Goal: Task Accomplishment & Management: Manage account settings

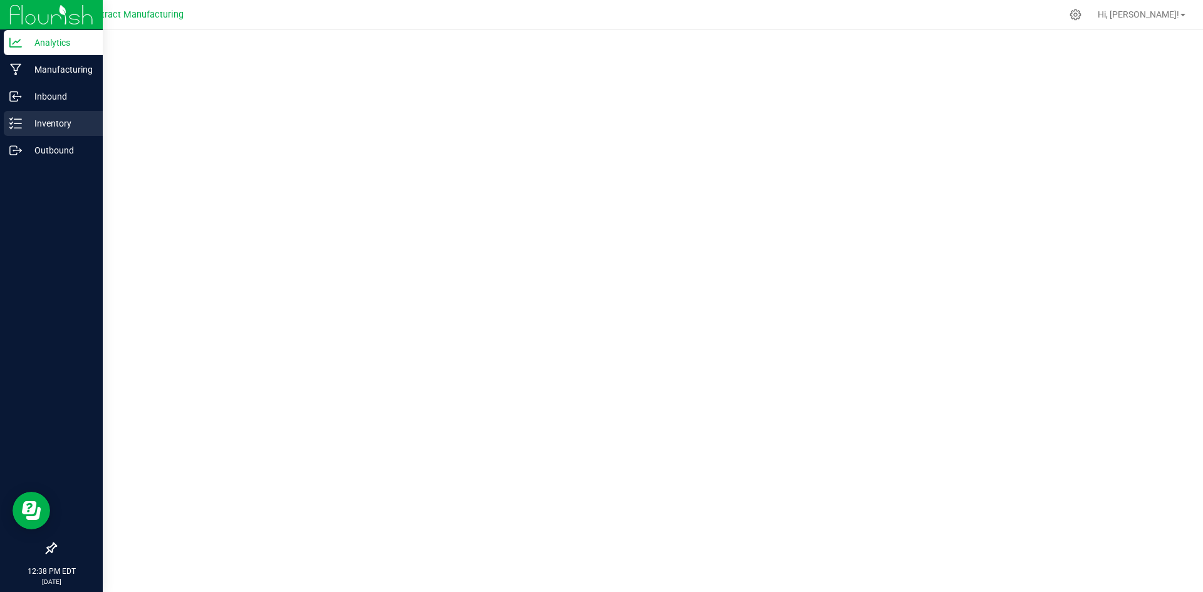
click at [34, 126] on p "Inventory" at bounding box center [59, 123] width 75 height 15
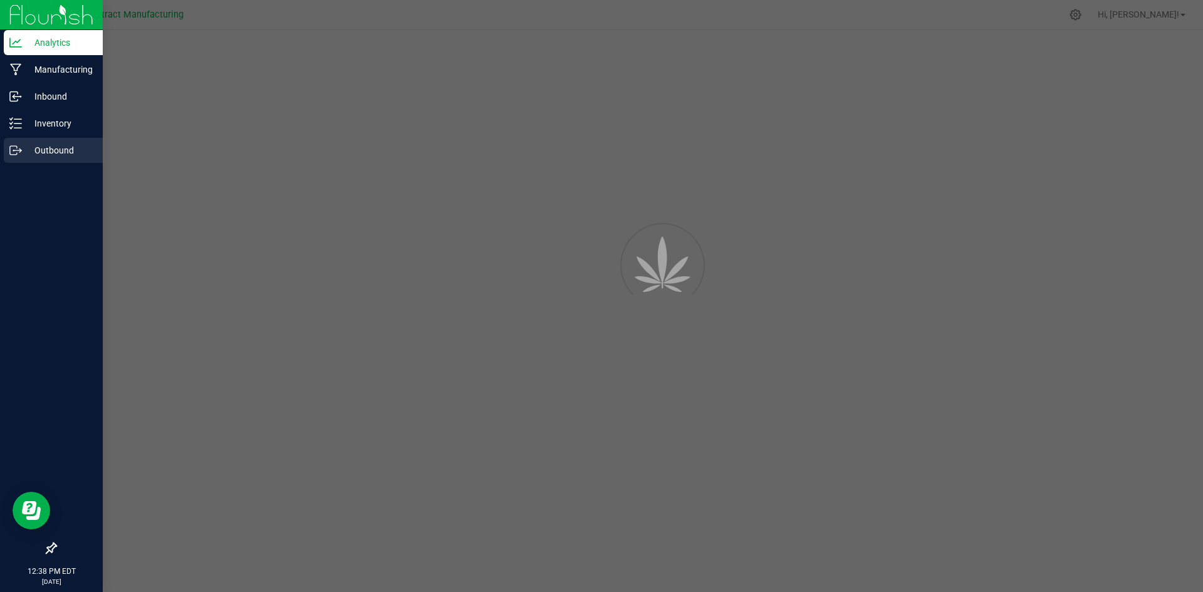
click at [63, 150] on p "Outbound" at bounding box center [59, 150] width 75 height 15
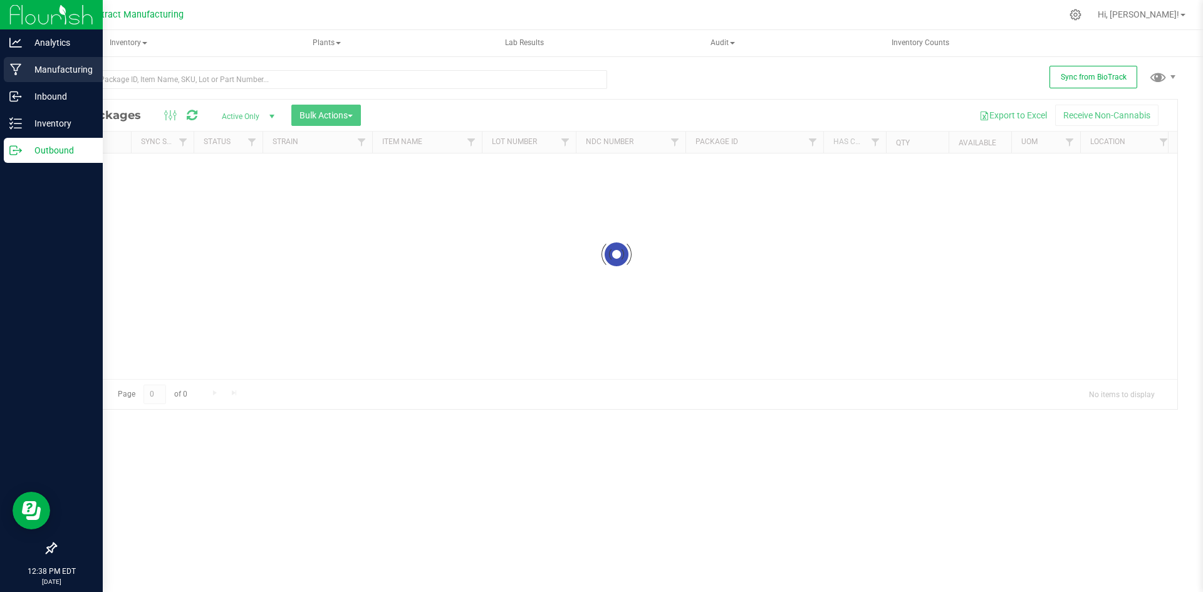
click at [67, 75] on p "Manufacturing" at bounding box center [59, 69] width 75 height 15
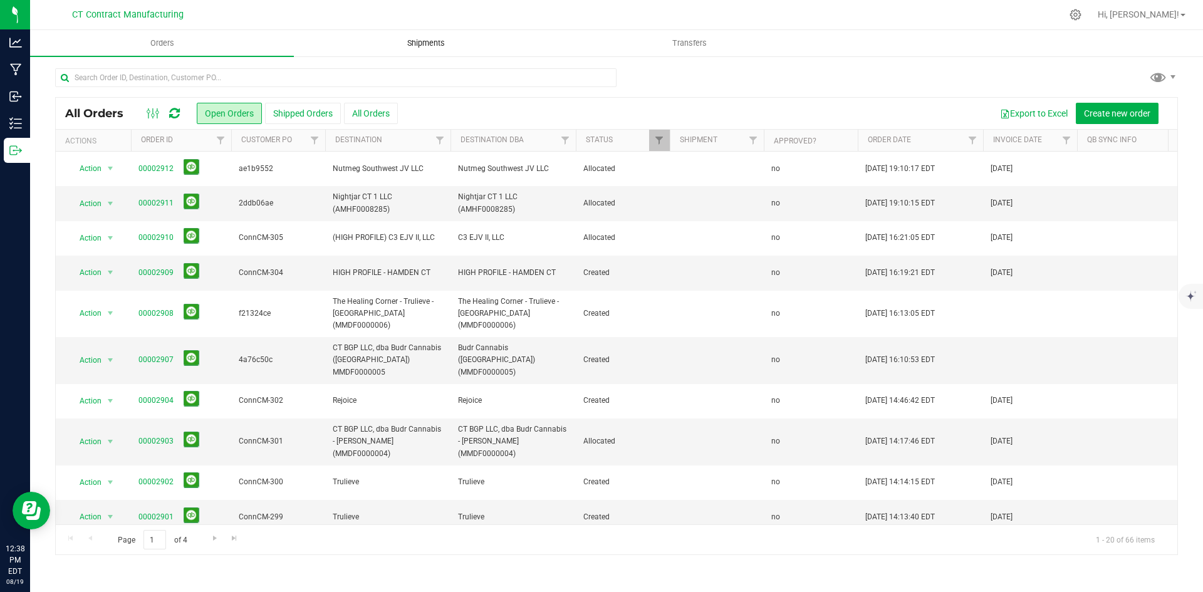
click at [440, 43] on span "Shipments" at bounding box center [425, 43] width 71 height 11
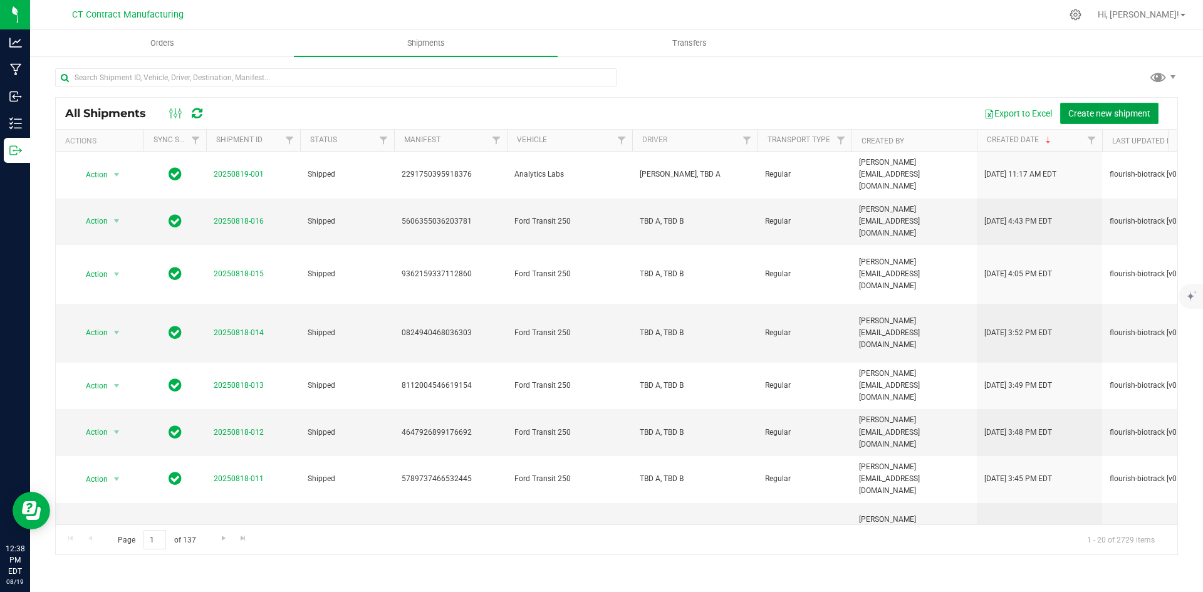
click at [1088, 115] on span "Create new shipment" at bounding box center [1109, 113] width 82 height 10
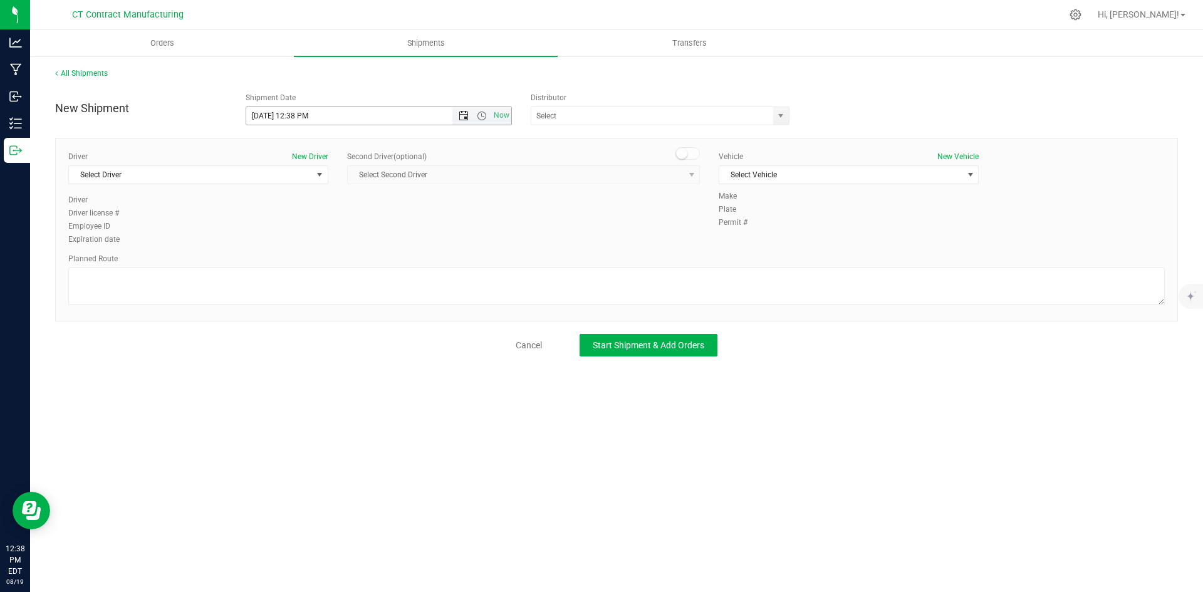
click at [462, 116] on span "Open the date view" at bounding box center [464, 116] width 10 height 10
click at [313, 238] on link "20" at bounding box center [312, 243] width 18 height 19
click at [484, 117] on span "Open the time view" at bounding box center [482, 116] width 10 height 10
click at [308, 207] on li "8:00 AM" at bounding box center [378, 206] width 264 height 16
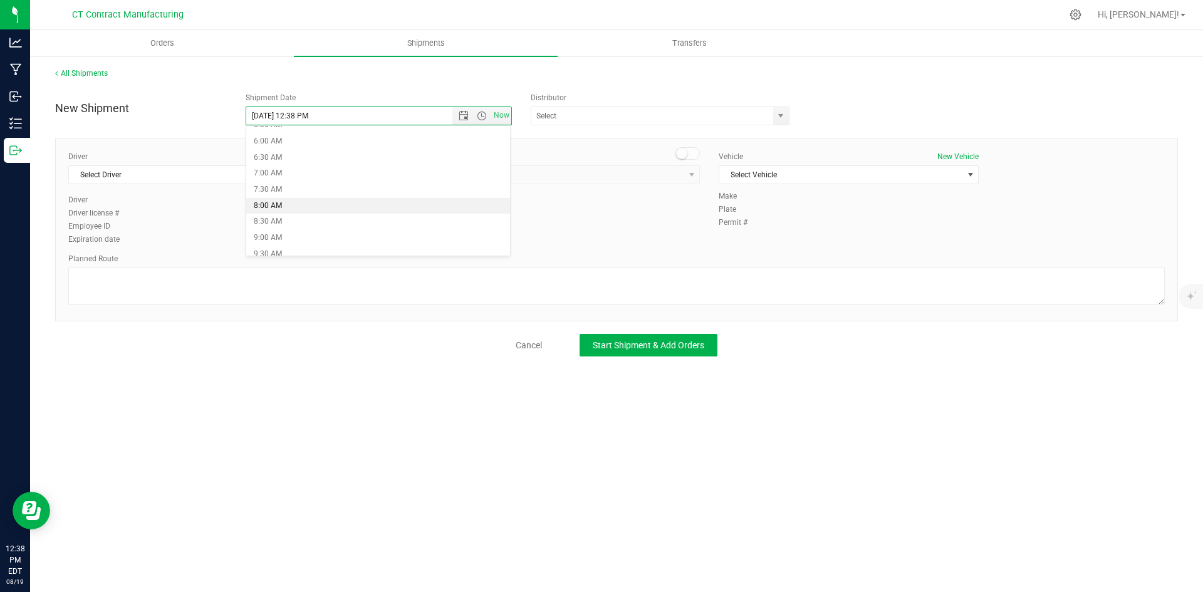
type input "[DATE] 8:00 AM"
click at [781, 116] on span "select" at bounding box center [781, 116] width 10 height 10
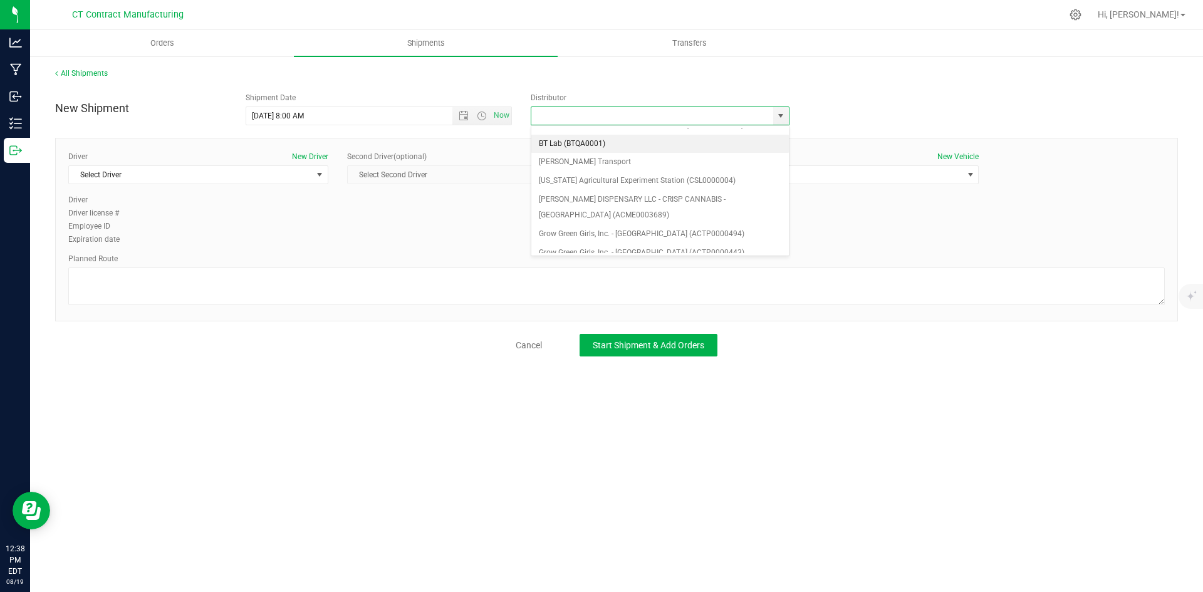
scroll to position [63, 0]
click at [686, 238] on li "Grow Green Girls, Inc. - [GEOGRAPHIC_DATA] (ACTP0000443)" at bounding box center [660, 240] width 258 height 19
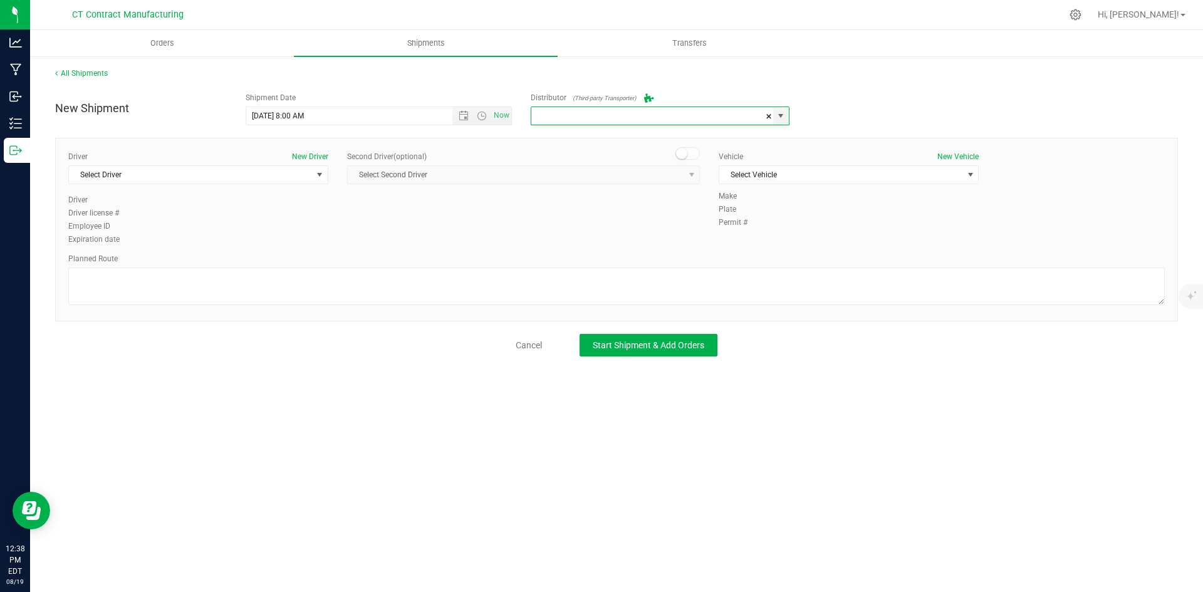
type input "Grow Green Girls, Inc. - [GEOGRAPHIC_DATA] (ACTP0000443)"
click at [320, 177] on span "select" at bounding box center [320, 175] width 10 height 10
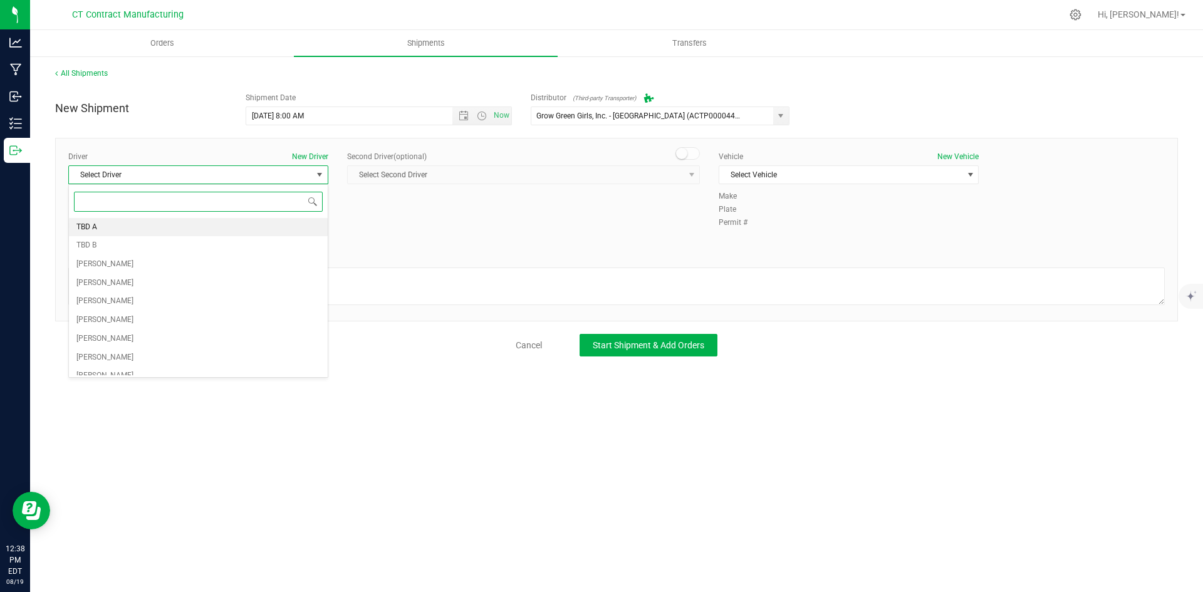
click at [301, 220] on li "TBD A" at bounding box center [198, 227] width 259 height 19
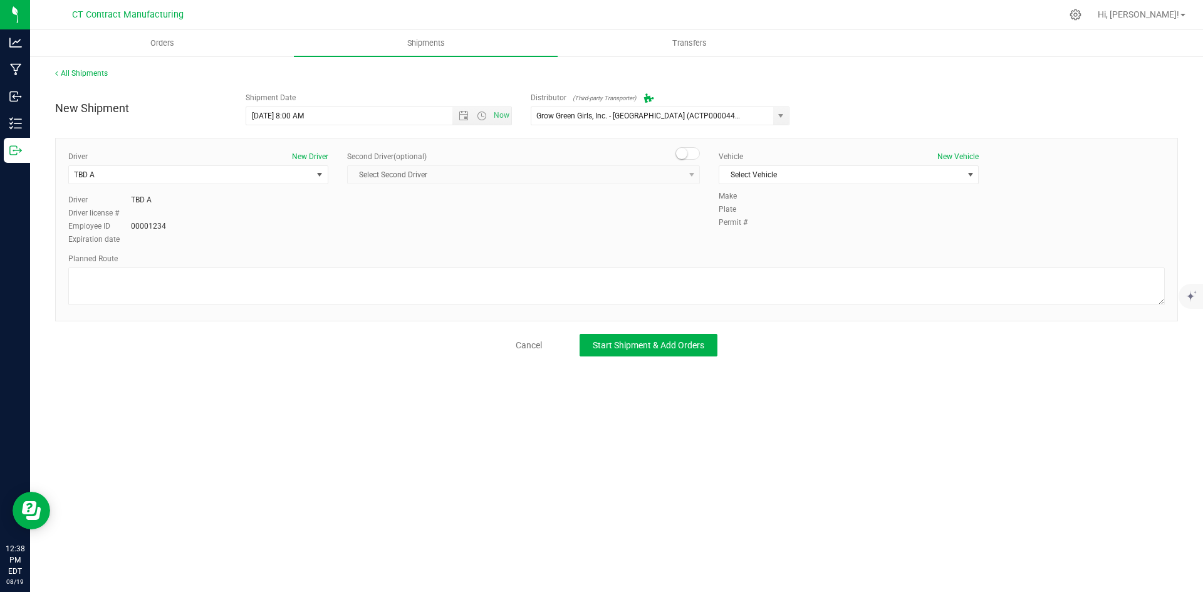
click at [689, 180] on span "Select Second Driver Select Second Driver TBD A TBD B [PERSON_NAME] [PERSON_NAM…" at bounding box center [523, 174] width 353 height 19
click at [696, 158] on span at bounding box center [688, 153] width 25 height 13
click at [693, 175] on span "select" at bounding box center [692, 175] width 10 height 10
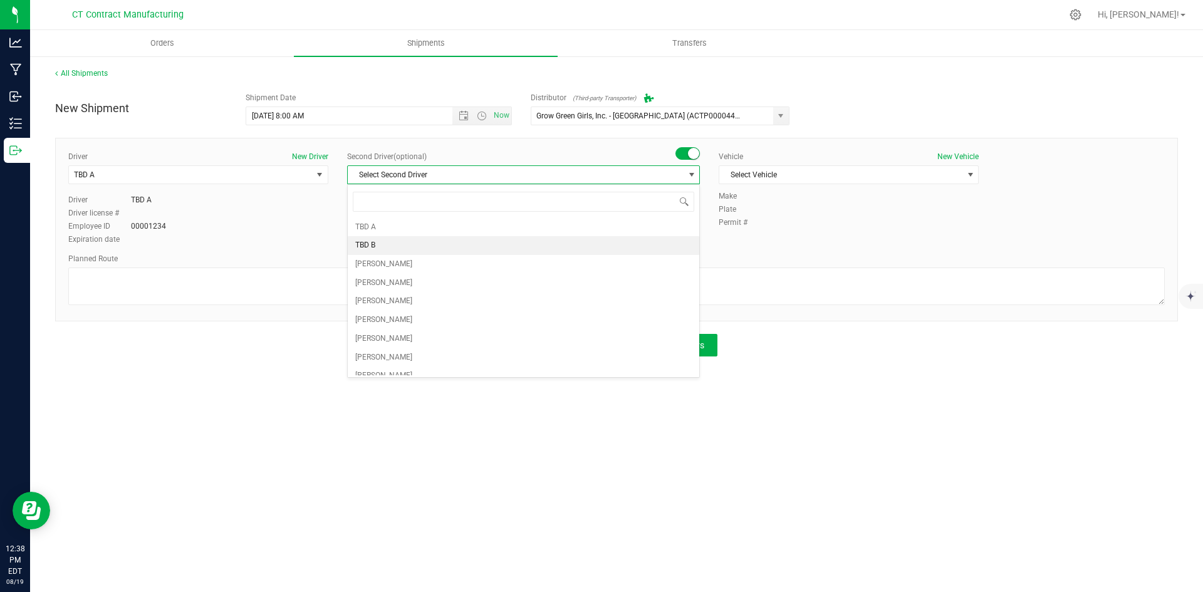
click at [594, 243] on li "TBD B" at bounding box center [524, 245] width 352 height 19
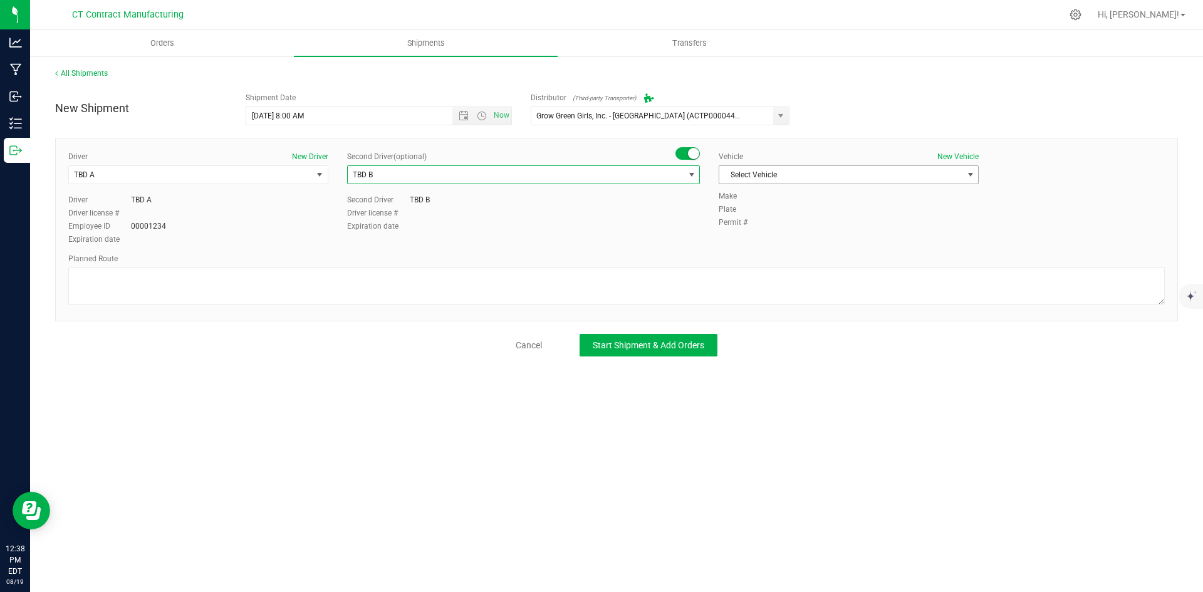
click at [808, 170] on span "Select Vehicle" at bounding box center [840, 175] width 243 height 18
click at [788, 216] on li "Ford Transit 250" at bounding box center [848, 215] width 259 height 19
click at [490, 284] on textarea at bounding box center [616, 287] width 1097 height 38
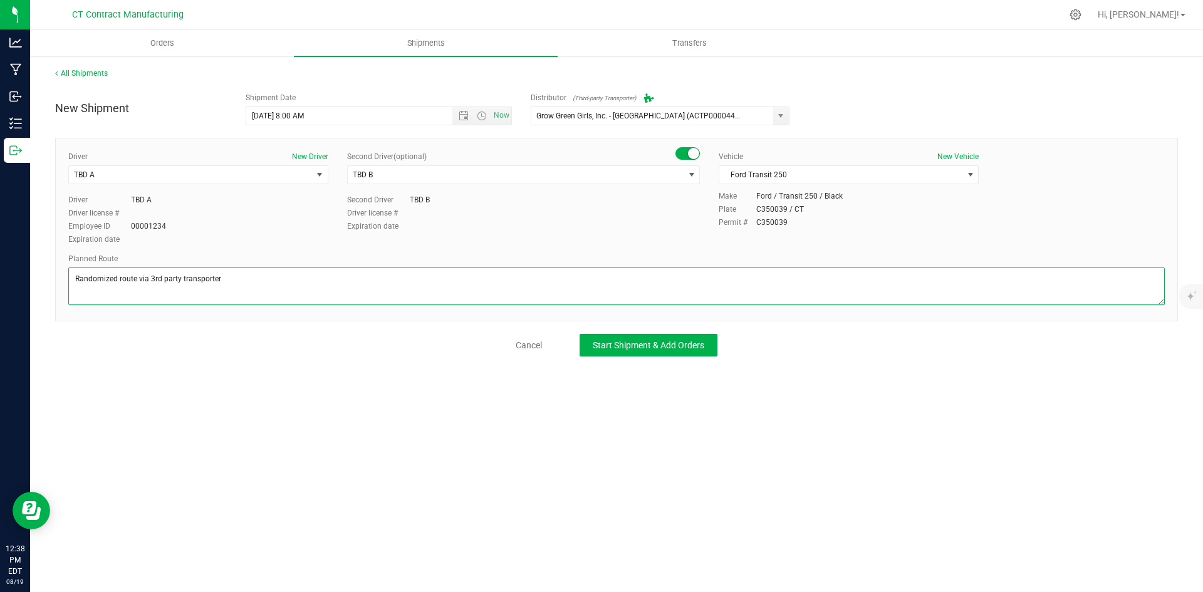
click at [203, 281] on textarea at bounding box center [616, 287] width 1097 height 38
type textarea "Randomized route via 3rd party transporter"
click at [604, 338] on button "Start Shipment & Add Orders" at bounding box center [649, 345] width 138 height 23
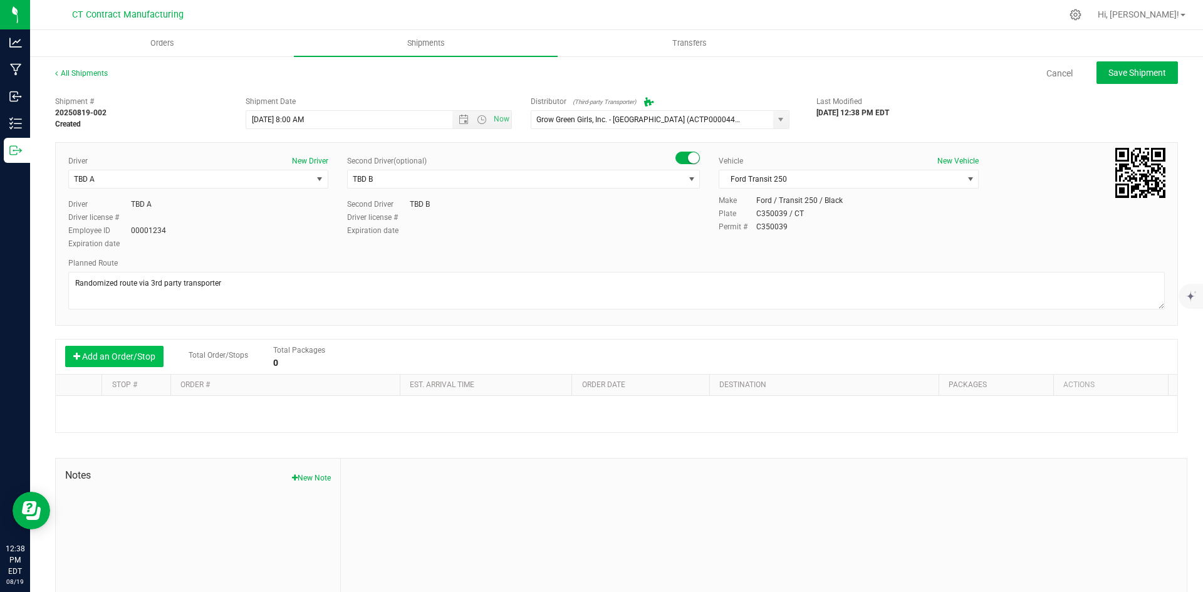
click at [135, 353] on button "Add an Order/Stop" at bounding box center [114, 356] width 98 height 21
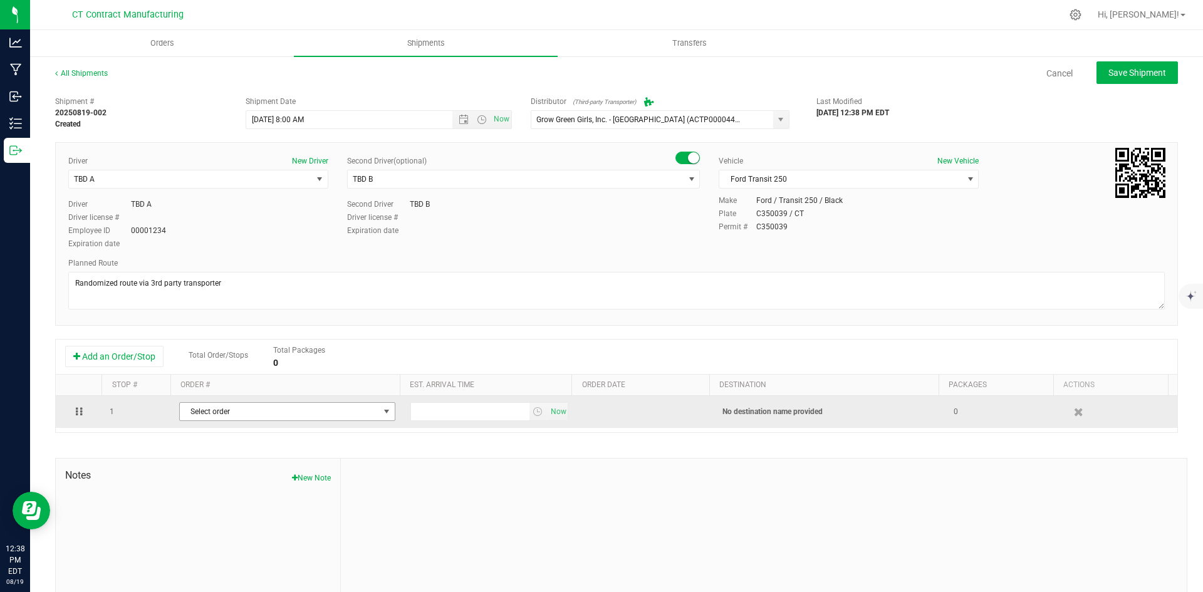
click at [263, 414] on span "Select order" at bounding box center [279, 412] width 199 height 18
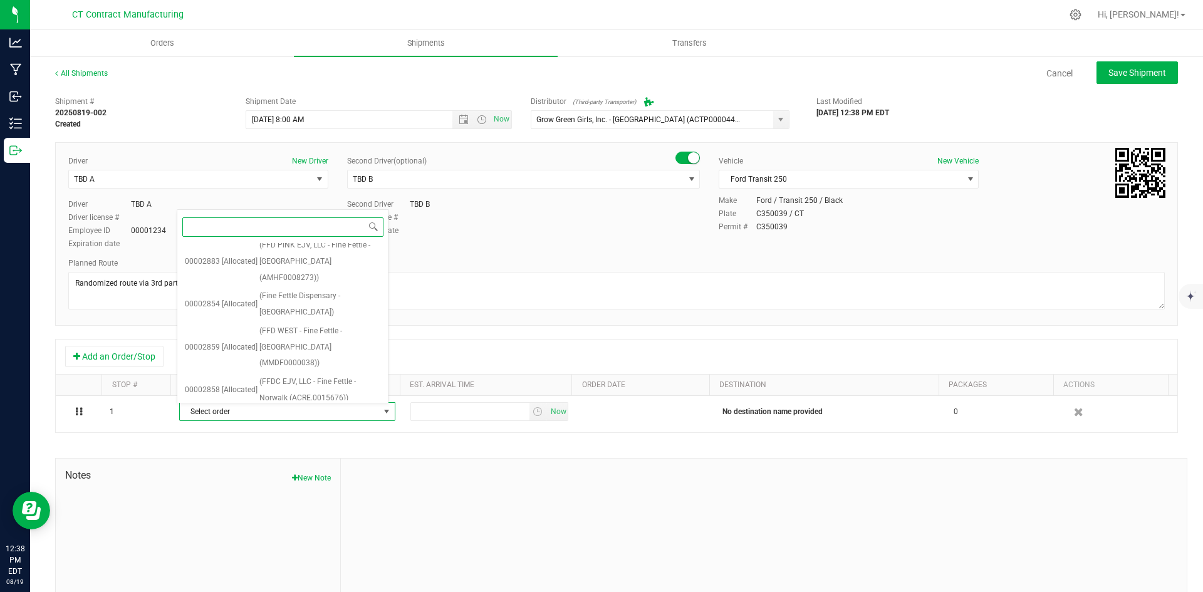
scroll to position [1731, 0]
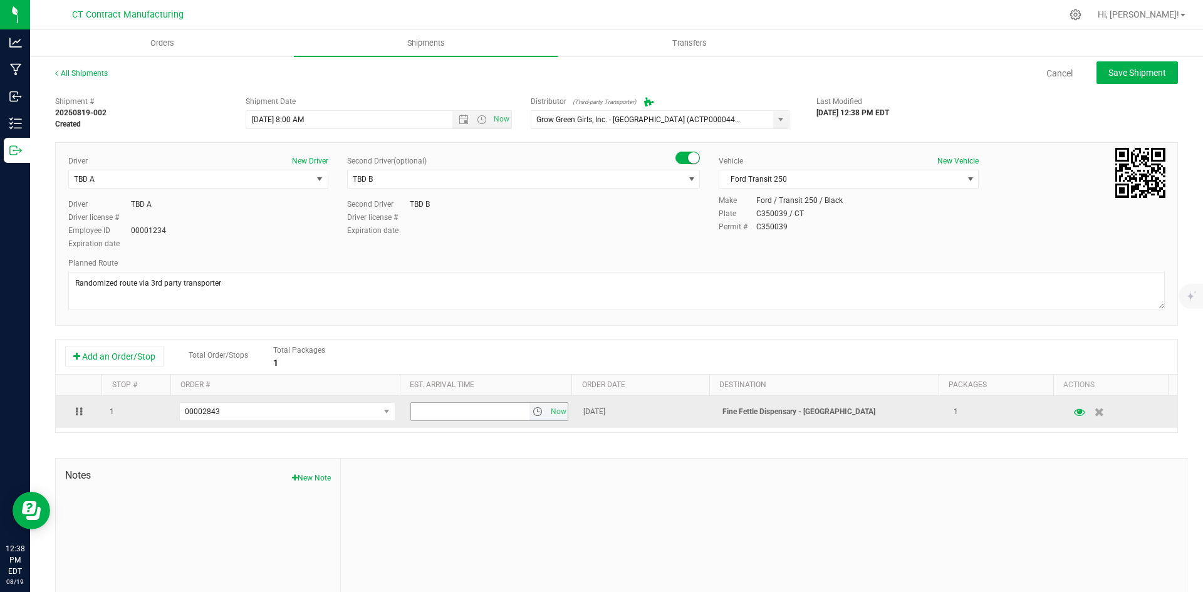
click at [533, 412] on span "select" at bounding box center [538, 412] width 10 height 10
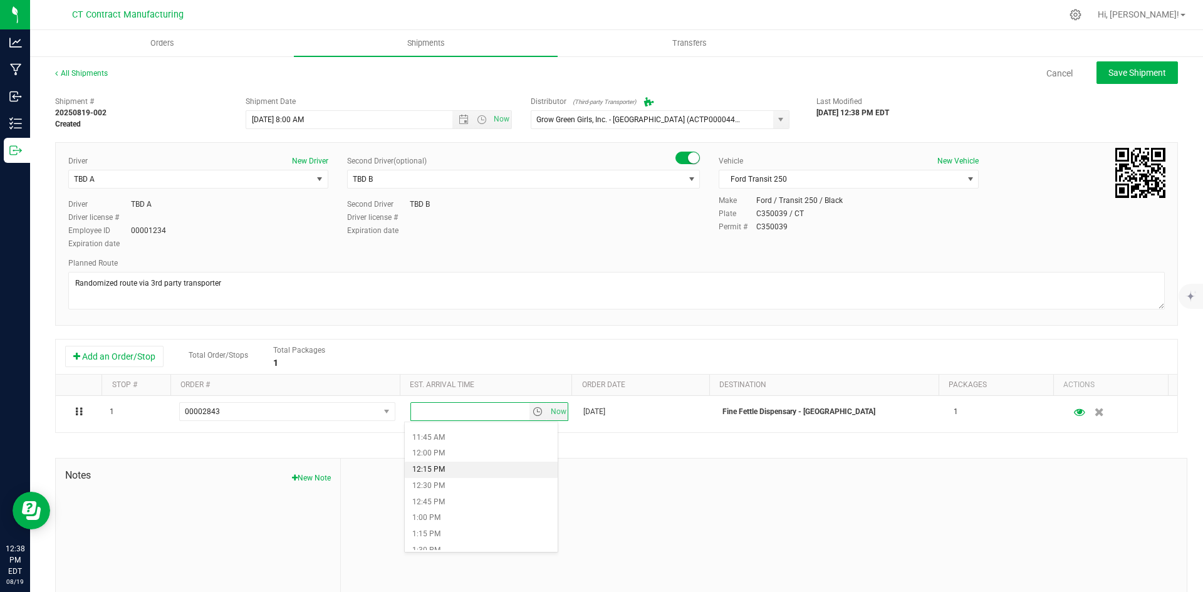
scroll to position [627, 0]
click at [464, 452] on li "10:00 AM" at bounding box center [481, 450] width 153 height 16
click at [1122, 58] on div "All Shipments Cancel Save Shipment Shipment # 20250819-002 Created Shipment Dat…" at bounding box center [616, 347] width 1173 height 585
click at [1122, 68] on span "Save Shipment" at bounding box center [1138, 73] width 58 height 10
type input "8/20/2025 12:00 PM"
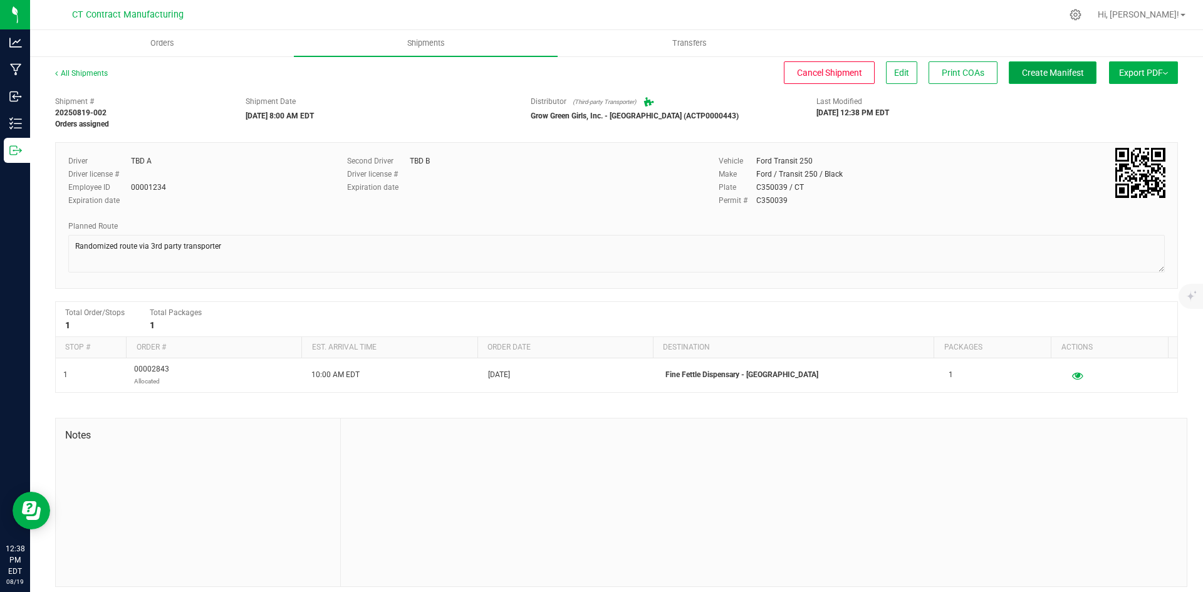
click at [1050, 69] on span "Create Manifest" at bounding box center [1053, 73] width 62 height 10
click at [92, 70] on link "All Shipments" at bounding box center [81, 73] width 53 height 9
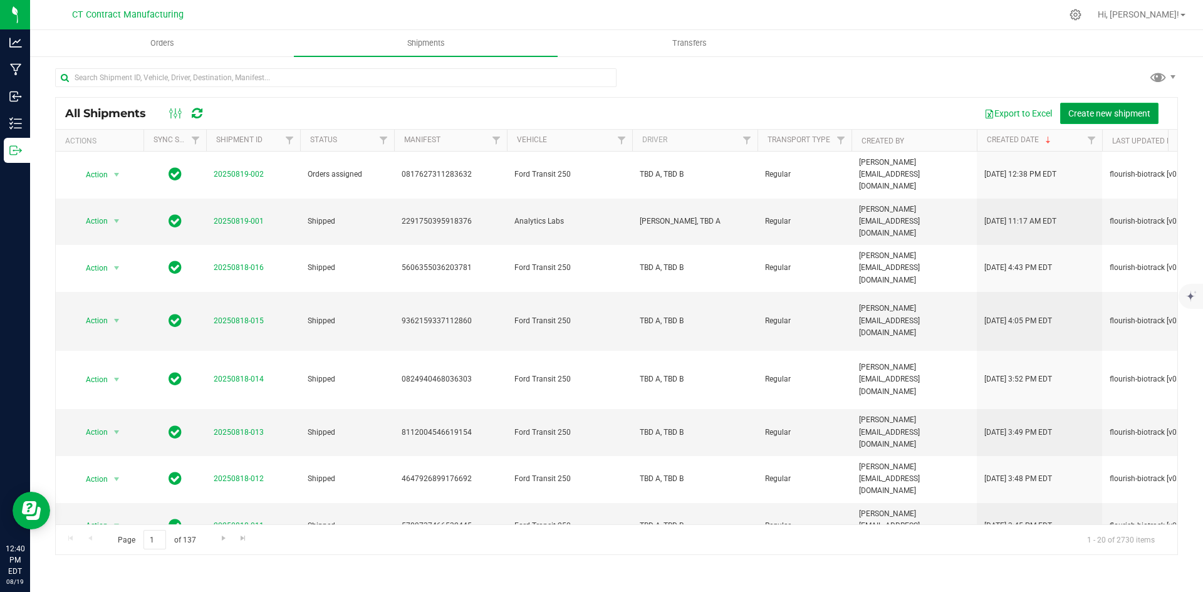
click at [1111, 115] on span "Create new shipment" at bounding box center [1109, 113] width 82 height 10
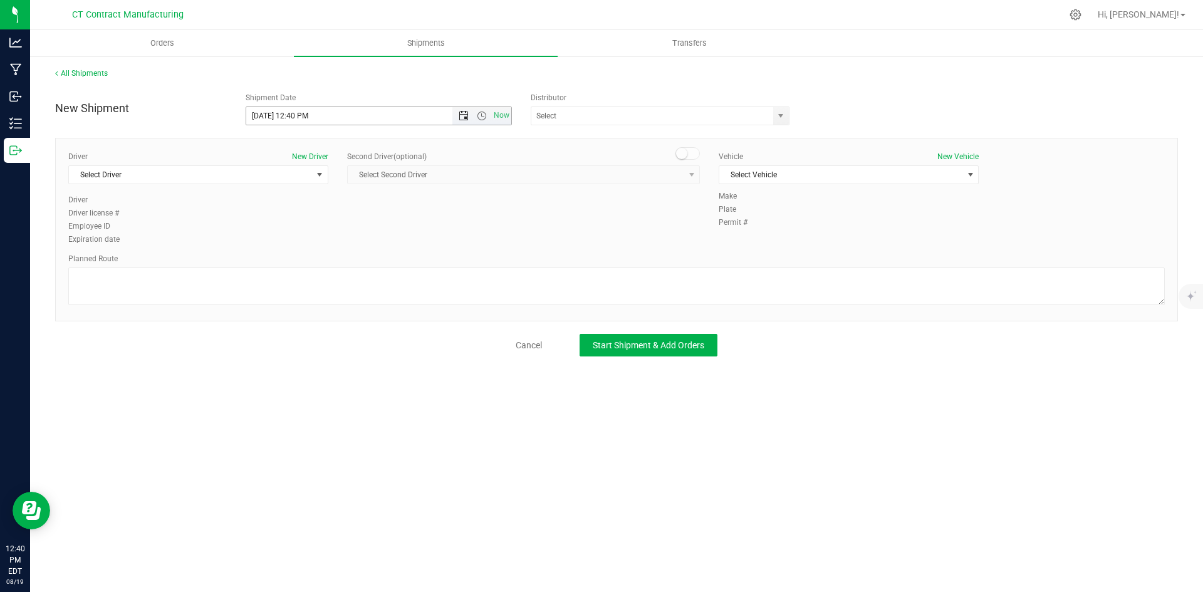
click at [466, 117] on span "Open the date view" at bounding box center [464, 116] width 10 height 10
click at [317, 241] on link "20" at bounding box center [312, 243] width 18 height 19
click at [480, 116] on span "Open the time view" at bounding box center [482, 116] width 10 height 10
click at [291, 209] on li "10:00 AM" at bounding box center [378, 207] width 264 height 16
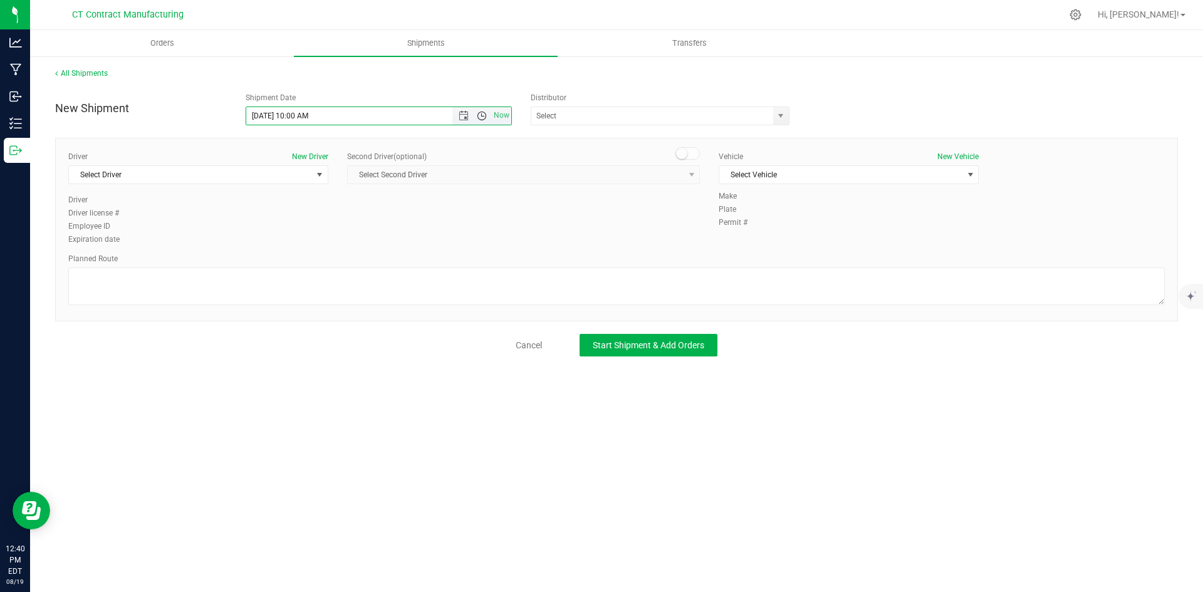
click at [480, 115] on span "Open the time view" at bounding box center [482, 116] width 10 height 10
click at [306, 211] on li "8:00 AM" at bounding box center [378, 206] width 264 height 16
type input "8/20/2025 8:00 AM"
click at [779, 120] on span "select" at bounding box center [781, 116] width 10 height 10
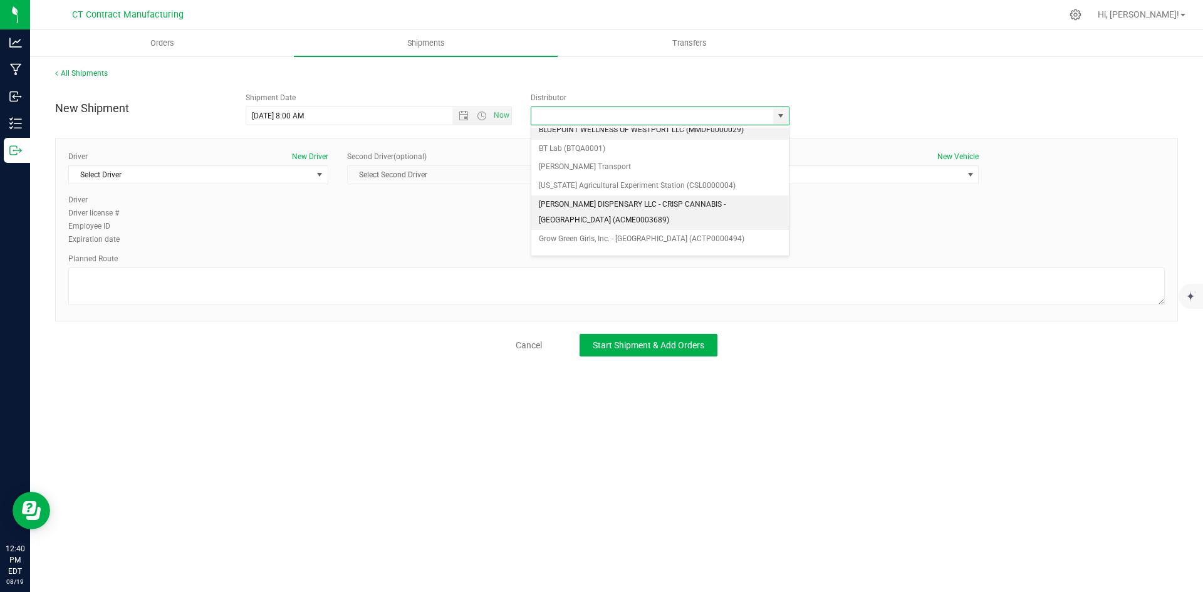
scroll to position [63, 0]
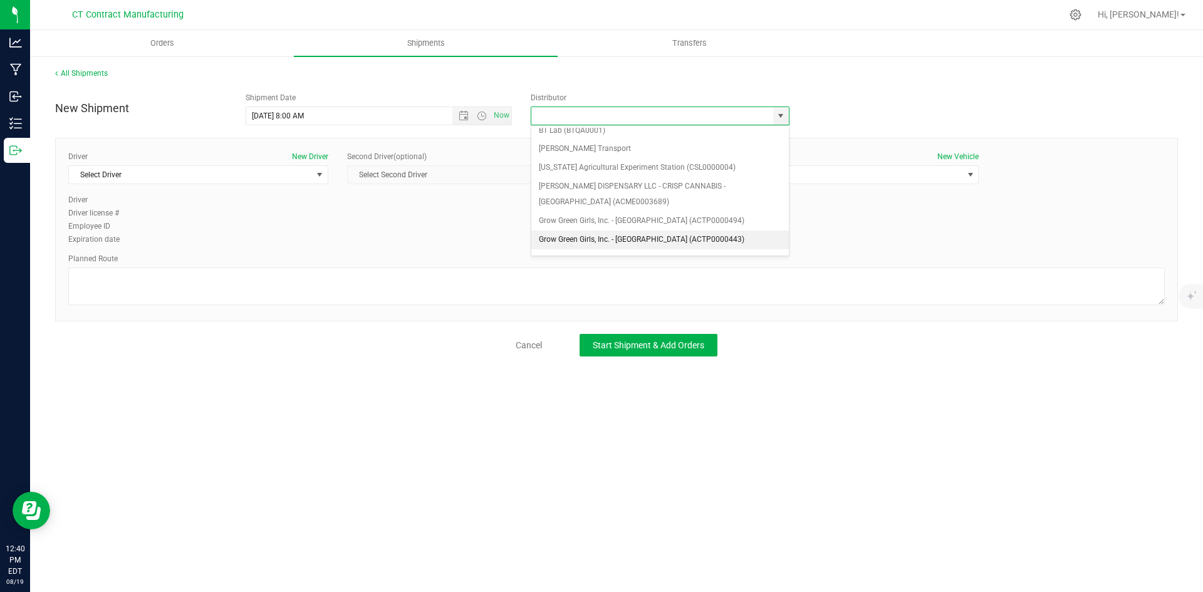
drag, startPoint x: 692, startPoint y: 234, endPoint x: 504, endPoint y: 248, distance: 188.5
click at [691, 234] on li "Grow Green Girls, Inc. - Westbrook (ACTP0000443)" at bounding box center [660, 240] width 258 height 19
type input "Grow Green Girls, Inc. - Westbrook (ACTP0000443)"
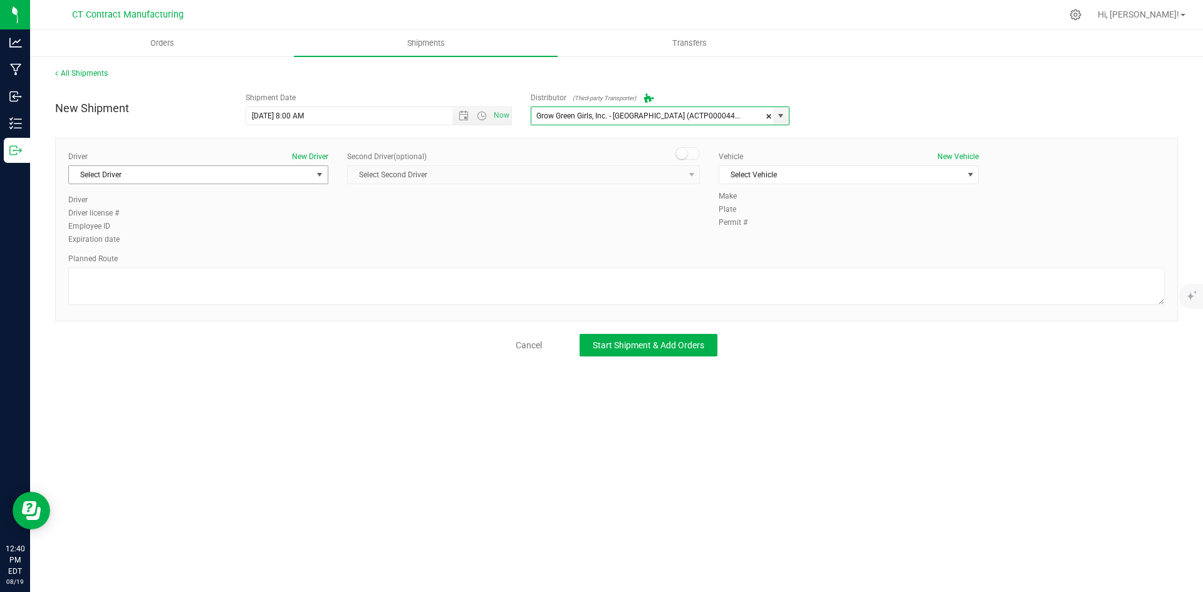
click at [266, 169] on span "Select Driver" at bounding box center [190, 175] width 243 height 18
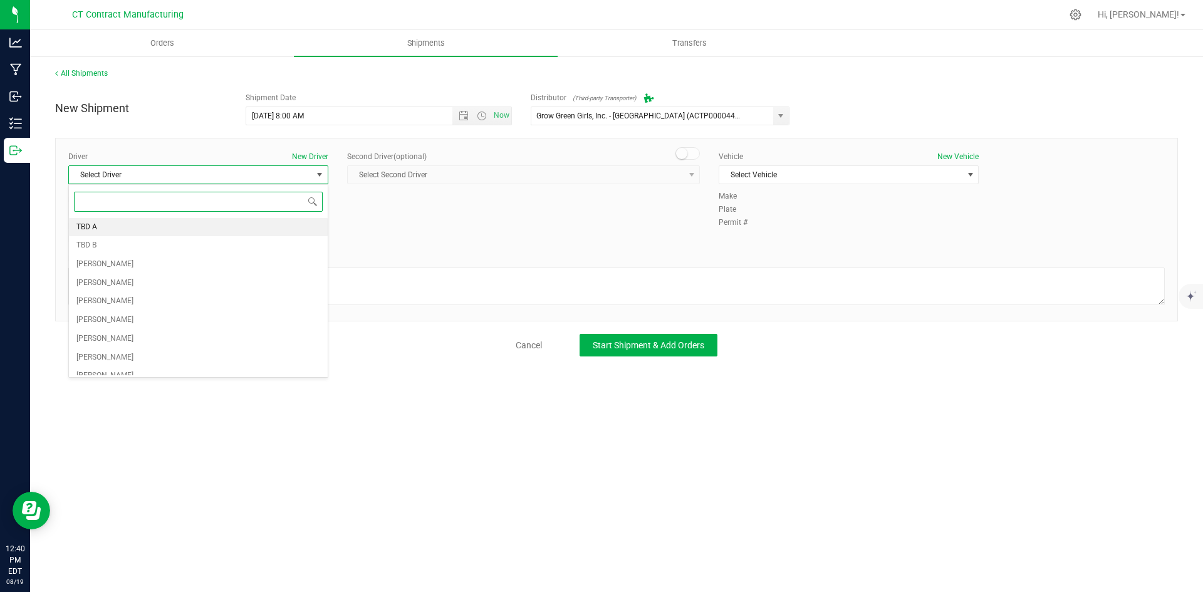
click at [252, 222] on li "TBD A" at bounding box center [198, 227] width 259 height 19
click at [687, 149] on span at bounding box center [688, 153] width 25 height 13
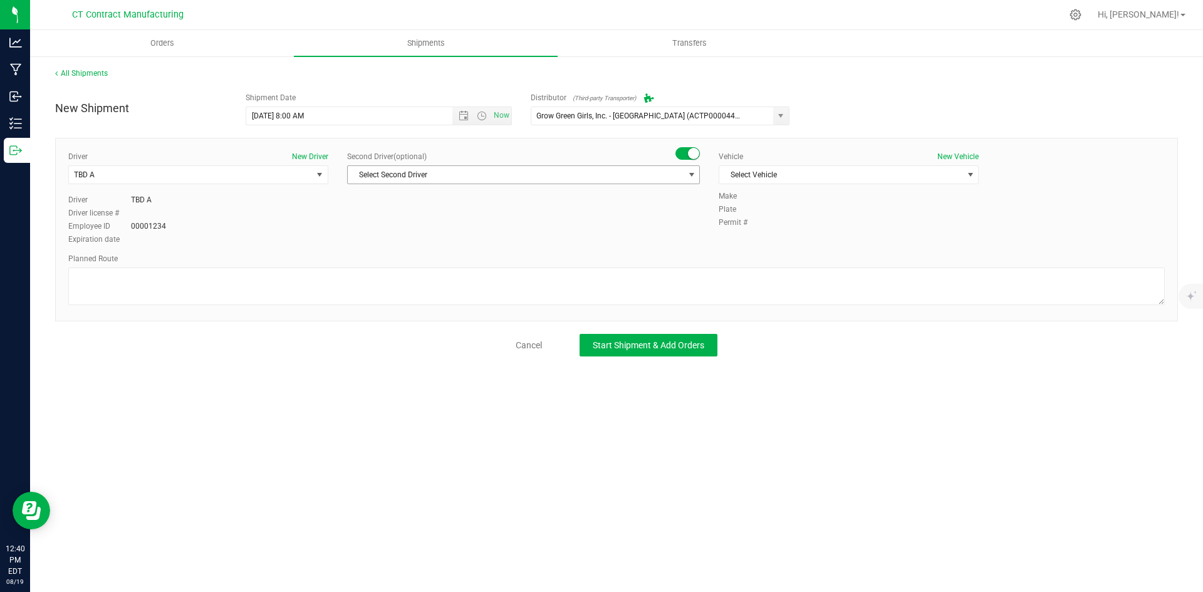
drag, startPoint x: 685, startPoint y: 169, endPoint x: 679, endPoint y: 182, distance: 13.7
click at [685, 170] on span "select" at bounding box center [692, 175] width 16 height 18
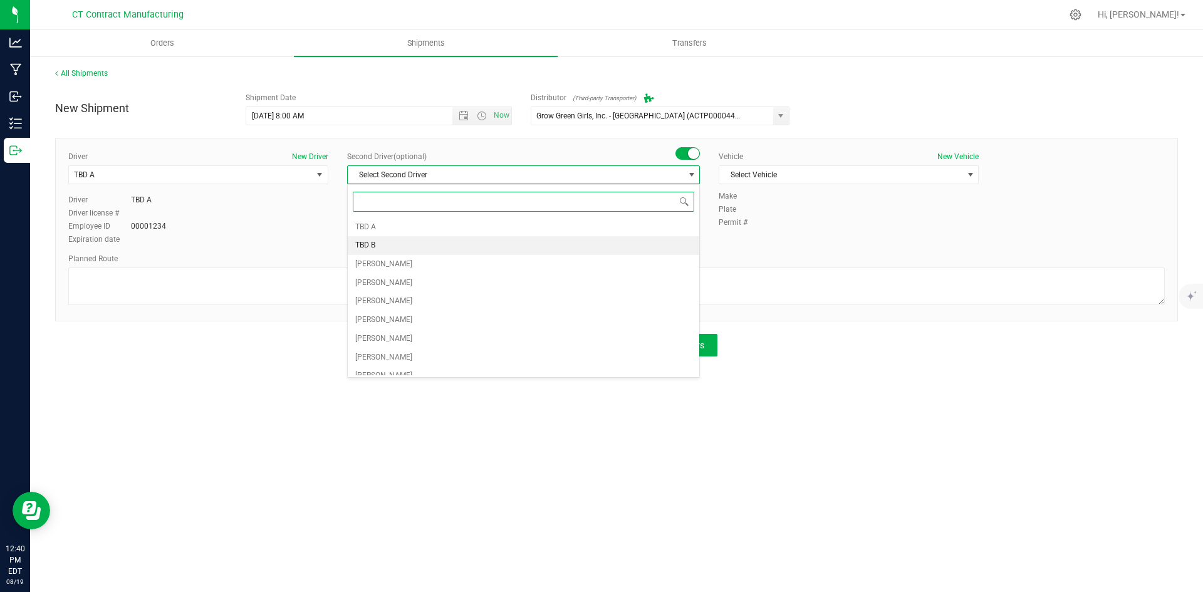
click at [469, 241] on li "TBD B" at bounding box center [524, 245] width 352 height 19
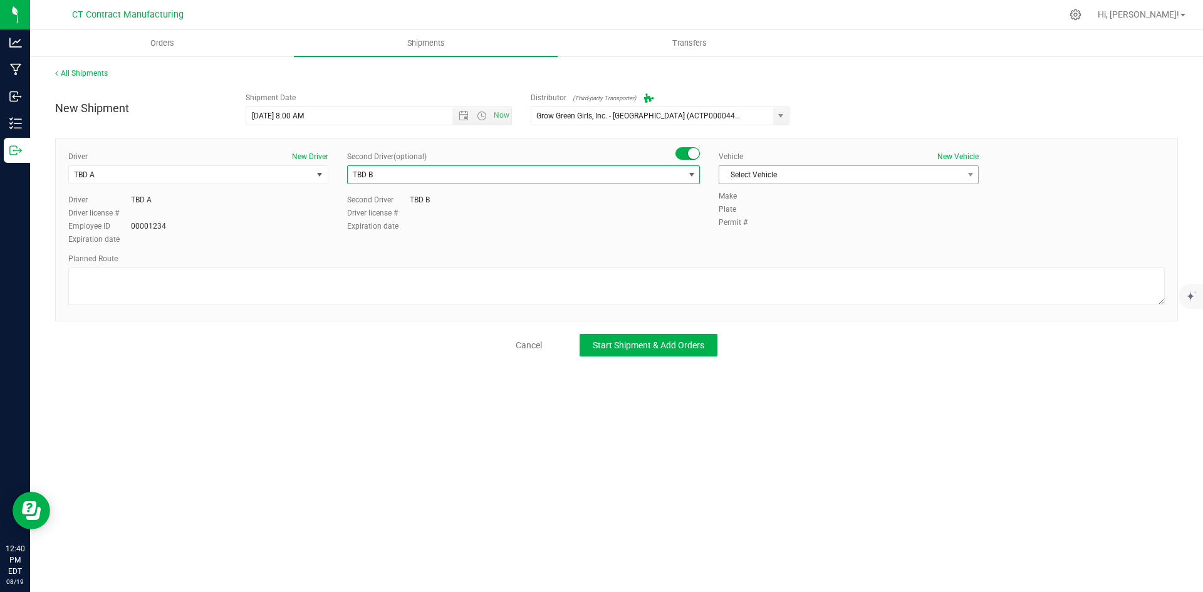
click at [797, 174] on span "Select Vehicle" at bounding box center [840, 175] width 243 height 18
click at [785, 215] on li "Ford Transit 250" at bounding box center [848, 215] width 259 height 19
click at [491, 287] on textarea at bounding box center [616, 287] width 1097 height 38
paste textarea "Randomized route via 3rd party transporter"
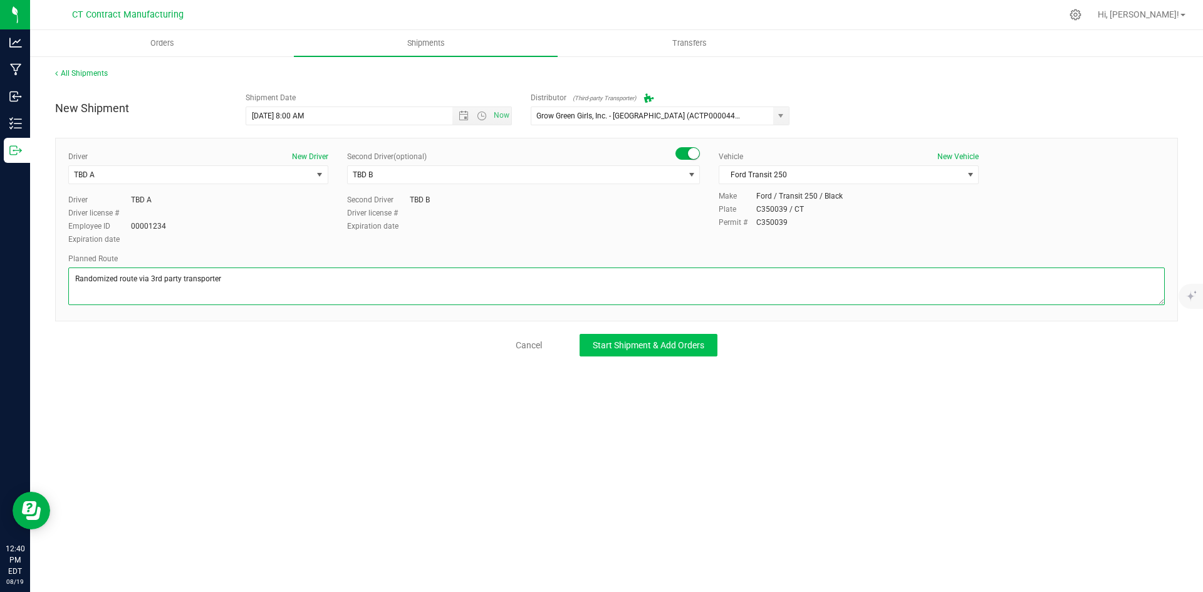
type textarea "Randomized route via 3rd party transporter"
click at [630, 352] on button "Start Shipment & Add Orders" at bounding box center [649, 345] width 138 height 23
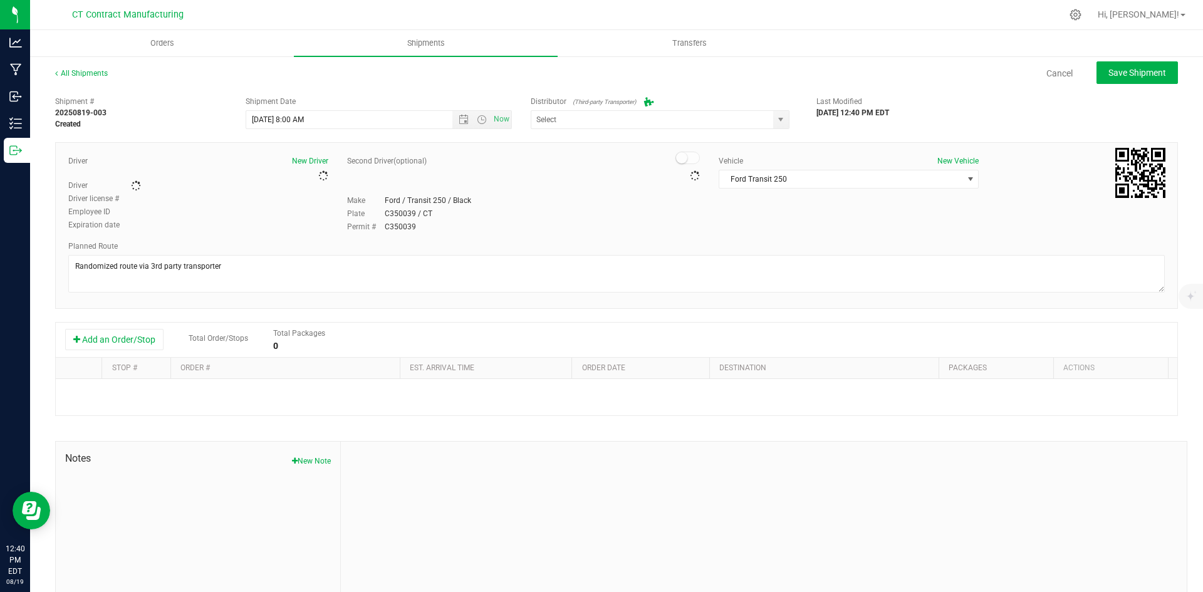
type input "Grow Green Girls, Inc. - [GEOGRAPHIC_DATA] (ACTP0000443)"
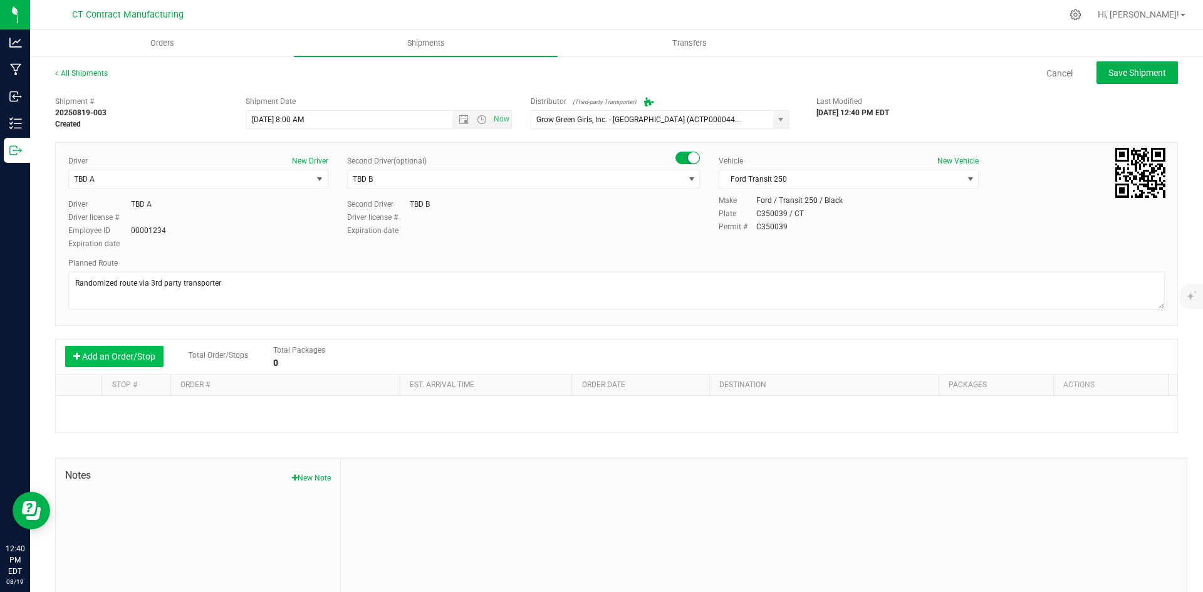
click at [138, 352] on button "Add an Order/Stop" at bounding box center [114, 356] width 98 height 21
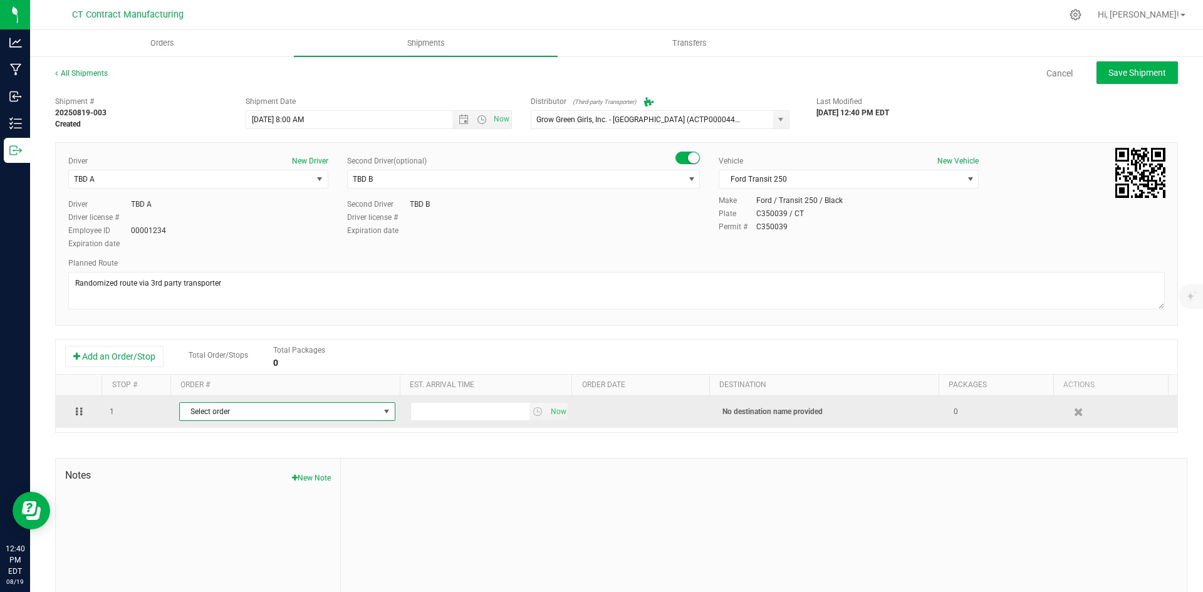
click at [293, 412] on span "Select order" at bounding box center [279, 412] width 199 height 18
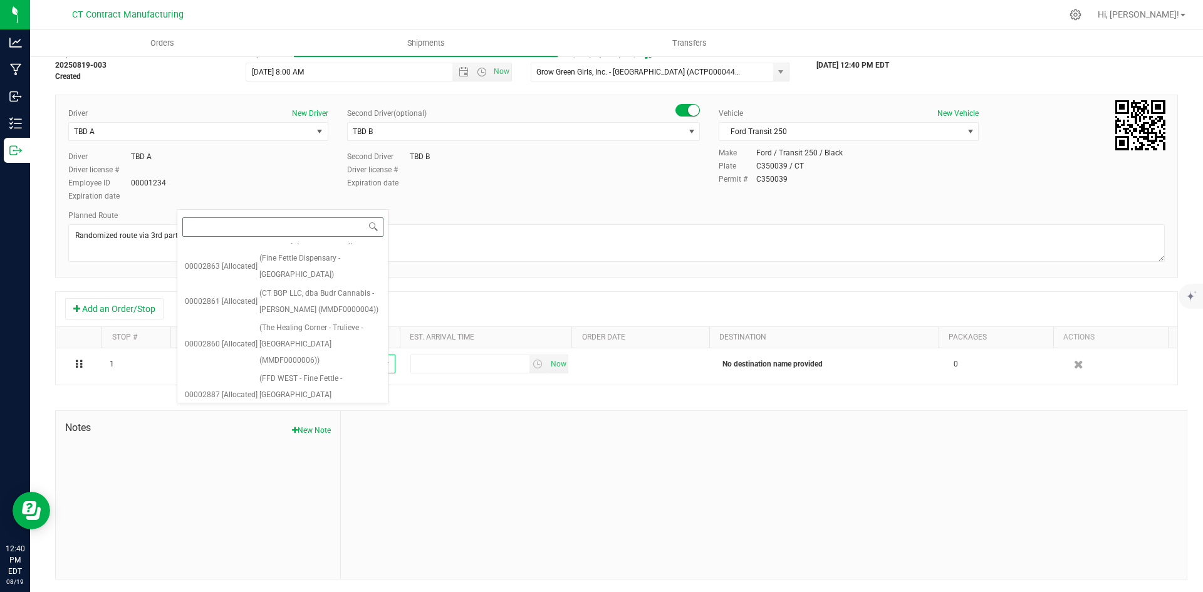
scroll to position [1379, 0]
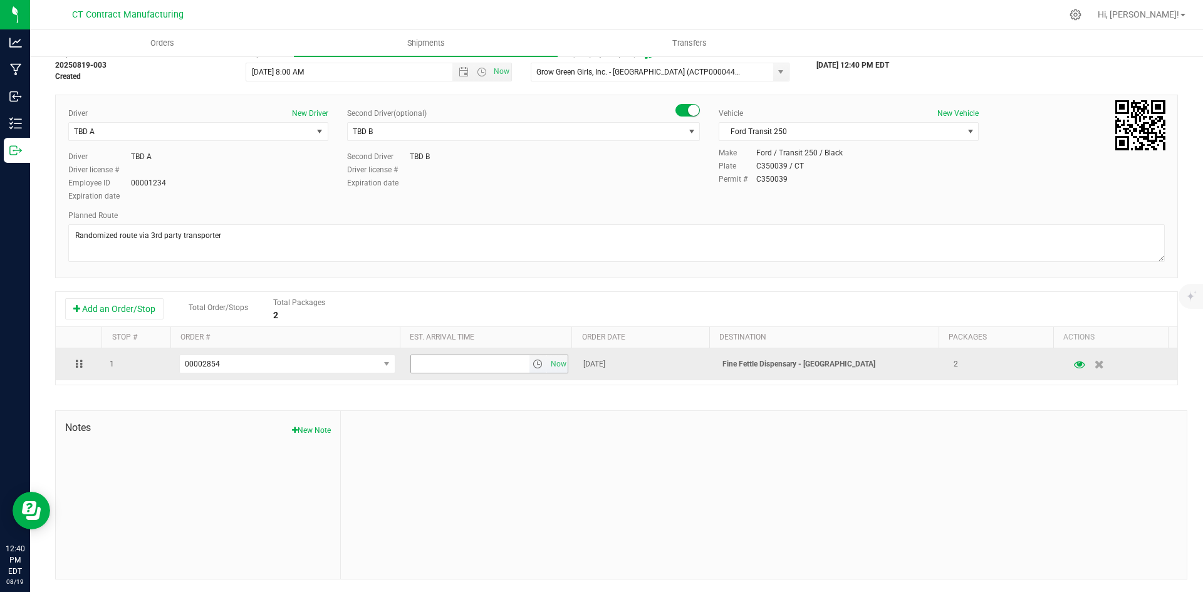
click at [533, 365] on span "select" at bounding box center [538, 364] width 10 height 10
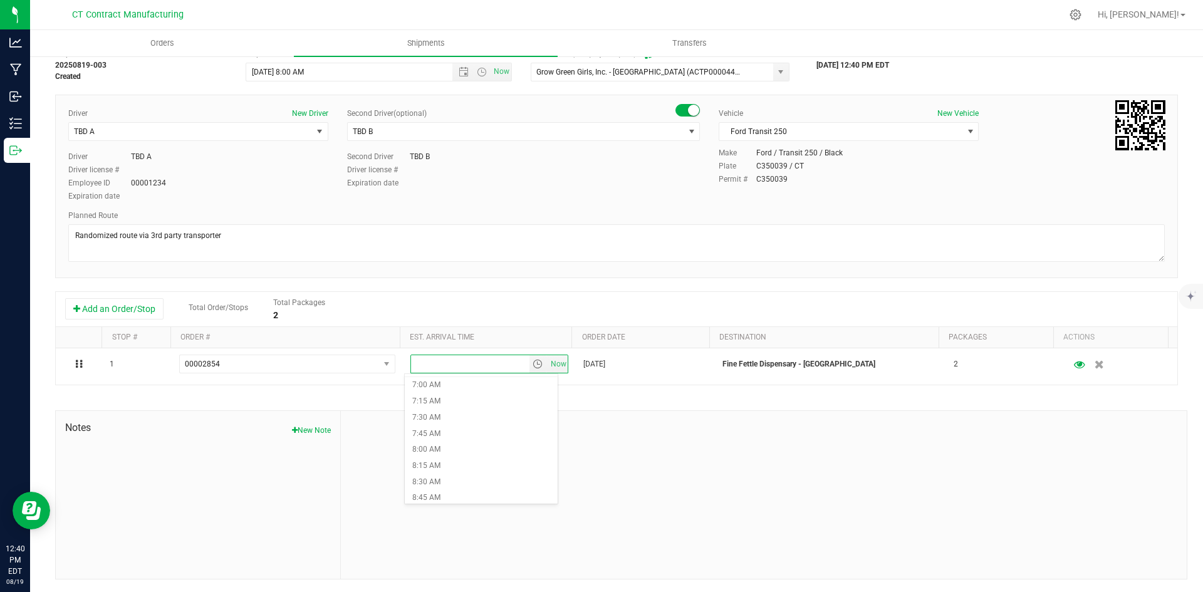
scroll to position [564, 0]
click at [443, 462] on li "10:00 AM" at bounding box center [481, 465] width 153 height 16
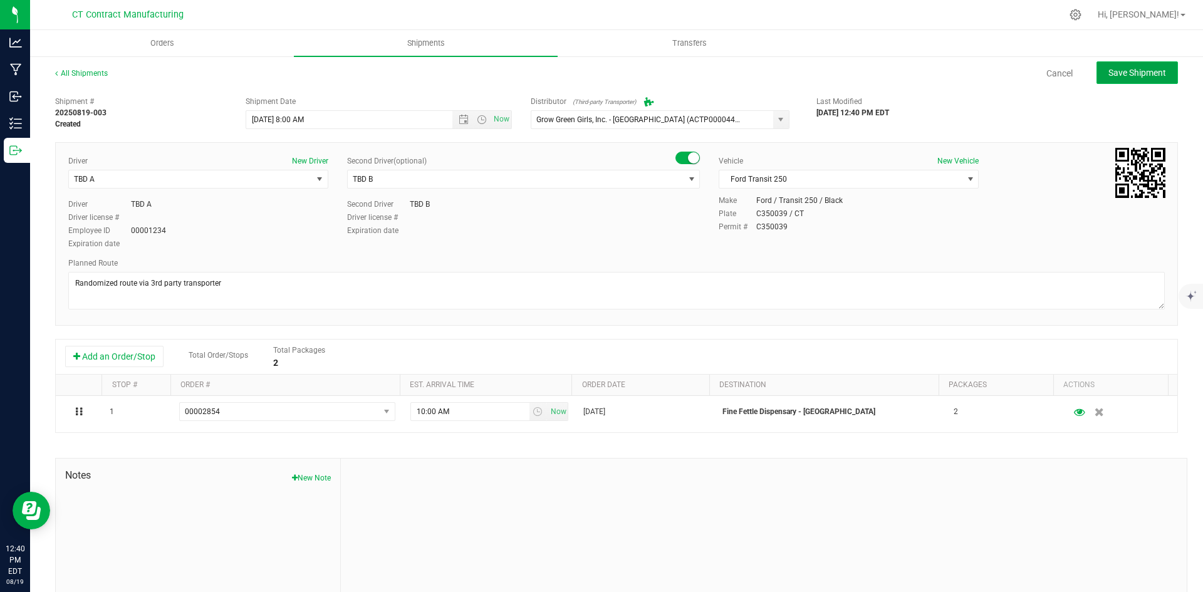
click at [1142, 70] on span "Save Shipment" at bounding box center [1138, 73] width 58 height 10
type input "8/20/2025 12:00 PM"
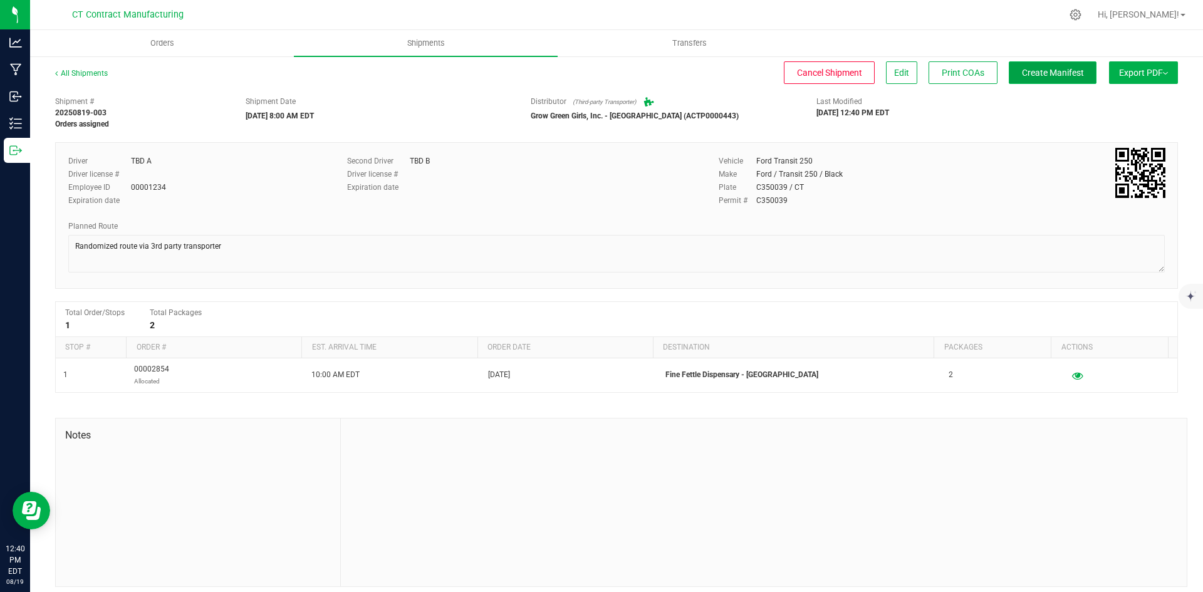
click at [1053, 70] on span "Create Manifest" at bounding box center [1053, 73] width 62 height 10
click at [90, 75] on link "All Shipments" at bounding box center [81, 73] width 53 height 9
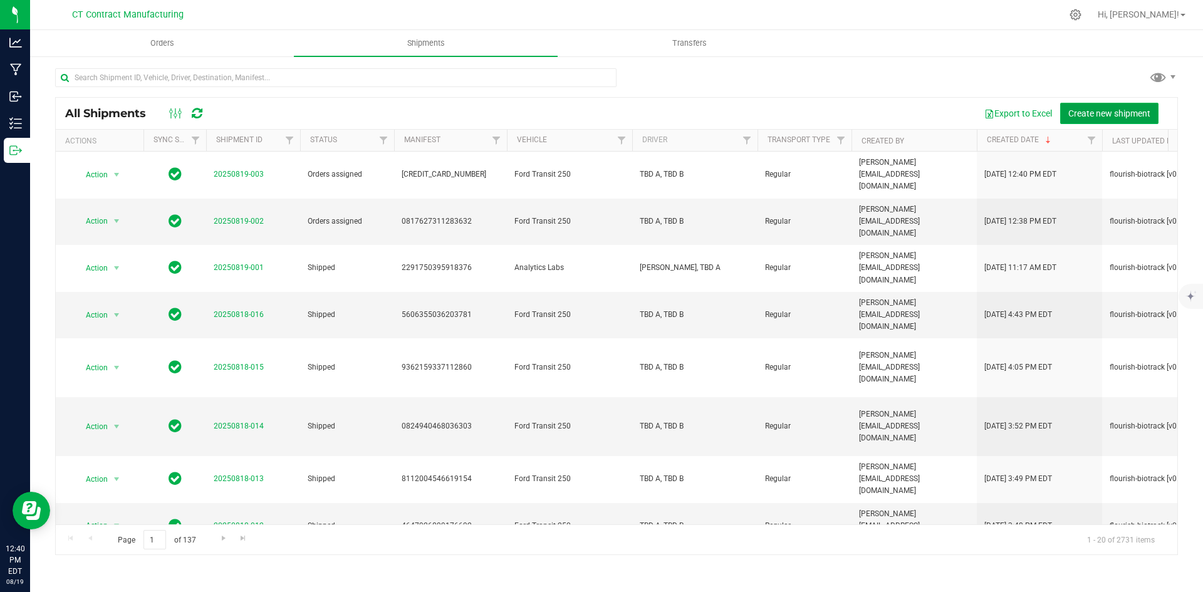
click at [1089, 115] on span "Create new shipment" at bounding box center [1109, 113] width 82 height 10
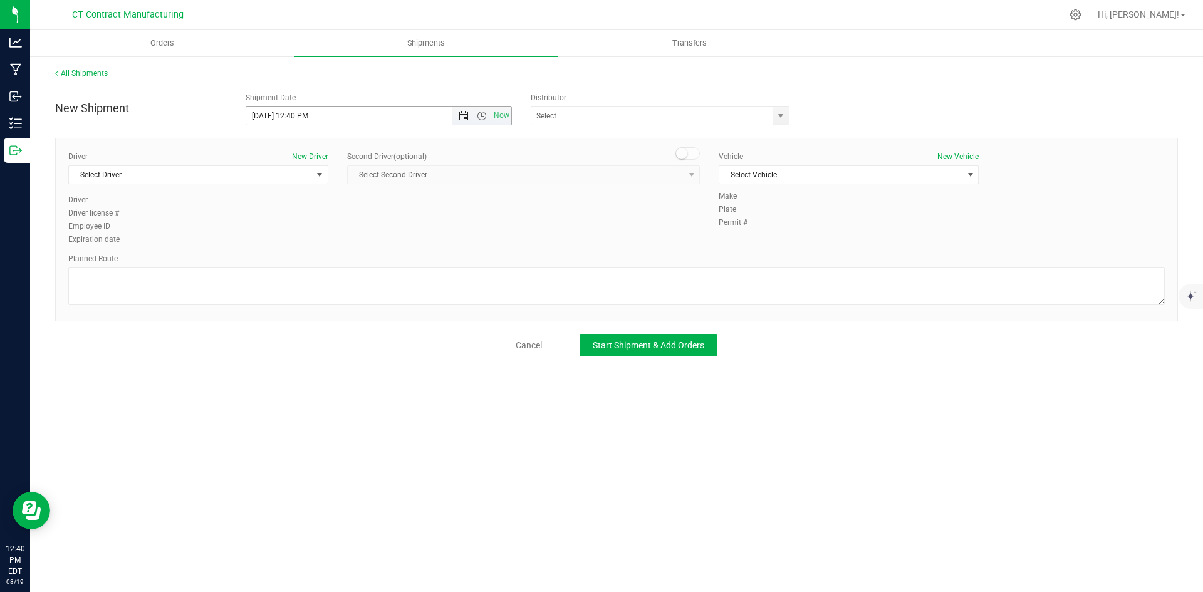
click at [460, 116] on span "Open the date view" at bounding box center [464, 116] width 10 height 10
click at [309, 246] on link "20" at bounding box center [312, 243] width 18 height 19
click at [479, 119] on span "Open the time view" at bounding box center [482, 116] width 10 height 10
click at [288, 149] on li "8:00 AM" at bounding box center [378, 143] width 264 height 16
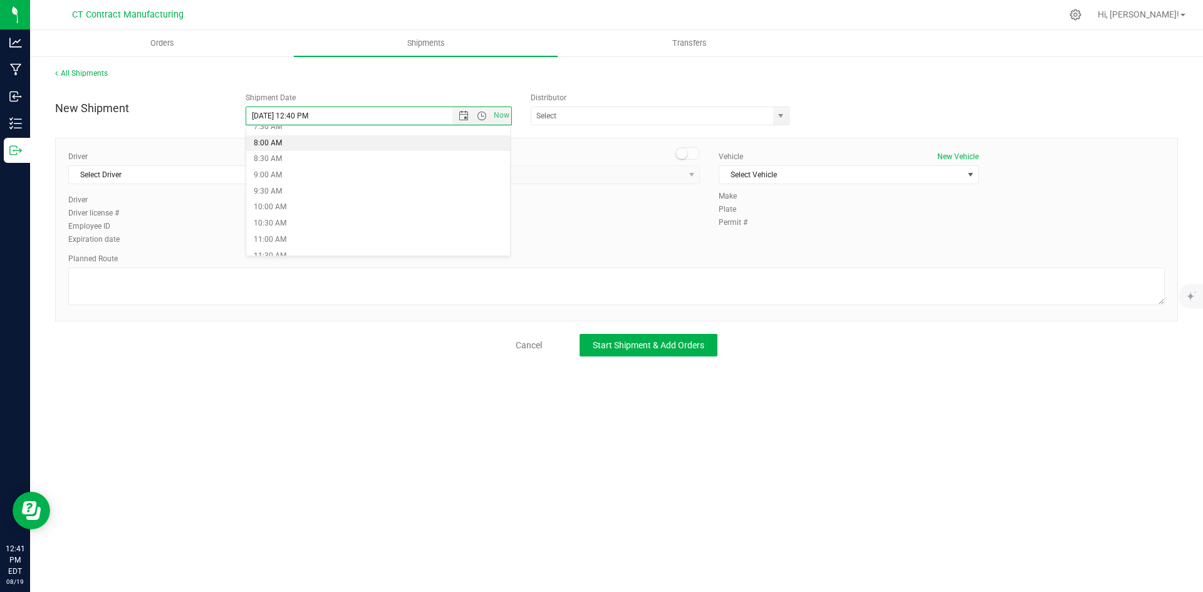
type input "8/20/2025 8:00 AM"
click at [775, 112] on span "select" at bounding box center [781, 116] width 16 height 18
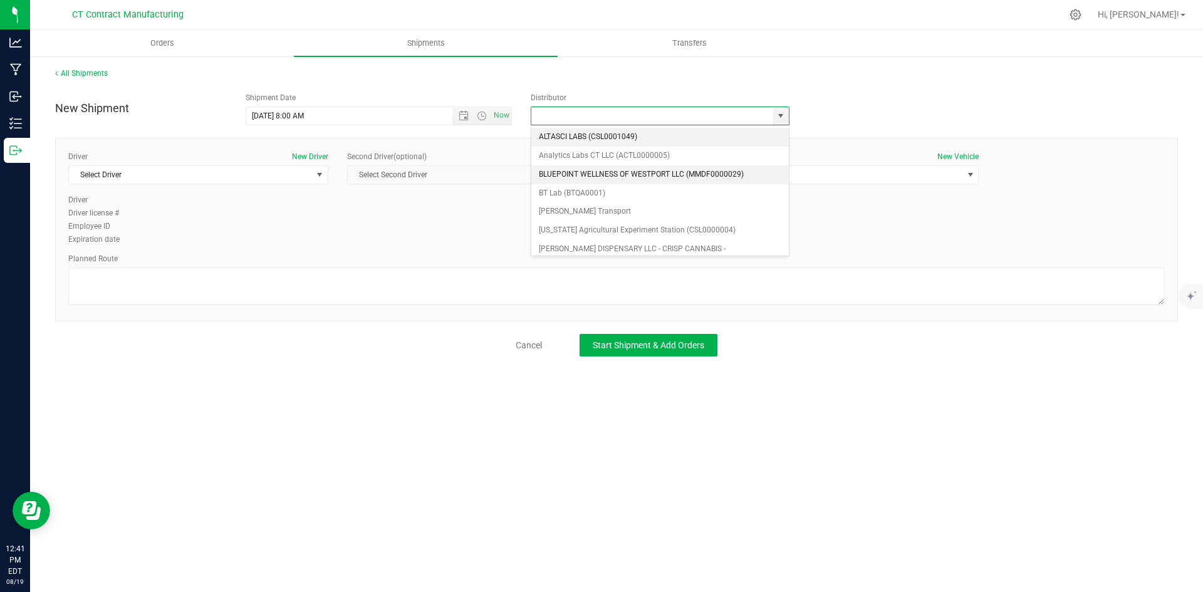
scroll to position [63, 0]
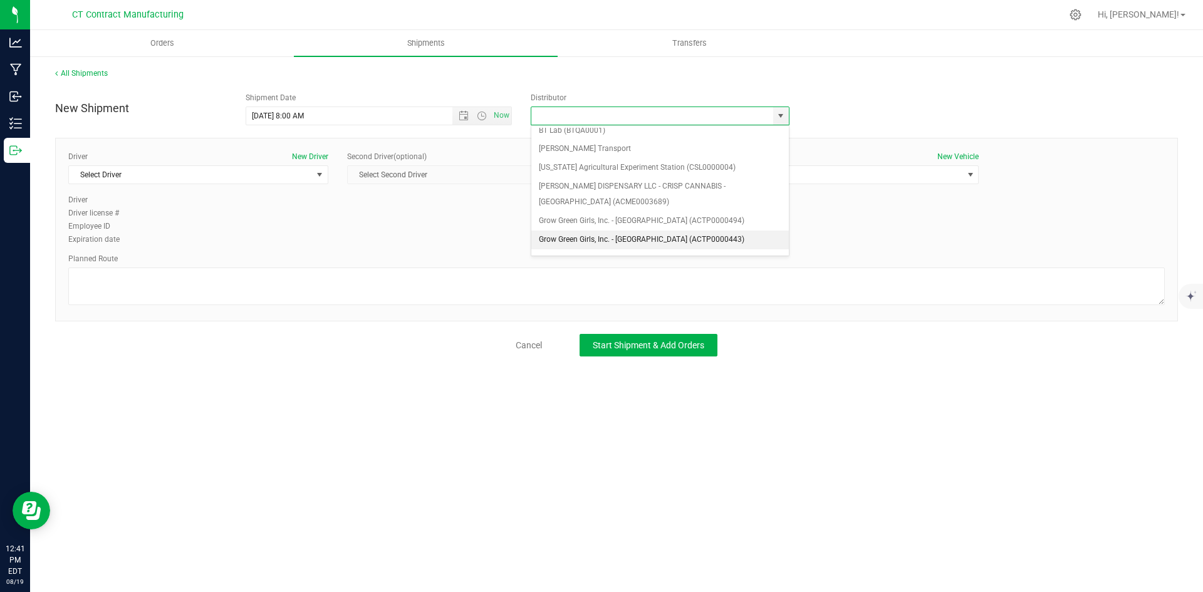
click at [669, 238] on li "Grow Green Girls, Inc. - [GEOGRAPHIC_DATA] (ACTP0000443)" at bounding box center [660, 240] width 258 height 19
type input "Grow Green Girls, Inc. - [GEOGRAPHIC_DATA] (ACTP0000443)"
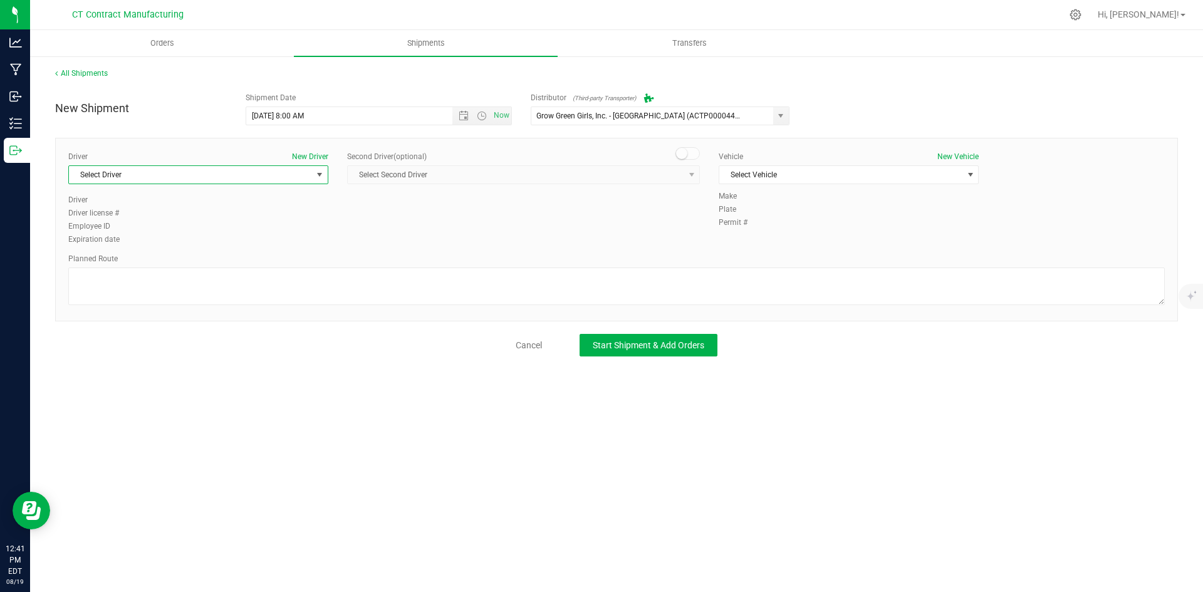
click at [291, 169] on span "Select Driver" at bounding box center [190, 175] width 243 height 18
click at [207, 234] on li "TBD A" at bounding box center [198, 227] width 259 height 19
drag, startPoint x: 686, startPoint y: 152, endPoint x: 684, endPoint y: 170, distance: 18.3
click at [686, 153] on small at bounding box center [681, 153] width 11 height 11
click at [684, 170] on span "select" at bounding box center [692, 175] width 16 height 18
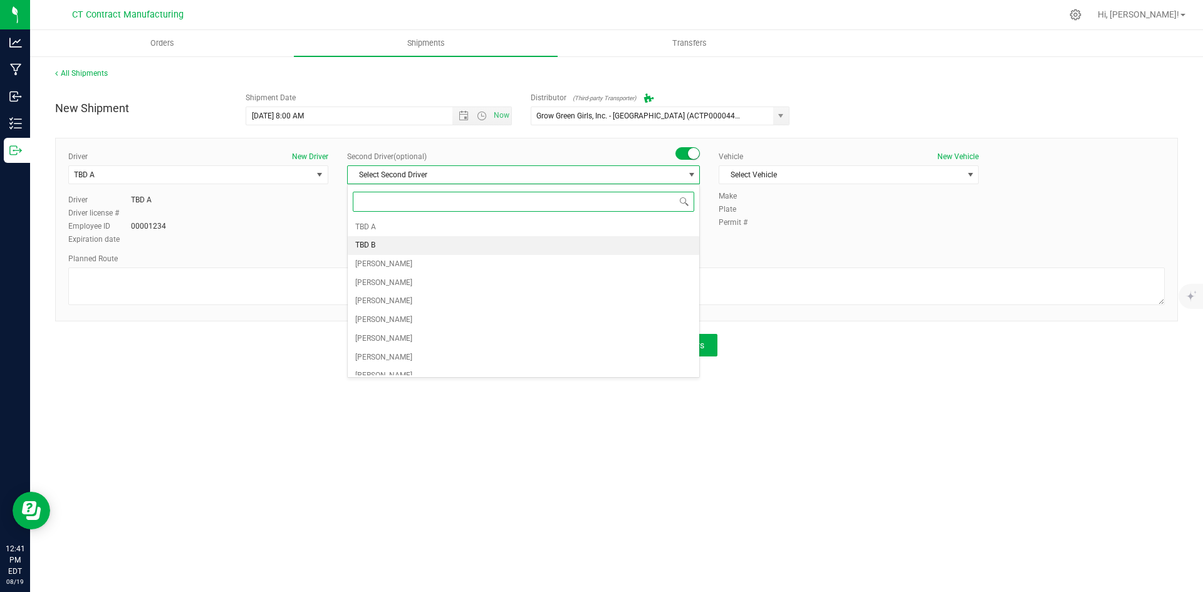
click at [464, 244] on li "TBD B" at bounding box center [524, 245] width 352 height 19
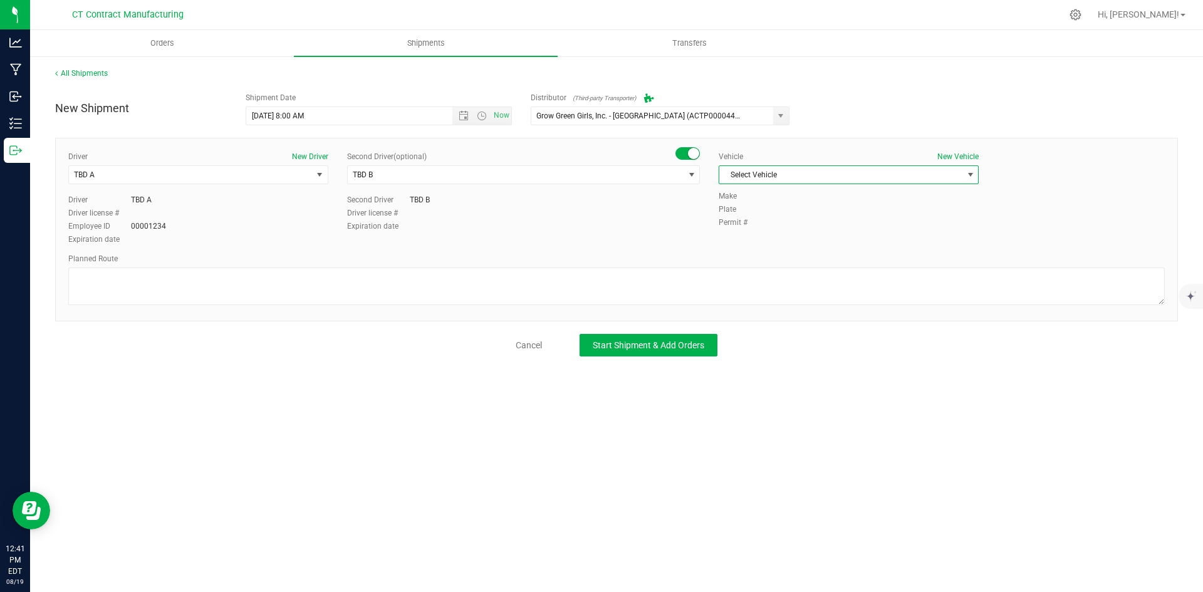
click at [777, 169] on span "Select Vehicle" at bounding box center [840, 175] width 243 height 18
click at [755, 212] on li "Ford Transit 250" at bounding box center [848, 215] width 259 height 19
click at [590, 285] on textarea at bounding box center [616, 287] width 1097 height 38
paste textarea "Randomized route via 3rd party transporter"
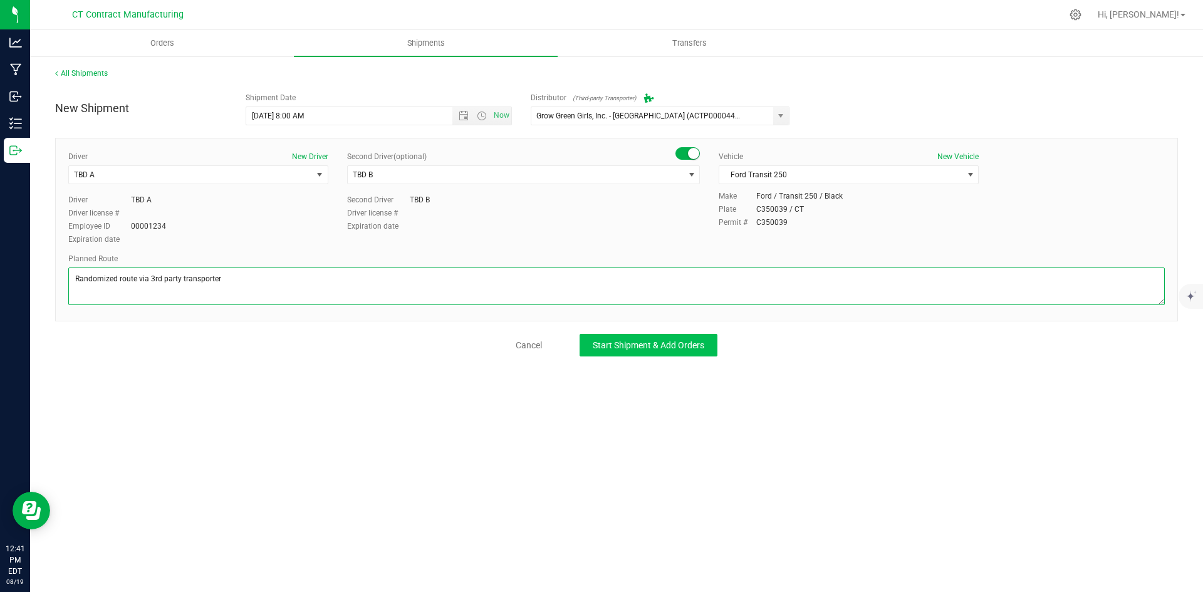
type textarea "Randomized route via 3rd party transporter"
click at [644, 343] on span "Start Shipment & Add Orders" at bounding box center [649, 345] width 112 height 10
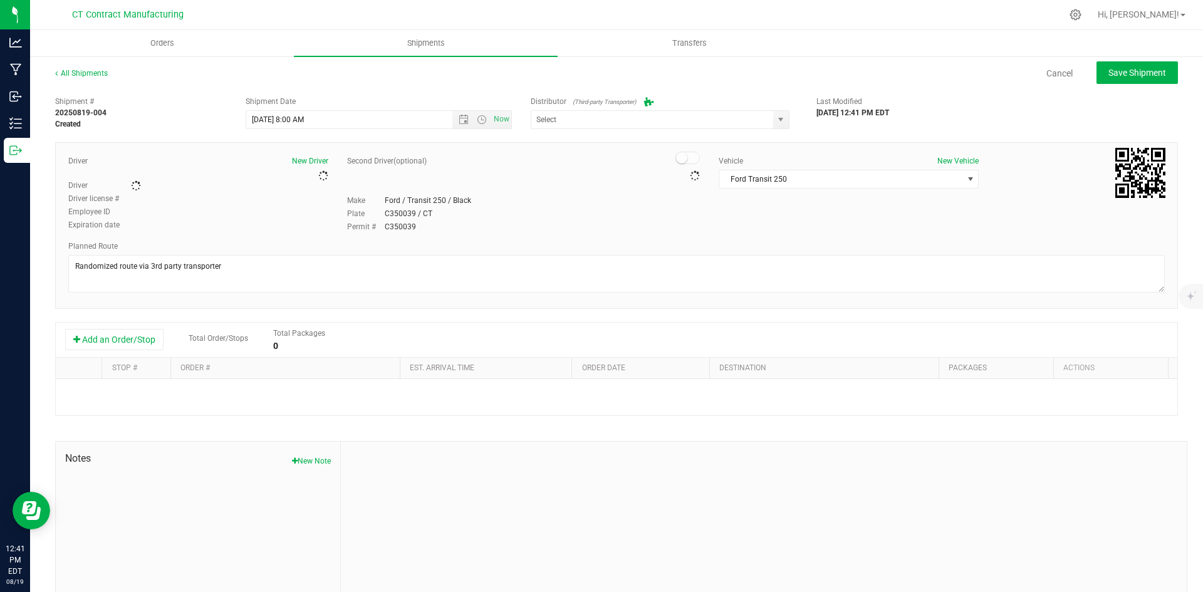
type input "Grow Green Girls, Inc. - [GEOGRAPHIC_DATA] (ACTP0000443)"
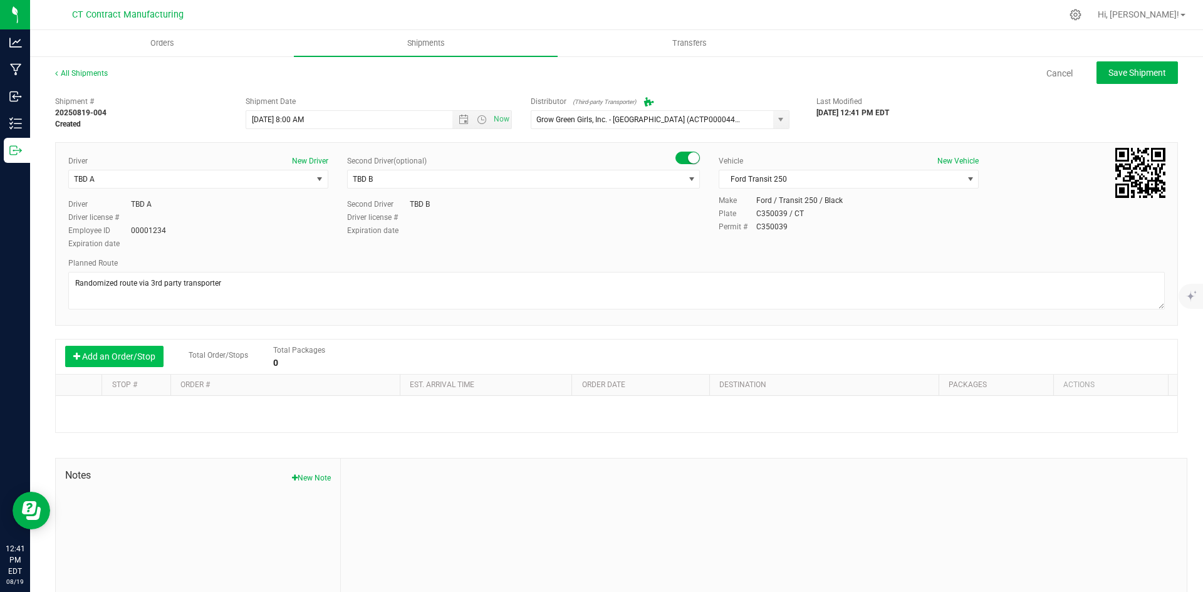
click at [95, 365] on button "Add an Order/Stop" at bounding box center [114, 356] width 98 height 21
click at [211, 430] on div "1 Select order 00002912 00002911 00002910 00002909 00002908 00002907 00002904 0…" at bounding box center [617, 414] width 1122 height 36
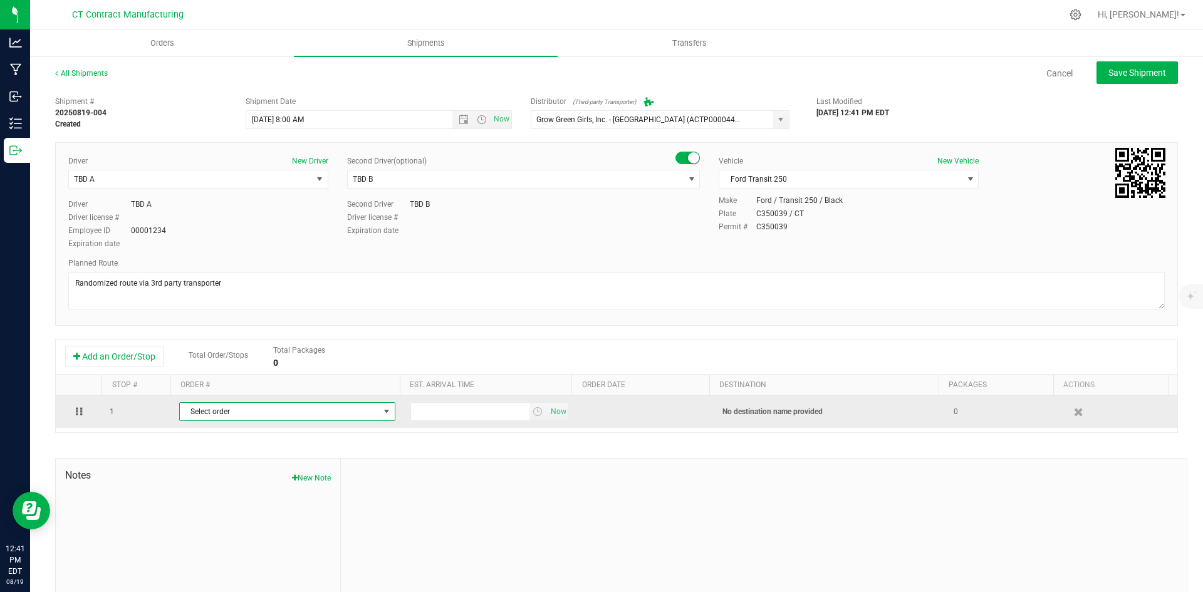
click at [218, 411] on span "Select order" at bounding box center [279, 412] width 199 height 18
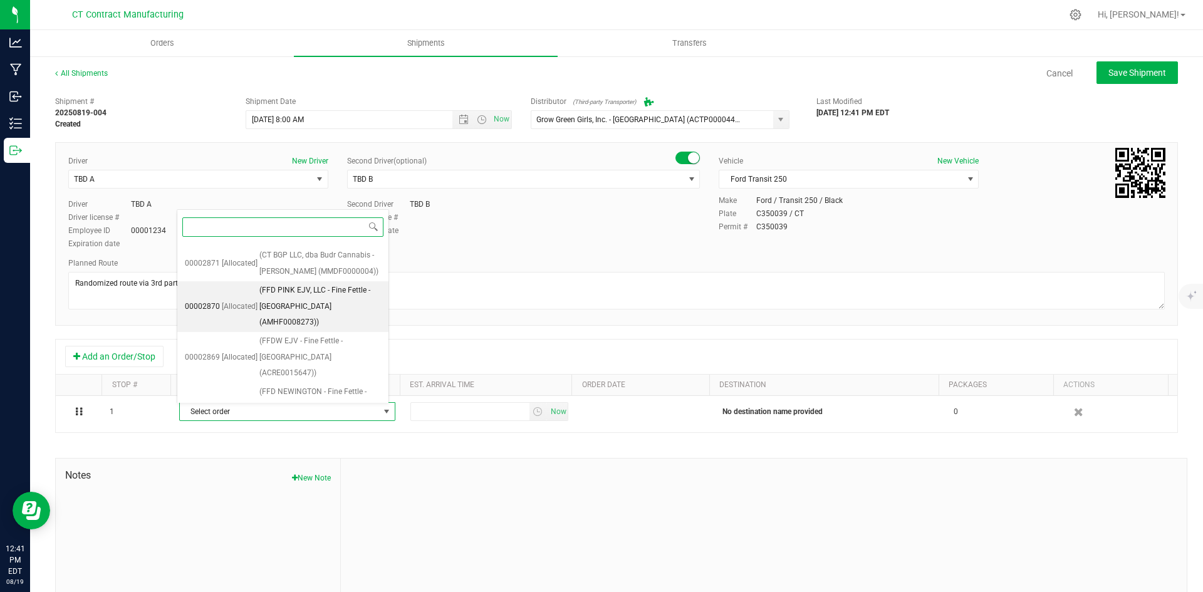
scroll to position [1103, 0]
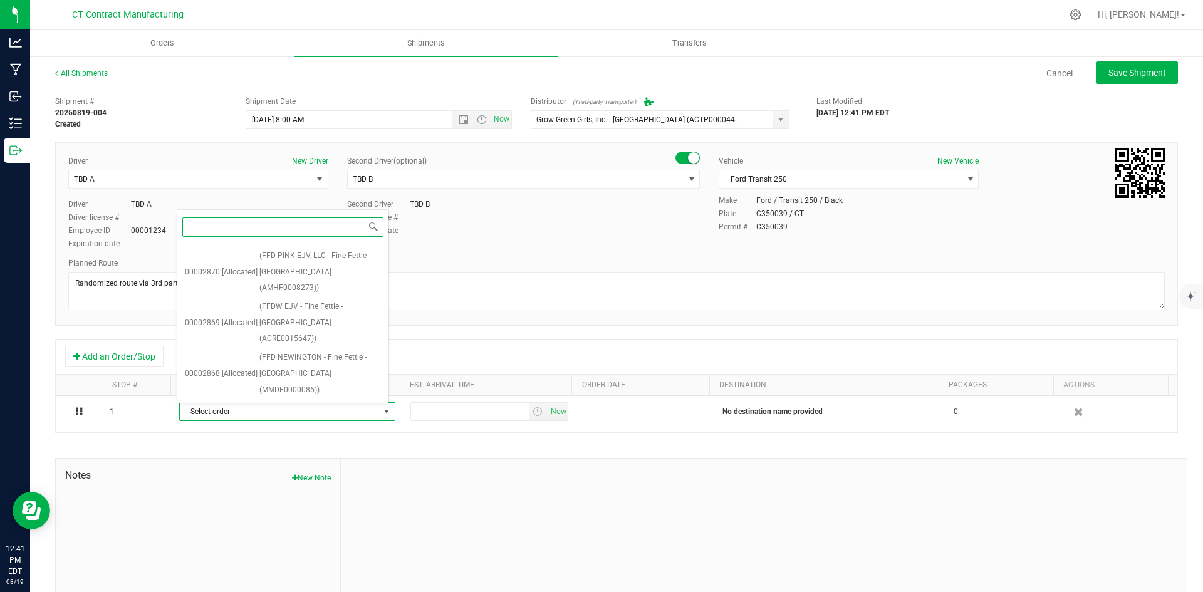
click at [289, 521] on span "(Fine Fettle Dispensary - West Hartford)" at bounding box center [320, 537] width 122 height 32
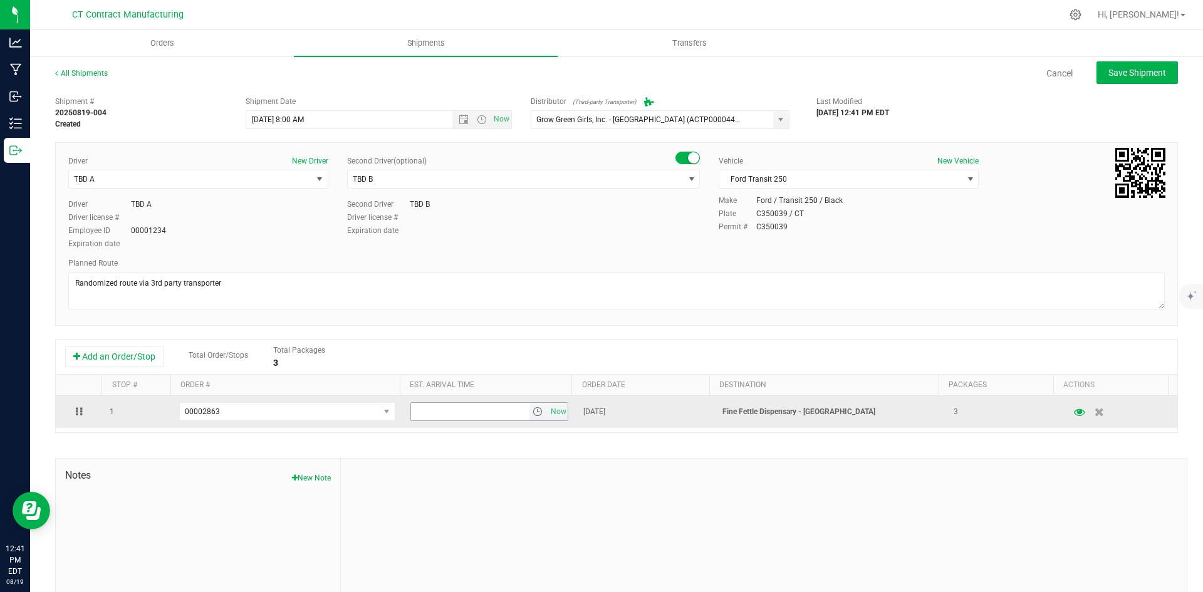
click at [533, 408] on span "select" at bounding box center [538, 412] width 10 height 10
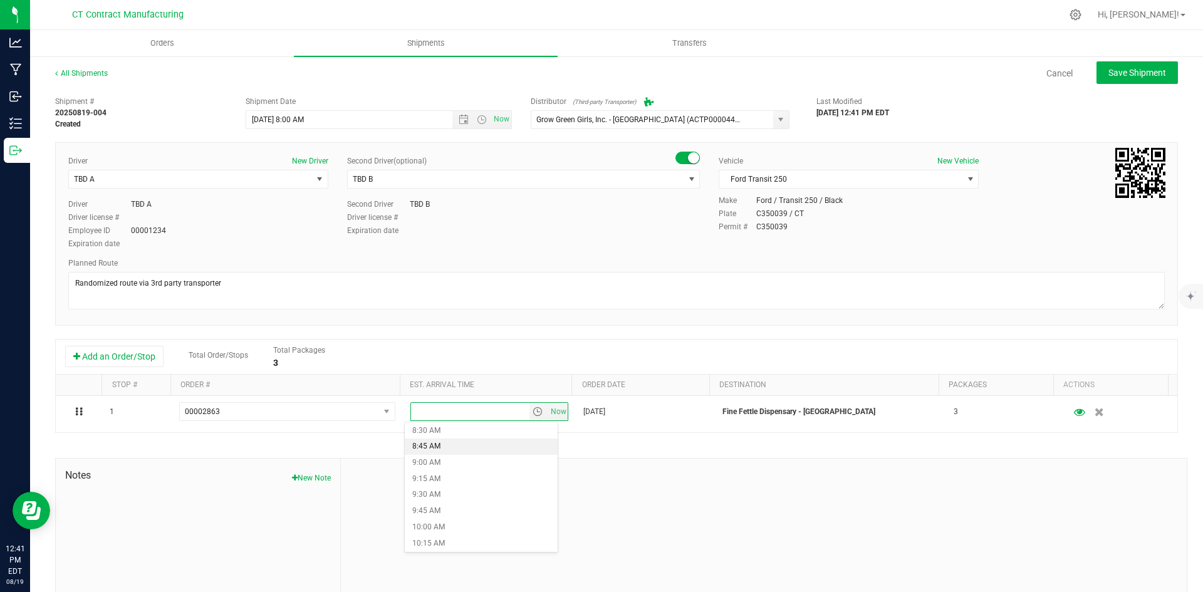
scroll to position [564, 0]
click at [455, 517] on li "10:00 AM" at bounding box center [481, 513] width 153 height 16
click at [1104, 65] on button "Save Shipment" at bounding box center [1137, 72] width 81 height 23
type input "8/20/2025 12:00 PM"
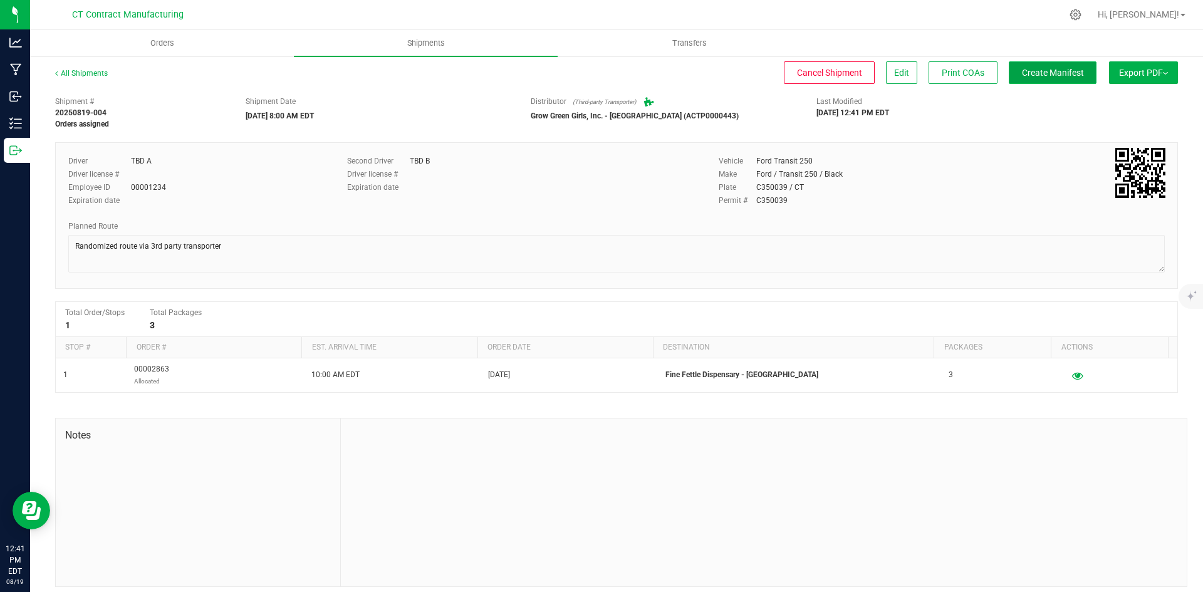
click at [1057, 70] on span "Create Manifest" at bounding box center [1053, 73] width 62 height 10
click at [98, 75] on link "All Shipments" at bounding box center [81, 73] width 53 height 9
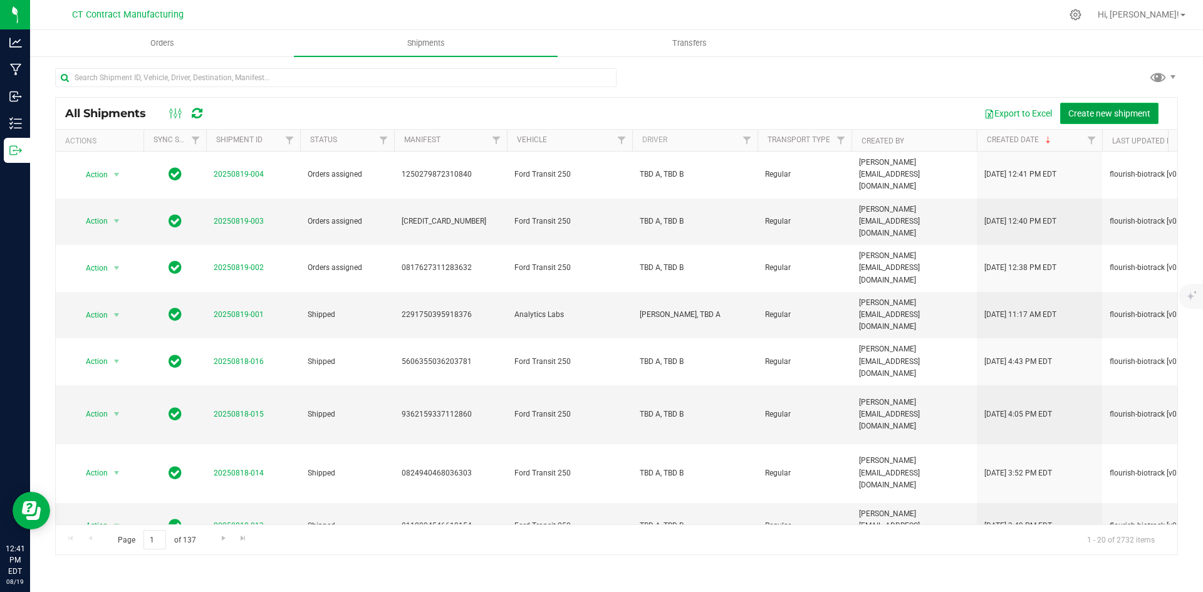
click at [1122, 115] on span "Create new shipment" at bounding box center [1109, 113] width 82 height 10
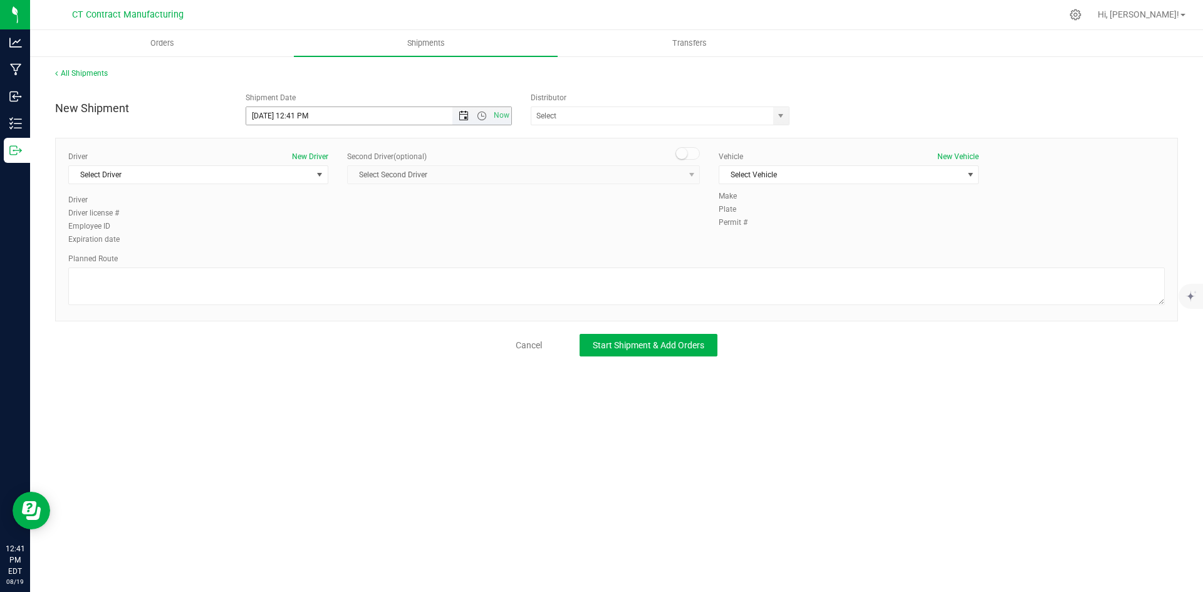
click at [465, 115] on span "Open the date view" at bounding box center [464, 116] width 10 height 10
click at [316, 241] on link "20" at bounding box center [312, 243] width 18 height 19
click at [488, 117] on span "Open the time view" at bounding box center [481, 116] width 21 height 10
click at [313, 203] on li "8:00 AM" at bounding box center [378, 206] width 264 height 16
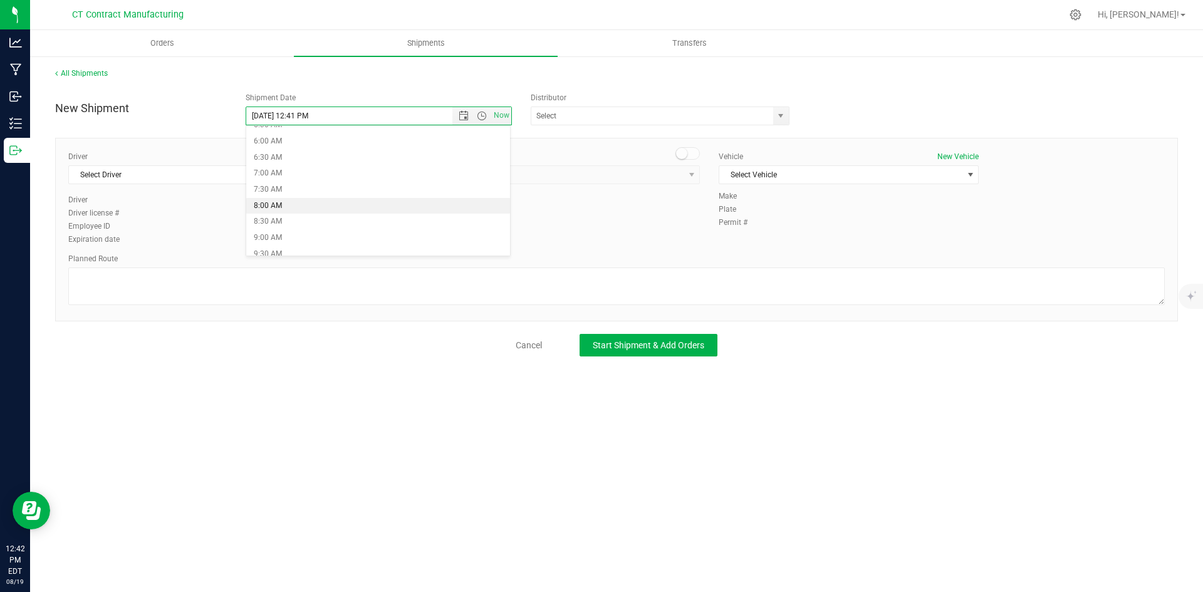
type input "8/20/2025 8:00 AM"
click at [782, 118] on span "select" at bounding box center [781, 116] width 10 height 10
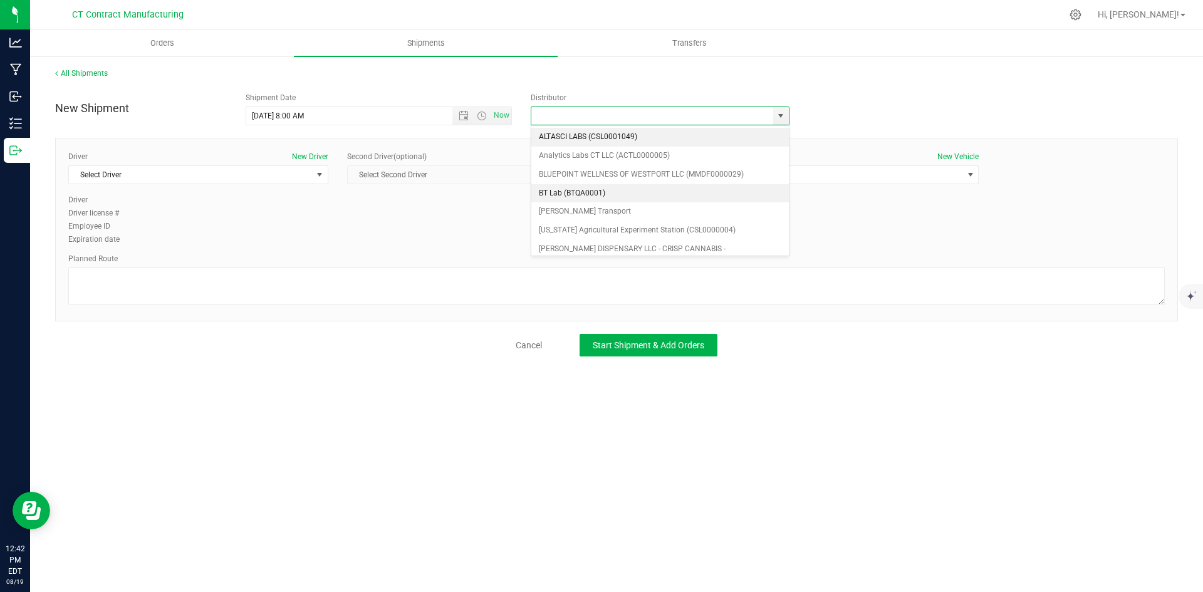
scroll to position [63, 0]
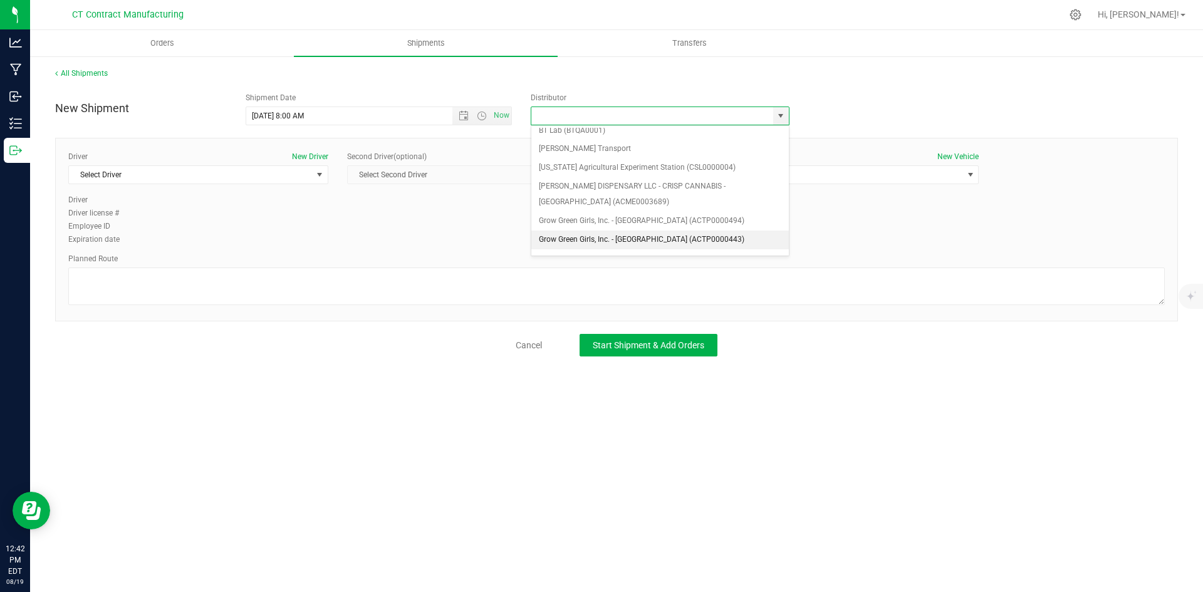
click at [679, 235] on li "Grow Green Girls, Inc. - [GEOGRAPHIC_DATA] (ACTP0000443)" at bounding box center [660, 240] width 258 height 19
type input "Grow Green Girls, Inc. - [GEOGRAPHIC_DATA] (ACTP0000443)"
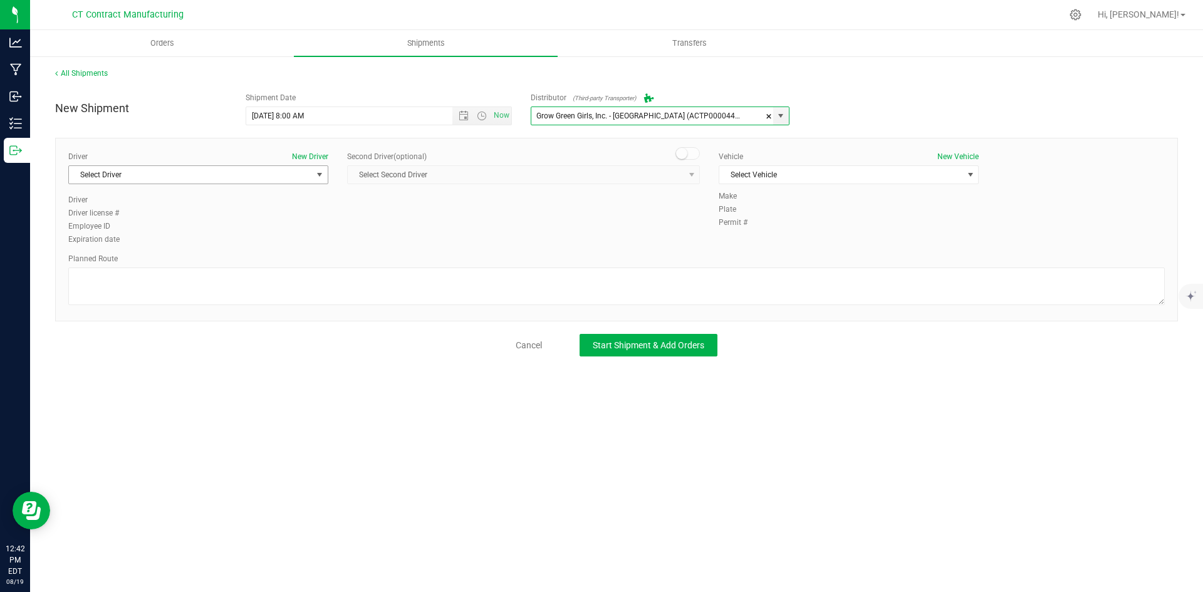
click at [310, 180] on span "Select Driver" at bounding box center [190, 175] width 243 height 18
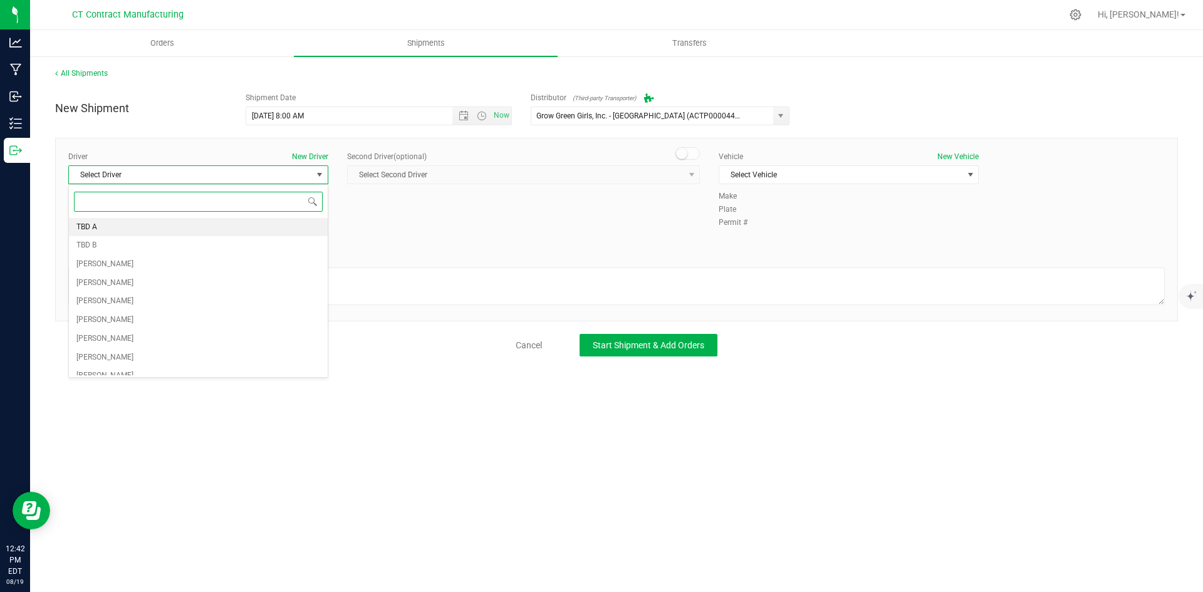
click at [239, 226] on li "TBD A" at bounding box center [198, 227] width 259 height 19
click at [693, 155] on span at bounding box center [688, 153] width 25 height 13
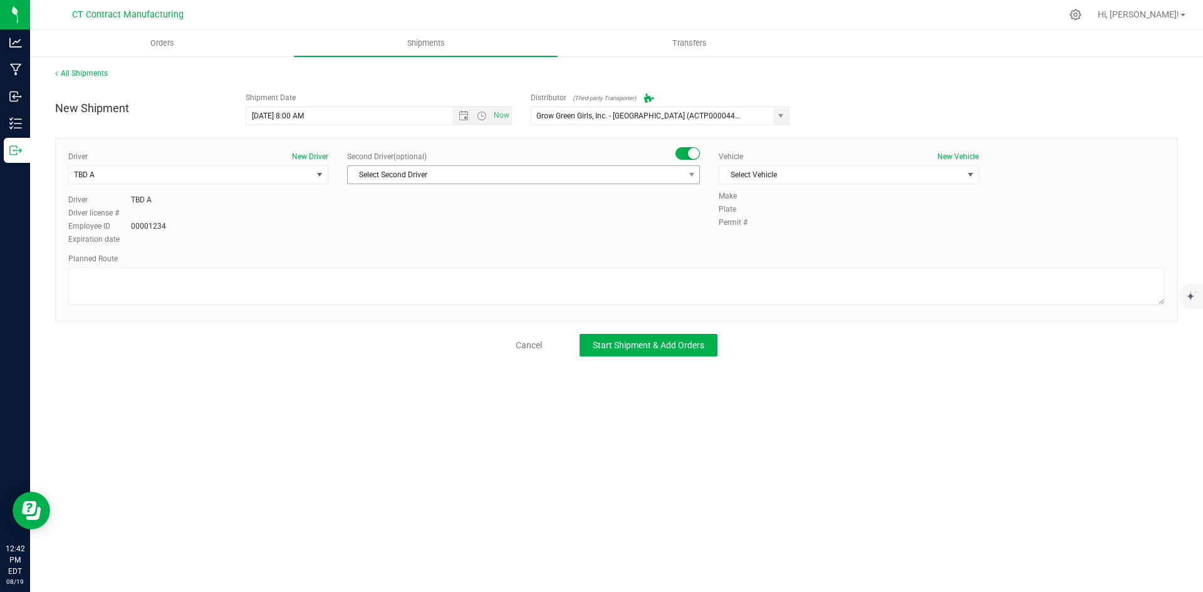
click at [699, 175] on span "select" at bounding box center [692, 175] width 16 height 18
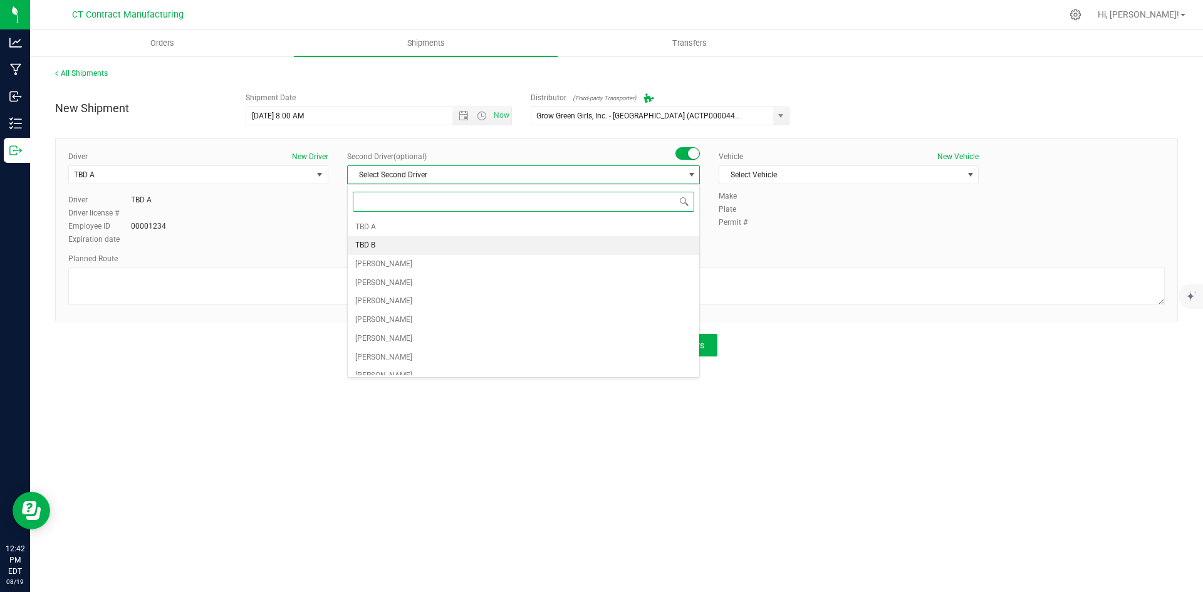
click at [537, 250] on li "TBD B" at bounding box center [524, 245] width 352 height 19
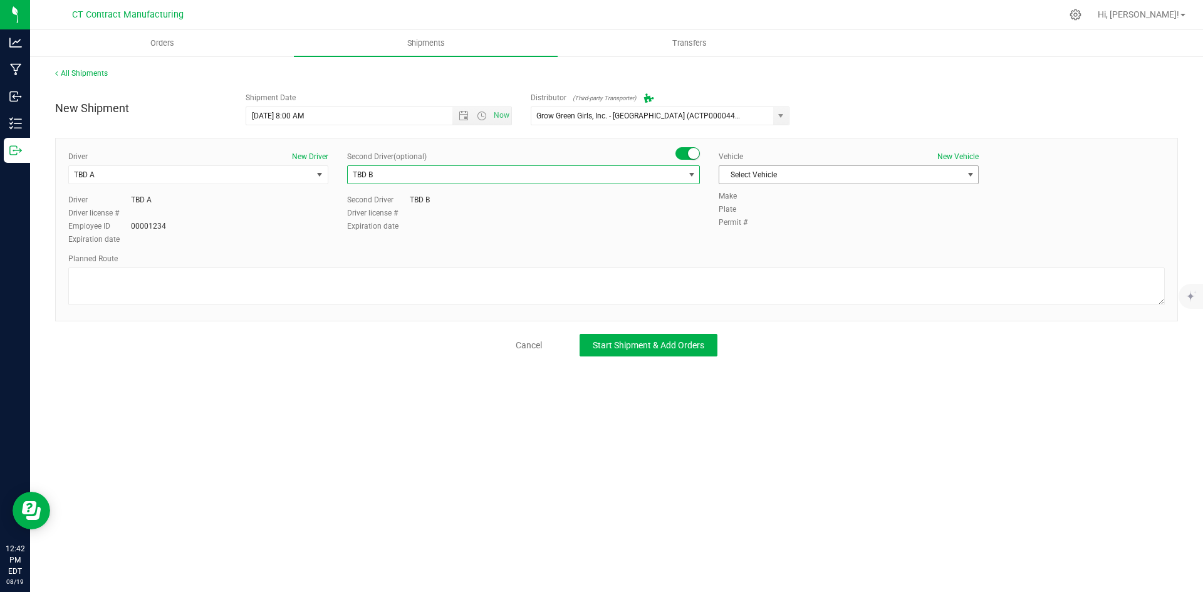
click at [778, 176] on span "Select Vehicle" at bounding box center [840, 175] width 243 height 18
click at [766, 216] on li "Ford Transit 250" at bounding box center [848, 215] width 259 height 19
click at [482, 296] on textarea at bounding box center [616, 287] width 1097 height 38
paste textarea "Randomized route via 3rd party transporter"
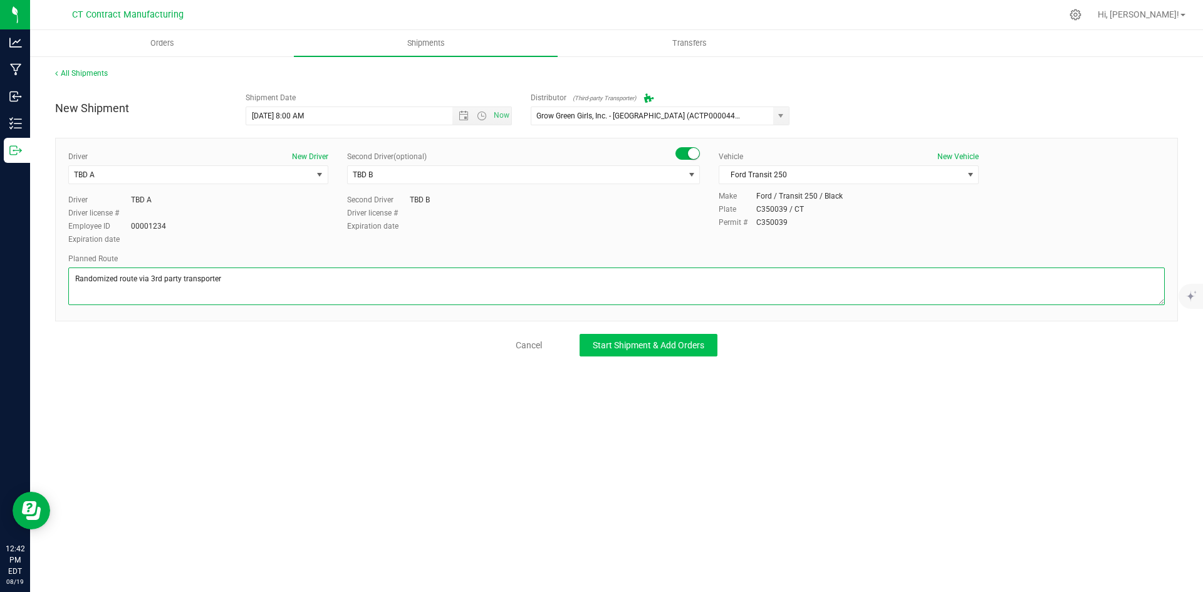
type textarea "Randomized route via 3rd party transporter"
click at [629, 347] on span "Start Shipment & Add Orders" at bounding box center [649, 345] width 112 height 10
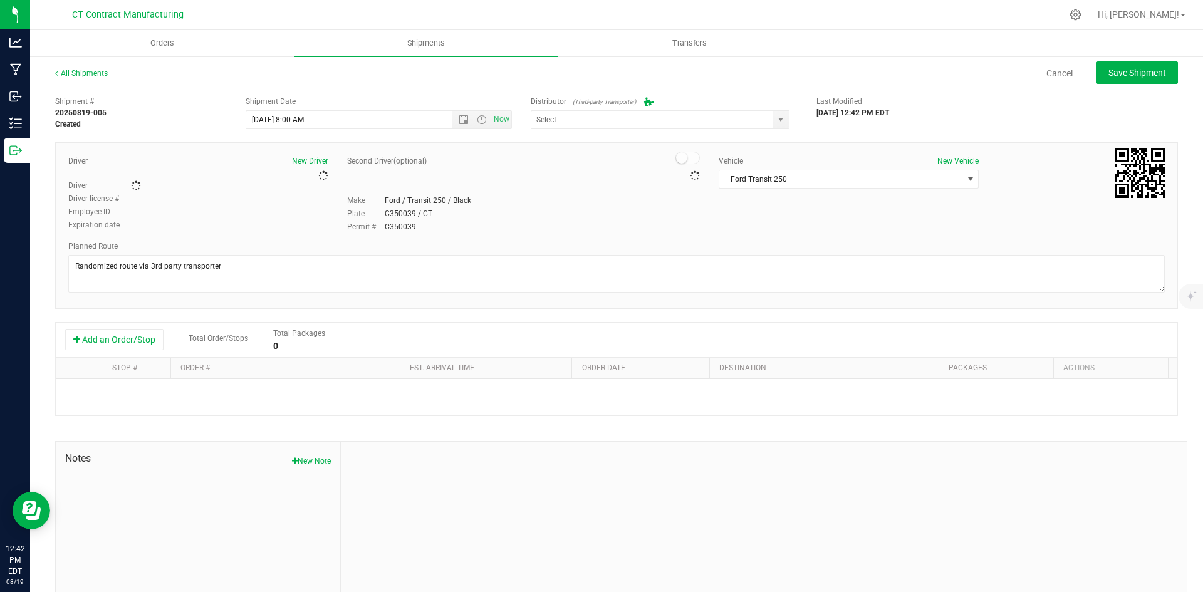
type input "Grow Green Girls, Inc. - [GEOGRAPHIC_DATA] (ACTP0000443)"
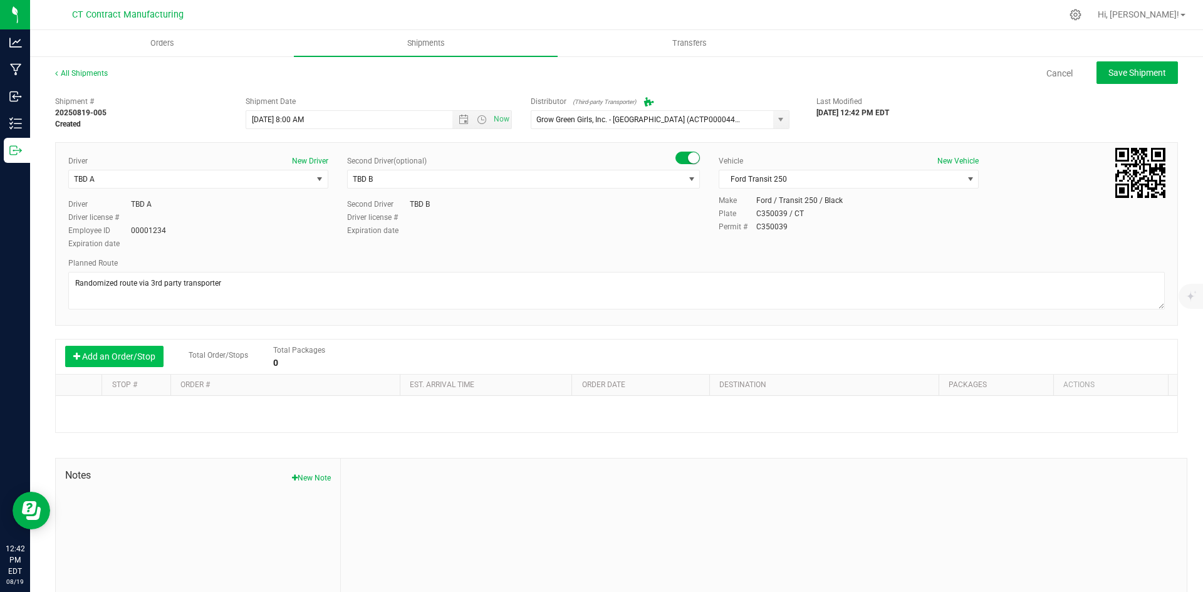
click at [100, 358] on button "Add an Order/Stop" at bounding box center [114, 356] width 98 height 21
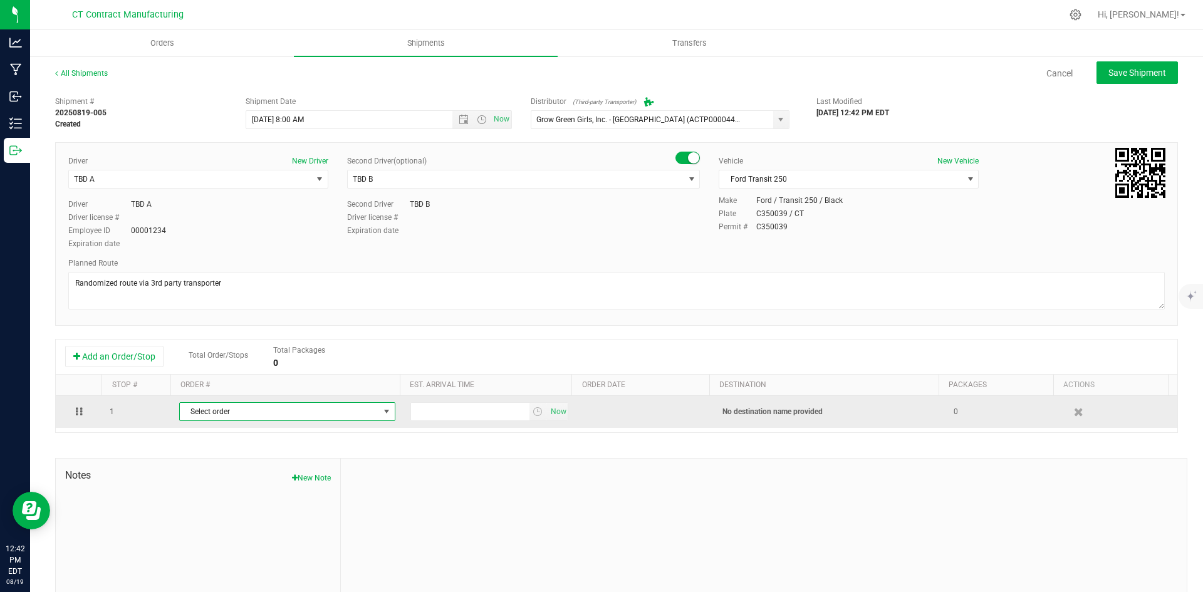
click at [215, 414] on span "Select order" at bounding box center [279, 412] width 199 height 18
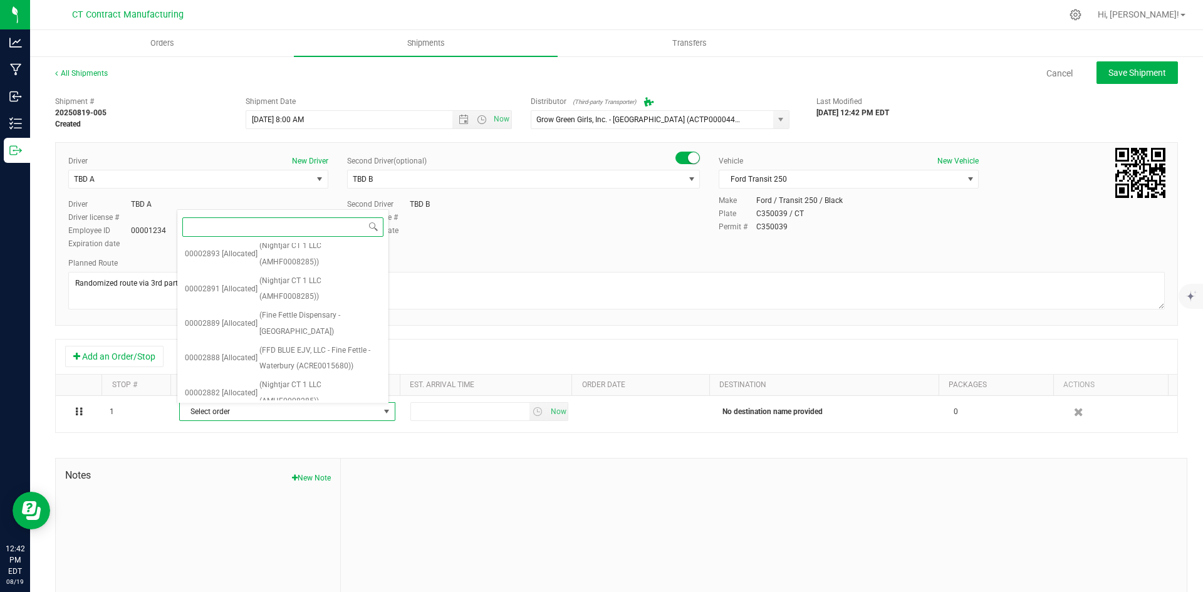
scroll to position [627, 0]
click at [282, 381] on span "(Fine Fettle Dispensary - West Hartford)" at bounding box center [320, 397] width 122 height 32
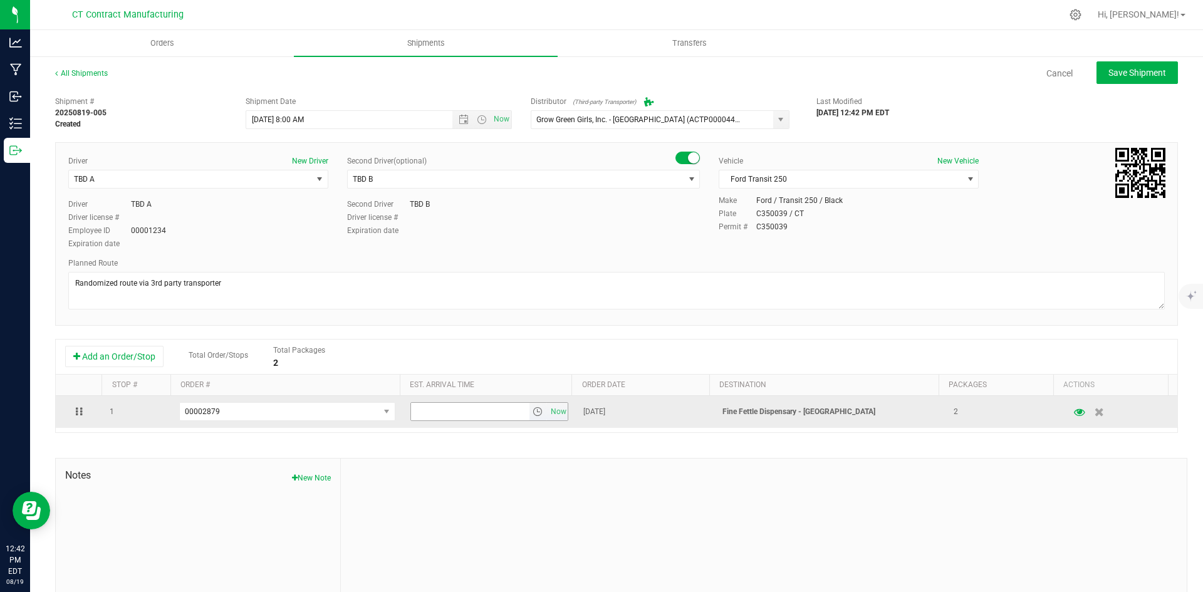
click at [533, 413] on span "select" at bounding box center [538, 412] width 10 height 10
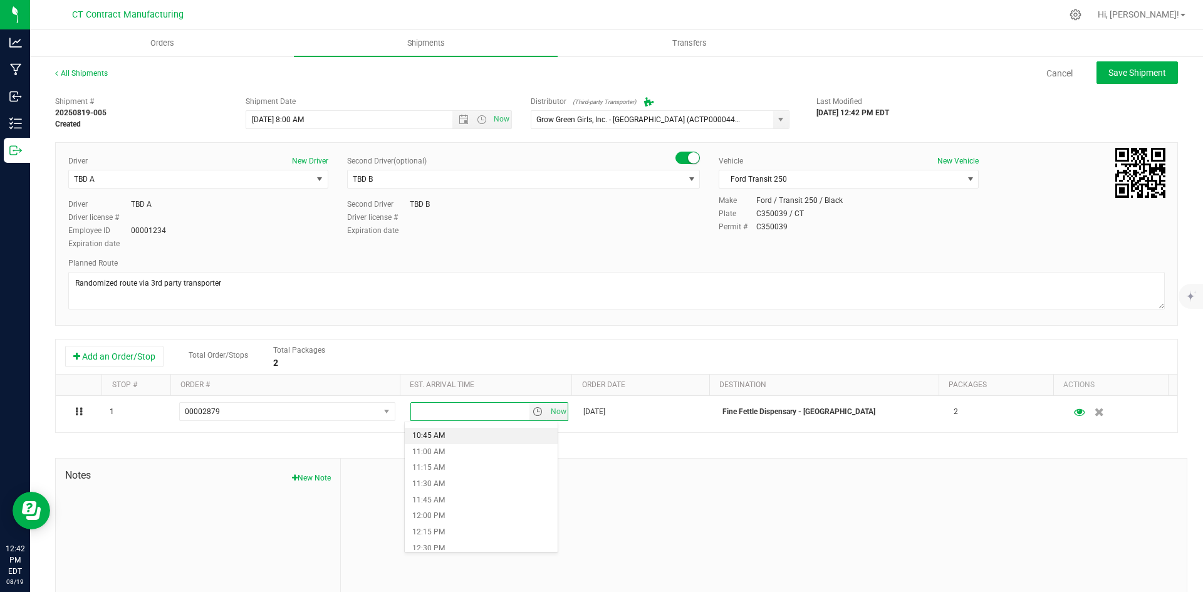
scroll to position [627, 0]
click at [461, 454] on li "10:00 AM" at bounding box center [481, 450] width 153 height 16
click at [1126, 70] on span "Save Shipment" at bounding box center [1138, 73] width 58 height 10
type input "8/20/2025 12:00 PM"
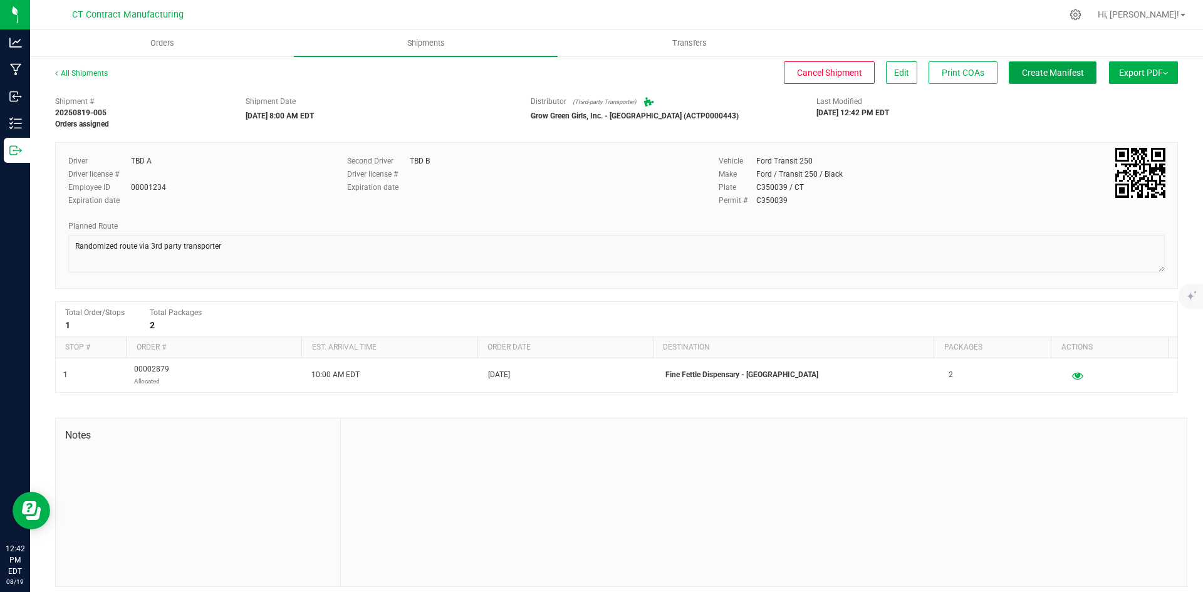
click at [1045, 77] on span "Create Manifest" at bounding box center [1053, 73] width 62 height 10
click at [101, 74] on link "All Shipments" at bounding box center [81, 73] width 53 height 9
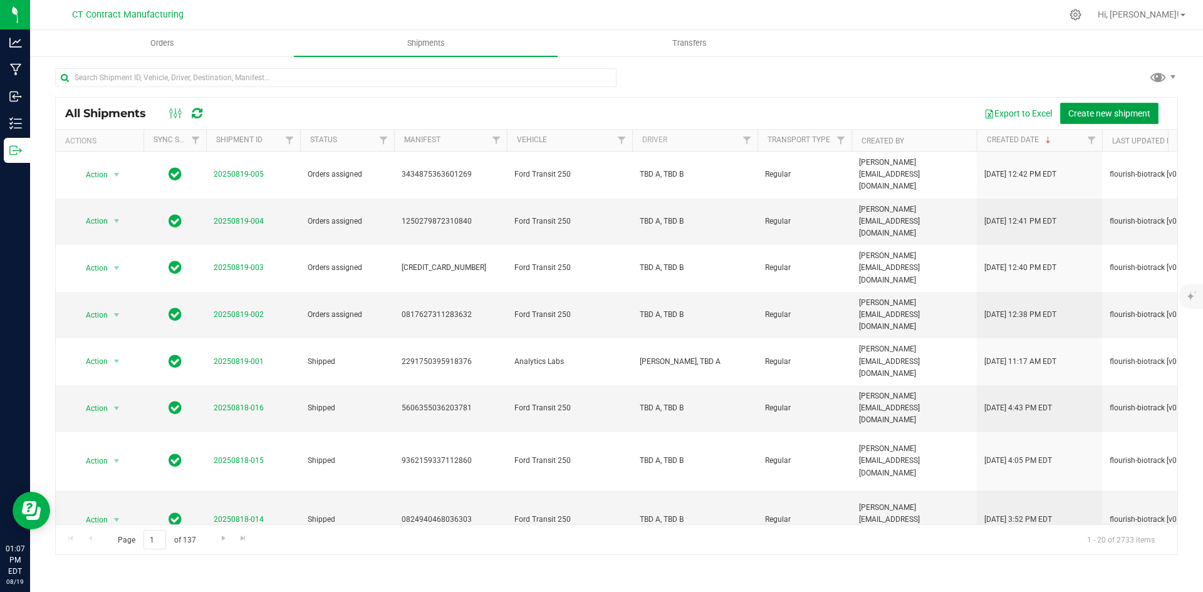
click at [1087, 119] on button "Create new shipment" at bounding box center [1109, 113] width 98 height 21
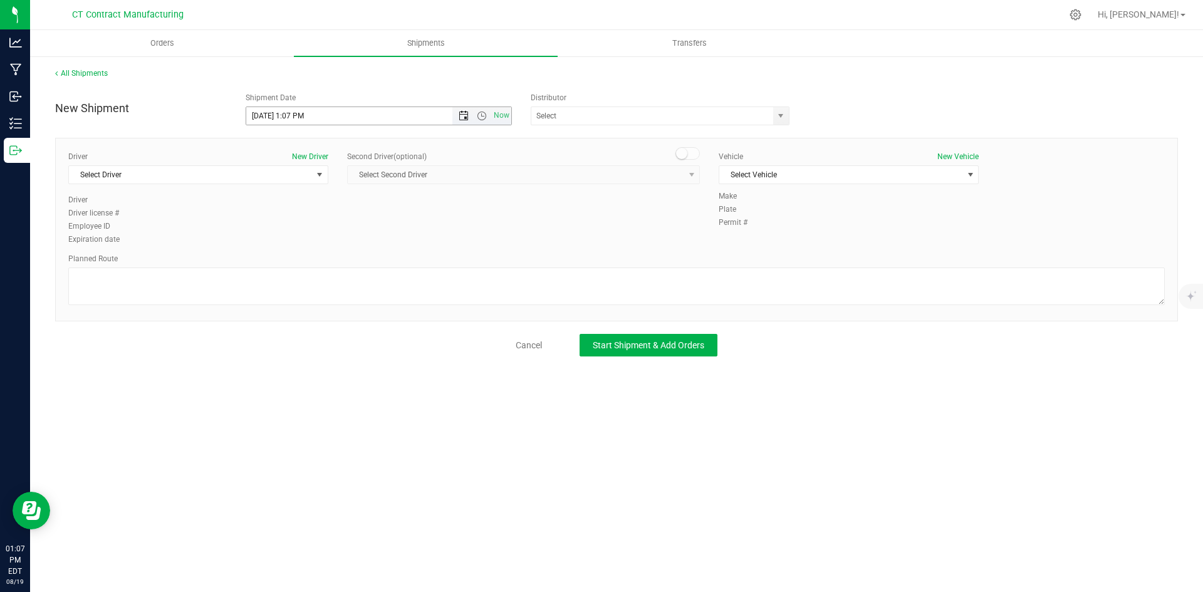
click at [459, 114] on span "Open the date view" at bounding box center [464, 116] width 10 height 10
click at [315, 246] on link "20" at bounding box center [312, 243] width 18 height 19
click at [481, 116] on span "Open the time view" at bounding box center [482, 116] width 10 height 10
click at [301, 149] on li "8:00 AM" at bounding box center [378, 143] width 264 height 16
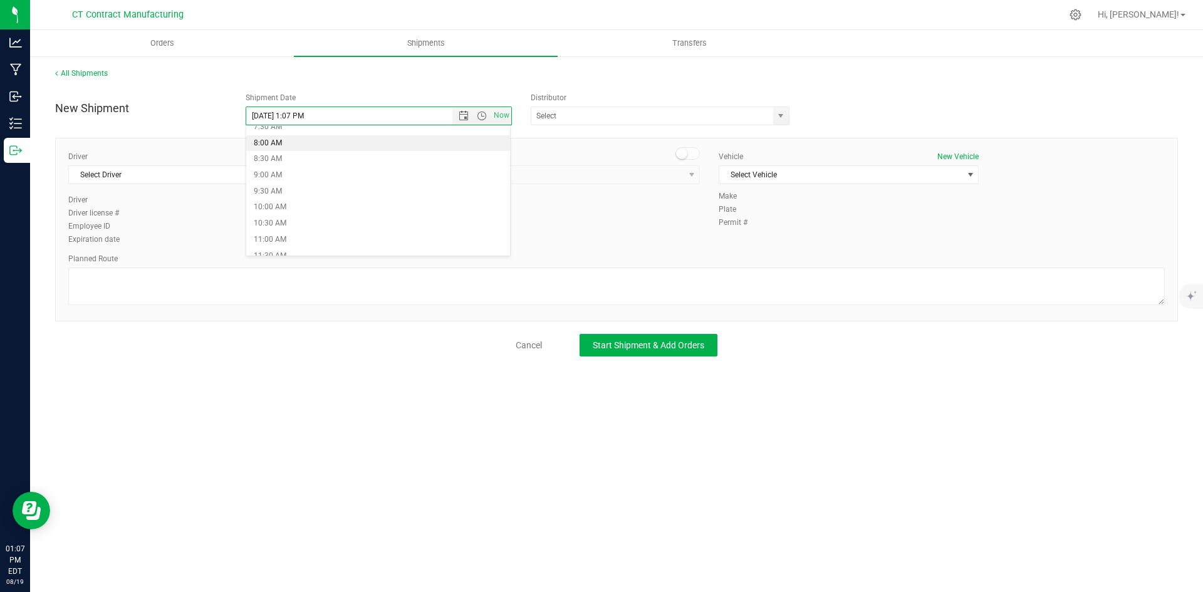
type input "8/20/2025 8:00 AM"
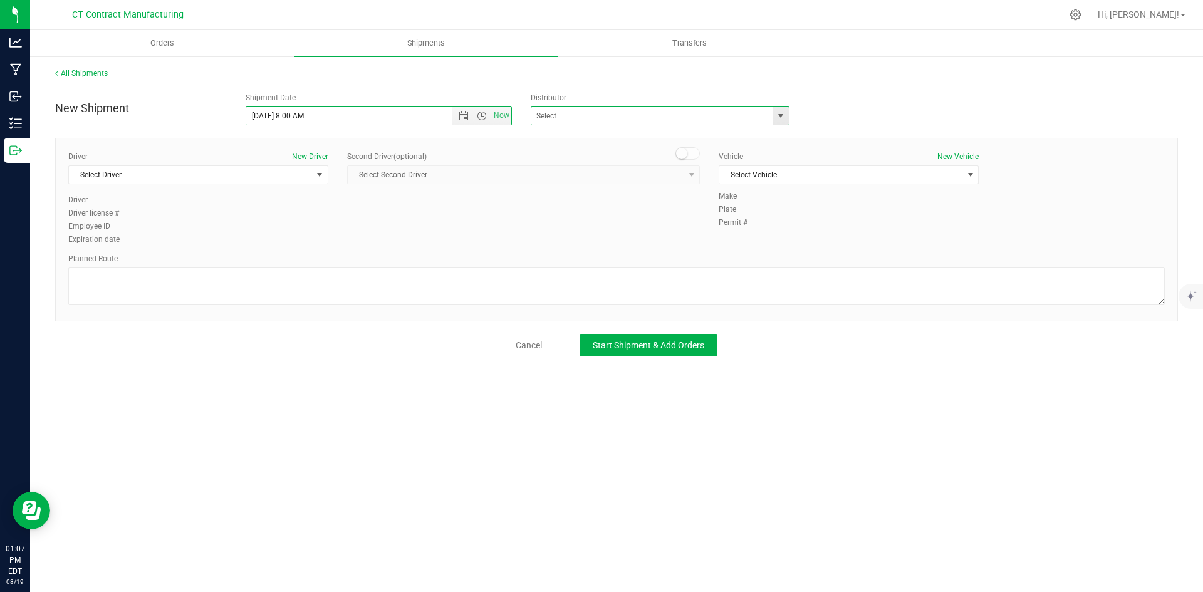
click at [789, 123] on span at bounding box center [660, 116] width 259 height 19
click at [782, 119] on span "select" at bounding box center [781, 116] width 10 height 10
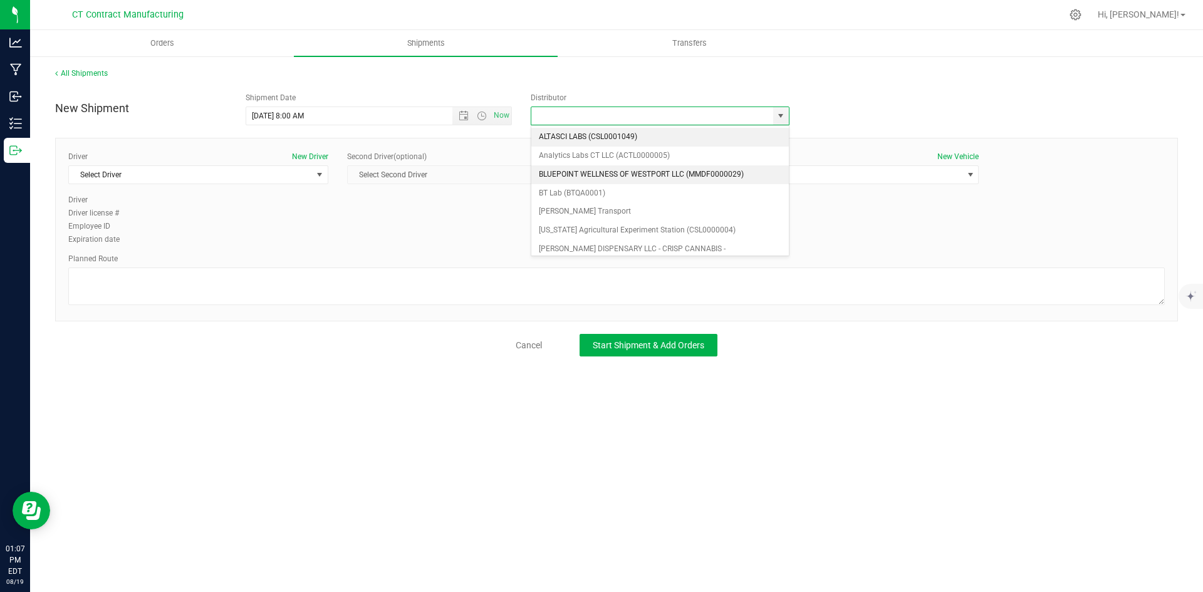
scroll to position [63, 0]
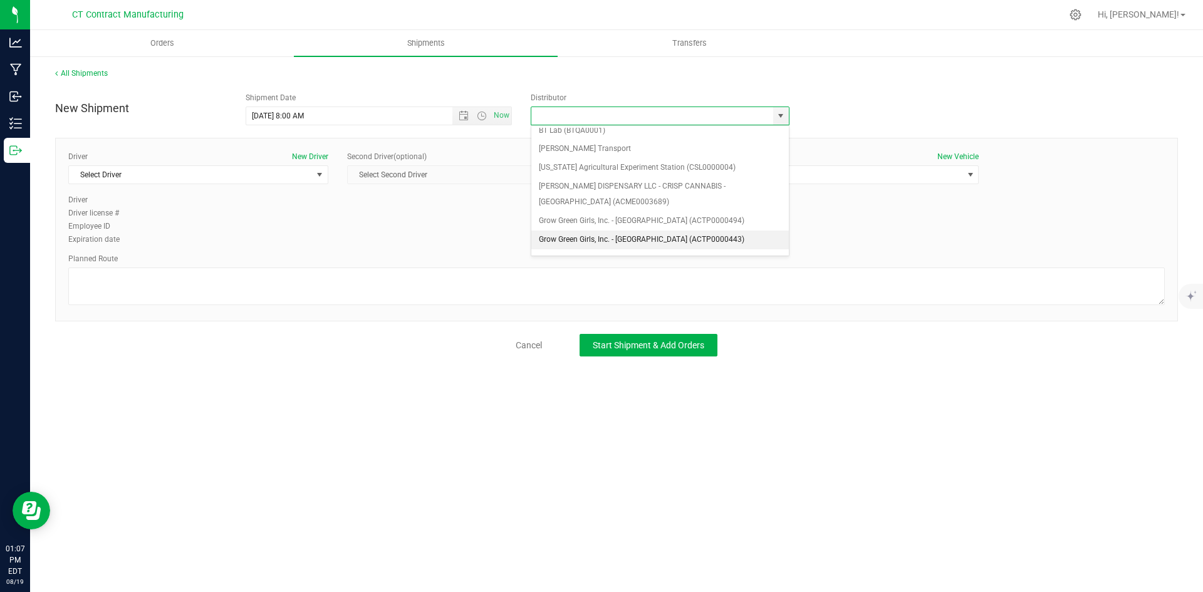
drag, startPoint x: 687, startPoint y: 237, endPoint x: 679, endPoint y: 238, distance: 8.2
click at [685, 238] on li "Grow Green Girls, Inc. - [GEOGRAPHIC_DATA] (ACTP0000443)" at bounding box center [660, 240] width 258 height 19
type input "Grow Green Girls, Inc. - [GEOGRAPHIC_DATA] (ACTP0000443)"
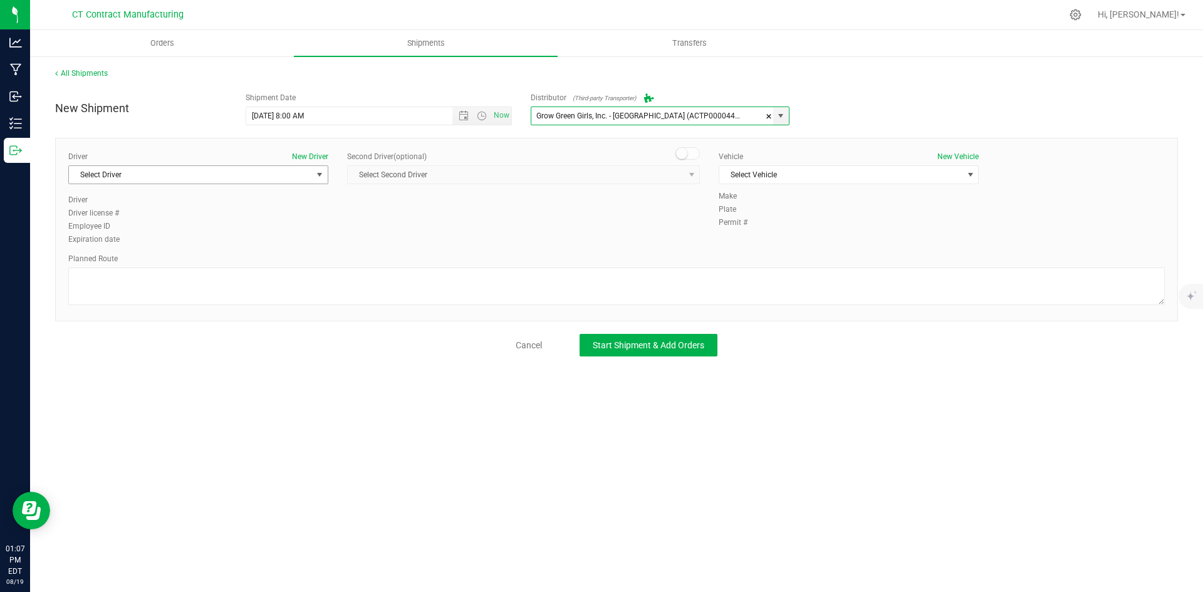
click at [310, 174] on span "Select Driver" at bounding box center [190, 175] width 243 height 18
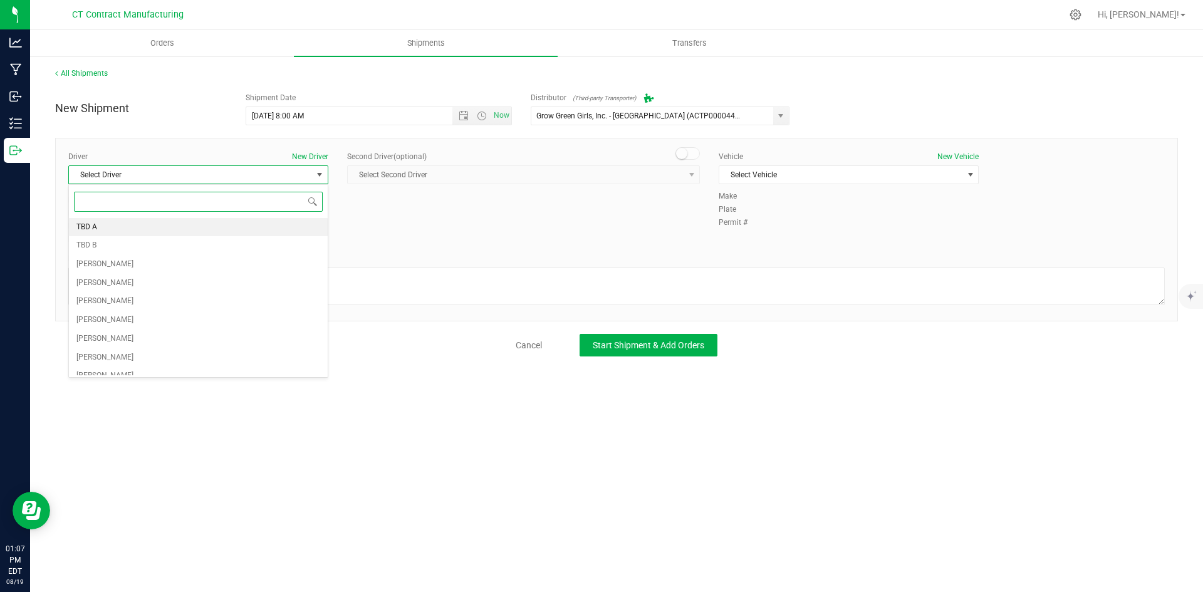
click at [241, 231] on li "TBD A" at bounding box center [198, 227] width 259 height 19
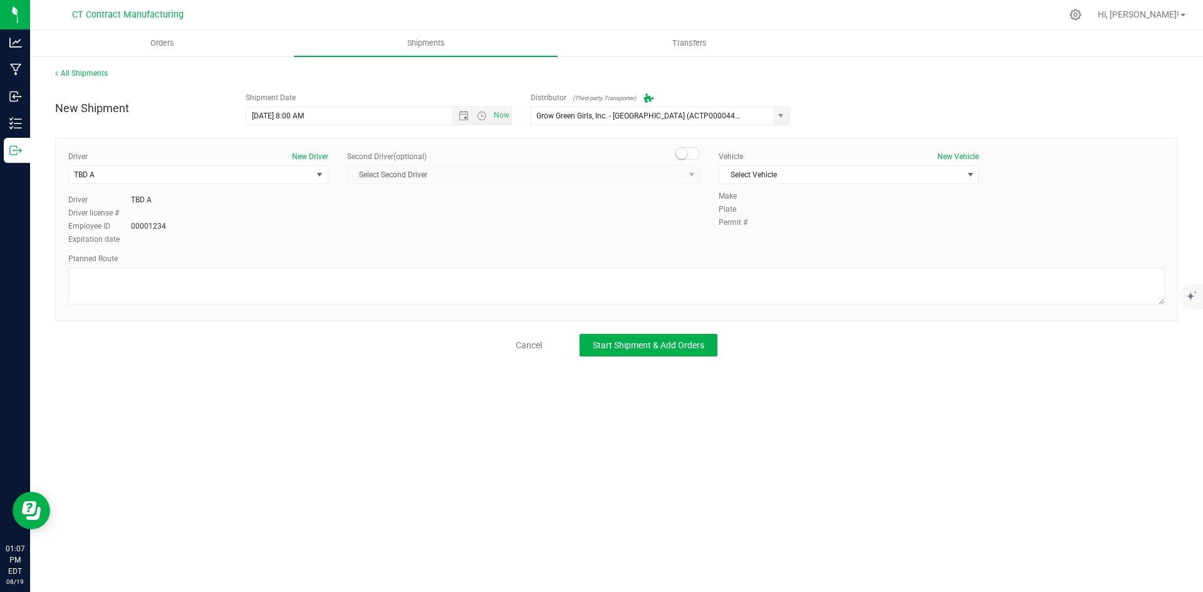
click at [687, 159] on span at bounding box center [688, 153] width 25 height 13
click at [688, 184] on span "Select Second Driver" at bounding box center [523, 174] width 353 height 19
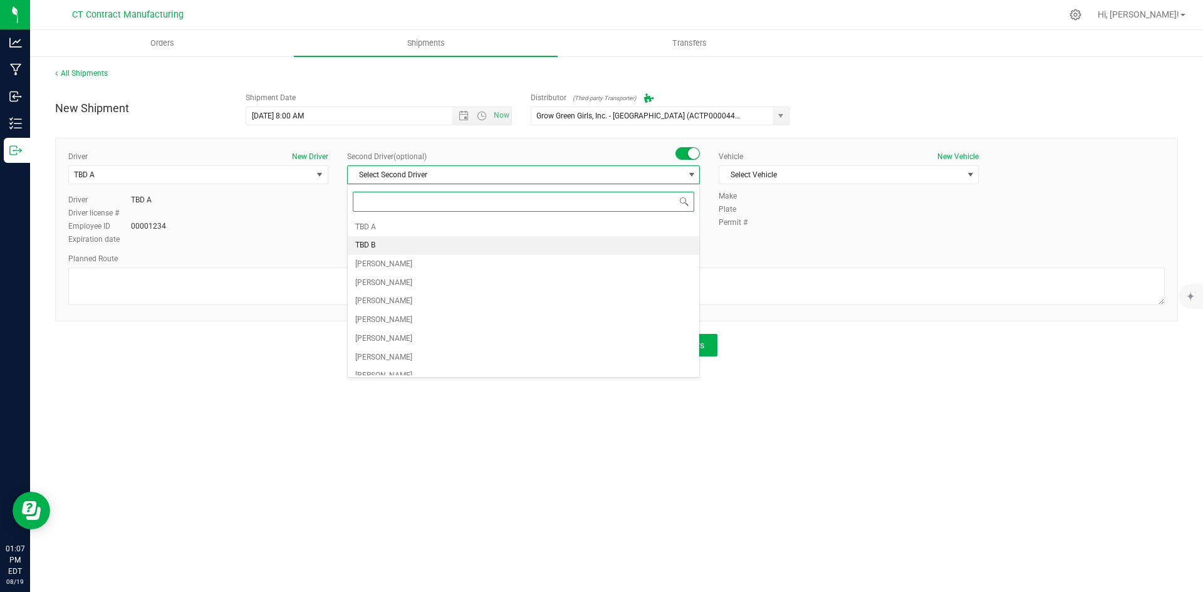
click at [627, 241] on li "TBD B" at bounding box center [524, 245] width 352 height 19
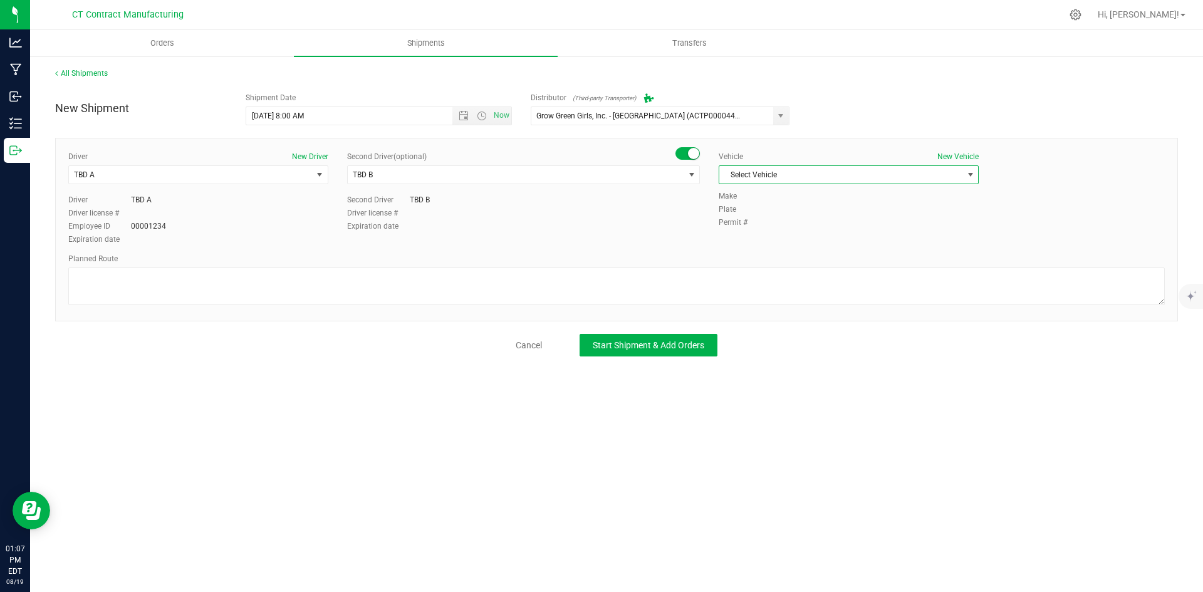
click at [789, 177] on span "Select Vehicle" at bounding box center [840, 175] width 243 height 18
click at [778, 209] on li "Ford Transit 250" at bounding box center [848, 215] width 259 height 19
click at [688, 290] on textarea at bounding box center [616, 287] width 1097 height 38
paste textarea "Randomized route via 3rd party transporter"
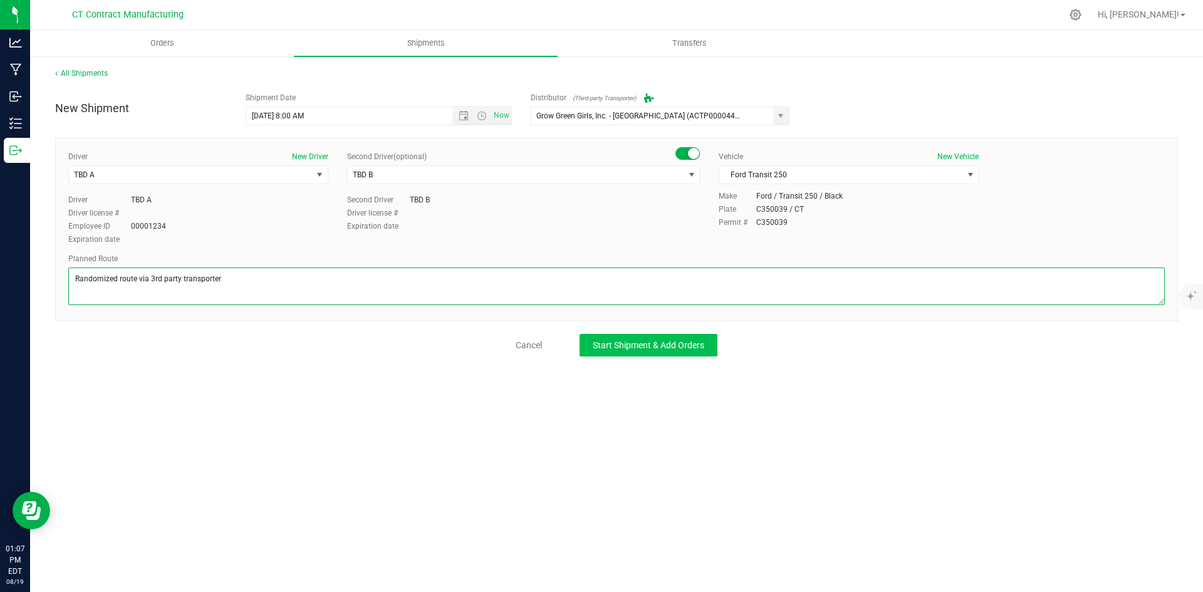
type textarea "Randomized route via 3rd party transporter"
click at [646, 337] on button "Start Shipment & Add Orders" at bounding box center [649, 345] width 138 height 23
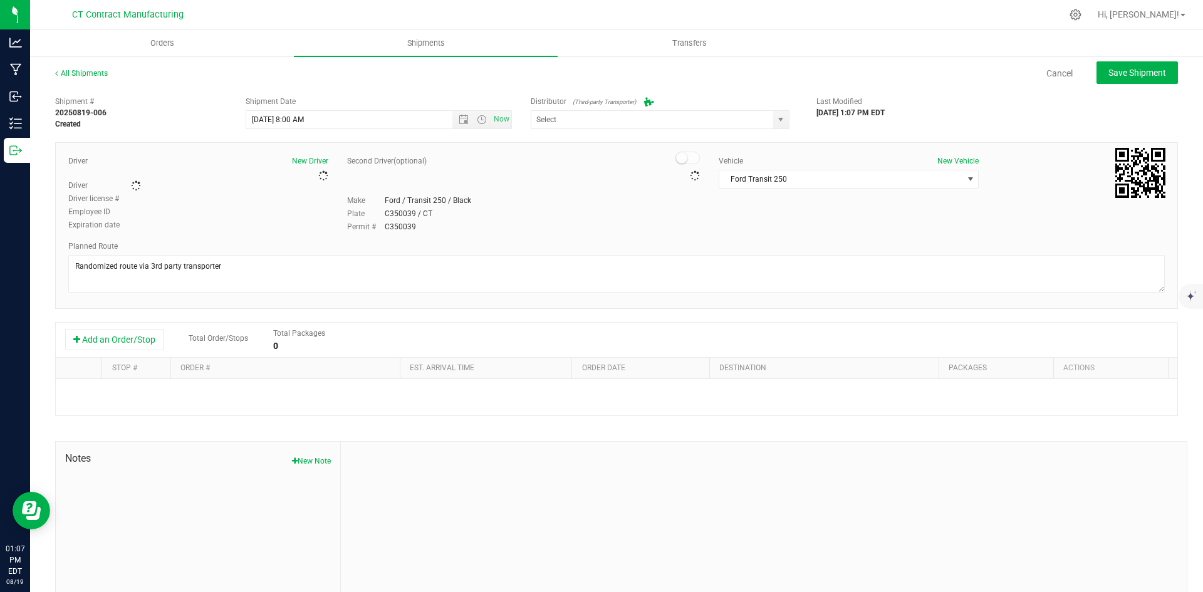
type input "Grow Green Girls, Inc. - [GEOGRAPHIC_DATA] (ACTP0000443)"
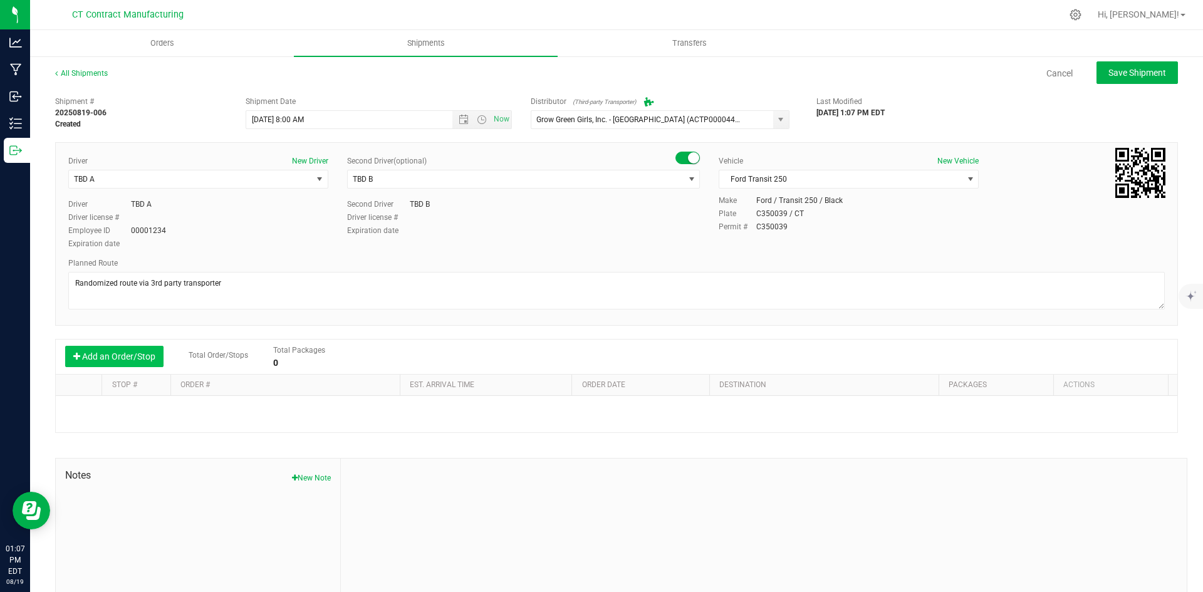
click at [147, 359] on button "Add an Order/Stop" at bounding box center [114, 356] width 98 height 21
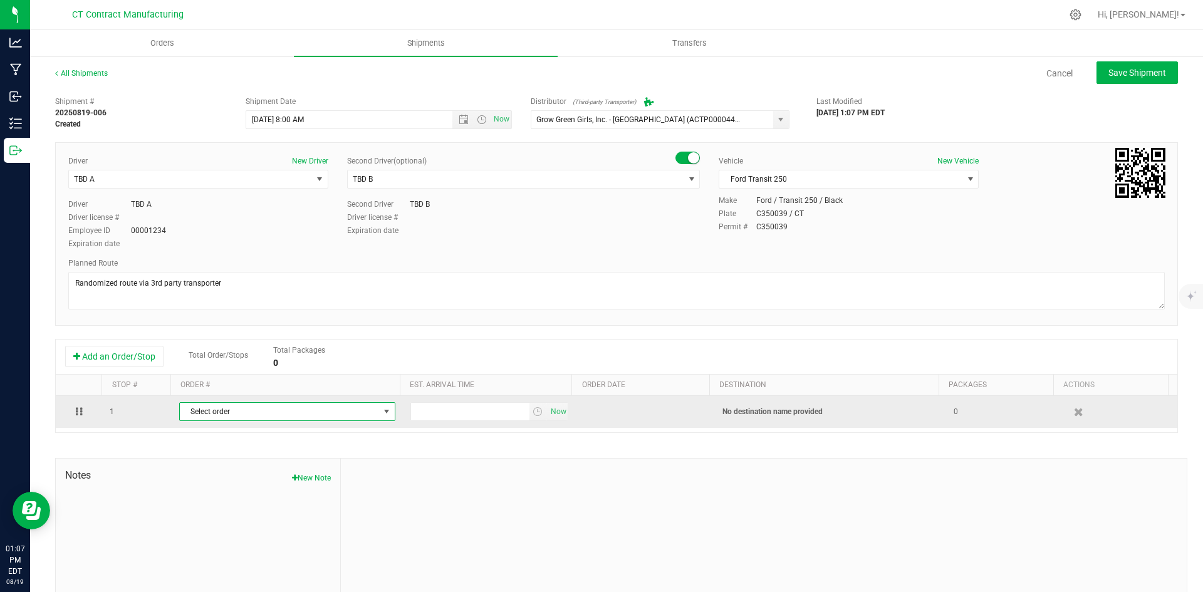
click at [308, 417] on span "Select order" at bounding box center [279, 412] width 199 height 18
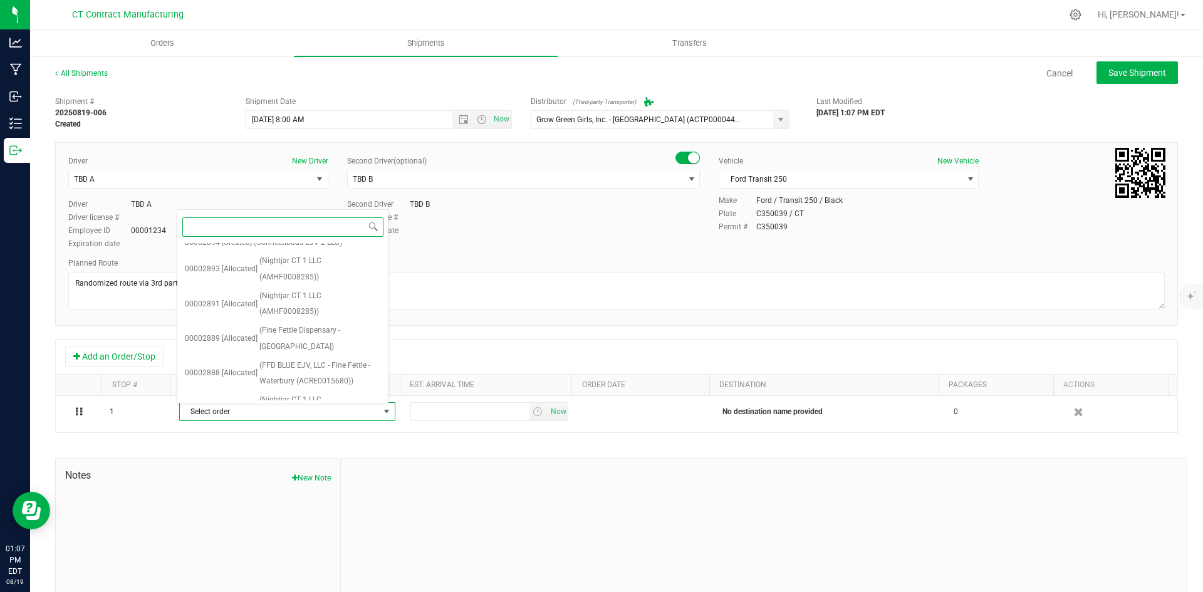
scroll to position [551, 0]
click at [310, 353] on span "(Fine Fettle Dispensary - West Hartford)" at bounding box center [320, 369] width 122 height 32
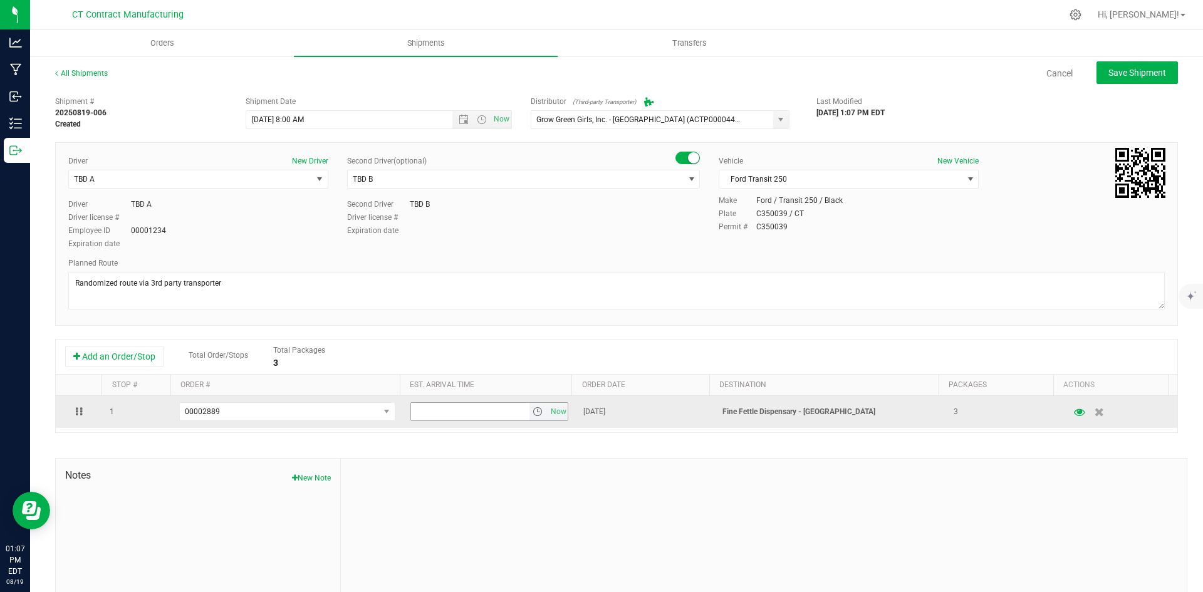
click at [533, 410] on span "select" at bounding box center [538, 412] width 10 height 10
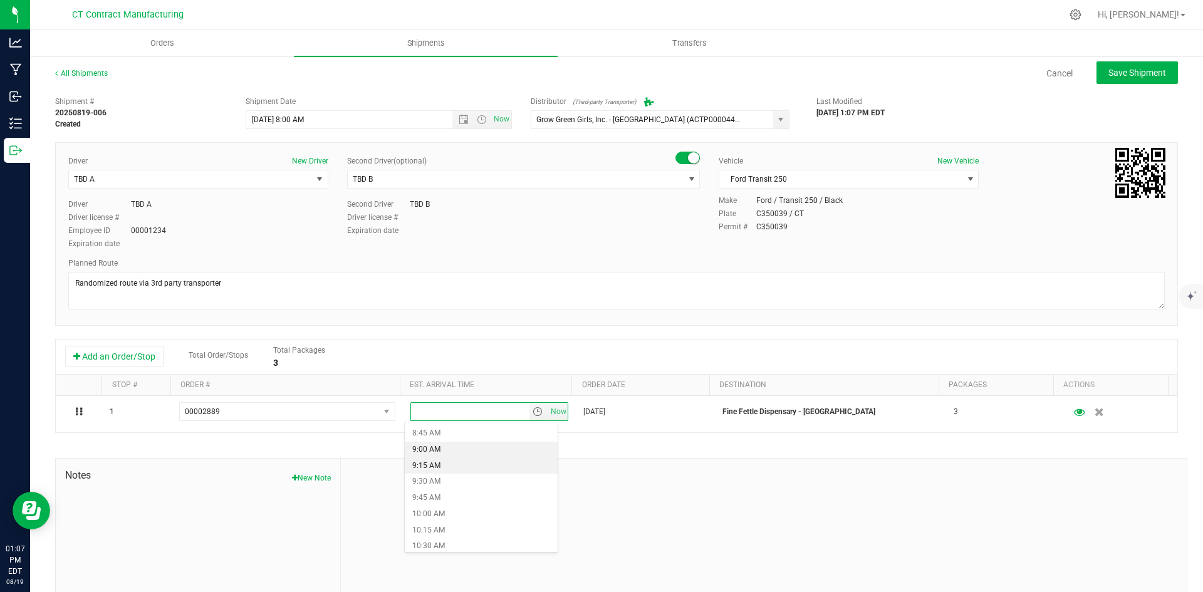
scroll to position [564, 0]
click at [445, 511] on li "10:00 AM" at bounding box center [481, 513] width 153 height 16
click at [1115, 75] on span "Save Shipment" at bounding box center [1138, 73] width 58 height 10
type input "8/20/2025 12:00 PM"
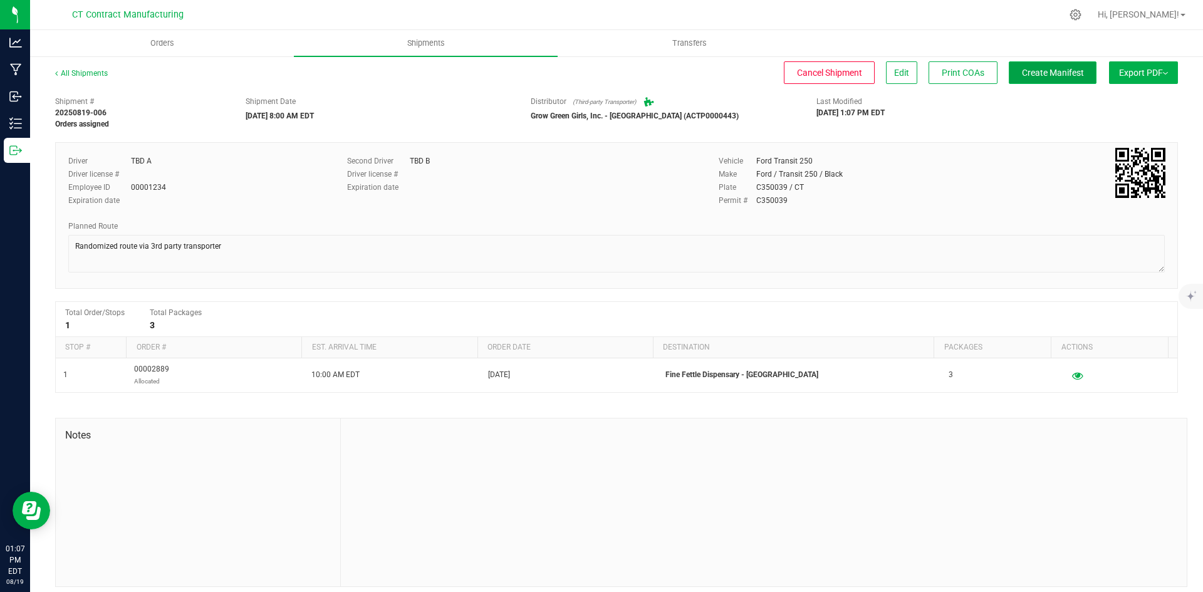
click at [1062, 75] on span "Create Manifest" at bounding box center [1053, 73] width 62 height 10
click at [91, 76] on link "All Shipments" at bounding box center [81, 73] width 53 height 9
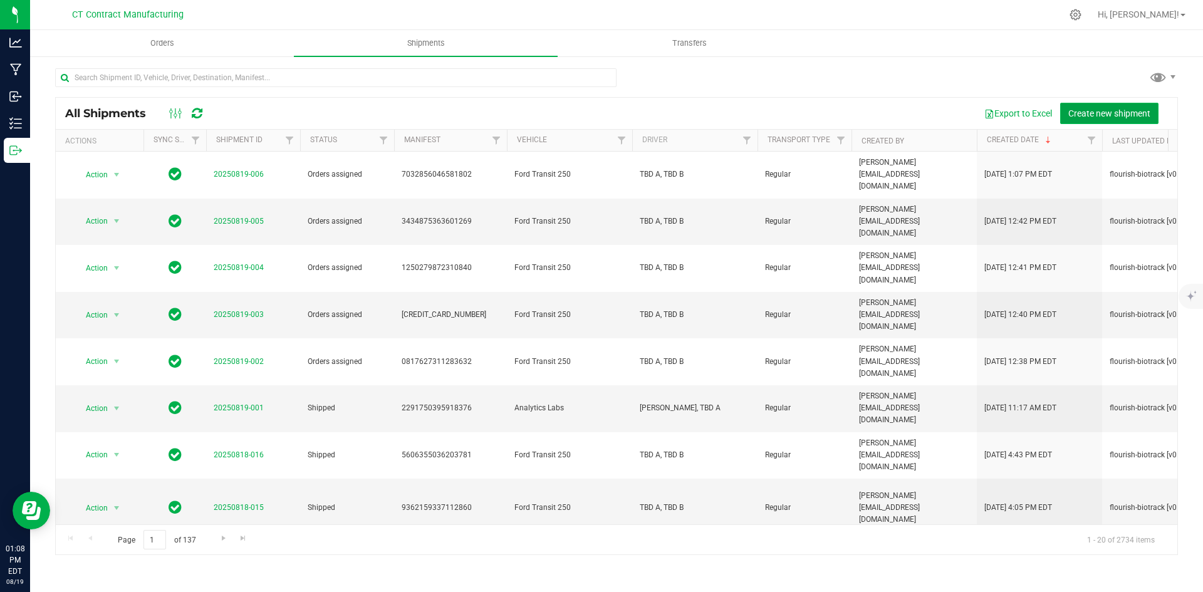
click at [1121, 115] on span "Create new shipment" at bounding box center [1109, 113] width 82 height 10
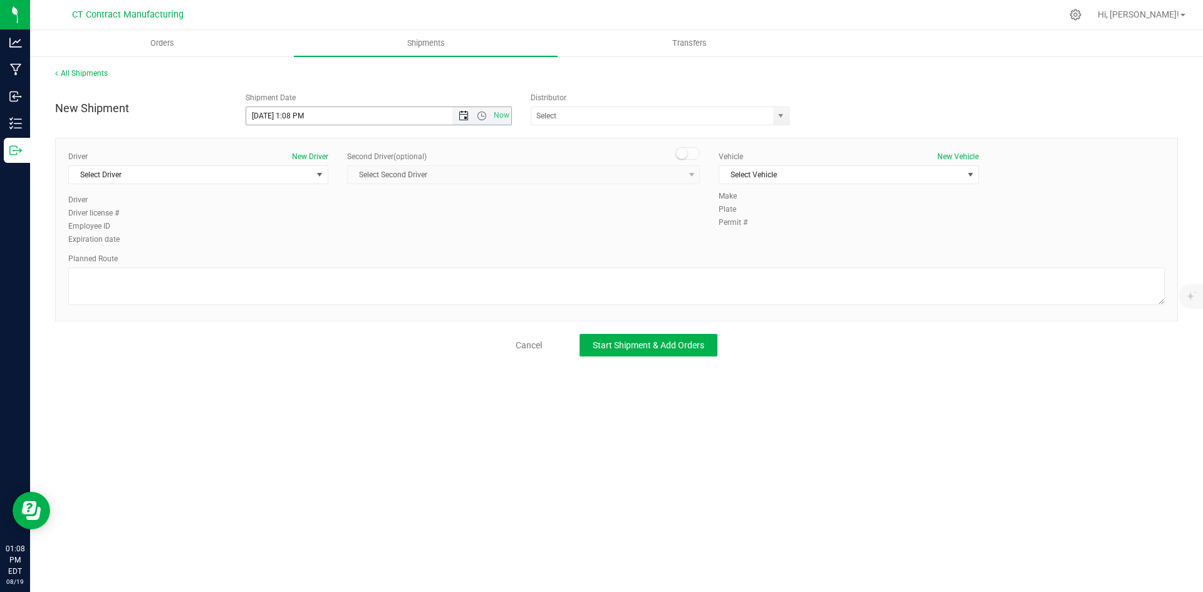
click at [469, 115] on span "Open the date view" at bounding box center [464, 116] width 10 height 10
click at [312, 236] on link "20" at bounding box center [312, 243] width 18 height 19
click at [480, 112] on span "Open the time view" at bounding box center [482, 116] width 10 height 10
click at [384, 204] on li "8:00 AM" at bounding box center [378, 206] width 264 height 16
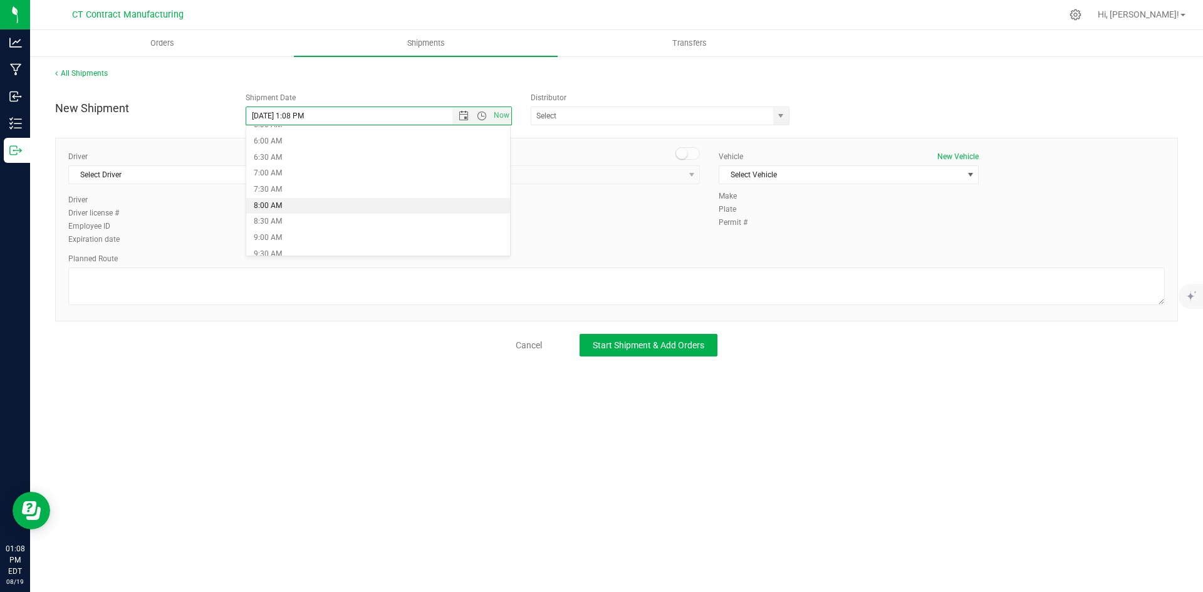
type input "8/20/2025 8:00 AM"
click at [781, 115] on span "select" at bounding box center [781, 116] width 10 height 10
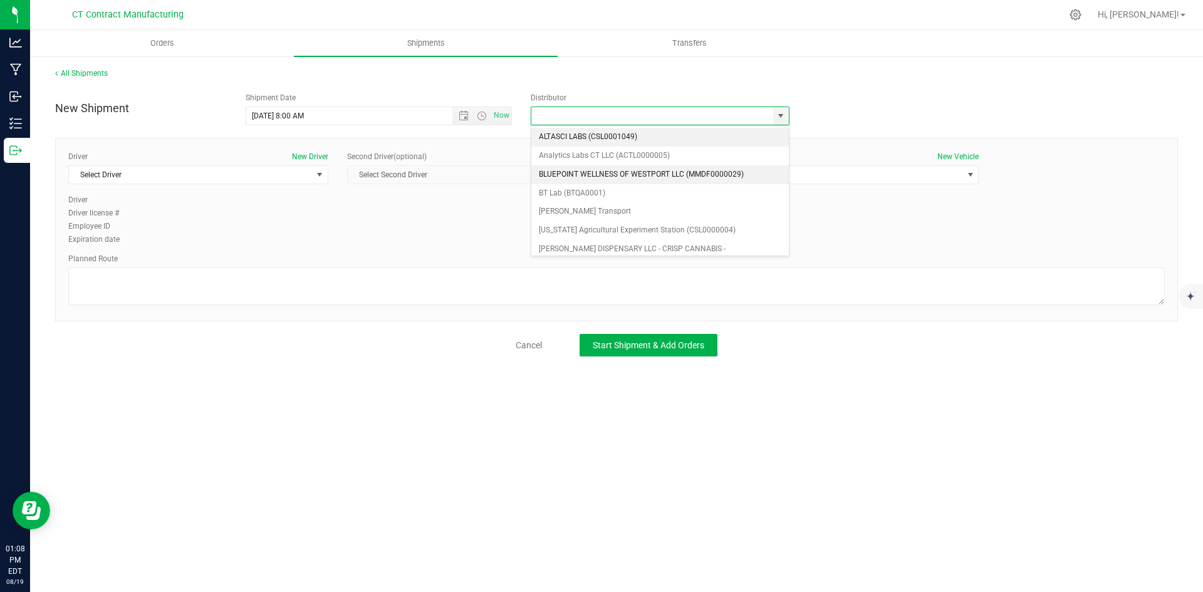
scroll to position [63, 0]
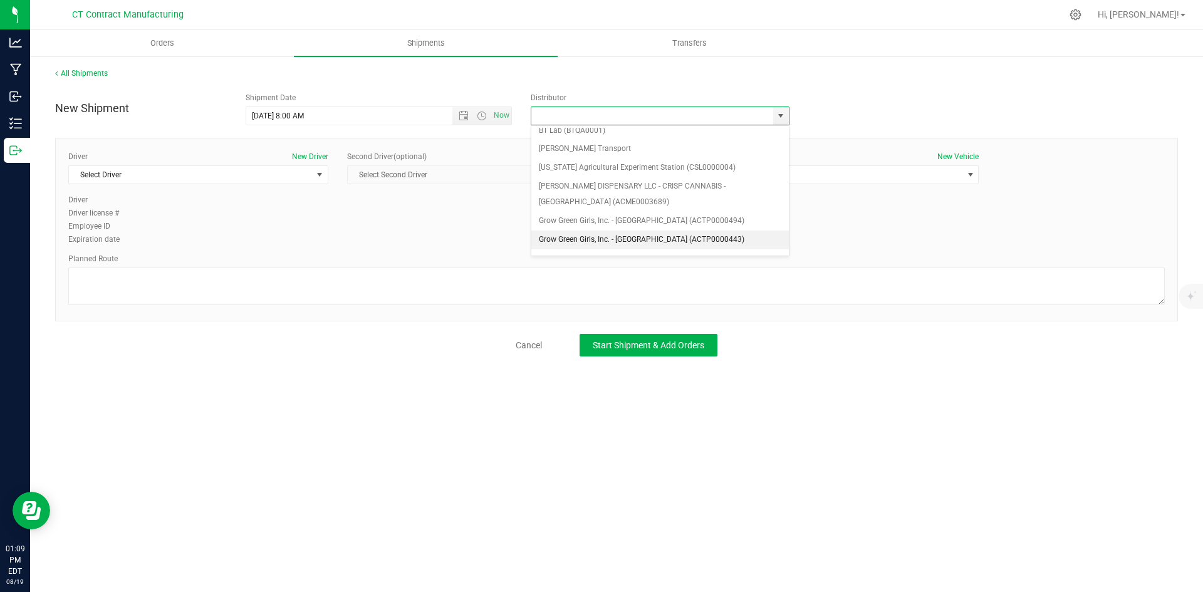
click at [699, 245] on li "Grow Green Girls, Inc. - [GEOGRAPHIC_DATA] (ACTP0000443)" at bounding box center [660, 240] width 258 height 19
type input "Grow Green Girls, Inc. - [GEOGRAPHIC_DATA] (ACTP0000443)"
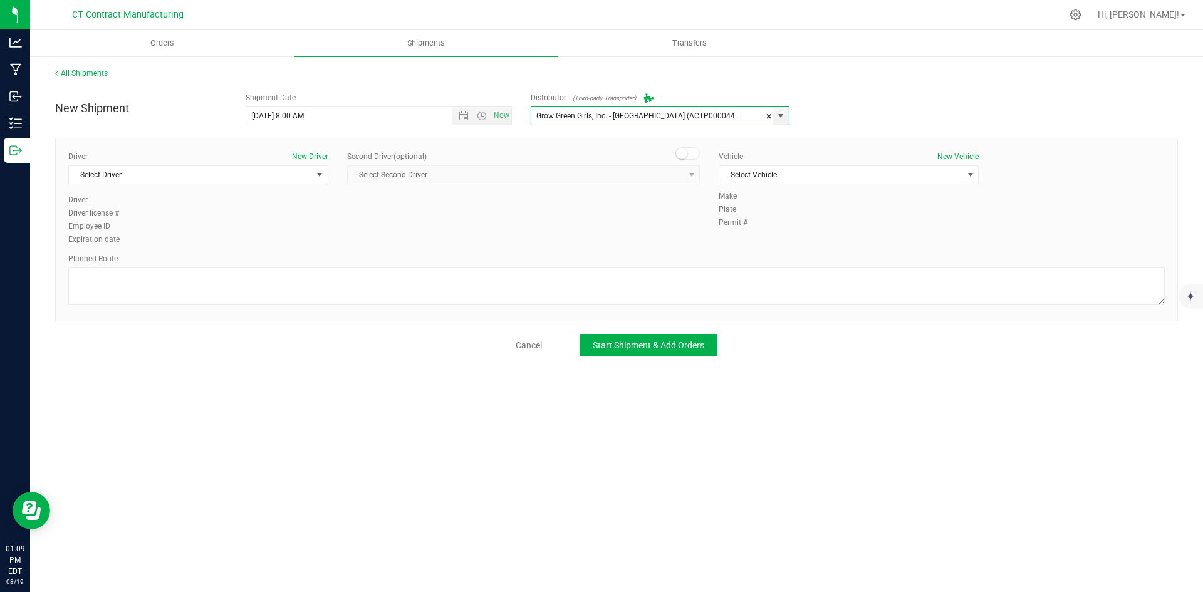
click at [317, 165] on div "Driver New Driver Select Driver Select Driver TBD A TBD B Andrew Breuninger Kal…" at bounding box center [198, 172] width 260 height 43
click at [320, 174] on span "select" at bounding box center [320, 175] width 10 height 10
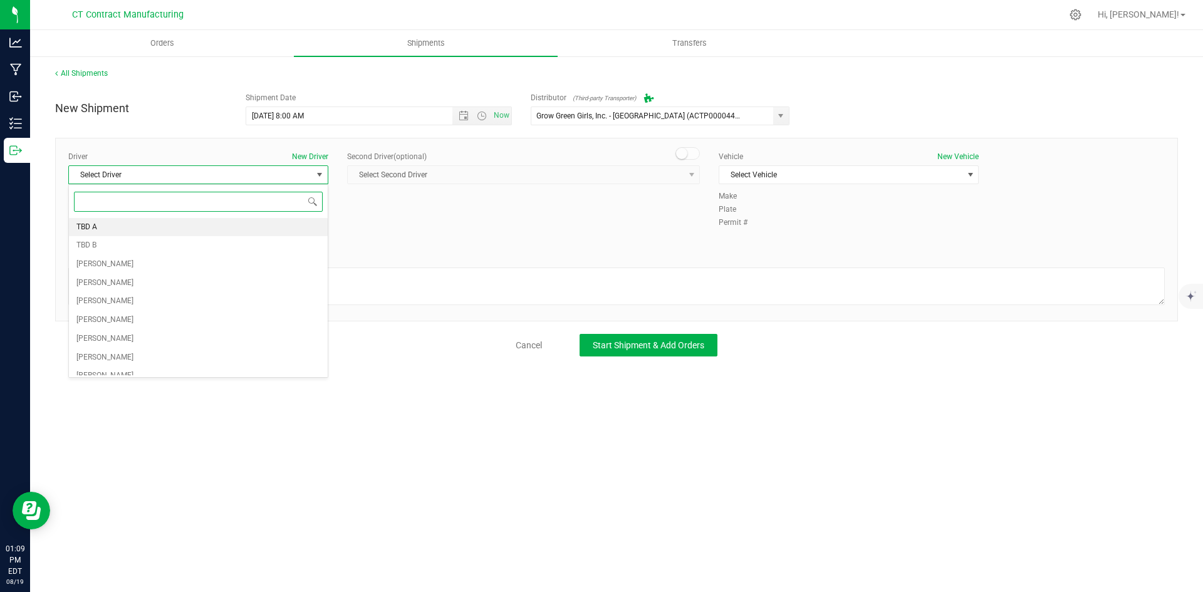
click at [254, 226] on li "TBD A" at bounding box center [198, 227] width 259 height 19
click at [684, 153] on small at bounding box center [681, 153] width 11 height 11
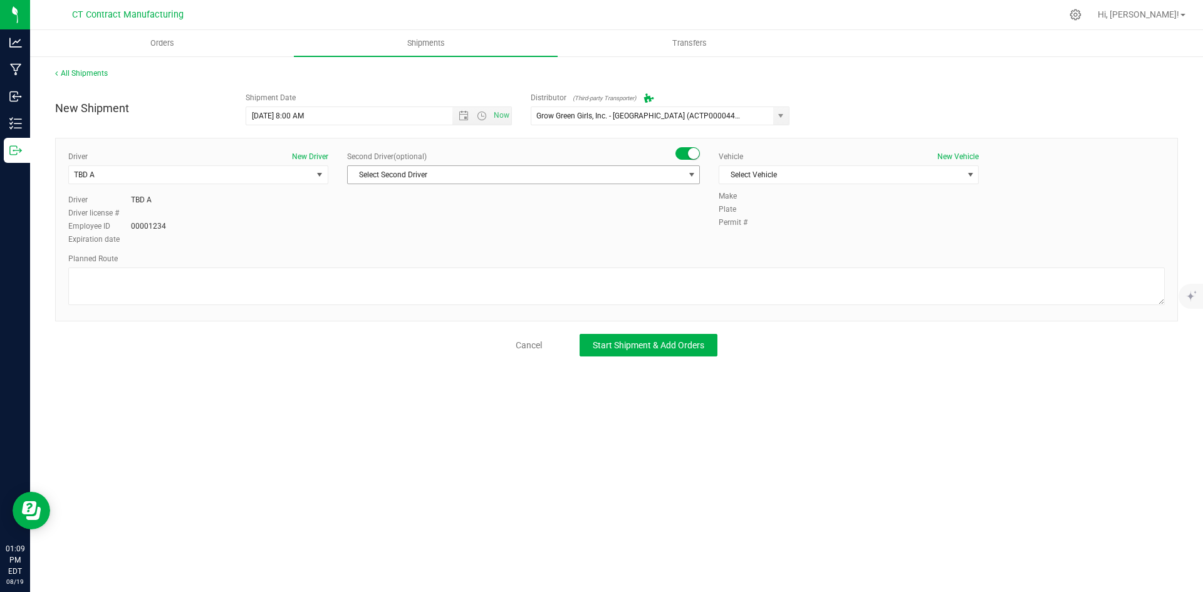
click at [681, 171] on span "Select Second Driver" at bounding box center [516, 175] width 336 height 18
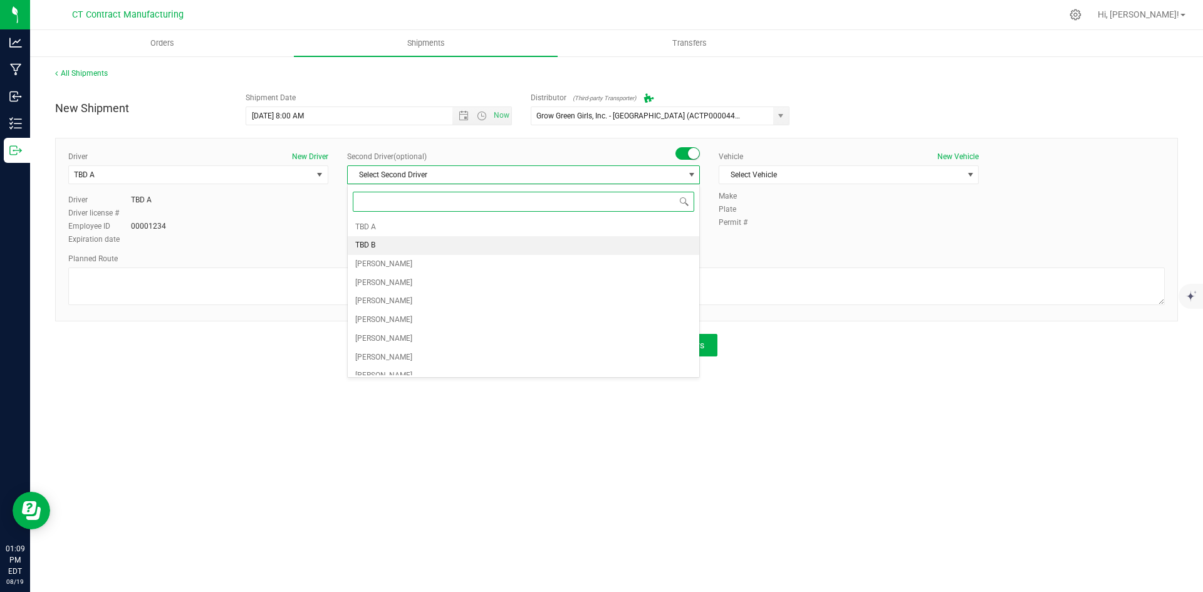
click at [614, 245] on li "TBD B" at bounding box center [524, 245] width 352 height 19
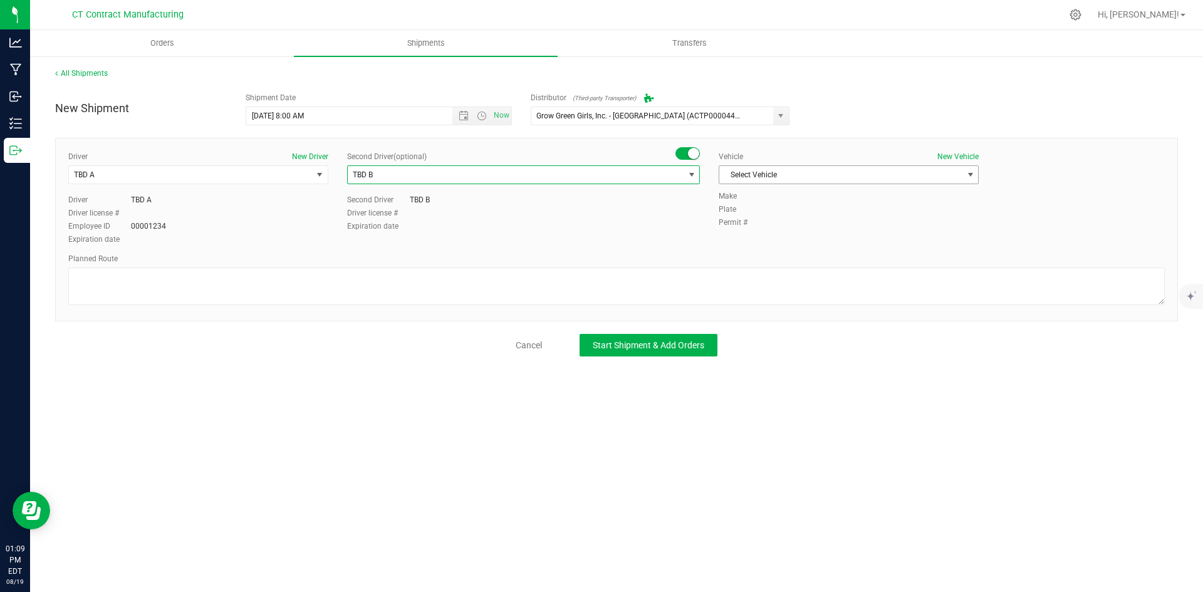
click at [769, 172] on span "Select Vehicle" at bounding box center [840, 175] width 243 height 18
click at [769, 216] on li "Ford Transit 250" at bounding box center [848, 215] width 259 height 19
click at [504, 290] on textarea at bounding box center [616, 287] width 1097 height 38
paste textarea "Randomized route via 3rd party transporter"
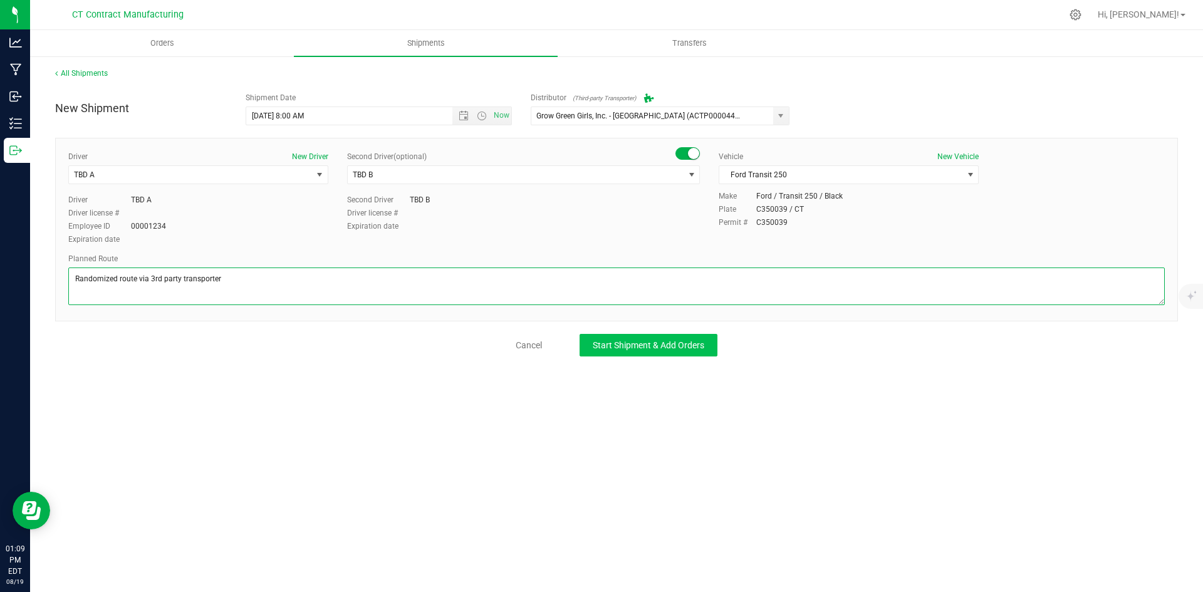
type textarea "Randomized route via 3rd party transporter"
click at [657, 346] on span "Start Shipment & Add Orders" at bounding box center [649, 345] width 112 height 10
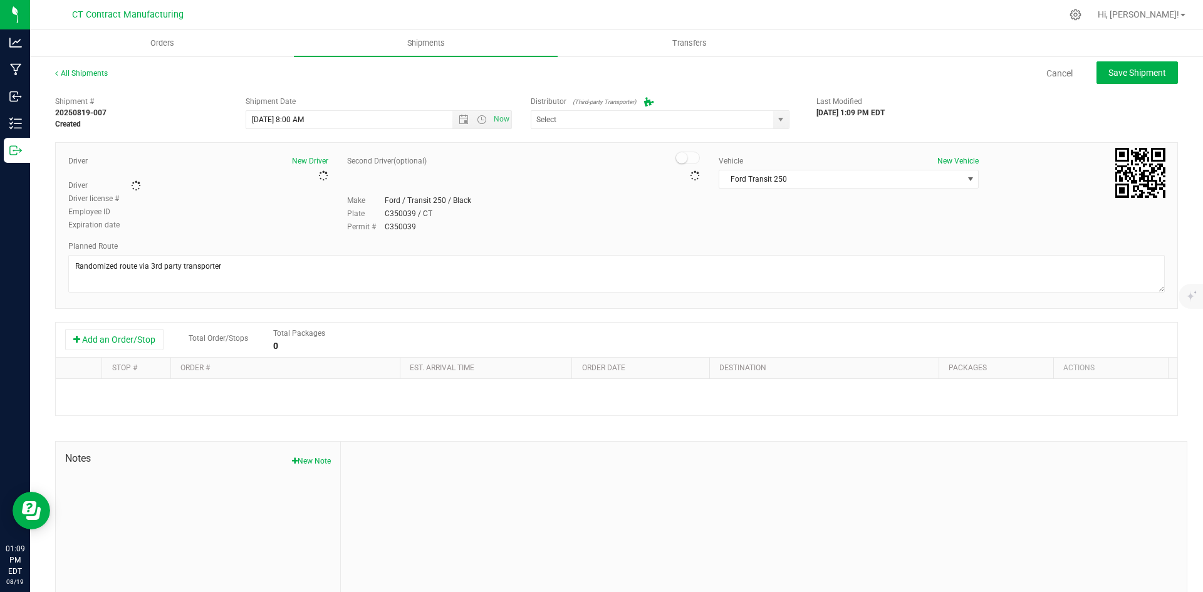
type input "Grow Green Girls, Inc. - [GEOGRAPHIC_DATA] (ACTP0000443)"
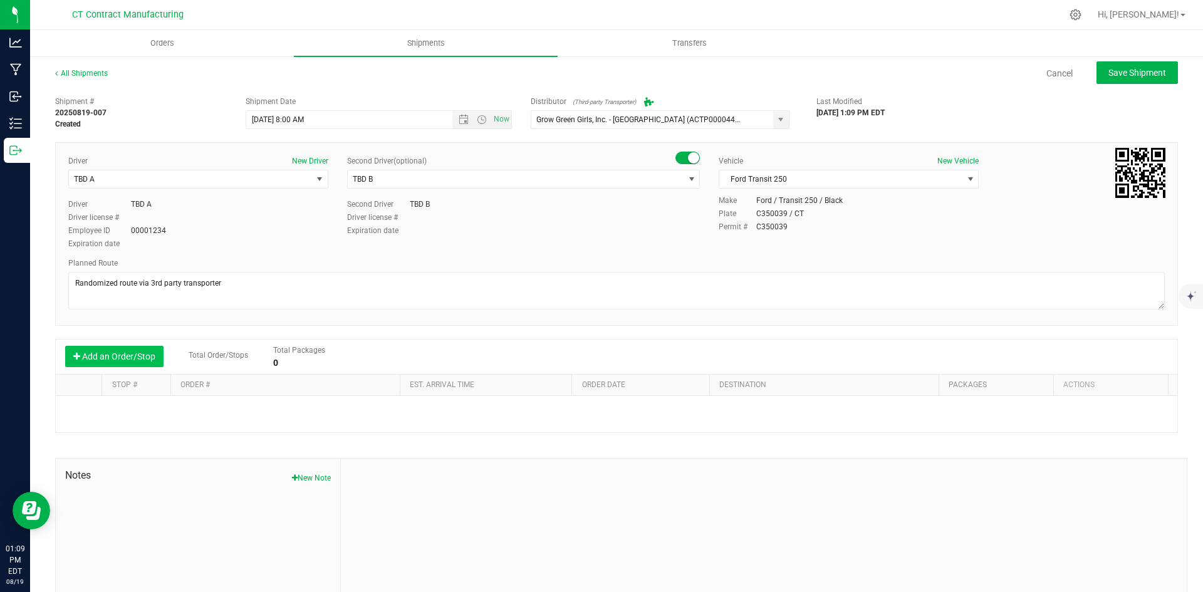
click at [127, 357] on button "Add an Order/Stop" at bounding box center [114, 356] width 98 height 21
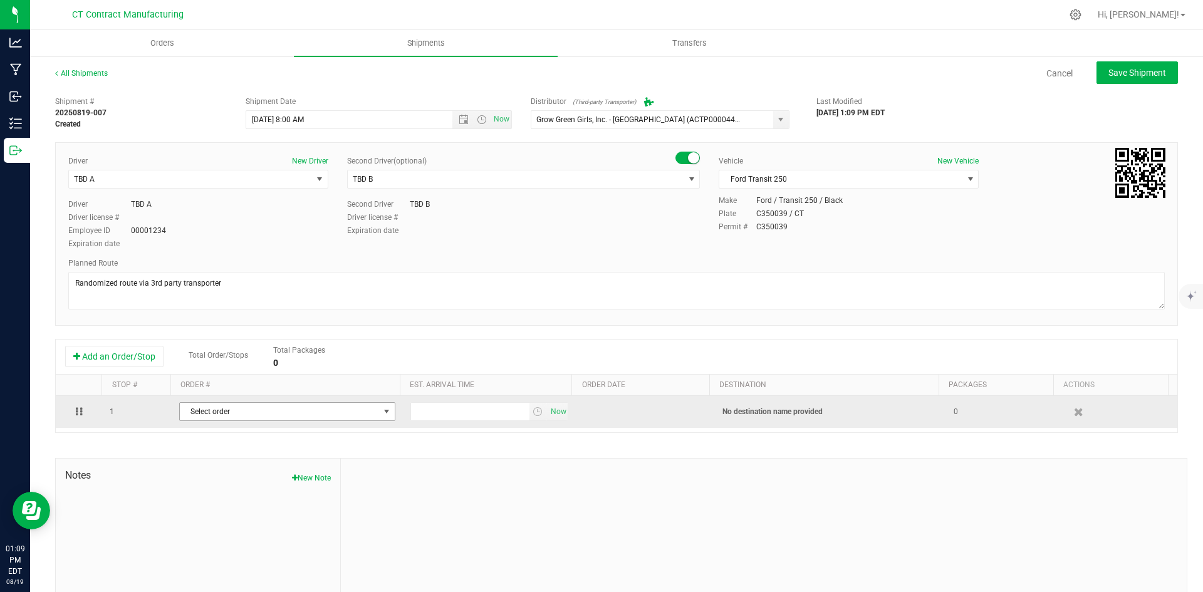
click at [249, 410] on span "Select order" at bounding box center [279, 412] width 199 height 18
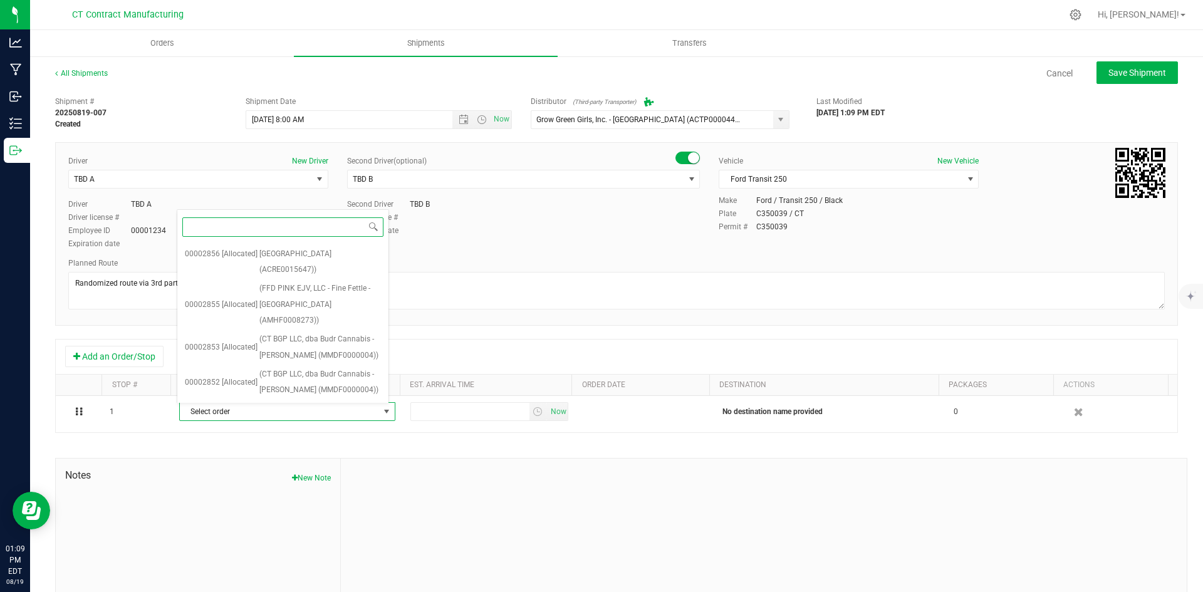
scroll to position [1647, 0]
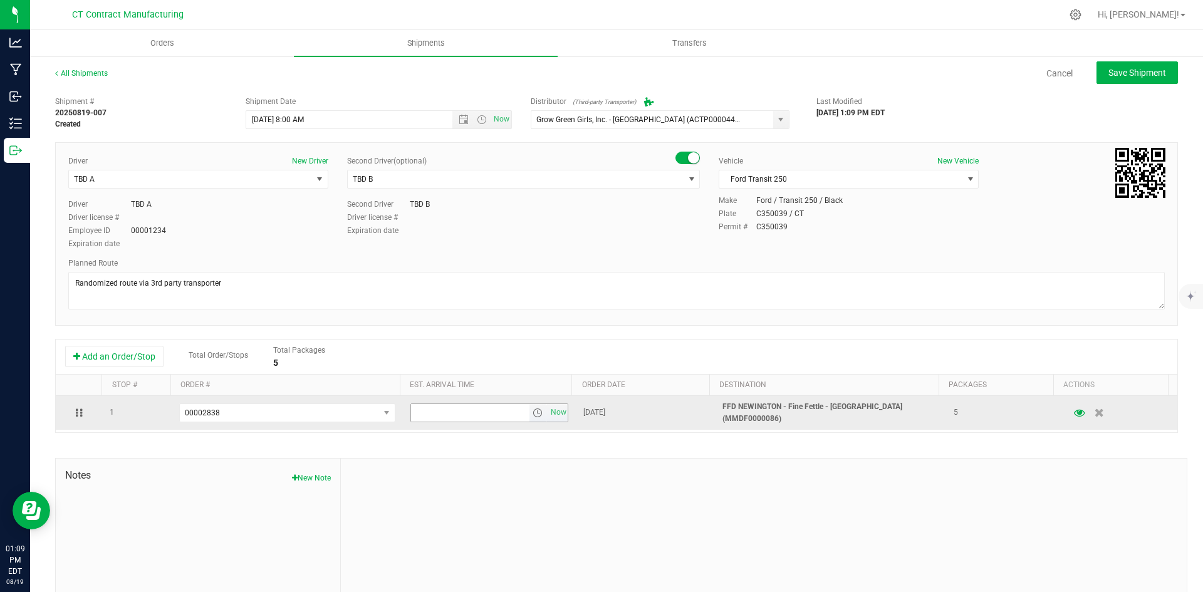
click at [533, 416] on span "select" at bounding box center [538, 413] width 10 height 10
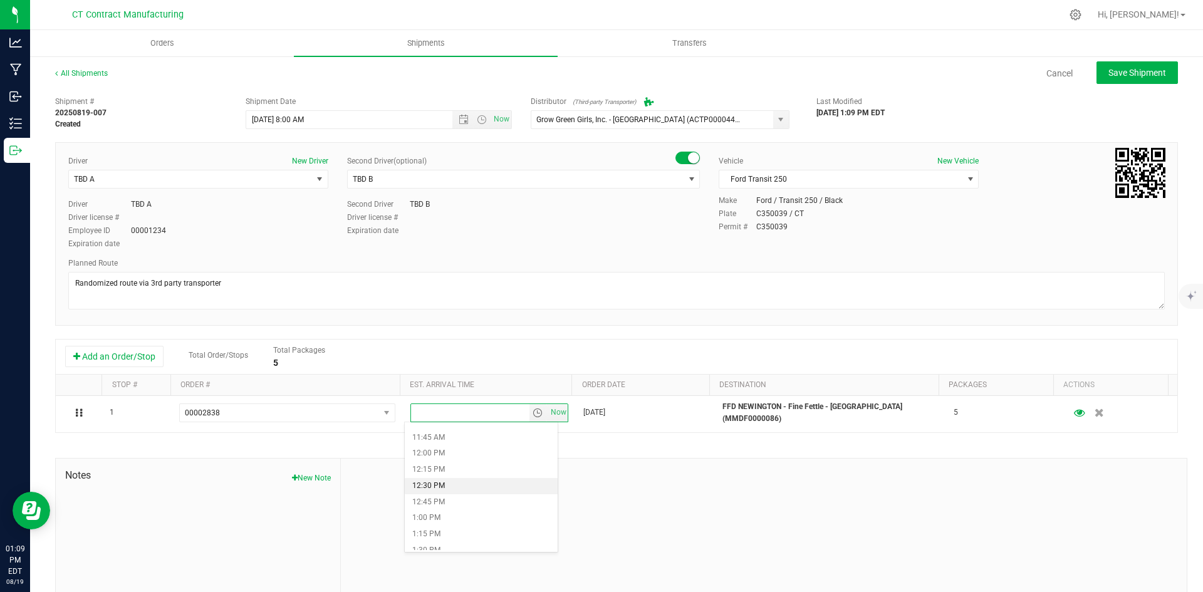
scroll to position [689, 0]
click at [470, 434] on li "10:45 AM" at bounding box center [481, 436] width 153 height 16
click at [1118, 60] on div "All Shipments Cancel Save Shipment Shipment # 20250819-007 Created Shipment Dat…" at bounding box center [616, 347] width 1173 height 585
click at [1115, 75] on span "Save Shipment" at bounding box center [1138, 73] width 58 height 10
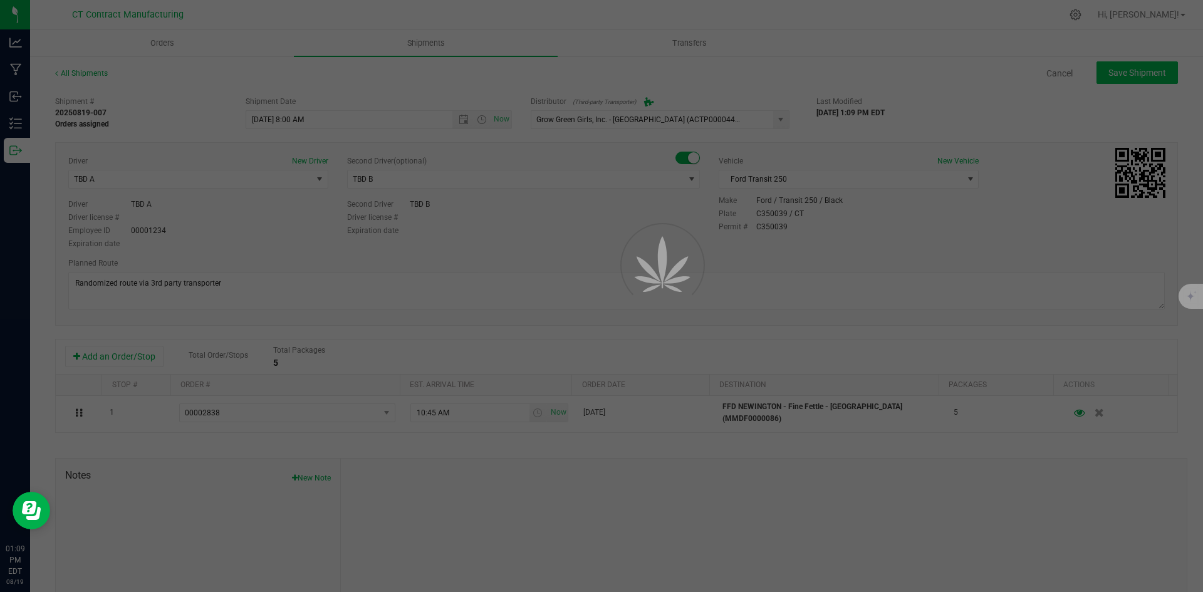
type input "8/20/2025 12:00 PM"
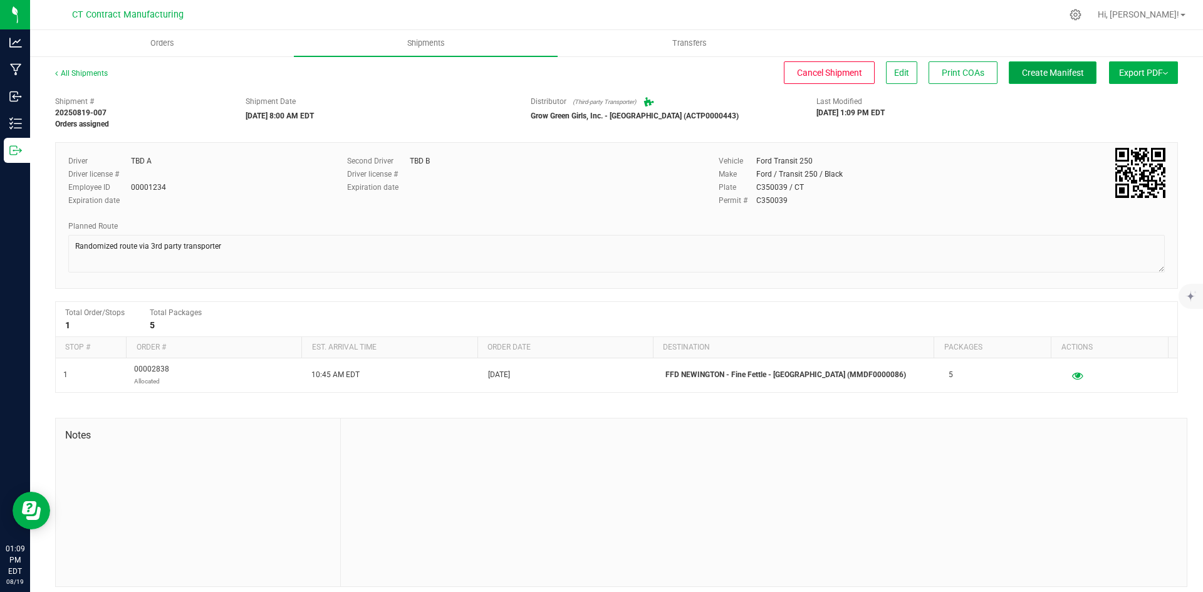
click at [1036, 73] on span "Create Manifest" at bounding box center [1053, 73] width 62 height 10
click at [76, 71] on link "All Shipments" at bounding box center [81, 73] width 53 height 9
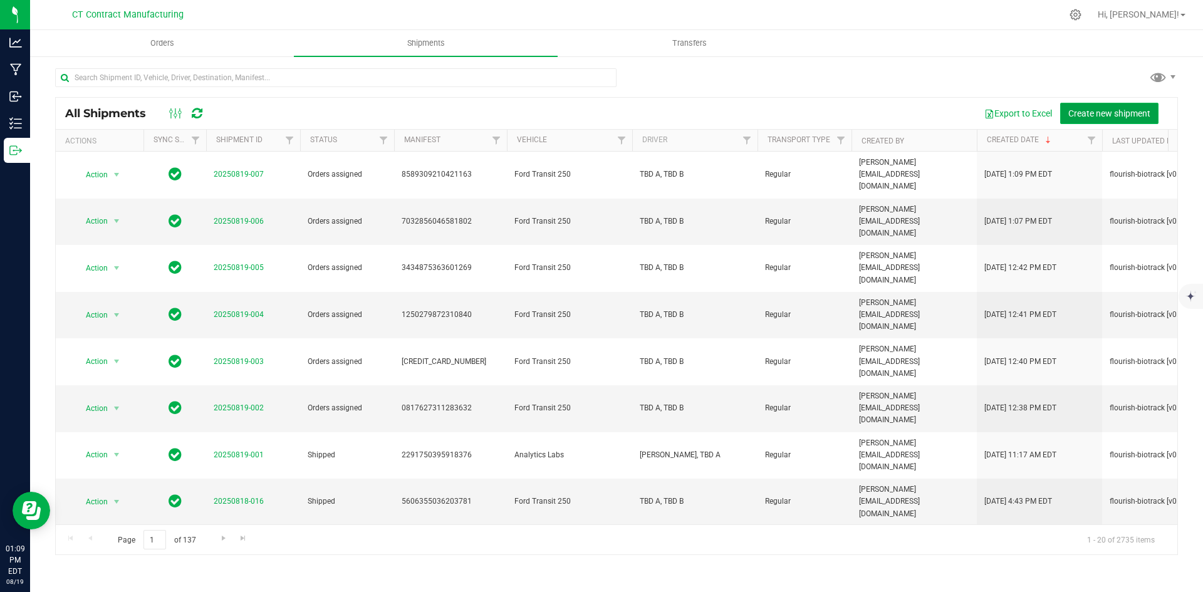
click at [1089, 103] on button "Create new shipment" at bounding box center [1109, 113] width 98 height 21
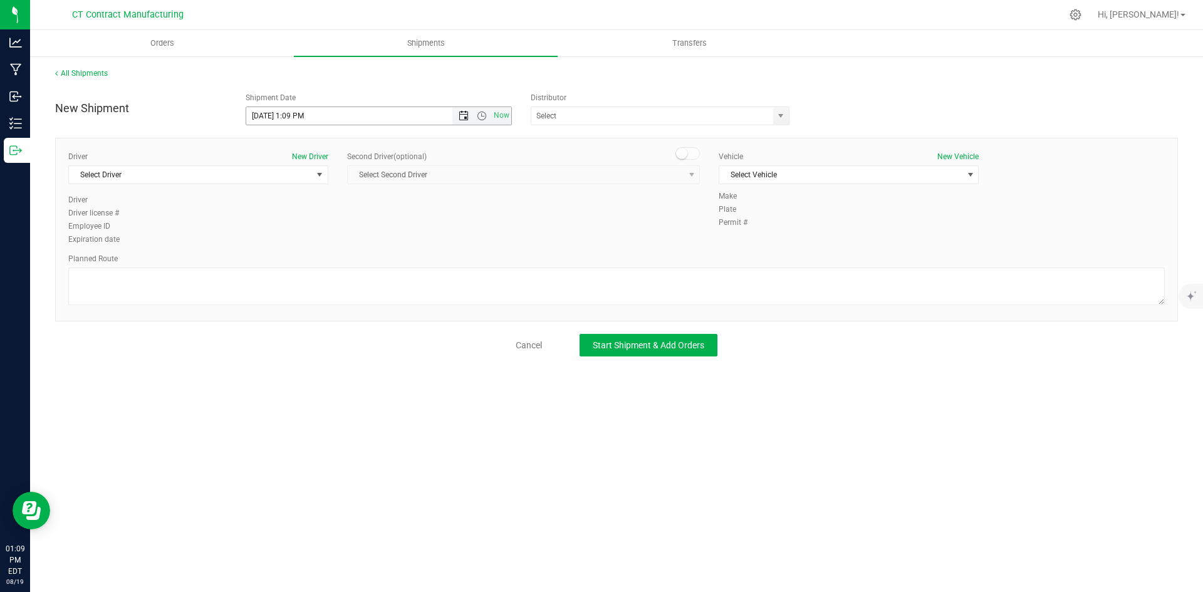
click at [461, 113] on span "Open the date view" at bounding box center [464, 116] width 10 height 10
click at [312, 244] on link "20" at bounding box center [312, 243] width 18 height 19
click at [482, 117] on span "Open the time view" at bounding box center [482, 116] width 10 height 10
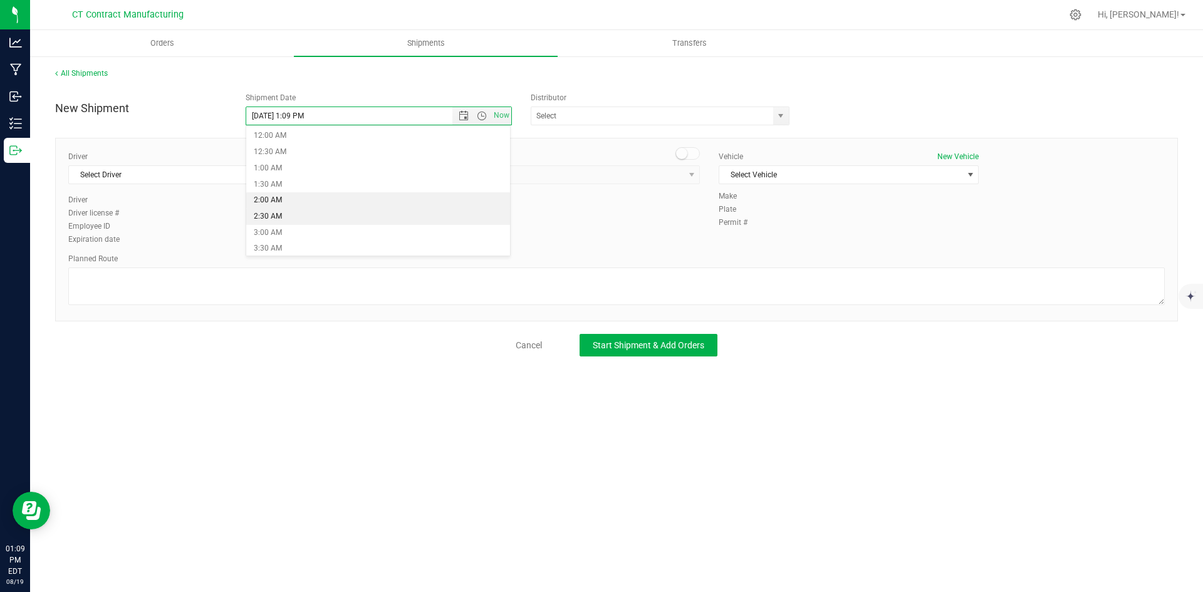
scroll to position [188, 0]
click at [284, 202] on li "8:00 AM" at bounding box center [378, 206] width 264 height 16
type input "8/20/2025 8:00 AM"
click at [783, 118] on span "select" at bounding box center [781, 116] width 10 height 10
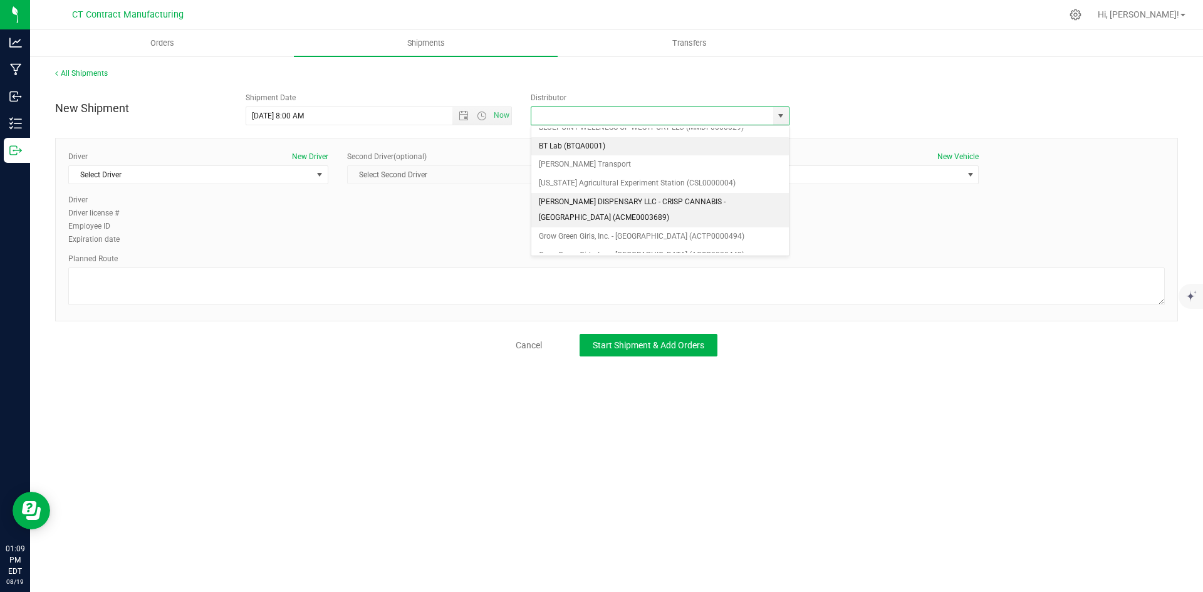
scroll to position [63, 0]
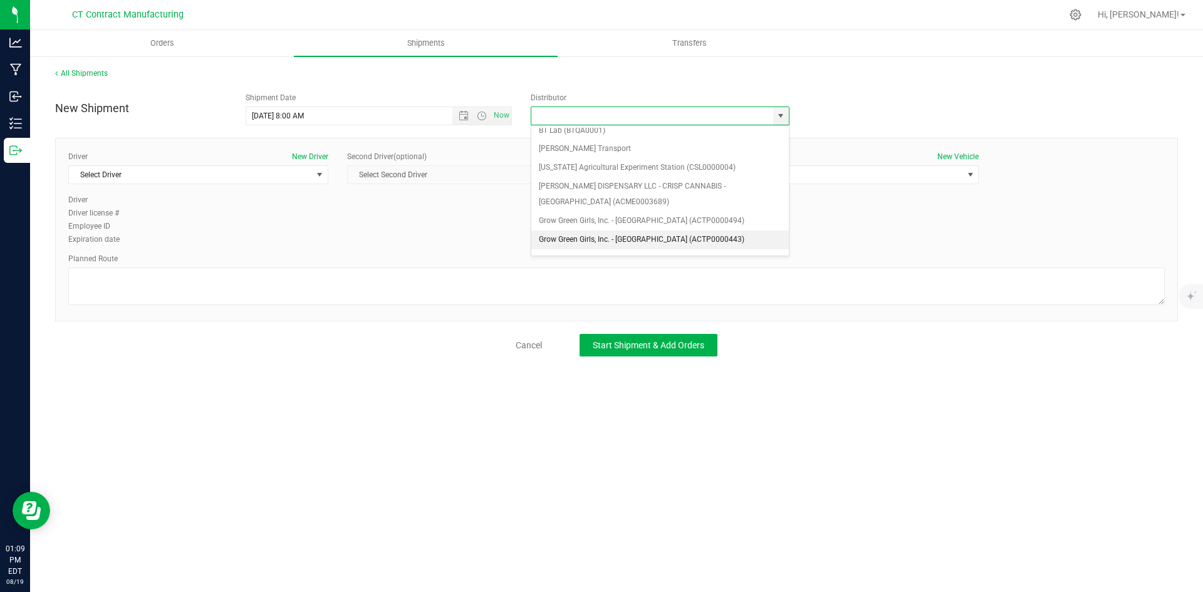
click at [685, 243] on li "Grow Green Girls, Inc. - [GEOGRAPHIC_DATA] (ACTP0000443)" at bounding box center [660, 240] width 258 height 19
type input "Grow Green Girls, Inc. - [GEOGRAPHIC_DATA] (ACTP0000443)"
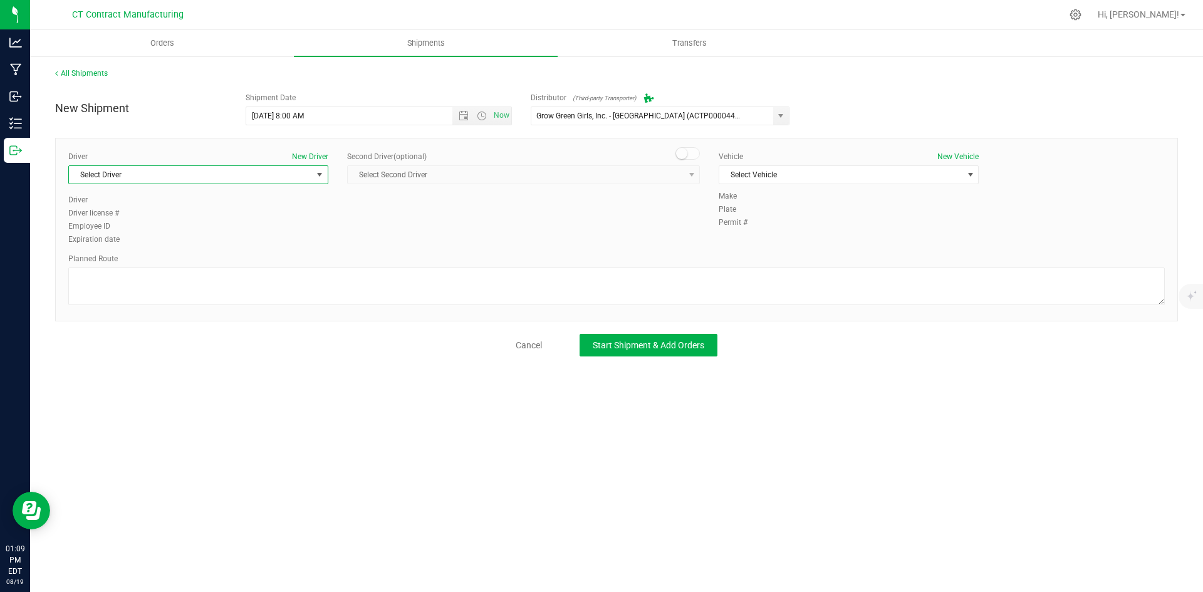
click at [281, 178] on span "Select Driver" at bounding box center [190, 175] width 243 height 18
click at [176, 223] on li "TBD A" at bounding box center [198, 227] width 259 height 19
click at [689, 159] on span at bounding box center [688, 153] width 25 height 13
click at [687, 172] on span "select" at bounding box center [692, 175] width 10 height 10
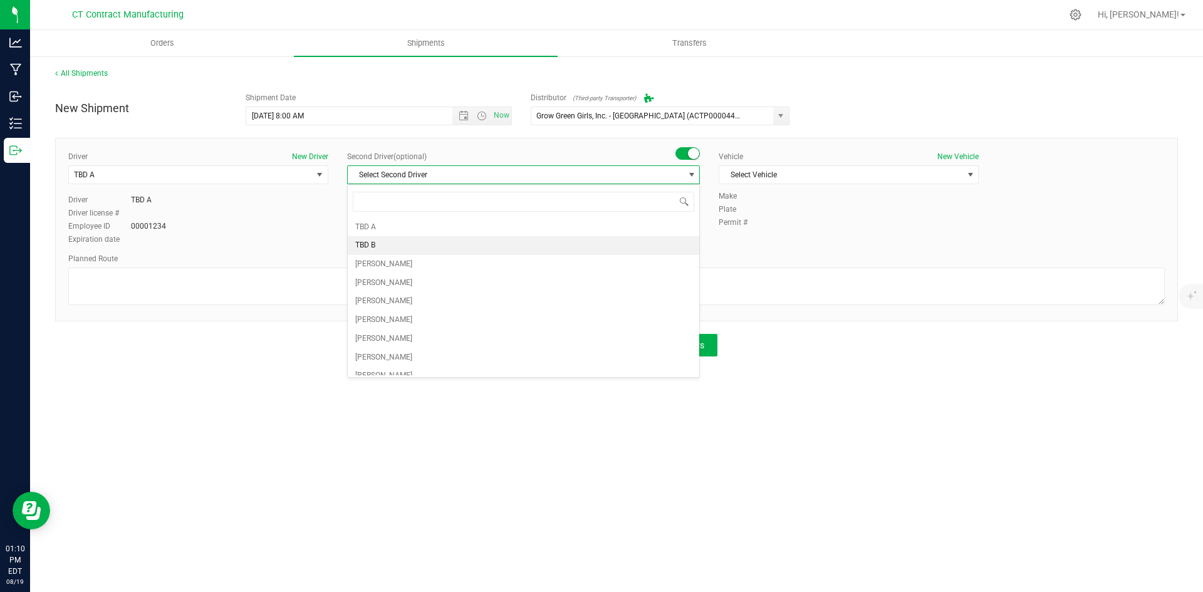
click at [469, 248] on li "TBD B" at bounding box center [524, 245] width 352 height 19
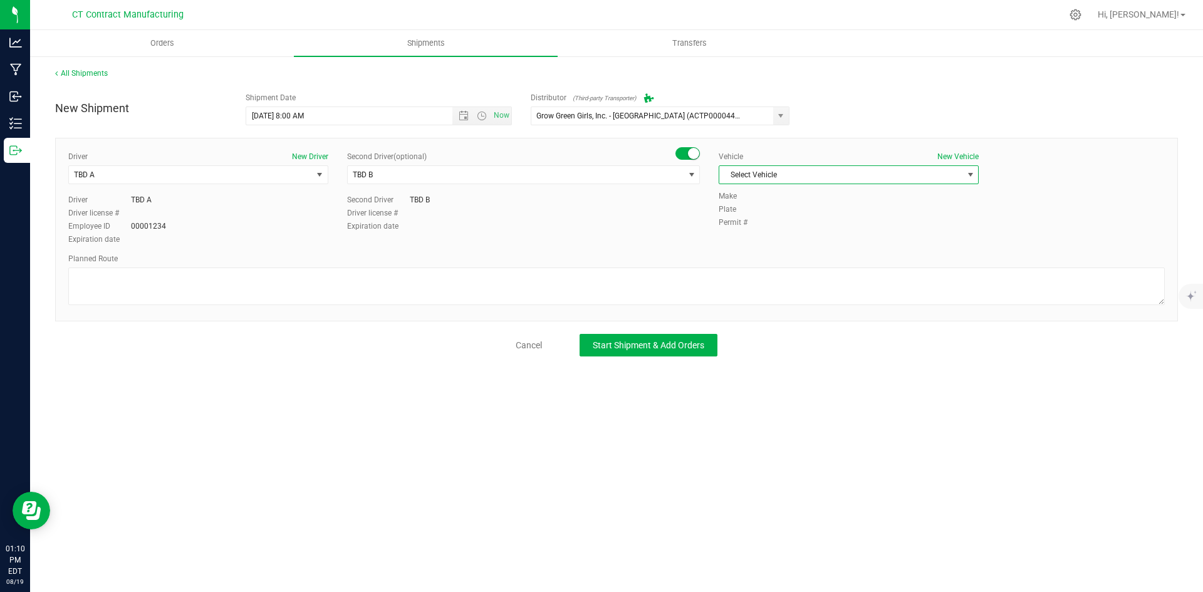
click at [774, 170] on span "Select Vehicle" at bounding box center [840, 175] width 243 height 18
click at [775, 211] on li "Ford Transit 250" at bounding box center [848, 215] width 259 height 19
click at [713, 284] on textarea at bounding box center [616, 287] width 1097 height 38
paste textarea "Randomized route via 3rd party transporter"
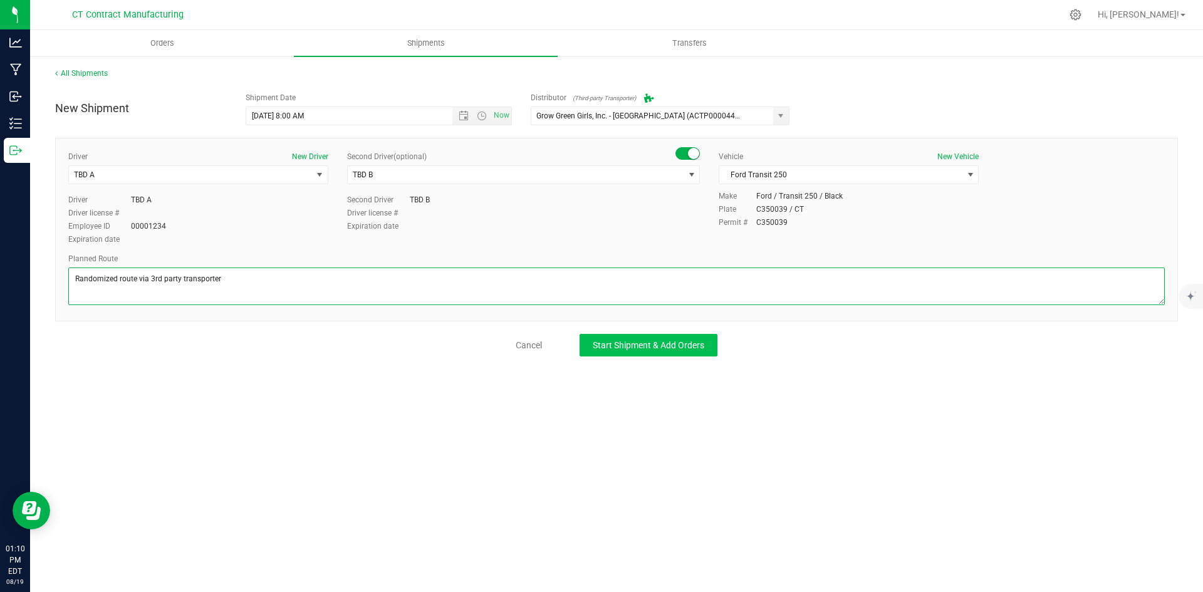
type textarea "Randomized route via 3rd party transporter"
click at [675, 345] on span "Start Shipment & Add Orders" at bounding box center [649, 345] width 112 height 10
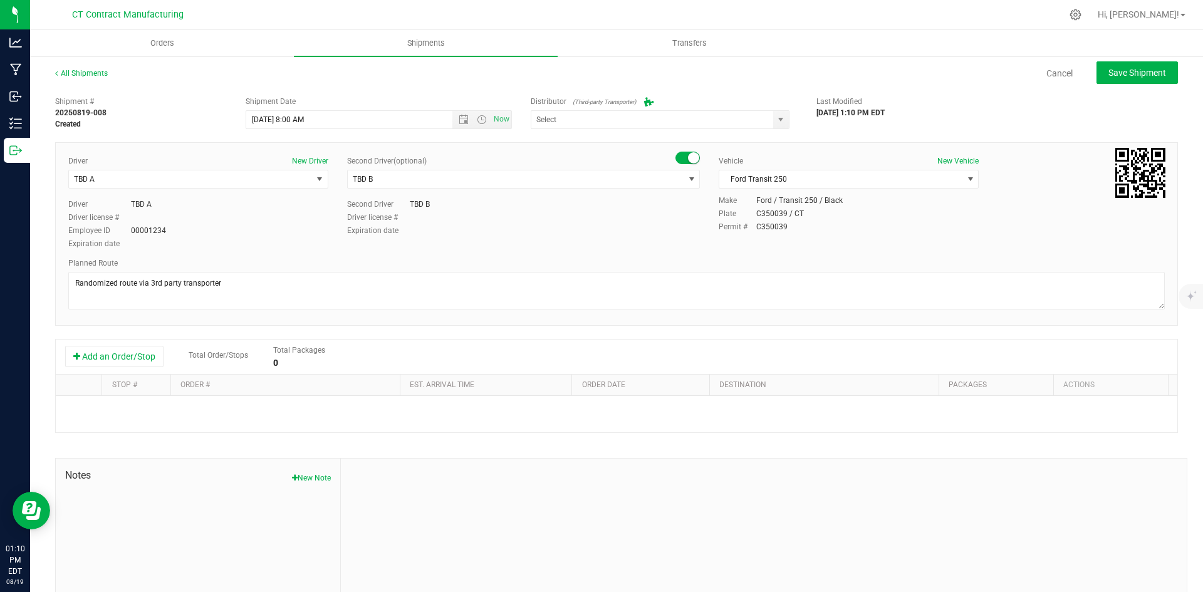
type input "Grow Green Girls, Inc. - [GEOGRAPHIC_DATA] (ACTP0000443)"
click at [67, 357] on button "Add an Order/Stop" at bounding box center [114, 356] width 98 height 21
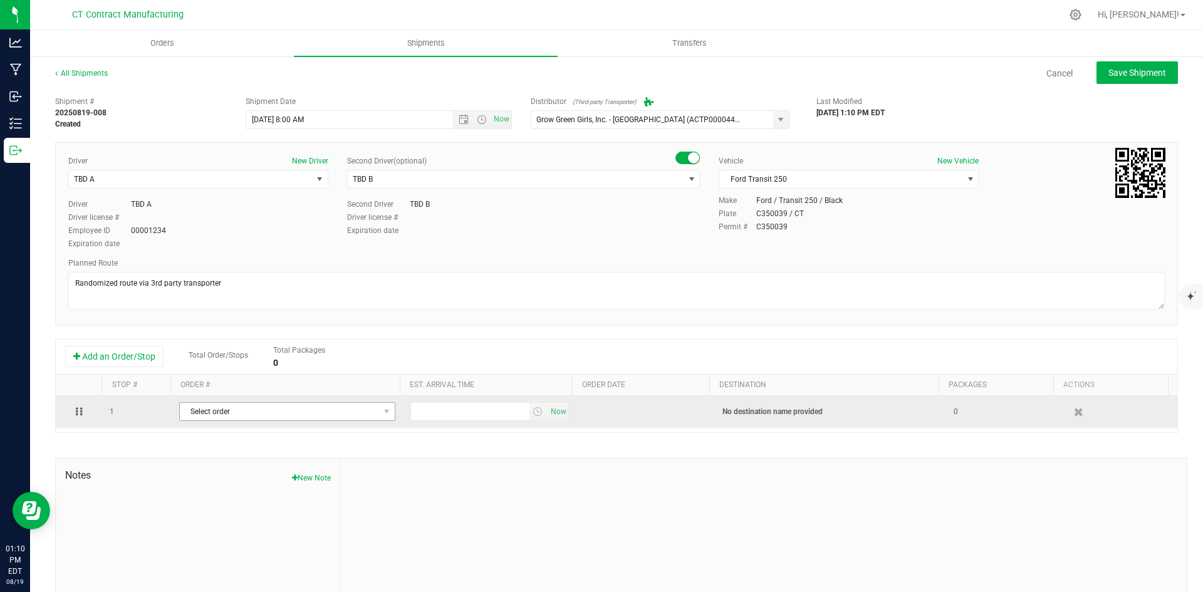
click at [343, 415] on span "Select order" at bounding box center [279, 412] width 199 height 18
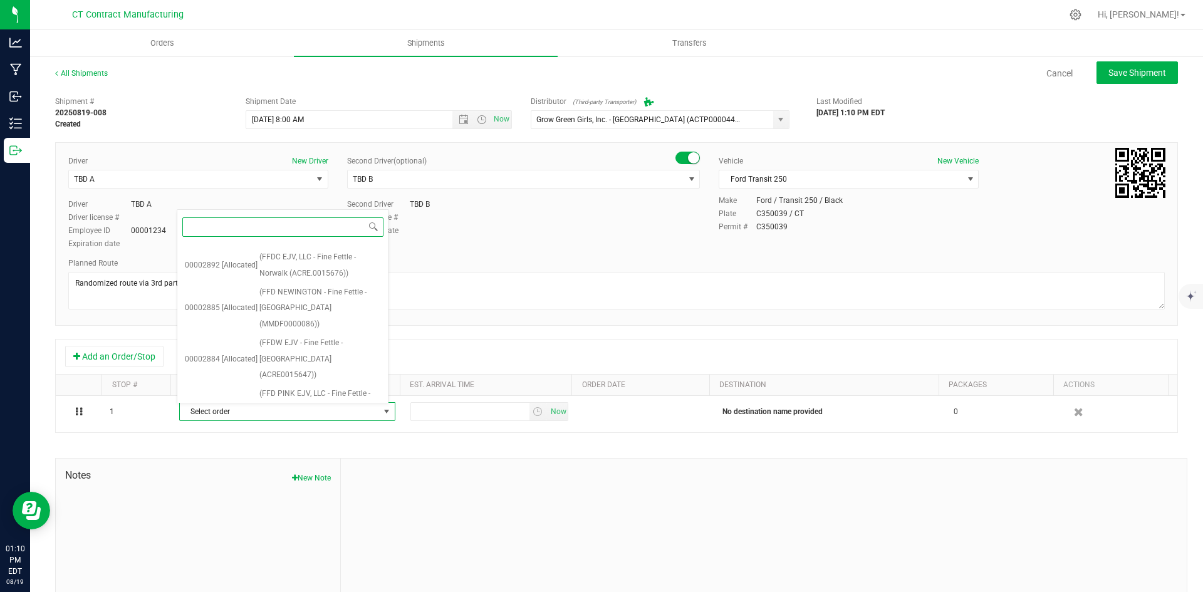
scroll to position [1303, 0]
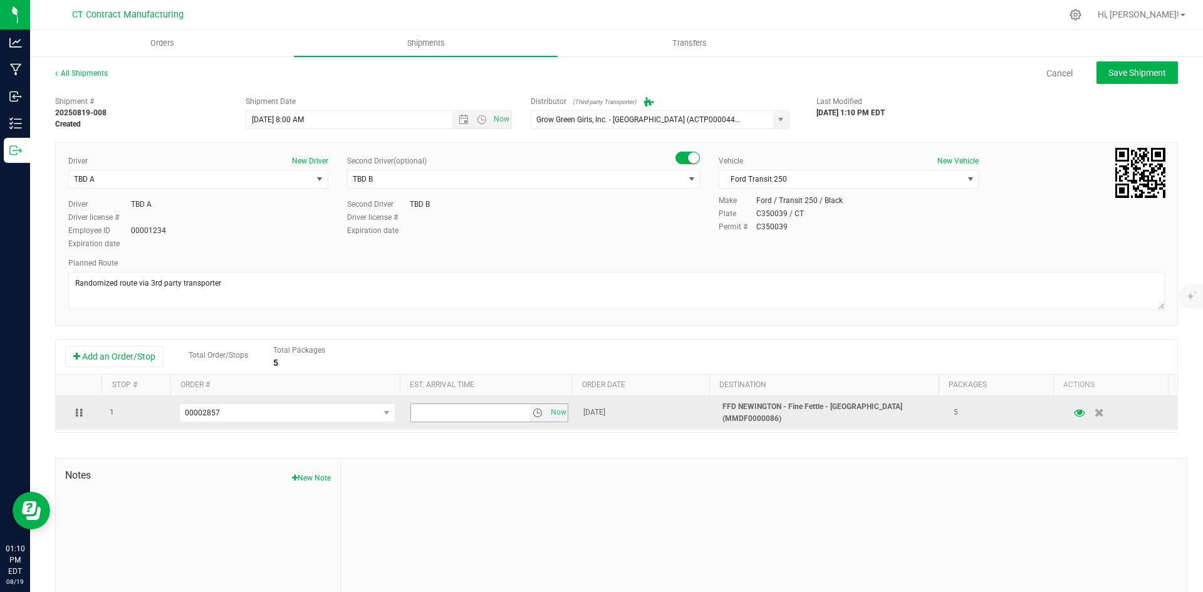
click at [533, 413] on span "select" at bounding box center [538, 413] width 10 height 10
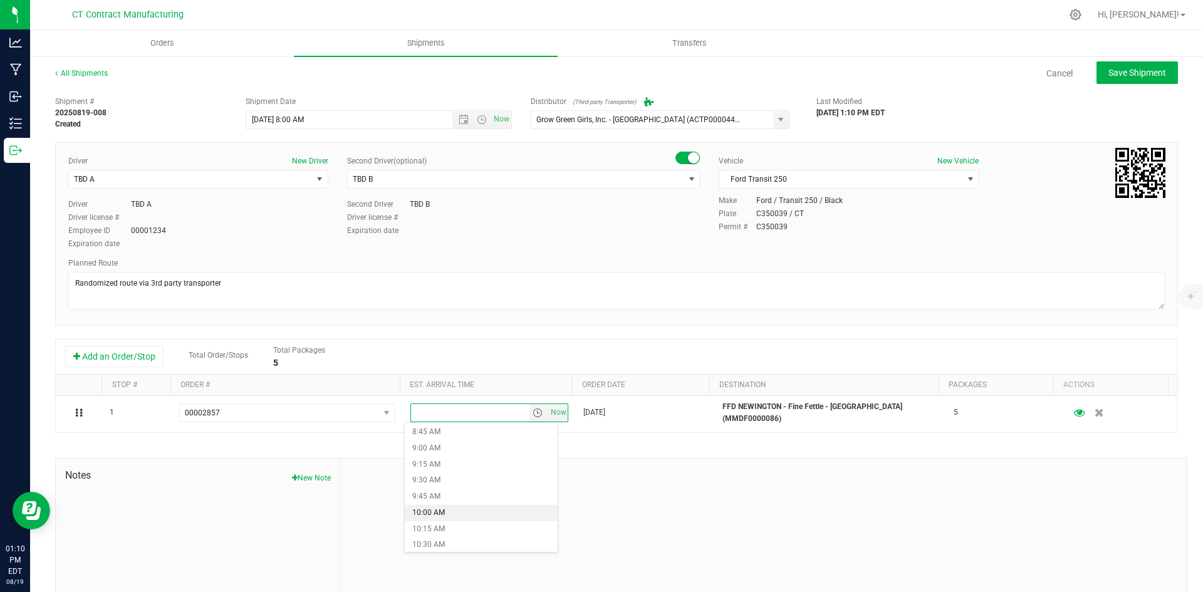
scroll to position [627, 0]
click at [444, 500] on li "10:45 AM" at bounding box center [481, 499] width 153 height 16
click at [1123, 71] on span "Save Shipment" at bounding box center [1138, 73] width 58 height 10
type input "8/20/2025 12:00 PM"
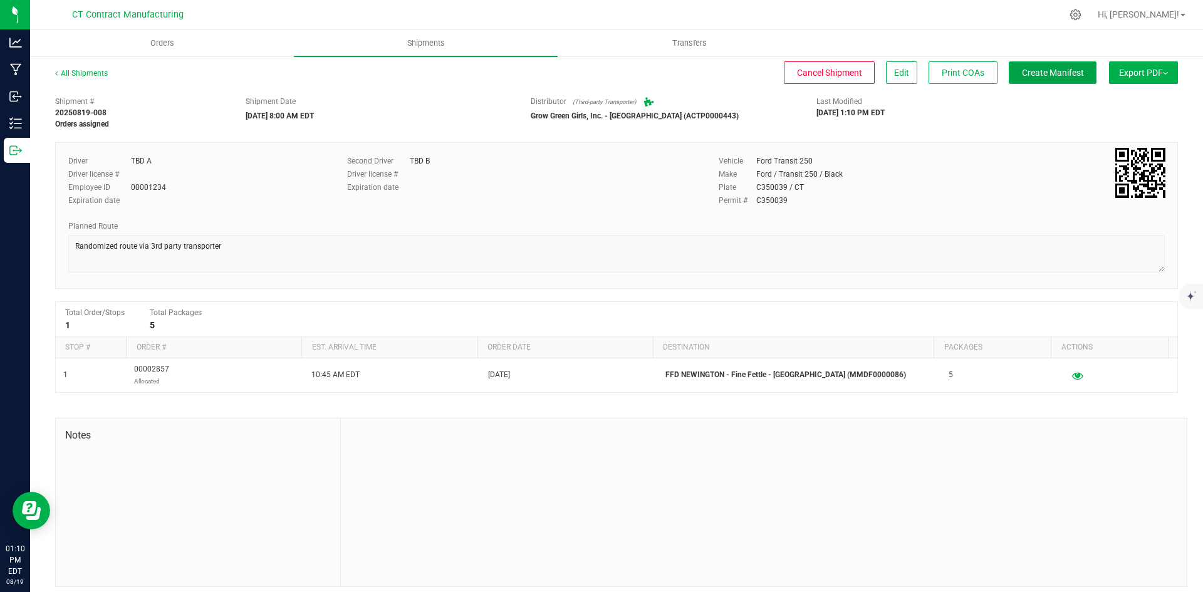
click at [1043, 78] on span "Create Manifest" at bounding box center [1053, 73] width 62 height 10
click at [91, 73] on link "All Shipments" at bounding box center [81, 73] width 53 height 9
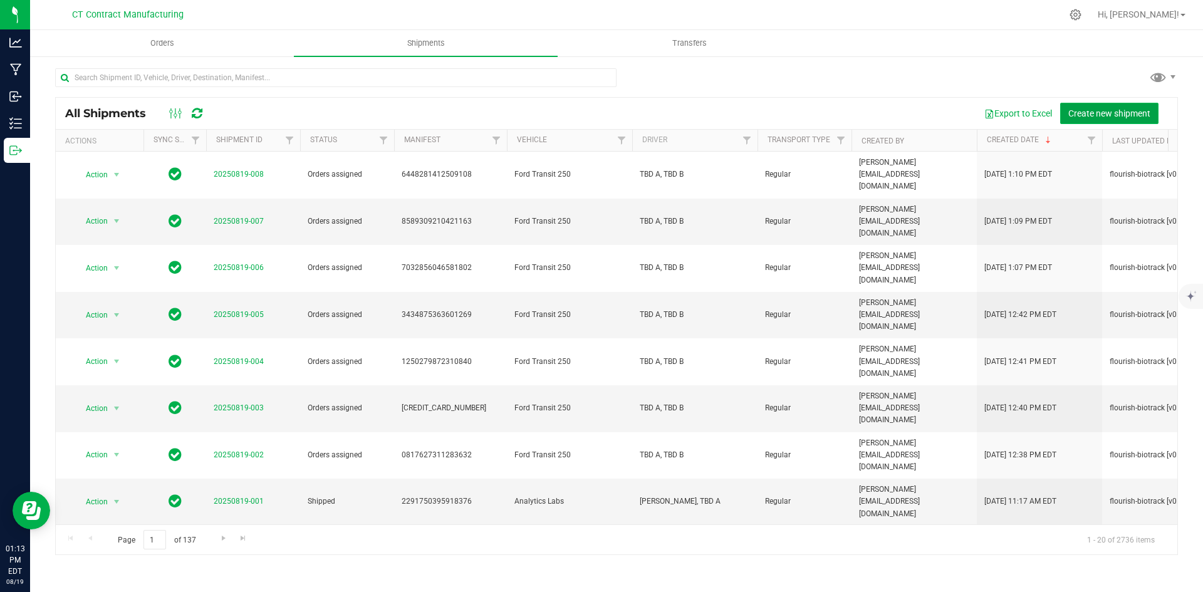
click at [1090, 115] on span "Create new shipment" at bounding box center [1109, 113] width 82 height 10
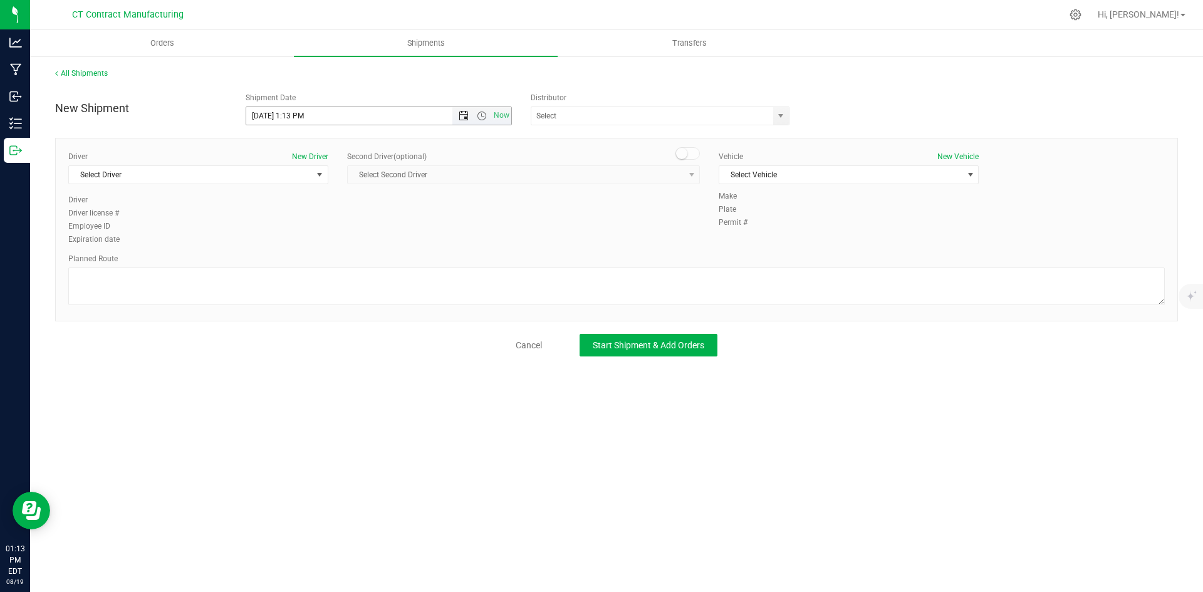
click at [459, 117] on span "Open the date view" at bounding box center [464, 116] width 10 height 10
click at [313, 244] on link "20" at bounding box center [312, 243] width 18 height 19
click at [481, 118] on span "Open the time view" at bounding box center [482, 116] width 10 height 10
click at [298, 205] on li "8:00 AM" at bounding box center [378, 206] width 264 height 16
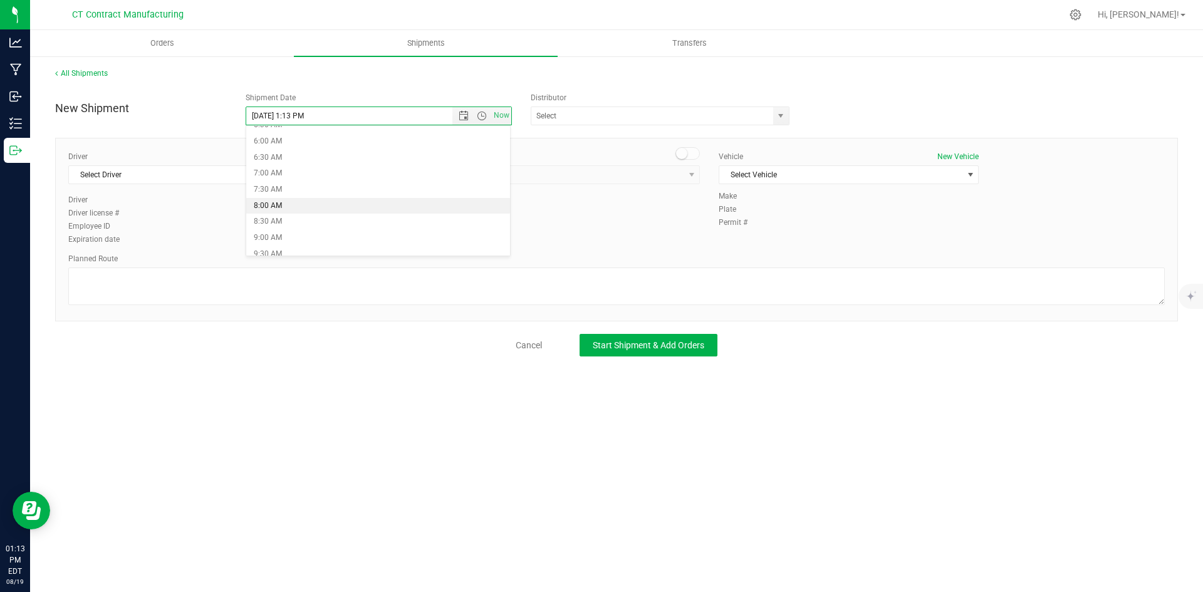
type input "8/20/2025 8:00 AM"
click at [785, 111] on span "select" at bounding box center [781, 116] width 10 height 10
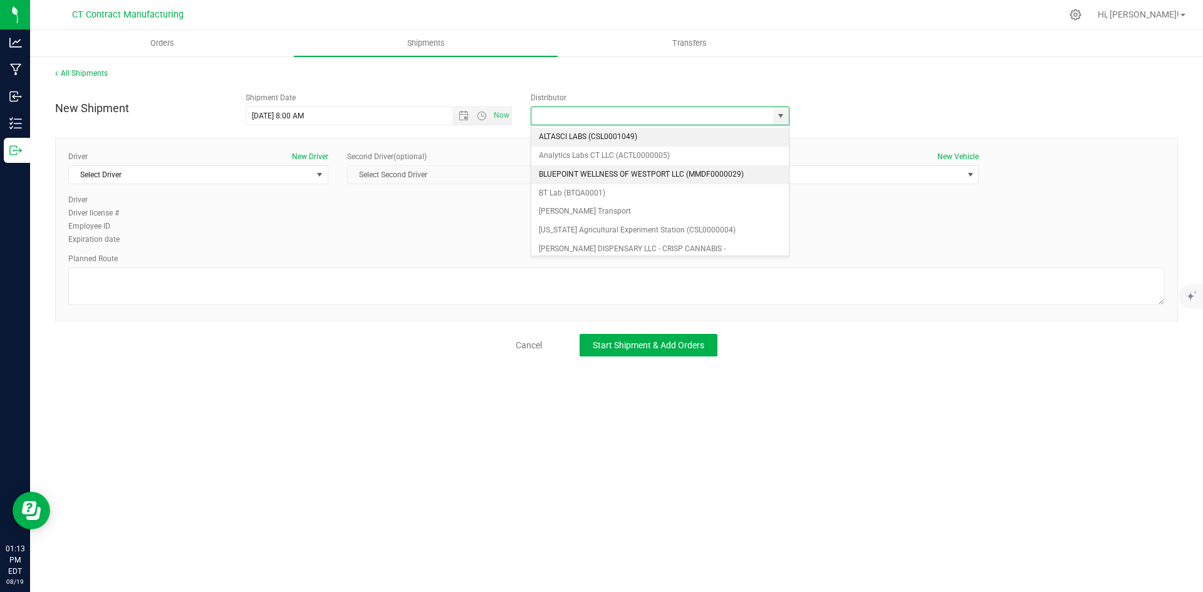
scroll to position [63, 0]
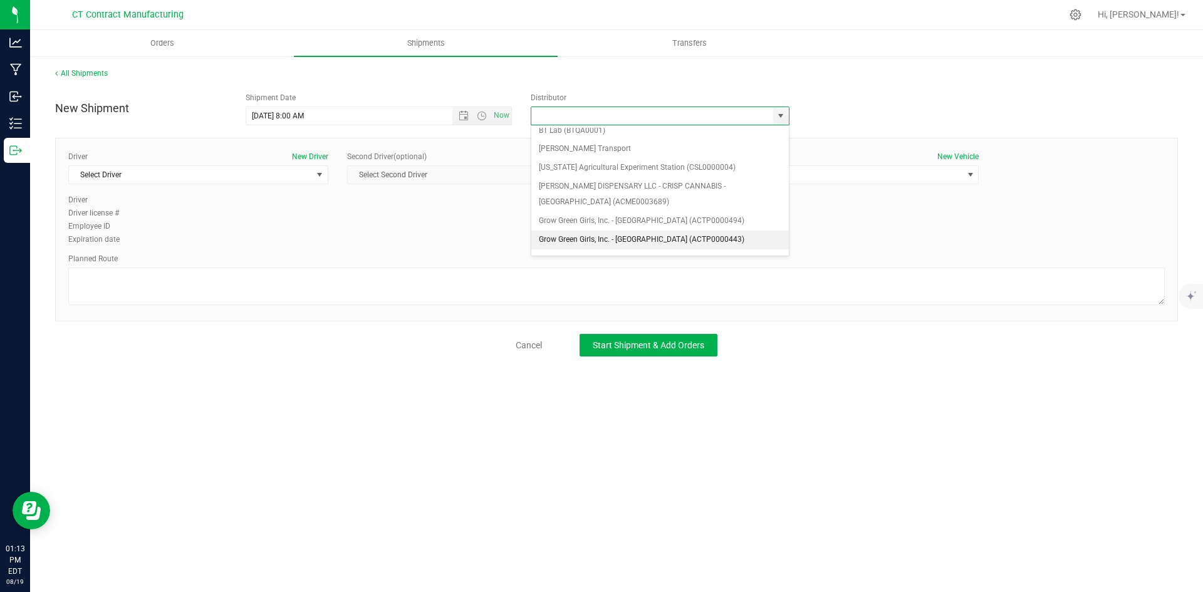
click at [634, 239] on li "Grow Green Girls, Inc. - [GEOGRAPHIC_DATA] (ACTP0000443)" at bounding box center [660, 240] width 258 height 19
type input "Grow Green Girls, Inc. - [GEOGRAPHIC_DATA] (ACTP0000443)"
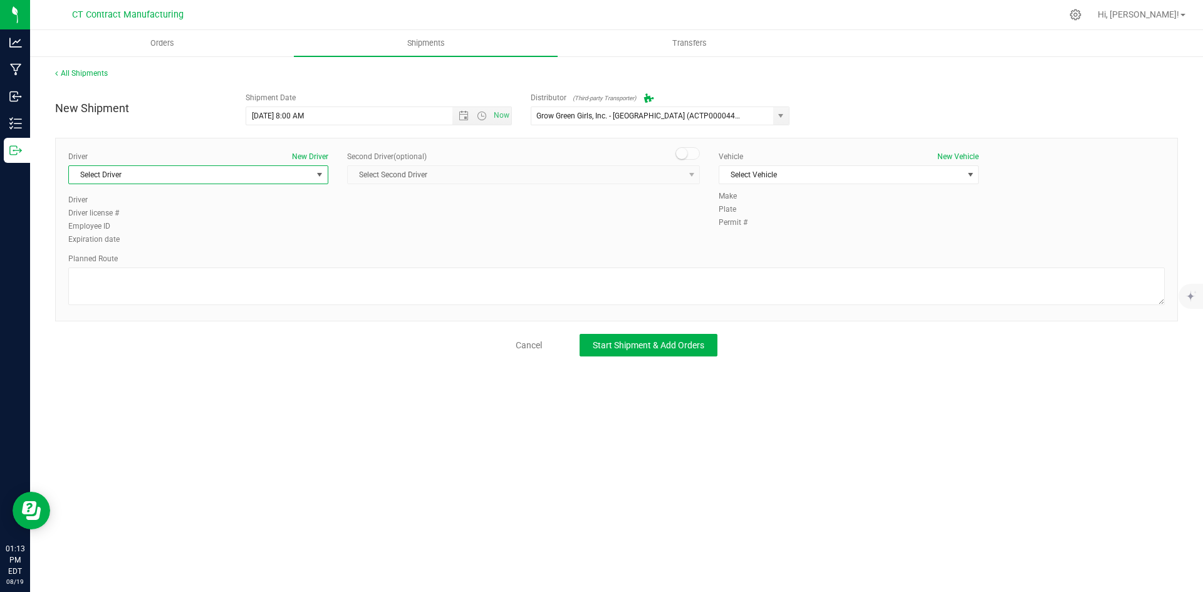
click at [276, 178] on span "Select Driver" at bounding box center [190, 175] width 243 height 18
click at [237, 222] on li "TBD A" at bounding box center [198, 227] width 259 height 19
drag, startPoint x: 694, startPoint y: 152, endPoint x: 691, endPoint y: 174, distance: 22.8
click at [694, 154] on span at bounding box center [688, 153] width 25 height 13
click at [691, 174] on span "select" at bounding box center [692, 175] width 10 height 10
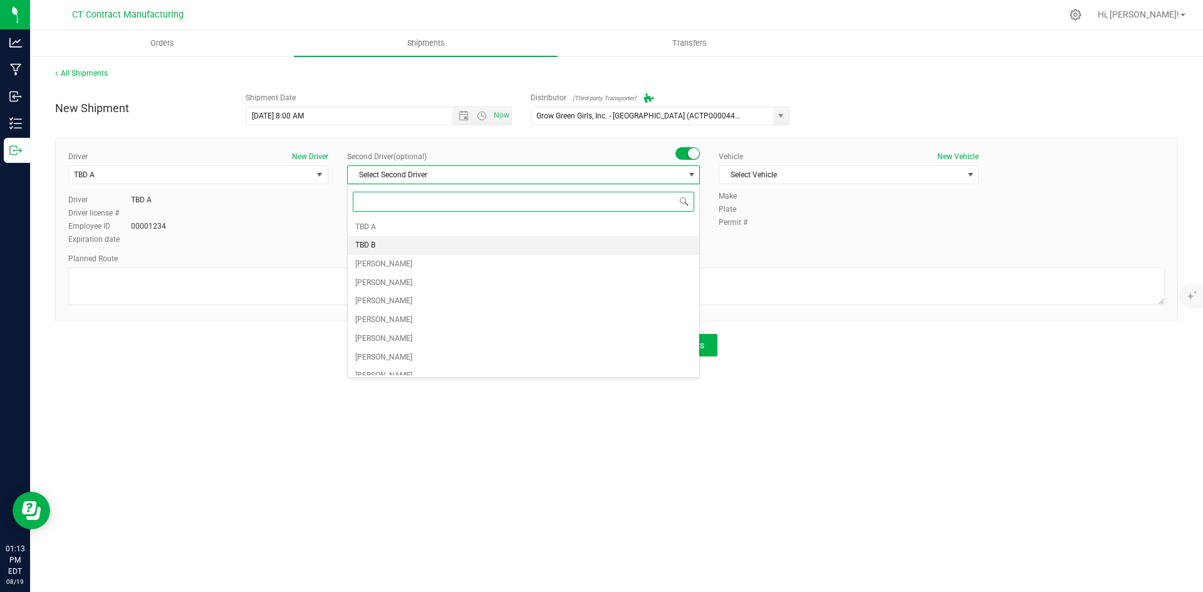
click at [516, 250] on li "TBD B" at bounding box center [524, 245] width 352 height 19
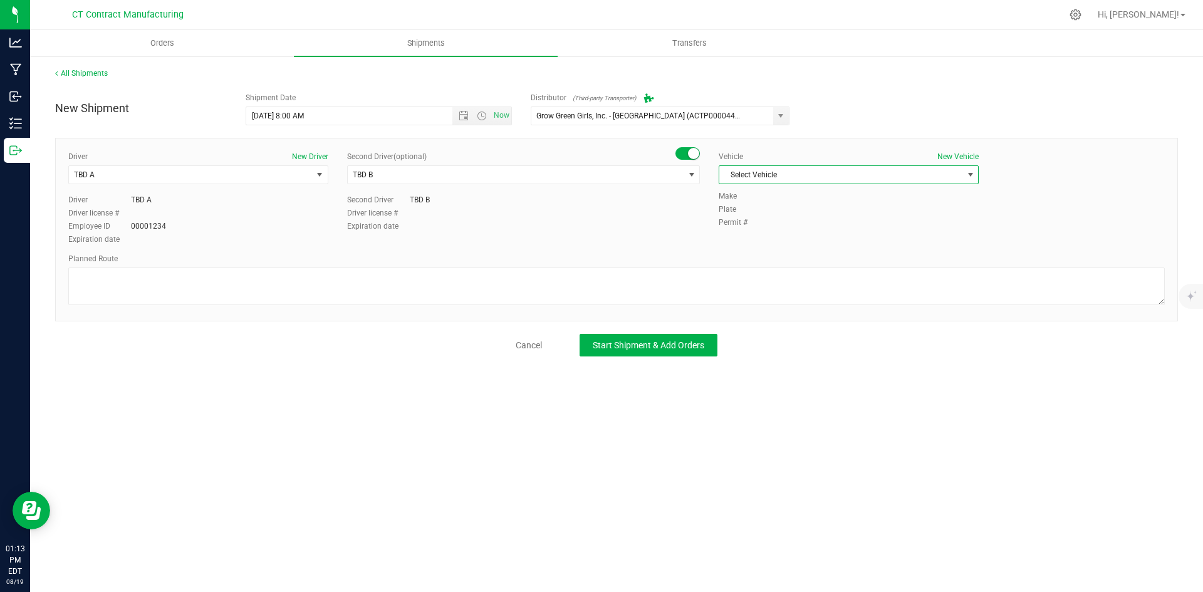
click at [807, 170] on span "Select Vehicle" at bounding box center [840, 175] width 243 height 18
click at [788, 211] on li "Ford Transit 250" at bounding box center [848, 215] width 259 height 19
click at [511, 295] on textarea at bounding box center [616, 287] width 1097 height 38
paste textarea "Randomized route via 3rd party transporter"
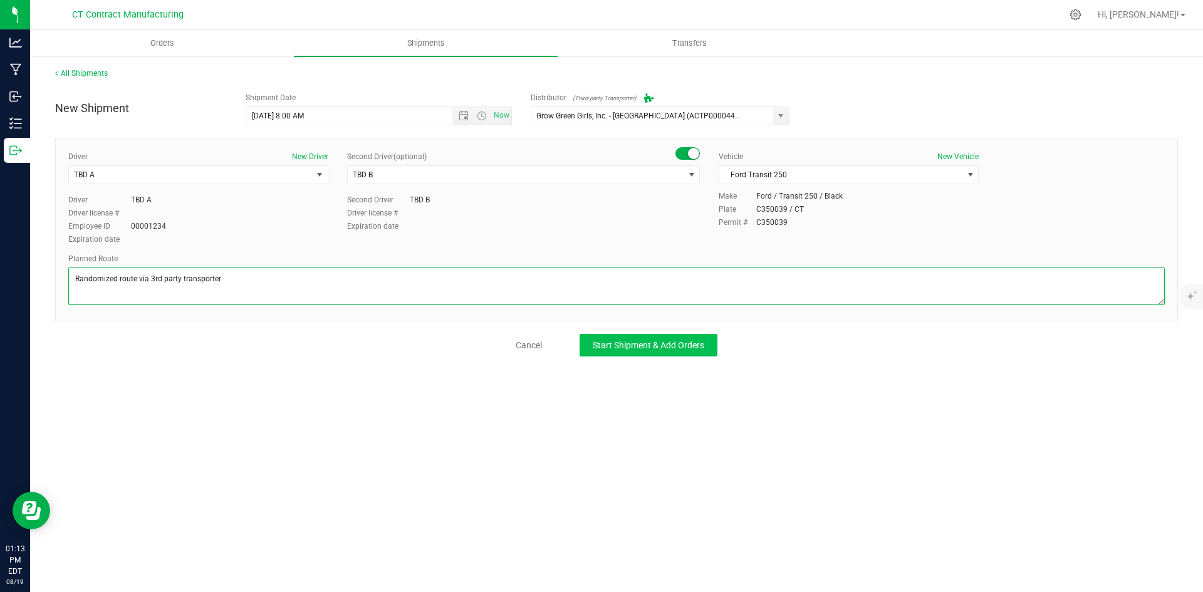
type textarea "Randomized route via 3rd party transporter"
click at [594, 343] on span "Start Shipment & Add Orders" at bounding box center [649, 345] width 112 height 10
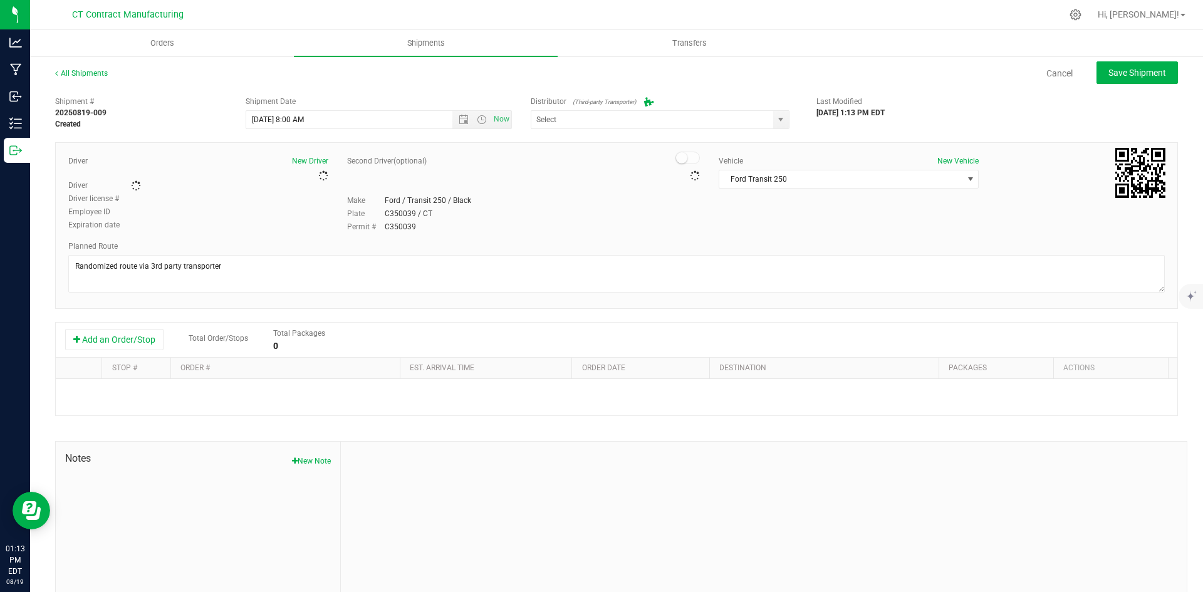
type input "Grow Green Girls, Inc. - [GEOGRAPHIC_DATA] (ACTP0000443)"
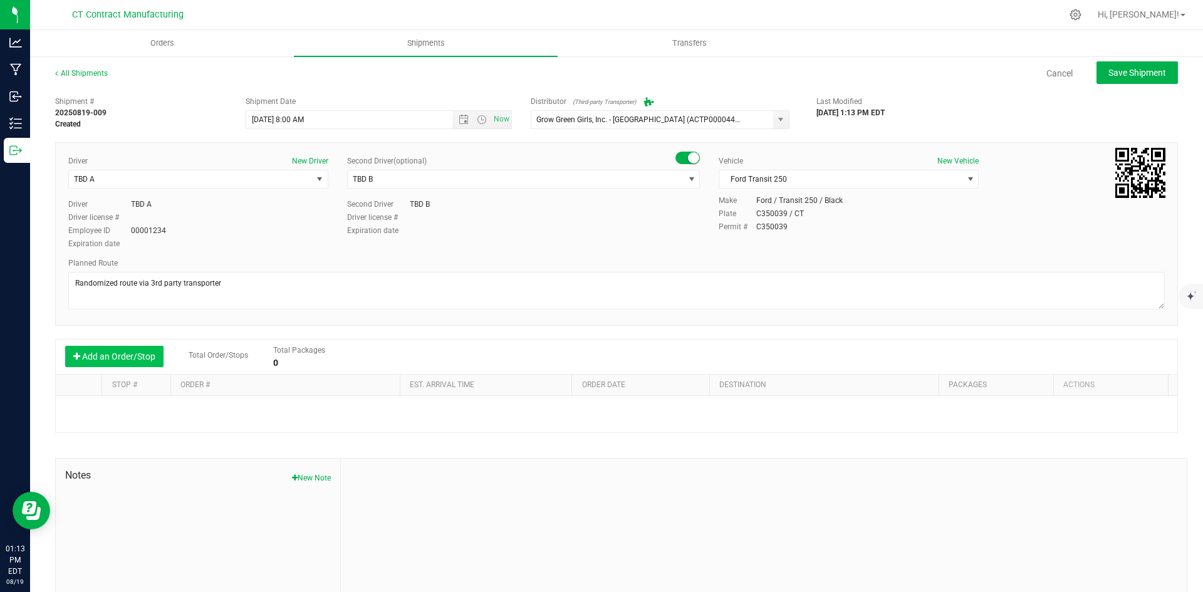
click at [142, 350] on button "Add an Order/Stop" at bounding box center [114, 356] width 98 height 21
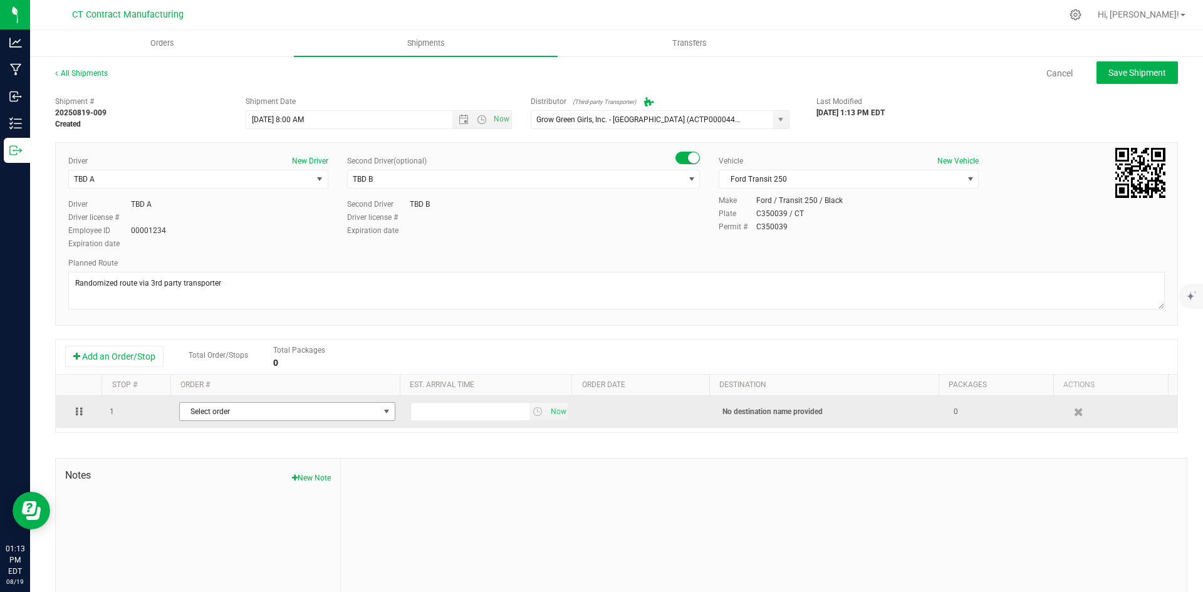
click at [232, 407] on span "Select order" at bounding box center [279, 412] width 199 height 18
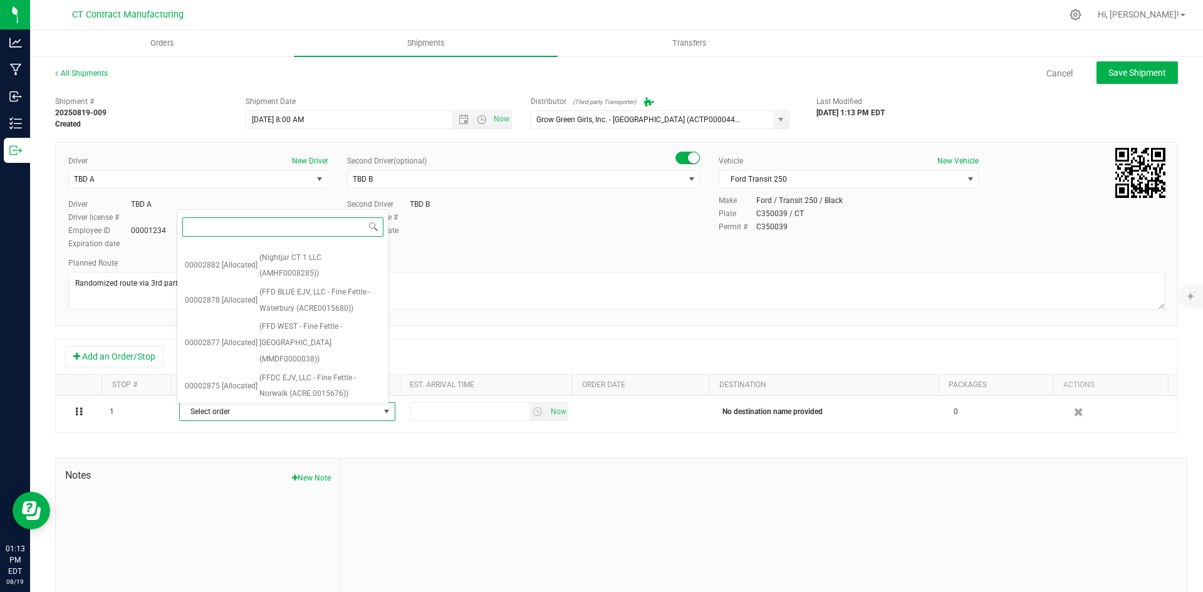
scroll to position [827, 0]
click at [290, 556] on span "(FFD NEWINGTON - Fine Fettle - Newington (MMDF0000086))" at bounding box center [320, 580] width 122 height 48
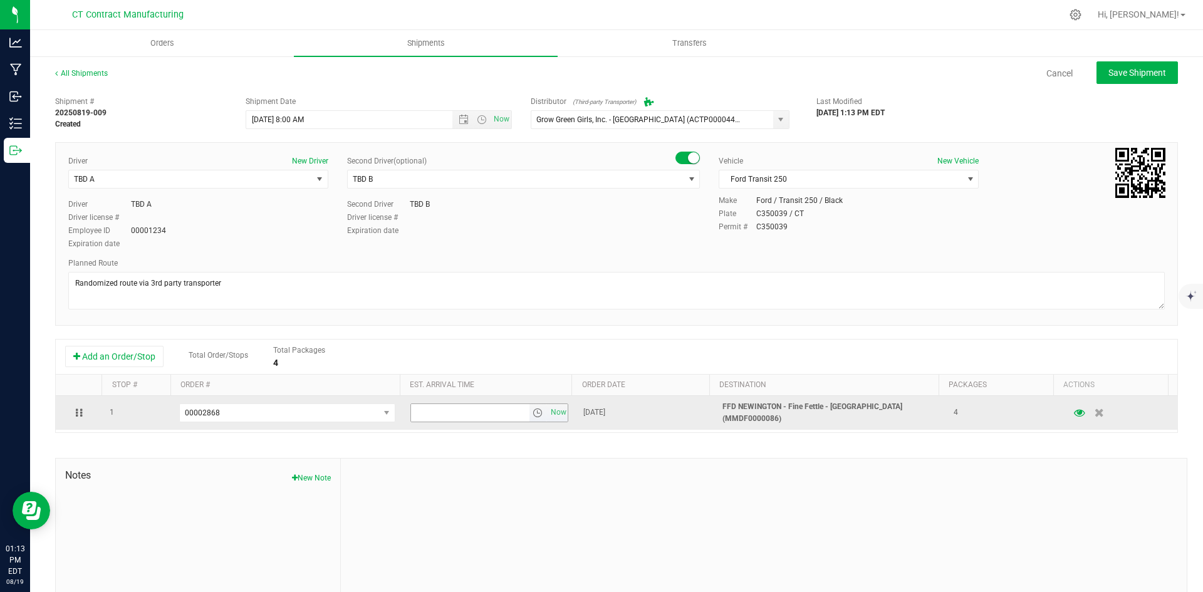
click at [534, 410] on span "select" at bounding box center [538, 413] width 10 height 10
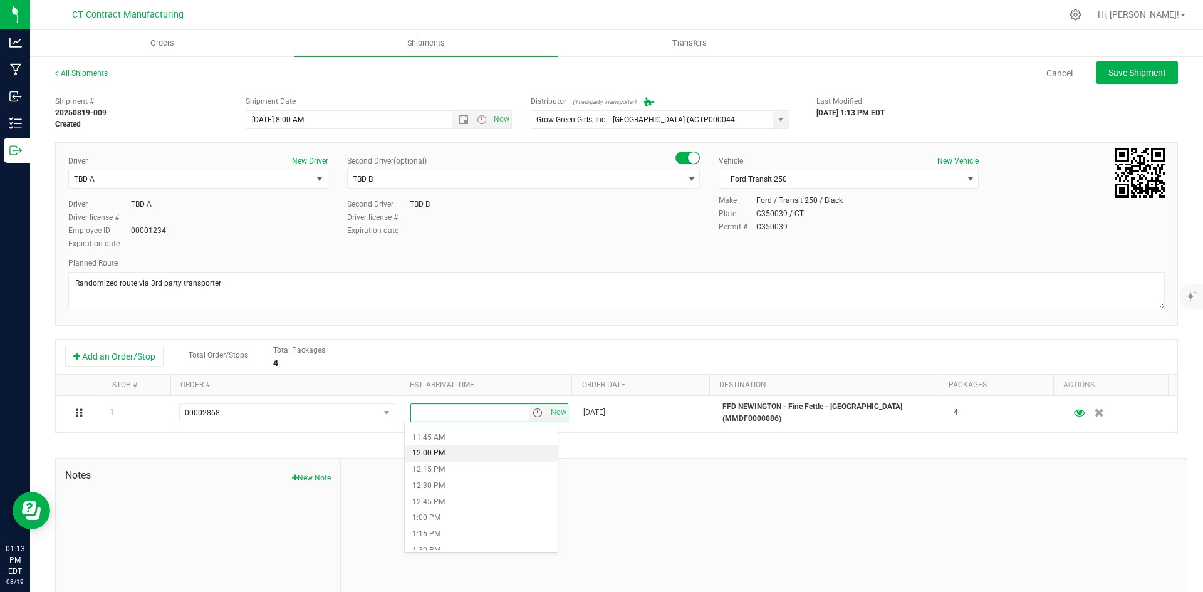
scroll to position [689, 0]
click at [456, 436] on li "10:45 AM" at bounding box center [481, 436] width 153 height 16
click at [1155, 74] on span "Save Shipment" at bounding box center [1138, 73] width 58 height 10
type input "8/20/2025 12:00 PM"
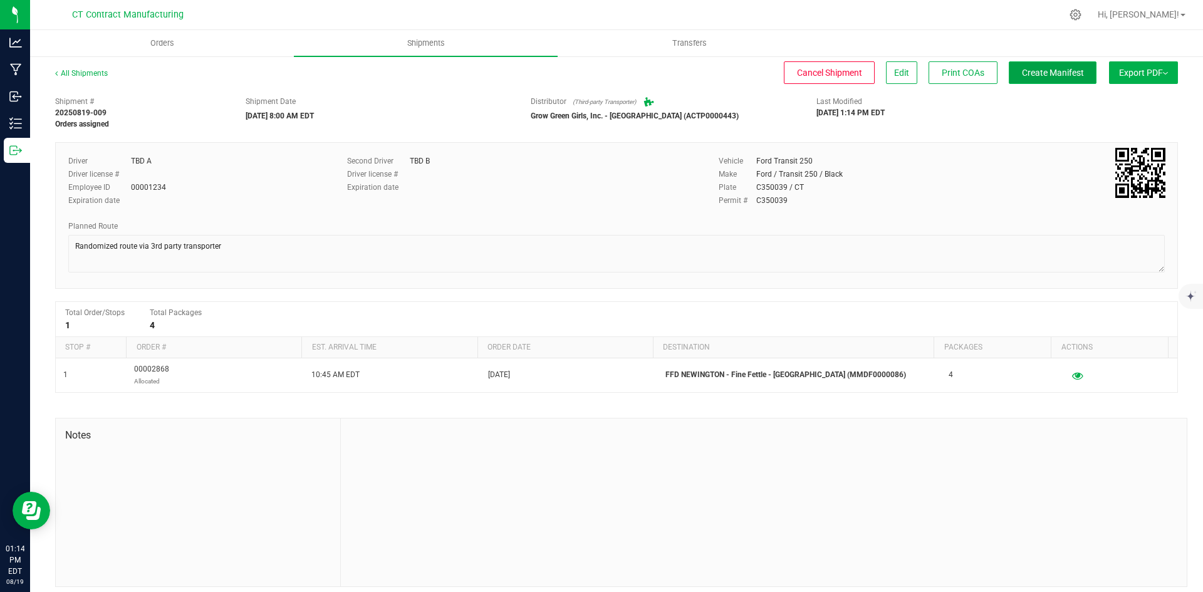
click at [1047, 69] on span "Create Manifest" at bounding box center [1053, 73] width 62 height 10
click at [94, 76] on link "All Shipments" at bounding box center [81, 73] width 53 height 9
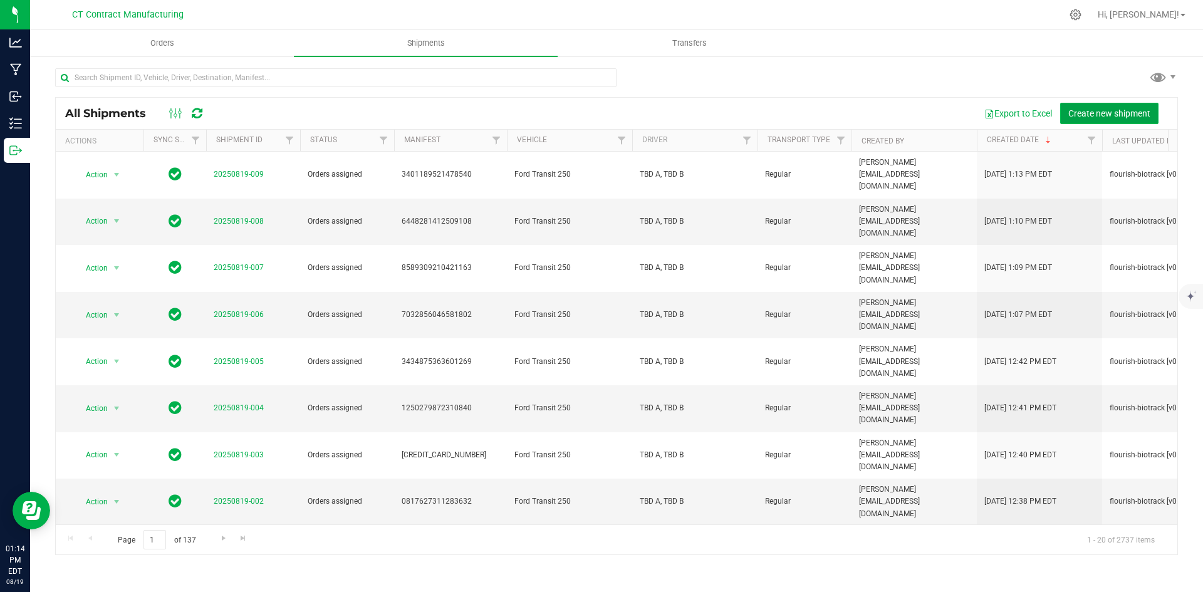
click at [1089, 108] on span "Create new shipment" at bounding box center [1109, 113] width 82 height 10
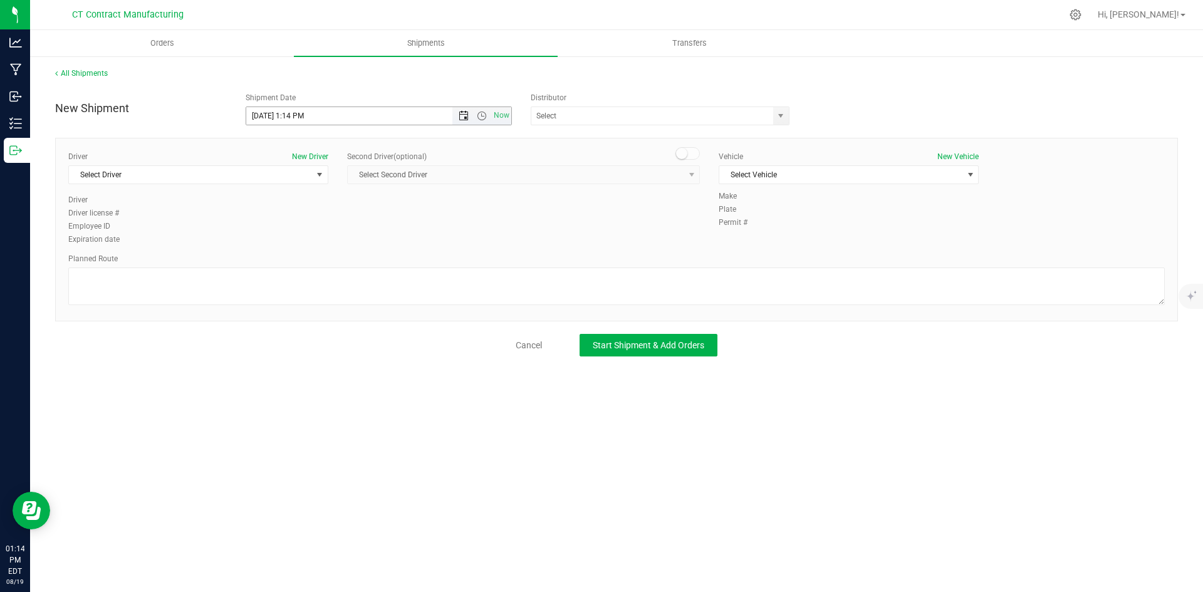
click at [467, 115] on span "Open the date view" at bounding box center [464, 116] width 10 height 10
click at [315, 238] on link "20" at bounding box center [312, 243] width 18 height 19
click at [488, 110] on span "Now" at bounding box center [481, 116] width 59 height 18
click at [482, 117] on span "Open the time view" at bounding box center [482, 116] width 10 height 10
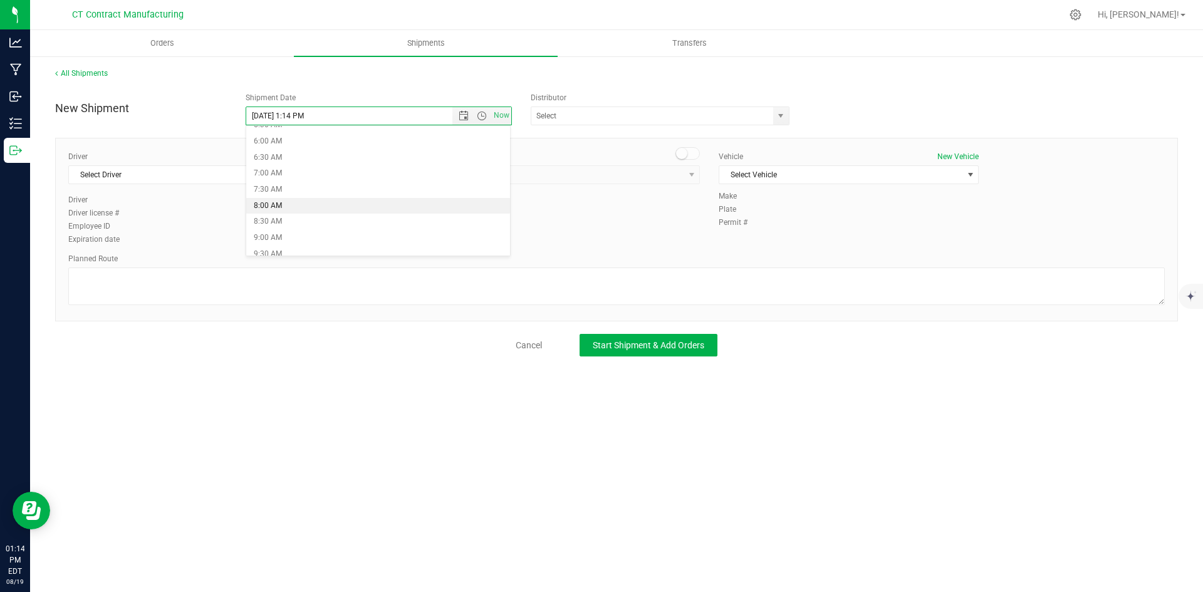
click at [300, 209] on li "8:00 AM" at bounding box center [378, 206] width 264 height 16
type input "8/20/2025 8:00 AM"
click at [786, 117] on span "select" at bounding box center [781, 116] width 10 height 10
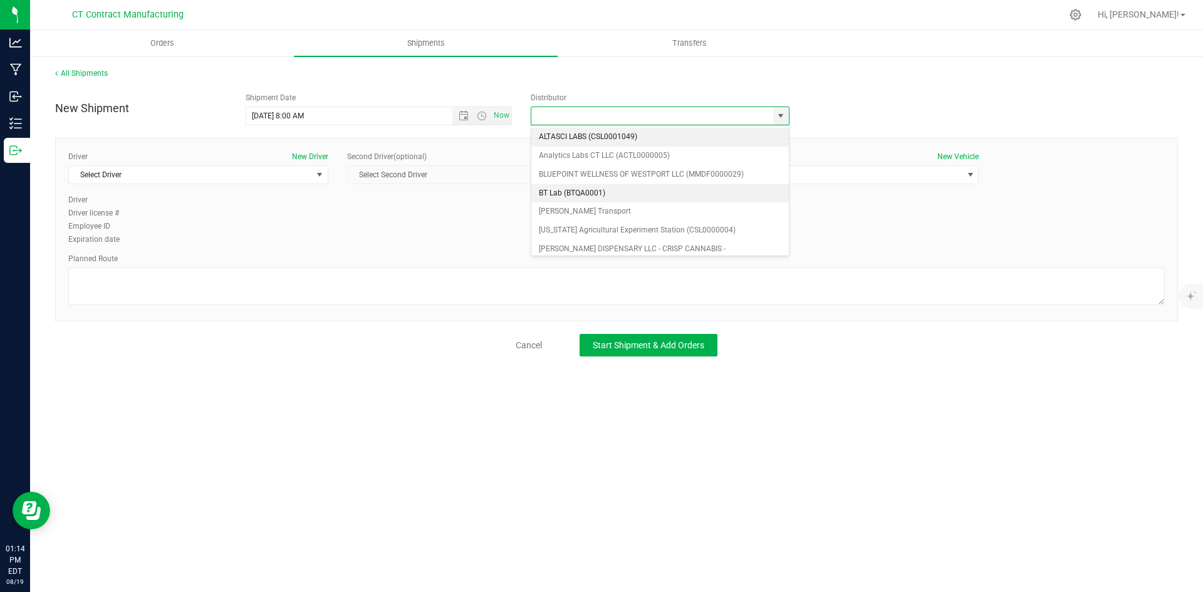
scroll to position [63, 0]
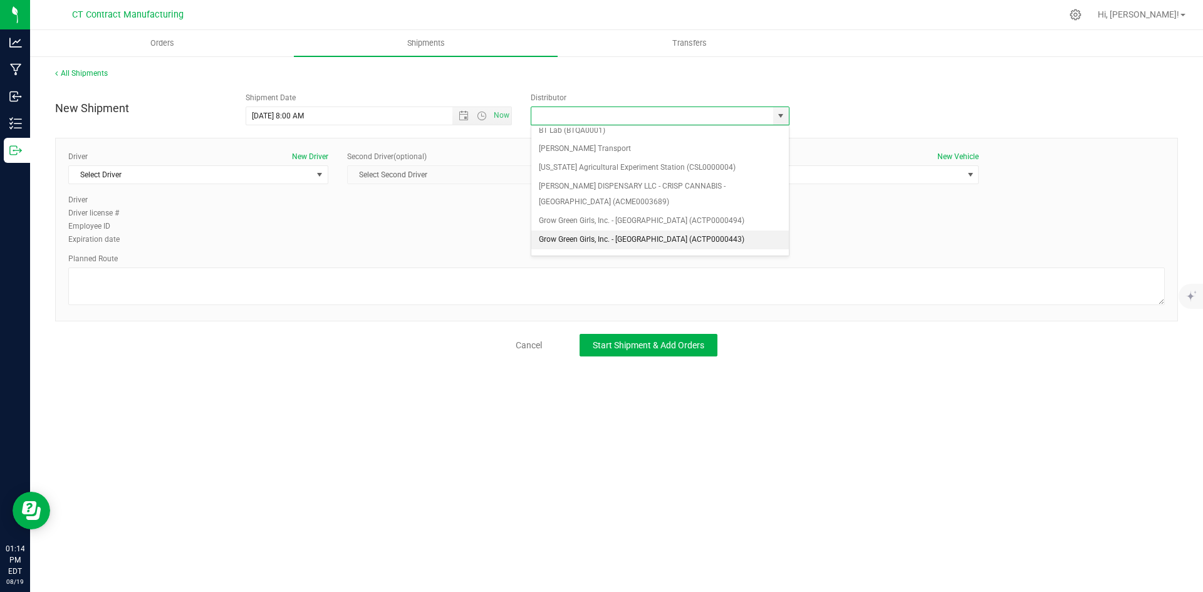
click at [654, 236] on li "Grow Green Girls, Inc. - [GEOGRAPHIC_DATA] (ACTP0000443)" at bounding box center [660, 240] width 258 height 19
type input "Grow Green Girls, Inc. - [GEOGRAPHIC_DATA] (ACTP0000443)"
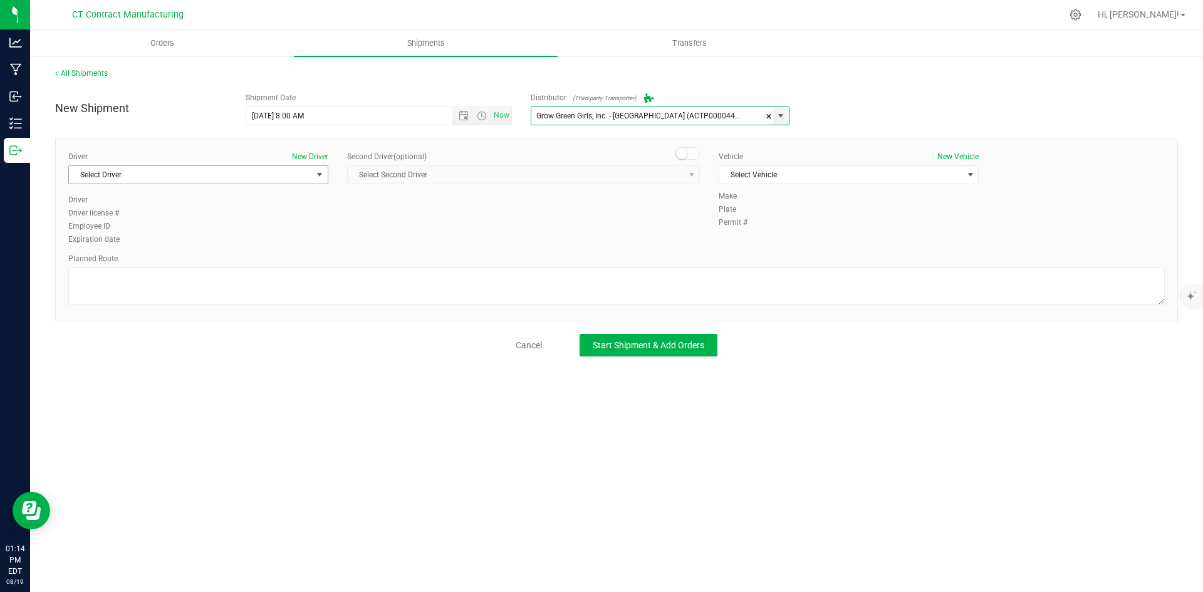
click at [302, 178] on span "Select Driver" at bounding box center [190, 175] width 243 height 18
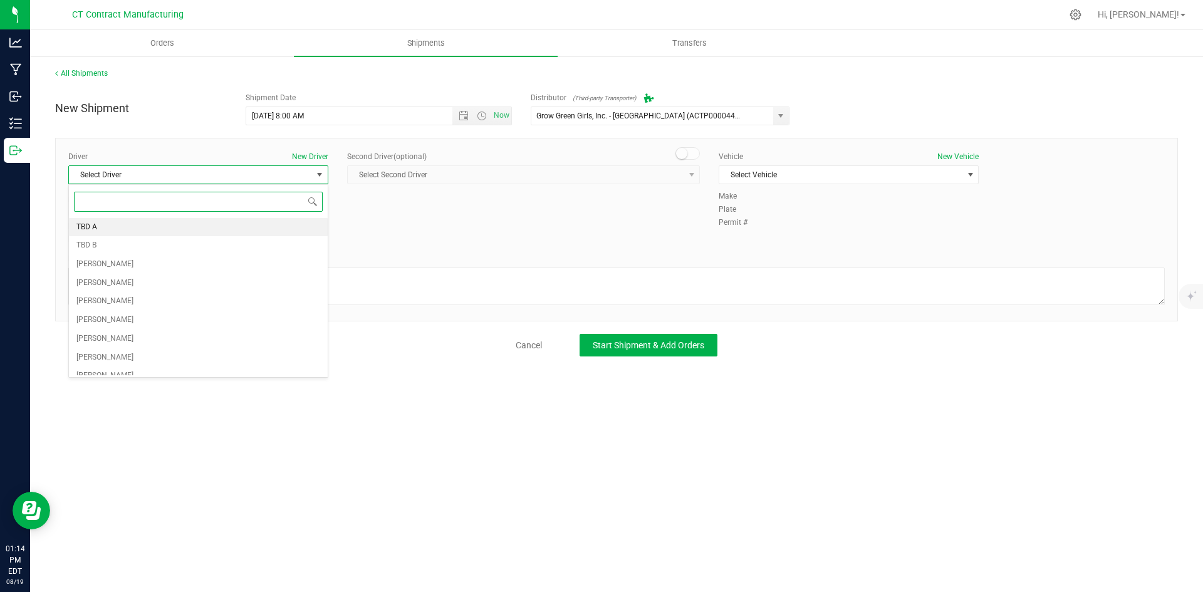
click at [164, 231] on li "TBD A" at bounding box center [198, 227] width 259 height 19
click at [690, 145] on div "Driver New Driver TBD A Select Driver TBD A TBD B Andrew Breuninger Kalvin Burg…" at bounding box center [616, 230] width 1123 height 184
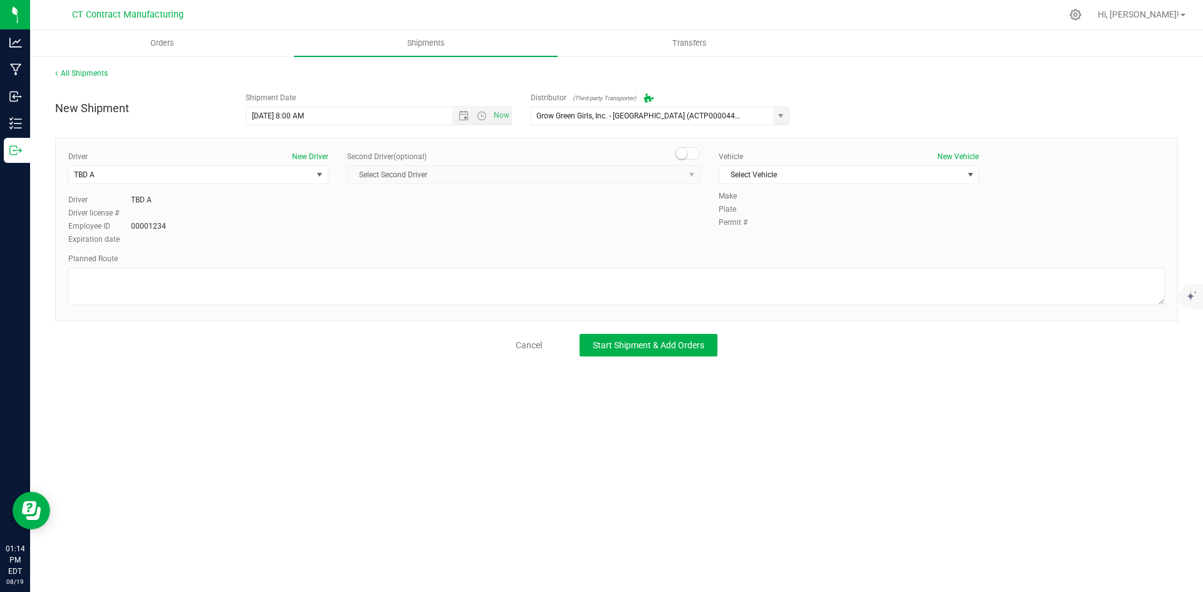
click at [690, 154] on span at bounding box center [688, 153] width 25 height 13
click at [694, 180] on span "select" at bounding box center [692, 175] width 16 height 18
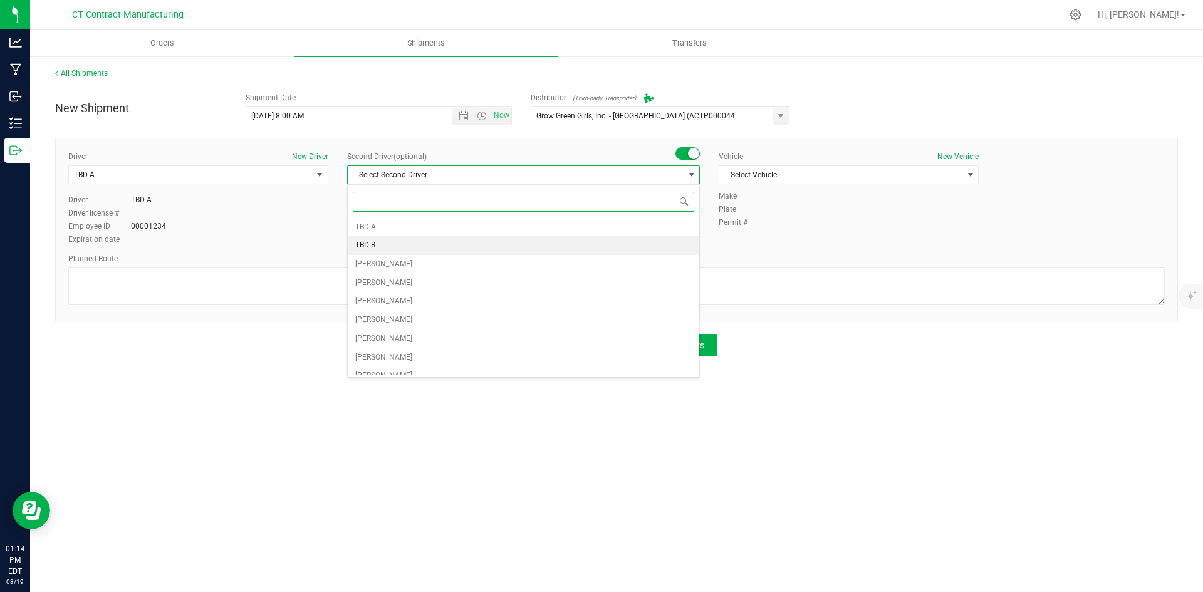
click at [605, 241] on li "TBD B" at bounding box center [524, 245] width 352 height 19
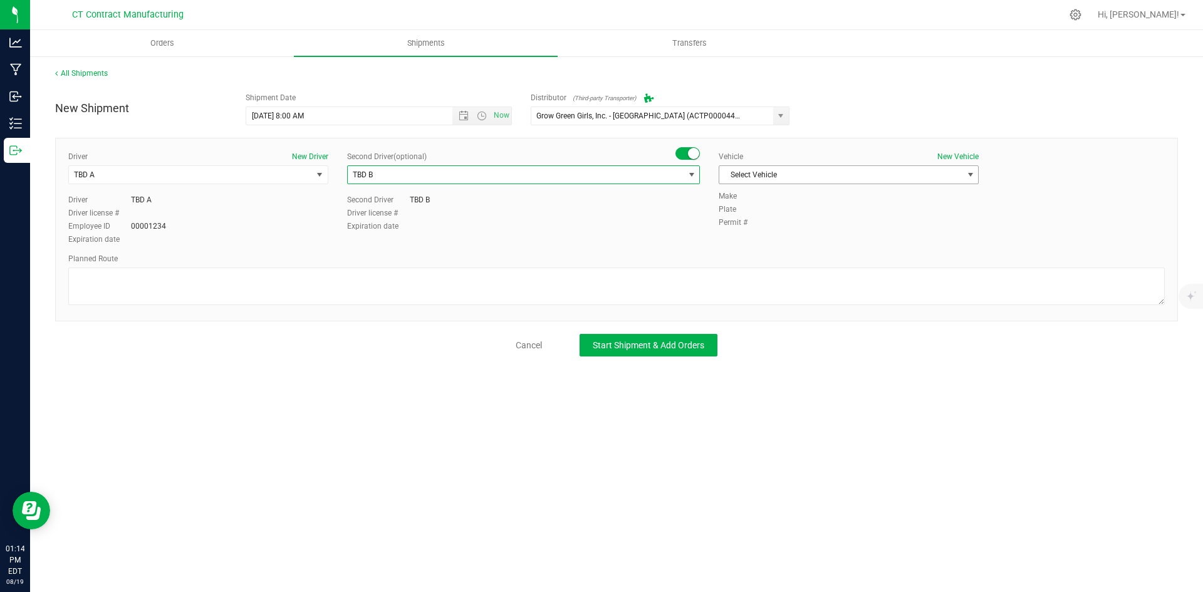
click at [792, 178] on span "Select Vehicle" at bounding box center [840, 175] width 243 height 18
click at [777, 215] on li "Ford Transit 250" at bounding box center [848, 215] width 259 height 19
click at [685, 285] on textarea at bounding box center [616, 287] width 1097 height 38
paste textarea "Randomized route via 3rd party transporter"
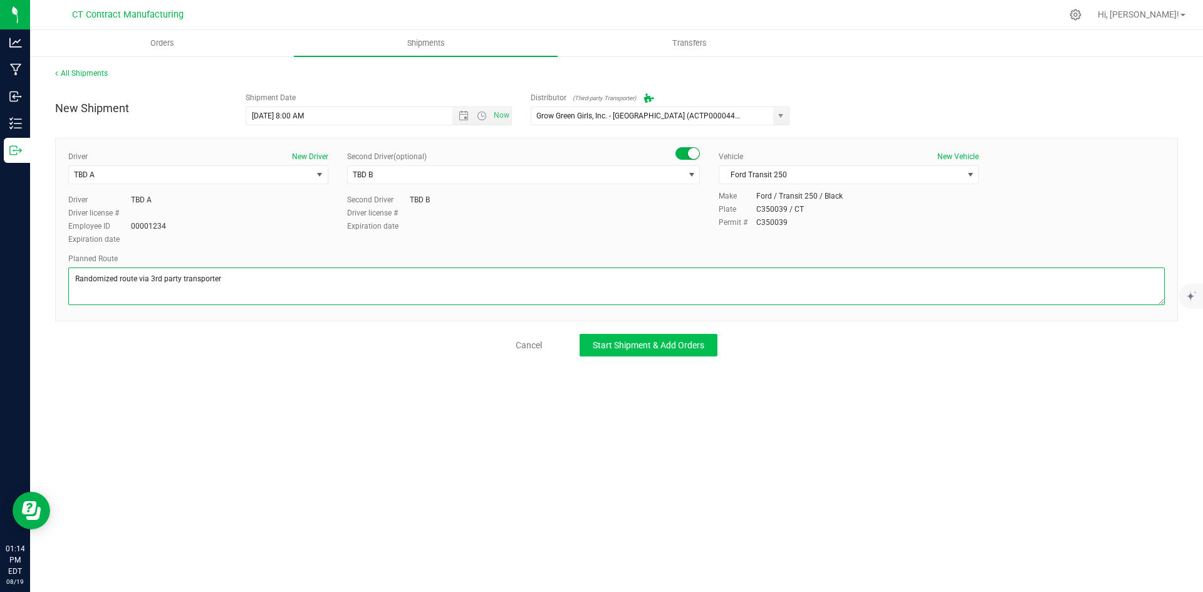
type textarea "Randomized route via 3rd party transporter"
click at [677, 350] on span "Start Shipment & Add Orders" at bounding box center [649, 345] width 112 height 10
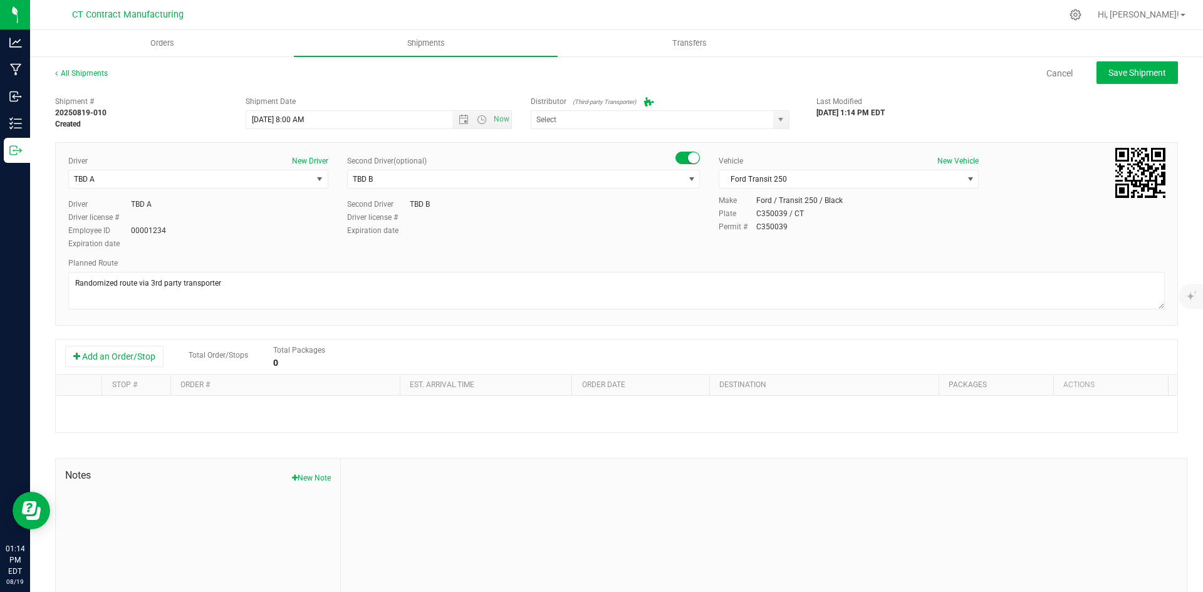
type input "Grow Green Girls, Inc. - [GEOGRAPHIC_DATA] (ACTP0000443)"
click at [136, 372] on div "Add an Order/Stop Total Order/Stops Total Packages 0" at bounding box center [617, 357] width 1122 height 35
click at [132, 346] on div "Add an Order/Stop Total Order/Stops Total Packages 0" at bounding box center [616, 357] width 1103 height 22
click at [139, 362] on button "Add an Order/Stop" at bounding box center [114, 356] width 98 height 21
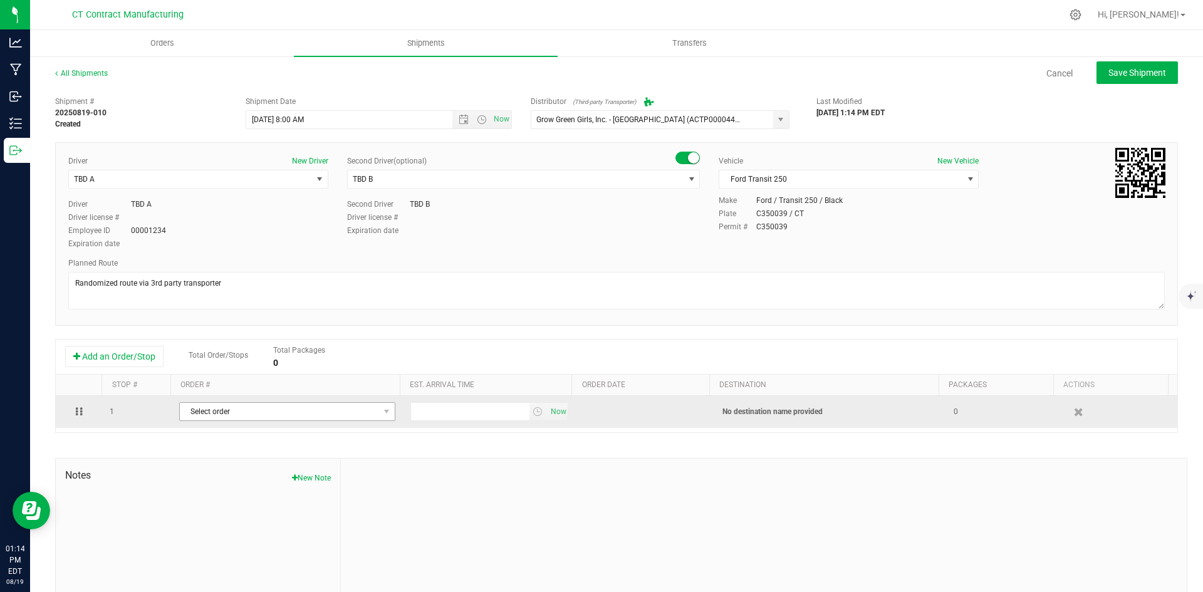
click at [379, 415] on span "select" at bounding box center [387, 412] width 16 height 18
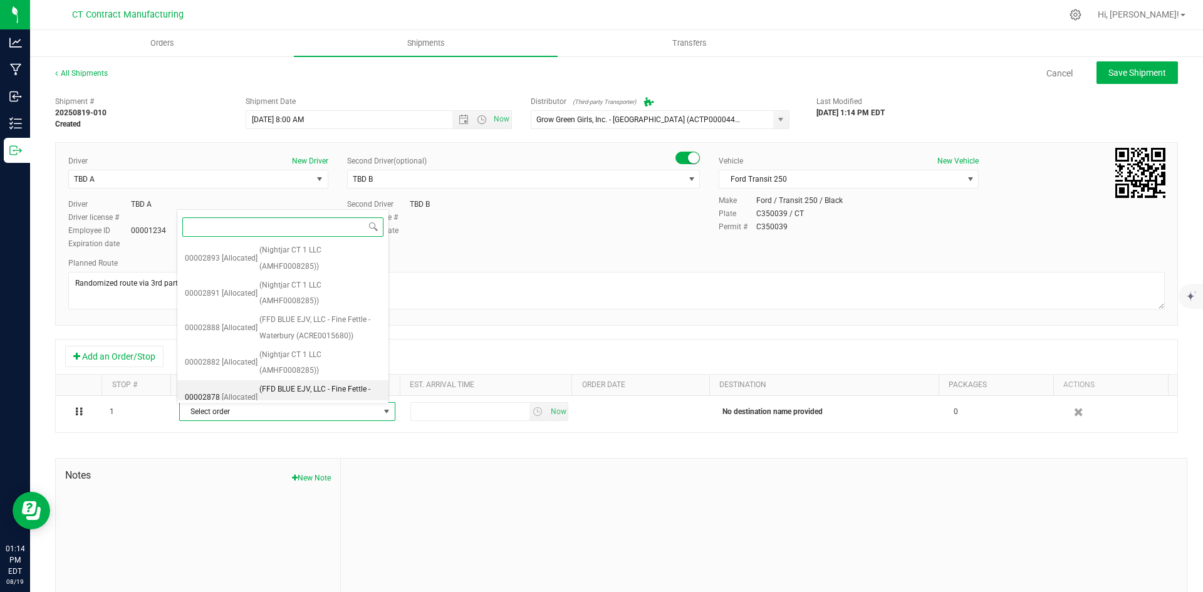
scroll to position [614, 0]
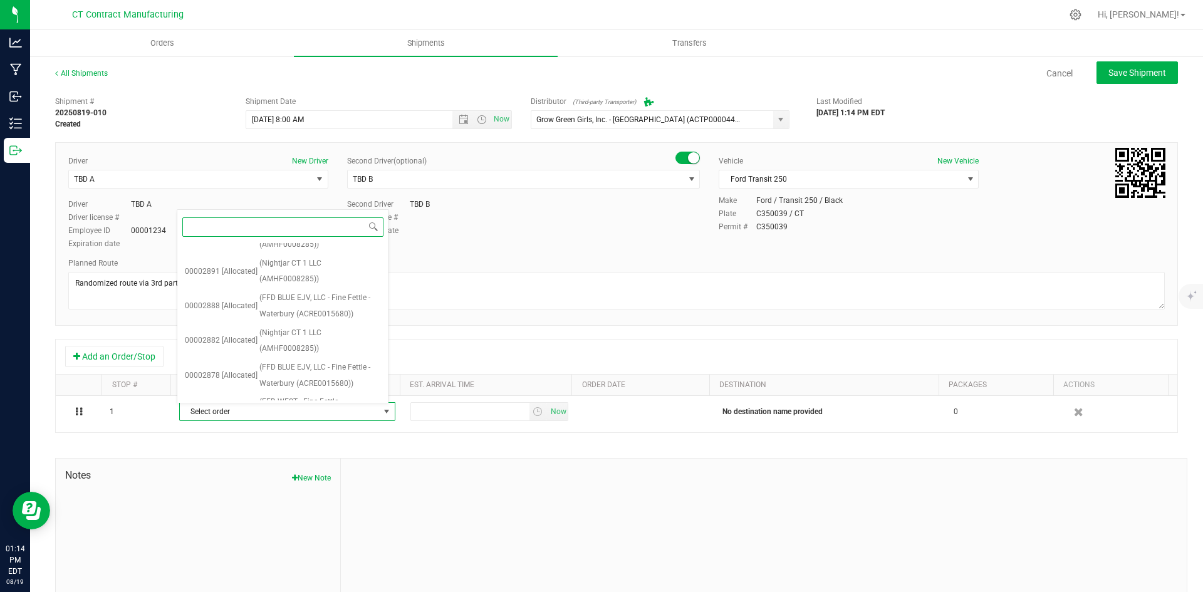
click at [307, 480] on span "(FFD NEWINGTON - Fine Fettle - Newington (MMDF0000086))" at bounding box center [320, 504] width 122 height 48
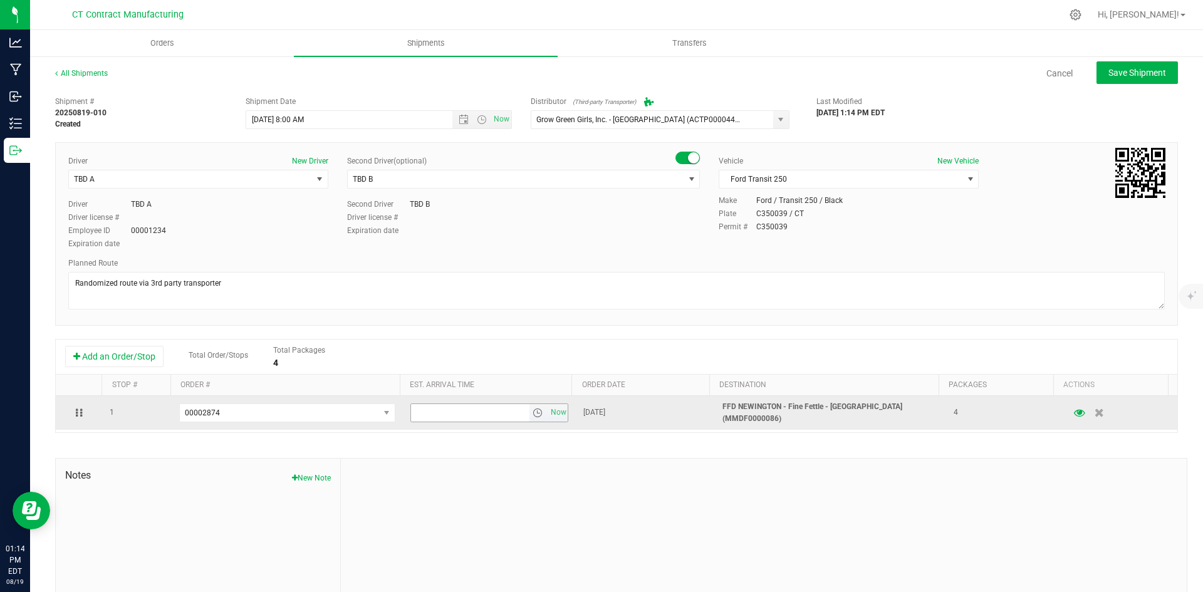
click at [533, 411] on span "select" at bounding box center [538, 413] width 10 height 10
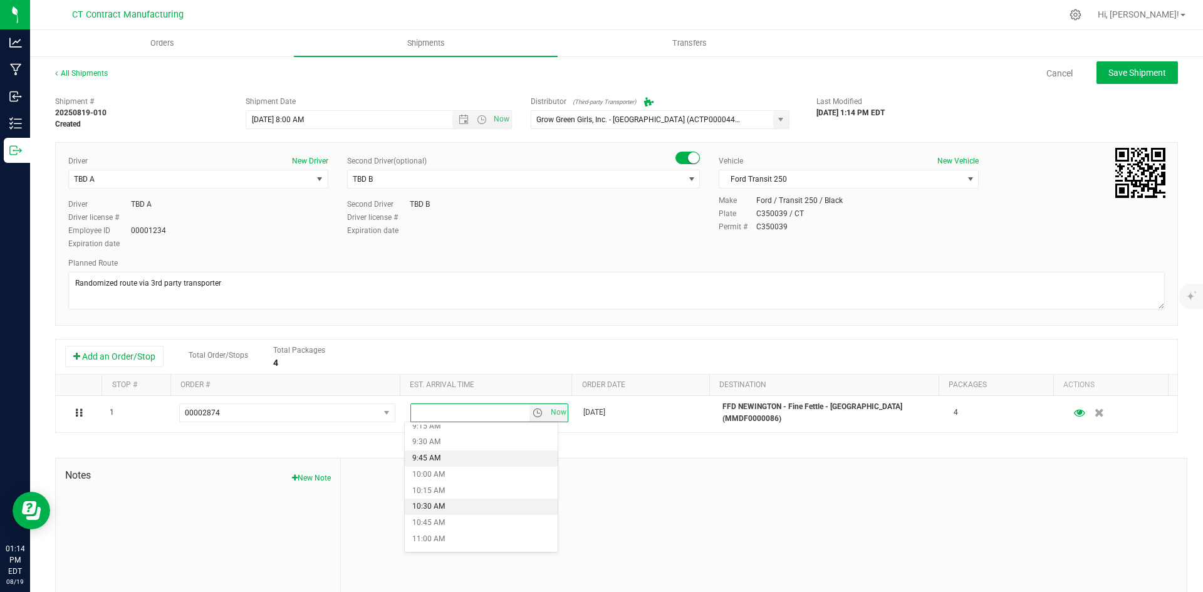
scroll to position [627, 0]
click at [454, 498] on li "10:45 AM" at bounding box center [481, 499] width 153 height 16
click at [1097, 64] on button "Save Shipment" at bounding box center [1137, 72] width 81 height 23
type input "8/20/2025 12:00 PM"
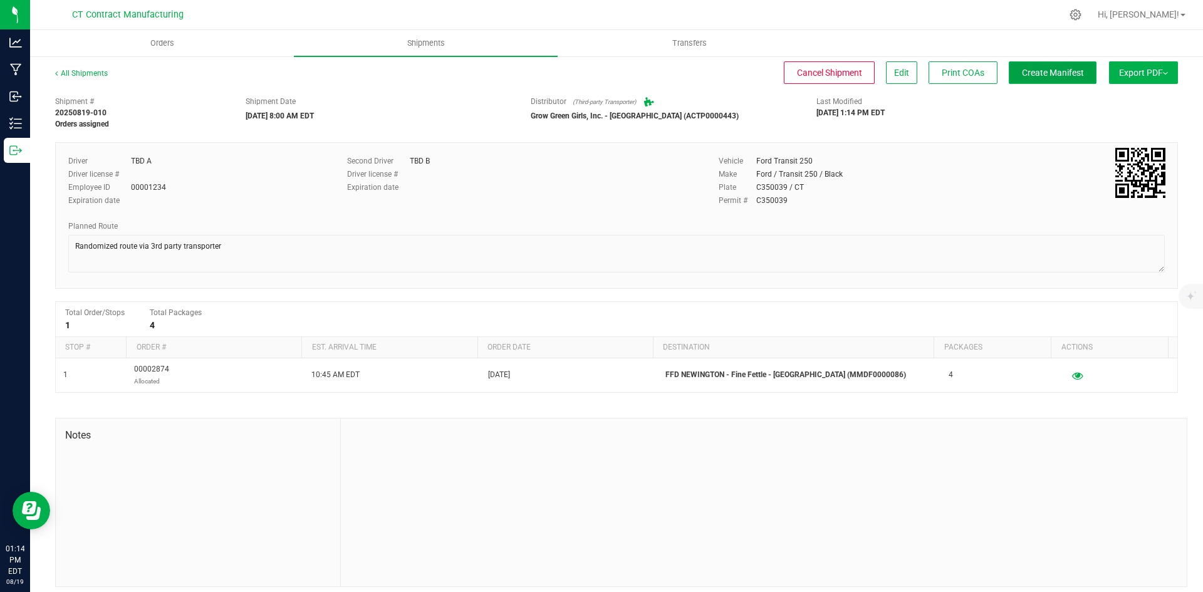
click at [1046, 75] on span "Create Manifest" at bounding box center [1053, 73] width 62 height 10
click at [87, 78] on div "All Shipments" at bounding box center [92, 77] width 75 height 19
click at [88, 76] on link "All Shipments" at bounding box center [81, 73] width 53 height 9
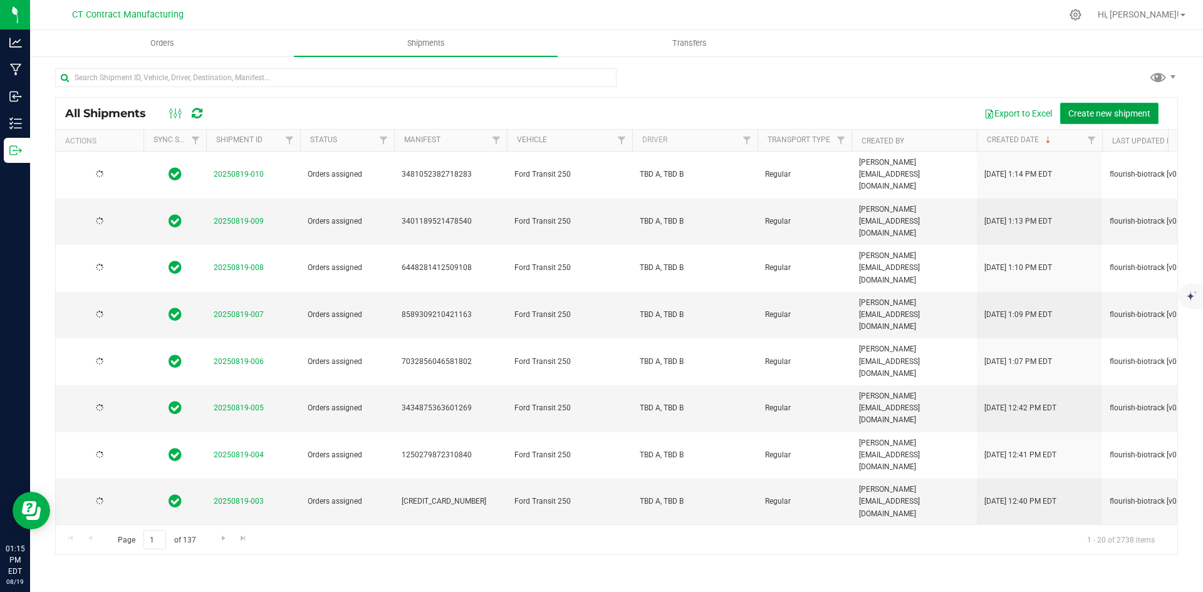
click at [1104, 118] on button "Create new shipment" at bounding box center [1109, 113] width 98 height 21
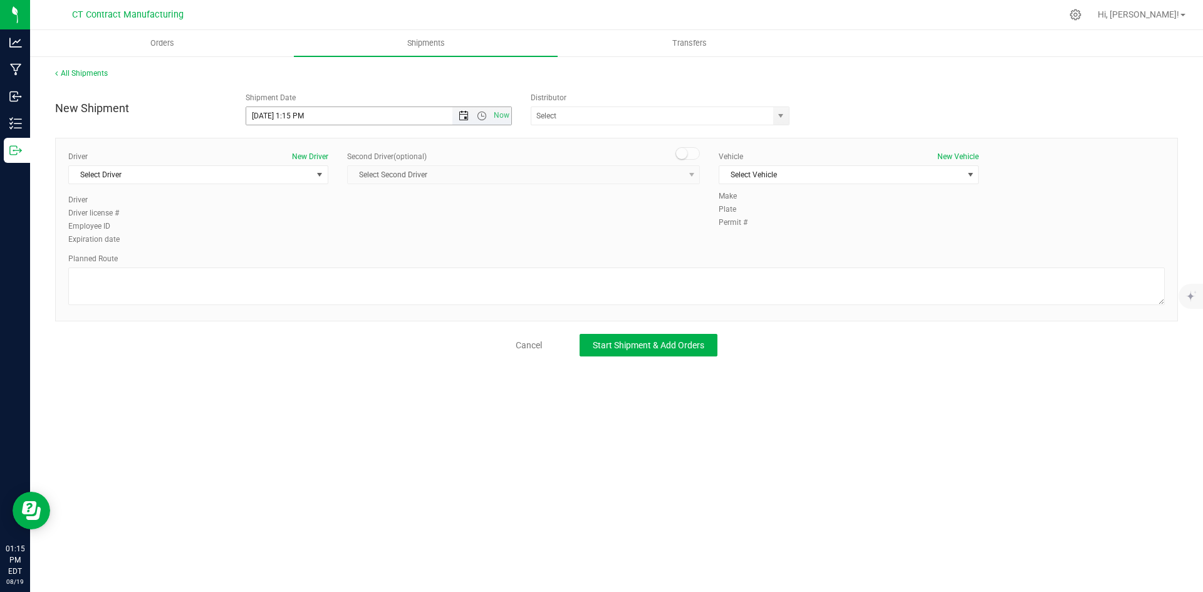
click at [464, 113] on span "Open the date view" at bounding box center [464, 116] width 10 height 10
click at [311, 243] on link "20" at bounding box center [312, 243] width 18 height 19
click at [478, 117] on span "Open the time view" at bounding box center [481, 116] width 21 height 10
click at [281, 145] on li "8:00 AM" at bounding box center [378, 143] width 264 height 16
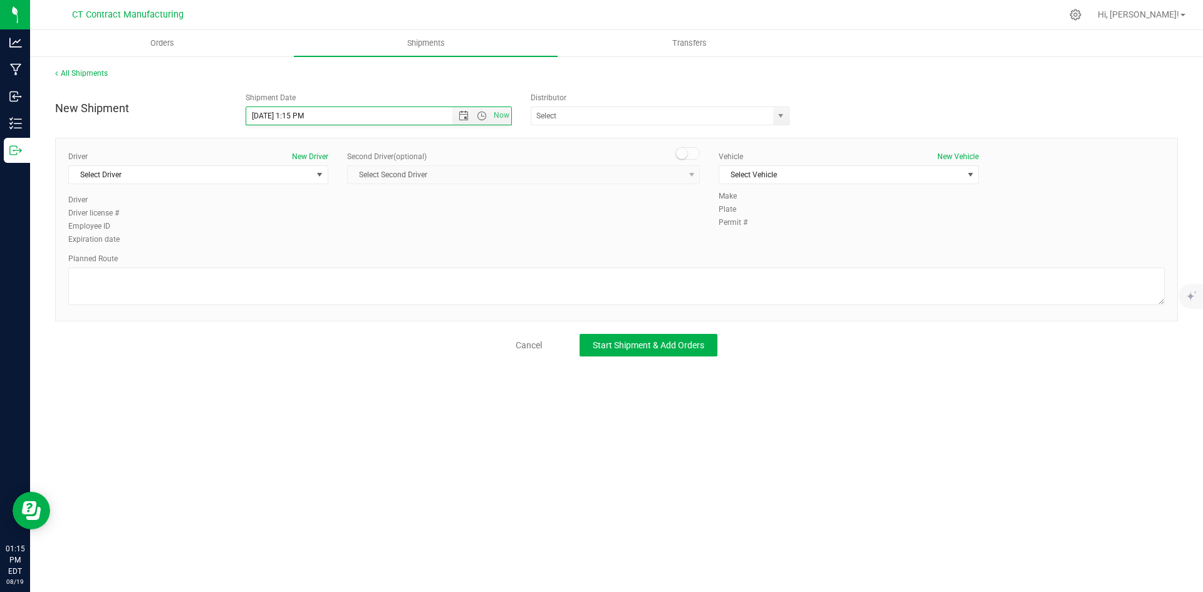
type input "8/20/2025 8:00 AM"
click at [780, 114] on span "select" at bounding box center [781, 116] width 10 height 10
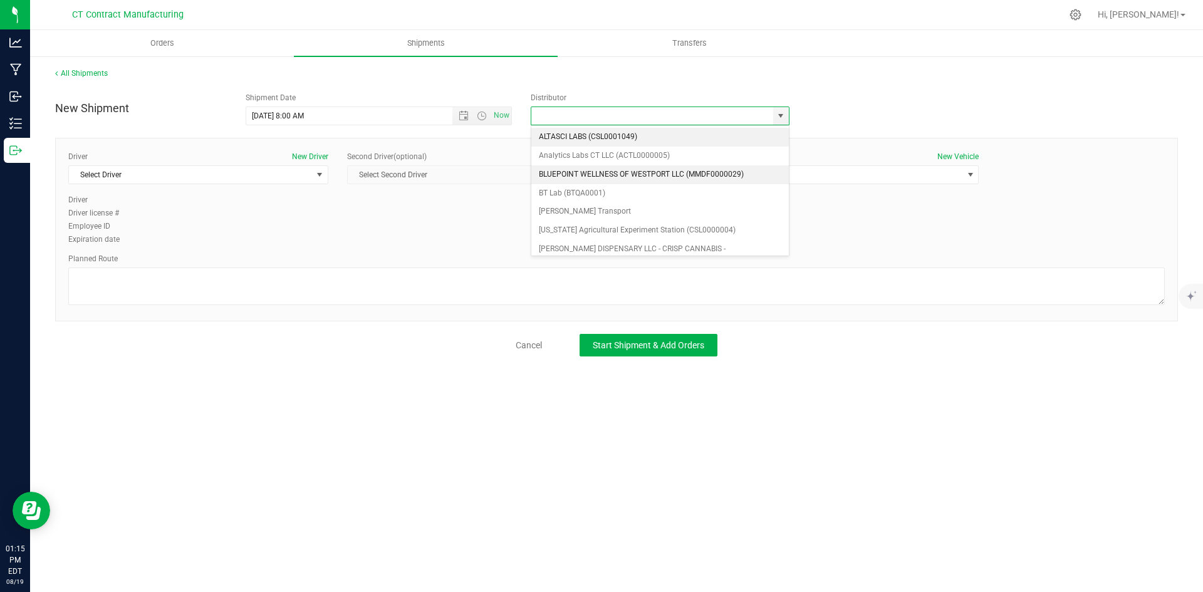
scroll to position [63, 0]
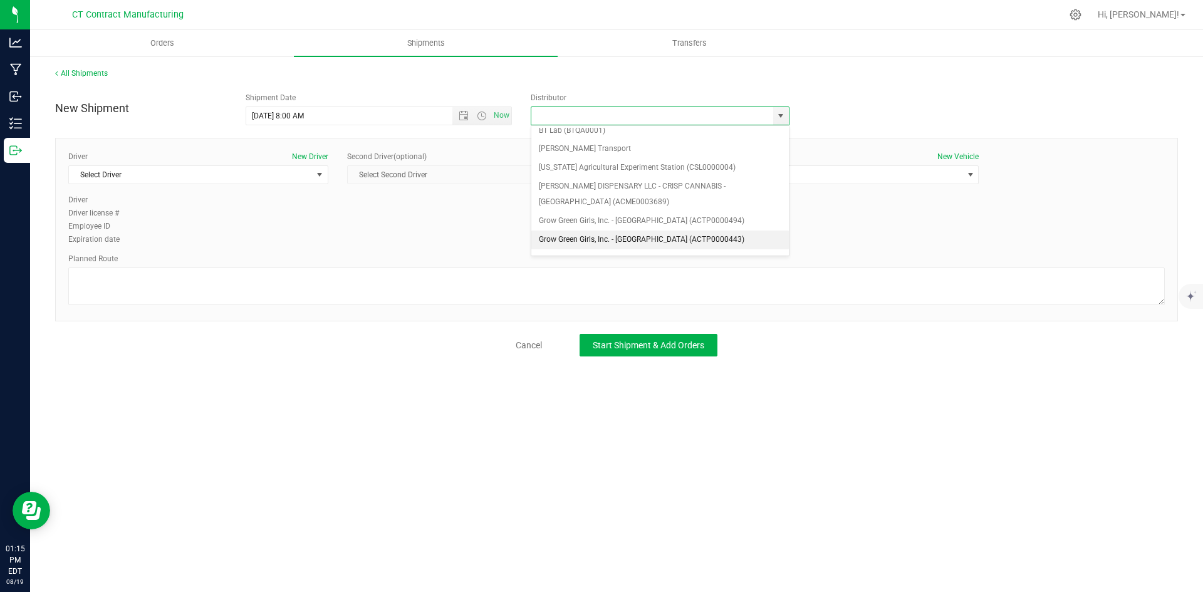
click at [697, 238] on li "Grow Green Girls, Inc. - [GEOGRAPHIC_DATA] (ACTP0000443)" at bounding box center [660, 240] width 258 height 19
type input "Grow Green Girls, Inc. - [GEOGRAPHIC_DATA] (ACTP0000443)"
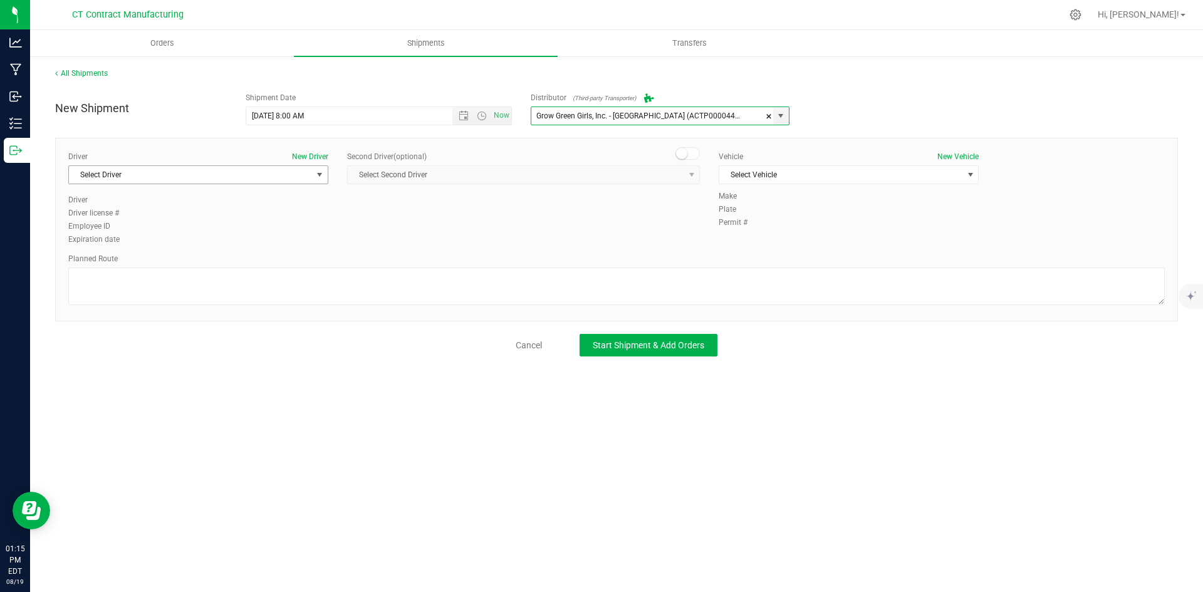
click at [297, 166] on span "Select Driver" at bounding box center [190, 175] width 243 height 18
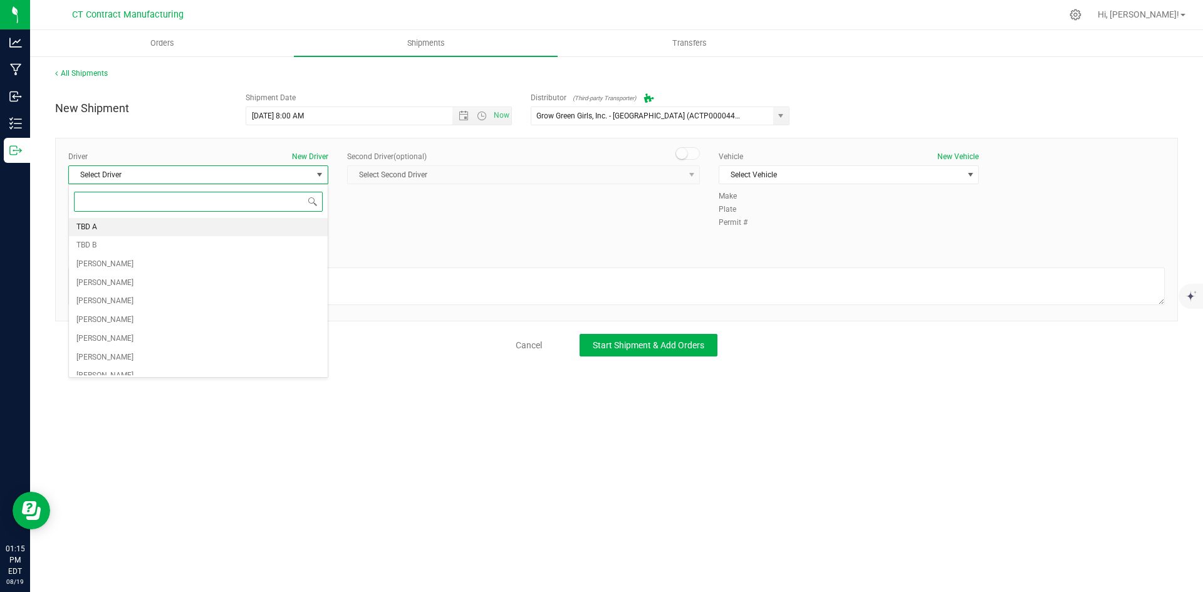
click at [201, 226] on li "TBD A" at bounding box center [198, 227] width 259 height 19
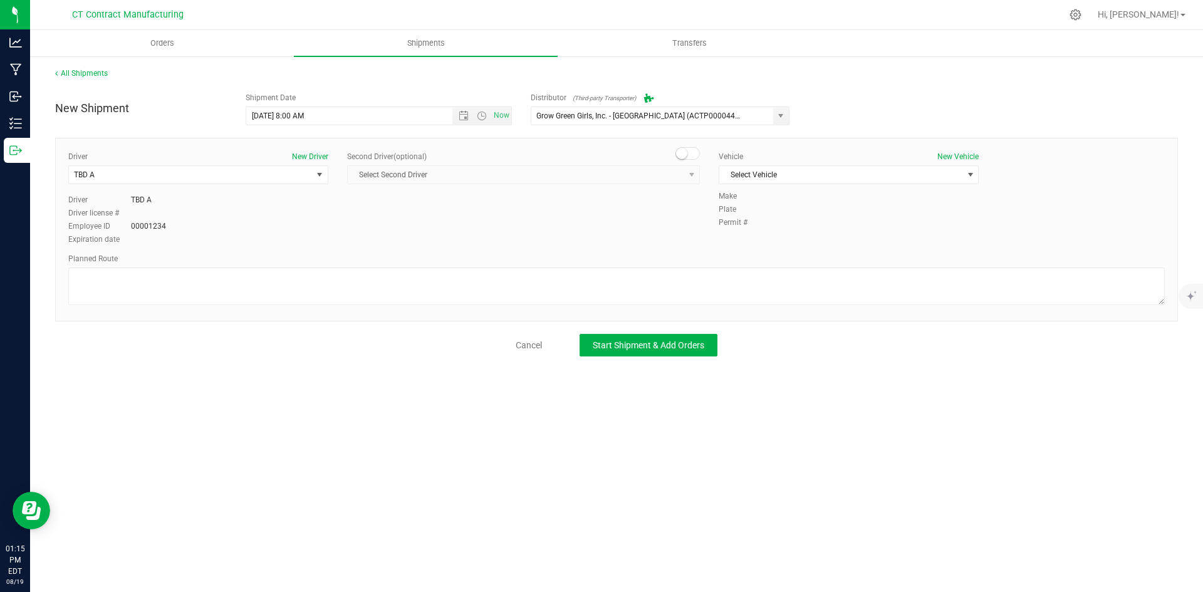
click at [691, 154] on span at bounding box center [688, 153] width 25 height 13
click at [692, 175] on span "select" at bounding box center [692, 175] width 10 height 10
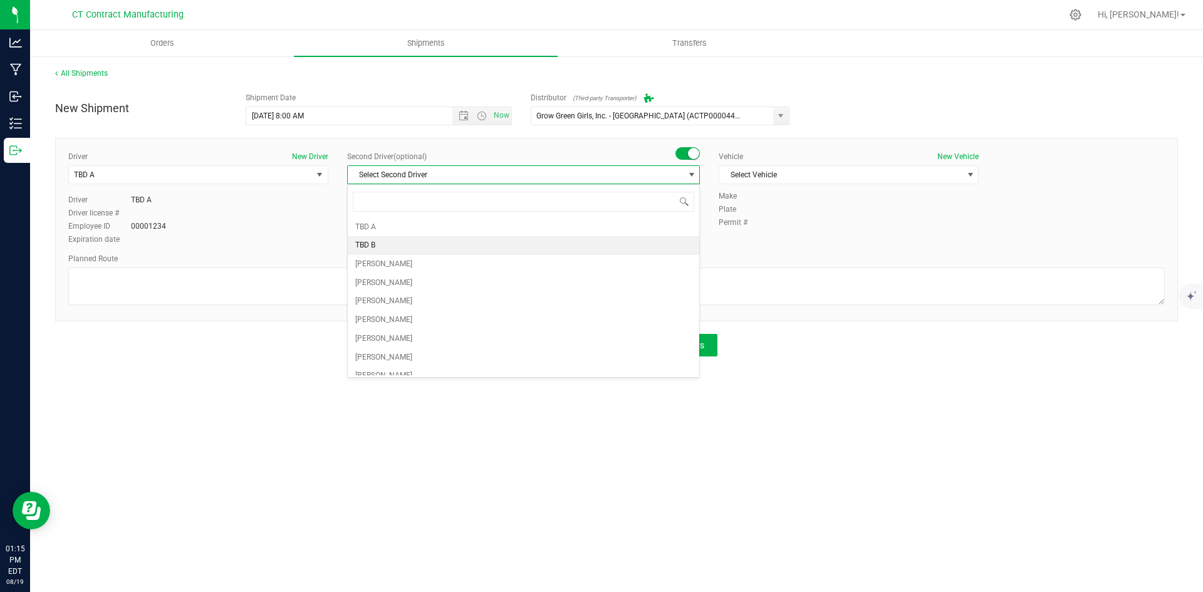
click at [657, 244] on li "TBD B" at bounding box center [524, 245] width 352 height 19
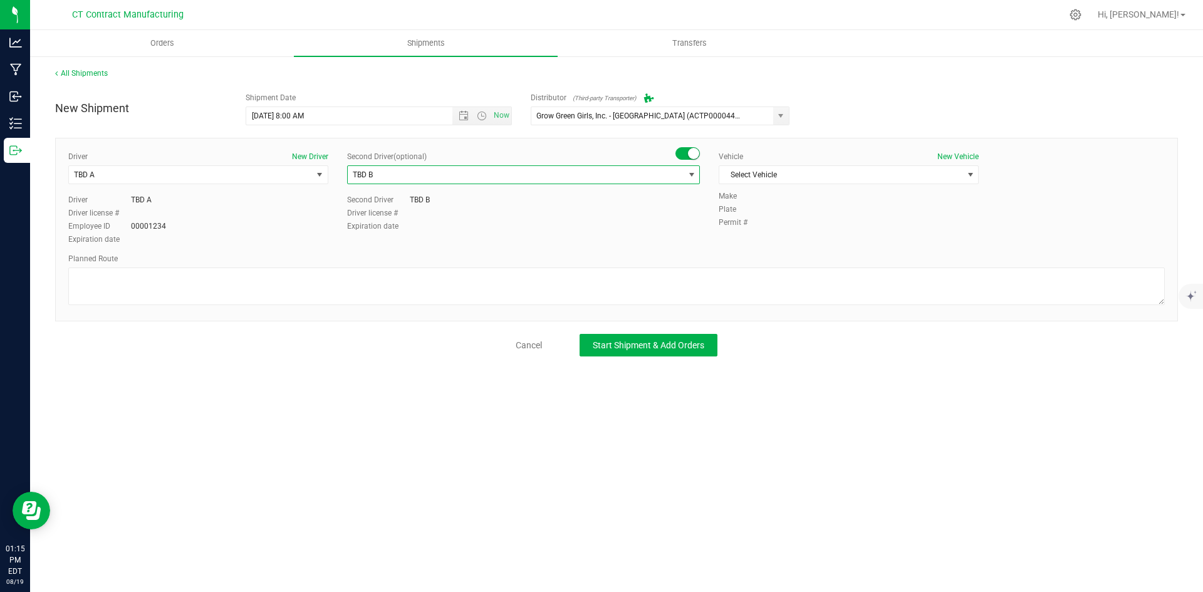
click at [769, 184] on div "Vehicle New Vehicle Select Vehicle Select Vehicle Analytics Labs Ford Transit 2…" at bounding box center [848, 170] width 279 height 39
click at [772, 182] on span "Select Vehicle" at bounding box center [840, 175] width 243 height 18
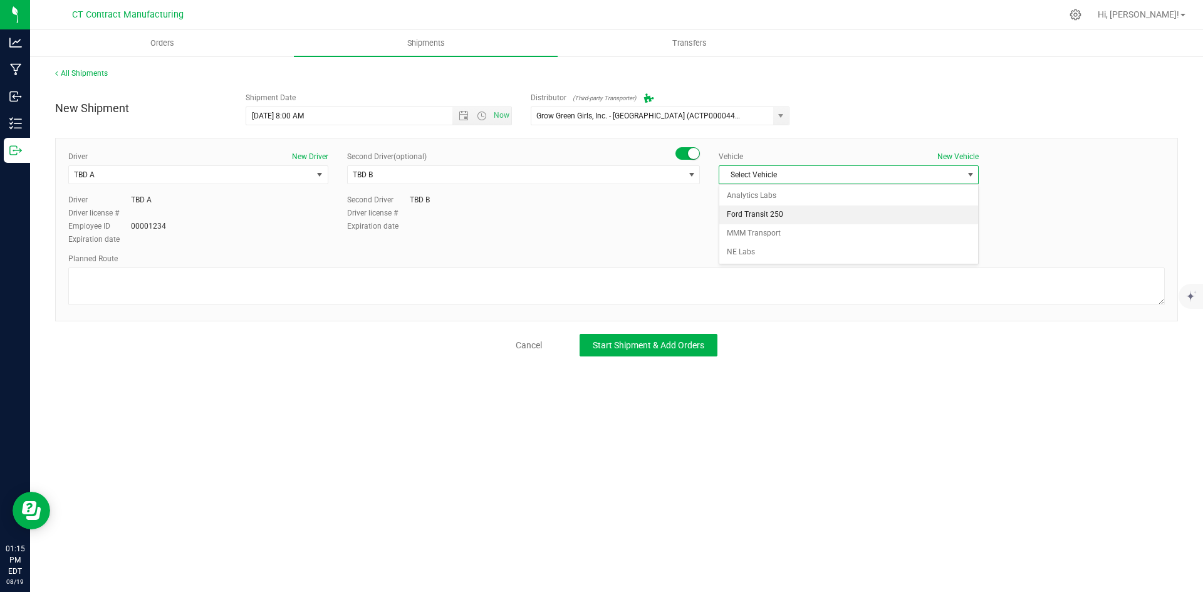
click at [772, 217] on li "Ford Transit 250" at bounding box center [848, 215] width 259 height 19
click at [758, 295] on textarea at bounding box center [616, 287] width 1097 height 38
paste textarea "Randomized route via 3rd party transporter"
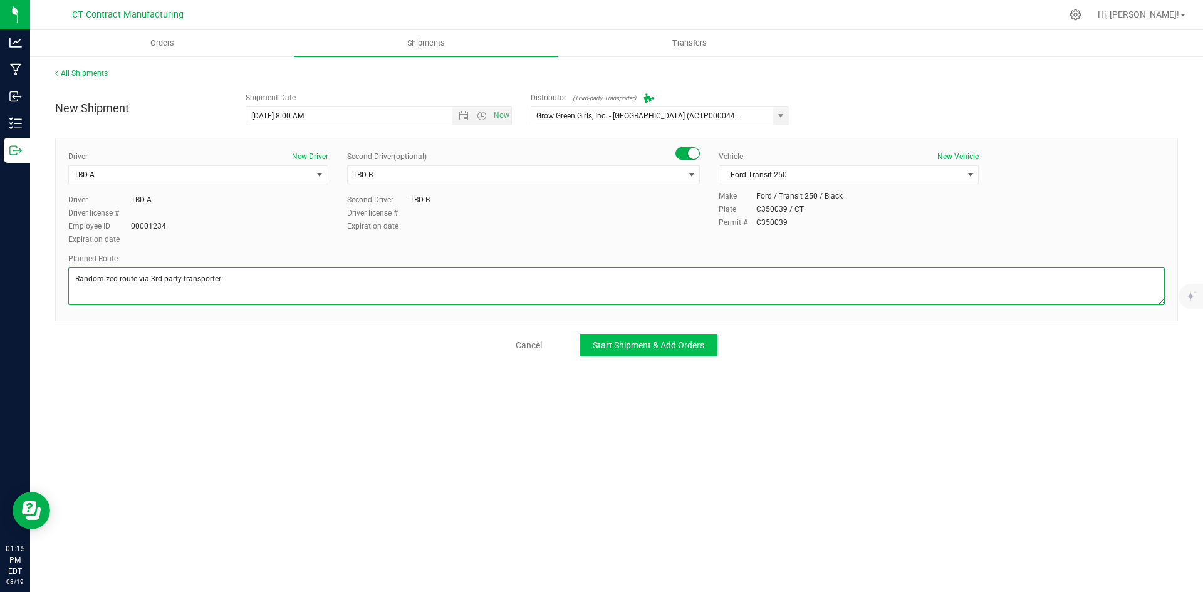
type textarea "Randomized route via 3rd party transporter"
click at [706, 347] on button "Start Shipment & Add Orders" at bounding box center [649, 345] width 138 height 23
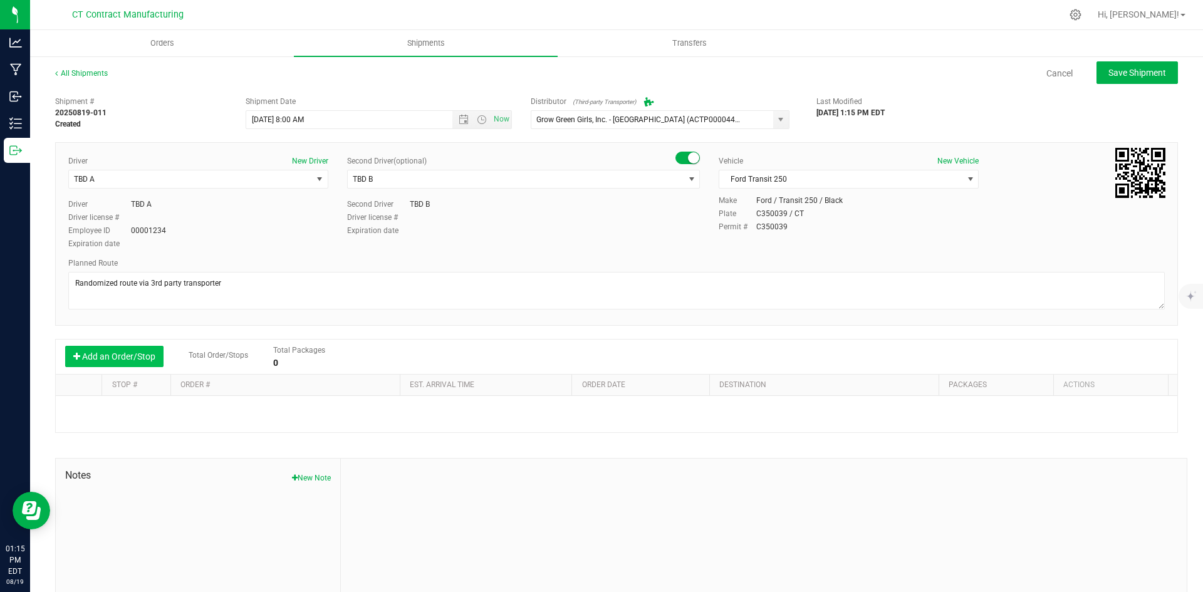
click at [102, 354] on button "Add an Order/Stop" at bounding box center [114, 356] width 98 height 21
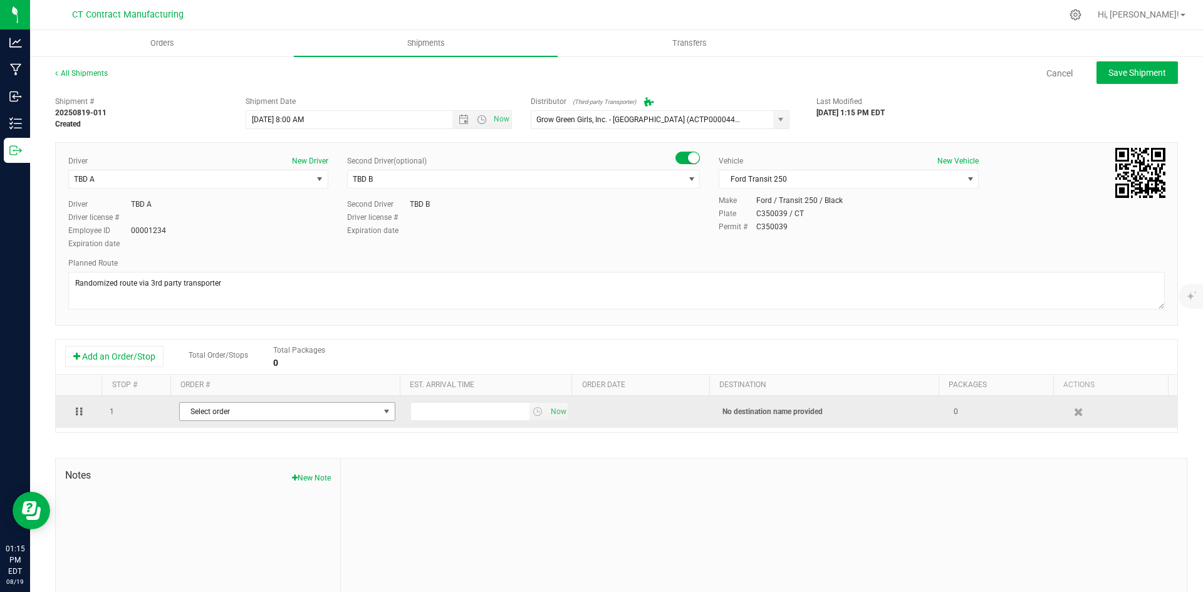
click at [315, 411] on span "Select order" at bounding box center [279, 412] width 199 height 18
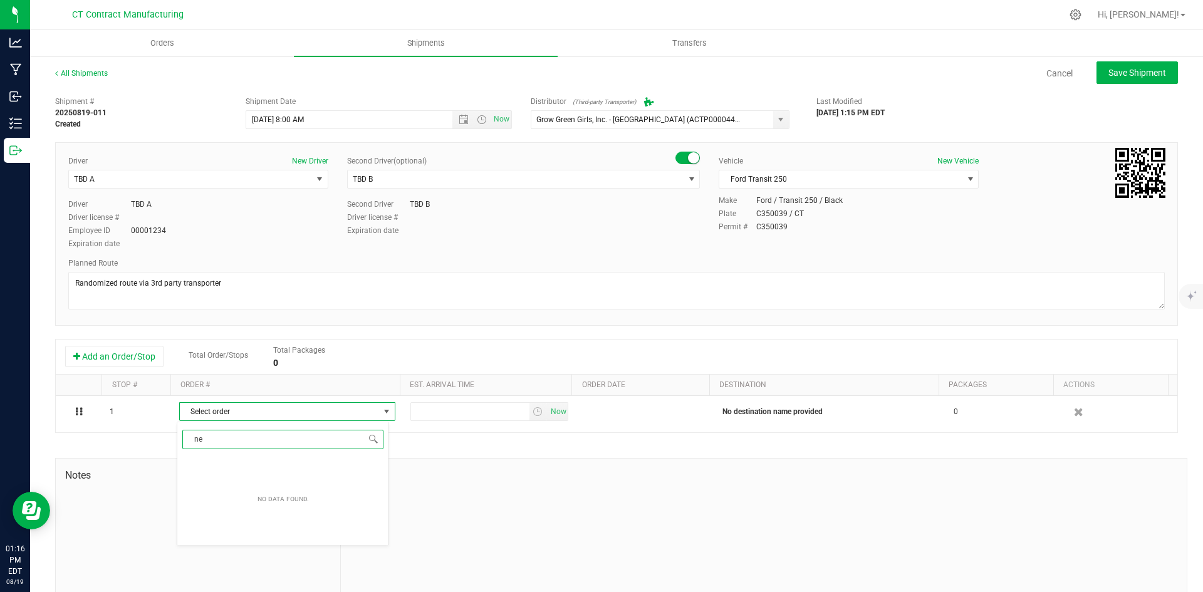
type input "n"
click at [99, 78] on div "All Shipments" at bounding box center [92, 77] width 75 height 19
click at [91, 75] on link "All Shipments" at bounding box center [81, 73] width 53 height 9
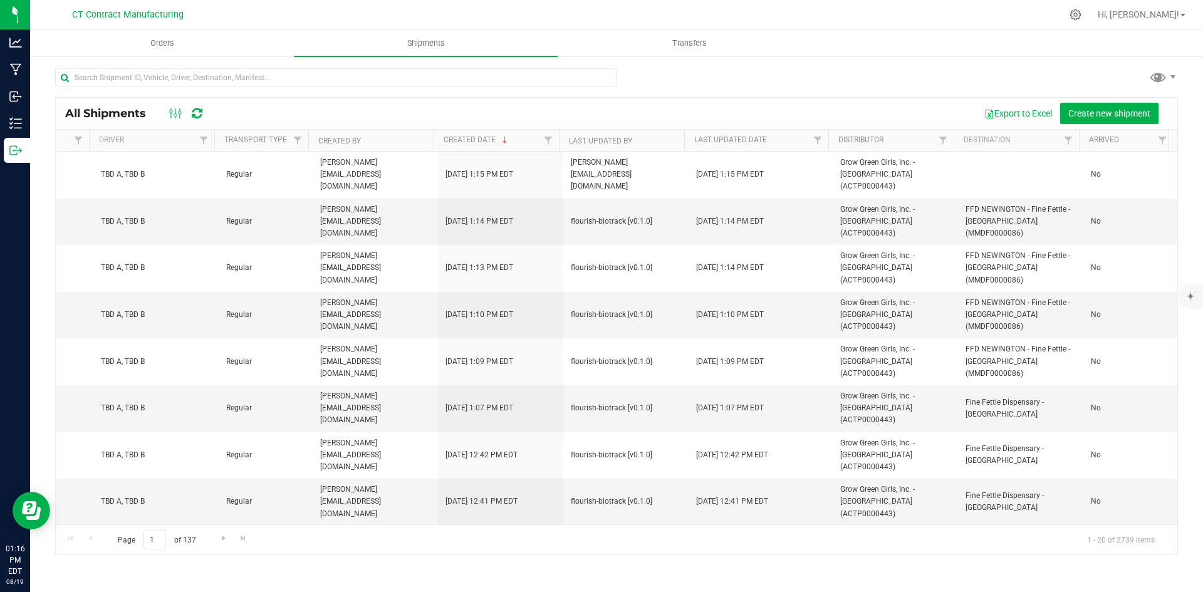
scroll to position [0, 548]
click at [175, 43] on span "Orders" at bounding box center [162, 43] width 58 height 11
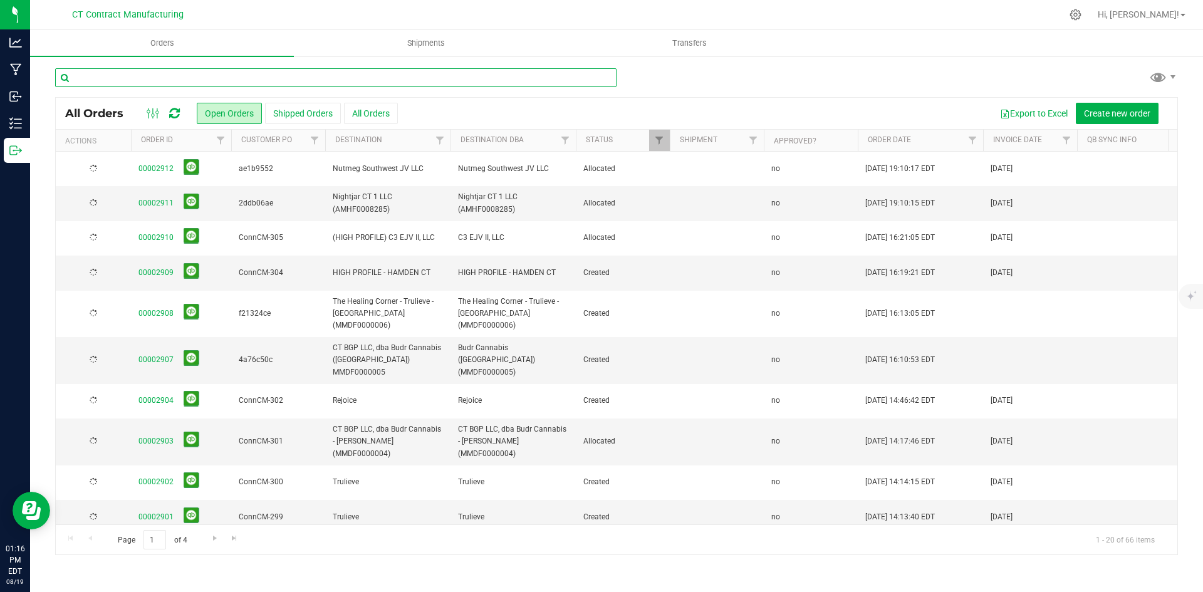
click at [116, 81] on input "text" at bounding box center [336, 77] width 562 height 19
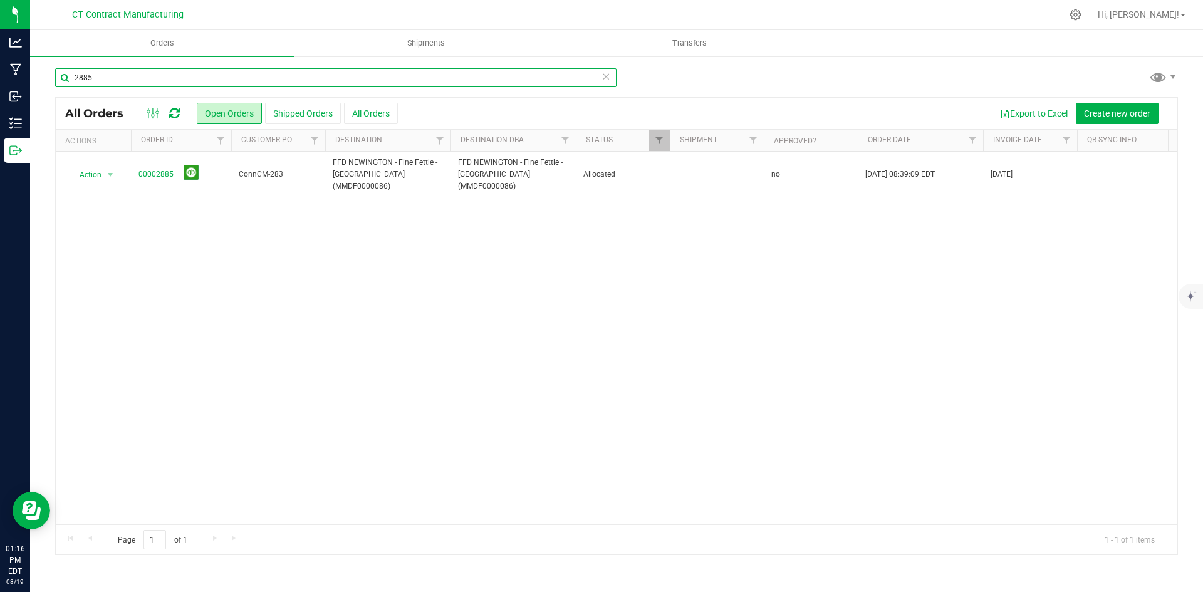
type input "2885"
click at [120, 82] on input "2885" at bounding box center [336, 77] width 562 height 19
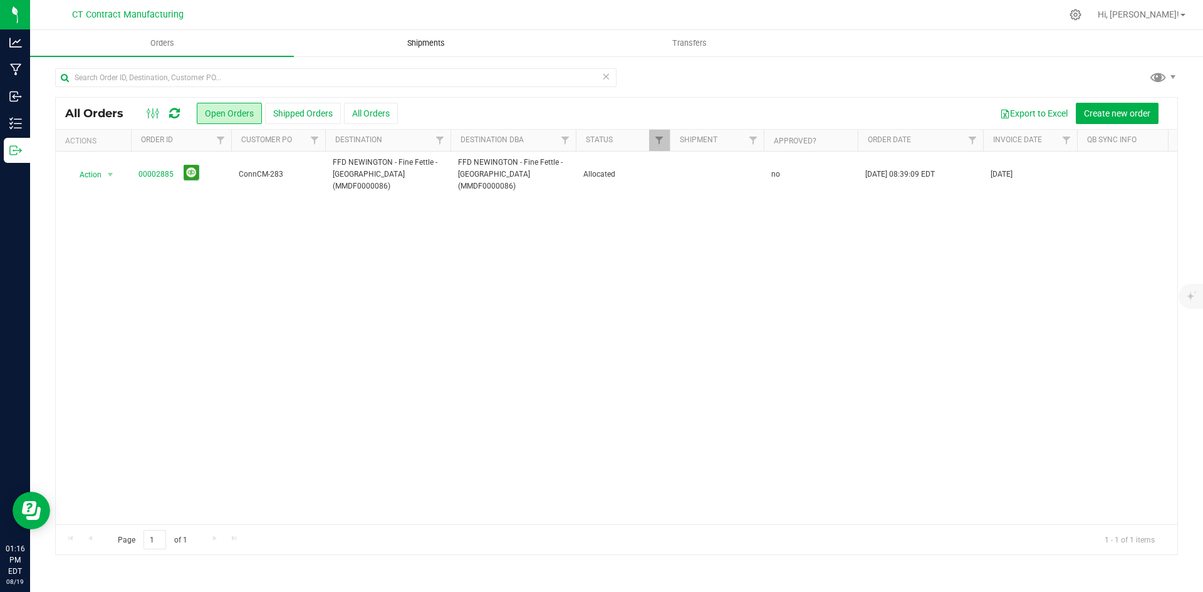
click at [432, 43] on span "Shipments" at bounding box center [425, 43] width 71 height 11
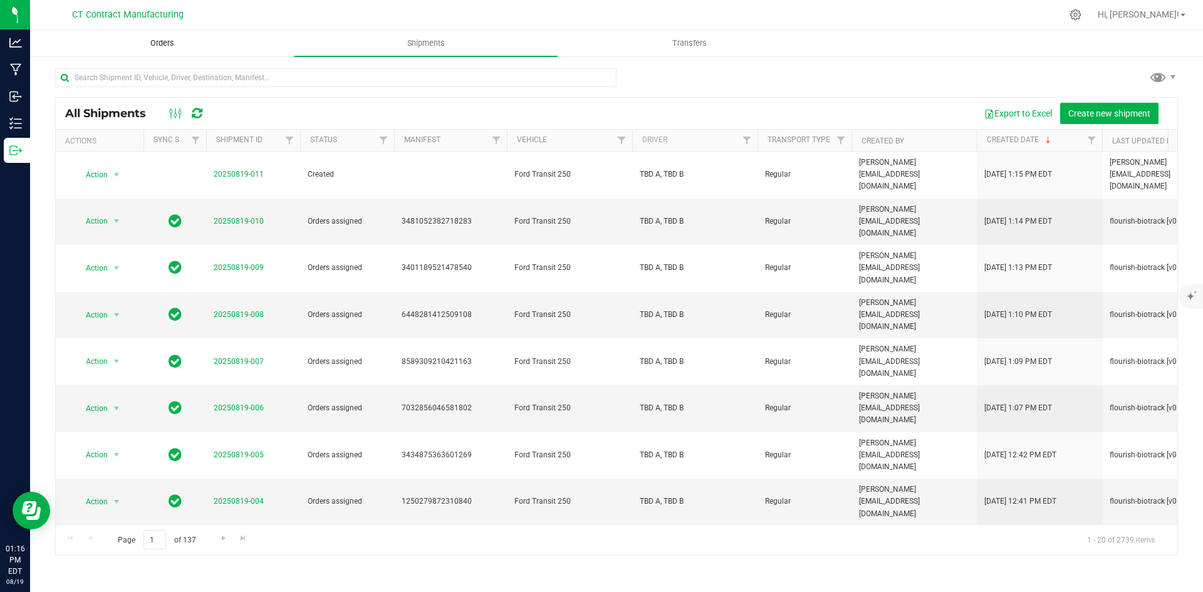
click at [187, 41] on span "Orders" at bounding box center [162, 43] width 58 height 11
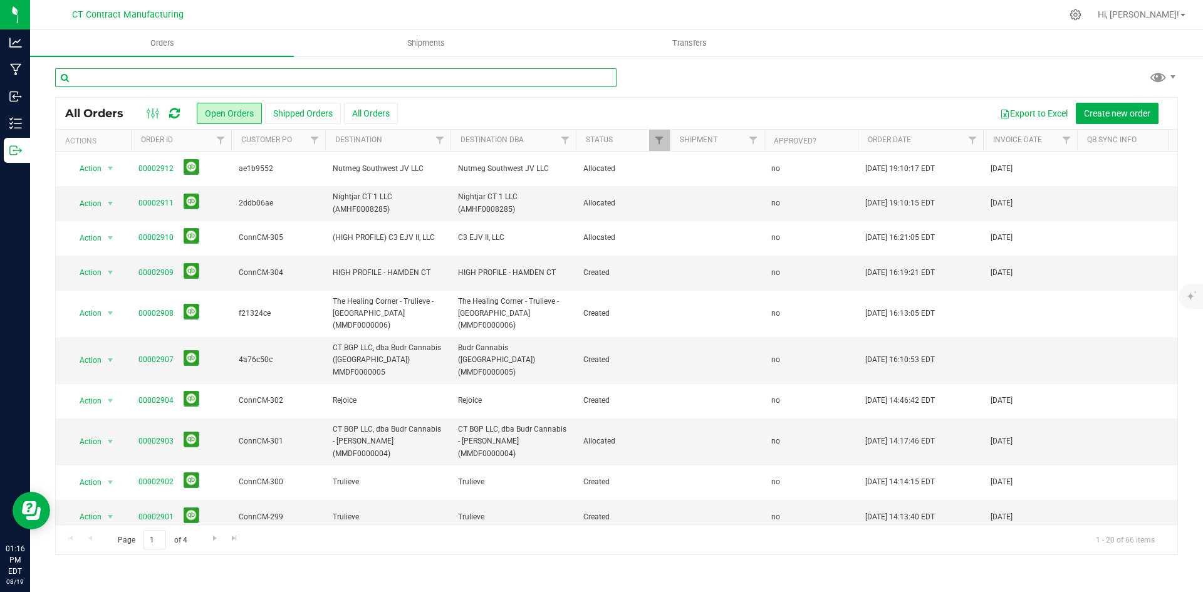
click at [253, 75] on input "text" at bounding box center [336, 77] width 562 height 19
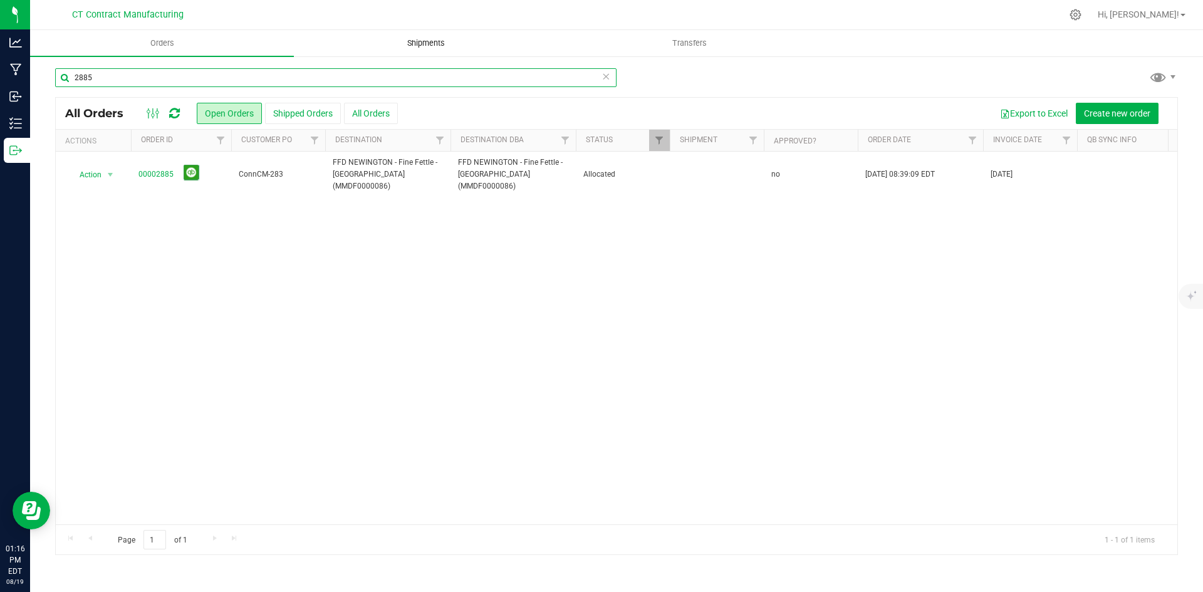
type input "2885"
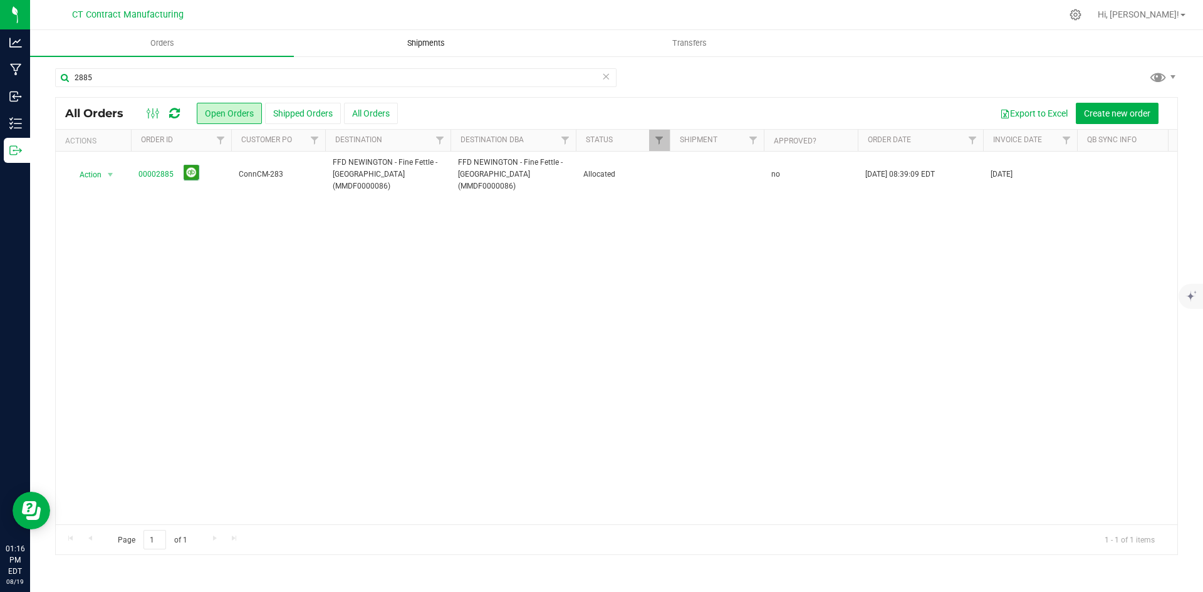
click at [438, 37] on uib-tab-heading "Shipments" at bounding box center [426, 43] width 263 height 25
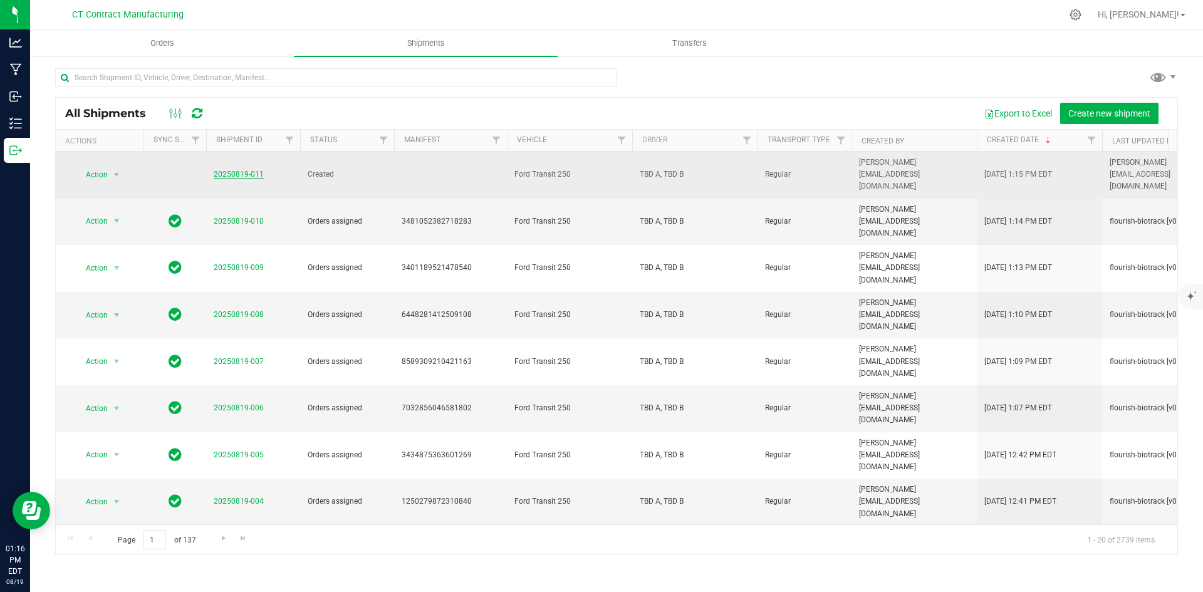
click at [244, 170] on link "20250819-011" at bounding box center [239, 174] width 50 height 9
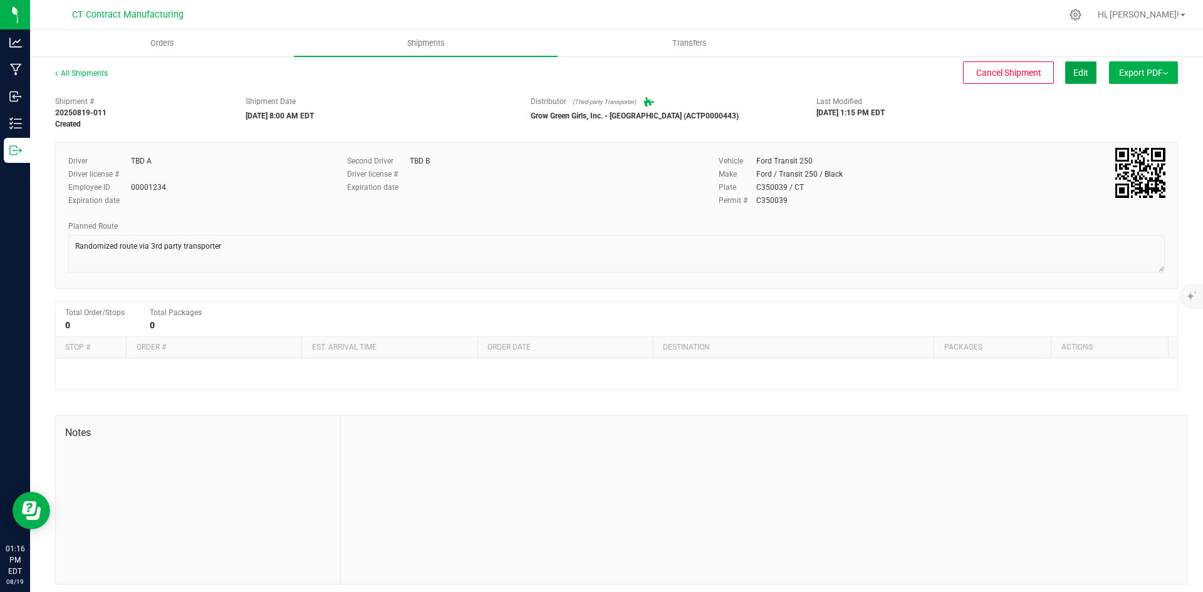
click at [1079, 68] on button "Edit" at bounding box center [1080, 72] width 31 height 23
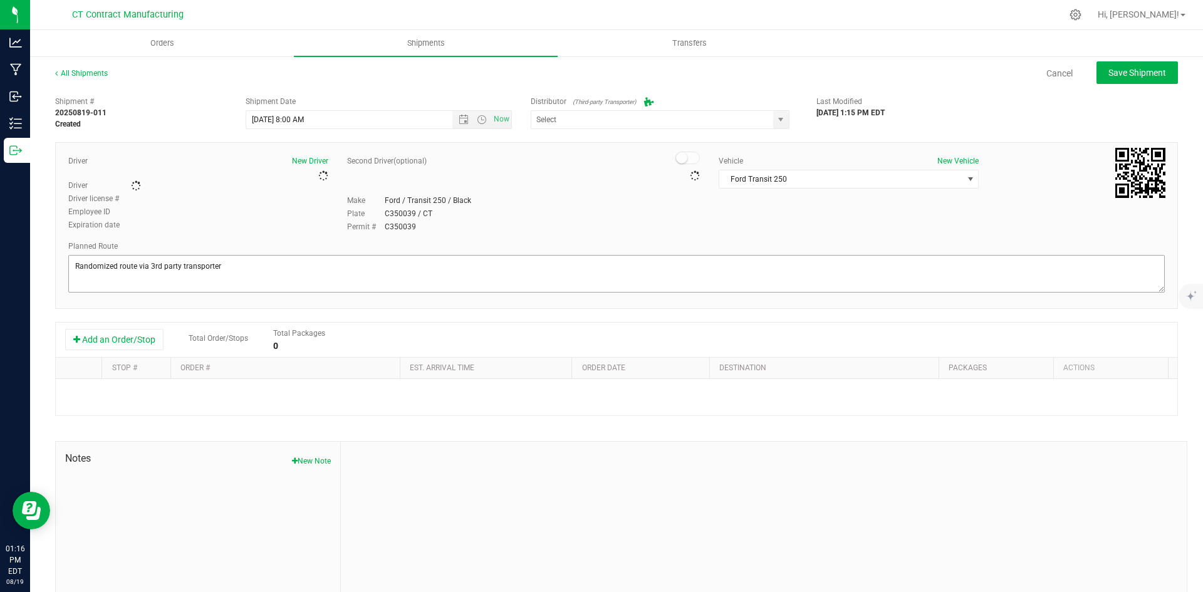
type input "Grow Green Girls, Inc. - [GEOGRAPHIC_DATA] (ACTP0000443)"
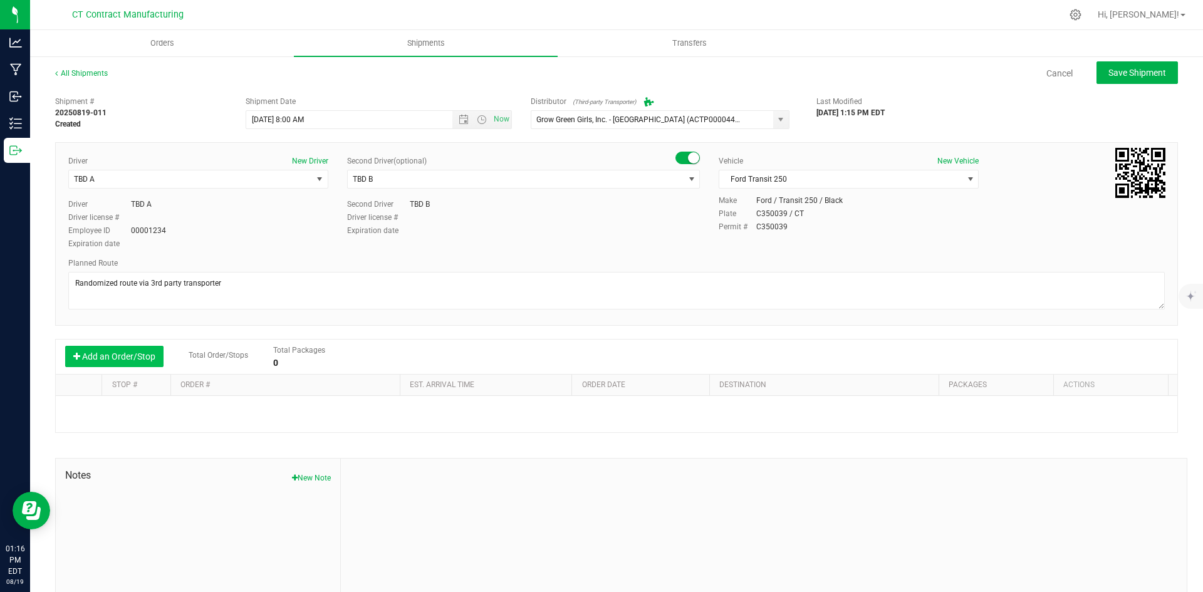
click at [139, 352] on button "Add an Order/Stop" at bounding box center [114, 356] width 98 height 21
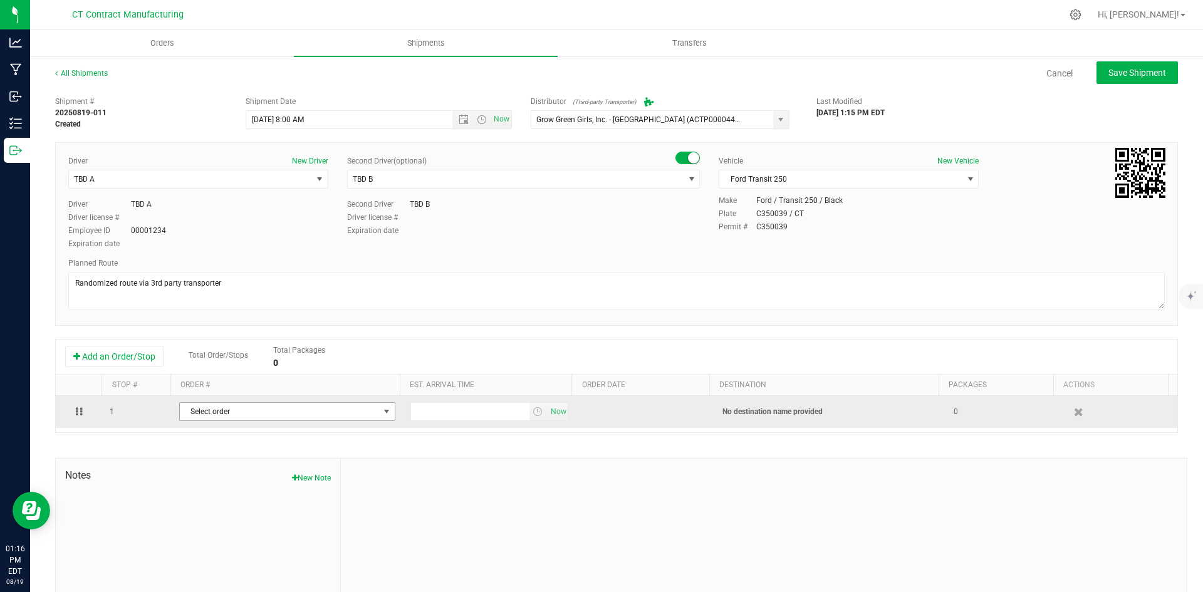
click at [206, 414] on span "Select order" at bounding box center [279, 412] width 199 height 18
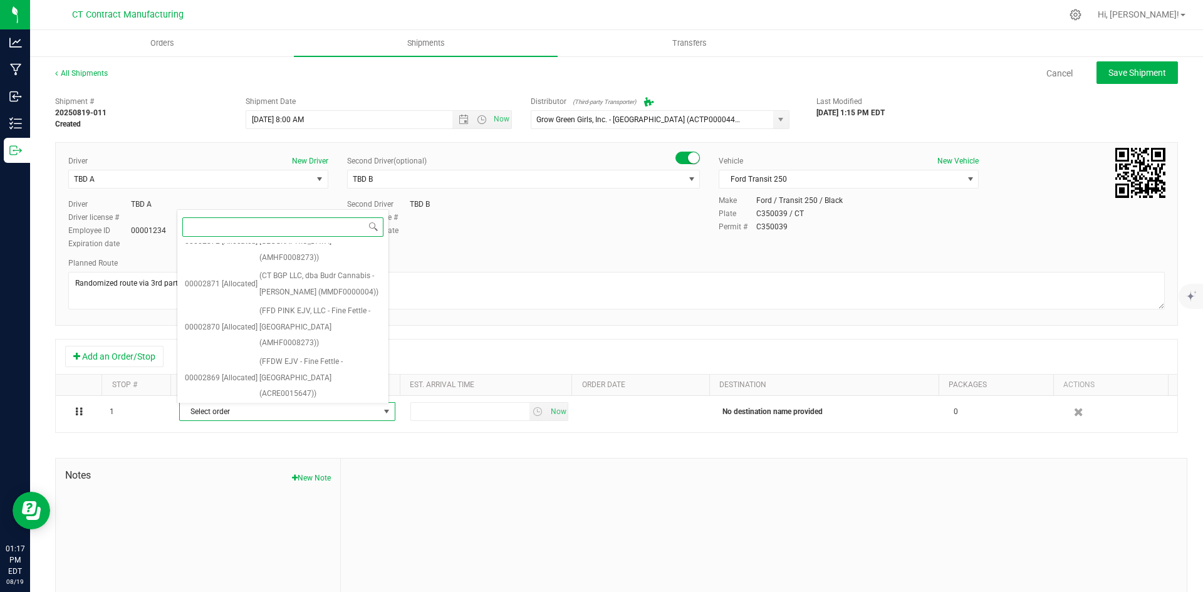
scroll to position [1065, 0]
click at [302, 558] on span "(FFD NEWINGTON - Fine Fettle - Newington (MMDF0000086))" at bounding box center [320, 582] width 122 height 48
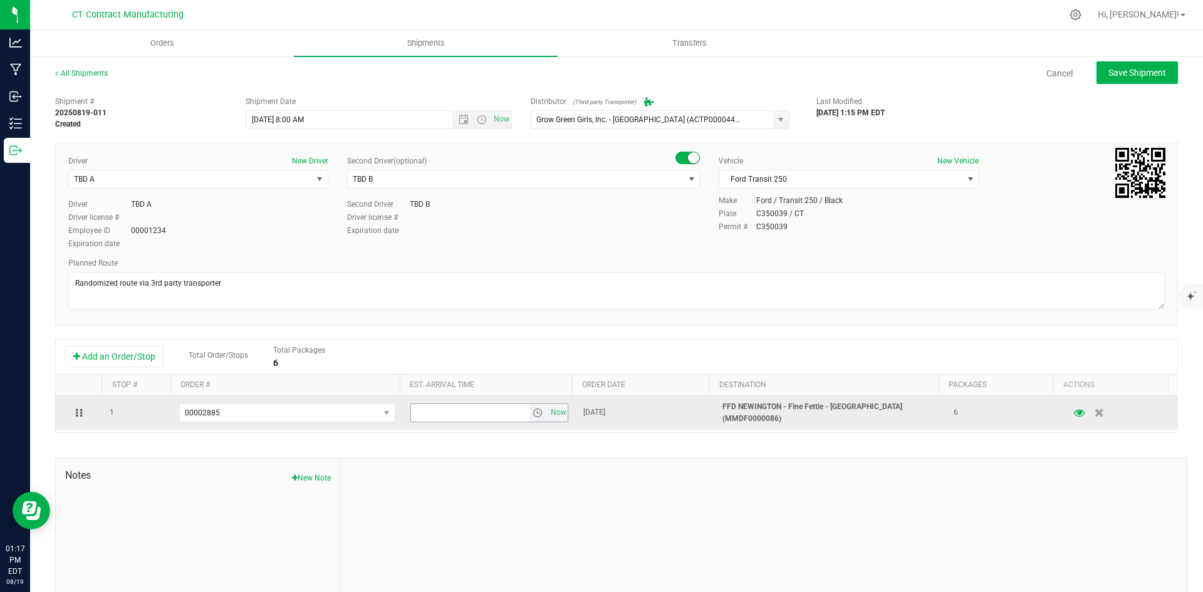
click at [533, 414] on span "select" at bounding box center [538, 413] width 10 height 10
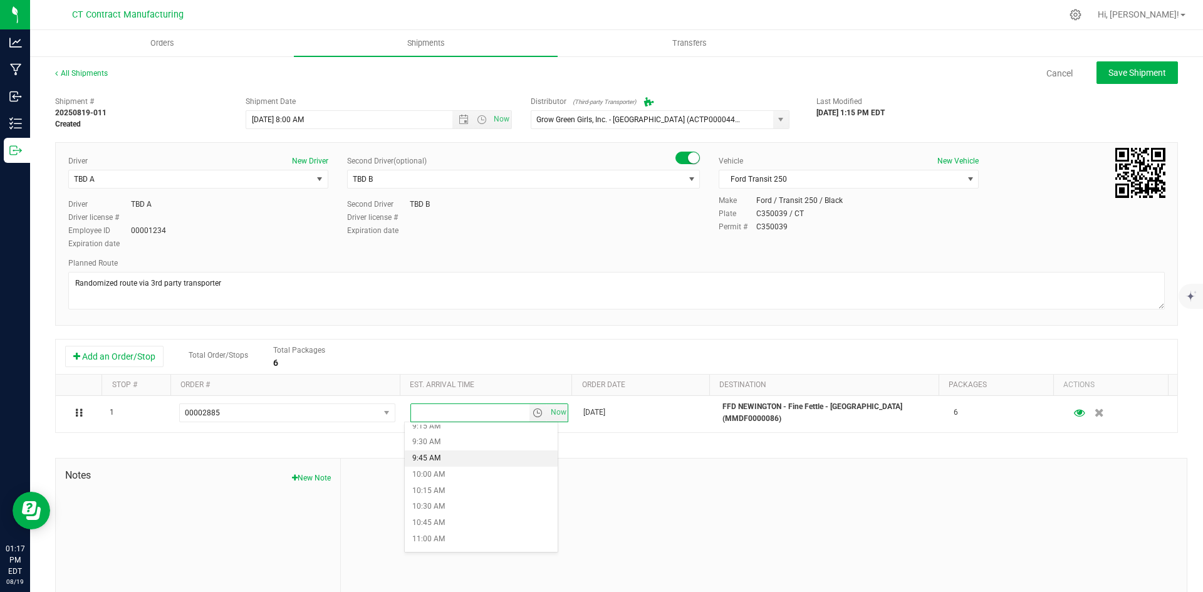
scroll to position [627, 0]
click at [464, 496] on li "10:45 AM" at bounding box center [481, 499] width 153 height 16
click at [1109, 72] on span "Save Shipment" at bounding box center [1138, 73] width 58 height 10
type input "8/20/2025 12:00 PM"
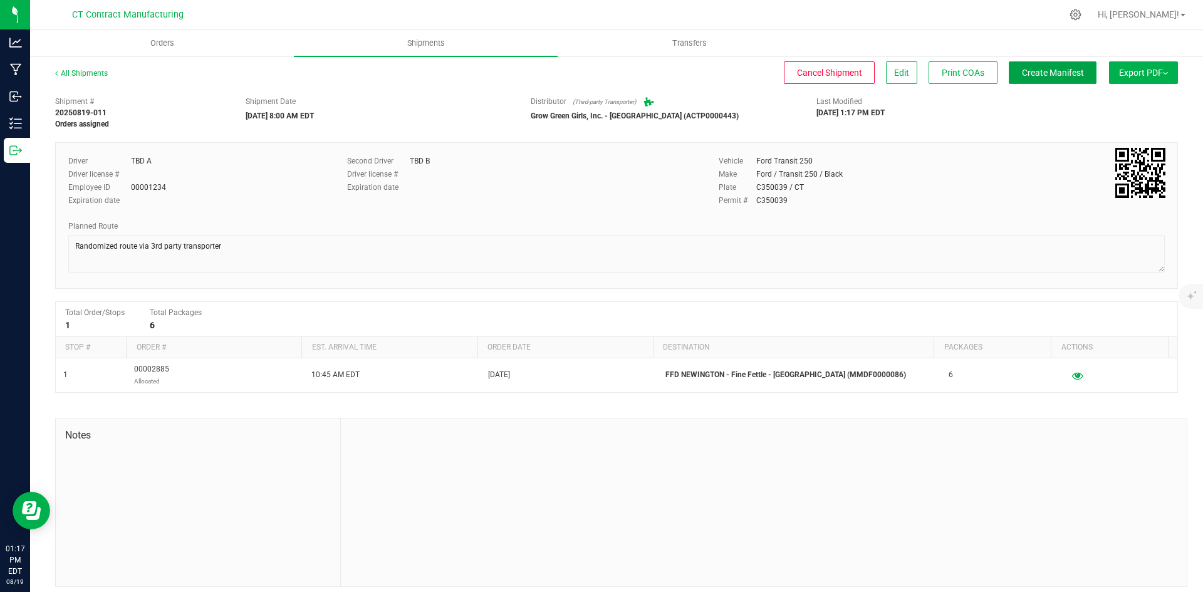
click at [1041, 70] on span "Create Manifest" at bounding box center [1053, 73] width 62 height 10
click at [103, 76] on link "All Shipments" at bounding box center [81, 73] width 53 height 9
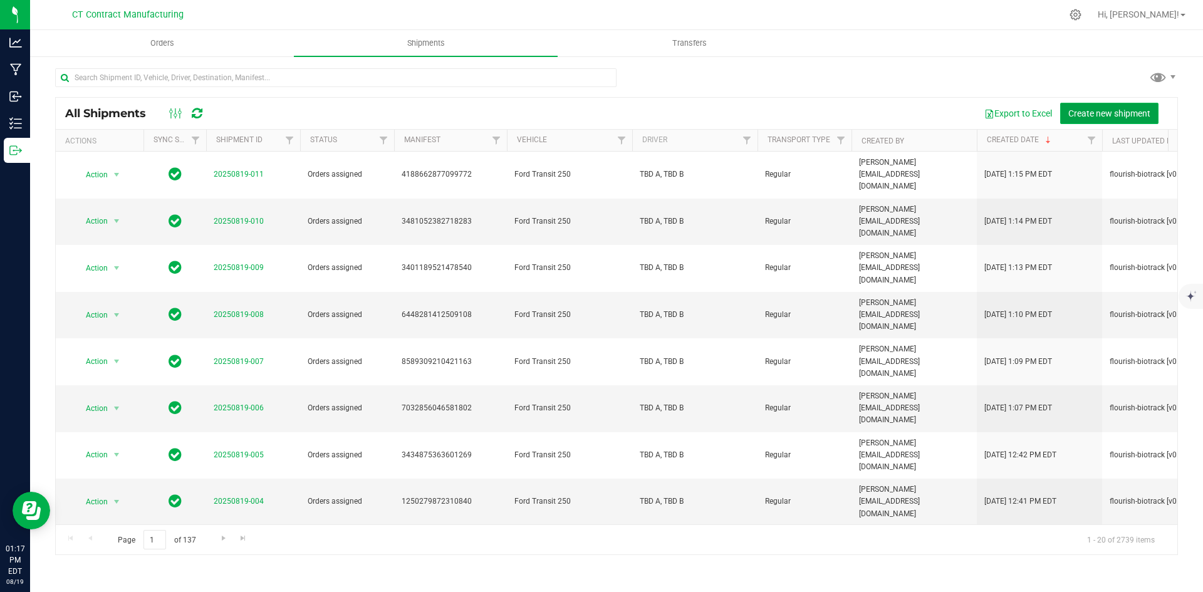
click at [1090, 114] on span "Create new shipment" at bounding box center [1109, 113] width 82 height 10
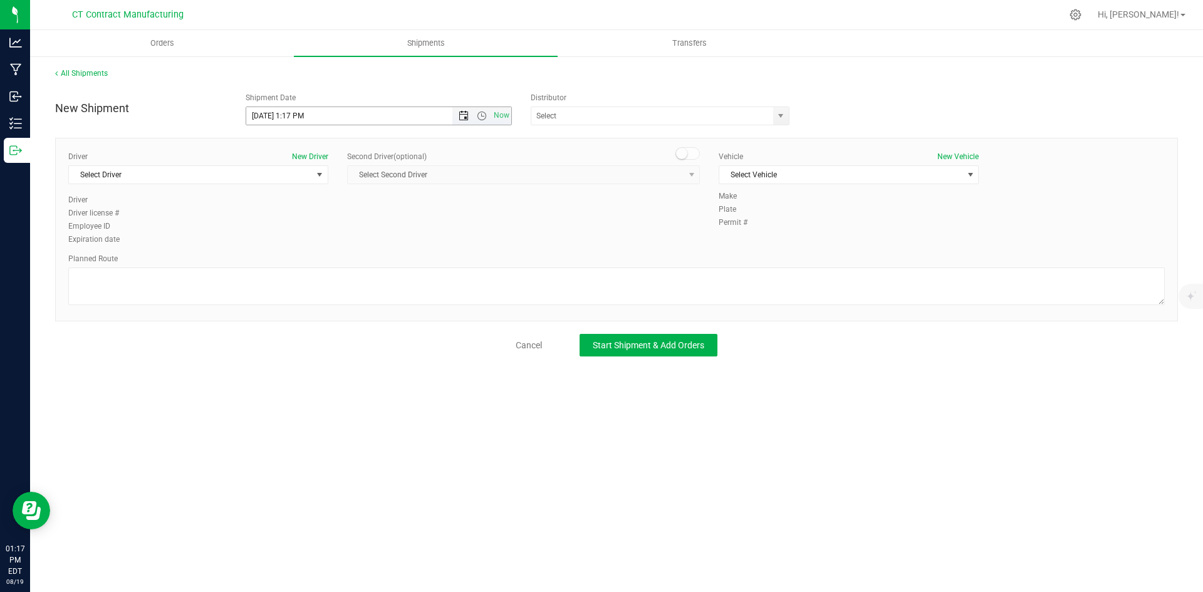
click at [462, 115] on span "Open the date view" at bounding box center [464, 116] width 10 height 10
click at [315, 242] on link "20" at bounding box center [312, 243] width 18 height 19
click at [486, 114] on span "Open the time view" at bounding box center [482, 116] width 10 height 10
click at [310, 203] on li "8:00 AM" at bounding box center [378, 206] width 264 height 16
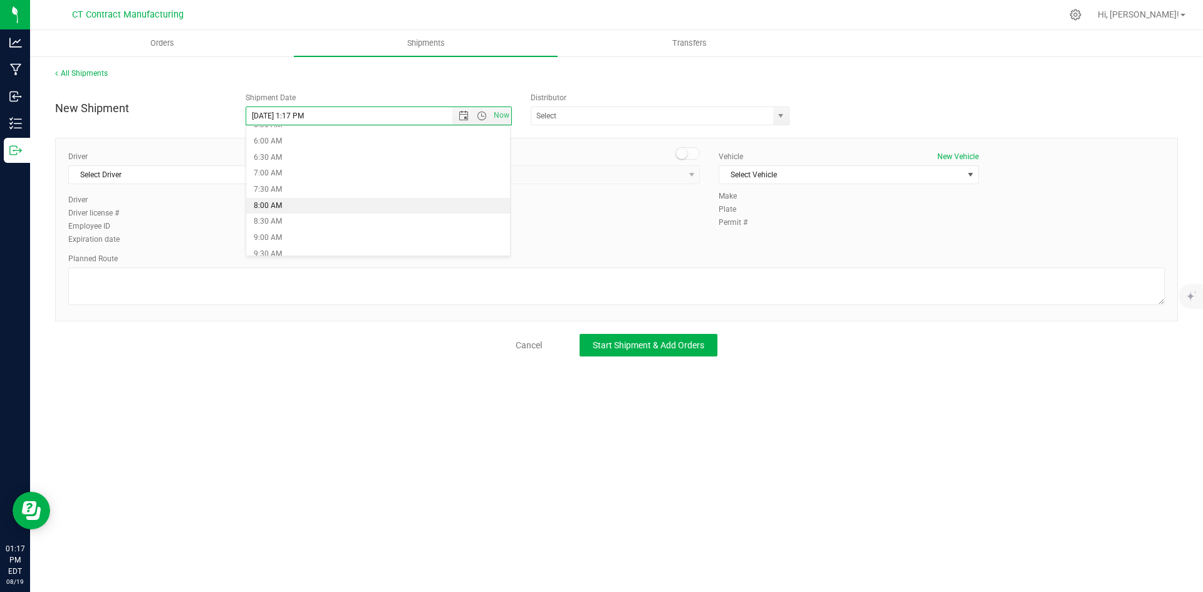
type input "8/20/2025 8:00 AM"
click at [778, 118] on span "select" at bounding box center [781, 116] width 10 height 10
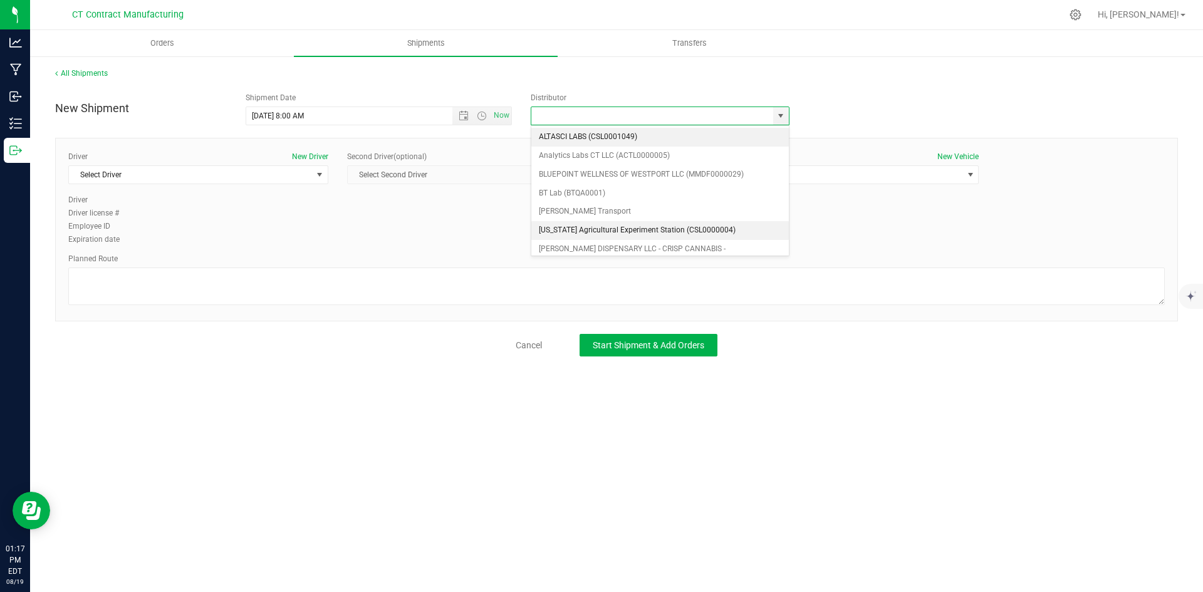
scroll to position [63, 0]
click at [676, 238] on li "Grow Green Girls, Inc. - [GEOGRAPHIC_DATA] (ACTP0000443)" at bounding box center [660, 240] width 258 height 19
type input "Grow Green Girls, Inc. - [GEOGRAPHIC_DATA] (ACTP0000443)"
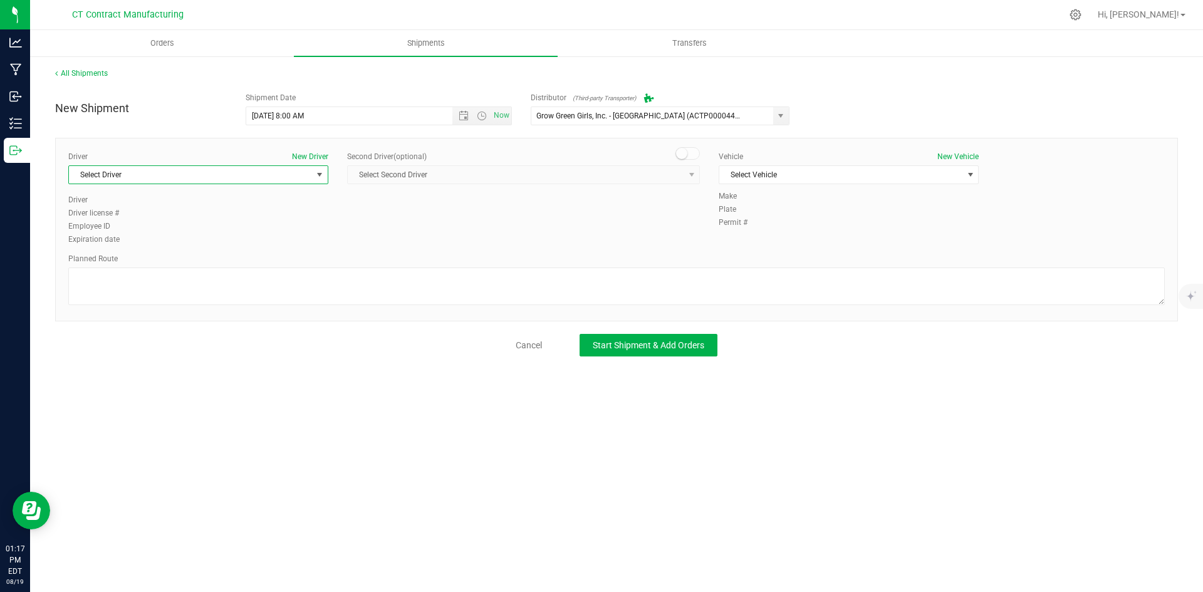
click at [322, 175] on span "select" at bounding box center [320, 175] width 10 height 10
drag, startPoint x: 278, startPoint y: 222, endPoint x: 311, endPoint y: 219, distance: 33.4
click at [278, 222] on li "TBD A" at bounding box center [198, 227] width 259 height 19
click at [686, 157] on small at bounding box center [681, 153] width 11 height 11
click at [687, 175] on span "select" at bounding box center [692, 175] width 10 height 10
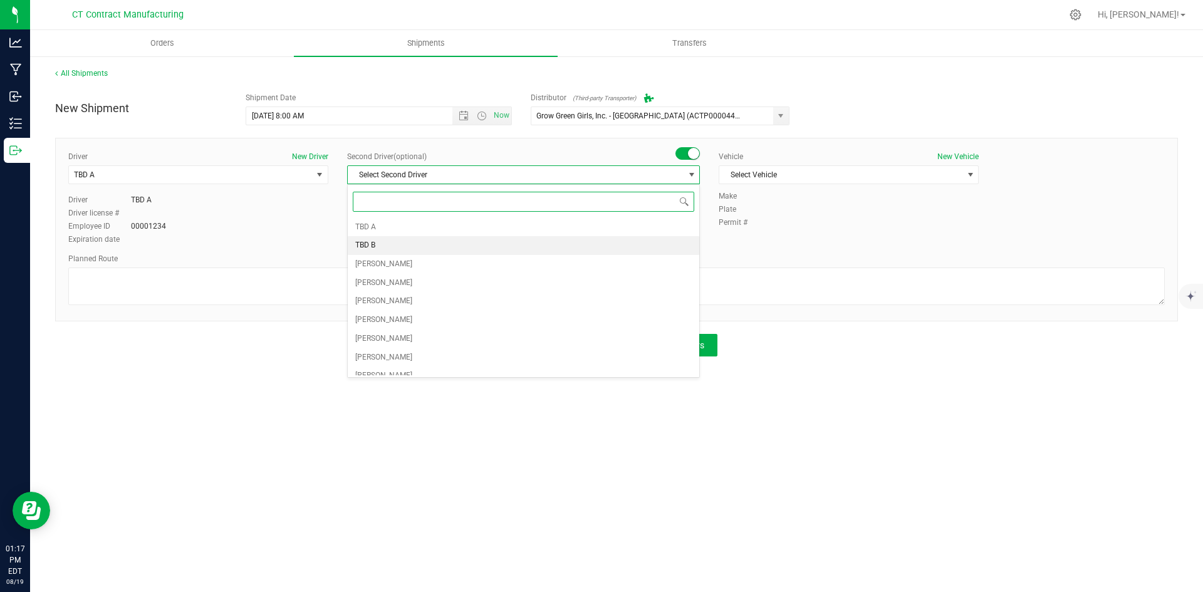
click at [479, 251] on li "TBD B" at bounding box center [524, 245] width 352 height 19
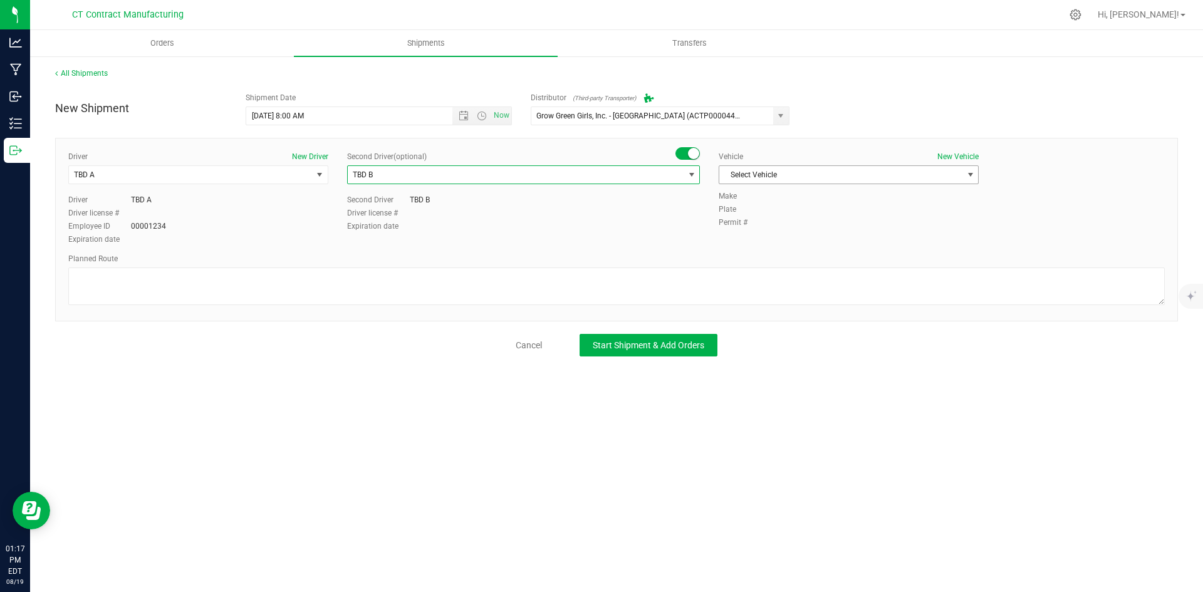
click at [780, 169] on span "Select Vehicle" at bounding box center [840, 175] width 243 height 18
drag, startPoint x: 764, startPoint y: 211, endPoint x: 593, endPoint y: 271, distance: 181.6
click at [763, 211] on li "Ford Transit 250" at bounding box center [848, 215] width 259 height 19
click at [536, 293] on textarea at bounding box center [616, 287] width 1097 height 38
paste textarea "Randomized route via 3rd party transporter"
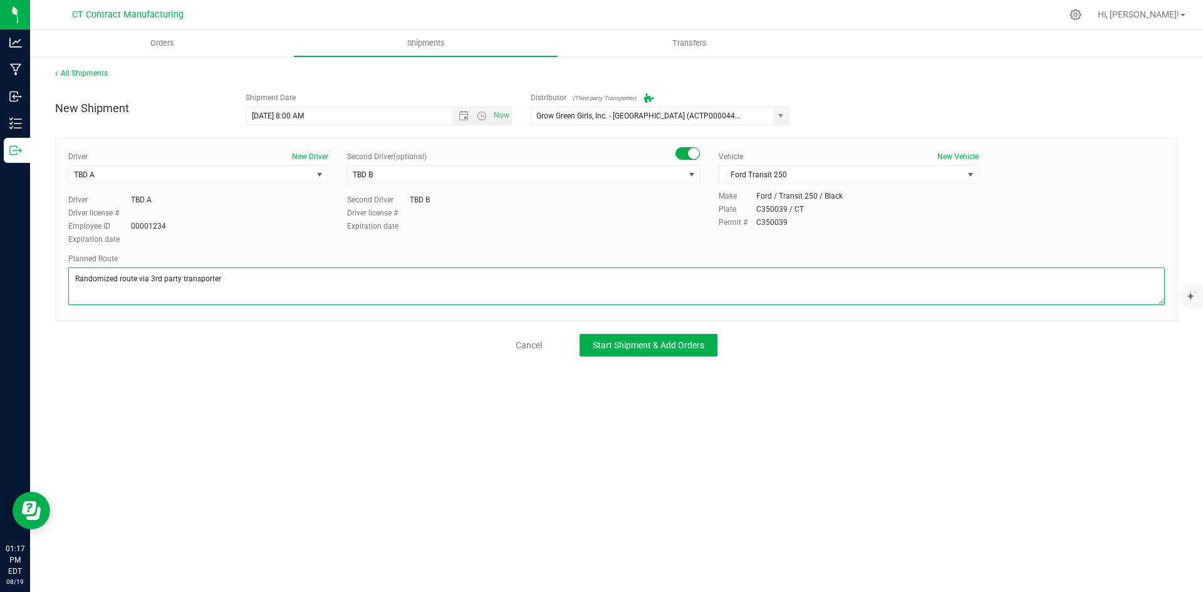
type textarea "Randomized route via 3rd party transporter"
click at [626, 333] on div "New Shipment Shipment Date 8/20/2025 8:00 AM Now Distributor (Third-party Trans…" at bounding box center [616, 221] width 1123 height 270
click at [627, 338] on button "Start Shipment & Add Orders" at bounding box center [649, 345] width 138 height 23
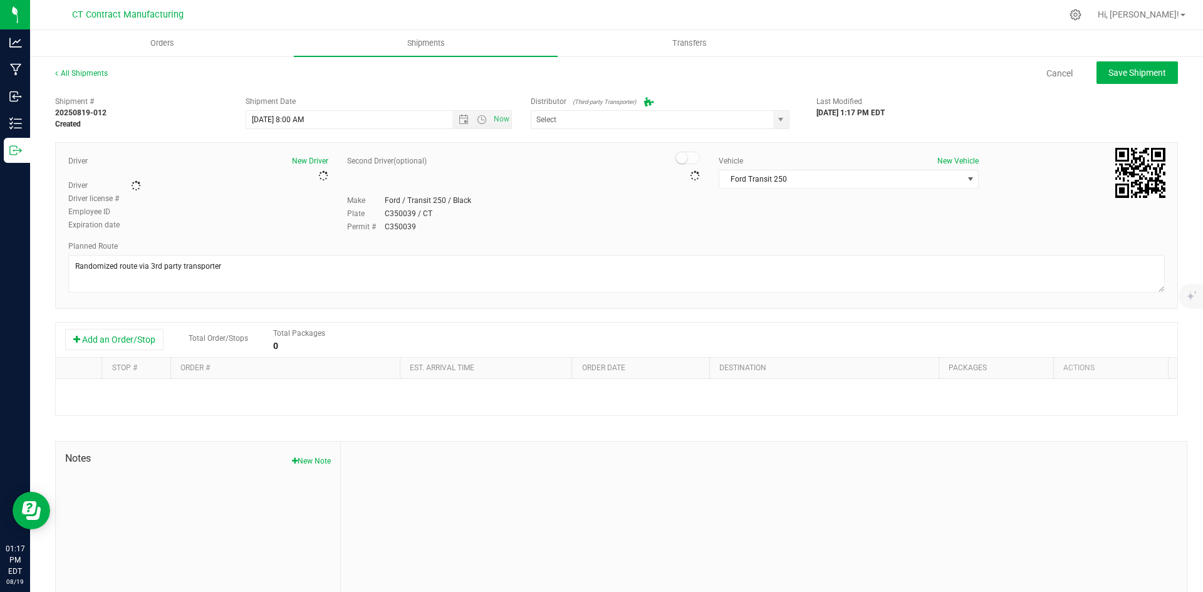
type input "Grow Green Girls, Inc. - [GEOGRAPHIC_DATA] (ACTP0000443)"
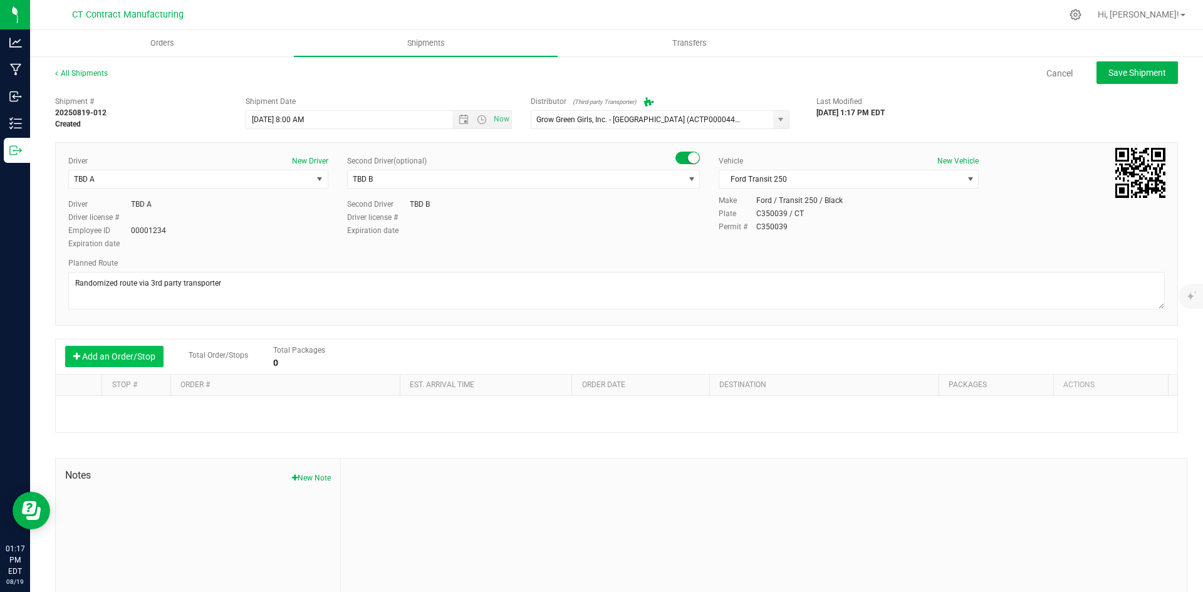
click at [113, 358] on button "Add an Order/Stop" at bounding box center [114, 356] width 98 height 21
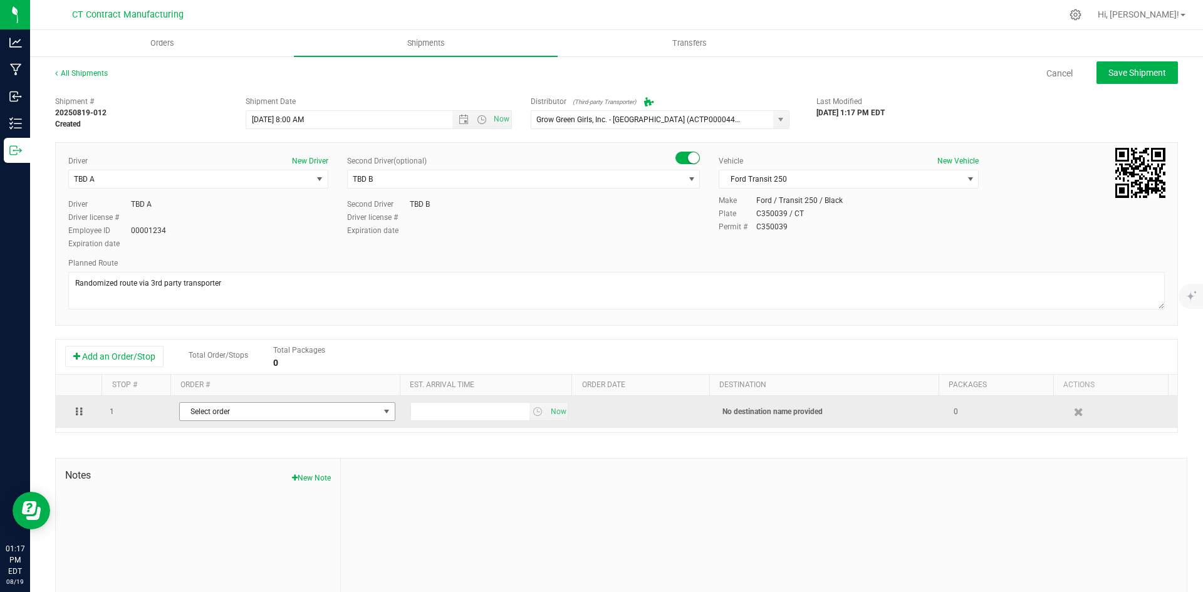
click at [262, 407] on span "Select order" at bounding box center [279, 412] width 199 height 18
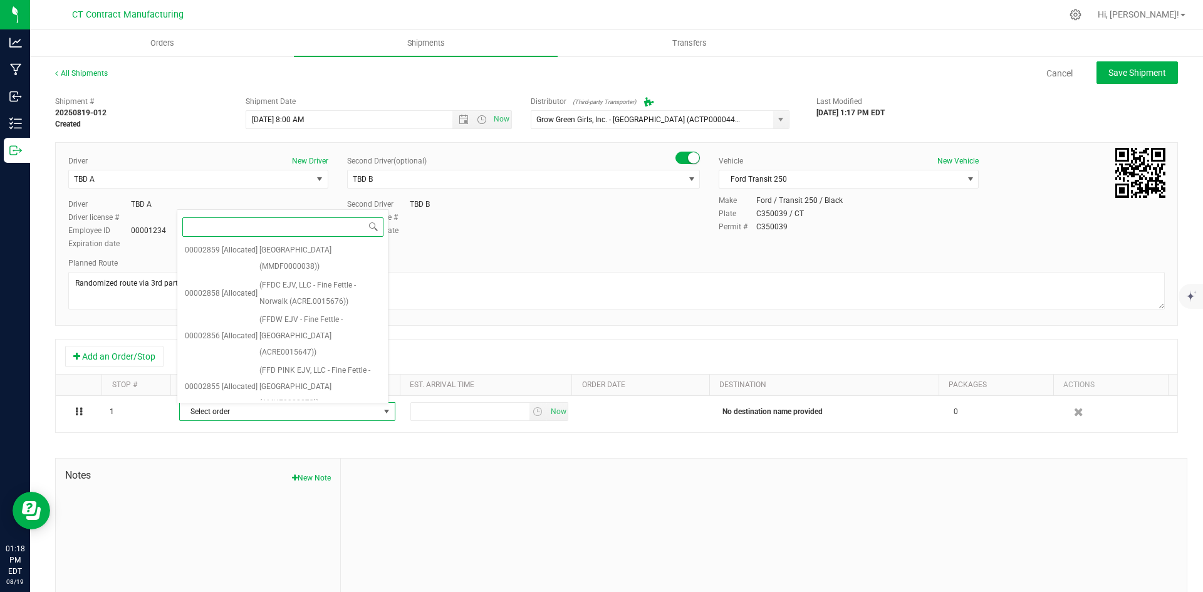
scroll to position [1473, 0]
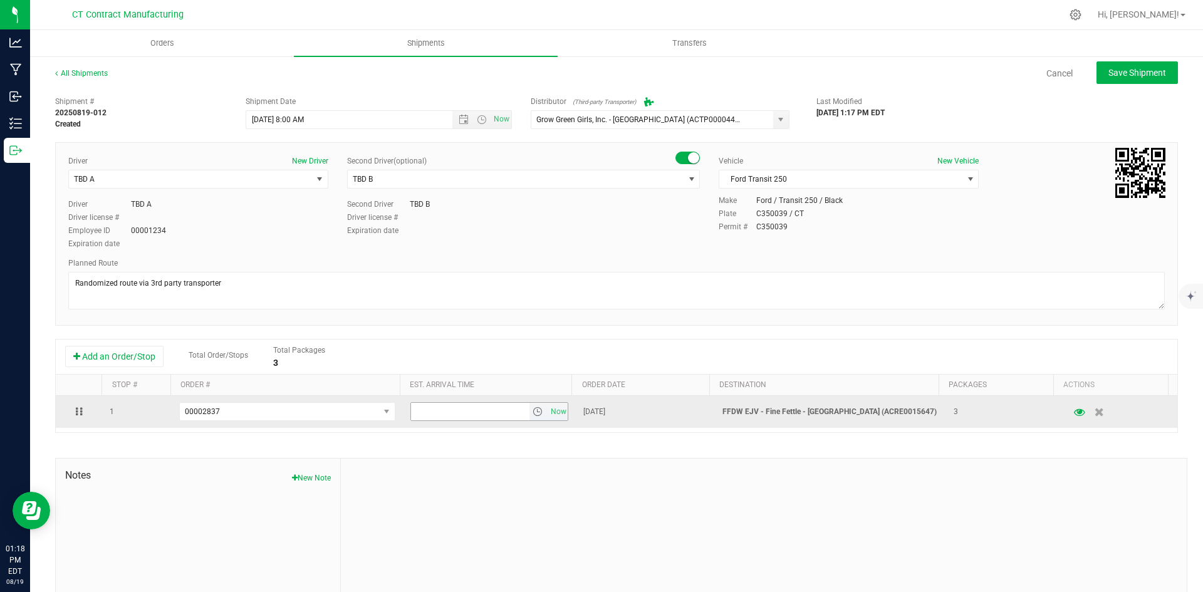
click at [533, 412] on span "select" at bounding box center [538, 412] width 10 height 10
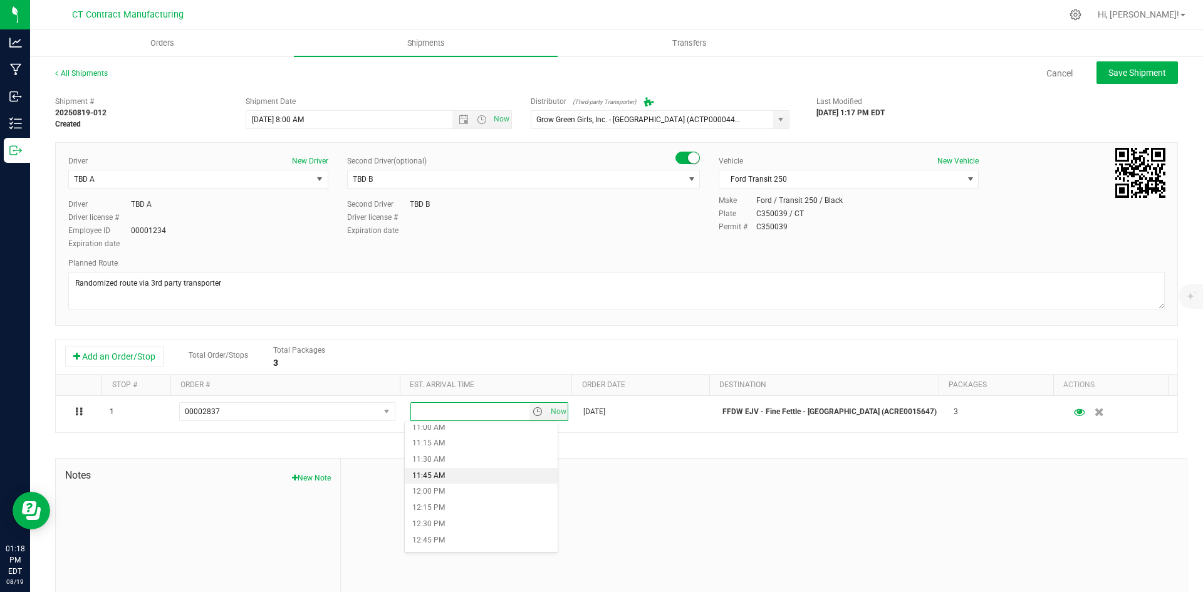
scroll to position [689, 0]
click at [474, 483] on li "11:30 AM" at bounding box center [481, 484] width 153 height 16
click at [1124, 71] on span "Save Shipment" at bounding box center [1138, 73] width 58 height 10
type input "8/20/2025 12:00 PM"
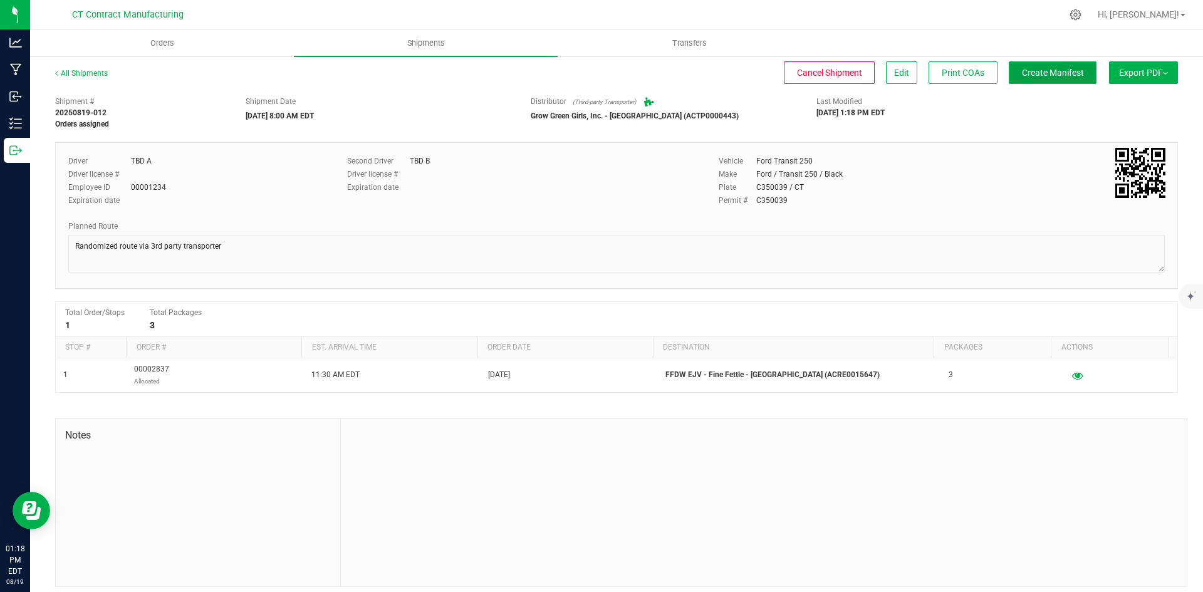
click at [1038, 64] on button "Create Manifest" at bounding box center [1053, 72] width 88 height 23
click at [92, 73] on link "All Shipments" at bounding box center [81, 73] width 53 height 9
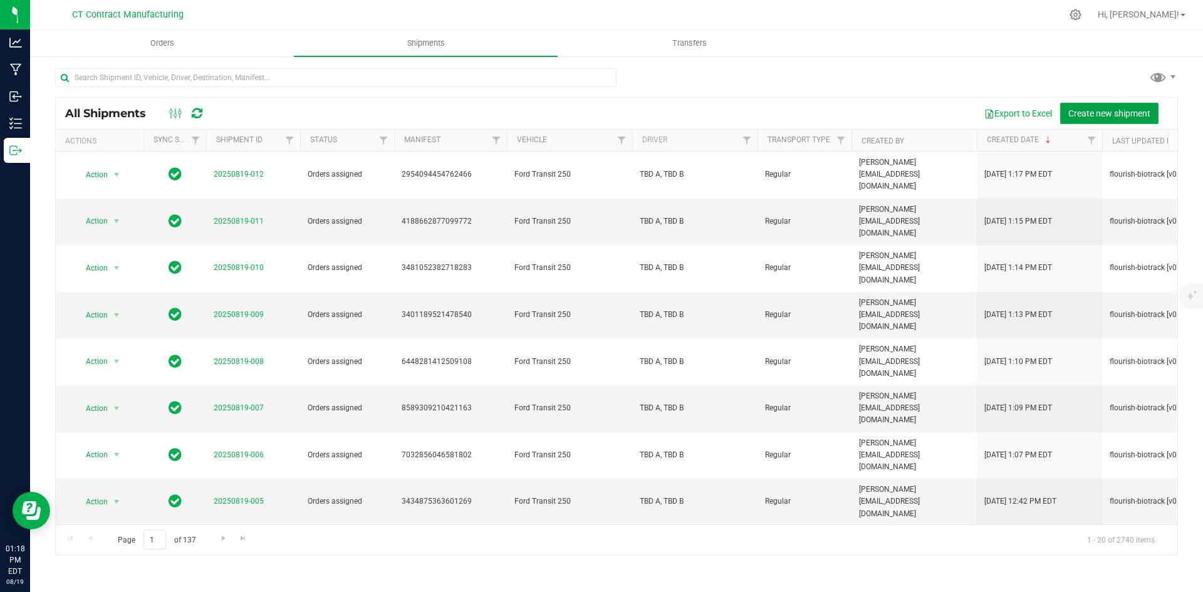
click at [1105, 108] on span "Create new shipment" at bounding box center [1109, 113] width 82 height 10
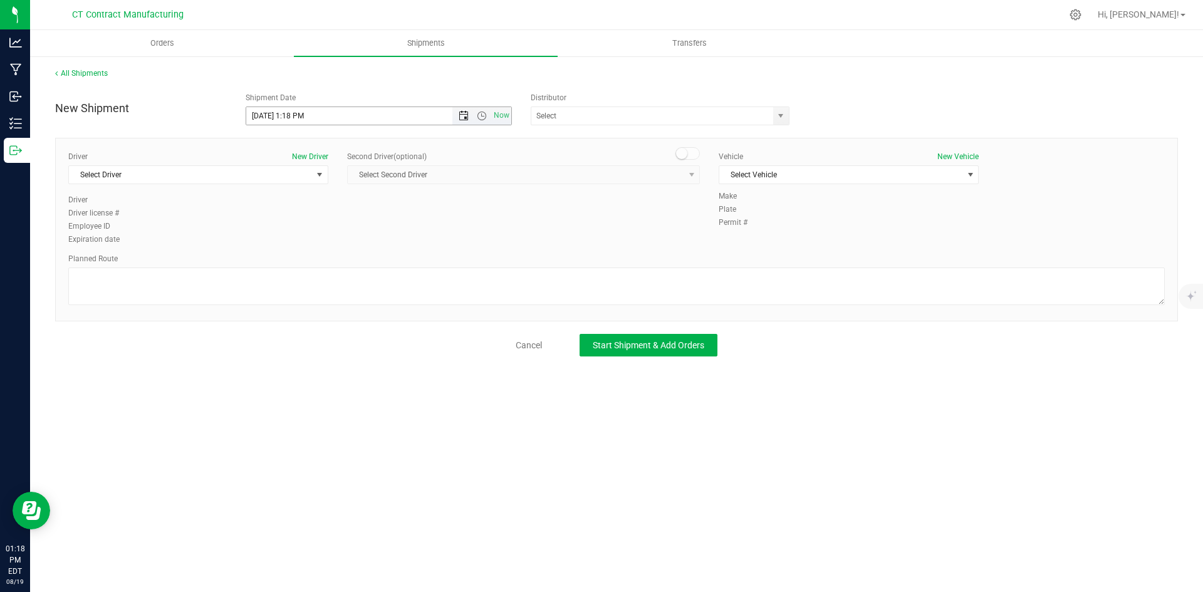
click at [460, 117] on span "Open the date view" at bounding box center [464, 116] width 10 height 10
click at [311, 244] on link "20" at bounding box center [312, 243] width 18 height 19
click at [491, 115] on span "Now" at bounding box center [501, 116] width 21 height 18
click at [480, 119] on span "Open the time view" at bounding box center [482, 116] width 10 height 10
click at [461, 112] on span "Open the date view" at bounding box center [464, 116] width 10 height 10
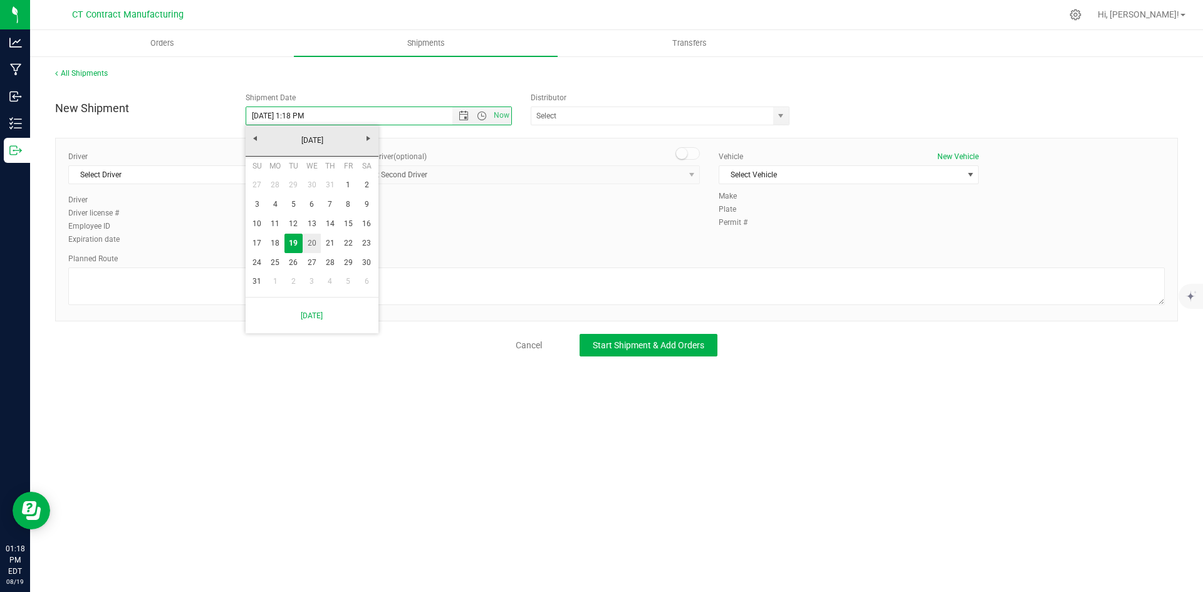
click at [309, 237] on link "20" at bounding box center [312, 243] width 18 height 19
click at [479, 120] on span "Open the time view" at bounding box center [482, 116] width 10 height 10
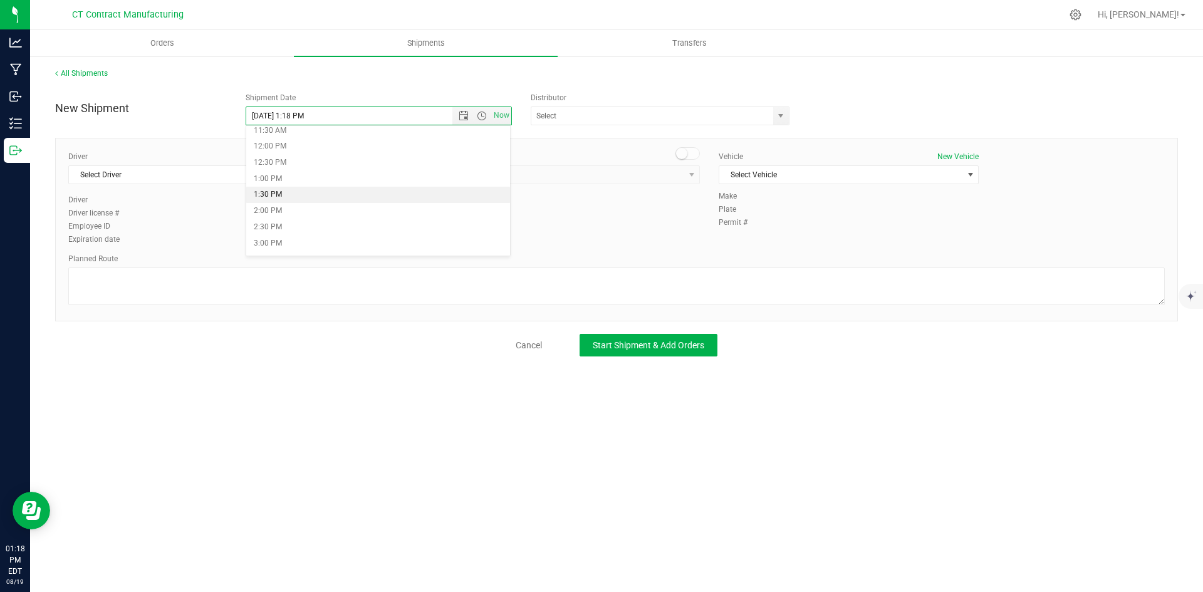
scroll to position [251, 0]
click at [309, 144] on li "8:00 AM" at bounding box center [378, 143] width 264 height 16
type input "8/20/2025 8:00 AM"
click at [782, 116] on span "select" at bounding box center [781, 116] width 10 height 10
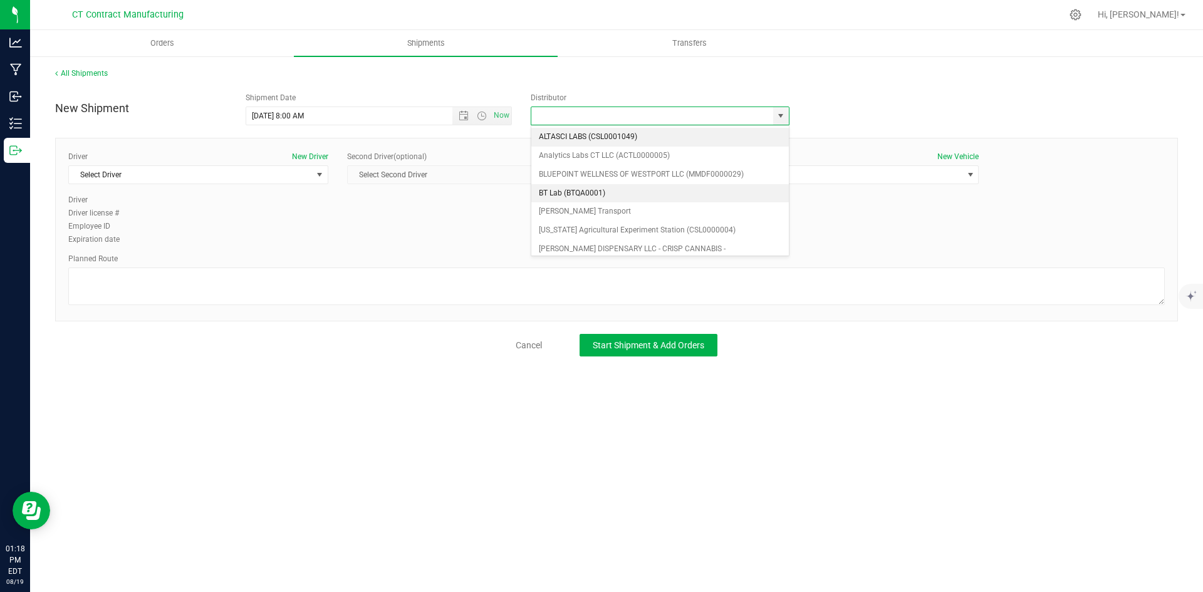
scroll to position [63, 0]
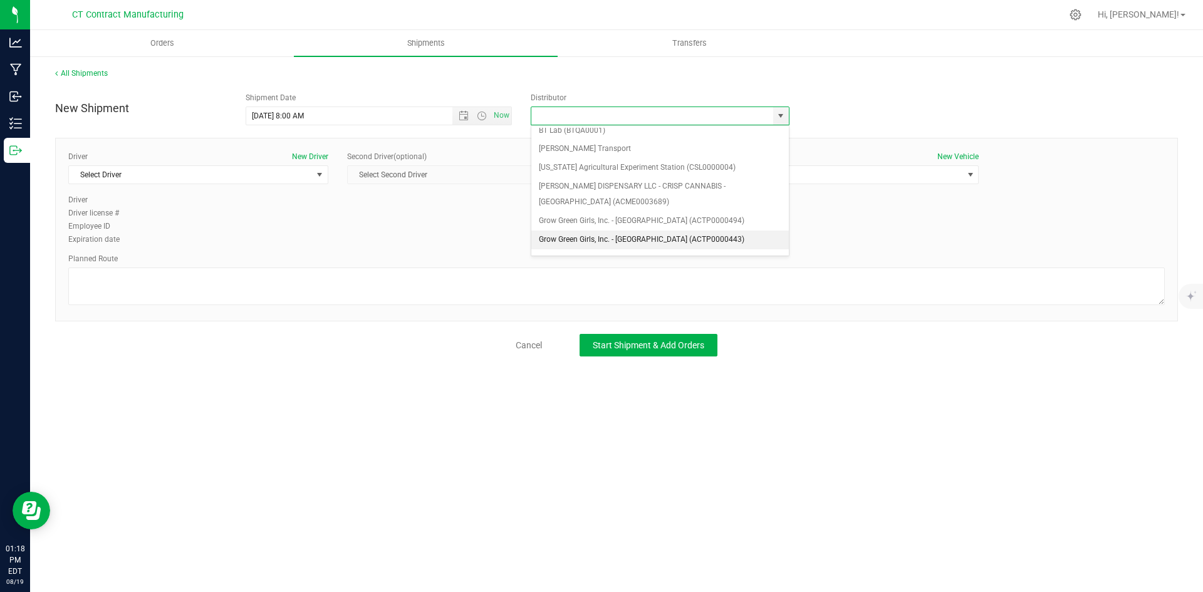
click at [620, 237] on li "Grow Green Girls, Inc. - [GEOGRAPHIC_DATA] (ACTP0000443)" at bounding box center [660, 240] width 258 height 19
type input "Grow Green Girls, Inc. - [GEOGRAPHIC_DATA] (ACTP0000443)"
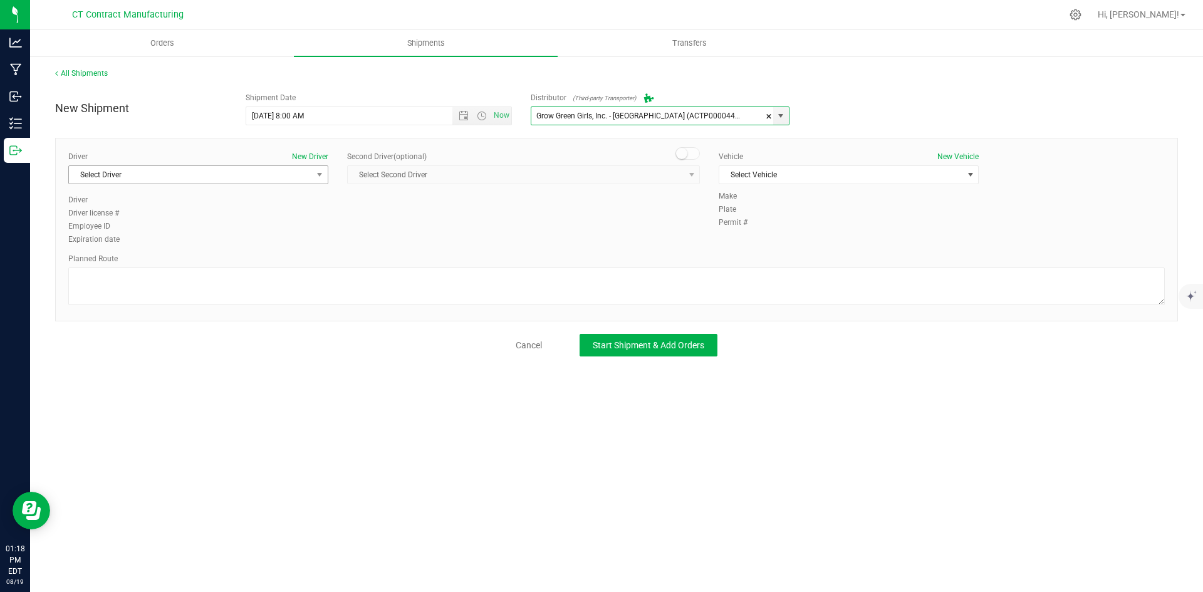
click at [305, 175] on span "Select Driver" at bounding box center [190, 175] width 243 height 18
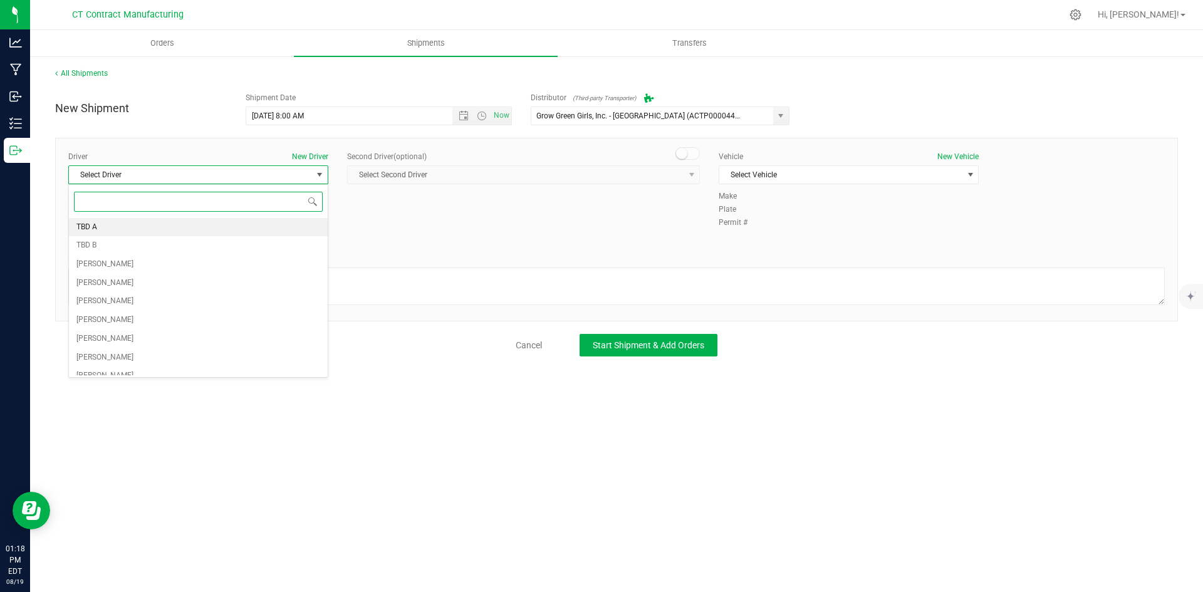
click at [285, 229] on li "TBD A" at bounding box center [198, 227] width 259 height 19
click at [690, 154] on span at bounding box center [688, 153] width 25 height 13
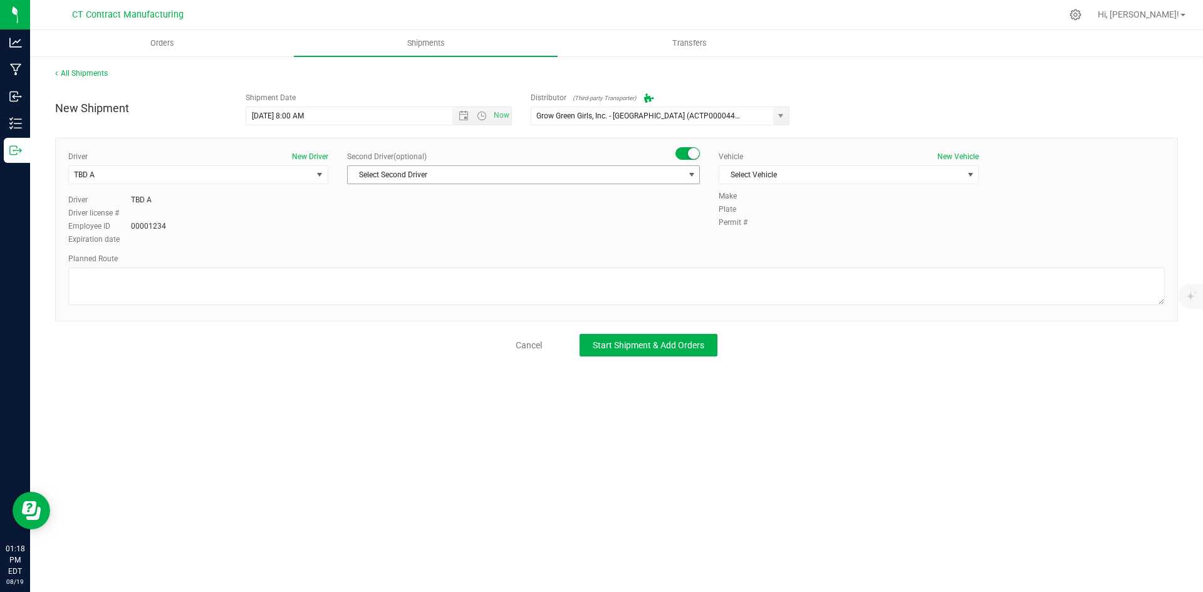
click at [687, 178] on span "select" at bounding box center [692, 175] width 10 height 10
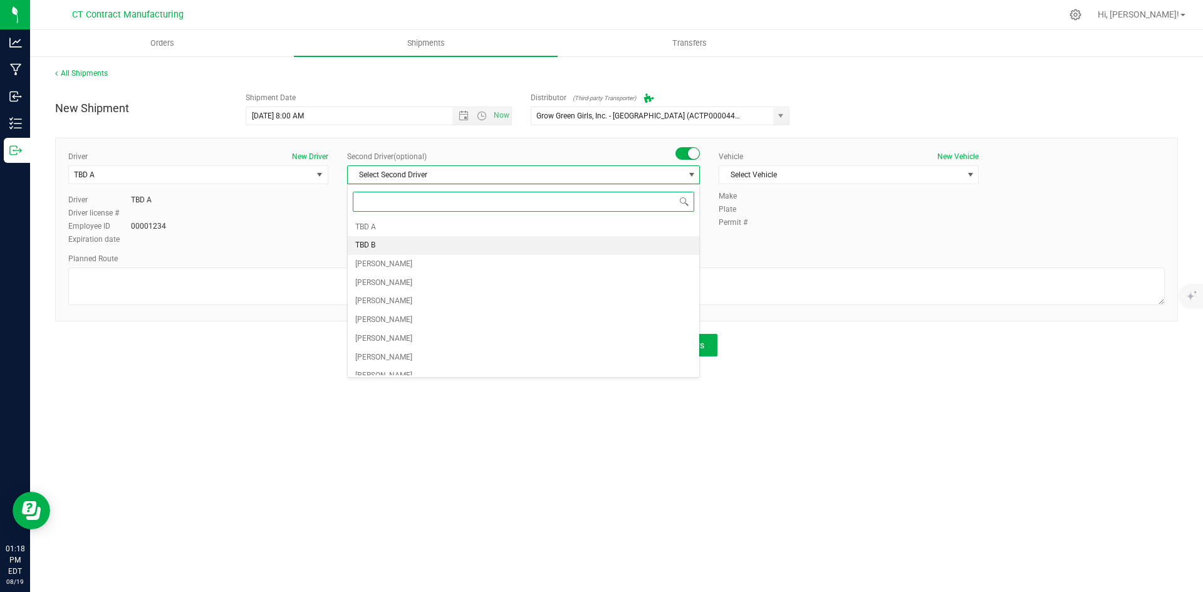
click at [520, 246] on li "TBD B" at bounding box center [524, 245] width 352 height 19
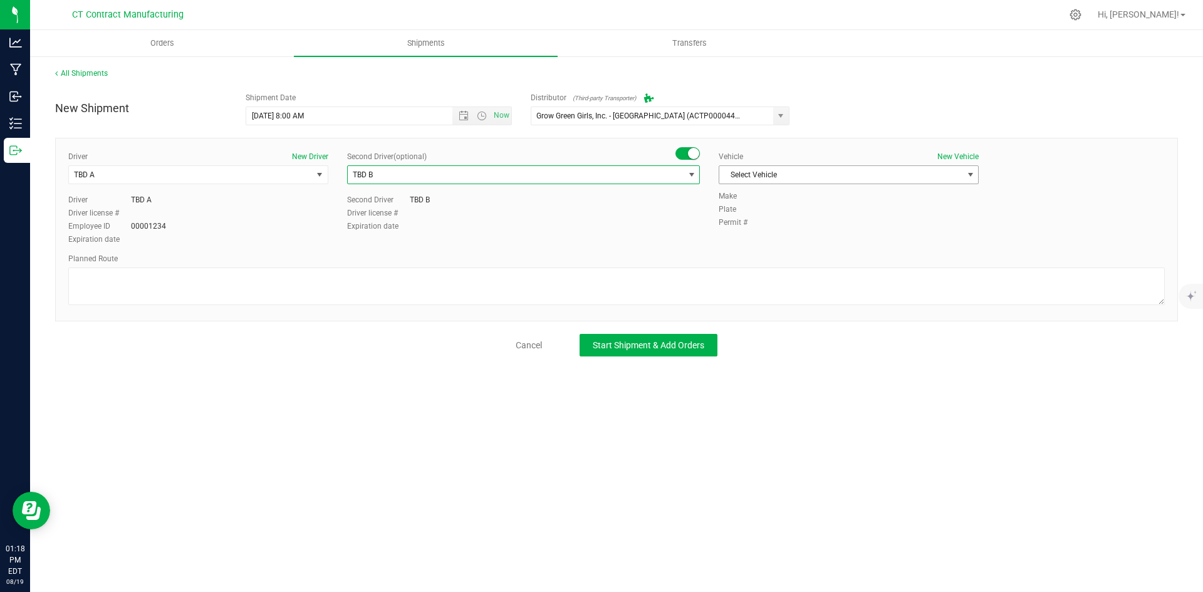
click at [784, 175] on span "Select Vehicle" at bounding box center [840, 175] width 243 height 18
click at [773, 212] on li "Ford Transit 250" at bounding box center [848, 215] width 259 height 19
click at [750, 279] on textarea at bounding box center [616, 287] width 1097 height 38
paste textarea "Randomized route via 3rd party transporter"
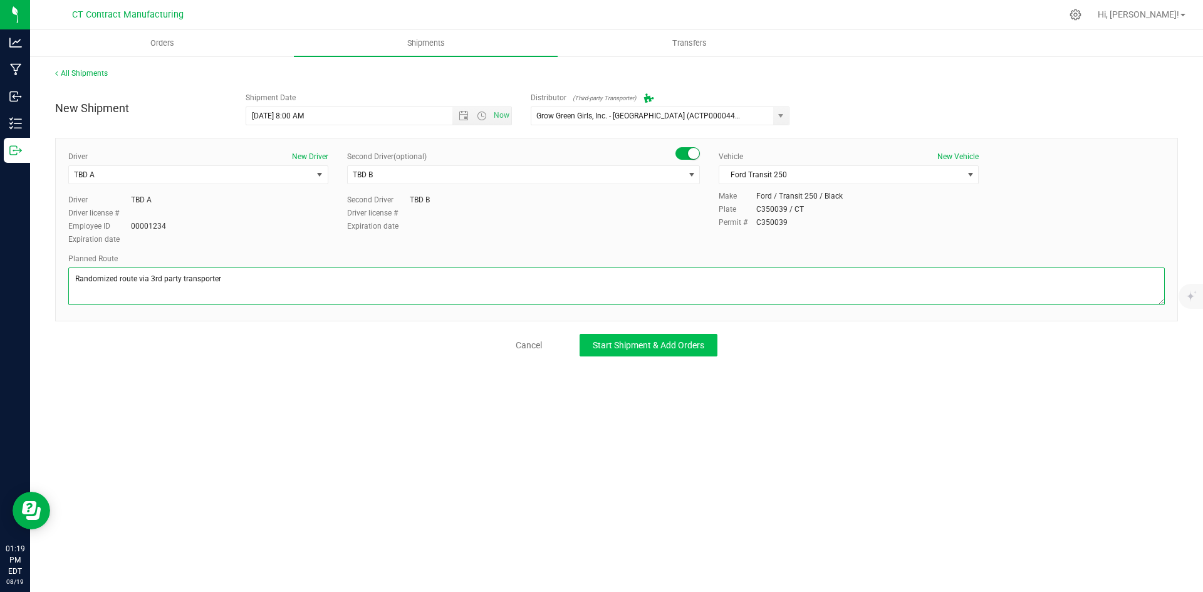
type textarea "Randomized route via 3rd party transporter"
click at [708, 337] on button "Start Shipment & Add Orders" at bounding box center [649, 345] width 138 height 23
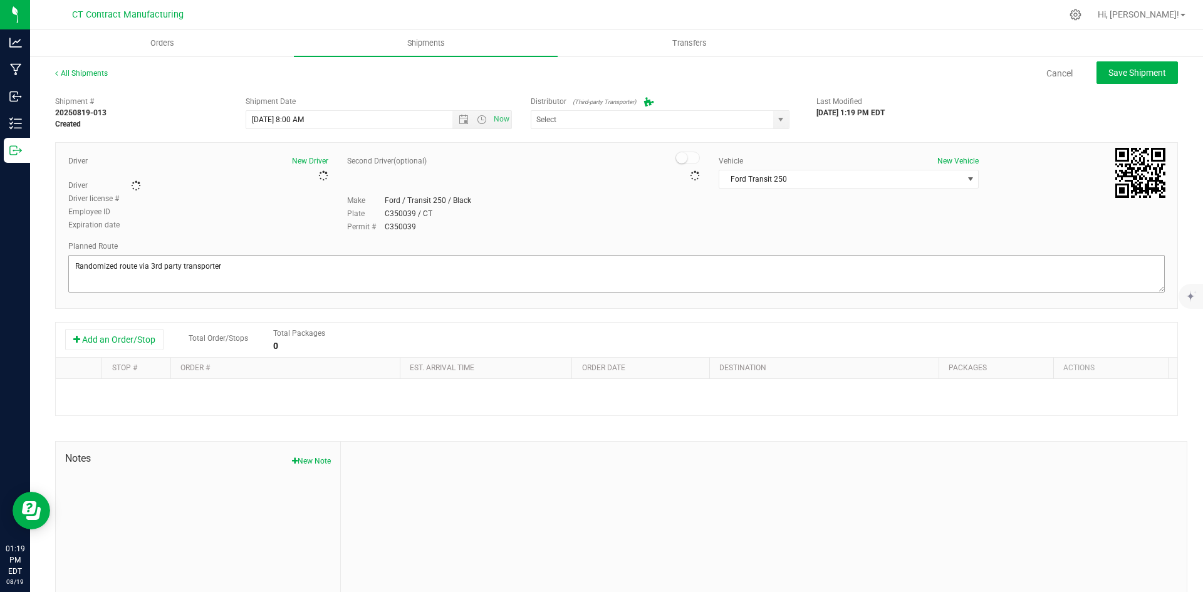
type input "Grow Green Girls, Inc. - [GEOGRAPHIC_DATA] (ACTP0000443)"
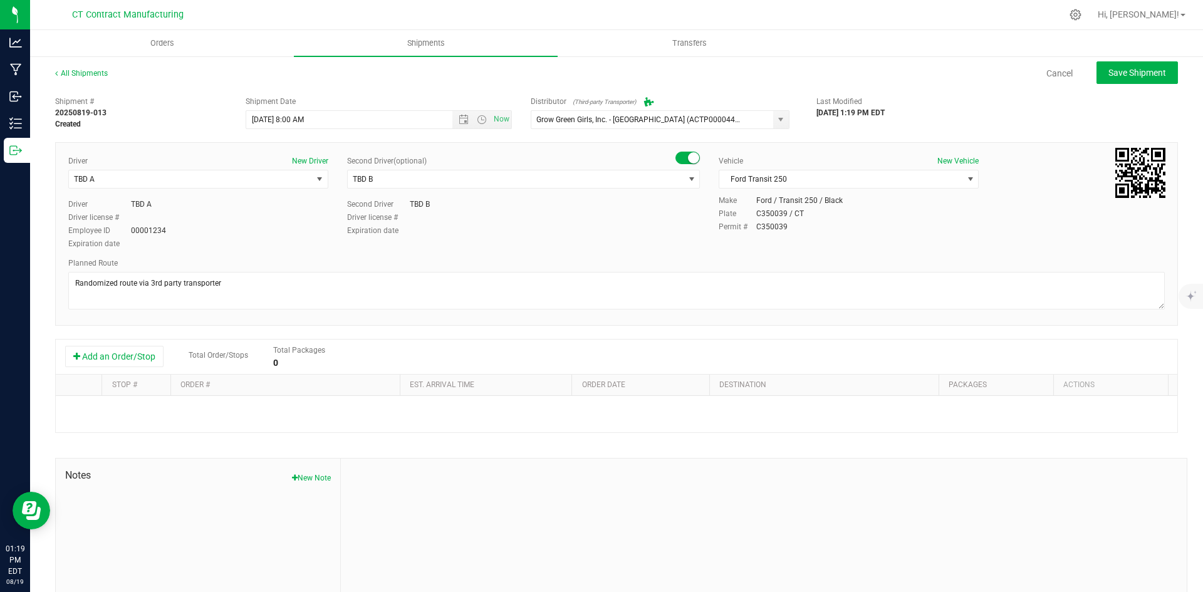
click at [123, 370] on div "Add an Order/Stop Total Order/Stops Total Packages 0" at bounding box center [617, 357] width 1122 height 35
click at [123, 367] on button "Add an Order/Stop" at bounding box center [114, 356] width 98 height 21
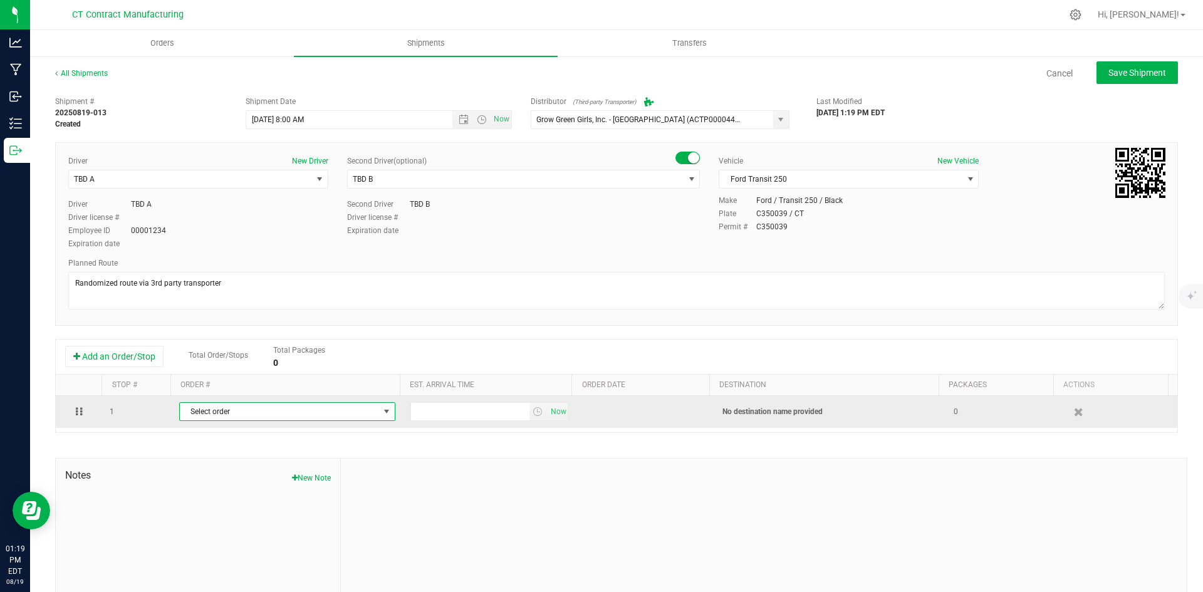
click at [243, 409] on span "Select order" at bounding box center [279, 412] width 199 height 18
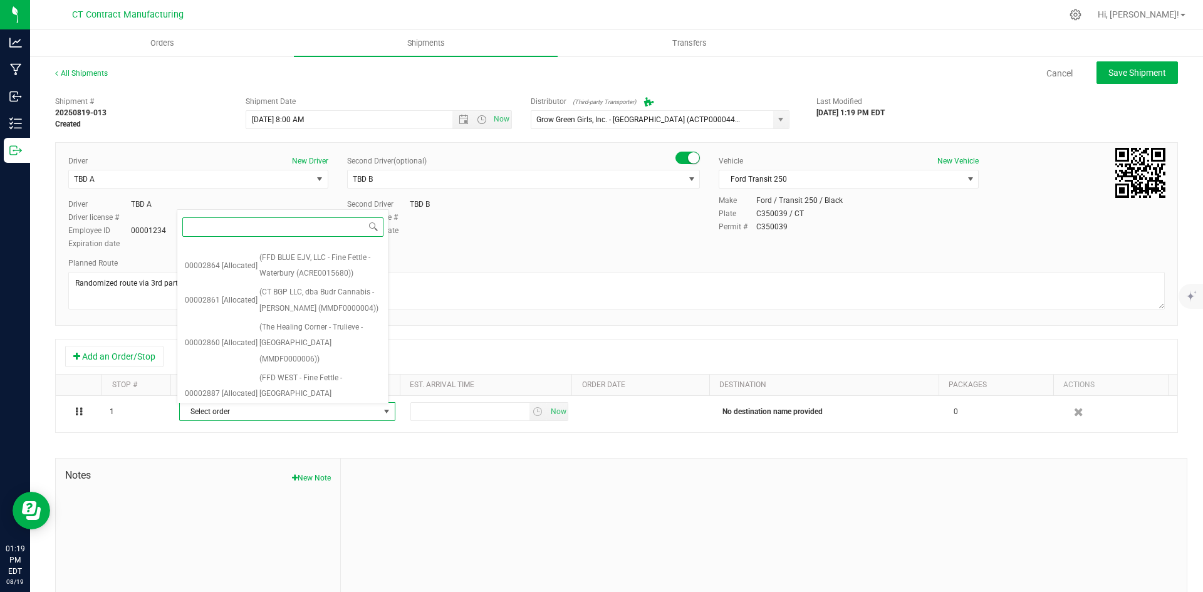
scroll to position [1231, 0]
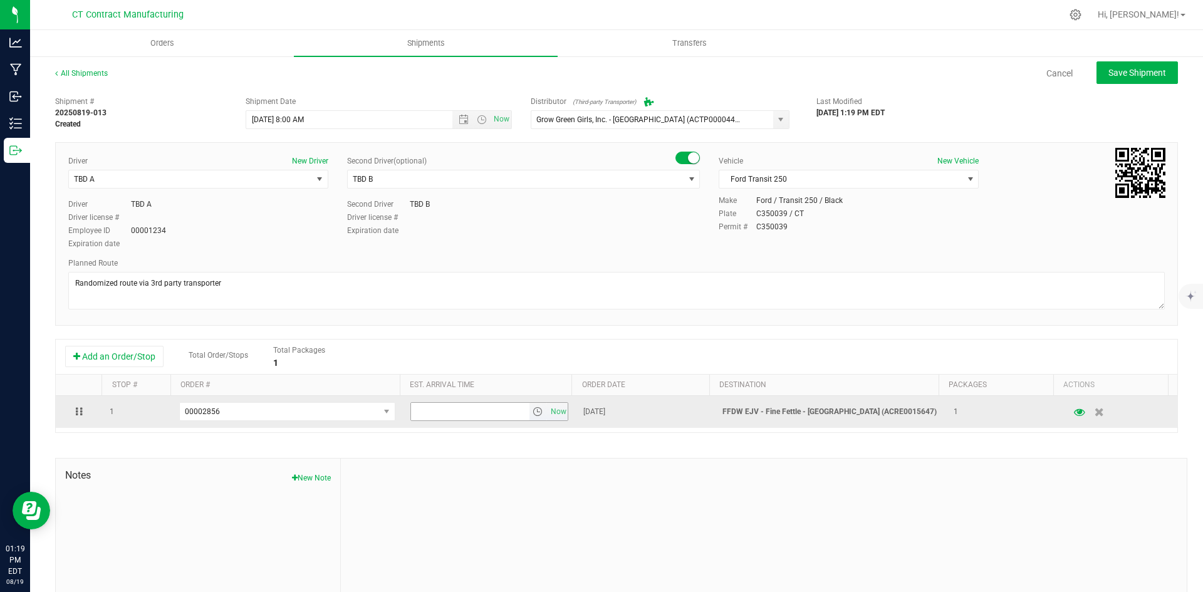
click at [533, 413] on span "select" at bounding box center [538, 412] width 10 height 10
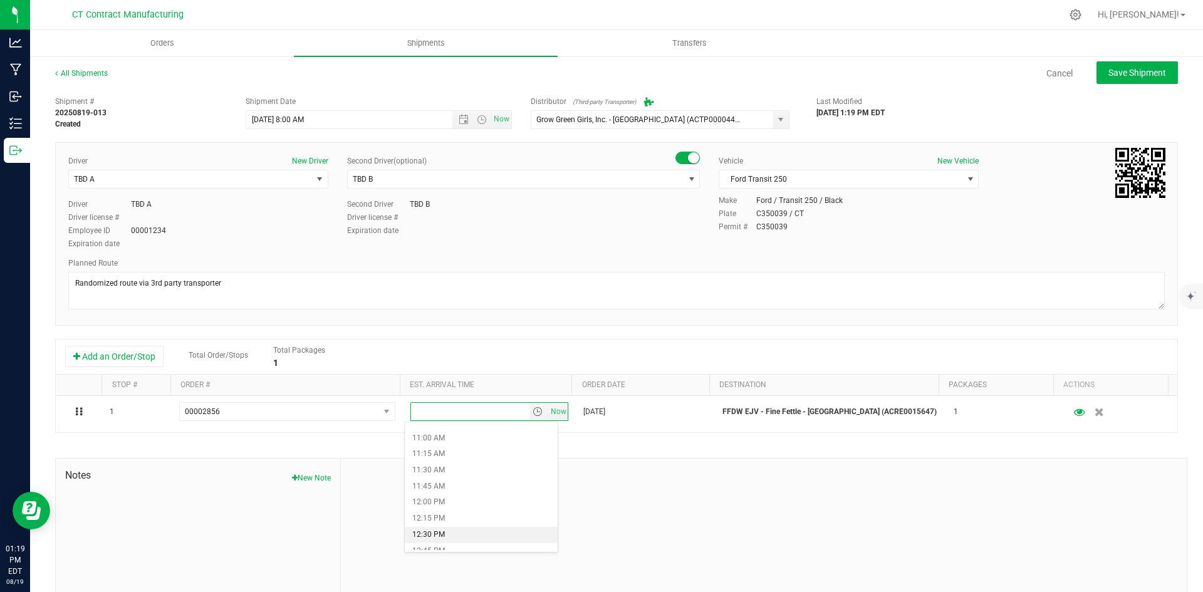
scroll to position [689, 0]
click at [447, 481] on li "11:30 AM" at bounding box center [481, 484] width 153 height 16
click at [1119, 83] on button "Save Shipment" at bounding box center [1137, 72] width 81 height 23
type input "8/20/2025 12:00 PM"
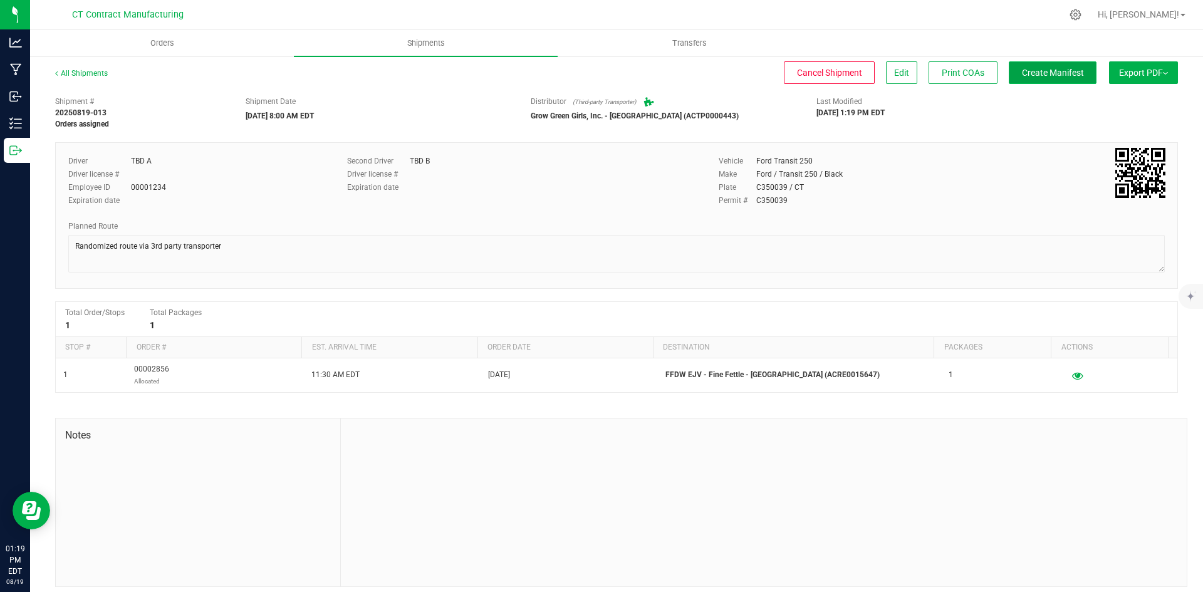
click at [1022, 68] on span "Create Manifest" at bounding box center [1053, 73] width 62 height 10
click at [101, 78] on div "All Shipments" at bounding box center [92, 77] width 75 height 19
click at [102, 74] on link "All Shipments" at bounding box center [81, 73] width 53 height 9
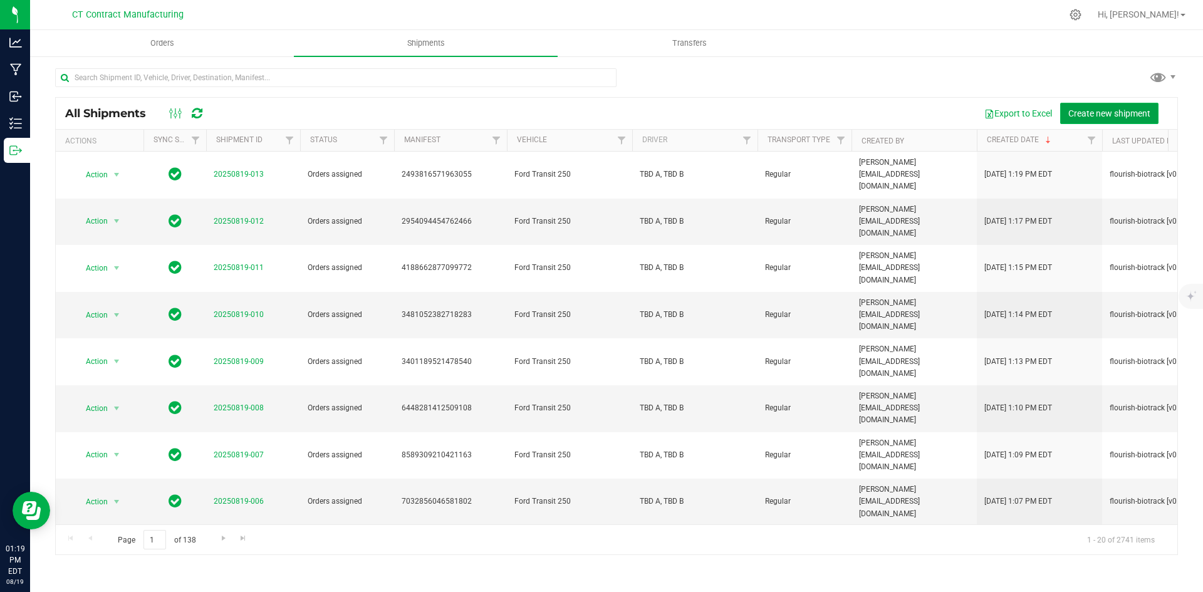
click at [1085, 108] on span "Create new shipment" at bounding box center [1109, 113] width 82 height 10
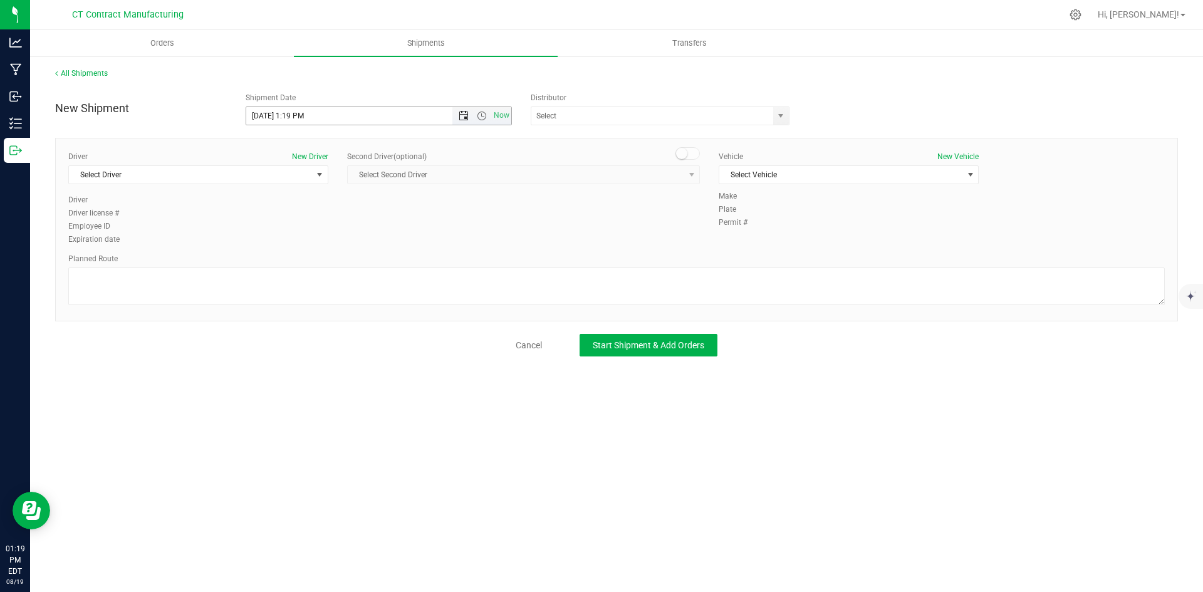
click at [464, 117] on span "Open the date view" at bounding box center [464, 116] width 10 height 10
click at [311, 238] on link "20" at bounding box center [312, 243] width 18 height 19
click at [487, 117] on span "Open the time view" at bounding box center [482, 116] width 10 height 10
click at [276, 203] on li "8:00 AM" at bounding box center [378, 206] width 264 height 16
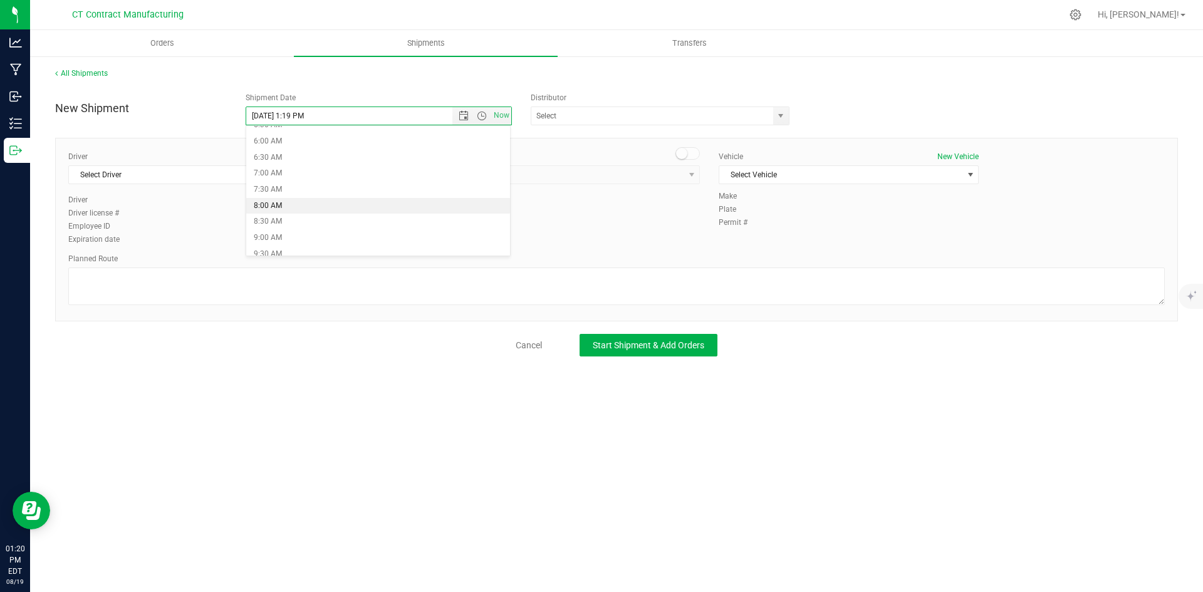
type input "8/20/2025 8:00 AM"
click at [783, 112] on span "select" at bounding box center [781, 116] width 10 height 10
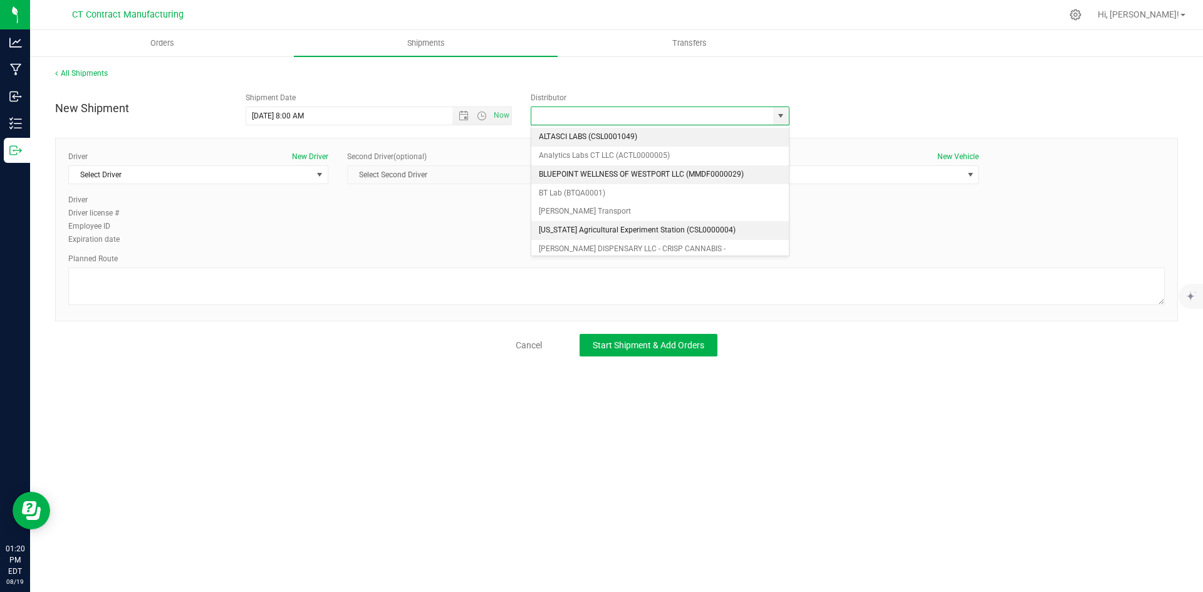
scroll to position [63, 0]
click at [617, 234] on li "Grow Green Girls, Inc. - [GEOGRAPHIC_DATA] (ACTP0000443)" at bounding box center [660, 240] width 258 height 19
type input "Grow Green Girls, Inc. - [GEOGRAPHIC_DATA] (ACTP0000443)"
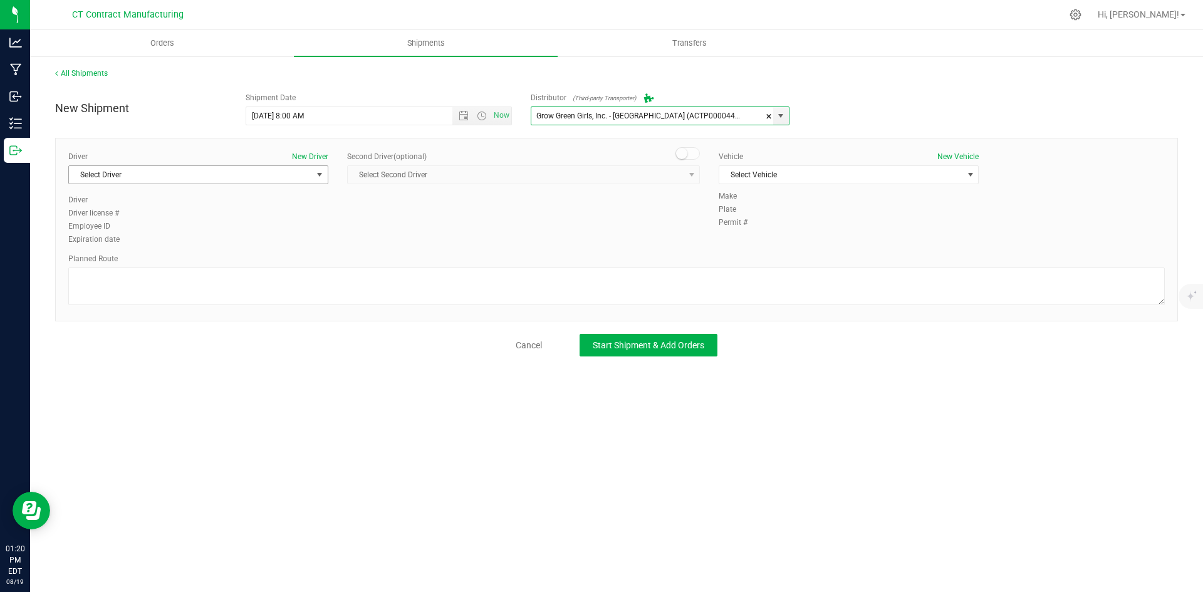
click at [296, 180] on span "Select Driver" at bounding box center [190, 175] width 243 height 18
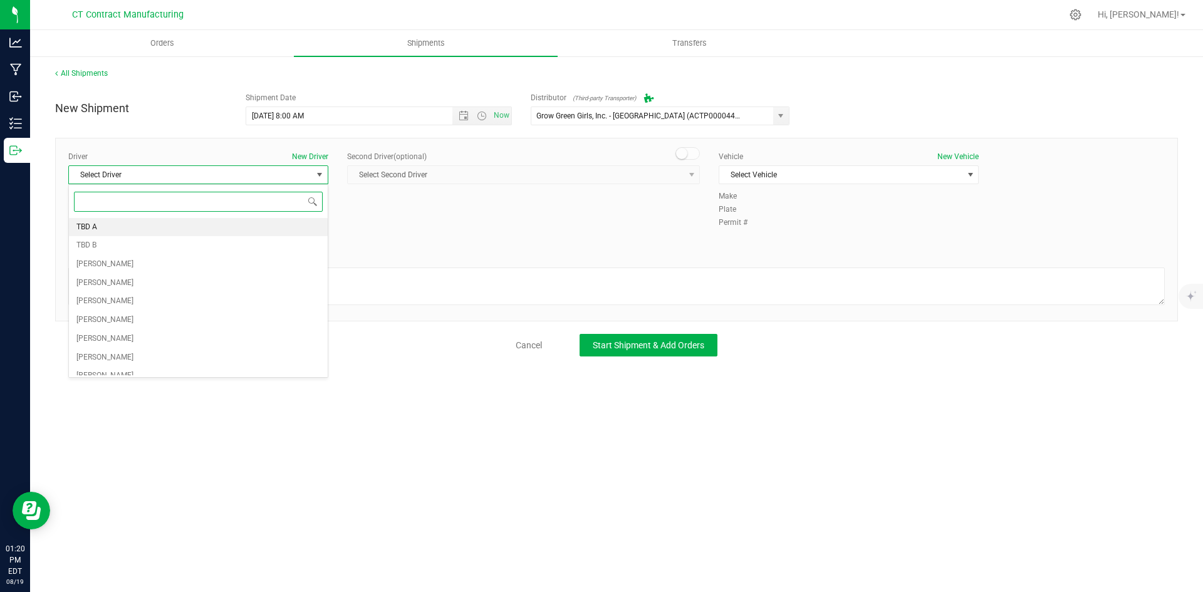
click at [192, 224] on li "TBD A" at bounding box center [198, 227] width 259 height 19
click at [692, 157] on span at bounding box center [688, 153] width 25 height 13
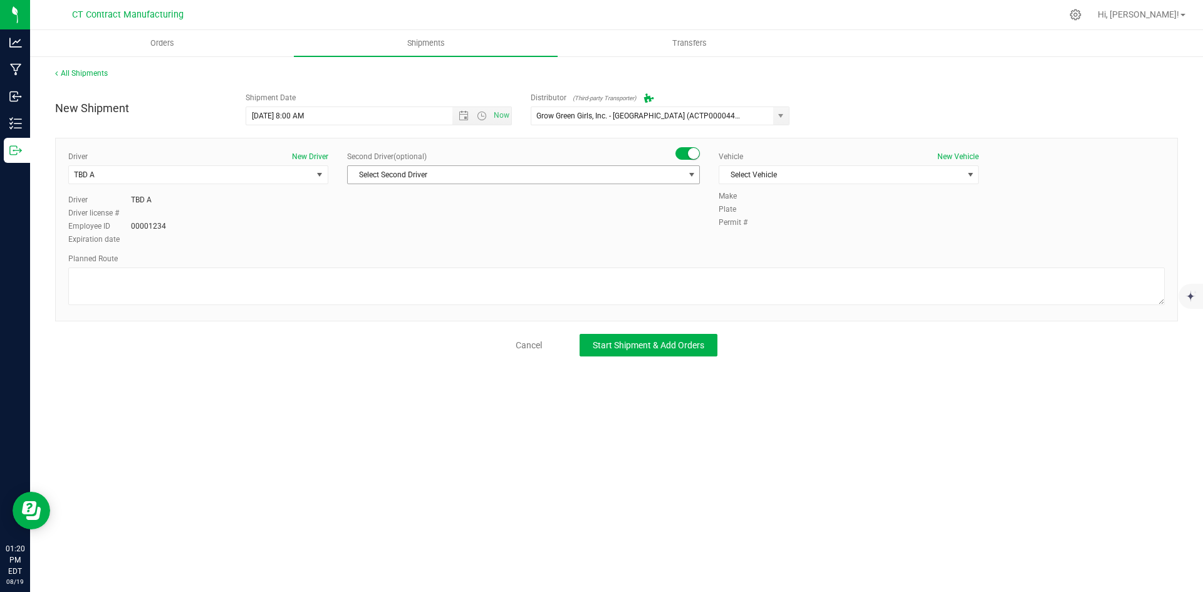
click at [690, 172] on span "select" at bounding box center [692, 175] width 10 height 10
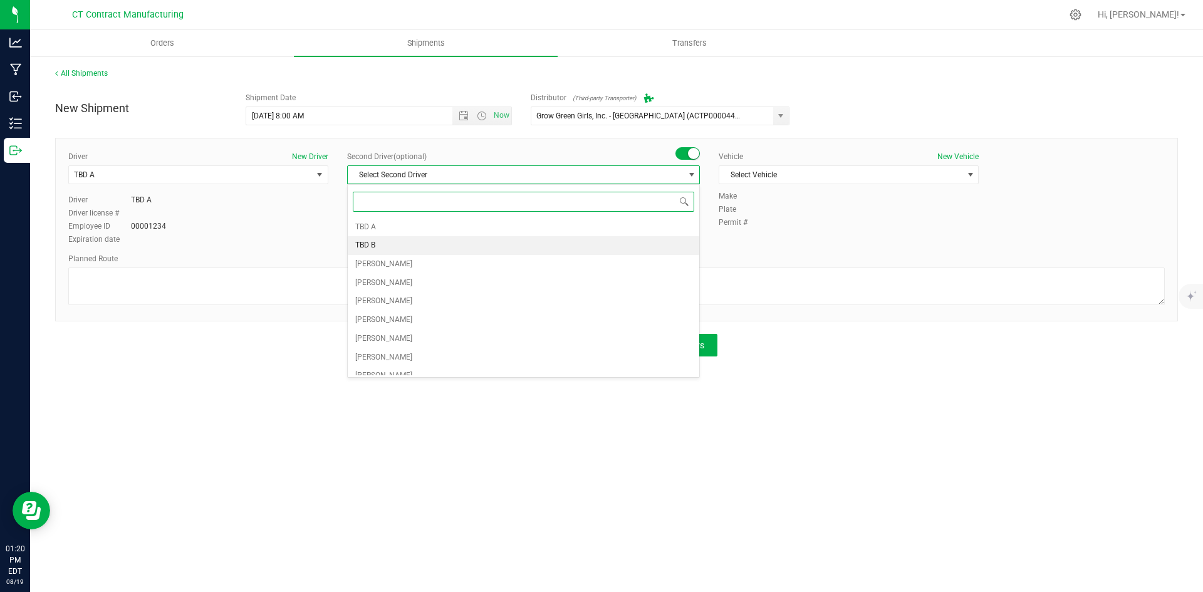
click at [452, 248] on li "TBD B" at bounding box center [524, 245] width 352 height 19
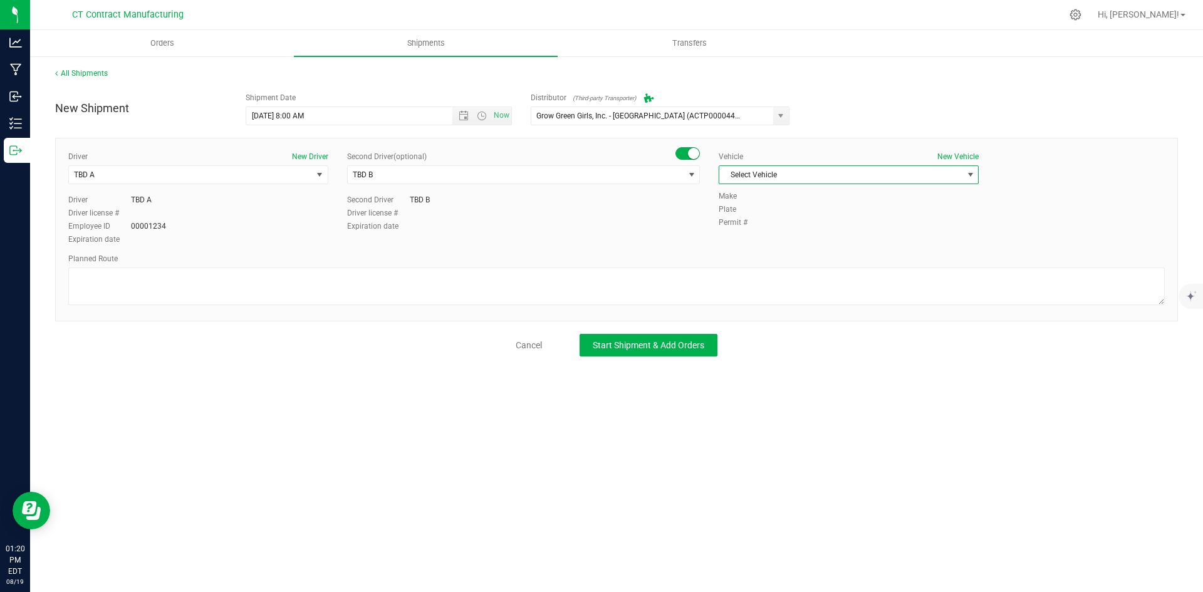
click at [804, 168] on span "Select Vehicle" at bounding box center [840, 175] width 243 height 18
click at [767, 214] on li "Ford Transit 250" at bounding box center [848, 215] width 259 height 19
click at [531, 289] on textarea at bounding box center [616, 287] width 1097 height 38
paste textarea "Randomized route via 3rd party transporter"
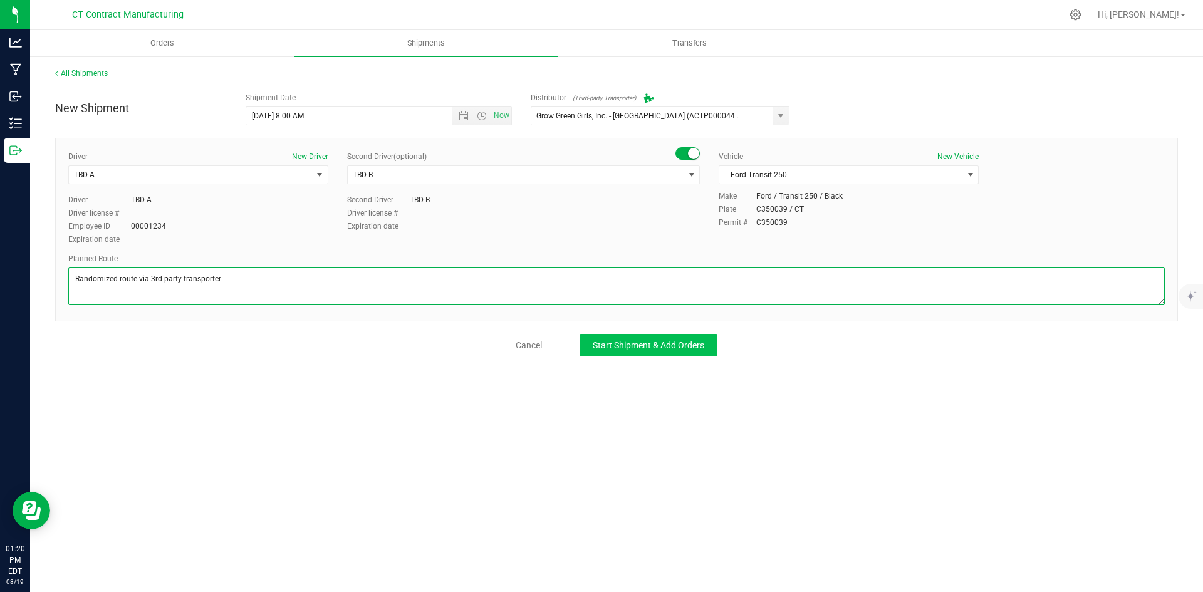
type textarea "Randomized route via 3rd party transporter"
click at [640, 336] on button "Start Shipment & Add Orders" at bounding box center [649, 345] width 138 height 23
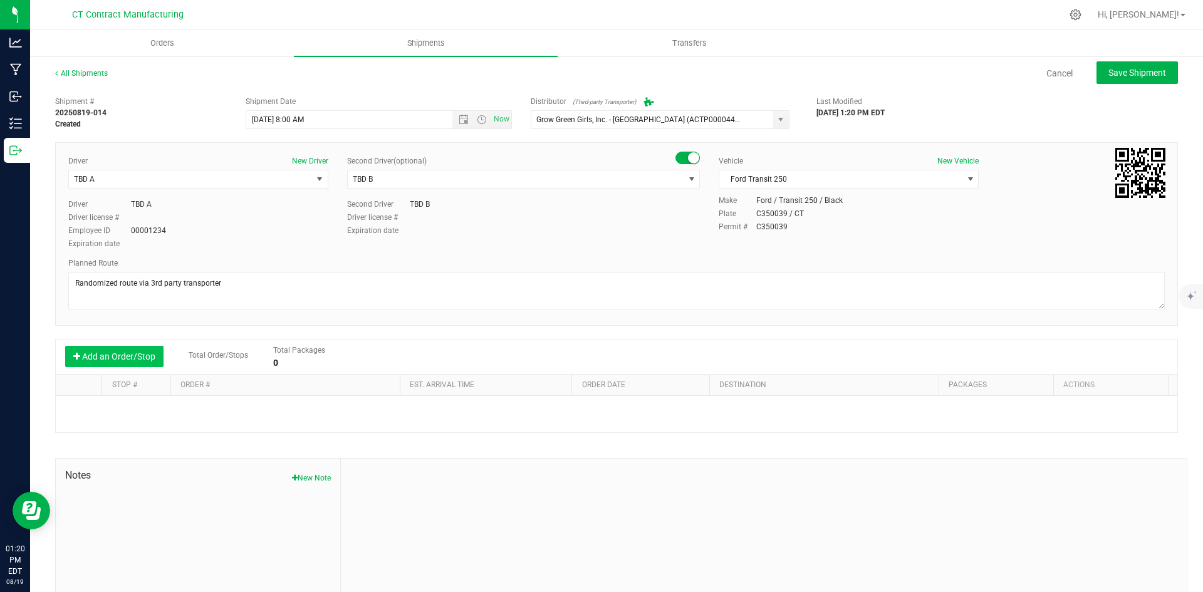
click at [144, 358] on button "Add an Order/Stop" at bounding box center [114, 356] width 98 height 21
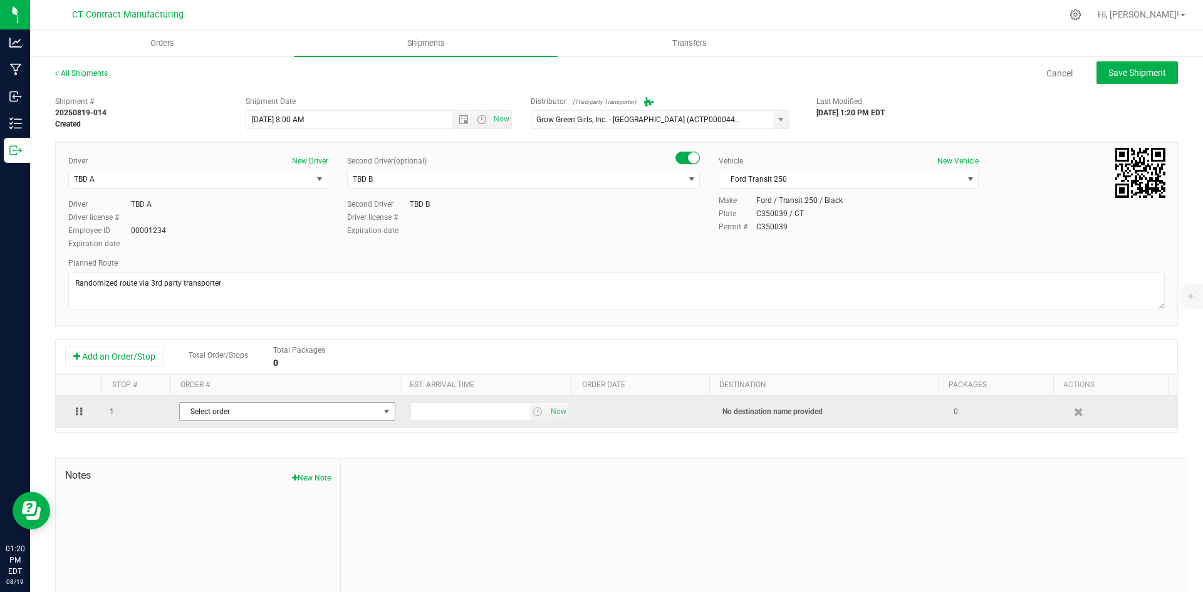
click at [211, 410] on span "Select order" at bounding box center [279, 412] width 199 height 18
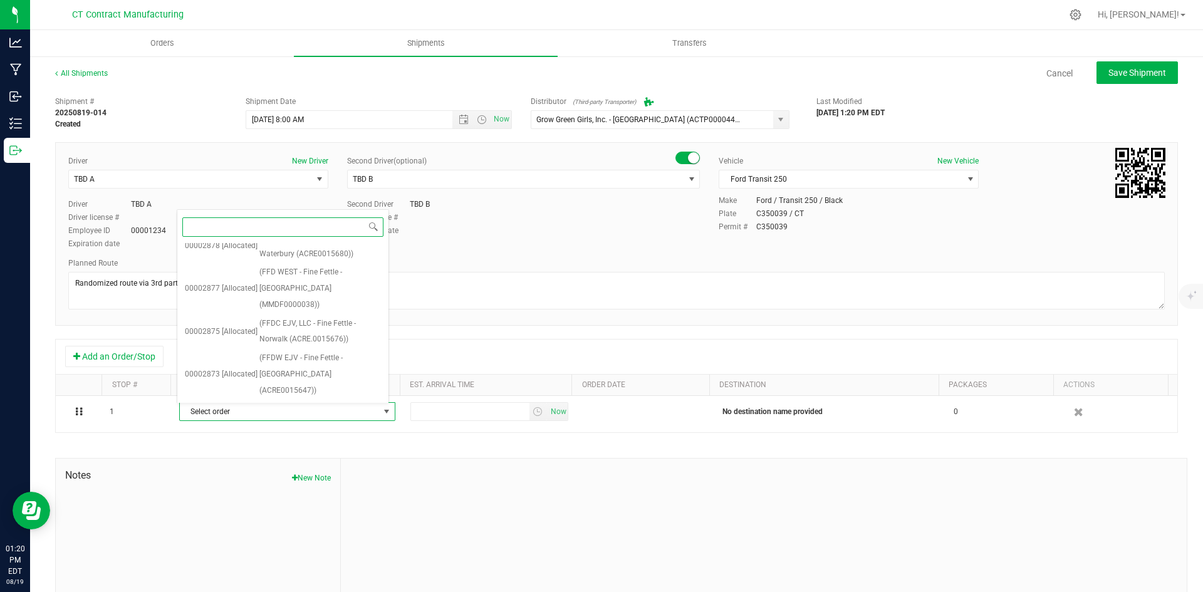
scroll to position [752, 0]
click at [307, 530] on span "(FFDW EJV - Fine Fettle - Manchester (ACRE0015647))" at bounding box center [320, 554] width 122 height 48
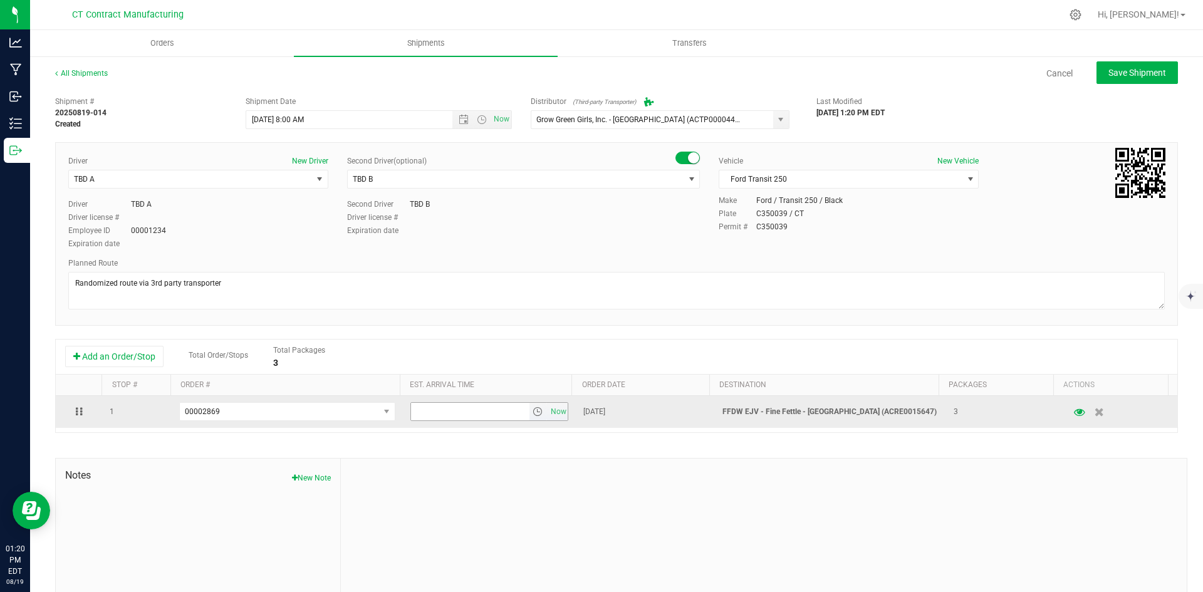
click at [530, 404] on span "select" at bounding box center [539, 412] width 18 height 18
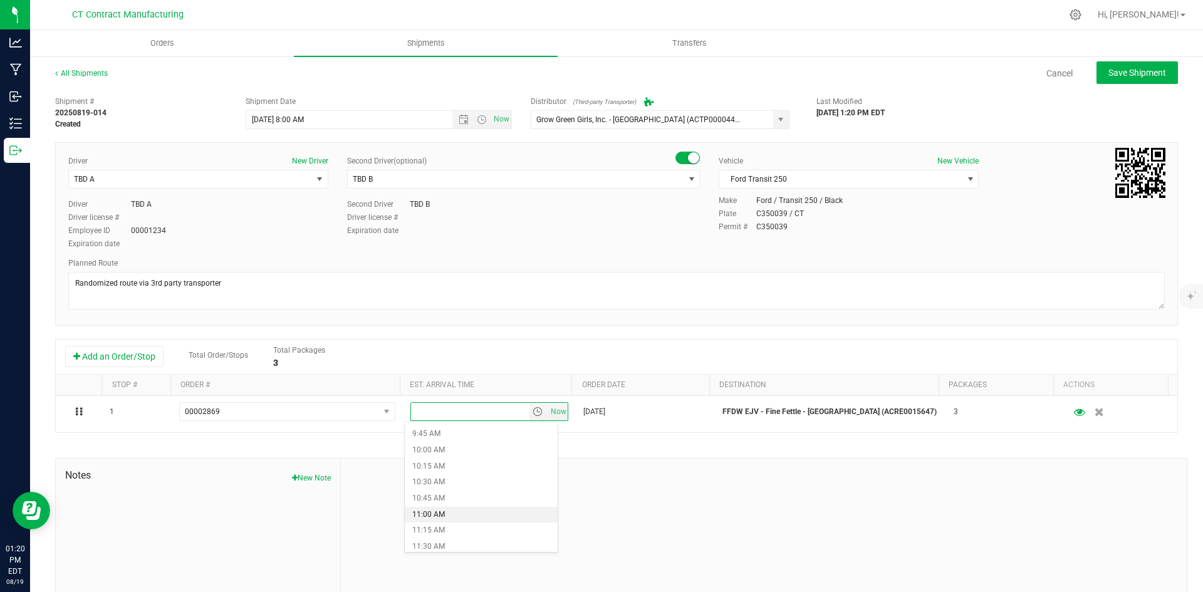
scroll to position [689, 0]
click at [450, 482] on li "11:30 AM" at bounding box center [481, 484] width 153 height 16
click at [1109, 73] on span "Save Shipment" at bounding box center [1138, 73] width 58 height 10
type input "8/20/2025 12:00 PM"
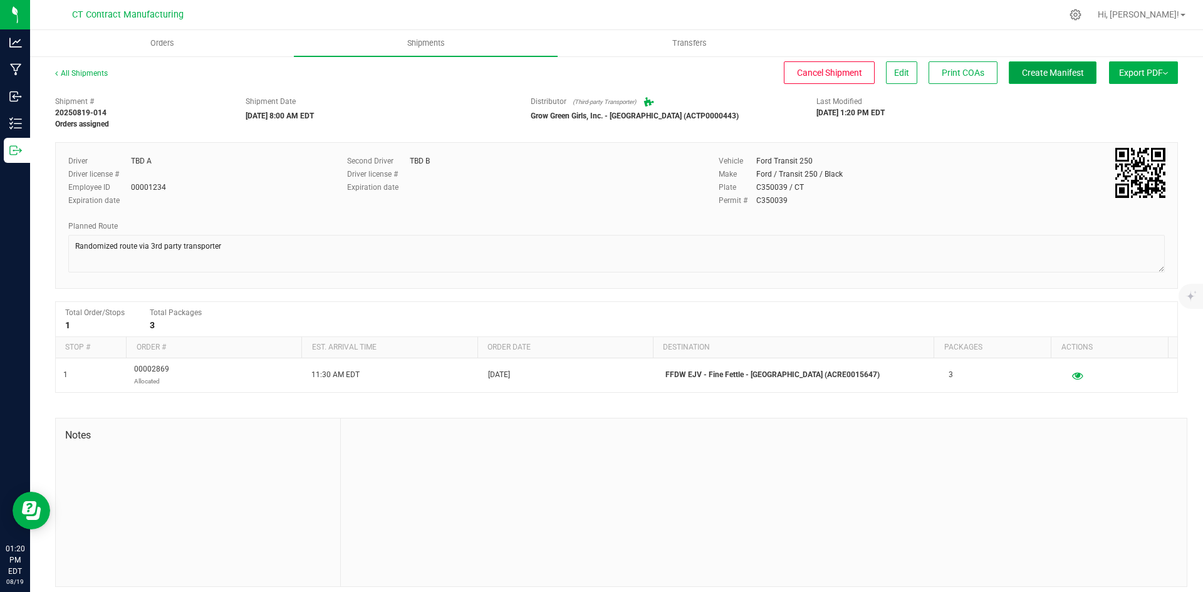
click at [1060, 73] on span "Create Manifest" at bounding box center [1053, 73] width 62 height 10
click at [103, 73] on link "All Shipments" at bounding box center [81, 73] width 53 height 9
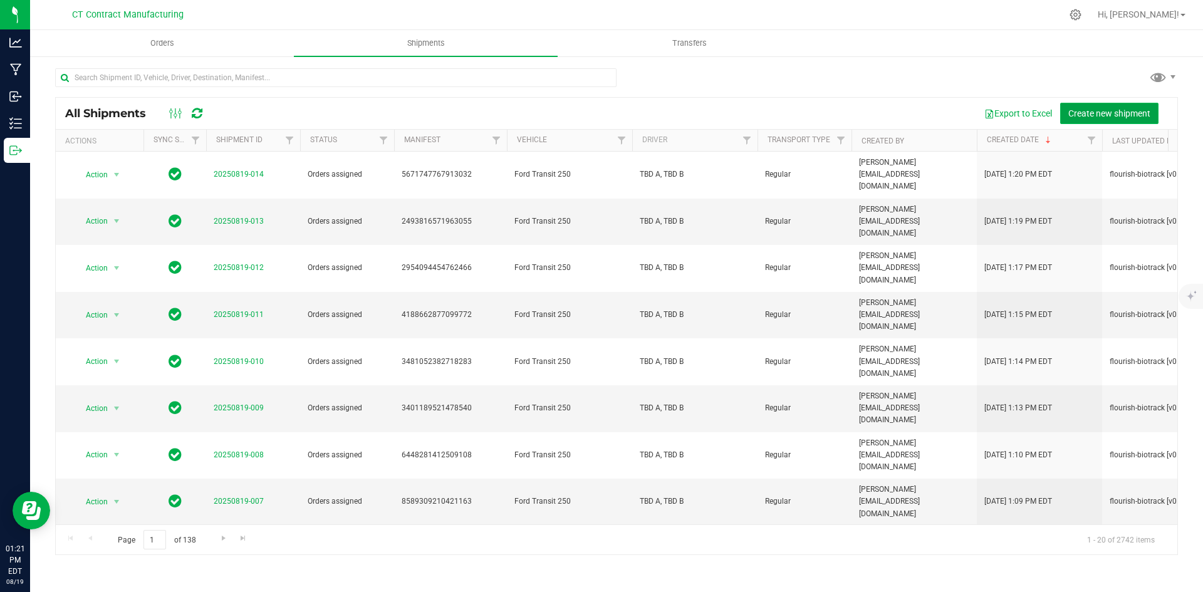
click at [1071, 106] on button "Create new shipment" at bounding box center [1109, 113] width 98 height 21
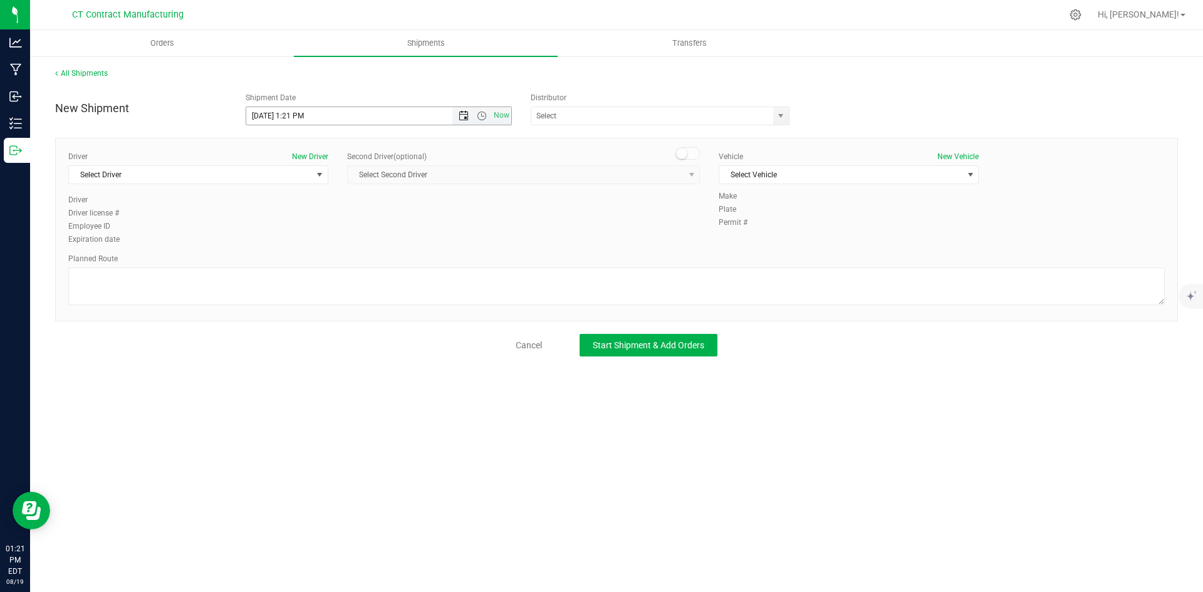
click at [465, 117] on span "Open the date view" at bounding box center [464, 116] width 10 height 10
click at [315, 239] on link "20" at bounding box center [312, 243] width 18 height 19
click at [484, 119] on span "Open the time view" at bounding box center [482, 116] width 10 height 10
click at [292, 203] on li "8:00 AM" at bounding box center [378, 206] width 264 height 16
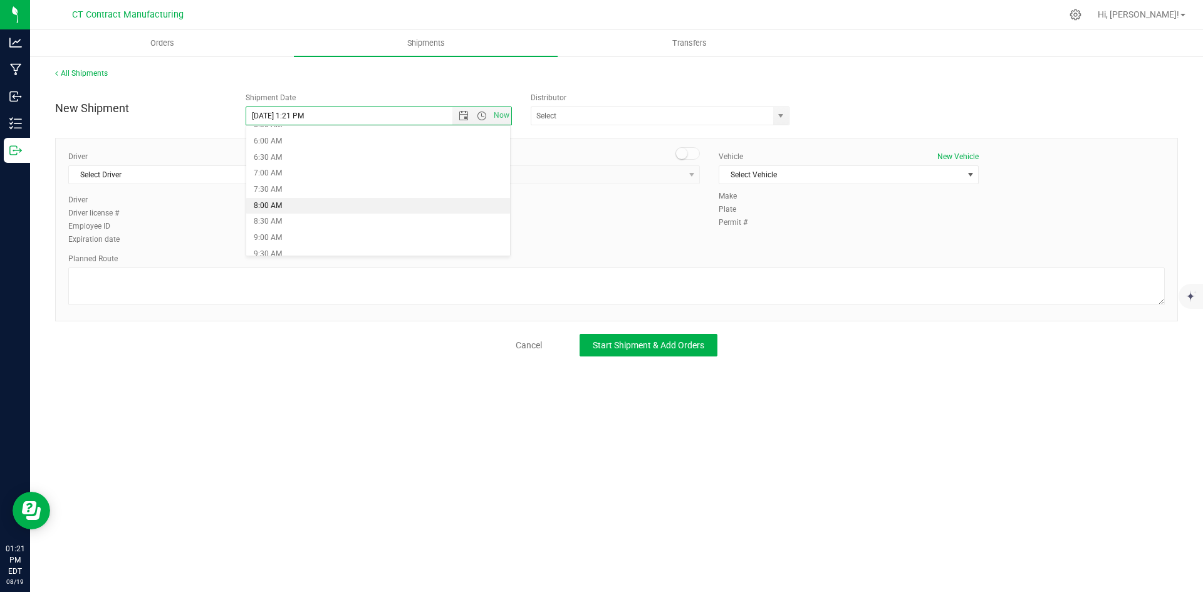
type input "8/20/2025 8:00 AM"
click at [783, 121] on span "select" at bounding box center [781, 116] width 16 height 18
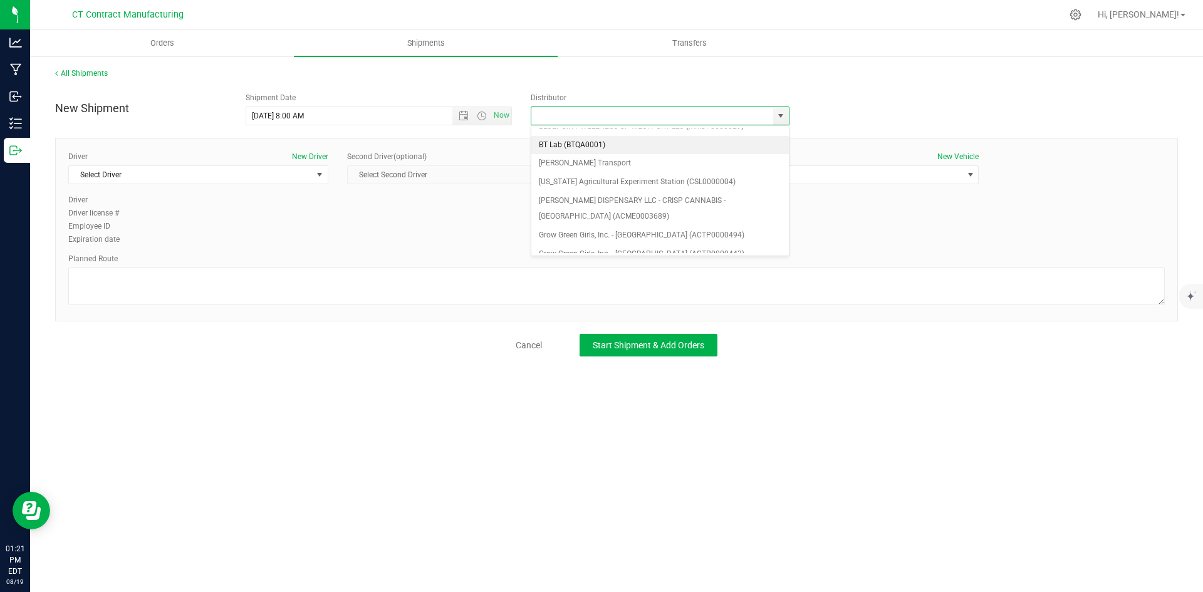
scroll to position [63, 0]
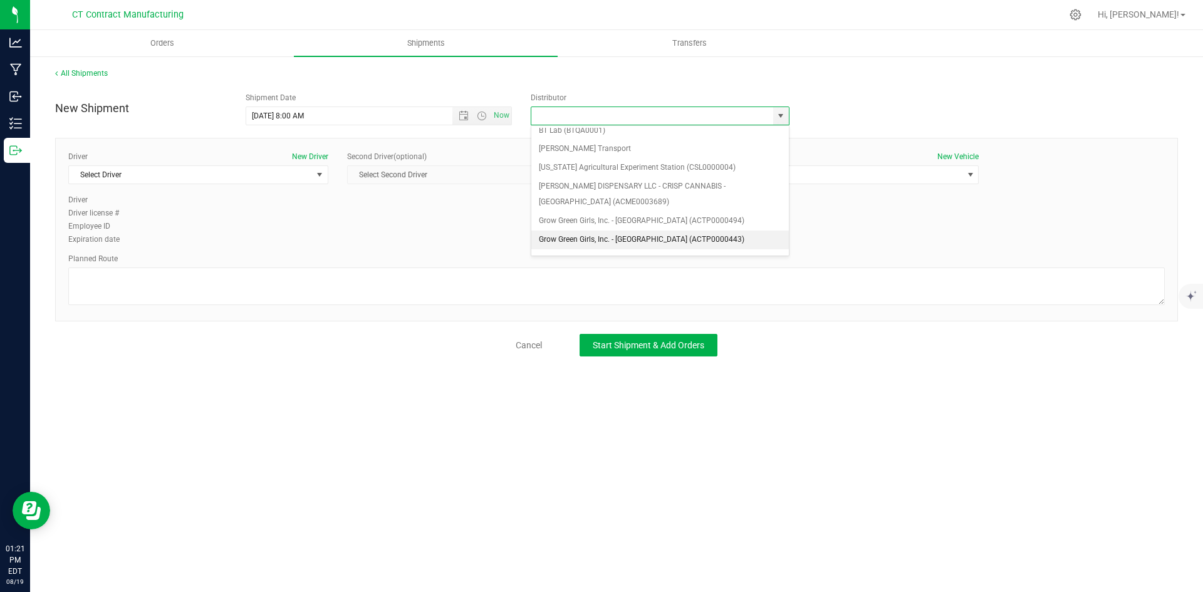
click at [669, 236] on li "Grow Green Girls, Inc. - [GEOGRAPHIC_DATA] (ACTP0000443)" at bounding box center [660, 240] width 258 height 19
type input "Grow Green Girls, Inc. - [GEOGRAPHIC_DATA] (ACTP0000443)"
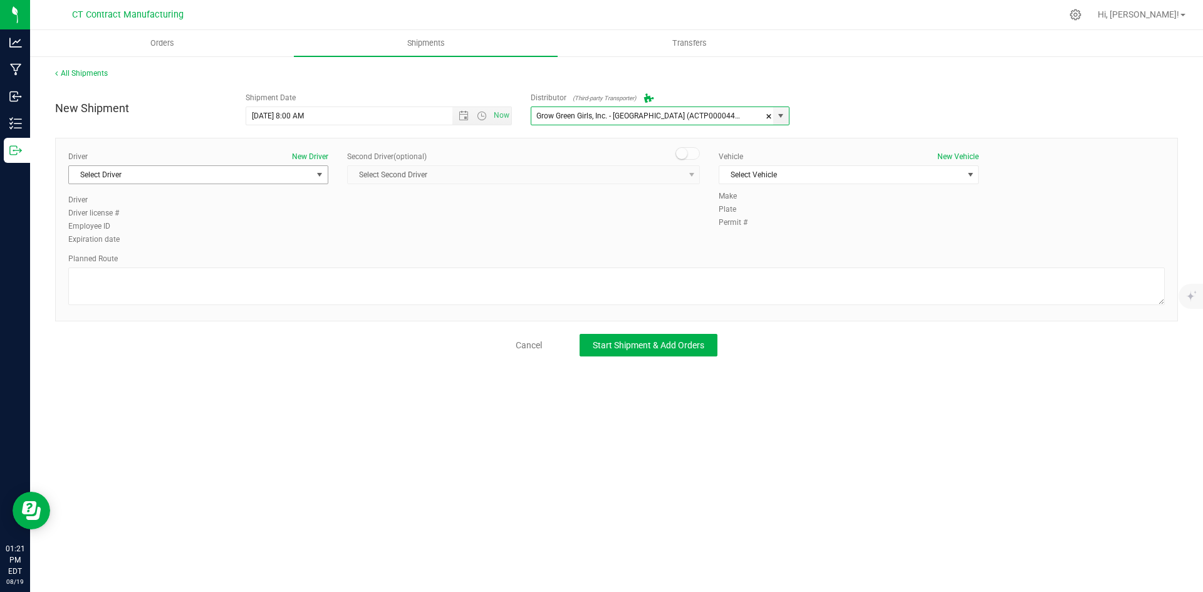
click at [320, 177] on span "select" at bounding box center [320, 175] width 10 height 10
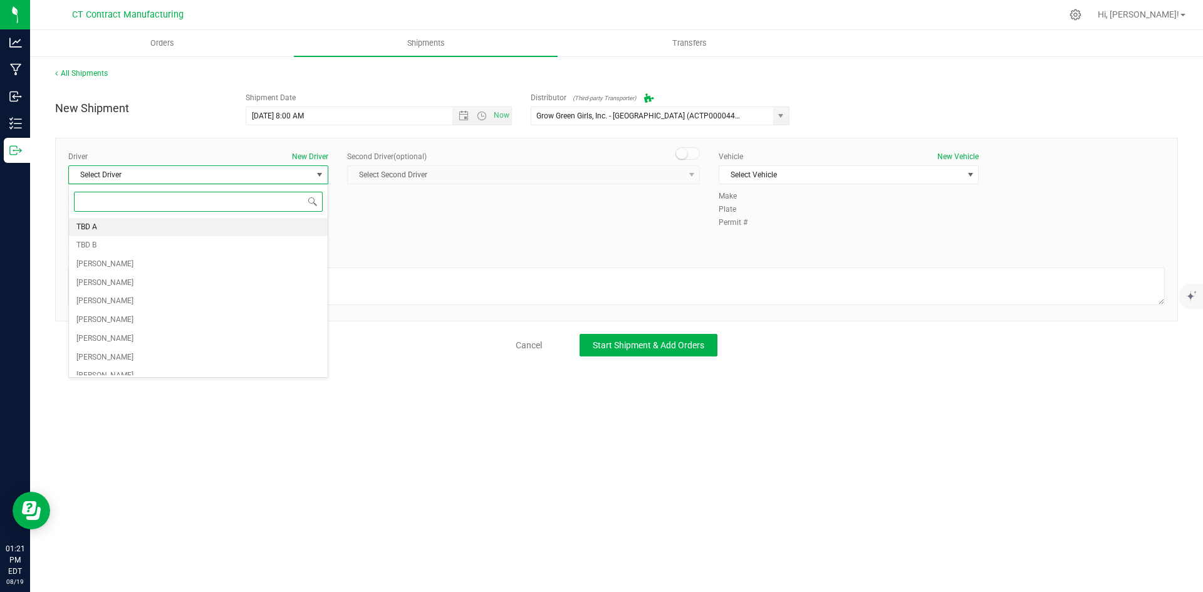
drag, startPoint x: 288, startPoint y: 224, endPoint x: 310, endPoint y: 223, distance: 21.3
click at [288, 225] on li "TBD A" at bounding box center [198, 227] width 259 height 19
click at [694, 154] on span at bounding box center [688, 153] width 25 height 13
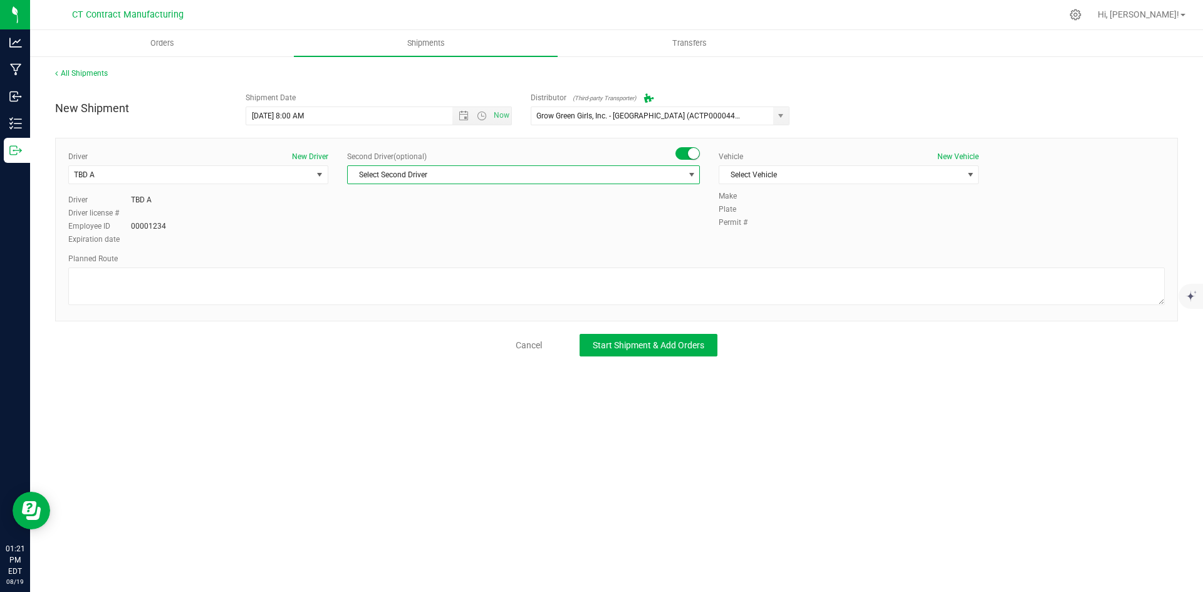
click at [694, 170] on span "select" at bounding box center [692, 175] width 10 height 10
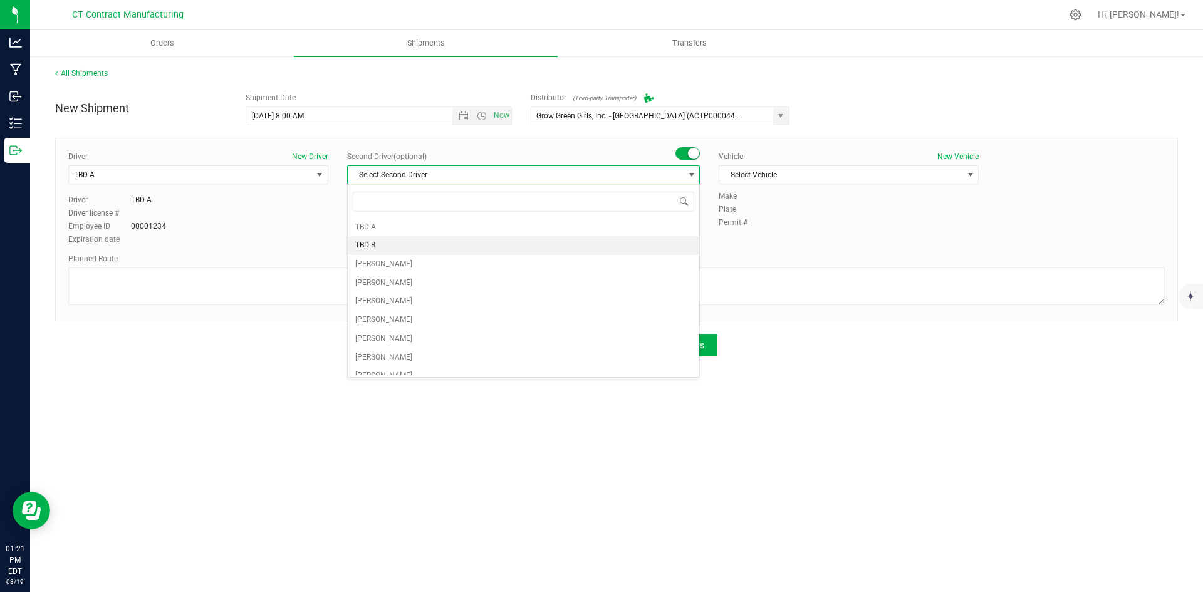
click at [513, 245] on li "TBD B" at bounding box center [524, 245] width 352 height 19
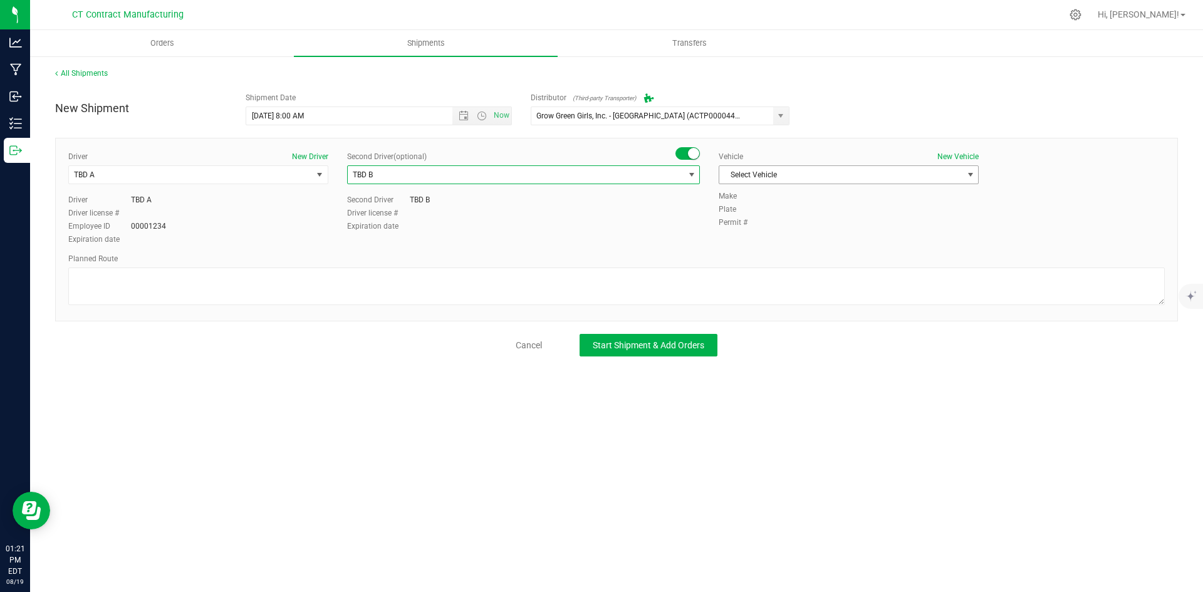
click at [760, 170] on span "Select Vehicle" at bounding box center [840, 175] width 243 height 18
click at [758, 210] on li "Ford Transit 250" at bounding box center [848, 215] width 259 height 19
click at [629, 281] on textarea at bounding box center [616, 287] width 1097 height 38
paste textarea "Randomized route via 3rd party transporter"
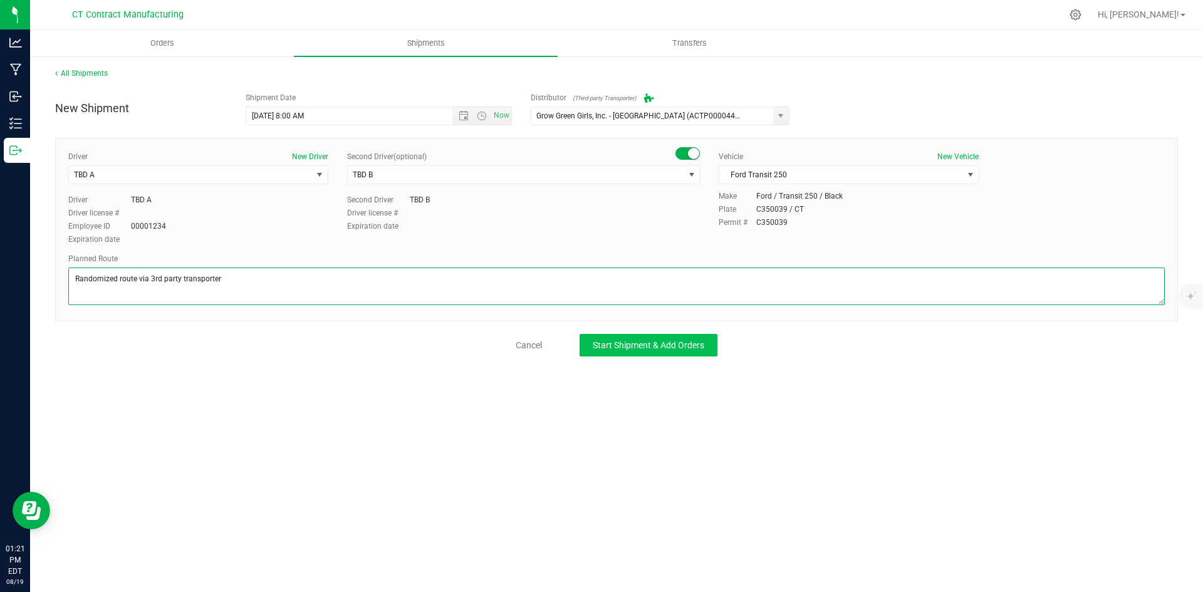
type textarea "Randomized route via 3rd party transporter"
click at [634, 334] on button "Start Shipment & Add Orders" at bounding box center [649, 345] width 138 height 23
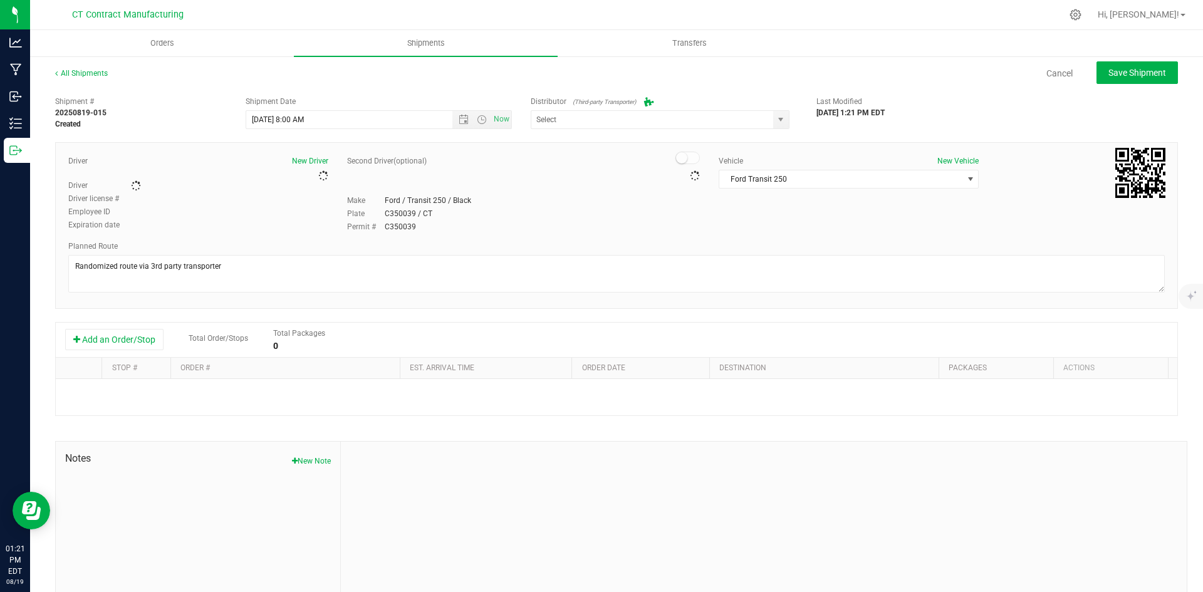
type input "Grow Green Girls, Inc. - [GEOGRAPHIC_DATA] (ACTP0000443)"
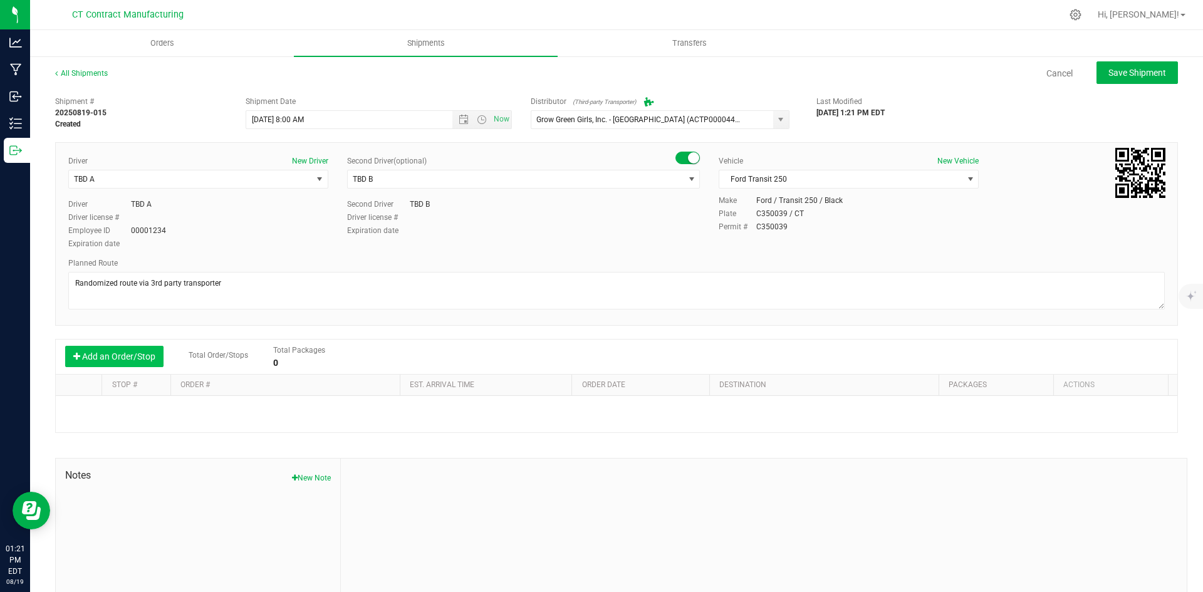
click at [130, 355] on button "Add an Order/Stop" at bounding box center [114, 356] width 98 height 21
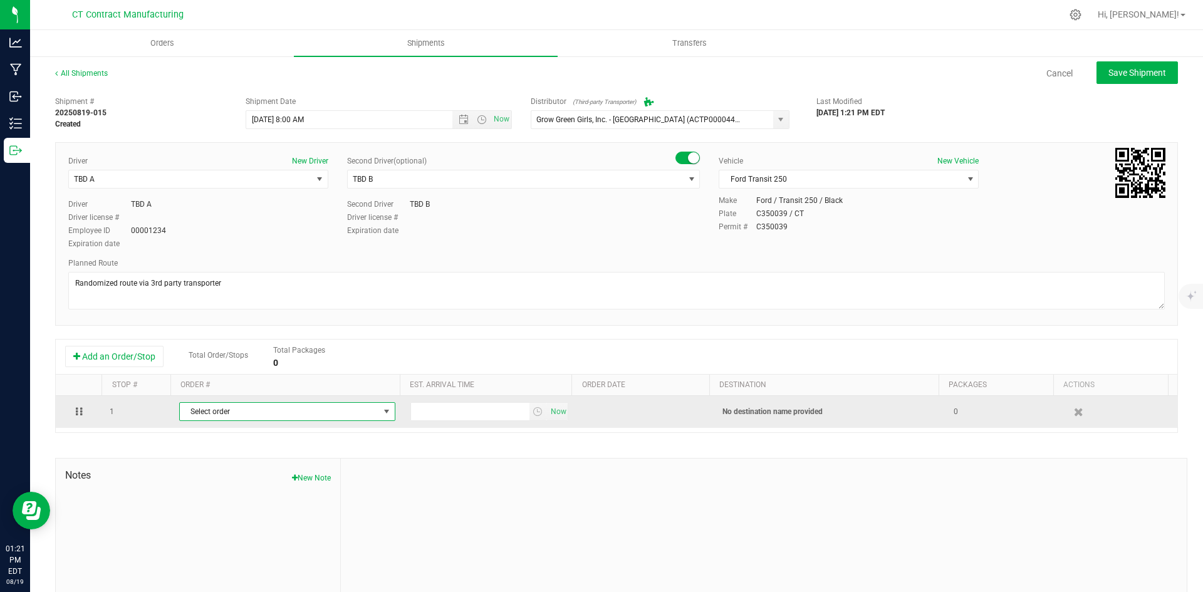
click at [249, 408] on span "Select order" at bounding box center [279, 412] width 199 height 18
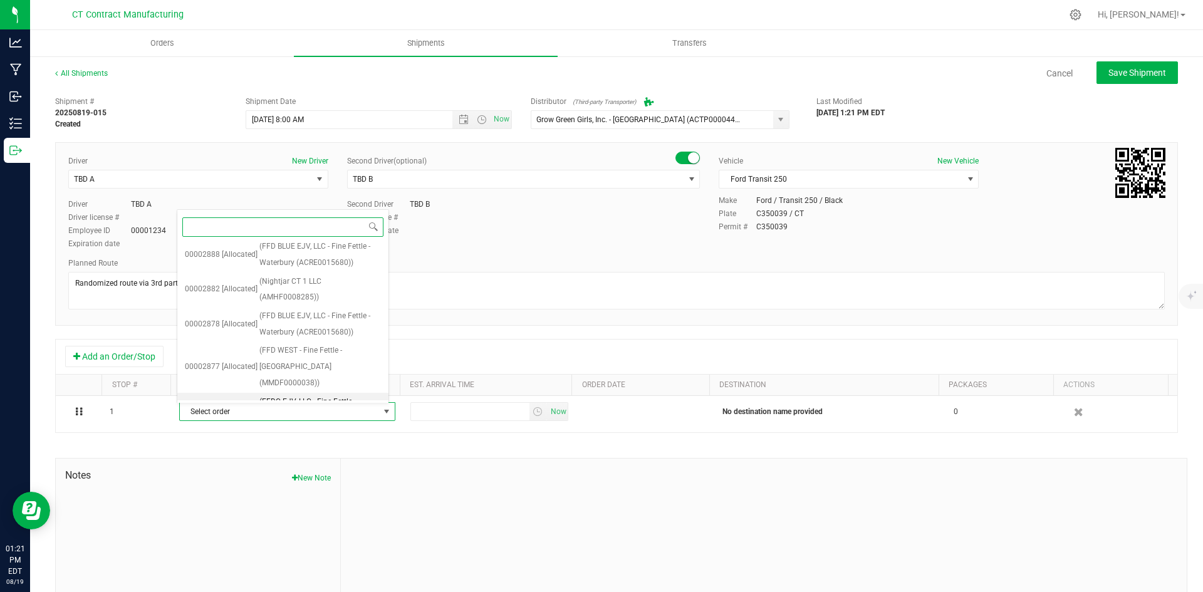
scroll to position [691, 0]
click at [319, 403] on span "(FFDW EJV - Fine Fettle - Manchester (ACRE0015647))" at bounding box center [320, 427] width 122 height 48
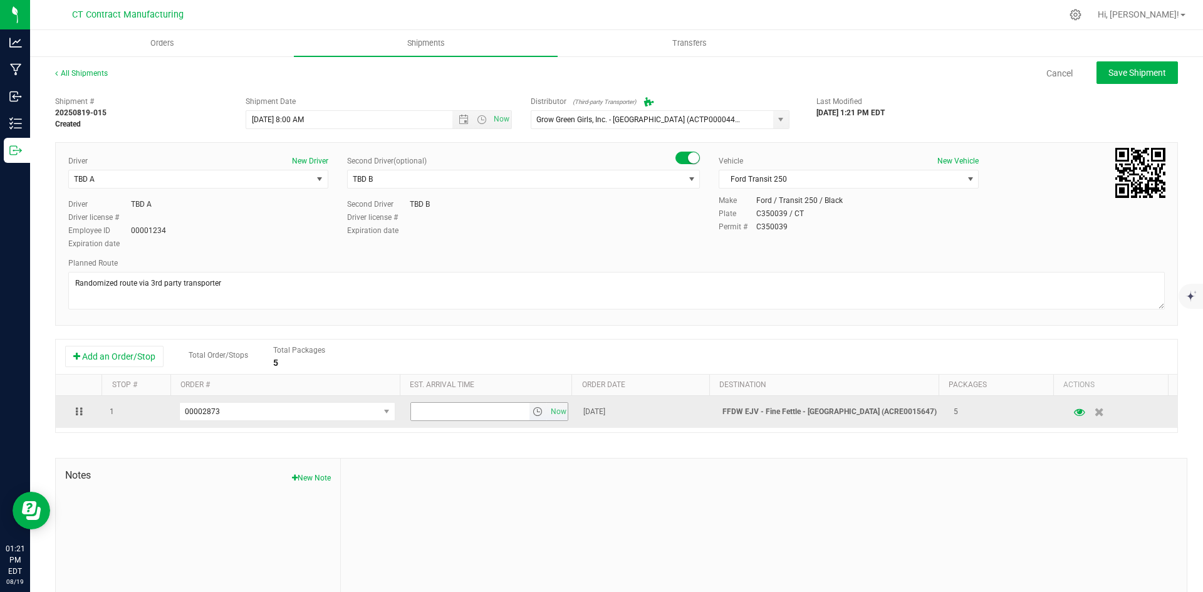
click at [533, 412] on span "select" at bounding box center [538, 412] width 10 height 10
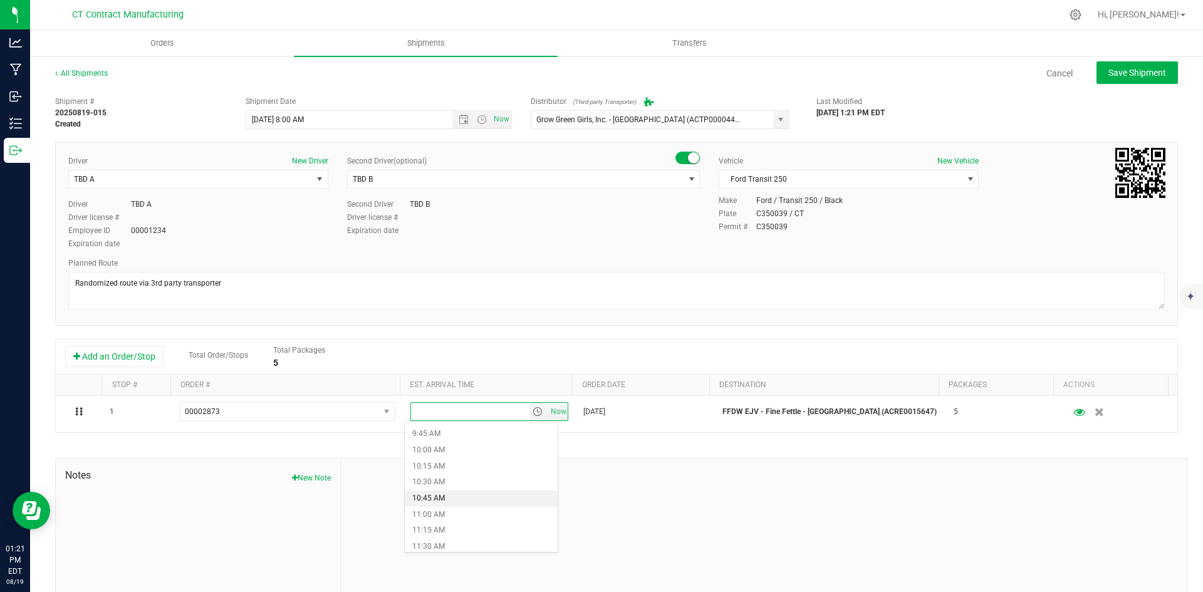
scroll to position [689, 0]
click at [515, 485] on li "11:30 AM" at bounding box center [481, 484] width 153 height 16
click at [523, 450] on div "Shipment # 20250819-015 Created Shipment Date 8/20/2025 8:00 AM Now Distributor…" at bounding box center [616, 358] width 1123 height 537
click at [523, 456] on div "Shipment # 20250819-015 Created Shipment Date 8/20/2025 8:00 AM Now Distributor…" at bounding box center [616, 358] width 1123 height 537
click at [1141, 74] on span "Save Shipment" at bounding box center [1138, 73] width 58 height 10
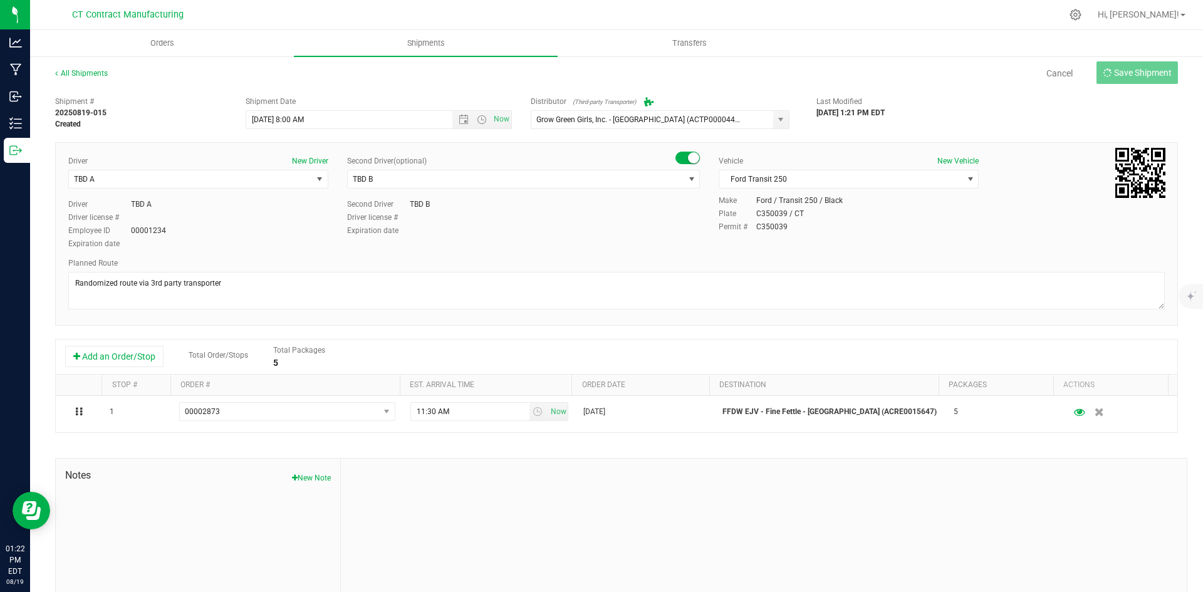
type input "8/20/2025 12:00 PM"
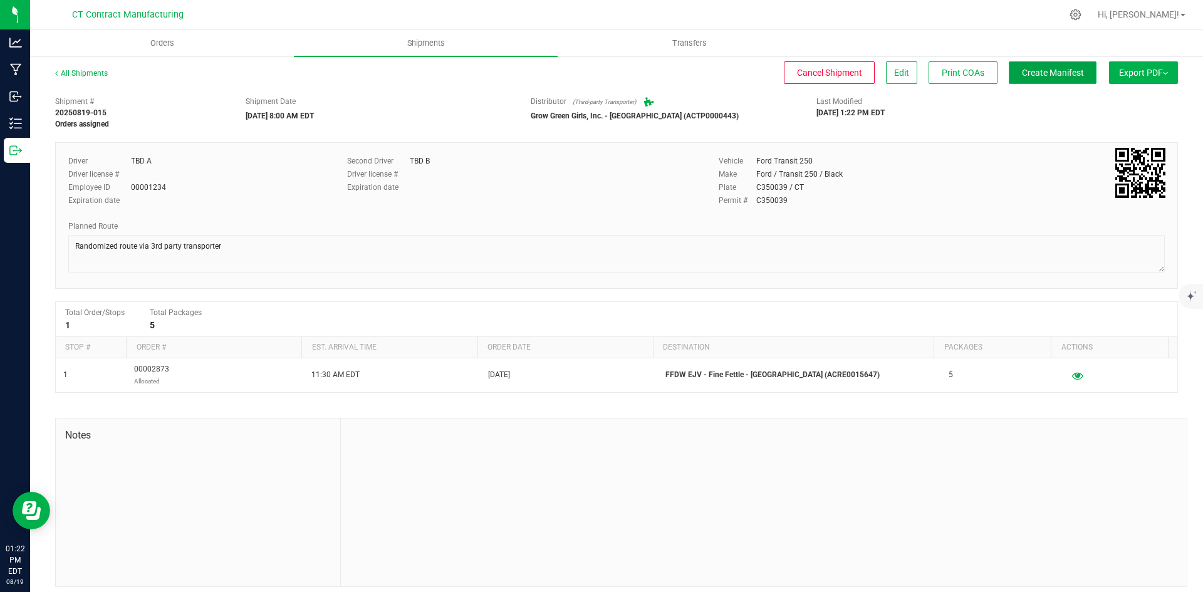
click at [1028, 65] on button "Create Manifest" at bounding box center [1053, 72] width 88 height 23
click at [84, 69] on link "All Shipments" at bounding box center [81, 73] width 53 height 9
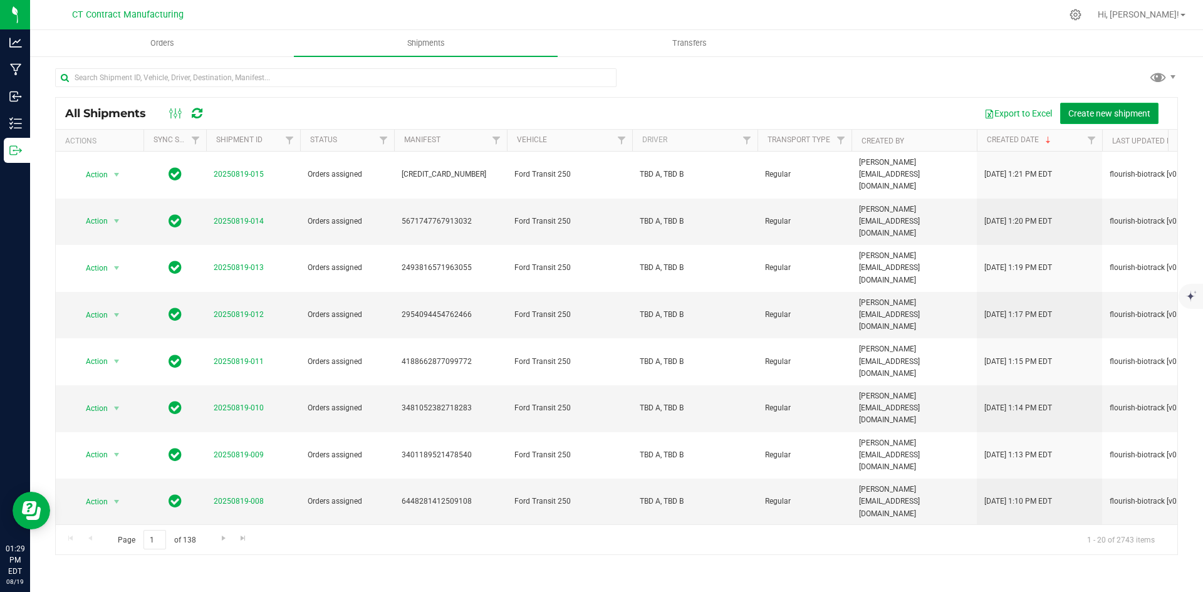
click at [1104, 120] on button "Create new shipment" at bounding box center [1109, 113] width 98 height 21
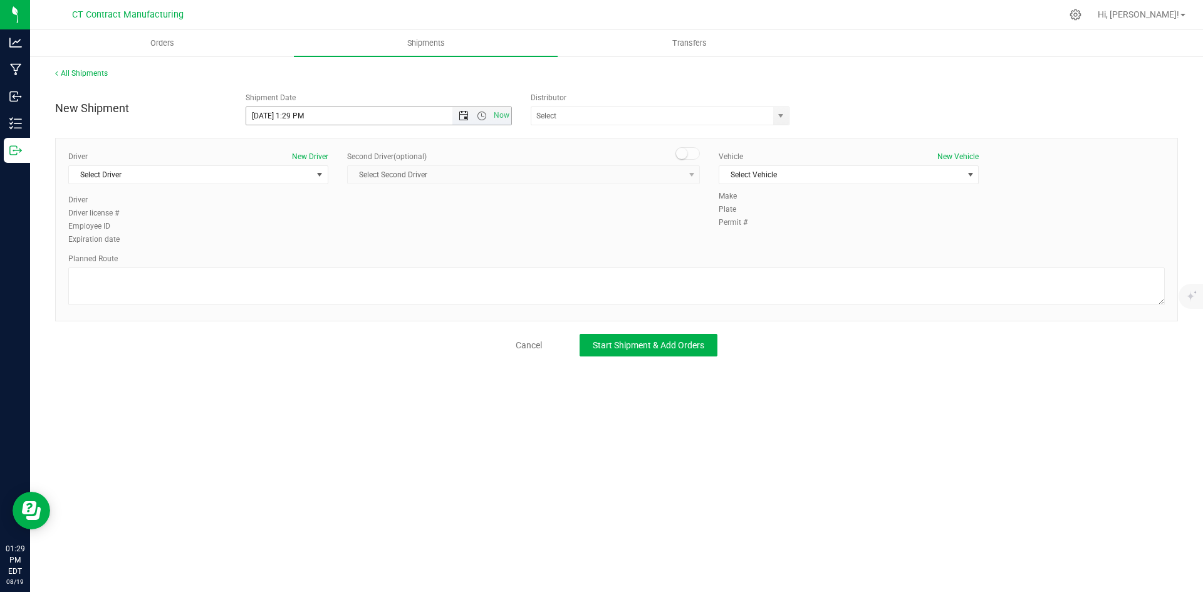
click at [461, 120] on span "Open the date view" at bounding box center [464, 116] width 10 height 10
click at [312, 241] on link "20" at bounding box center [312, 243] width 18 height 19
click at [482, 115] on span "Open the time view" at bounding box center [482, 116] width 10 height 10
click at [315, 204] on li "8:00 AM" at bounding box center [378, 206] width 264 height 16
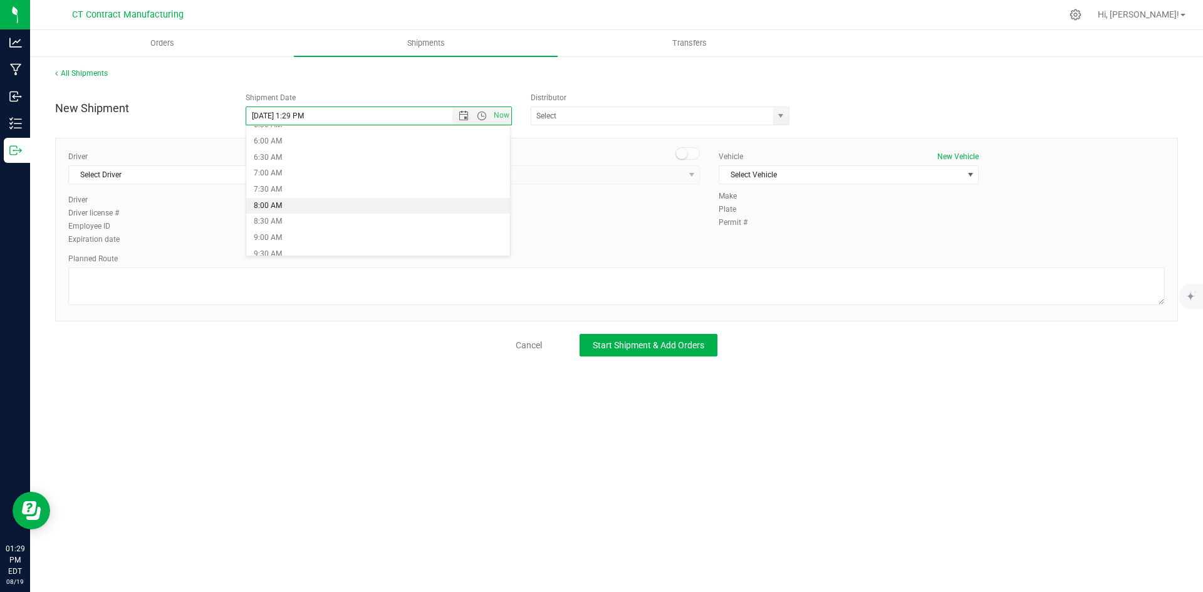
type input "8/20/2025 8:00 AM"
click at [786, 117] on span "select" at bounding box center [781, 116] width 16 height 18
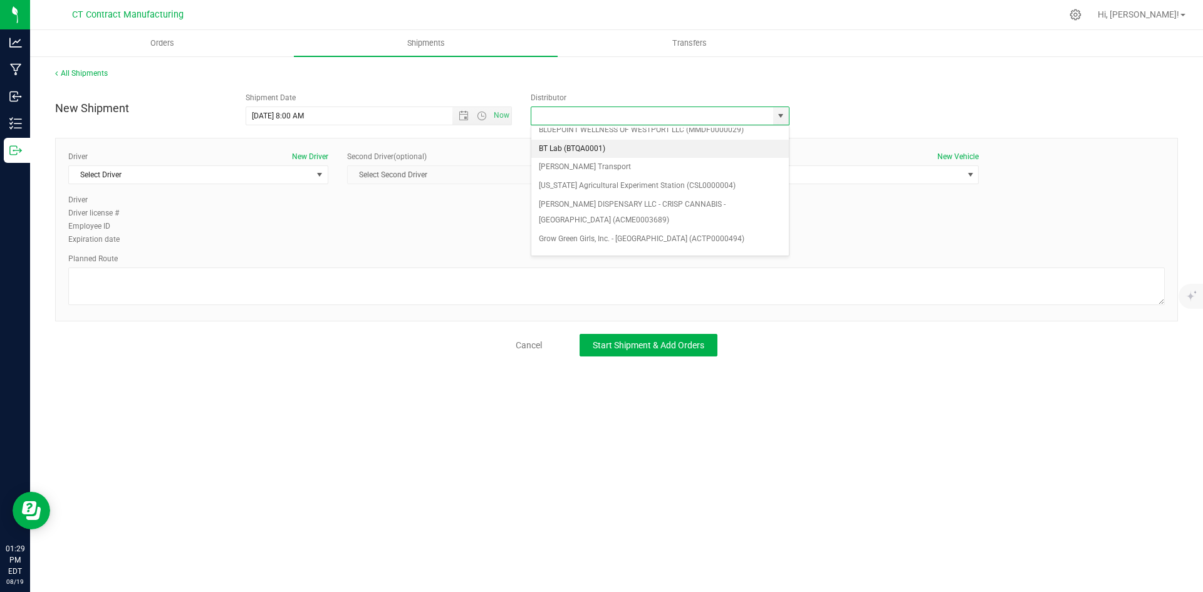
scroll to position [63, 0]
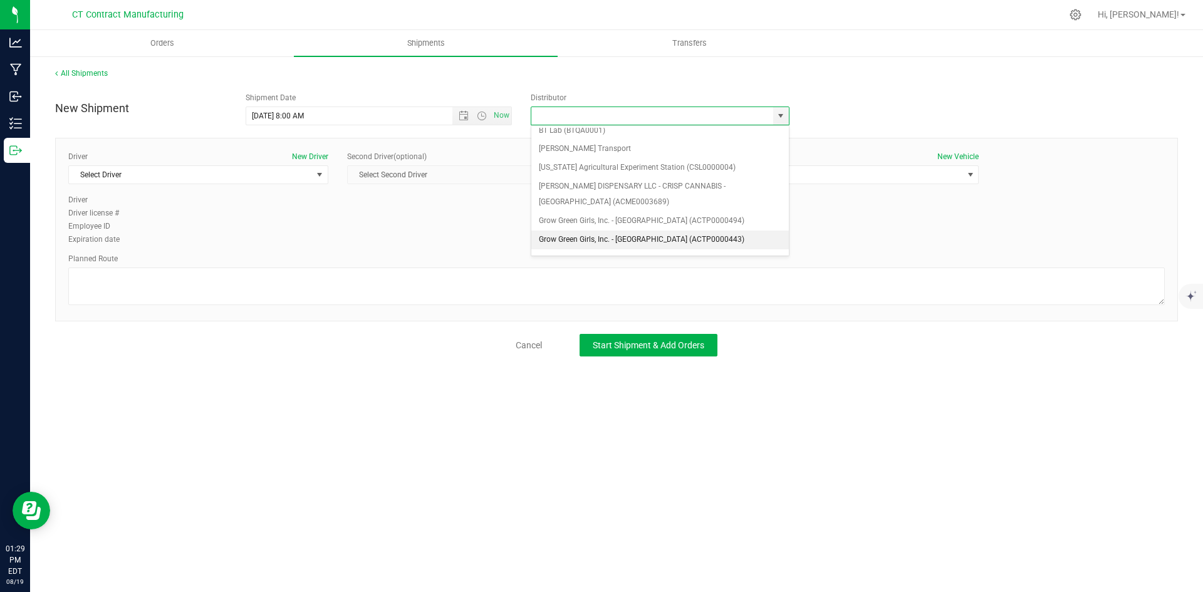
click at [680, 238] on li "Grow Green Girls, Inc. - [GEOGRAPHIC_DATA] (ACTP0000443)" at bounding box center [660, 240] width 258 height 19
type input "Grow Green Girls, Inc. - [GEOGRAPHIC_DATA] (ACTP0000443)"
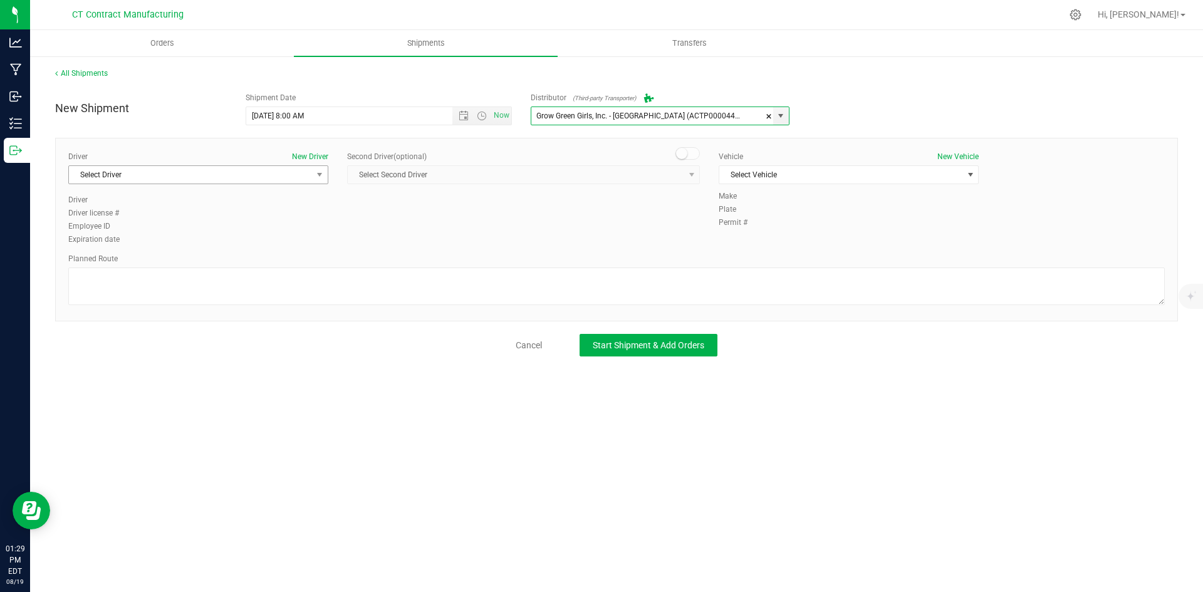
click at [264, 177] on span "Select Driver" at bounding box center [190, 175] width 243 height 18
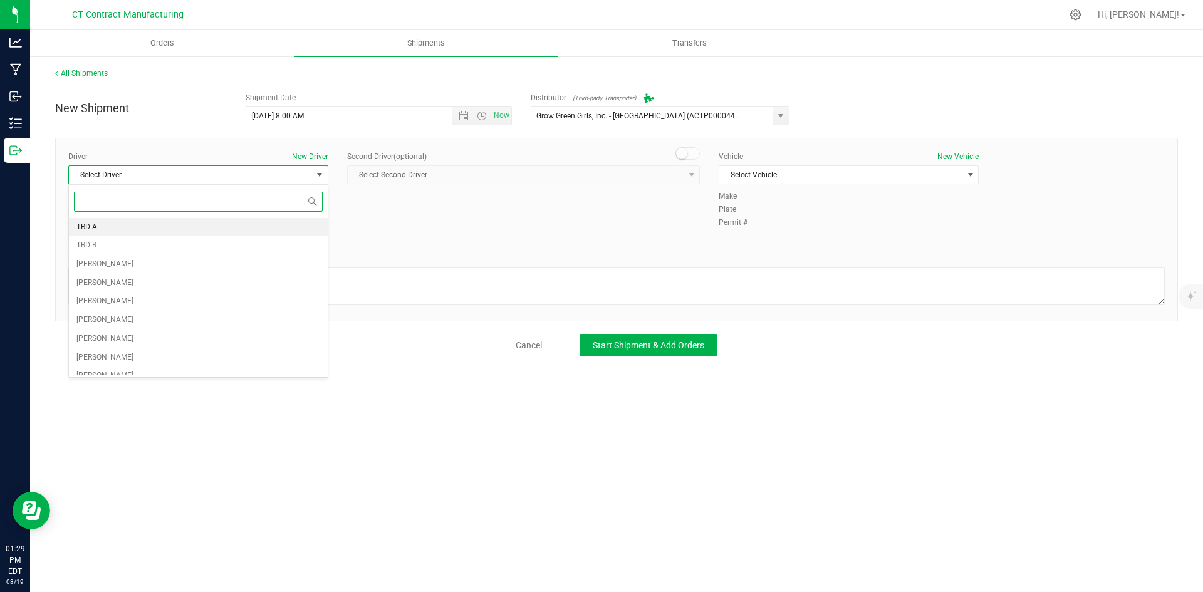
click at [130, 229] on li "TBD A" at bounding box center [198, 227] width 259 height 19
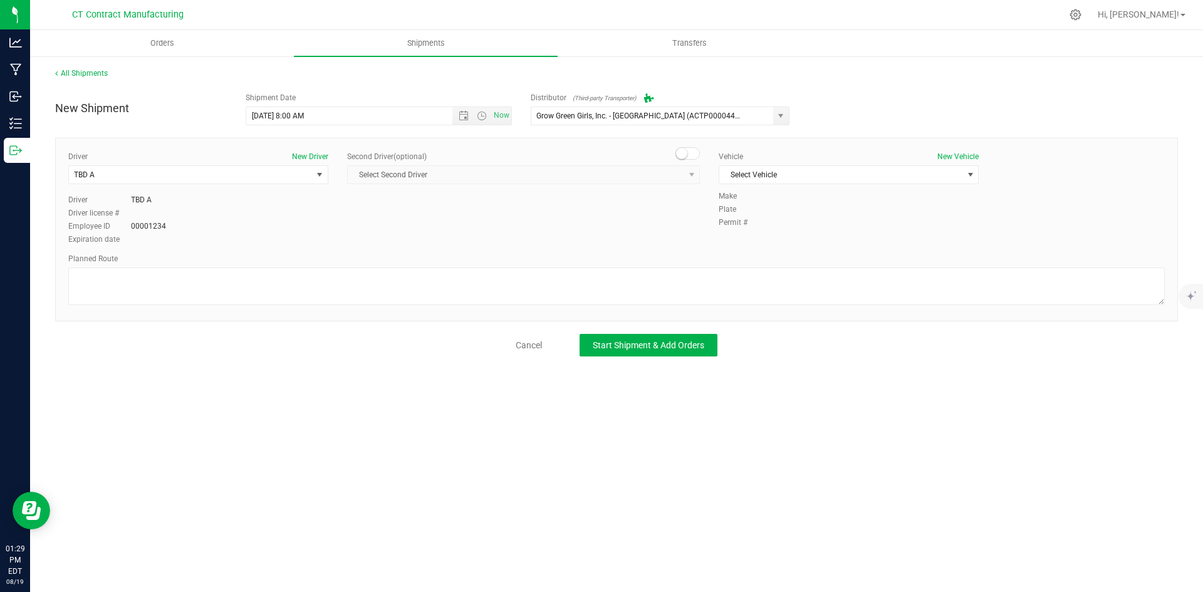
click at [689, 154] on span at bounding box center [688, 153] width 25 height 13
click at [691, 168] on span "select" at bounding box center [692, 175] width 16 height 18
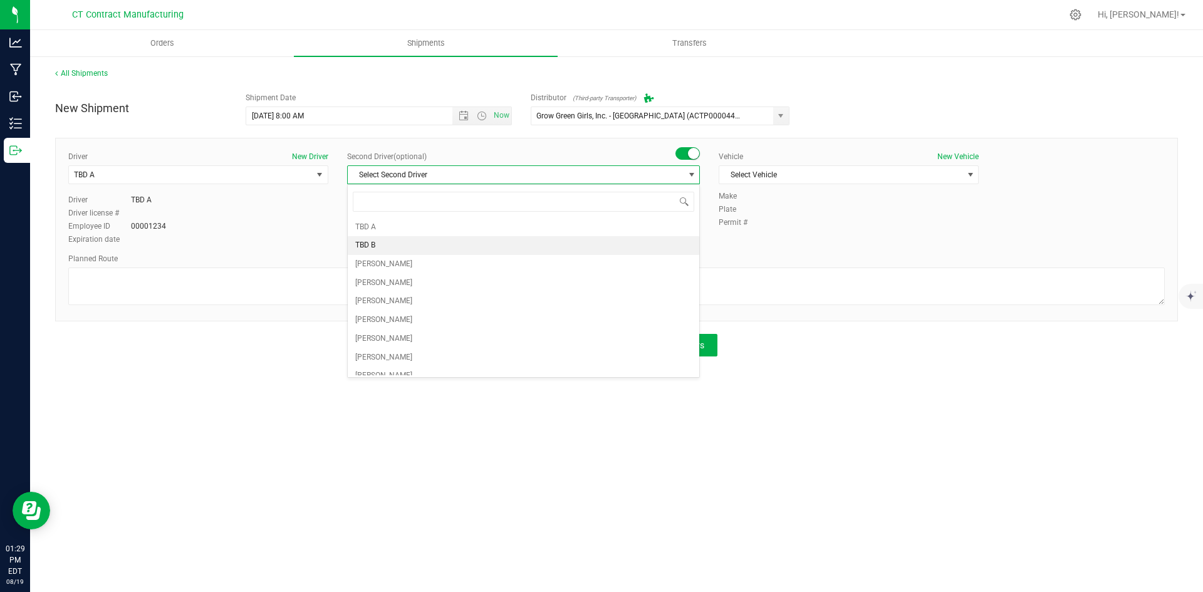
click at [485, 249] on li "TBD B" at bounding box center [524, 245] width 352 height 19
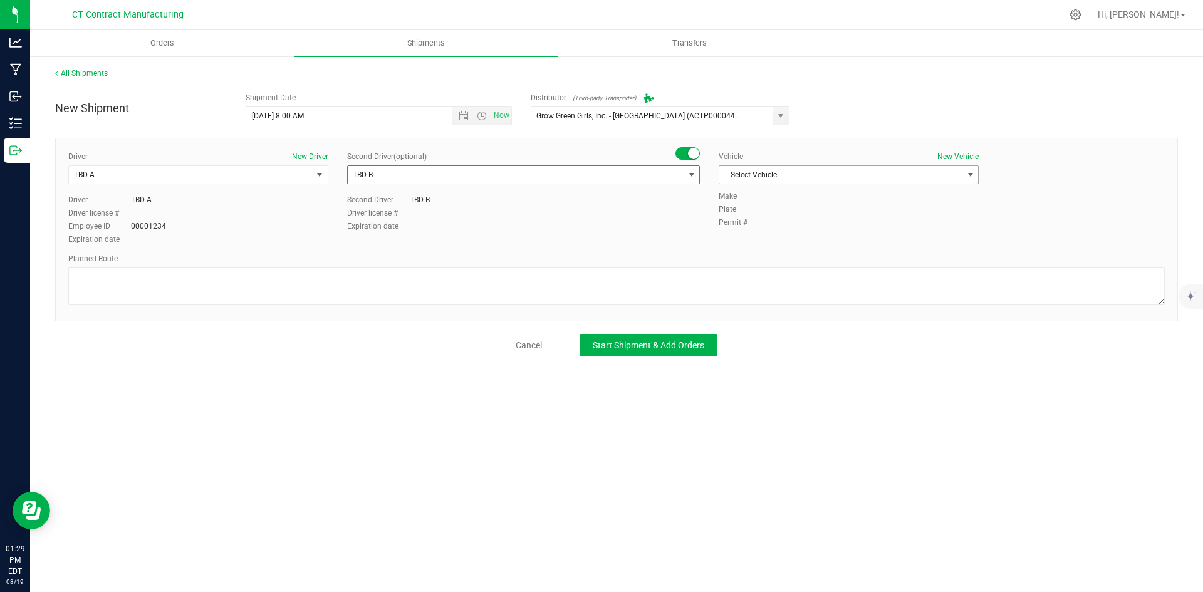
click at [829, 173] on span "Select Vehicle" at bounding box center [840, 175] width 243 height 18
click at [808, 211] on li "Ford Transit 250" at bounding box center [848, 215] width 259 height 19
click at [790, 281] on textarea at bounding box center [616, 287] width 1097 height 38
paste textarea "Randomized route via 3rd party transporter"
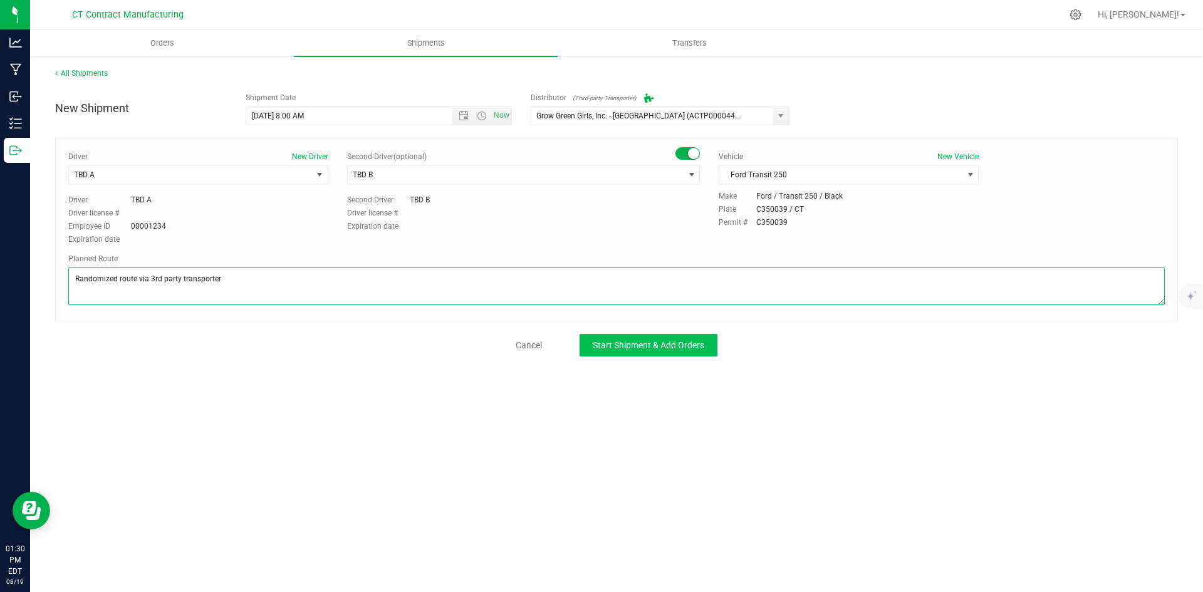
type textarea "Randomized route via 3rd party transporter"
click at [691, 346] on span "Start Shipment & Add Orders" at bounding box center [649, 345] width 112 height 10
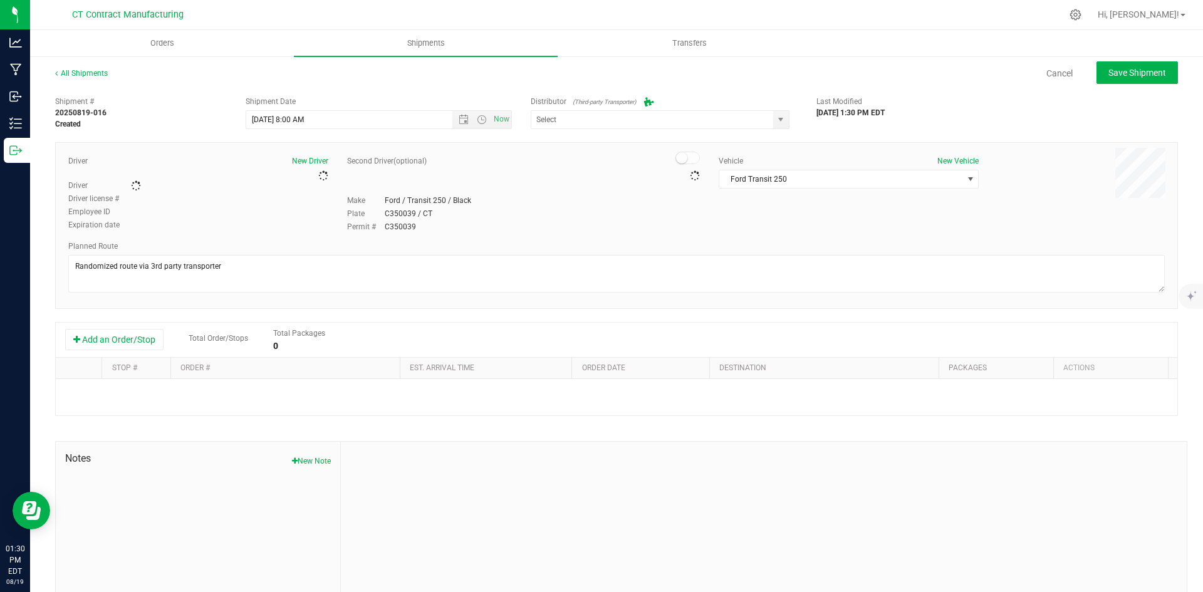
type input "Grow Green Girls, Inc. - [GEOGRAPHIC_DATA] (ACTP0000443)"
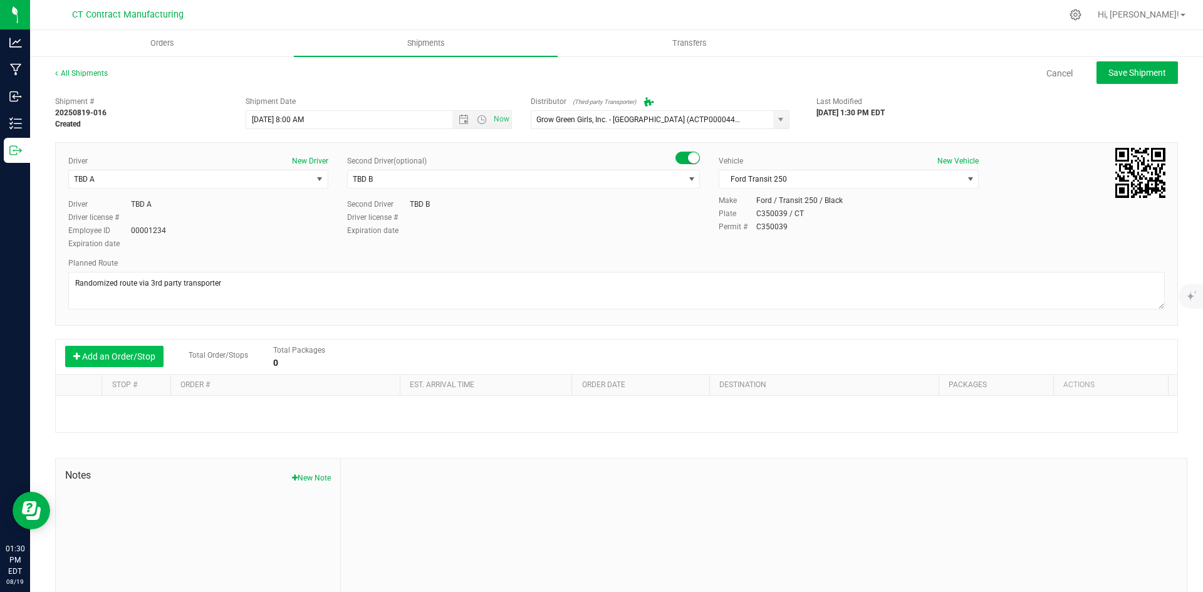
click at [119, 347] on button "Add an Order/Stop" at bounding box center [114, 356] width 98 height 21
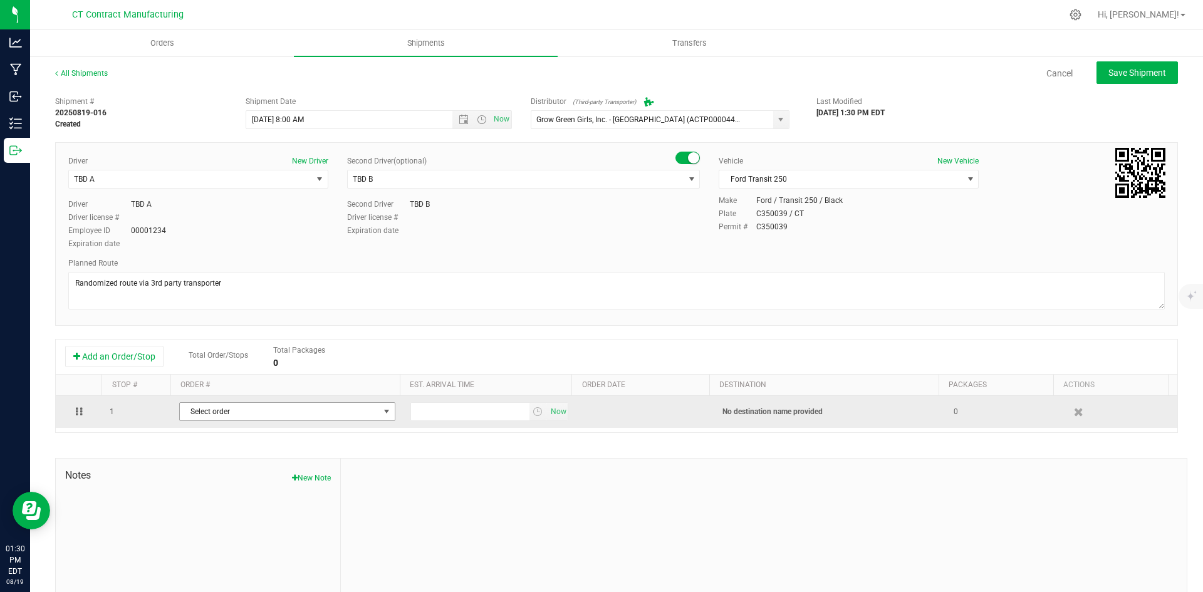
click at [203, 417] on span "Select order" at bounding box center [279, 412] width 199 height 18
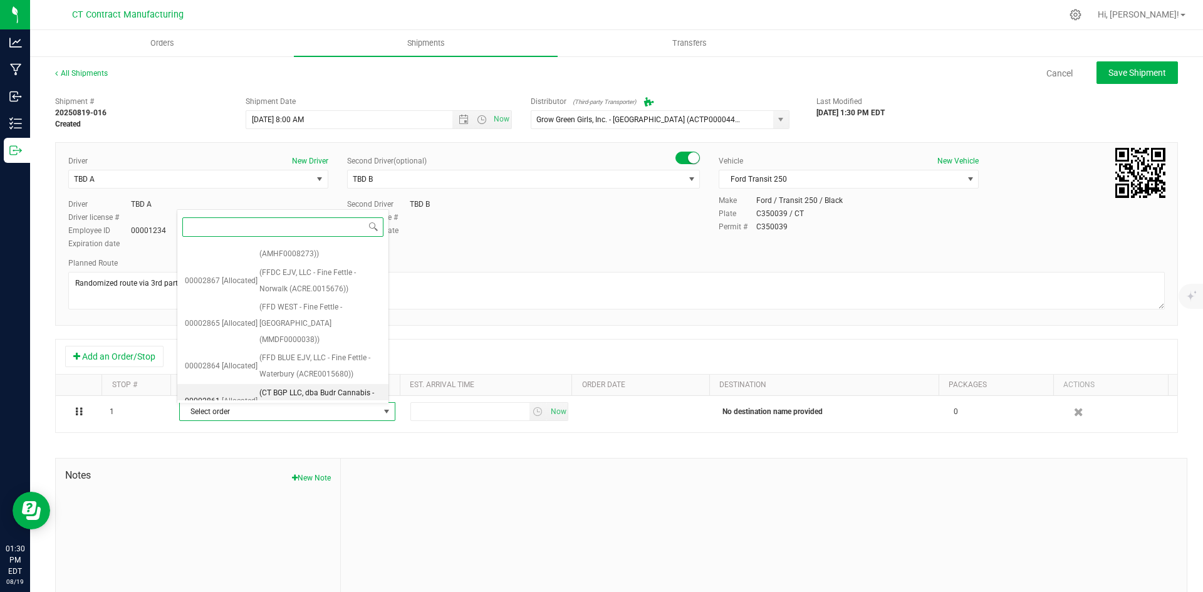
scroll to position [1042, 0]
click at [301, 480] on span "(FFDW EJV - Fine Fettle - Manchester (ACRE0015647))" at bounding box center [320, 504] width 122 height 48
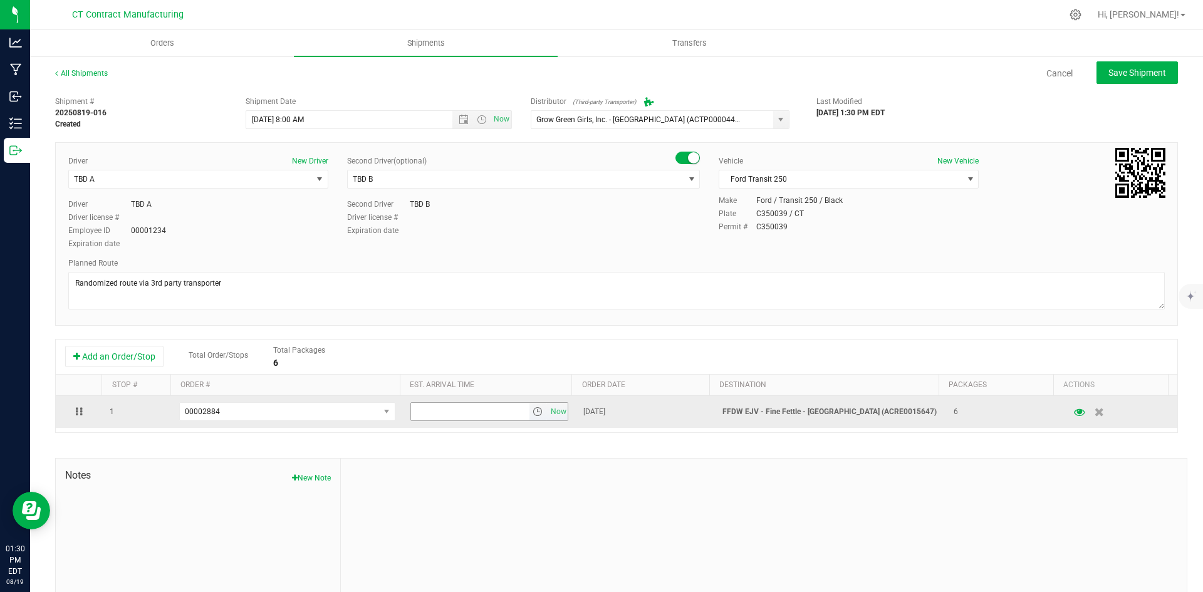
click at [533, 412] on span "select" at bounding box center [538, 412] width 10 height 10
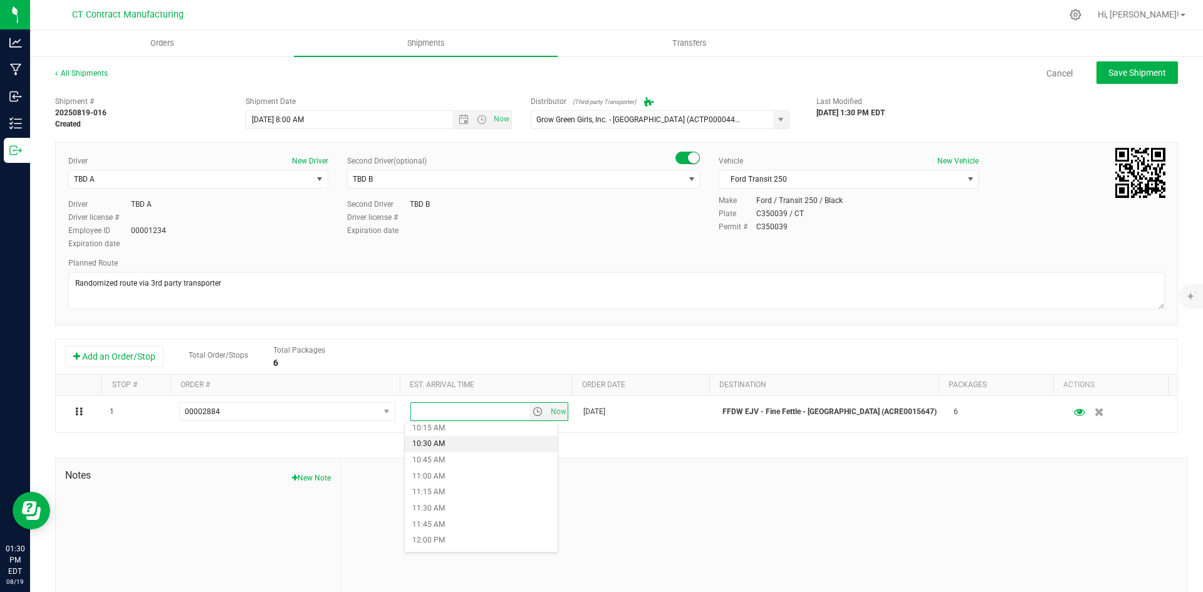
scroll to position [689, 0]
click at [461, 478] on li "11:30 AM" at bounding box center [481, 484] width 153 height 16
click at [1123, 76] on span "Save Shipment" at bounding box center [1138, 73] width 58 height 10
type input "8/20/2025 12:00 PM"
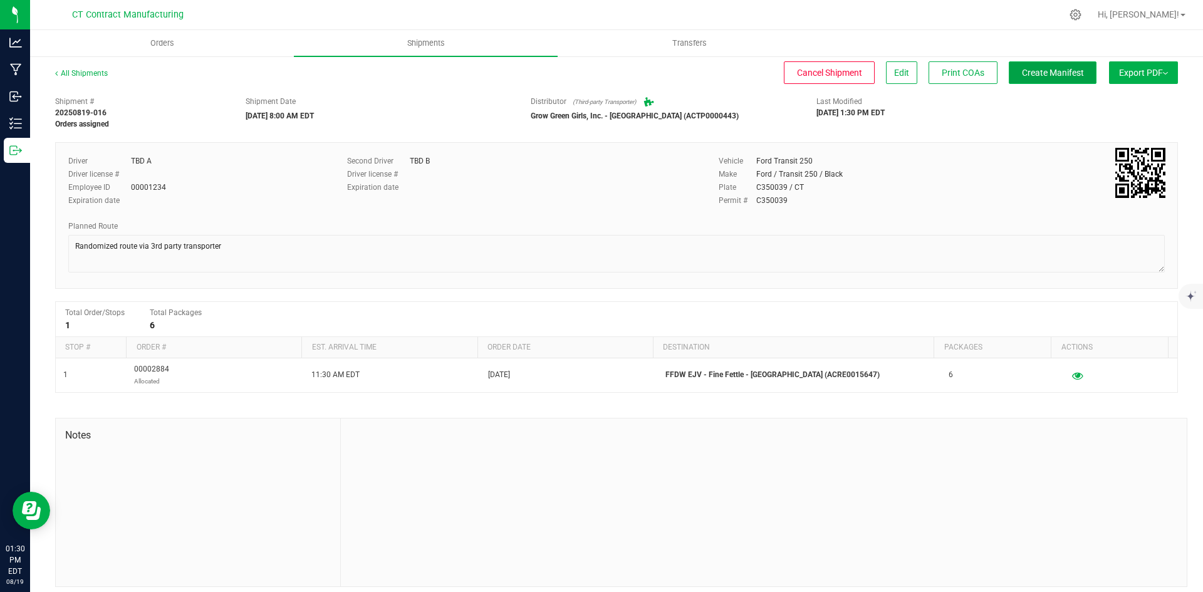
click at [1063, 76] on span "Create Manifest" at bounding box center [1053, 73] width 62 height 10
click at [85, 76] on link "All Shipments" at bounding box center [81, 73] width 53 height 9
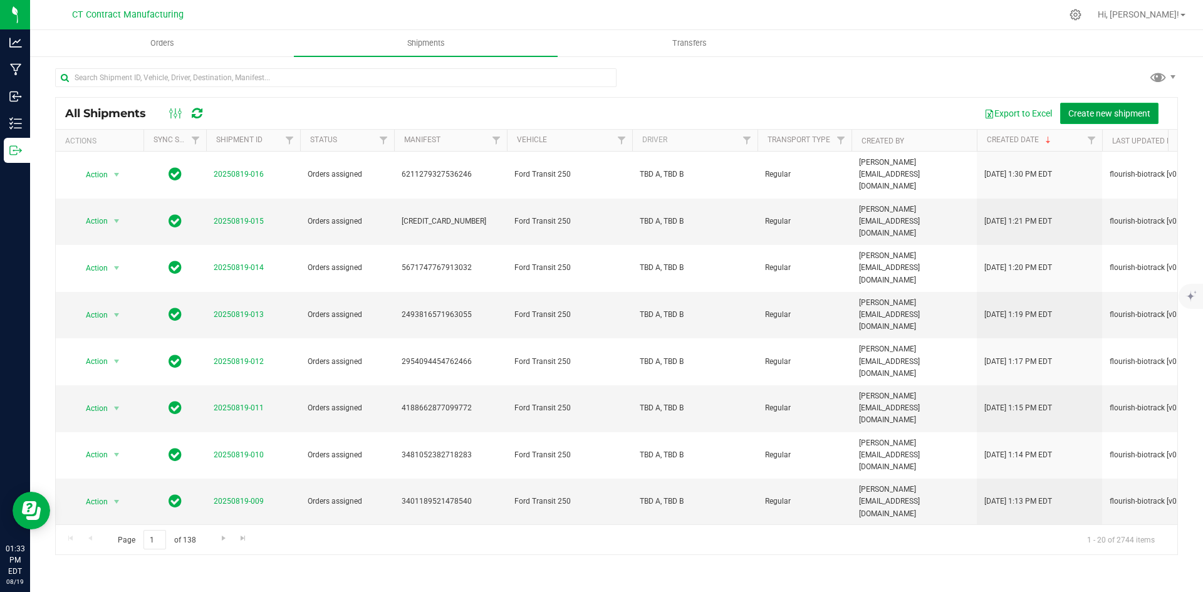
click at [1095, 116] on span "Create new shipment" at bounding box center [1109, 113] width 82 height 10
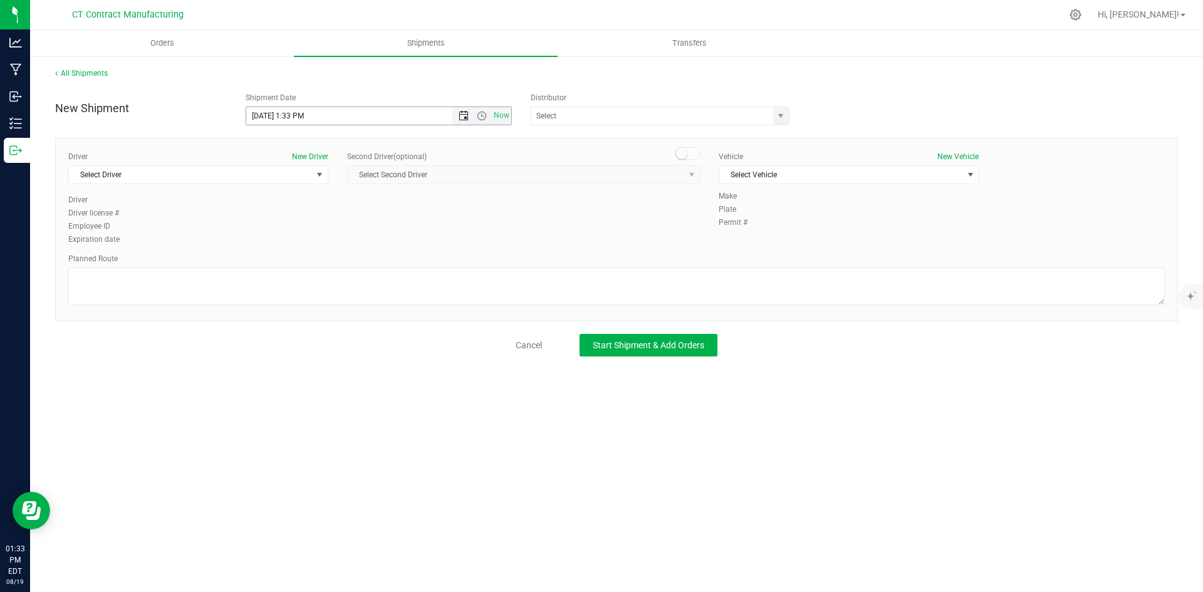
click at [466, 113] on span "Open the date view" at bounding box center [464, 116] width 10 height 10
click at [313, 239] on link "20" at bounding box center [312, 243] width 18 height 19
click at [494, 109] on span "Now" at bounding box center [501, 116] width 21 height 18
click at [483, 113] on span "Open the time view" at bounding box center [482, 116] width 10 height 10
click at [470, 115] on span "Now" at bounding box center [481, 116] width 59 height 18
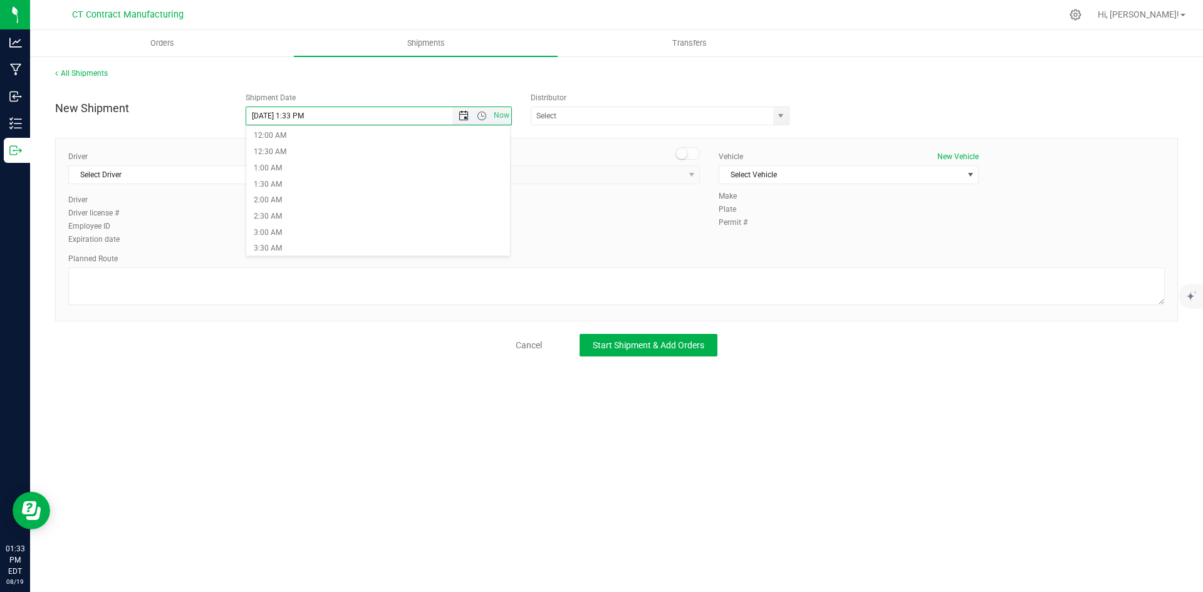
click at [467, 117] on span "Open the date view" at bounding box center [464, 116] width 10 height 10
click at [309, 242] on link "20" at bounding box center [312, 243] width 18 height 19
click at [483, 114] on span "Open the time view" at bounding box center [482, 116] width 10 height 10
click at [286, 203] on li "8:00 AM" at bounding box center [378, 206] width 264 height 16
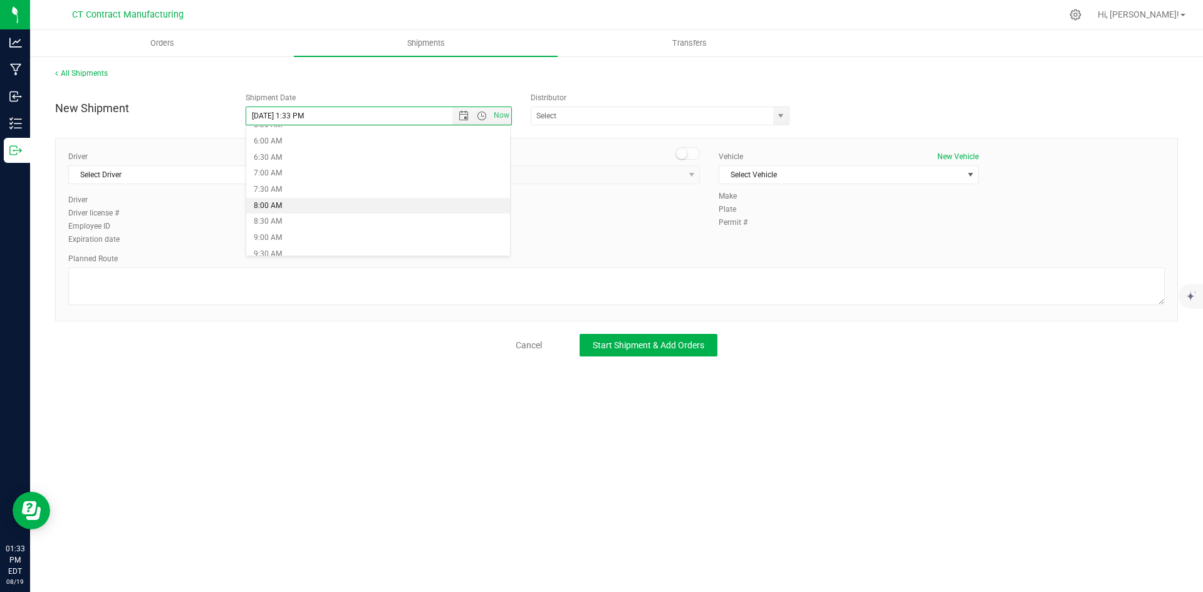
type input "8/20/2025 8:00 AM"
click at [782, 110] on span "select" at bounding box center [781, 116] width 16 height 18
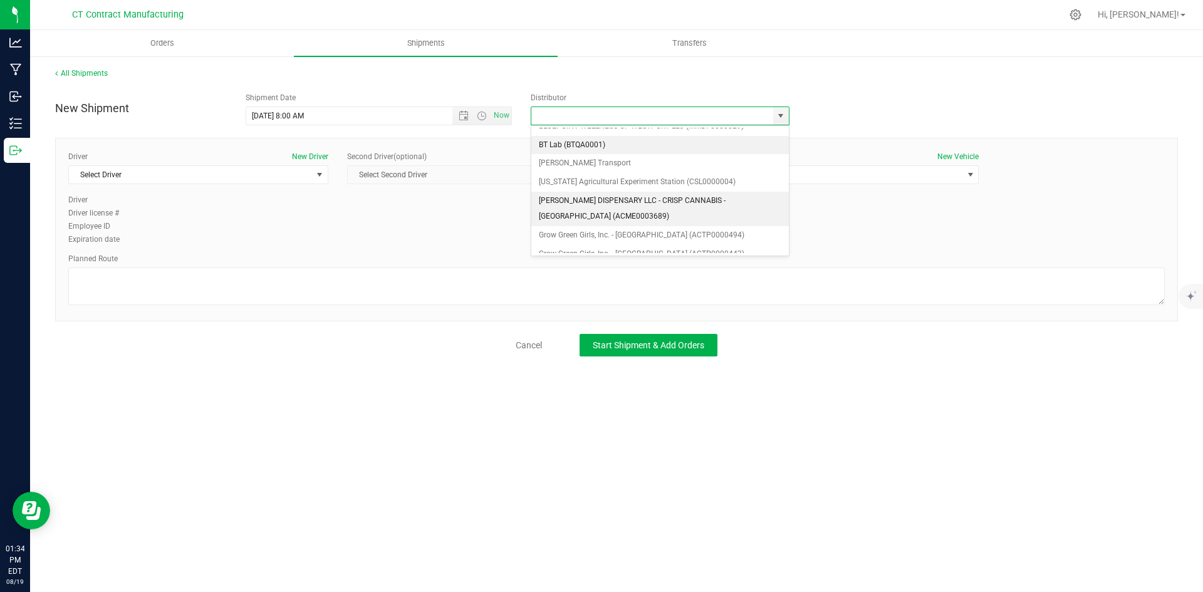
scroll to position [63, 0]
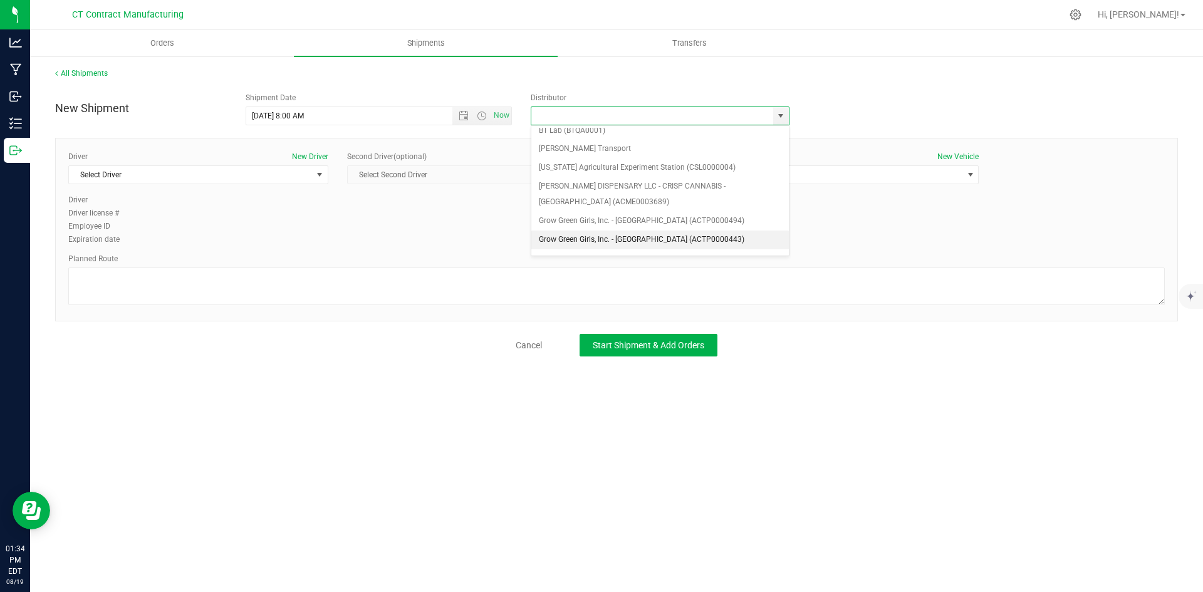
click at [674, 239] on li "Grow Green Girls, Inc. - [GEOGRAPHIC_DATA] (ACTP0000443)" at bounding box center [660, 240] width 258 height 19
type input "Grow Green Girls, Inc. - [GEOGRAPHIC_DATA] (ACTP0000443)"
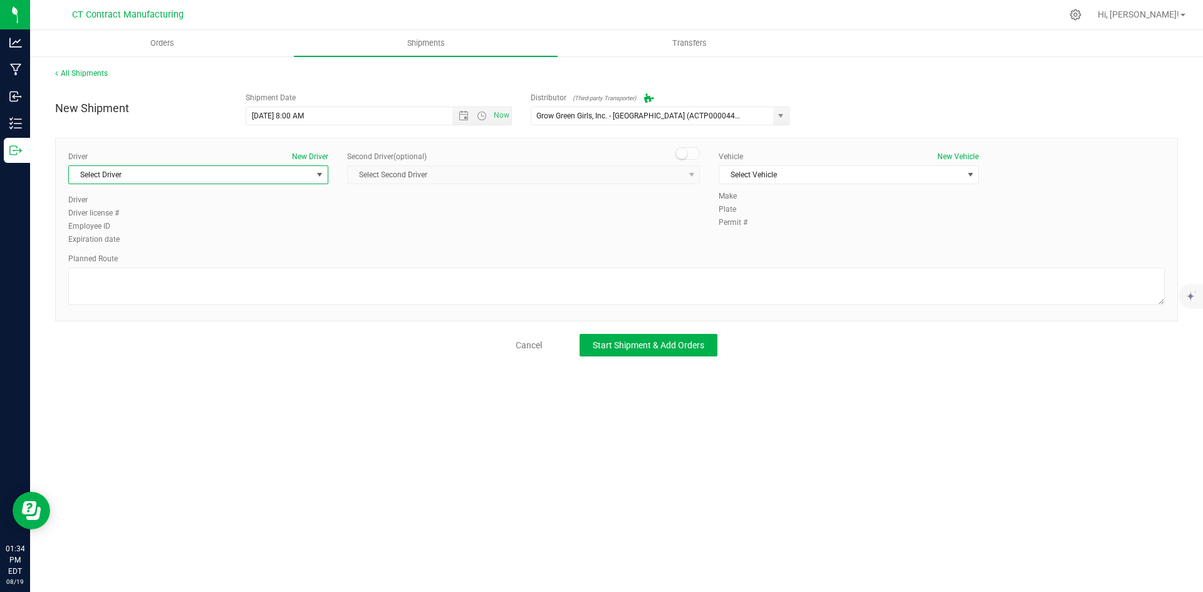
click at [281, 176] on span "Select Driver" at bounding box center [190, 175] width 243 height 18
click at [159, 230] on li "TBD A" at bounding box center [198, 227] width 259 height 19
click at [688, 159] on span at bounding box center [688, 153] width 25 height 13
click at [690, 172] on span "select" at bounding box center [692, 175] width 10 height 10
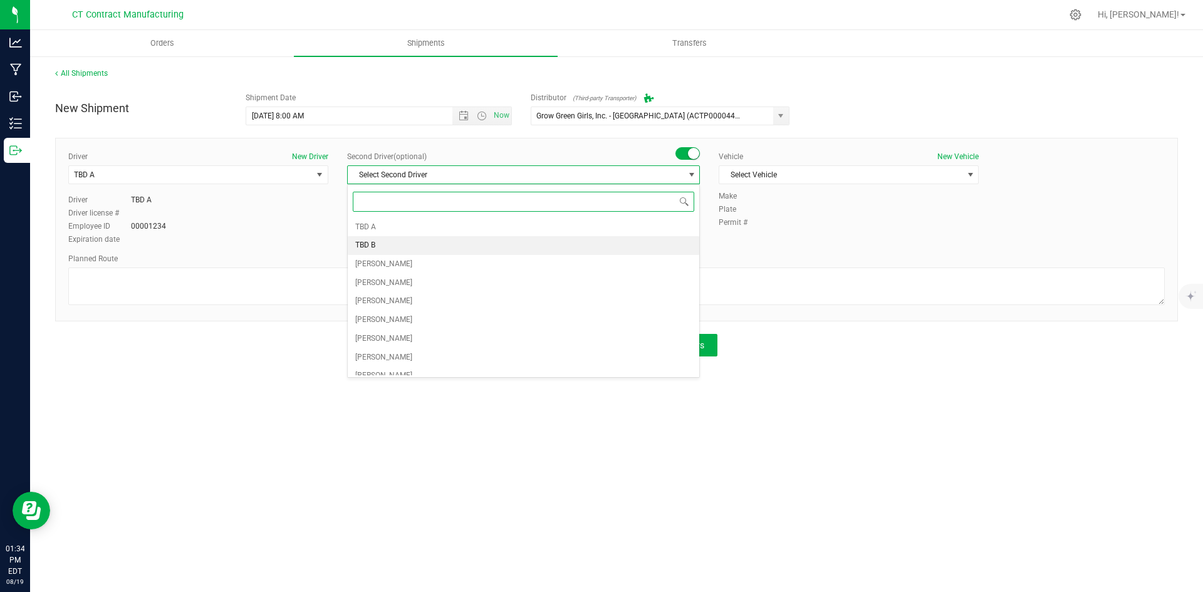
click at [473, 252] on li "TBD B" at bounding box center [524, 245] width 352 height 19
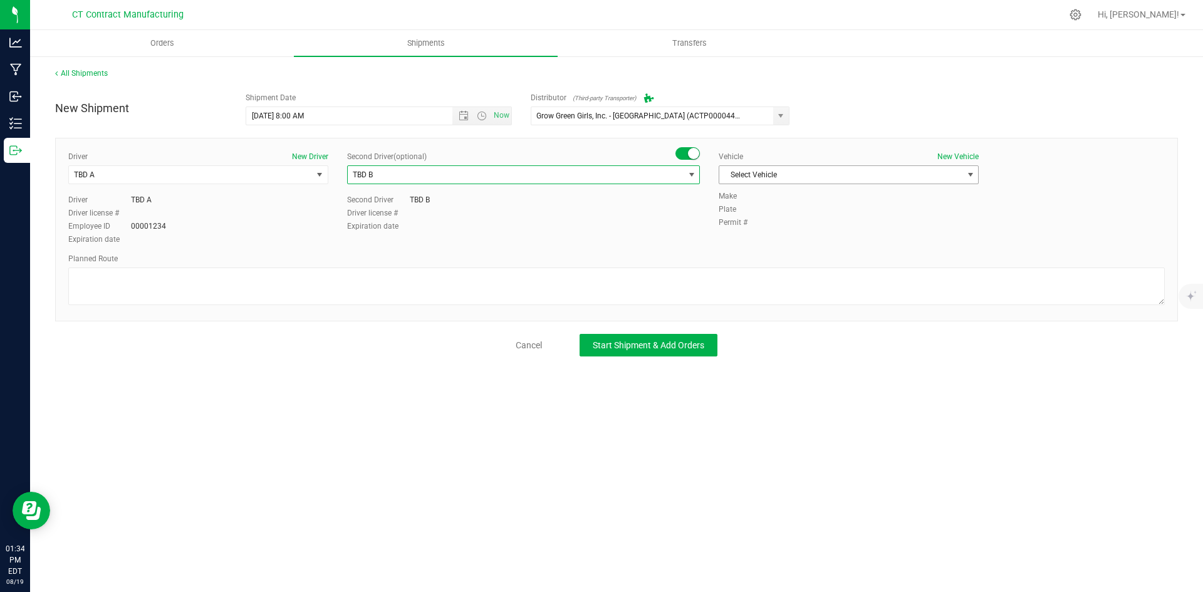
click at [787, 176] on span "Select Vehicle" at bounding box center [840, 175] width 243 height 18
click at [761, 216] on li "Ford Transit 250" at bounding box center [848, 215] width 259 height 19
click at [457, 303] on textarea at bounding box center [616, 287] width 1097 height 38
paste textarea "Randomized route via 3rd party transporter"
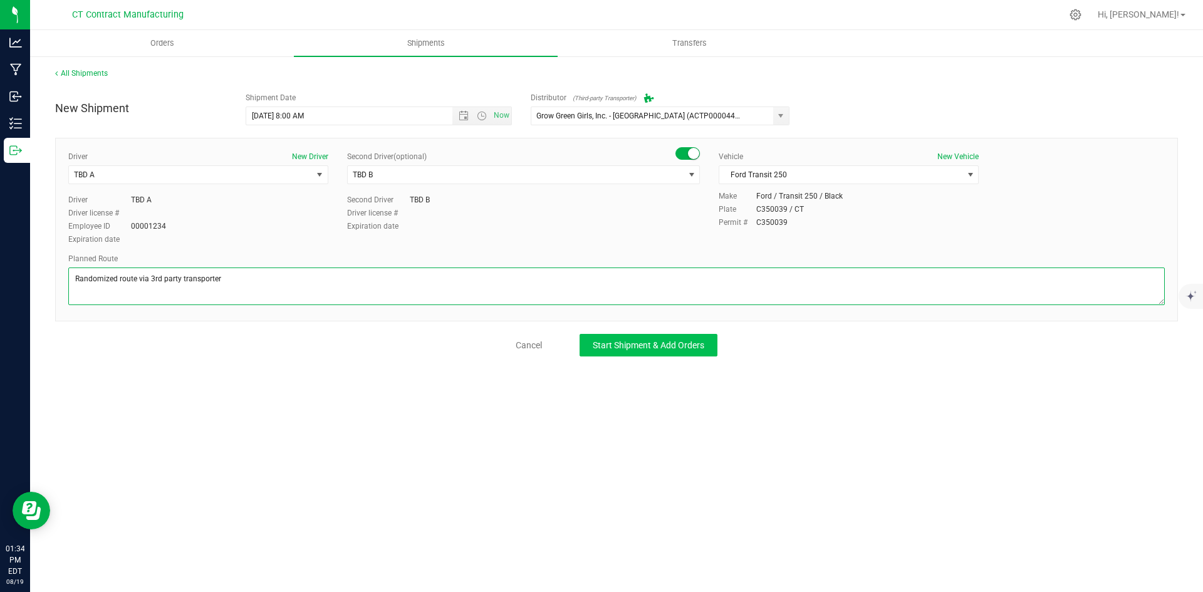
type textarea "Randomized route via 3rd party transporter"
click at [617, 338] on button "Start Shipment & Add Orders" at bounding box center [649, 345] width 138 height 23
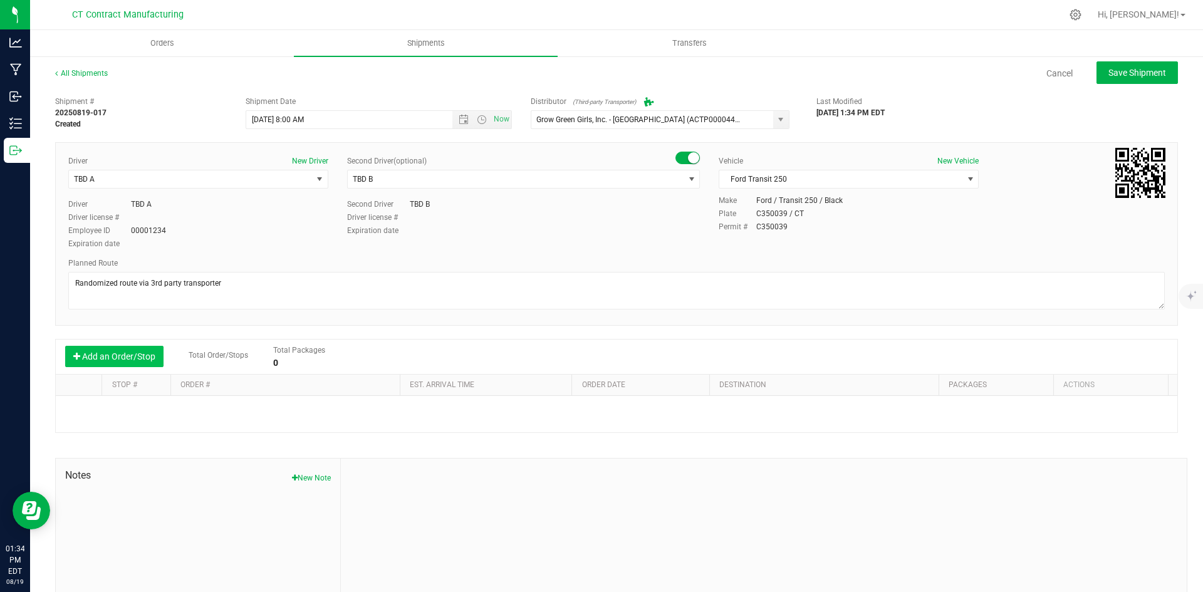
click at [132, 353] on button "Add an Order/Stop" at bounding box center [114, 356] width 98 height 21
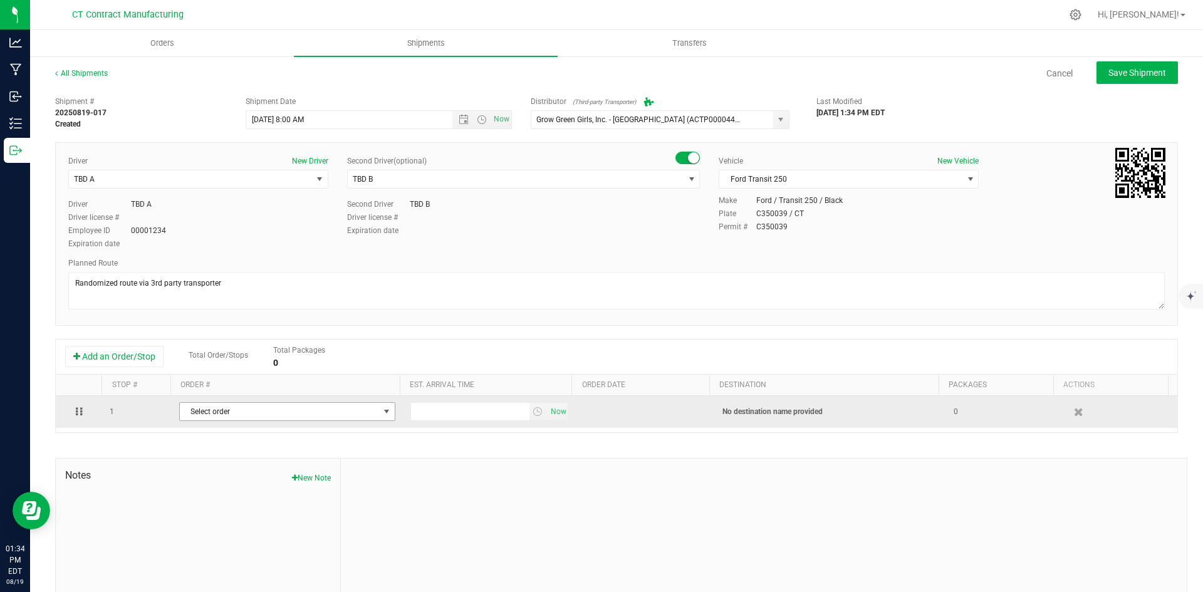
click at [260, 410] on span "Select order" at bounding box center [279, 412] width 199 height 18
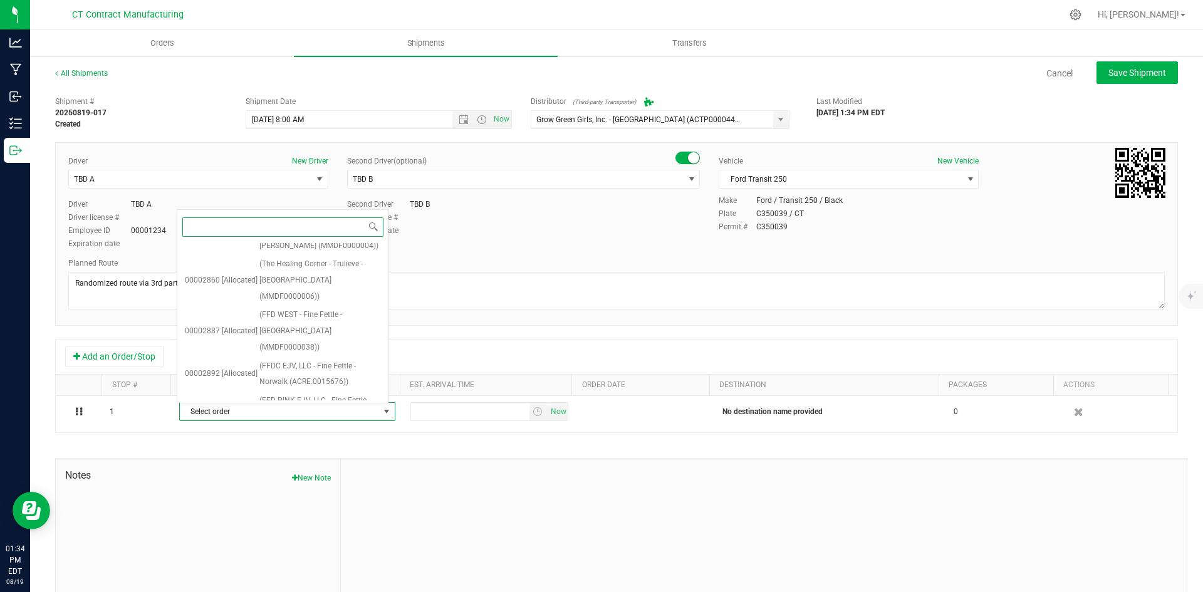
scroll to position [1099, 0]
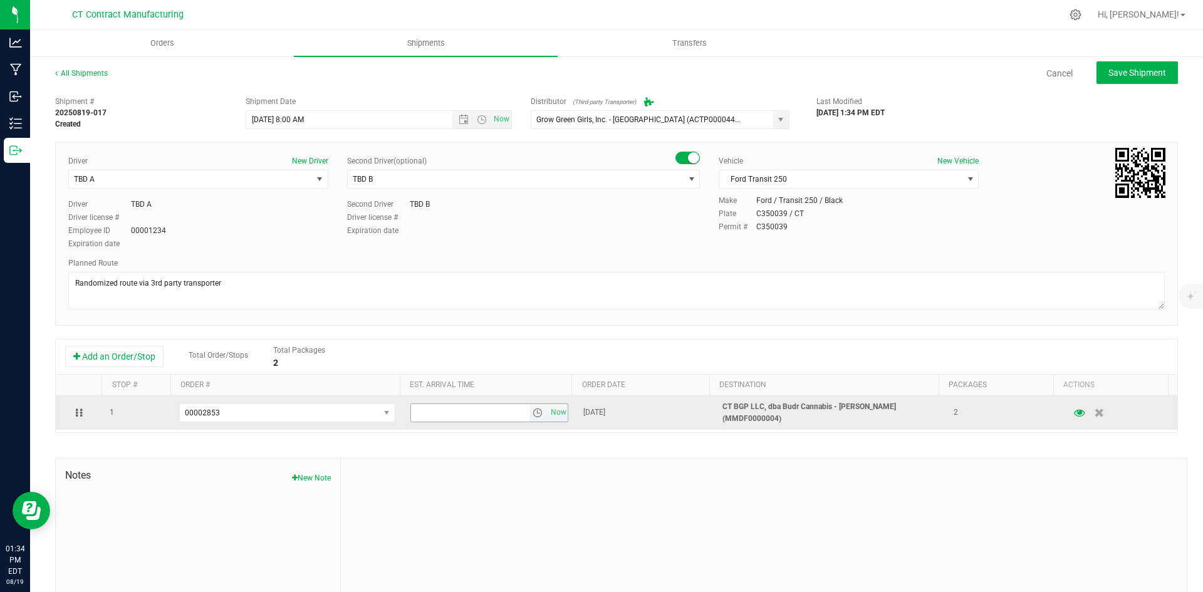
click at [533, 409] on span "select" at bounding box center [538, 413] width 10 height 10
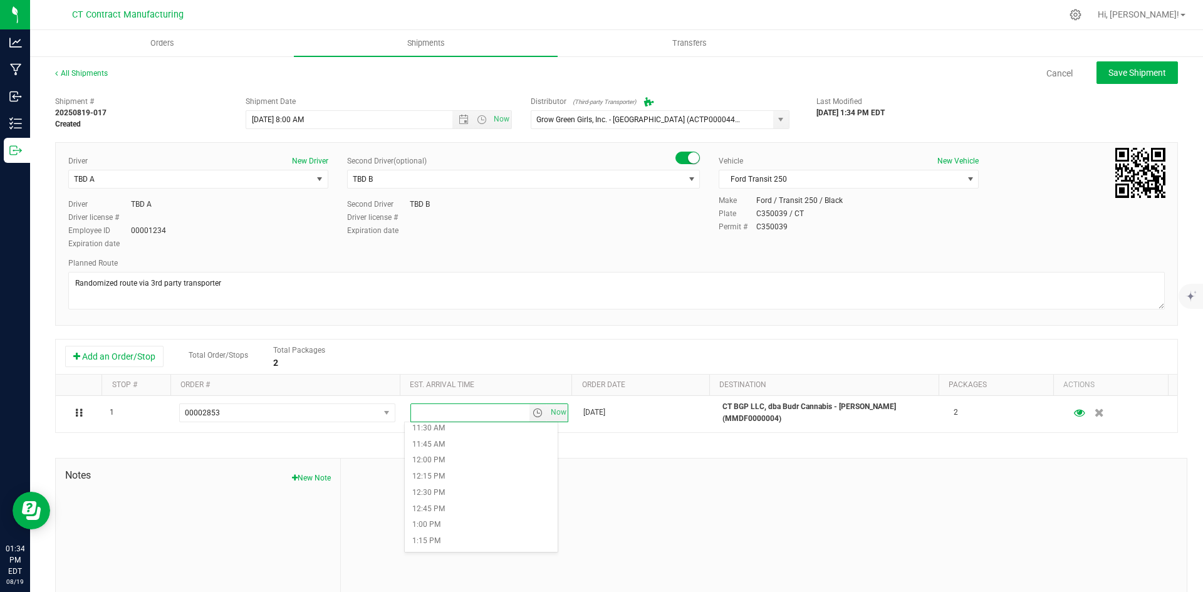
scroll to position [752, 0]
click at [476, 468] on li "12:15 PM" at bounding box center [481, 470] width 153 height 16
click at [1116, 78] on span "Save Shipment" at bounding box center [1138, 73] width 58 height 10
type input "8/20/2025 12:00 PM"
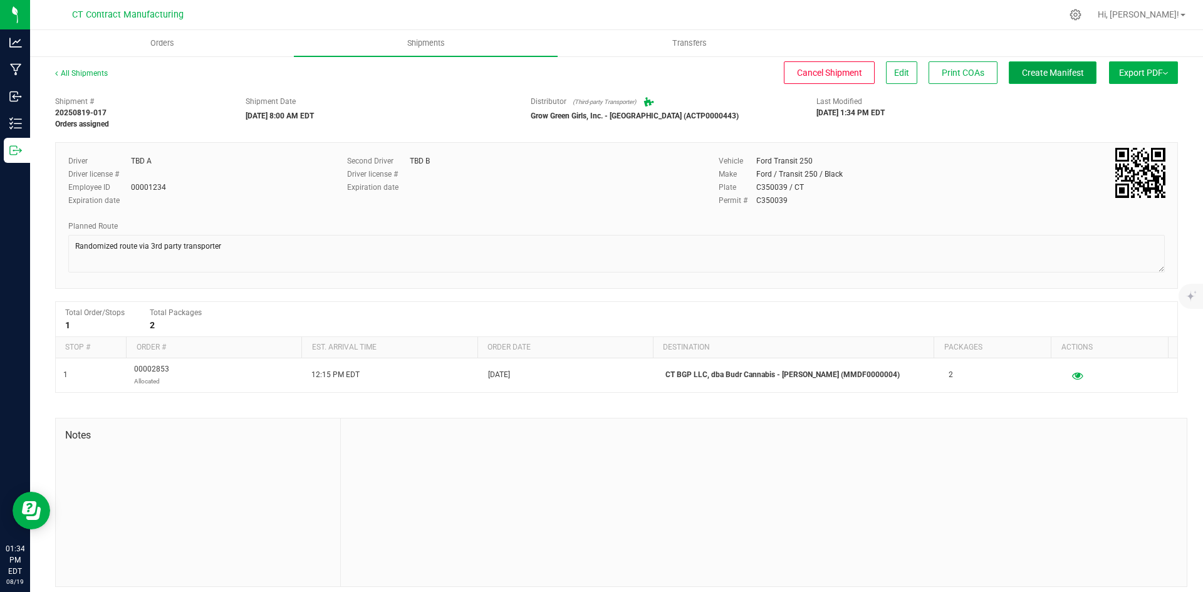
click at [1048, 71] on span "Create Manifest" at bounding box center [1053, 73] width 62 height 10
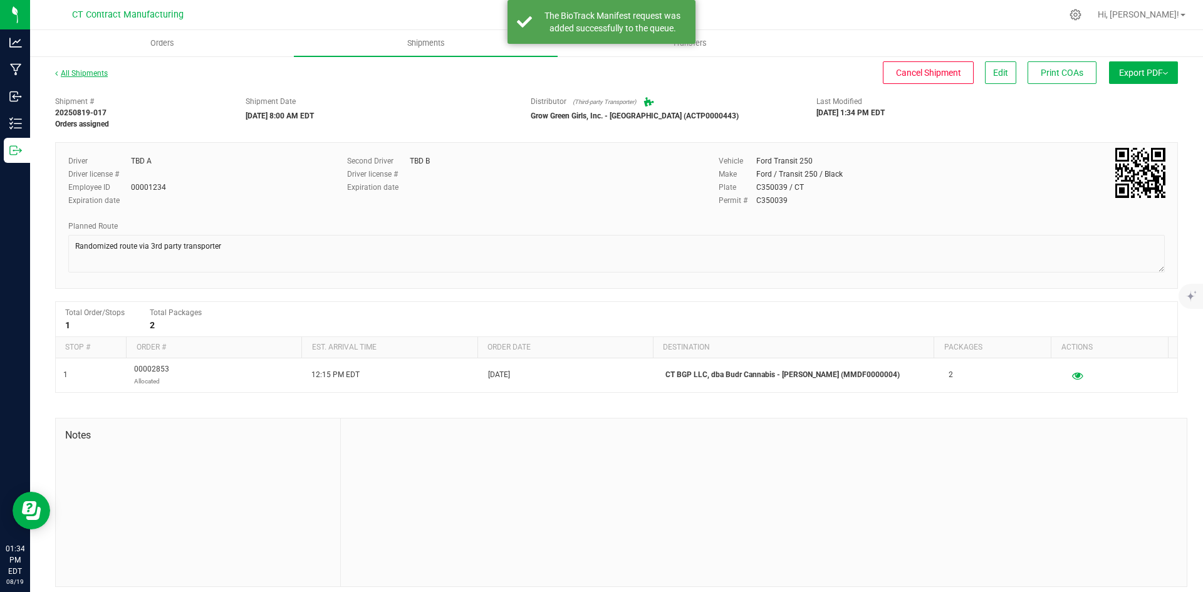
click at [93, 75] on link "All Shipments" at bounding box center [81, 73] width 53 height 9
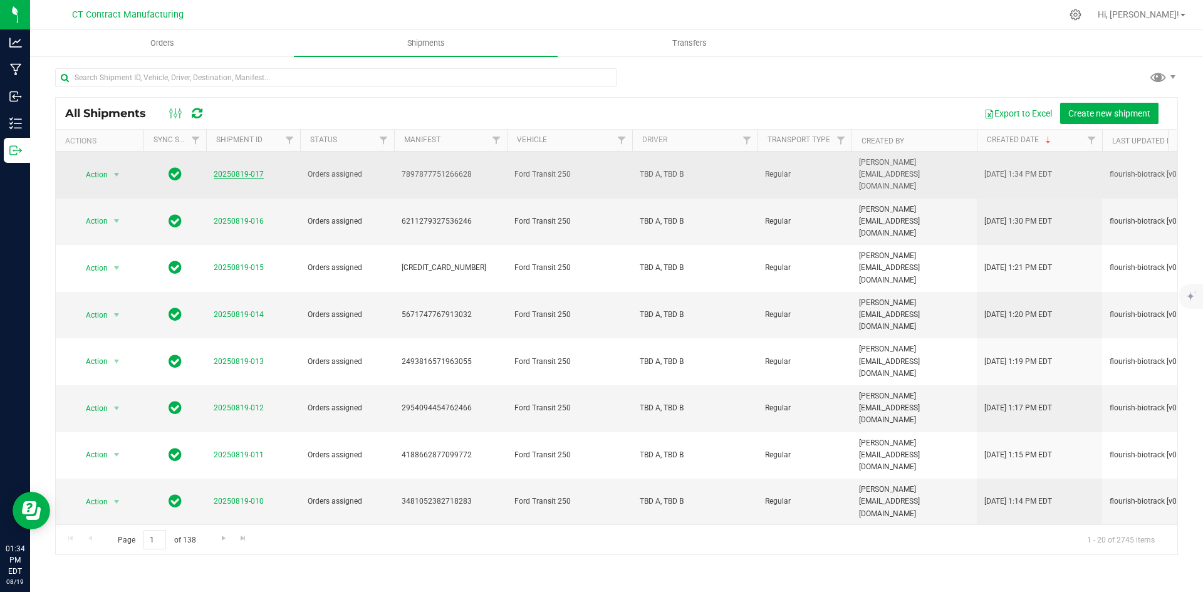
click at [226, 170] on link "20250819-017" at bounding box center [239, 174] width 50 height 9
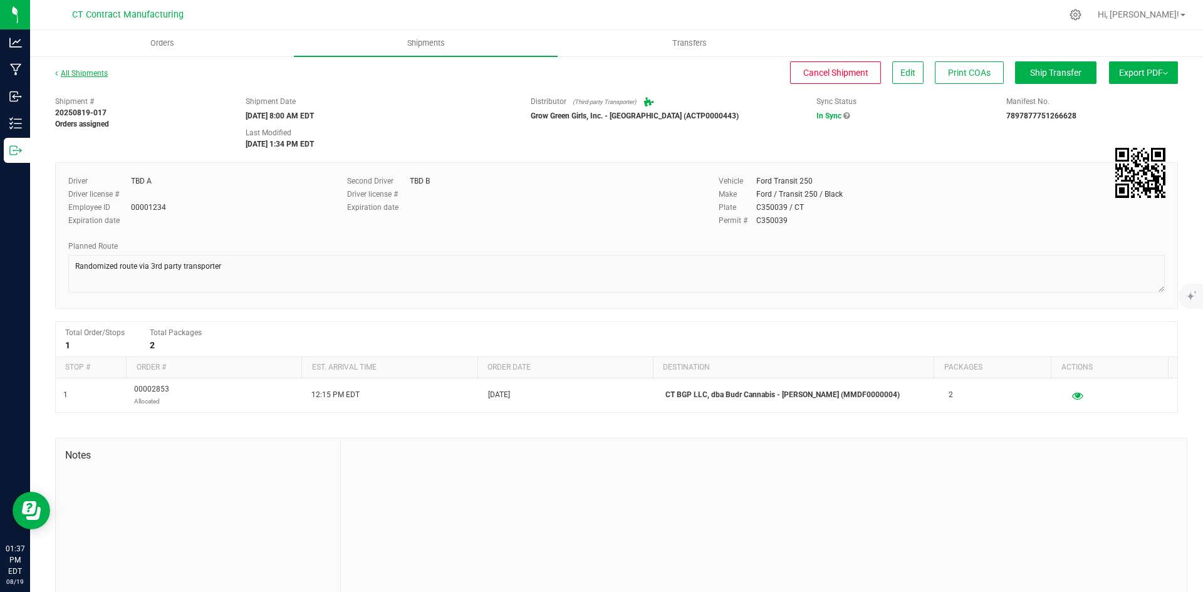
click at [90, 69] on link "All Shipments" at bounding box center [81, 73] width 53 height 9
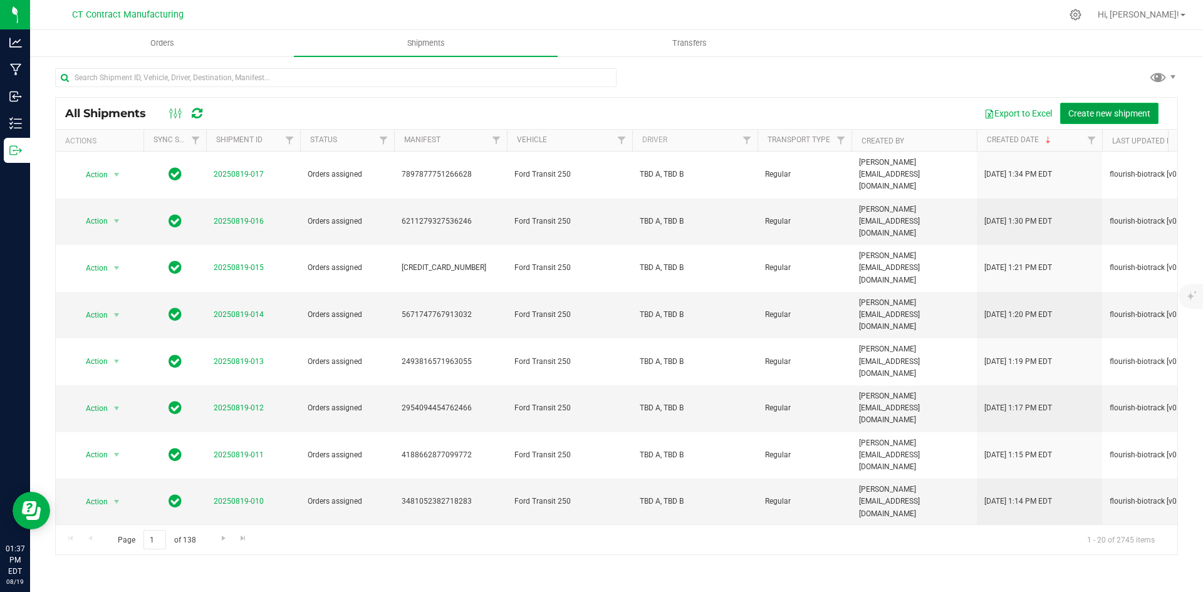
click at [1104, 107] on button "Create new shipment" at bounding box center [1109, 113] width 98 height 21
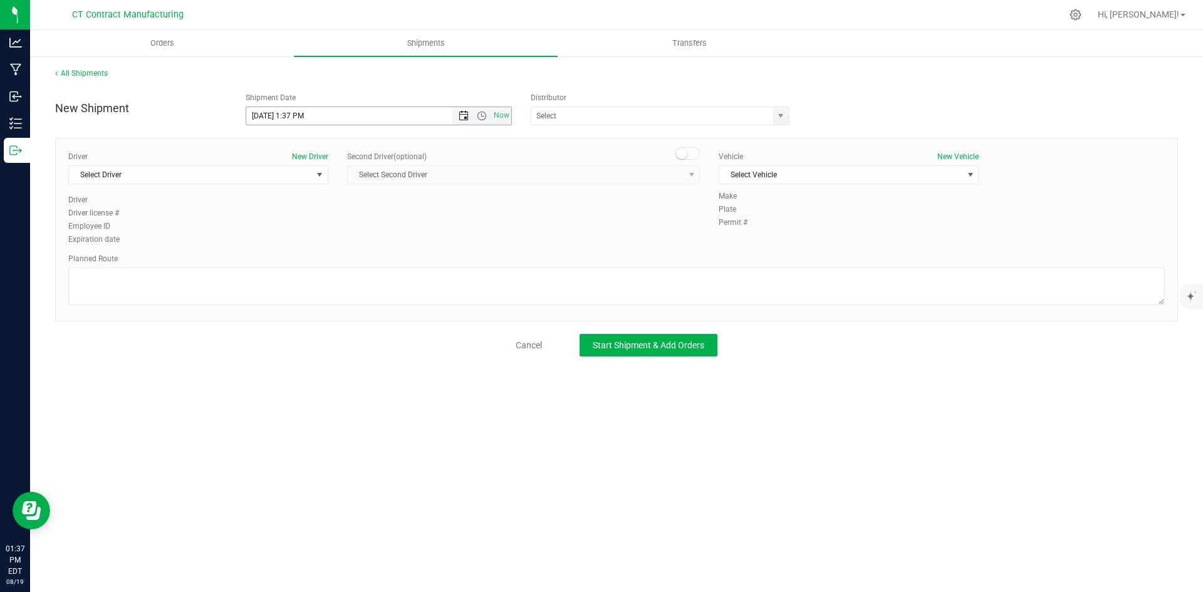
click at [462, 118] on span "Open the date view" at bounding box center [464, 116] width 10 height 10
click at [313, 242] on link "20" at bounding box center [312, 243] width 18 height 19
click at [480, 117] on span "Open the time view" at bounding box center [482, 116] width 10 height 10
click at [352, 205] on li "8:00 AM" at bounding box center [378, 206] width 264 height 16
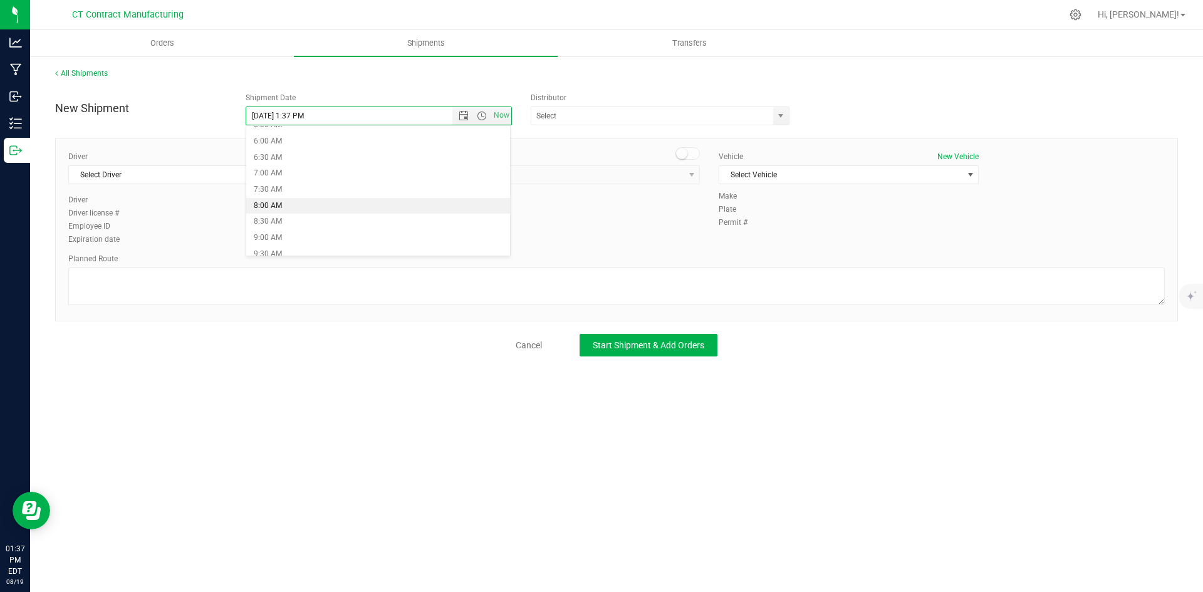
type input "8/20/2025 8:00 AM"
click at [778, 117] on span "select" at bounding box center [781, 116] width 10 height 10
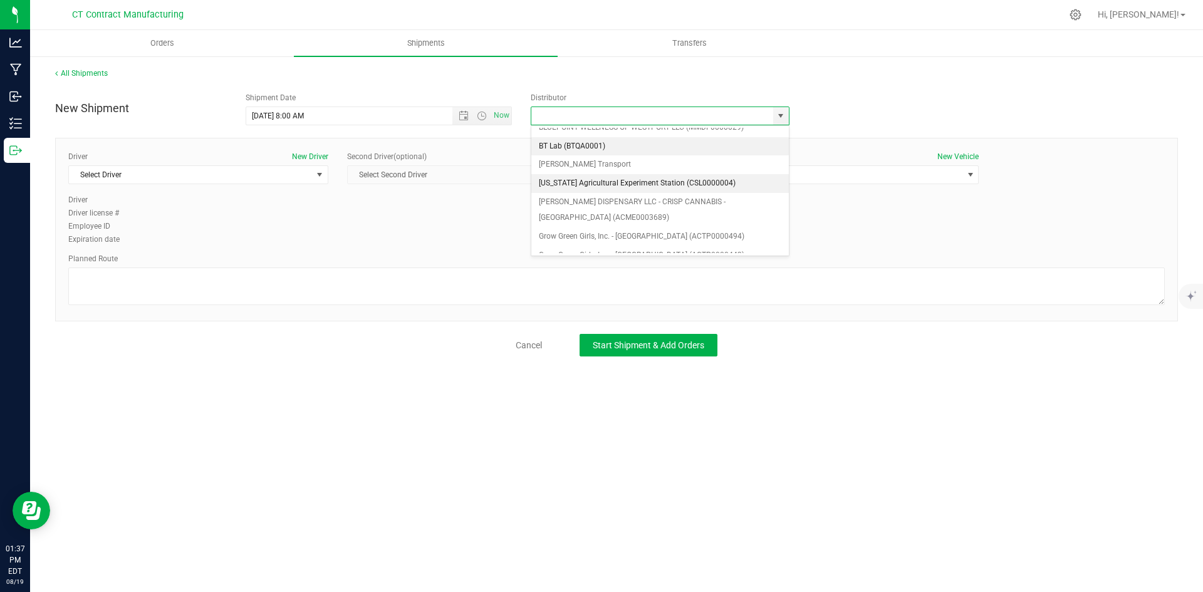
scroll to position [63, 0]
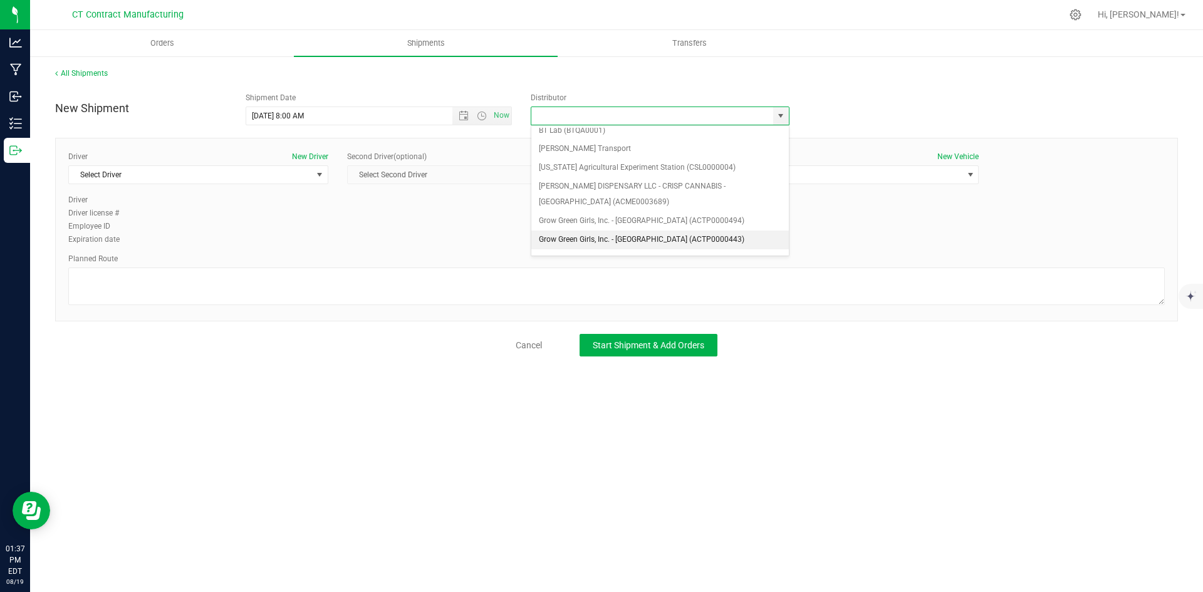
click at [709, 236] on li "Grow Green Girls, Inc. - [GEOGRAPHIC_DATA] (ACTP0000443)" at bounding box center [660, 240] width 258 height 19
type input "Grow Green Girls, Inc. - [GEOGRAPHIC_DATA] (ACTP0000443)"
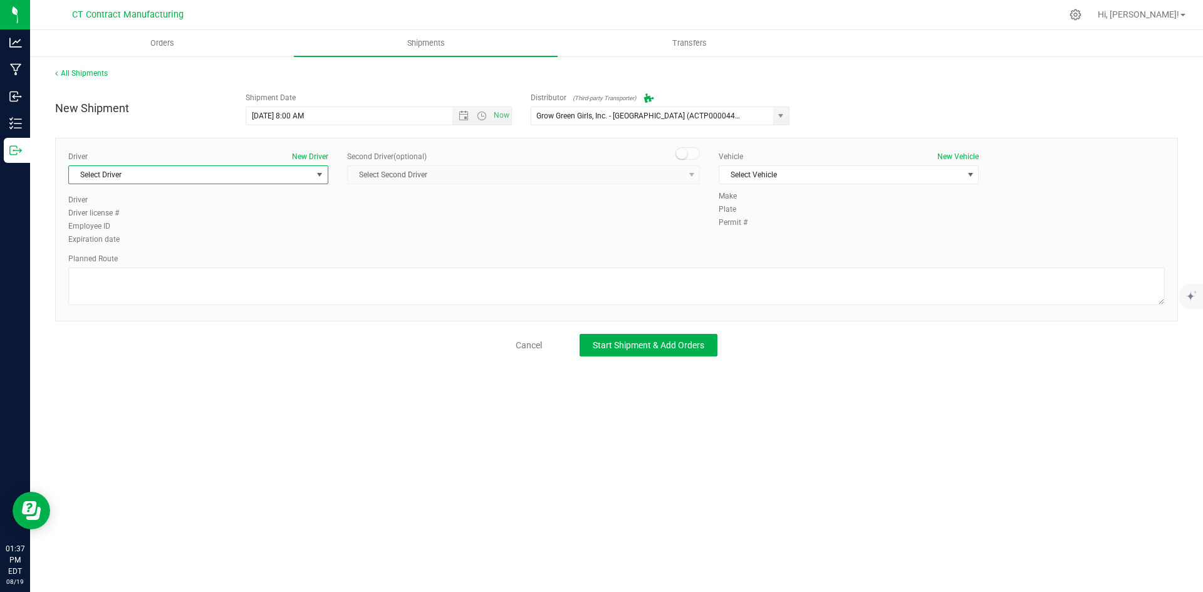
click at [299, 174] on span "Select Driver" at bounding box center [190, 175] width 243 height 18
click at [227, 229] on li "TBD A" at bounding box center [198, 227] width 259 height 19
click at [694, 148] on span at bounding box center [688, 153] width 25 height 13
click at [692, 177] on span "select" at bounding box center [692, 175] width 10 height 10
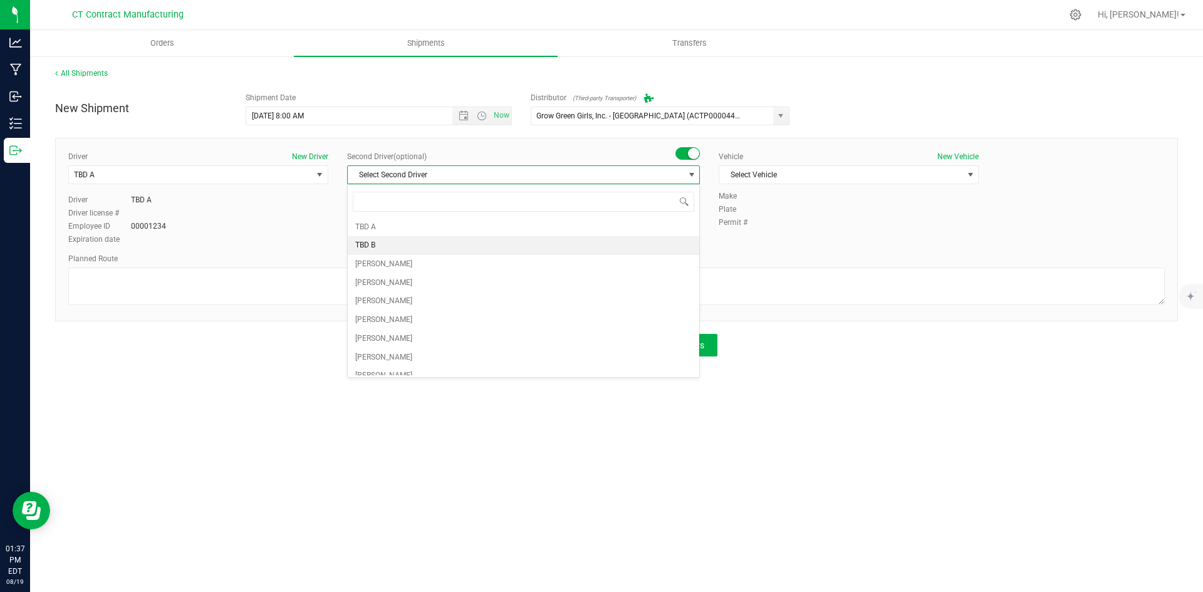
click at [656, 242] on li "TBD B" at bounding box center [524, 245] width 352 height 19
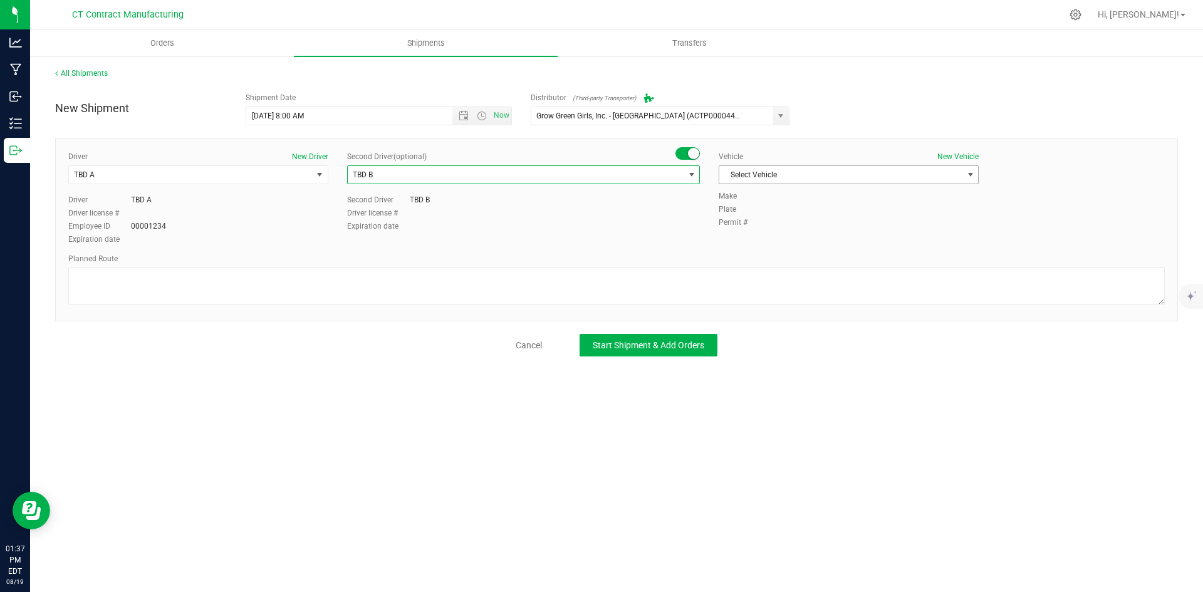
click at [744, 182] on span "Select Vehicle" at bounding box center [840, 175] width 243 height 18
click at [758, 219] on li "Ford Transit 250" at bounding box center [848, 215] width 259 height 19
click at [616, 308] on div "Driver New Driver TBD A Select Driver TBD A TBD B Andrew Breuninger Kalvin Burg…" at bounding box center [616, 230] width 1123 height 184
click at [614, 290] on textarea at bounding box center [616, 287] width 1097 height 38
paste textarea "Randomized route via 3rd party transporter"
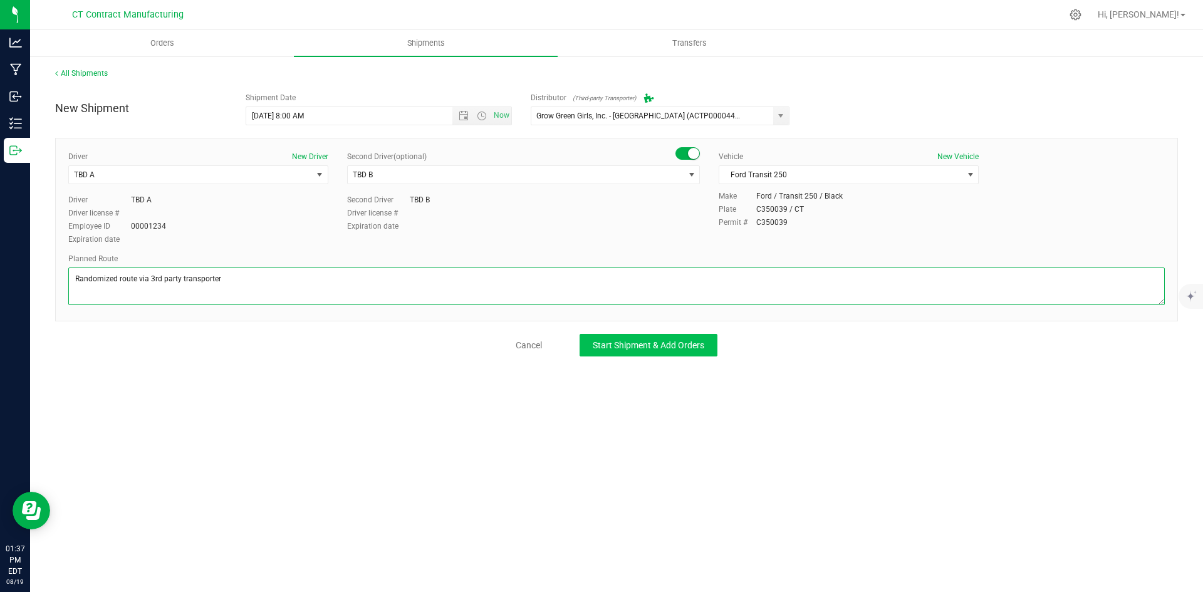
type textarea "Randomized route via 3rd party transporter"
click at [661, 355] on button "Start Shipment & Add Orders" at bounding box center [649, 345] width 138 height 23
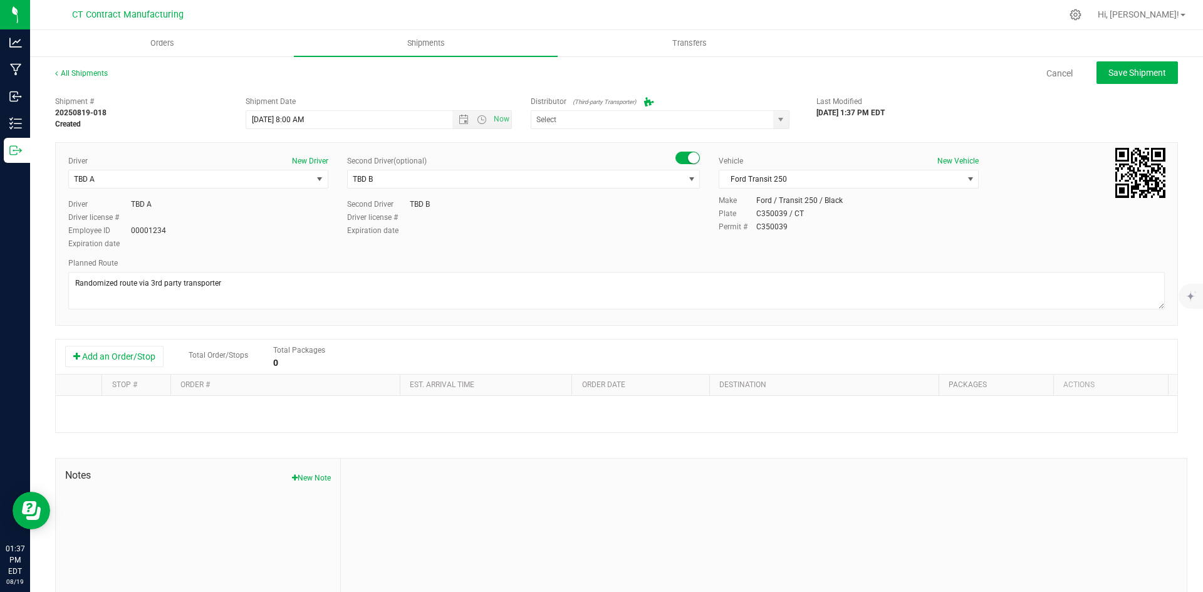
type input "Grow Green Girls, Inc. - [GEOGRAPHIC_DATA] (ACTP0000443)"
click at [149, 355] on button "Add an Order/Stop" at bounding box center [114, 356] width 98 height 21
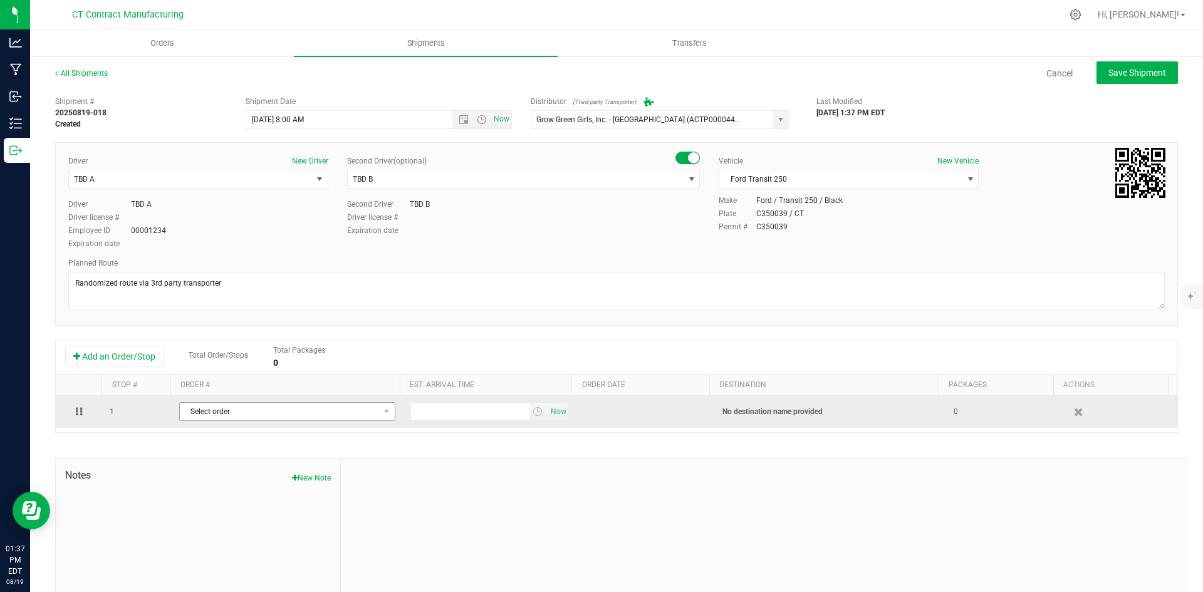
click at [251, 417] on span "Select order" at bounding box center [279, 412] width 199 height 18
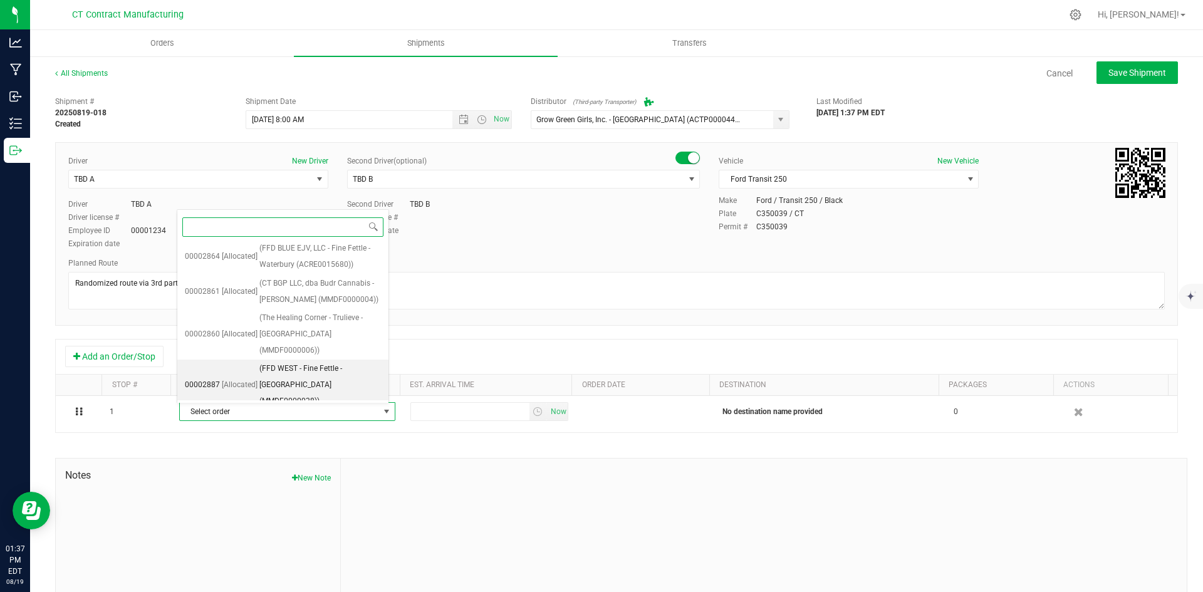
scroll to position [1090, 0]
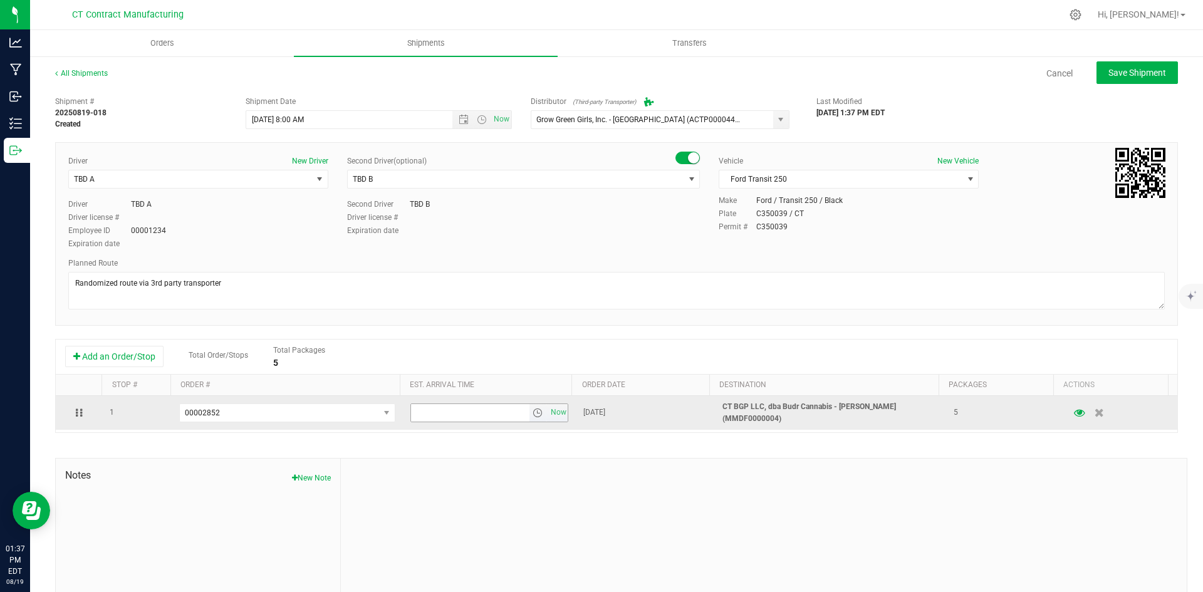
click at [533, 411] on span "select" at bounding box center [538, 413] width 10 height 10
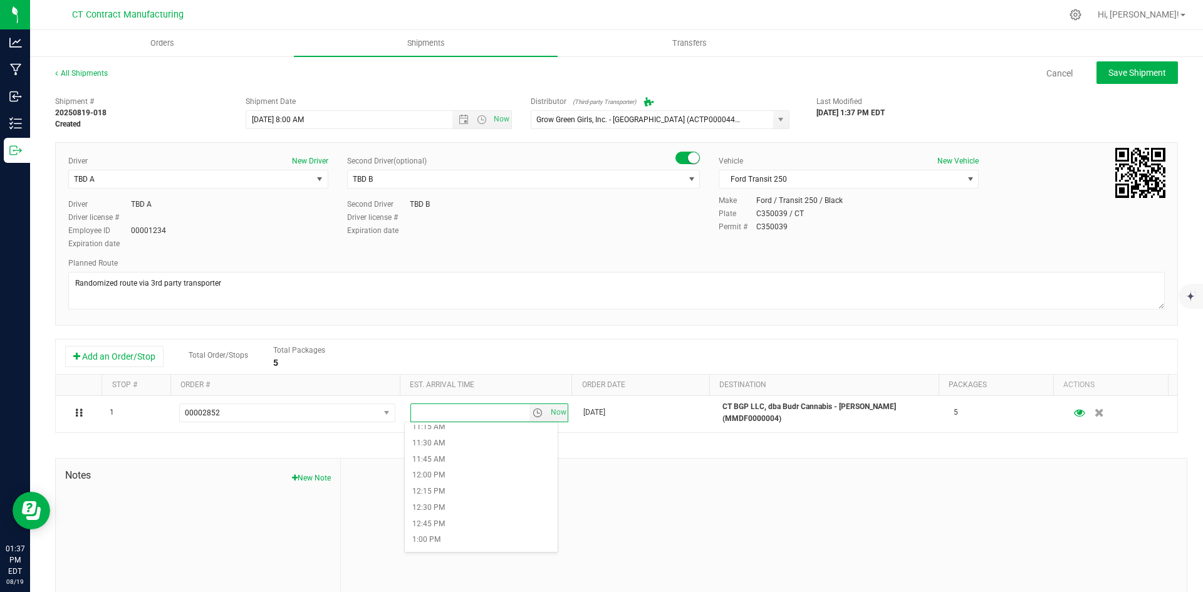
scroll to position [752, 0]
click at [462, 471] on li "12:15 PM" at bounding box center [481, 470] width 153 height 16
click at [1109, 78] on span "Save Shipment" at bounding box center [1138, 73] width 58 height 10
type input "8/20/2025 12:00 PM"
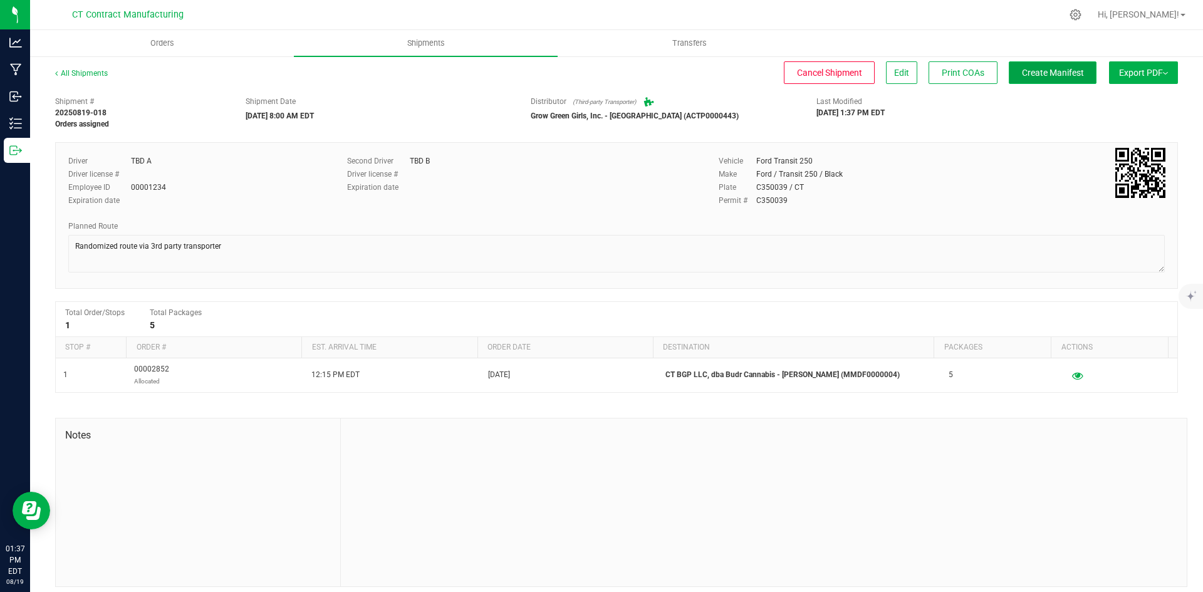
click at [1053, 66] on button "Create Manifest" at bounding box center [1053, 72] width 88 height 23
click at [92, 71] on link "All Shipments" at bounding box center [81, 73] width 53 height 9
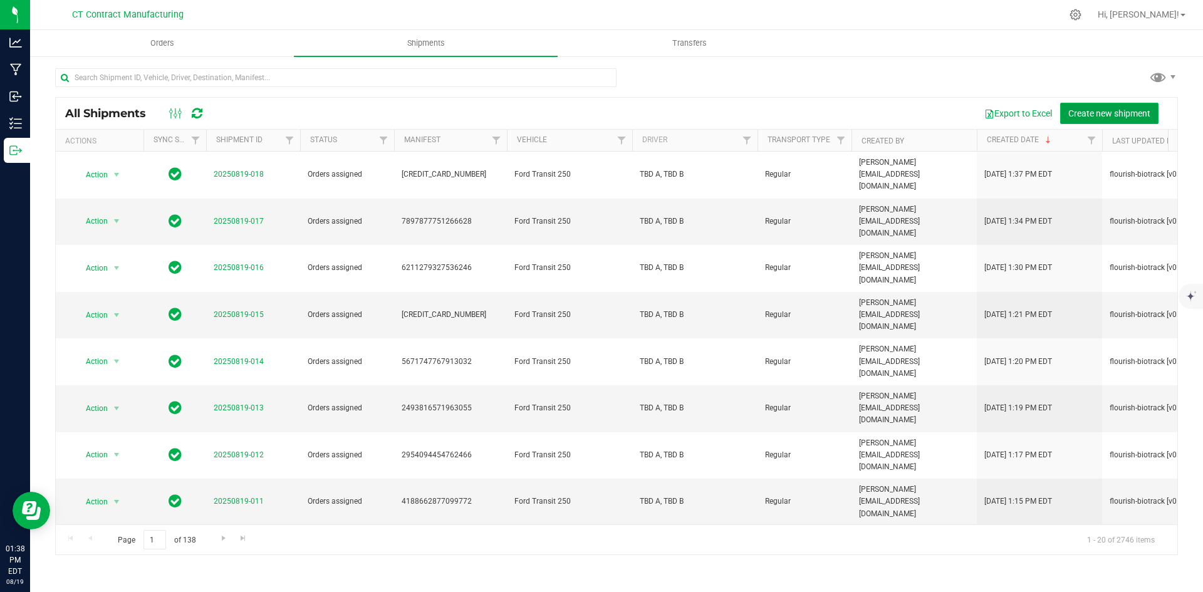
click at [1078, 111] on span "Create new shipment" at bounding box center [1109, 113] width 82 height 10
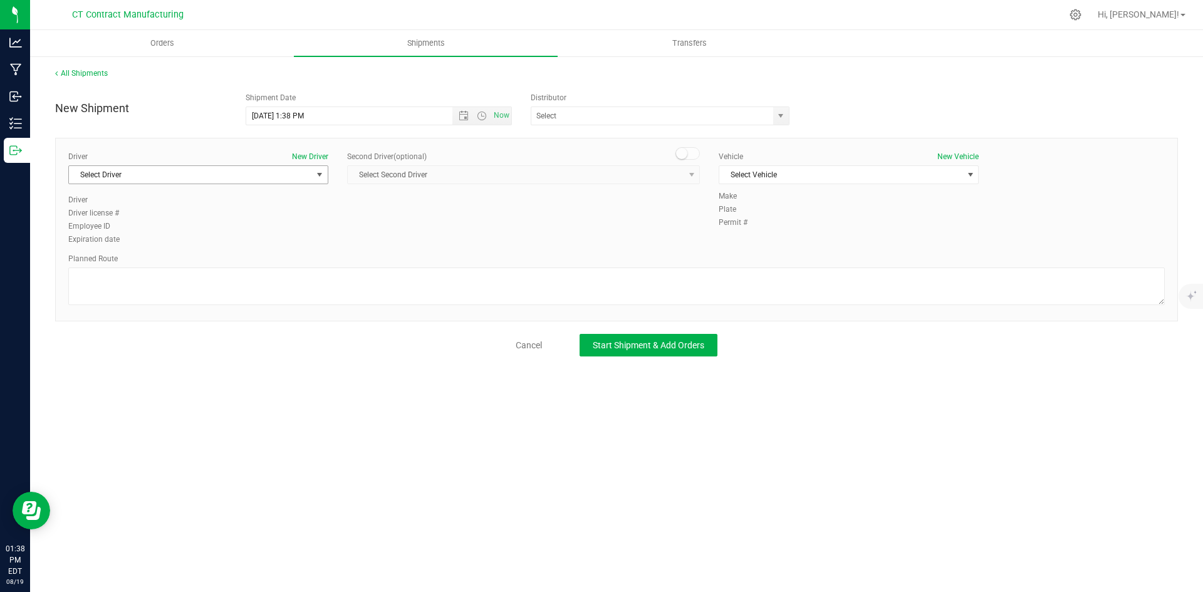
click at [215, 178] on span "Select Driver" at bounding box center [190, 175] width 243 height 18
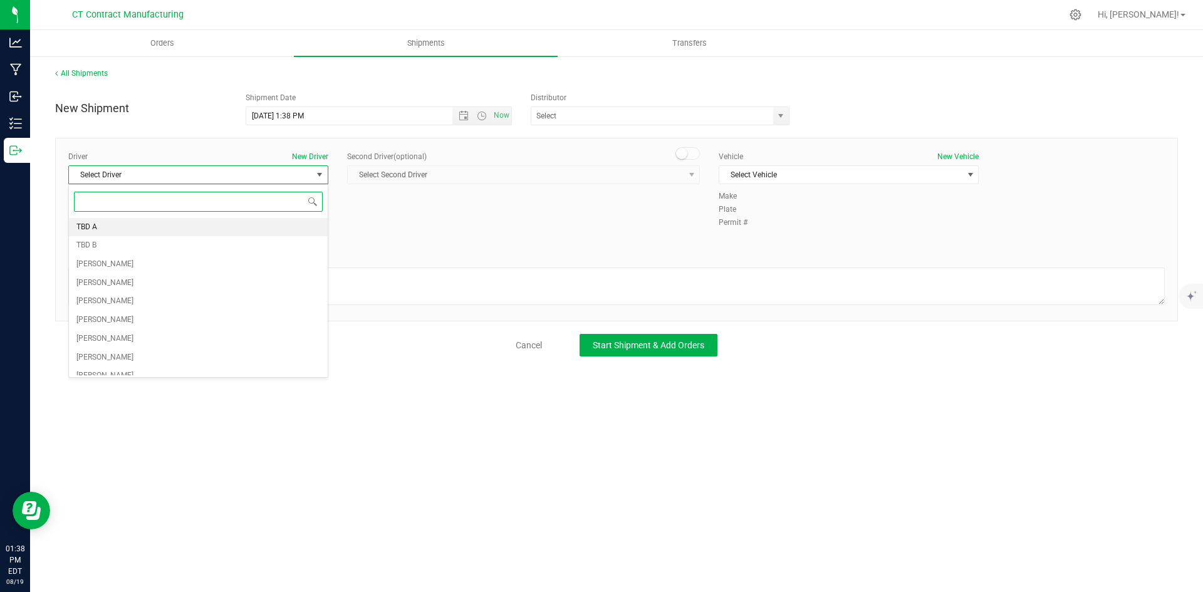
click at [189, 232] on li "TBD A" at bounding box center [198, 227] width 259 height 19
click at [466, 116] on span "Open the date view" at bounding box center [464, 116] width 10 height 10
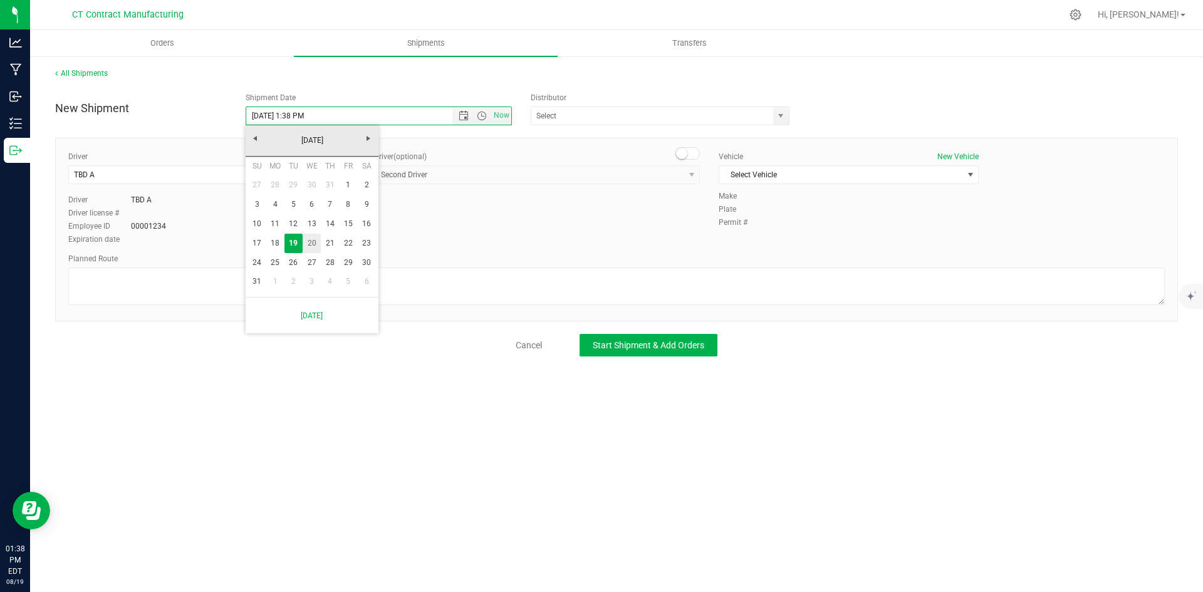
click at [309, 242] on link "20" at bounding box center [312, 243] width 18 height 19
click at [486, 118] on span "Open the time view" at bounding box center [482, 116] width 10 height 10
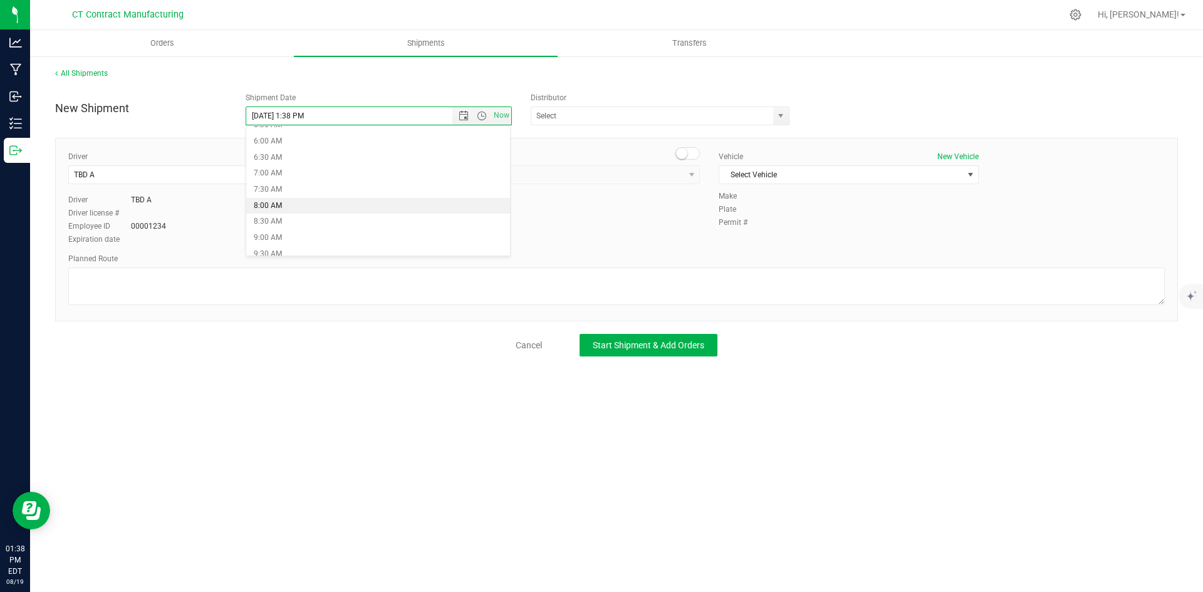
click at [305, 204] on li "8:00 AM" at bounding box center [378, 206] width 264 height 16
type input "[DATE] 8:00 AM"
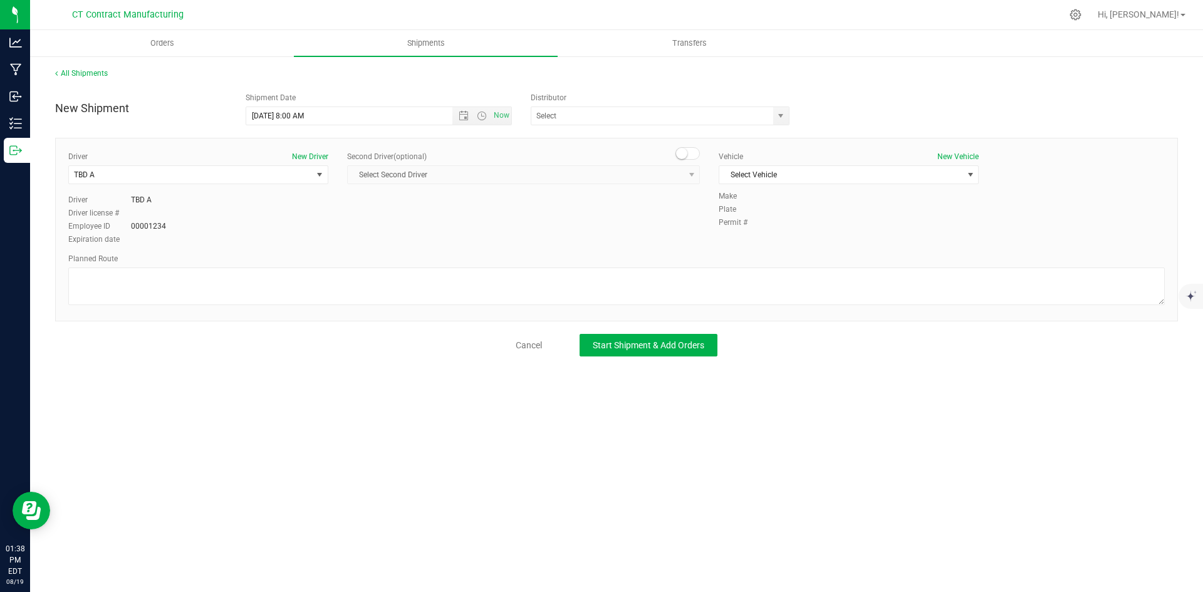
click at [689, 153] on span at bounding box center [688, 153] width 25 height 13
click at [692, 176] on span "select" at bounding box center [692, 175] width 10 height 10
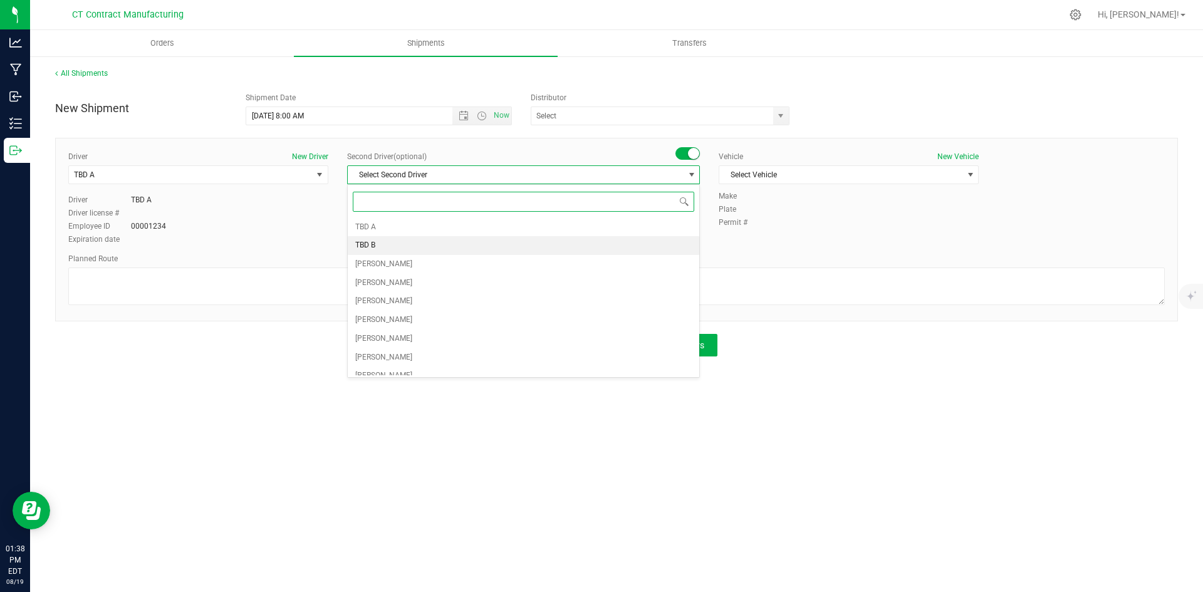
click at [464, 244] on li "TBD B" at bounding box center [524, 245] width 352 height 19
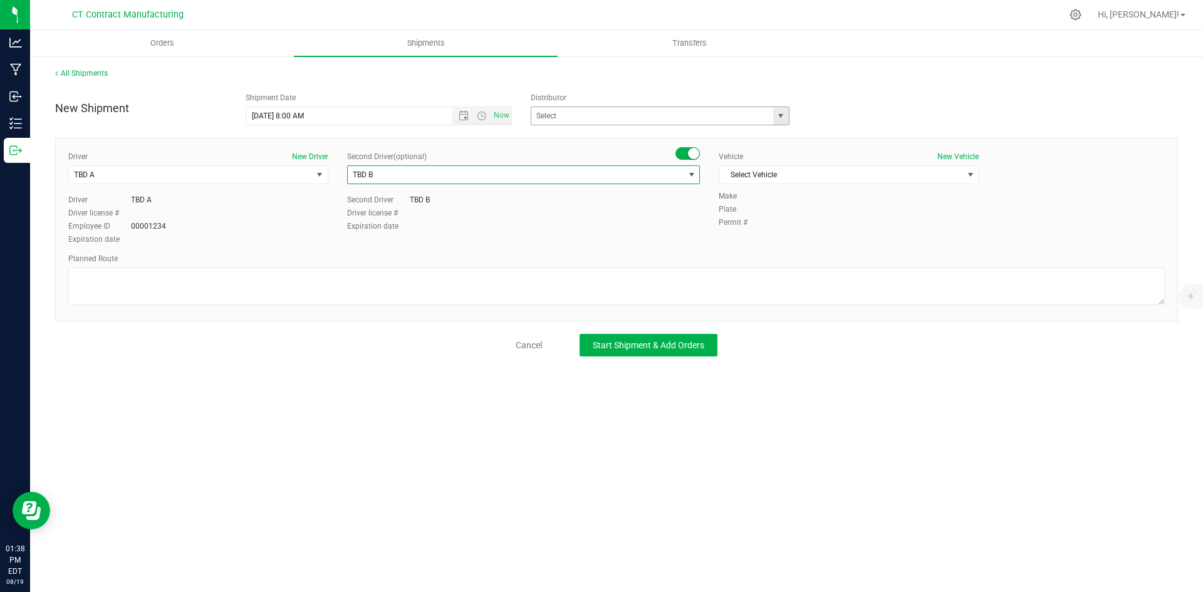
click at [783, 119] on span "select" at bounding box center [781, 116] width 10 height 10
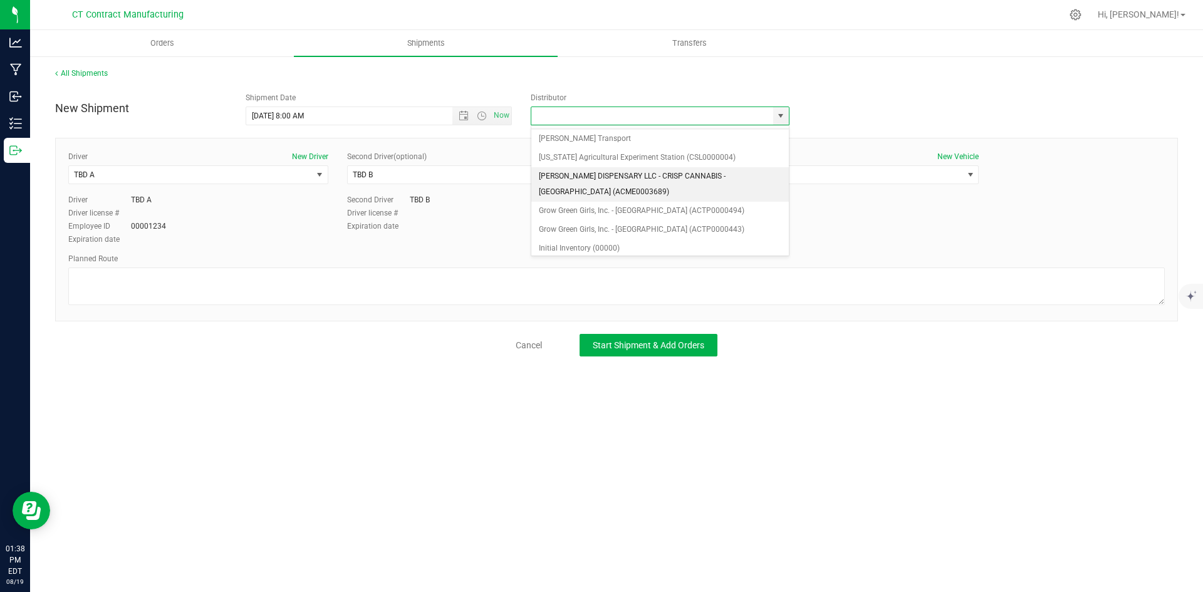
scroll to position [63, 0]
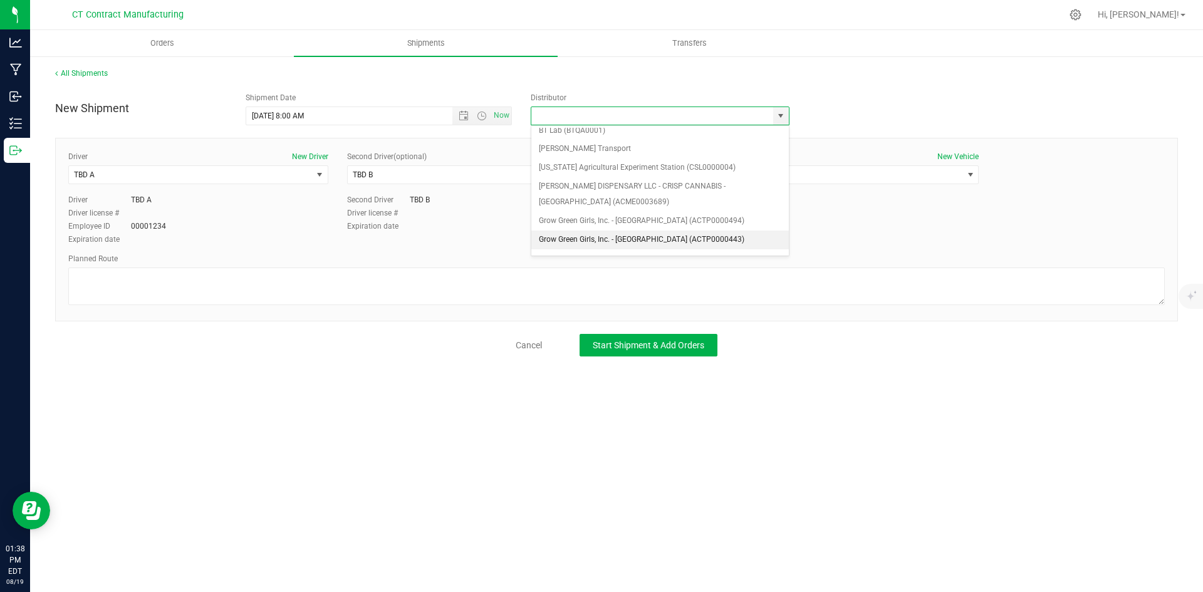
click at [690, 235] on li "Grow Green Girls, Inc. - [GEOGRAPHIC_DATA] (ACTP0000443)" at bounding box center [660, 240] width 258 height 19
type input "Grow Green Girls, Inc. - [GEOGRAPHIC_DATA] (ACTP0000443)"
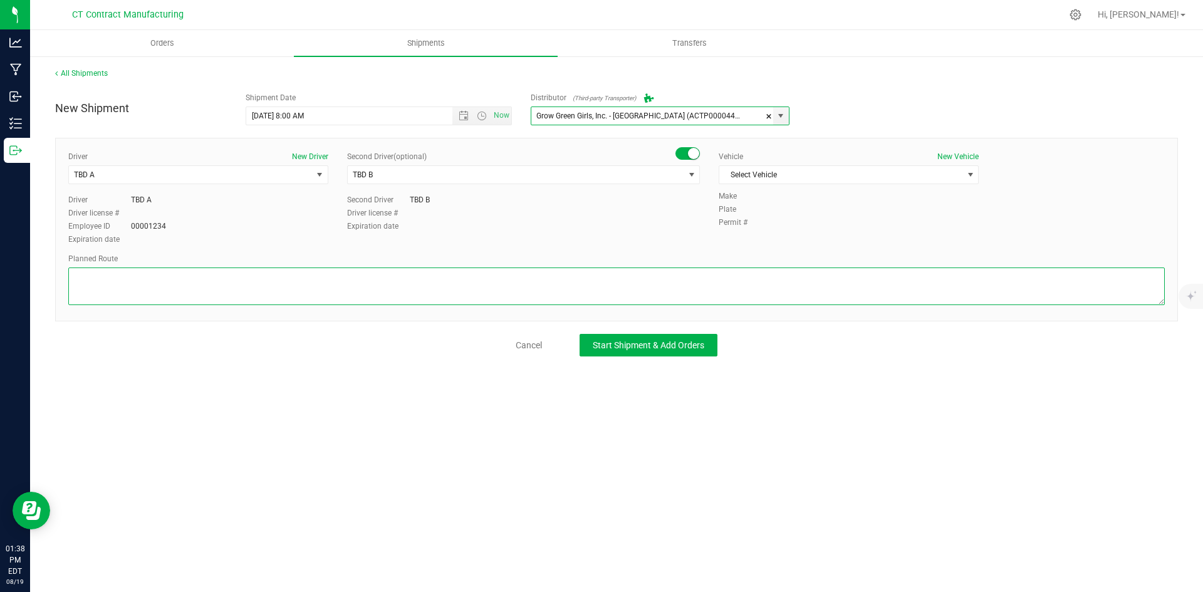
click at [207, 280] on textarea at bounding box center [616, 287] width 1097 height 38
paste textarea "Randomized route via 3rd party transporter"
type textarea "Randomized route via 3rd party transporter"
click at [892, 172] on span "Select Vehicle" at bounding box center [840, 175] width 243 height 18
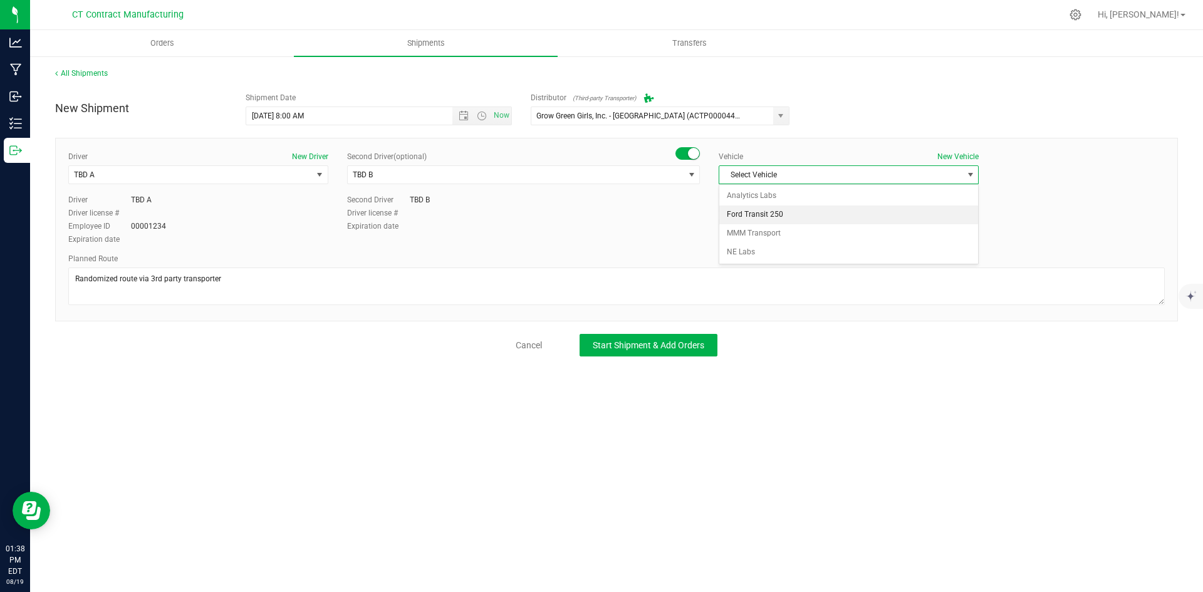
click at [874, 211] on li "Ford Transit 250" at bounding box center [848, 215] width 259 height 19
drag, startPoint x: 629, startPoint y: 339, endPoint x: 615, endPoint y: 348, distance: 16.7
click at [629, 340] on button "Start Shipment & Add Orders" at bounding box center [649, 345] width 138 height 23
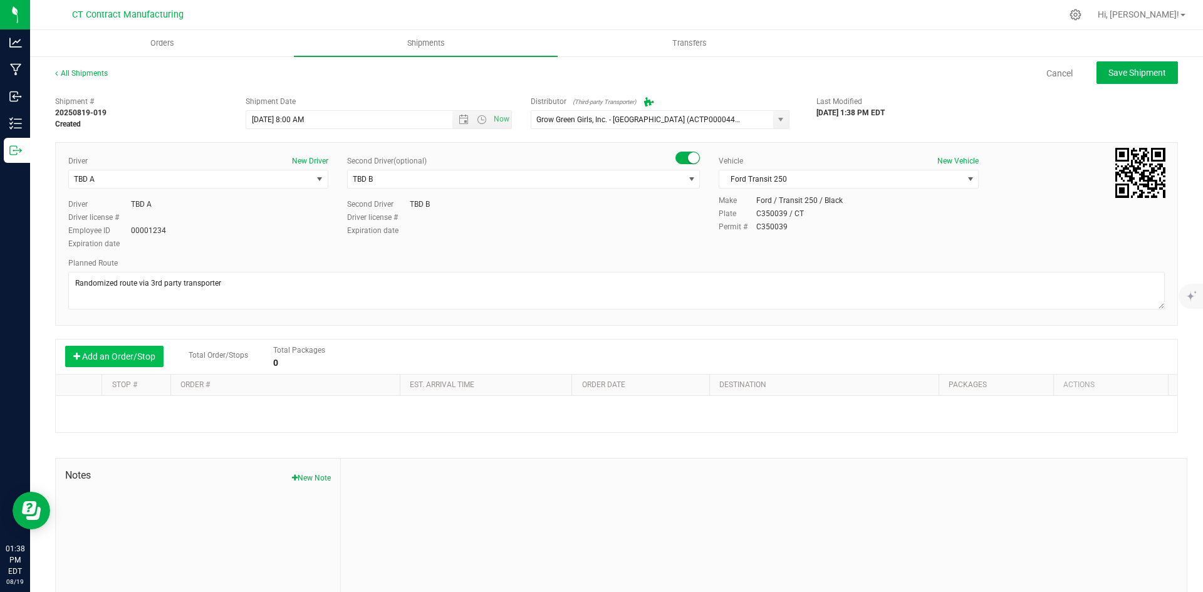
click at [140, 361] on button "Add an Order/Stop" at bounding box center [114, 356] width 98 height 21
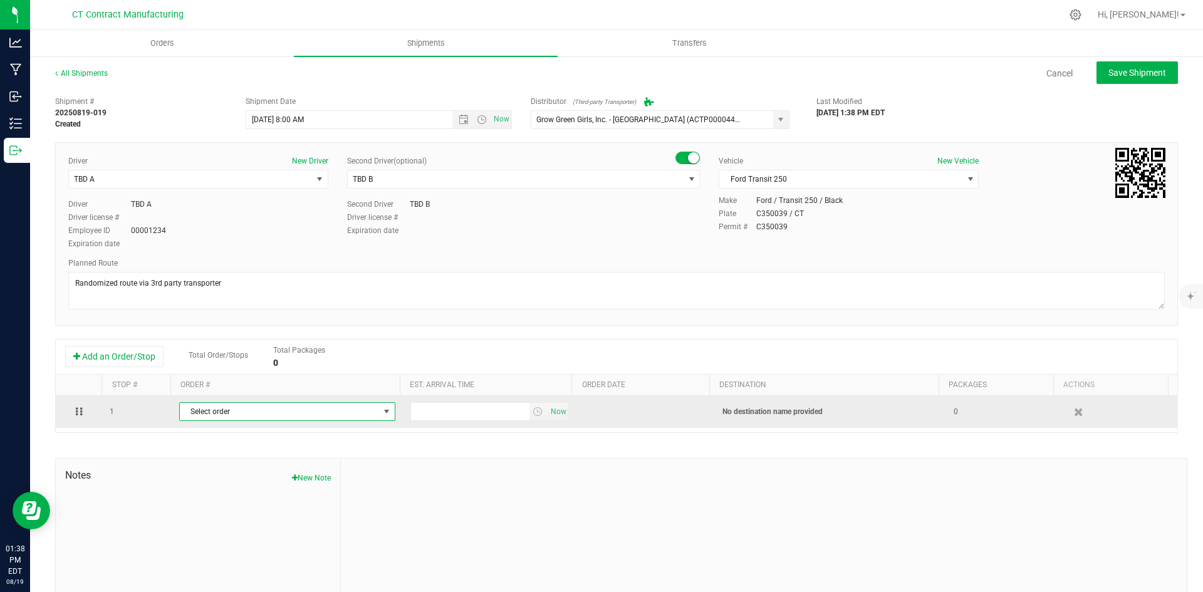
click at [242, 415] on span "Select order" at bounding box center [279, 412] width 199 height 18
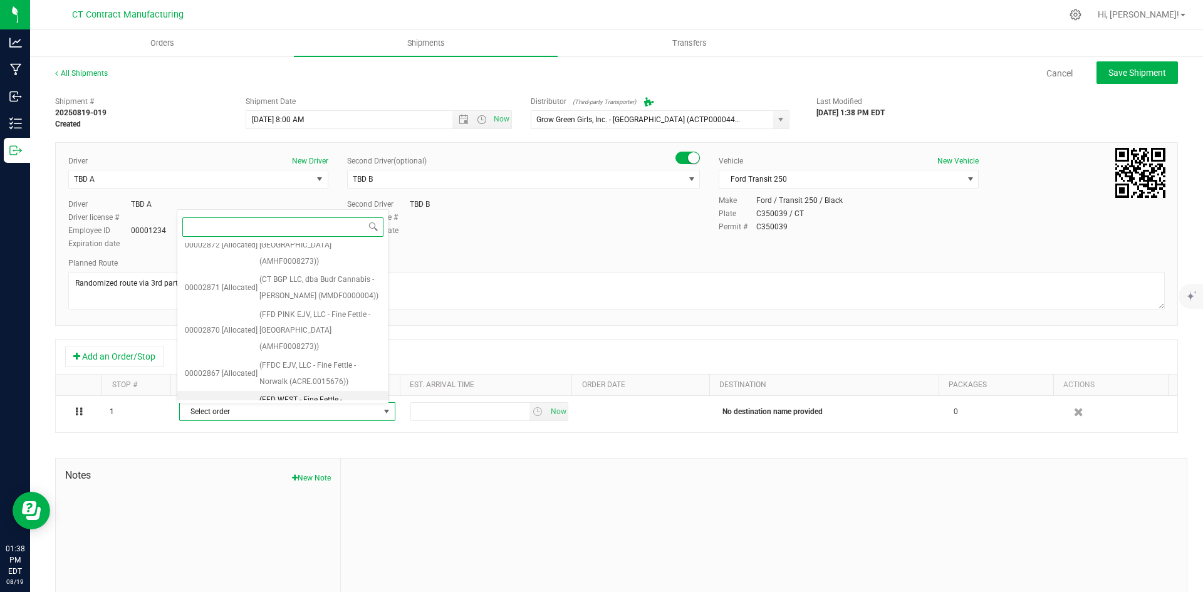
scroll to position [904, 0]
click at [313, 447] on span "(CT BGP LLC, dba Budr Cannabis - Vernon (MMDF0000004))" at bounding box center [320, 463] width 122 height 32
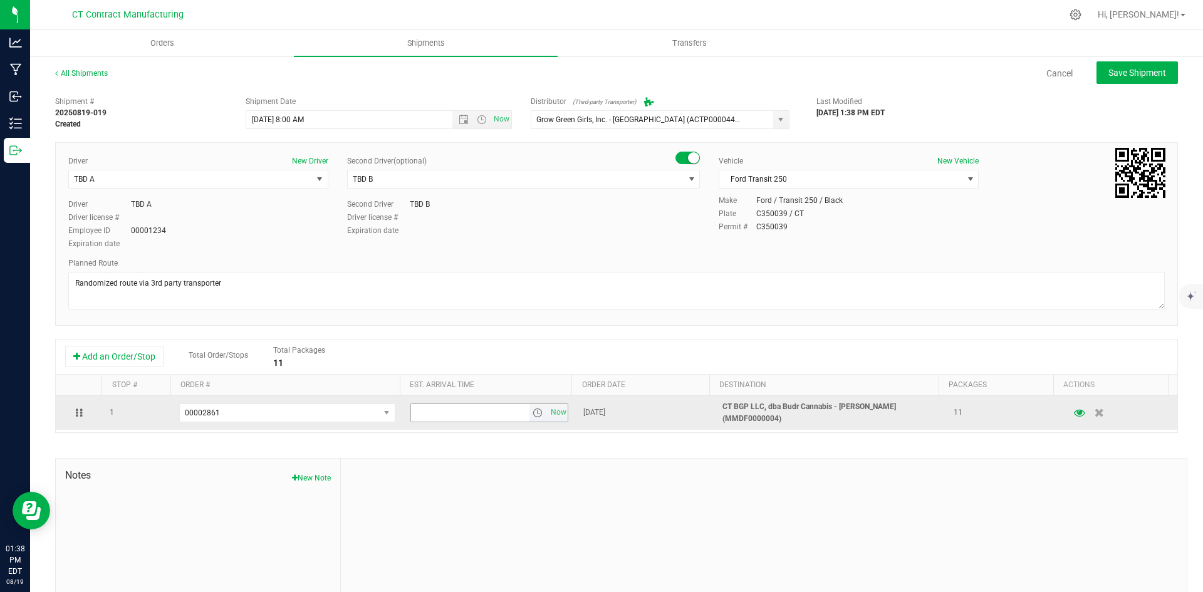
click at [533, 413] on span "select" at bounding box center [538, 413] width 10 height 10
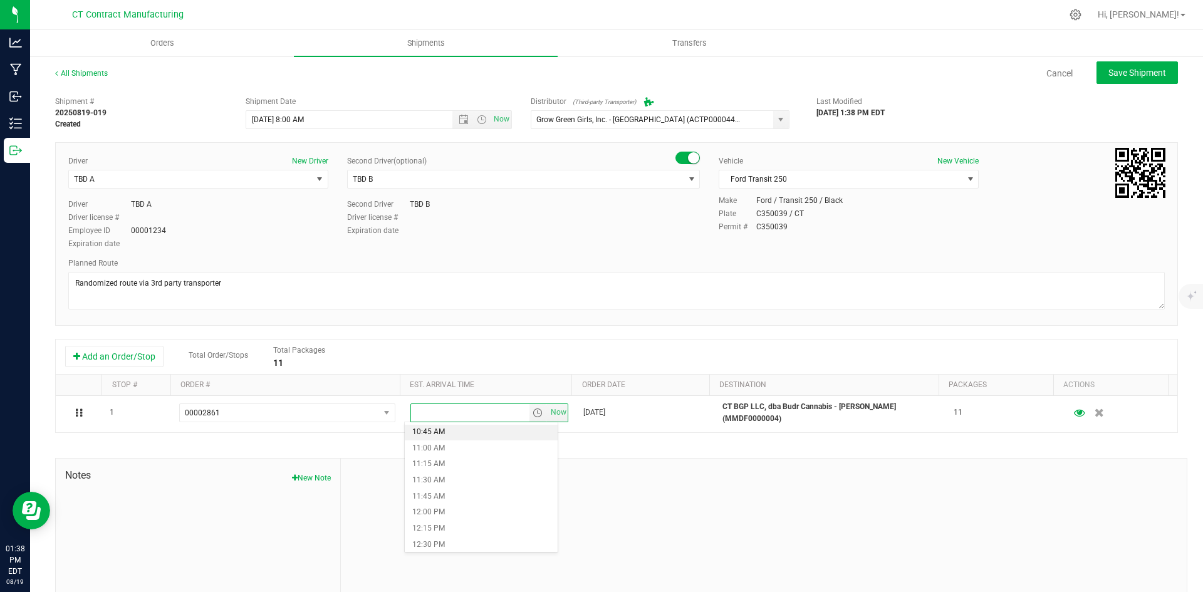
scroll to position [752, 0]
click at [464, 467] on li "12:15 PM" at bounding box center [481, 470] width 153 height 16
click at [1109, 68] on span "Save Shipment" at bounding box center [1138, 73] width 58 height 10
type input "[DATE] 12:00 PM"
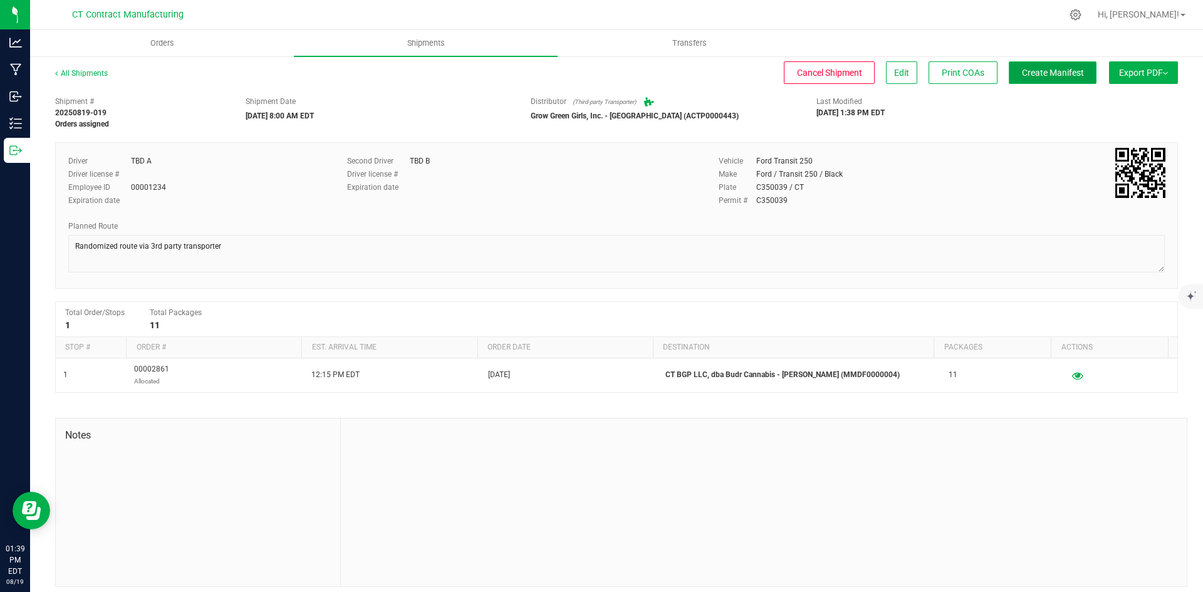
click at [1076, 70] on button "Create Manifest" at bounding box center [1053, 72] width 88 height 23
click at [86, 76] on link "All Shipments" at bounding box center [81, 73] width 53 height 9
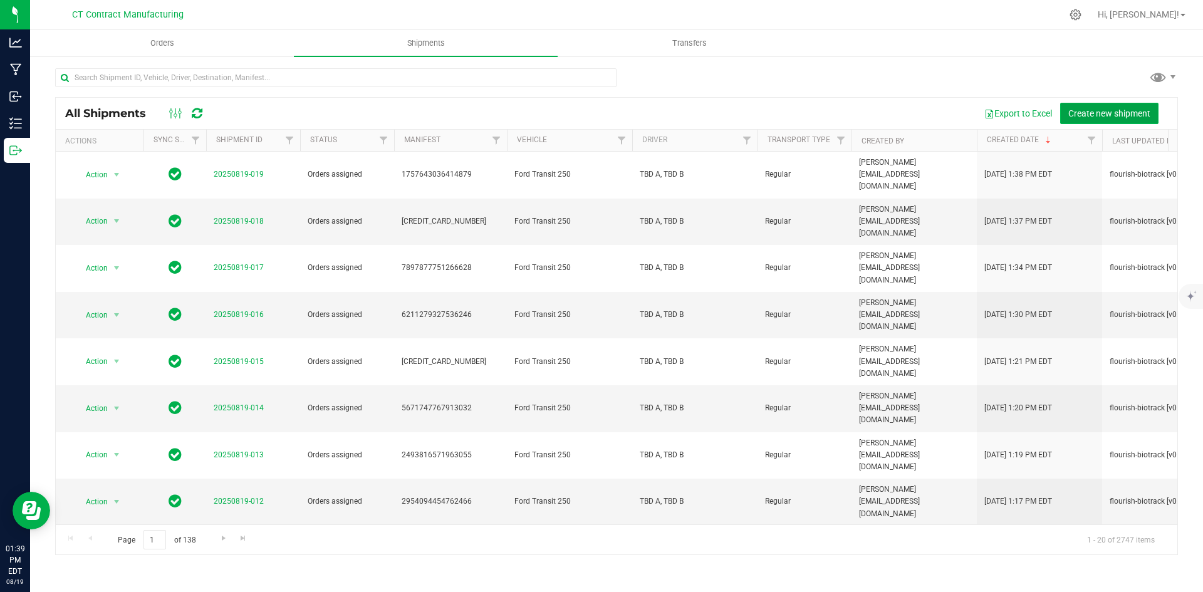
click at [1094, 117] on span "Create new shipment" at bounding box center [1109, 113] width 82 height 10
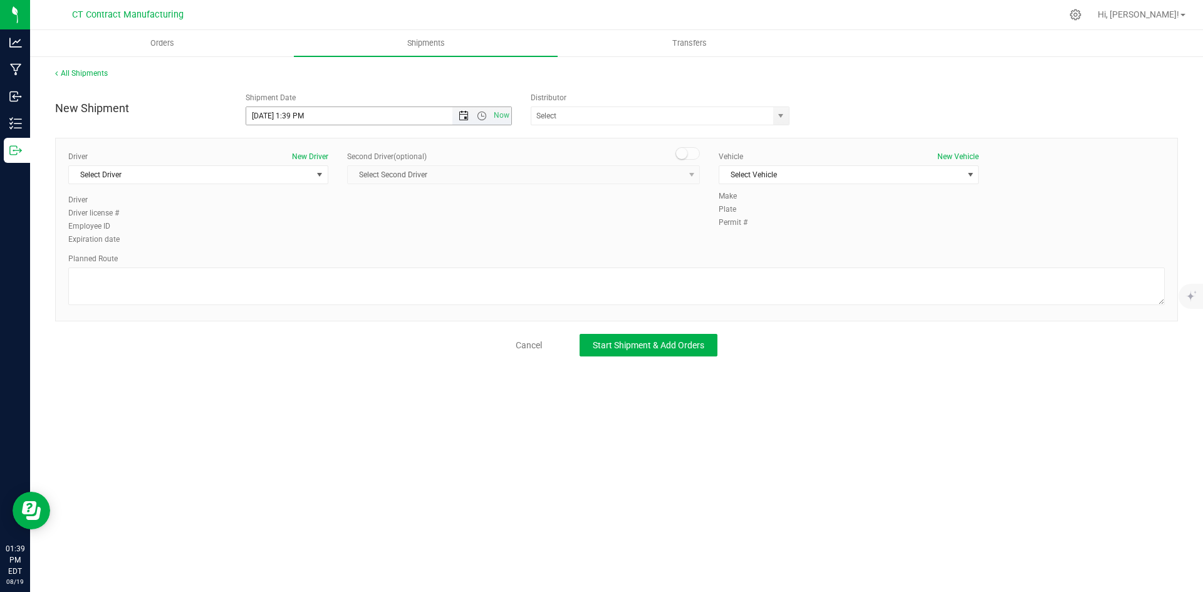
click at [464, 118] on span "Open the date view" at bounding box center [464, 116] width 10 height 10
click at [316, 243] on link "20" at bounding box center [312, 243] width 18 height 19
click at [481, 112] on span "Open the time view" at bounding box center [482, 116] width 10 height 10
click at [295, 202] on li "8:00 AM" at bounding box center [378, 206] width 264 height 16
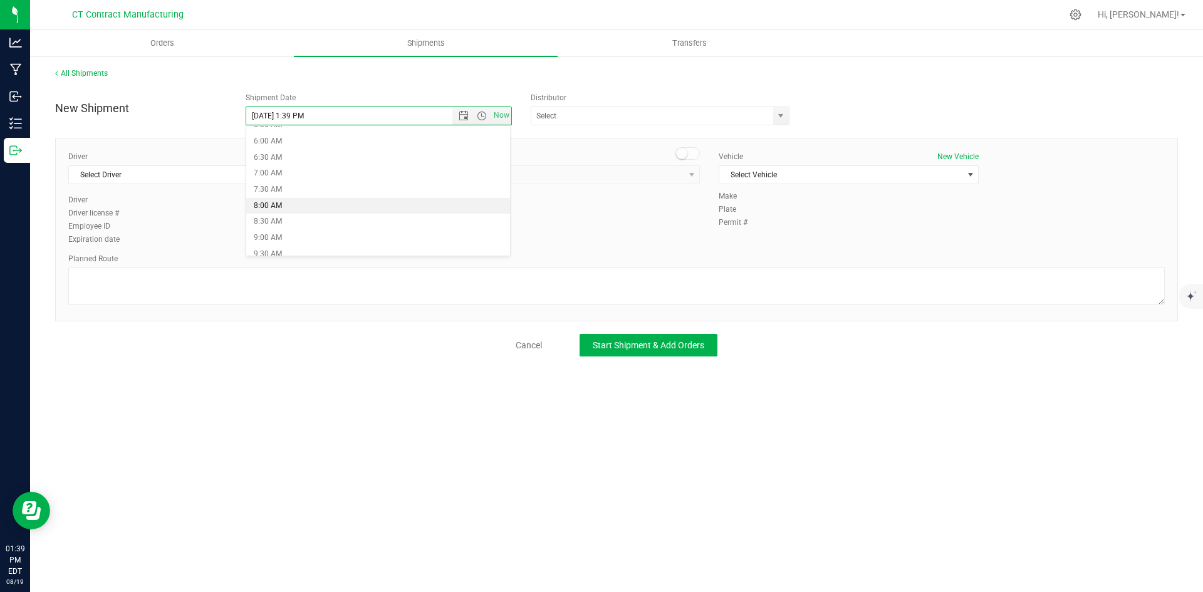
type input "[DATE] 8:00 AM"
click at [790, 112] on div "ALTASCI LABS (CSL0001049) Analytics Labs CT LLC (ACTL0000005) BLUEPOINT WELLNES…" at bounding box center [664, 116] width 267 height 19
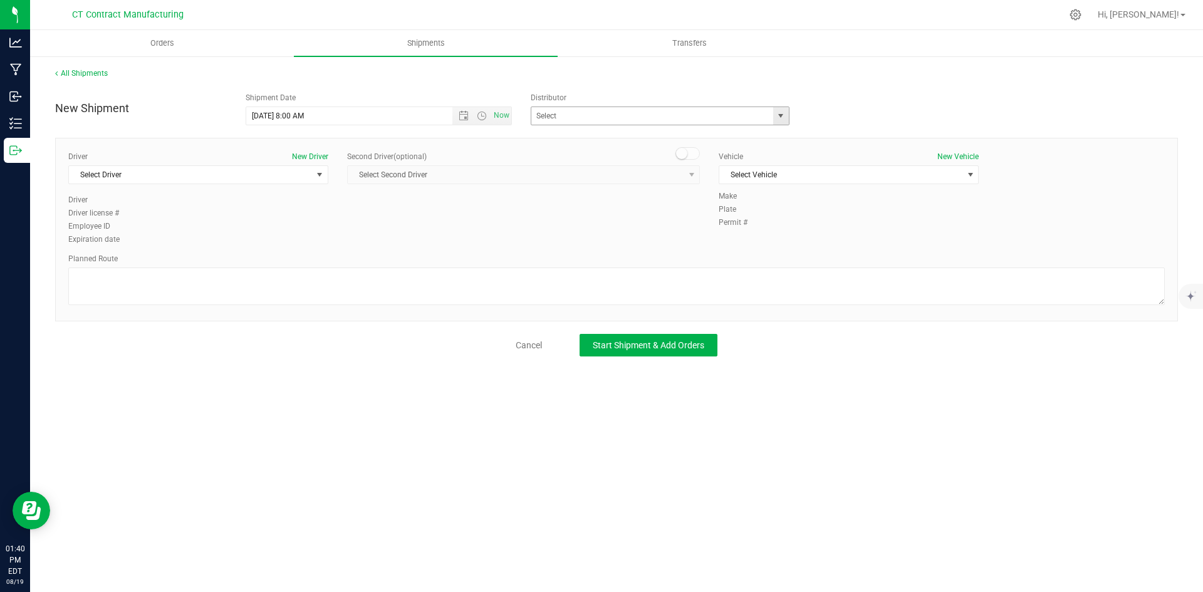
click at [784, 114] on span "select" at bounding box center [781, 116] width 10 height 10
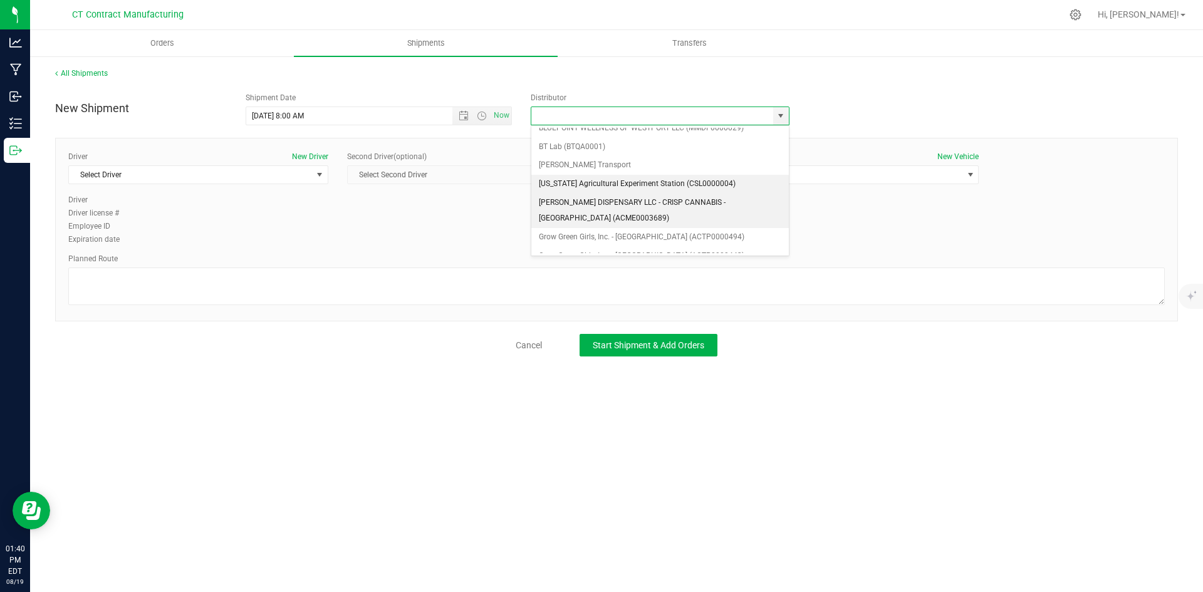
scroll to position [63, 0]
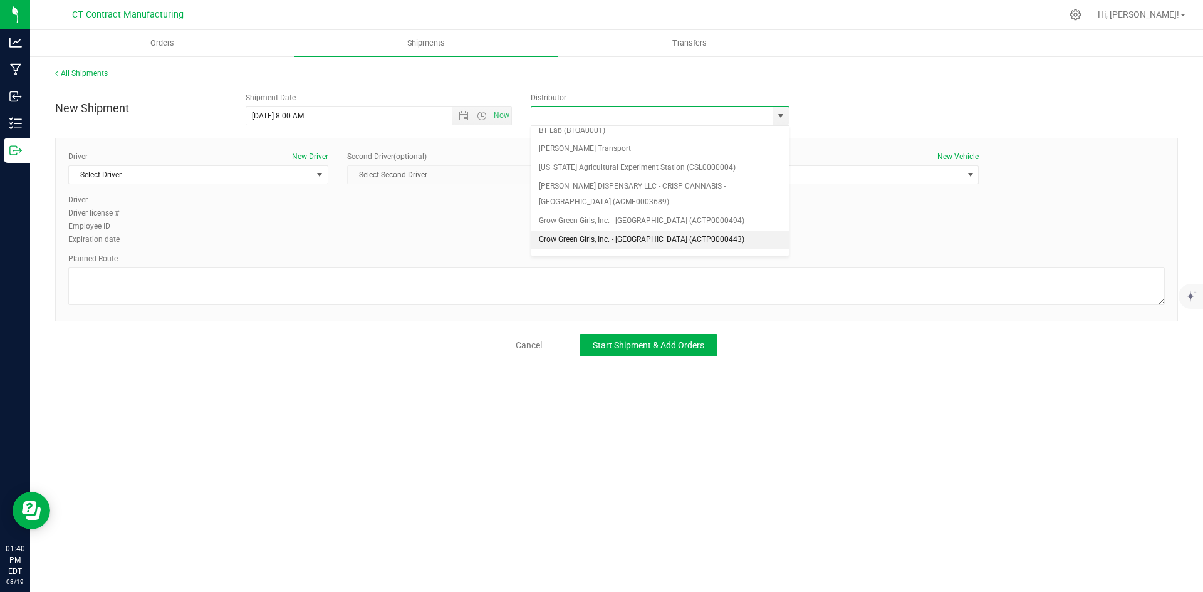
click at [679, 242] on li "Grow Green Girls, Inc. - [GEOGRAPHIC_DATA] (ACTP0000443)" at bounding box center [660, 240] width 258 height 19
type input "Grow Green Girls, Inc. - [GEOGRAPHIC_DATA] (ACTP0000443)"
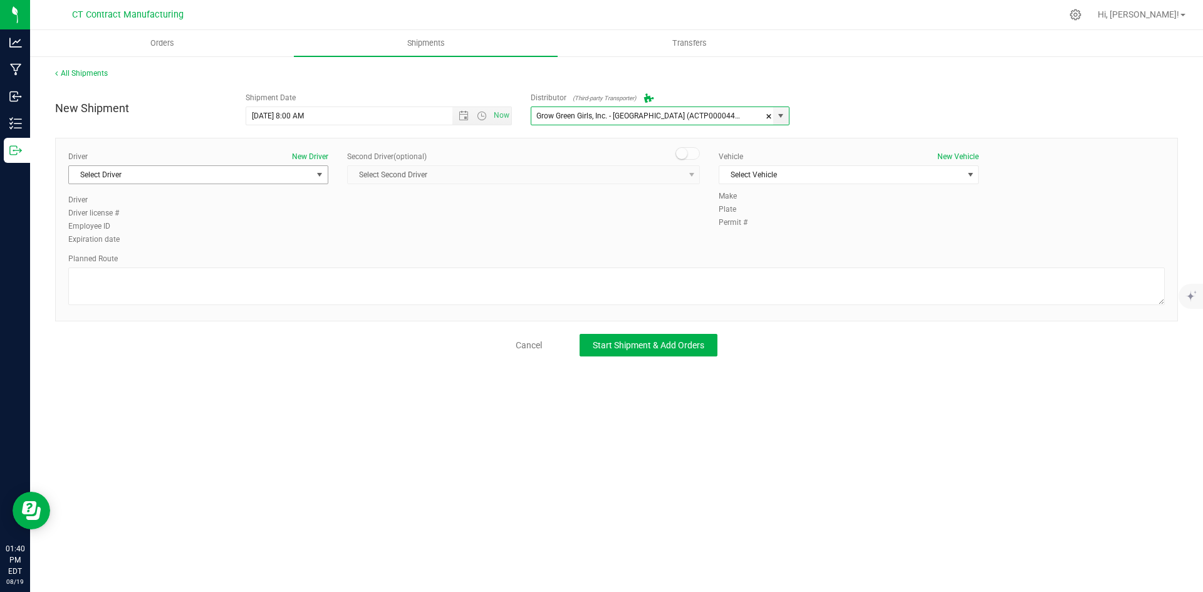
click at [307, 177] on span "Select Driver" at bounding box center [190, 175] width 243 height 18
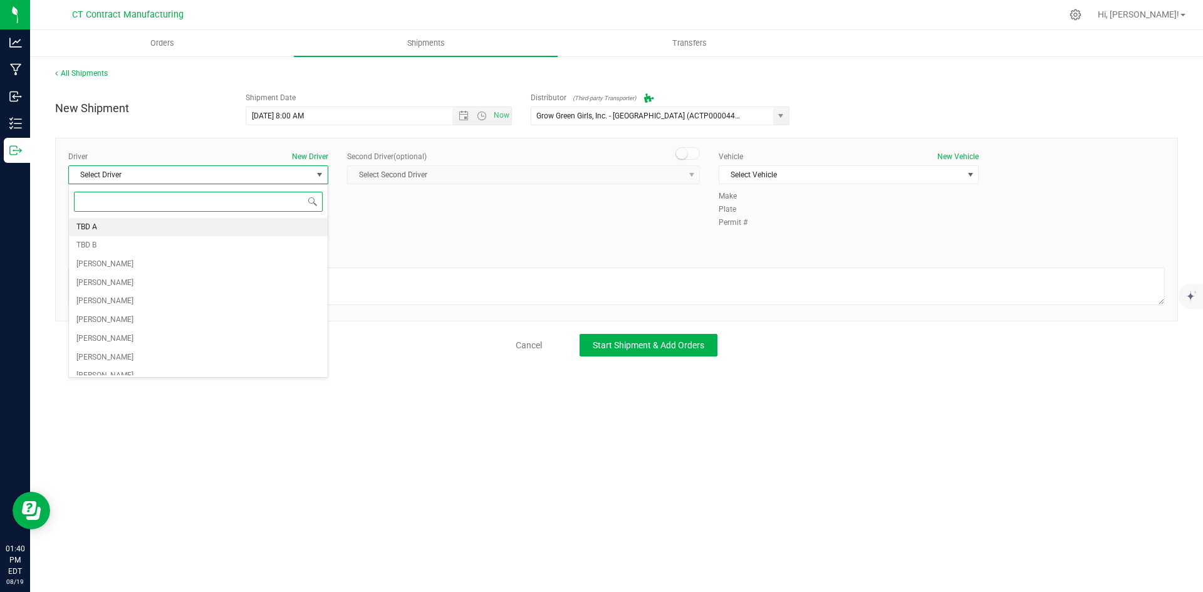
click at [149, 222] on li "TBD A" at bounding box center [198, 227] width 259 height 19
click at [687, 156] on span at bounding box center [688, 153] width 25 height 13
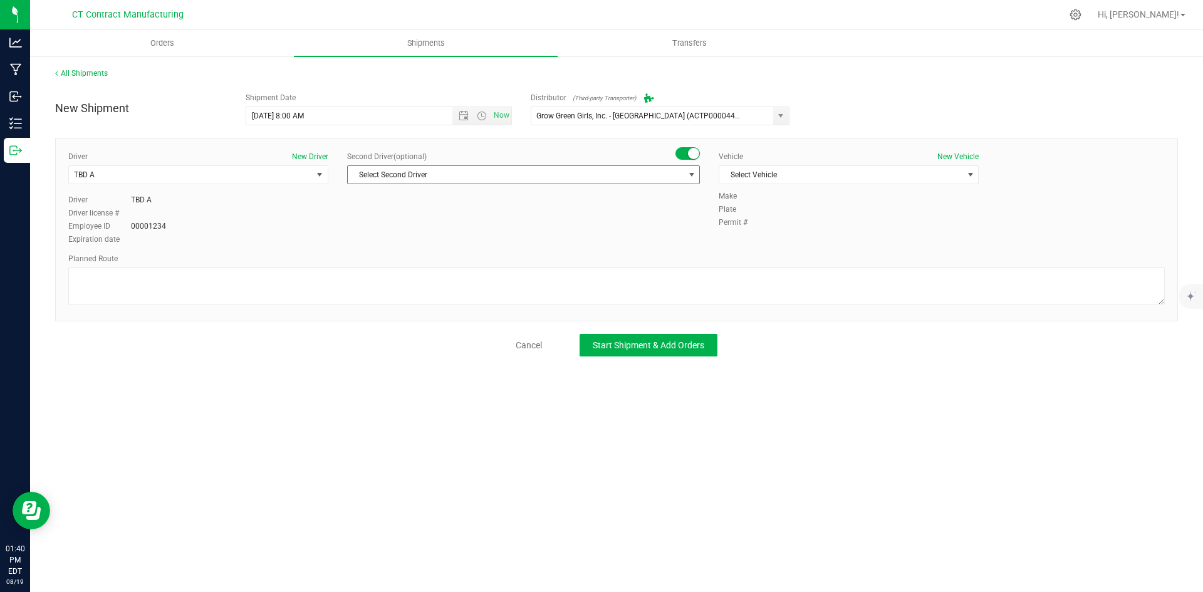
click at [682, 175] on span "Select Second Driver" at bounding box center [516, 175] width 336 height 18
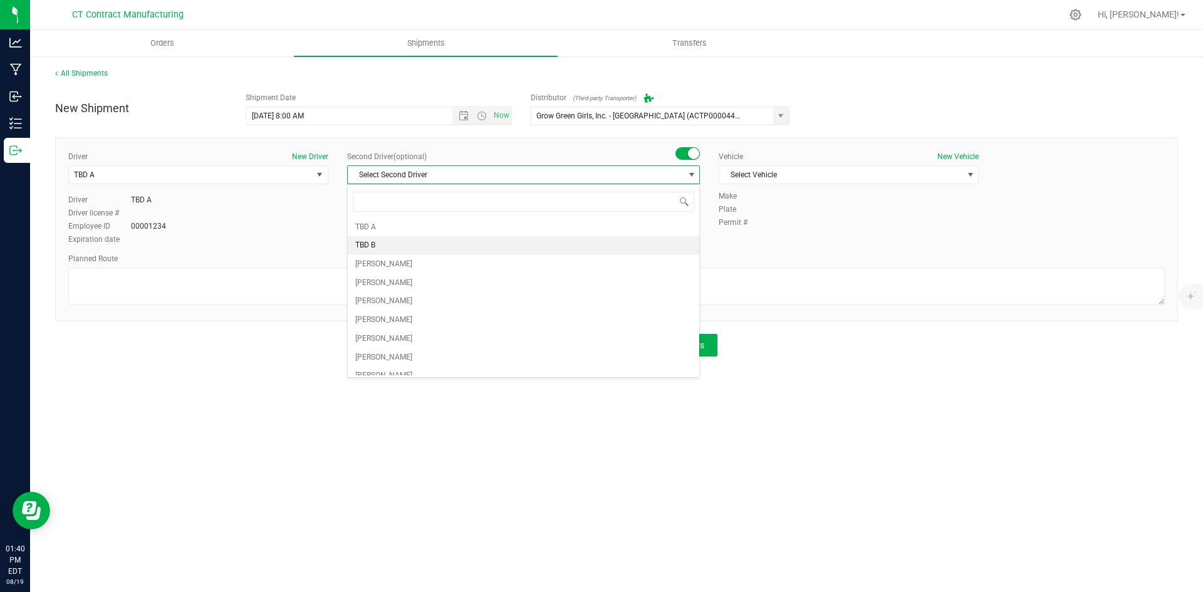
click at [471, 244] on li "TBD B" at bounding box center [524, 245] width 352 height 19
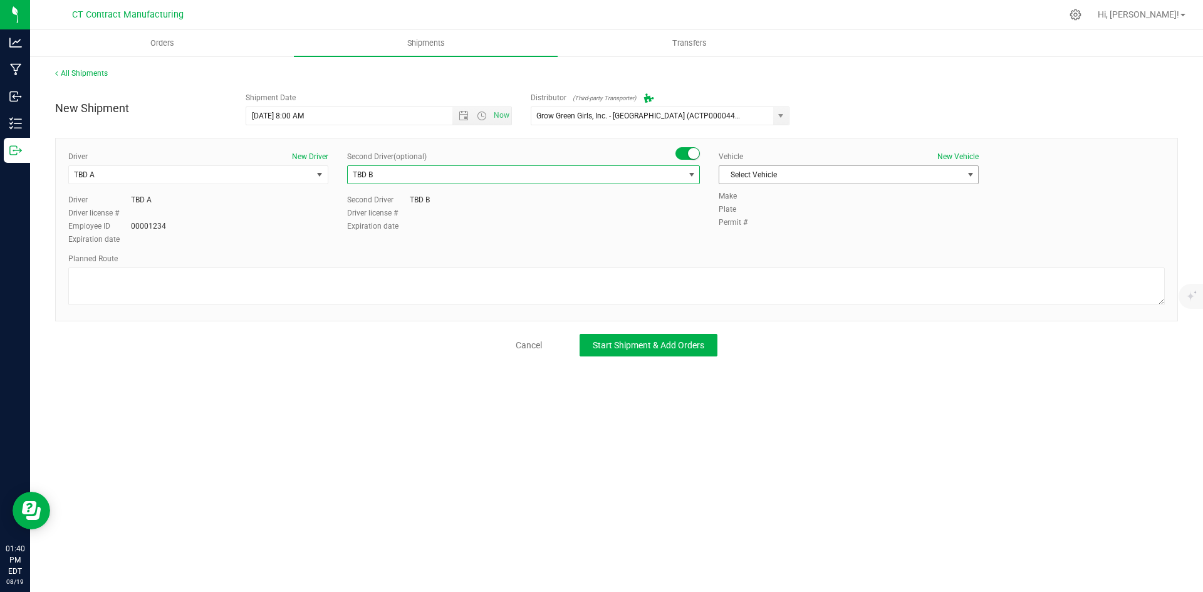
click at [771, 175] on span "Select Vehicle" at bounding box center [840, 175] width 243 height 18
click at [771, 211] on li "Ford Transit 250" at bounding box center [848, 215] width 259 height 19
click at [567, 305] on textarea at bounding box center [616, 287] width 1097 height 38
paste textarea "Randomized route via 3rd party transporter"
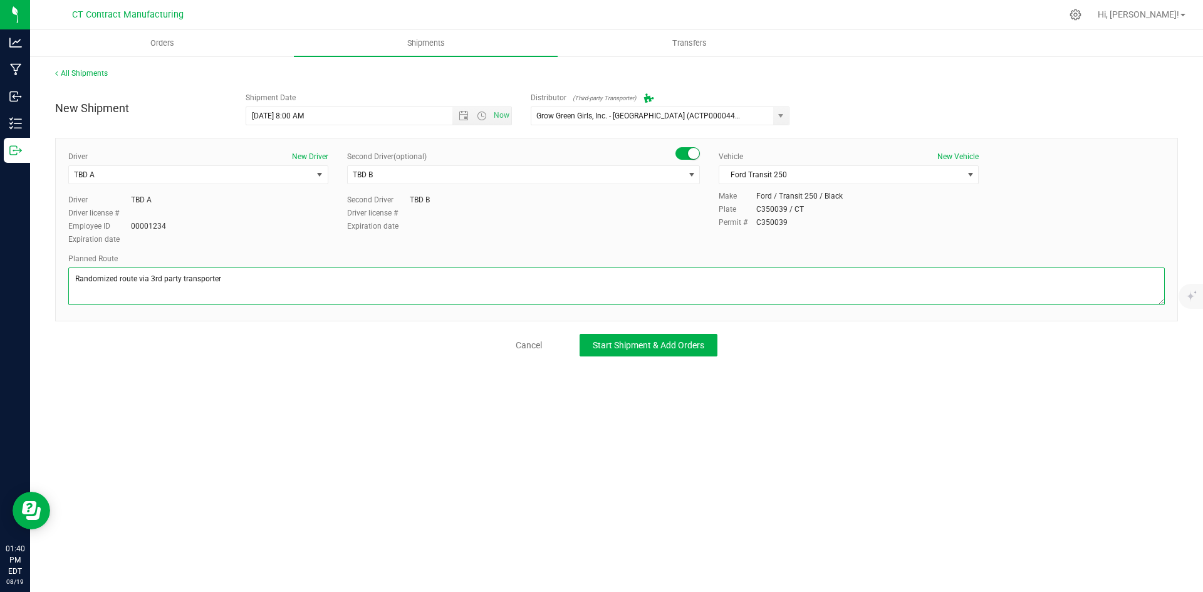
type textarea "Randomized route via 3rd party transporter"
click at [598, 333] on div "New Shipment Shipment Date [DATE] 8:00 AM Now Distributor (Third-party Transpor…" at bounding box center [616, 221] width 1123 height 270
click at [601, 340] on span "Start Shipment & Add Orders" at bounding box center [649, 345] width 112 height 10
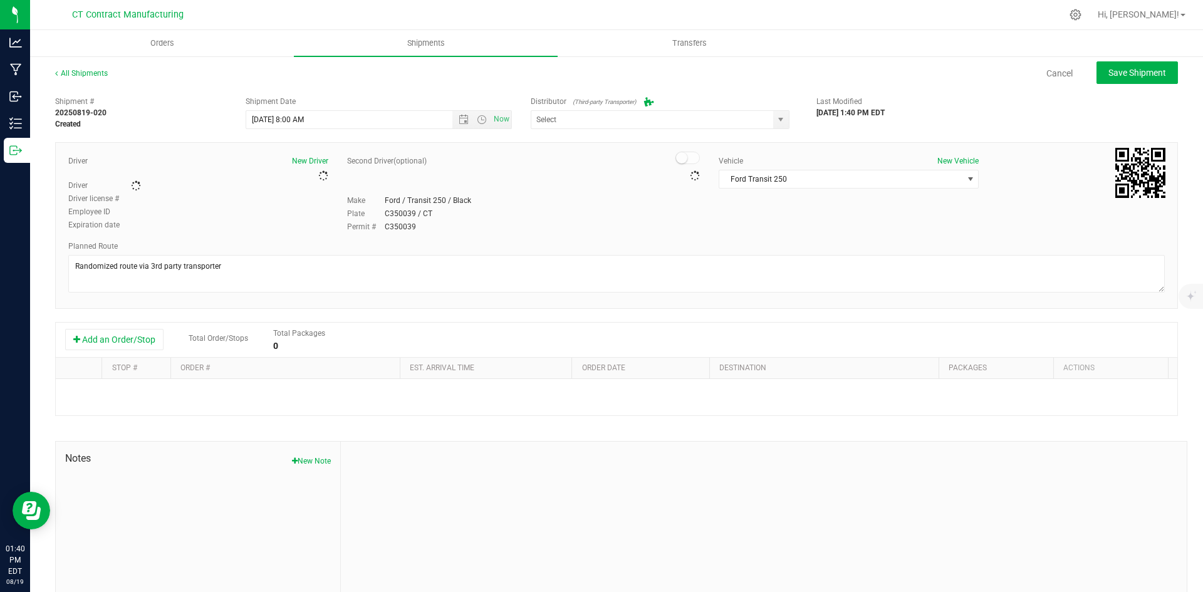
type input "Grow Green Girls, Inc. - [GEOGRAPHIC_DATA] (ACTP0000443)"
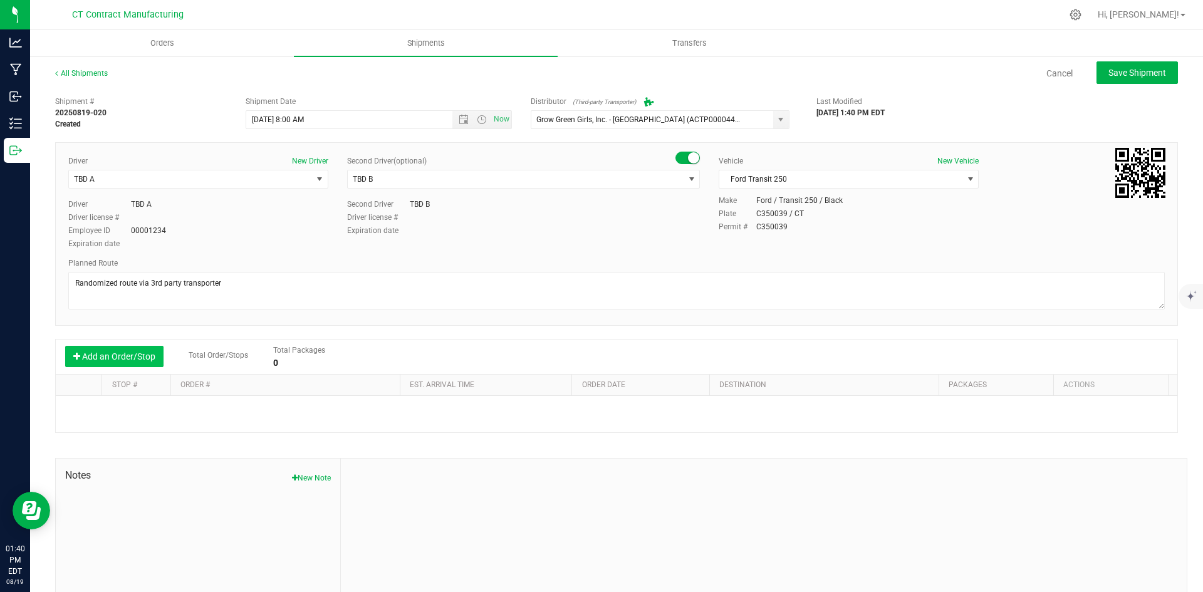
click at [160, 360] on button "Add an Order/Stop" at bounding box center [114, 356] width 98 height 21
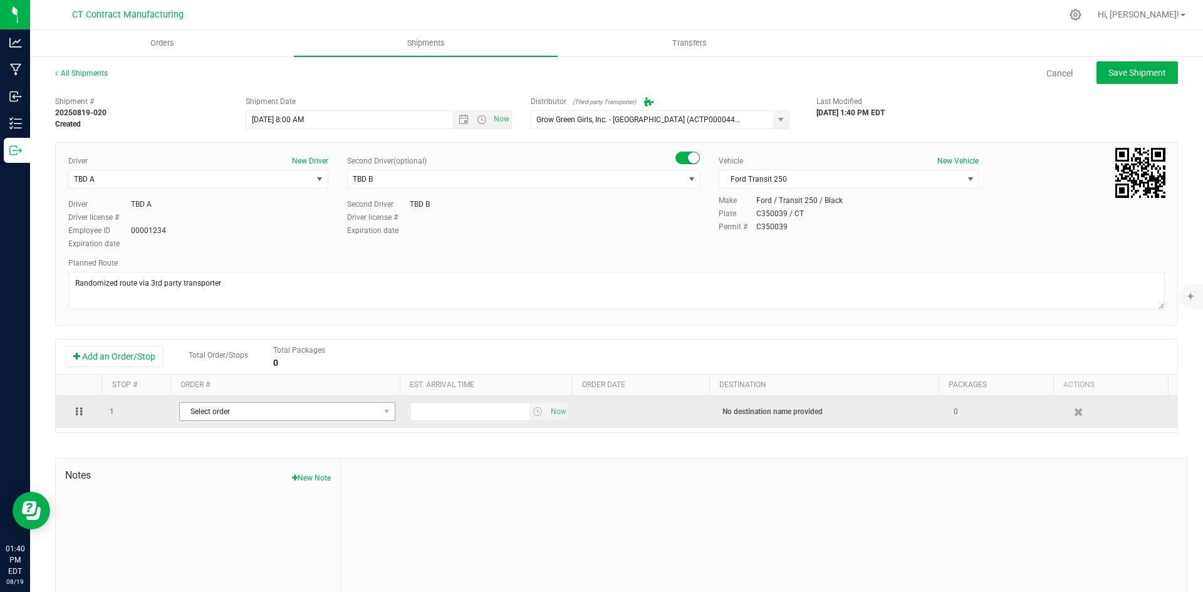
click at [222, 414] on span "Select order" at bounding box center [279, 412] width 199 height 18
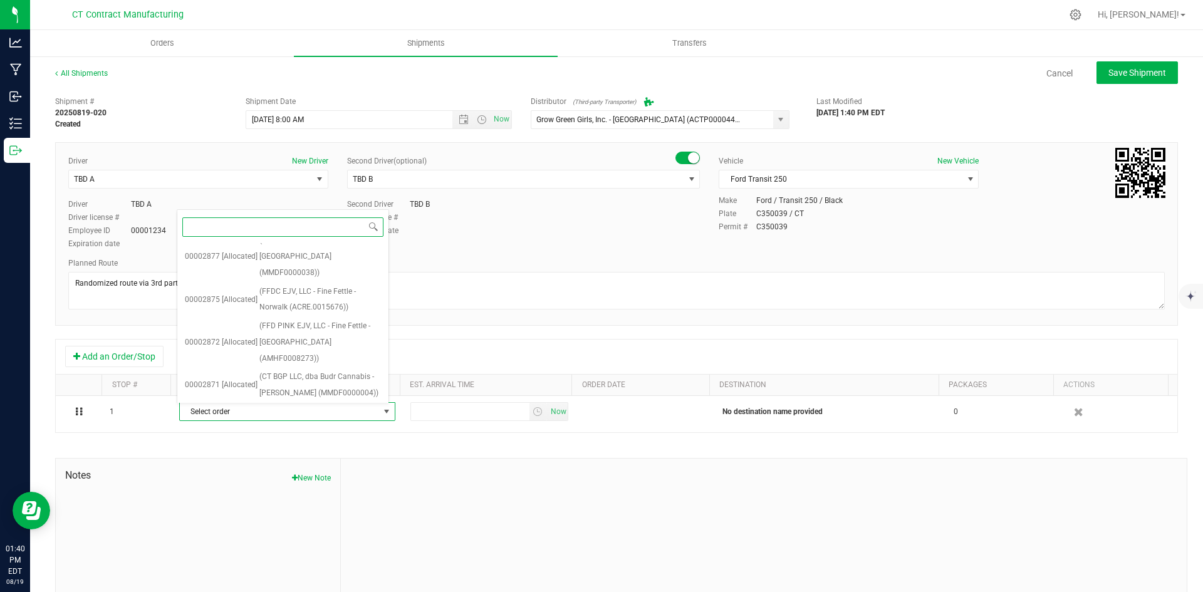
scroll to position [752, 0]
click at [301, 393] on span "(CT BGP LLC, dba Budr Cannabis - Vernon (MMDF0000004))" at bounding box center [320, 409] width 122 height 32
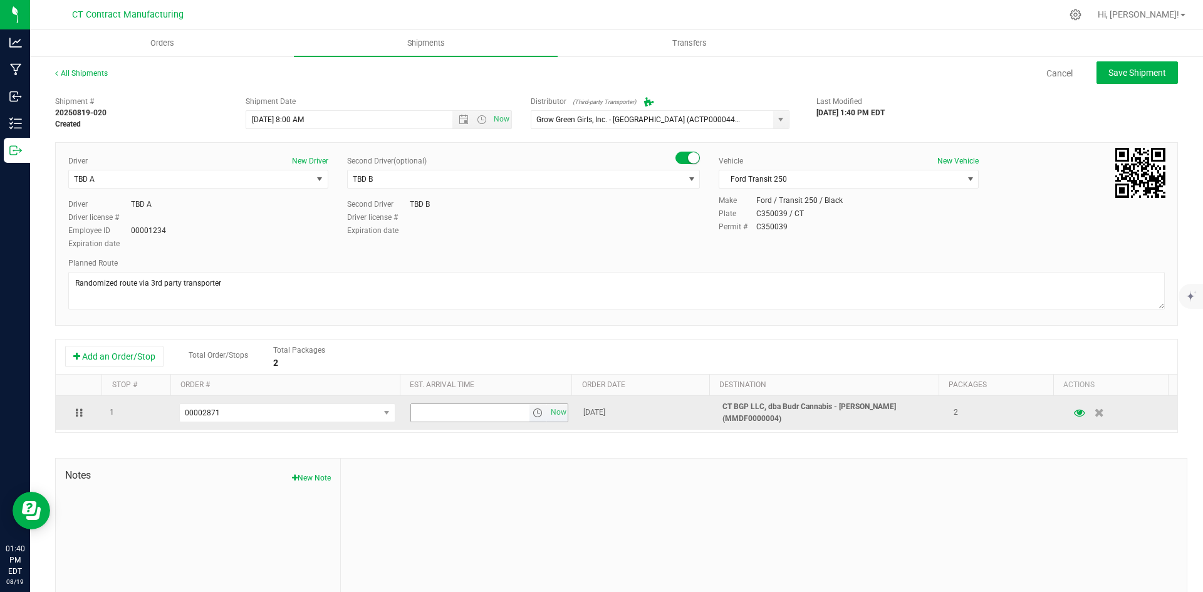
click at [533, 409] on span "select" at bounding box center [538, 413] width 10 height 10
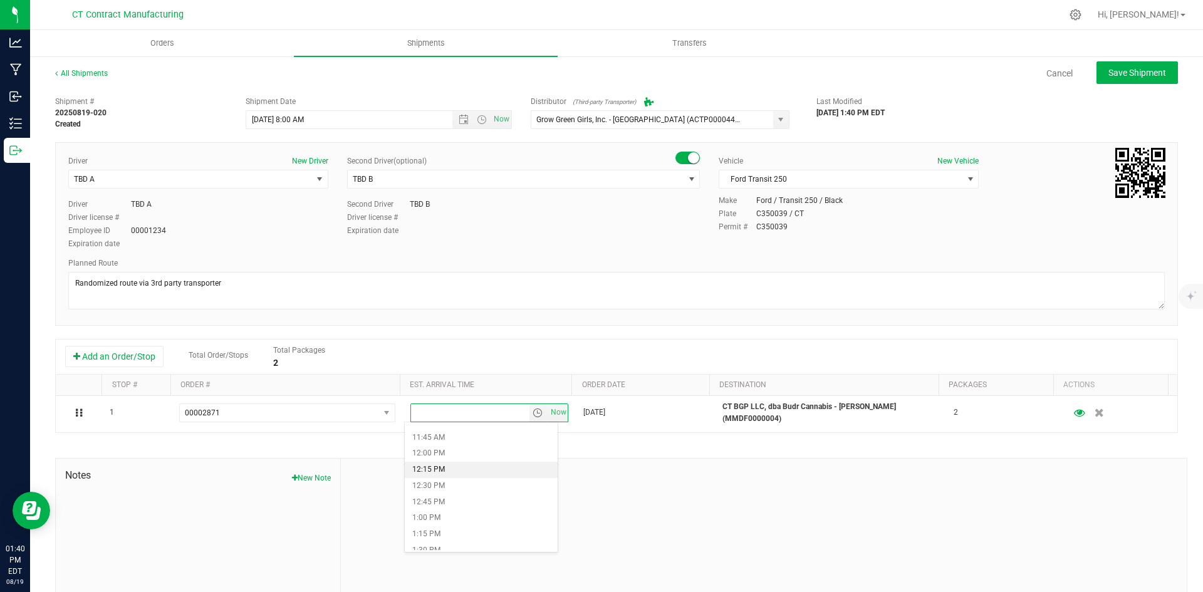
click at [475, 466] on li "12:15 PM" at bounding box center [481, 470] width 153 height 16
click at [1117, 80] on button "Save Shipment" at bounding box center [1137, 72] width 81 height 23
type input "8/20/2025 12:00 PM"
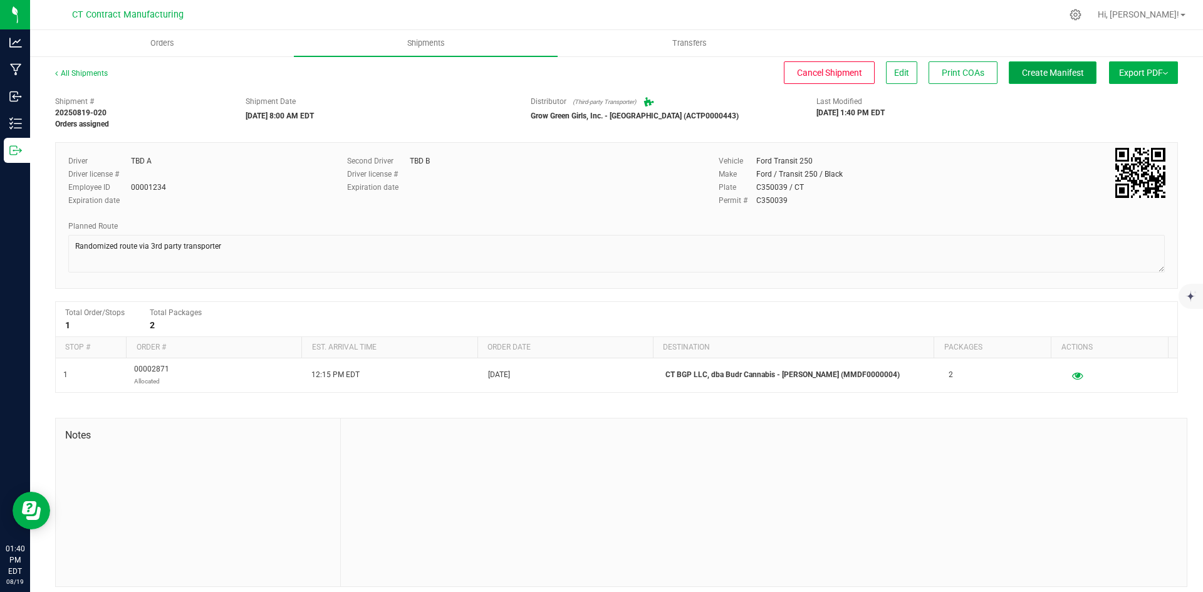
click at [1064, 71] on span "Create Manifest" at bounding box center [1053, 73] width 62 height 10
click at [104, 74] on link "All Shipments" at bounding box center [81, 73] width 53 height 9
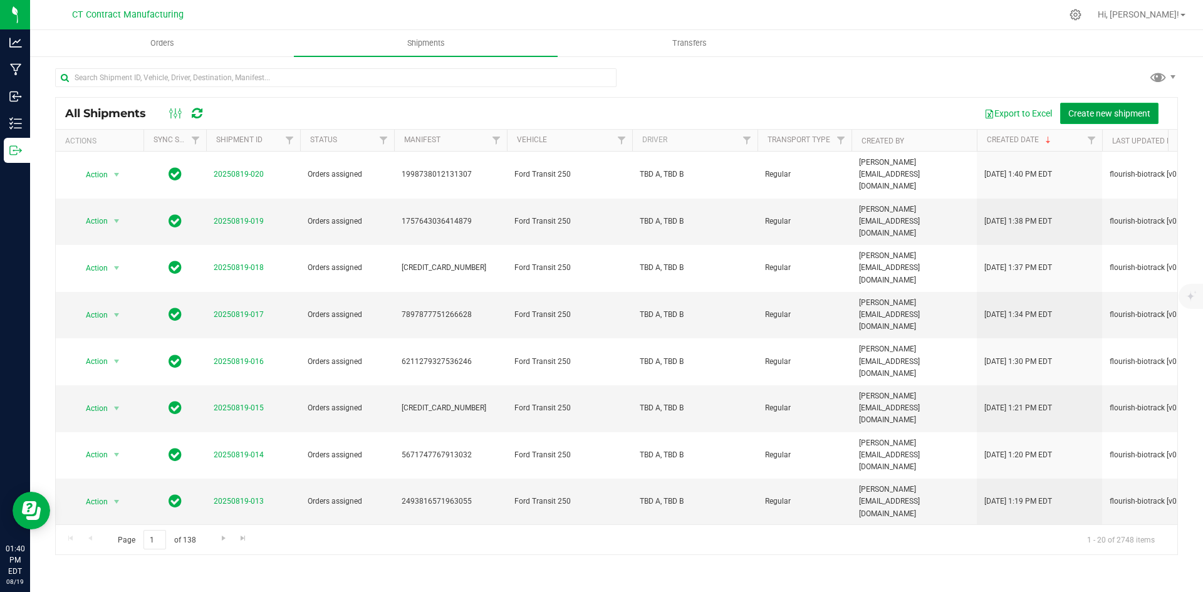
click at [1099, 112] on span "Create new shipment" at bounding box center [1109, 113] width 82 height 10
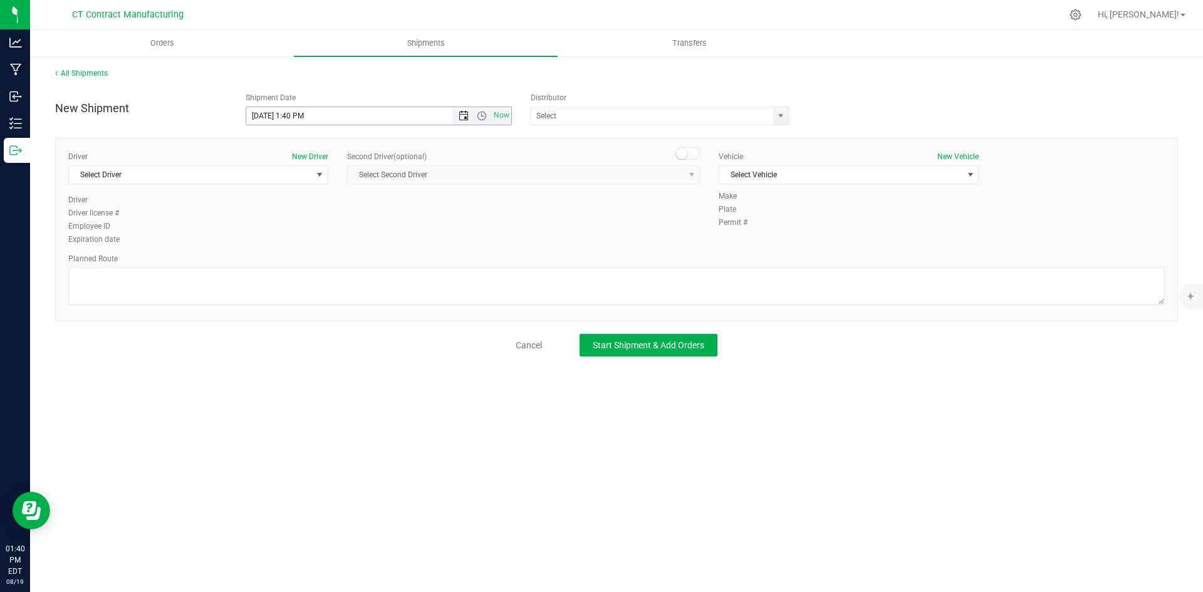
click at [461, 117] on span "Open the date view" at bounding box center [464, 116] width 10 height 10
click at [310, 245] on link "20" at bounding box center [312, 243] width 18 height 19
click at [484, 117] on span "Open the time view" at bounding box center [482, 116] width 10 height 10
click at [293, 205] on li "8:00 AM" at bounding box center [378, 206] width 264 height 16
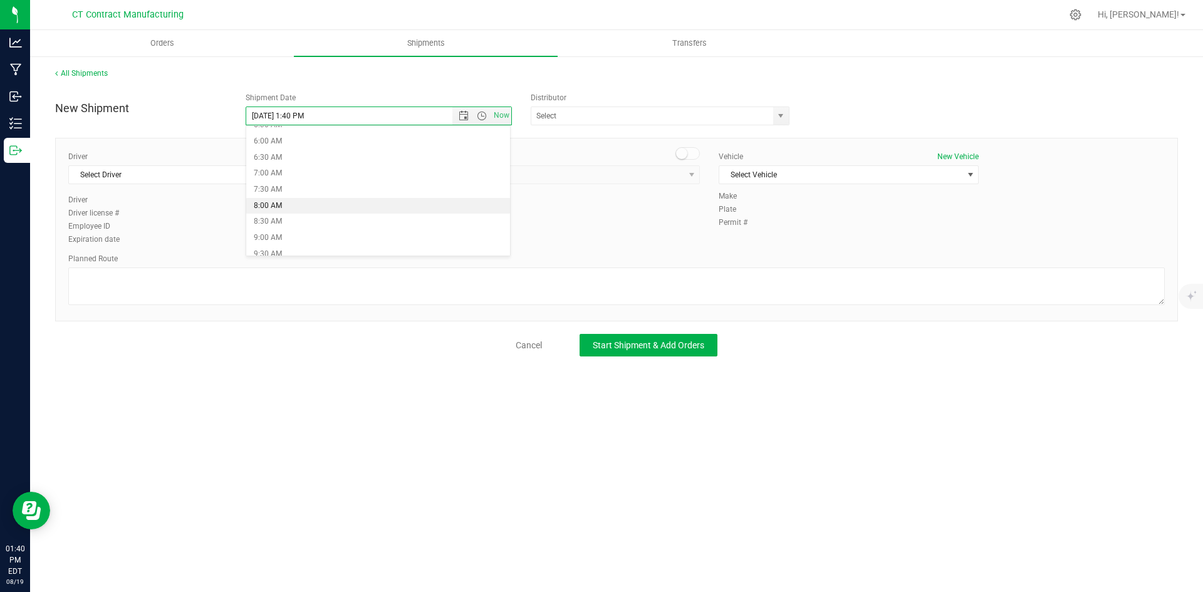
type input "8/20/2025 8:00 AM"
click at [778, 118] on span "select" at bounding box center [781, 116] width 10 height 10
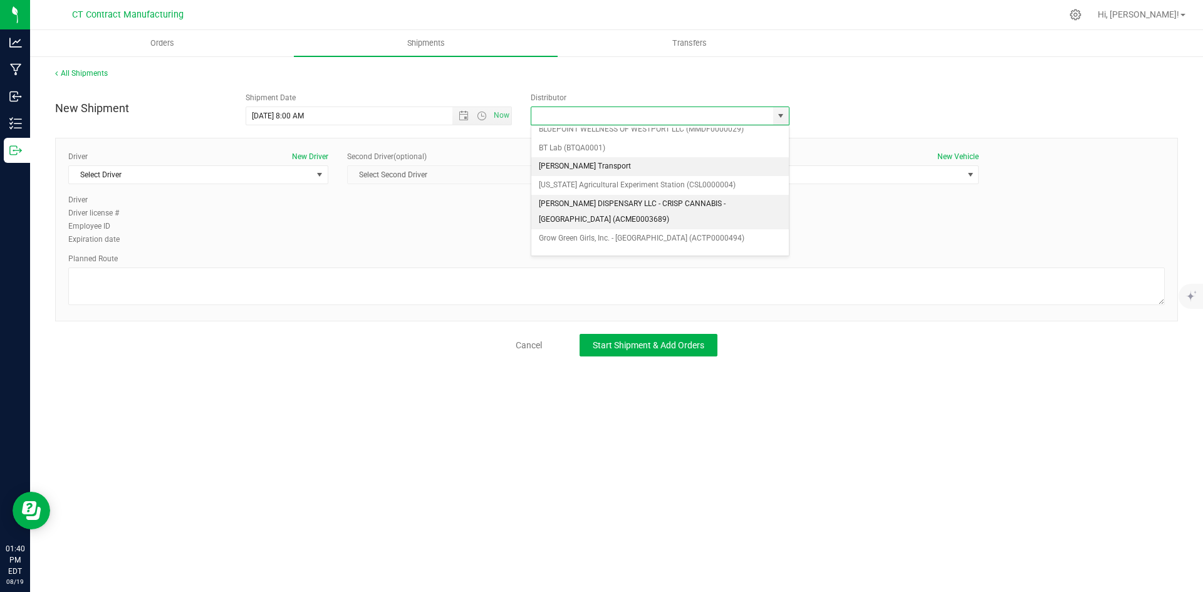
scroll to position [63, 0]
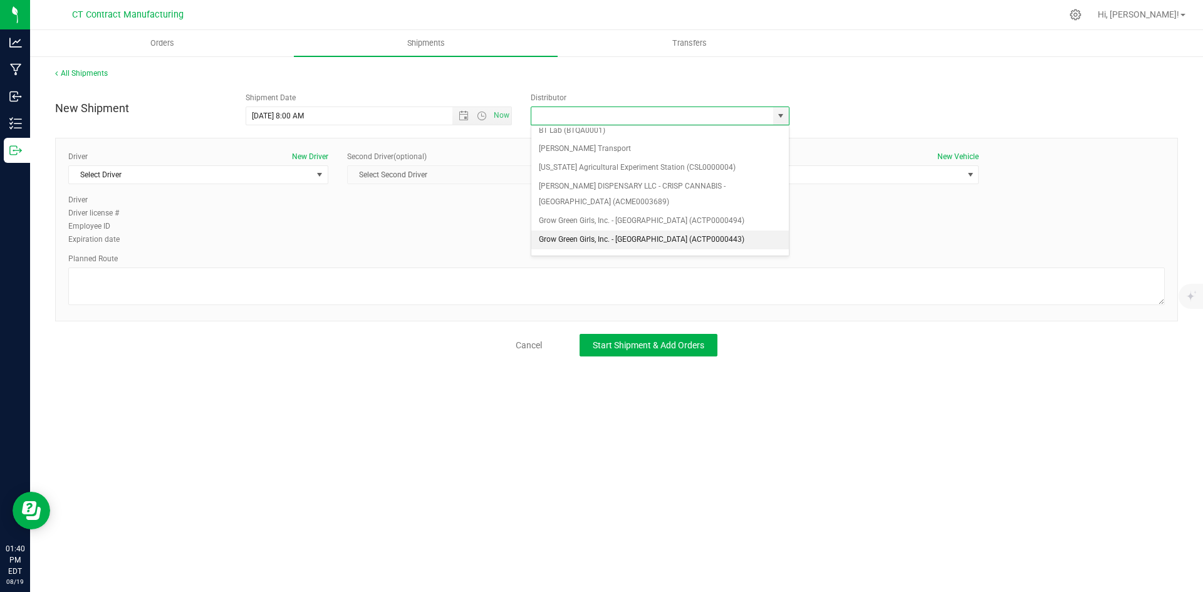
click at [666, 239] on li "Grow Green Girls, Inc. - Westbrook (ACTP0000443)" at bounding box center [660, 240] width 258 height 19
type input "Grow Green Girls, Inc. - Westbrook (ACTP0000443)"
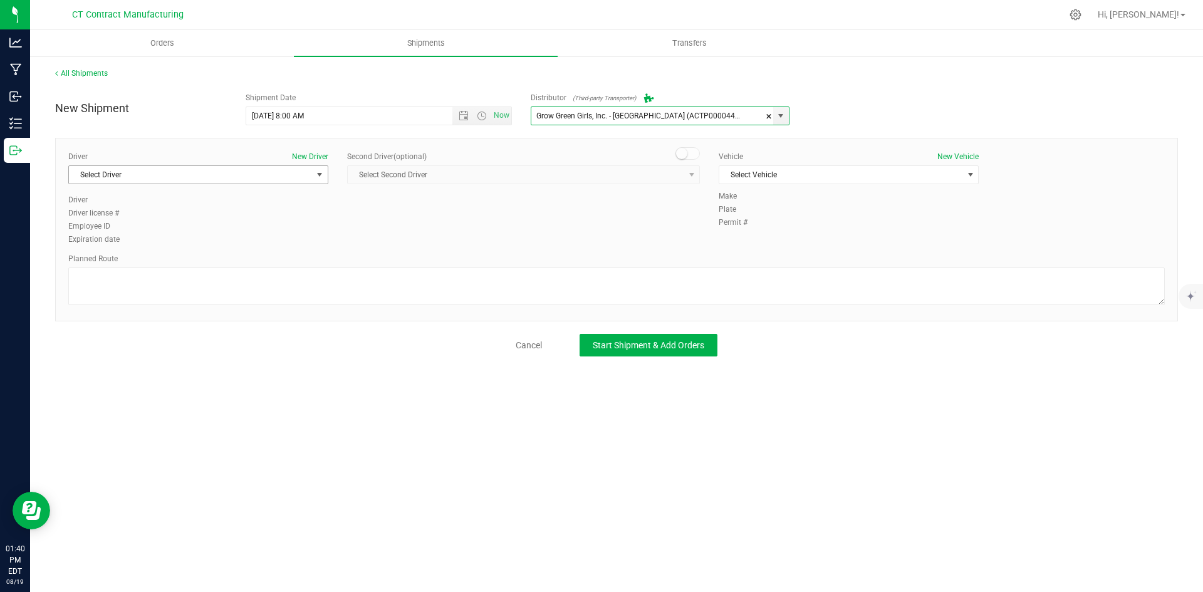
click at [185, 182] on span "Select Driver" at bounding box center [190, 175] width 243 height 18
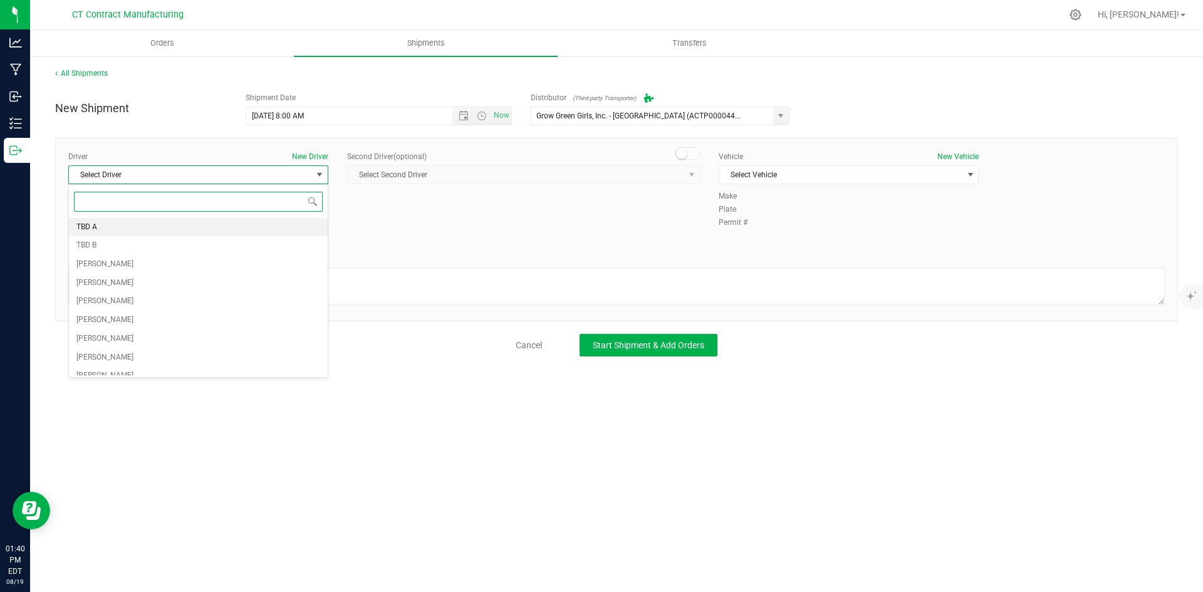
click at [175, 223] on li "TBD A" at bounding box center [198, 227] width 259 height 19
click at [683, 154] on small at bounding box center [681, 153] width 11 height 11
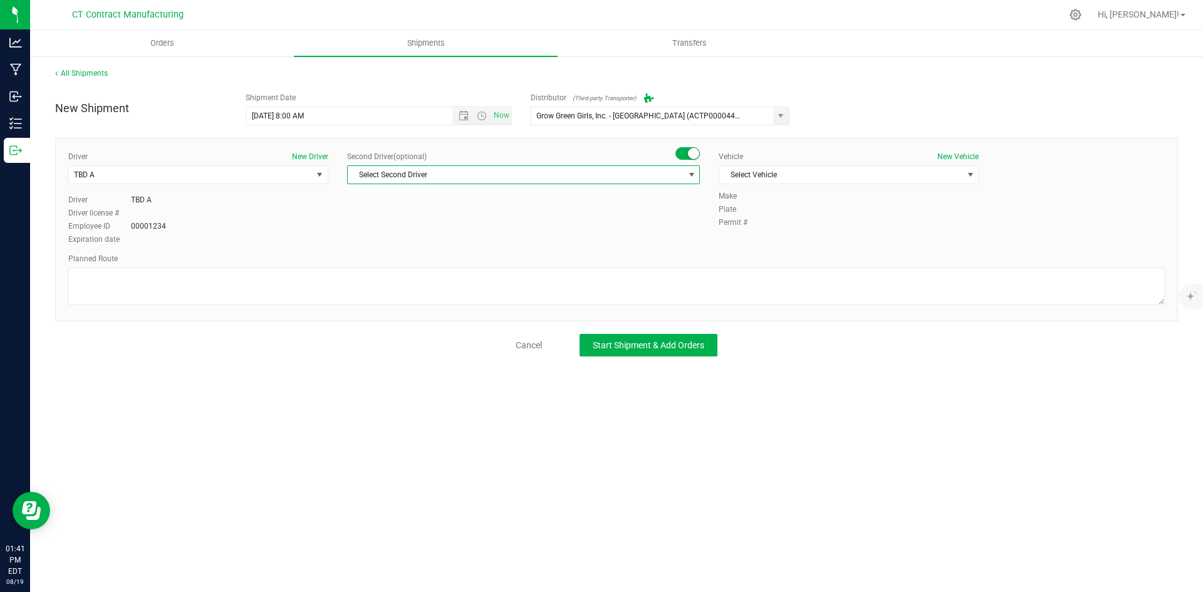
click at [682, 174] on span "Select Second Driver" at bounding box center [516, 175] width 336 height 18
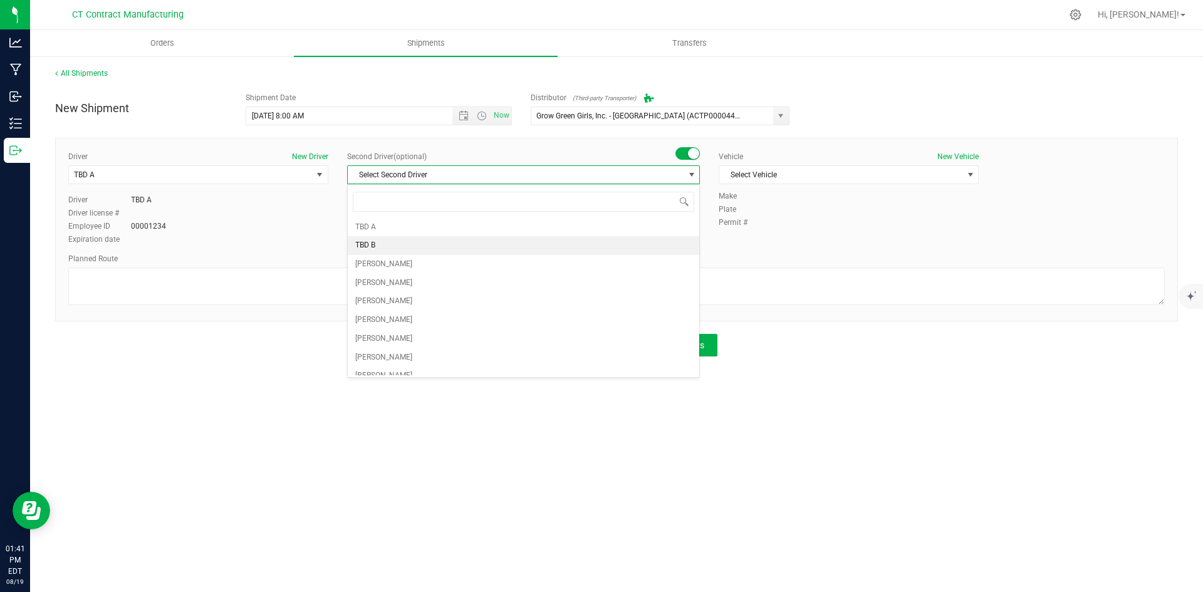
click at [370, 238] on span "TBD B" at bounding box center [365, 246] width 20 height 16
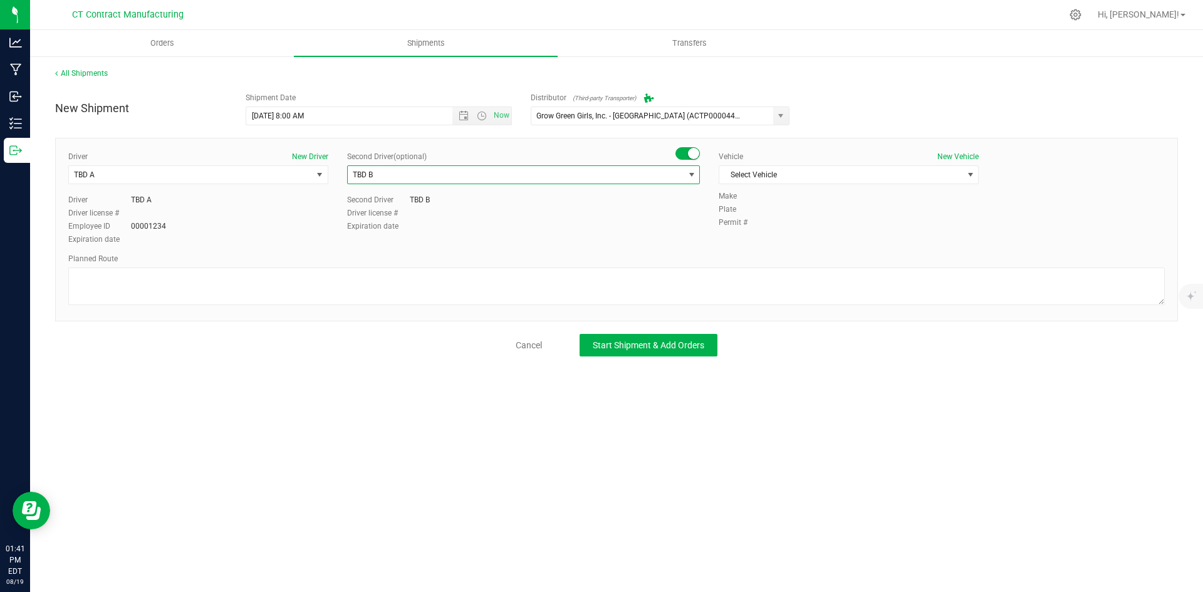
click at [765, 159] on div "Vehicle New Vehicle" at bounding box center [849, 156] width 260 height 11
click at [765, 177] on span "Select Vehicle" at bounding box center [840, 175] width 243 height 18
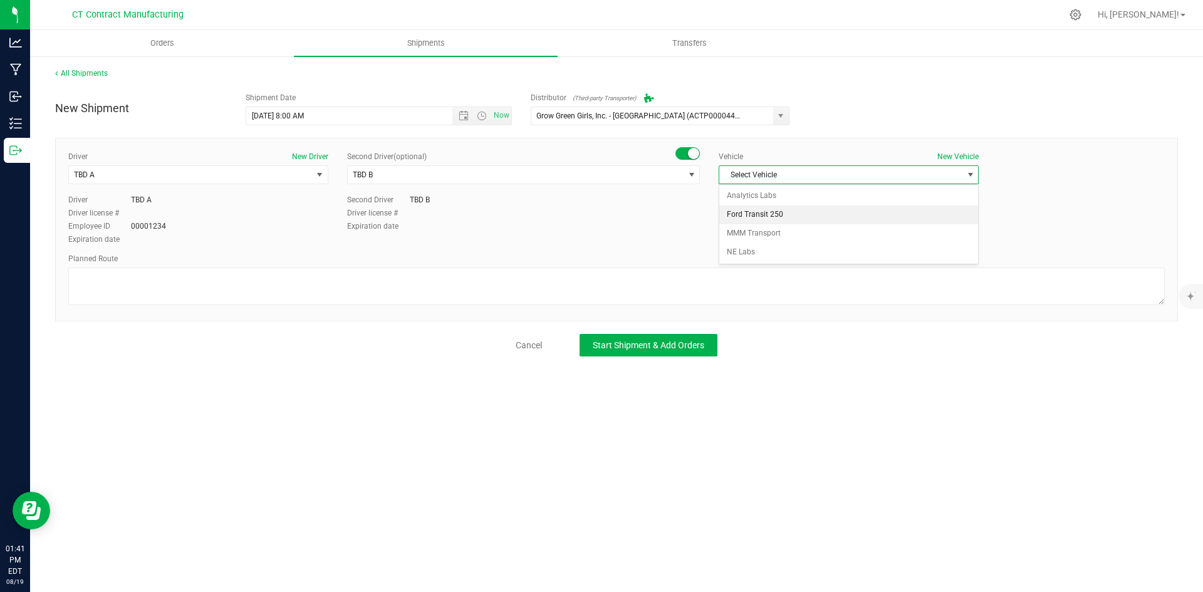
click at [758, 210] on li "Ford Transit 250" at bounding box center [848, 215] width 259 height 19
click at [601, 280] on textarea at bounding box center [616, 287] width 1097 height 38
paste textarea "Randomized route via 3rd party transporter"
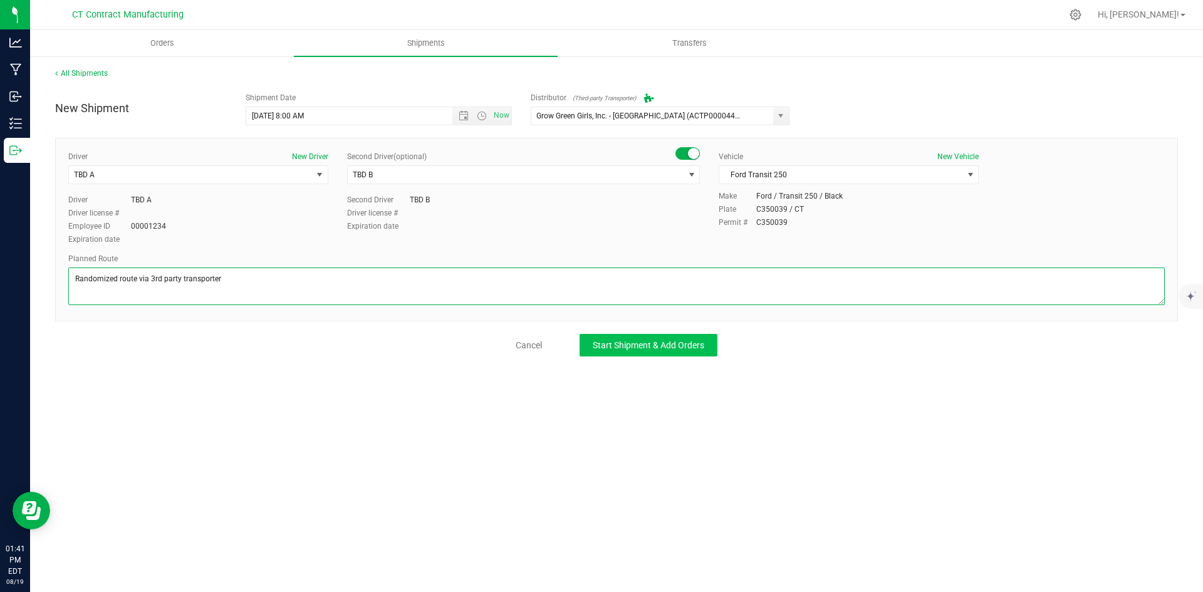
type textarea "Randomized route via 3rd party transporter"
click at [663, 346] on span "Start Shipment & Add Orders" at bounding box center [649, 345] width 112 height 10
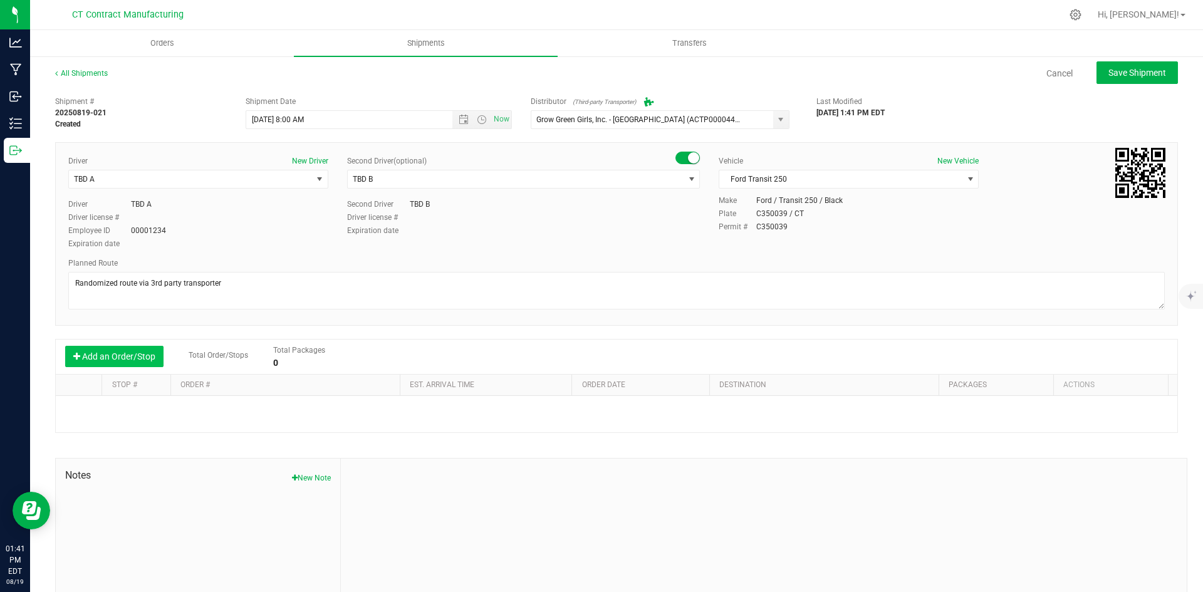
click at [139, 353] on button "Add an Order/Stop" at bounding box center [114, 356] width 98 height 21
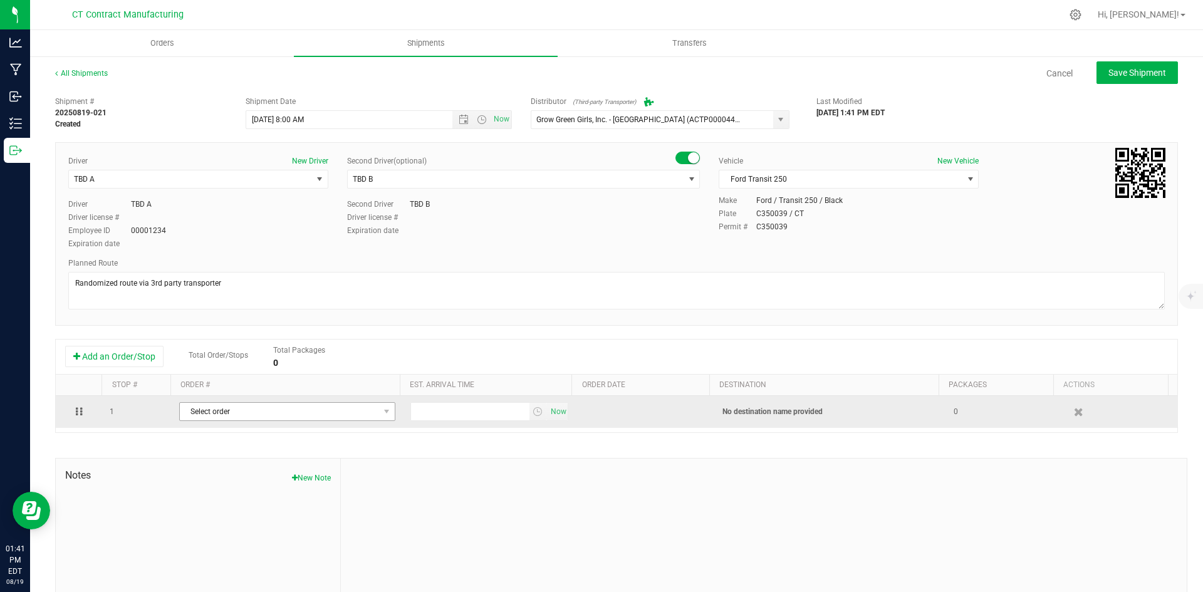
click at [227, 425] on td "Select order 00002912 00002911 00002910 00002909 00002908 00002907 00002904 000…" at bounding box center [287, 412] width 231 height 32
click at [229, 420] on span "Select order" at bounding box center [279, 412] width 199 height 18
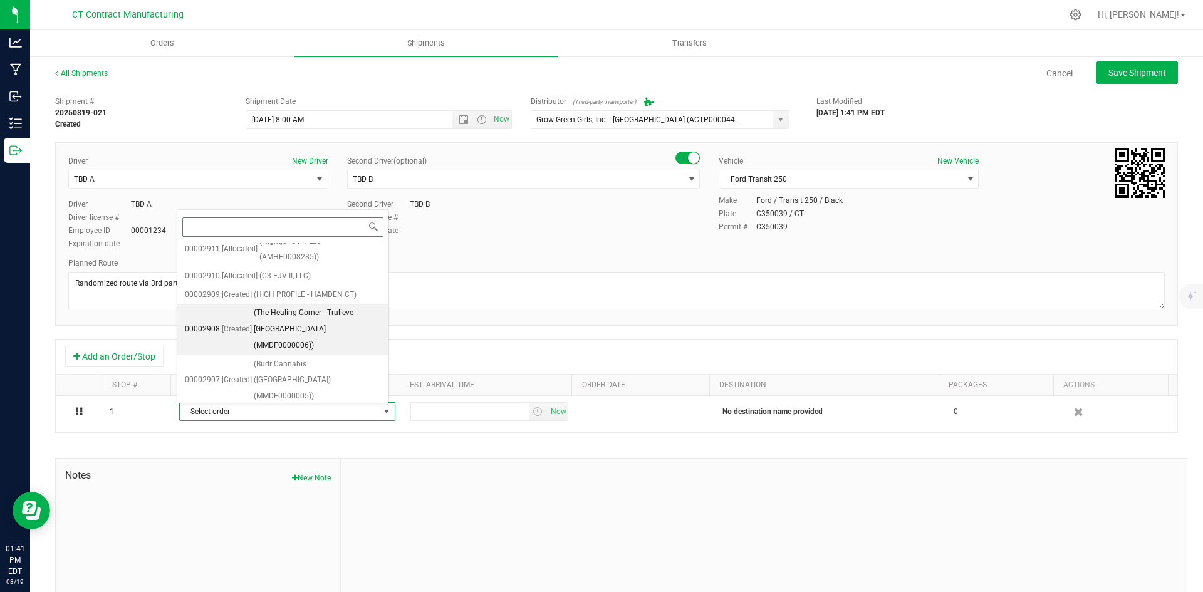
scroll to position [63, 0]
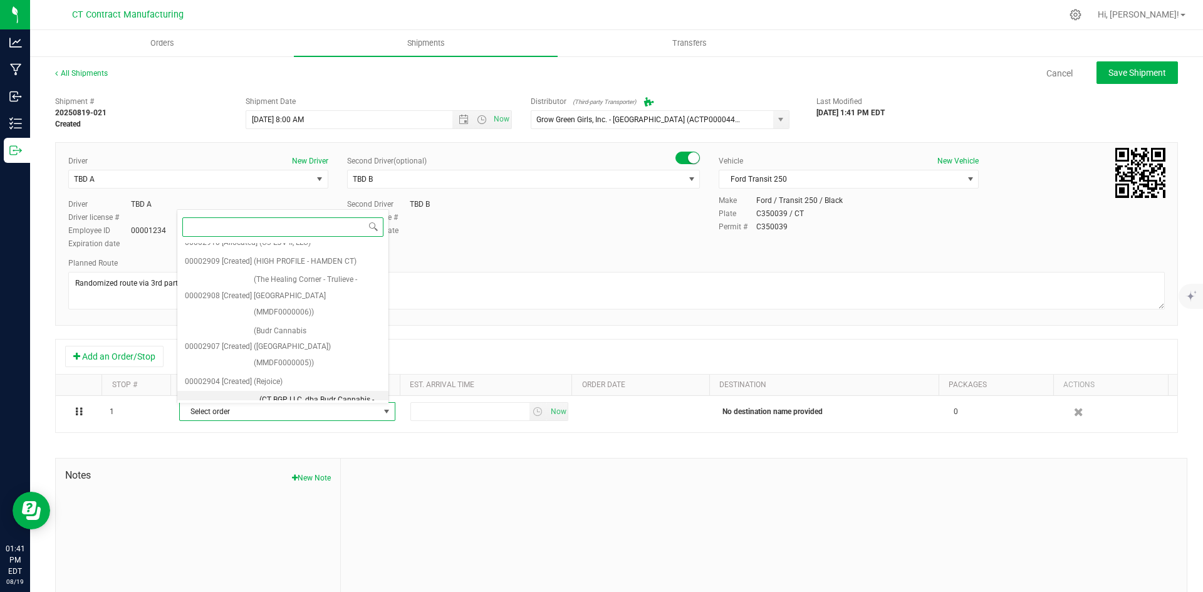
click at [328, 392] on span "(CT BGP LLC, dba Budr Cannabis - Vernon (MMDF0000004))" at bounding box center [320, 408] width 122 height 32
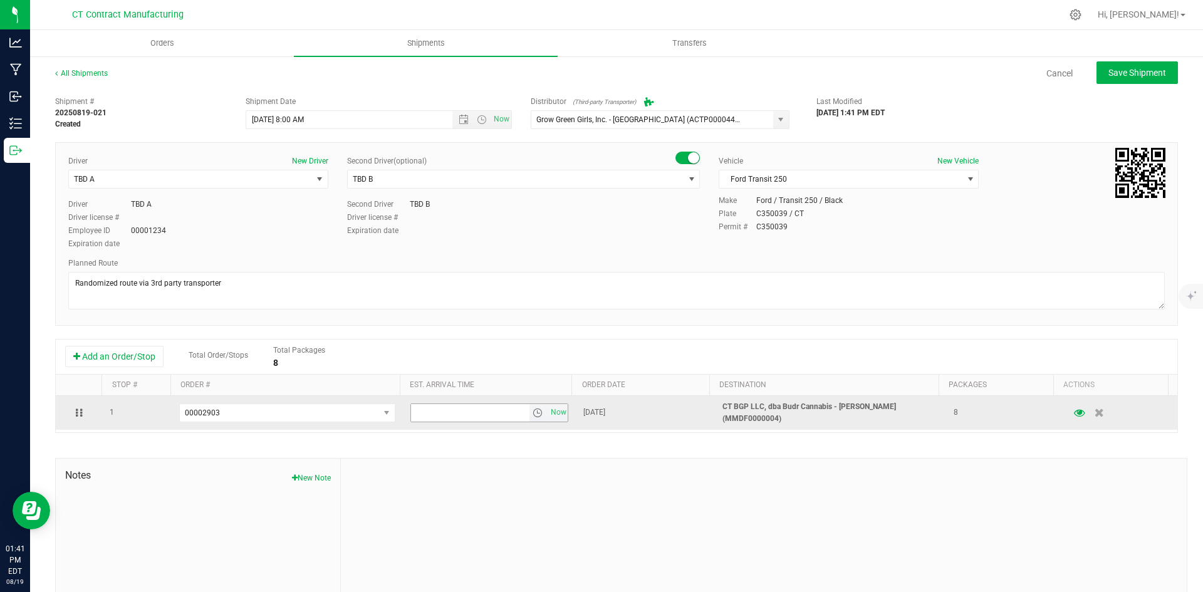
click at [535, 412] on span "select" at bounding box center [539, 413] width 18 height 18
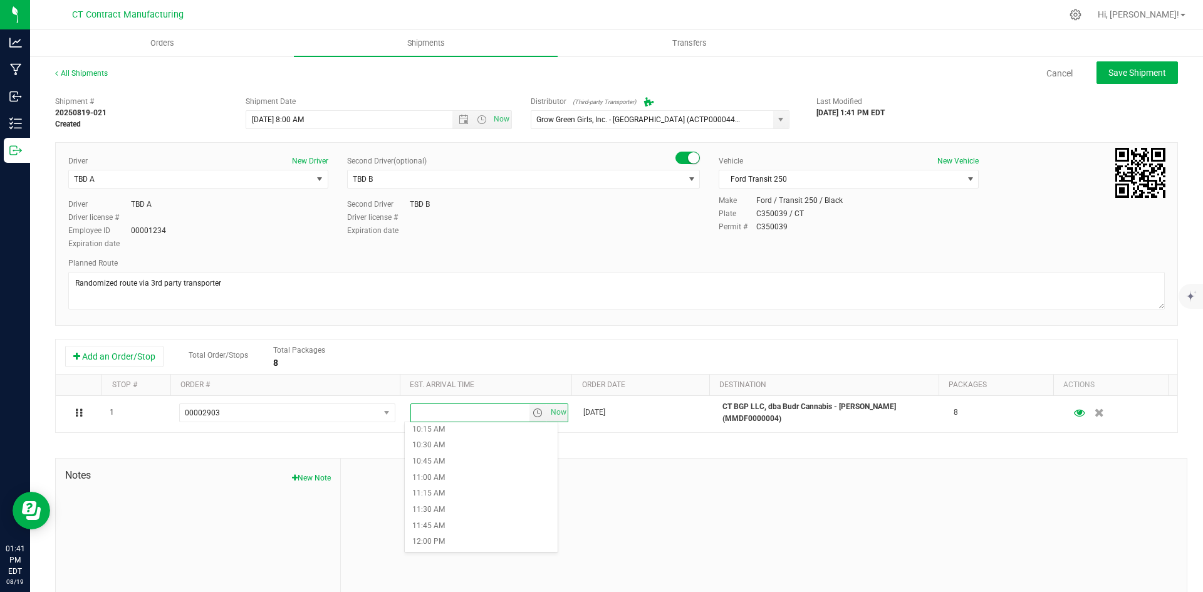
scroll to position [689, 0]
click at [463, 530] on li "12:15 PM" at bounding box center [481, 533] width 153 height 16
click at [1109, 73] on span "Save Shipment" at bounding box center [1138, 73] width 58 height 10
type input "8/20/2025 12:00 PM"
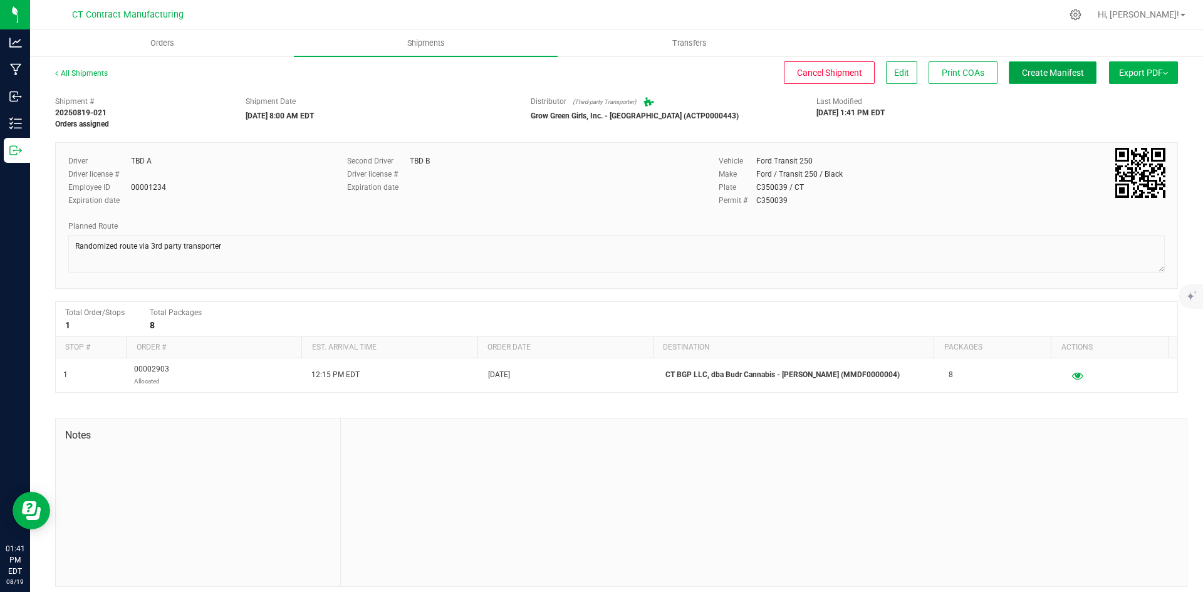
click at [1047, 75] on span "Create Manifest" at bounding box center [1053, 73] width 62 height 10
click at [85, 76] on link "All Shipments" at bounding box center [81, 73] width 53 height 9
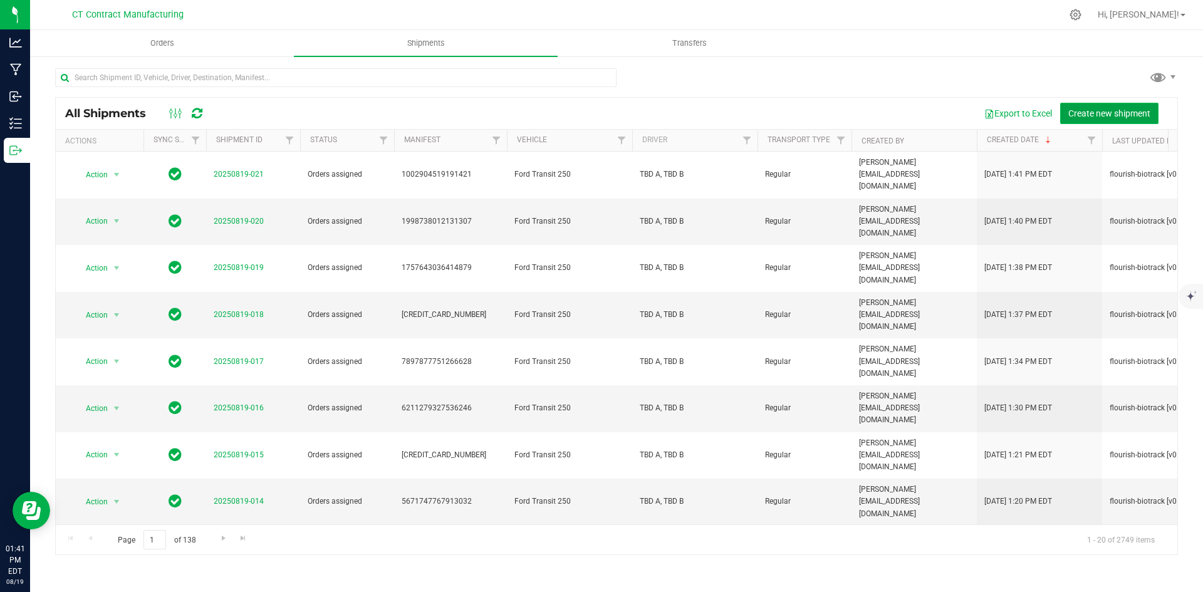
click at [1092, 114] on span "Create new shipment" at bounding box center [1109, 113] width 82 height 10
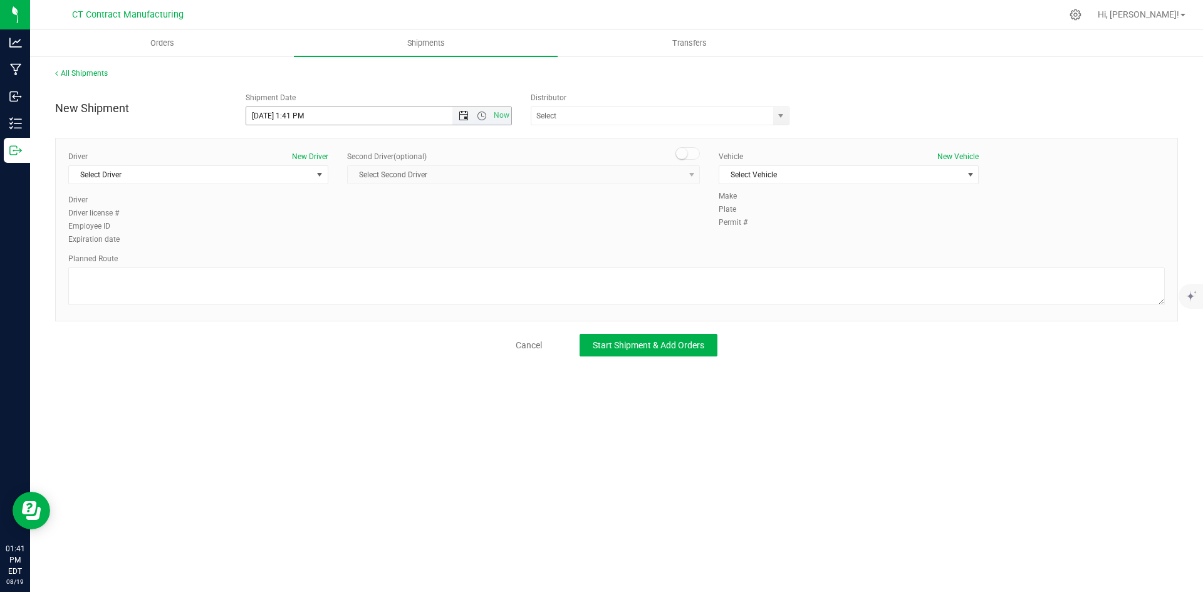
click at [467, 117] on span "Open the date view" at bounding box center [464, 116] width 10 height 10
click at [313, 244] on link "20" at bounding box center [312, 243] width 18 height 19
click at [483, 114] on span "Open the time view" at bounding box center [482, 116] width 10 height 10
click at [286, 204] on li "8:00 AM" at bounding box center [378, 206] width 264 height 16
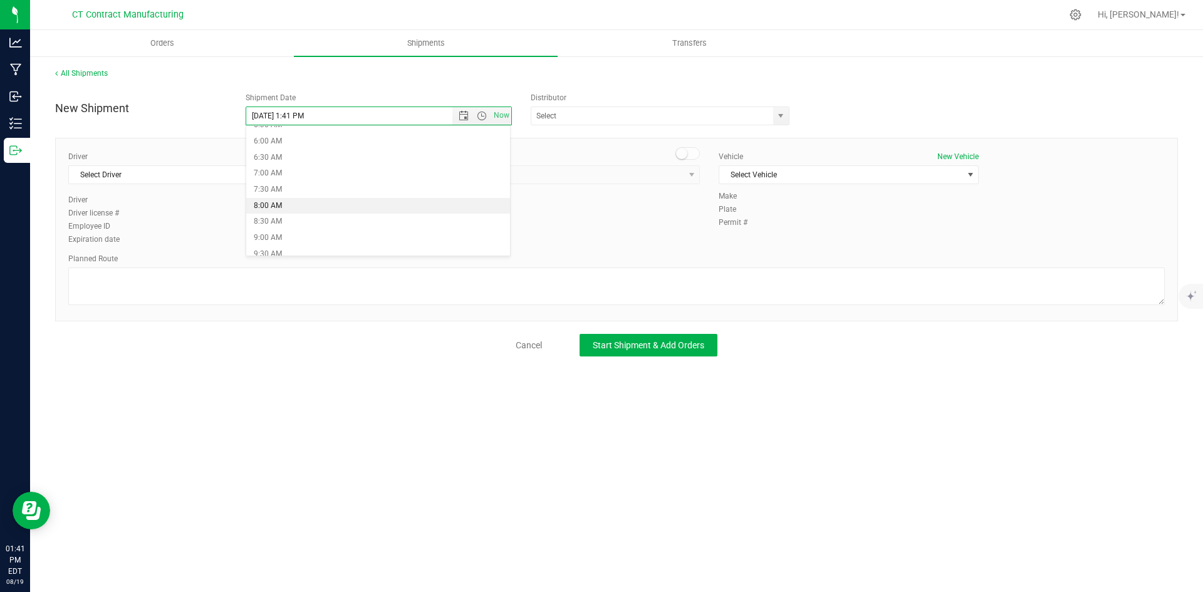
type input "8/20/2025 8:00 AM"
click at [776, 118] on span "select" at bounding box center [781, 116] width 10 height 10
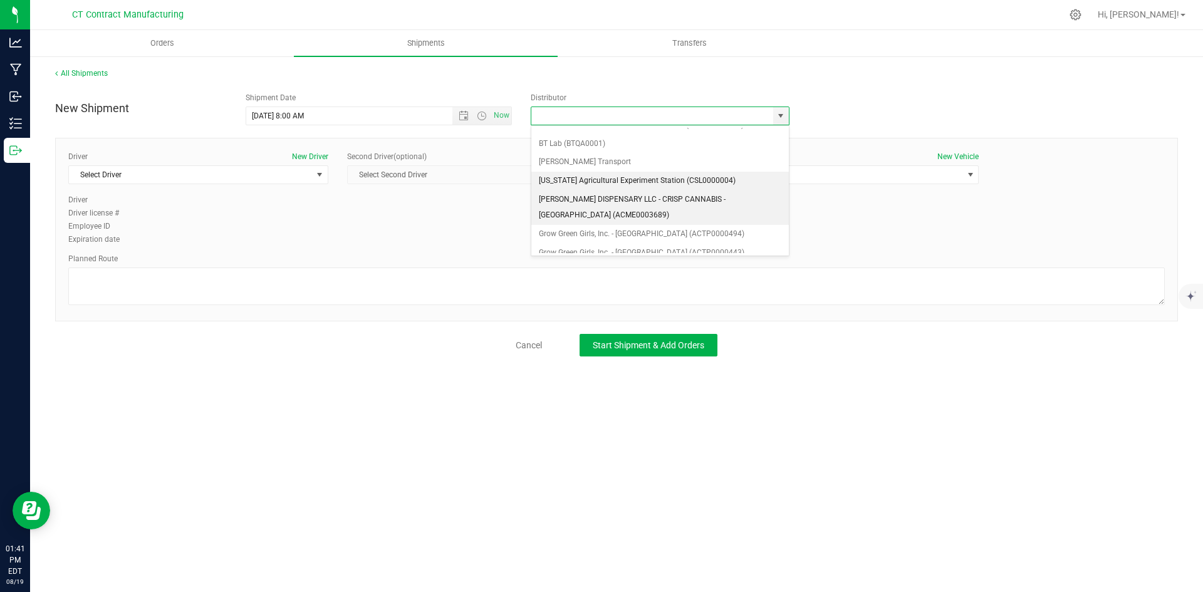
scroll to position [63, 0]
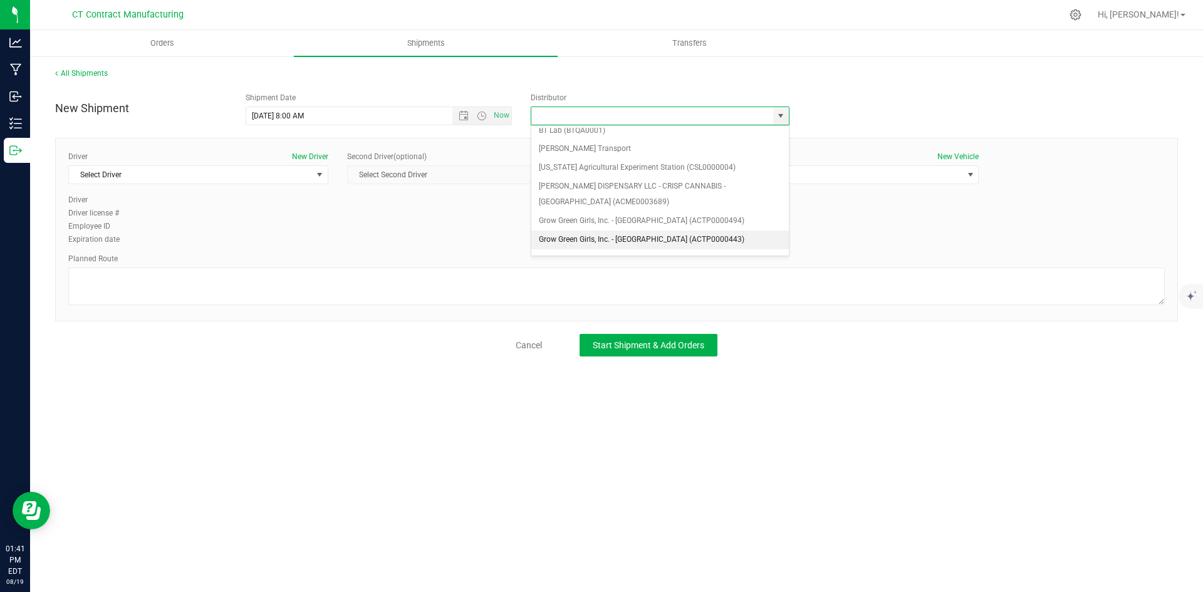
click at [690, 241] on li "Grow Green Girls, Inc. - Westbrook (ACTP0000443)" at bounding box center [660, 240] width 258 height 19
type input "Grow Green Girls, Inc. - Westbrook (ACTP0000443)"
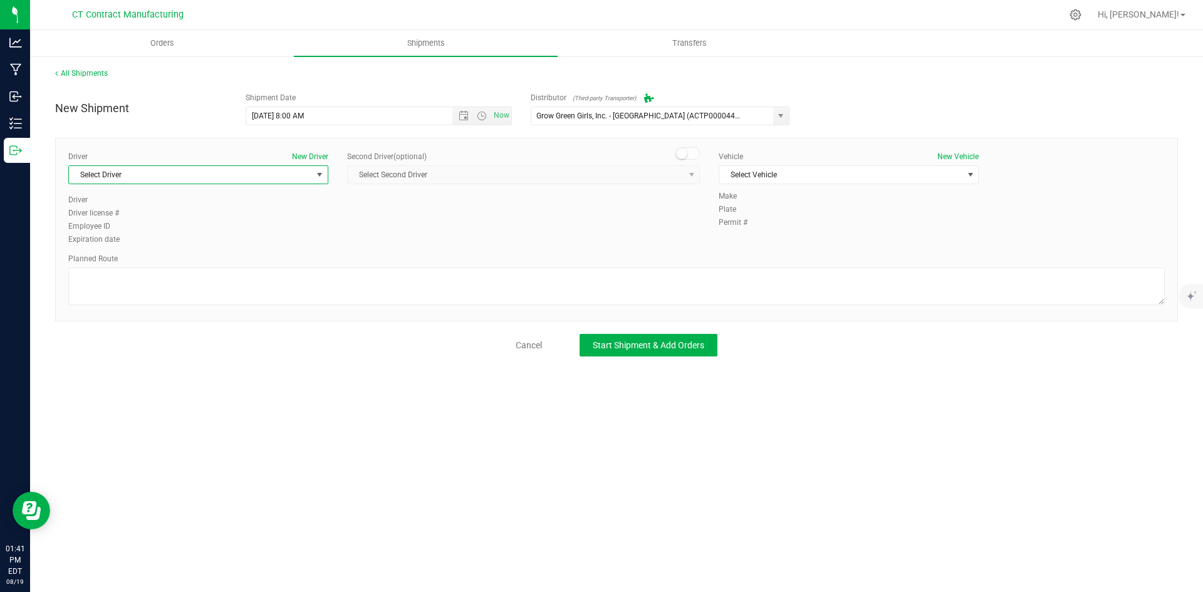
click at [316, 175] on span "select" at bounding box center [320, 175] width 10 height 10
click at [207, 226] on li "TBD A" at bounding box center [198, 227] width 259 height 19
click at [689, 159] on span at bounding box center [688, 153] width 25 height 13
click at [689, 174] on span "select" at bounding box center [692, 175] width 10 height 10
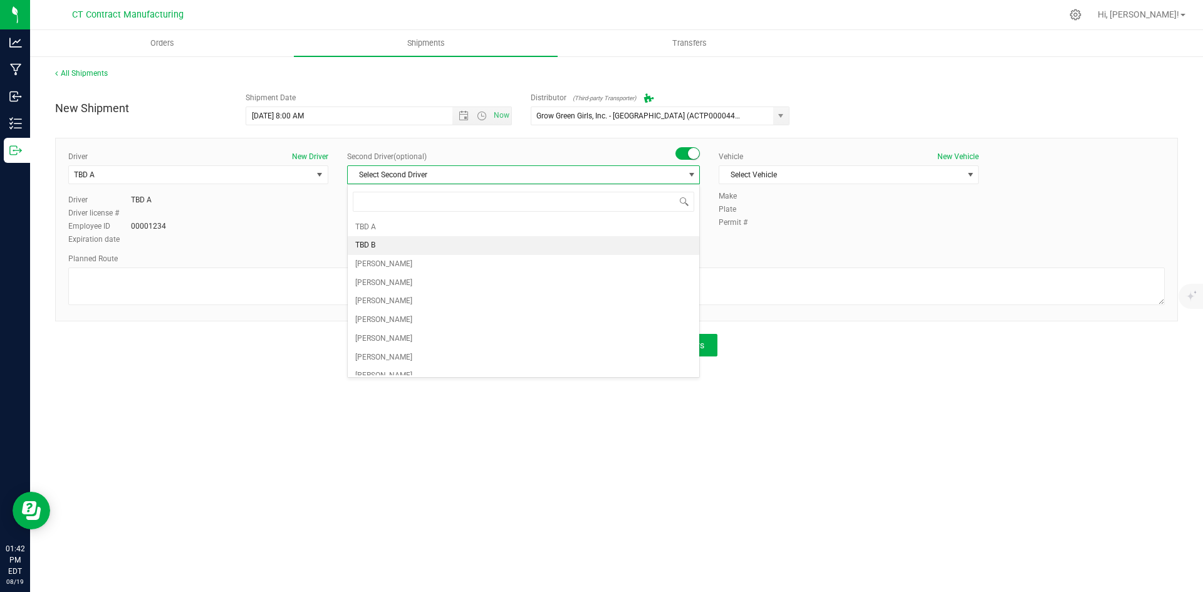
click at [405, 244] on li "TBD B" at bounding box center [524, 245] width 352 height 19
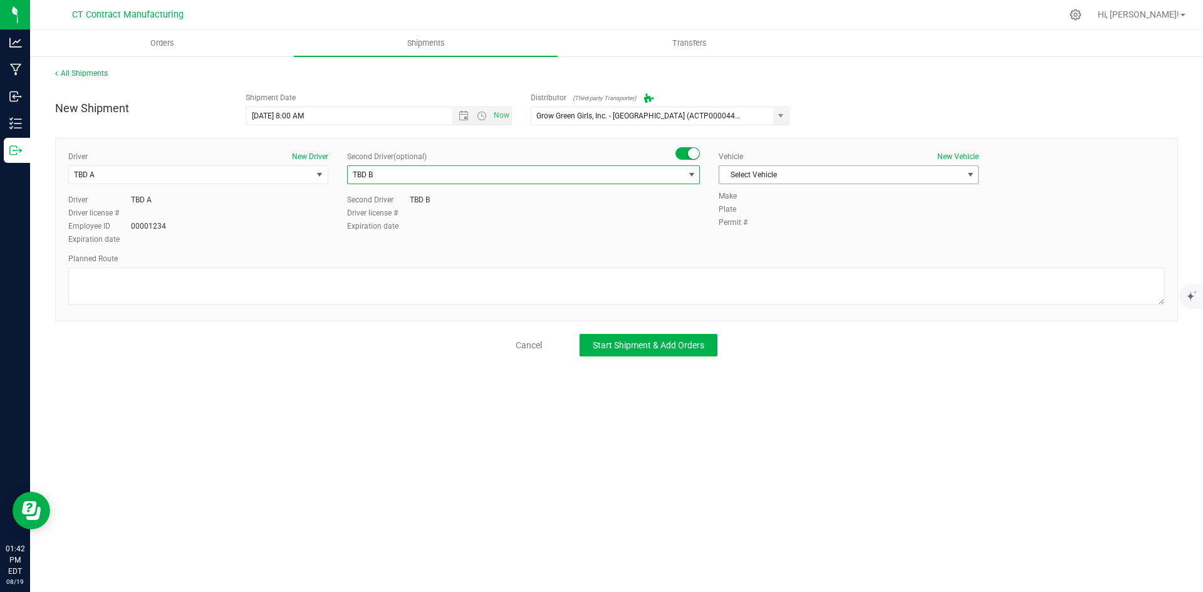
click at [765, 183] on span "Select Vehicle" at bounding box center [840, 175] width 243 height 18
click at [758, 218] on li "Ford Transit 250" at bounding box center [848, 215] width 259 height 19
click at [650, 278] on textarea at bounding box center [616, 287] width 1097 height 38
paste textarea "Randomized route via 3rd party transporter"
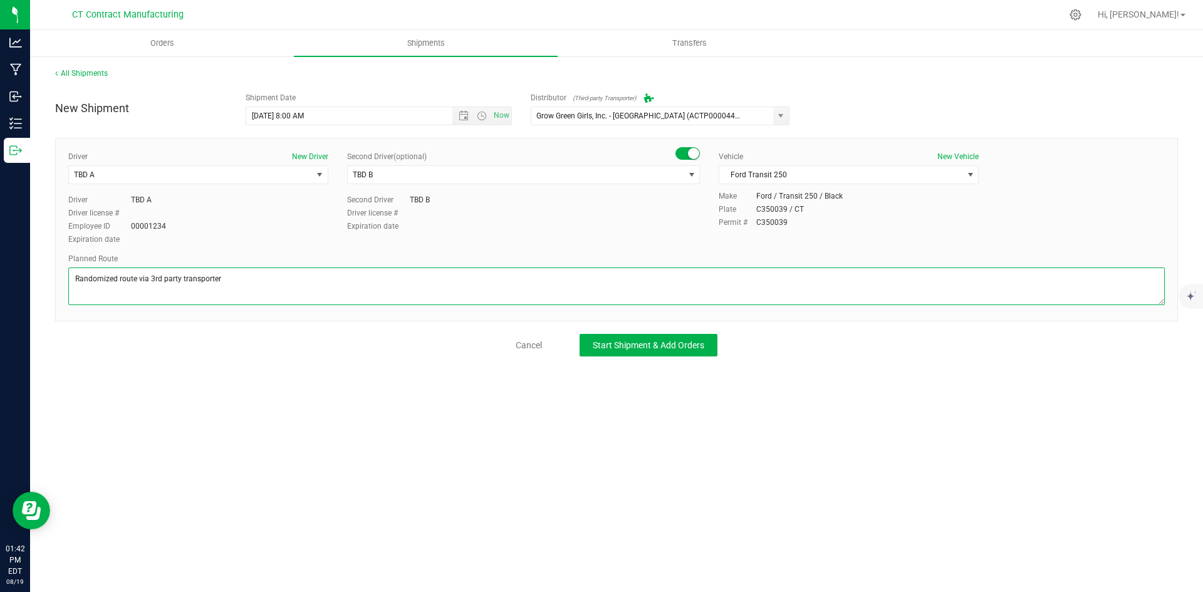
type textarea "Randomized route via 3rd party transporter"
click at [679, 358] on div "All Shipments New Shipment Shipment Date 8/20/2025 8:00 AM Now Distributor (Thi…" at bounding box center [616, 212] width 1173 height 314
click at [675, 346] on span "Start Shipment & Add Orders" at bounding box center [649, 345] width 112 height 10
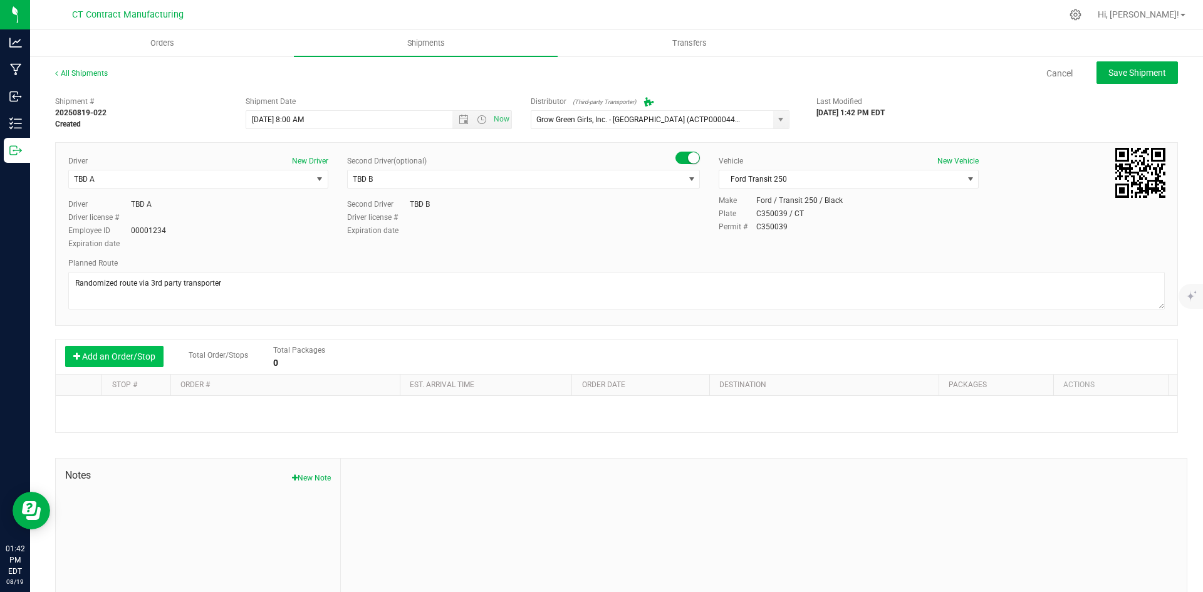
click at [93, 360] on button "Add an Order/Stop" at bounding box center [114, 356] width 98 height 21
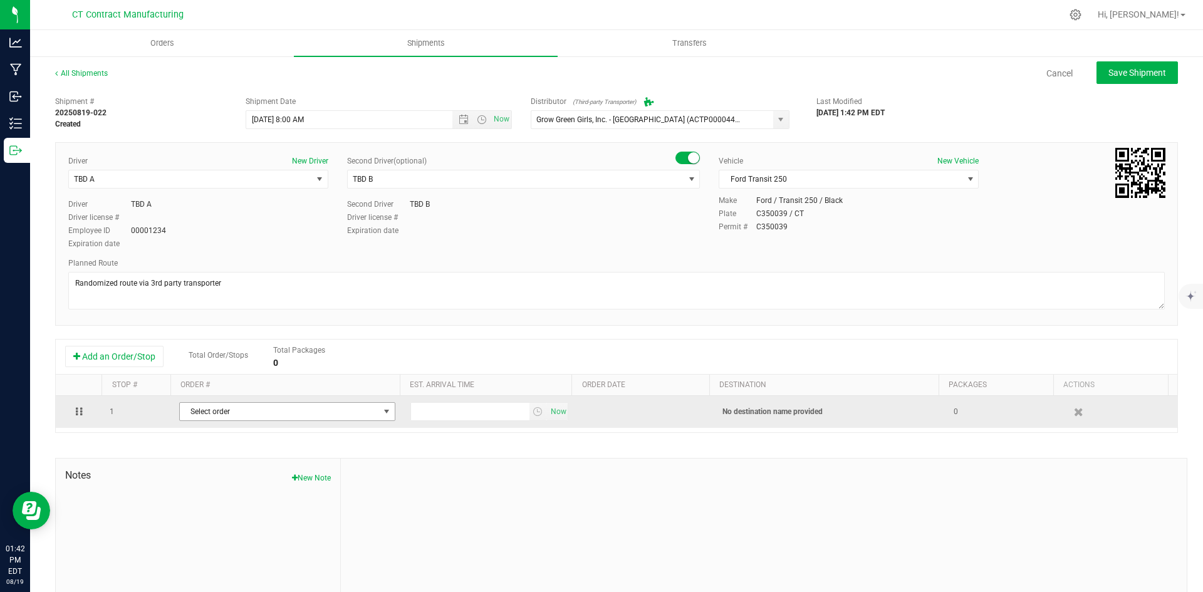
click at [228, 419] on span "Select order" at bounding box center [279, 412] width 199 height 18
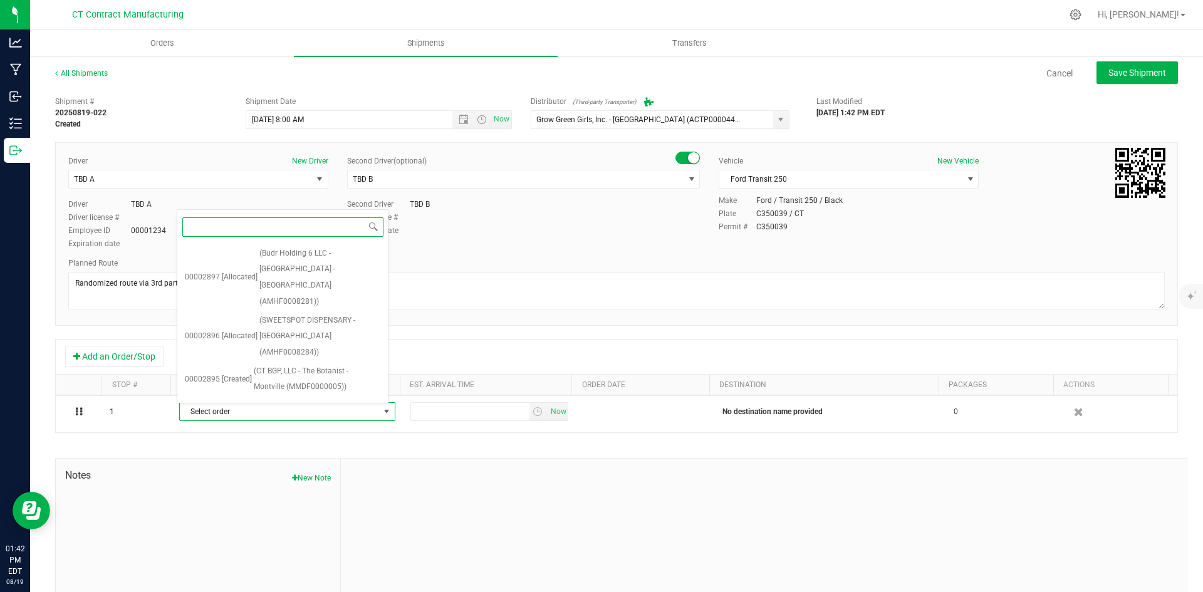
scroll to position [414, 0]
click at [304, 386] on span "(Nightjar CT 1 LLC (AMHF0008285))" at bounding box center [320, 402] width 122 height 32
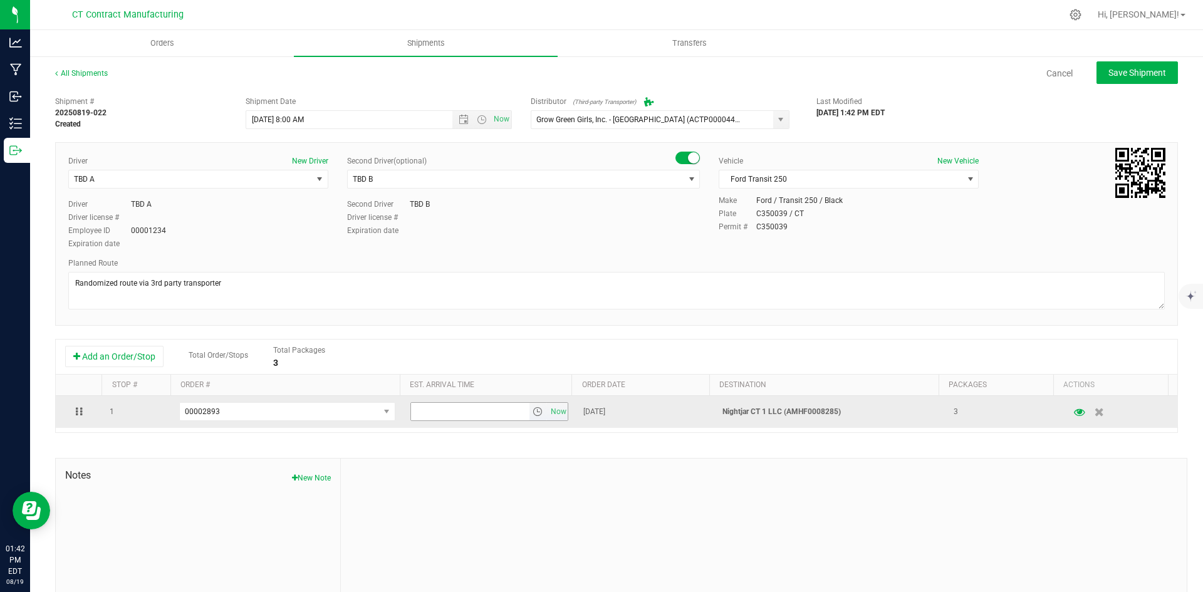
click at [533, 411] on span "select" at bounding box center [538, 412] width 10 height 10
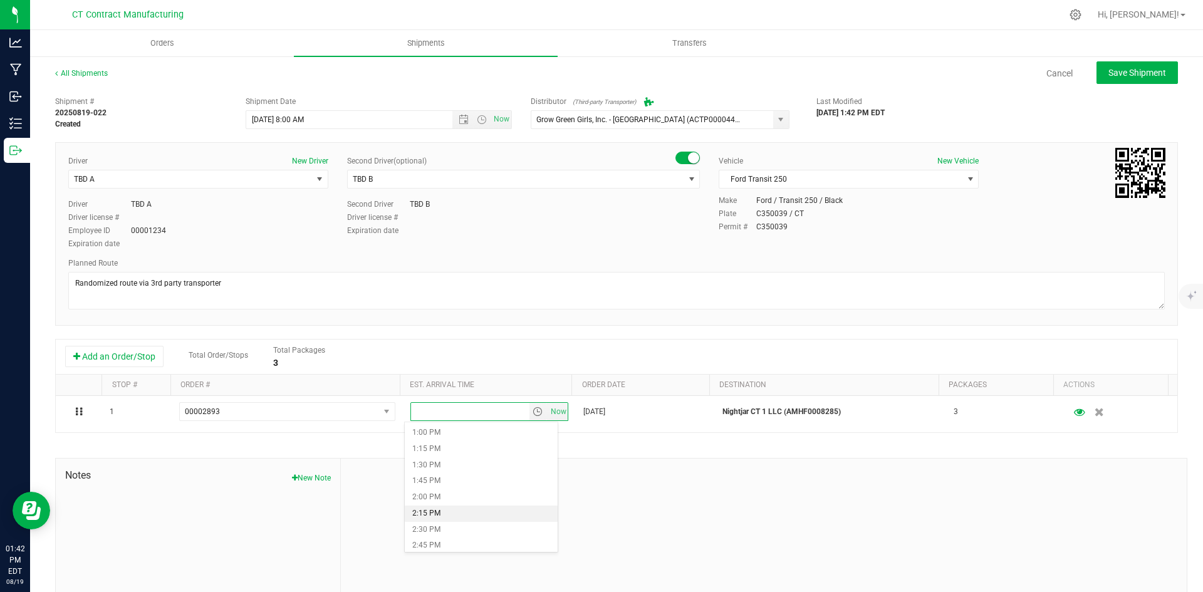
scroll to position [815, 0]
click at [462, 453] on li "1:00 PM" at bounding box center [481, 455] width 153 height 16
click at [1112, 69] on span "Save Shipment" at bounding box center [1138, 73] width 58 height 10
type input "8/20/2025 12:00 PM"
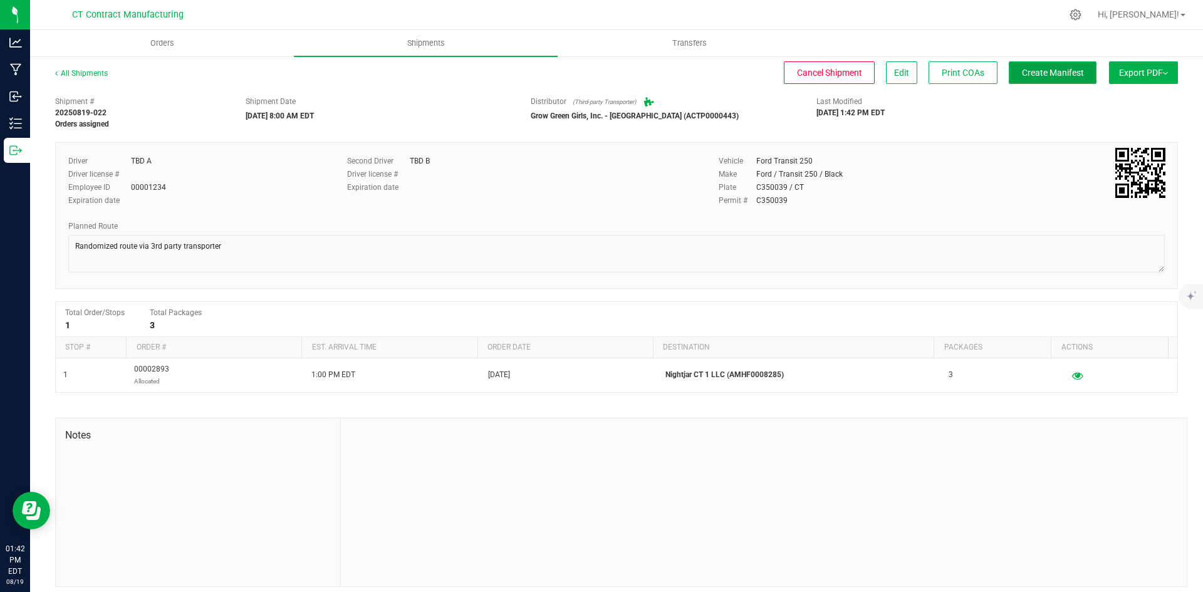
click at [1058, 72] on span "Create Manifest" at bounding box center [1053, 73] width 62 height 10
click at [98, 78] on div "All Shipments" at bounding box center [92, 77] width 75 height 19
click at [102, 70] on link "All Shipments" at bounding box center [81, 73] width 53 height 9
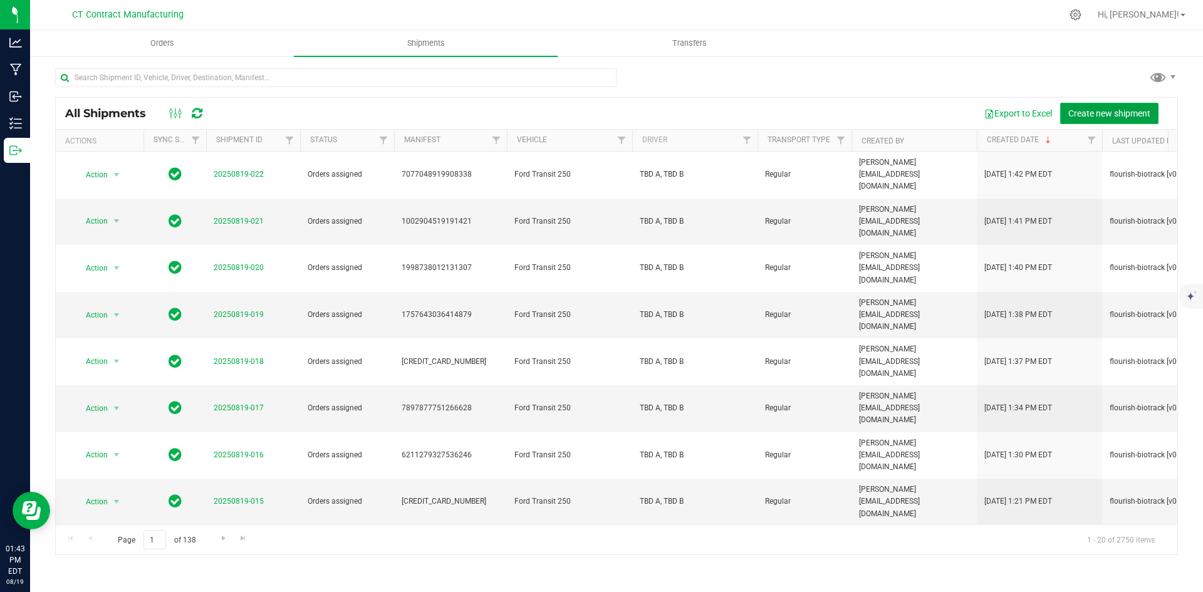
click at [1087, 115] on span "Create new shipment" at bounding box center [1109, 113] width 82 height 10
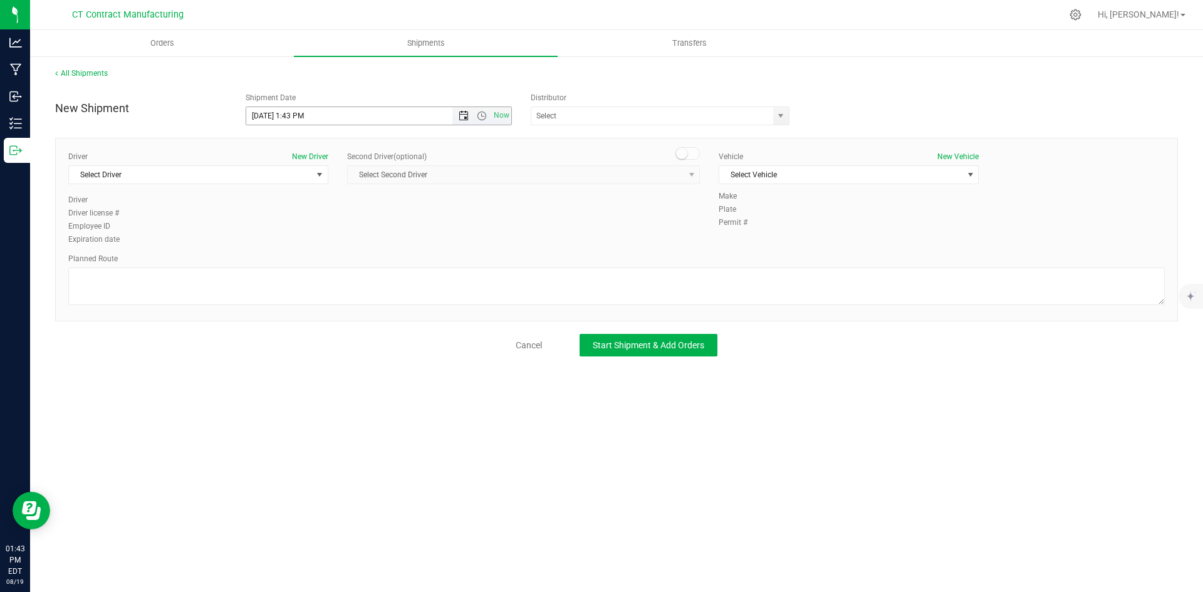
click at [464, 117] on span "Open the date view" at bounding box center [464, 116] width 10 height 10
click at [317, 242] on link "20" at bounding box center [312, 243] width 18 height 19
click at [483, 117] on span "Open the time view" at bounding box center [482, 116] width 10 height 10
click at [287, 207] on li "8:00 AM" at bounding box center [378, 206] width 264 height 16
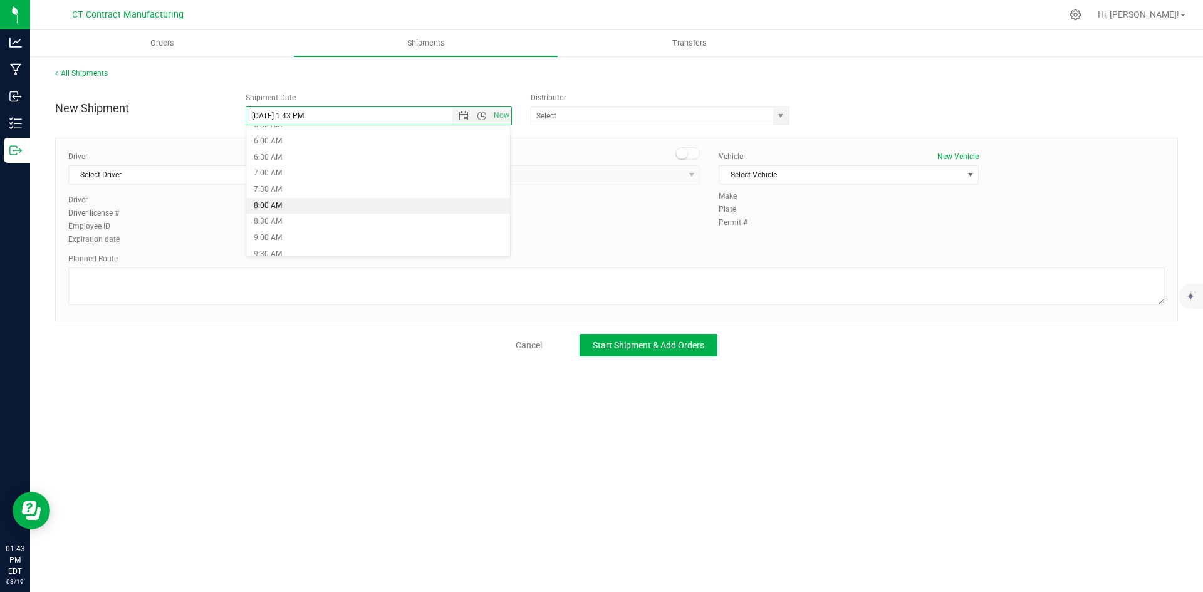
type input "8/20/2025 8:00 AM"
click at [781, 116] on span "select" at bounding box center [781, 116] width 10 height 10
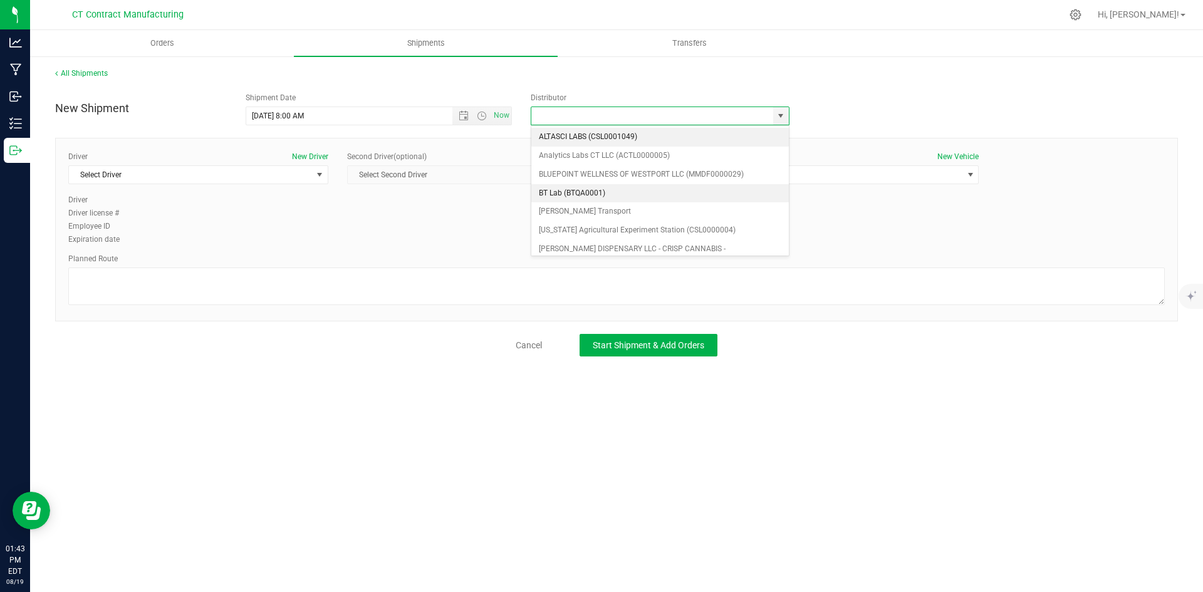
scroll to position [63, 0]
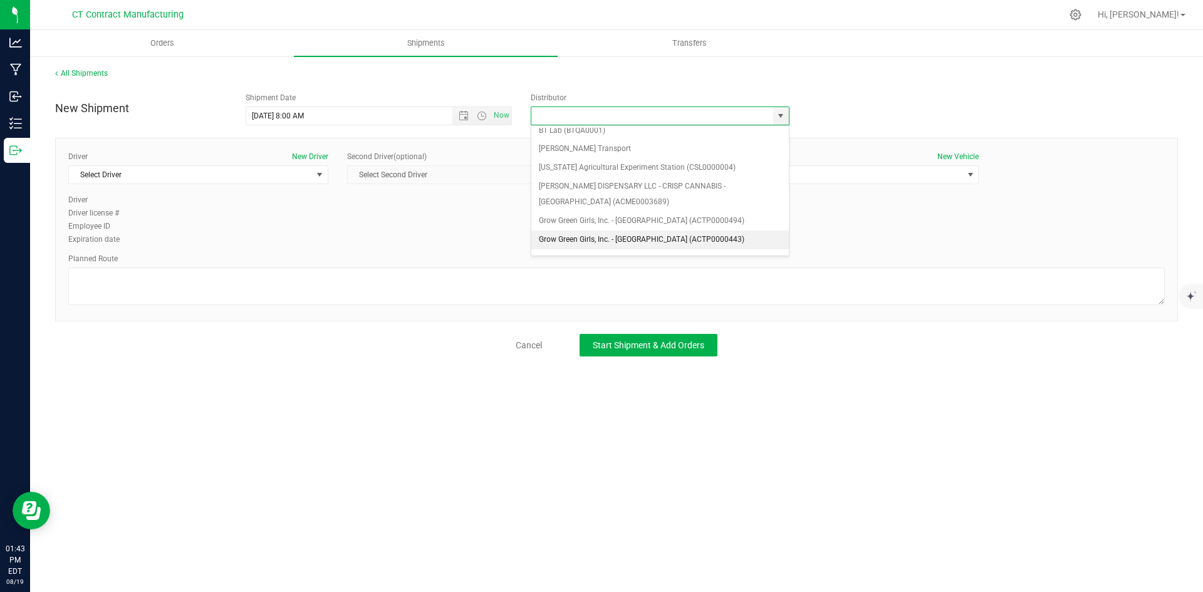
click at [696, 237] on li "Grow Green Girls, Inc. - Westbrook (ACTP0000443)" at bounding box center [660, 240] width 258 height 19
type input "Grow Green Girls, Inc. - [GEOGRAPHIC_DATA] (ACTP0000443)"
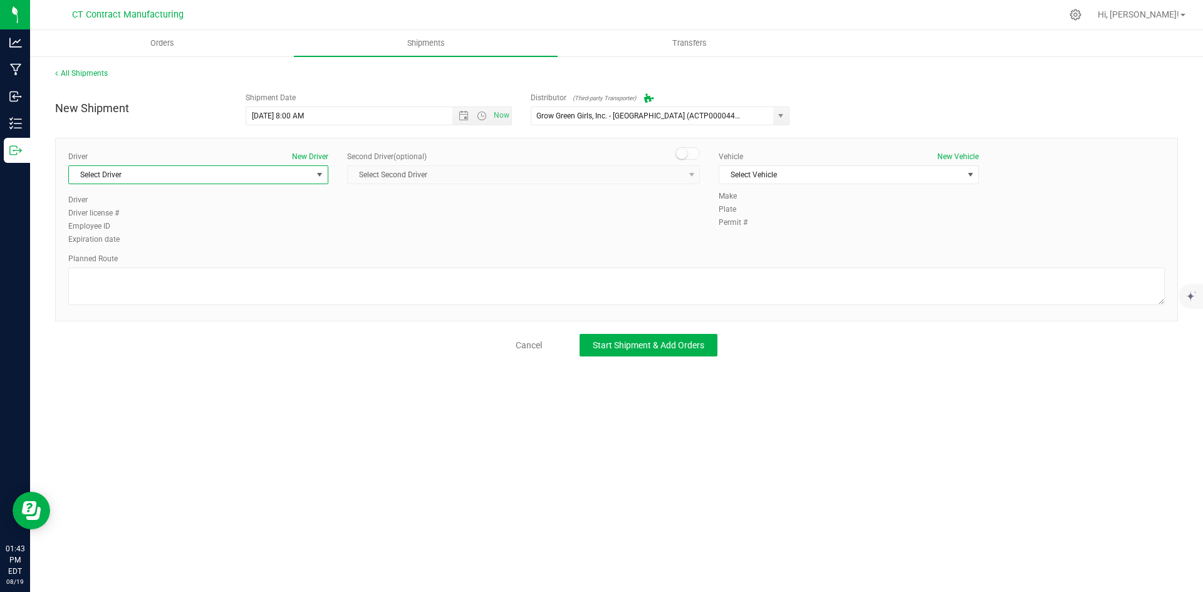
click at [310, 179] on span "Select Driver" at bounding box center [190, 175] width 243 height 18
click at [239, 223] on li "TBD A" at bounding box center [198, 227] width 259 height 19
click at [694, 157] on span at bounding box center [688, 153] width 25 height 13
click at [688, 175] on span "select" at bounding box center [692, 175] width 10 height 10
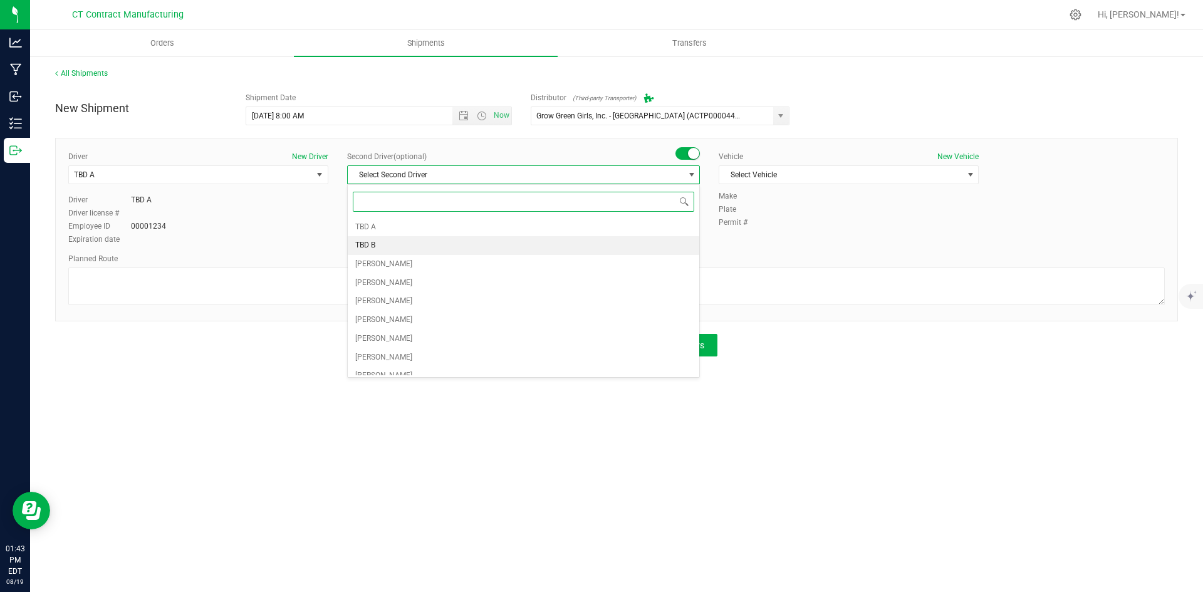
click at [407, 248] on li "TBD B" at bounding box center [524, 245] width 352 height 19
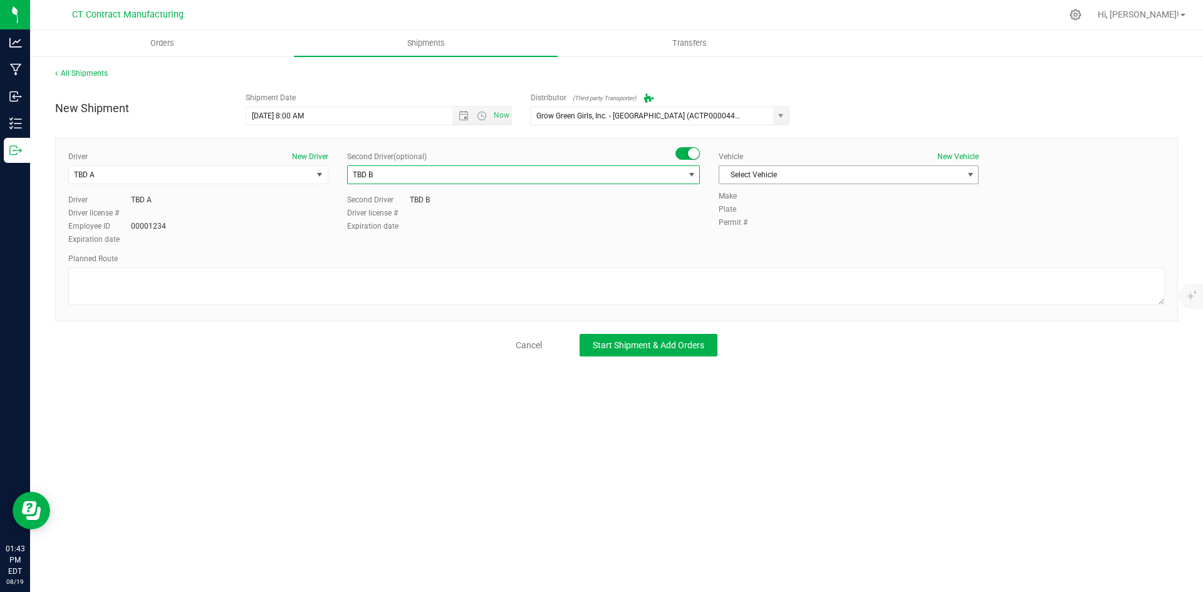
click at [773, 173] on span "Select Vehicle" at bounding box center [840, 175] width 243 height 18
click at [767, 208] on li "Ford Transit 250" at bounding box center [848, 215] width 259 height 19
click at [706, 290] on textarea at bounding box center [616, 287] width 1097 height 38
paste textarea "Randomized route via 3rd party transporter"
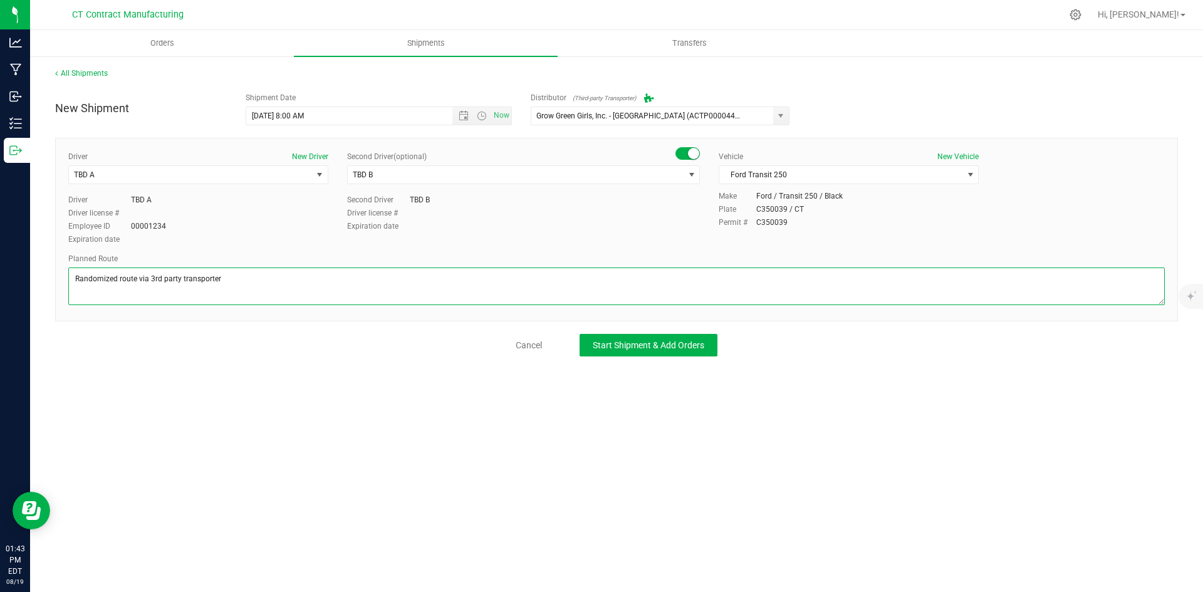
type textarea "Randomized route via 3rd party transporter"
click at [712, 333] on div "New Shipment Shipment Date 8/20/2025 8:00 AM Now Distributor (Third-party Trans…" at bounding box center [616, 221] width 1123 height 270
click at [707, 345] on button "Start Shipment & Add Orders" at bounding box center [649, 345] width 138 height 23
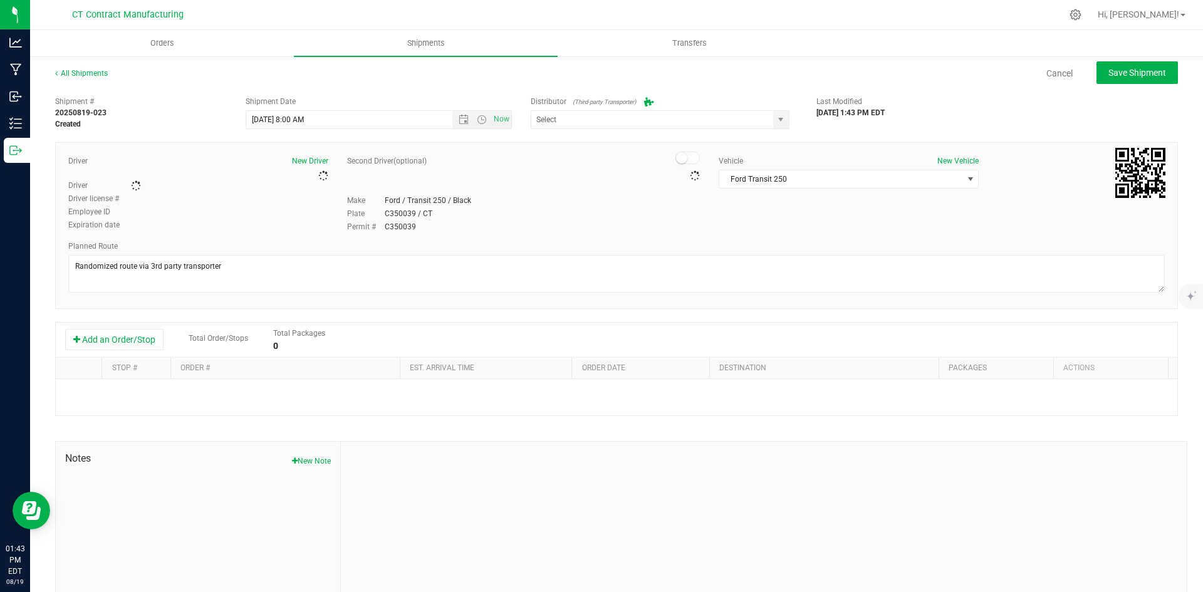
type input "Grow Green Girls, Inc. - [GEOGRAPHIC_DATA] (ACTP0000443)"
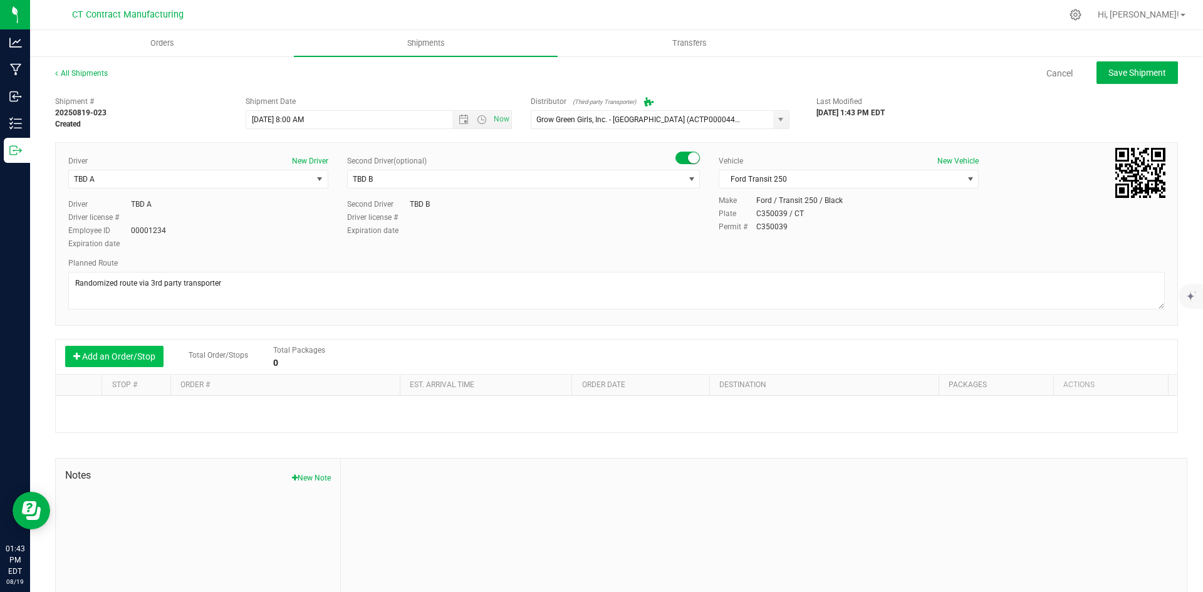
click at [128, 363] on button "Add an Order/Stop" at bounding box center [114, 356] width 98 height 21
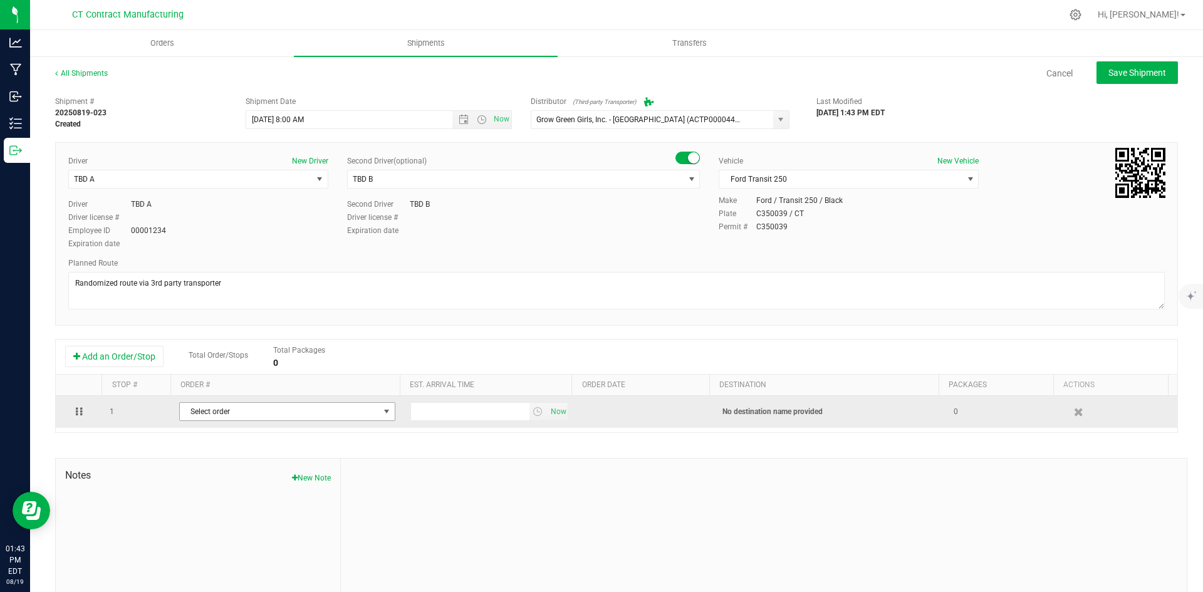
click at [305, 416] on span "Select order" at bounding box center [279, 412] width 199 height 18
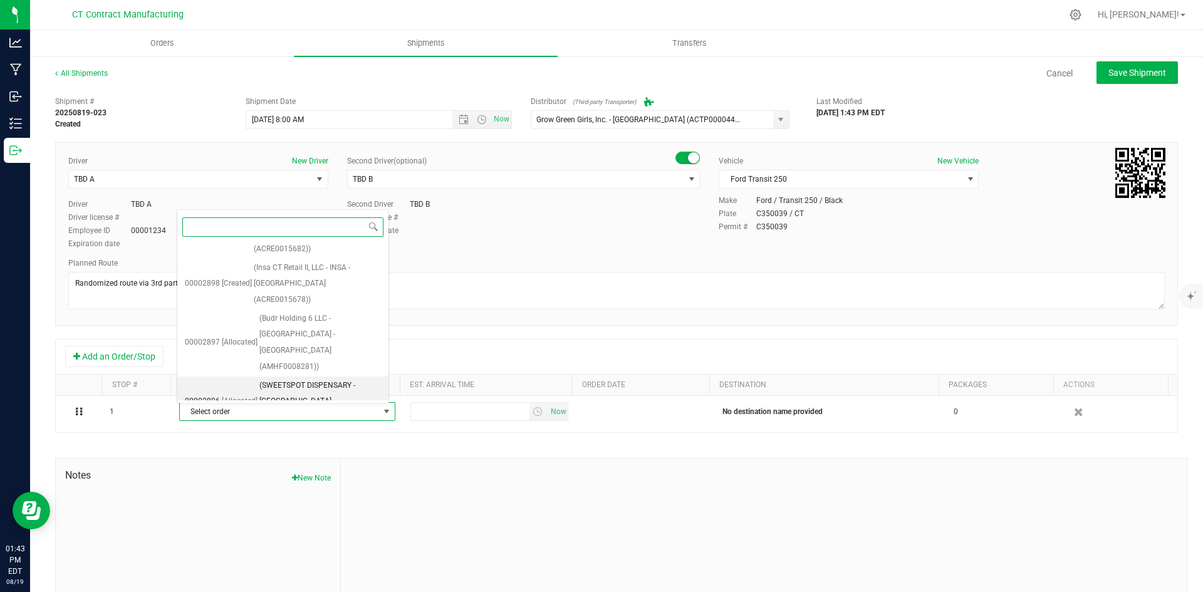
scroll to position [338, 0]
click at [303, 462] on span "(Nightjar CT 1 LLC (AMHF0008285))" at bounding box center [320, 478] width 122 height 32
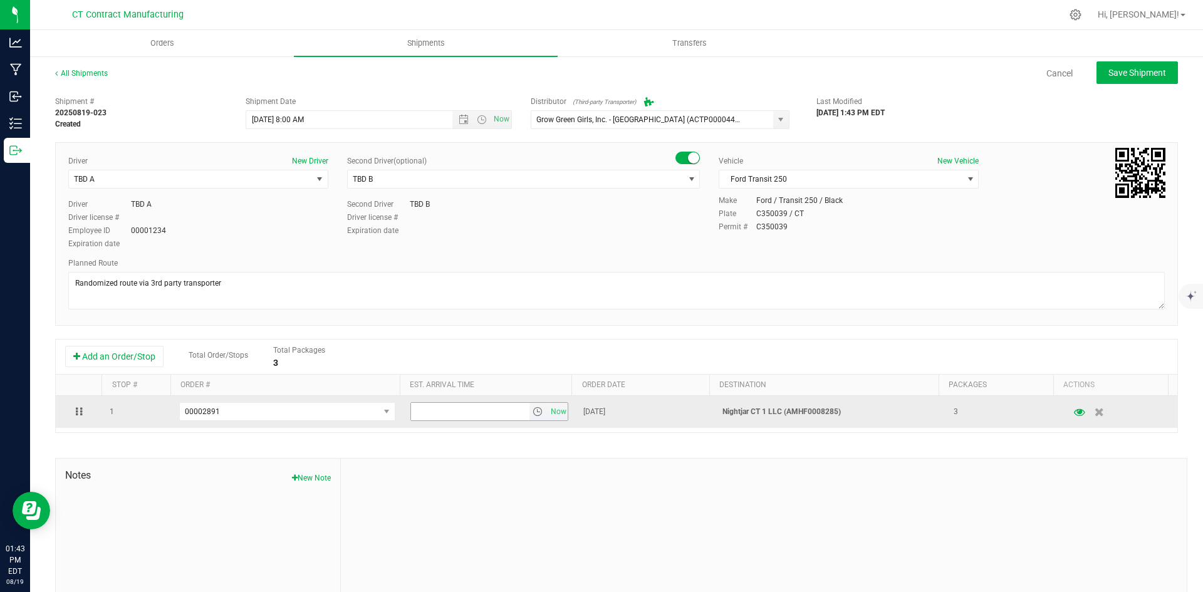
click at [533, 415] on span "select" at bounding box center [538, 412] width 10 height 10
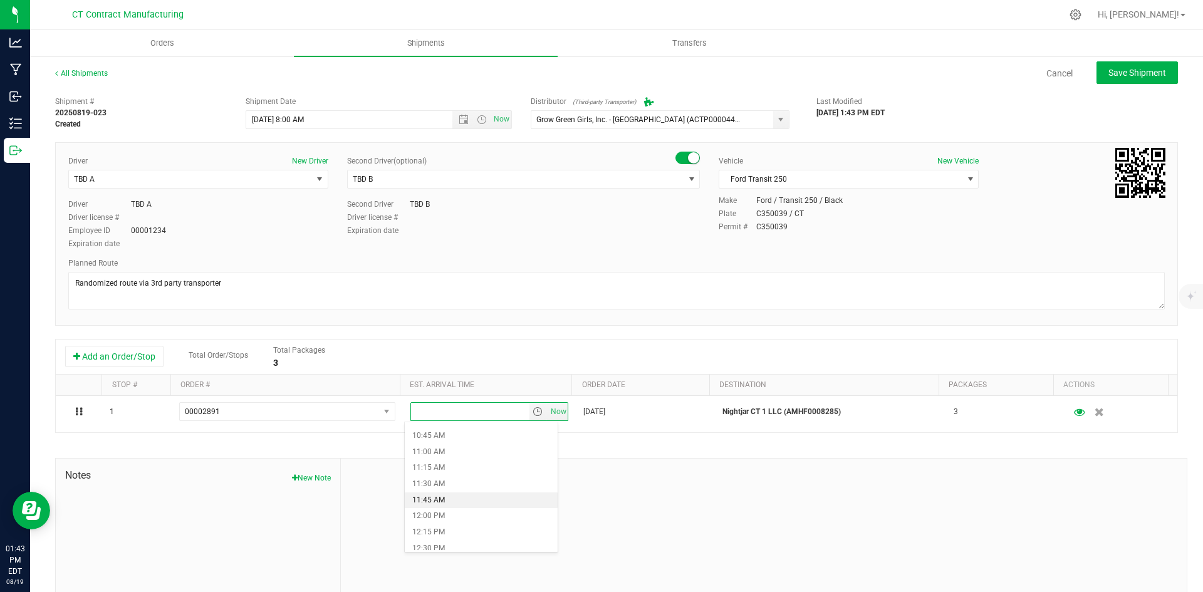
scroll to position [752, 0]
click at [447, 520] on li "1:00 PM" at bounding box center [481, 518] width 153 height 16
click at [1112, 75] on span "Save Shipment" at bounding box center [1138, 73] width 58 height 10
type input "8/20/2025 12:00 PM"
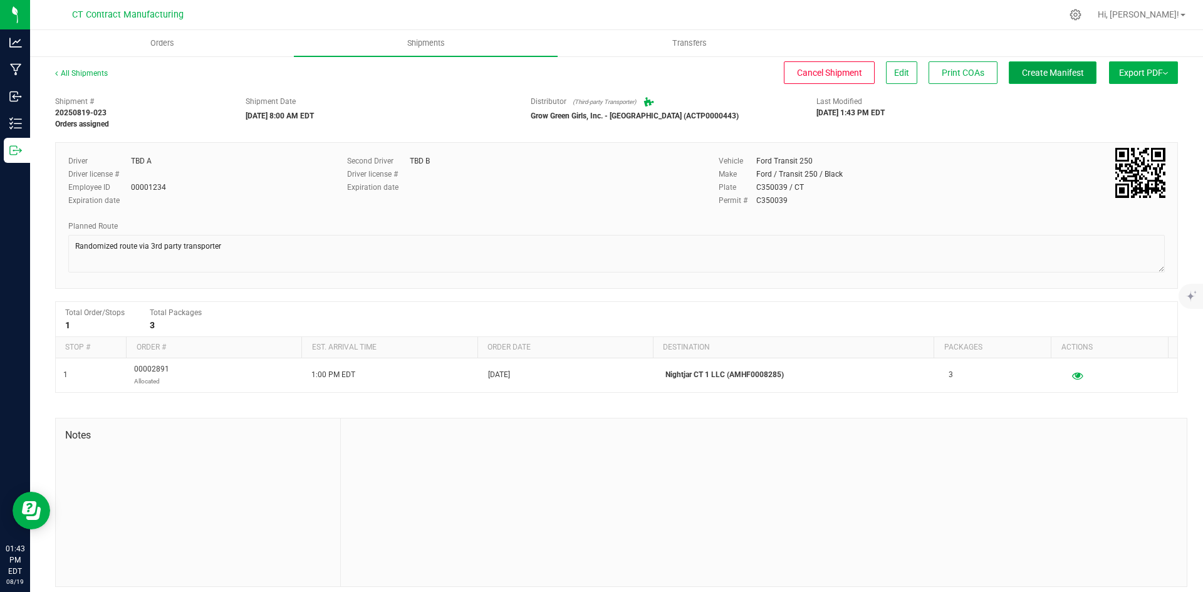
click at [1058, 72] on span "Create Manifest" at bounding box center [1053, 73] width 62 height 10
click at [84, 77] on link "All Shipments" at bounding box center [81, 73] width 53 height 9
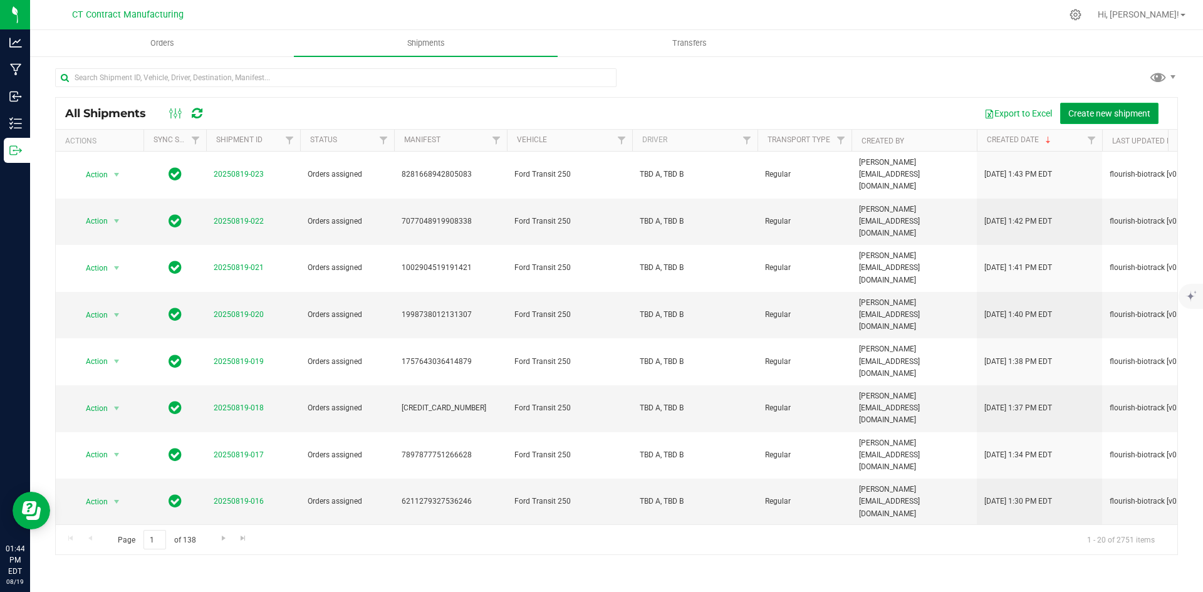
click at [1131, 112] on span "Create new shipment" at bounding box center [1109, 113] width 82 height 10
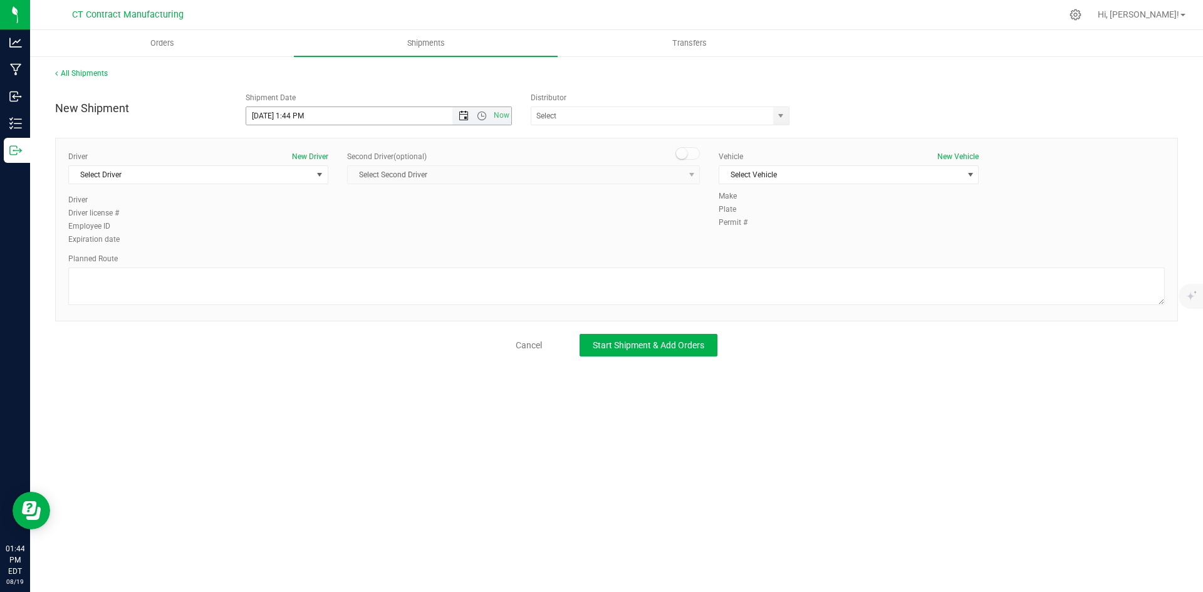
click at [465, 113] on span "Open the date view" at bounding box center [464, 116] width 10 height 10
click at [315, 239] on link "20" at bounding box center [312, 243] width 18 height 19
click at [483, 112] on span "Open the time view" at bounding box center [482, 116] width 10 height 10
click at [289, 201] on li "8:00 AM" at bounding box center [378, 206] width 264 height 16
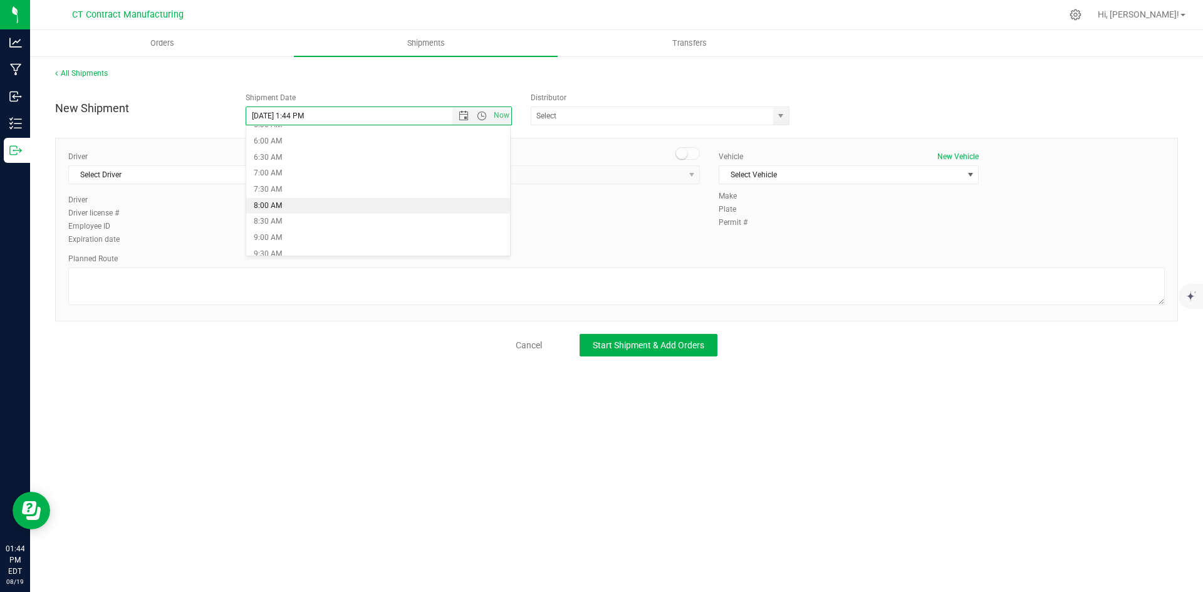
type input "8/20/2025 8:00 AM"
click at [783, 117] on span "select" at bounding box center [781, 116] width 10 height 10
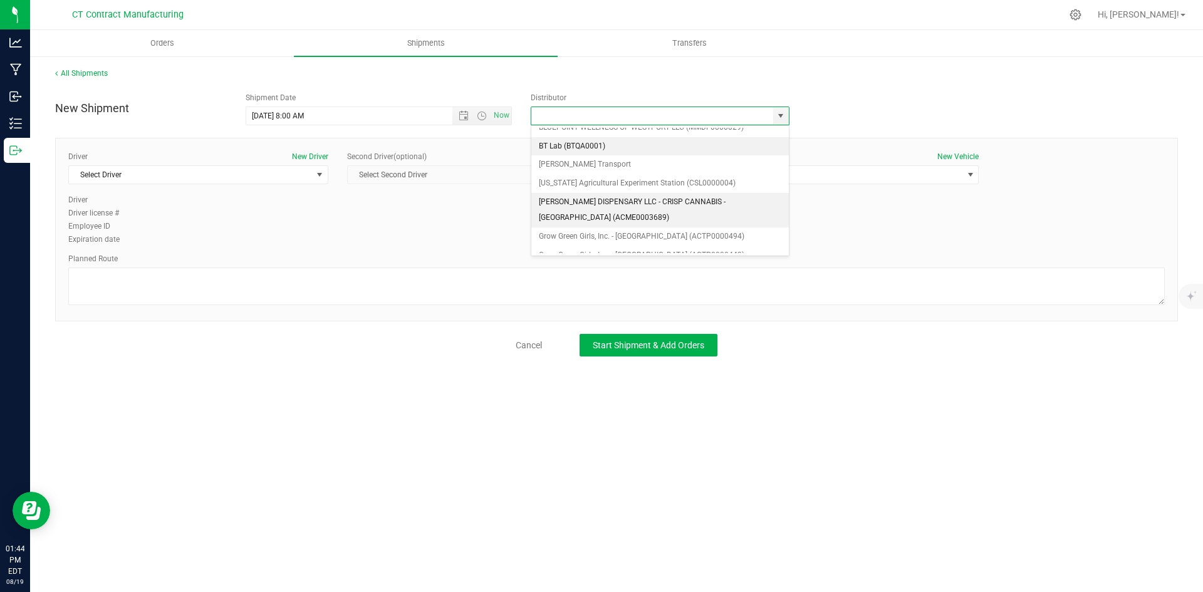
scroll to position [63, 0]
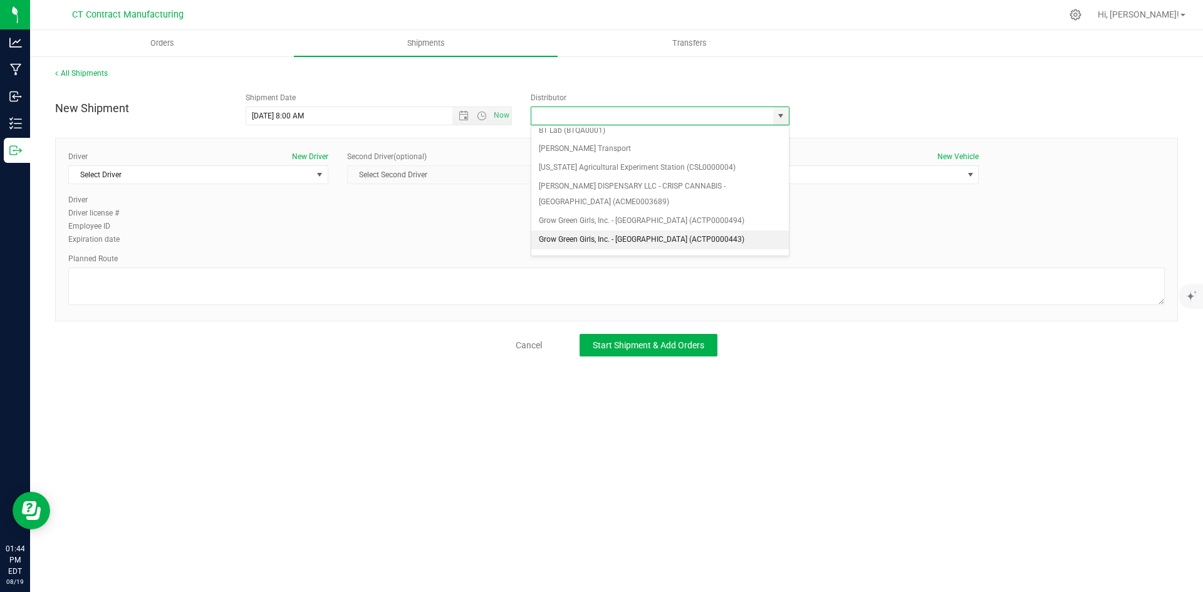
click at [666, 238] on li "Grow Green Girls, Inc. - [GEOGRAPHIC_DATA] (ACTP0000443)" at bounding box center [660, 240] width 258 height 19
type input "Grow Green Girls, Inc. - [GEOGRAPHIC_DATA] (ACTP0000443)"
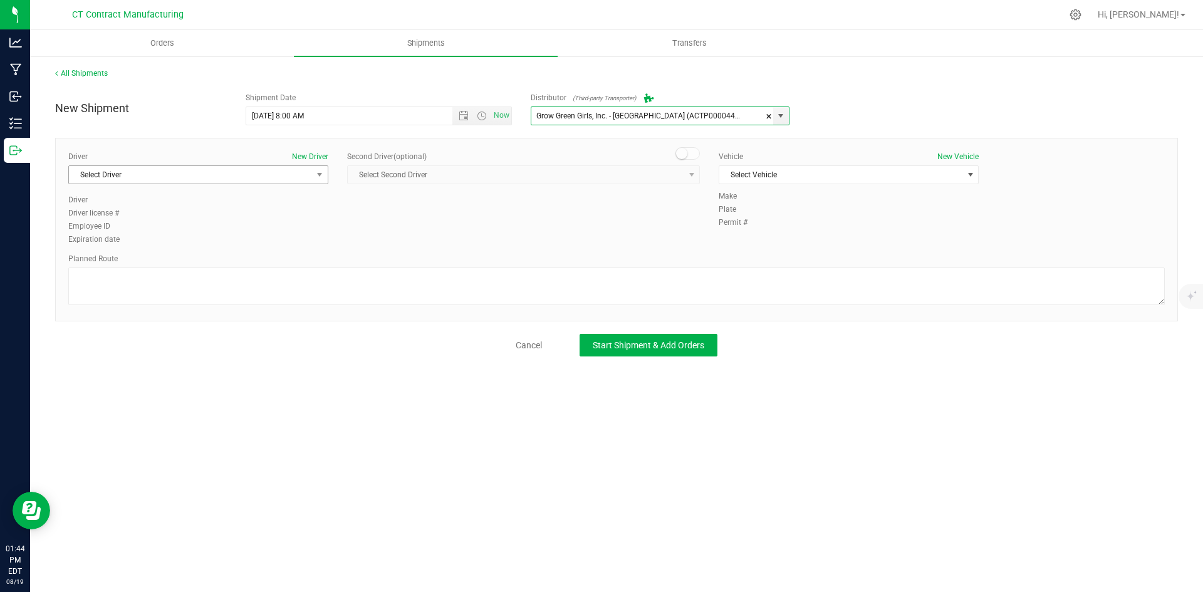
click at [300, 177] on span "Select Driver" at bounding box center [190, 175] width 243 height 18
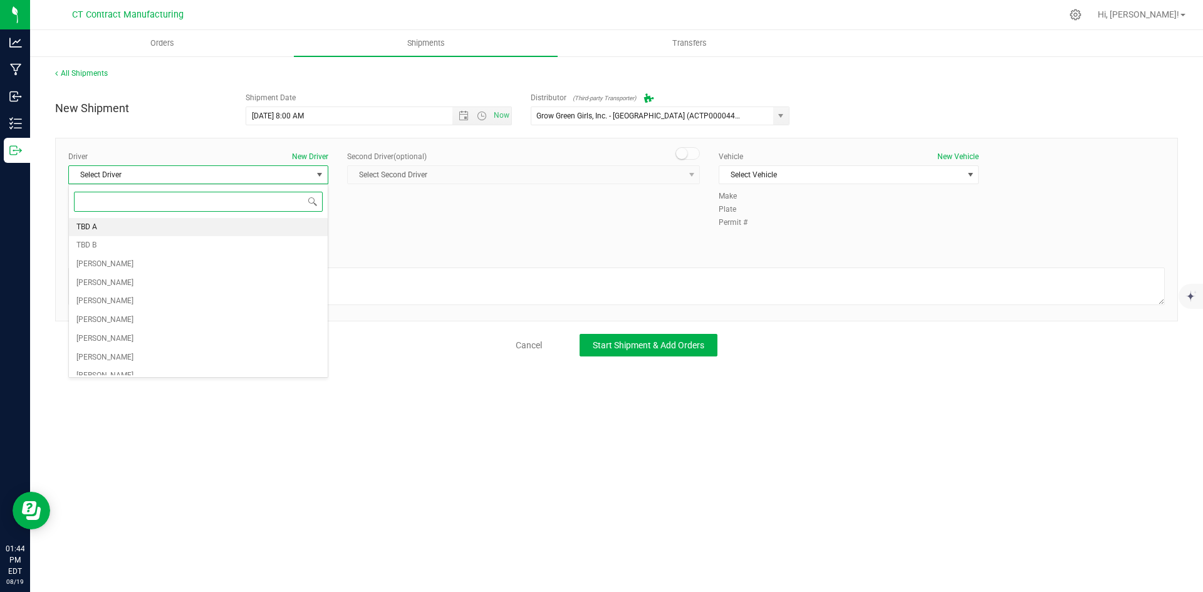
click at [244, 224] on li "TBD A" at bounding box center [198, 227] width 259 height 19
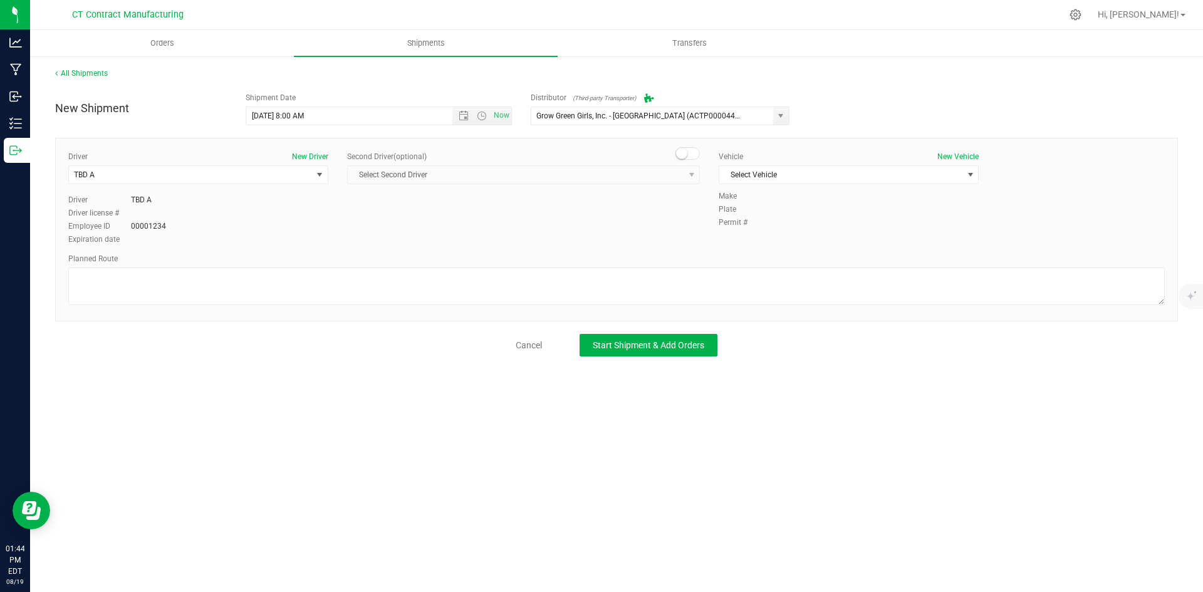
click at [694, 158] on span at bounding box center [688, 153] width 25 height 13
click at [691, 178] on span "select" at bounding box center [692, 175] width 10 height 10
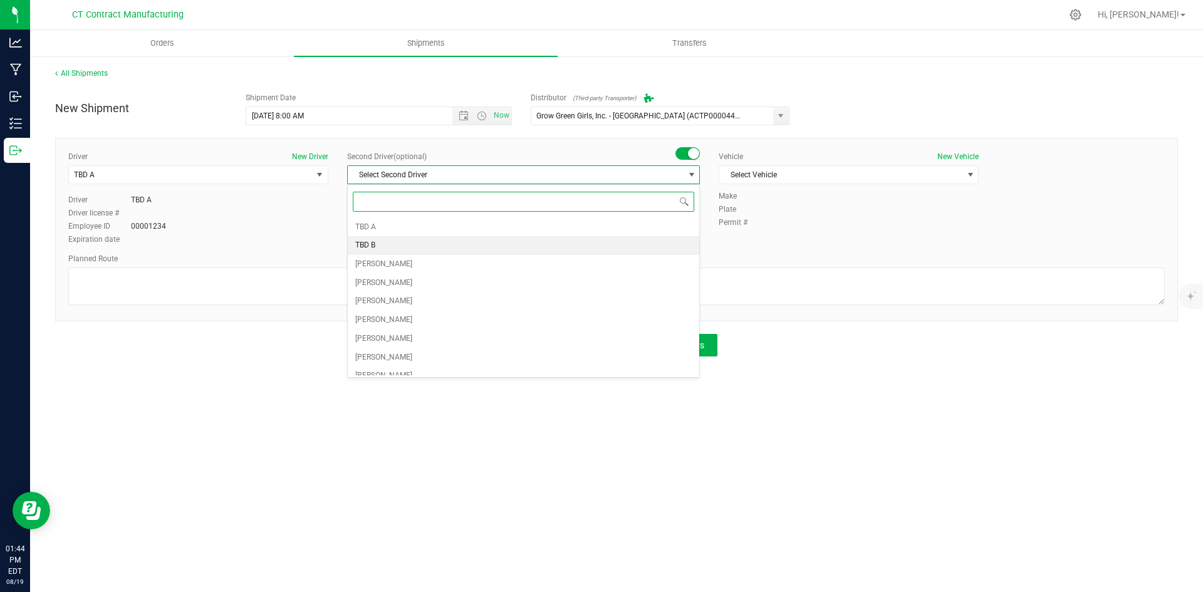
click at [541, 245] on li "TBD B" at bounding box center [524, 245] width 352 height 19
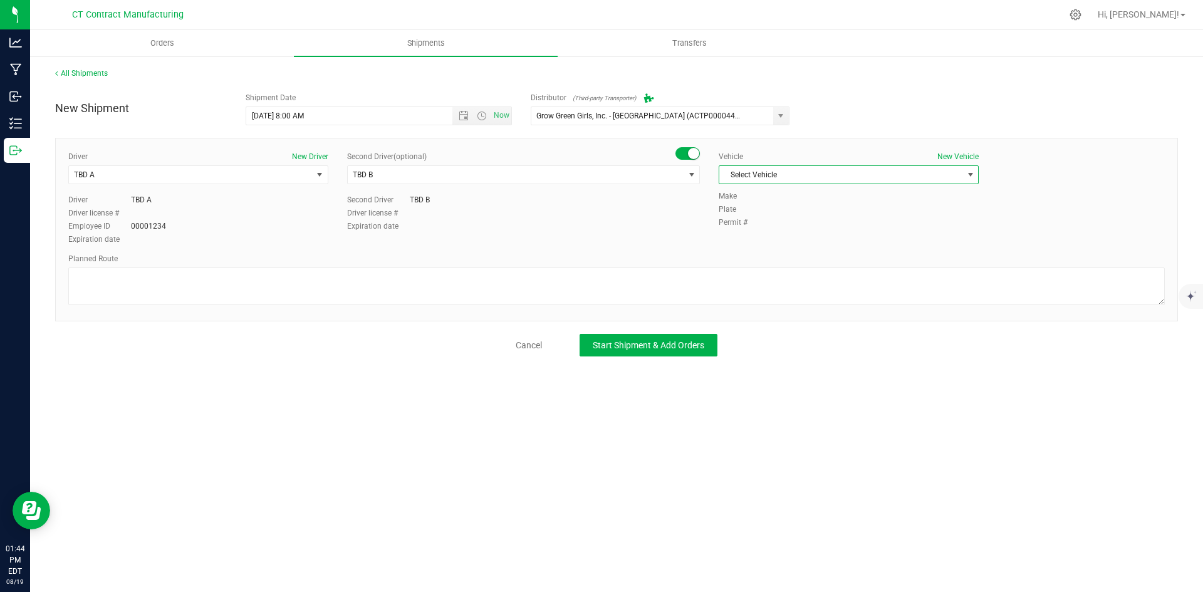
click at [760, 174] on span "Select Vehicle" at bounding box center [840, 175] width 243 height 18
click at [755, 216] on li "Ford Transit 250" at bounding box center [848, 215] width 259 height 19
click at [744, 284] on textarea at bounding box center [616, 287] width 1097 height 38
paste textarea "Randomized route via 3rd party transporter"
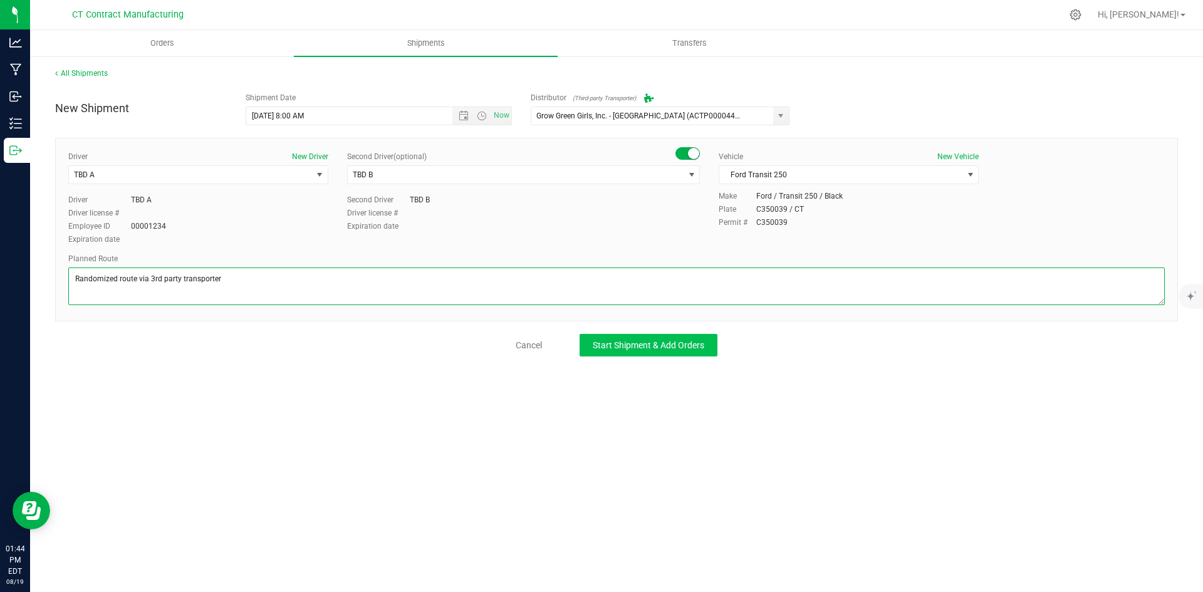
type textarea "Randomized route via 3rd party transporter"
click at [677, 337] on button "Start Shipment & Add Orders" at bounding box center [649, 345] width 138 height 23
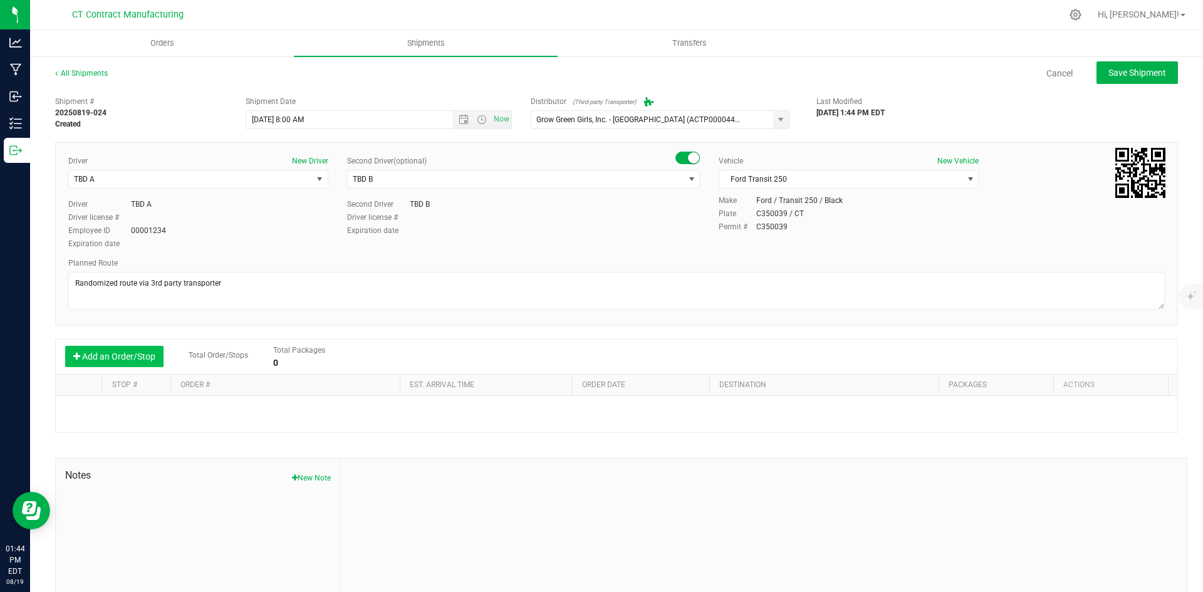
click at [120, 358] on button "Add an Order/Stop" at bounding box center [114, 356] width 98 height 21
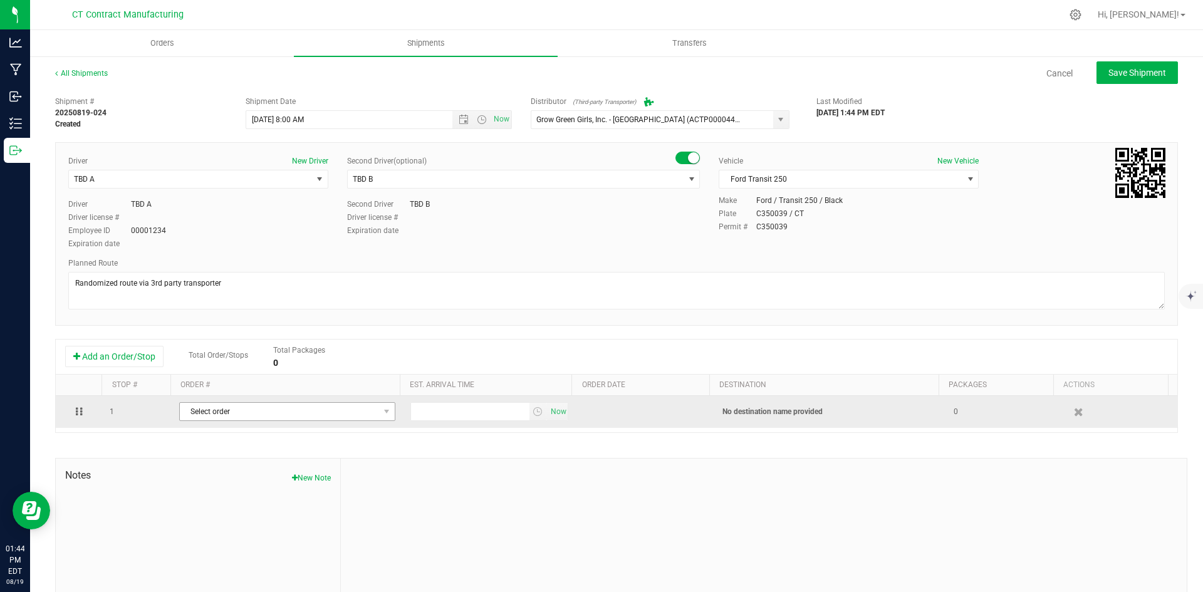
click at [294, 420] on span "Select order" at bounding box center [279, 412] width 199 height 18
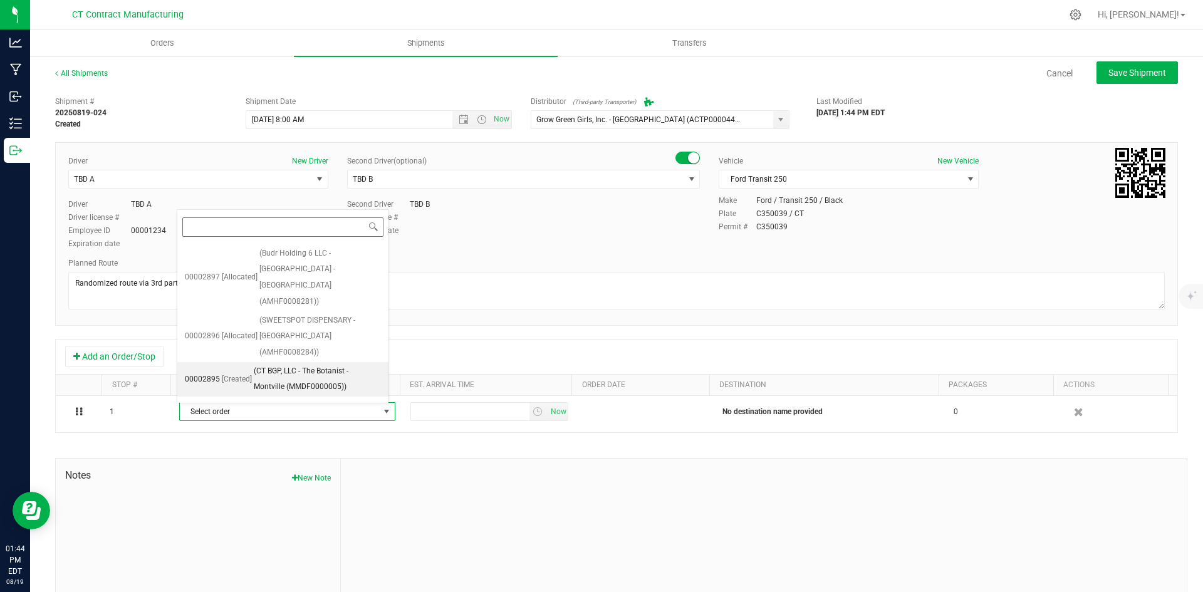
scroll to position [401, 0]
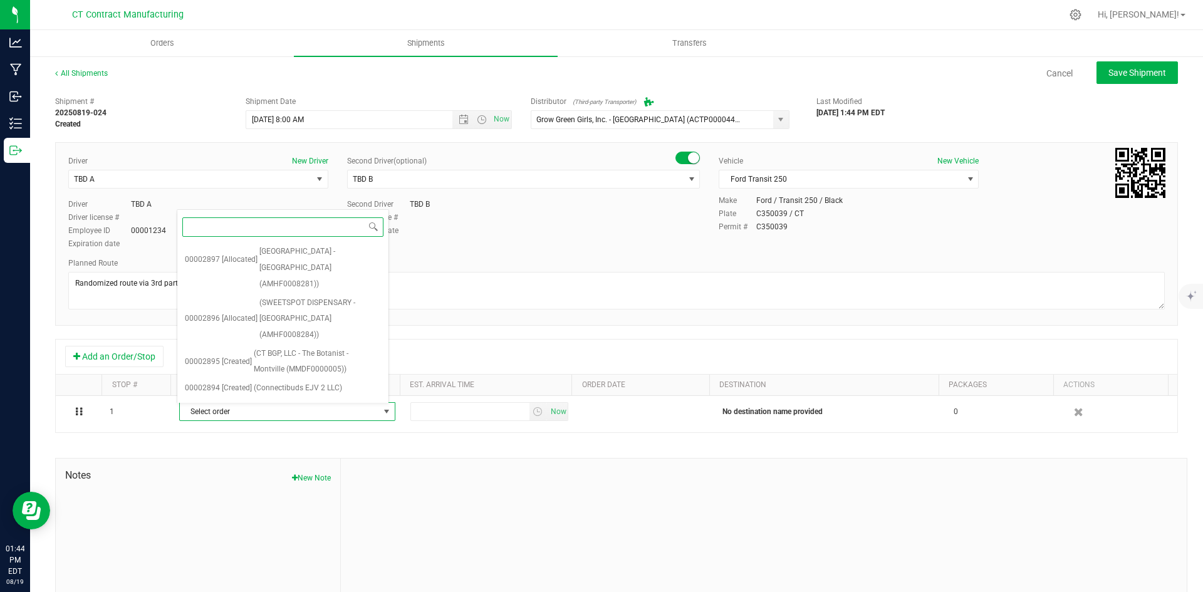
click at [316, 434] on span "(Nightjar CT 1 LLC (AMHF0008285))" at bounding box center [320, 450] width 122 height 32
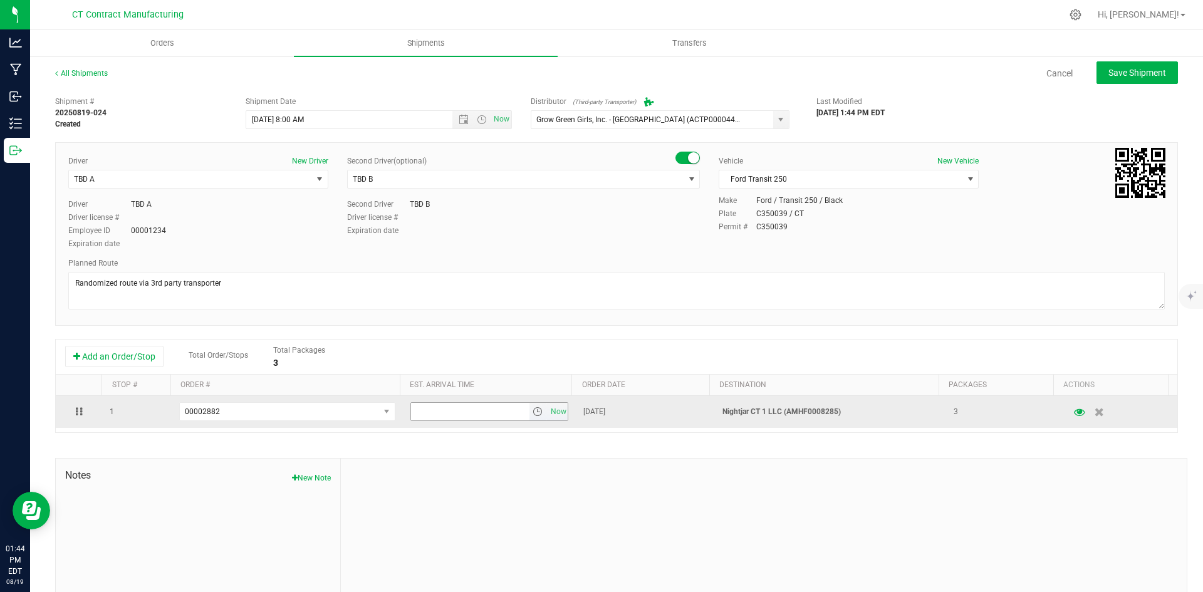
click at [533, 415] on span "select" at bounding box center [538, 412] width 10 height 10
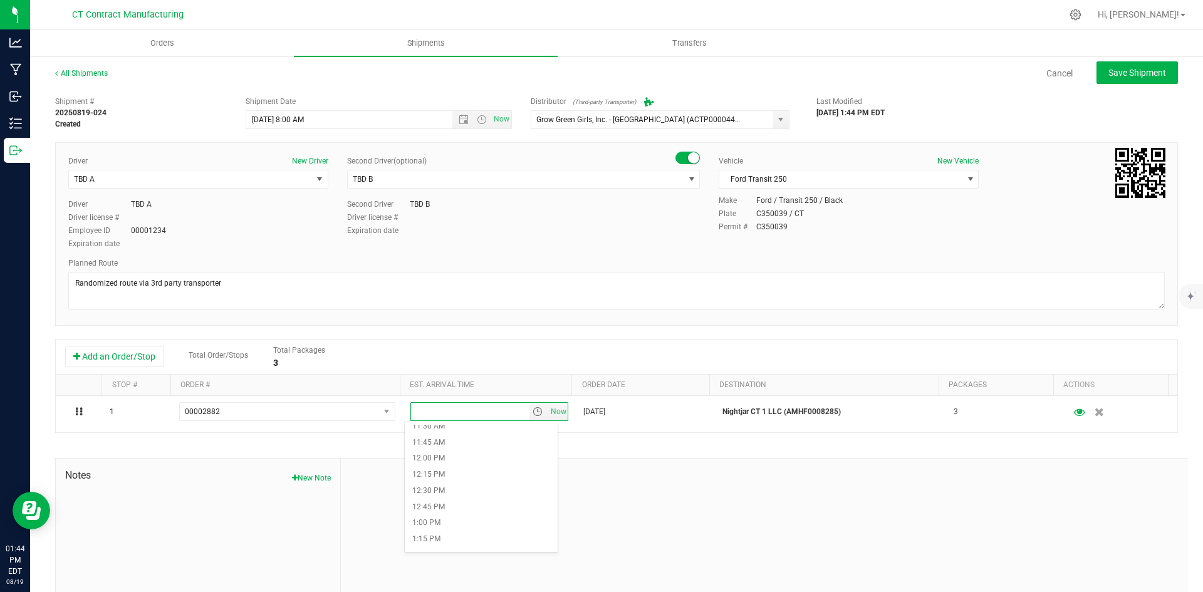
scroll to position [752, 0]
click at [476, 519] on li "1:00 PM" at bounding box center [481, 518] width 153 height 16
click at [1109, 75] on span "Save Shipment" at bounding box center [1138, 73] width 58 height 10
type input "8/20/2025 12:00 PM"
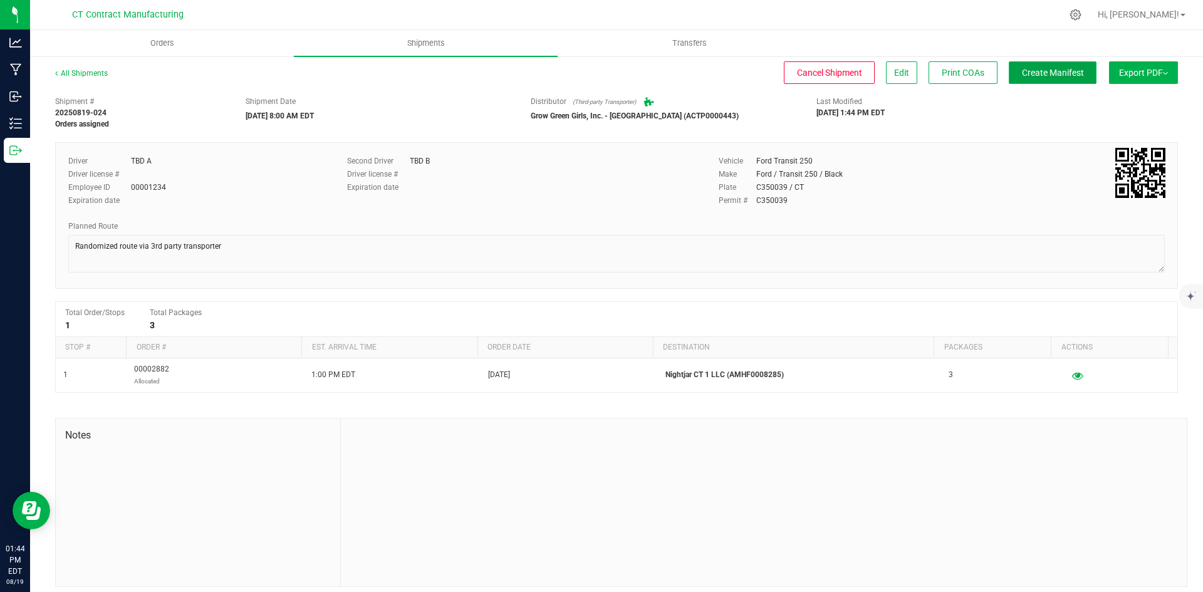
click at [1053, 69] on span "Create Manifest" at bounding box center [1053, 73] width 62 height 10
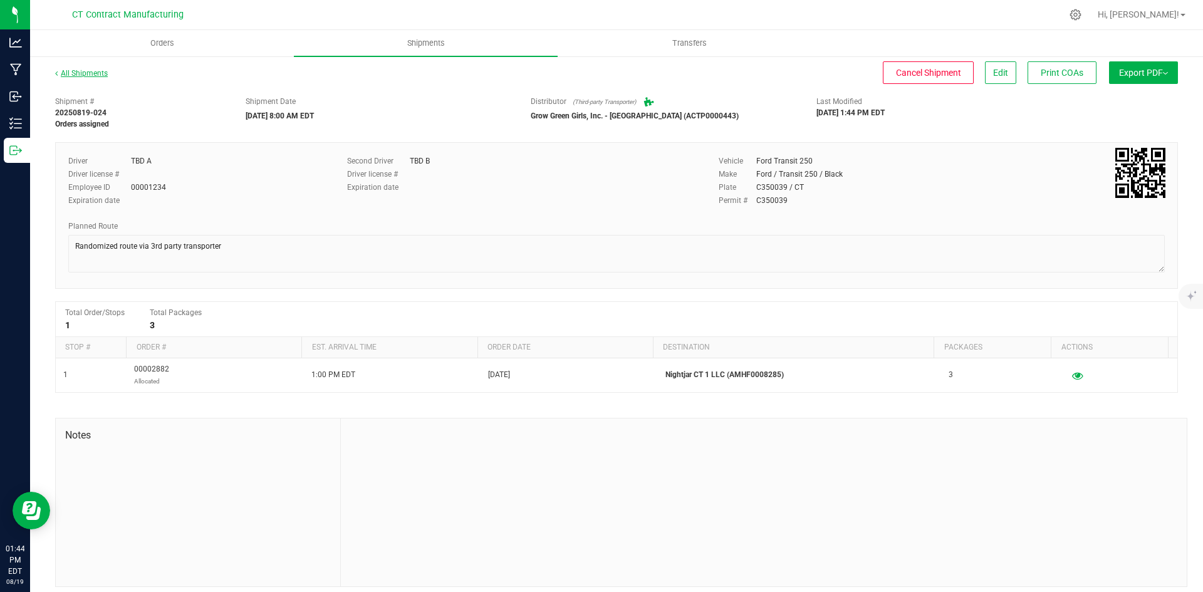
click at [93, 74] on link "All Shipments" at bounding box center [81, 73] width 53 height 9
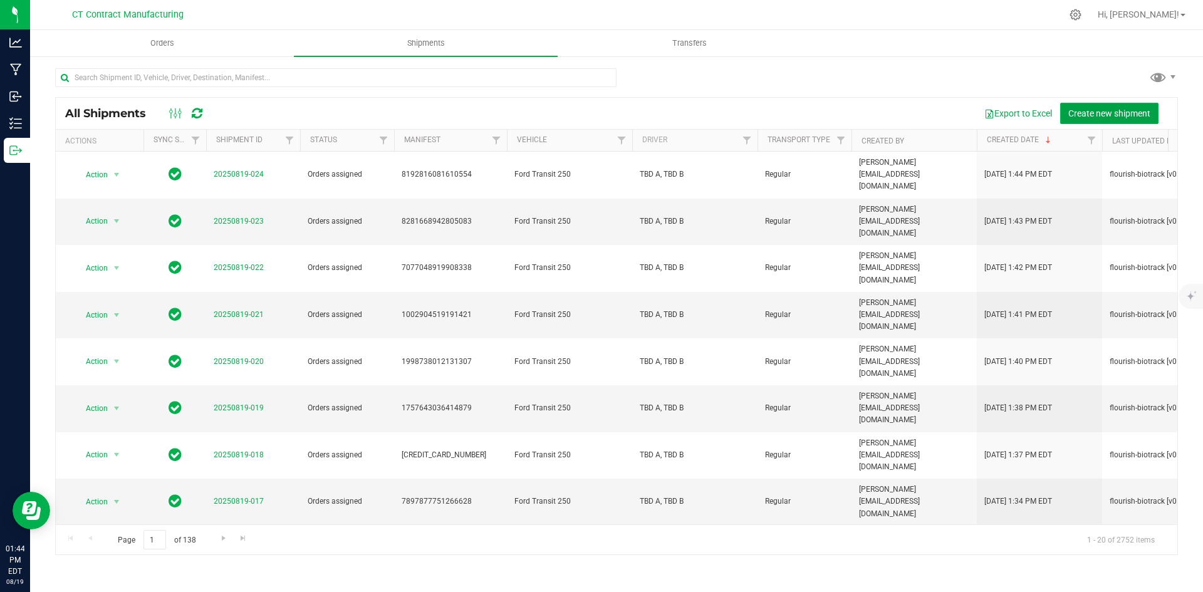
click at [1098, 105] on button "Create new shipment" at bounding box center [1109, 113] width 98 height 21
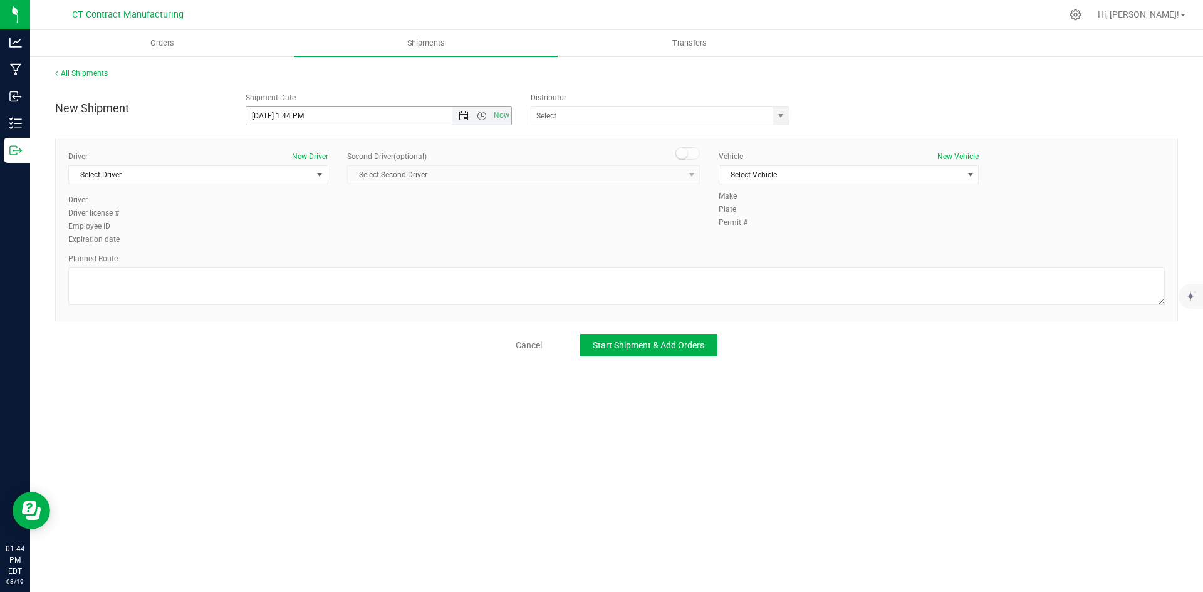
click at [464, 115] on span "Open the date view" at bounding box center [464, 116] width 10 height 10
click at [317, 243] on link "20" at bounding box center [312, 243] width 18 height 19
click at [476, 113] on span "Open the time view" at bounding box center [481, 116] width 21 height 10
click at [303, 149] on li "8:00 AM" at bounding box center [378, 143] width 264 height 16
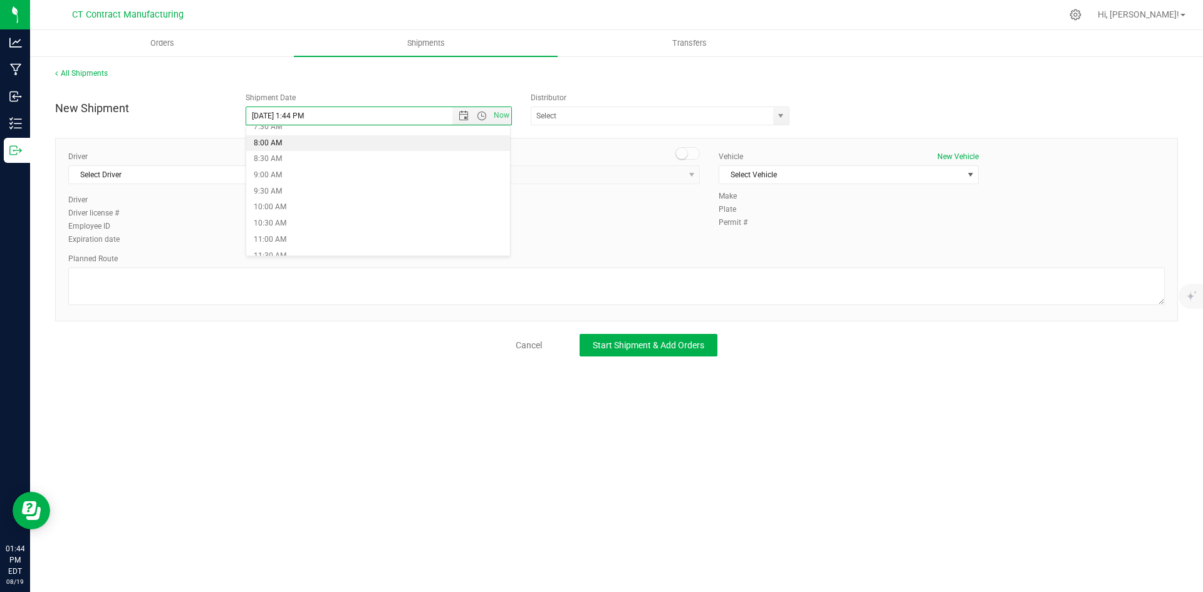
type input "8/20/2025 8:00 AM"
click at [781, 114] on span "select" at bounding box center [781, 116] width 10 height 10
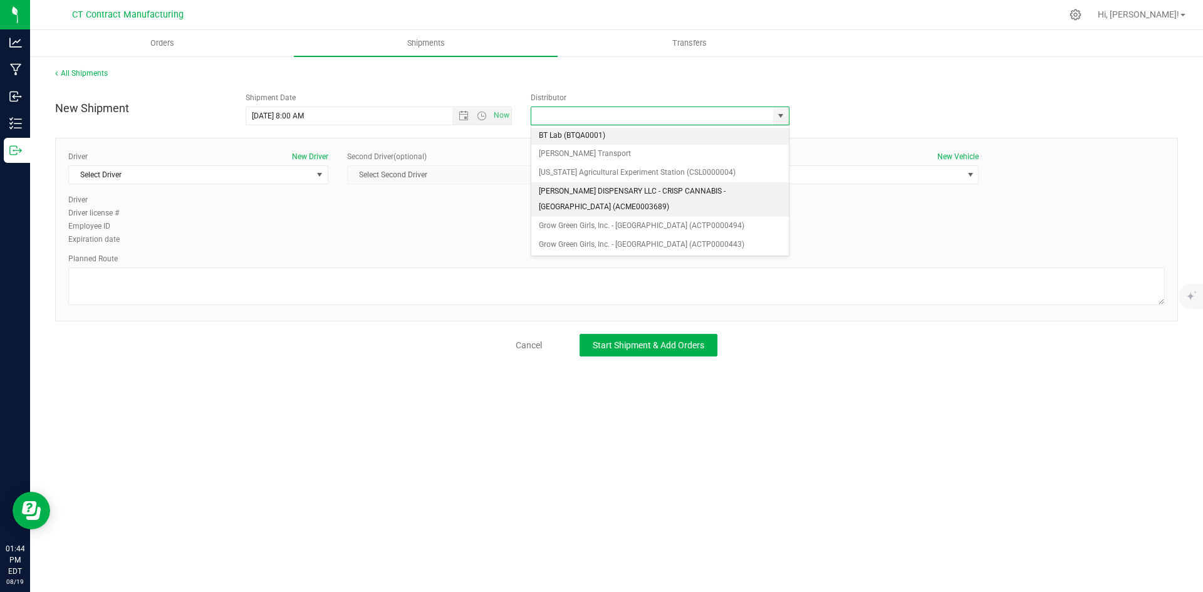
scroll to position [63, 0]
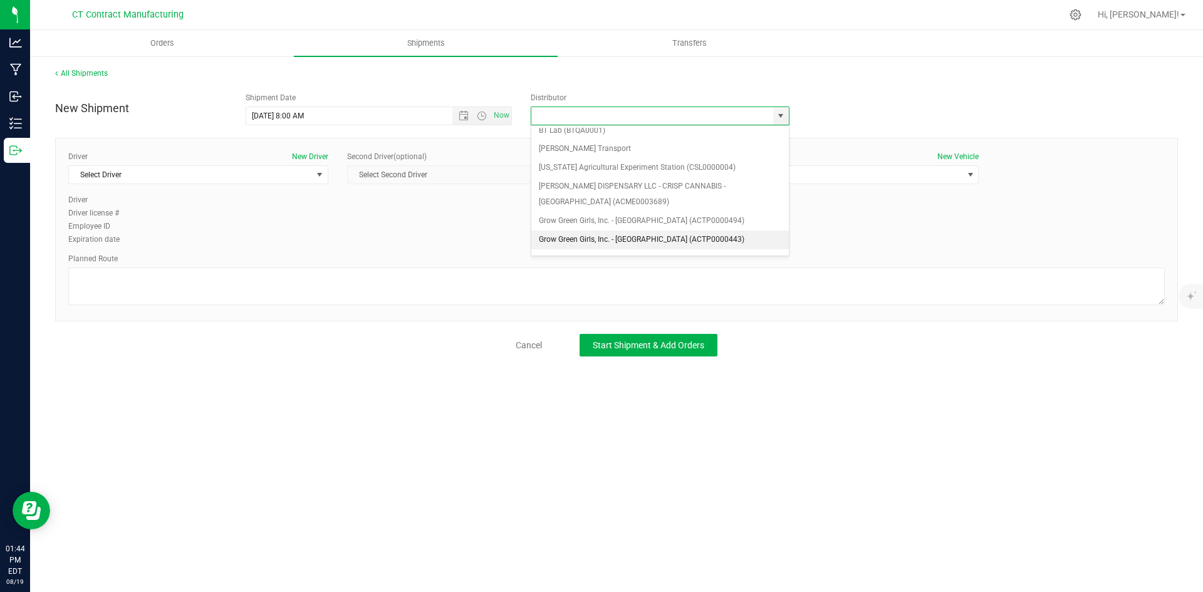
click at [697, 236] on li "Grow Green Girls, Inc. - [GEOGRAPHIC_DATA] (ACTP0000443)" at bounding box center [660, 240] width 258 height 19
type input "Grow Green Girls, Inc. - [GEOGRAPHIC_DATA] (ACTP0000443)"
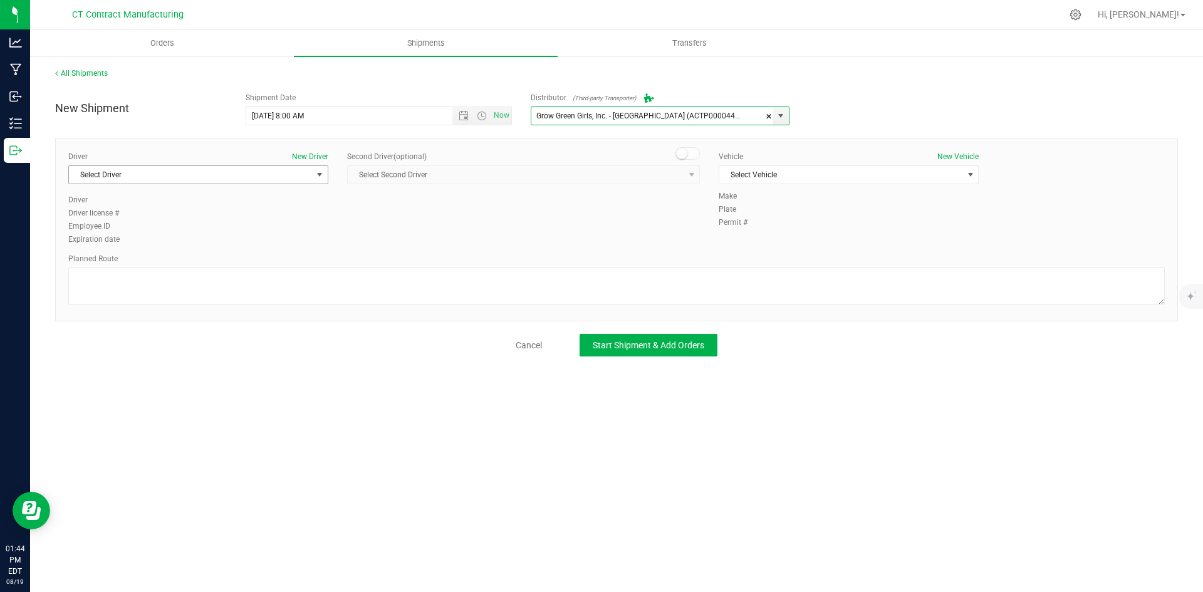
click at [310, 179] on span "Select Driver" at bounding box center [190, 175] width 243 height 18
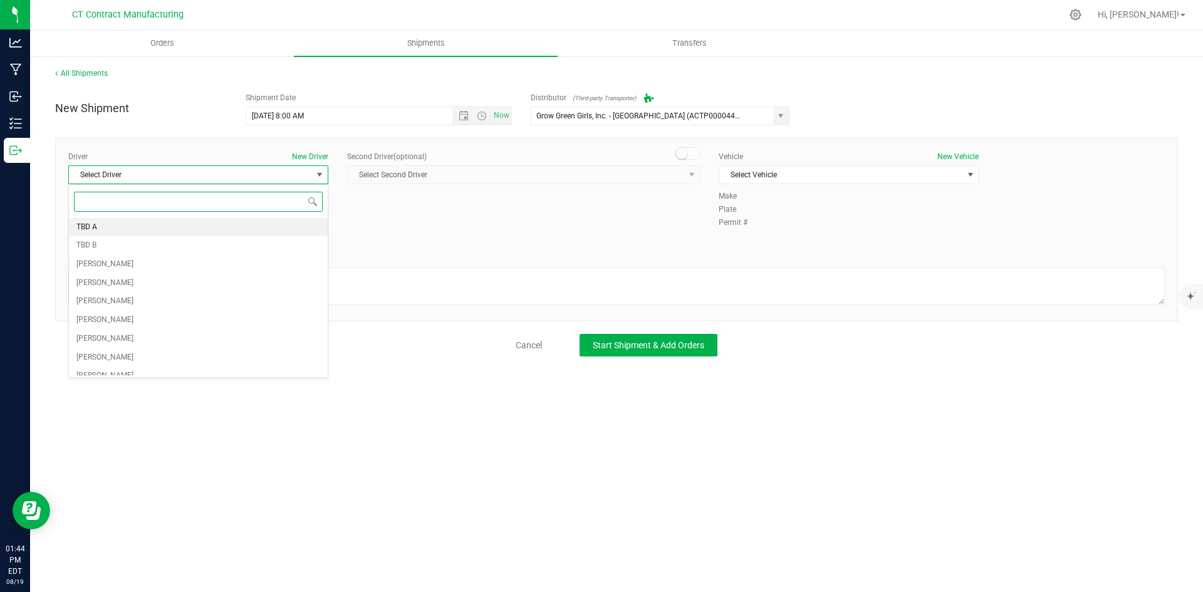
click at [211, 219] on li "TBD A" at bounding box center [198, 227] width 259 height 19
click at [686, 157] on small at bounding box center [681, 153] width 11 height 11
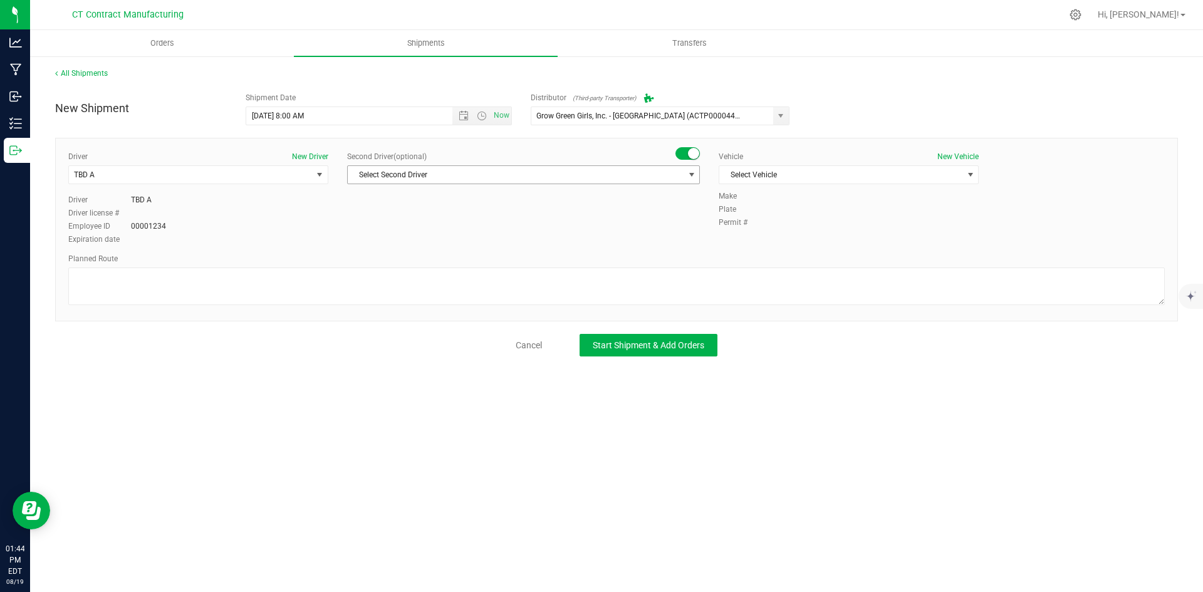
click at [682, 177] on span "Select Second Driver" at bounding box center [516, 175] width 336 height 18
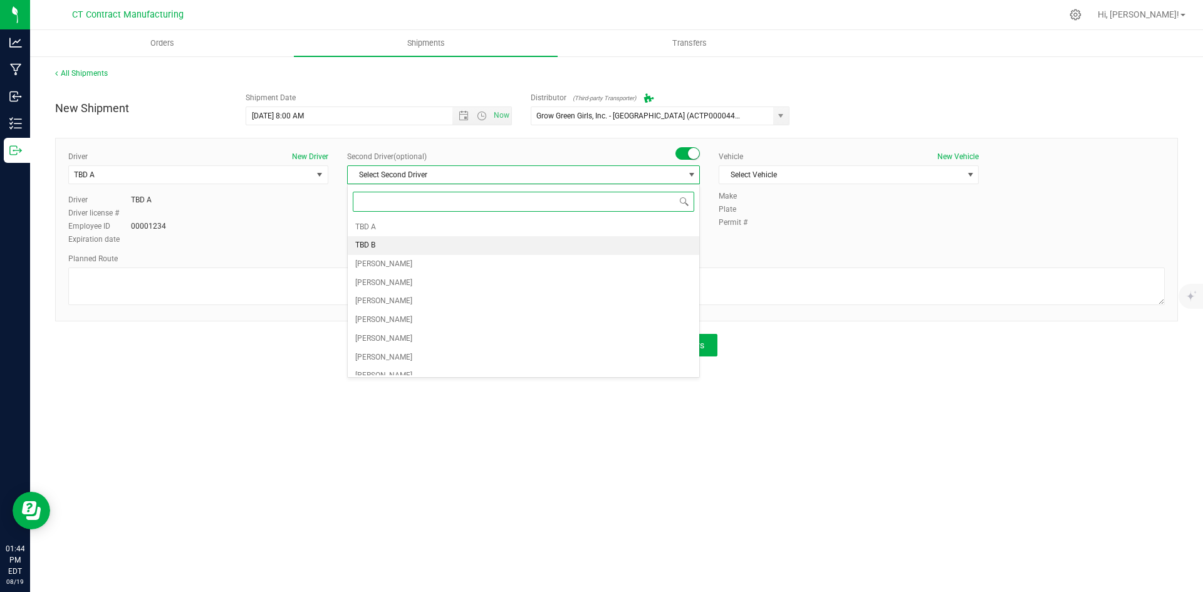
click at [440, 241] on li "TBD B" at bounding box center [524, 245] width 352 height 19
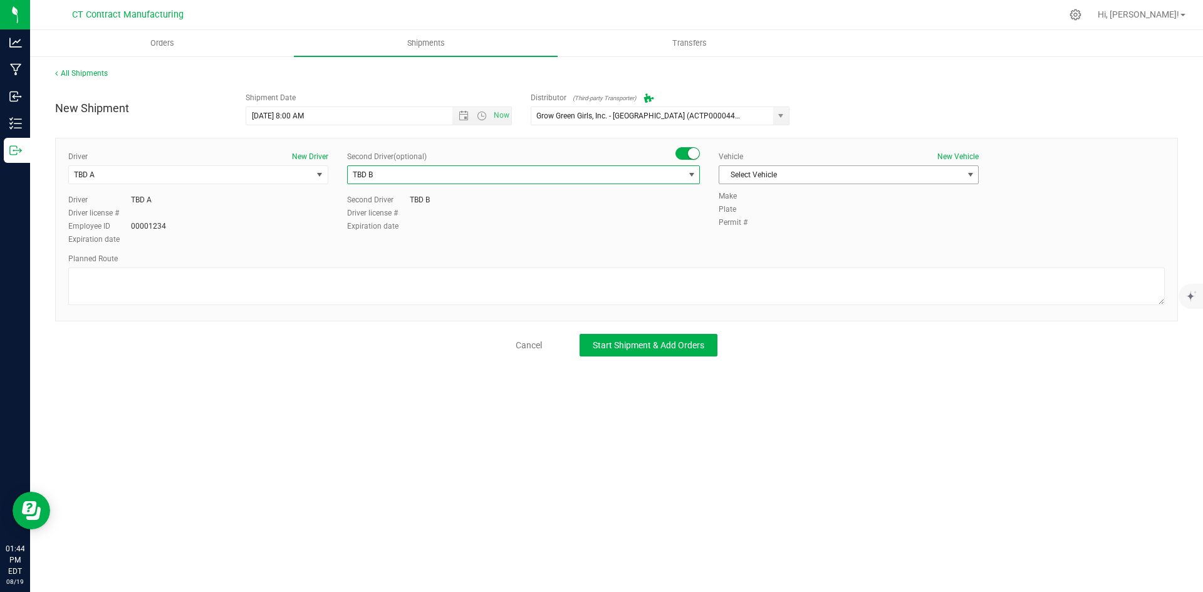
click at [785, 175] on span "Select Vehicle" at bounding box center [840, 175] width 243 height 18
click at [774, 211] on li "Ford Transit 250" at bounding box center [848, 215] width 259 height 19
click at [655, 285] on textarea at bounding box center [616, 287] width 1097 height 38
paste textarea "Randomized route via 3rd party transporter"
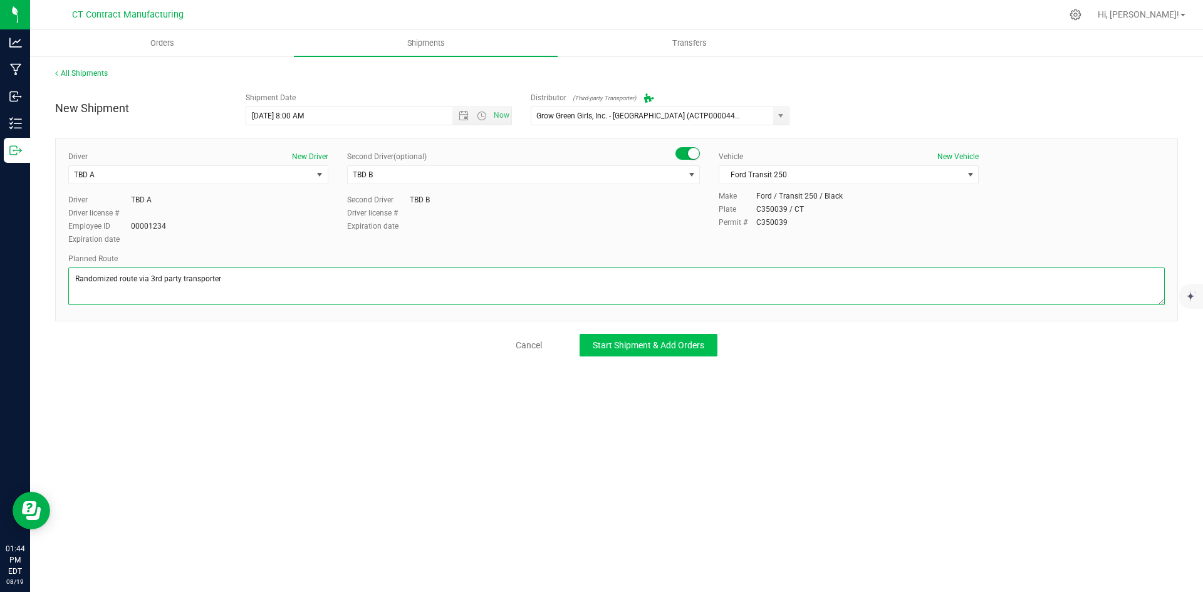
type textarea "Randomized route via 3rd party transporter"
click at [655, 347] on span "Start Shipment & Add Orders" at bounding box center [649, 345] width 112 height 10
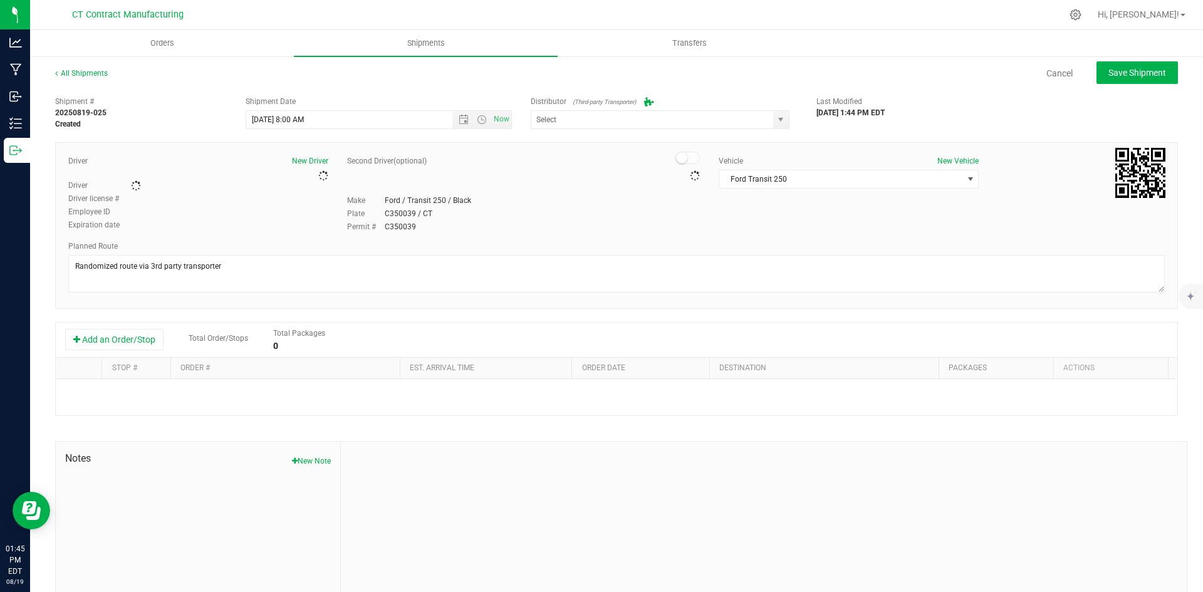
type input "Grow Green Girls, Inc. - [GEOGRAPHIC_DATA] (ACTP0000443)"
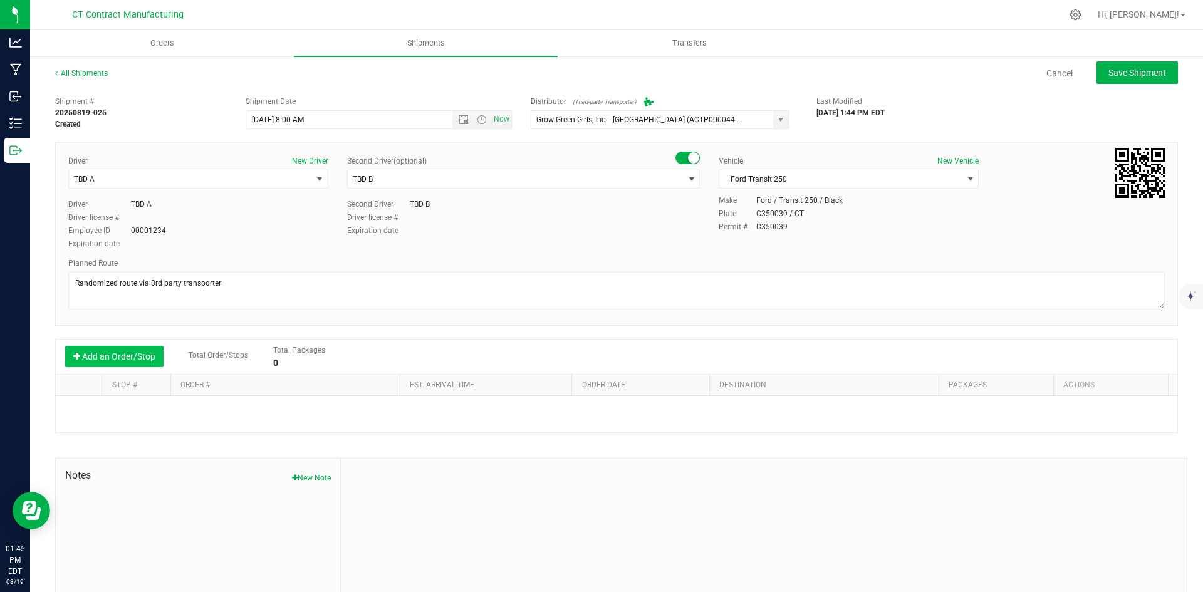
click at [122, 363] on button "Add an Order/Stop" at bounding box center [114, 356] width 98 height 21
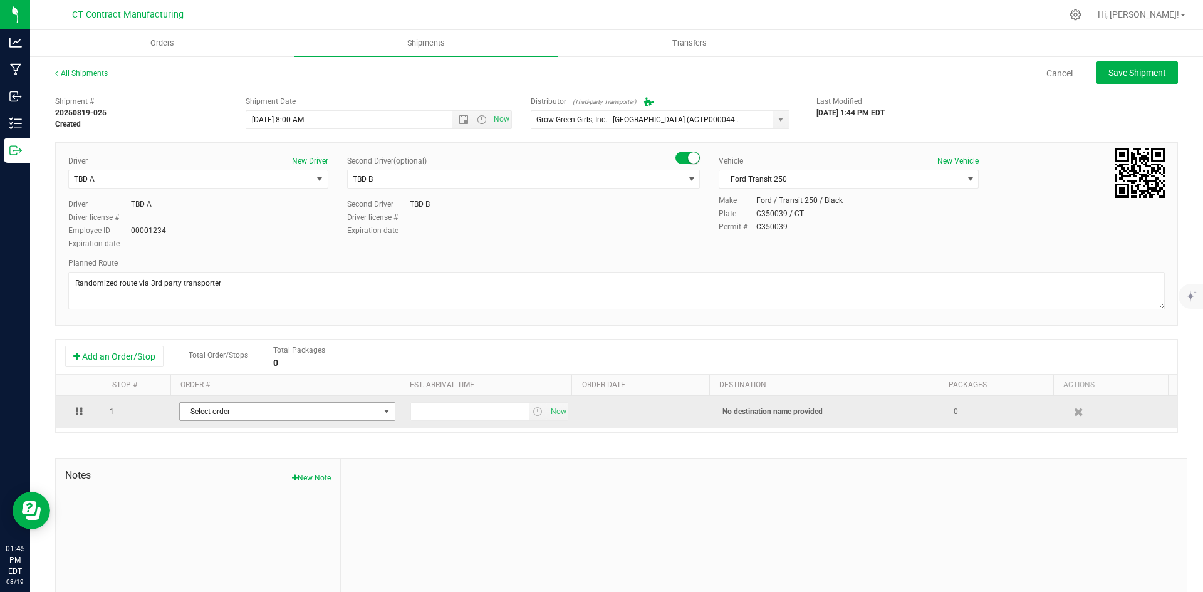
click at [302, 414] on span "Select order" at bounding box center [279, 412] width 199 height 18
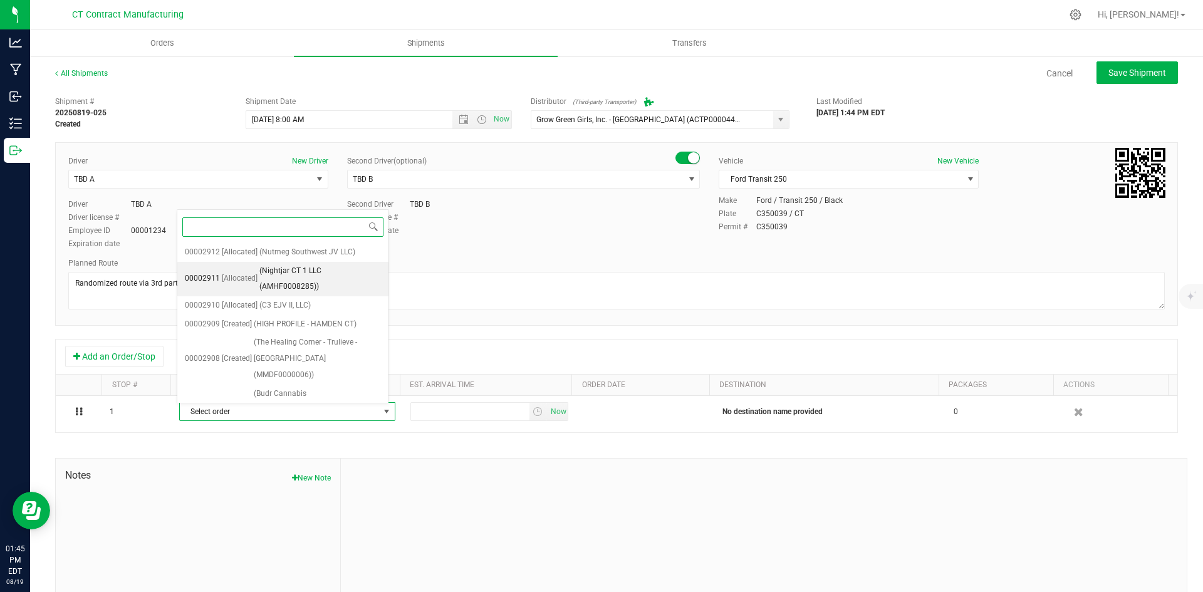
click at [331, 280] on span "(Nightjar CT 1 LLC (AMHF0008285))" at bounding box center [320, 279] width 122 height 32
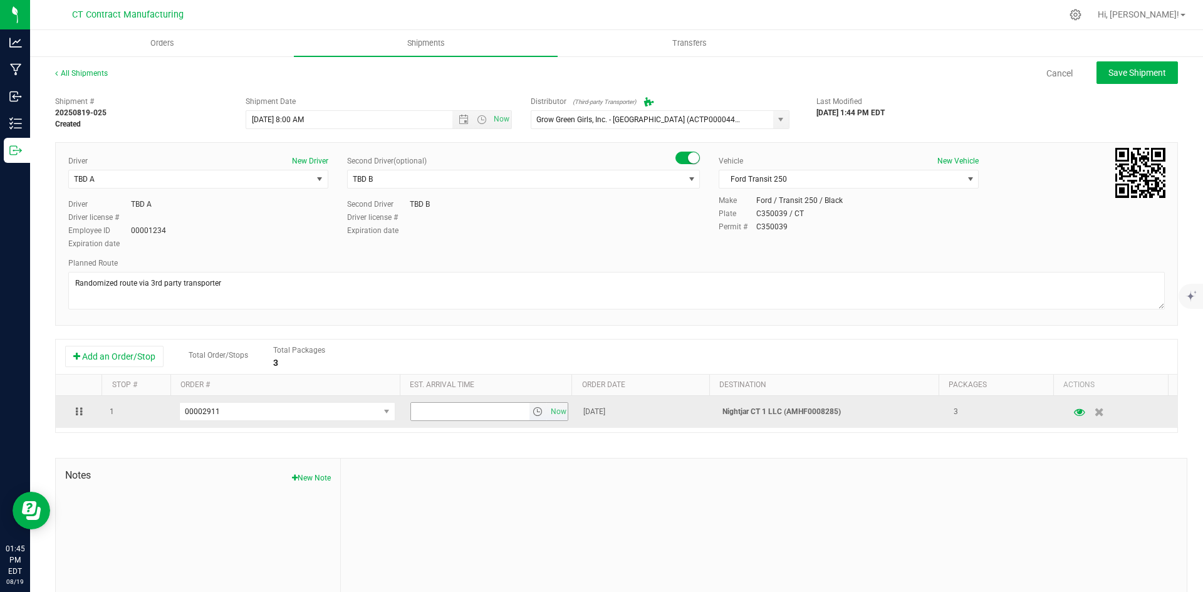
click at [533, 409] on span "select" at bounding box center [538, 412] width 10 height 10
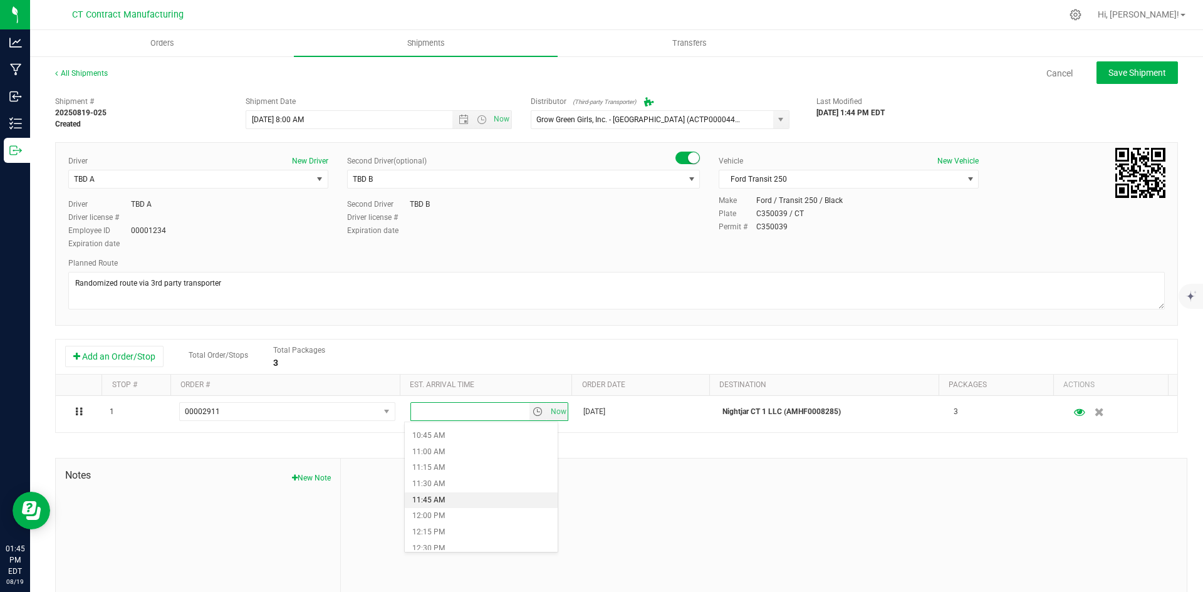
scroll to position [752, 0]
click at [452, 515] on li "1:00 PM" at bounding box center [481, 518] width 153 height 16
click at [1120, 63] on button "Save Shipment" at bounding box center [1137, 72] width 81 height 23
type input "8/20/2025 12:00 PM"
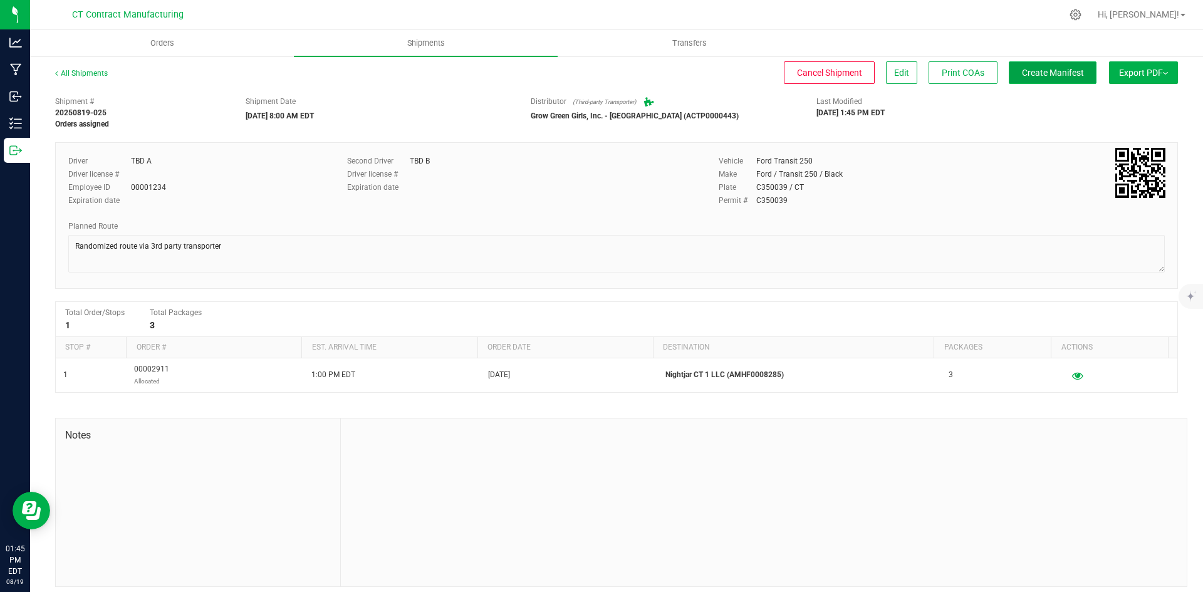
click at [1073, 68] on button "Create Manifest" at bounding box center [1053, 72] width 88 height 23
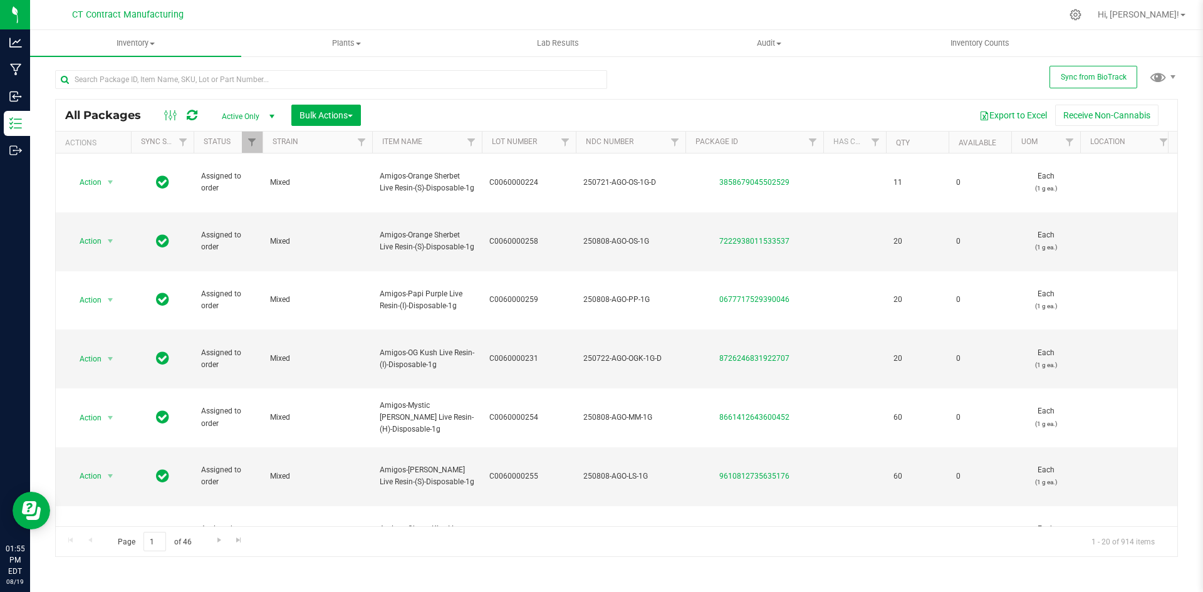
click at [231, 66] on div at bounding box center [336, 79] width 562 height 40
click at [231, 84] on input "text" at bounding box center [331, 79] width 552 height 19
click at [231, 84] on input "sister adria" at bounding box center [331, 79] width 552 height 19
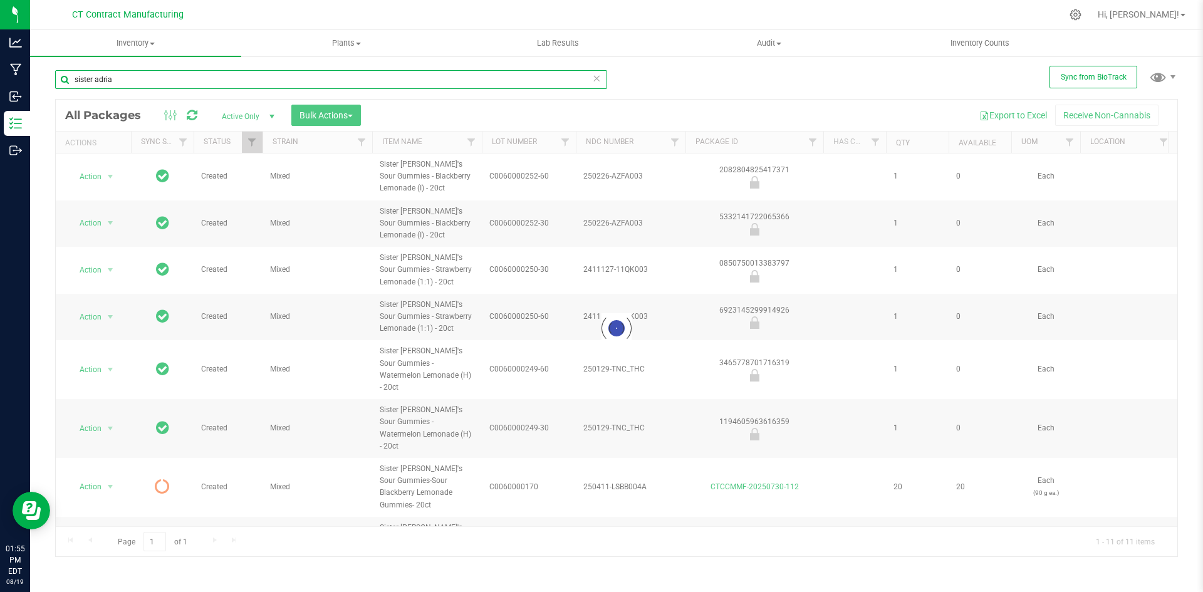
click at [231, 84] on input "sister adria" at bounding box center [331, 79] width 552 height 19
drag, startPoint x: 111, startPoint y: 80, endPoint x: 51, endPoint y: 86, distance: 60.5
click at [51, 86] on div "Sync from BioTrack sister adria21484 Loading... All Packages Active Only Active…" at bounding box center [616, 246] width 1173 height 382
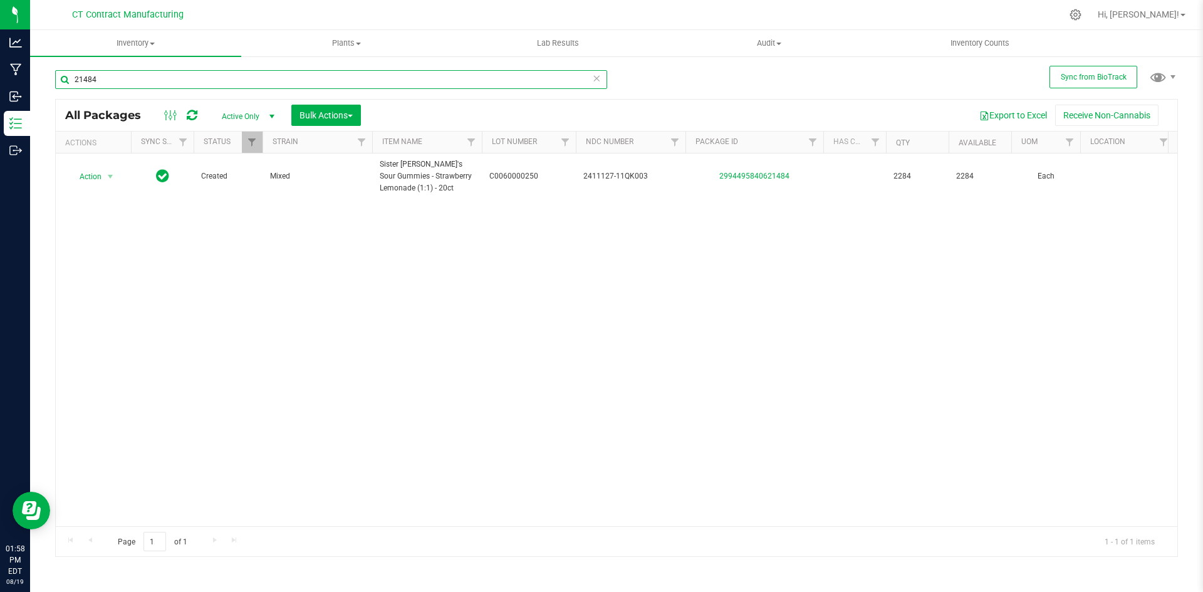
click at [136, 84] on input "21484" at bounding box center [331, 79] width 552 height 19
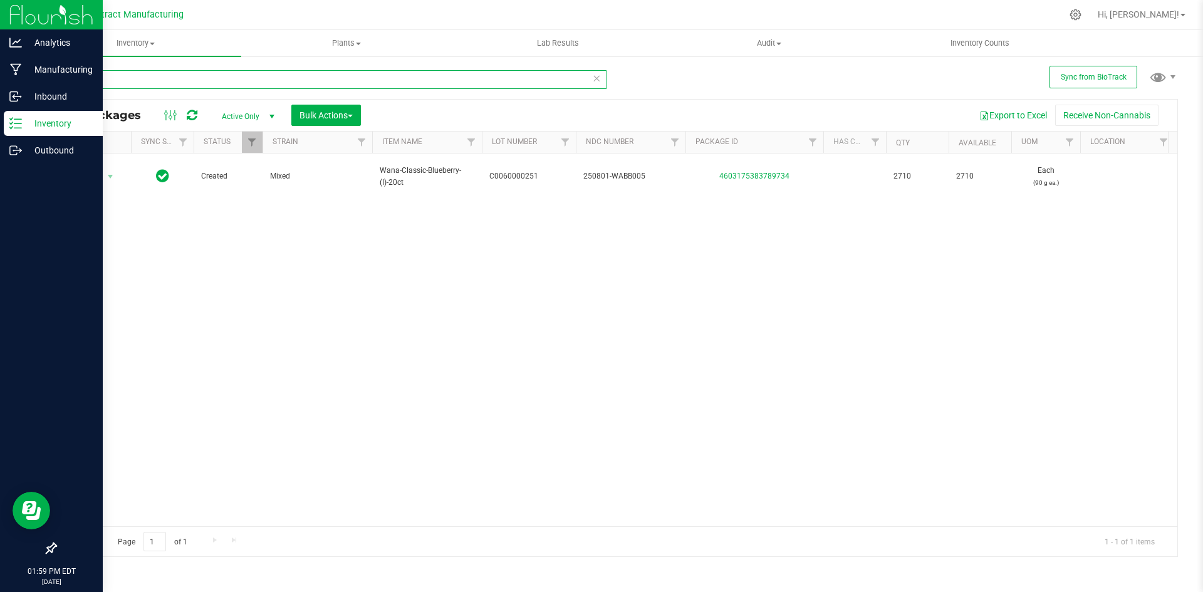
type input "89734"
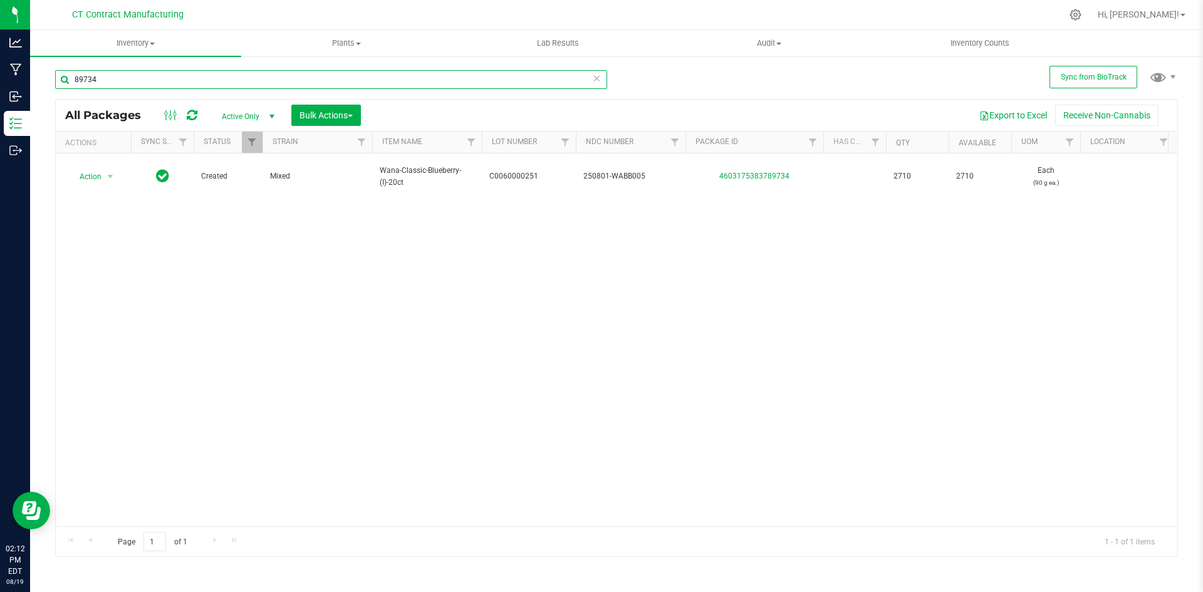
click at [219, 84] on input "89734" at bounding box center [331, 79] width 552 height 19
click at [390, 12] on div at bounding box center [642, 15] width 837 height 24
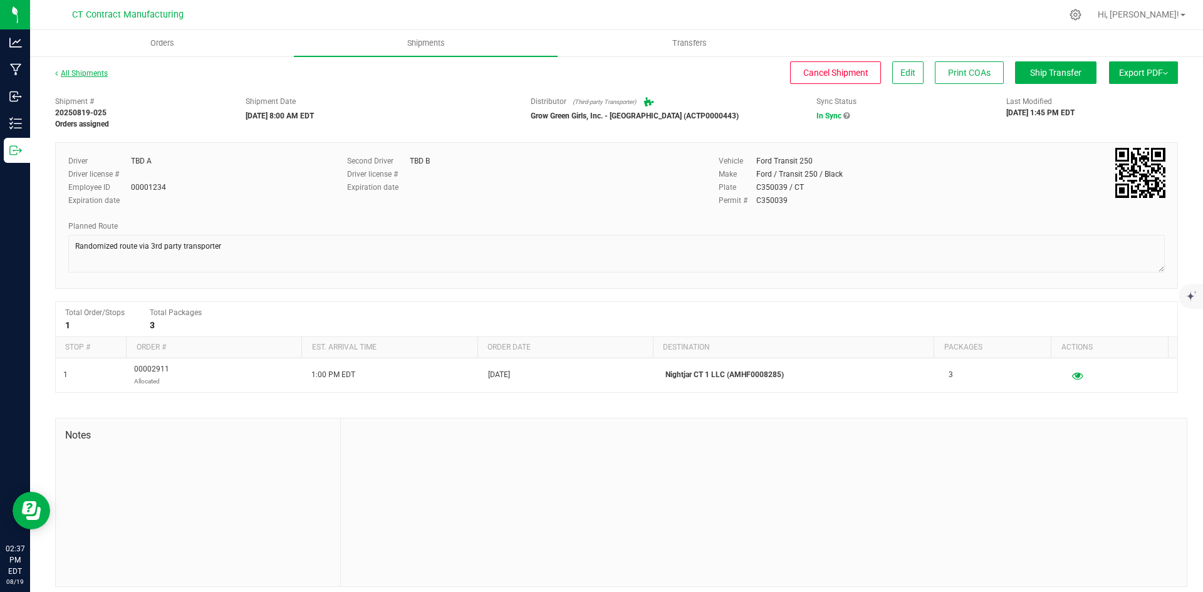
click at [103, 70] on link "All Shipments" at bounding box center [81, 73] width 53 height 9
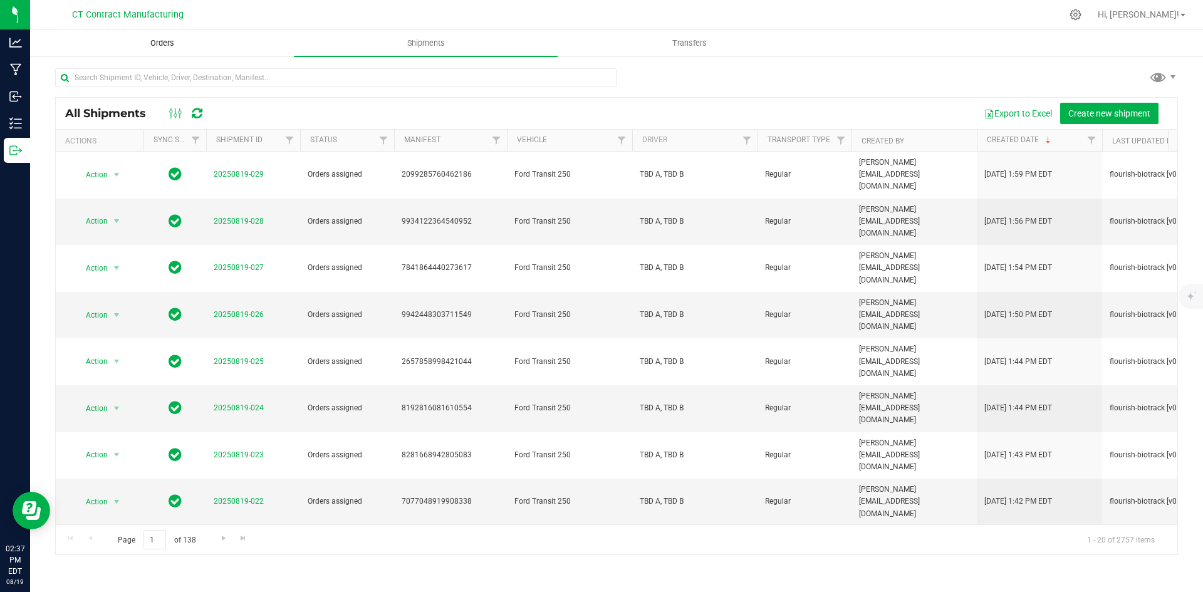
click at [167, 40] on span "Orders" at bounding box center [162, 43] width 58 height 11
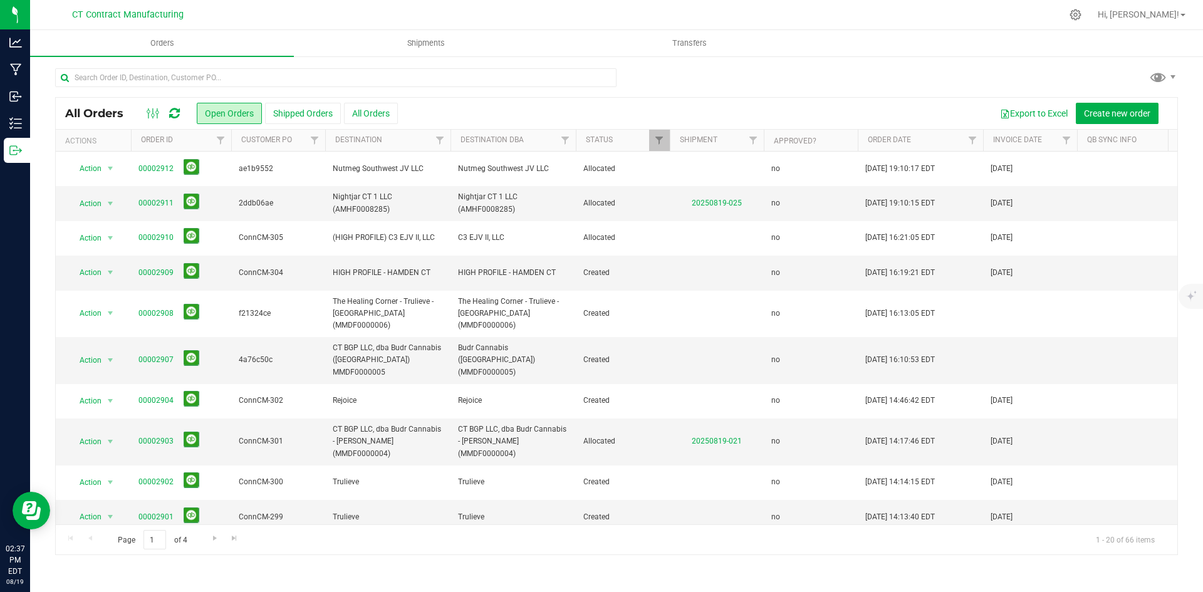
click at [172, 108] on icon at bounding box center [174, 113] width 11 height 13
click at [409, 57] on div "All Orders Open Orders Shipped Orders All Orders Export to Excel Create new ord…" at bounding box center [616, 311] width 1173 height 513
click at [422, 49] on uib-tab-heading "Shipments" at bounding box center [426, 43] width 263 height 25
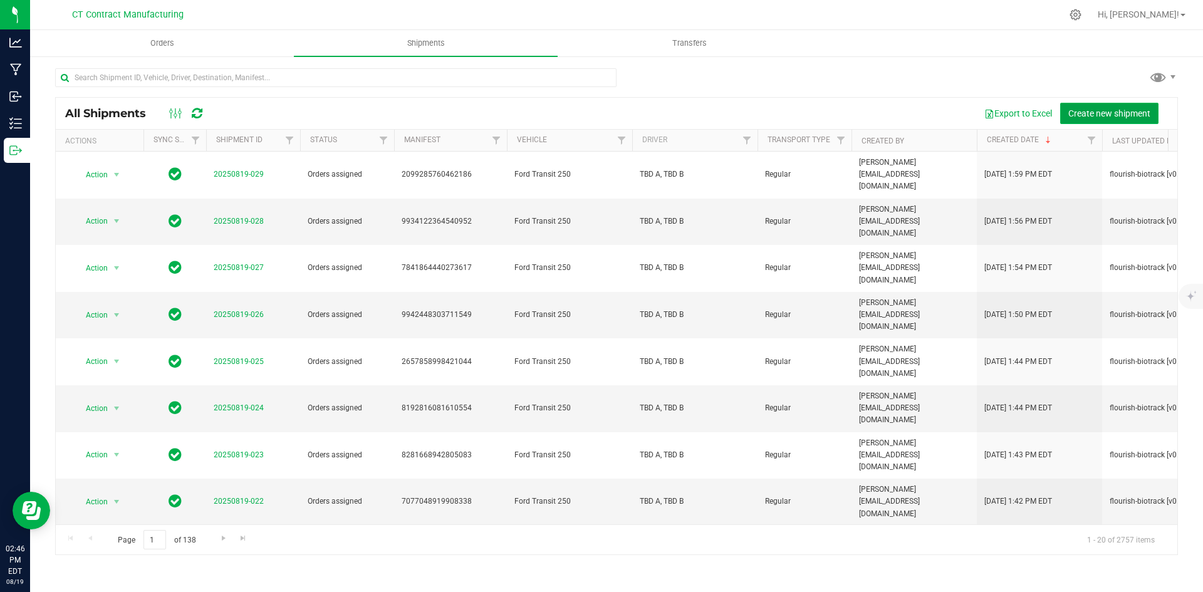
click at [1126, 119] on button "Create new shipment" at bounding box center [1109, 113] width 98 height 21
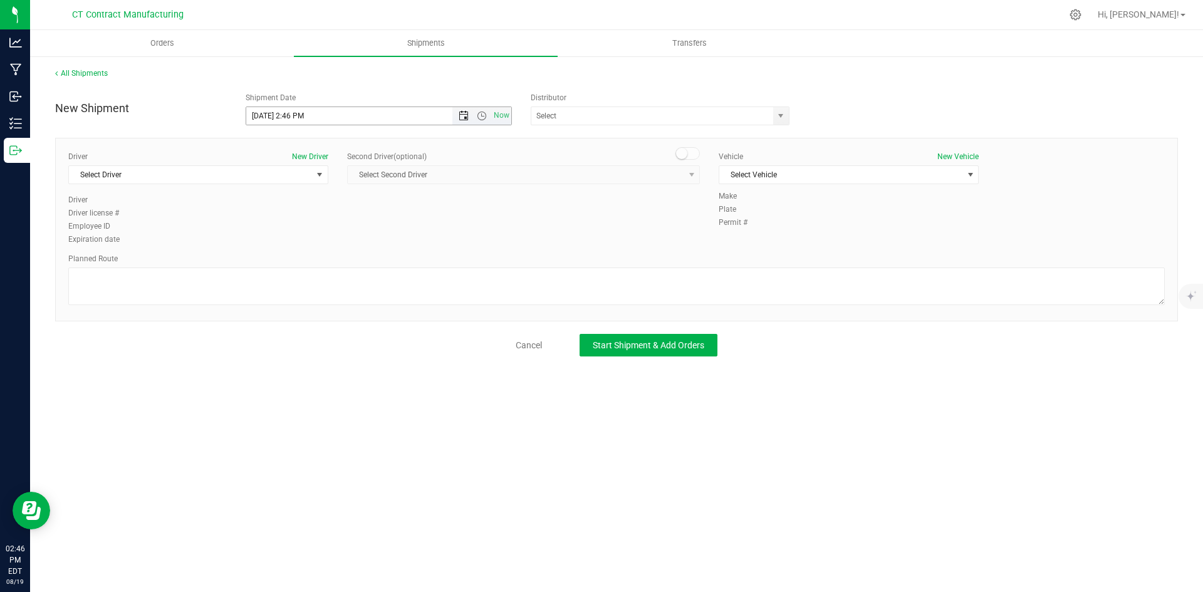
click at [462, 113] on span "Open the date view" at bounding box center [464, 116] width 10 height 10
click at [315, 239] on link "20" at bounding box center [312, 243] width 18 height 19
click at [485, 113] on span "Open the time view" at bounding box center [482, 116] width 10 height 10
click at [303, 145] on li "8:00 AM" at bounding box center [378, 143] width 264 height 16
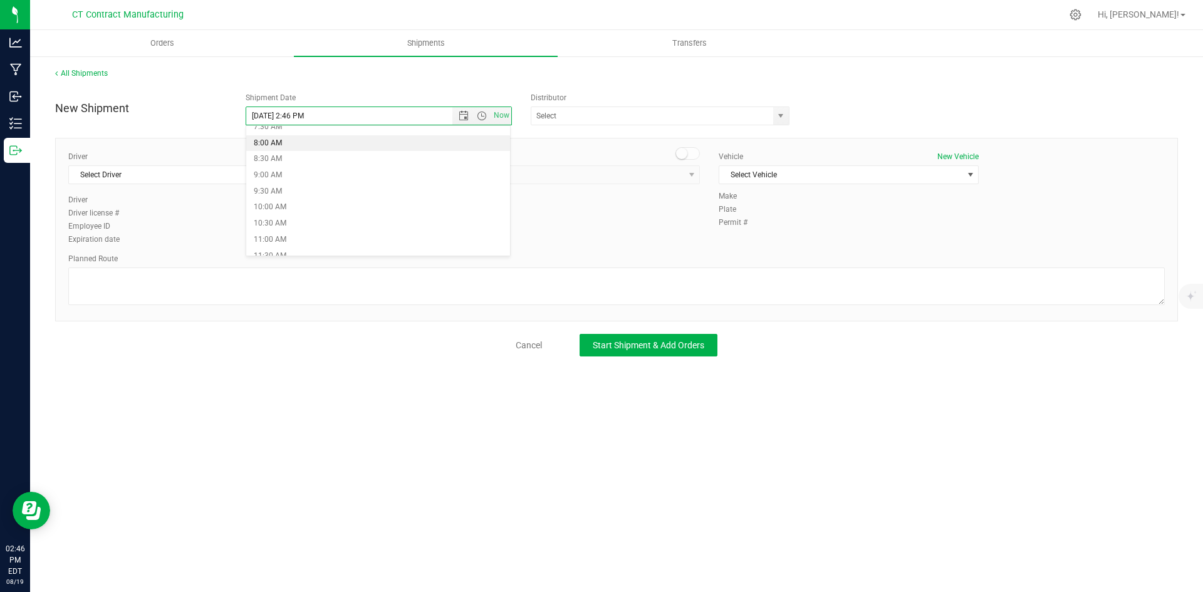
type input "[DATE] 8:00 AM"
click at [778, 120] on span "select" at bounding box center [781, 116] width 10 height 10
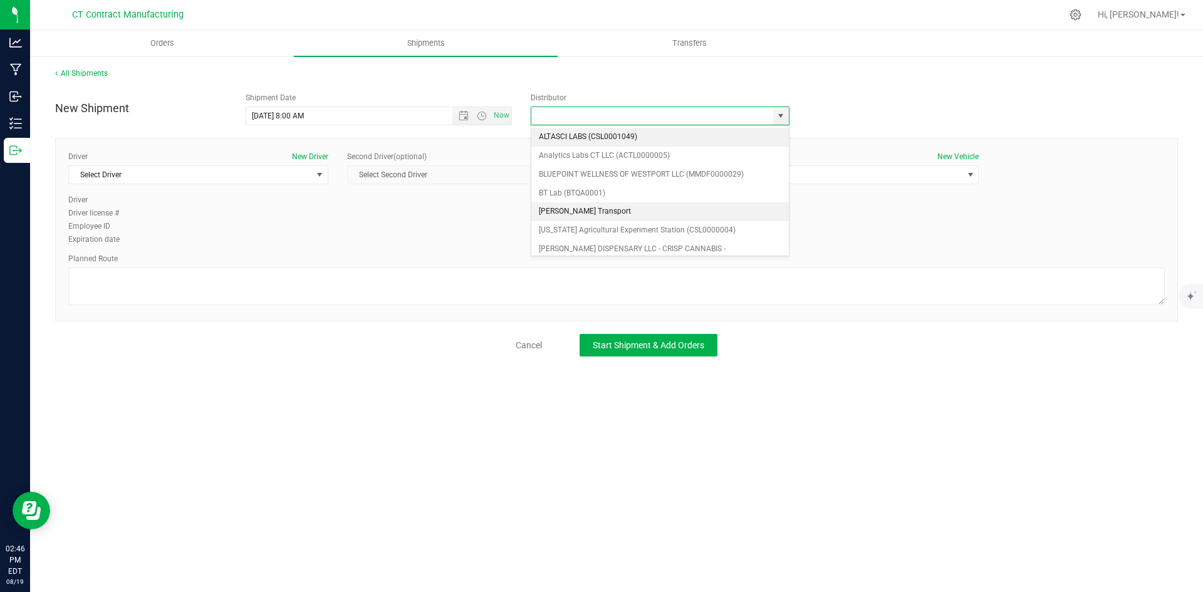
scroll to position [63, 0]
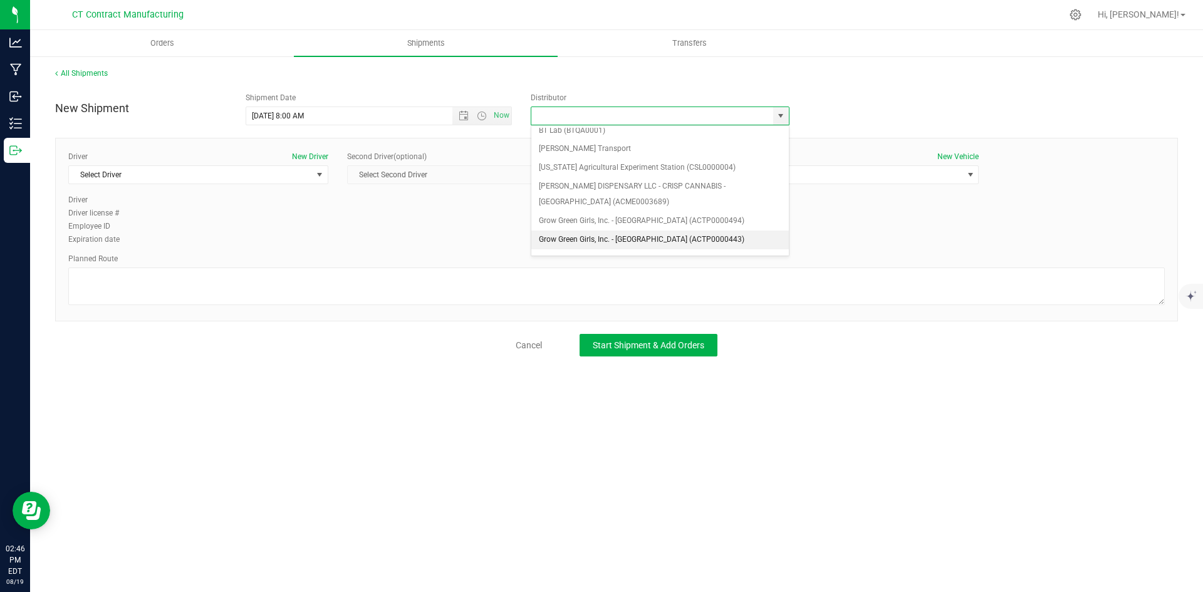
click at [687, 238] on li "Grow Green Girls, Inc. - [GEOGRAPHIC_DATA] (ACTP0000443)" at bounding box center [660, 240] width 258 height 19
type input "Grow Green Girls, Inc. - [GEOGRAPHIC_DATA] (ACTP0000443)"
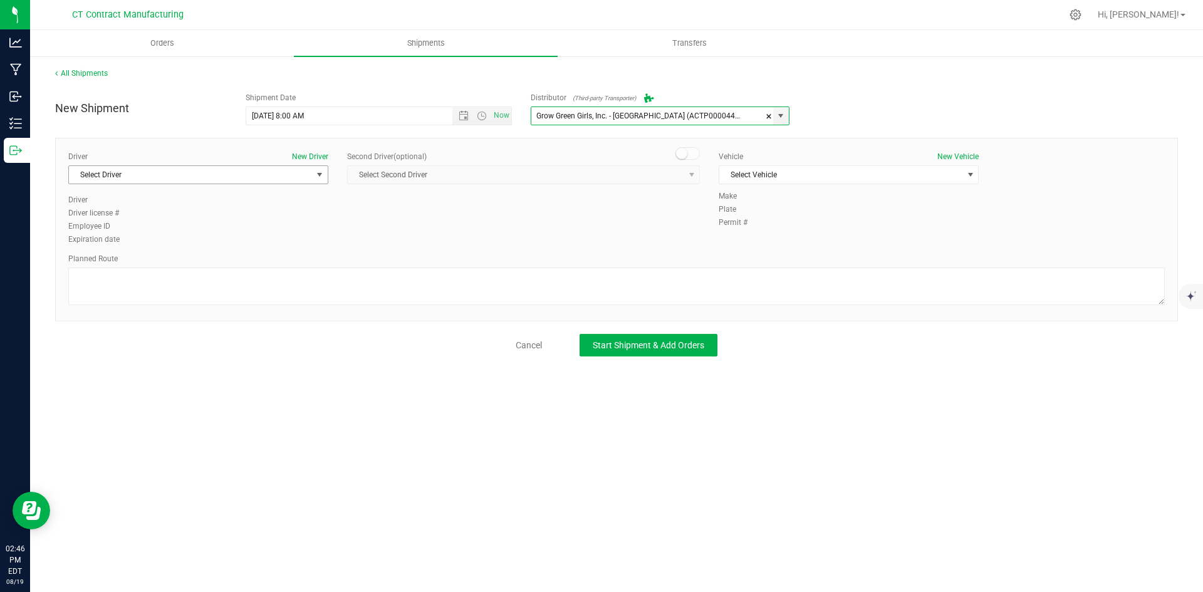
click at [322, 180] on span "select" at bounding box center [320, 175] width 16 height 18
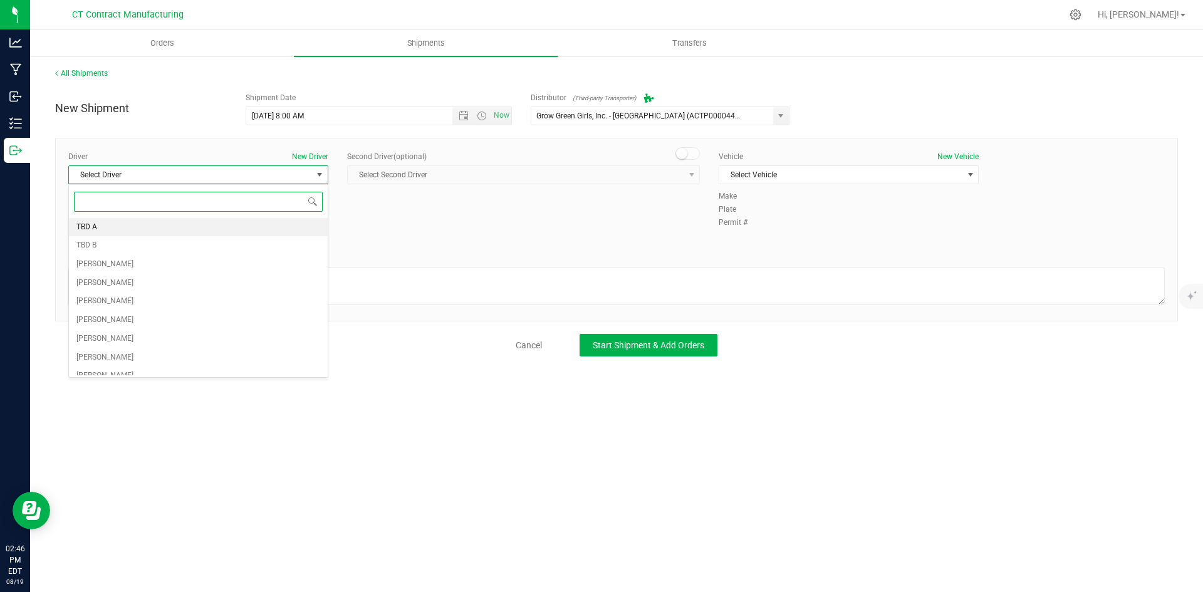
click at [281, 224] on li "TBD A" at bounding box center [198, 227] width 259 height 19
click at [690, 154] on span at bounding box center [688, 153] width 25 height 13
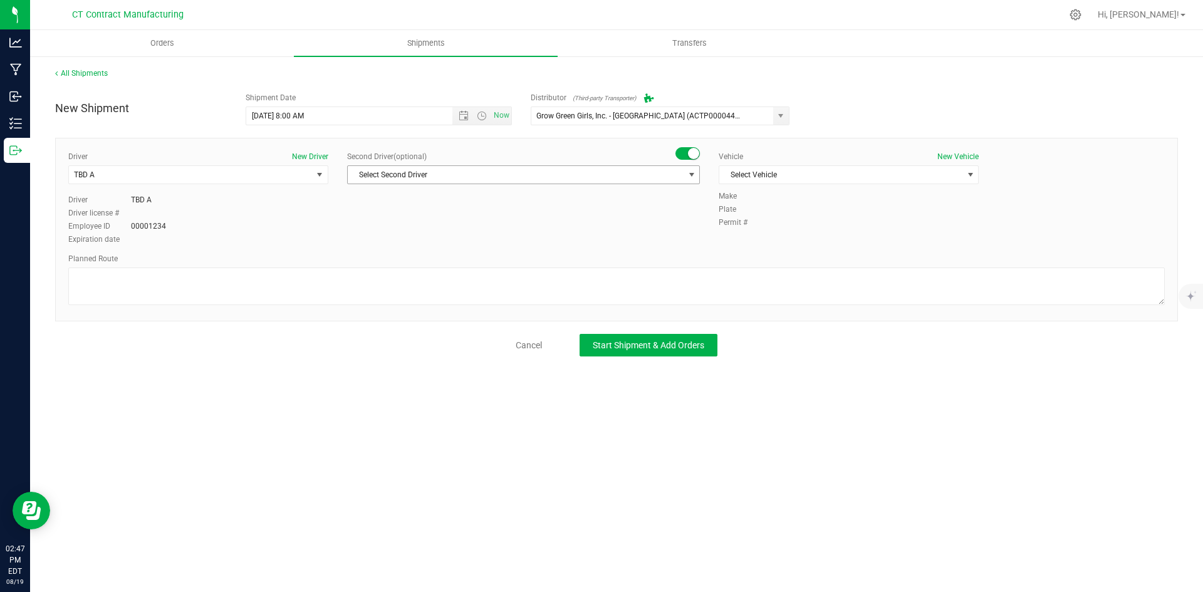
click at [687, 172] on span "select" at bounding box center [692, 175] width 10 height 10
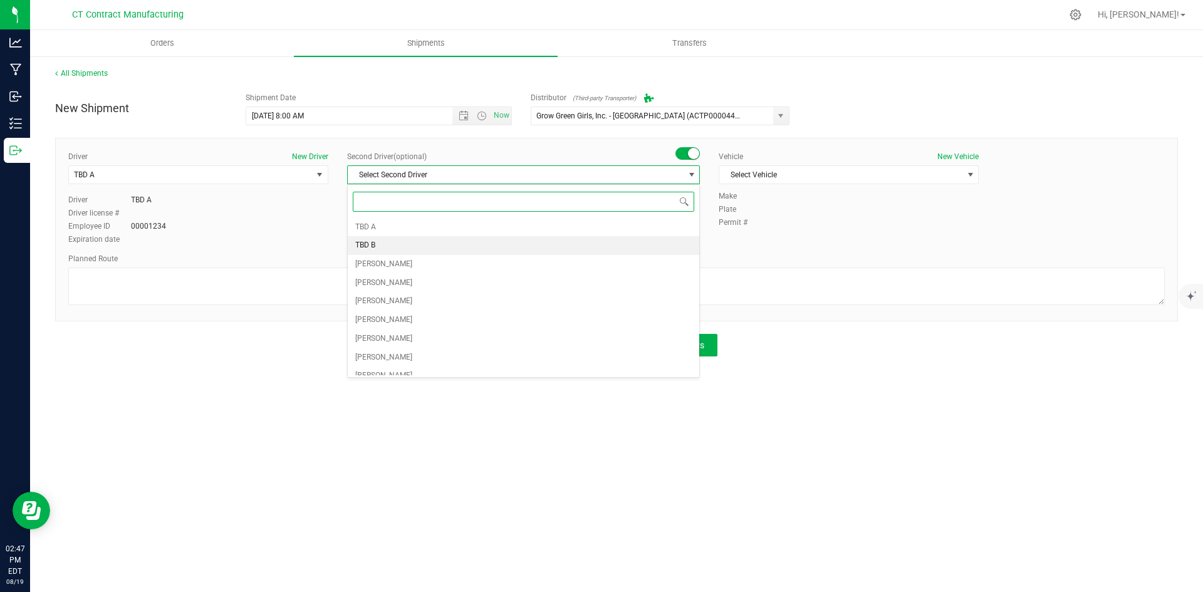
click at [429, 244] on li "TBD B" at bounding box center [524, 245] width 352 height 19
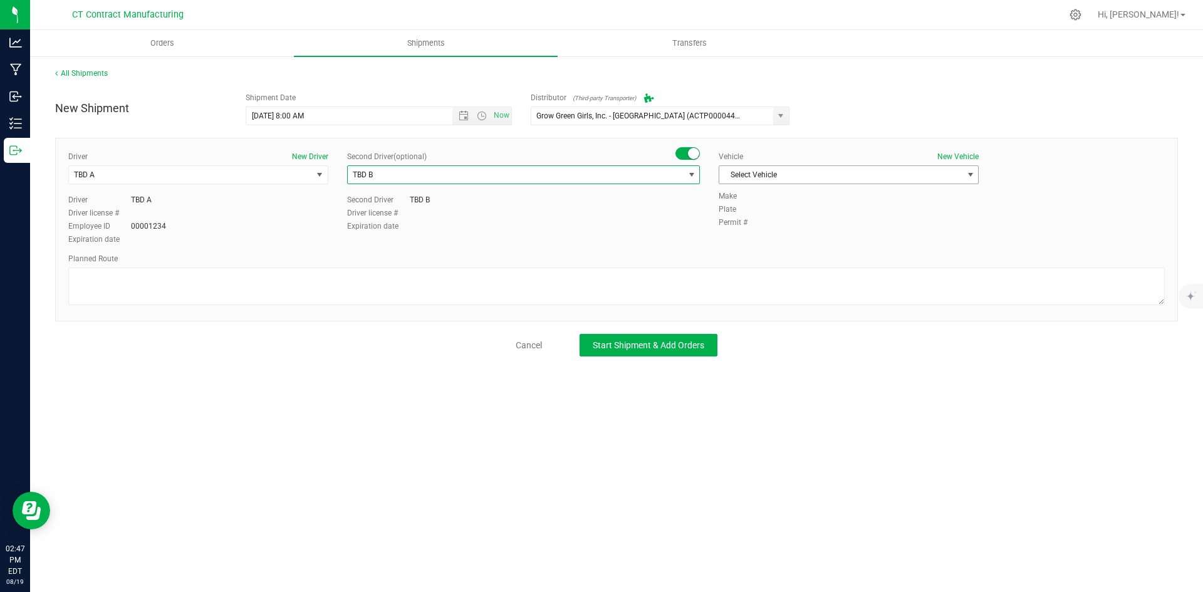
click at [838, 179] on span "Select Vehicle" at bounding box center [840, 175] width 243 height 18
click at [818, 212] on li "Ford Transit 250" at bounding box center [848, 215] width 259 height 19
click at [420, 283] on textarea at bounding box center [616, 287] width 1097 height 38
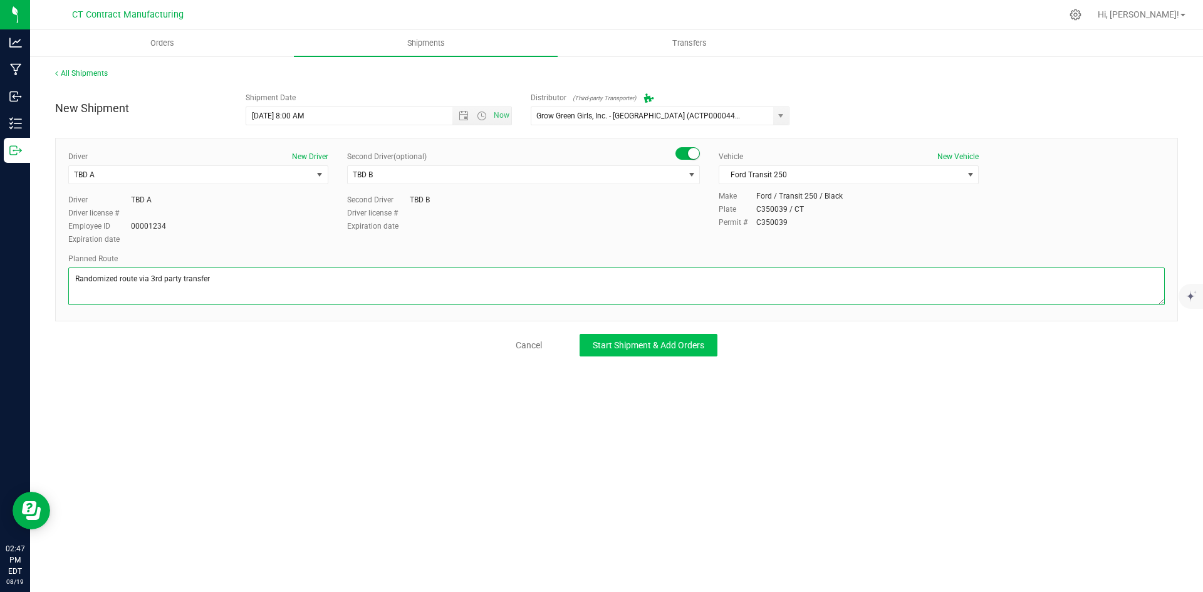
type textarea "Randomized route via 3rd party transfer"
click at [659, 341] on span "Start Shipment & Add Orders" at bounding box center [649, 345] width 112 height 10
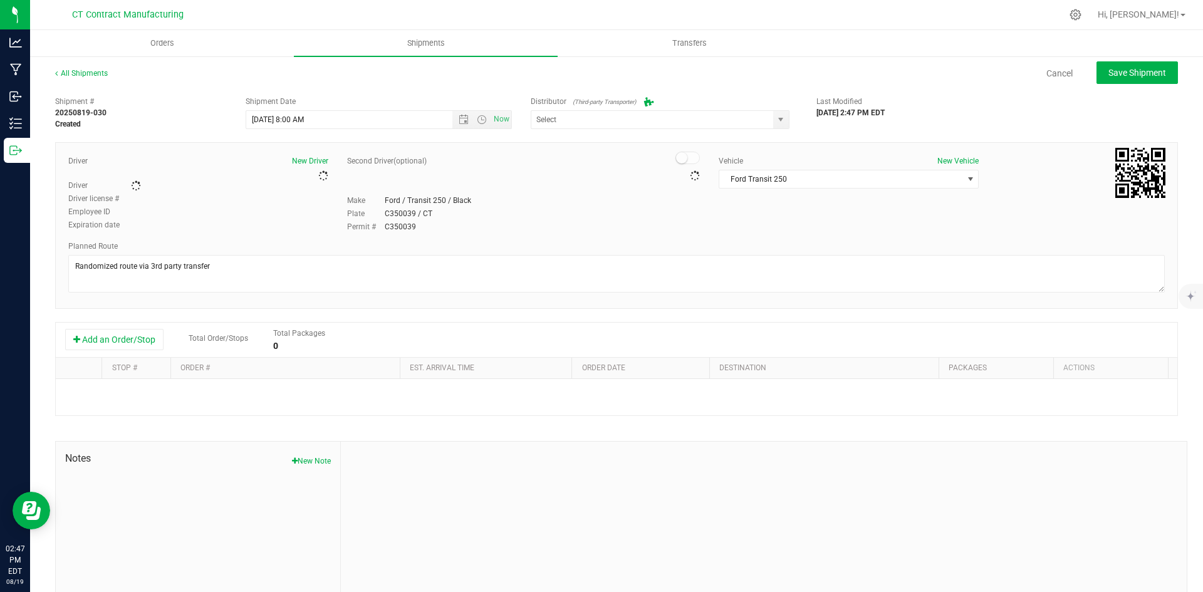
type input "Grow Green Girls, Inc. - Westbrook (ACTP0000443)"
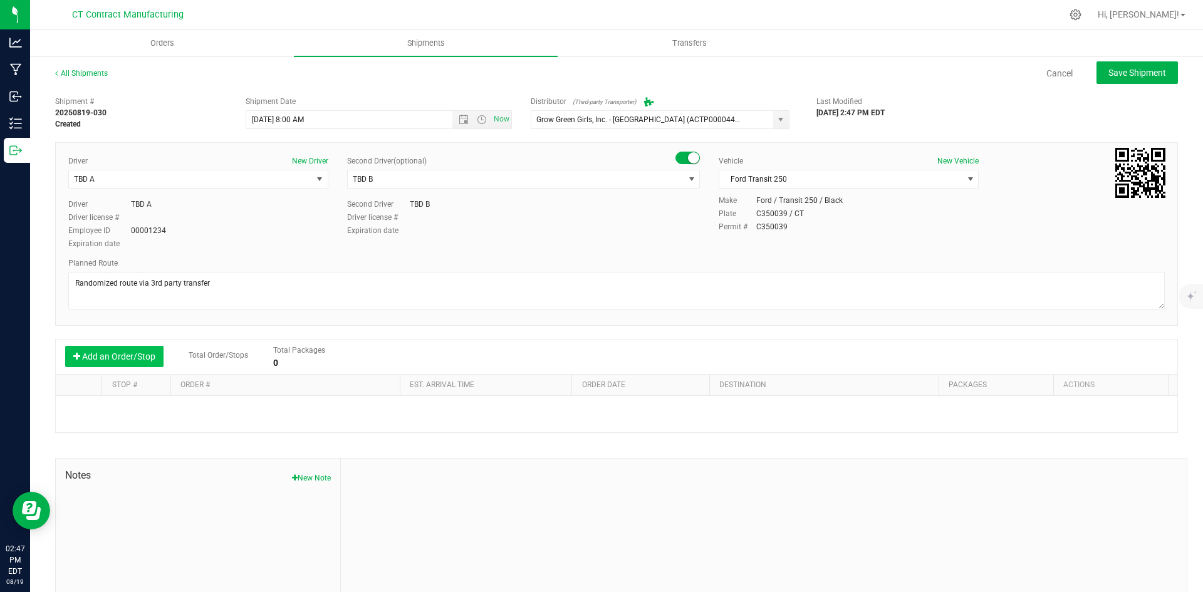
click at [105, 354] on button "Add an Order/Stop" at bounding box center [114, 356] width 98 height 21
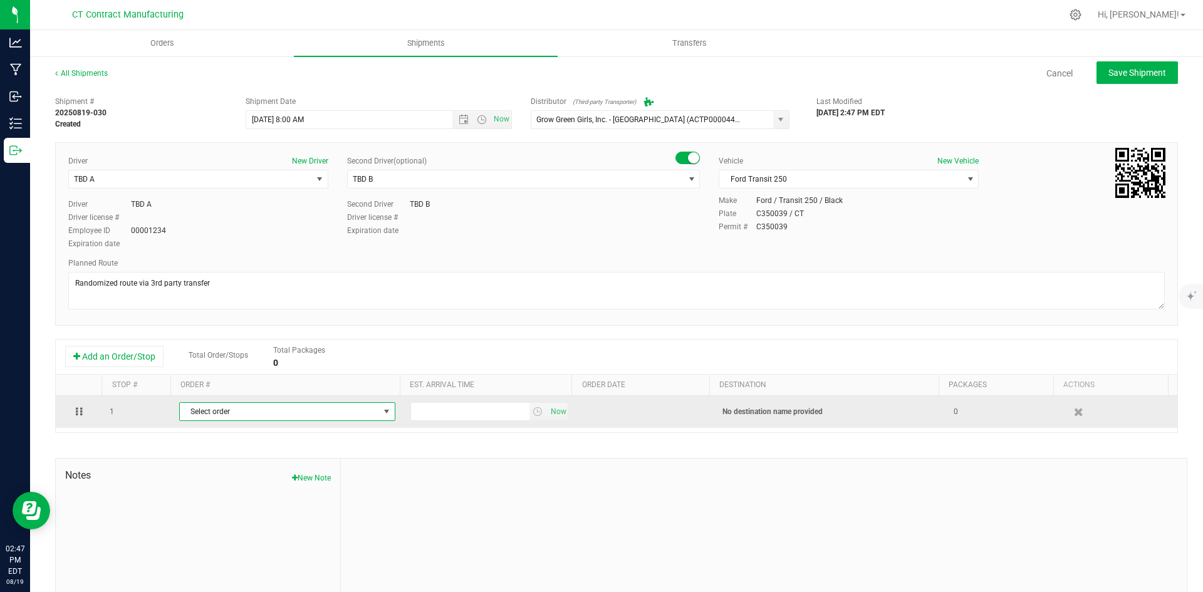
click at [250, 414] on span "Select order" at bounding box center [279, 412] width 199 height 18
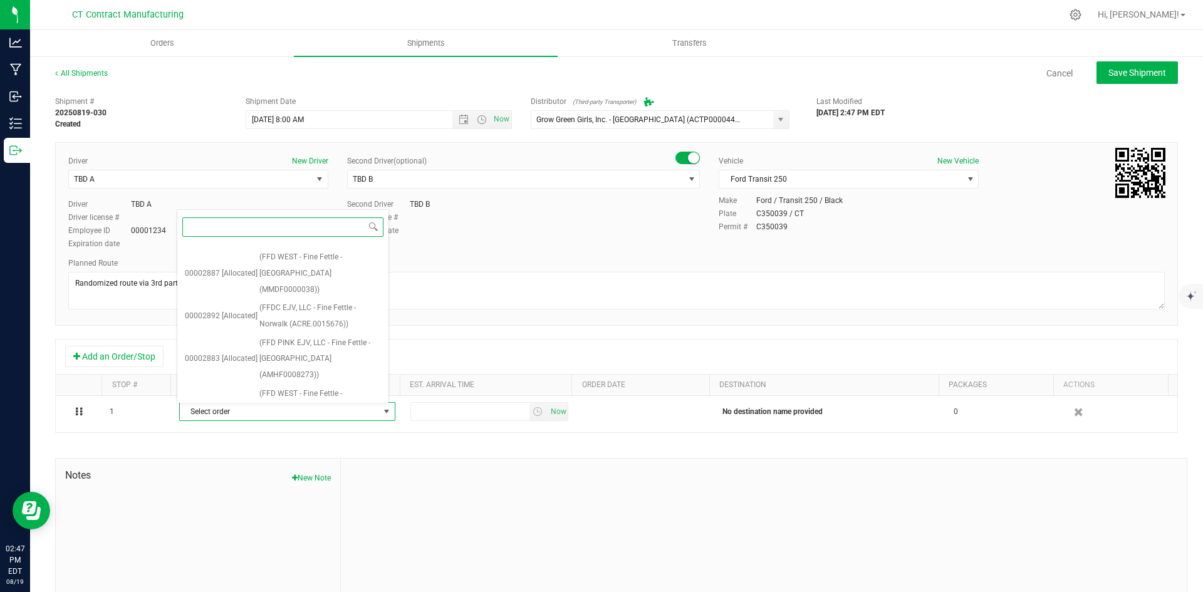
scroll to position [980, 0]
click at [323, 489] on span "(FFD PINK EJV, LLC - Fine Fettle - Bristol (AMHF0008273))" at bounding box center [320, 513] width 122 height 48
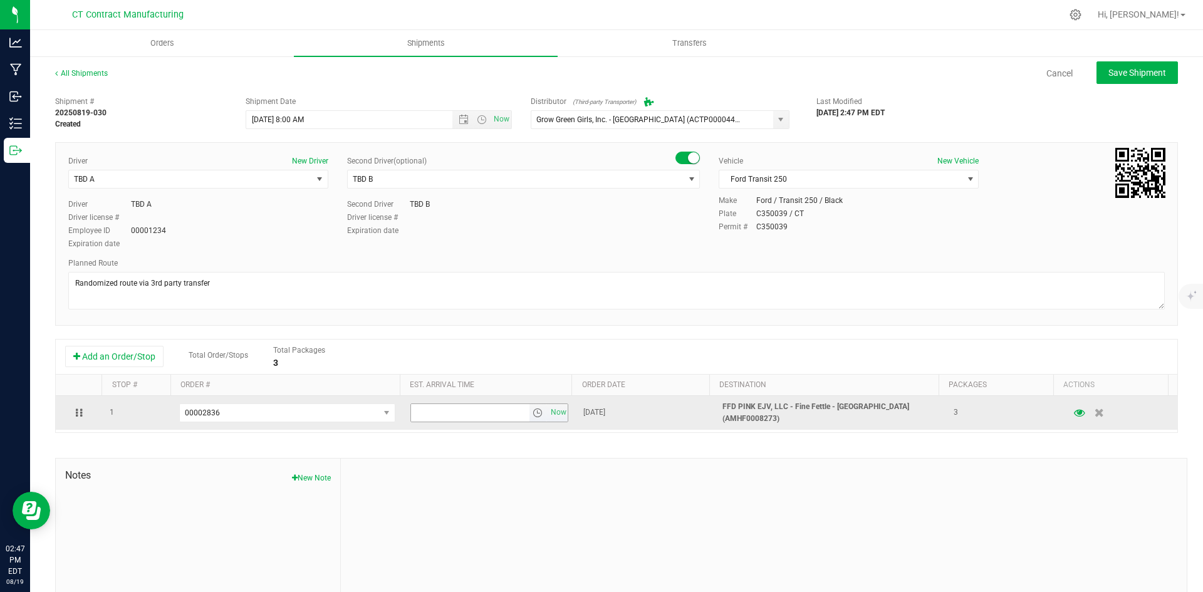
click at [533, 412] on span "select" at bounding box center [538, 413] width 10 height 10
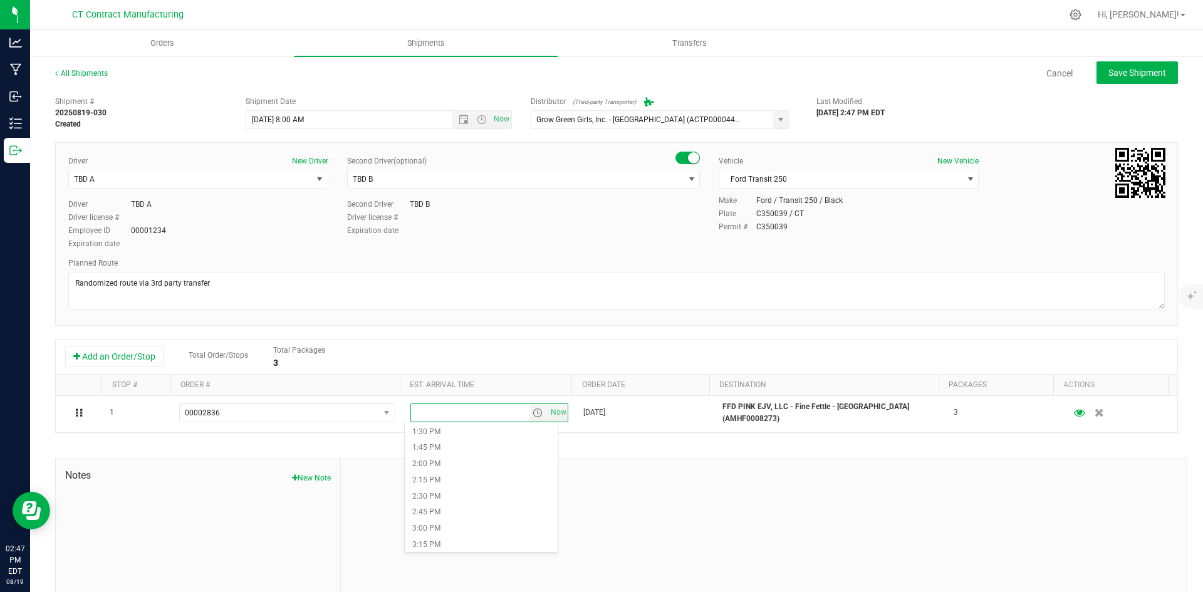
scroll to position [877, 0]
click at [462, 476] on li "2:15 PM" at bounding box center [481, 474] width 153 height 16
click at [1147, 72] on span "Save Shipment" at bounding box center [1138, 73] width 58 height 10
type input "8/20/2025 12:00 PM"
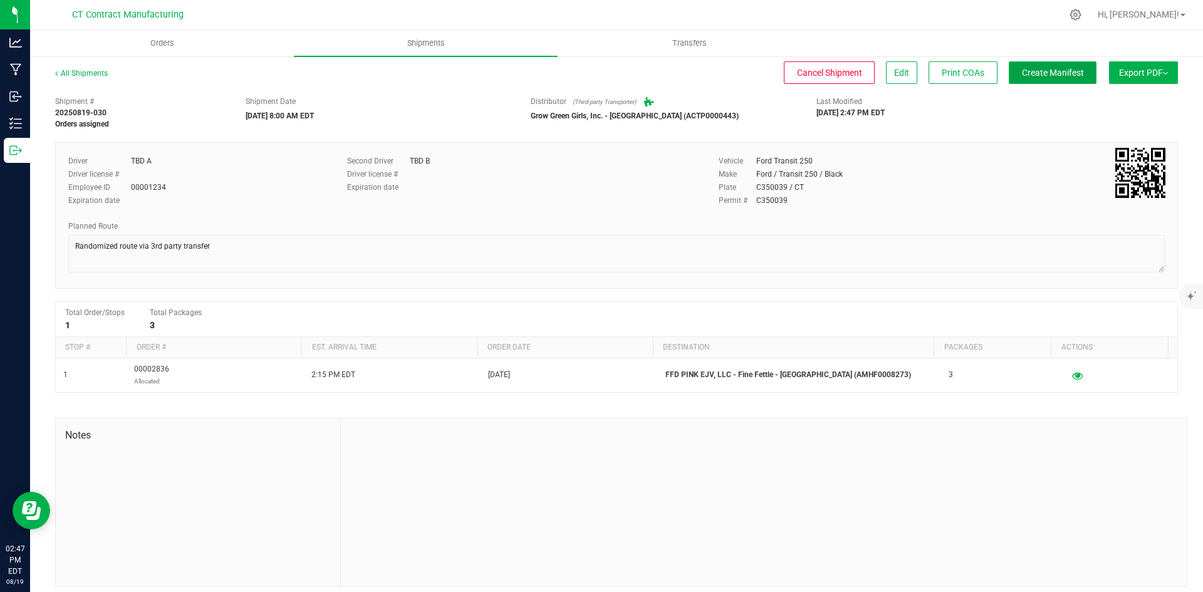
click at [1043, 66] on button "Create Manifest" at bounding box center [1053, 72] width 88 height 23
click at [94, 76] on link "All Shipments" at bounding box center [81, 73] width 53 height 9
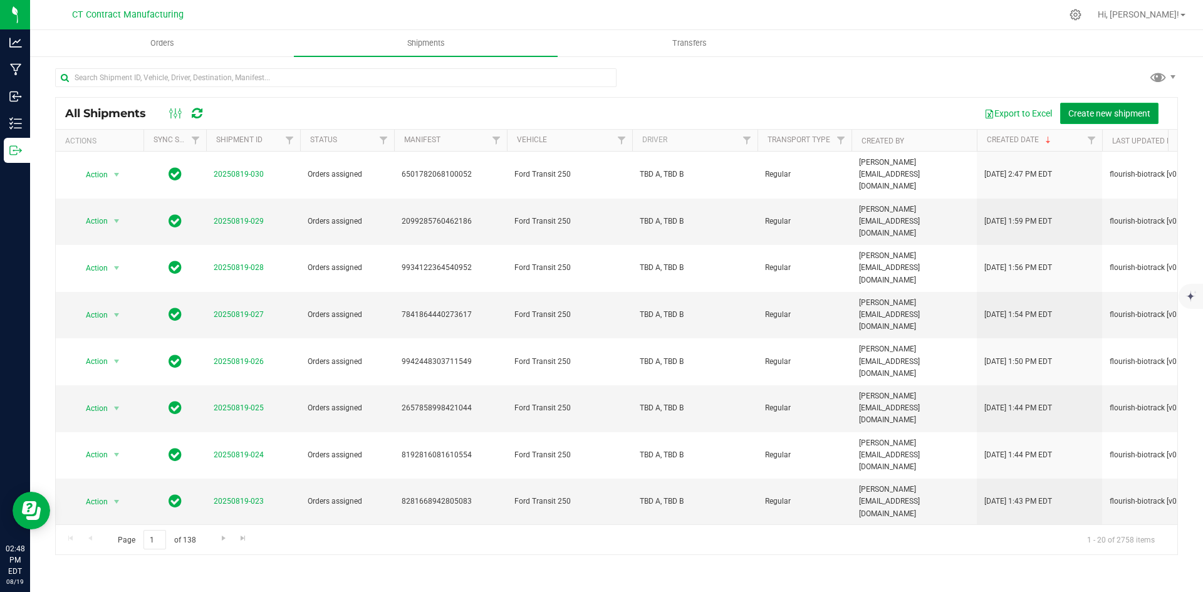
click at [1077, 123] on button "Create new shipment" at bounding box center [1109, 113] width 98 height 21
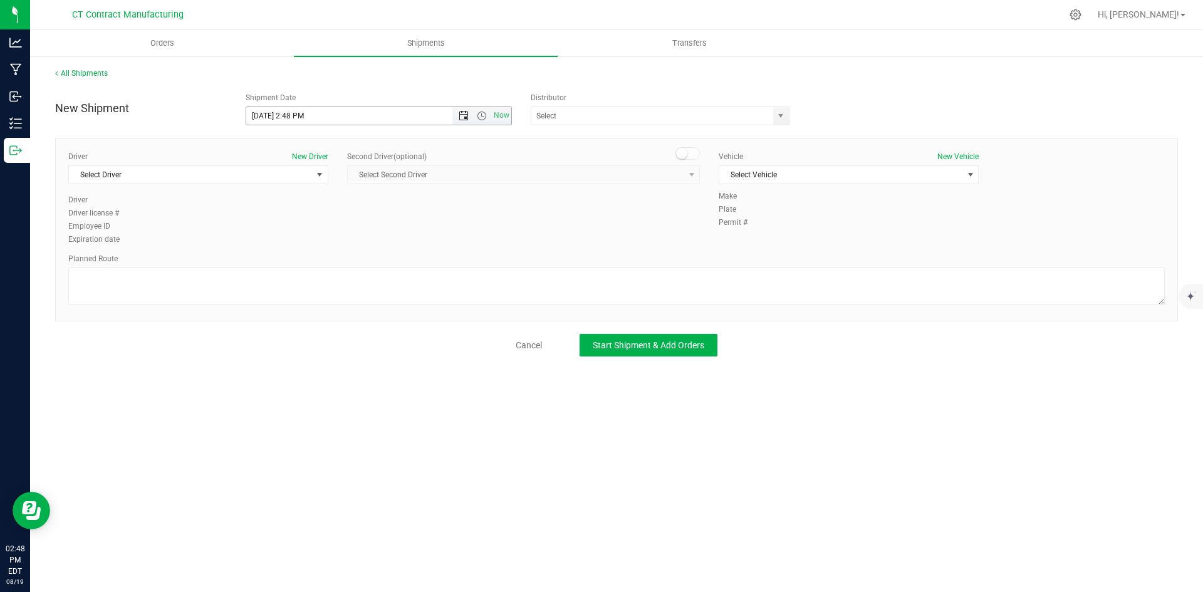
click at [463, 115] on span "Open the date view" at bounding box center [464, 116] width 10 height 10
click at [315, 238] on link "20" at bounding box center [312, 243] width 18 height 19
click at [484, 112] on span "Open the time view" at bounding box center [482, 116] width 10 height 10
click at [305, 205] on li "8:00 AM" at bounding box center [378, 206] width 264 height 16
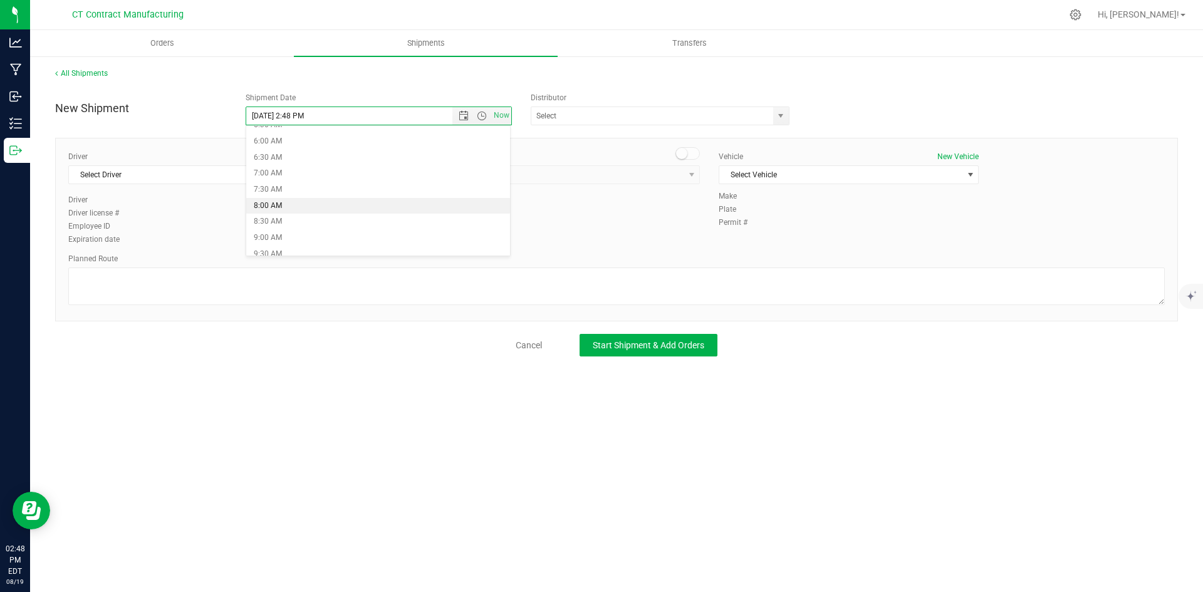
type input "8/20/2025 8:00 AM"
click at [782, 113] on span "select" at bounding box center [781, 116] width 10 height 10
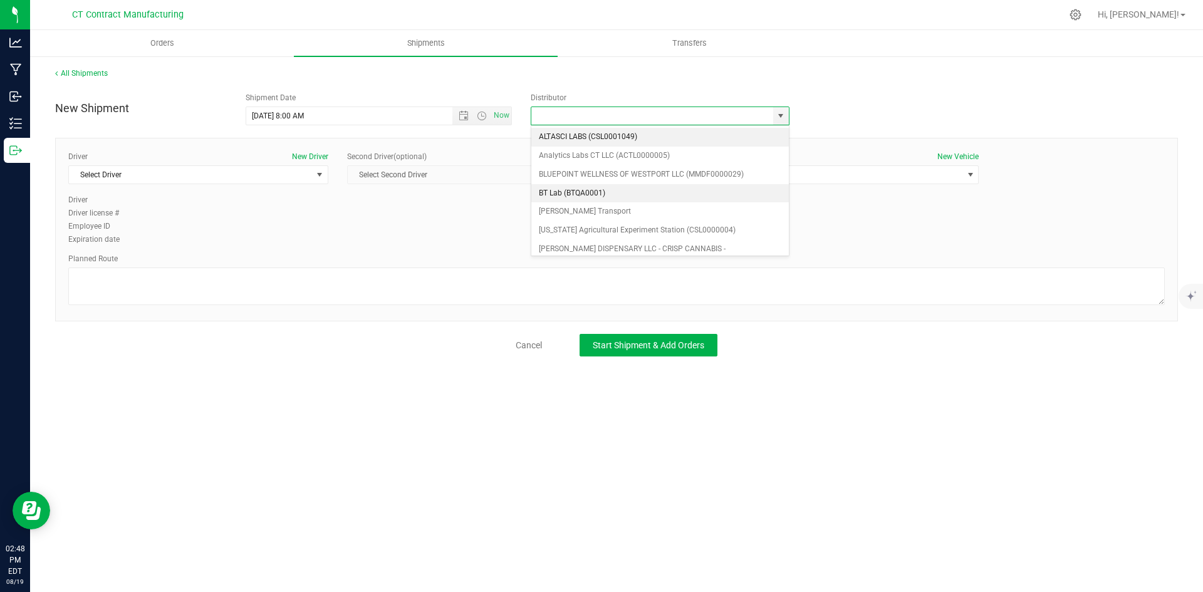
scroll to position [63, 0]
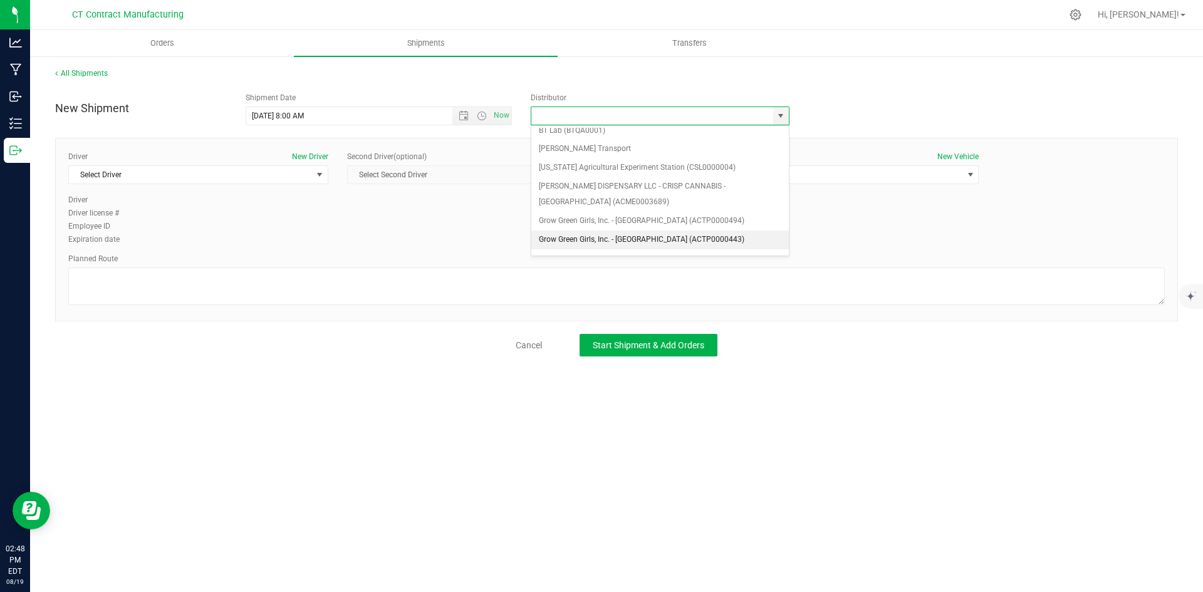
click at [675, 236] on li "Grow Green Girls, Inc. - Westbrook (ACTP0000443)" at bounding box center [660, 240] width 258 height 19
type input "Grow Green Girls, Inc. - Westbrook (ACTP0000443)"
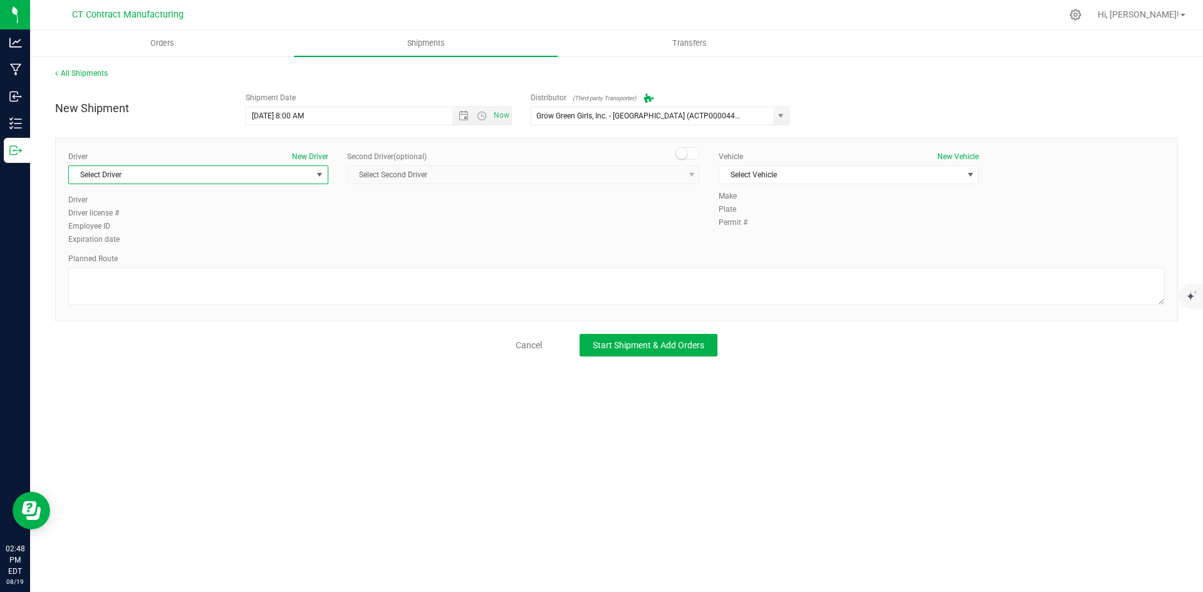
click at [318, 179] on span "select" at bounding box center [320, 175] width 10 height 10
click at [260, 226] on li "TBD A" at bounding box center [198, 227] width 259 height 19
click at [696, 156] on span at bounding box center [688, 153] width 25 height 13
click at [691, 172] on span "select" at bounding box center [692, 175] width 10 height 10
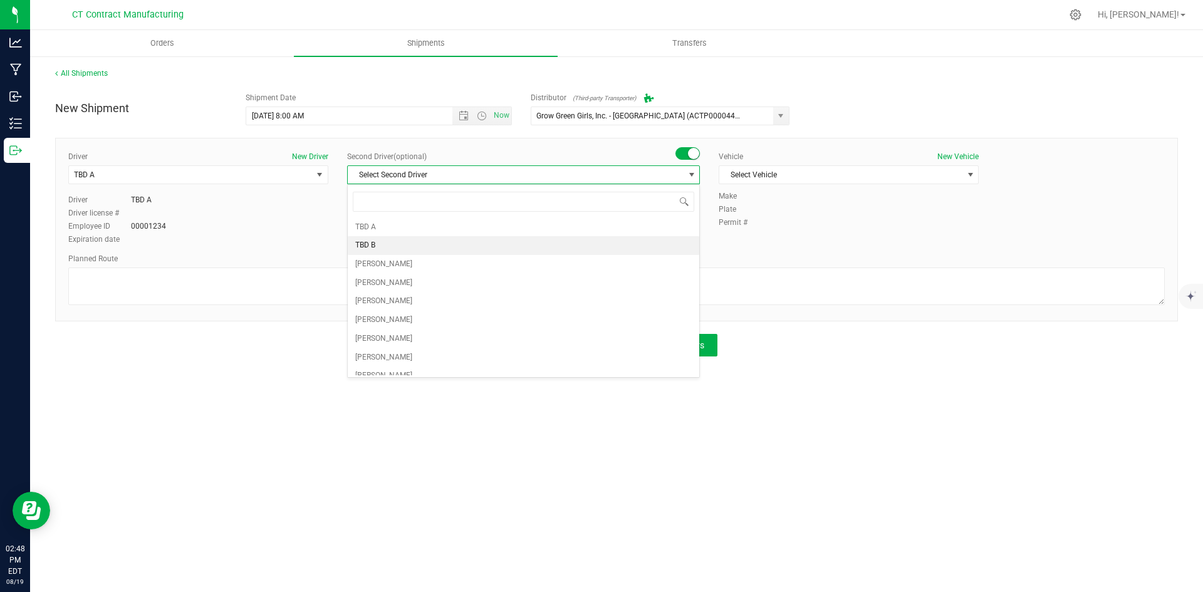
click at [463, 246] on li "TBD B" at bounding box center [524, 245] width 352 height 19
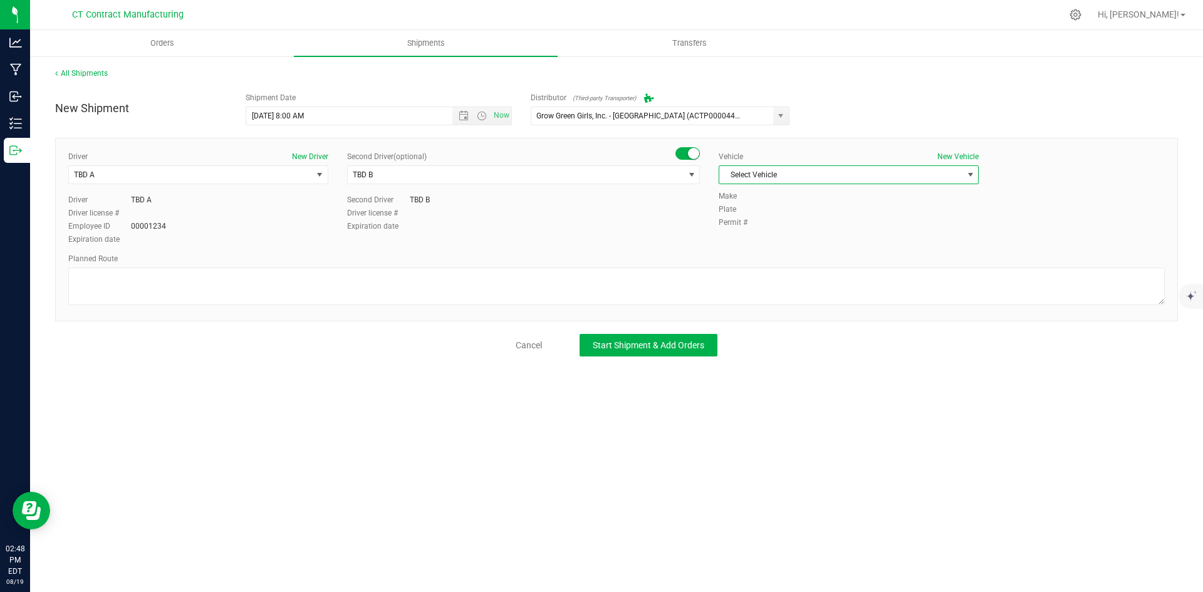
click at [778, 181] on span "Select Vehicle" at bounding box center [840, 175] width 243 height 18
click at [777, 215] on li "Ford Transit 250" at bounding box center [848, 215] width 259 height 19
click at [524, 278] on textarea at bounding box center [616, 287] width 1097 height 38
paste textarea "Hello, Please see the attached manifest(s) and invoice(s) for tomorrow's delive…"
type textarea "Hello, Please see the attached manifest(s) and invoice(s) for tomorrow's delive…"
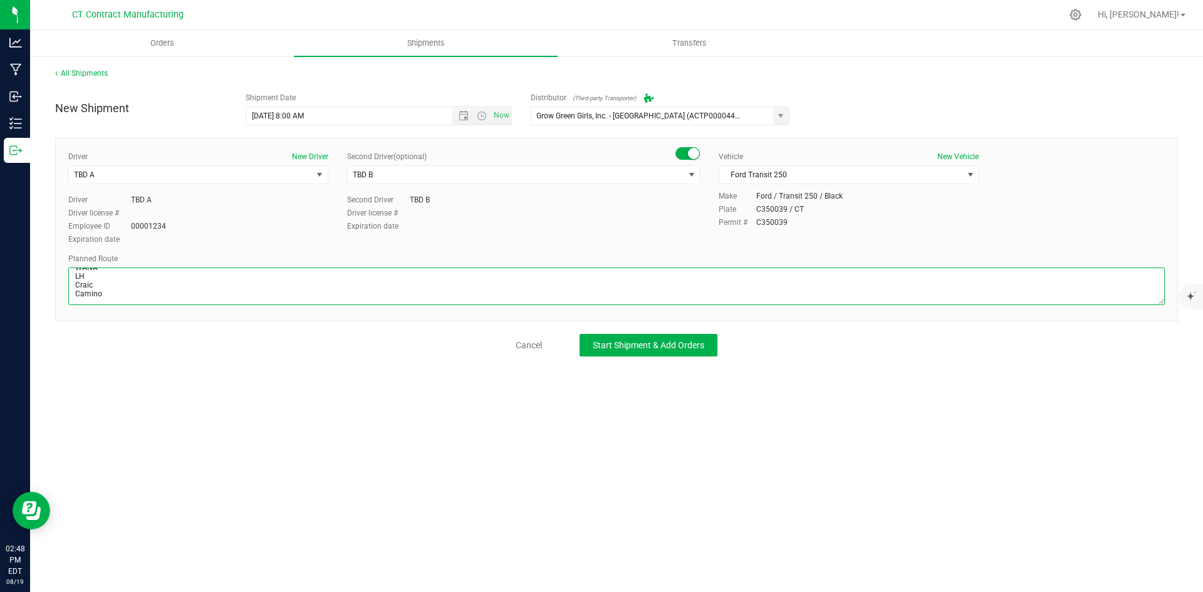
scroll to position [0, 0]
drag, startPoint x: 103, startPoint y: 292, endPoint x: 50, endPoint y: 255, distance: 65.4
click at [50, 255] on div "All Shipments New Shipment Shipment Date 8/20/2025 8:00 AM Now Distributor (Thi…" at bounding box center [616, 212] width 1173 height 314
type textarea "Randomized route via 3rd party transporter"
click at [630, 347] on span "Start Shipment & Add Orders" at bounding box center [649, 345] width 112 height 10
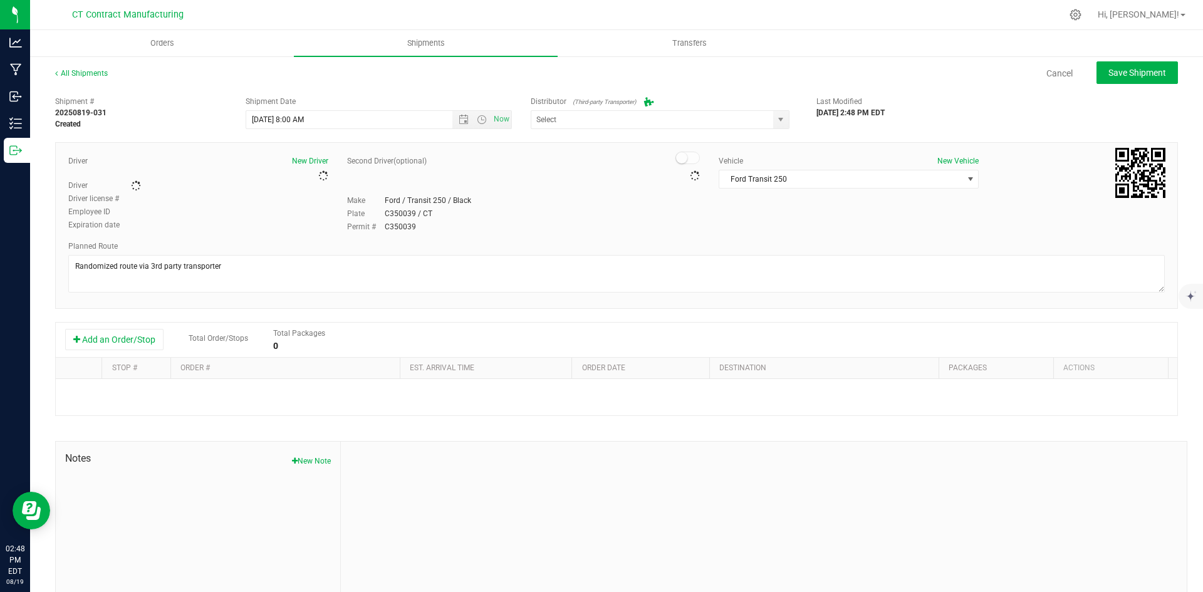
type input "Grow Green Girls, Inc. - [GEOGRAPHIC_DATA] (ACTP0000443)"
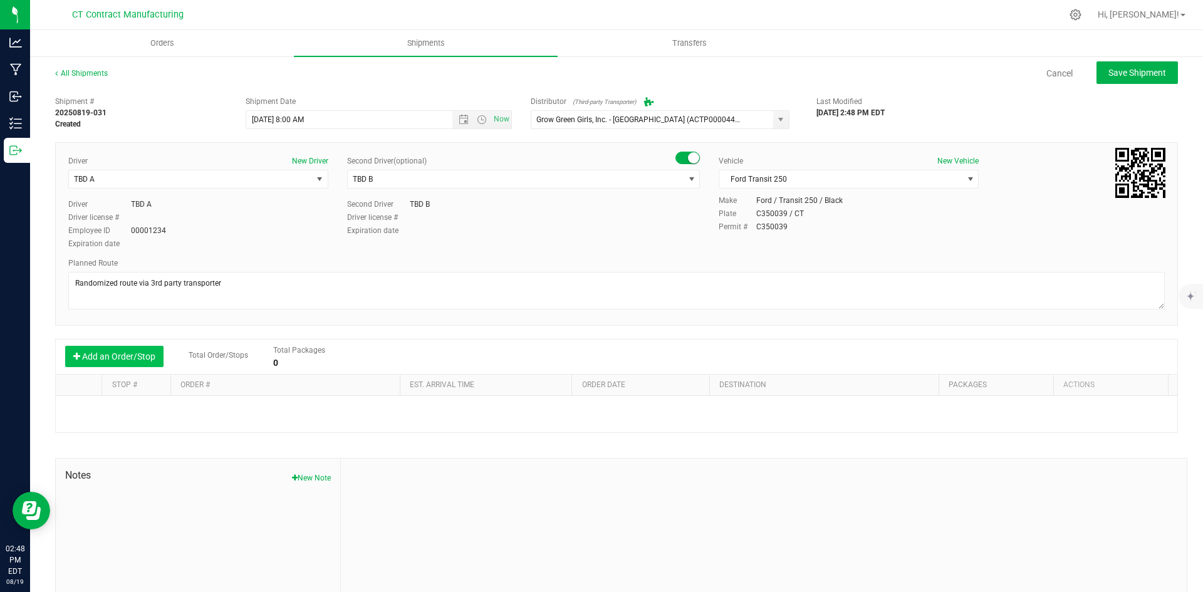
click at [108, 357] on button "Add an Order/Stop" at bounding box center [114, 356] width 98 height 21
click at [248, 386] on th "Order #" at bounding box center [284, 385] width 229 height 21
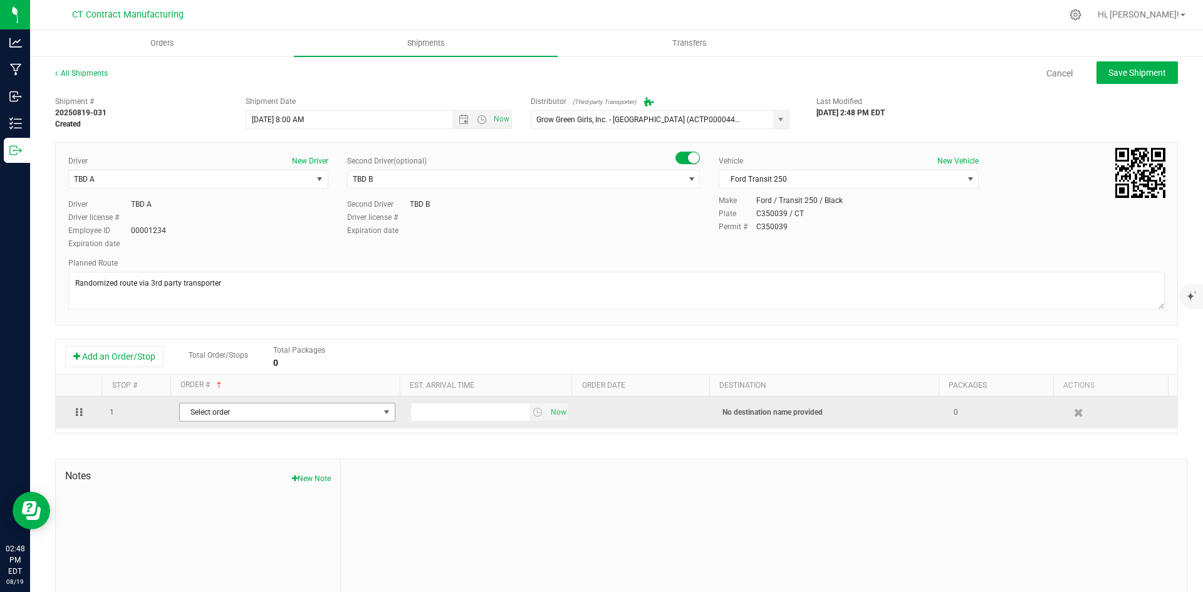
click at [257, 411] on span "Select order" at bounding box center [279, 413] width 199 height 18
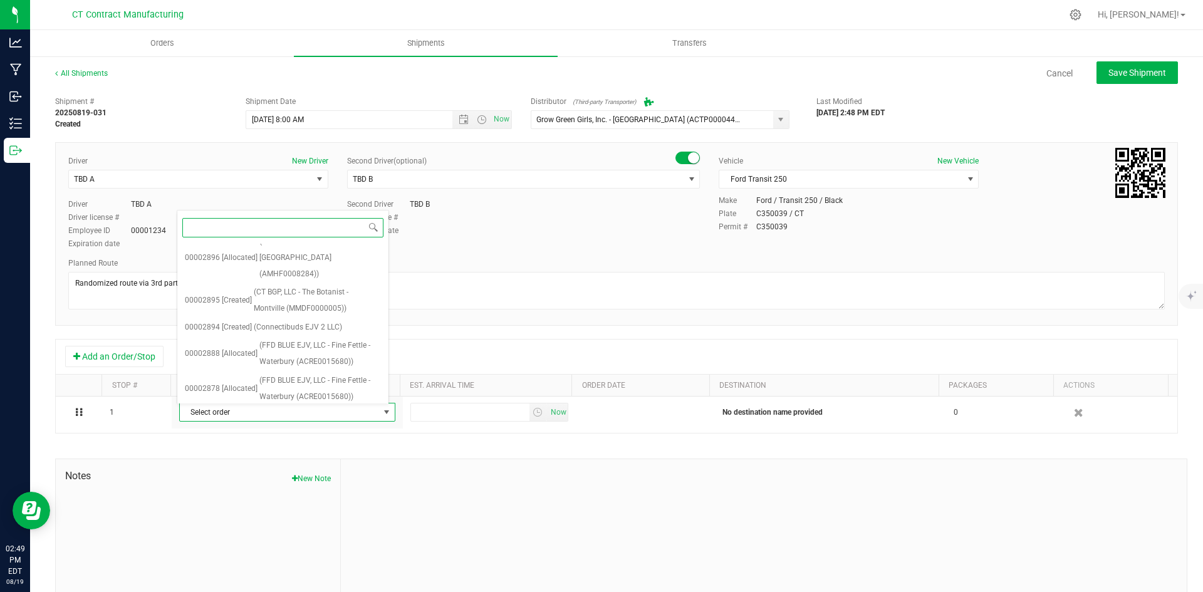
scroll to position [566, 0]
type input "2883"
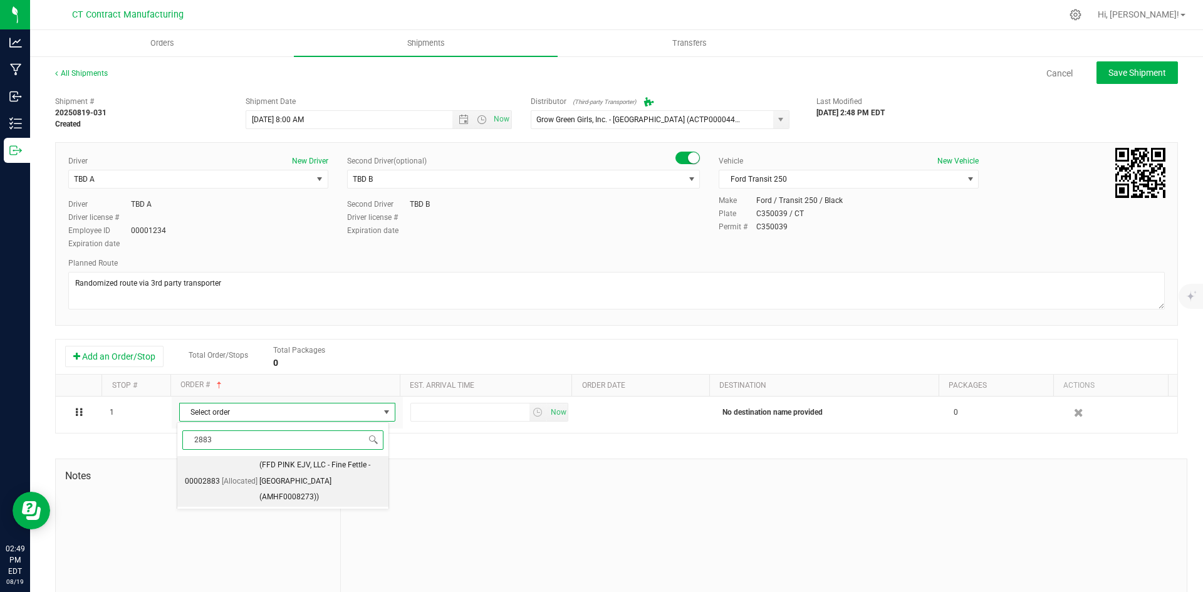
scroll to position [0, 0]
click at [324, 476] on span "(FFD PINK EJV, LLC - Fine Fettle - Bristol (AMHF0008273))" at bounding box center [320, 481] width 122 height 48
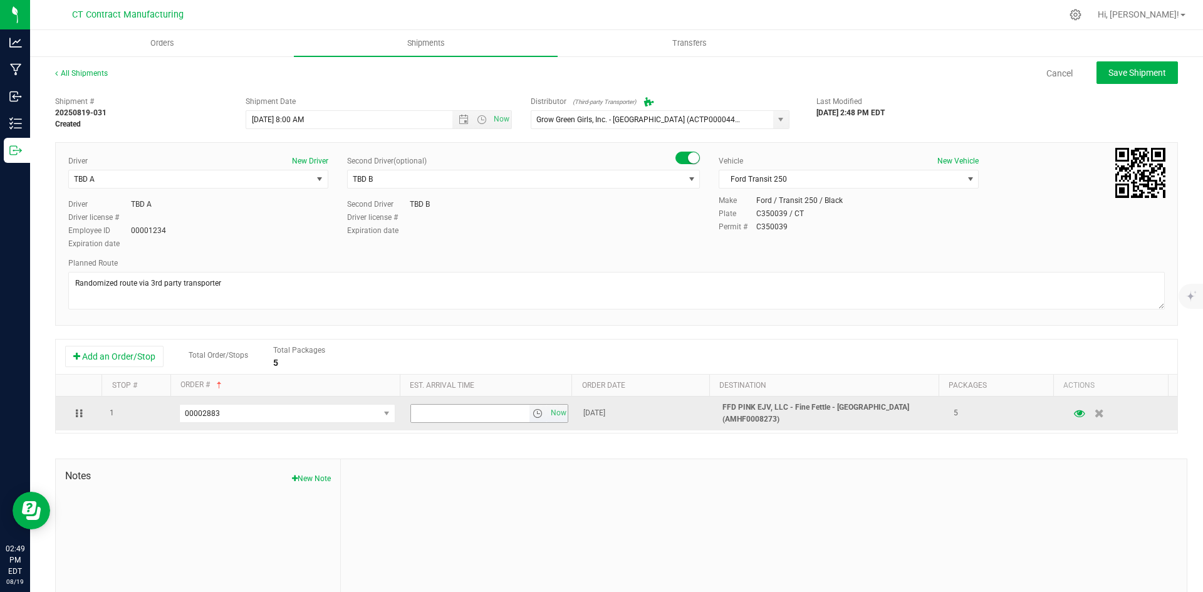
click at [533, 410] on span "select" at bounding box center [538, 414] width 10 height 10
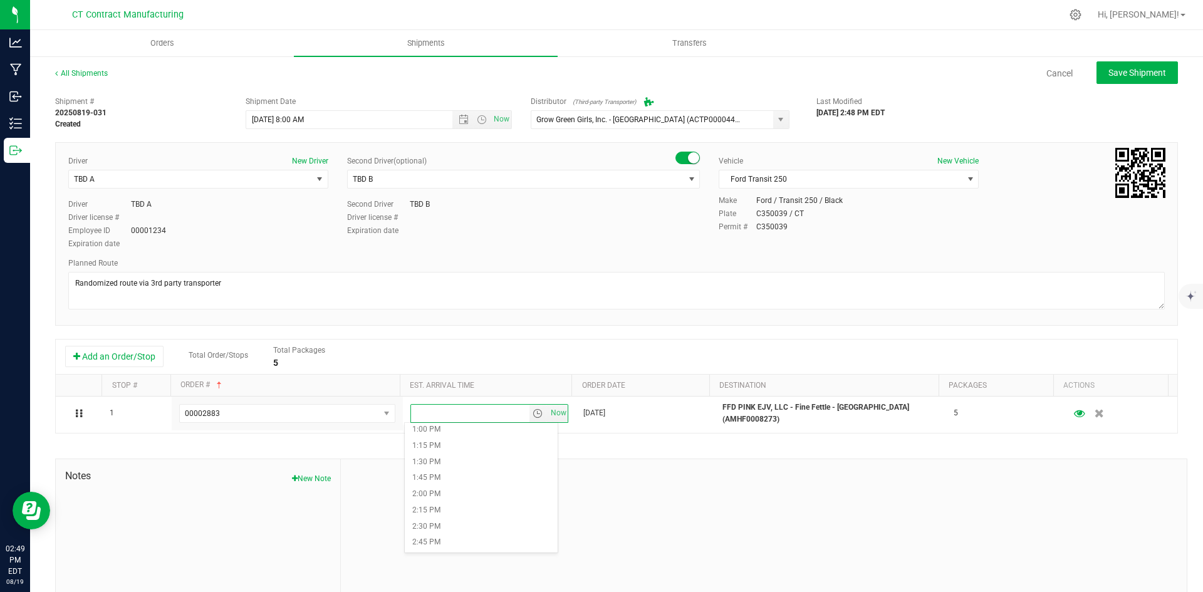
scroll to position [815, 0]
click at [444, 538] on li "2:15 PM" at bounding box center [481, 537] width 153 height 16
click at [1109, 71] on span "Save Shipment" at bounding box center [1138, 73] width 58 height 10
type input "8/20/2025 12:00 PM"
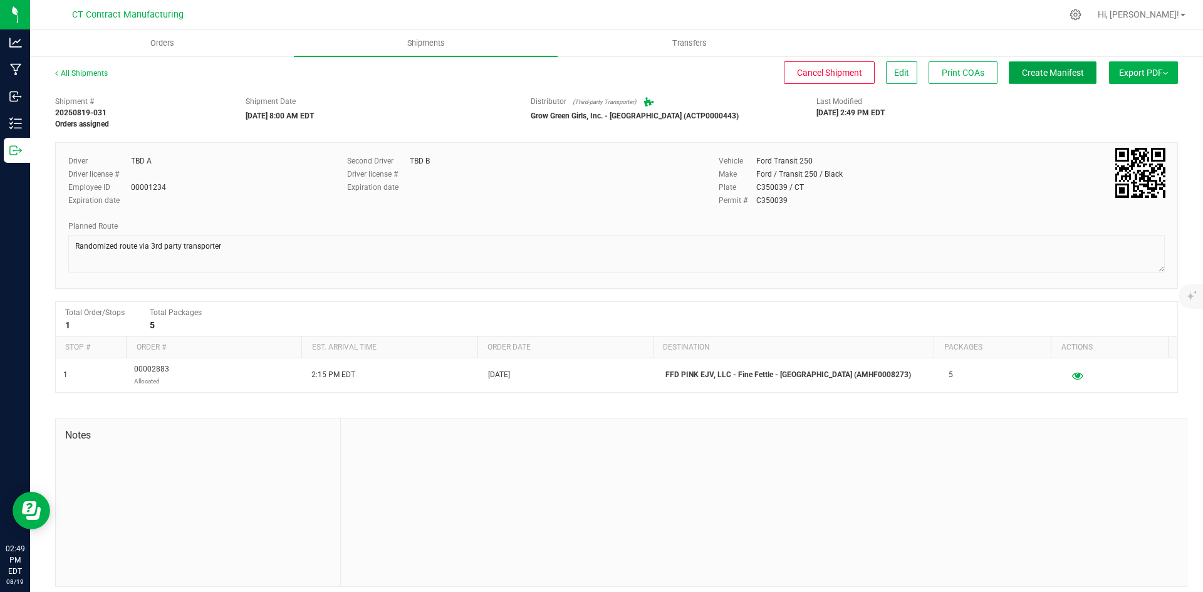
click at [1029, 75] on span "Create Manifest" at bounding box center [1053, 73] width 62 height 10
click at [105, 75] on link "All Shipments" at bounding box center [81, 73] width 53 height 9
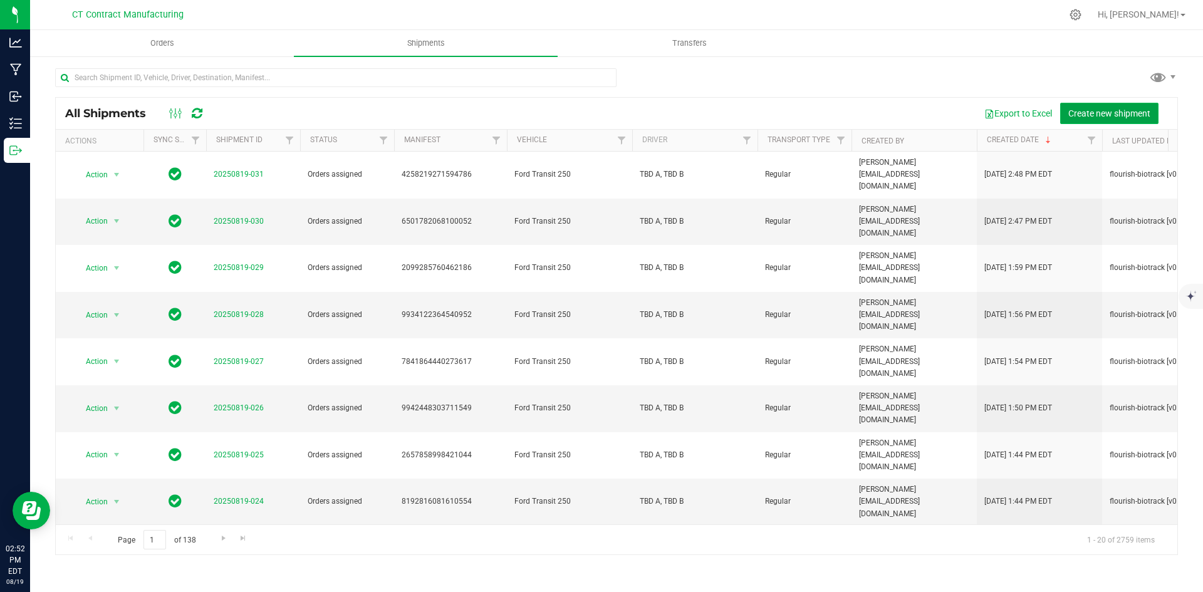
click at [1120, 117] on span "Create new shipment" at bounding box center [1109, 113] width 82 height 10
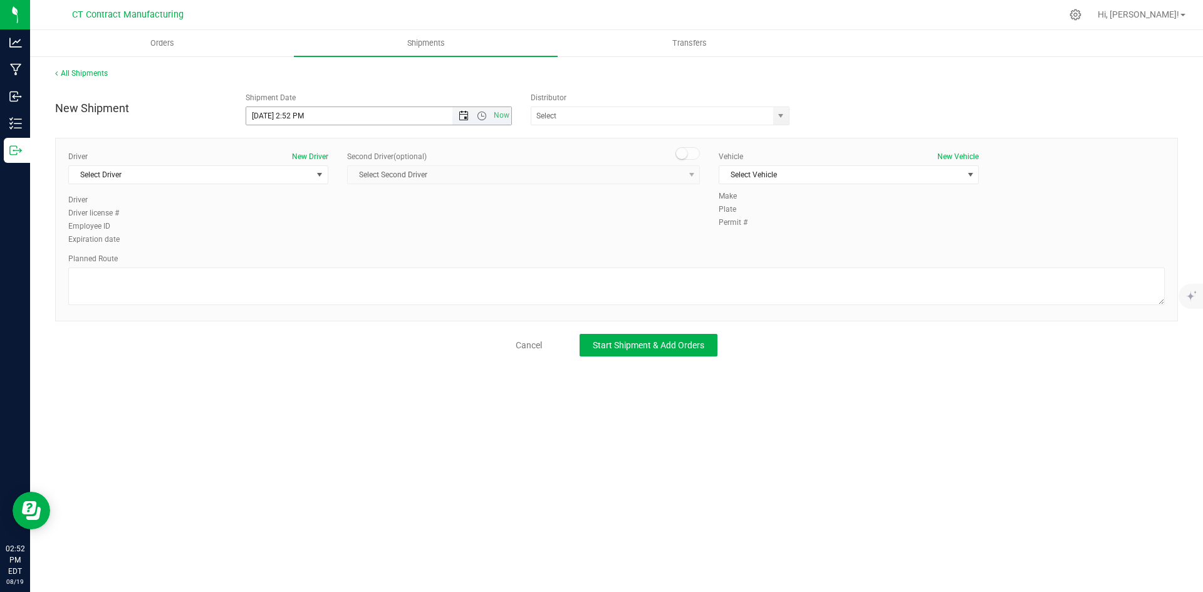
click at [467, 114] on span "Open the date view" at bounding box center [464, 116] width 10 height 10
click at [309, 245] on link "20" at bounding box center [312, 243] width 18 height 19
click at [481, 115] on span "Open the time view" at bounding box center [482, 116] width 10 height 10
click at [330, 205] on li "8:00 AM" at bounding box center [378, 206] width 264 height 16
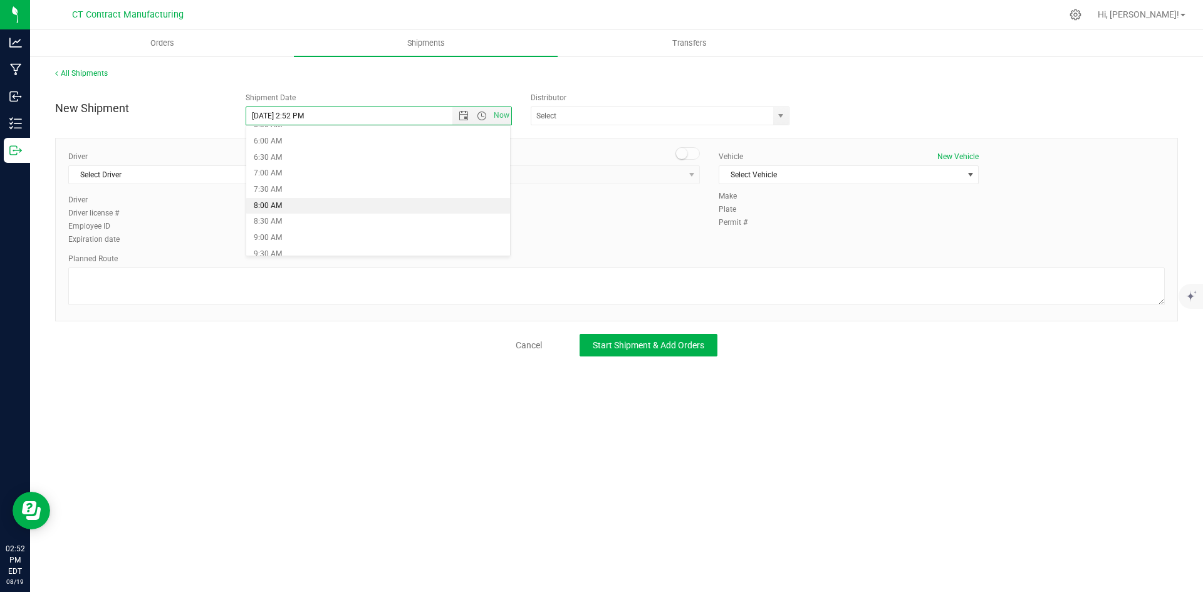
type input "8/20/2025 8:00 AM"
click at [781, 112] on span "select" at bounding box center [781, 116] width 10 height 10
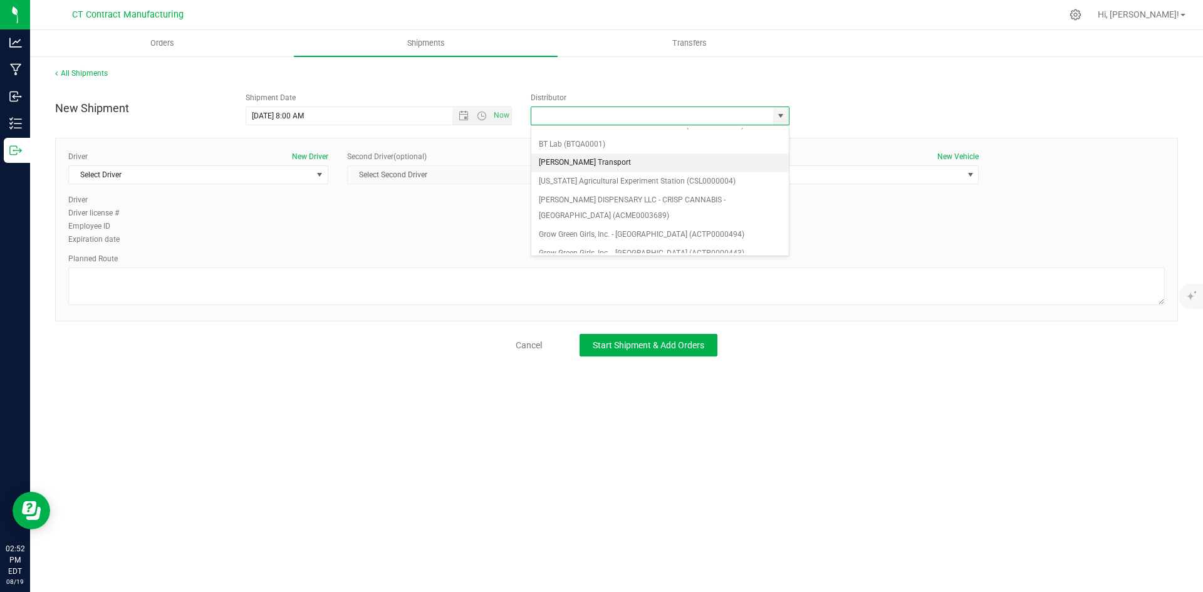
scroll to position [63, 0]
click at [659, 241] on li "Grow Green Girls, Inc. - [GEOGRAPHIC_DATA] (ACTP0000443)" at bounding box center [660, 240] width 258 height 19
type input "Grow Green Girls, Inc. - [GEOGRAPHIC_DATA] (ACTP0000443)"
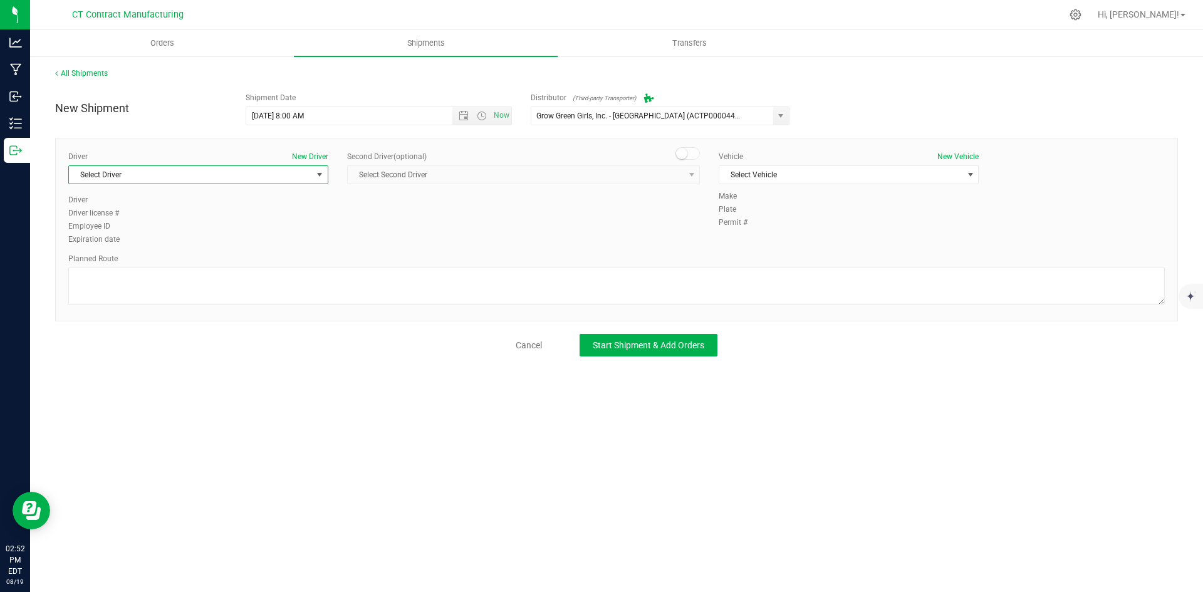
click at [325, 178] on span "select" at bounding box center [320, 175] width 10 height 10
click at [216, 226] on li "TBD A" at bounding box center [198, 227] width 259 height 19
click at [696, 153] on span at bounding box center [688, 153] width 25 height 13
click at [687, 175] on span "select" at bounding box center [692, 175] width 10 height 10
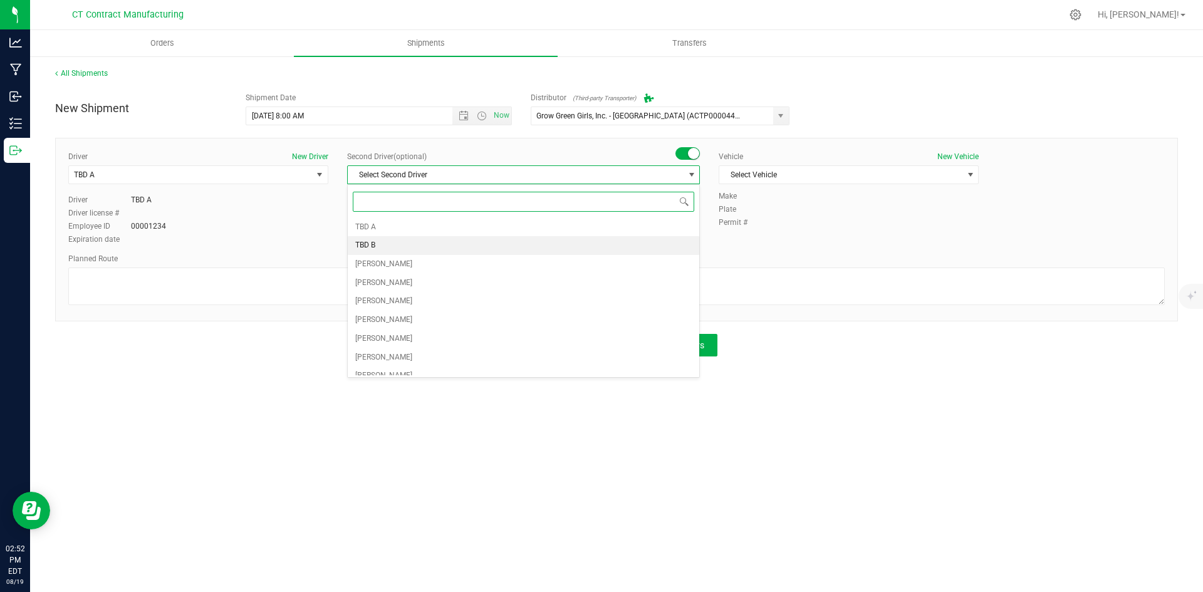
click at [396, 241] on li "TBD B" at bounding box center [524, 245] width 352 height 19
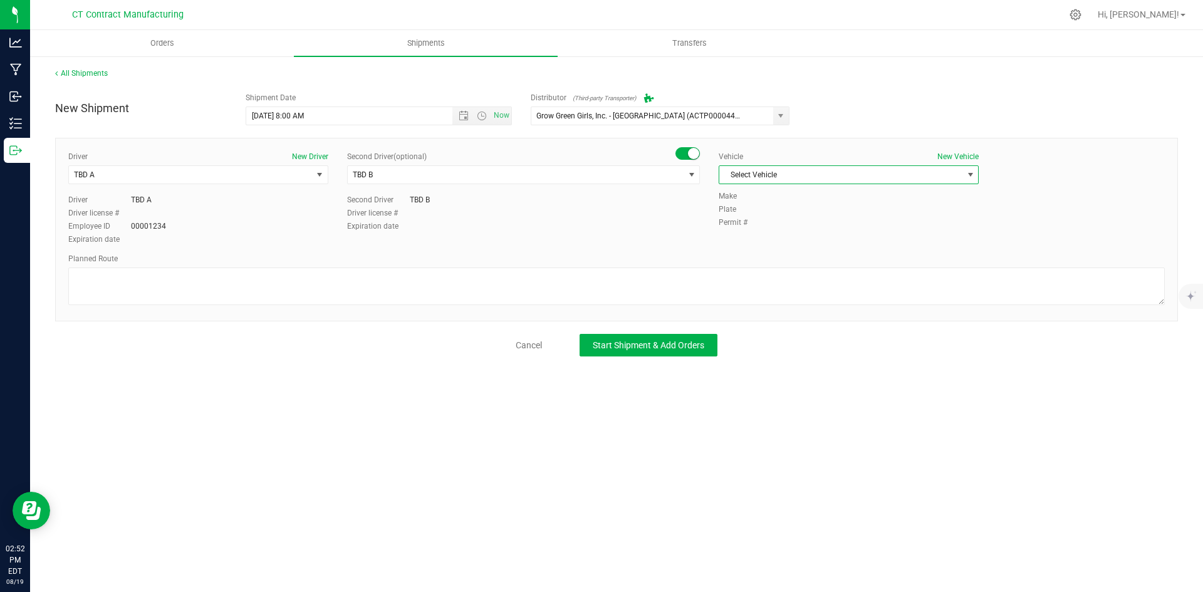
click at [805, 174] on span "Select Vehicle" at bounding box center [840, 175] width 243 height 18
click at [787, 211] on li "Ford Transit 250" at bounding box center [848, 215] width 259 height 19
click at [447, 292] on textarea at bounding box center [616, 287] width 1097 height 38
click at [190, 281] on textarea at bounding box center [616, 287] width 1097 height 38
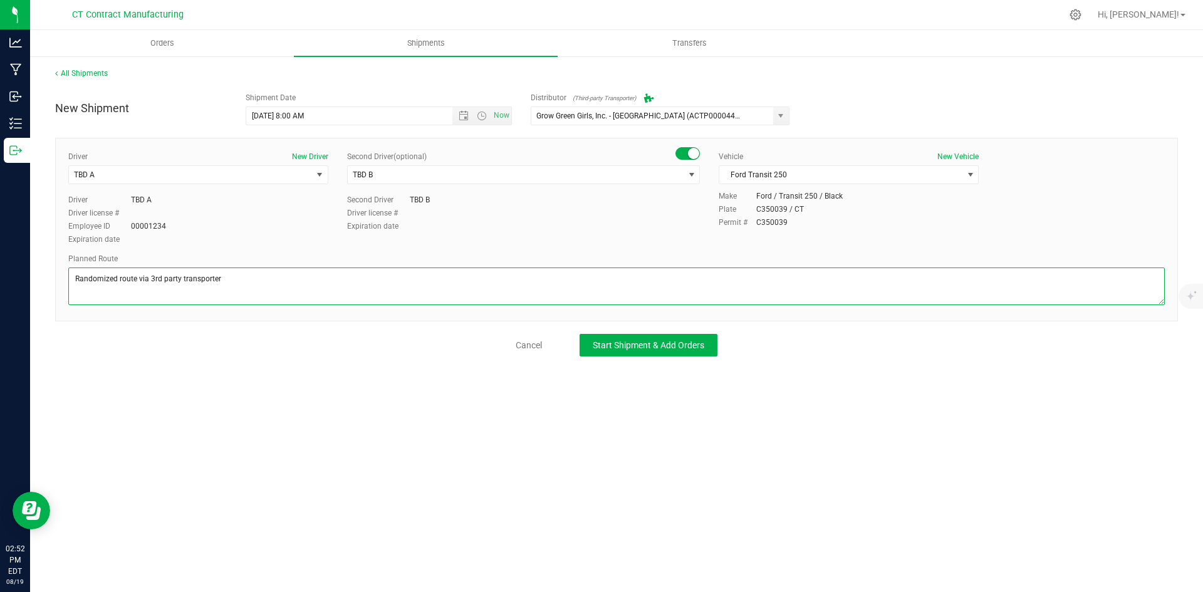
click at [190, 281] on textarea at bounding box center [616, 287] width 1097 height 38
type textarea "Randomized route via 3rd party transporter"
click at [652, 348] on span "Start Shipment & Add Orders" at bounding box center [649, 345] width 112 height 10
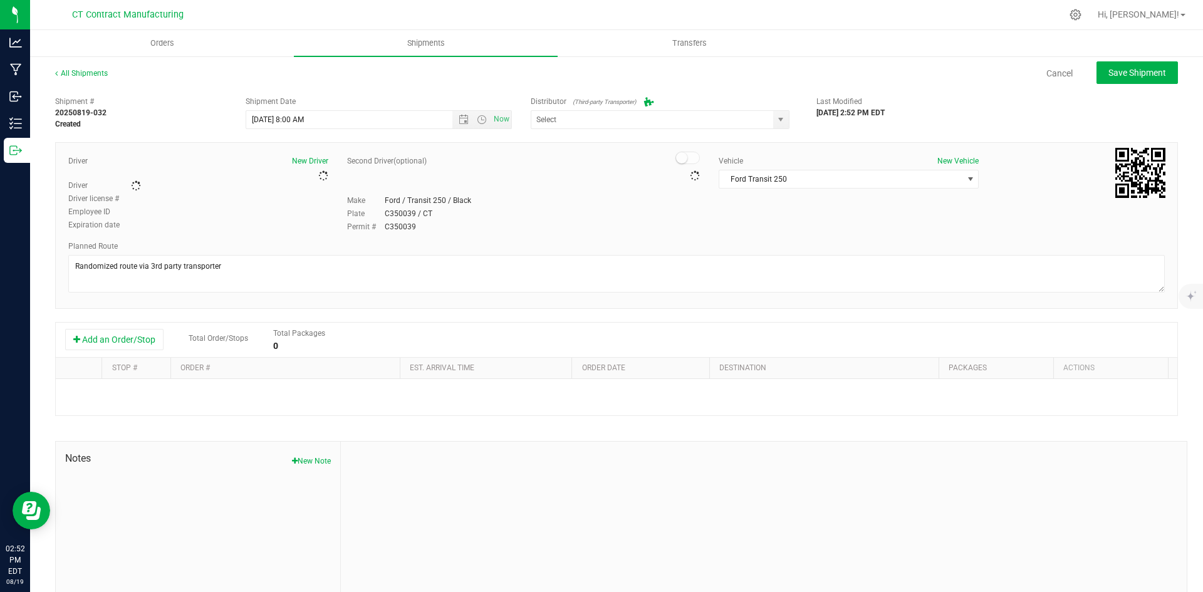
type input "Grow Green Girls, Inc. - [GEOGRAPHIC_DATA] (ACTP0000443)"
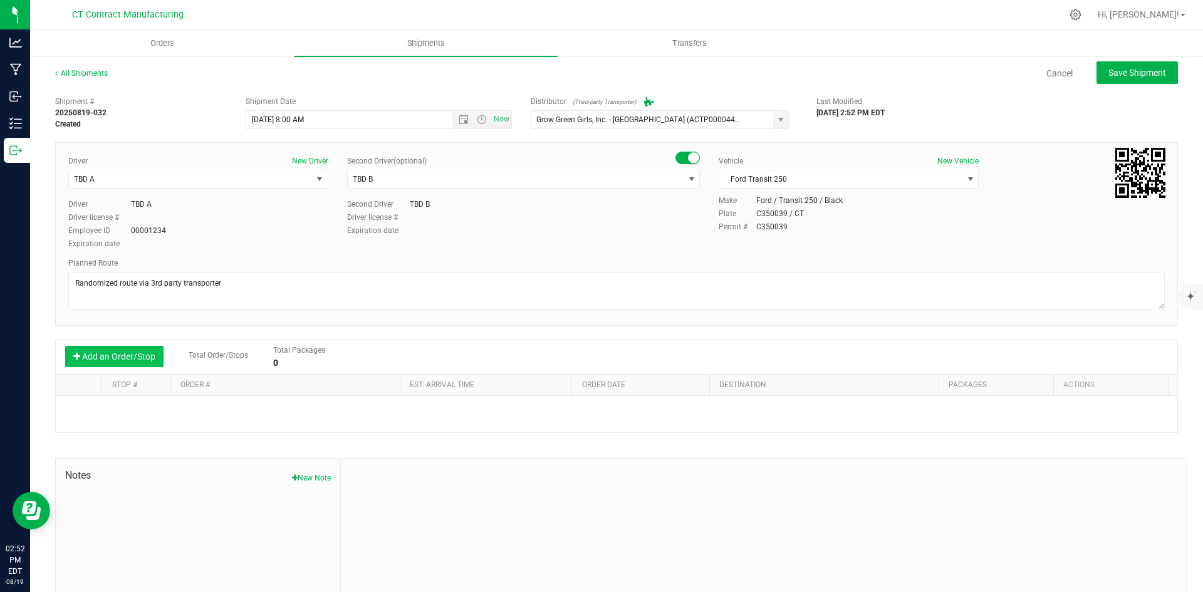
click at [125, 347] on button "Add an Order/Stop" at bounding box center [114, 356] width 98 height 21
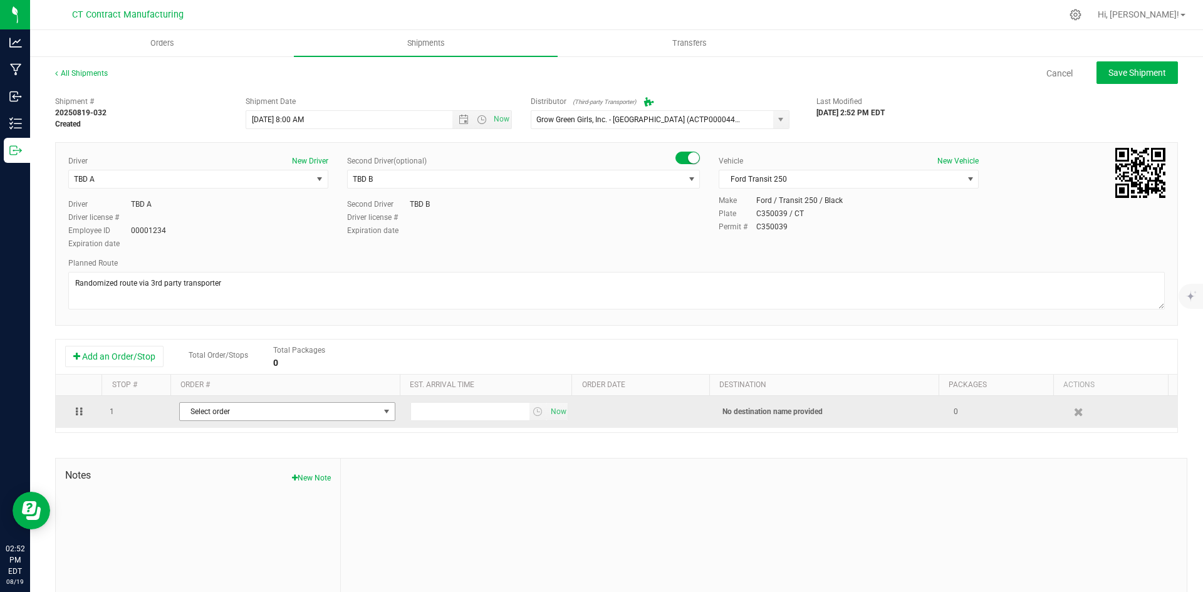
click at [268, 416] on span "Select order" at bounding box center [279, 412] width 199 height 18
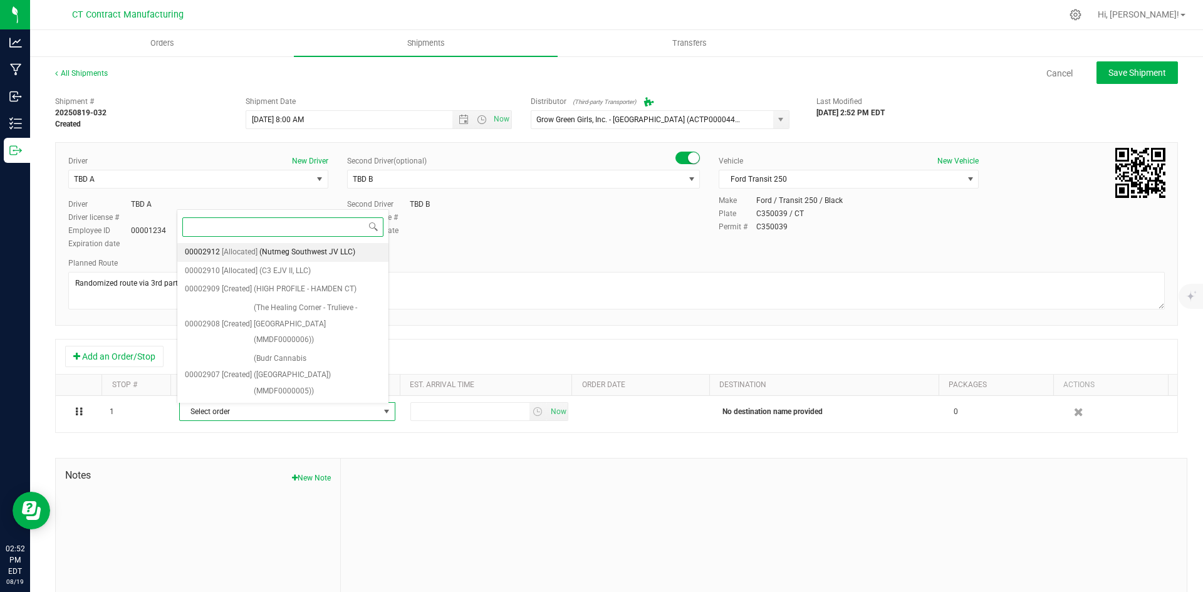
click at [309, 252] on span "(Nutmeg Southwest JV LLC)" at bounding box center [307, 252] width 96 height 16
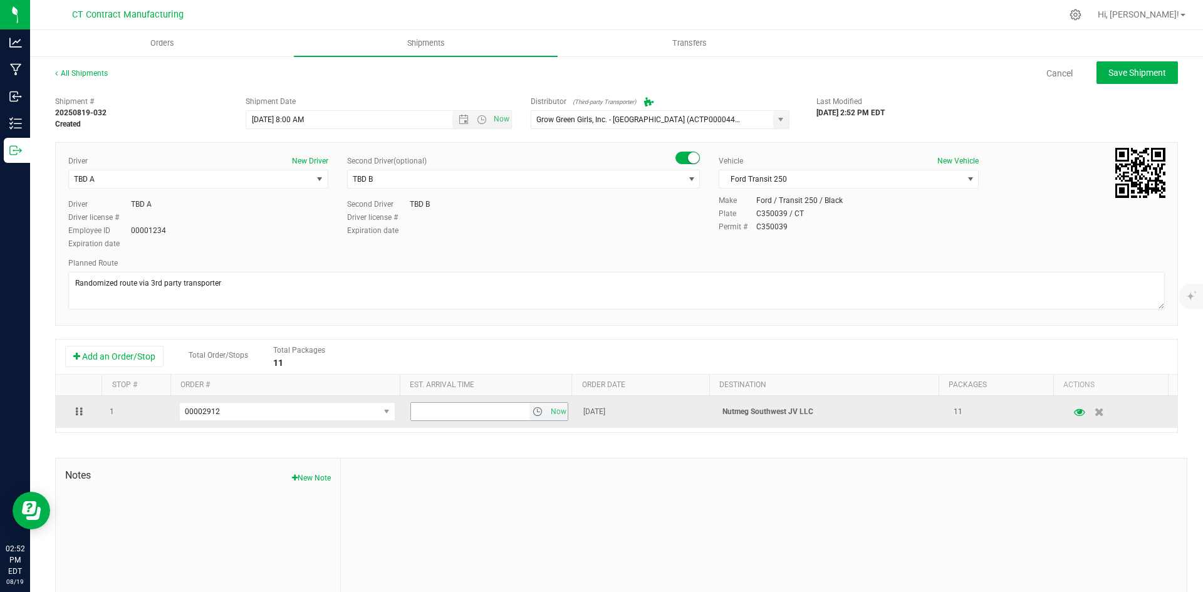
click at [533, 412] on span "select" at bounding box center [538, 412] width 10 height 10
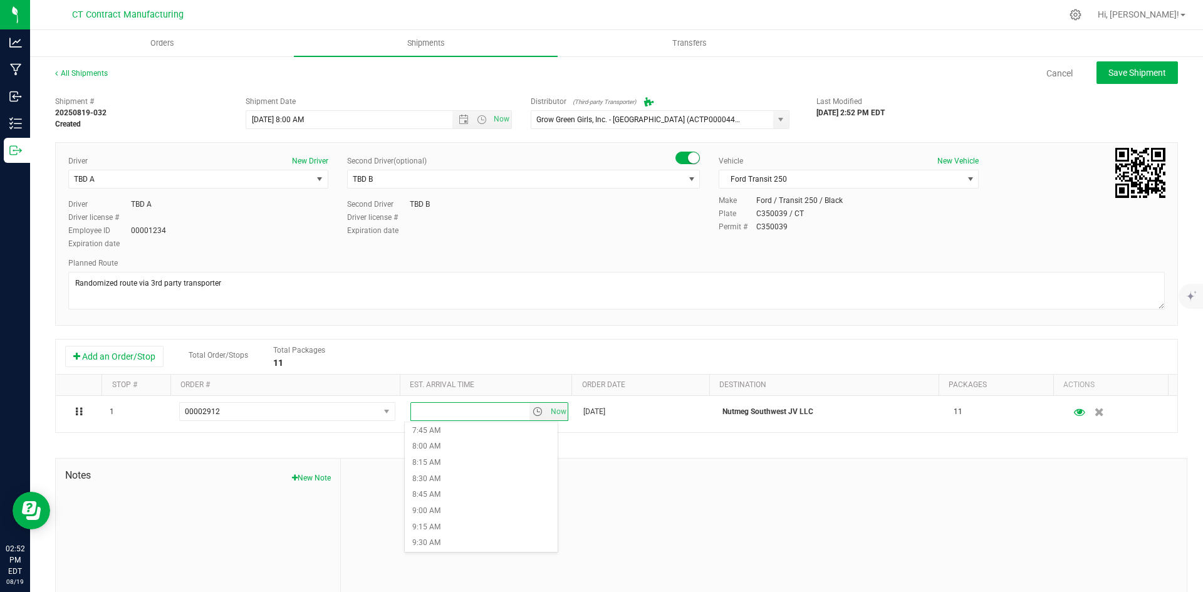
scroll to position [564, 0]
click at [480, 518] on li "10:00 AM" at bounding box center [481, 513] width 153 height 16
click at [1110, 69] on span "Save Shipment" at bounding box center [1138, 73] width 58 height 10
type input "8/20/2025 12:00 PM"
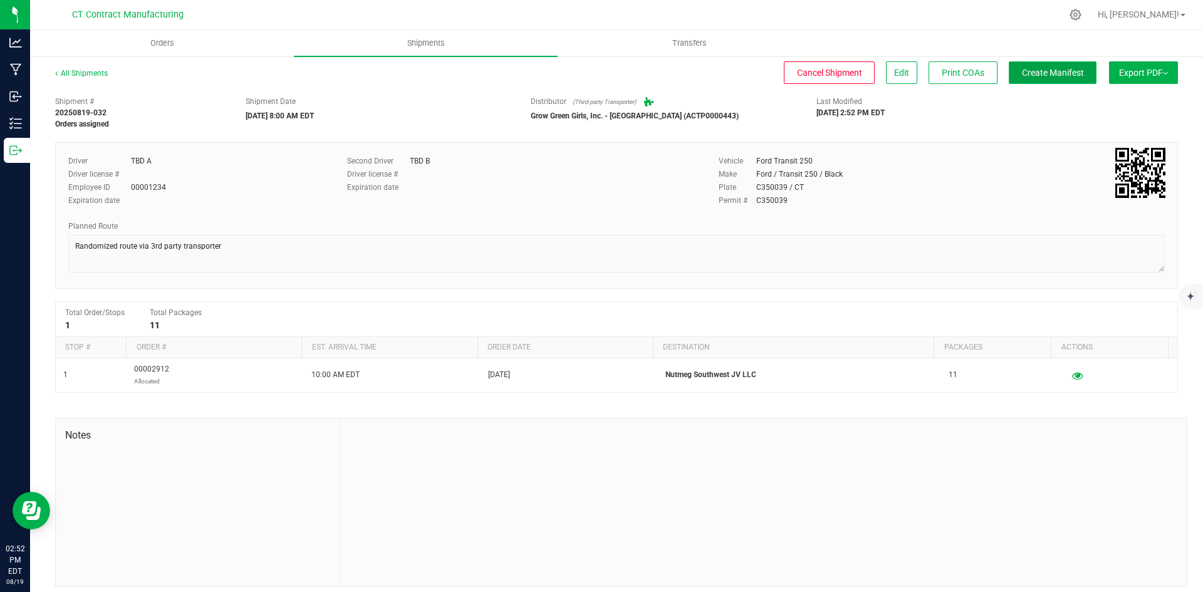
click at [1030, 69] on span "Create Manifest" at bounding box center [1053, 73] width 62 height 10
click at [92, 76] on link "All Shipments" at bounding box center [81, 73] width 53 height 9
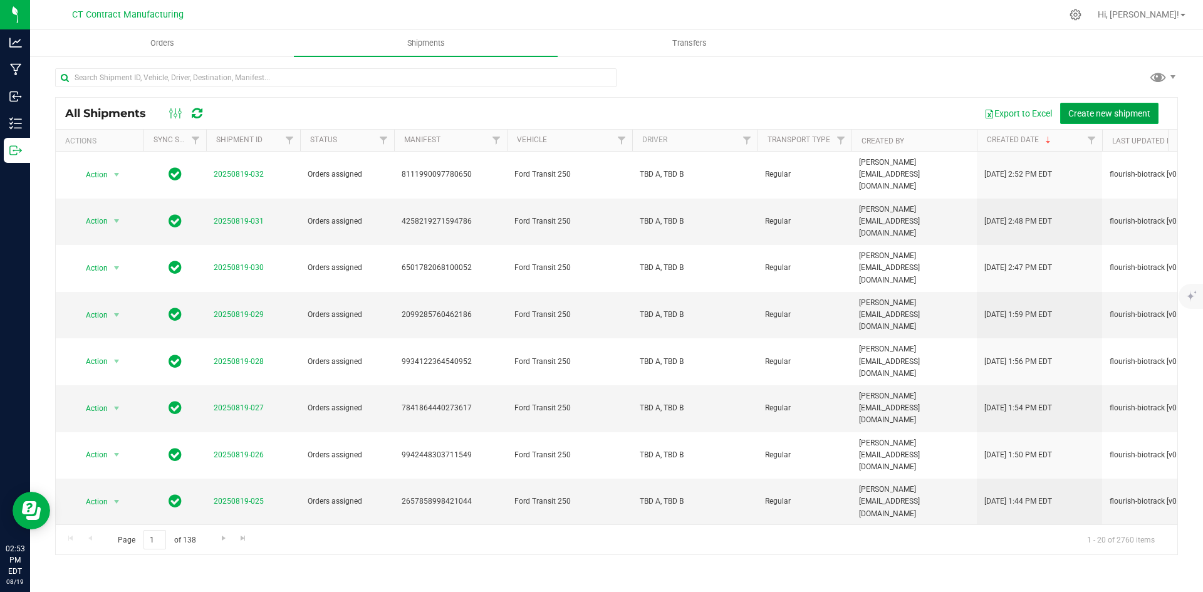
click at [1103, 120] on button "Create new shipment" at bounding box center [1109, 113] width 98 height 21
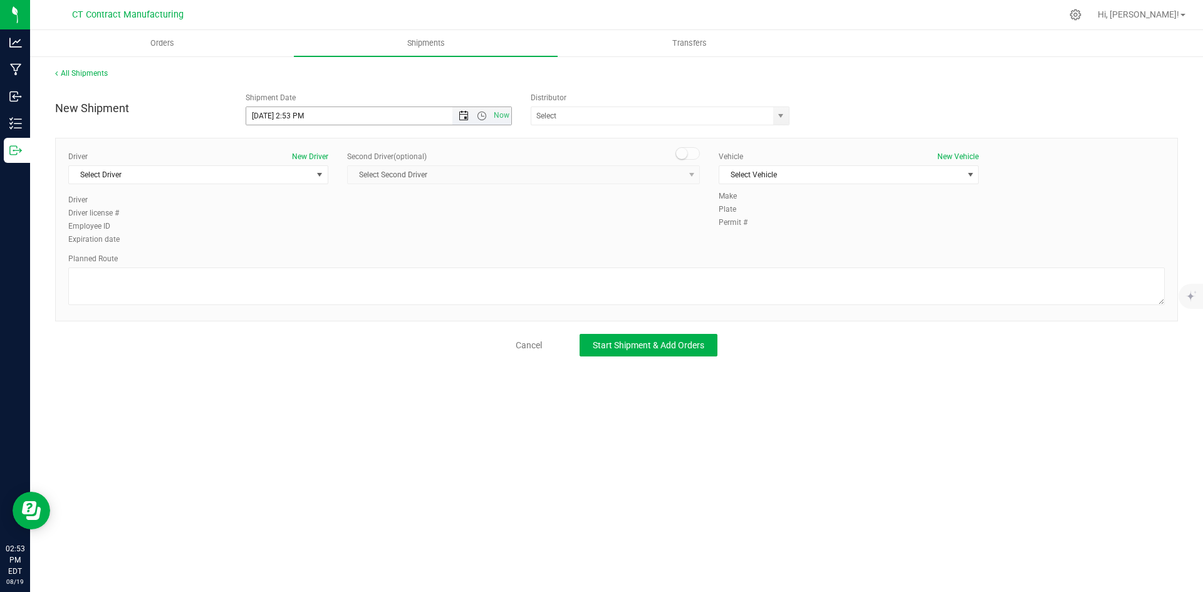
click at [460, 118] on span "Open the date view" at bounding box center [464, 116] width 10 height 10
click at [307, 243] on link "20" at bounding box center [312, 243] width 18 height 19
click at [484, 118] on span "Open the time view" at bounding box center [482, 116] width 10 height 10
click at [284, 207] on li "8:00 AM" at bounding box center [378, 206] width 264 height 16
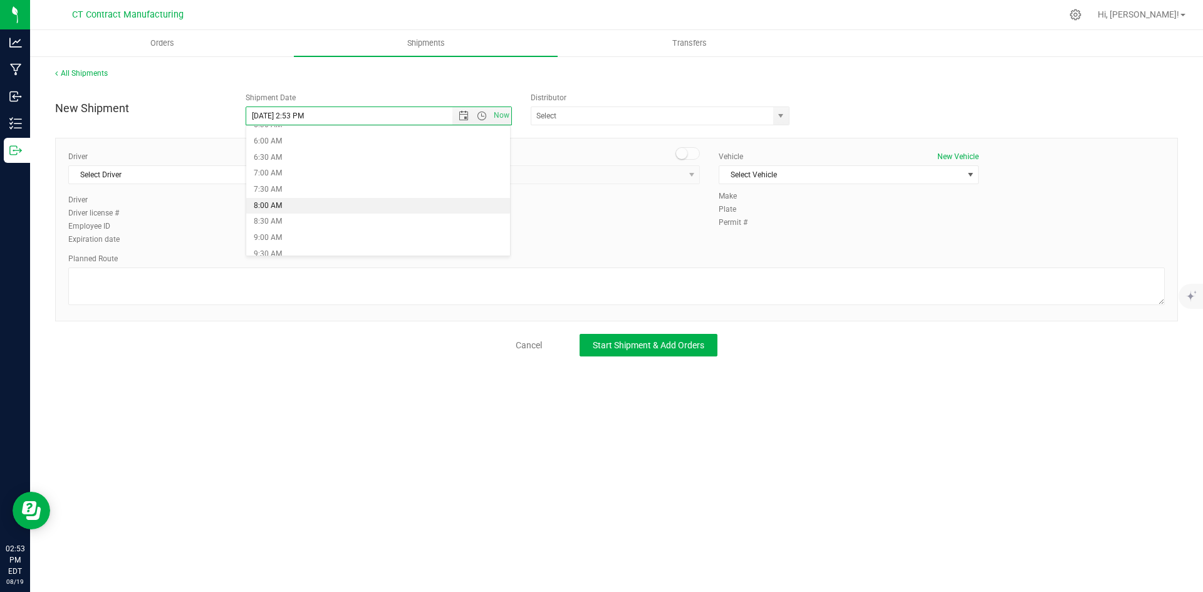
type input "8/20/2025 8:00 AM"
click at [781, 121] on span "select" at bounding box center [781, 116] width 16 height 18
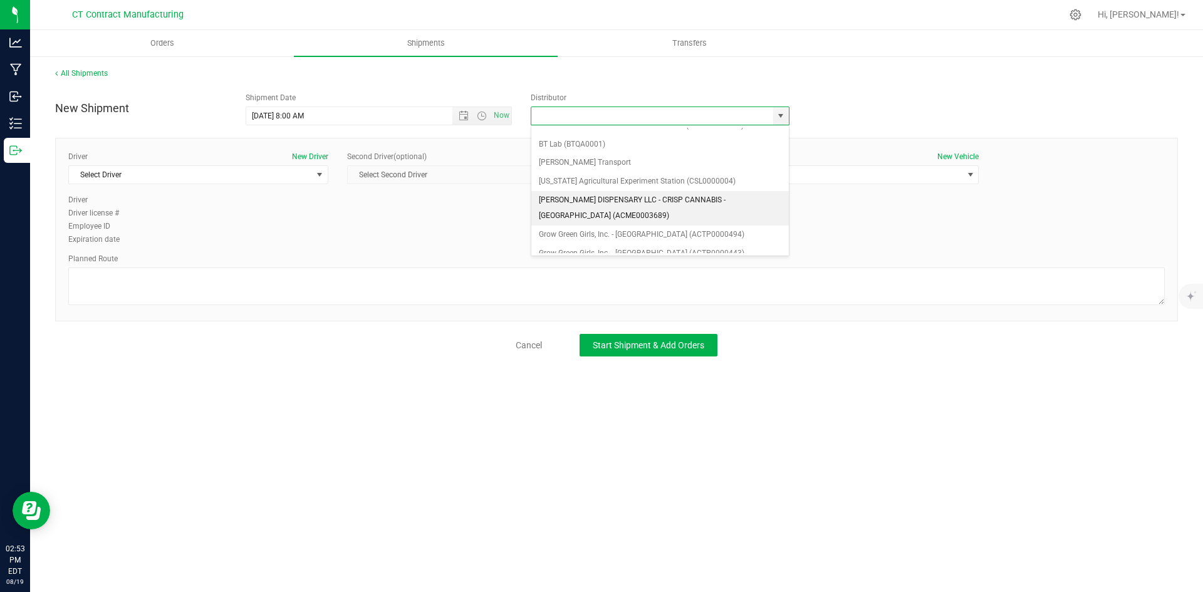
scroll to position [63, 0]
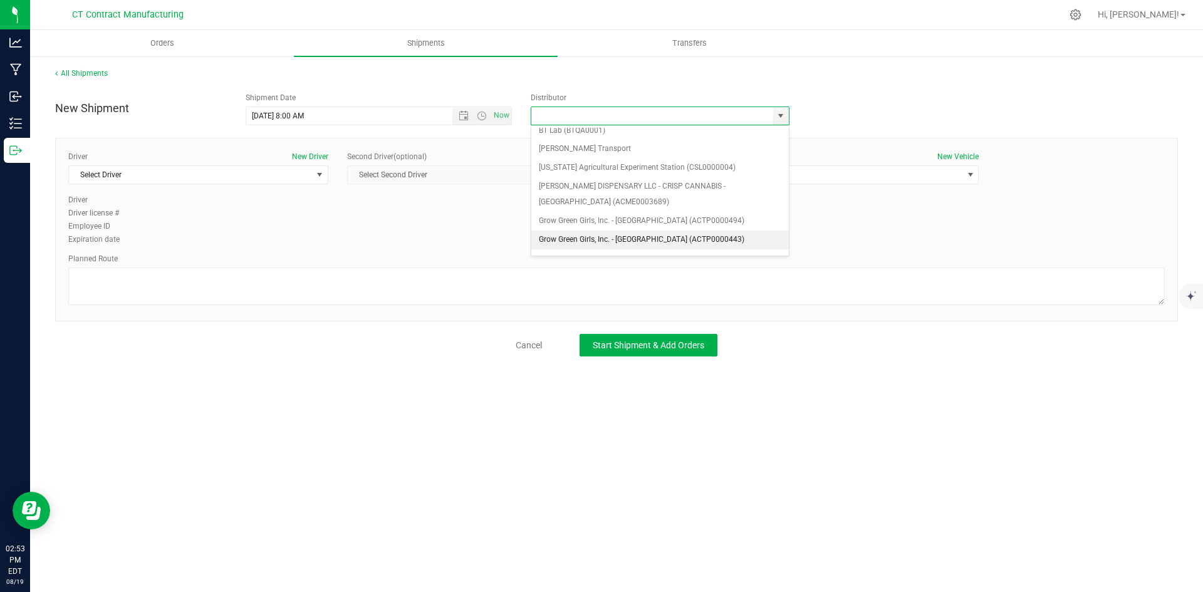
click at [703, 241] on li "Grow Green Girls, Inc. - [GEOGRAPHIC_DATA] (ACTP0000443)" at bounding box center [660, 240] width 258 height 19
type input "Grow Green Girls, Inc. - [GEOGRAPHIC_DATA] (ACTP0000443)"
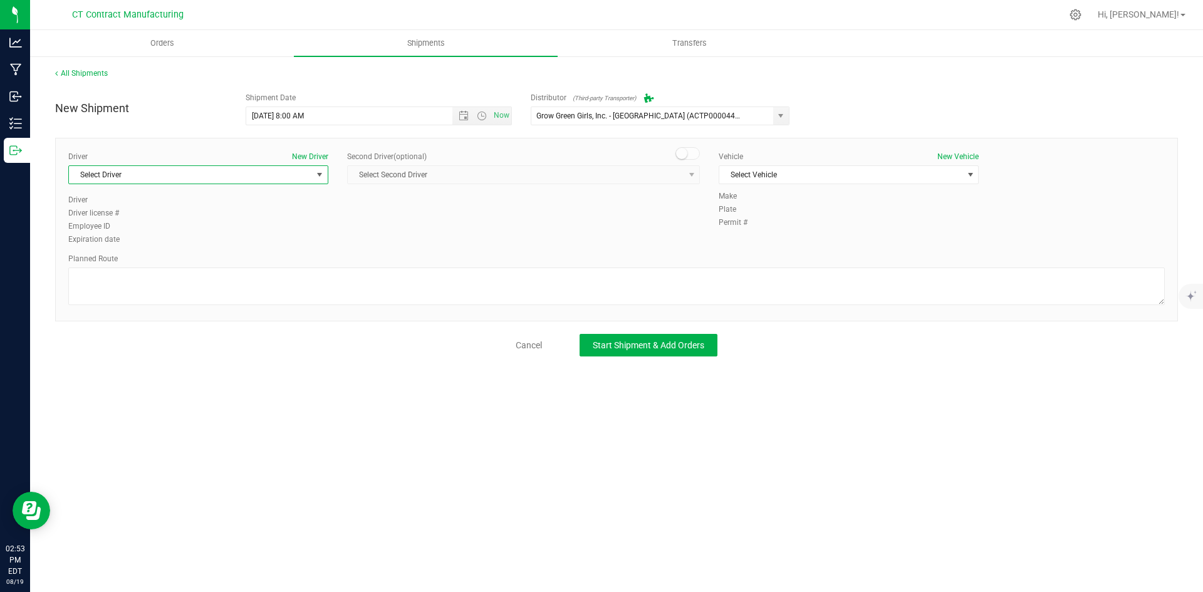
drag, startPoint x: 325, startPoint y: 181, endPoint x: 318, endPoint y: 185, distance: 8.2
click at [324, 181] on span "select" at bounding box center [320, 175] width 16 height 18
click at [298, 209] on input at bounding box center [198, 201] width 249 height 19
click at [297, 220] on li "TBD A" at bounding box center [198, 227] width 259 height 19
click at [687, 152] on span at bounding box center [688, 153] width 25 height 13
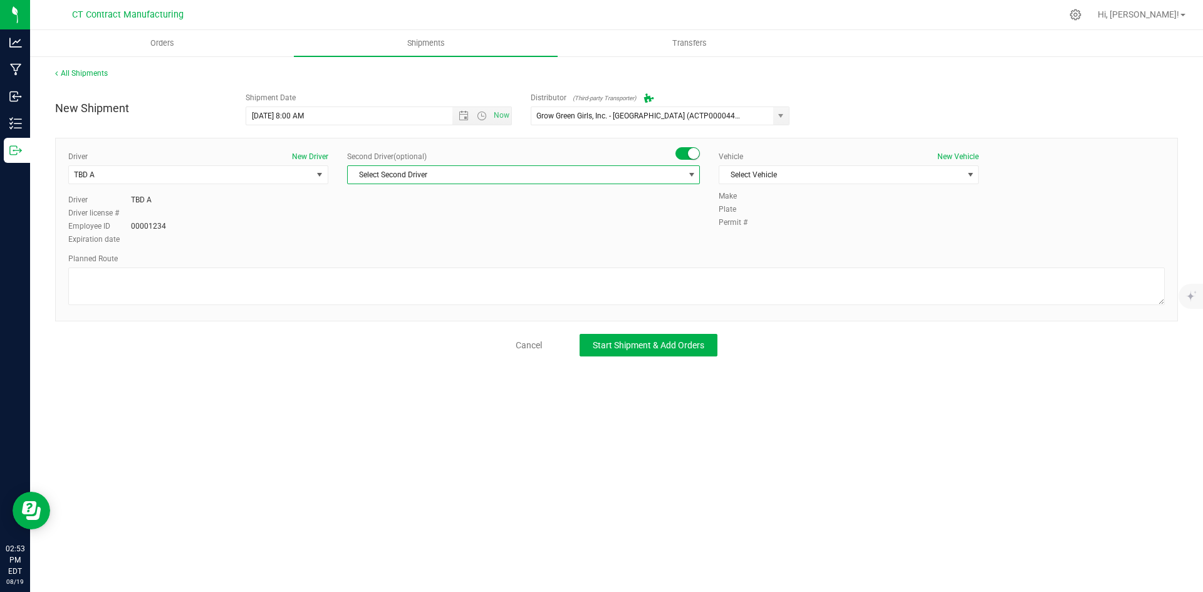
click at [687, 174] on span "select" at bounding box center [692, 175] width 10 height 10
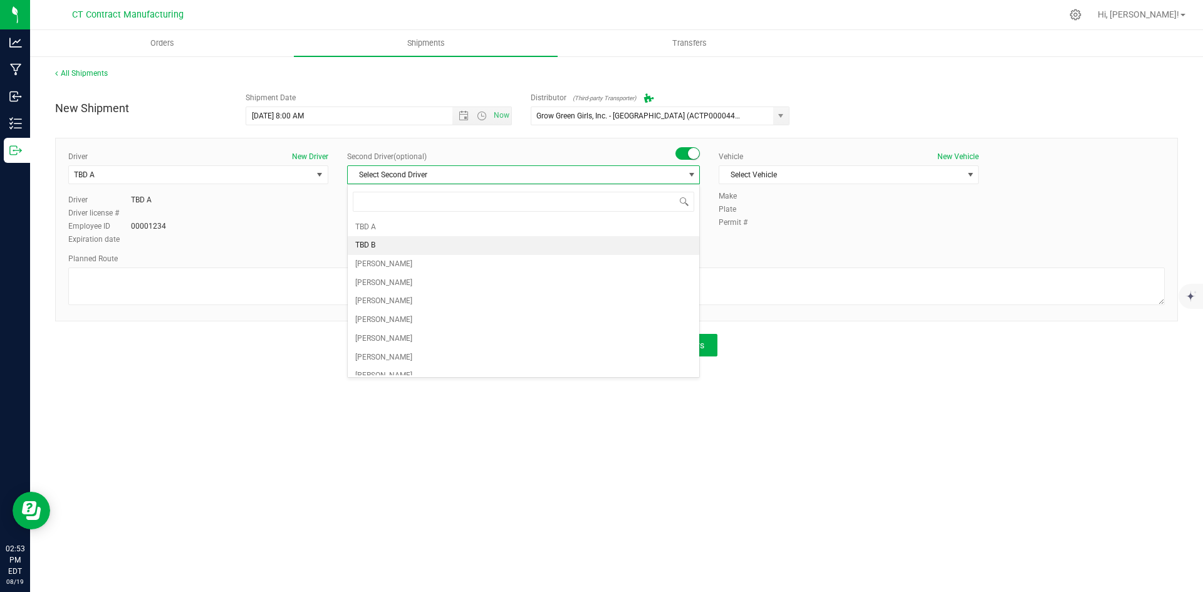
click at [473, 244] on li "TBD B" at bounding box center [524, 245] width 352 height 19
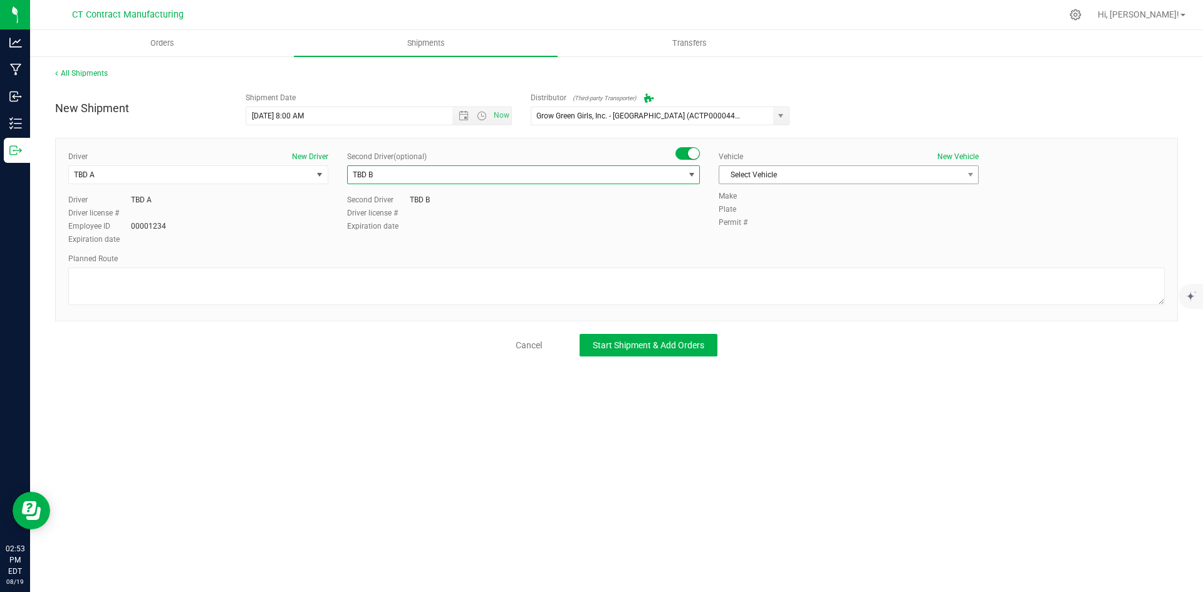
click at [786, 169] on span "Select Vehicle" at bounding box center [840, 175] width 243 height 18
click at [780, 217] on li "Ford Transit 250" at bounding box center [848, 215] width 259 height 19
click at [461, 287] on textarea at bounding box center [616, 287] width 1097 height 38
paste textarea "Randomized route via 3rd party transporter"
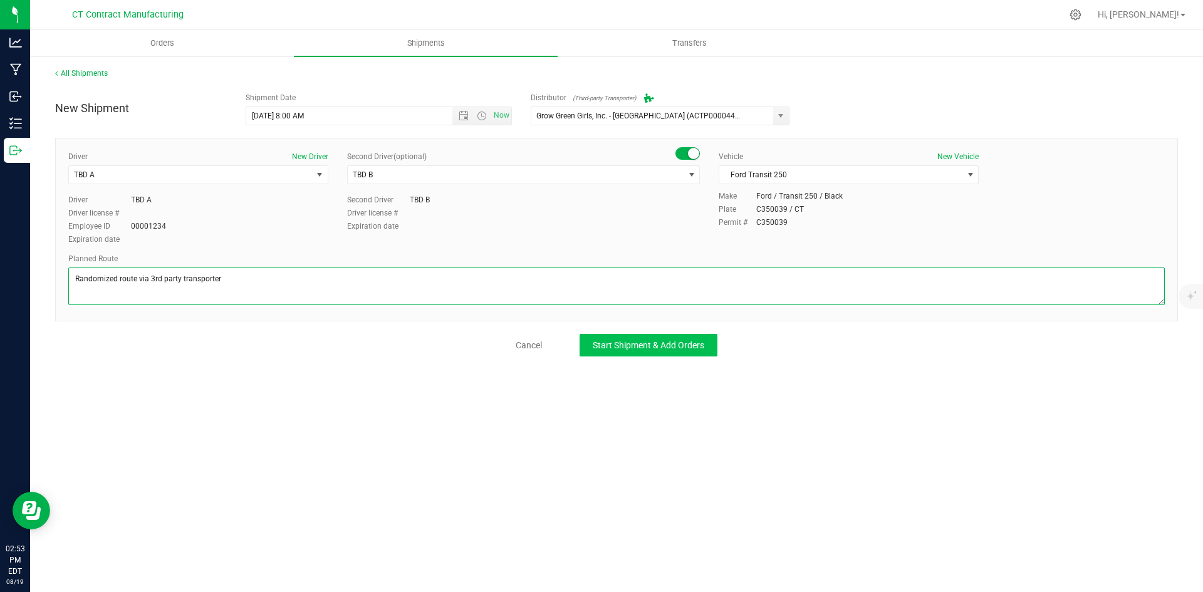
type textarea "Randomized route via 3rd party transporter"
click at [638, 346] on span "Start Shipment & Add Orders" at bounding box center [649, 345] width 112 height 10
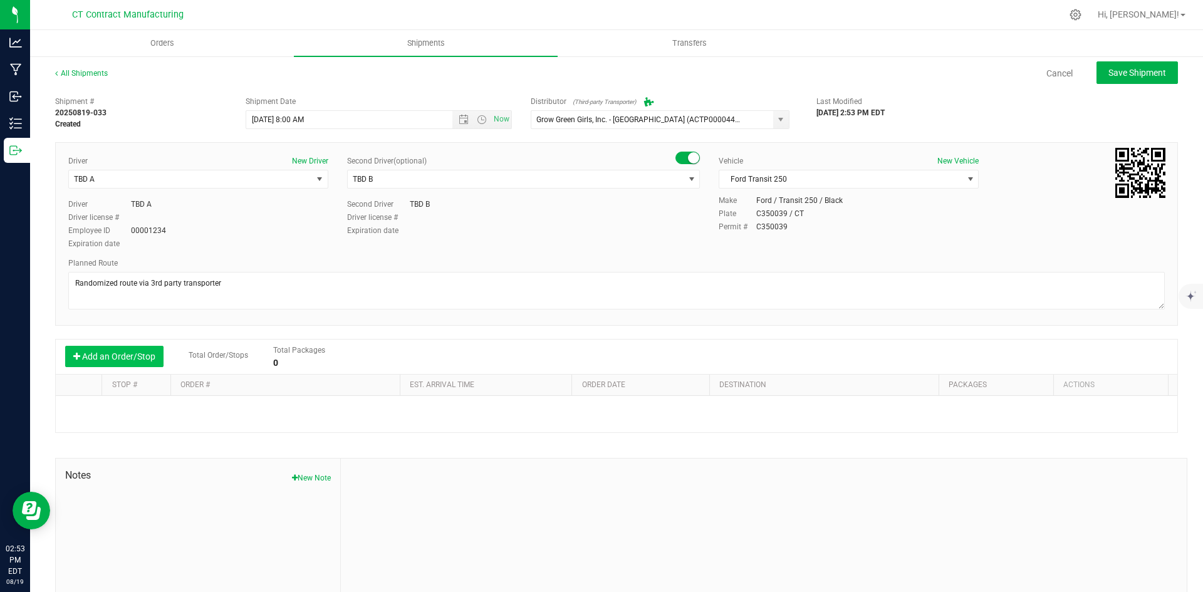
click at [102, 350] on button "Add an Order/Stop" at bounding box center [114, 356] width 98 height 21
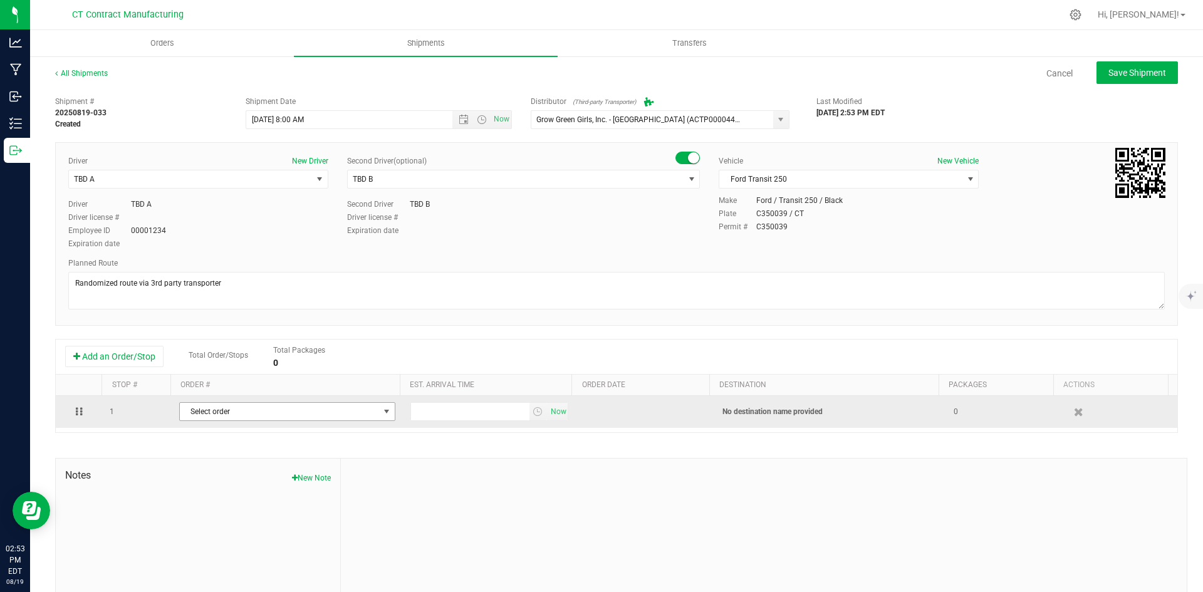
click at [253, 405] on span "Select order" at bounding box center [279, 412] width 199 height 18
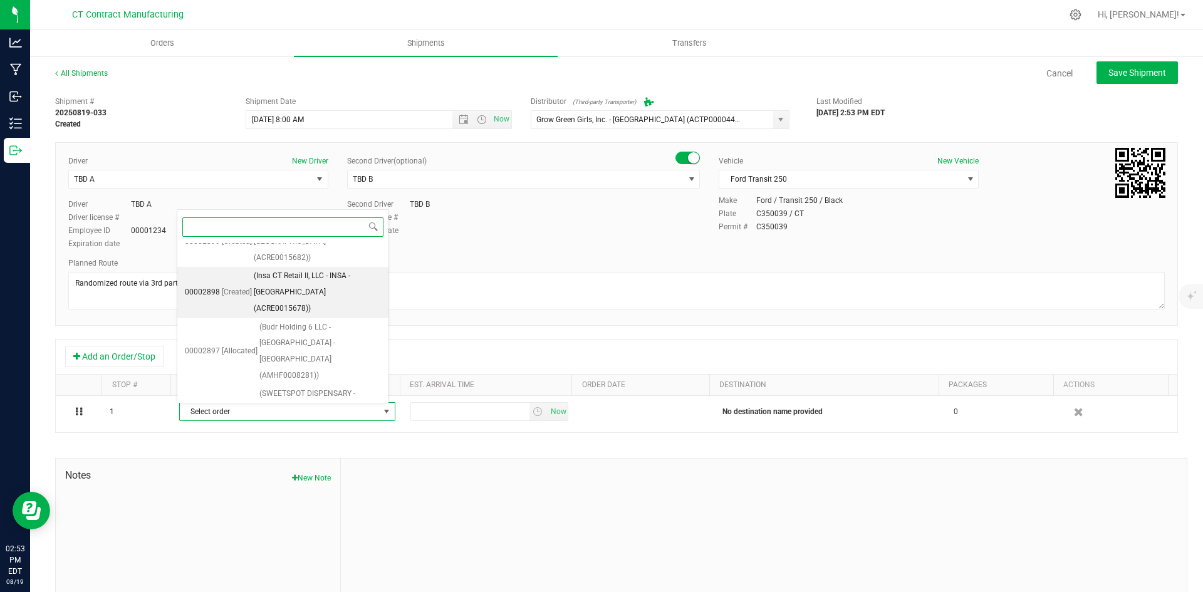
scroll to position [276, 0]
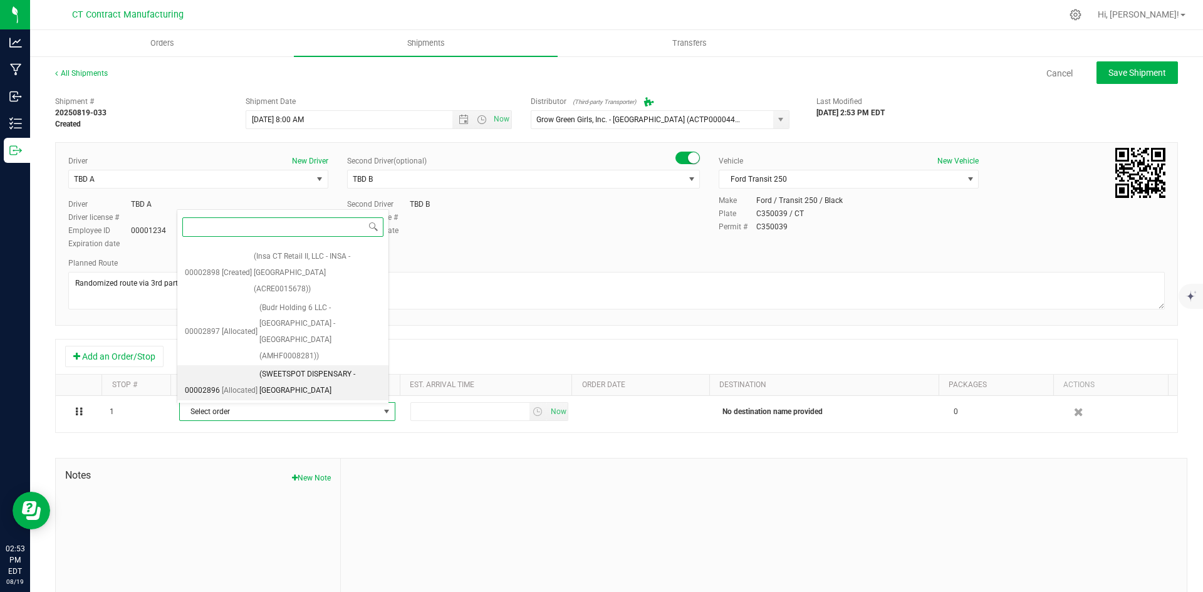
click at [307, 367] on span "(SWEETSPOT DISPENSARY - STAMFORD (AMHF0008284))" at bounding box center [320, 391] width 122 height 48
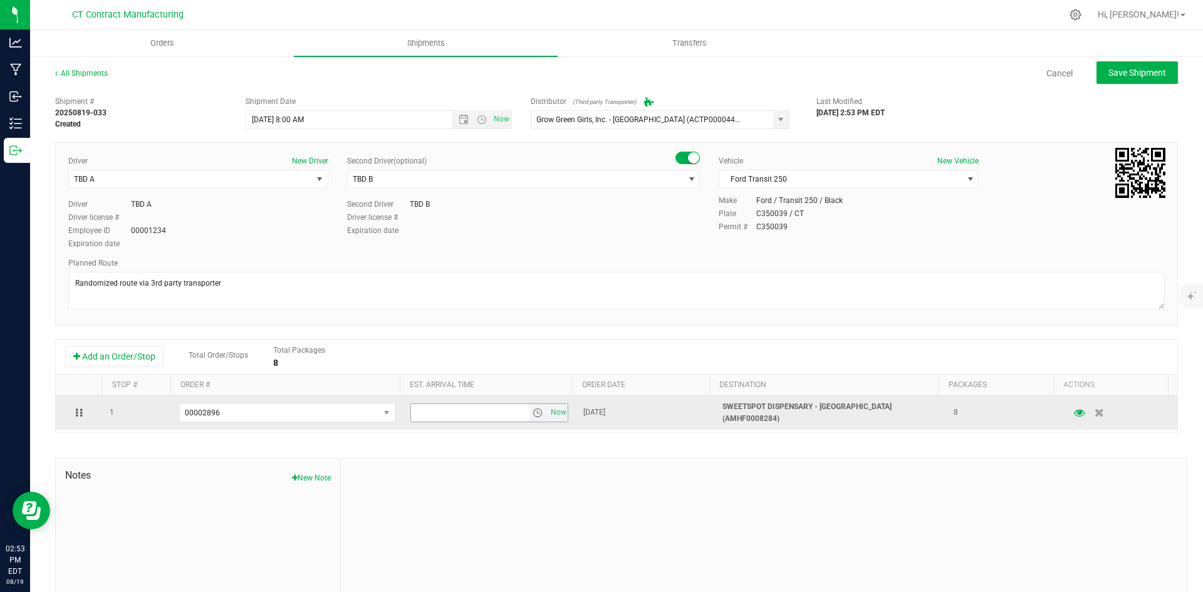
click at [533, 413] on span "select" at bounding box center [538, 413] width 10 height 10
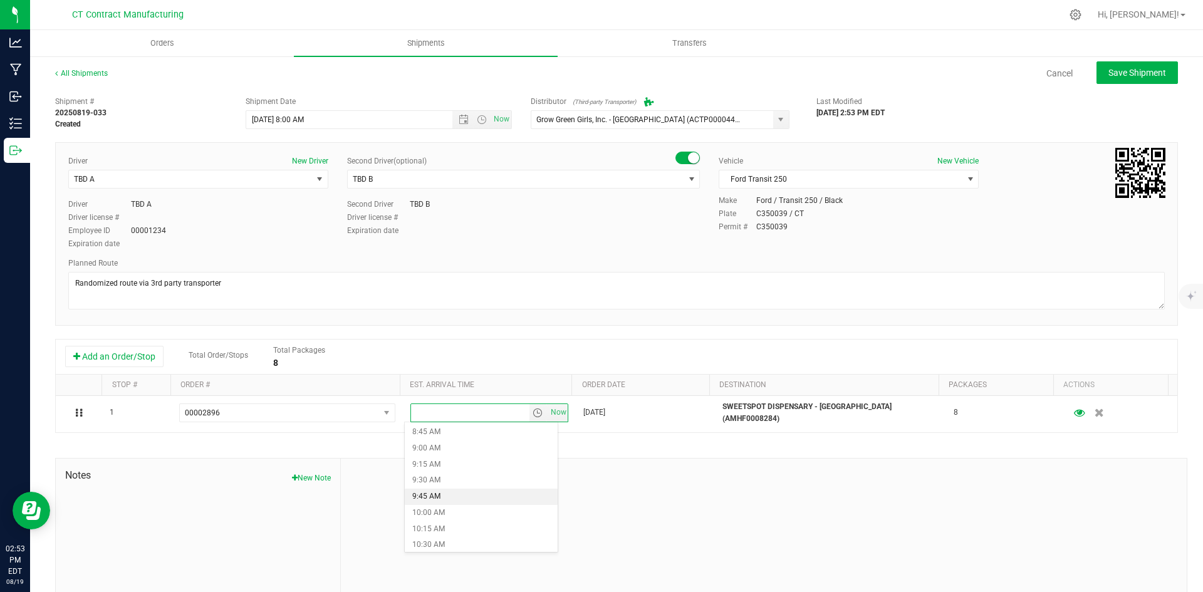
scroll to position [627, 0]
click at [451, 499] on li "10:45 AM" at bounding box center [481, 499] width 153 height 16
click at [1128, 80] on button "Save Shipment" at bounding box center [1137, 72] width 81 height 23
type input "8/20/2025 12:00 PM"
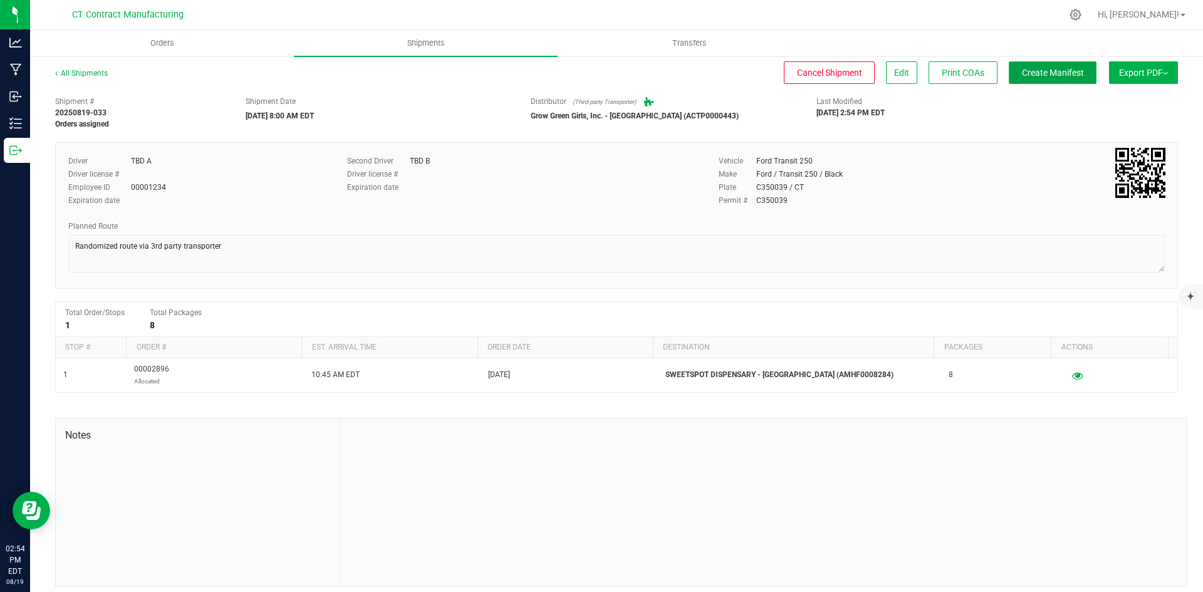
click at [1071, 74] on span "Create Manifest" at bounding box center [1053, 73] width 62 height 10
click at [68, 72] on link "All Shipments" at bounding box center [81, 73] width 53 height 9
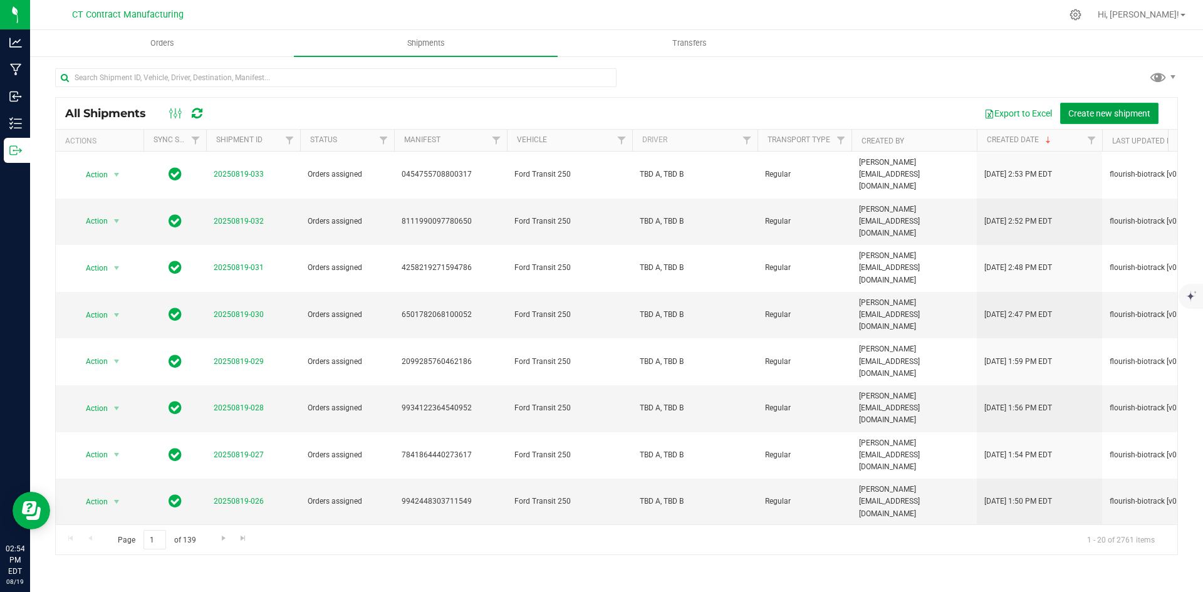
click at [1101, 116] on span "Create new shipment" at bounding box center [1109, 113] width 82 height 10
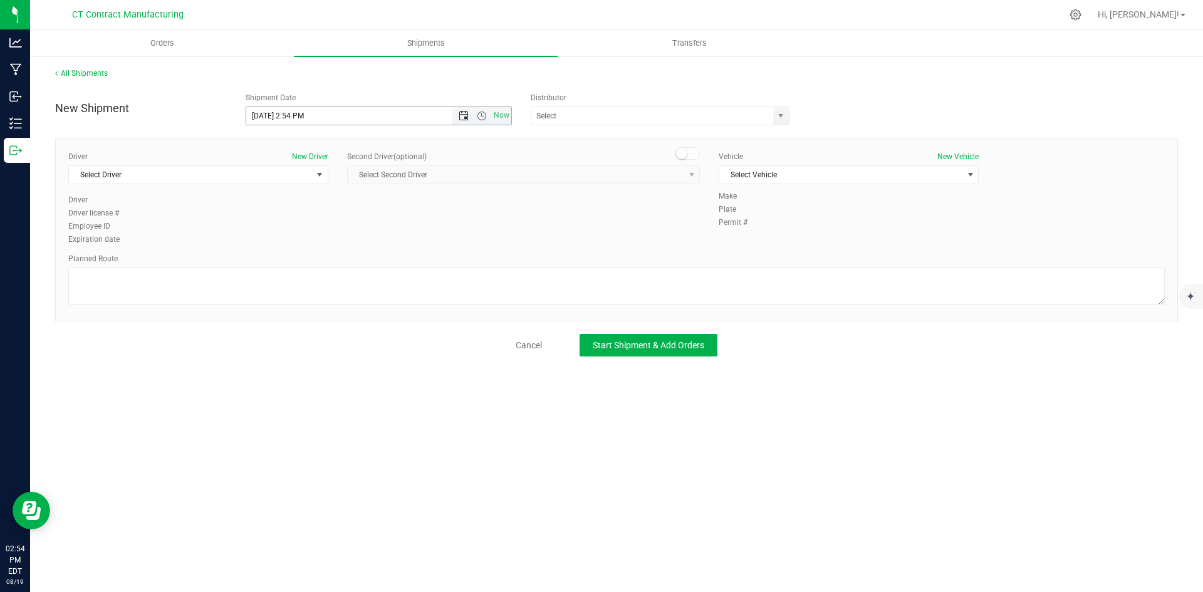
click at [466, 113] on span "Open the date view" at bounding box center [464, 116] width 10 height 10
click at [313, 243] on link "20" at bounding box center [312, 243] width 18 height 19
click at [484, 114] on span "Open the time view" at bounding box center [482, 116] width 10 height 10
click at [286, 147] on li "8:00 AM" at bounding box center [378, 143] width 264 height 16
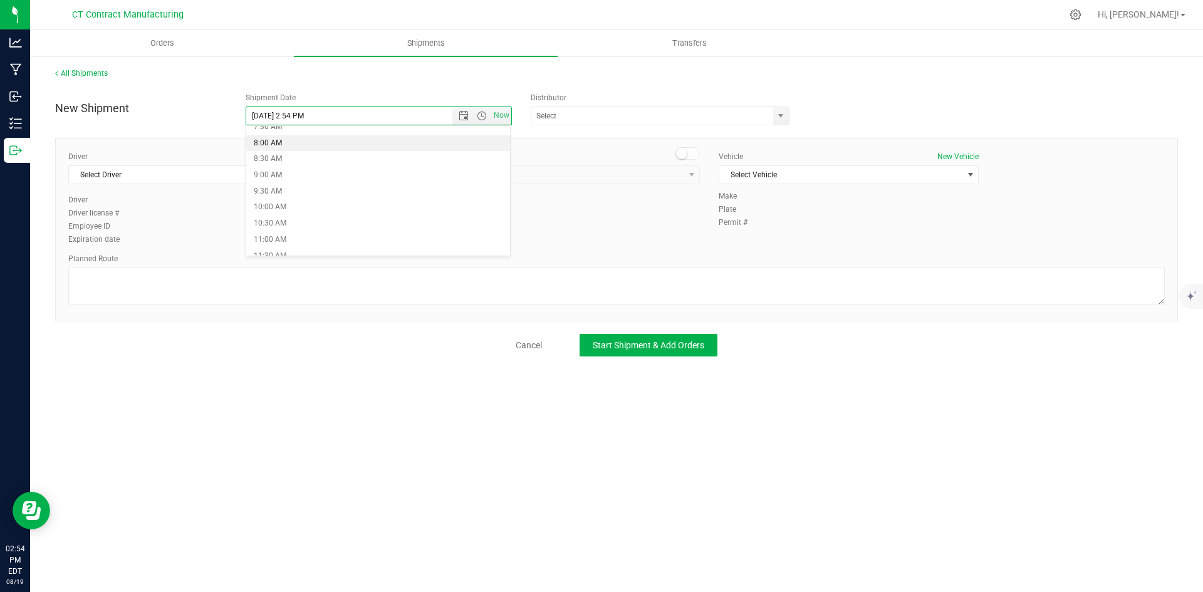
type input "8/20/2025 8:00 AM"
click at [782, 115] on span "select" at bounding box center [781, 116] width 10 height 10
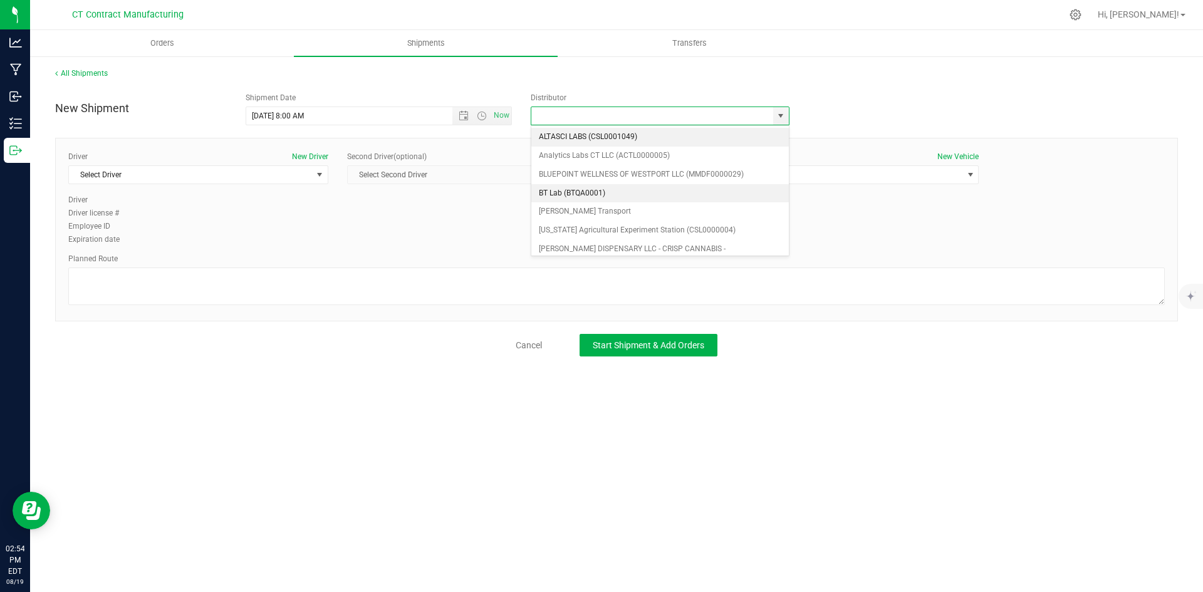
scroll to position [63, 0]
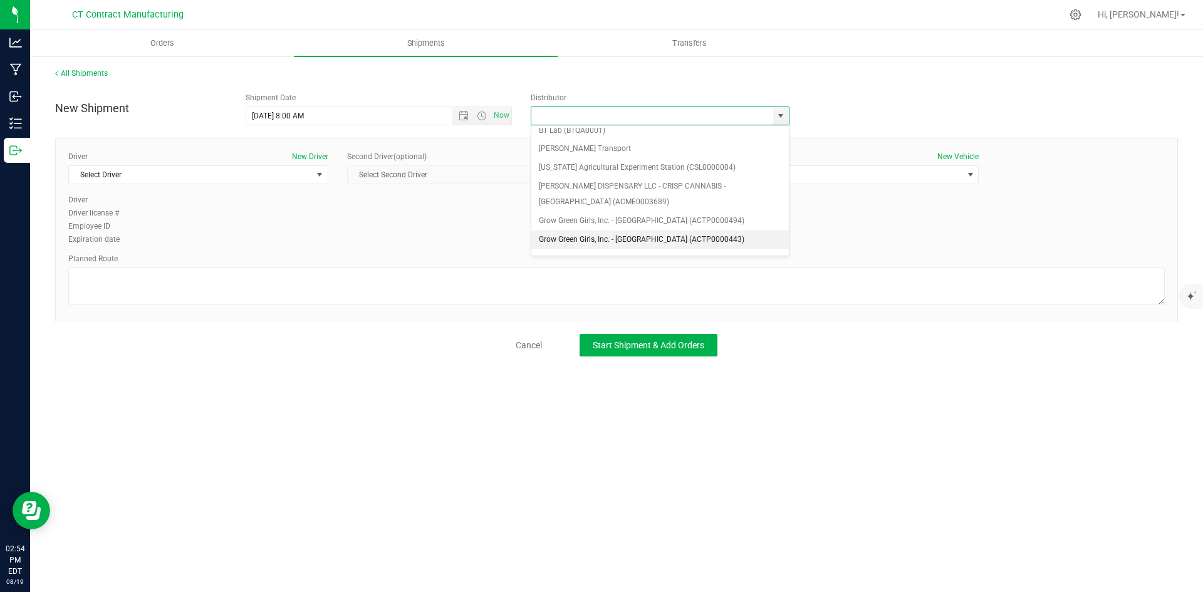
click at [682, 242] on li "Grow Green Girls, Inc. - [GEOGRAPHIC_DATA] (ACTP0000443)" at bounding box center [660, 240] width 258 height 19
type input "Grow Green Girls, Inc. - [GEOGRAPHIC_DATA] (ACTP0000443)"
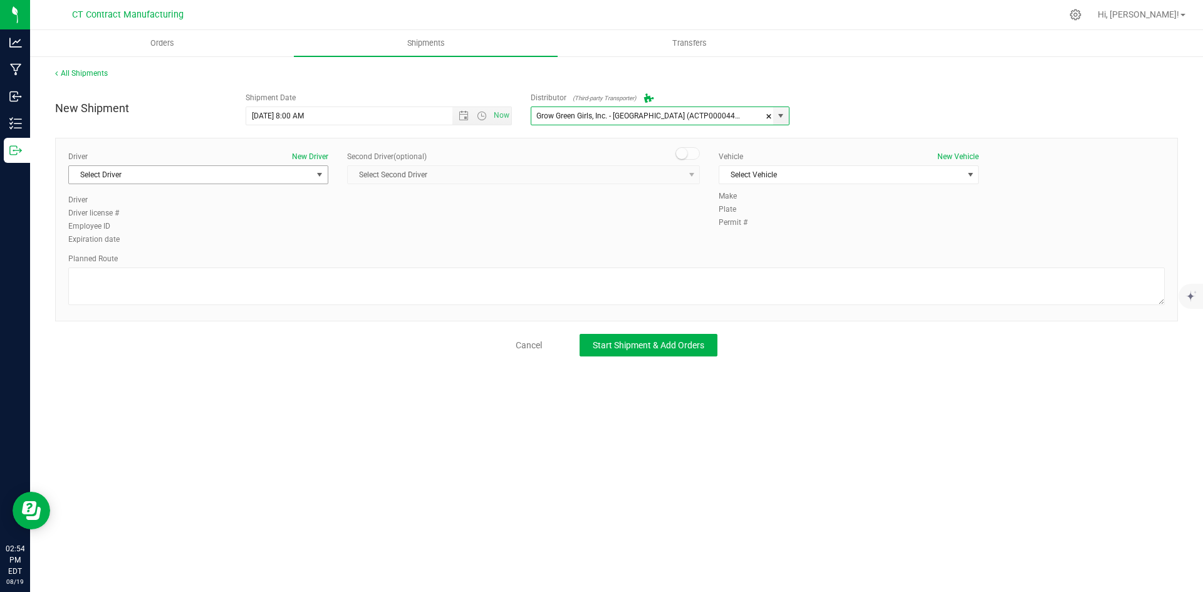
click at [318, 177] on span "select" at bounding box center [320, 175] width 10 height 10
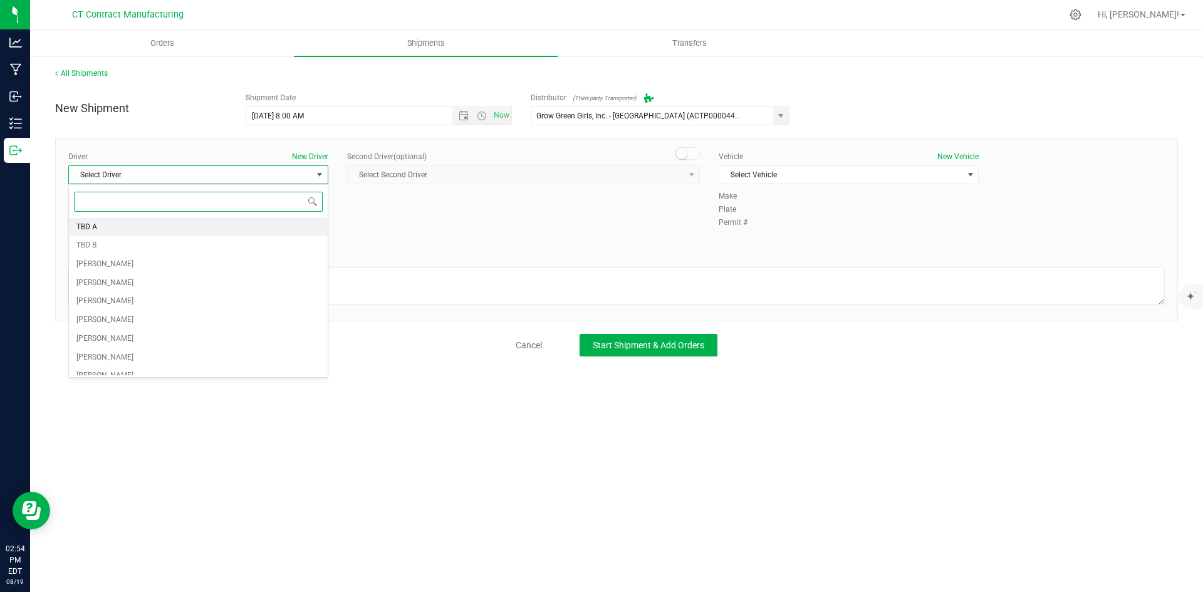
click at [153, 225] on li "TBD A" at bounding box center [198, 227] width 259 height 19
click at [692, 155] on span at bounding box center [688, 153] width 25 height 13
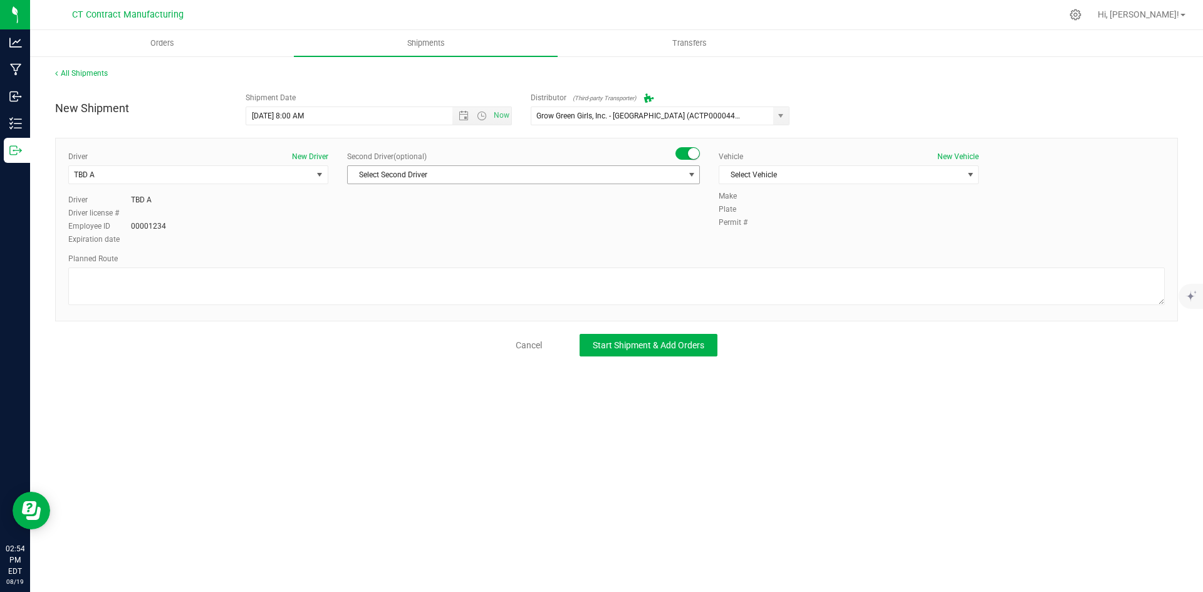
click at [689, 174] on span "select" at bounding box center [692, 175] width 10 height 10
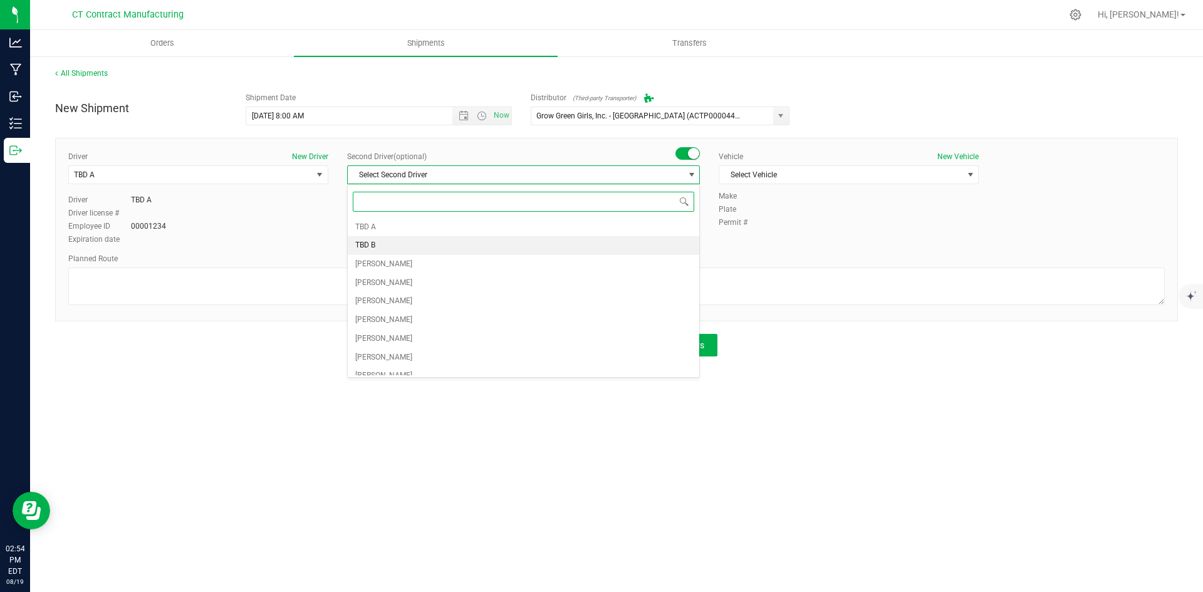
click at [435, 247] on li "TBD B" at bounding box center [524, 245] width 352 height 19
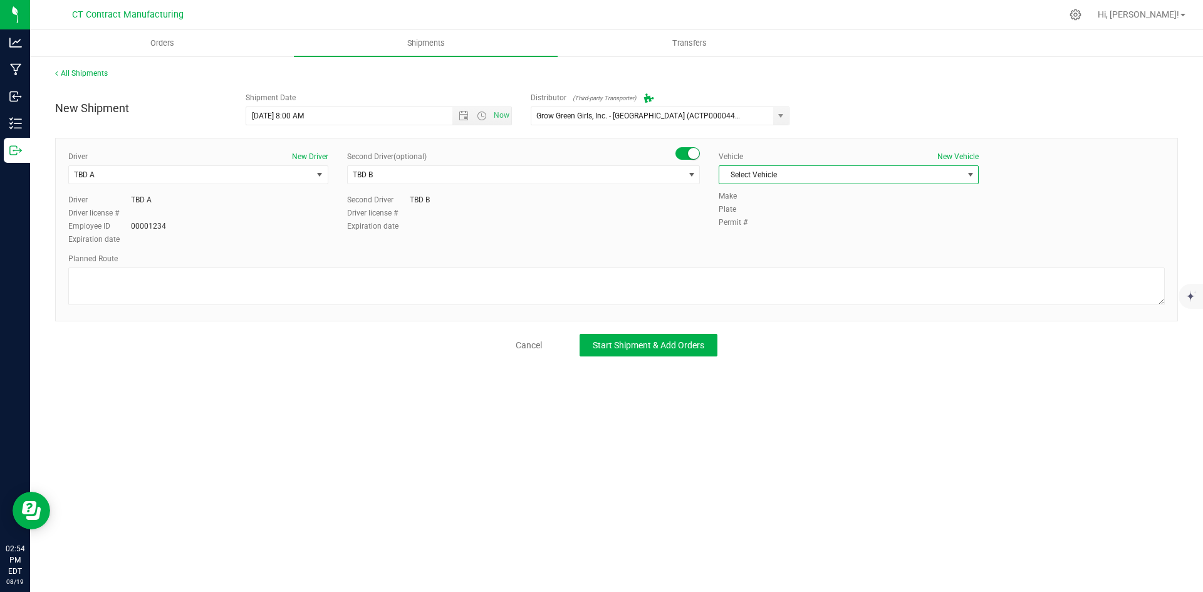
click at [746, 166] on span "Select Vehicle" at bounding box center [840, 175] width 243 height 18
click at [749, 212] on li "Ford Transit 250" at bounding box center [848, 215] width 259 height 19
click at [326, 290] on textarea at bounding box center [616, 287] width 1097 height 38
paste textarea "Randomized route via 3rd party transporter"
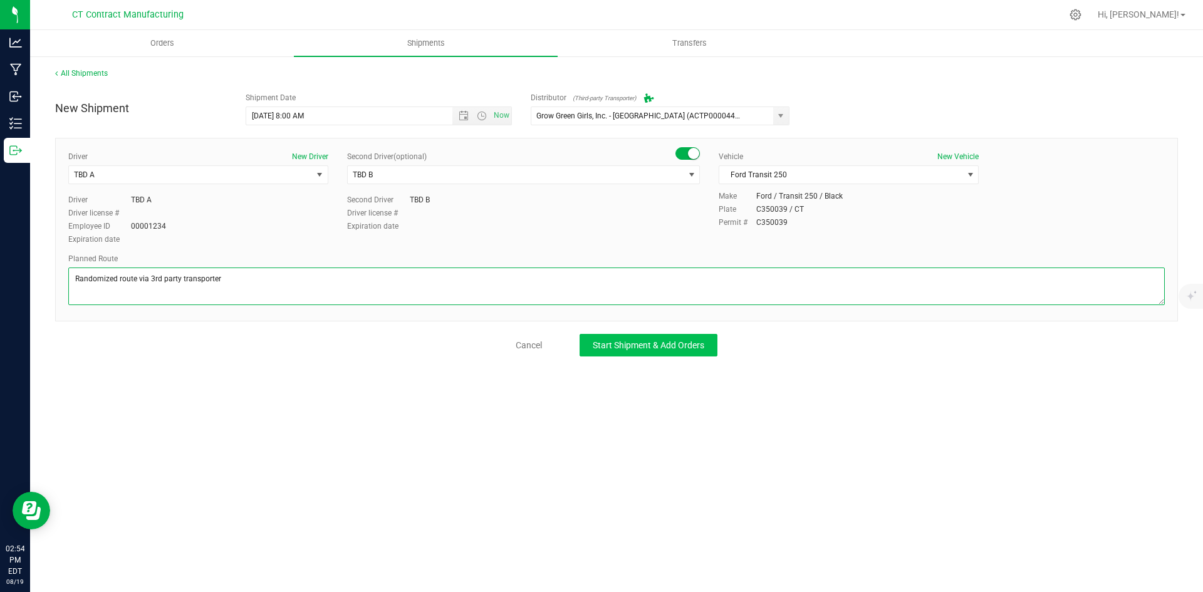
type textarea "Randomized route via 3rd party transporter"
click at [610, 340] on span "Start Shipment & Add Orders" at bounding box center [649, 345] width 112 height 10
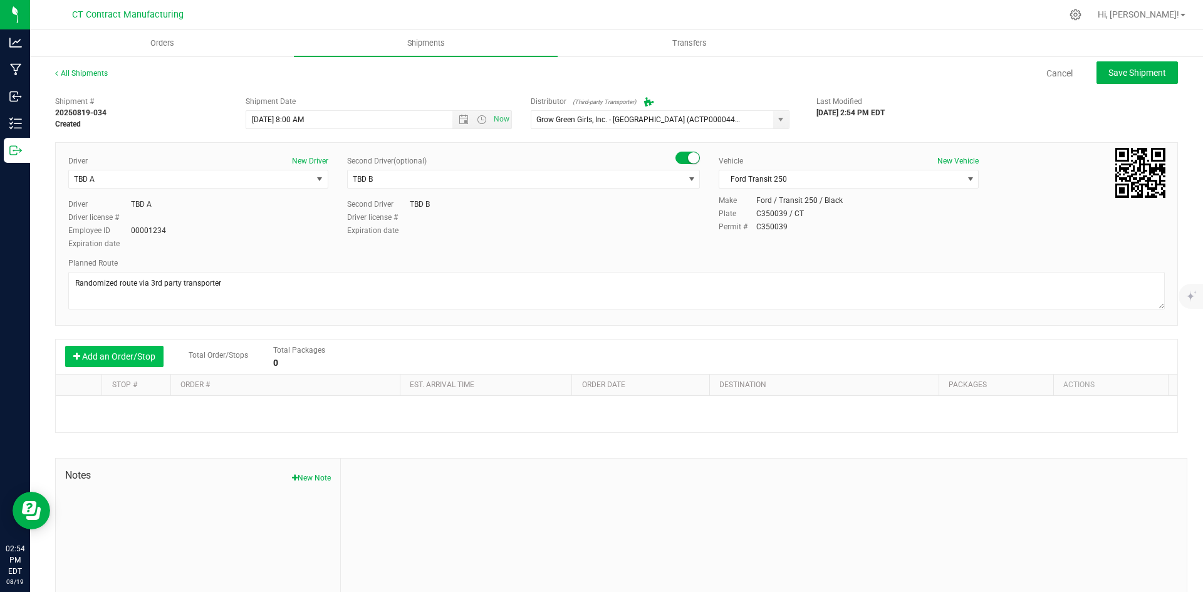
click at [136, 365] on button "Add an Order/Stop" at bounding box center [114, 356] width 98 height 21
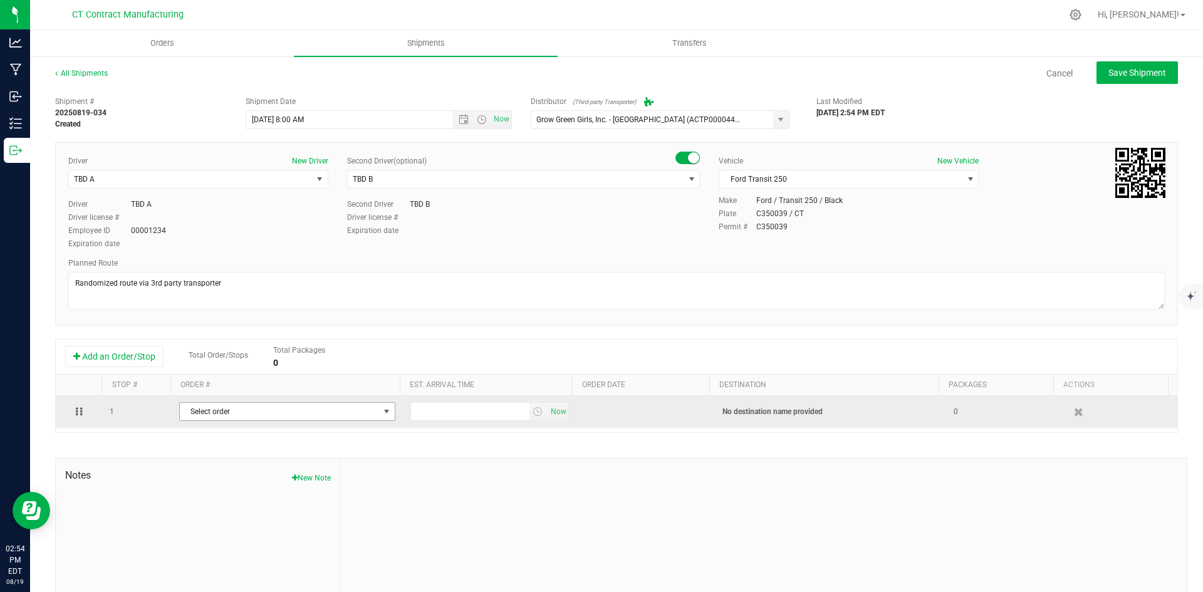
click at [214, 412] on span "Select order" at bounding box center [279, 412] width 199 height 18
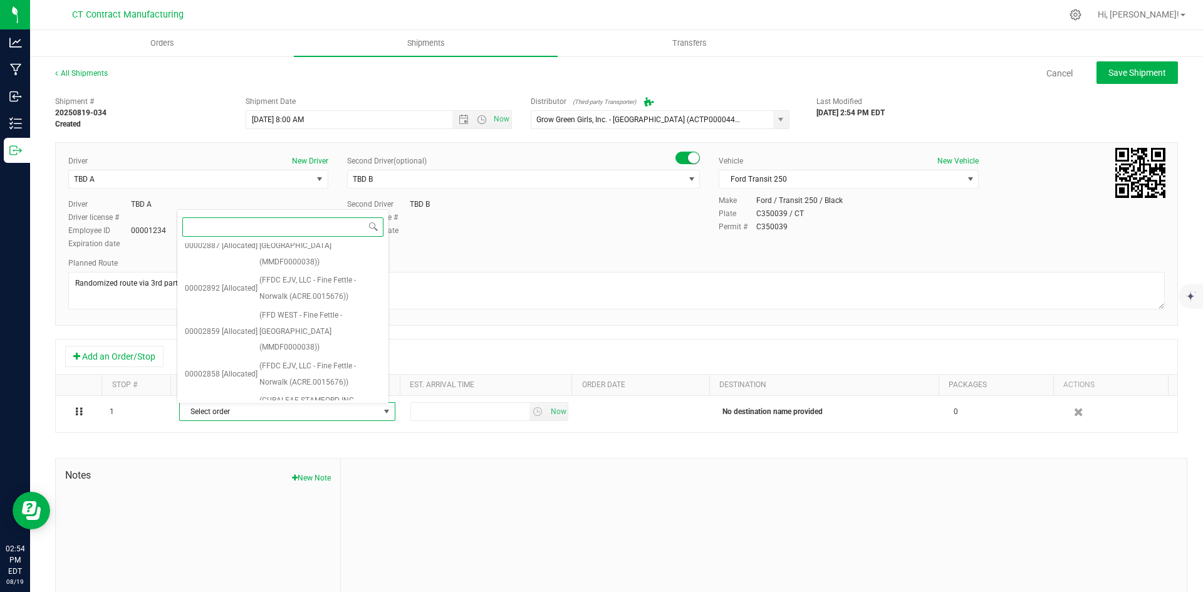
scroll to position [827, 0]
click at [310, 436] on span "(FFD WEST - Fine Fettle - Stamford (MMDF0000038))" at bounding box center [320, 460] width 122 height 48
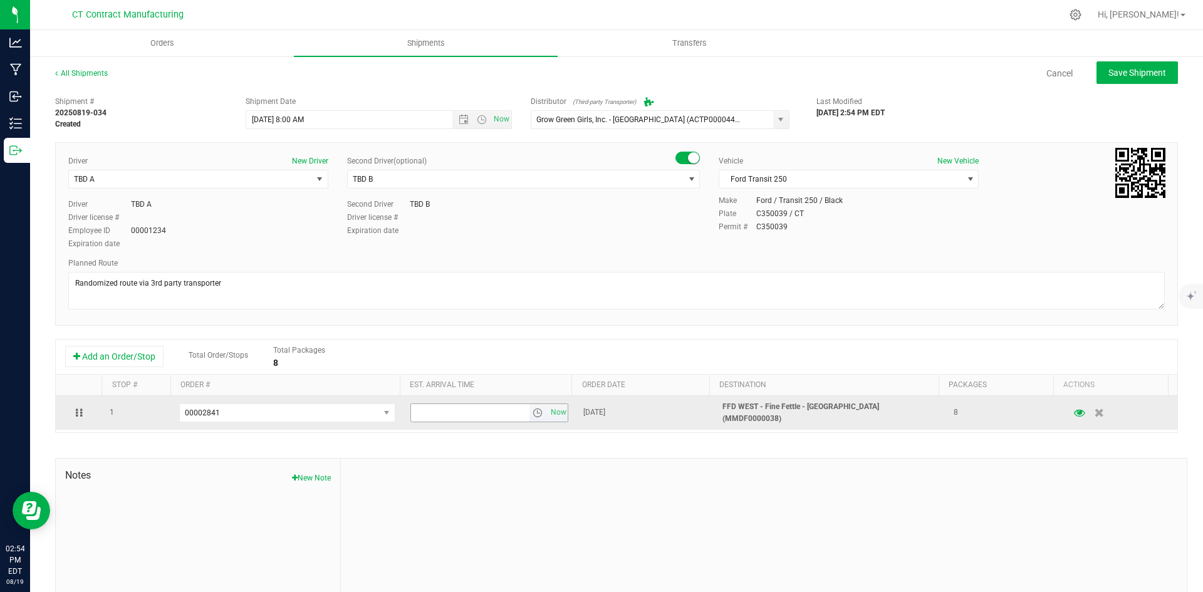
click at [533, 412] on span "select" at bounding box center [538, 413] width 10 height 10
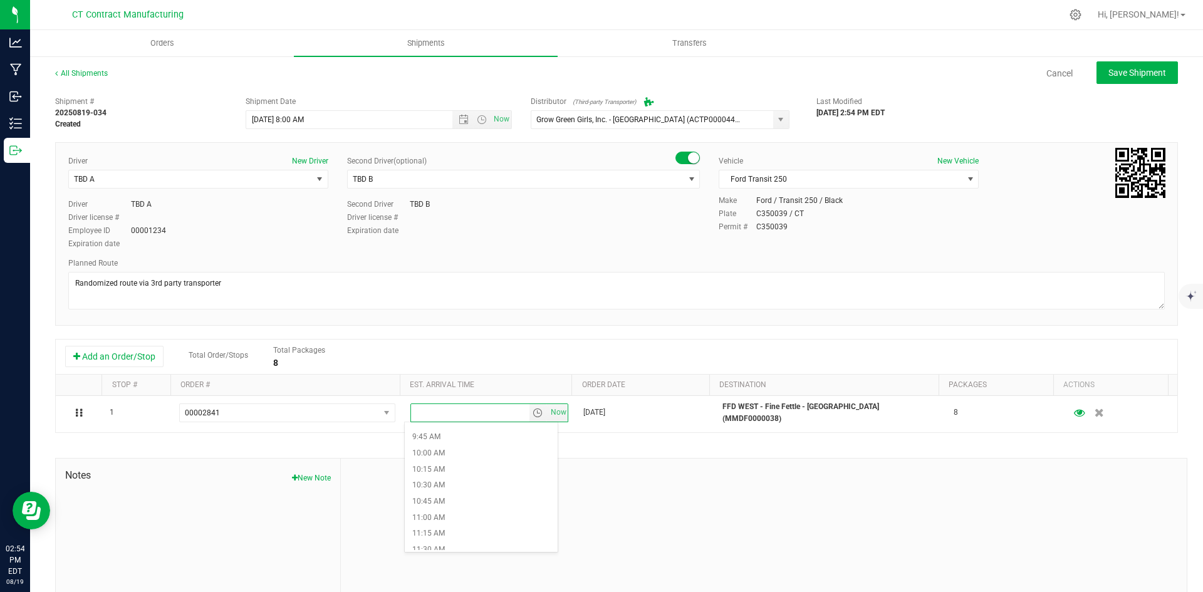
scroll to position [689, 0]
click at [449, 484] on li "11:30 AM" at bounding box center [481, 484] width 153 height 16
click at [1097, 80] on button "Save Shipment" at bounding box center [1137, 72] width 81 height 23
type input "8/20/2025 12:00 PM"
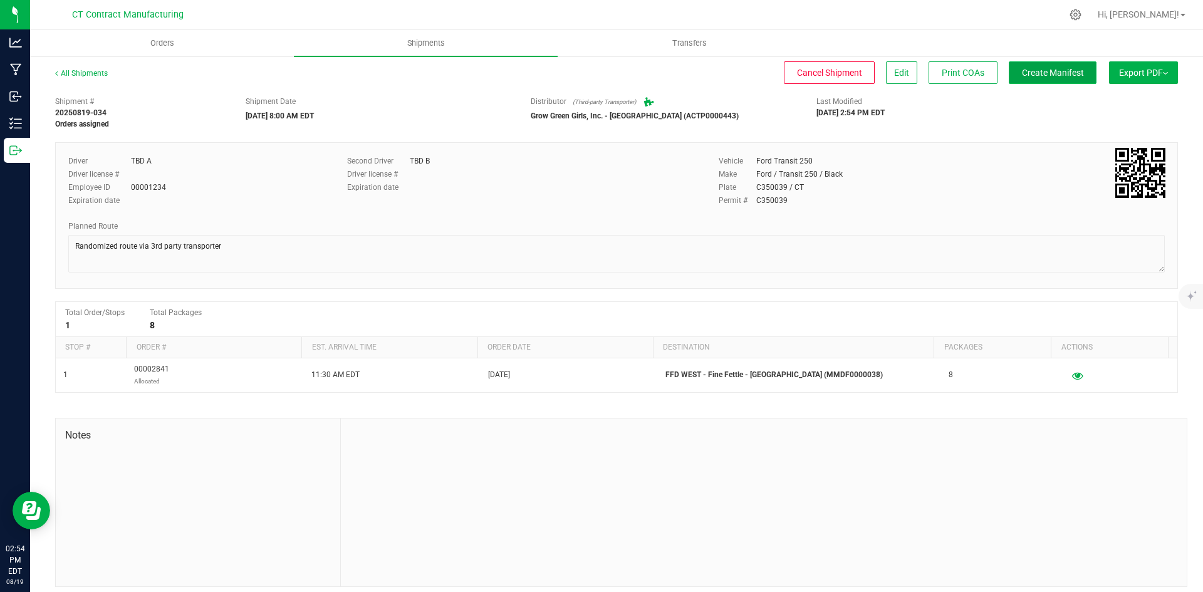
click at [1055, 75] on span "Create Manifest" at bounding box center [1053, 73] width 62 height 10
click at [75, 68] on div "All Shipments" at bounding box center [92, 77] width 75 height 19
click at [78, 77] on link "All Shipments" at bounding box center [81, 73] width 53 height 9
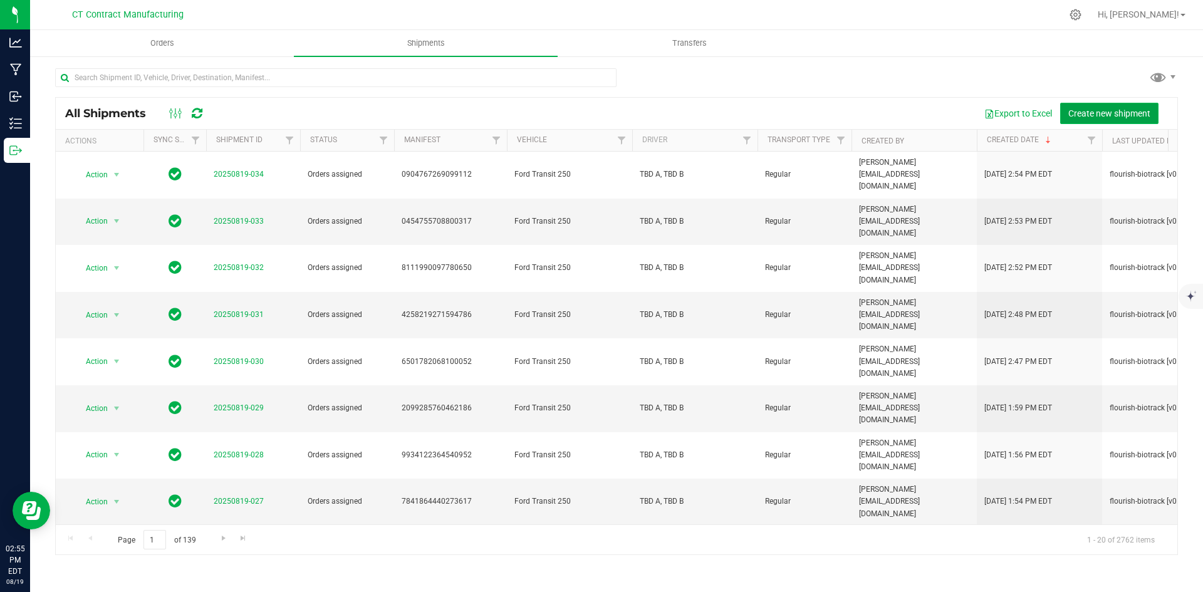
click at [1079, 115] on span "Create new shipment" at bounding box center [1109, 113] width 82 height 10
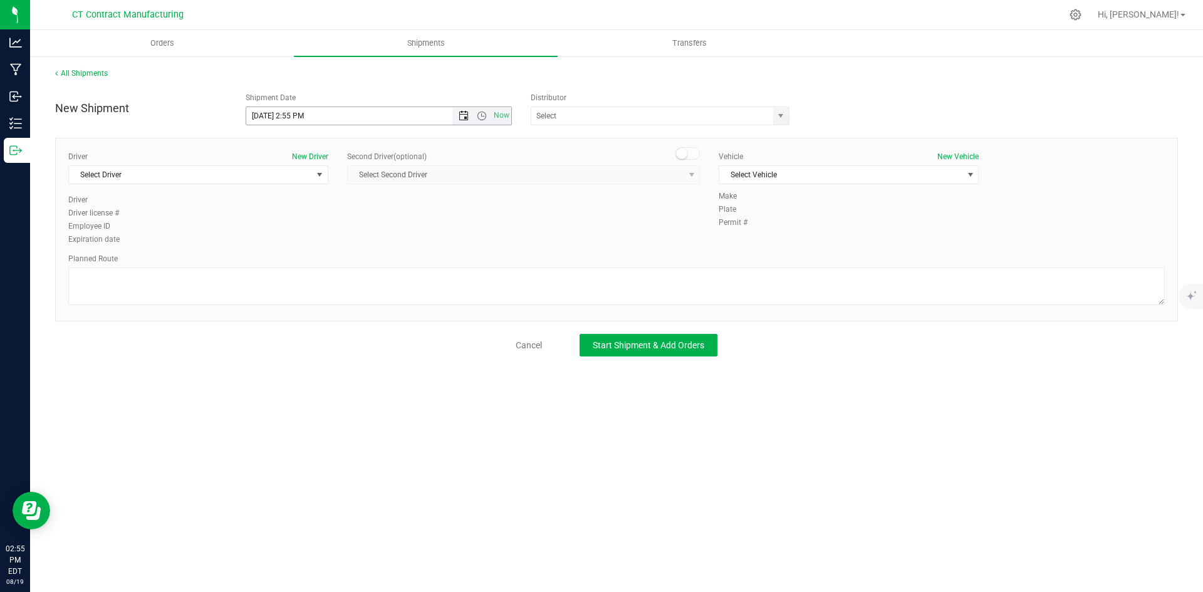
click at [464, 115] on span "Open the date view" at bounding box center [464, 116] width 10 height 10
click at [314, 236] on link "20" at bounding box center [312, 243] width 18 height 19
click at [480, 112] on span "Open the time view" at bounding box center [482, 116] width 10 height 10
click at [263, 207] on li "8:00 AM" at bounding box center [378, 206] width 264 height 16
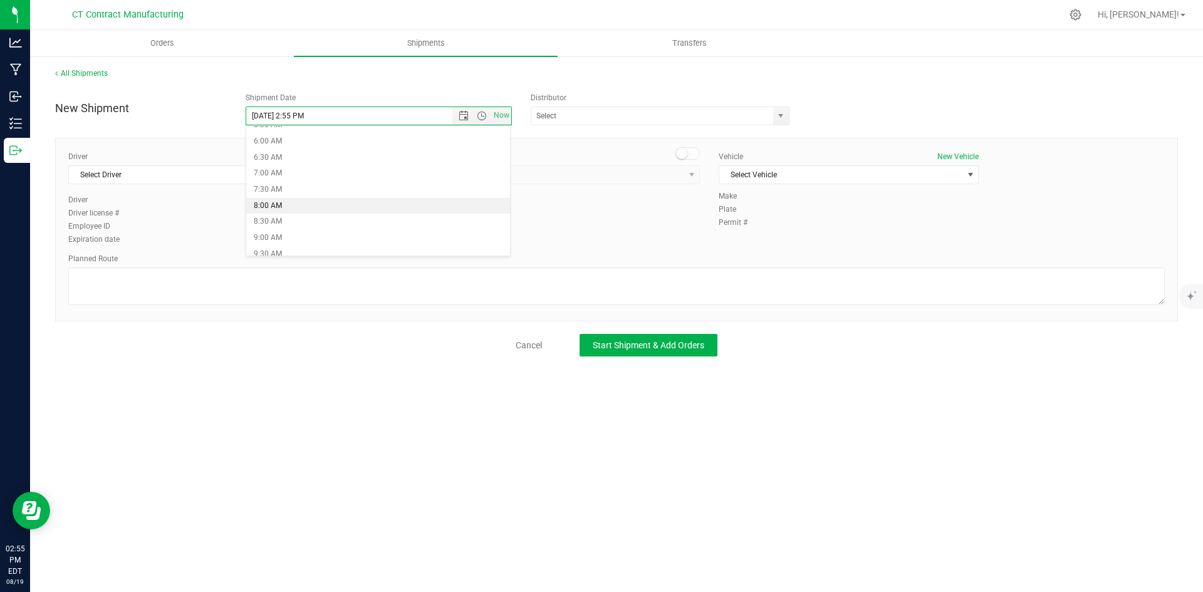
type input "8/20/2025 8:00 AM"
click at [786, 116] on span "select" at bounding box center [781, 116] width 10 height 10
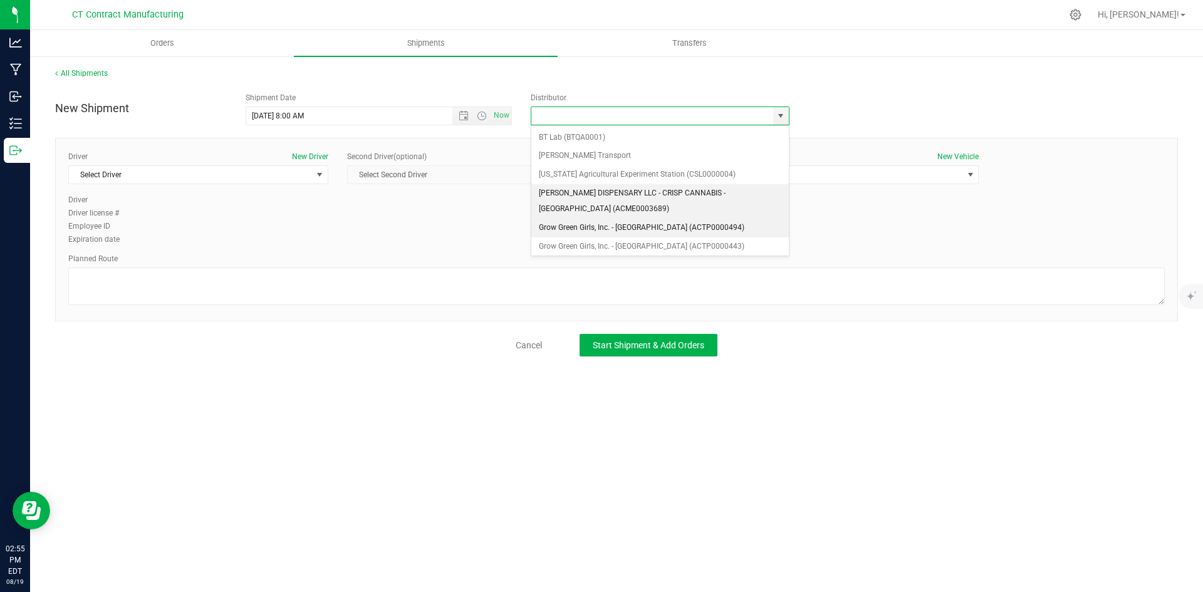
scroll to position [63, 0]
click at [691, 237] on li "Grow Green Girls, Inc. - [GEOGRAPHIC_DATA] (ACTP0000443)" at bounding box center [660, 240] width 258 height 19
type input "Grow Green Girls, Inc. - [GEOGRAPHIC_DATA] (ACTP0000443)"
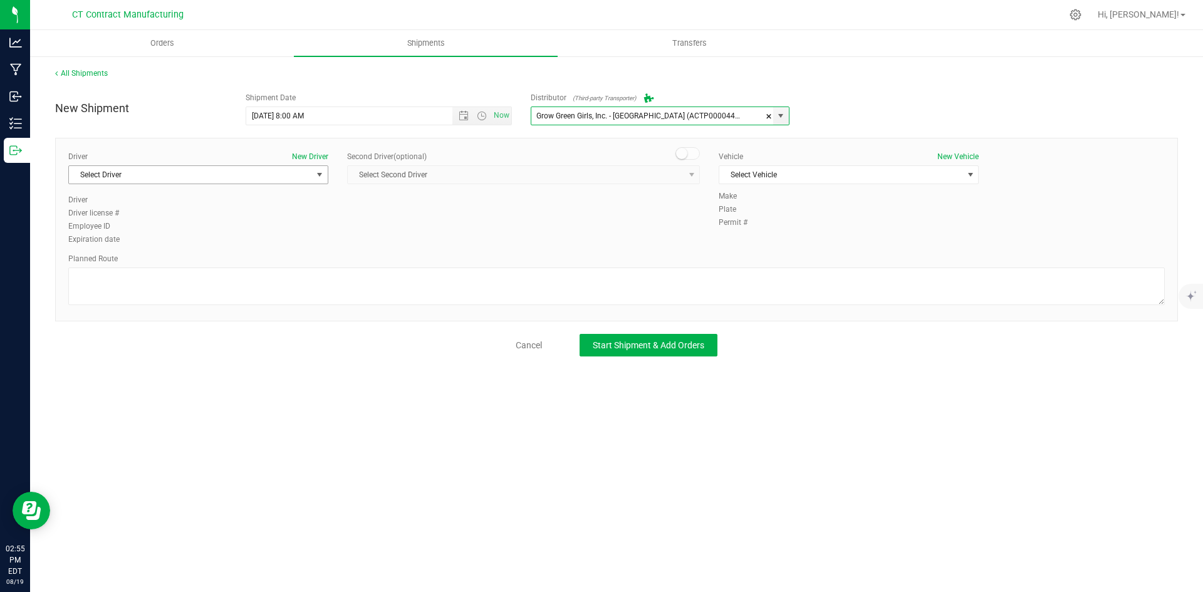
click at [290, 175] on span "Select Driver" at bounding box center [190, 175] width 243 height 18
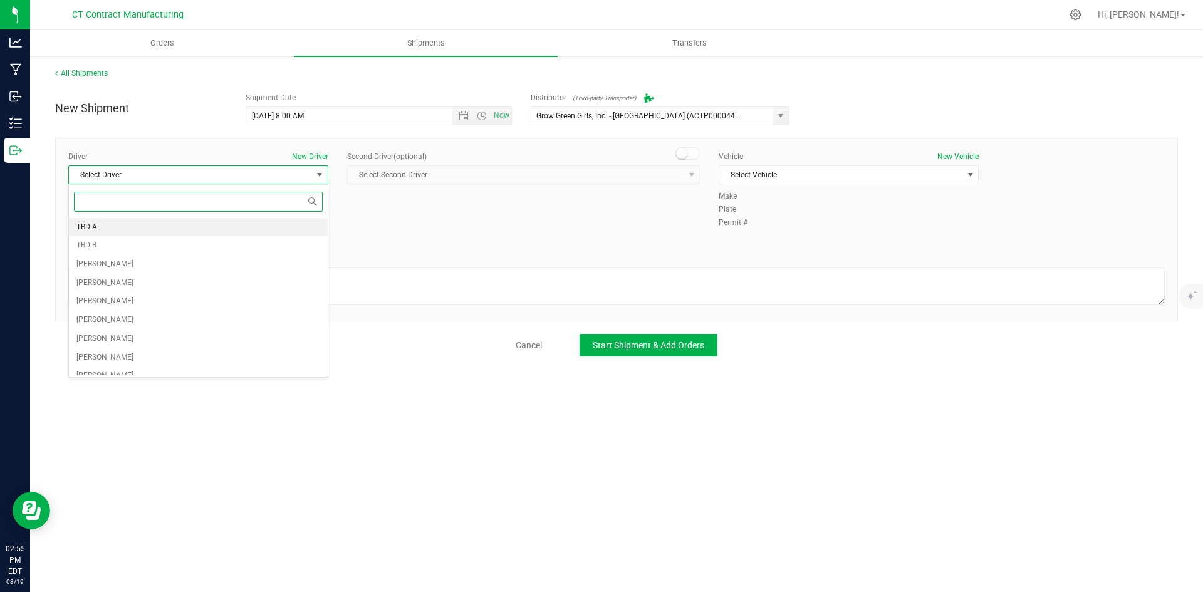
click at [198, 221] on li "TBD A" at bounding box center [198, 227] width 259 height 19
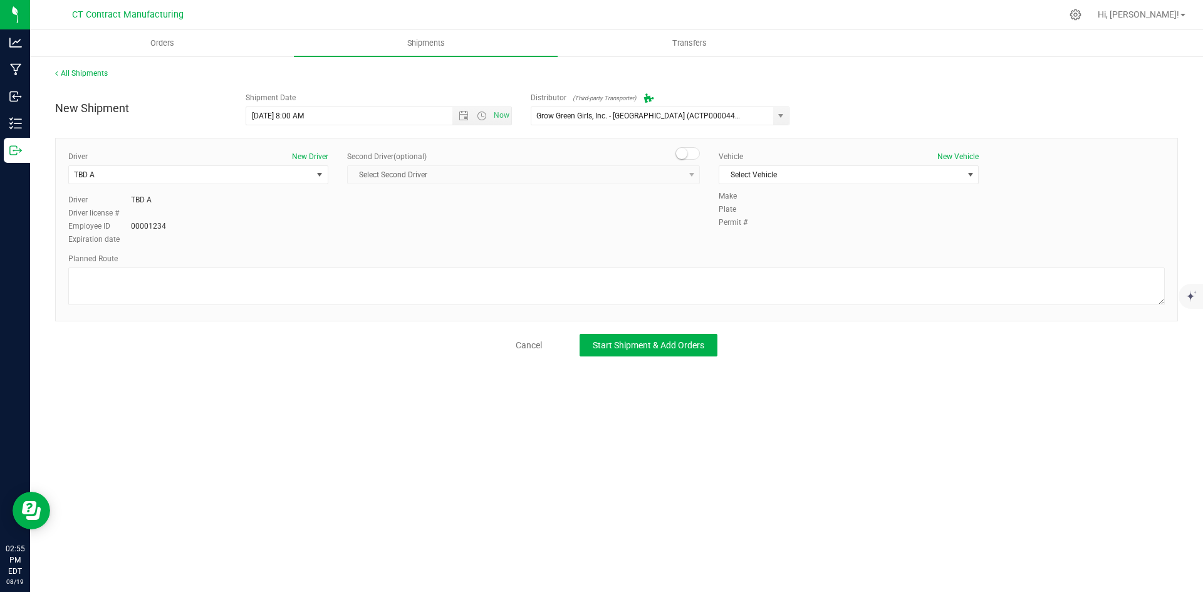
click at [696, 157] on span at bounding box center [688, 153] width 25 height 13
click at [691, 177] on span "select" at bounding box center [692, 175] width 10 height 10
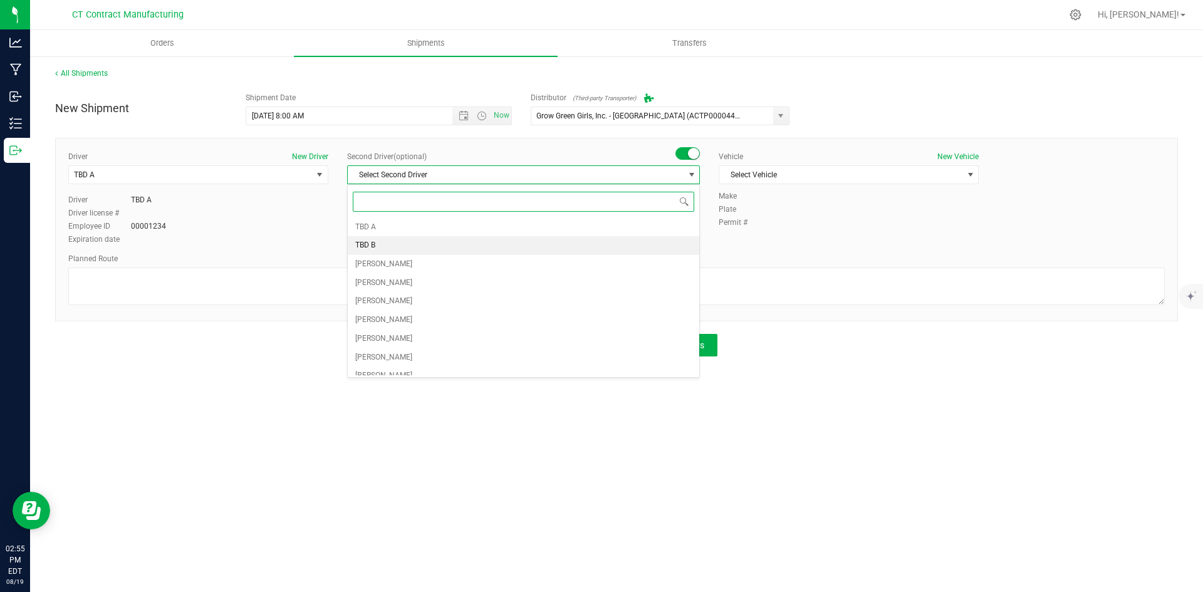
click at [385, 246] on li "TBD B" at bounding box center [524, 245] width 352 height 19
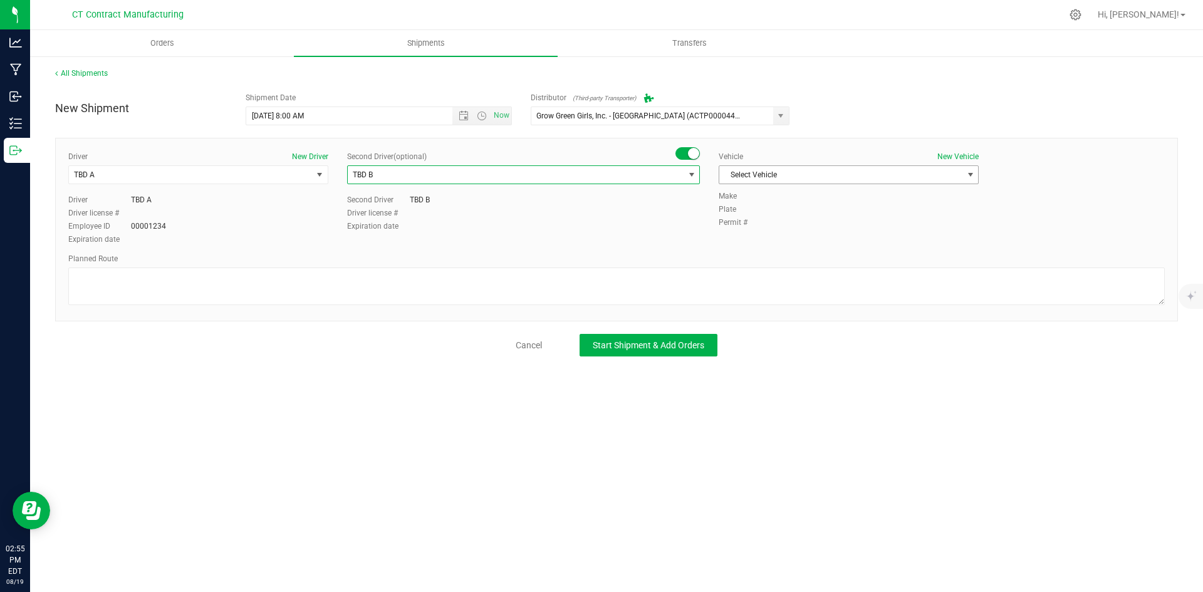
click at [800, 177] on span "Select Vehicle" at bounding box center [840, 175] width 243 height 18
click at [781, 216] on li "Ford Transit 250" at bounding box center [848, 215] width 259 height 19
click at [428, 285] on textarea at bounding box center [616, 287] width 1097 height 38
paste textarea "Randomized route via 3rd party transporter"
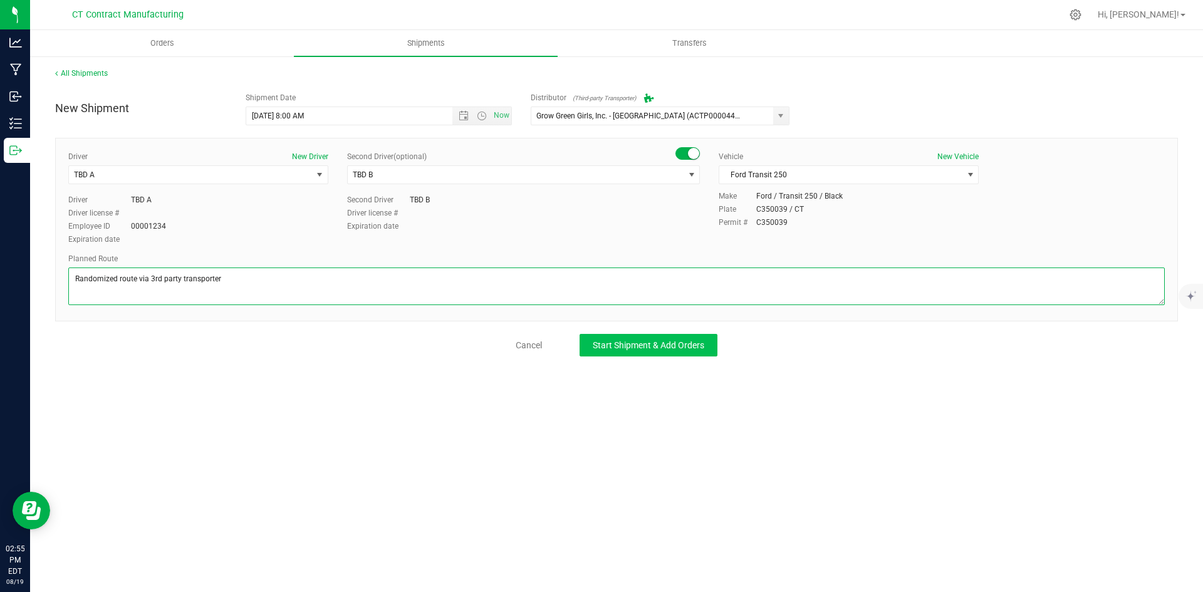
type textarea "Randomized route via 3rd party transporter"
click at [627, 341] on span "Start Shipment & Add Orders" at bounding box center [649, 345] width 112 height 10
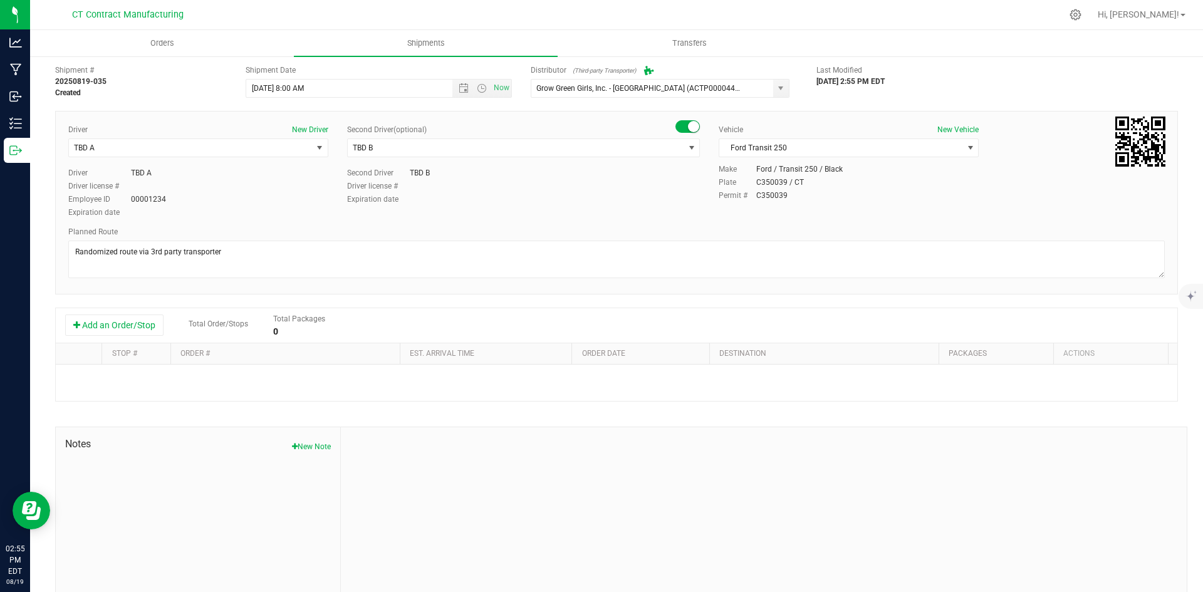
scroll to position [48, 0]
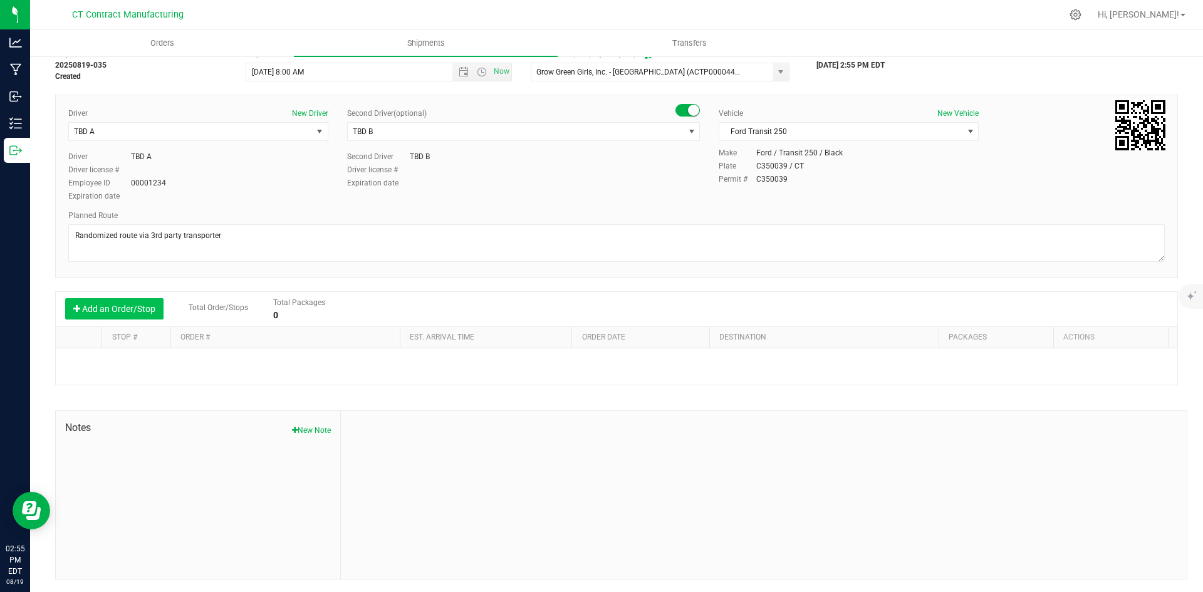
click at [108, 308] on button "Add an Order/Stop" at bounding box center [114, 308] width 98 height 21
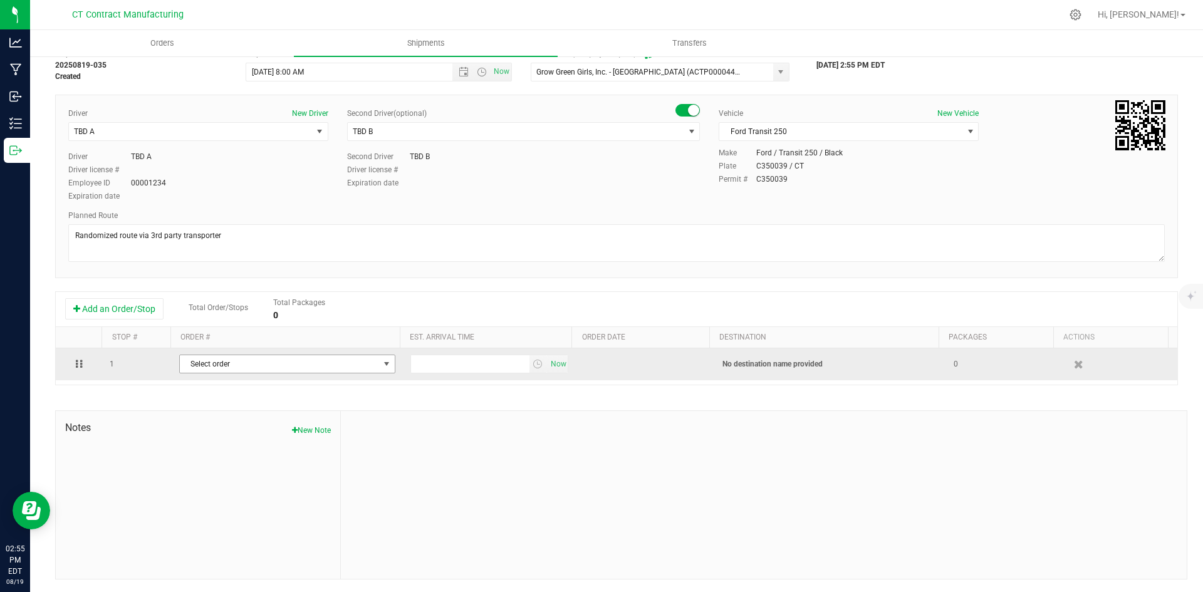
click at [358, 367] on span "Select order" at bounding box center [279, 364] width 199 height 18
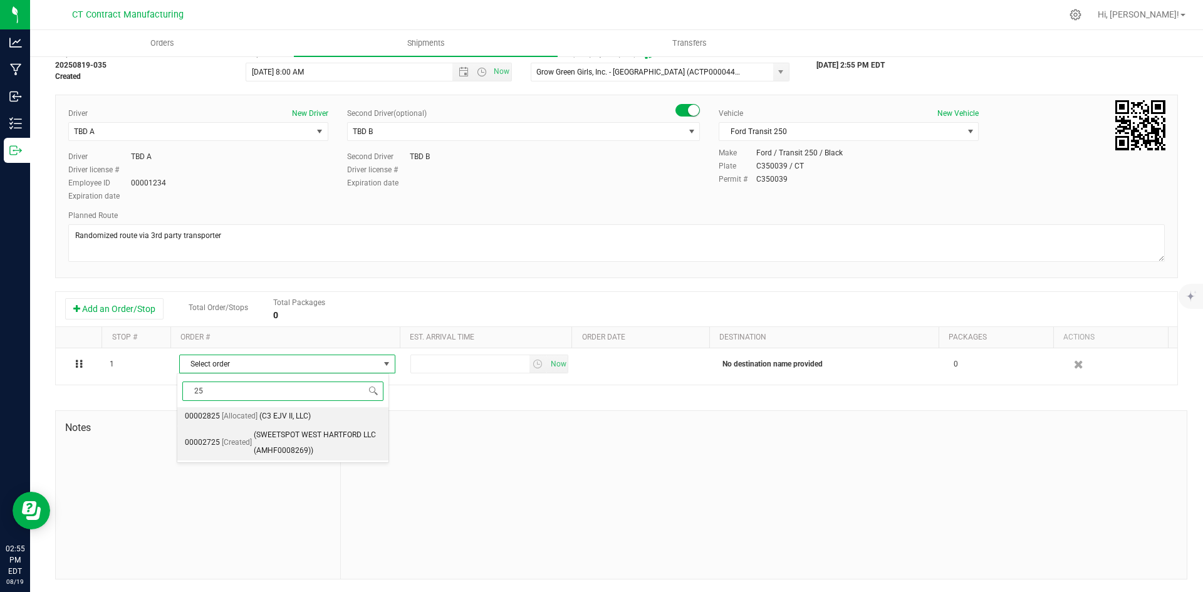
scroll to position [0, 0]
type input "2859"
click at [325, 432] on span "(FFD WEST - Fine Fettle - Stamford (MMDF0000038))" at bounding box center [320, 433] width 122 height 48
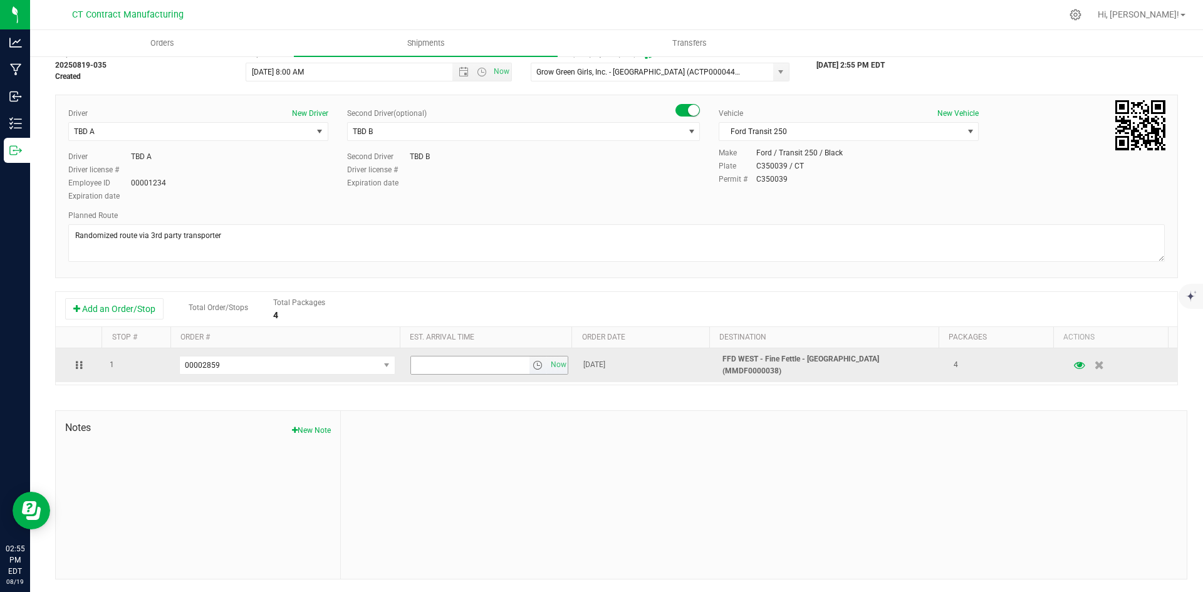
click at [533, 363] on span "select" at bounding box center [538, 365] width 10 height 10
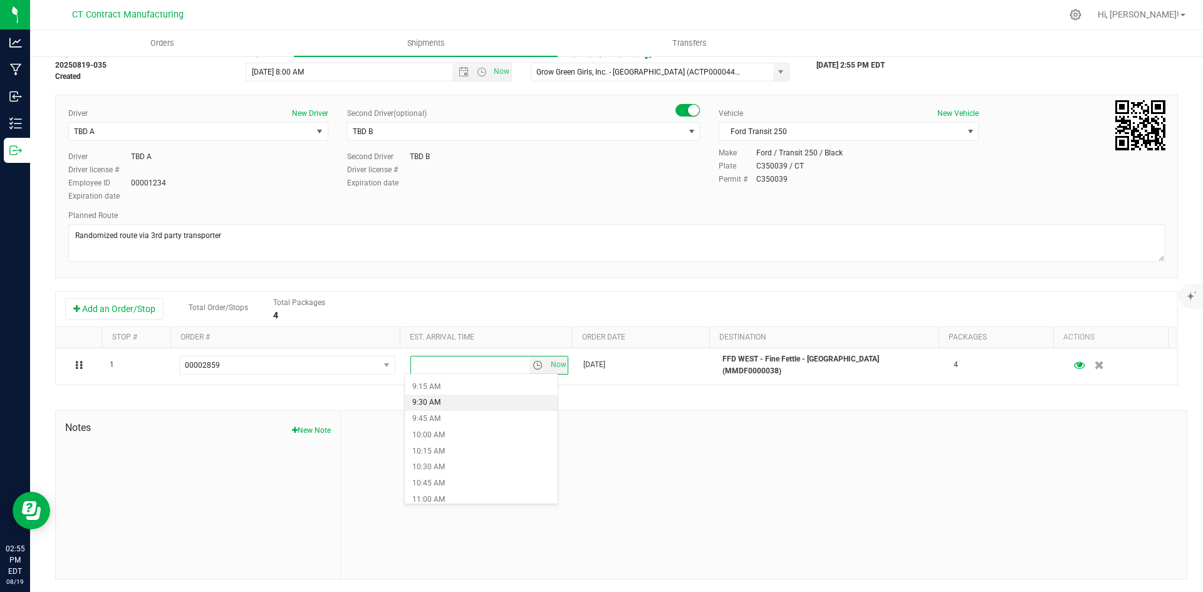
scroll to position [627, 0]
click at [468, 491] on li "11:30 AM" at bounding box center [481, 499] width 153 height 16
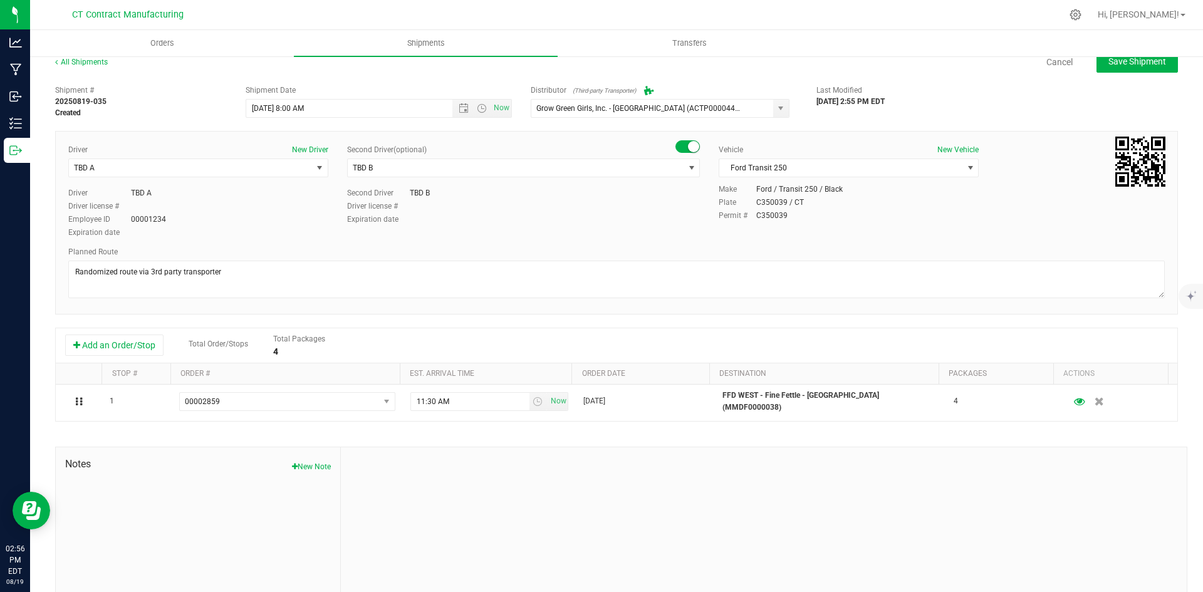
scroll to position [0, 0]
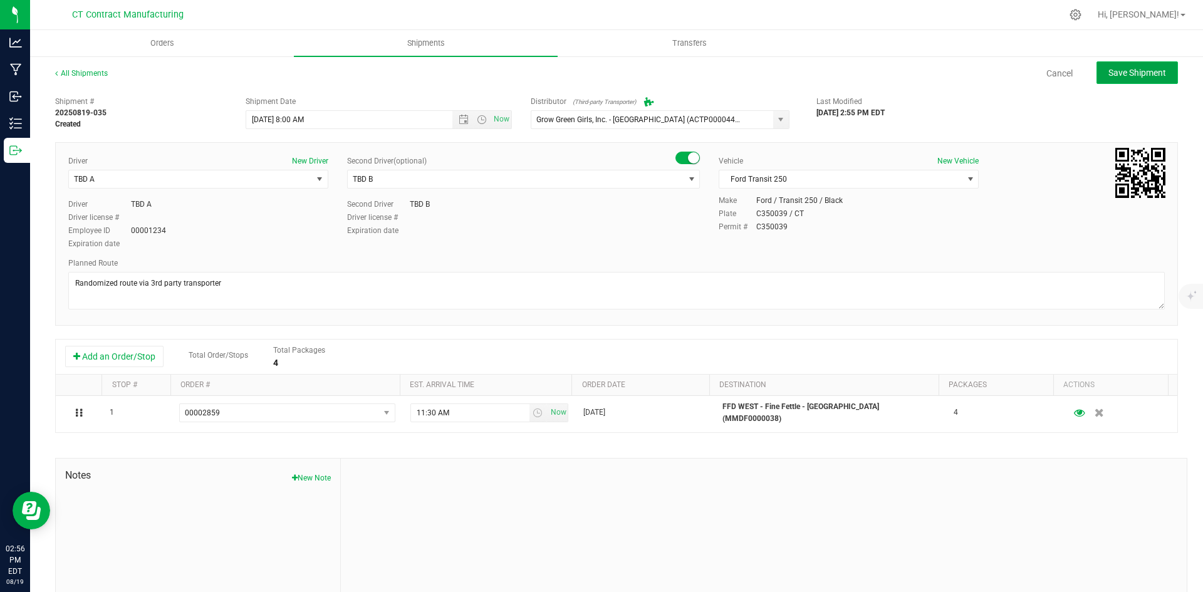
click at [1110, 78] on button "Save Shipment" at bounding box center [1137, 72] width 81 height 23
type input "8/20/2025 12:00 PM"
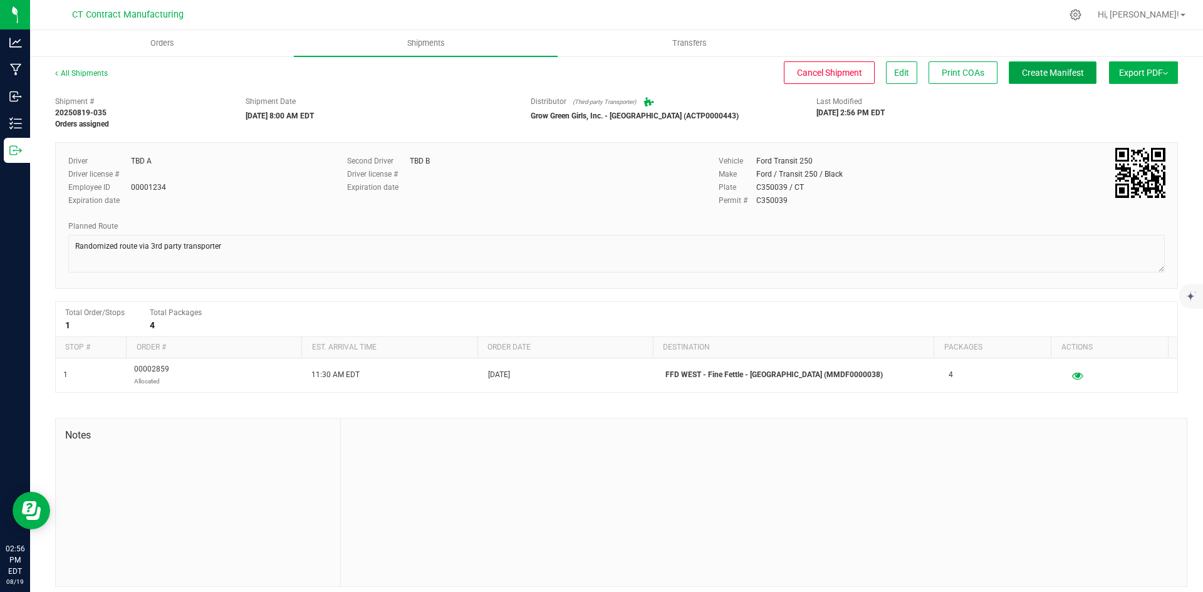
click at [1035, 70] on span "Create Manifest" at bounding box center [1053, 73] width 62 height 10
click at [97, 72] on link "All Shipments" at bounding box center [81, 73] width 53 height 9
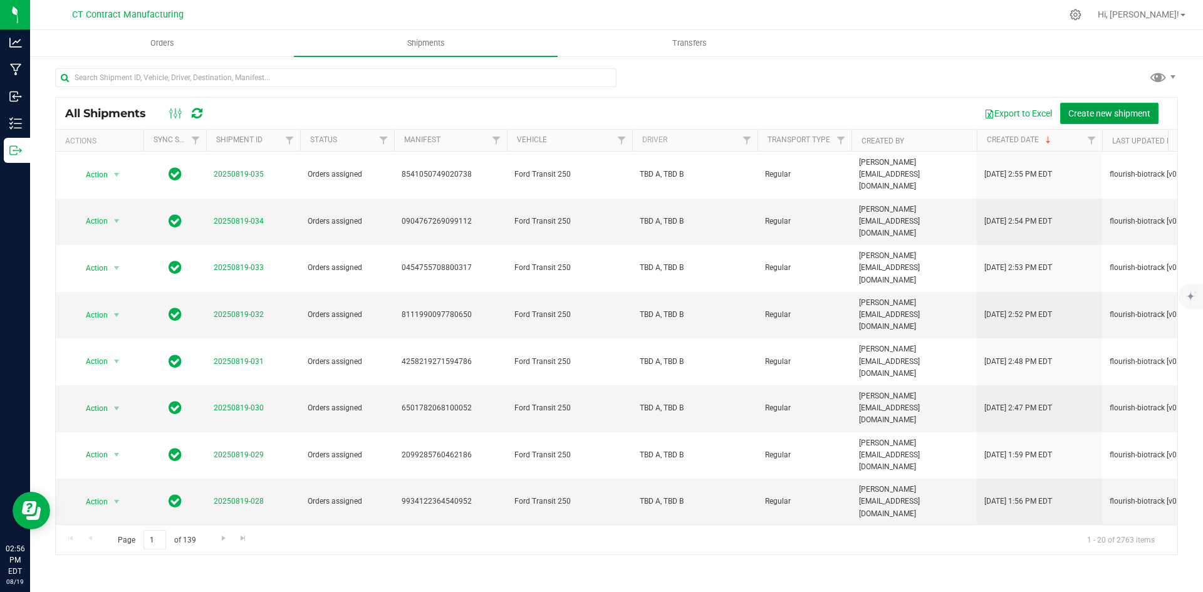
click at [1114, 115] on span "Create new shipment" at bounding box center [1109, 113] width 82 height 10
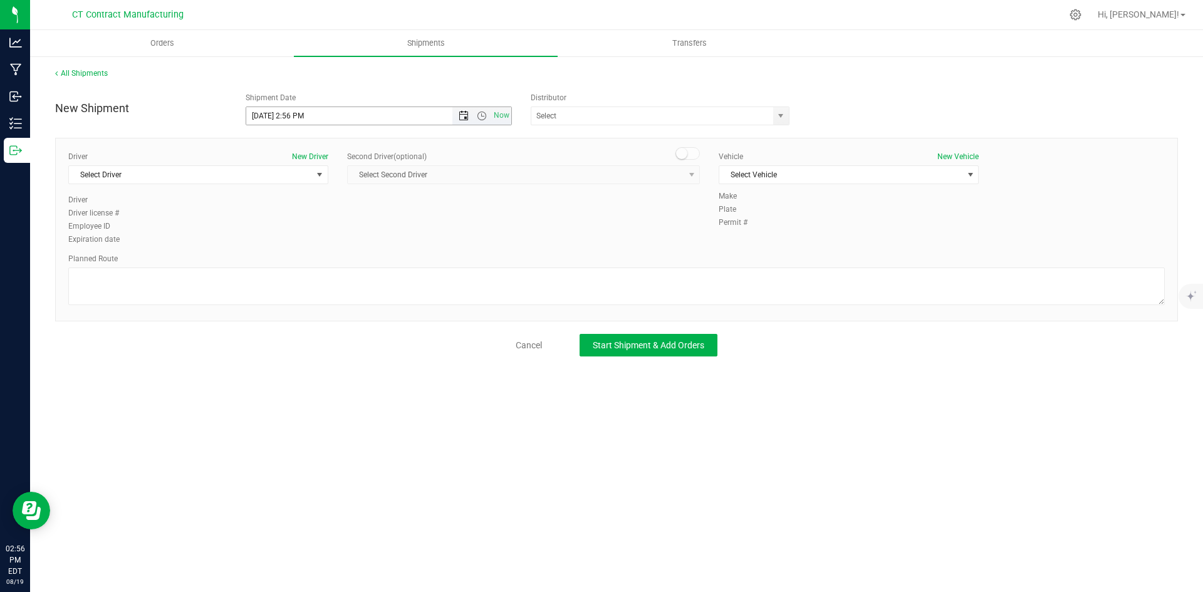
click at [462, 118] on span "Open the date view" at bounding box center [464, 116] width 10 height 10
click at [312, 243] on link "20" at bounding box center [312, 243] width 18 height 19
click at [484, 120] on span "Open the time view" at bounding box center [482, 116] width 10 height 10
click at [389, 143] on li "8:00 AM" at bounding box center [378, 143] width 264 height 16
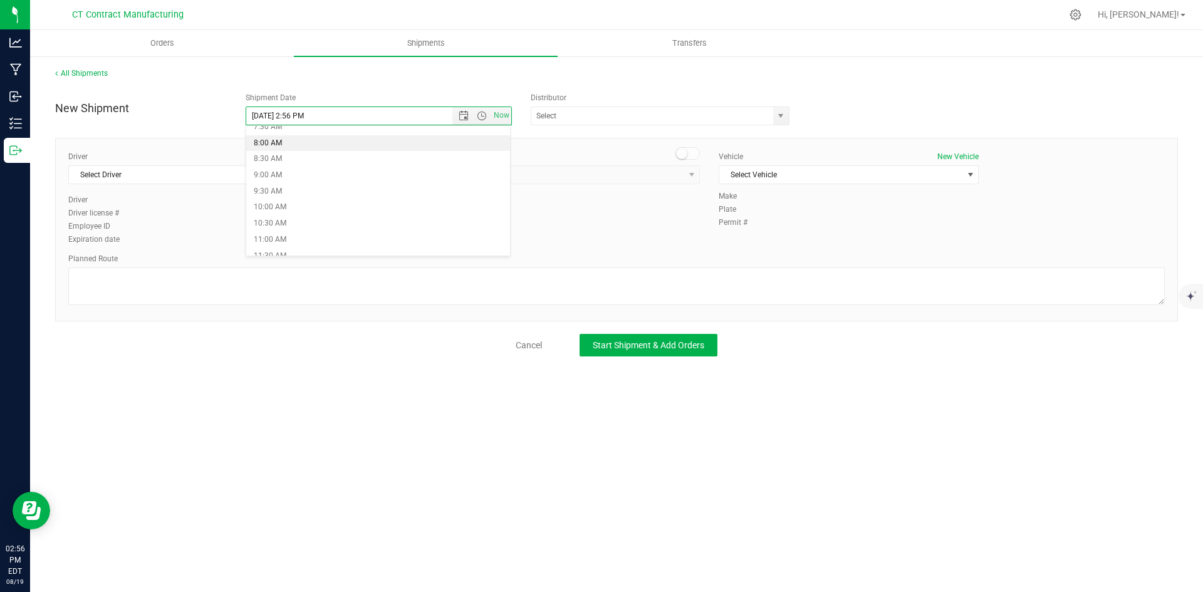
type input "8/20/2025 8:00 AM"
click at [784, 117] on span "select" at bounding box center [781, 116] width 10 height 10
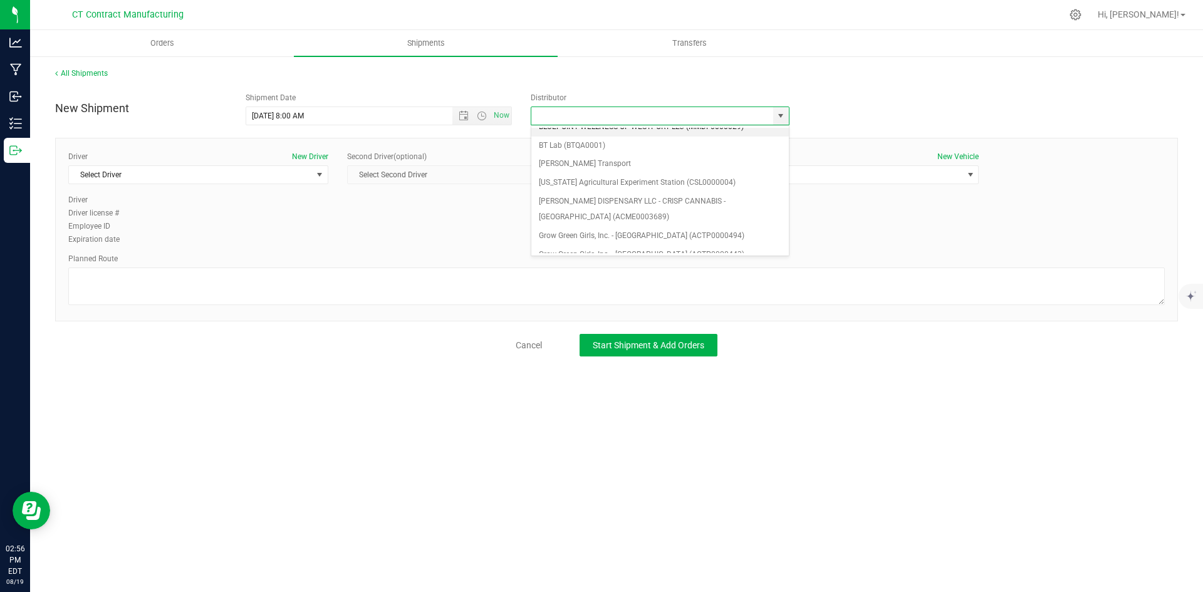
scroll to position [63, 0]
click at [695, 237] on li "Grow Green Girls, Inc. - [GEOGRAPHIC_DATA] (ACTP0000443)" at bounding box center [660, 240] width 258 height 19
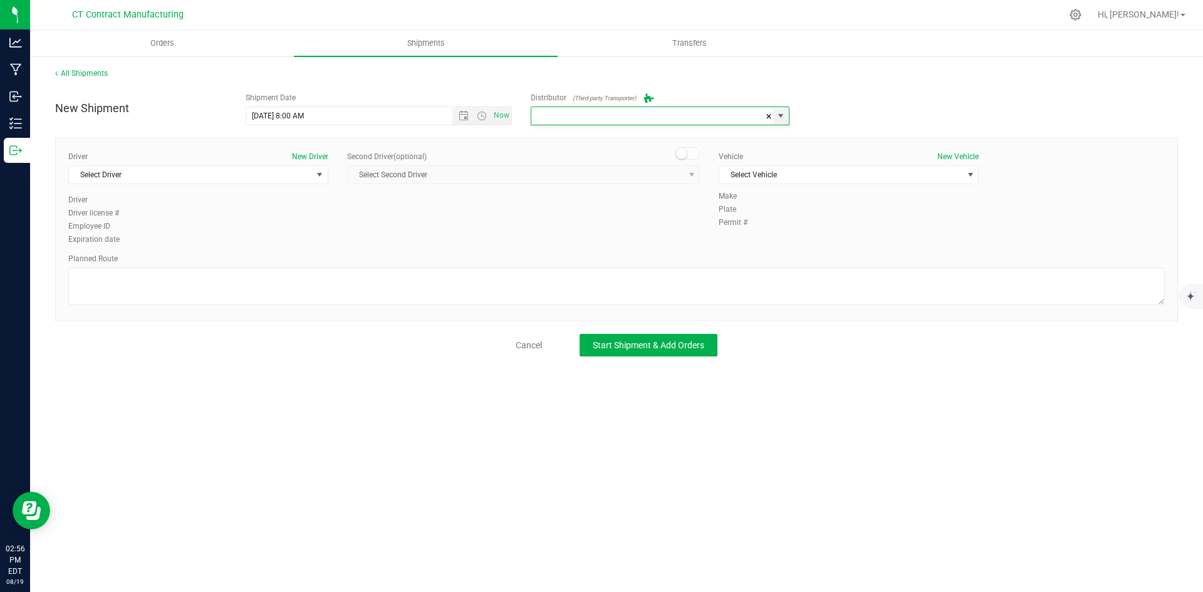
type input "Grow Green Girls, Inc. - [GEOGRAPHIC_DATA] (ACTP0000443)"
click at [308, 175] on span "Select Driver" at bounding box center [190, 175] width 243 height 18
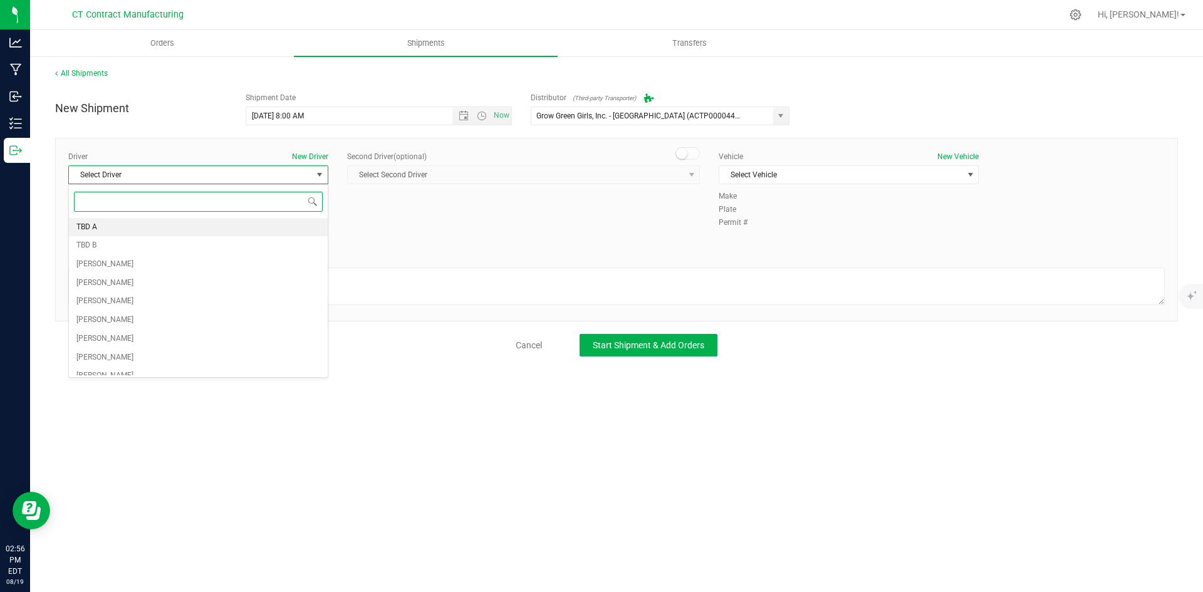
click at [271, 225] on li "TBD A" at bounding box center [198, 227] width 259 height 19
click at [679, 150] on small at bounding box center [681, 153] width 11 height 11
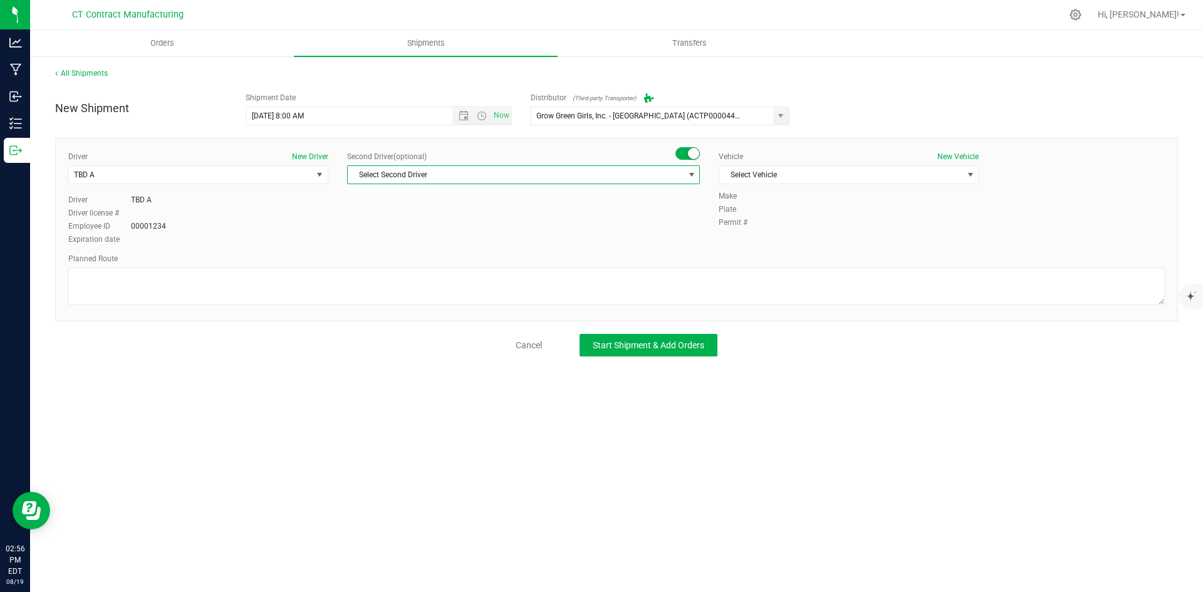
click at [687, 177] on span "select" at bounding box center [692, 175] width 10 height 10
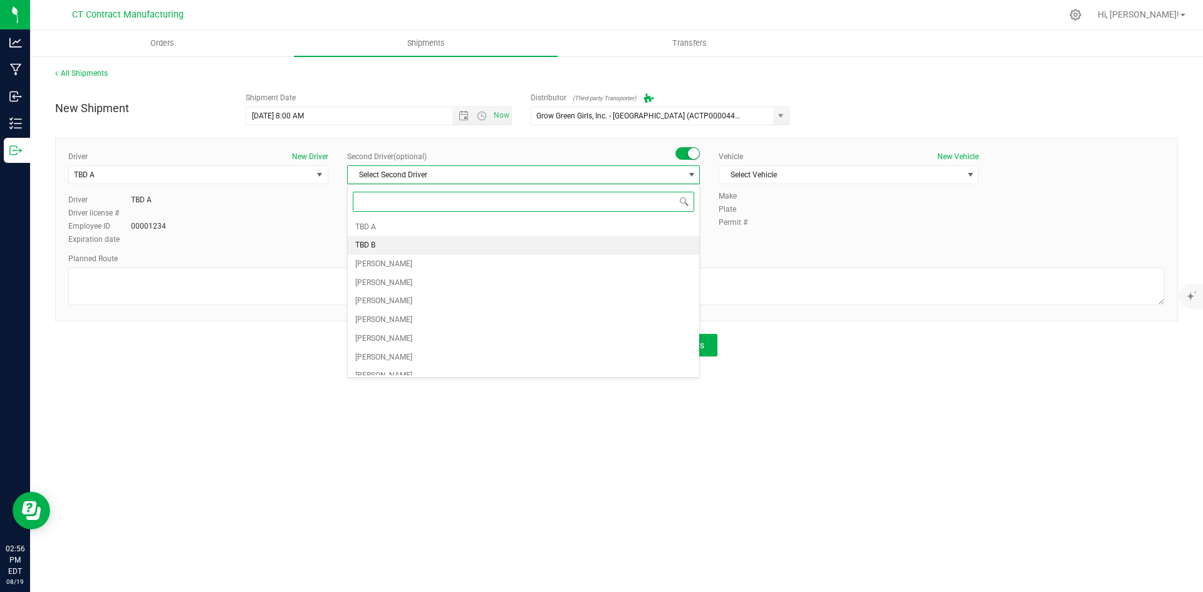
click at [618, 246] on li "TBD B" at bounding box center [524, 245] width 352 height 19
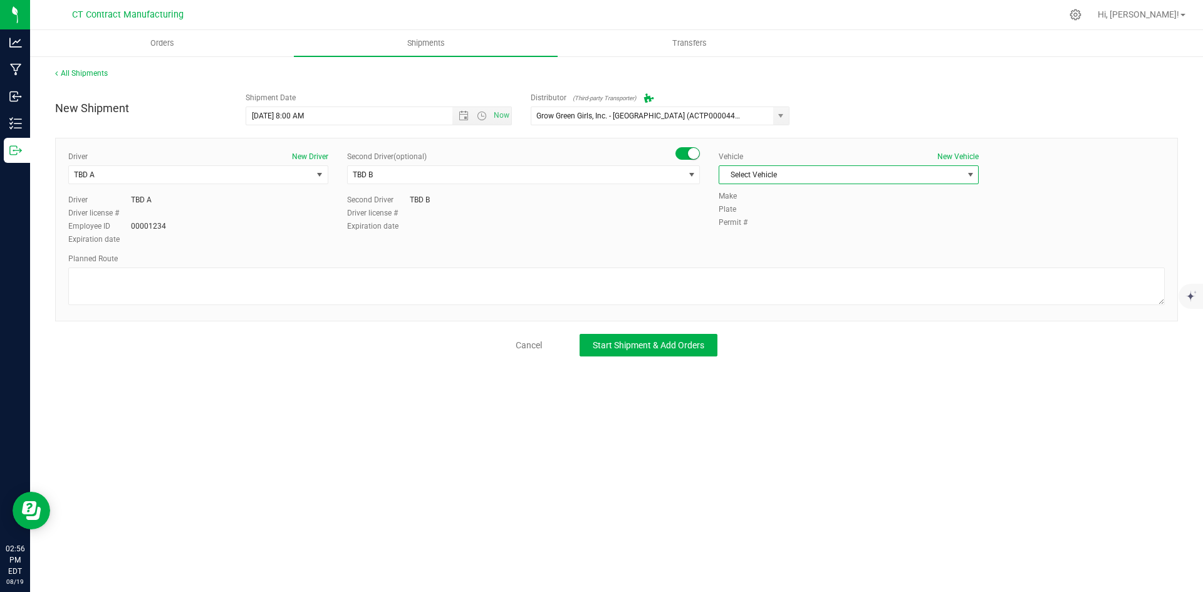
click at [793, 169] on span "Select Vehicle" at bounding box center [840, 175] width 243 height 18
click at [789, 217] on li "Ford Transit 250" at bounding box center [848, 215] width 259 height 19
click at [541, 295] on textarea at bounding box center [616, 287] width 1097 height 38
paste textarea "Randomized route via 3rd party transporter"
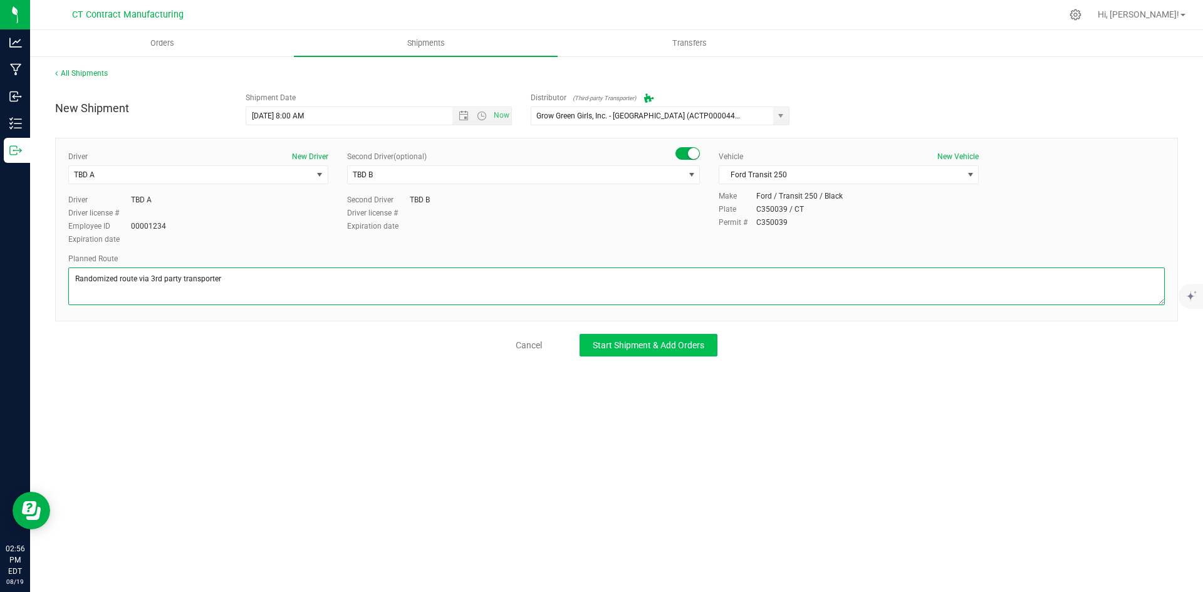
type textarea "Randomized route via 3rd party transporter"
click at [605, 345] on span "Start Shipment & Add Orders" at bounding box center [649, 345] width 112 height 10
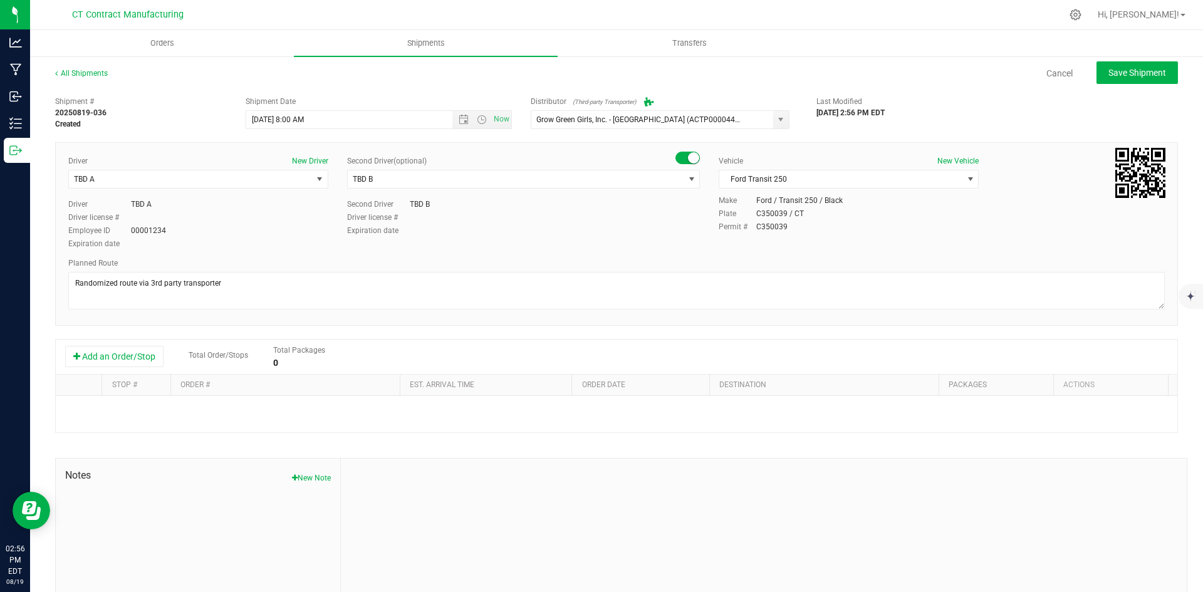
click at [135, 344] on div "Add an Order/Stop Total Order/Stops Total Packages 0" at bounding box center [617, 357] width 1122 height 35
click at [135, 358] on button "Add an Order/Stop" at bounding box center [114, 356] width 98 height 21
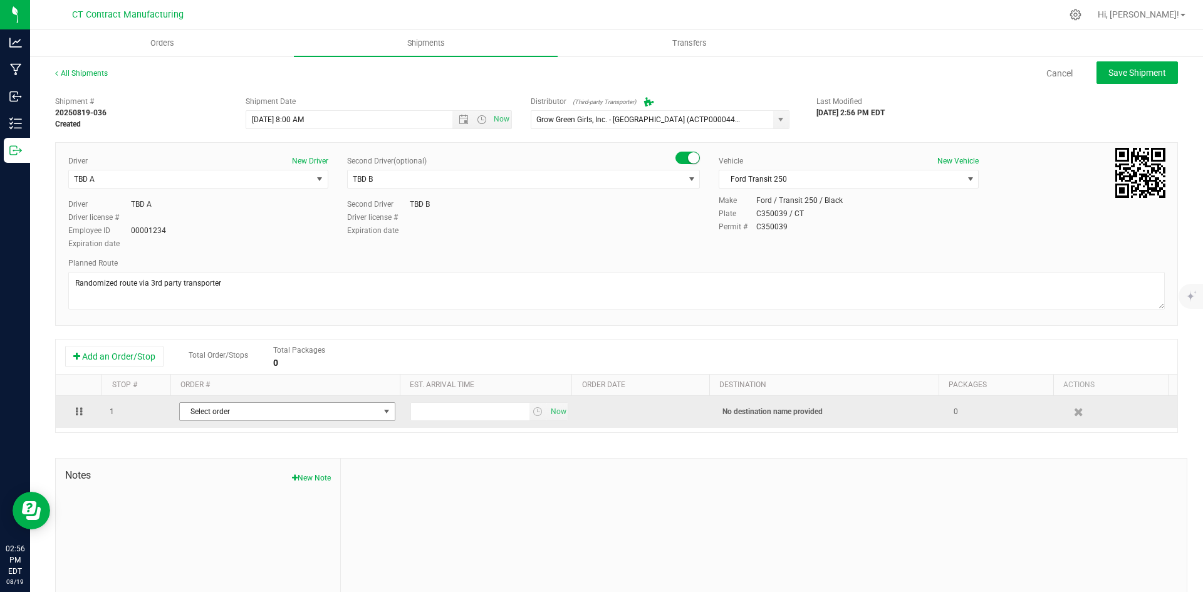
click at [230, 406] on span "Select order" at bounding box center [279, 412] width 199 height 18
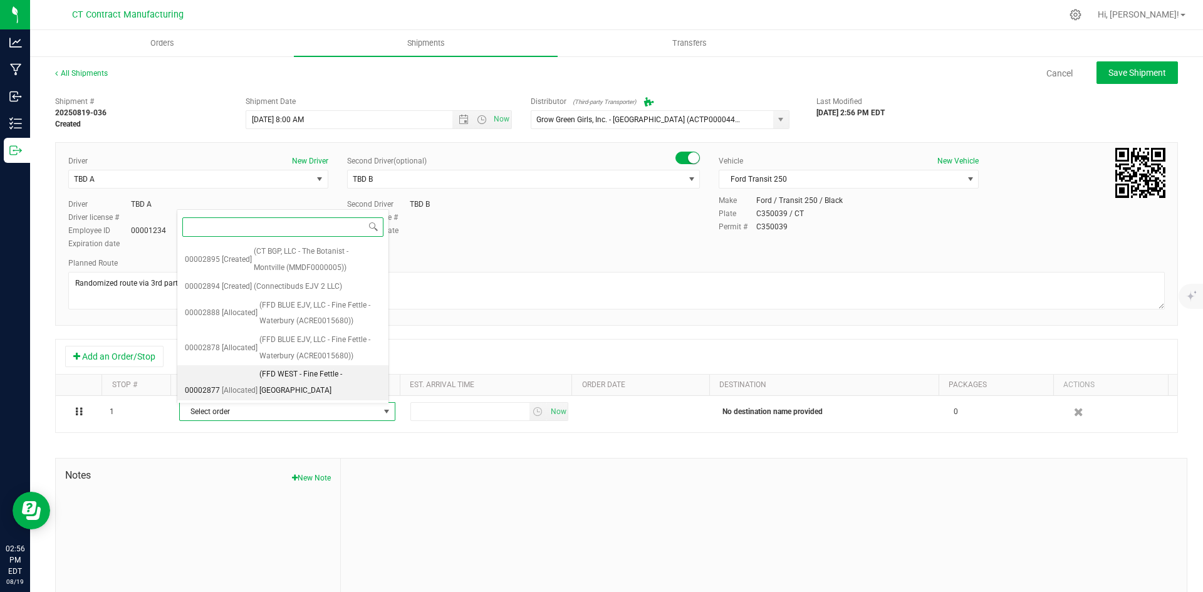
scroll to position [414, 0]
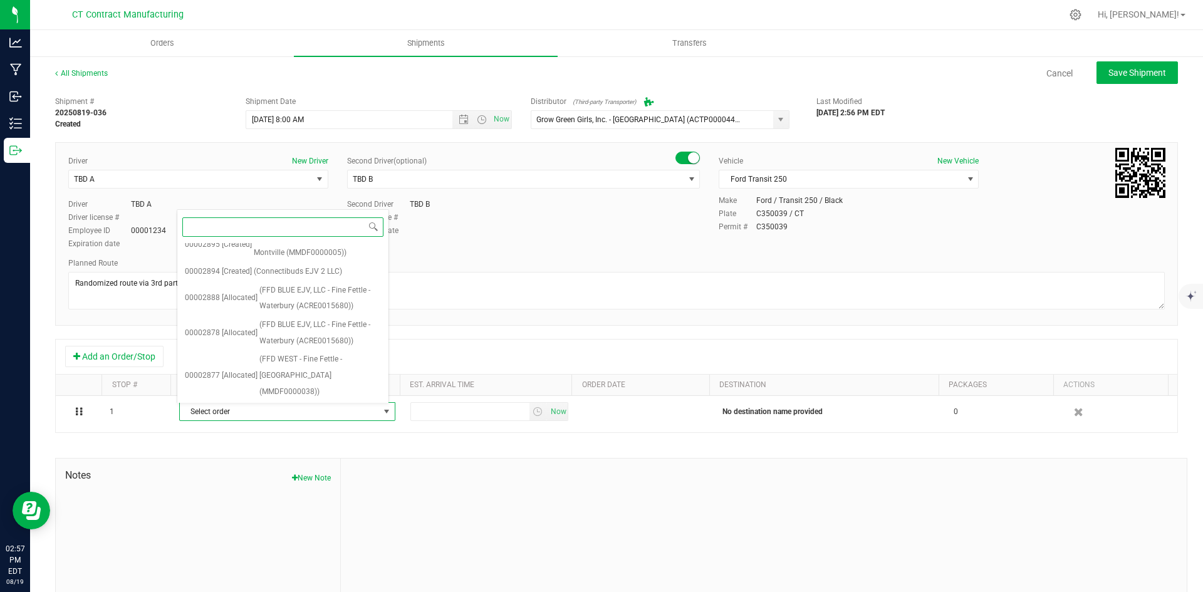
click at [293, 472] on span "(FFD WEST - Fine Fettle - Stamford (MMDF0000038))" at bounding box center [320, 496] width 122 height 48
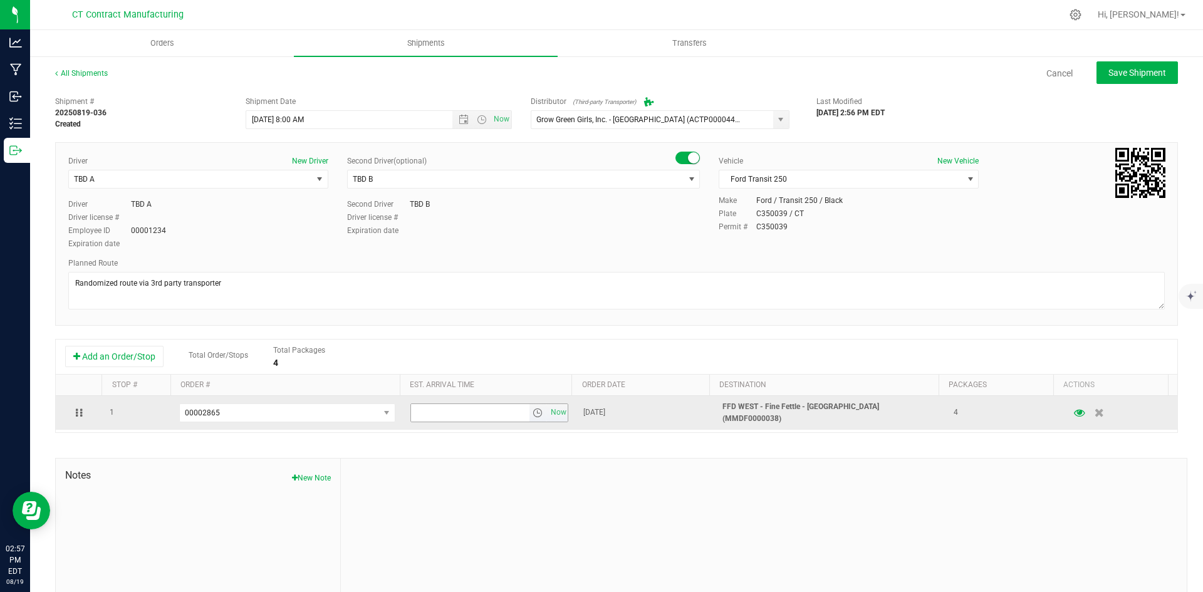
click at [533, 412] on span "select" at bounding box center [538, 413] width 10 height 10
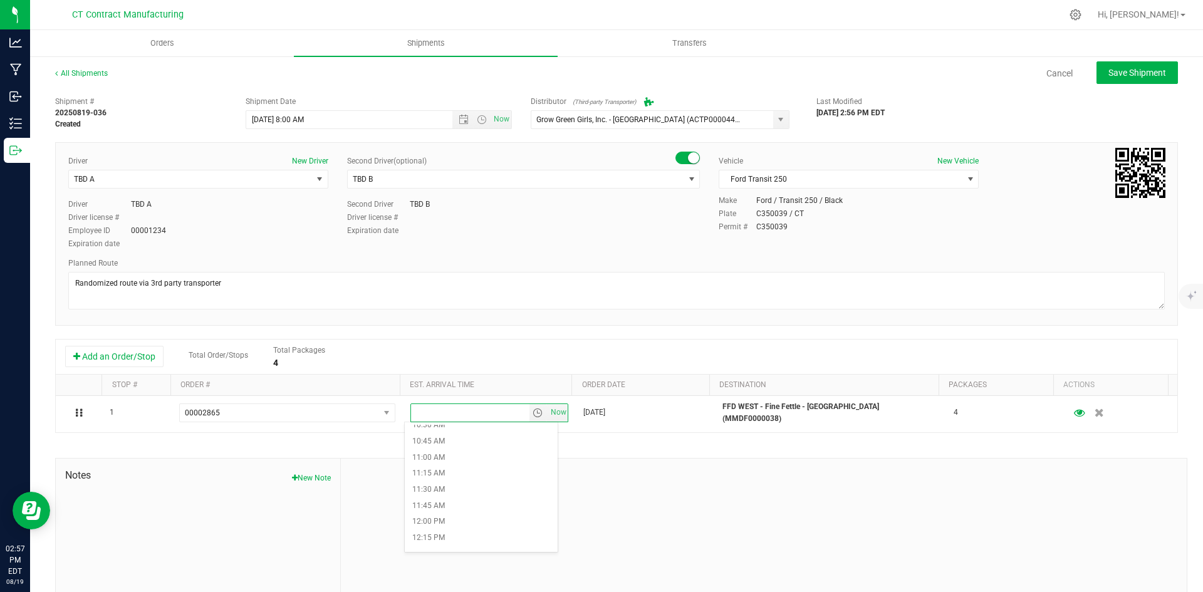
scroll to position [689, 0]
click at [447, 478] on li "11:30 AM" at bounding box center [481, 484] width 153 height 16
click at [1117, 73] on span "Save Shipment" at bounding box center [1138, 73] width 58 height 10
type input "8/20/2025 12:00 PM"
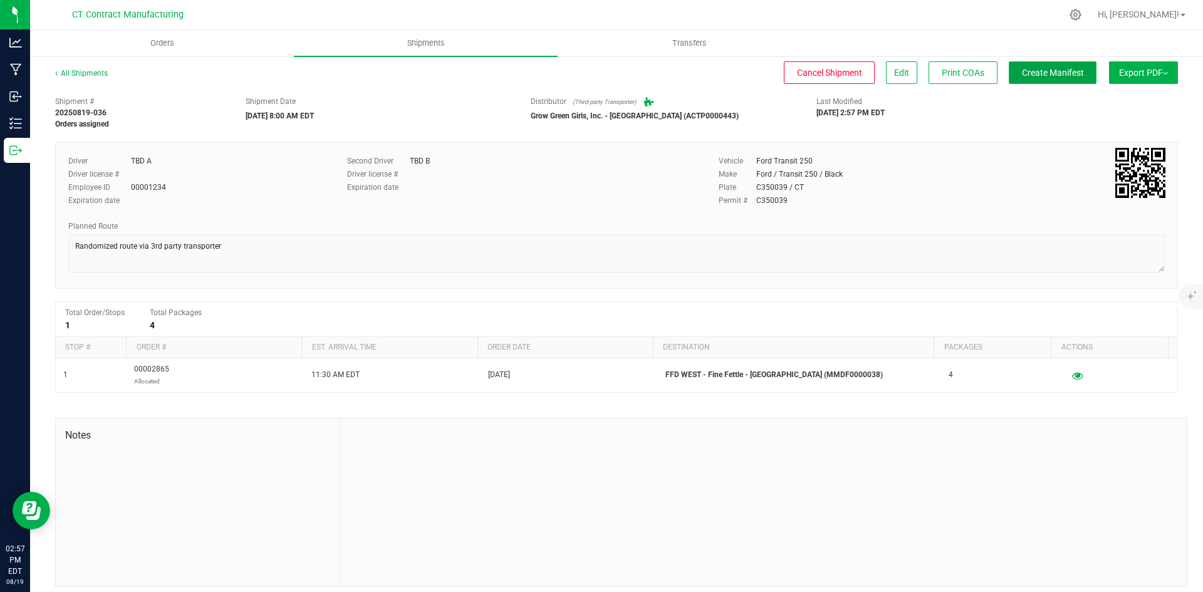
click at [1072, 71] on span "Create Manifest" at bounding box center [1053, 73] width 62 height 10
click at [66, 71] on link "All Shipments" at bounding box center [81, 73] width 53 height 9
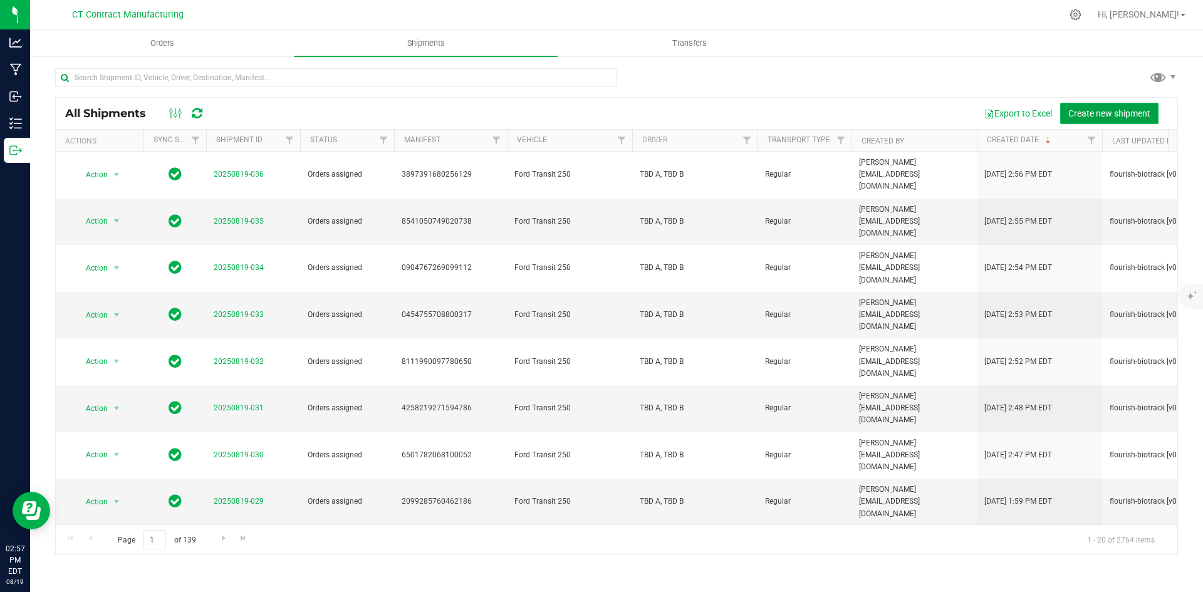
click at [1106, 118] on button "Create new shipment" at bounding box center [1109, 113] width 98 height 21
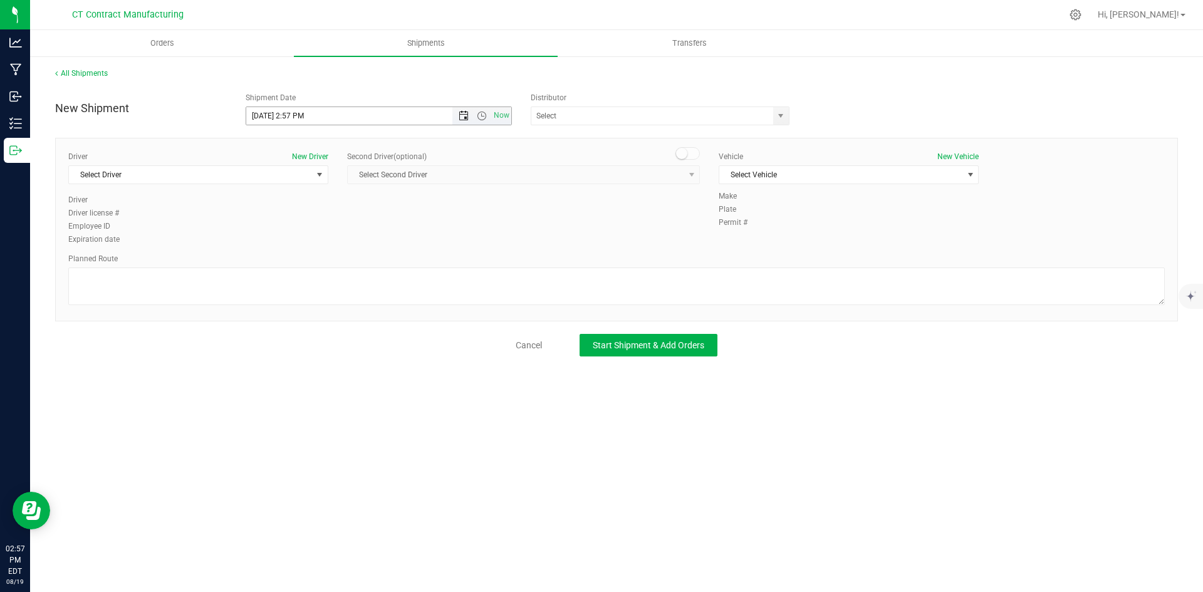
click at [464, 119] on span "Open the date view" at bounding box center [464, 116] width 10 height 10
click at [313, 241] on link "20" at bounding box center [312, 243] width 18 height 19
click at [483, 115] on span "Open the time view" at bounding box center [482, 116] width 10 height 10
click at [292, 207] on li "8:00 AM" at bounding box center [378, 206] width 264 height 16
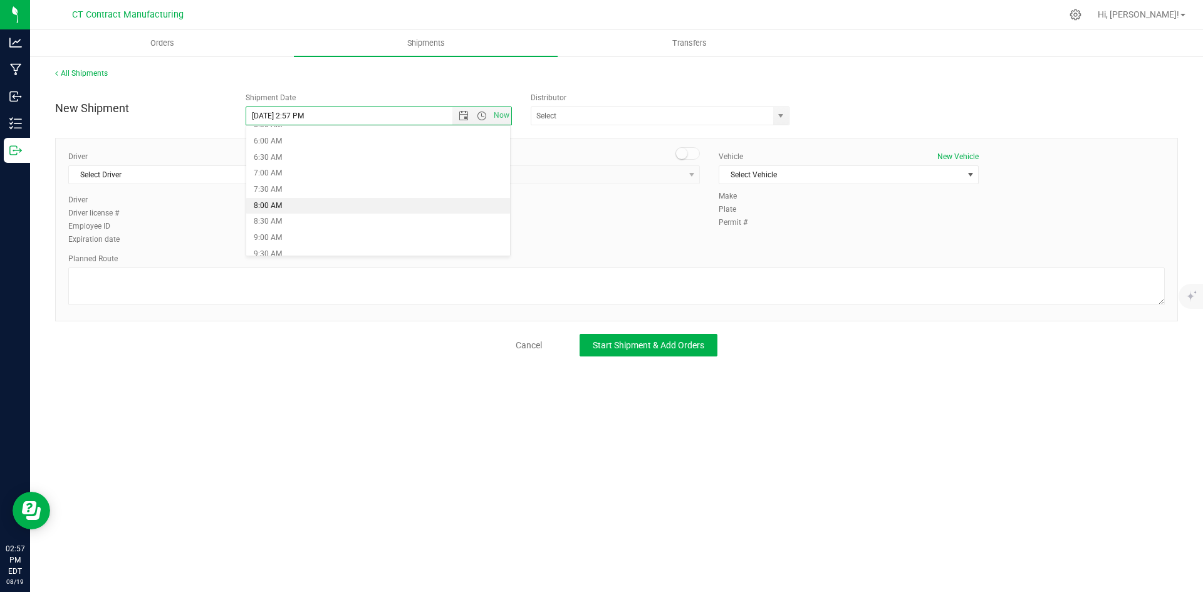
type input "8/20/2025 8:00 AM"
click at [782, 115] on span "select" at bounding box center [781, 116] width 10 height 10
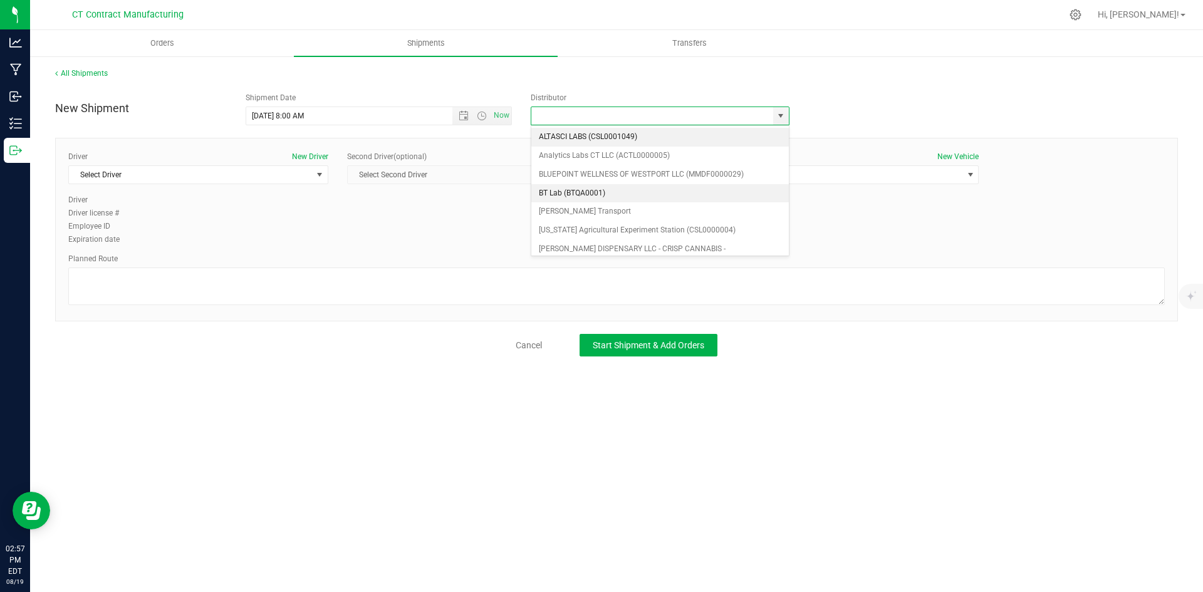
scroll to position [63, 0]
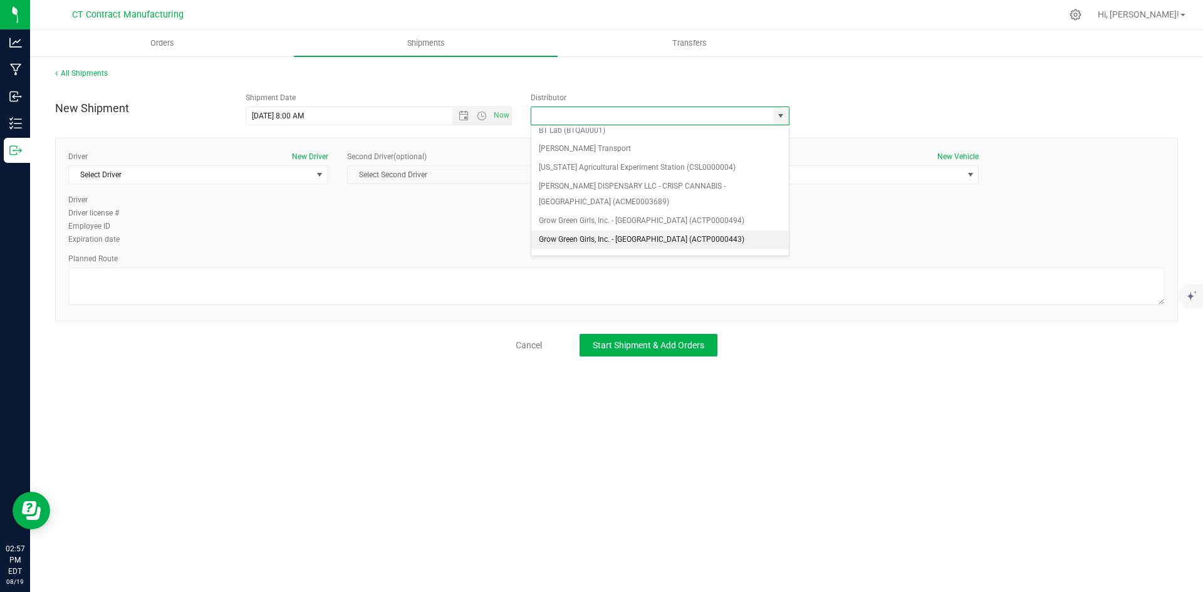
click at [685, 238] on li "Grow Green Girls, Inc. - [GEOGRAPHIC_DATA] (ACTP0000443)" at bounding box center [660, 240] width 258 height 19
type input "Grow Green Girls, Inc. - [GEOGRAPHIC_DATA] (ACTP0000443)"
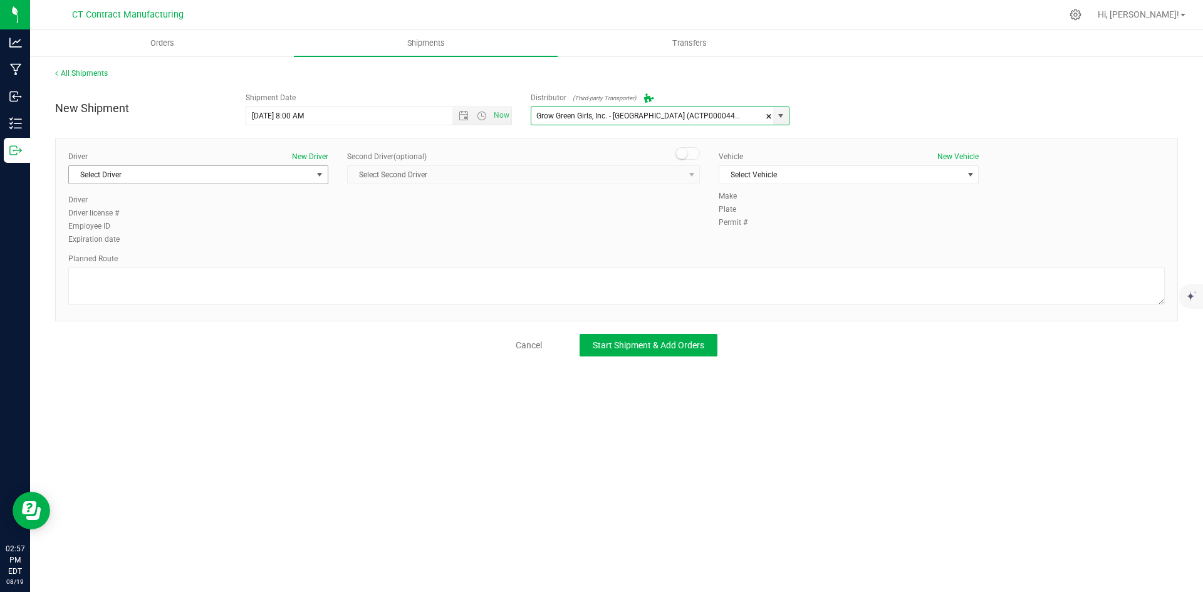
click at [321, 177] on span "select" at bounding box center [320, 175] width 10 height 10
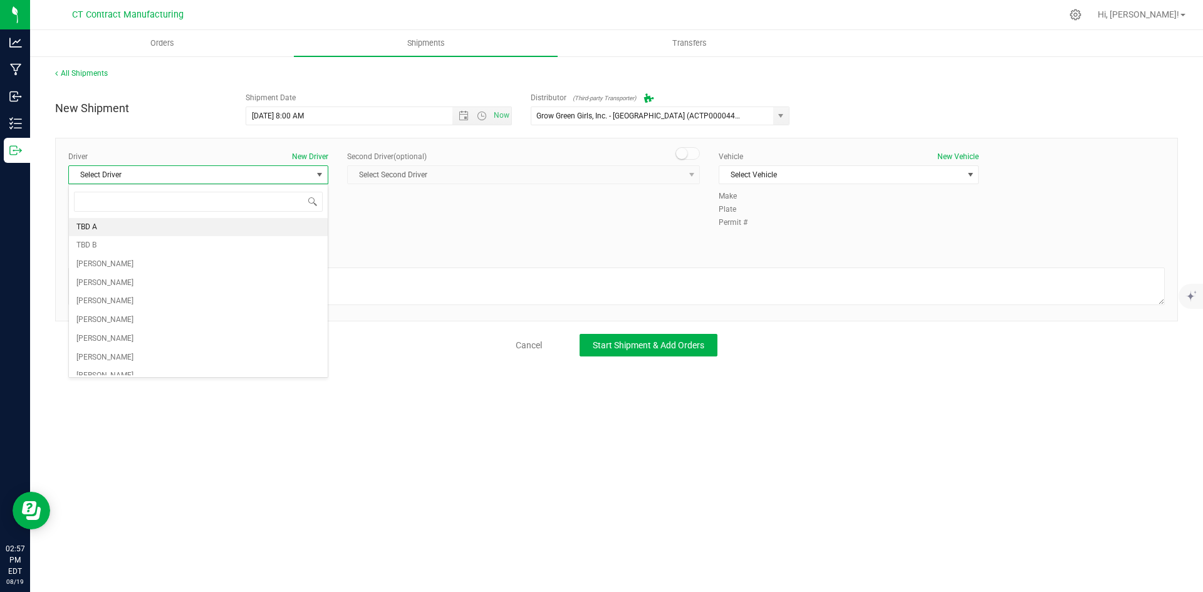
click at [173, 224] on li "TBD A" at bounding box center [198, 227] width 259 height 19
click at [703, 162] on div "Second Driver (optional) Select Second Driver Select Second Driver TBD A TBD B …" at bounding box center [524, 172] width 372 height 43
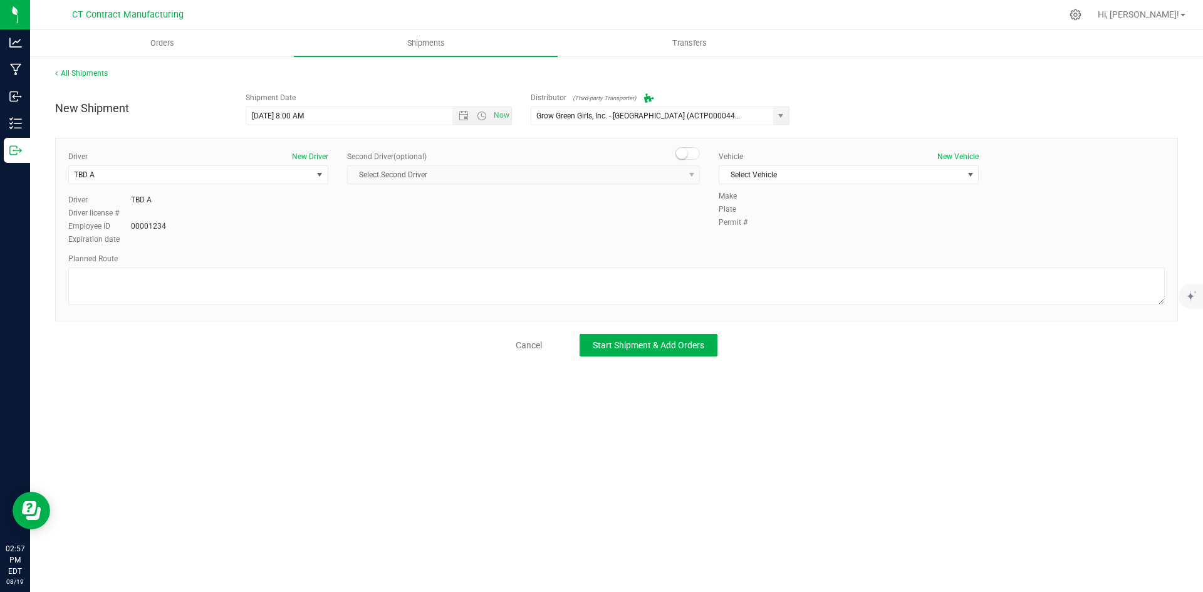
click at [688, 158] on span at bounding box center [688, 153] width 25 height 13
click at [687, 171] on span "select" at bounding box center [692, 175] width 10 height 10
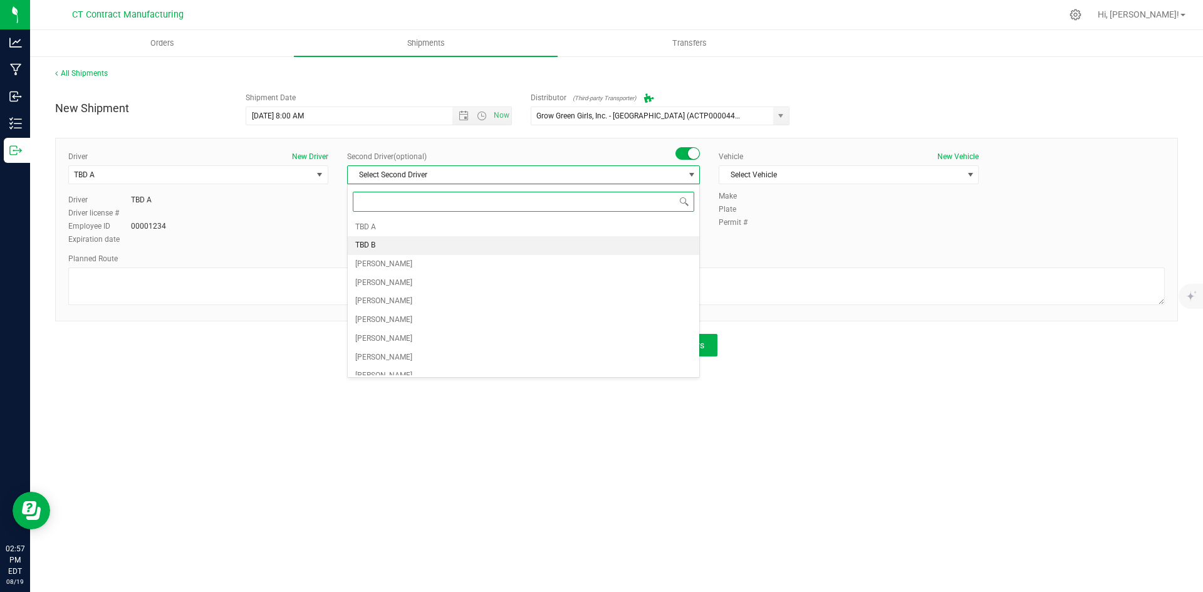
click at [370, 248] on span "TBD B" at bounding box center [365, 246] width 20 height 16
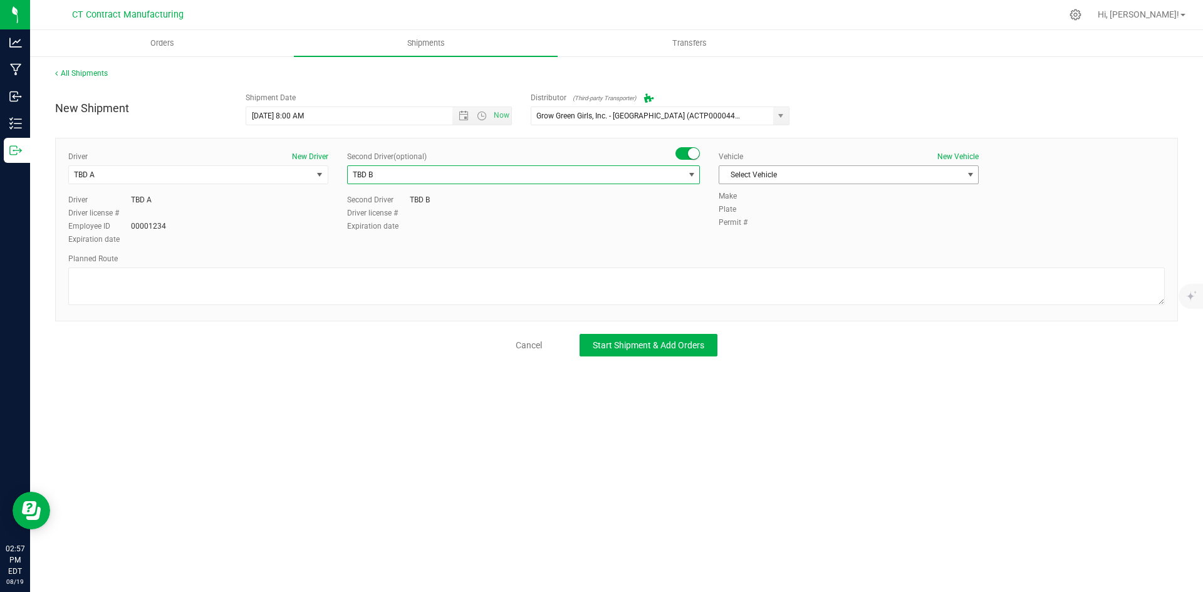
click at [817, 169] on span "Select Vehicle" at bounding box center [840, 175] width 243 height 18
click at [738, 212] on li "Ford Transit 250" at bounding box center [848, 215] width 259 height 19
click at [573, 290] on textarea at bounding box center [616, 287] width 1097 height 38
paste textarea "Randomized route via 3rd party transporter"
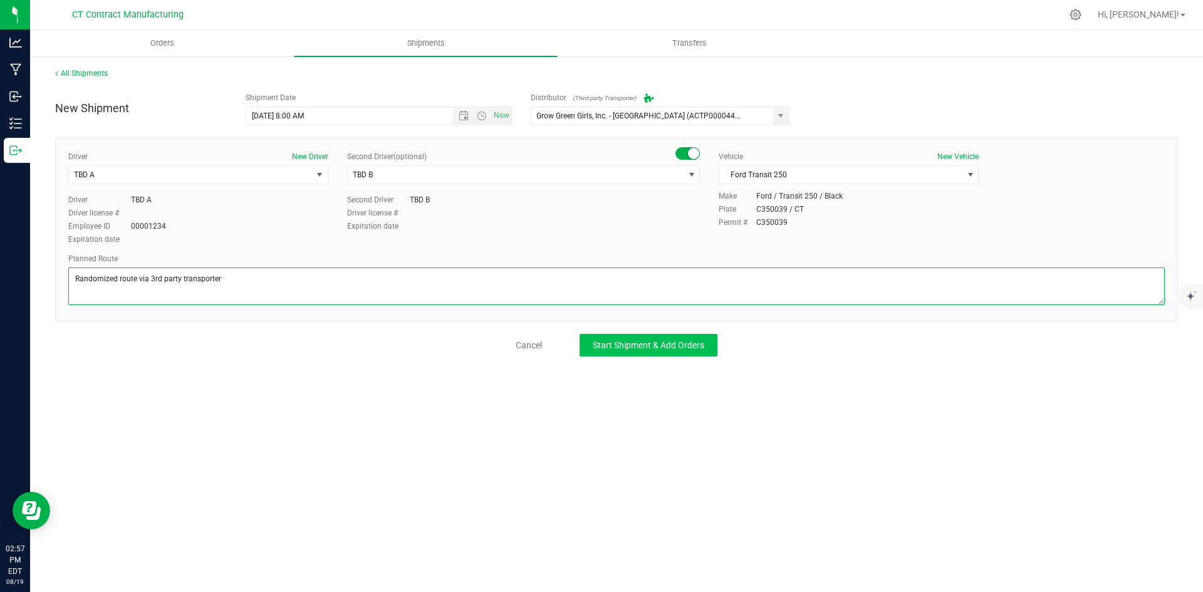
type textarea "Randomized route via 3rd party transporter"
click at [654, 341] on span "Start Shipment & Add Orders" at bounding box center [649, 345] width 112 height 10
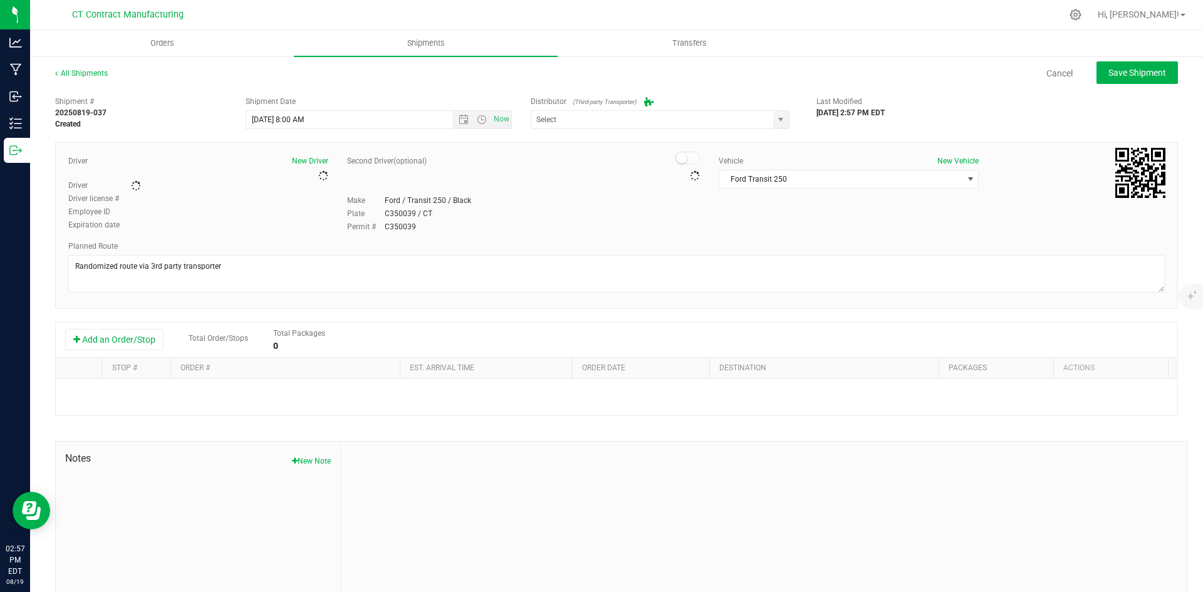
type input "Grow Green Girls, Inc. - [GEOGRAPHIC_DATA] (ACTP0000443)"
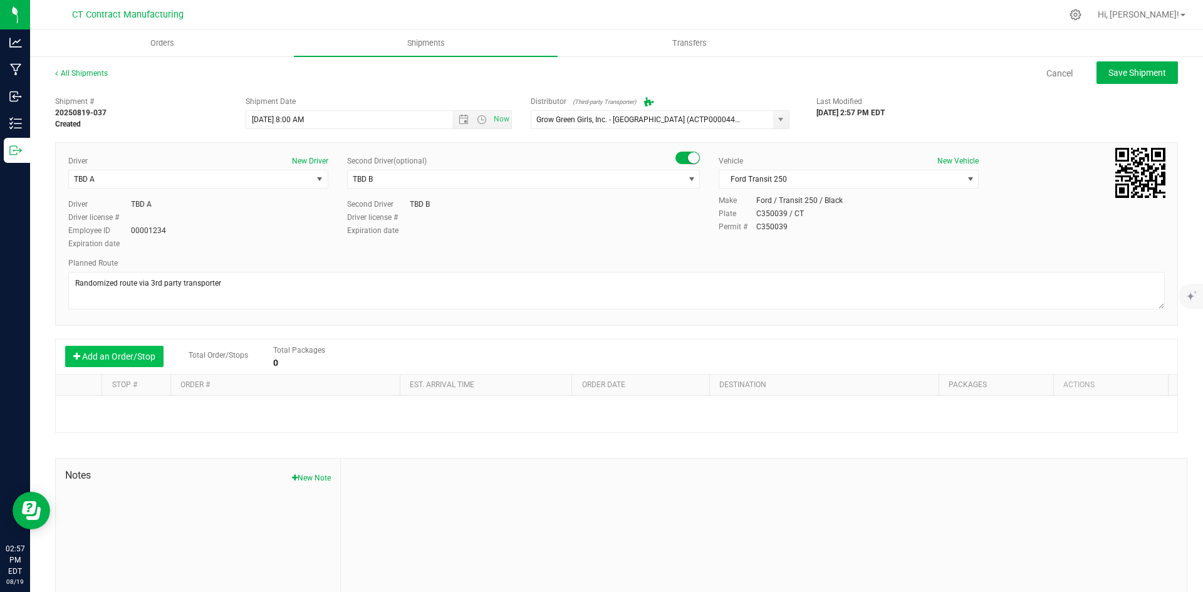
click at [150, 361] on button "Add an Order/Stop" at bounding box center [114, 356] width 98 height 21
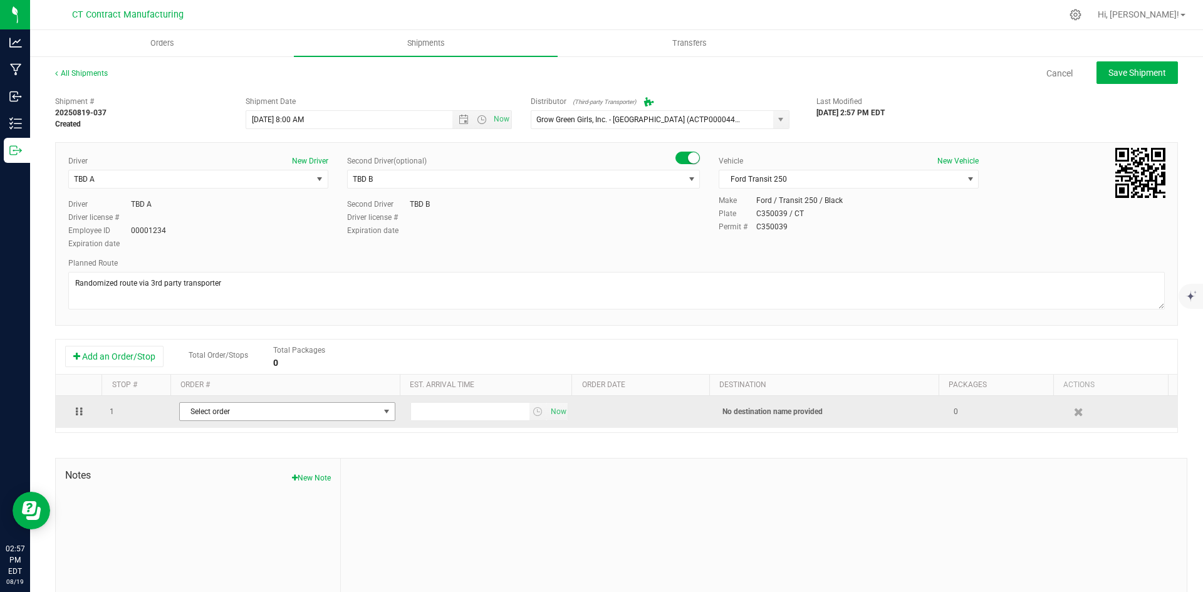
click at [224, 414] on span "Select order" at bounding box center [279, 412] width 199 height 18
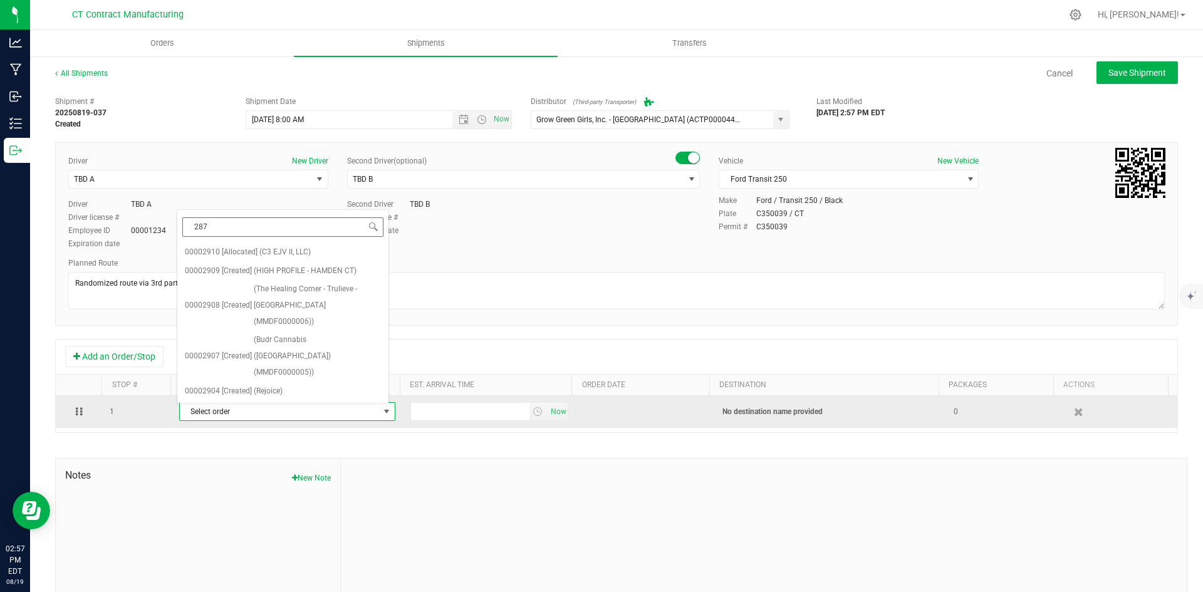
type input "2877"
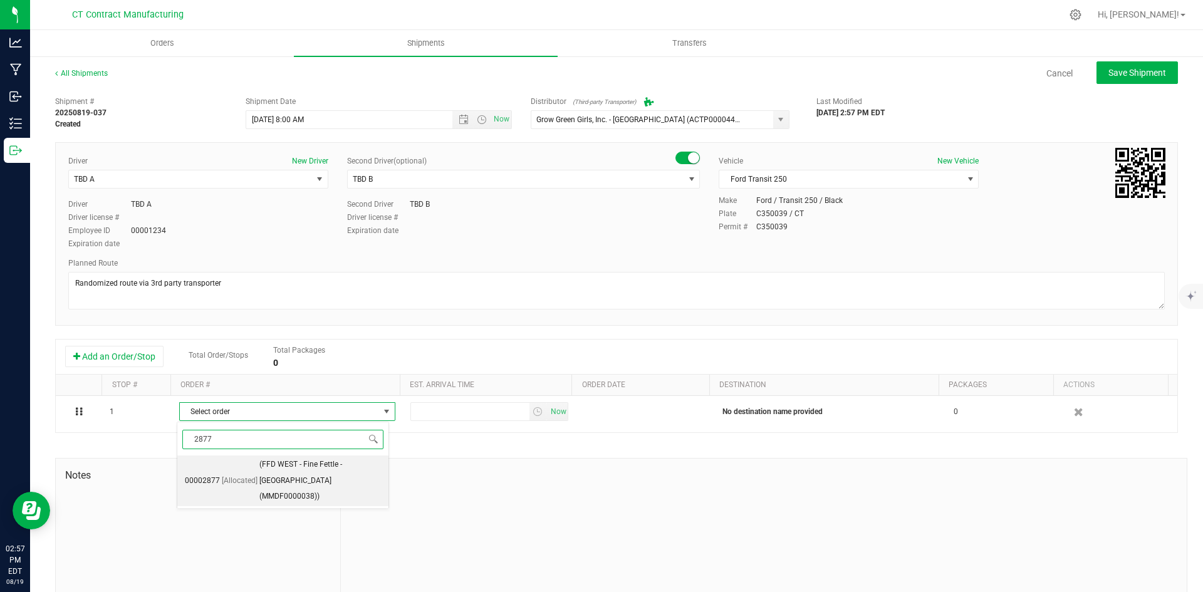
click at [238, 473] on span "[Allocated]" at bounding box center [240, 481] width 36 height 16
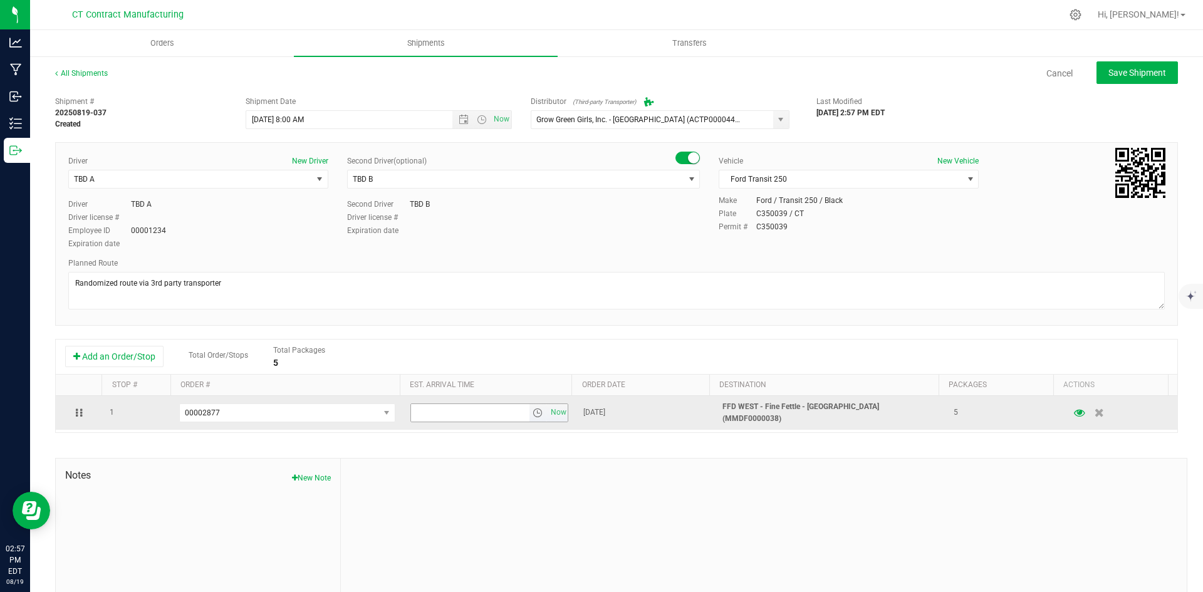
click at [533, 413] on span "select" at bounding box center [538, 413] width 10 height 10
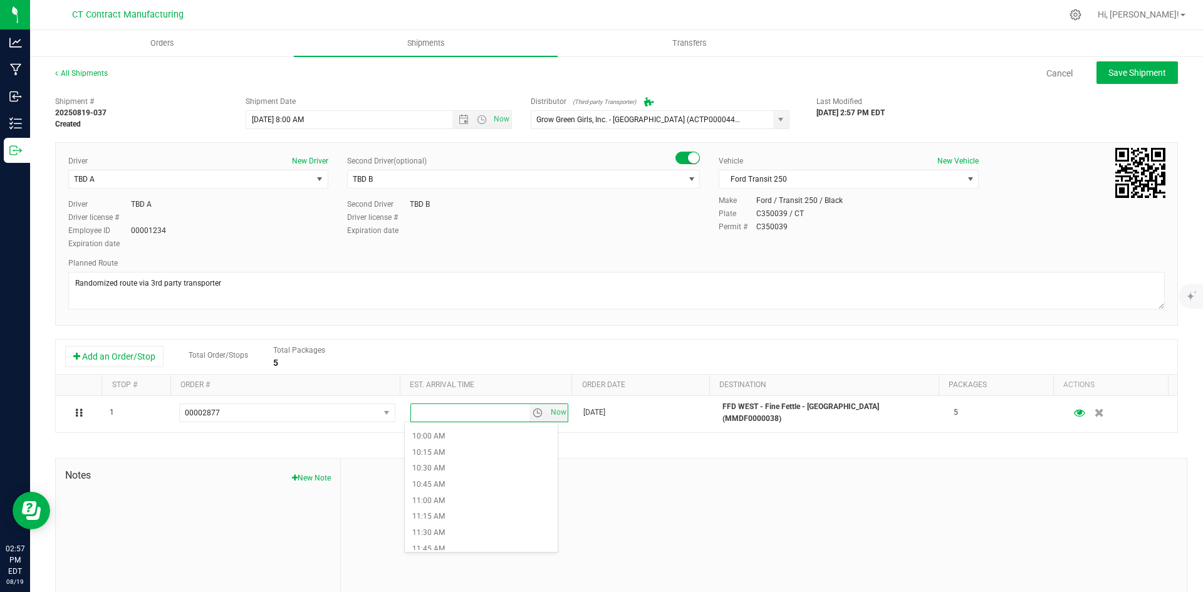
scroll to position [689, 0]
click at [456, 483] on li "11:30 AM" at bounding box center [481, 484] width 153 height 16
click at [1129, 64] on button "Save Shipment" at bounding box center [1137, 72] width 81 height 23
type input "8/20/2025 12:00 PM"
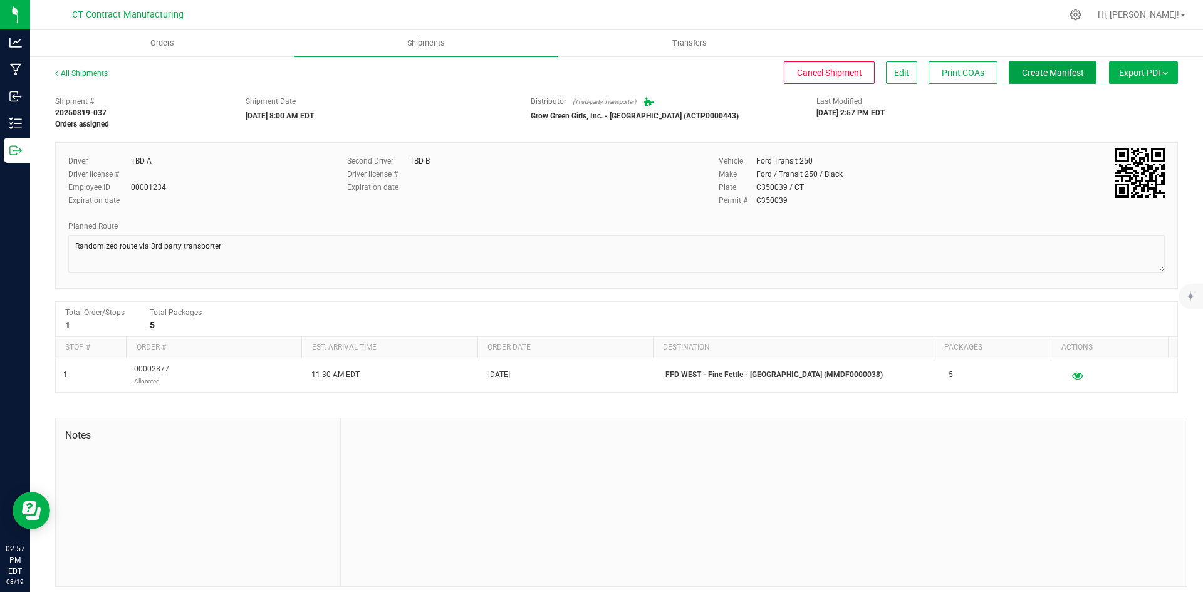
click at [1054, 70] on span "Create Manifest" at bounding box center [1053, 73] width 62 height 10
click at [80, 76] on link "All Shipments" at bounding box center [81, 73] width 53 height 9
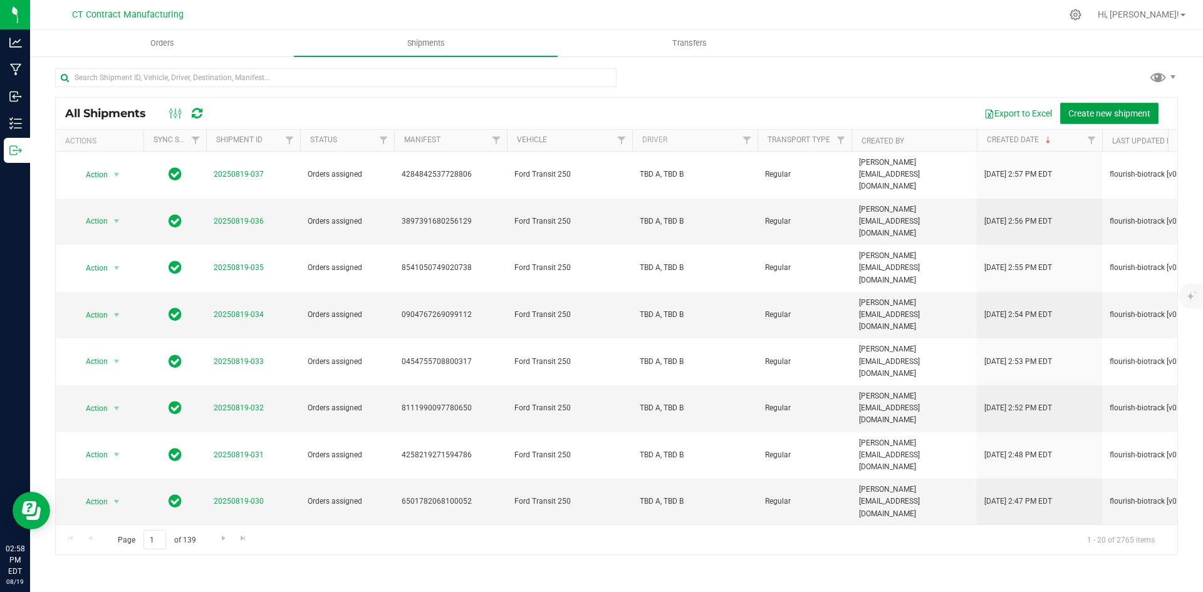
click at [1070, 114] on span "Create new shipment" at bounding box center [1109, 113] width 82 height 10
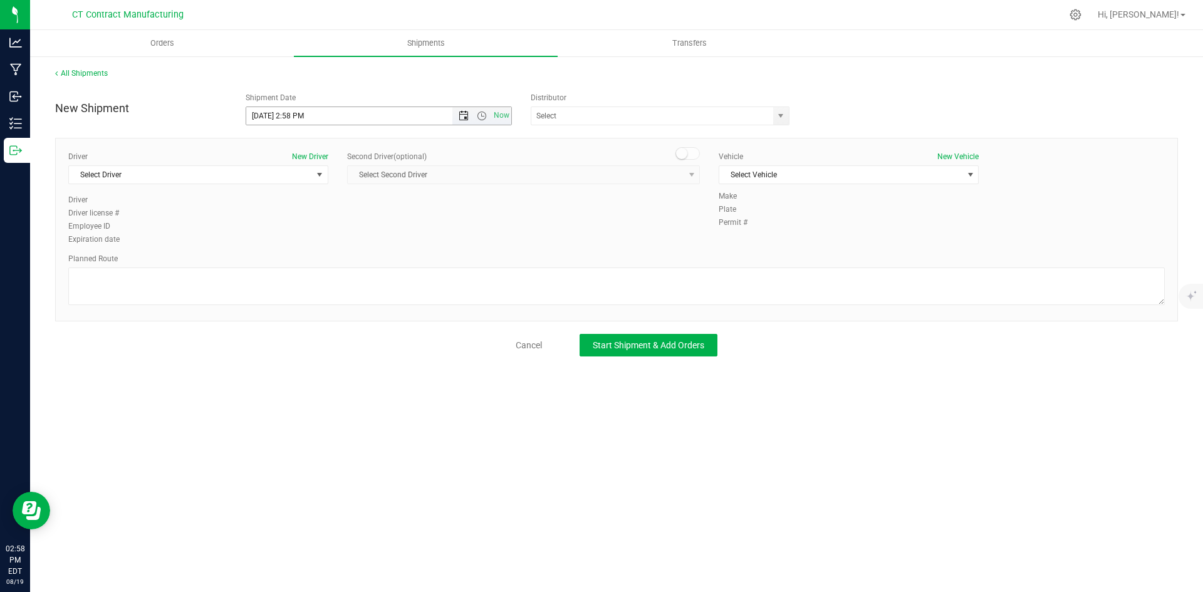
click at [461, 118] on span "Open the date view" at bounding box center [464, 116] width 10 height 10
click at [317, 245] on link "20" at bounding box center [312, 243] width 18 height 19
click at [478, 117] on span "Open the time view" at bounding box center [482, 116] width 10 height 10
click at [279, 204] on li "8:00 AM" at bounding box center [378, 206] width 264 height 16
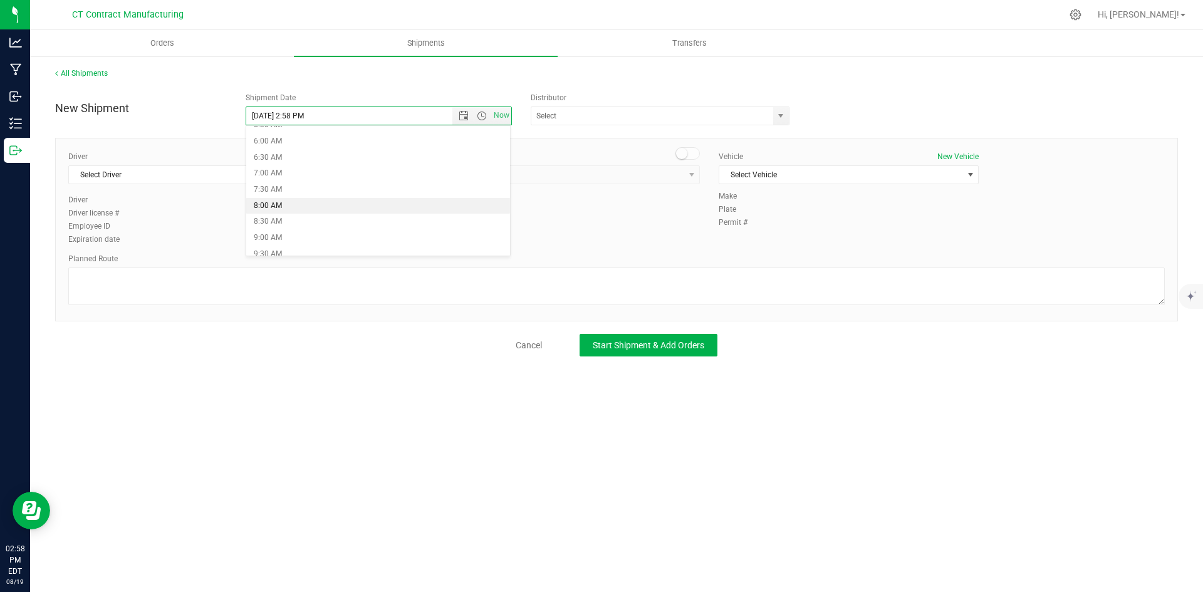
type input "8/20/2025 8:00 AM"
click at [790, 120] on div "ALTASCI LABS (CSL0001049) Analytics Labs CT LLC (ACTL0000005) BLUEPOINT WELLNES…" at bounding box center [664, 116] width 267 height 19
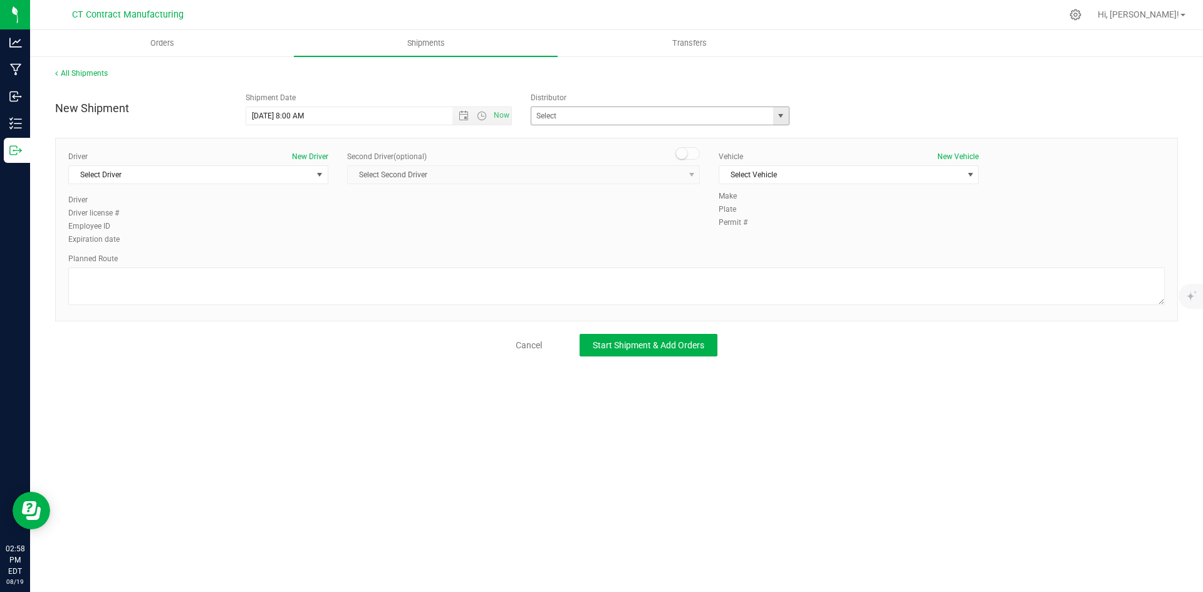
click at [783, 120] on span "select" at bounding box center [781, 116] width 10 height 10
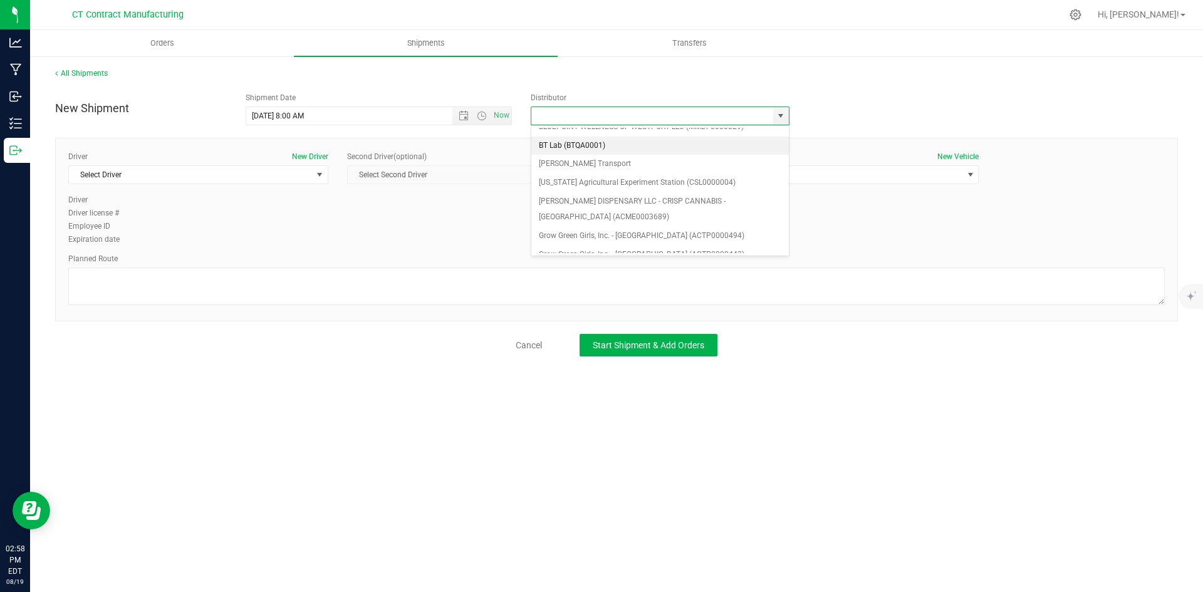
scroll to position [63, 0]
click at [635, 238] on li "Grow Green Girls, Inc. - [GEOGRAPHIC_DATA] (ACTP0000443)" at bounding box center [660, 240] width 258 height 19
type input "Grow Green Girls, Inc. - [GEOGRAPHIC_DATA] (ACTP0000443)"
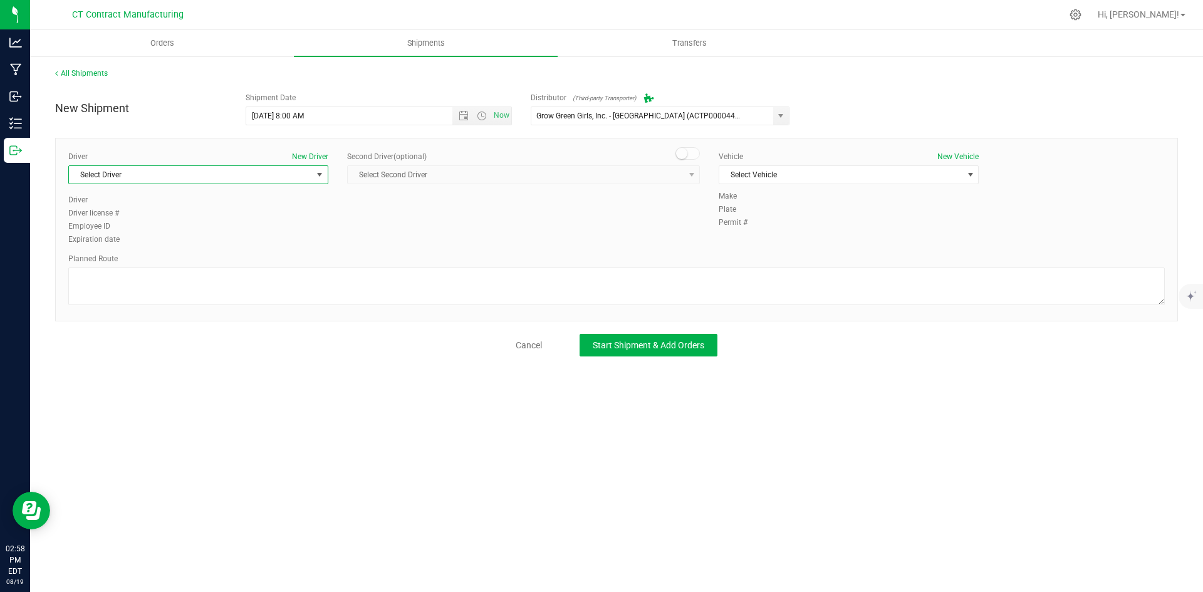
click at [304, 179] on span "Select Driver" at bounding box center [190, 175] width 243 height 18
click at [150, 223] on li "TBD A" at bounding box center [198, 227] width 259 height 19
click at [687, 154] on small at bounding box center [681, 153] width 11 height 11
click at [687, 172] on span "select" at bounding box center [692, 175] width 10 height 10
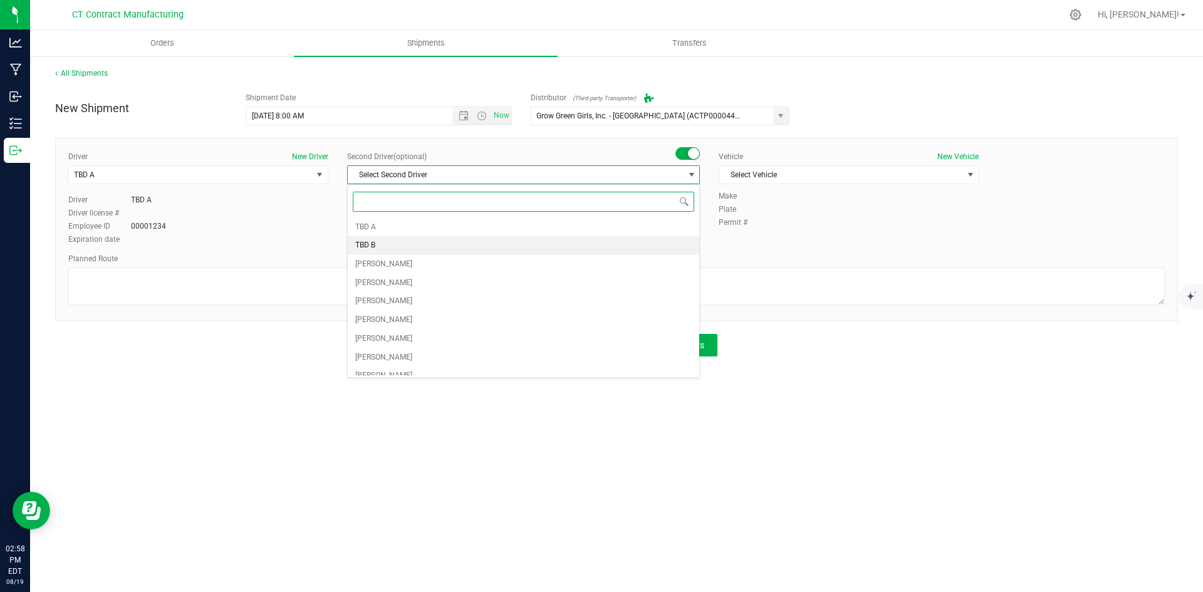
click at [387, 249] on li "TBD B" at bounding box center [524, 245] width 352 height 19
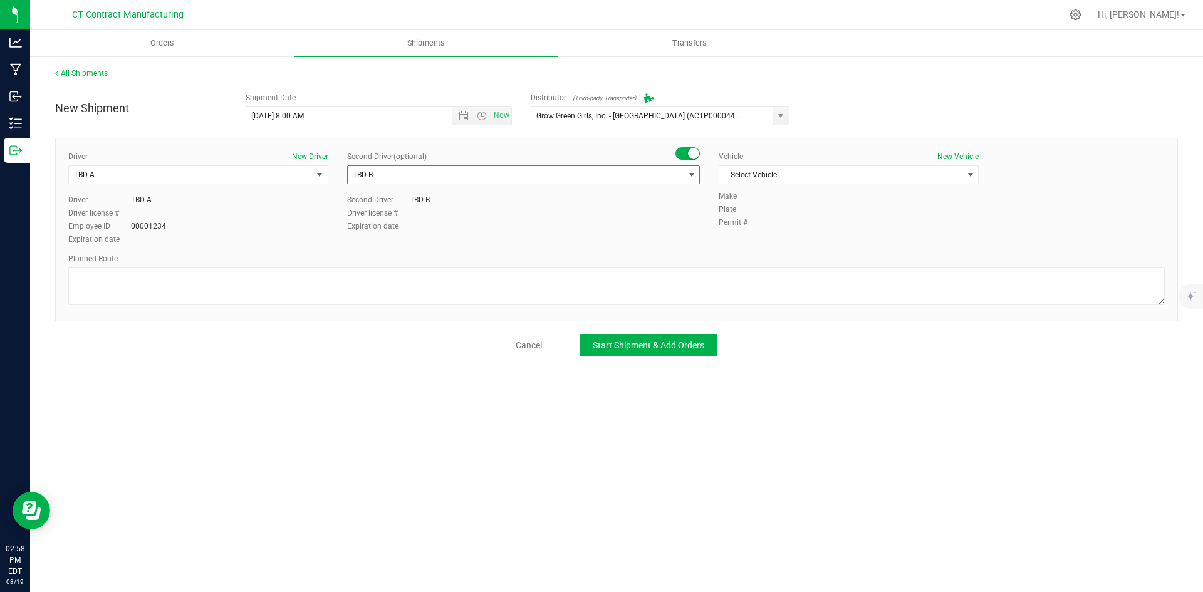
click at [755, 164] on div "Vehicle New Vehicle Select Vehicle Select Vehicle Analytics Labs Ford Transit 2…" at bounding box center [848, 170] width 279 height 39
click at [756, 180] on span "Select Vehicle" at bounding box center [840, 175] width 243 height 18
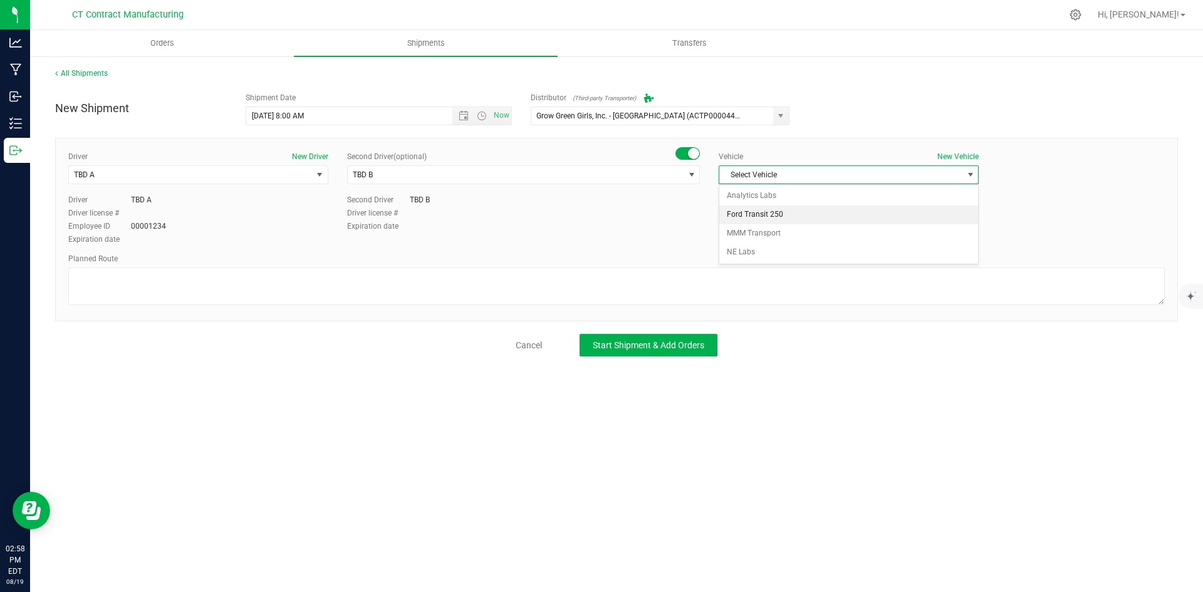
click at [760, 209] on li "Ford Transit 250" at bounding box center [848, 215] width 259 height 19
click at [609, 300] on textarea at bounding box center [616, 287] width 1097 height 38
paste textarea "Randomized route via 3rd party transporter"
type textarea "Randomized route via 3rd party transporter"
click at [654, 328] on div "New Shipment Shipment Date 8/20/2025 8:00 AM Now Distributor (Third-party Trans…" at bounding box center [616, 221] width 1123 height 270
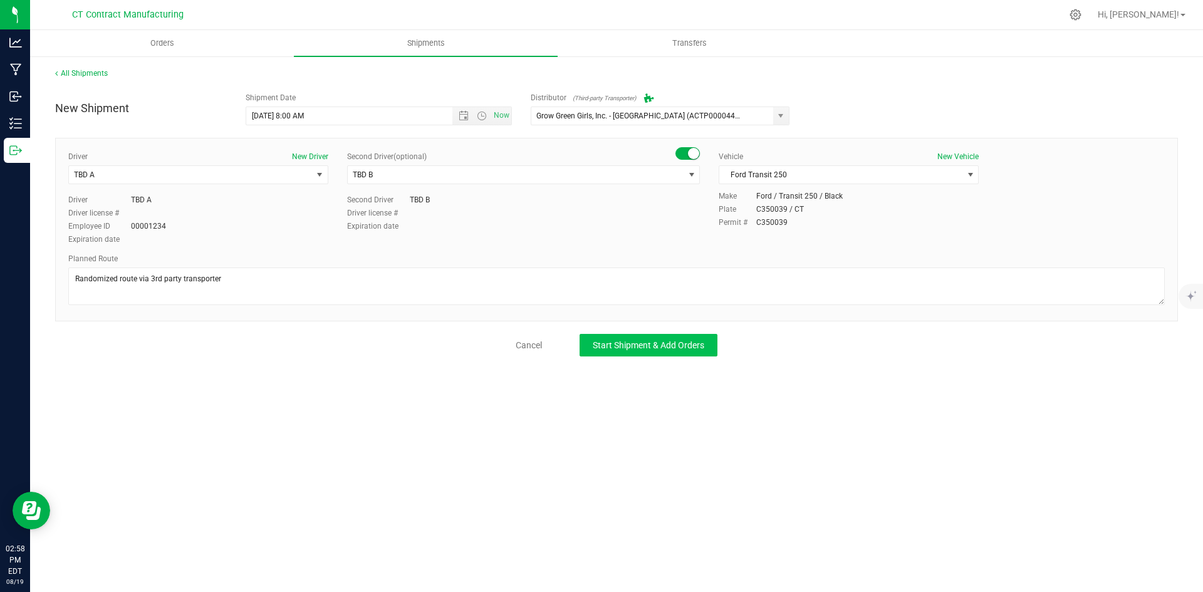
click at [654, 332] on div "New Shipment Shipment Date 8/20/2025 8:00 AM Now Distributor (Third-party Trans…" at bounding box center [616, 221] width 1123 height 270
click at [654, 338] on button "Start Shipment & Add Orders" at bounding box center [649, 345] width 138 height 23
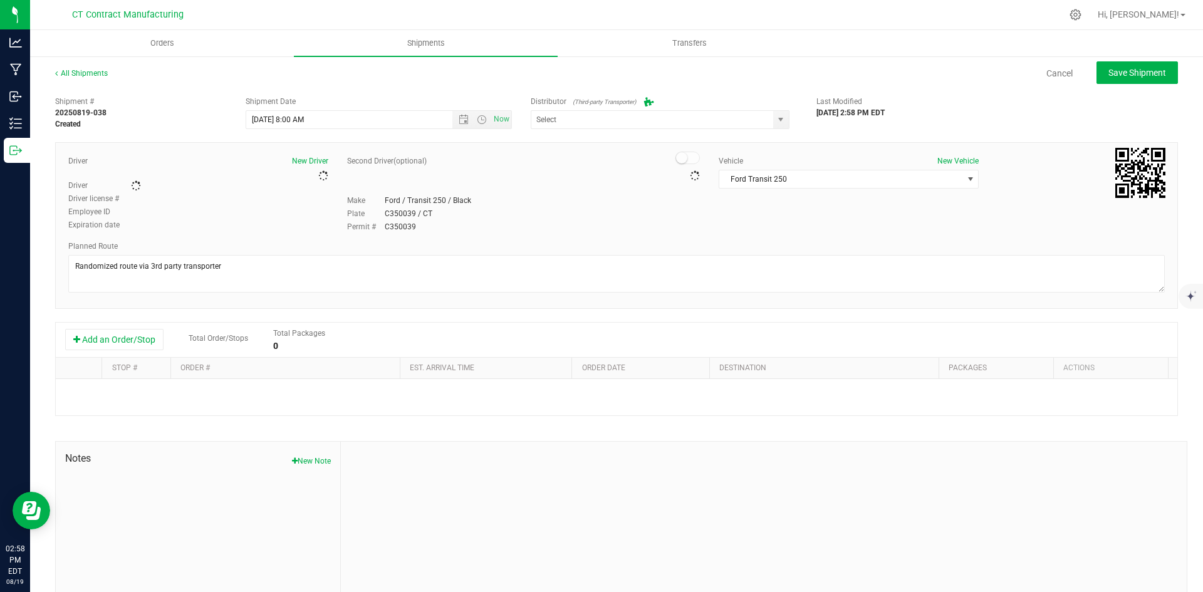
type input "Grow Green Girls, Inc. - [GEOGRAPHIC_DATA] (ACTP0000443)"
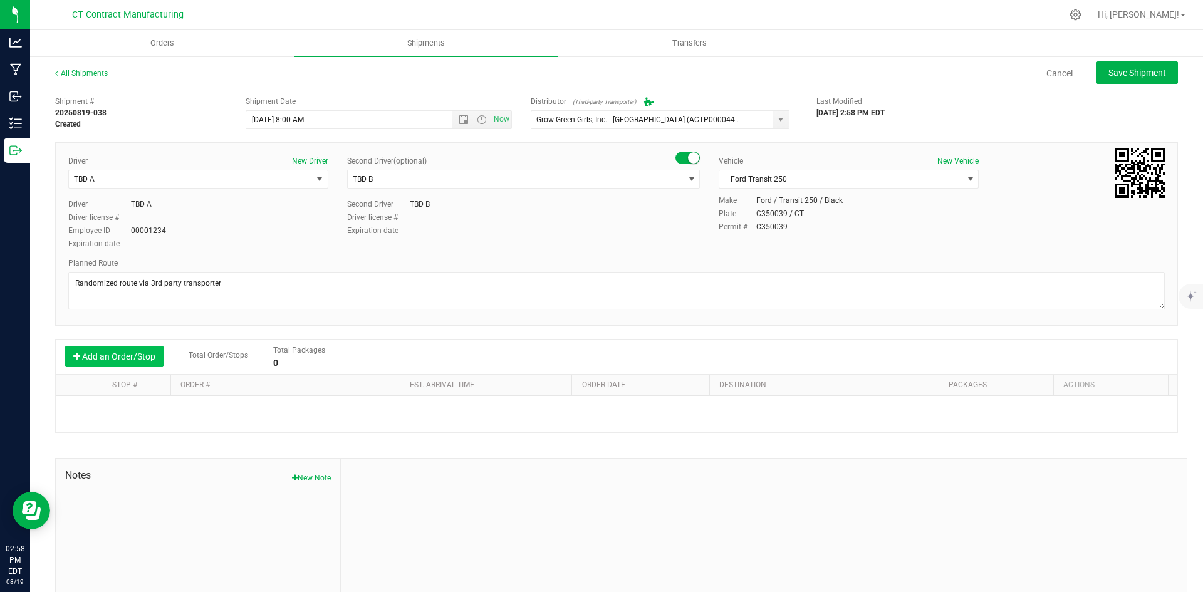
click at [157, 358] on button "Add an Order/Stop" at bounding box center [114, 356] width 98 height 21
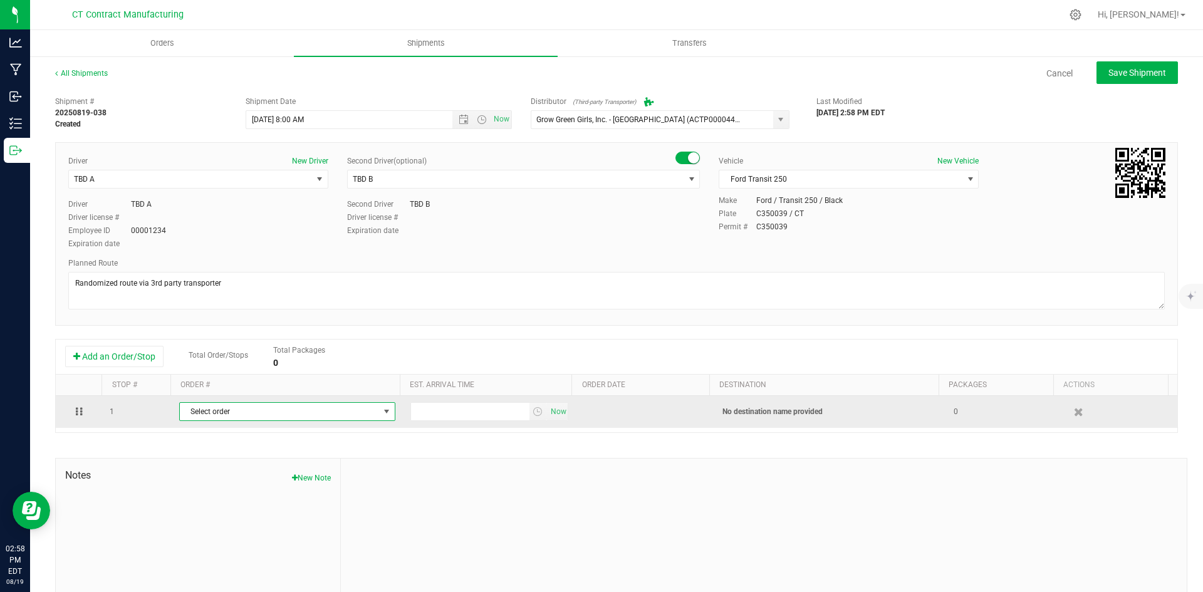
click at [209, 412] on span "Select order" at bounding box center [279, 412] width 199 height 18
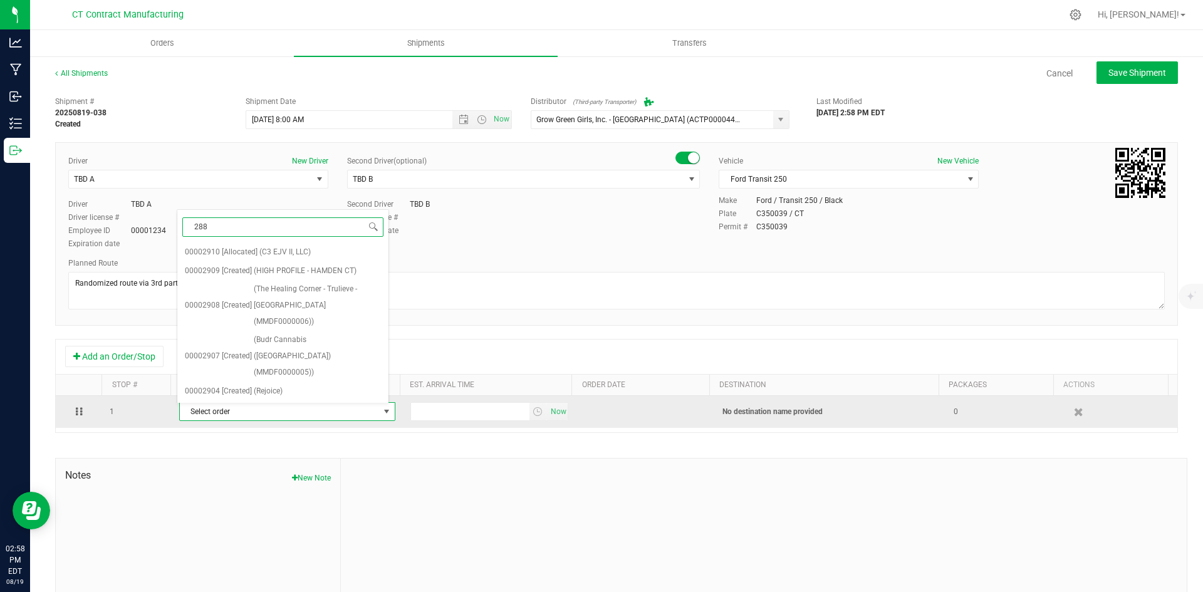
type input "2887"
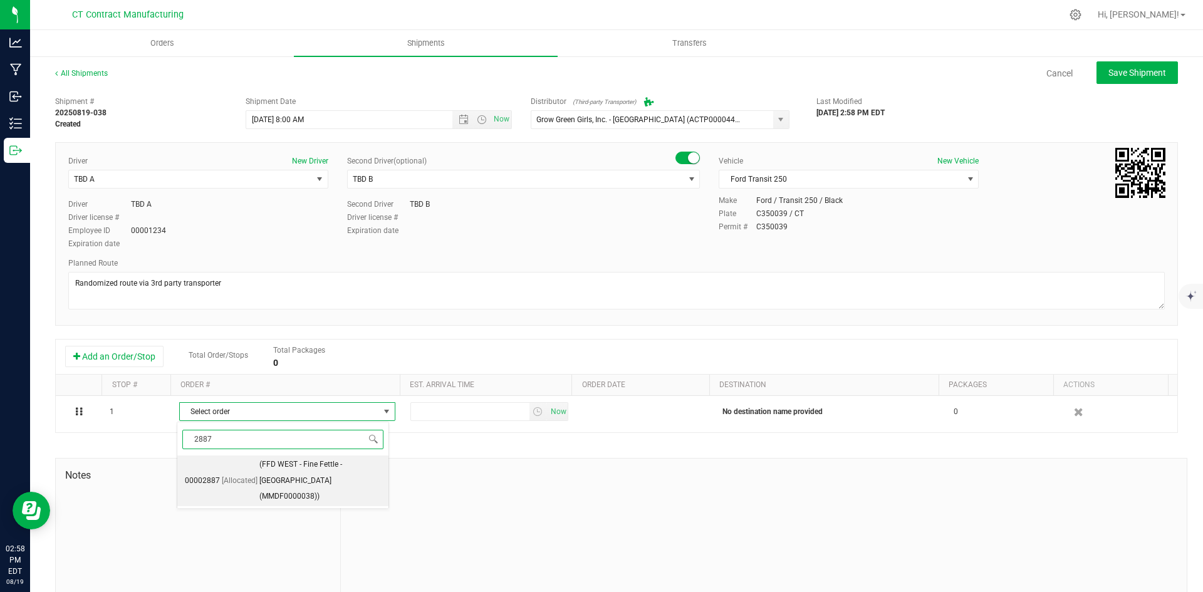
click at [247, 473] on span "[Allocated]" at bounding box center [240, 481] width 36 height 16
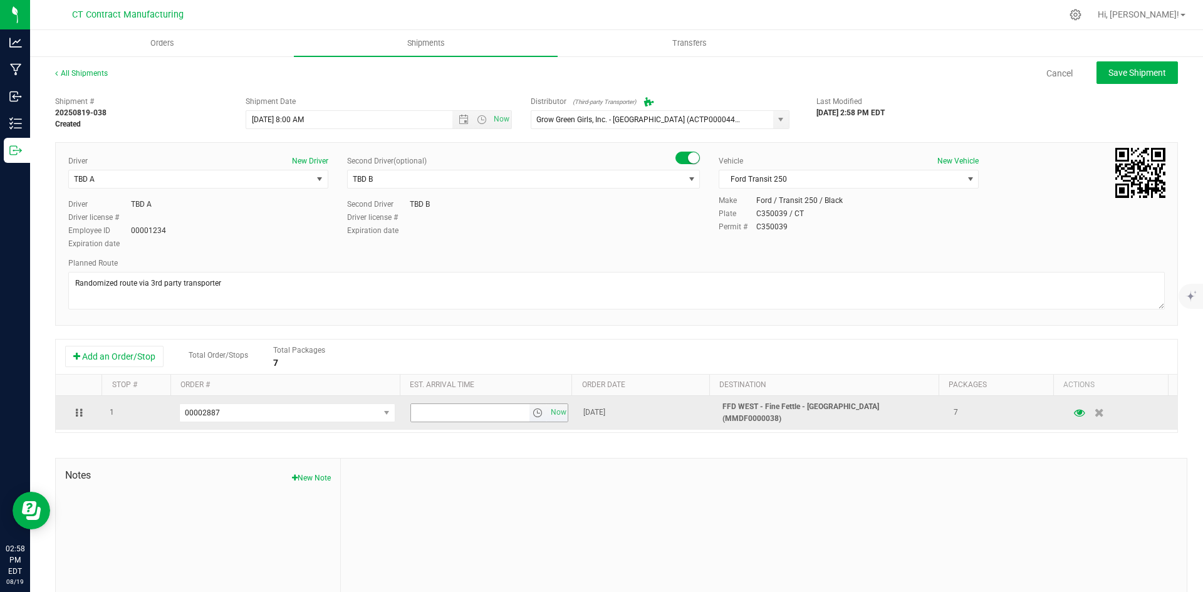
click at [533, 415] on span "select" at bounding box center [538, 413] width 10 height 10
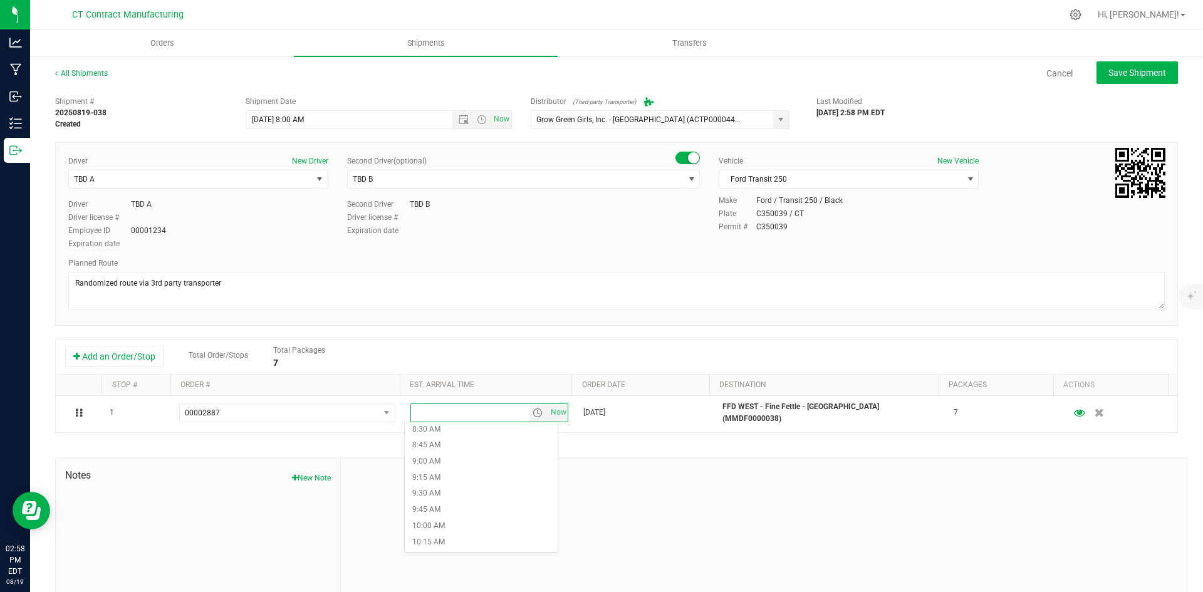
scroll to position [689, 0]
click at [483, 481] on li "11:30 AM" at bounding box center [481, 484] width 153 height 16
click at [1131, 65] on button "Save Shipment" at bounding box center [1137, 72] width 81 height 23
type input "8/20/2025 12:00 PM"
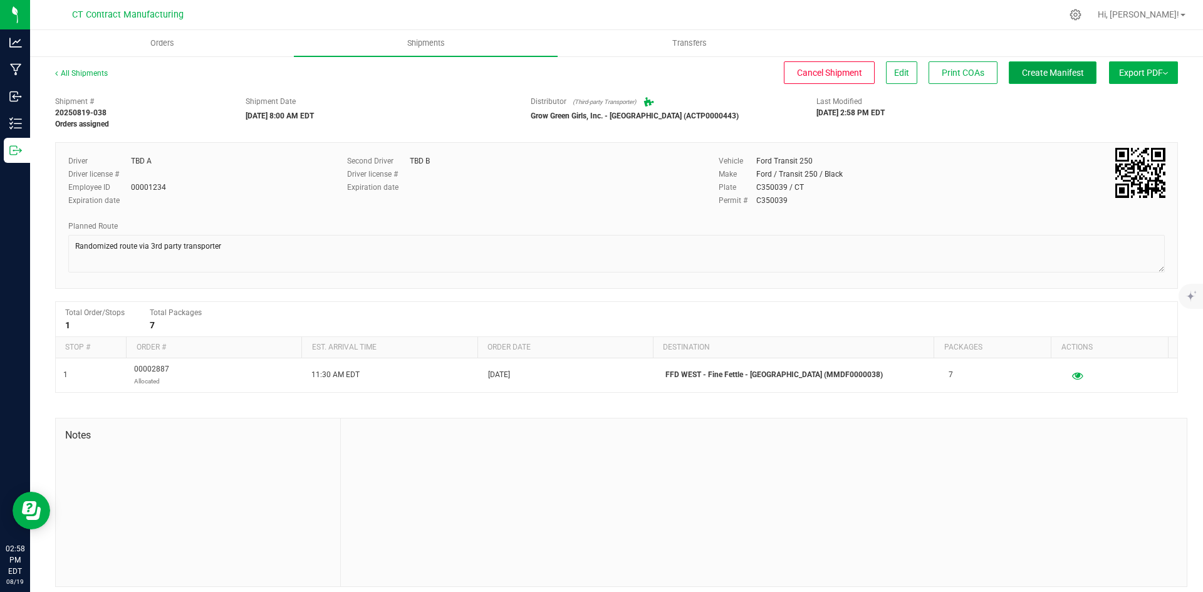
click at [1053, 72] on span "Create Manifest" at bounding box center [1053, 73] width 62 height 10
click at [82, 69] on link "All Shipments" at bounding box center [81, 73] width 53 height 9
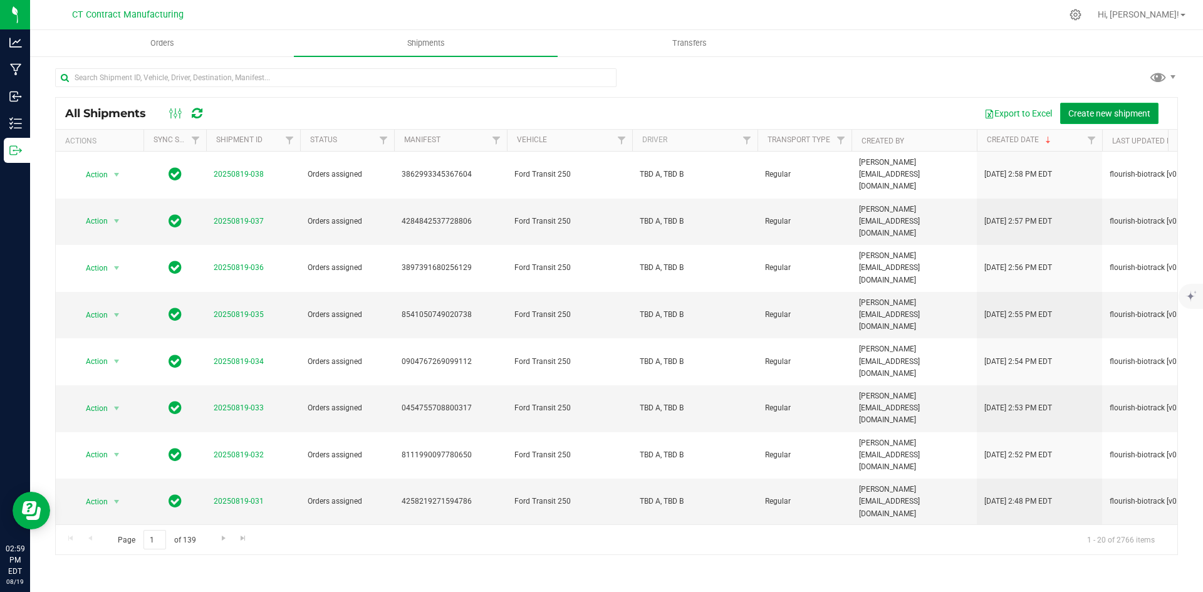
click at [1082, 112] on span "Create new shipment" at bounding box center [1109, 113] width 82 height 10
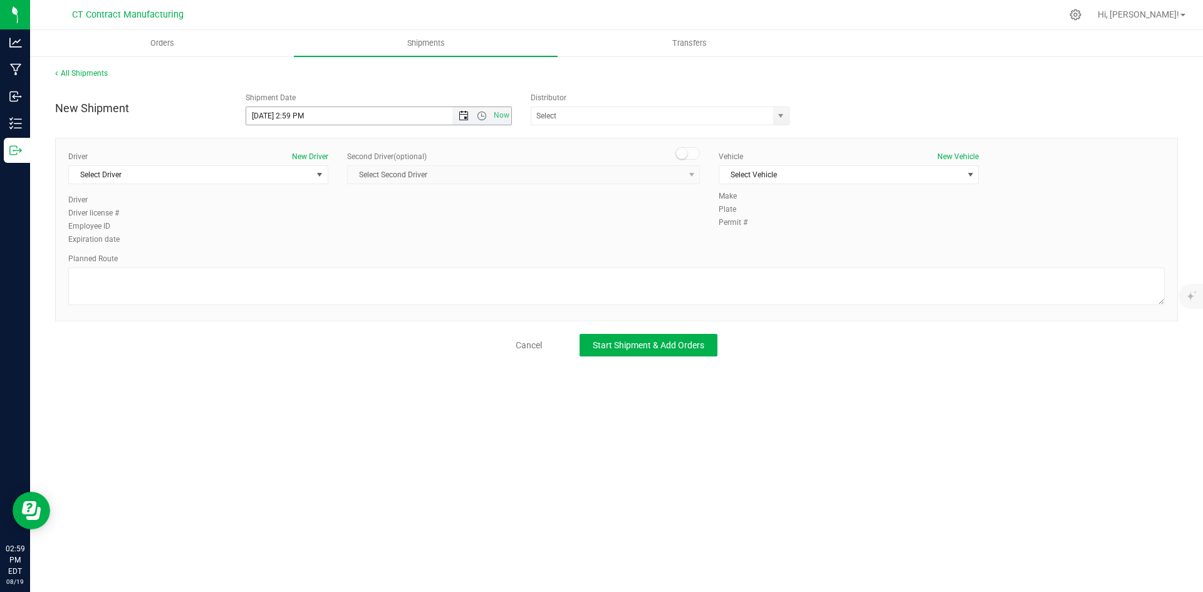
click at [463, 115] on span "Open the date view" at bounding box center [464, 116] width 10 height 10
click at [313, 243] on link "20" at bounding box center [312, 243] width 18 height 19
click at [483, 112] on span "Open the time view" at bounding box center [482, 116] width 10 height 10
click at [318, 201] on li "8:00 AM" at bounding box center [378, 206] width 264 height 16
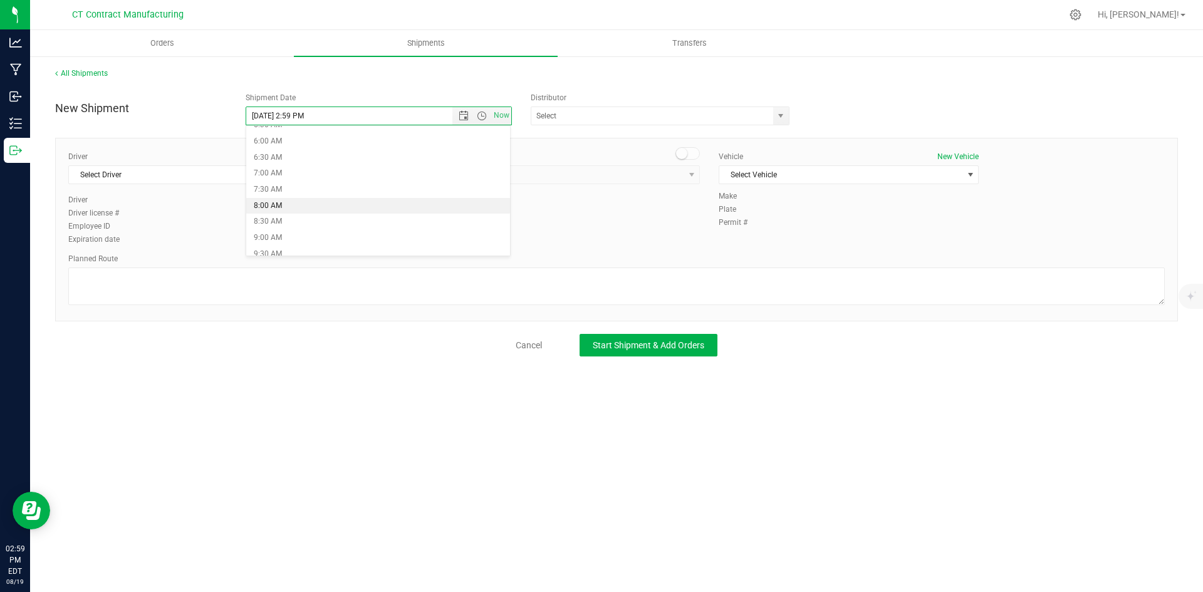
type input "8/20/2025 8:00 AM"
click at [794, 115] on div "ALTASCI LABS (CSL0001049) Analytics Labs CT LLC (ACTL0000005) BLUEPOINT WELLNES…" at bounding box center [664, 116] width 267 height 19
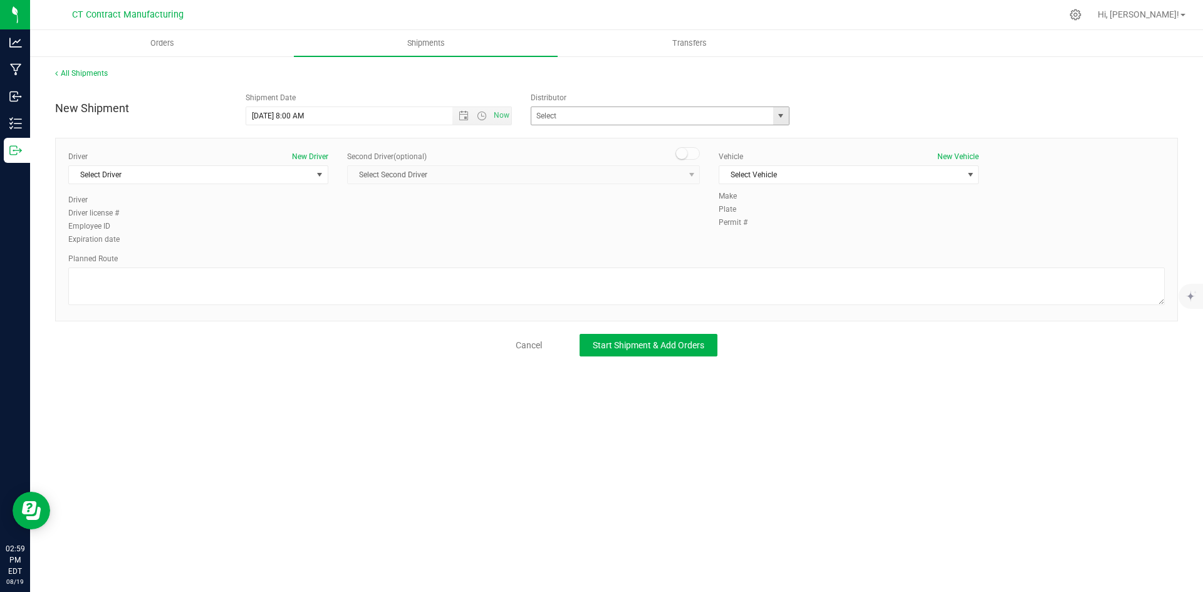
click at [786, 120] on span "select" at bounding box center [781, 116] width 16 height 18
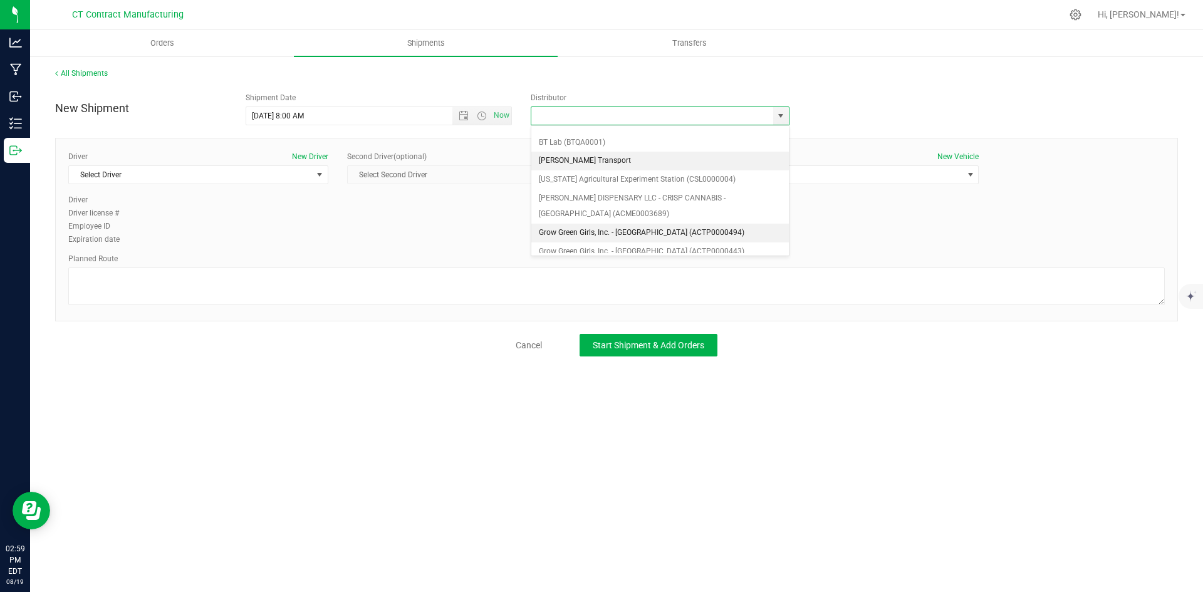
scroll to position [63, 0]
click at [676, 233] on li "Grow Green Girls, Inc. - [GEOGRAPHIC_DATA] (ACTP0000443)" at bounding box center [660, 240] width 258 height 19
type input "Grow Green Girls, Inc. - [GEOGRAPHIC_DATA] (ACTP0000443)"
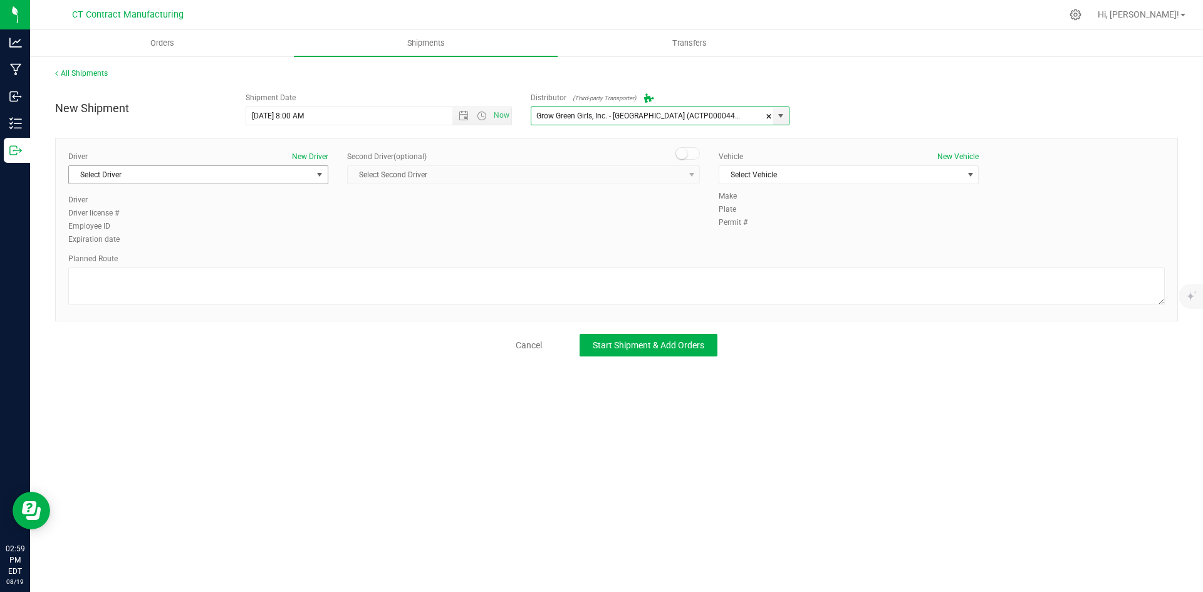
click at [285, 179] on span "Select Driver" at bounding box center [190, 175] width 243 height 18
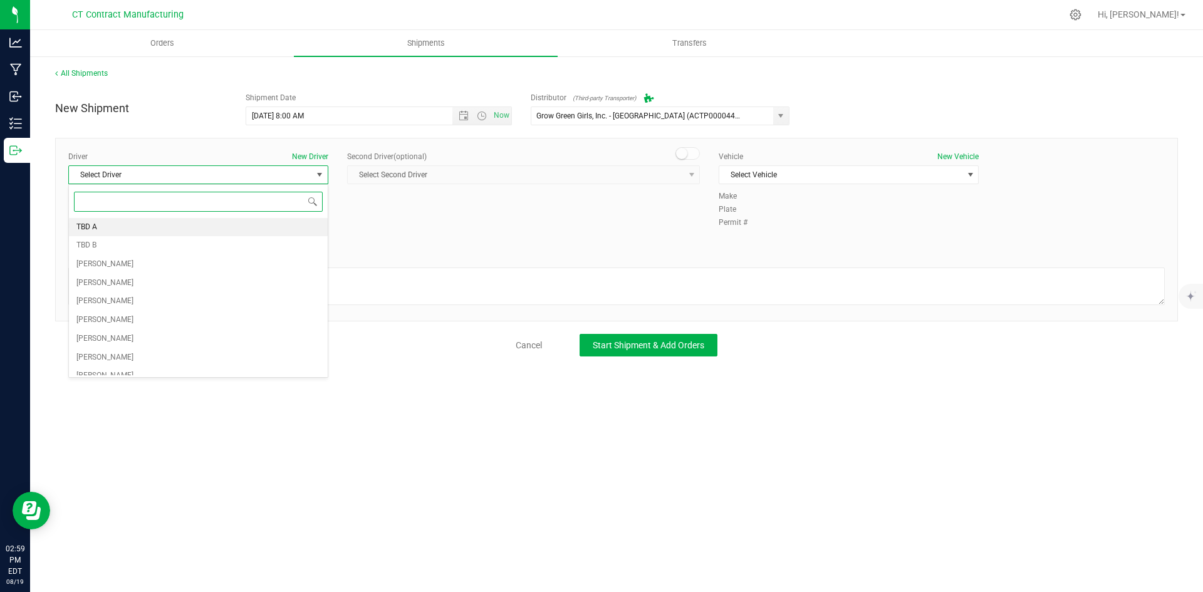
click at [188, 223] on li "TBD A" at bounding box center [198, 227] width 259 height 19
click at [691, 154] on span at bounding box center [688, 153] width 25 height 13
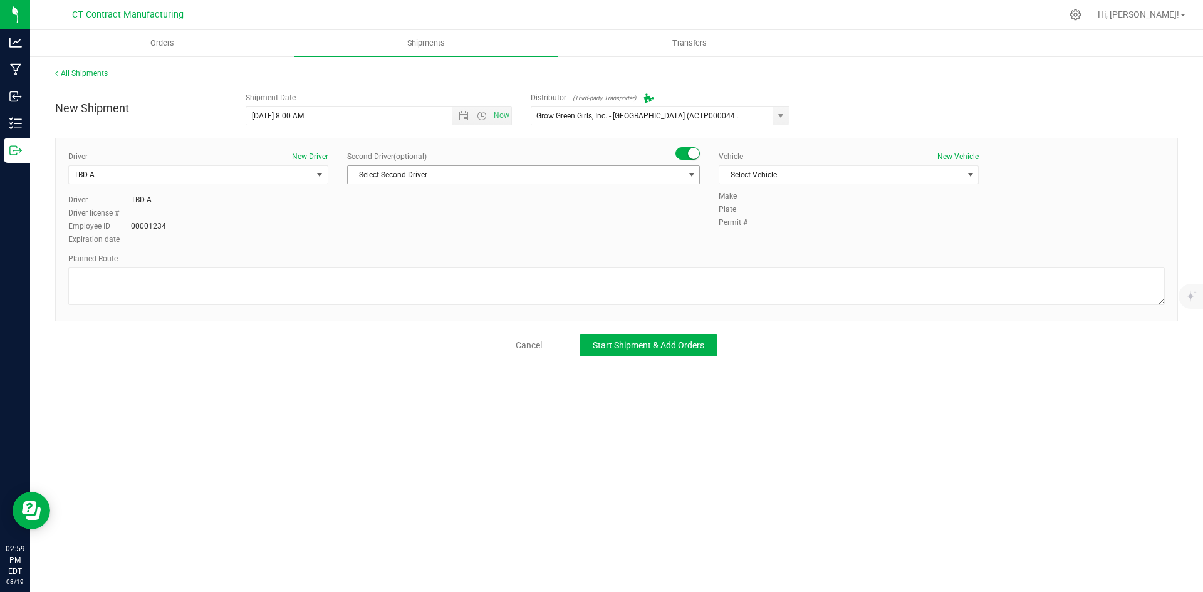
click at [682, 175] on span "Select Second Driver" at bounding box center [516, 175] width 336 height 18
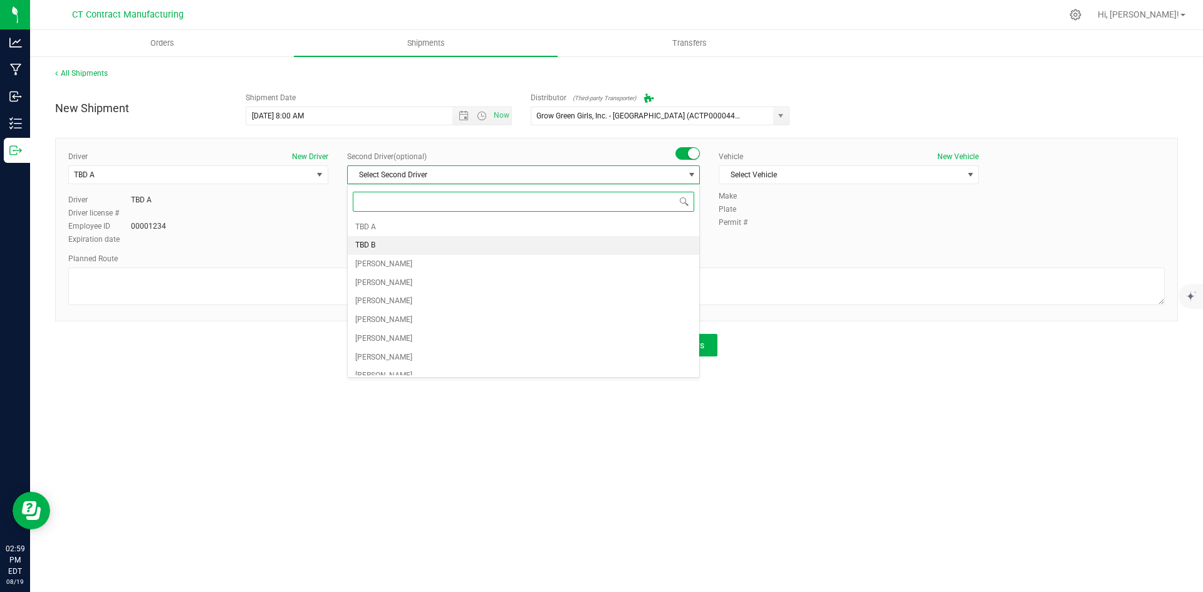
click at [379, 244] on li "TBD B" at bounding box center [524, 245] width 352 height 19
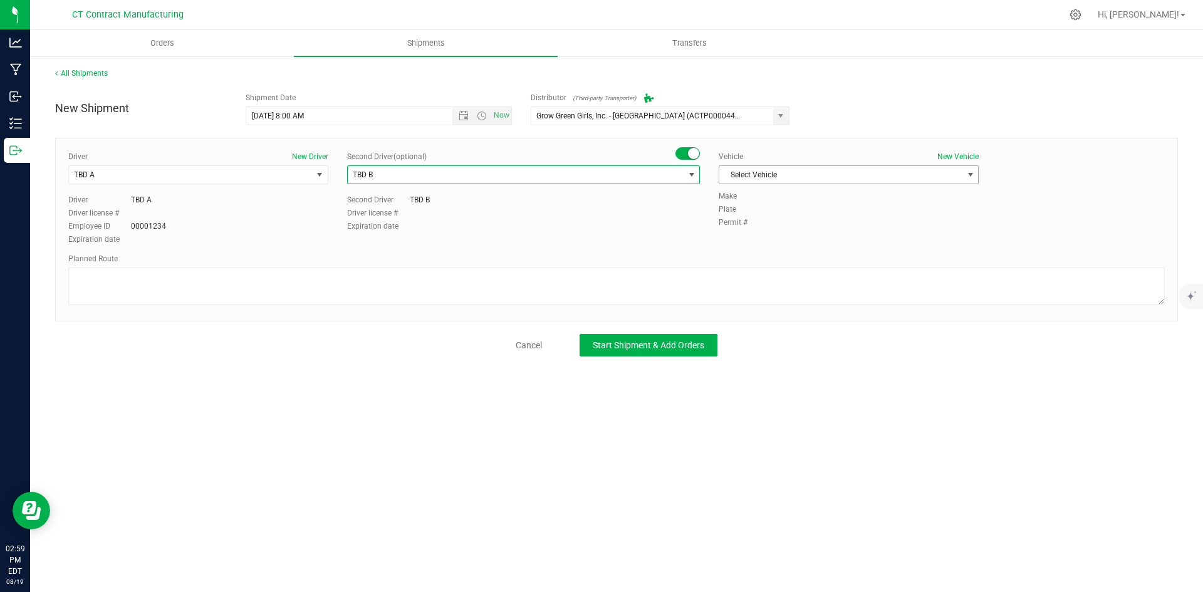
click at [770, 173] on span "Select Vehicle" at bounding box center [840, 175] width 243 height 18
click at [758, 214] on li "Ford Transit 250" at bounding box center [848, 215] width 259 height 19
click at [650, 283] on textarea at bounding box center [616, 287] width 1097 height 38
paste textarea "Randomized route via 3rd party transporter"
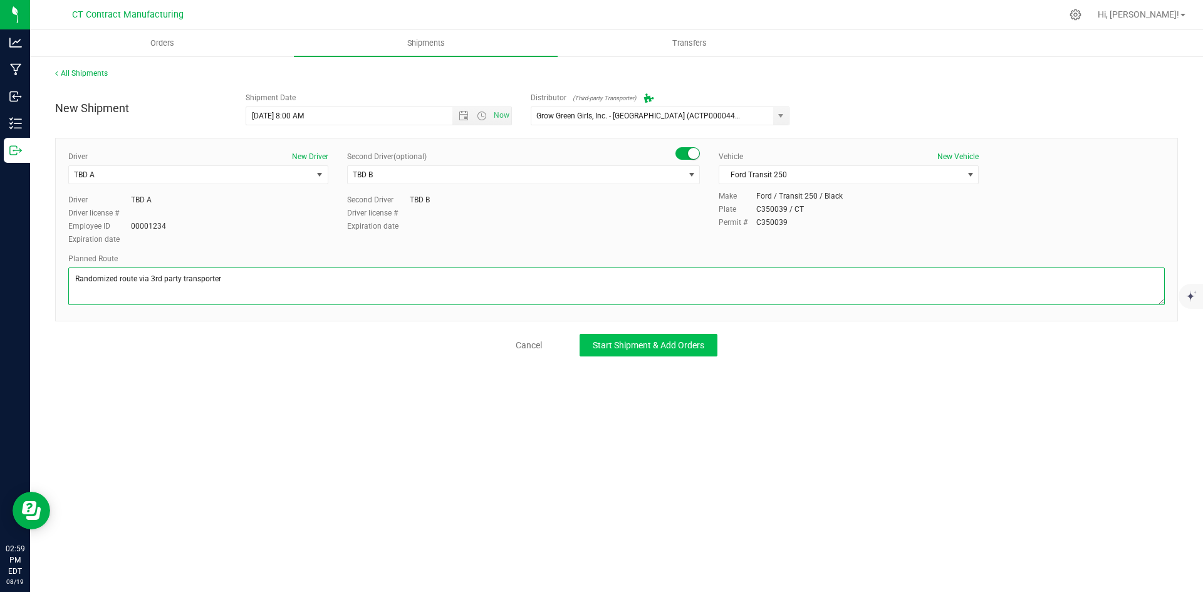
type textarea "Randomized route via 3rd party transporter"
click at [629, 351] on button "Start Shipment & Add Orders" at bounding box center [649, 345] width 138 height 23
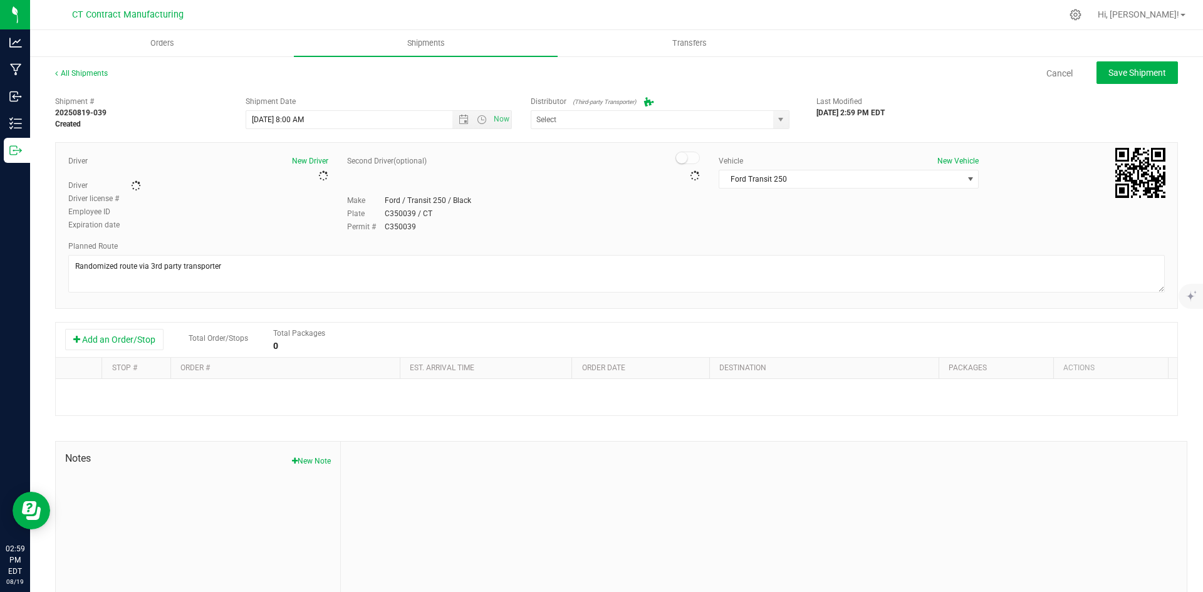
type input "Grow Green Girls, Inc. - [GEOGRAPHIC_DATA] (ACTP0000443)"
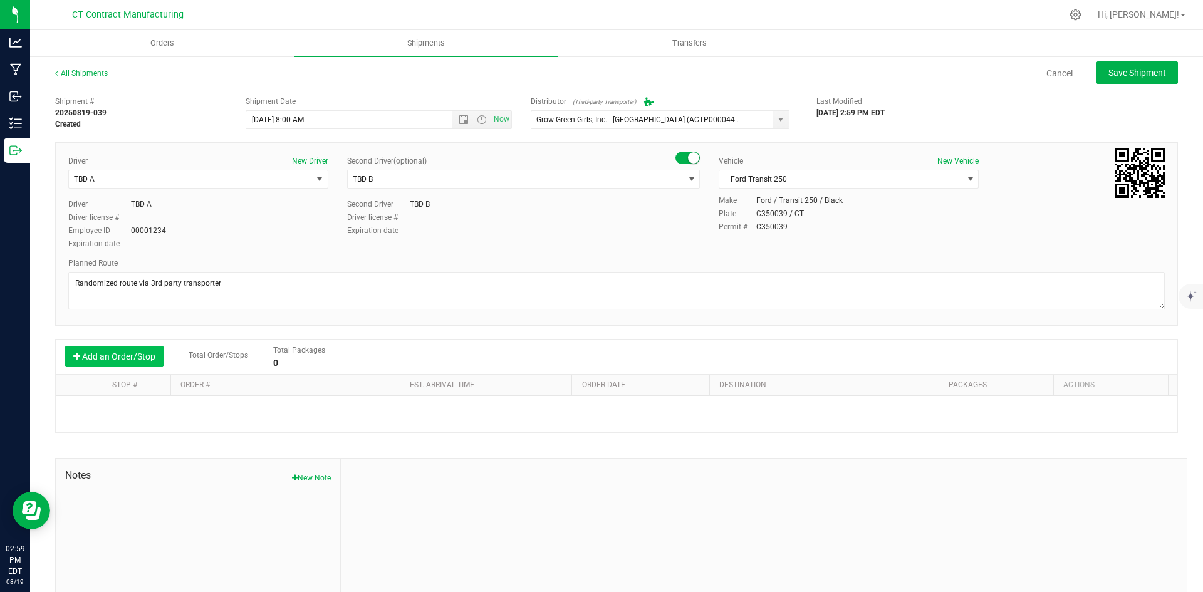
click at [149, 359] on button "Add an Order/Stop" at bounding box center [114, 356] width 98 height 21
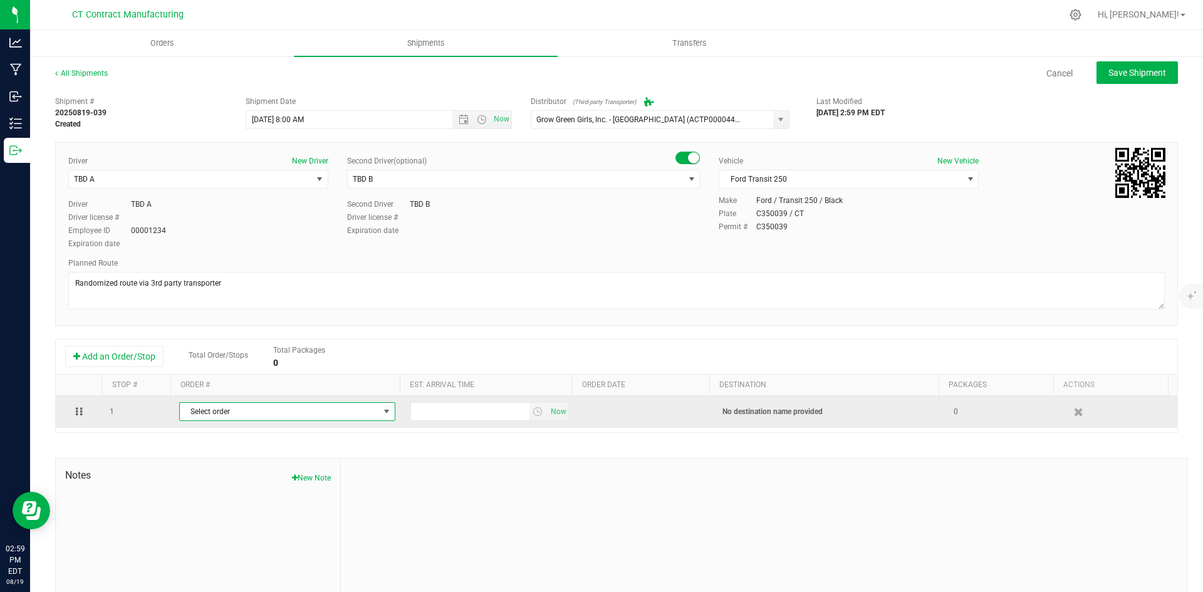
click at [202, 415] on span "Select order" at bounding box center [279, 412] width 199 height 18
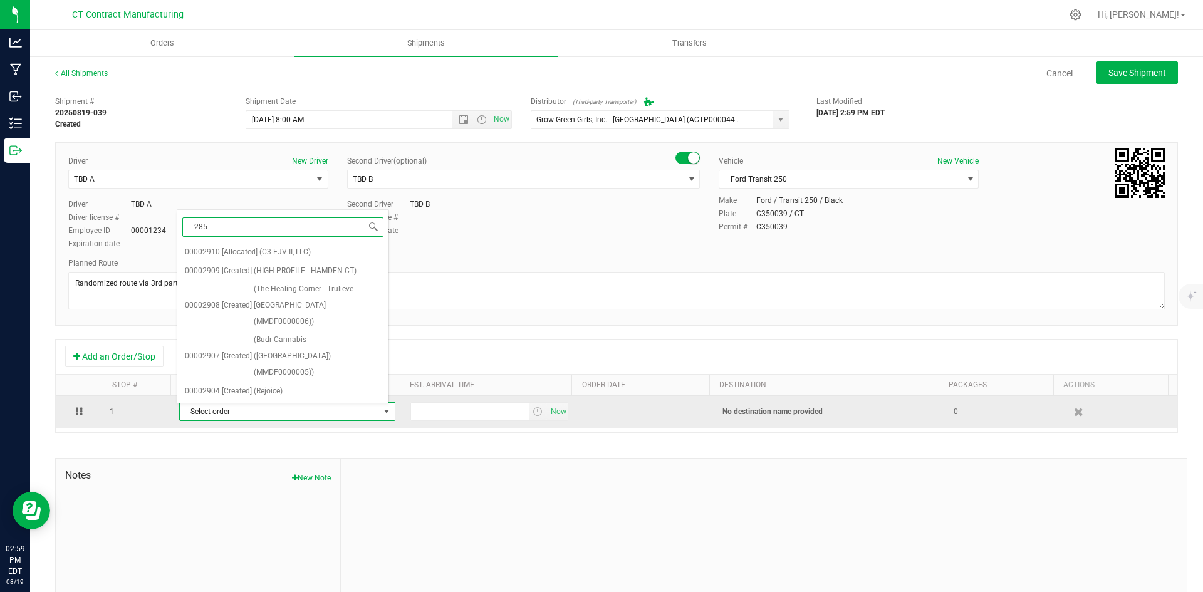
type input "2850"
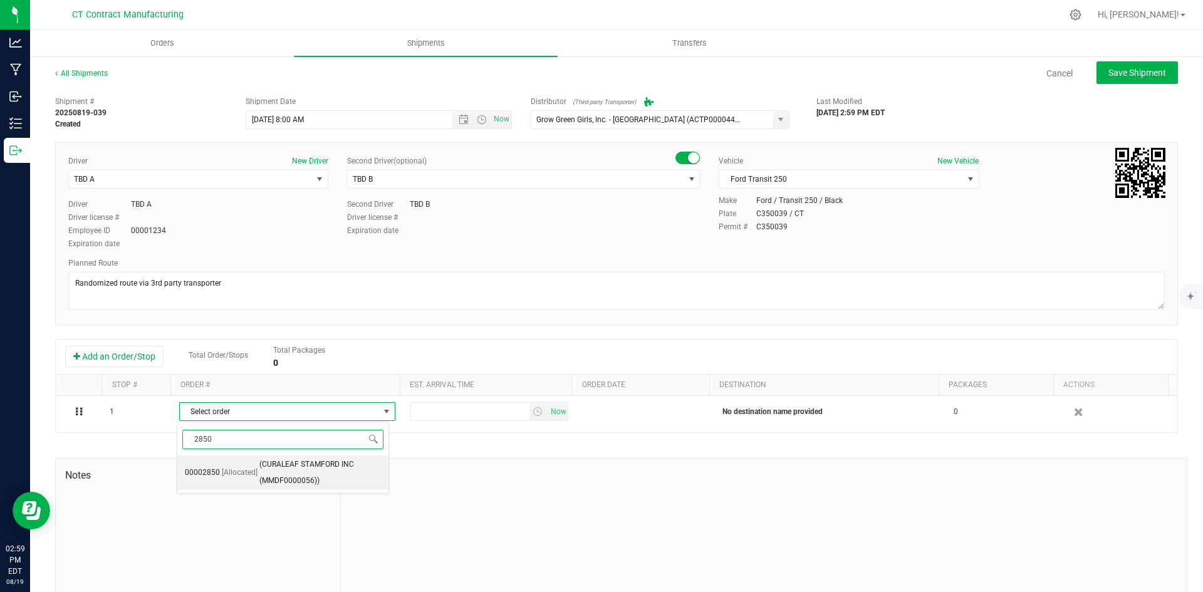
click at [229, 471] on span "[Allocated]" at bounding box center [240, 473] width 36 height 16
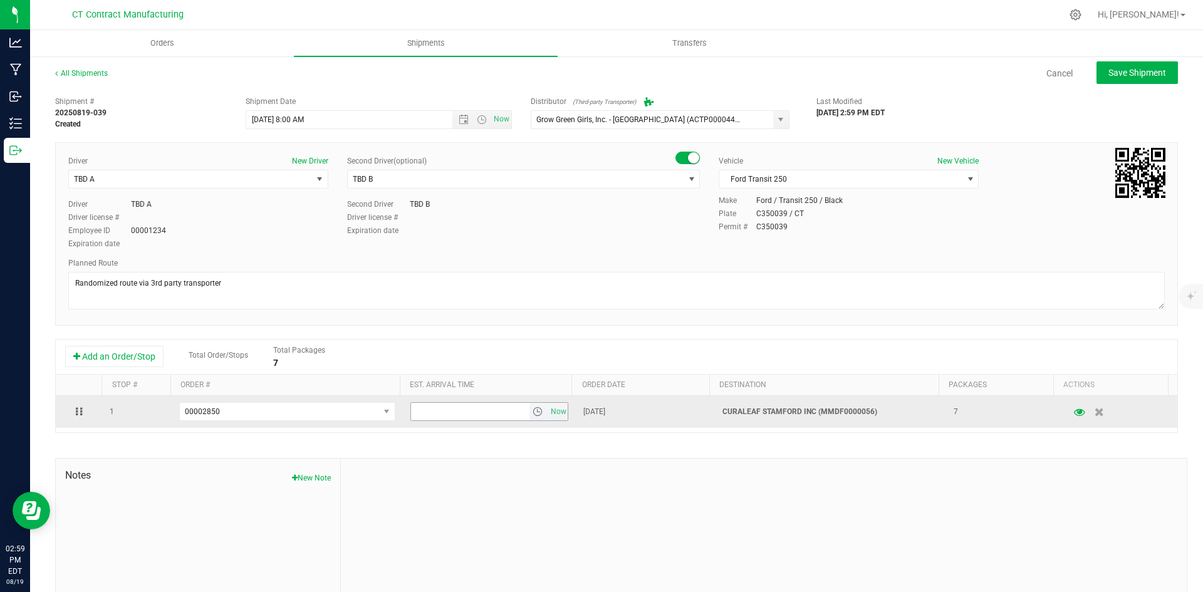
click at [533, 413] on span "select" at bounding box center [538, 412] width 10 height 10
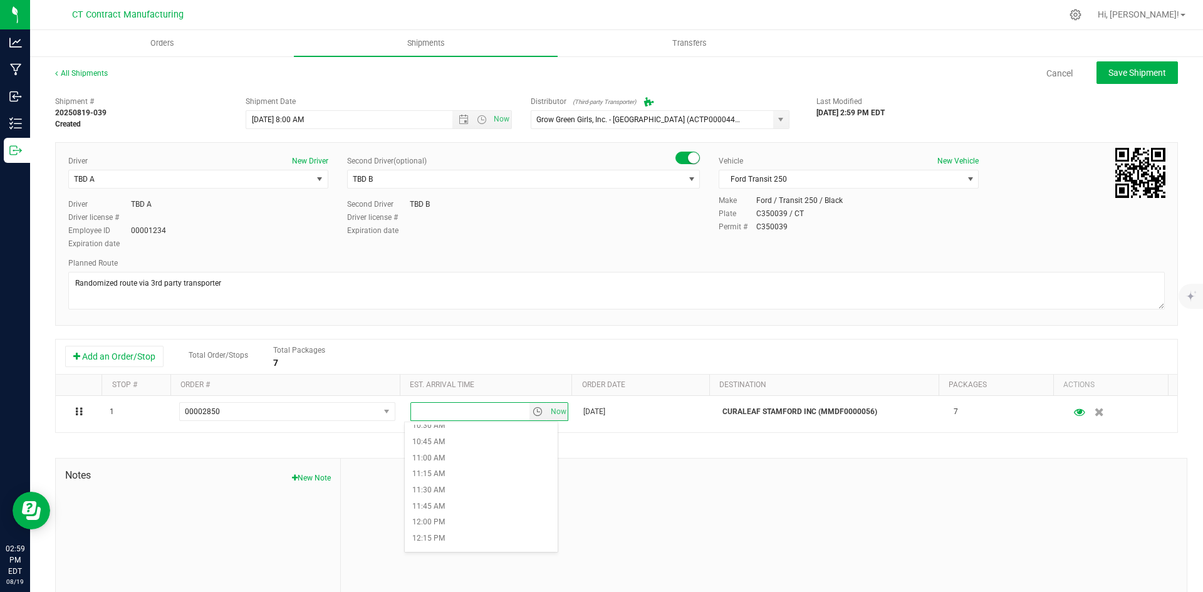
scroll to position [689, 0]
click at [463, 519] on li "12:00 PM" at bounding box center [481, 516] width 153 height 16
click at [1097, 72] on button "Save Shipment" at bounding box center [1137, 72] width 81 height 23
type input "8/20/2025 12:00 PM"
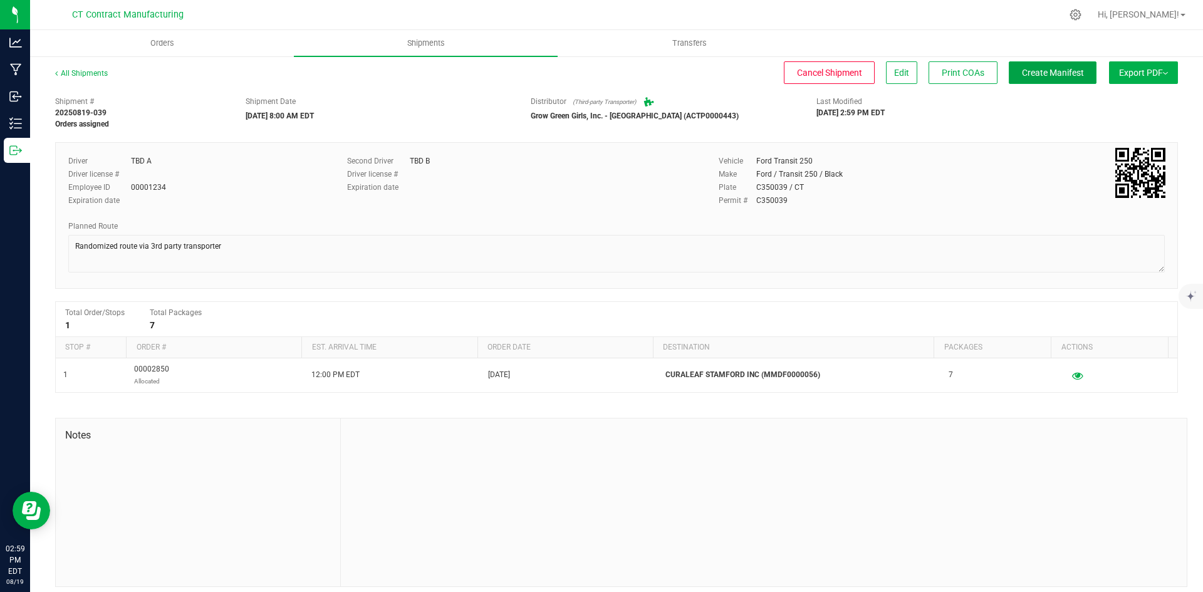
click at [1057, 74] on span "Create Manifest" at bounding box center [1053, 73] width 62 height 10
click at [93, 76] on link "All Shipments" at bounding box center [81, 73] width 53 height 9
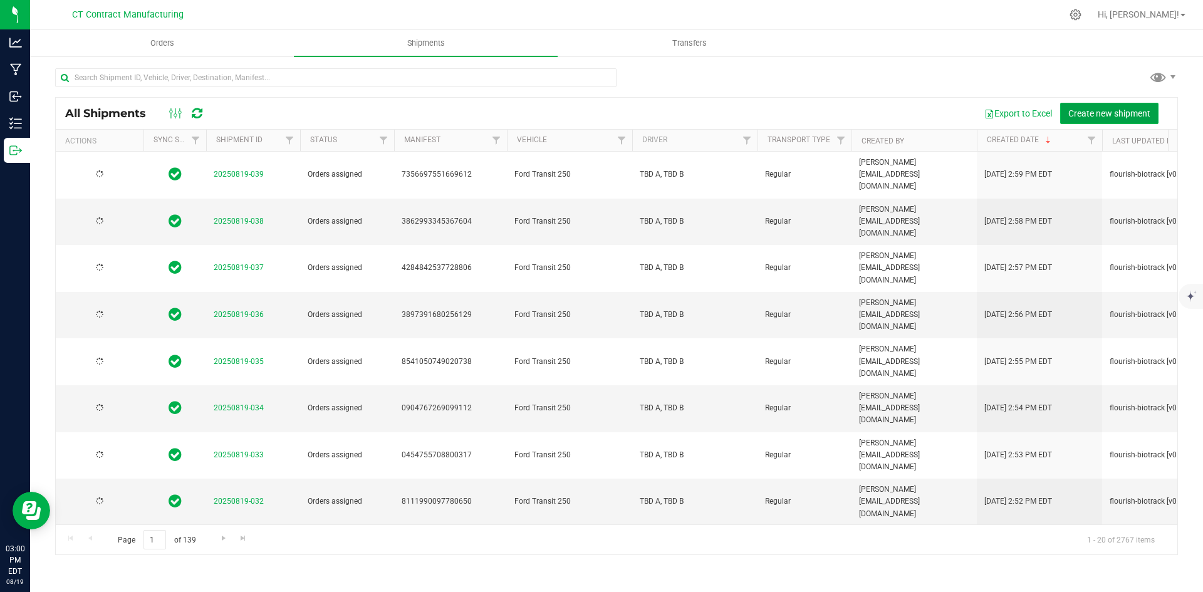
click at [1132, 113] on span "Create new shipment" at bounding box center [1109, 113] width 82 height 10
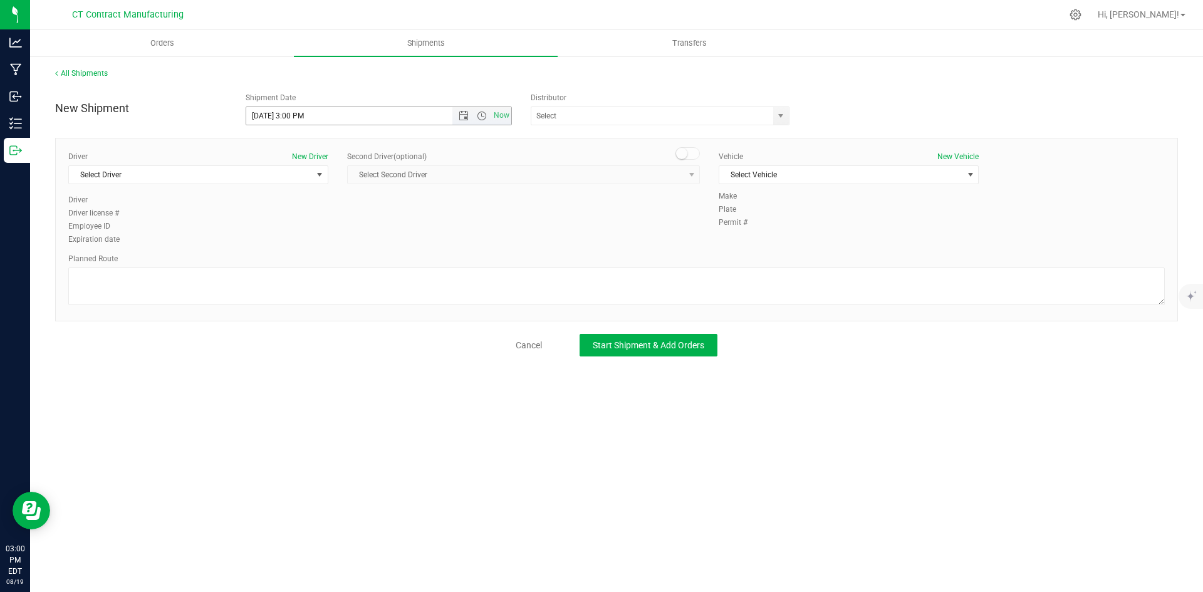
click at [460, 120] on span "Open the date view" at bounding box center [464, 116] width 10 height 10
click at [316, 244] on link "20" at bounding box center [312, 243] width 18 height 19
click at [484, 112] on span "Open the time view" at bounding box center [482, 116] width 10 height 10
click at [287, 199] on li "8:00 AM" at bounding box center [378, 206] width 264 height 16
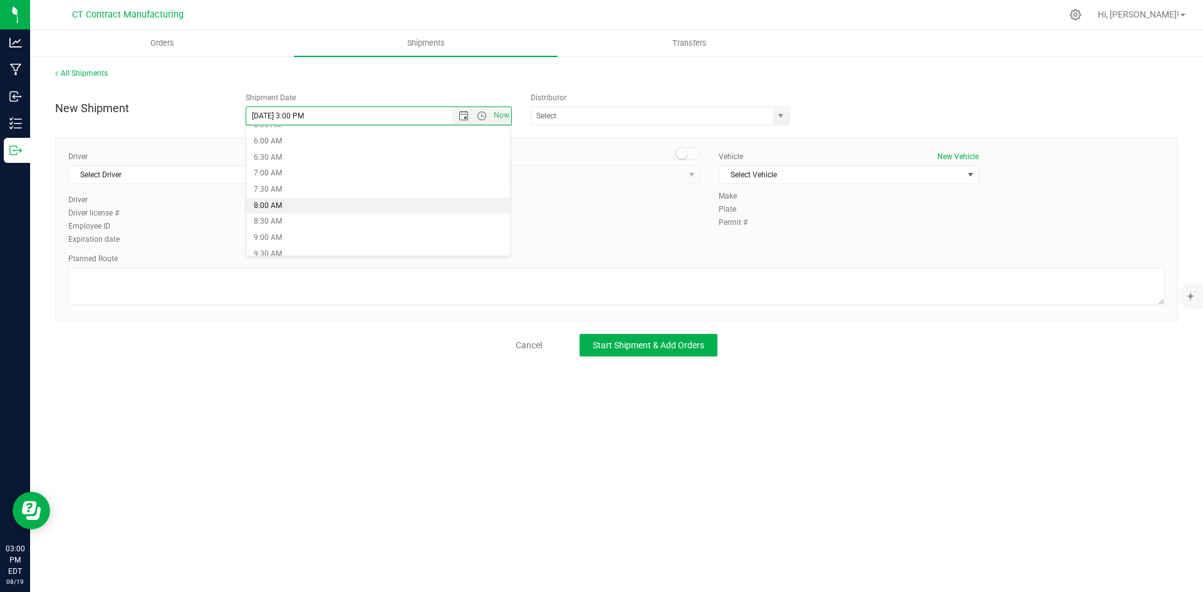
type input "8/20/2025 8:00 AM"
click at [779, 115] on span "select" at bounding box center [781, 116] width 10 height 10
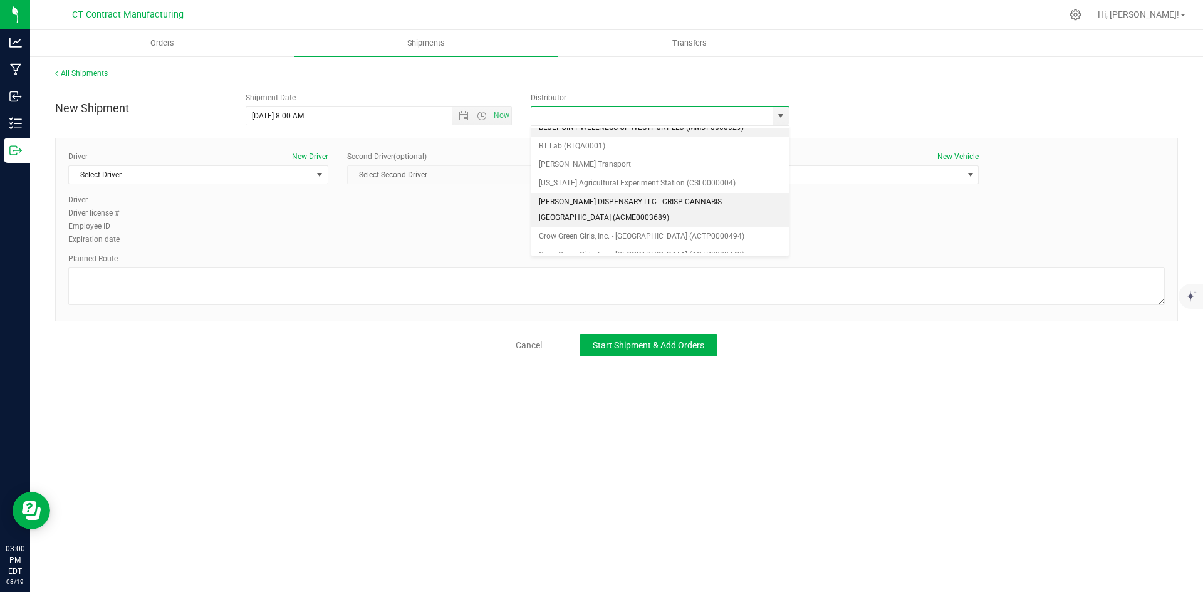
scroll to position [63, 0]
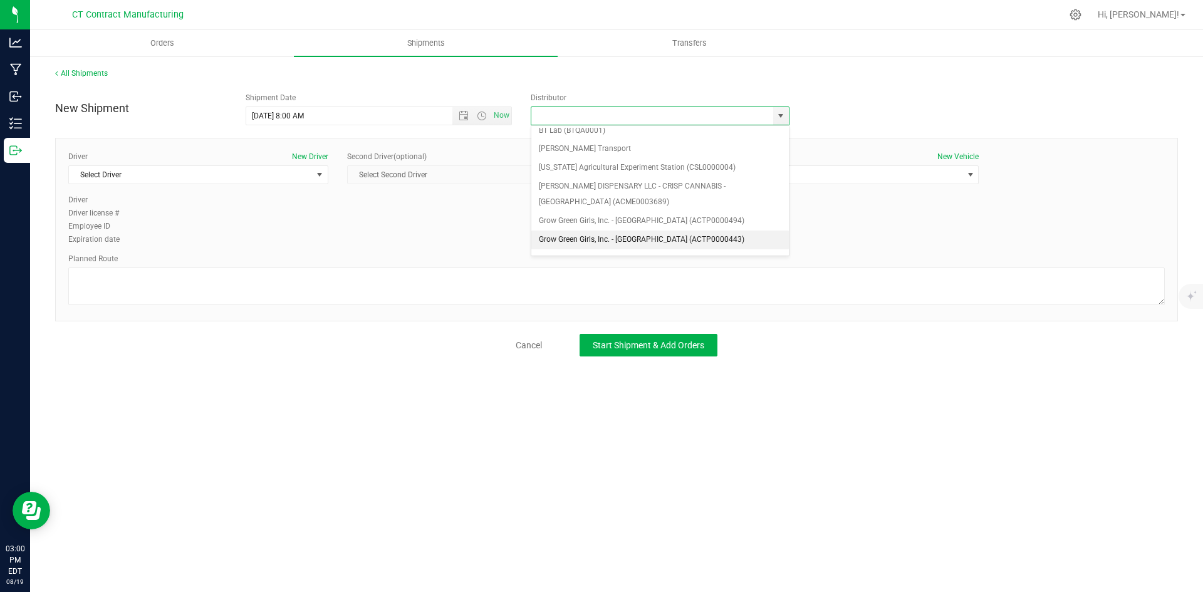
click at [681, 241] on li "Grow Green Girls, Inc. - [GEOGRAPHIC_DATA] (ACTP0000443)" at bounding box center [660, 240] width 258 height 19
type input "Grow Green Girls, Inc. - [GEOGRAPHIC_DATA] (ACTP0000443)"
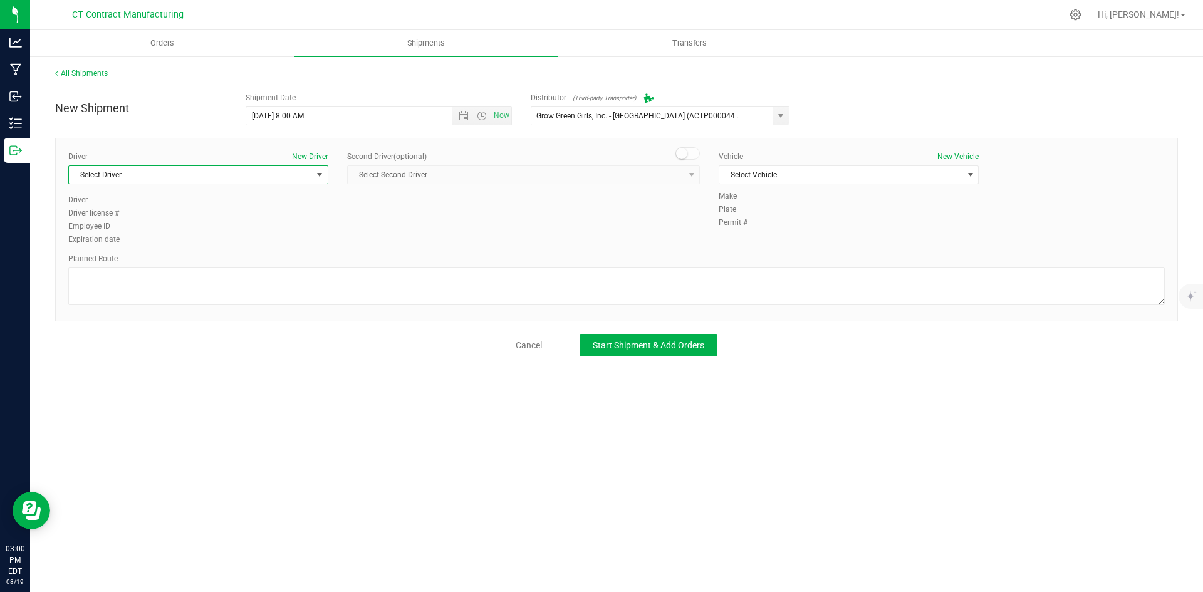
click at [293, 176] on span "Select Driver" at bounding box center [190, 175] width 243 height 18
click at [212, 221] on li "TBD A" at bounding box center [198, 227] width 259 height 19
click at [696, 152] on span at bounding box center [688, 153] width 25 height 13
click at [691, 175] on span "select" at bounding box center [692, 175] width 10 height 10
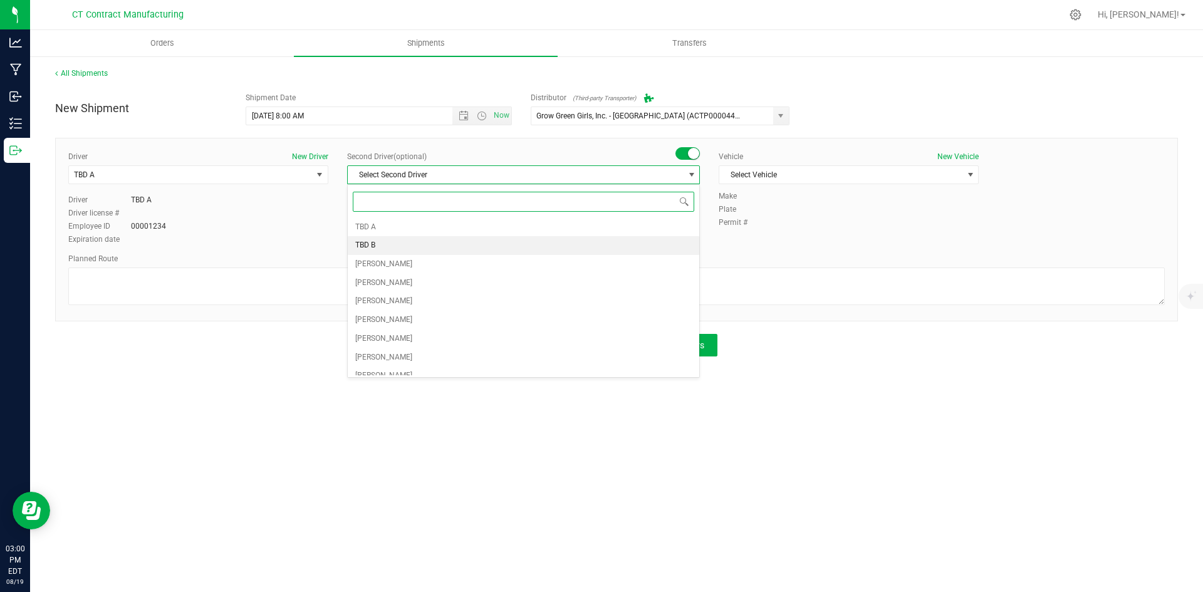
click at [407, 246] on li "TBD B" at bounding box center [524, 245] width 352 height 19
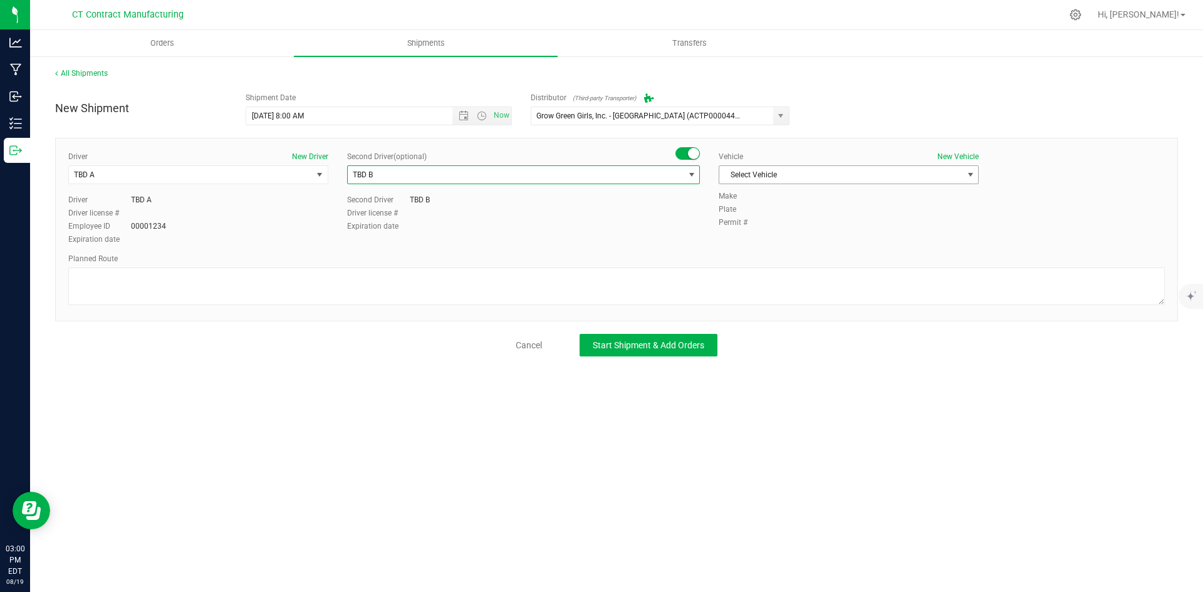
click at [765, 177] on span "Select Vehicle" at bounding box center [840, 175] width 243 height 18
click at [767, 212] on li "Ford Transit 250" at bounding box center [848, 215] width 259 height 19
click at [697, 281] on textarea at bounding box center [616, 287] width 1097 height 38
paste textarea "Randomized route via 3rd party transporter"
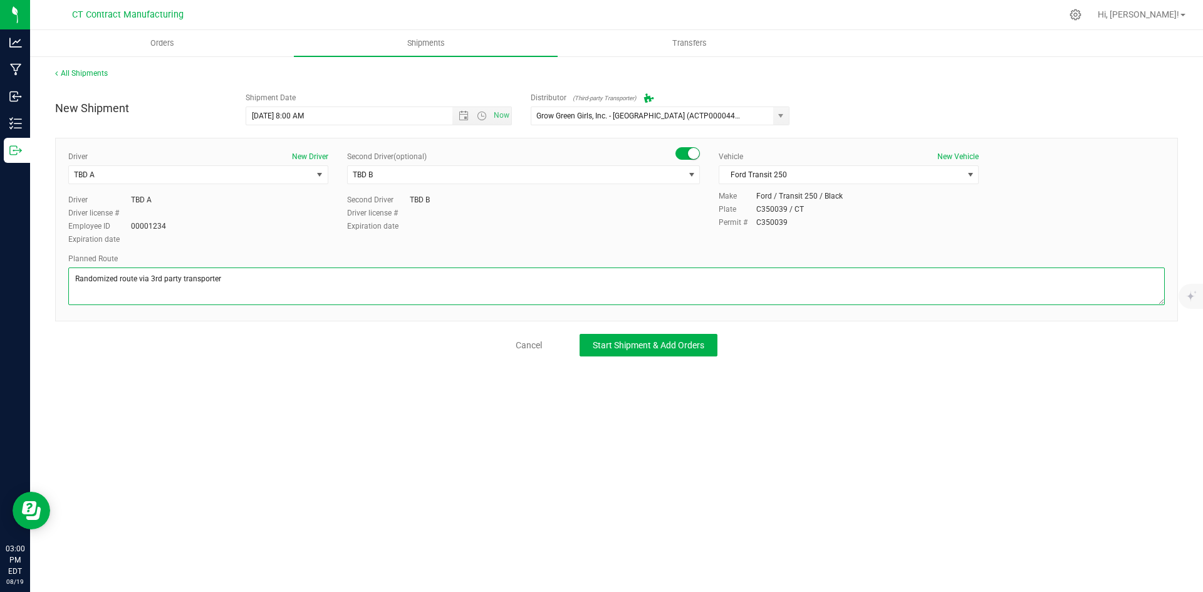
type textarea "Randomized route via 3rd party transporter"
click at [679, 367] on div "All Shipments New Shipment Shipment Date 8/20/2025 8:00 AM Now Distributor (Thi…" at bounding box center [616, 212] width 1173 height 314
click at [681, 349] on span "Start Shipment & Add Orders" at bounding box center [649, 345] width 112 height 10
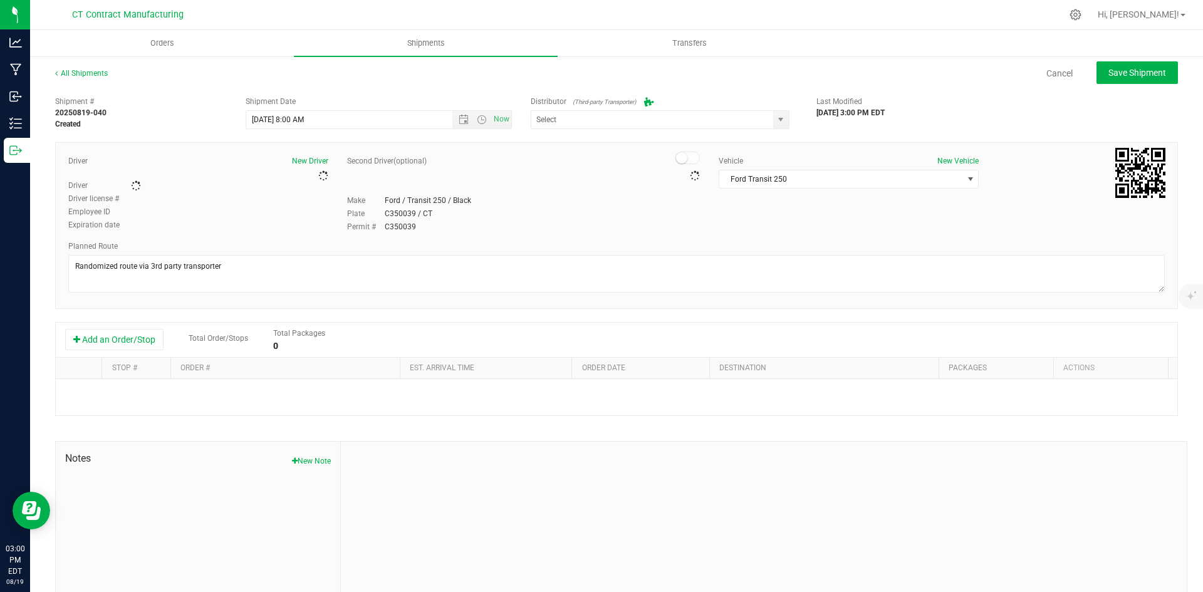
type input "Grow Green Girls, Inc. - [GEOGRAPHIC_DATA] (ACTP0000443)"
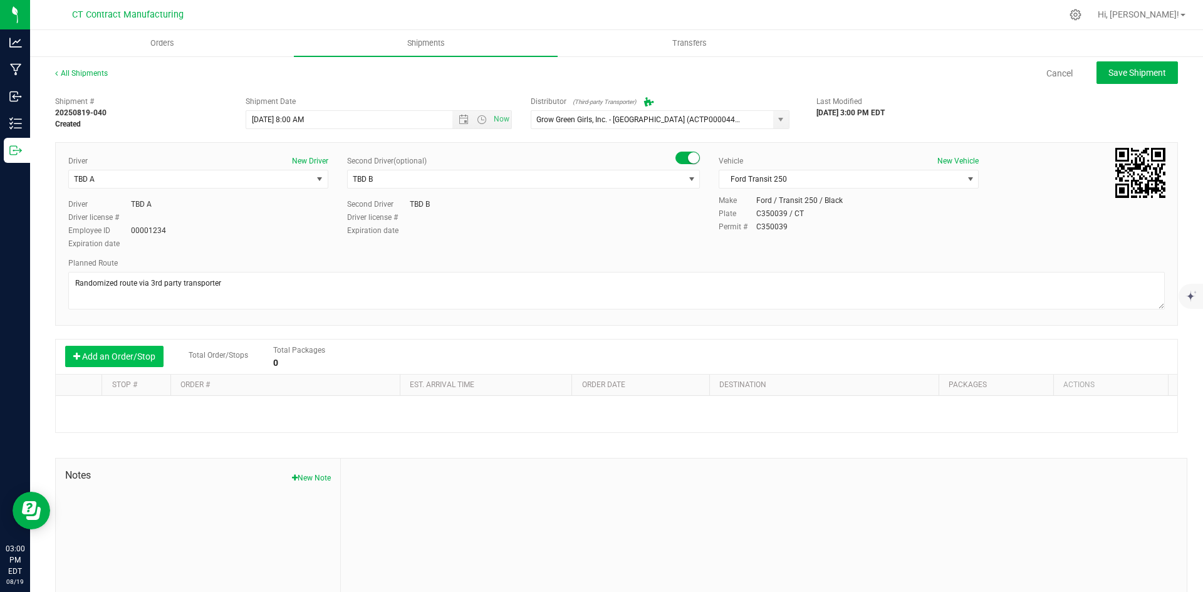
click at [91, 361] on button "Add an Order/Stop" at bounding box center [114, 356] width 98 height 21
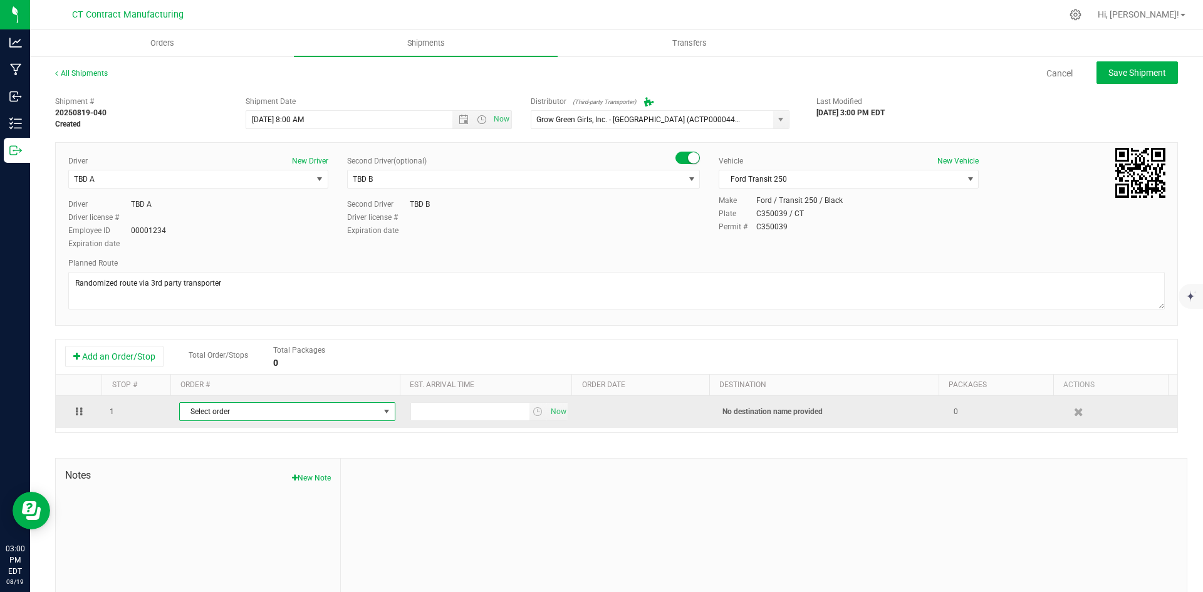
click at [215, 415] on span "Select order" at bounding box center [279, 412] width 199 height 18
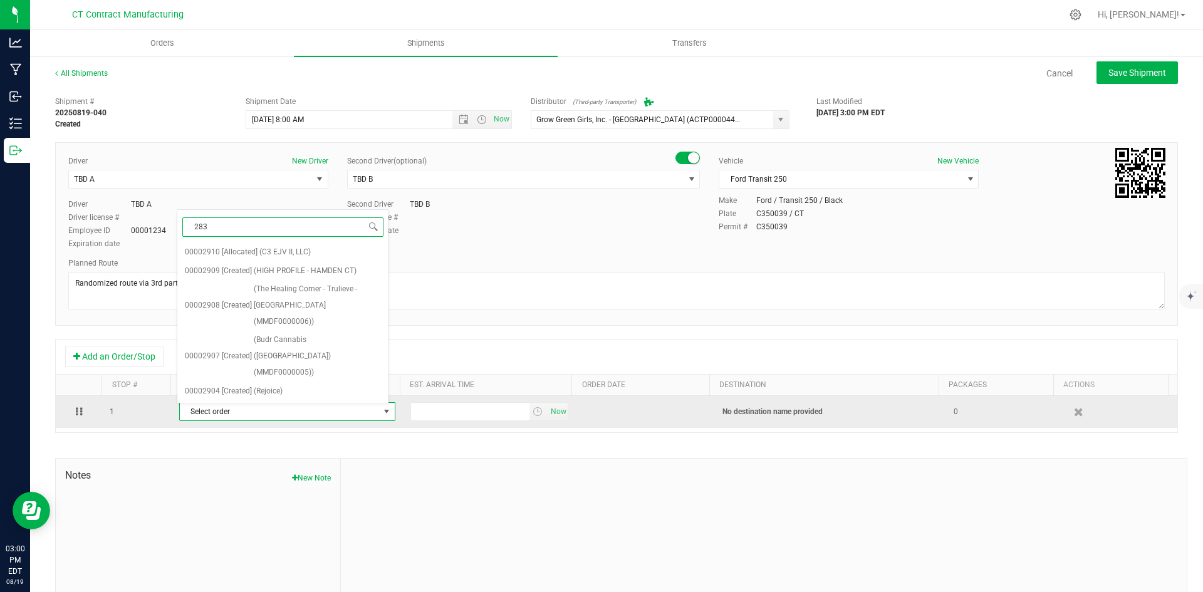
type input "2839"
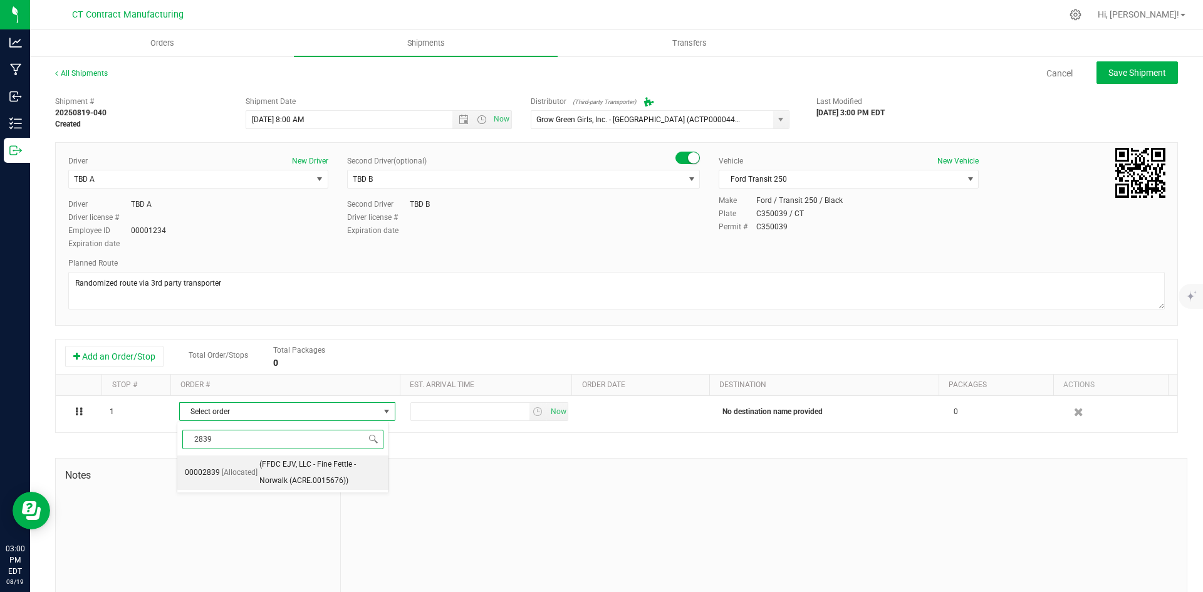
click at [206, 474] on span "00002839" at bounding box center [202, 473] width 35 height 16
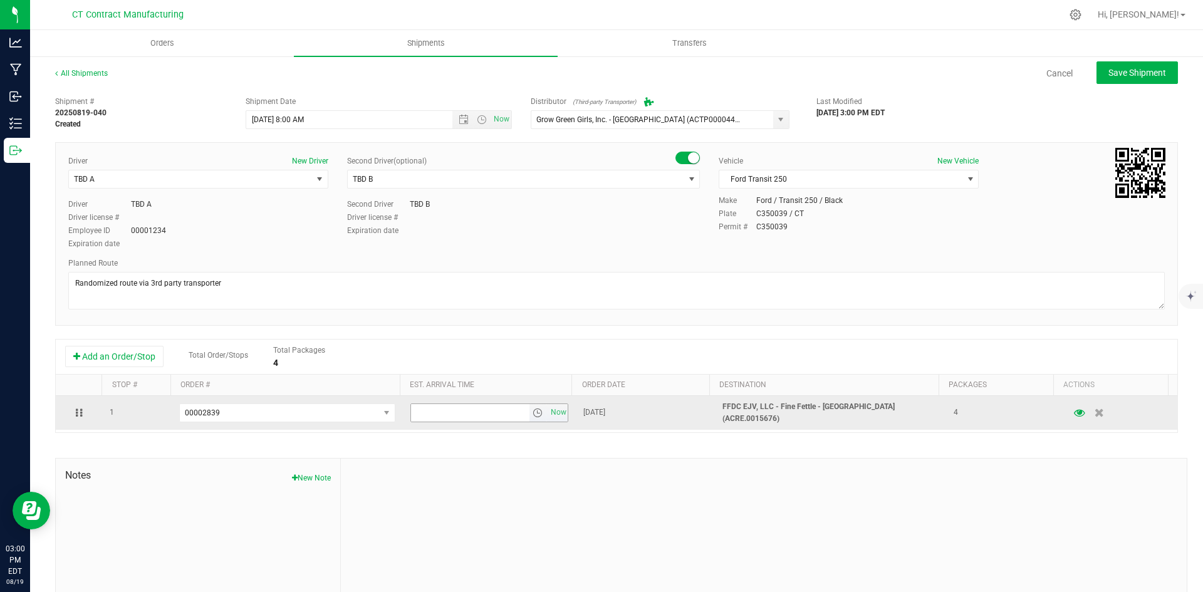
click at [533, 411] on span "select" at bounding box center [538, 413] width 10 height 10
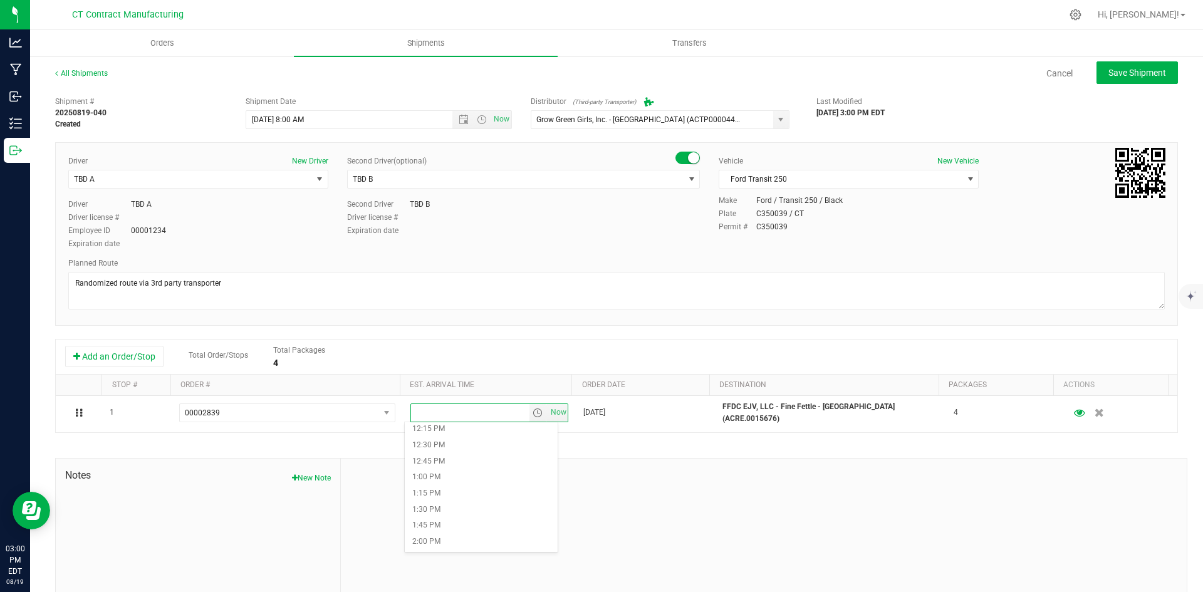
scroll to position [815, 0]
click at [467, 439] on li "12:45 PM" at bounding box center [481, 440] width 153 height 16
click at [1142, 82] on button "Save Shipment" at bounding box center [1137, 72] width 81 height 23
type input "8/20/2025 12:00 PM"
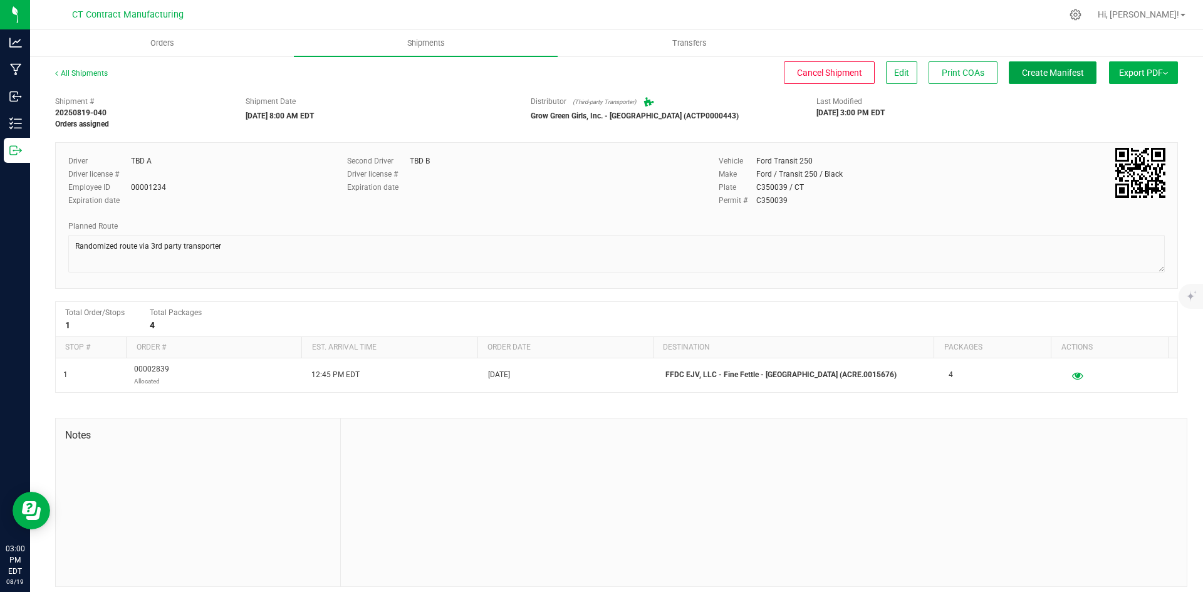
click at [1056, 76] on span "Create Manifest" at bounding box center [1053, 73] width 62 height 10
click at [78, 65] on div "All Shipments Cancel Shipment Edit Print COAs Ship Transfer Export PDF Manifest…" at bounding box center [616, 327] width 1173 height 545
click at [78, 76] on link "All Shipments" at bounding box center [81, 73] width 53 height 9
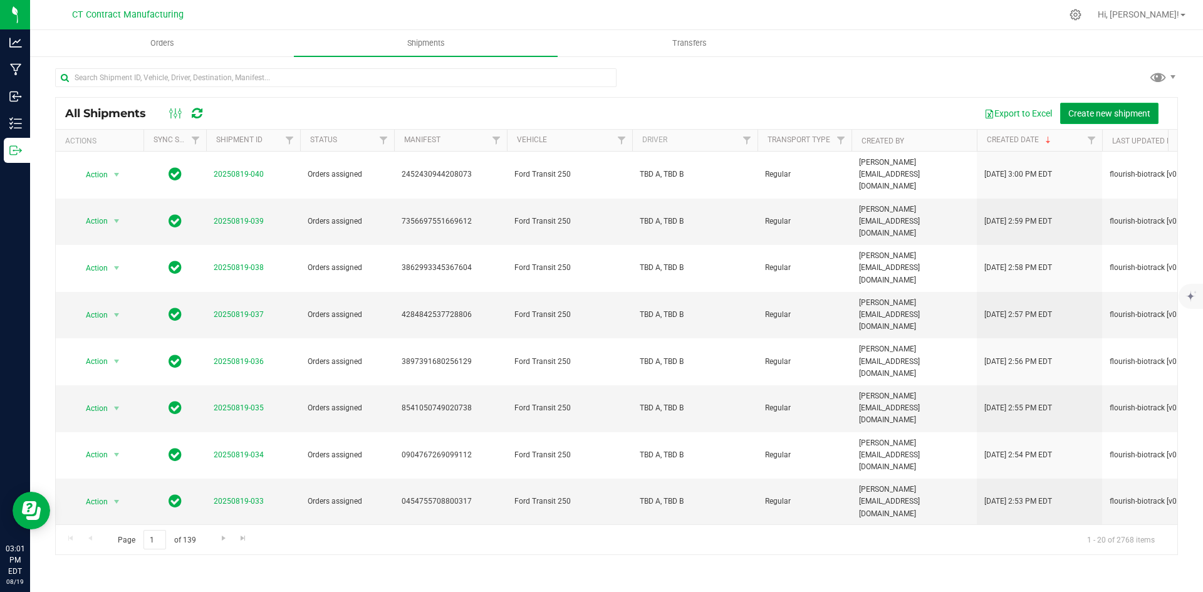
click at [1088, 110] on span "Create new shipment" at bounding box center [1109, 113] width 82 height 10
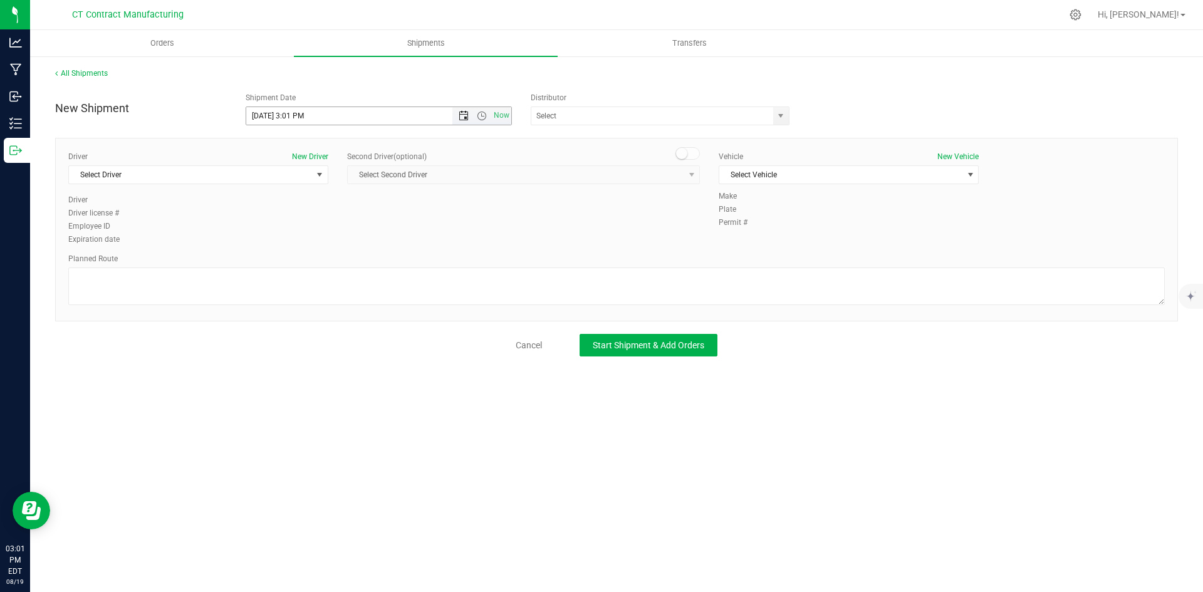
click at [466, 118] on span "Open the date view" at bounding box center [464, 116] width 10 height 10
click at [315, 249] on link "20" at bounding box center [312, 243] width 18 height 19
click at [485, 113] on span "Open the time view" at bounding box center [482, 116] width 10 height 10
click at [297, 207] on li "8:00 AM" at bounding box center [378, 206] width 264 height 16
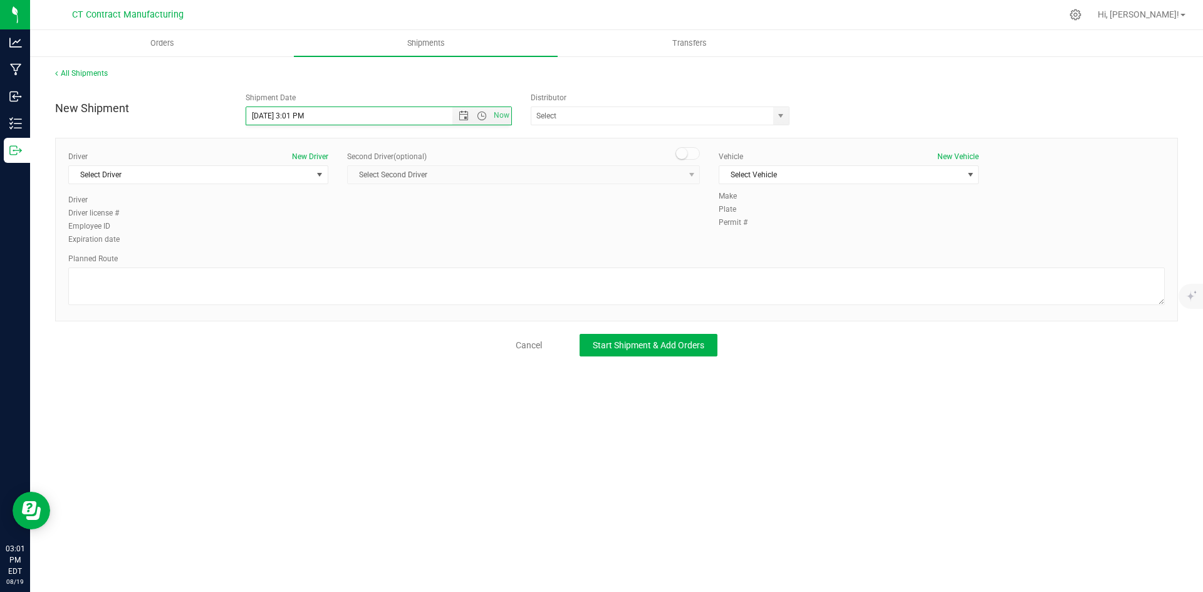
type input "8/20/2025 8:00 AM"
click at [776, 122] on span "select" at bounding box center [781, 116] width 16 height 18
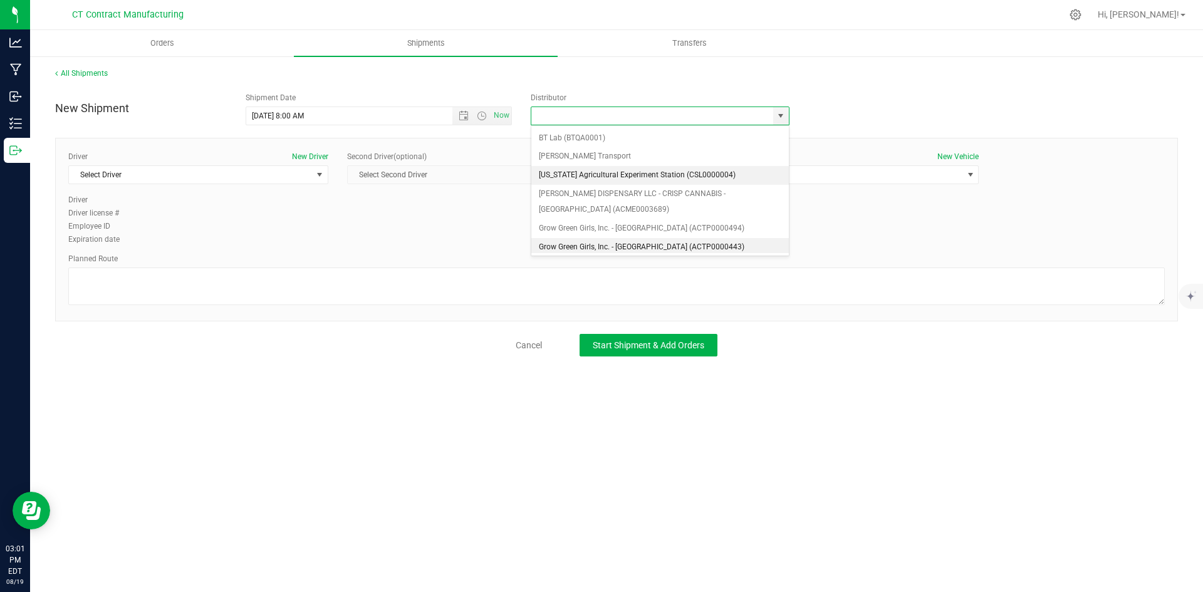
scroll to position [63, 0]
click at [665, 244] on li "Grow Green Girls, Inc. - [GEOGRAPHIC_DATA] (ACTP0000443)" at bounding box center [660, 240] width 258 height 19
type input "Grow Green Girls, Inc. - [GEOGRAPHIC_DATA] (ACTP0000443)"
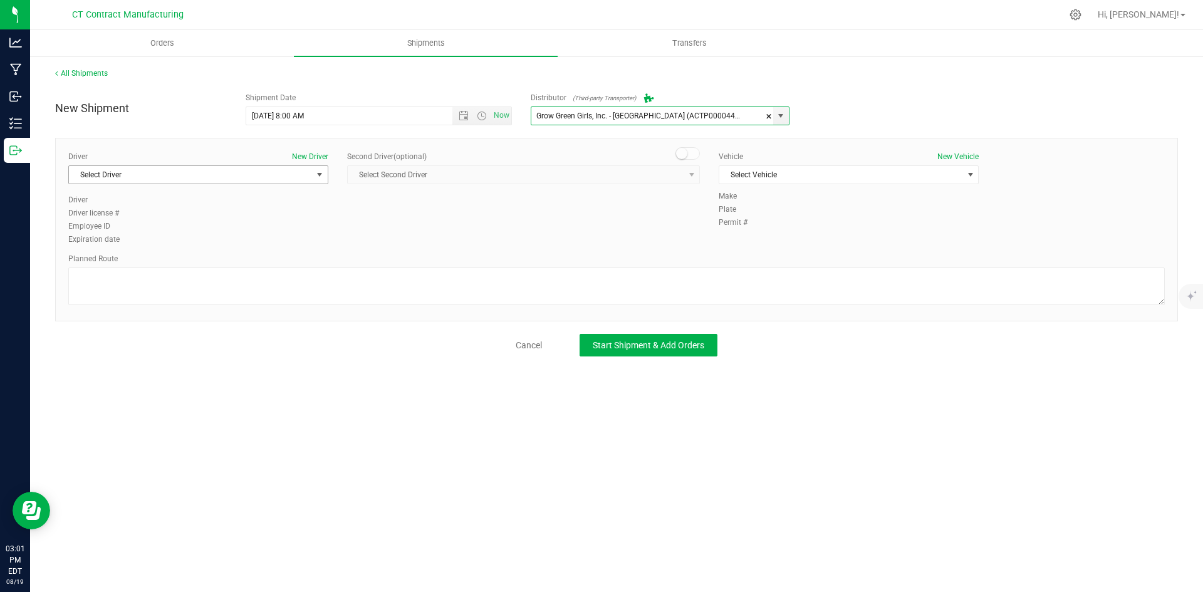
click at [313, 170] on span "select" at bounding box center [320, 175] width 16 height 18
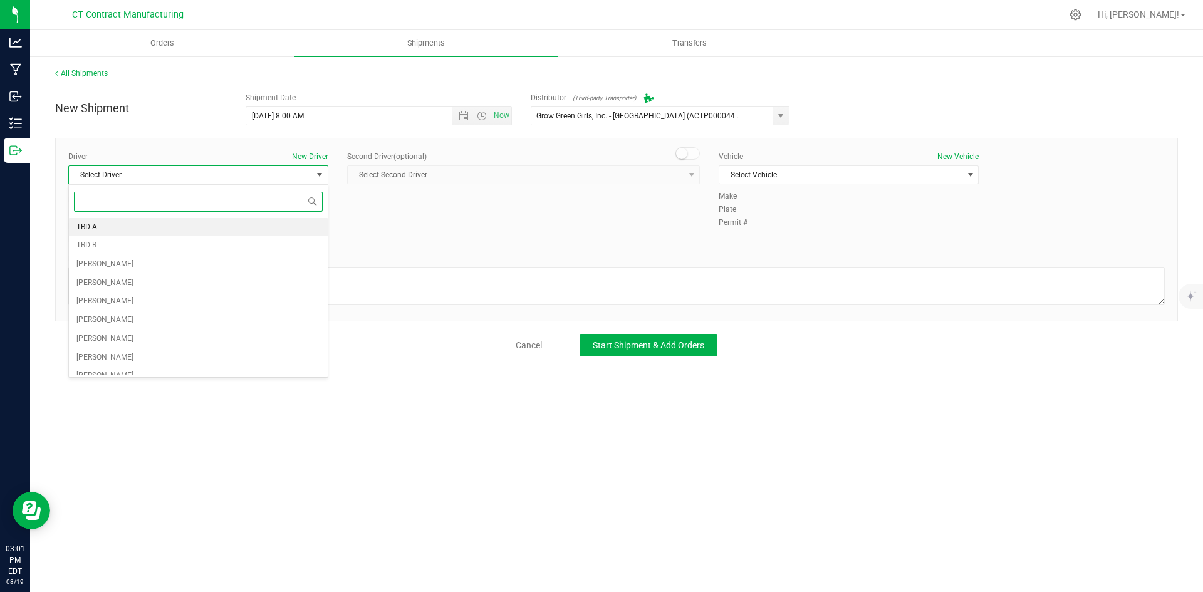
click at [133, 226] on li "TBD A" at bounding box center [198, 227] width 259 height 19
click at [694, 157] on span at bounding box center [688, 153] width 25 height 13
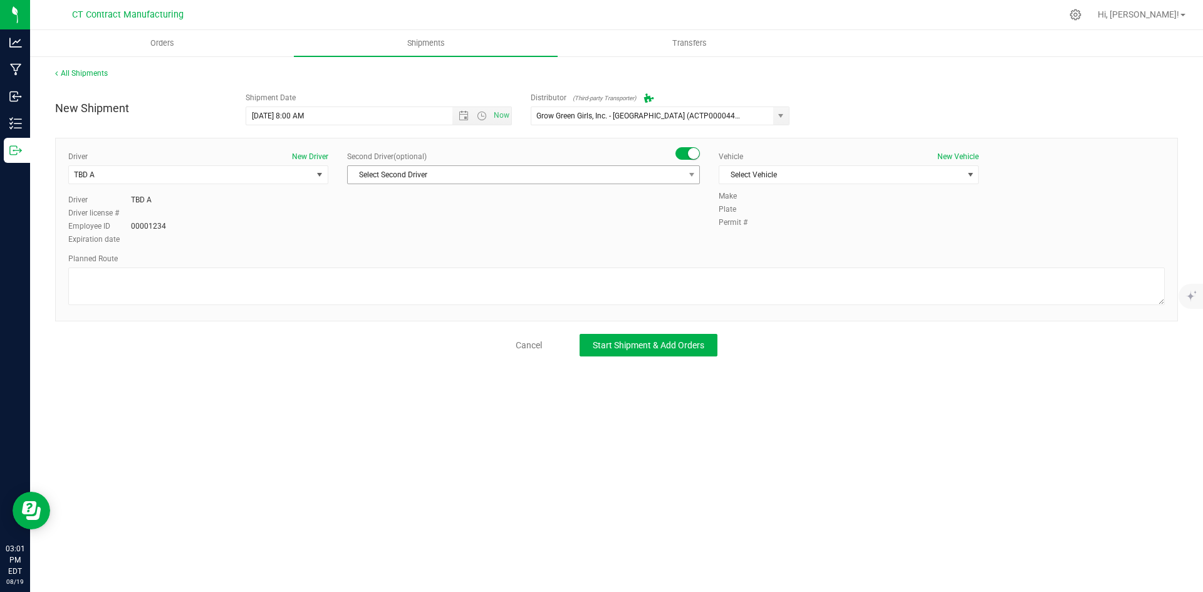
click at [691, 166] on span "select" at bounding box center [692, 175] width 16 height 18
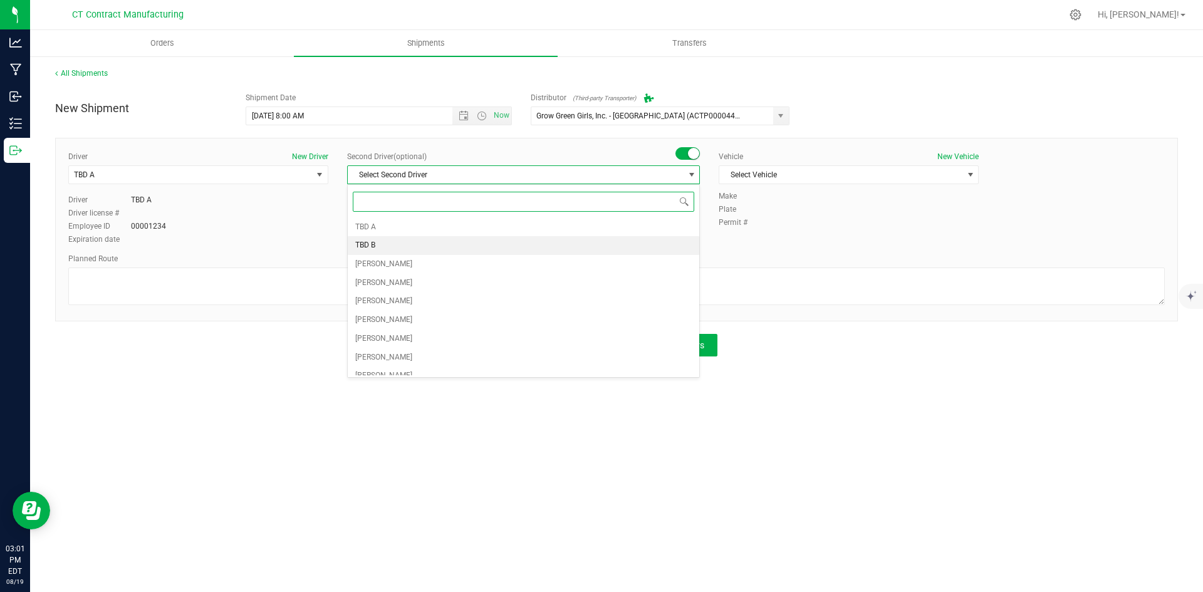
click at [456, 243] on li "TBD B" at bounding box center [524, 245] width 352 height 19
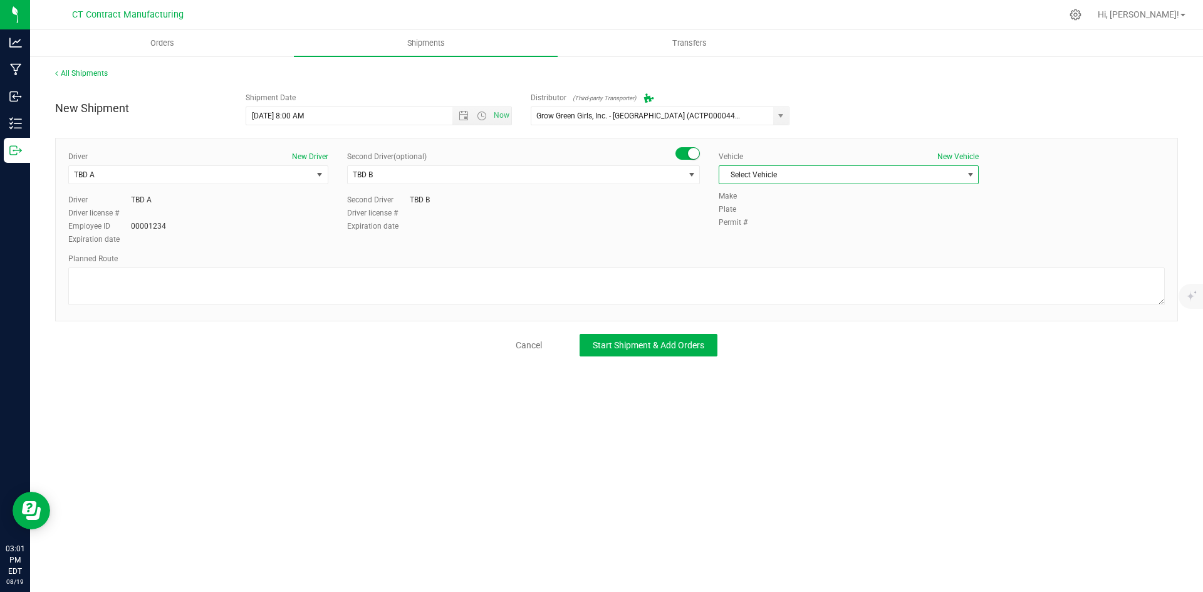
click at [761, 182] on span "Select Vehicle" at bounding box center [840, 175] width 243 height 18
click at [773, 213] on li "Ford Transit 250" at bounding box center [848, 215] width 259 height 19
click at [708, 276] on textarea at bounding box center [616, 287] width 1097 height 38
paste textarea "Randomized route via 3rd party transporter"
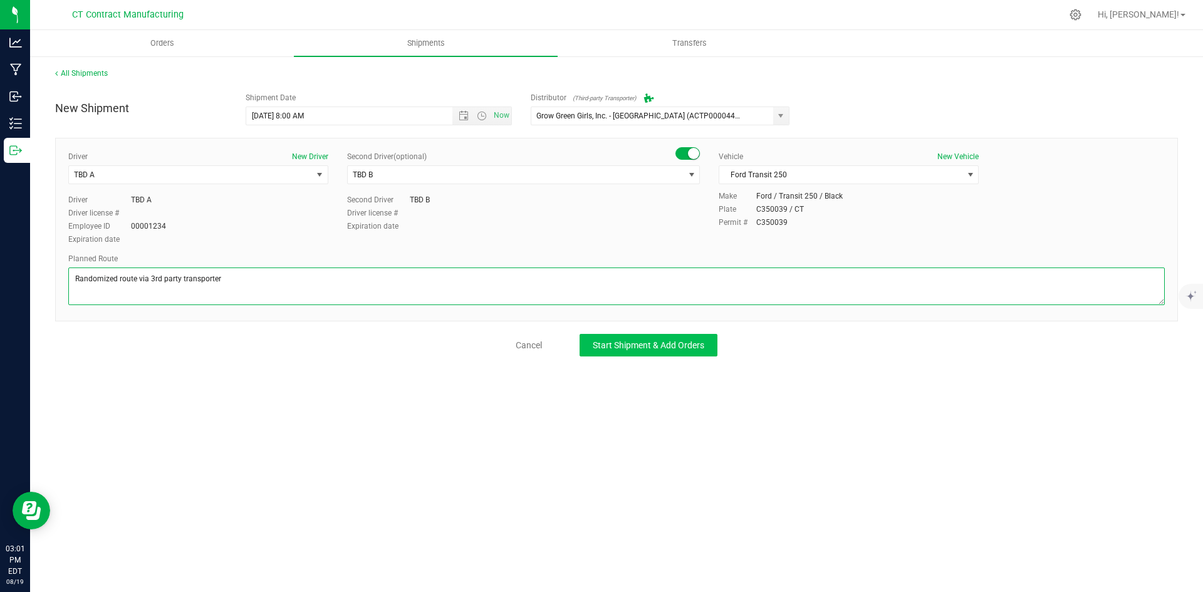
type textarea "Randomized route via 3rd party transporter"
click at [610, 344] on span "Start Shipment & Add Orders" at bounding box center [649, 345] width 112 height 10
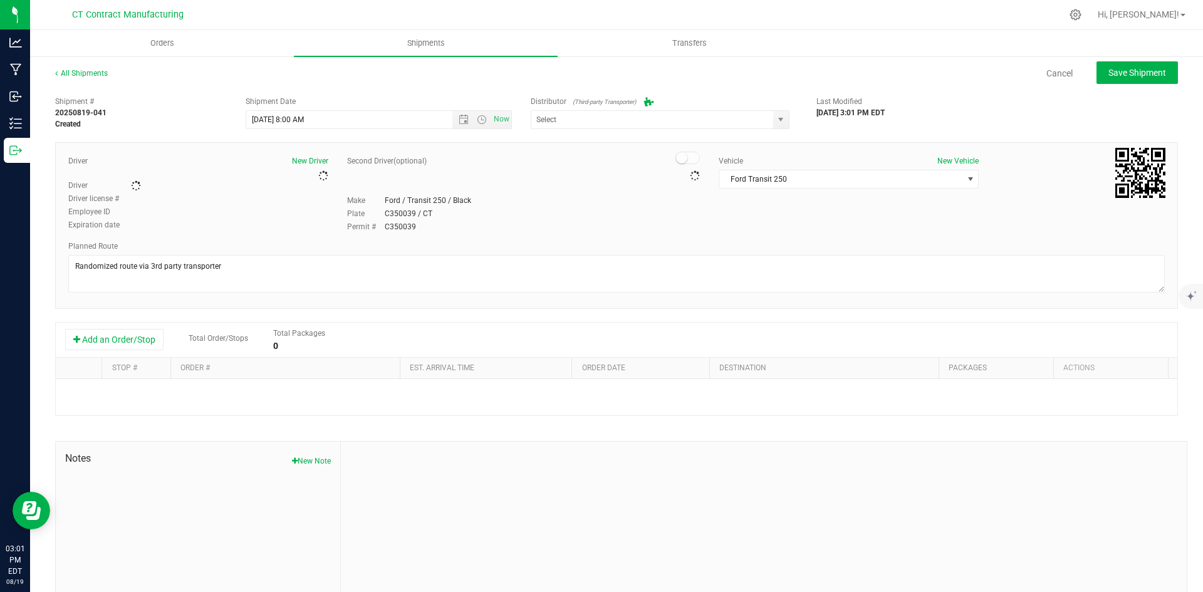
type input "Grow Green Girls, Inc. - [GEOGRAPHIC_DATA] (ACTP0000443)"
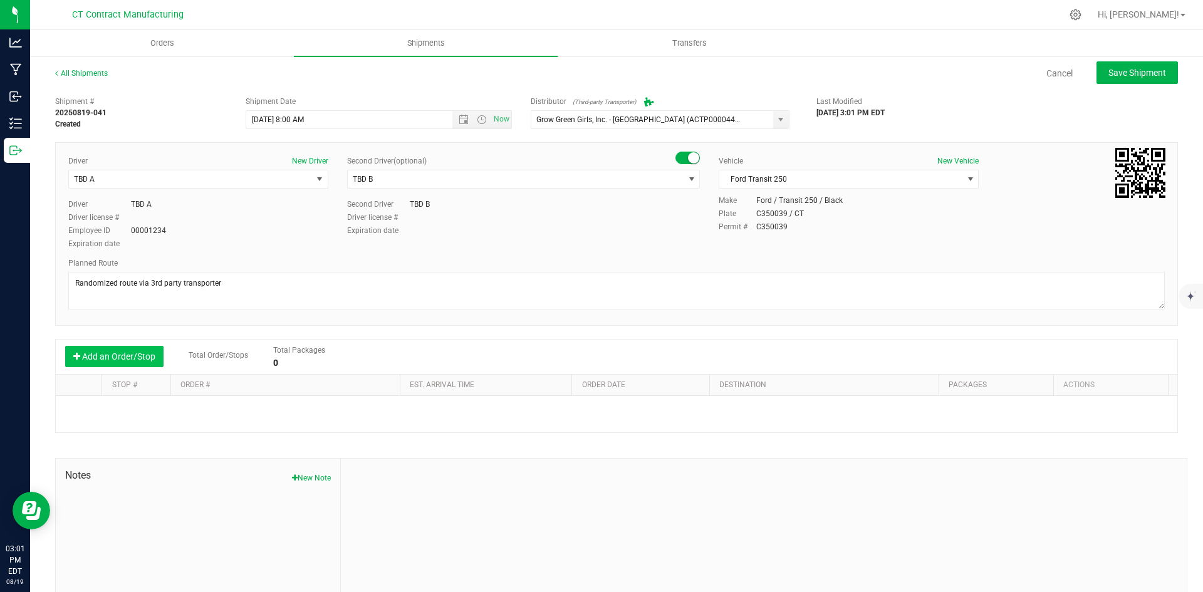
click at [132, 356] on button "Add an Order/Stop" at bounding box center [114, 356] width 98 height 21
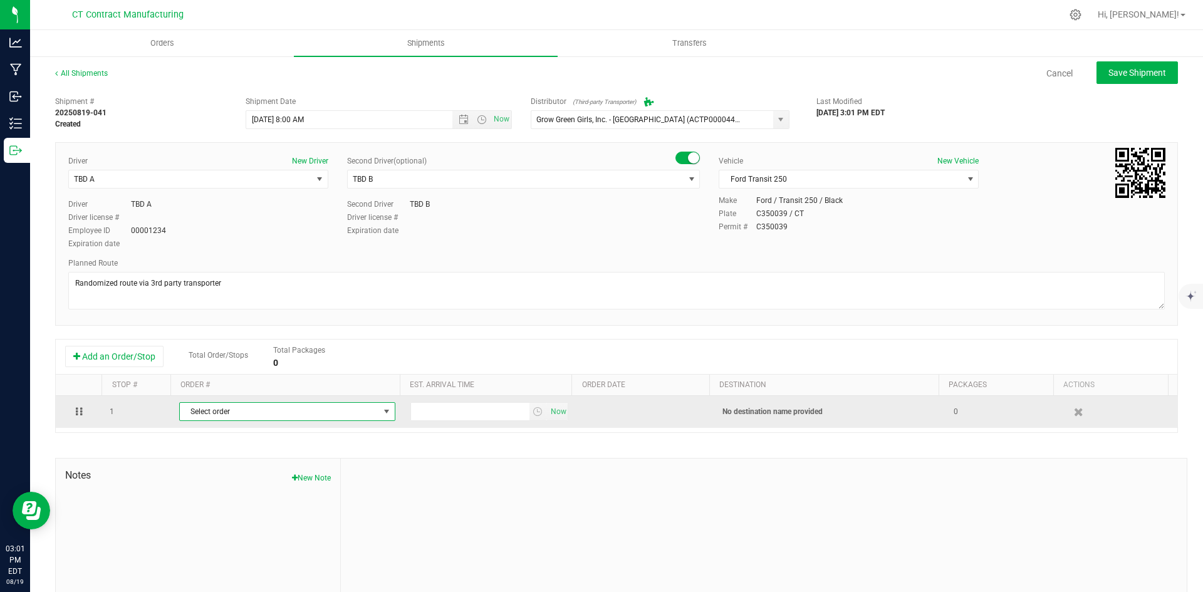
click at [350, 417] on span "Select order" at bounding box center [279, 412] width 199 height 18
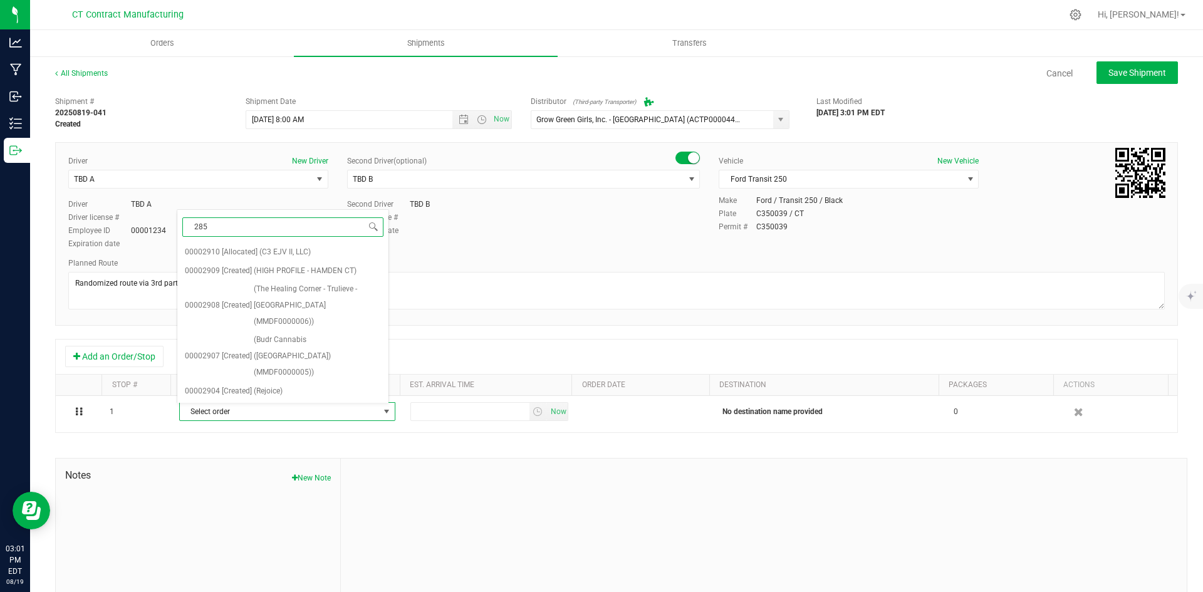
type input "2858"
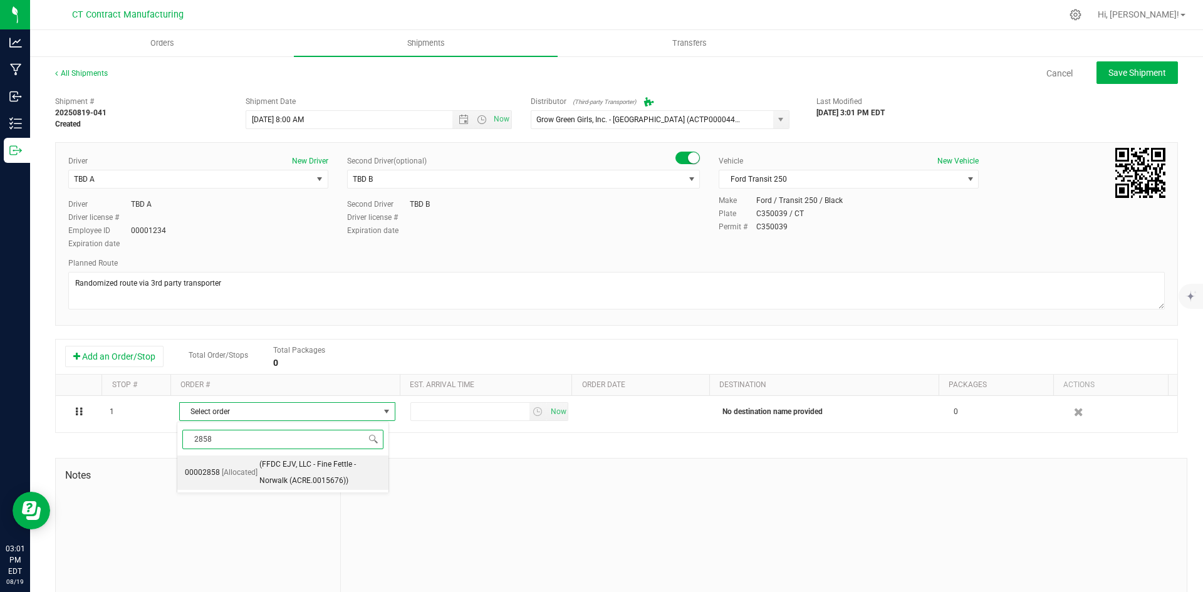
click at [315, 475] on span "(FFDC EJV, LLC - Fine Fettle - Norwalk (ACRE.0015676))" at bounding box center [320, 473] width 122 height 32
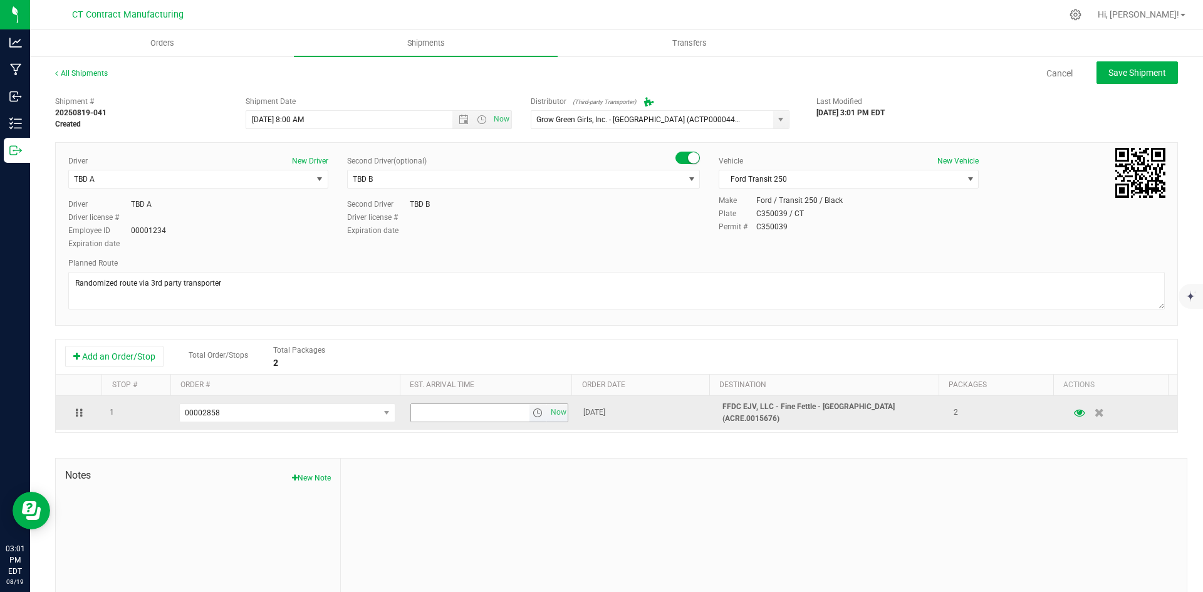
click at [533, 410] on span "select" at bounding box center [538, 413] width 10 height 10
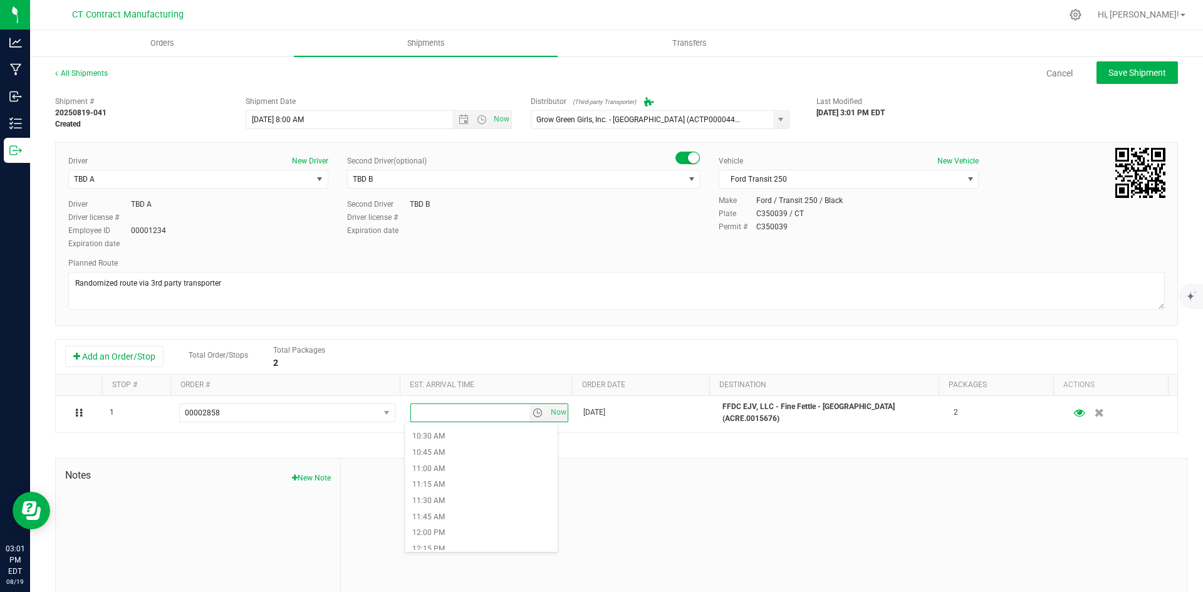
scroll to position [752, 0]
click at [481, 497] on li "12:45 PM" at bounding box center [481, 502] width 153 height 16
click at [1114, 73] on span "Save Shipment" at bounding box center [1138, 73] width 58 height 10
type input "8/20/2025 12:00 PM"
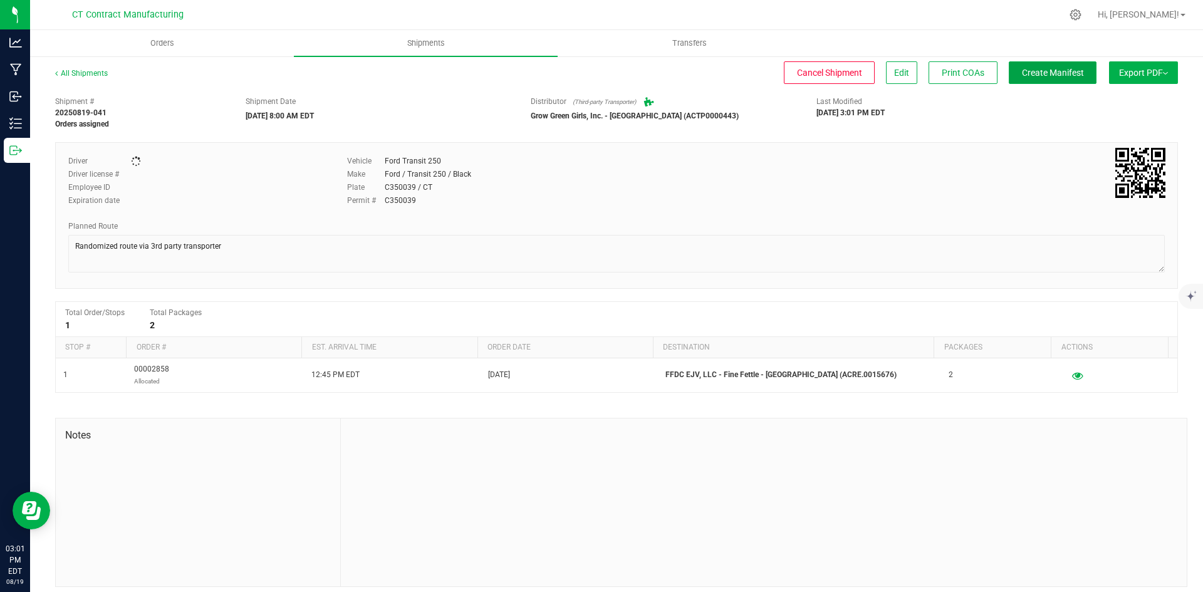
click at [1053, 69] on span "Create Manifest" at bounding box center [1053, 73] width 62 height 10
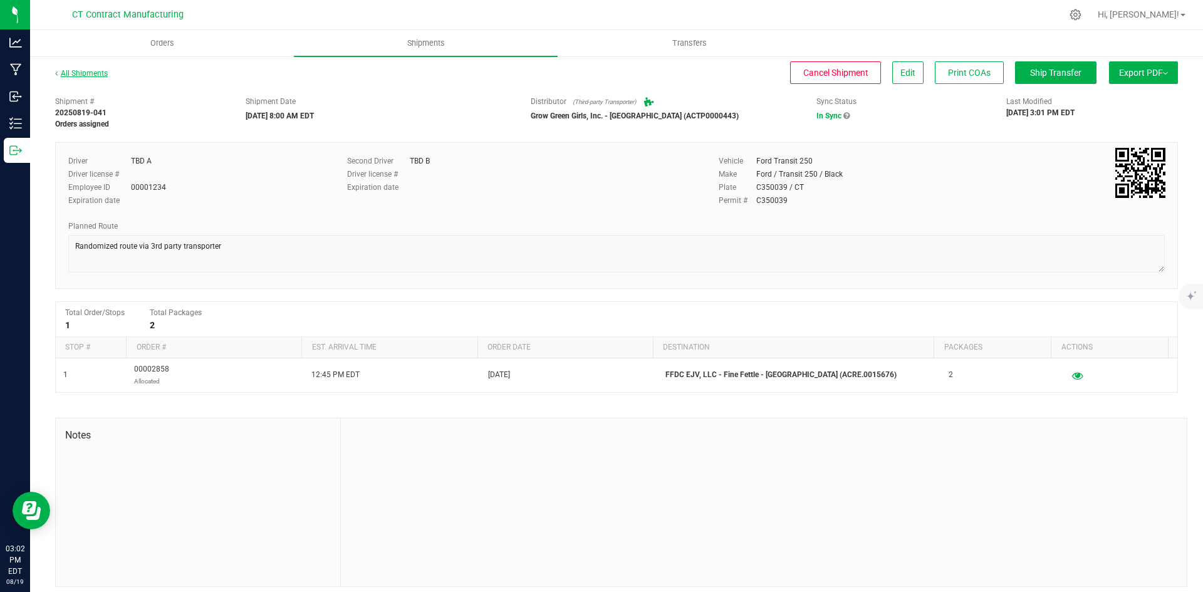
click at [87, 75] on link "All Shipments" at bounding box center [81, 73] width 53 height 9
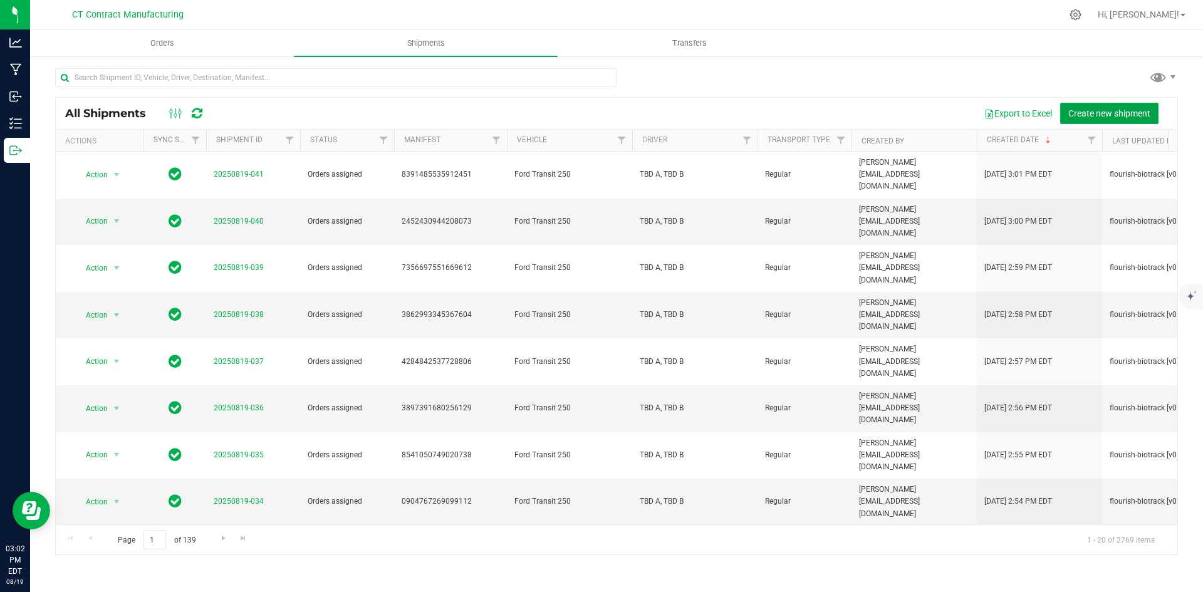
click at [1094, 110] on span "Create new shipment" at bounding box center [1109, 113] width 82 height 10
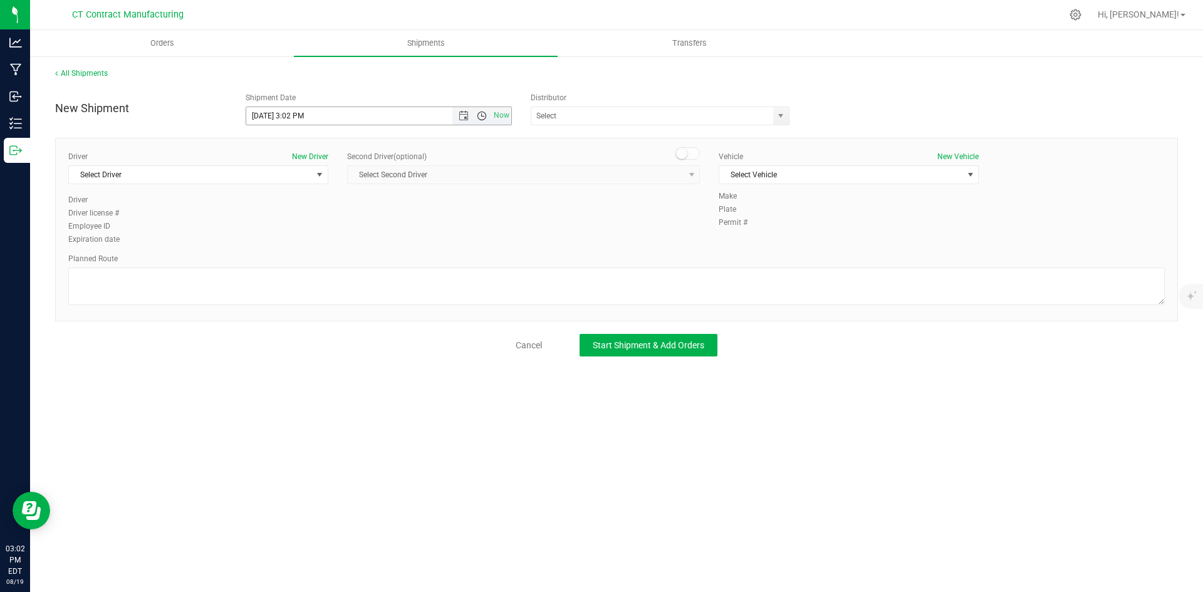
click at [471, 118] on span "Open the time view" at bounding box center [481, 116] width 21 height 10
click at [464, 115] on span "Open the date view" at bounding box center [464, 116] width 10 height 10
click at [313, 235] on link "20" at bounding box center [312, 243] width 18 height 19
click at [481, 115] on span "Open the time view" at bounding box center [482, 116] width 10 height 10
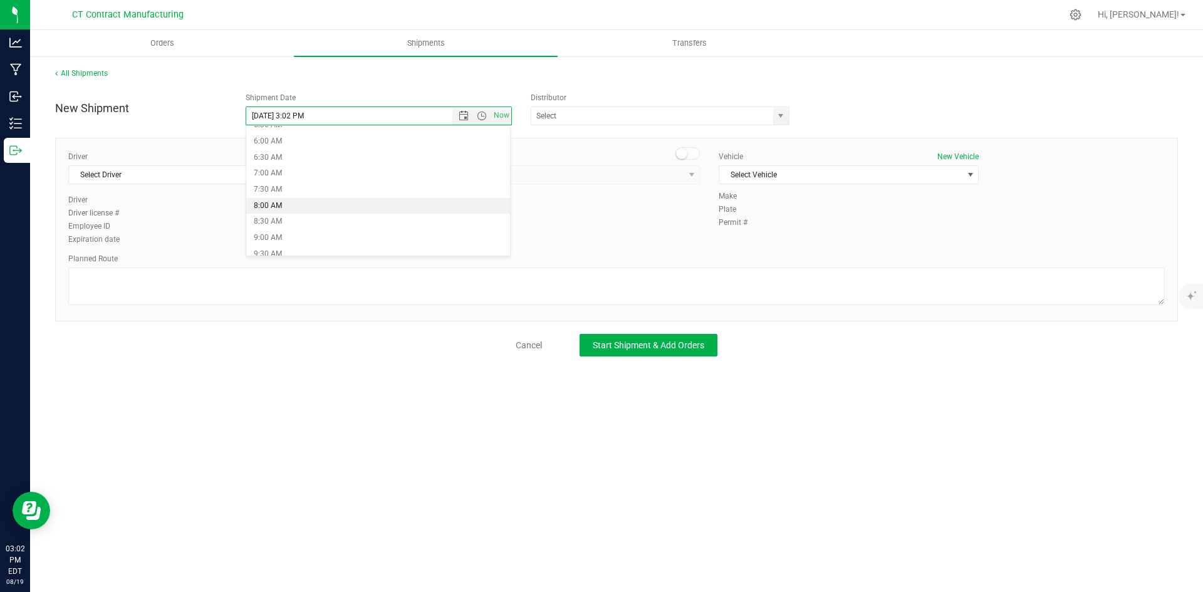
click at [285, 206] on li "8:00 AM" at bounding box center [378, 206] width 264 height 16
type input "8/20/2025 8:00 AM"
click at [783, 113] on span "select" at bounding box center [781, 116] width 10 height 10
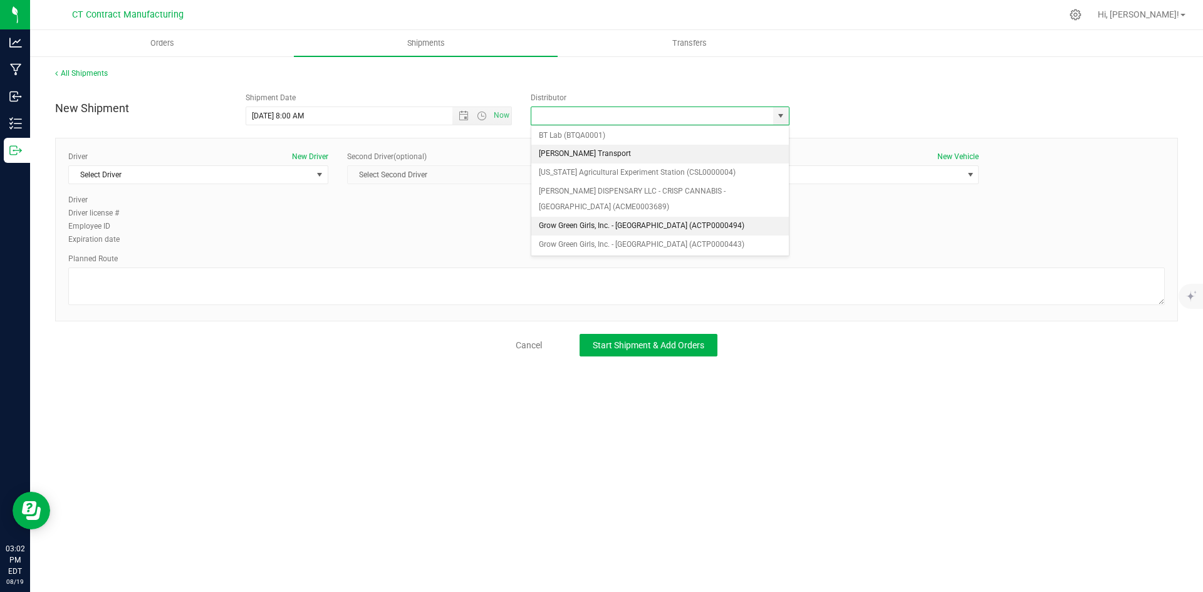
scroll to position [63, 0]
click at [659, 238] on li "Grow Green Girls, Inc. - [GEOGRAPHIC_DATA] (ACTP0000443)" at bounding box center [660, 240] width 258 height 19
type input "Grow Green Girls, Inc. - [GEOGRAPHIC_DATA] (ACTP0000443)"
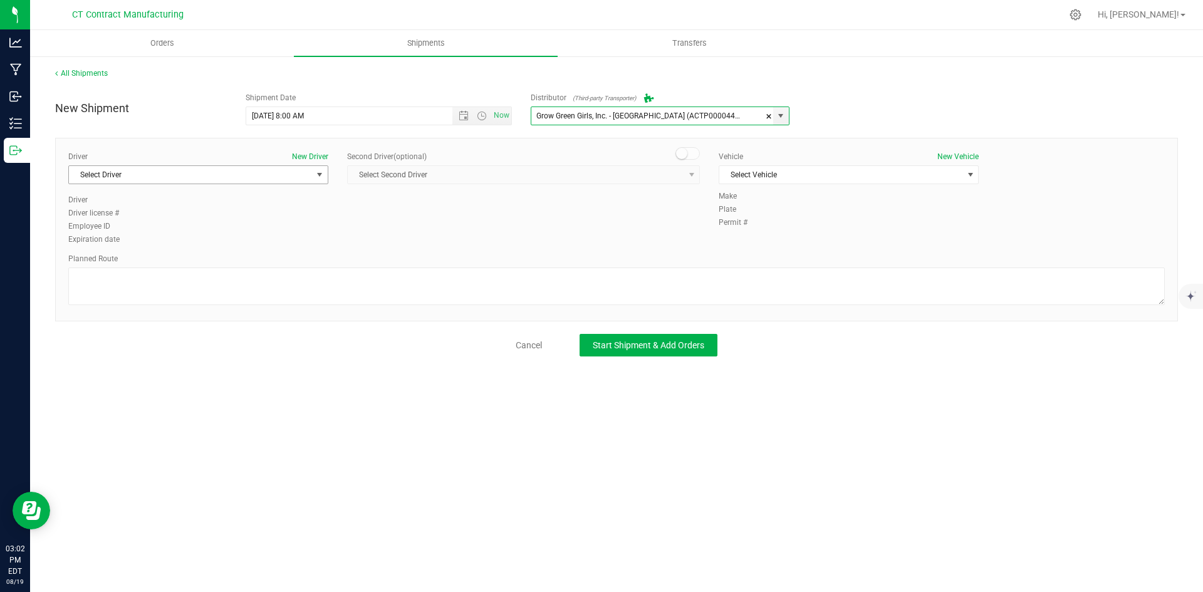
click at [314, 173] on span "select" at bounding box center [320, 175] width 16 height 18
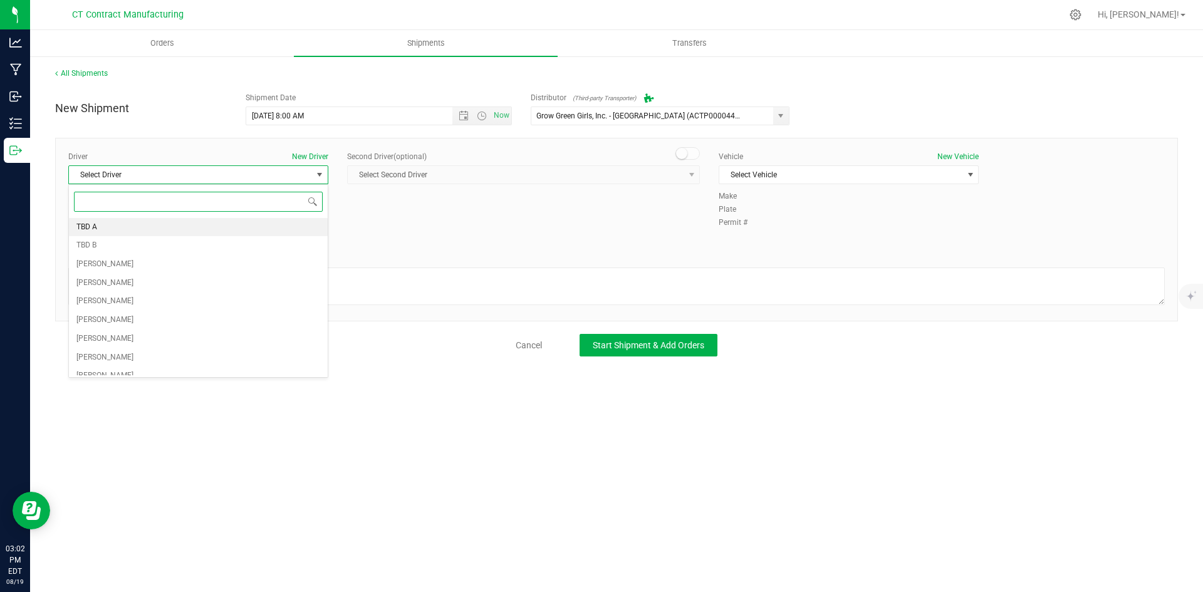
click at [165, 229] on li "TBD A" at bounding box center [198, 227] width 259 height 19
click at [687, 154] on span at bounding box center [688, 153] width 25 height 13
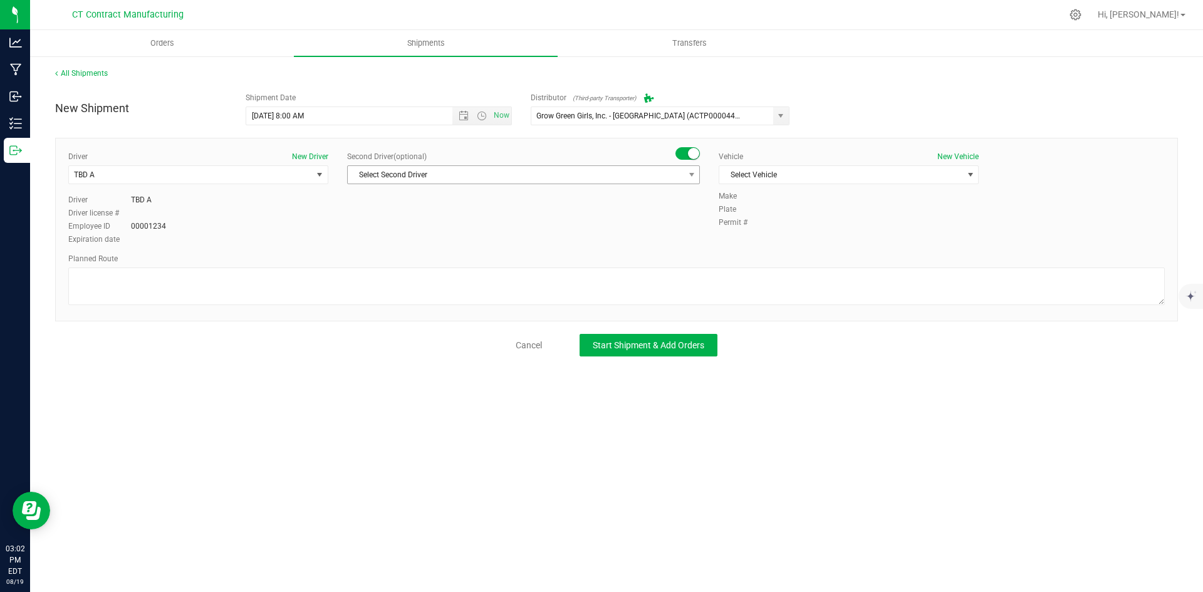
click at [689, 185] on div "Second Driver (optional) Select Second Driver Select Second Driver TBD A TBD B …" at bounding box center [523, 172] width 353 height 43
click at [689, 175] on span "select" at bounding box center [692, 175] width 10 height 10
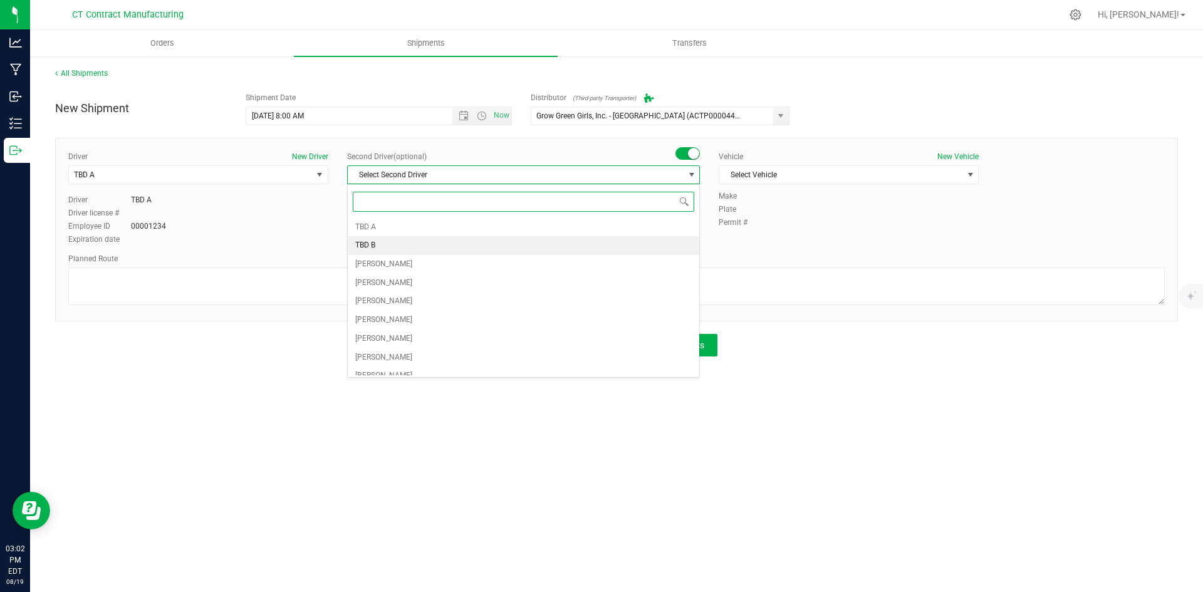
click at [466, 244] on li "TBD B" at bounding box center [524, 245] width 352 height 19
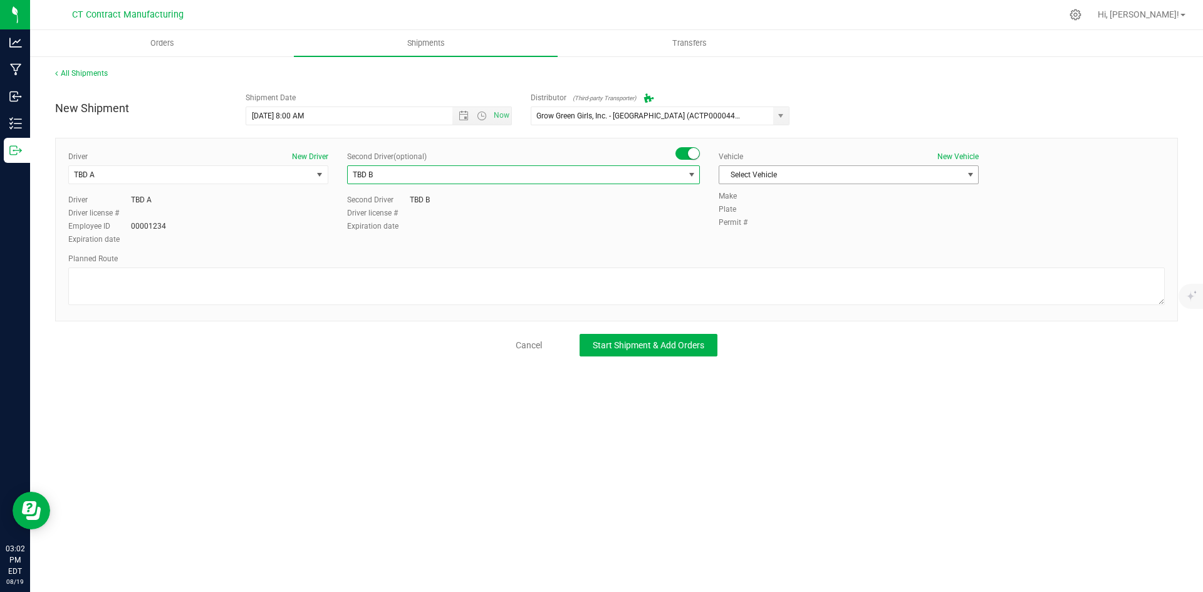
click at [755, 177] on span "Select Vehicle" at bounding box center [840, 175] width 243 height 18
click at [771, 214] on li "Ford Transit 250" at bounding box center [848, 215] width 259 height 19
click at [487, 282] on textarea at bounding box center [616, 287] width 1097 height 38
paste textarea "Randomized route via 3rd party transporter"
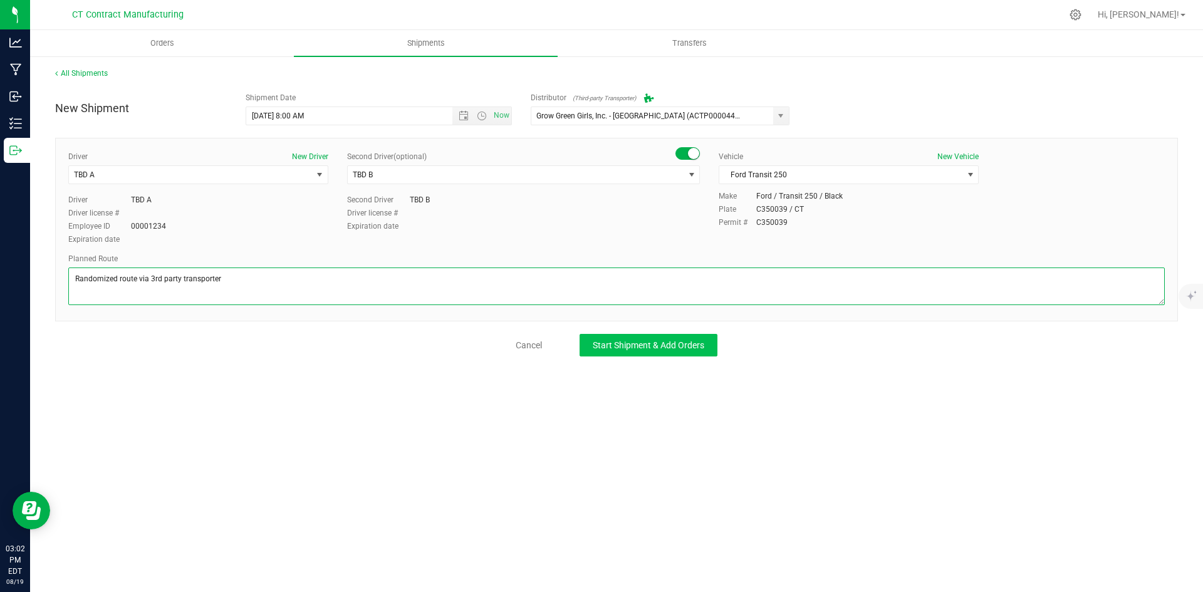
type textarea "Randomized route via 3rd party transporter"
click at [611, 347] on span "Start Shipment & Add Orders" at bounding box center [649, 345] width 112 height 10
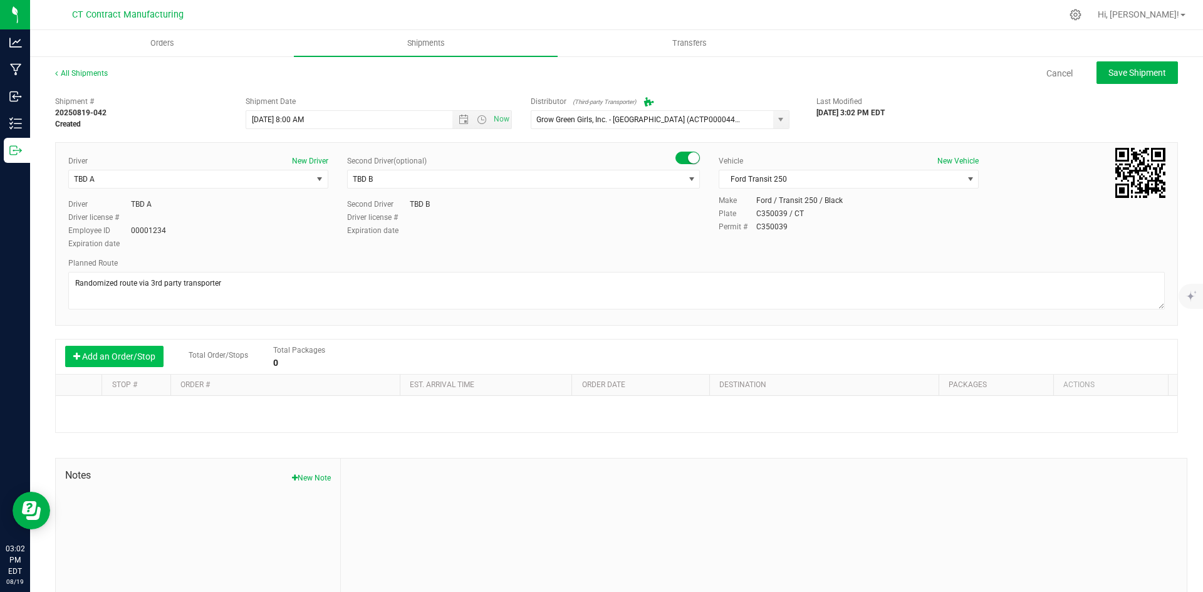
click at [120, 359] on button "Add an Order/Stop" at bounding box center [114, 356] width 98 height 21
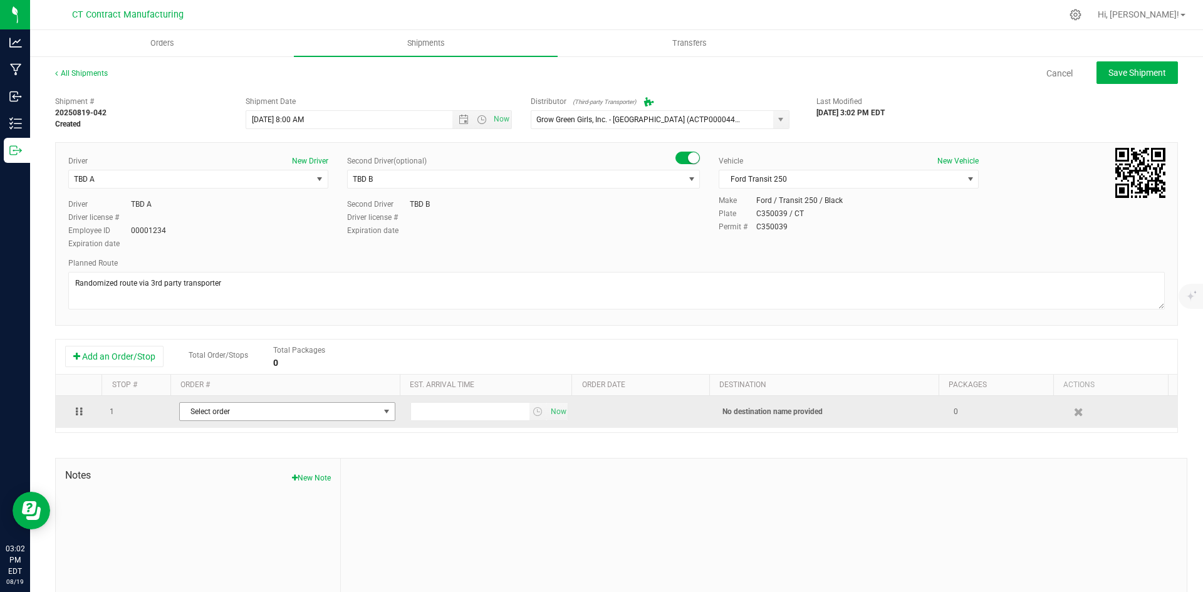
click at [234, 410] on span "Select order" at bounding box center [279, 412] width 199 height 18
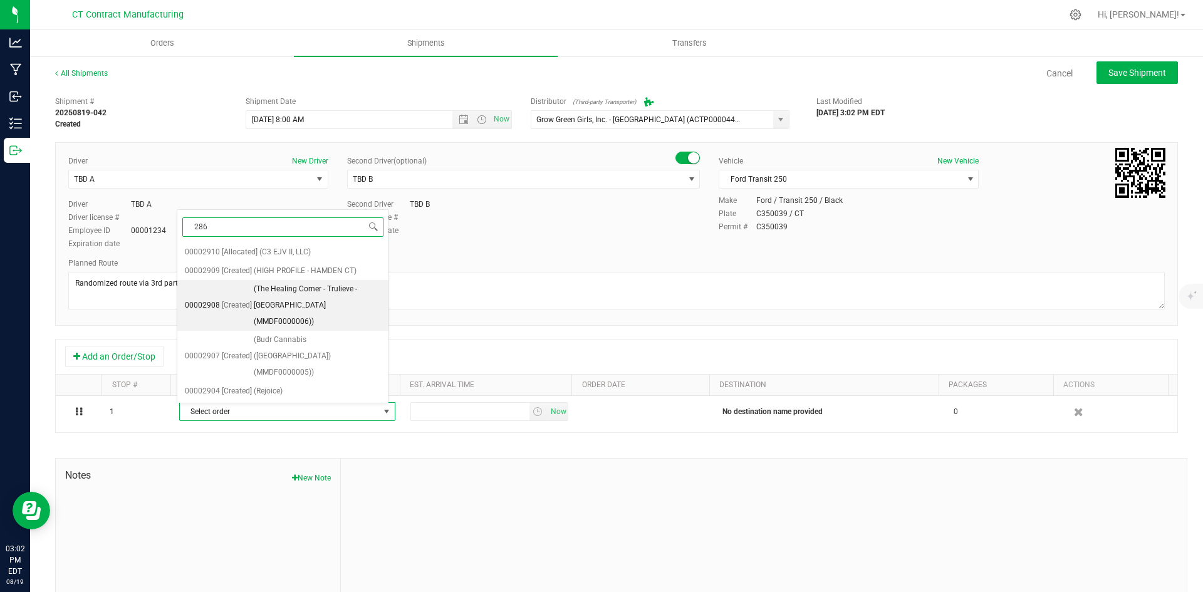
type input "2867"
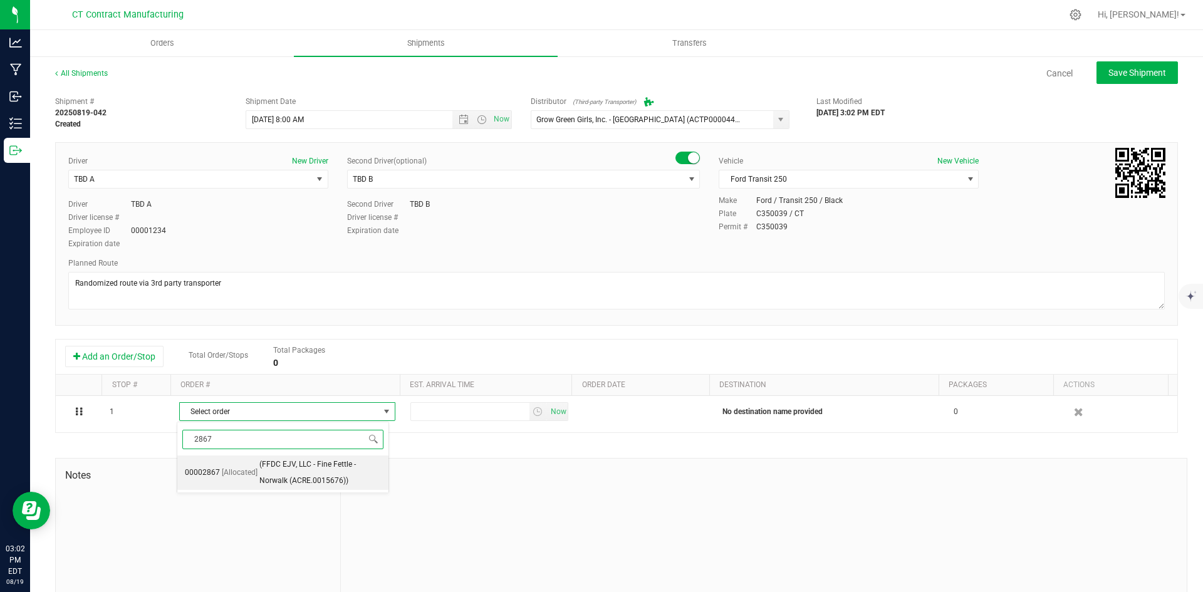
click at [268, 476] on span "(FFDC EJV, LLC - Fine Fettle - Norwalk (ACRE.0015676))" at bounding box center [320, 473] width 122 height 32
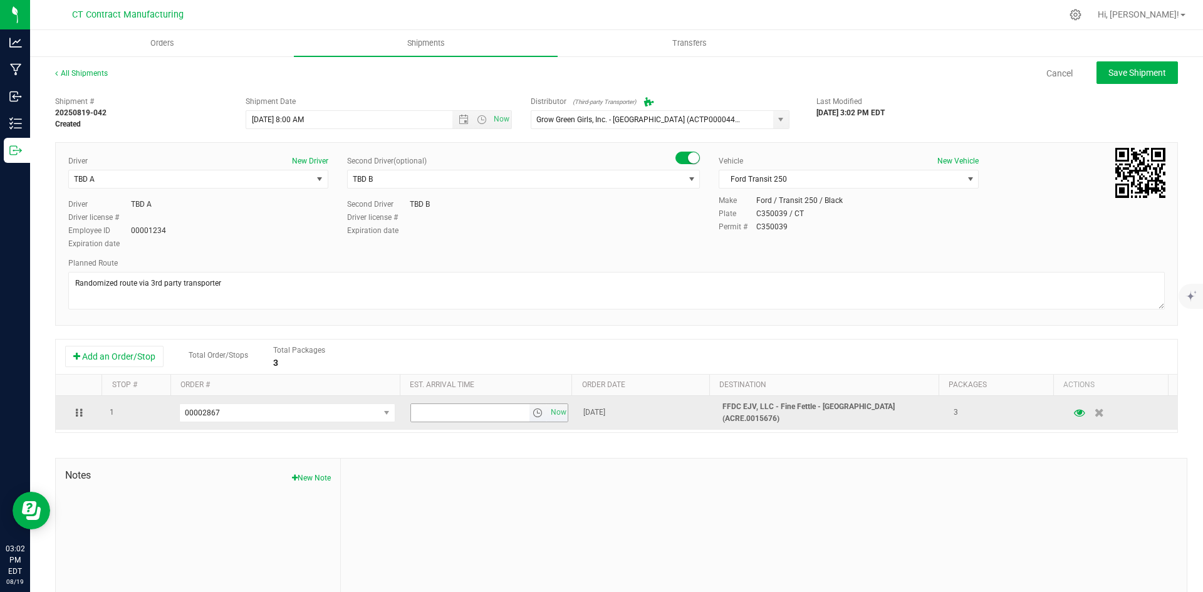
click at [533, 412] on span "select" at bounding box center [538, 413] width 10 height 10
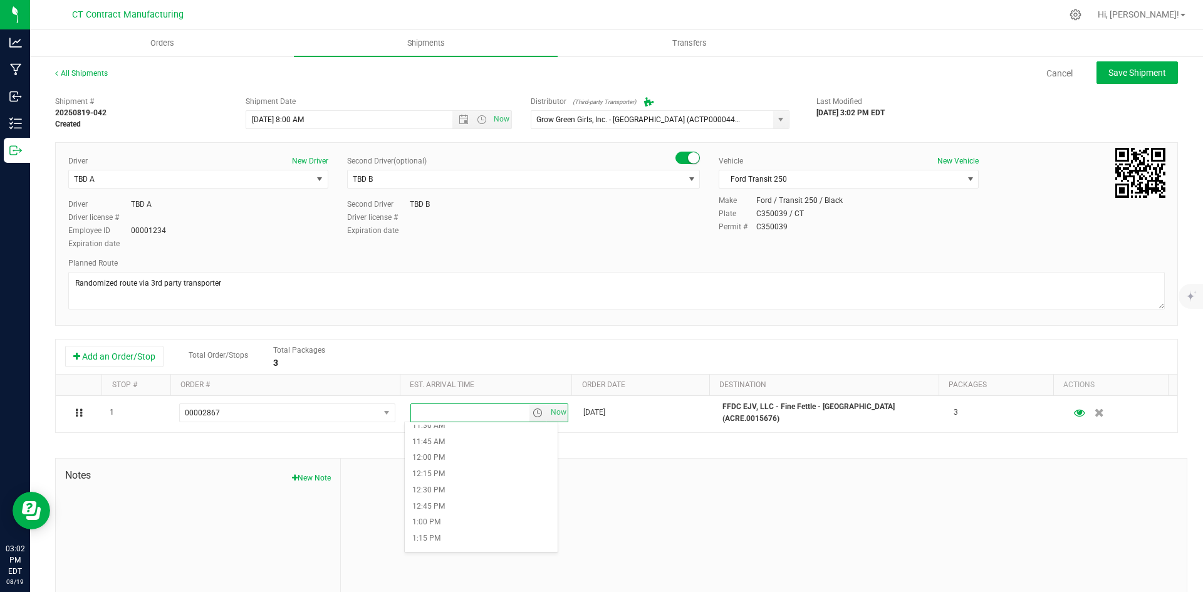
scroll to position [752, 0]
click at [473, 496] on li "12:45 PM" at bounding box center [481, 502] width 153 height 16
click at [1136, 63] on button "Save Shipment" at bounding box center [1137, 72] width 81 height 23
type input "8/20/2025 12:00 PM"
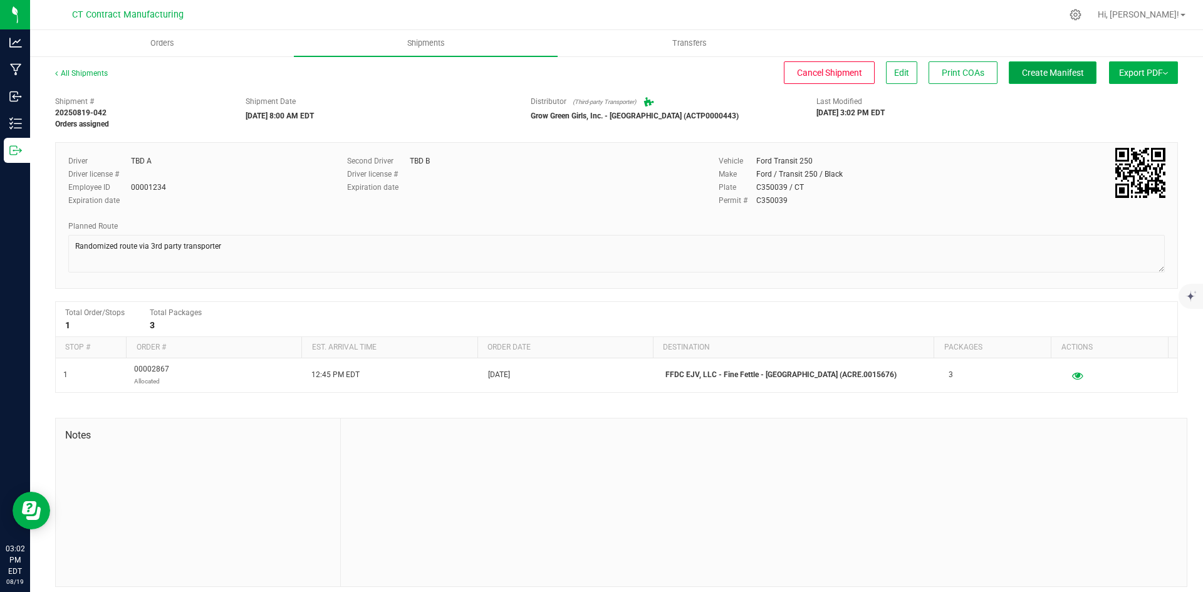
click at [1073, 72] on button "Create Manifest" at bounding box center [1053, 72] width 88 height 23
click at [64, 74] on link "All Shipments" at bounding box center [81, 73] width 53 height 9
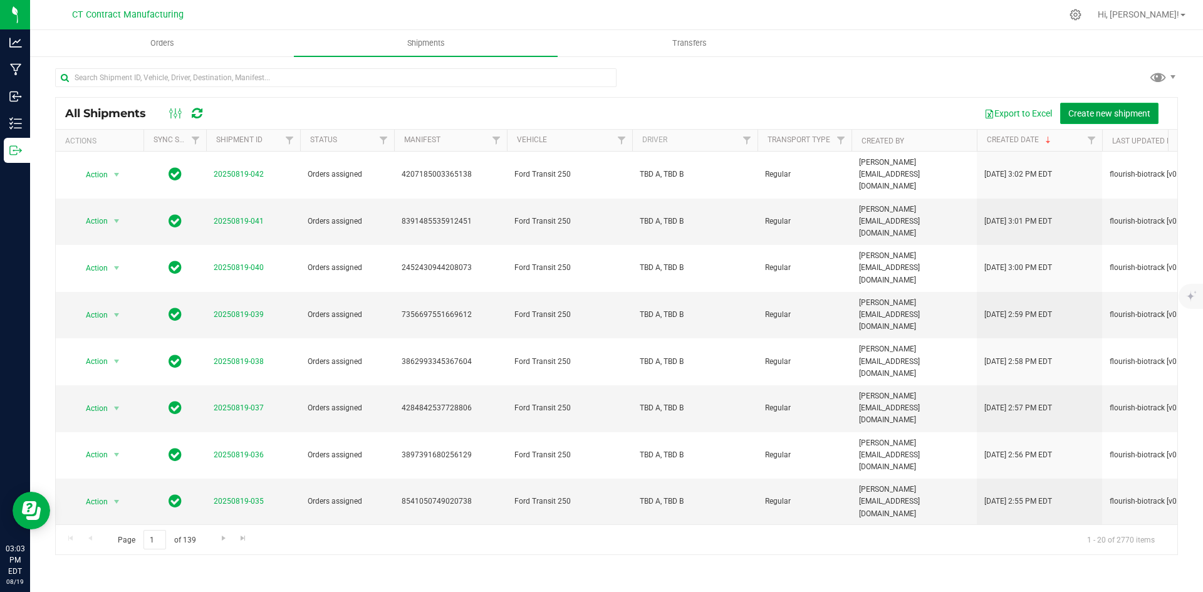
click at [1089, 107] on button "Create new shipment" at bounding box center [1109, 113] width 98 height 21
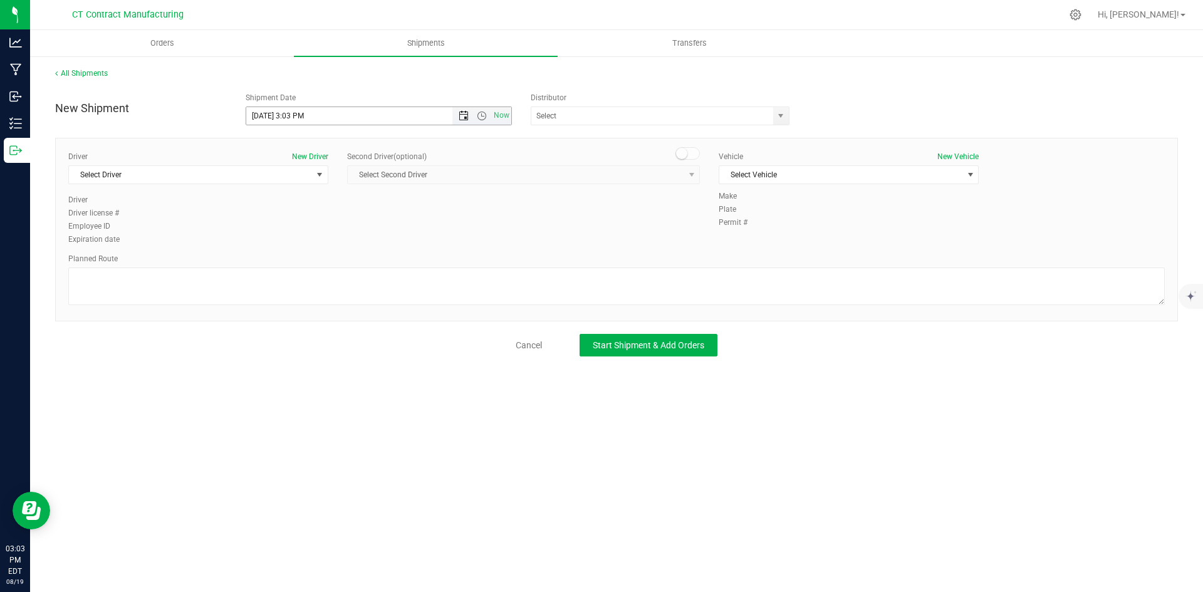
click at [463, 118] on span "Open the date view" at bounding box center [464, 116] width 10 height 10
click at [311, 239] on link "20" at bounding box center [312, 243] width 18 height 19
click at [479, 118] on span "Open the time view" at bounding box center [482, 116] width 10 height 10
click at [286, 203] on li "8:00 AM" at bounding box center [378, 206] width 264 height 16
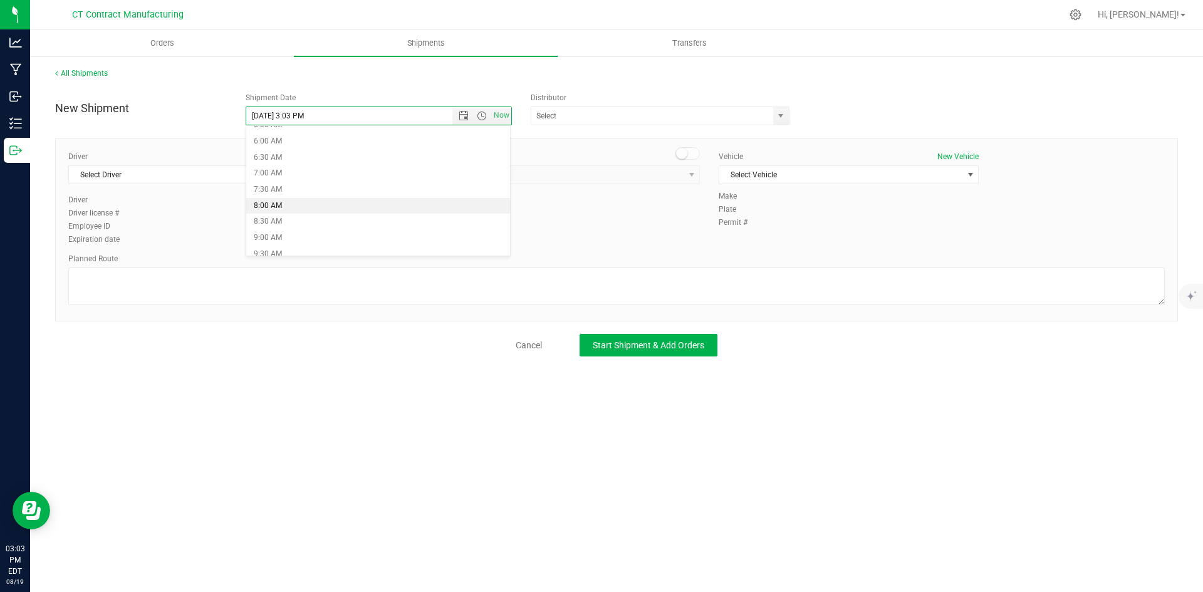
type input "8/20/2025 8:00 AM"
click at [781, 120] on span "select" at bounding box center [781, 116] width 10 height 10
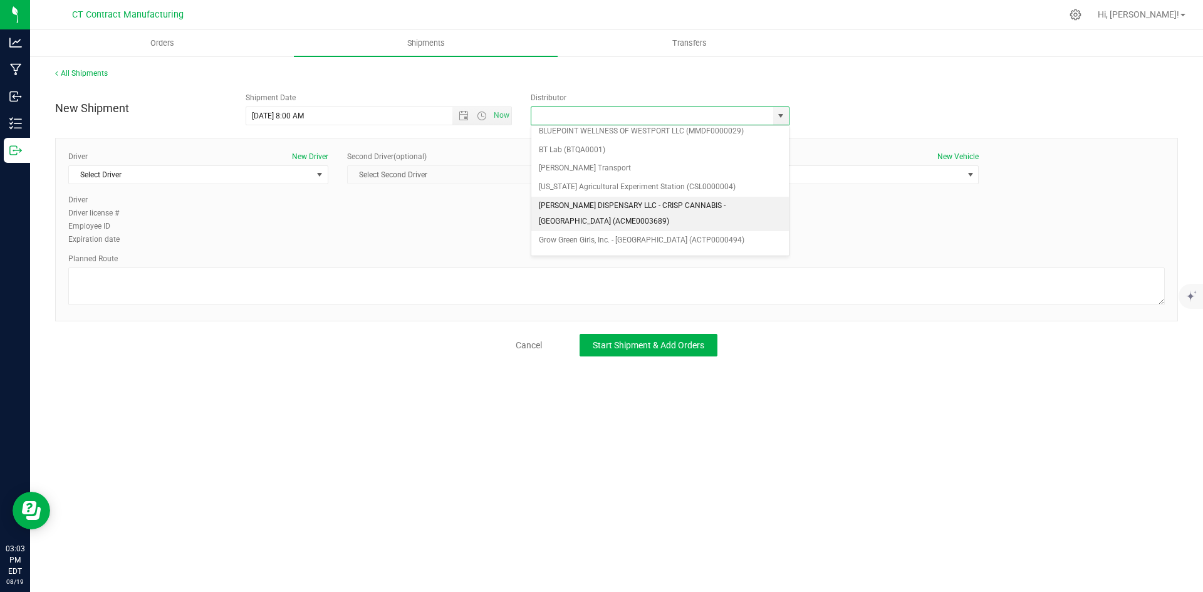
scroll to position [63, 0]
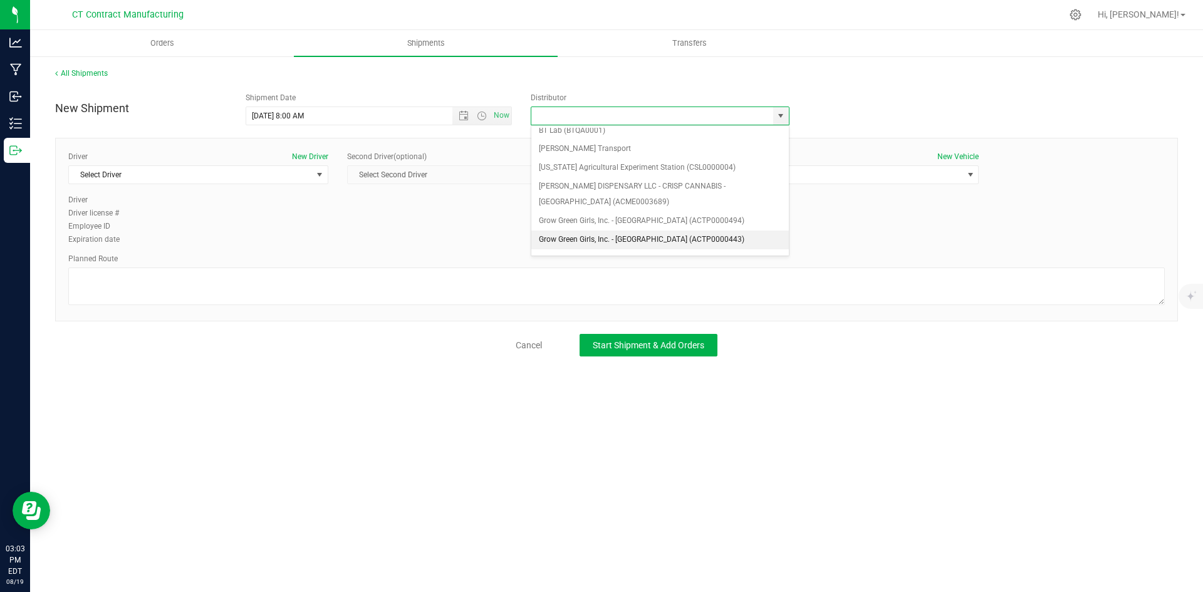
click at [662, 240] on li "Grow Green Girls, Inc. - [GEOGRAPHIC_DATA] (ACTP0000443)" at bounding box center [660, 240] width 258 height 19
type input "Grow Green Girls, Inc. - [GEOGRAPHIC_DATA] (ACTP0000443)"
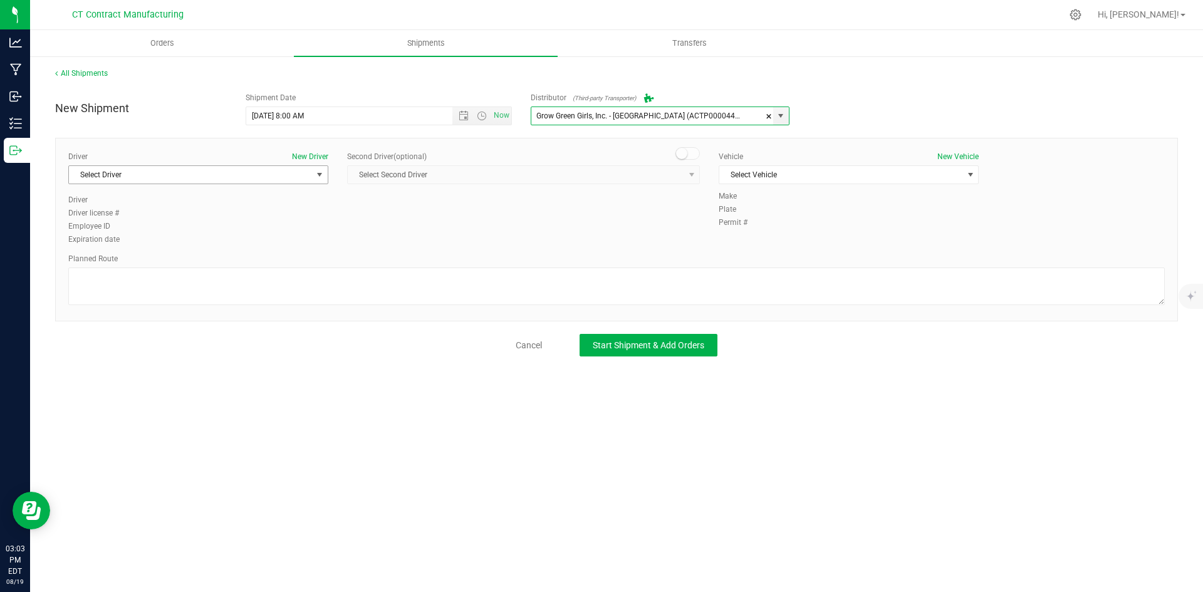
click at [324, 175] on span "select" at bounding box center [320, 175] width 10 height 10
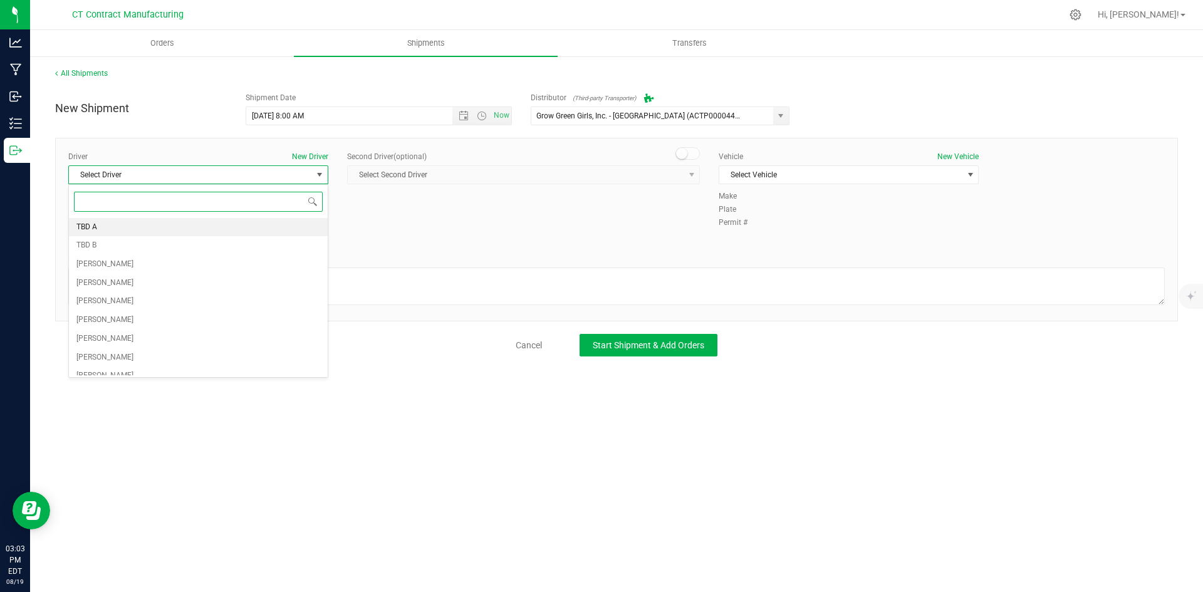
click at [274, 224] on li "TBD A" at bounding box center [198, 227] width 259 height 19
click at [693, 149] on span at bounding box center [688, 153] width 25 height 13
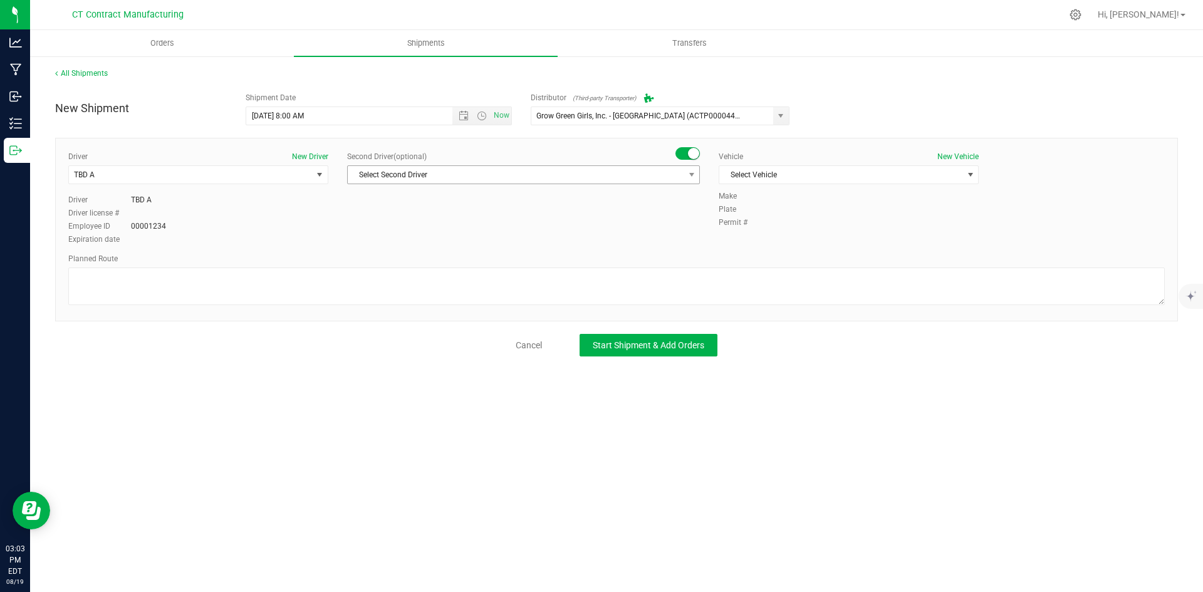
click at [693, 169] on span "select" at bounding box center [692, 175] width 16 height 18
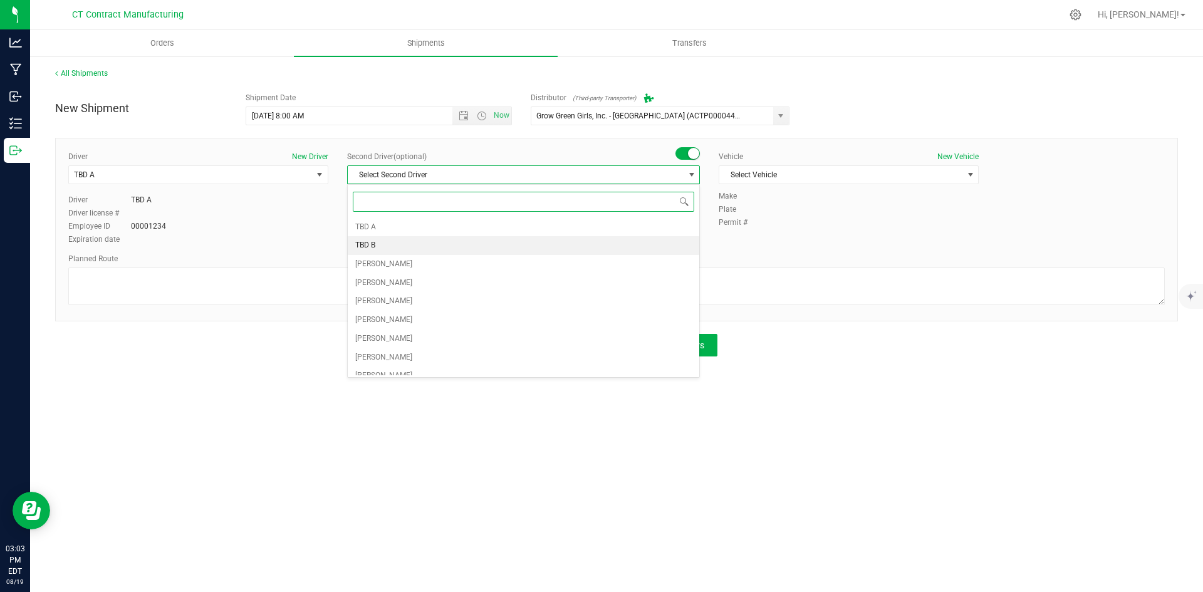
click at [402, 239] on li "TBD B" at bounding box center [524, 245] width 352 height 19
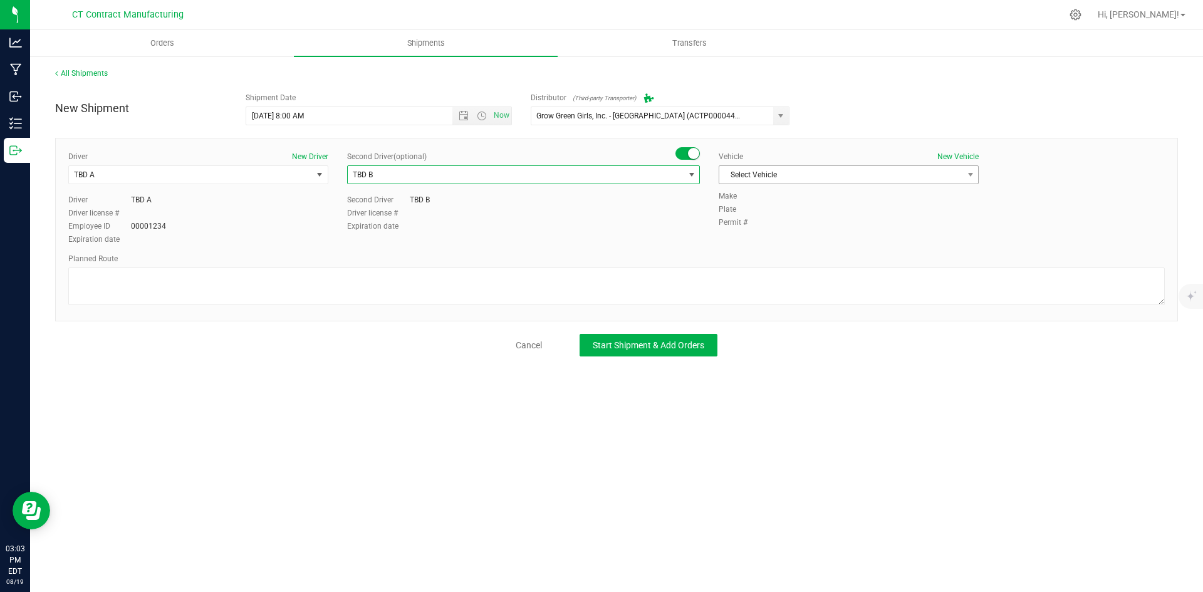
click at [757, 175] on span "Select Vehicle" at bounding box center [840, 175] width 243 height 18
click at [756, 208] on li "Ford Transit 250" at bounding box center [848, 215] width 259 height 19
click at [541, 307] on div at bounding box center [616, 288] width 1097 height 41
click at [535, 289] on textarea at bounding box center [616, 287] width 1097 height 38
paste textarea "Randomized route via 3rd party transporter"
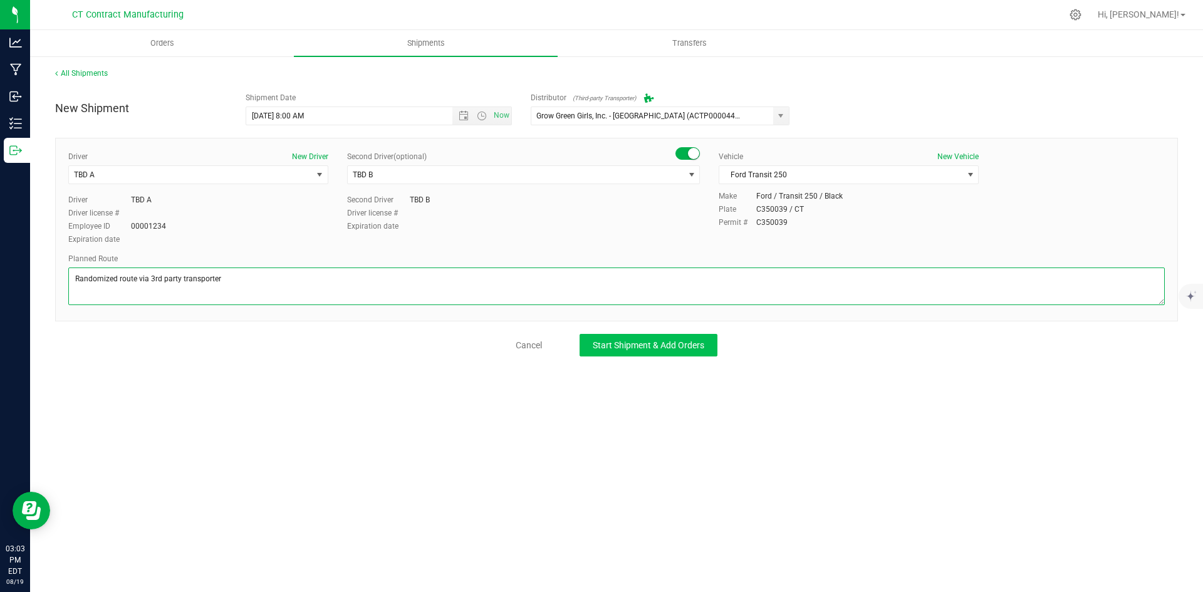
type textarea "Randomized route via 3rd party transporter"
click at [674, 343] on span "Start Shipment & Add Orders" at bounding box center [649, 345] width 112 height 10
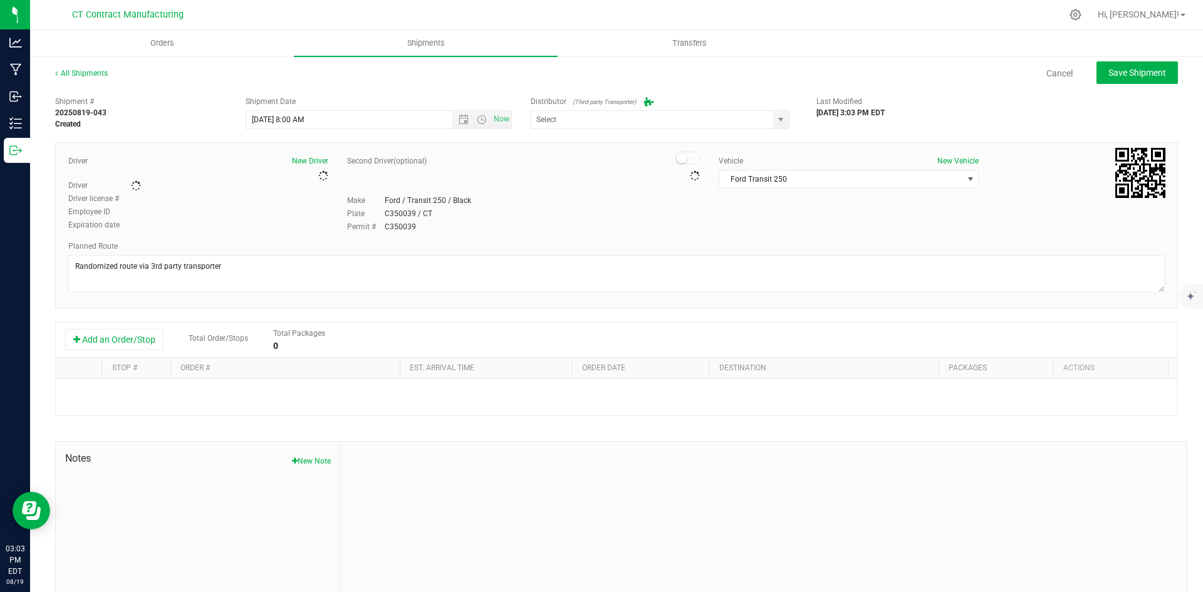
type input "Grow Green Girls, Inc. - [GEOGRAPHIC_DATA] (ACTP0000443)"
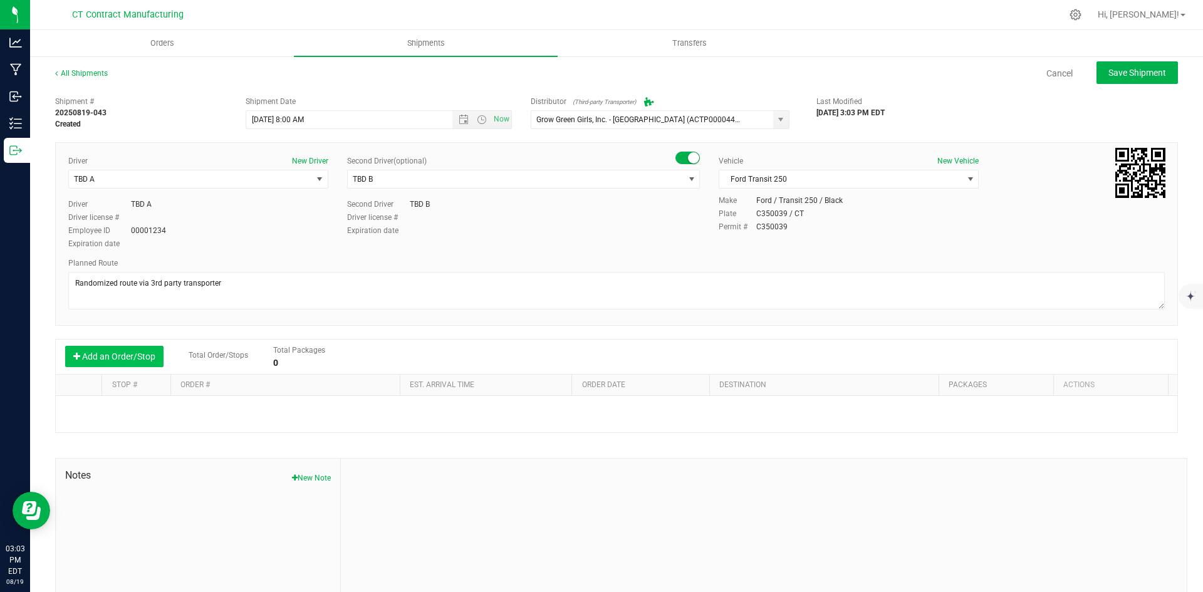
click at [115, 357] on button "Add an Order/Stop" at bounding box center [114, 356] width 98 height 21
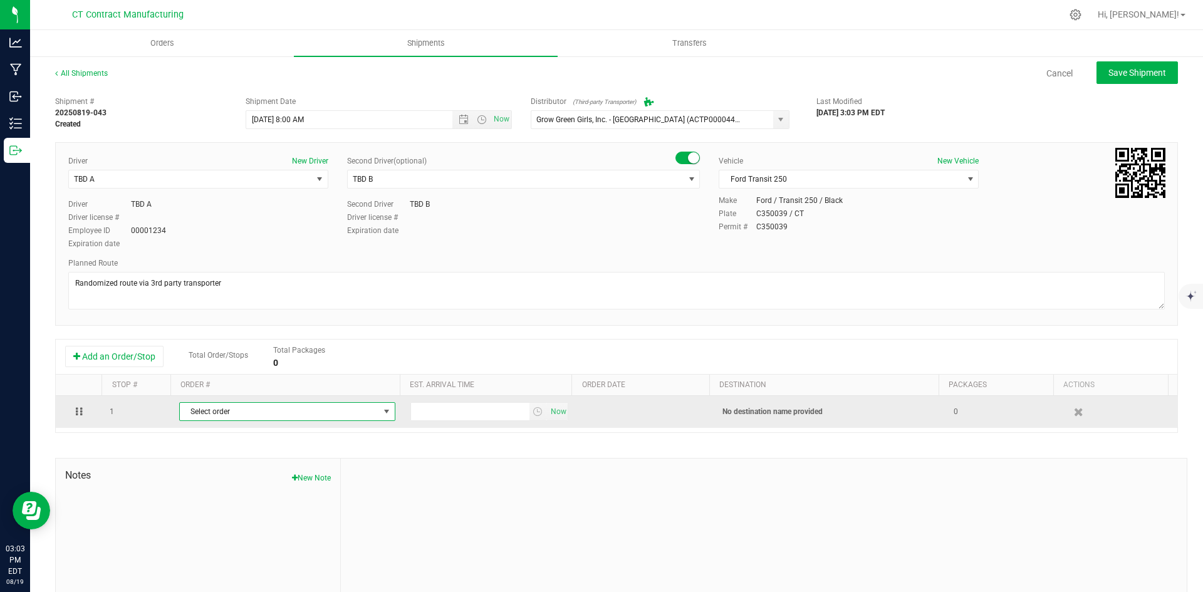
click at [222, 414] on span "Select order" at bounding box center [279, 412] width 199 height 18
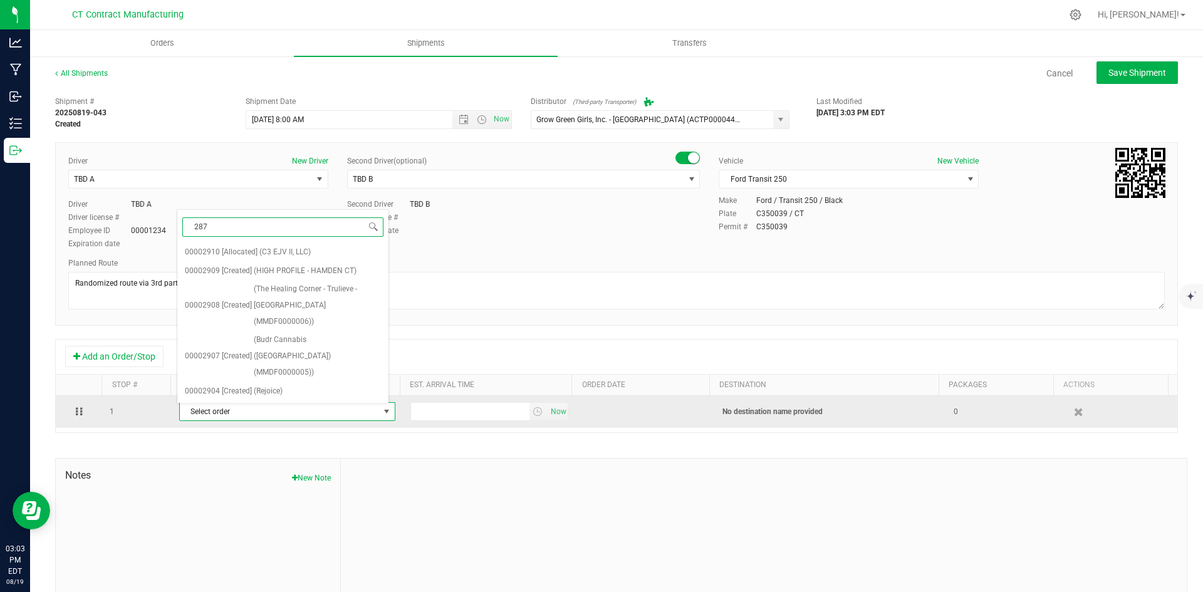
type input "2875"
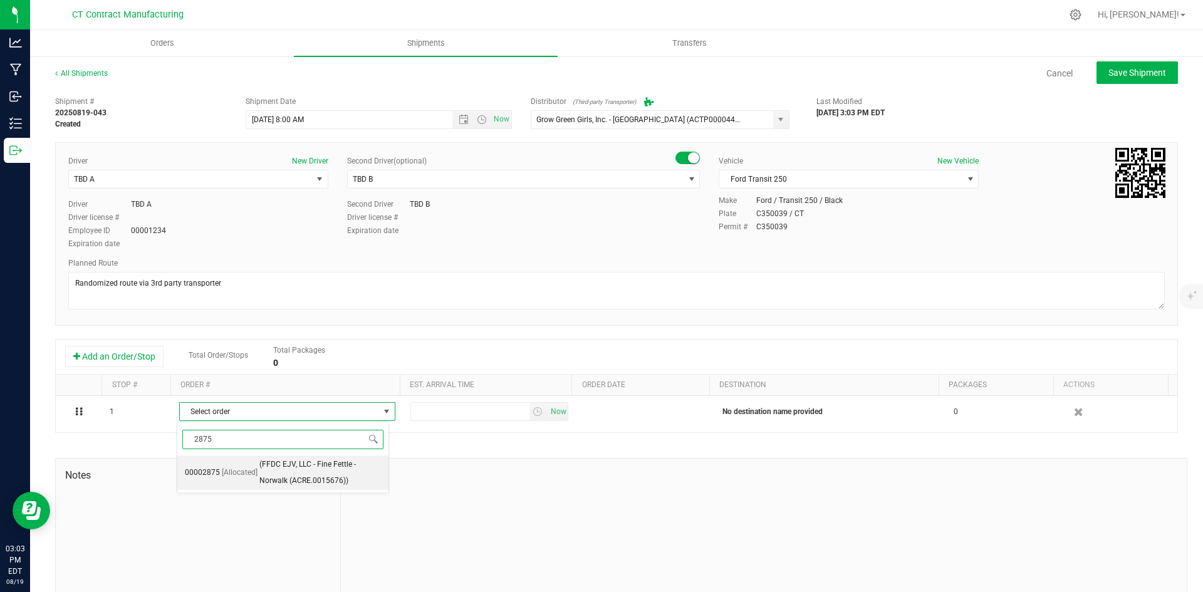
drag, startPoint x: 243, startPoint y: 475, endPoint x: 280, endPoint y: 470, distance: 37.3
click at [243, 474] on span "[Allocated]" at bounding box center [240, 473] width 36 height 16
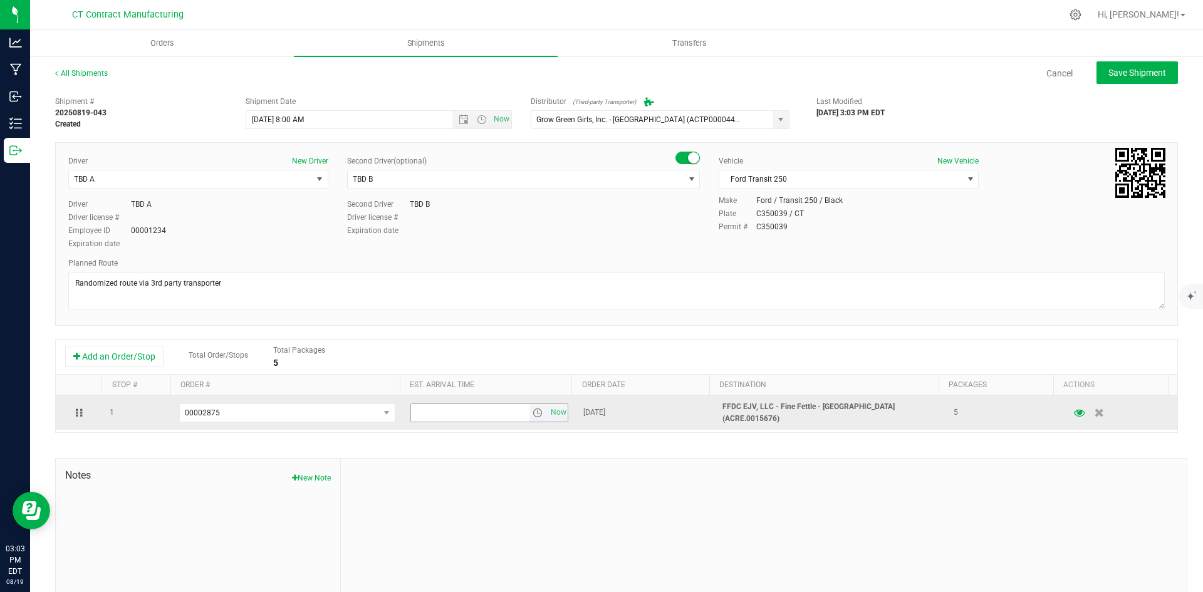
click at [533, 410] on span "select" at bounding box center [538, 413] width 10 height 10
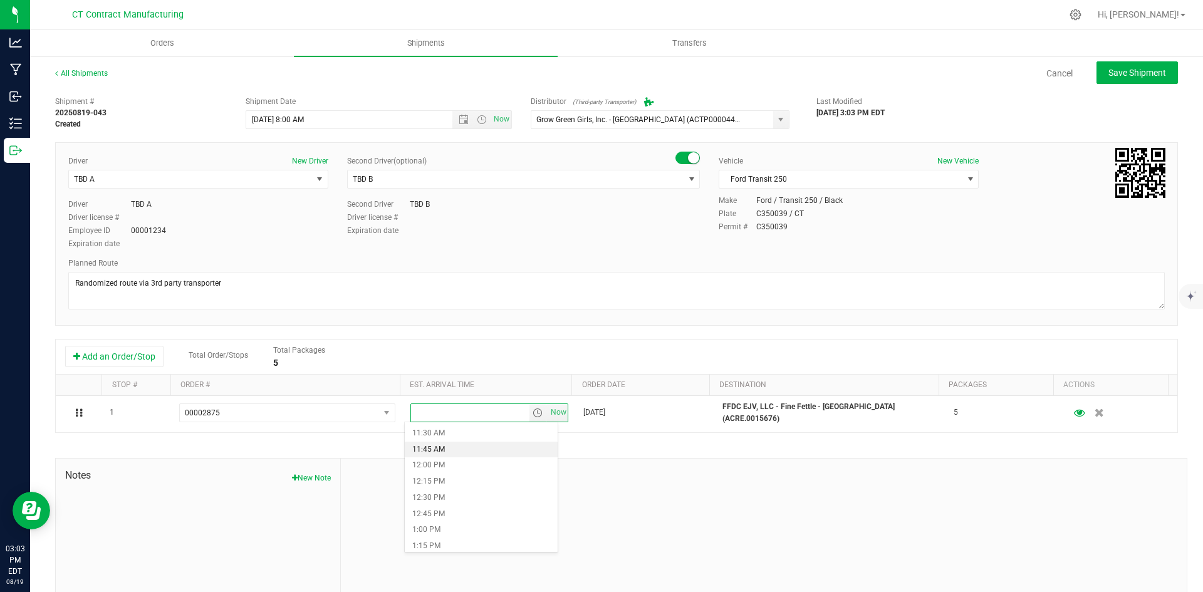
scroll to position [752, 0]
click at [442, 499] on li "12:45 PM" at bounding box center [481, 502] width 153 height 16
click at [1152, 70] on span "Save Shipment" at bounding box center [1138, 73] width 58 height 10
type input "8/20/2025 12:00 PM"
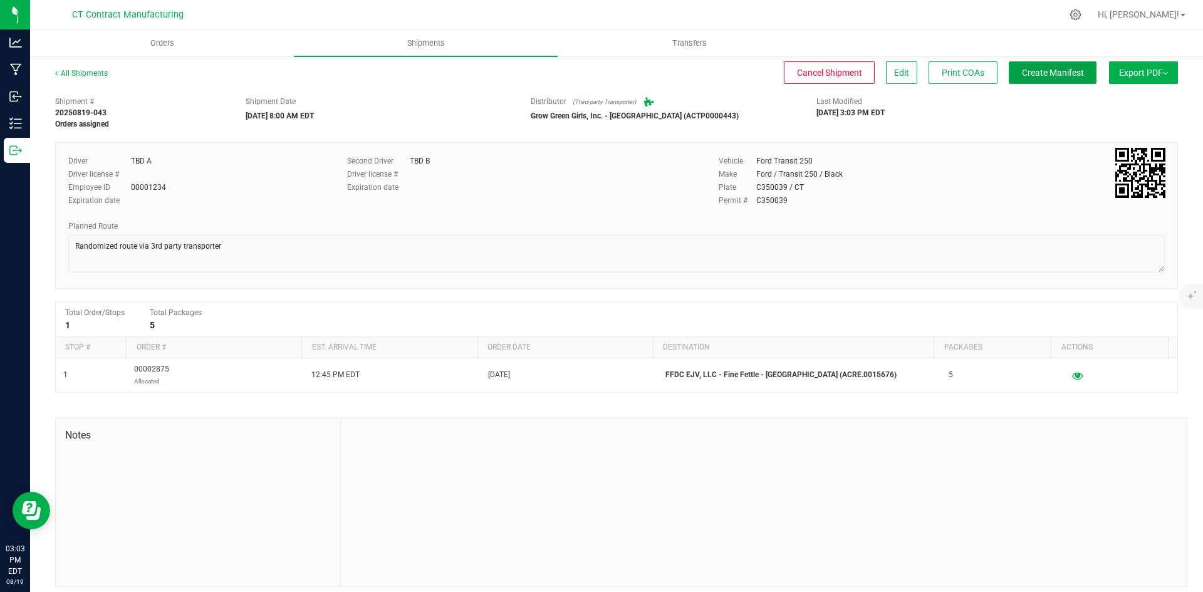
click at [1053, 74] on span "Create Manifest" at bounding box center [1053, 73] width 62 height 10
click at [86, 76] on link "All Shipments" at bounding box center [81, 73] width 53 height 9
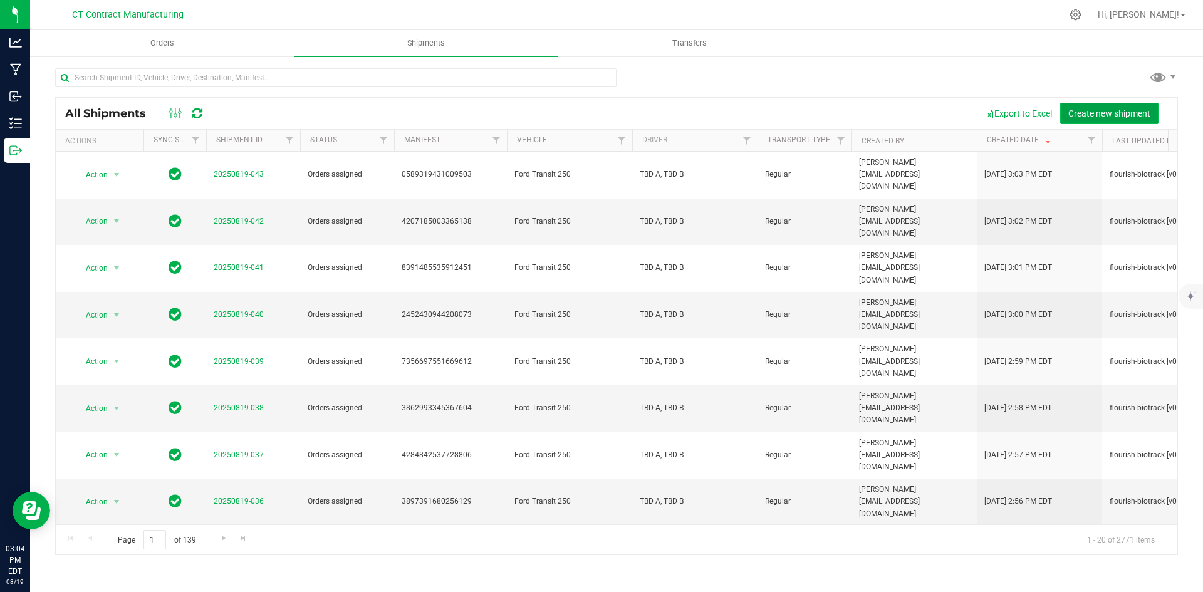
click at [1103, 110] on span "Create new shipment" at bounding box center [1109, 113] width 82 height 10
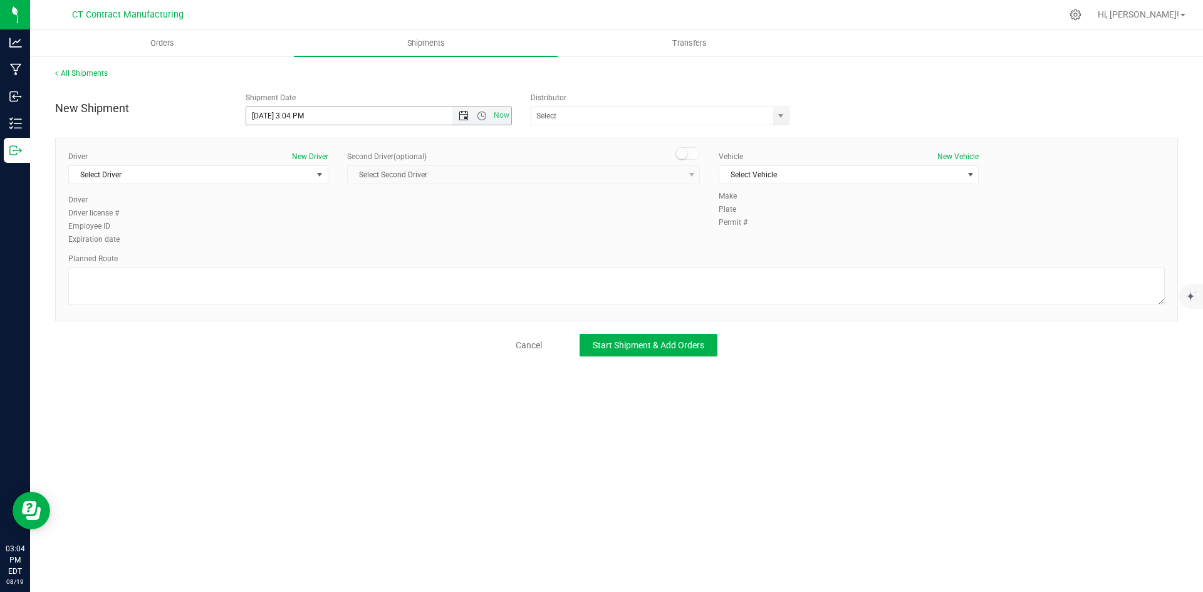
click at [461, 115] on span "Open the date view" at bounding box center [464, 116] width 10 height 10
click at [308, 243] on link "20" at bounding box center [312, 243] width 18 height 19
click at [479, 114] on span "Open the time view" at bounding box center [482, 116] width 10 height 10
click at [345, 207] on li "8:00 AM" at bounding box center [378, 206] width 264 height 16
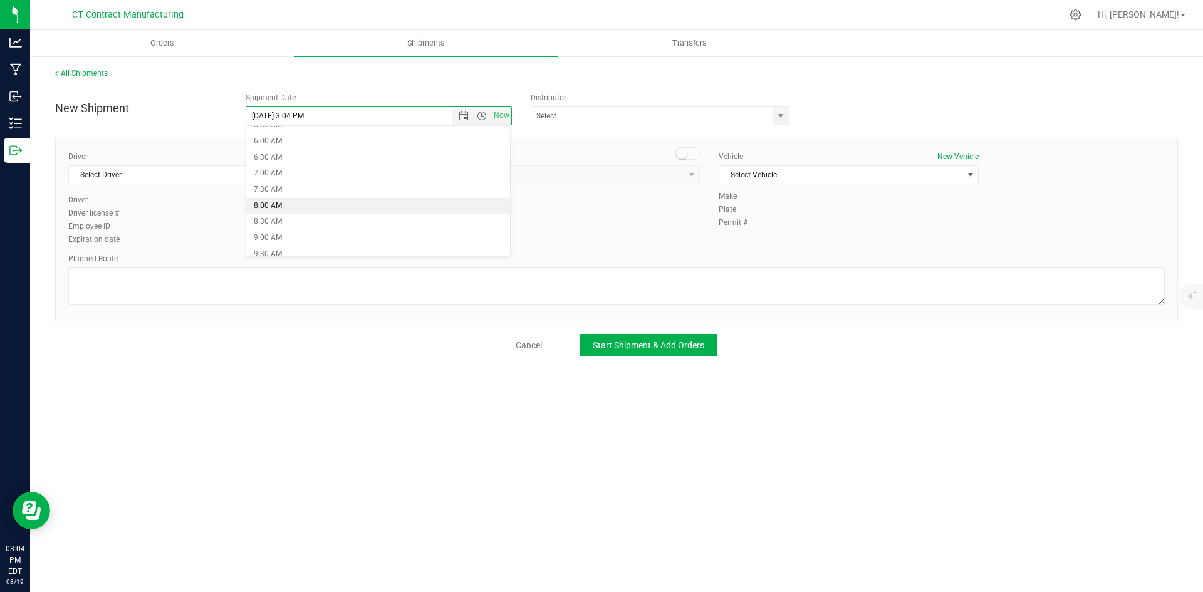
type input "8/20/2025 8:00 AM"
click at [774, 113] on span "select" at bounding box center [781, 116] width 16 height 18
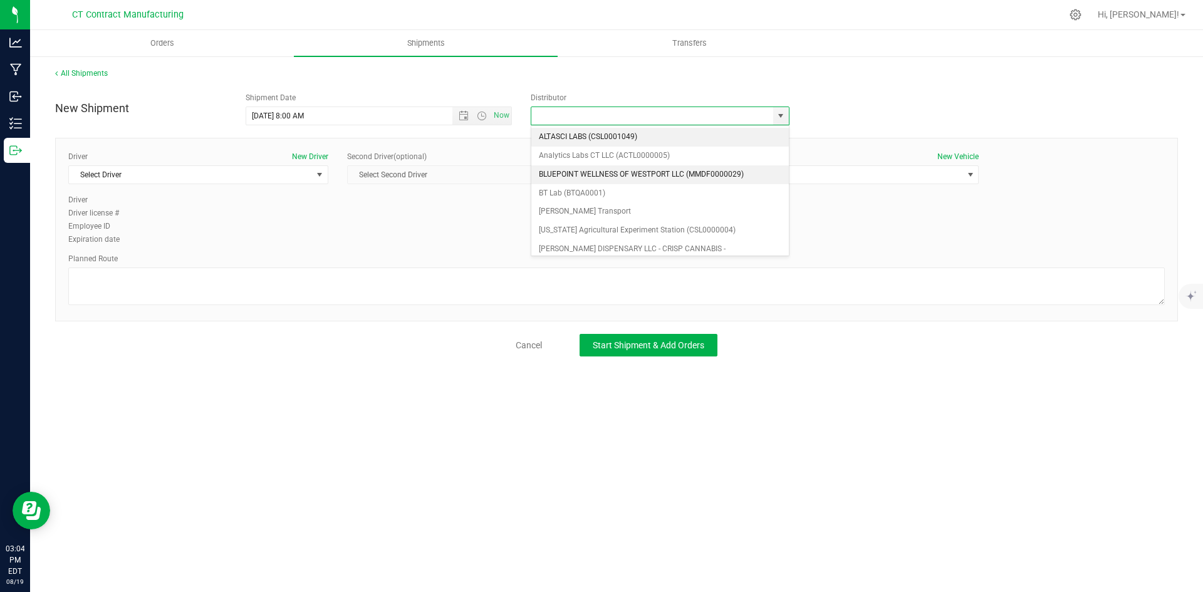
scroll to position [63, 0]
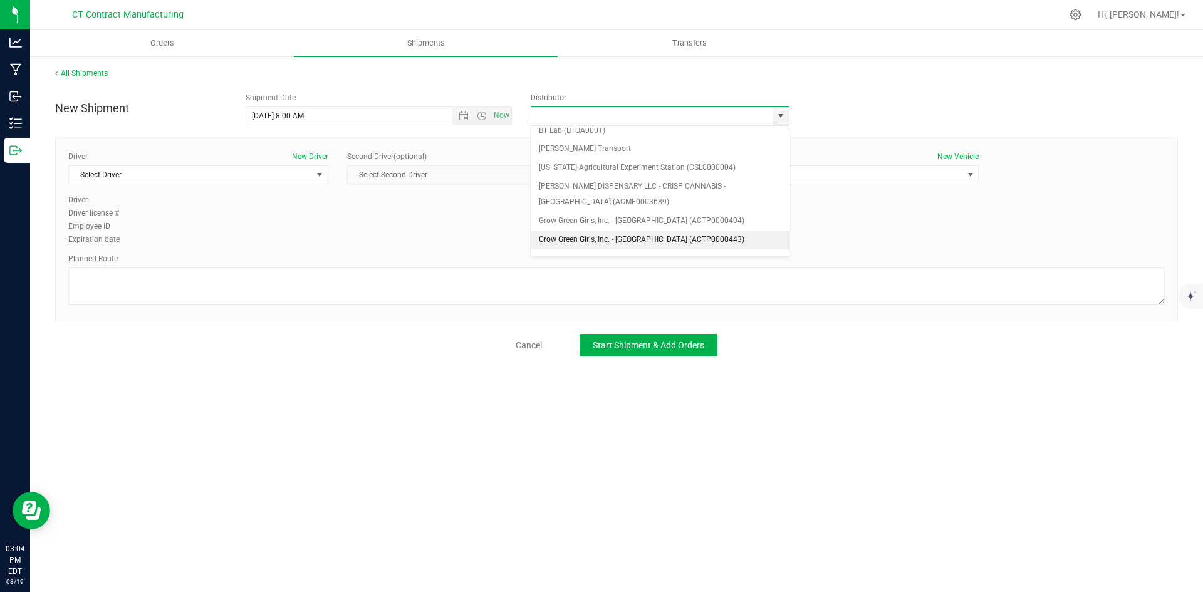
click at [687, 235] on li "Grow Green Girls, Inc. - [GEOGRAPHIC_DATA] (ACTP0000443)" at bounding box center [660, 240] width 258 height 19
type input "Grow Green Girls, Inc. - [GEOGRAPHIC_DATA] (ACTP0000443)"
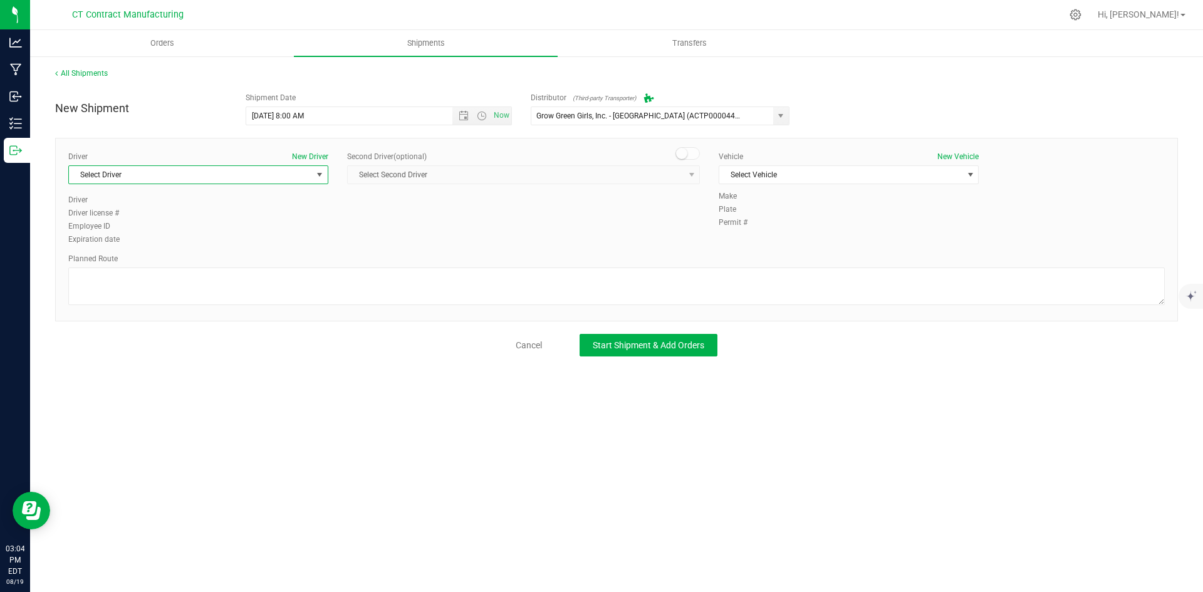
click at [305, 180] on span "Select Driver" at bounding box center [190, 175] width 243 height 18
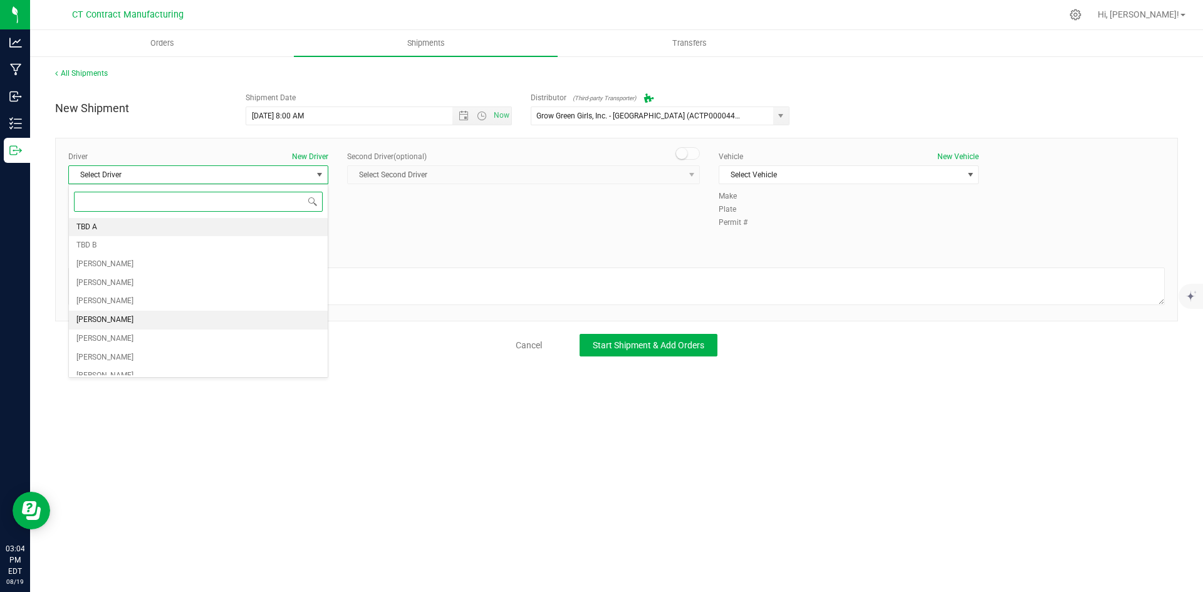
click at [240, 232] on li "TBD A" at bounding box center [198, 227] width 259 height 19
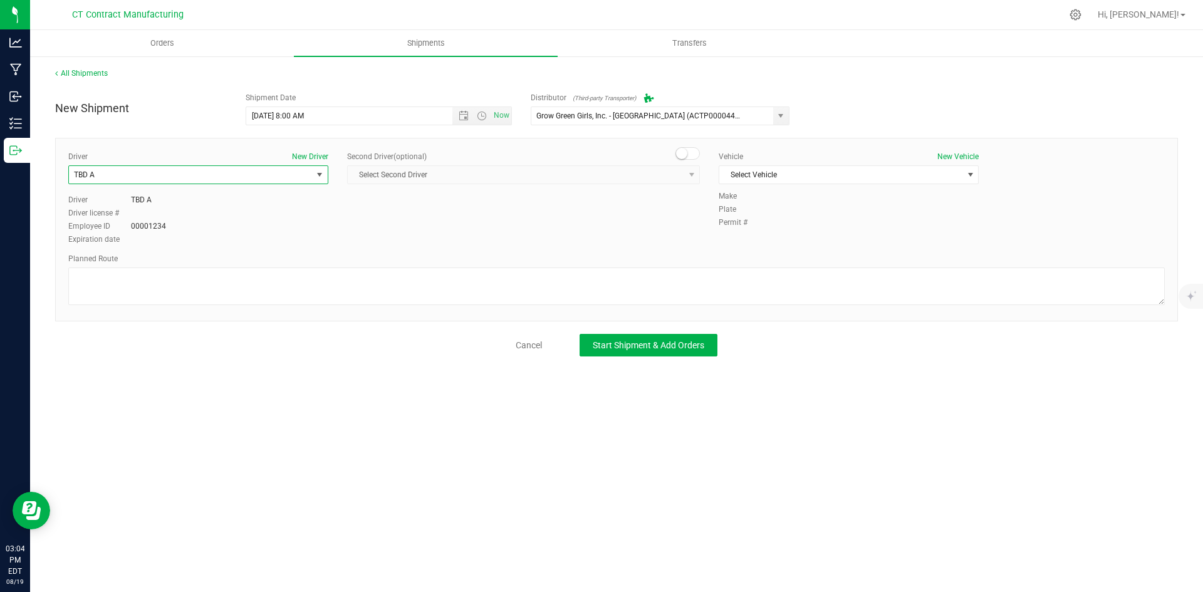
click at [696, 152] on span at bounding box center [688, 153] width 25 height 13
click at [686, 184] on div "Second Driver (optional) Select Second Driver Select Second Driver TBD A TBD B …" at bounding box center [523, 172] width 353 height 43
click at [687, 175] on span "select" at bounding box center [692, 175] width 10 height 10
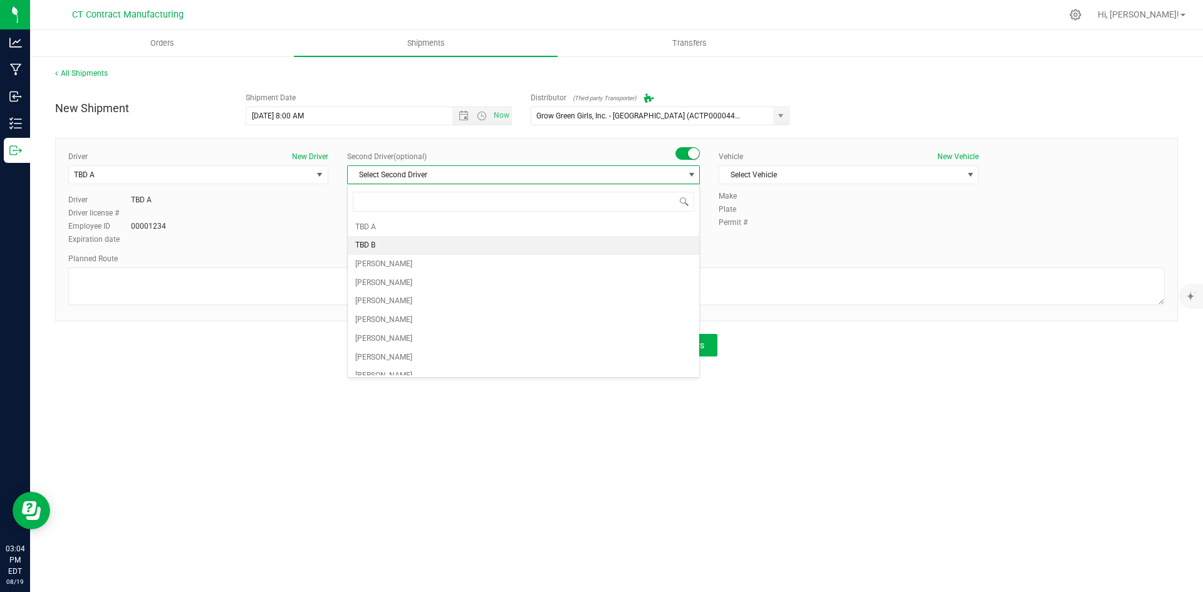
click at [448, 248] on li "TBD B" at bounding box center [524, 245] width 352 height 19
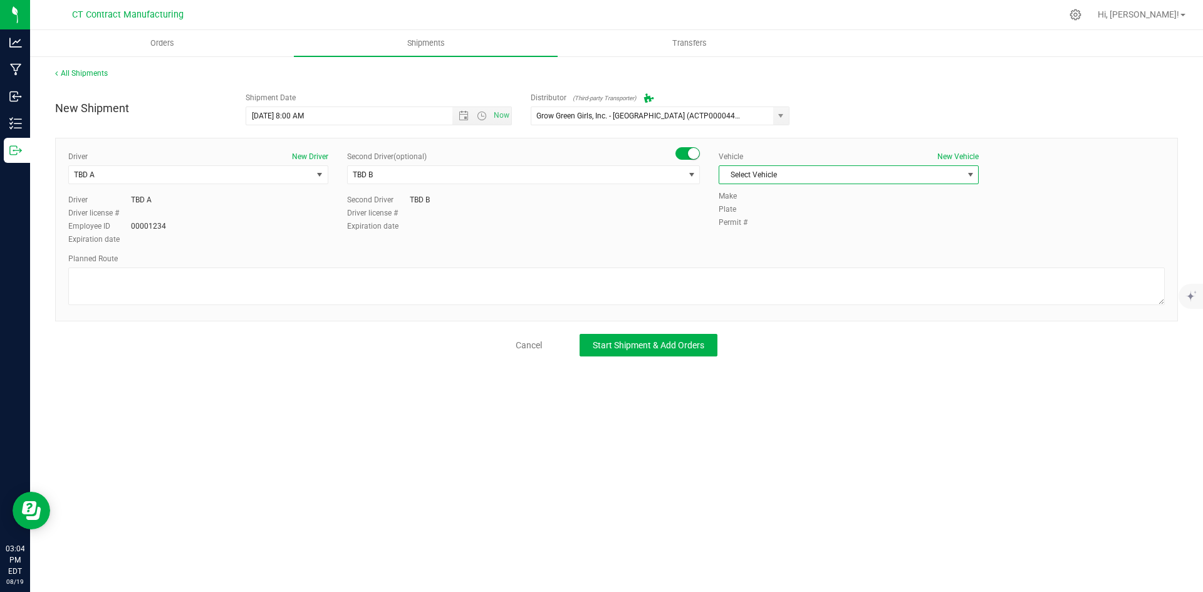
click at [812, 181] on span "Select Vehicle" at bounding box center [840, 175] width 243 height 18
click at [783, 219] on li "Ford Transit 250" at bounding box center [848, 215] width 259 height 19
click at [580, 279] on textarea at bounding box center [616, 287] width 1097 height 38
paste textarea "Randomized route via 3rd party transporter"
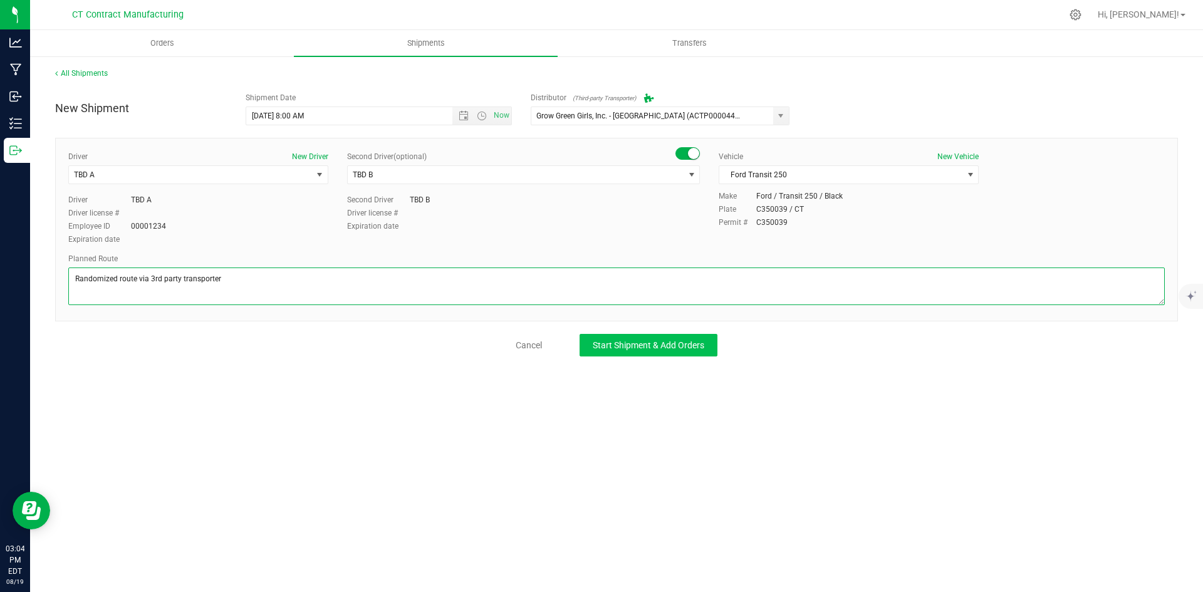
type textarea "Randomized route via 3rd party transporter"
click at [681, 348] on span "Start Shipment & Add Orders" at bounding box center [649, 345] width 112 height 10
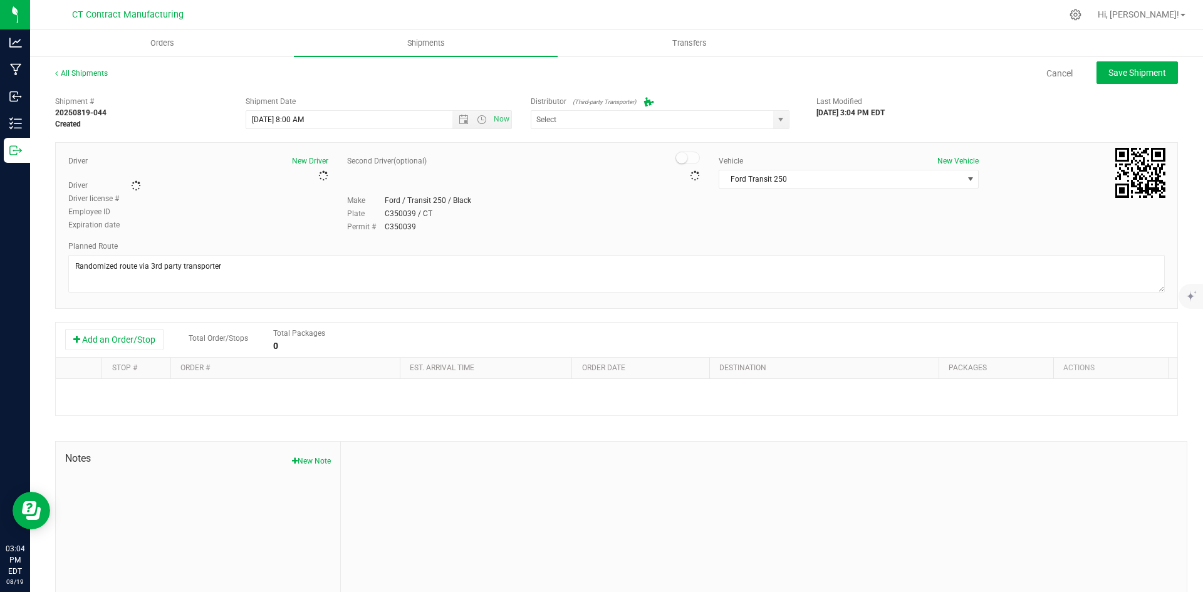
type input "Grow Green Girls, Inc. - [GEOGRAPHIC_DATA] (ACTP0000443)"
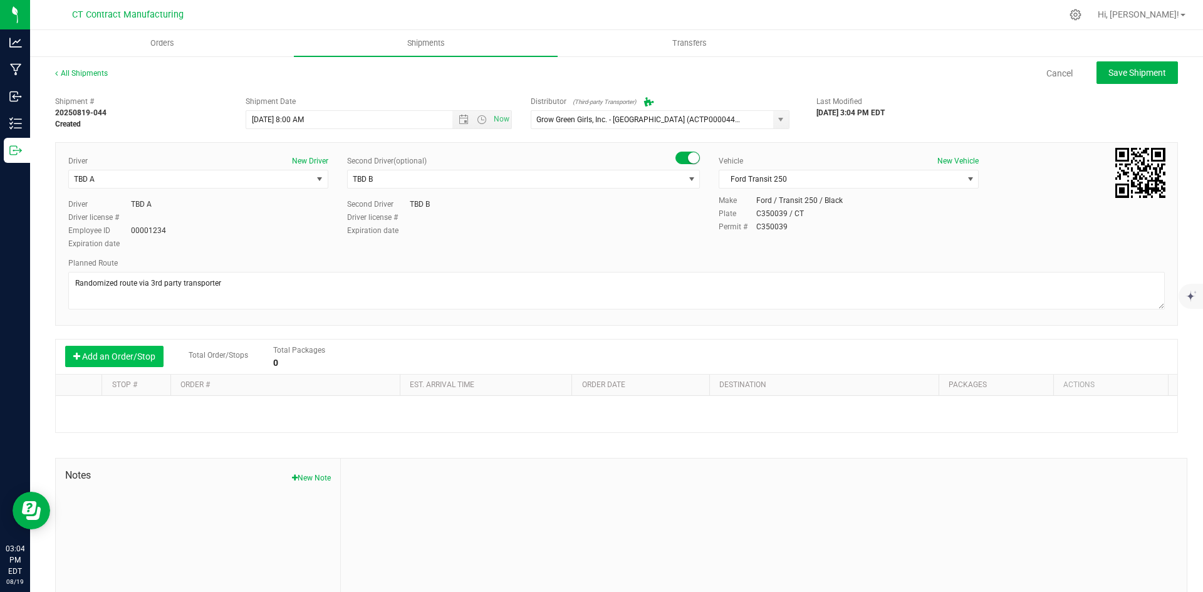
click at [120, 365] on button "Add an Order/Stop" at bounding box center [114, 356] width 98 height 21
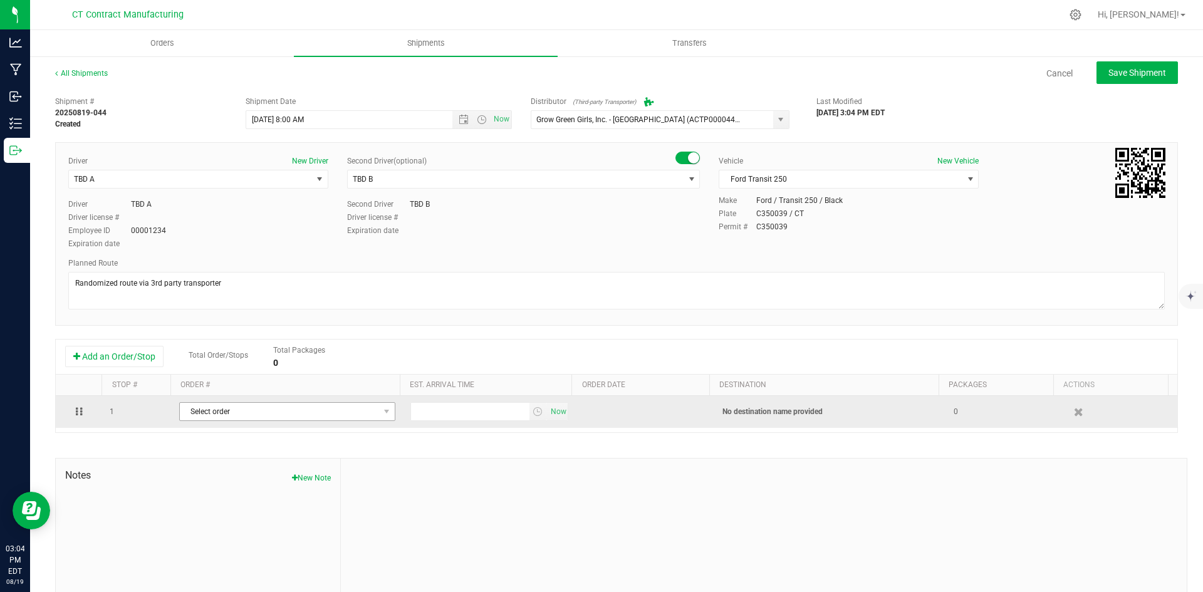
click at [242, 406] on span "Select order" at bounding box center [279, 412] width 199 height 18
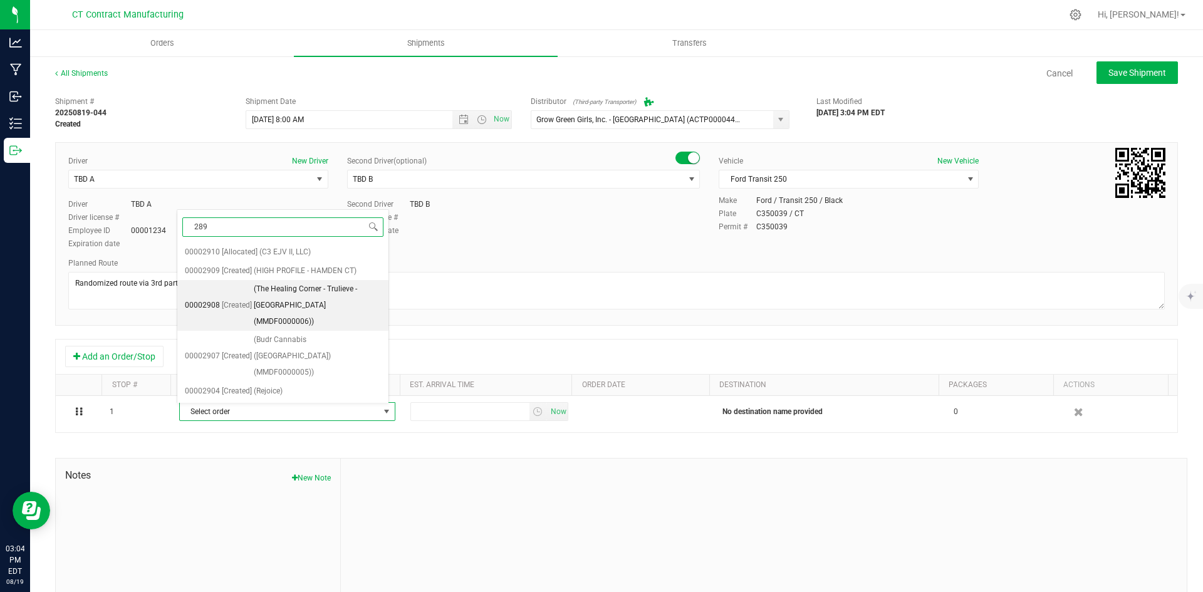
type input "2892"
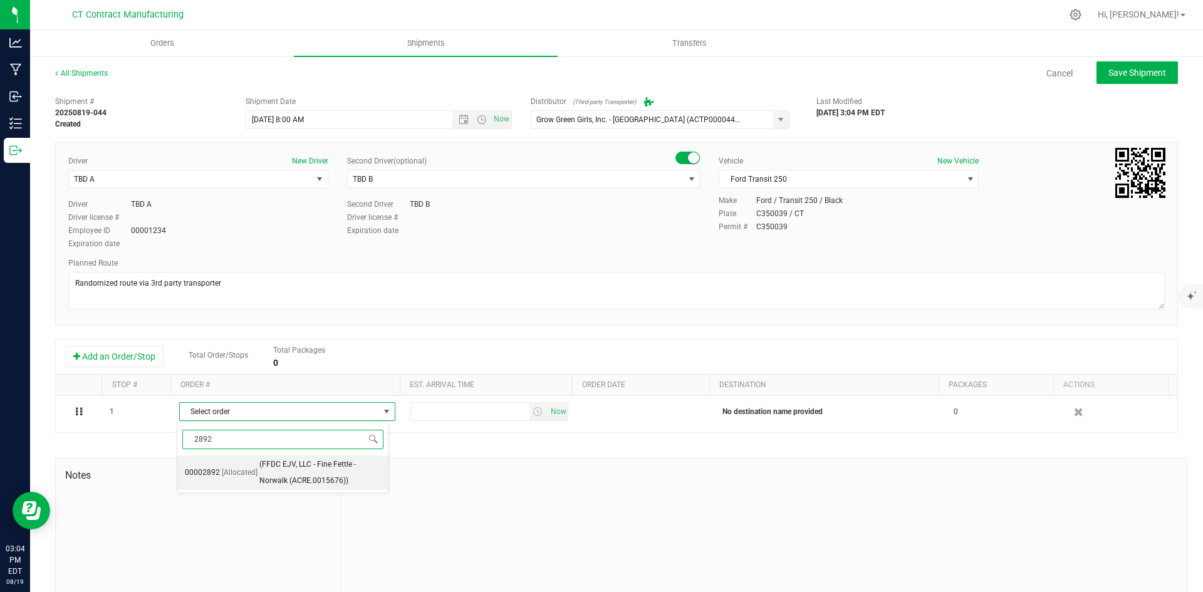
click at [301, 476] on span "(FFDC EJV, LLC - Fine Fettle - Norwalk (ACRE.0015676))" at bounding box center [320, 473] width 122 height 32
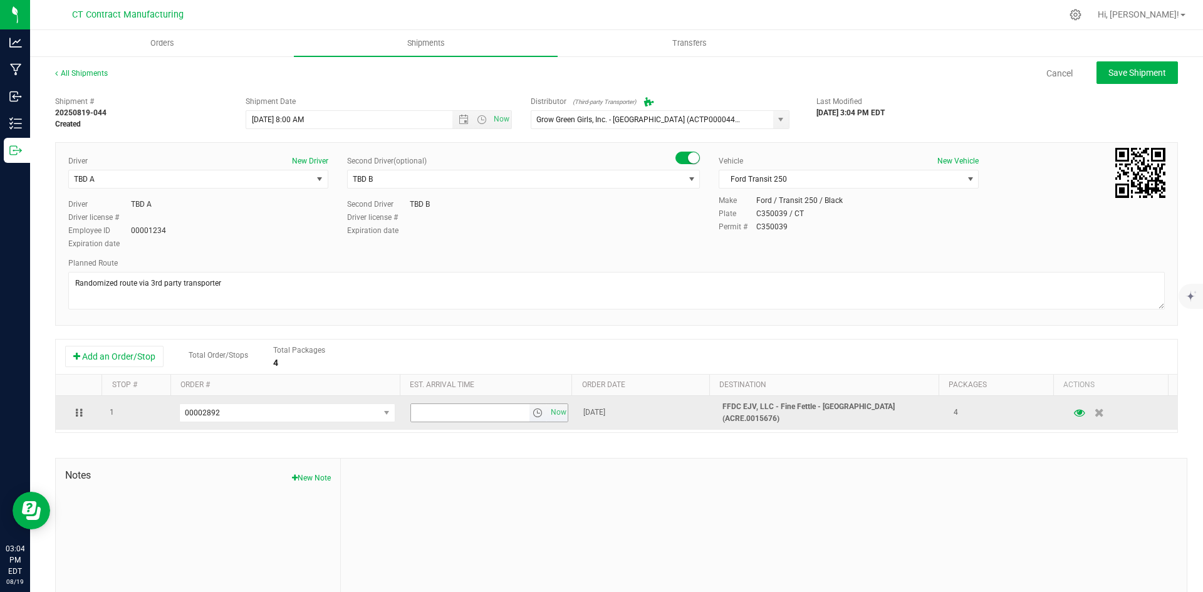
click at [533, 409] on span "select" at bounding box center [538, 413] width 10 height 10
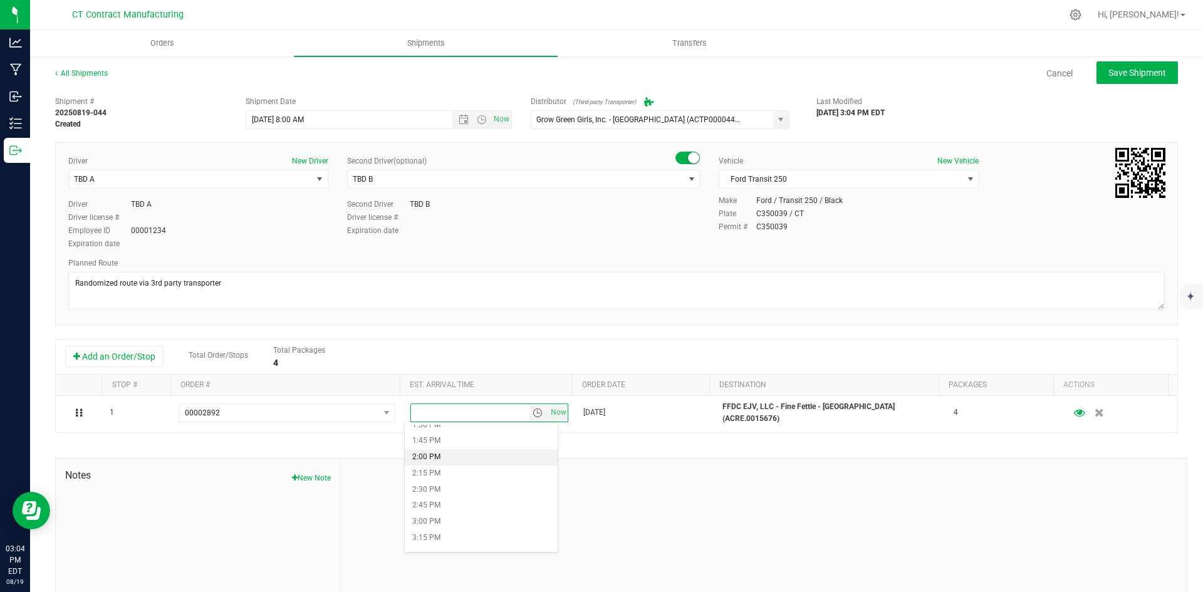
scroll to position [815, 0]
click at [450, 436] on li "12:45 PM" at bounding box center [481, 440] width 153 height 16
click at [1117, 72] on span "Save Shipment" at bounding box center [1138, 73] width 58 height 10
type input "8/20/2025 12:00 PM"
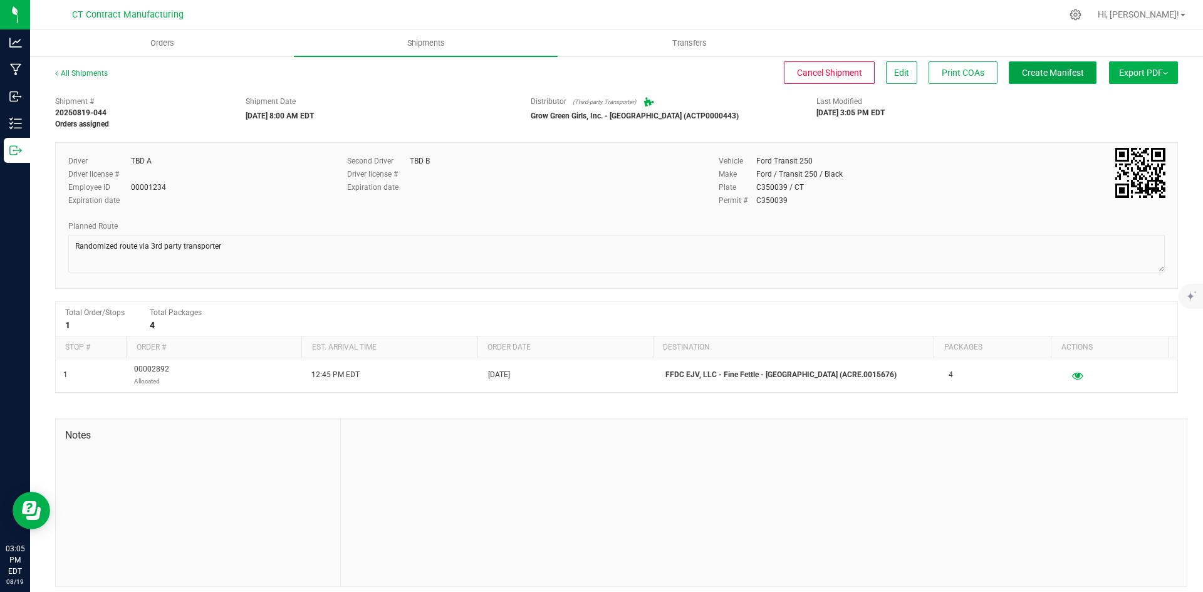
click at [1058, 73] on span "Create Manifest" at bounding box center [1053, 73] width 62 height 10
click at [93, 75] on link "All Shipments" at bounding box center [81, 73] width 53 height 9
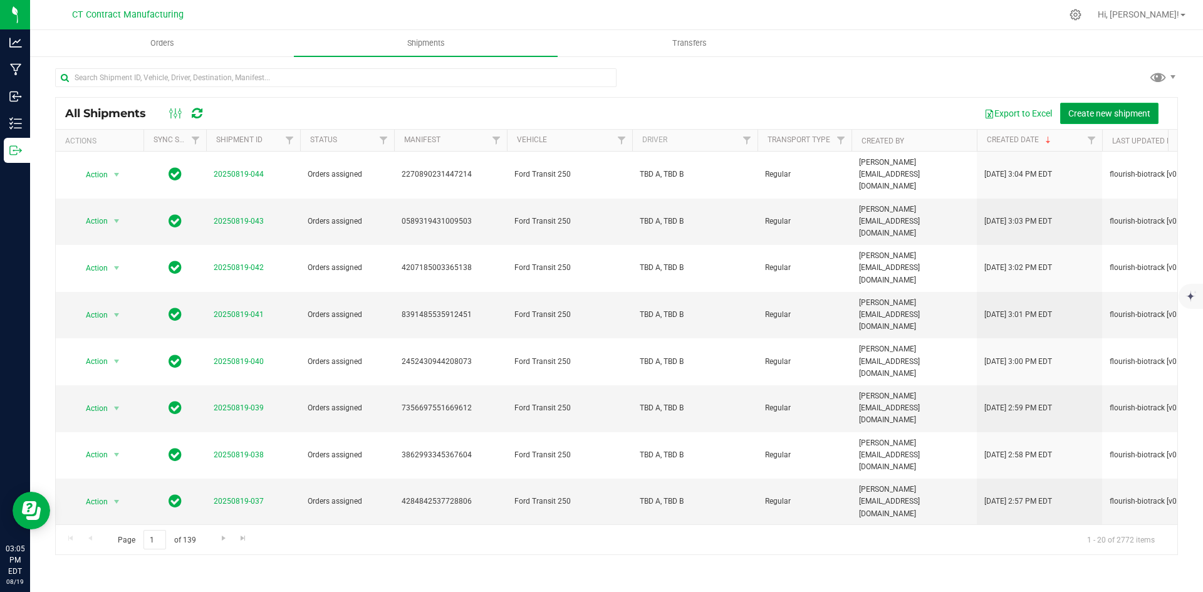
click at [1083, 108] on span "Create new shipment" at bounding box center [1109, 113] width 82 height 10
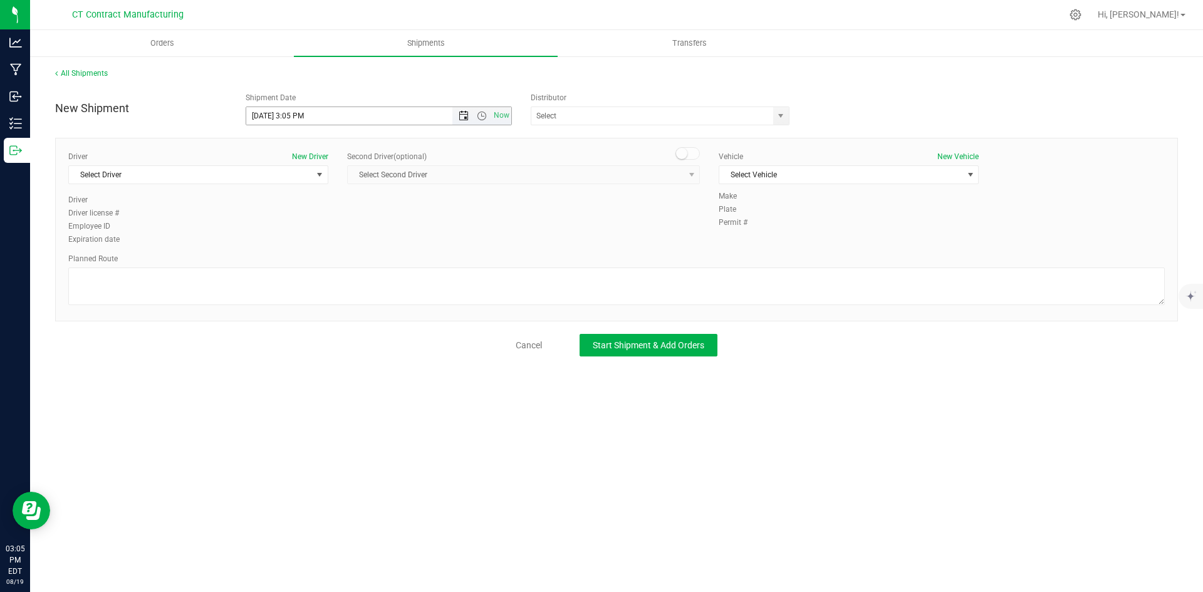
click at [463, 115] on span "Open the date view" at bounding box center [464, 116] width 10 height 10
click at [316, 240] on link "20" at bounding box center [312, 243] width 18 height 19
click at [484, 115] on span "Open the time view" at bounding box center [482, 116] width 10 height 10
click at [298, 140] on li "8:00 AM" at bounding box center [378, 143] width 264 height 16
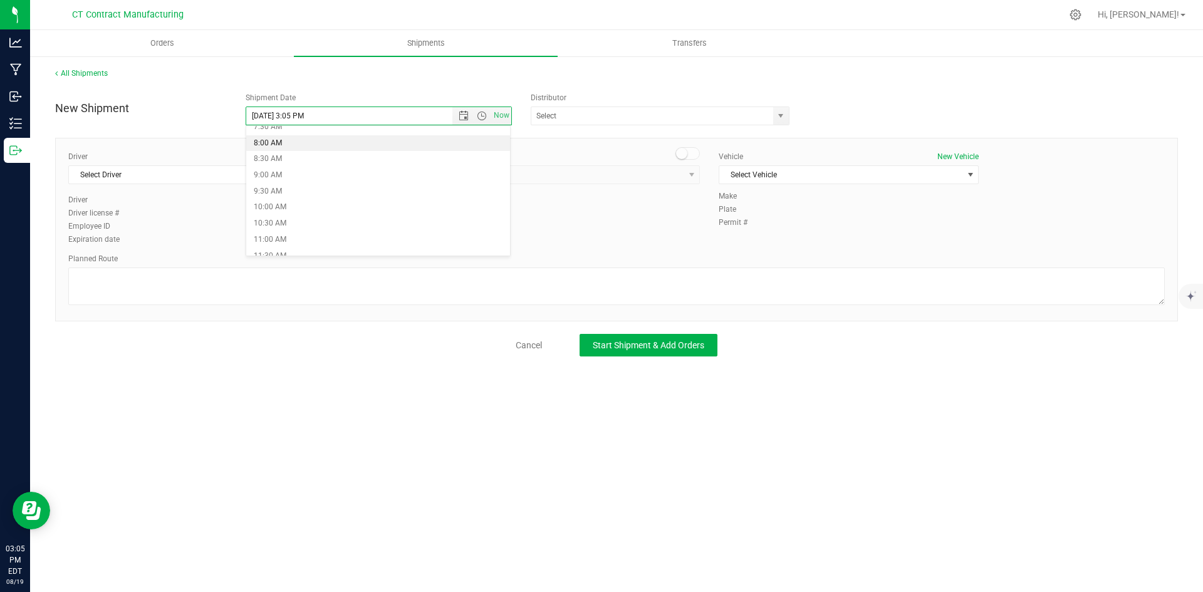
type input "8/20/2025 8:00 AM"
click at [778, 114] on span "select" at bounding box center [781, 116] width 10 height 10
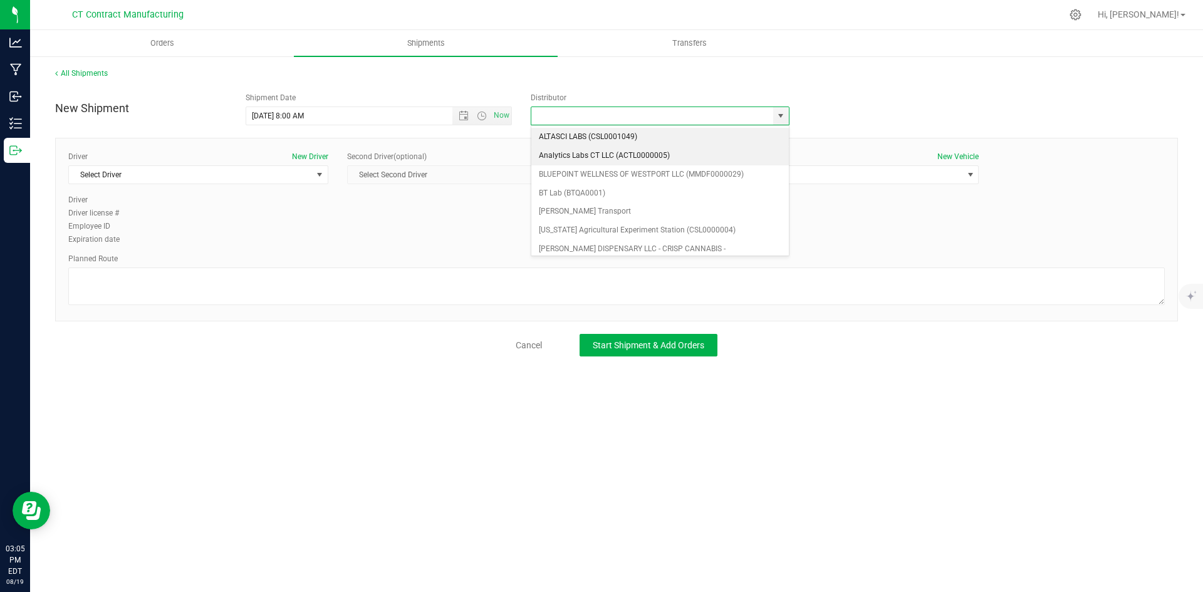
scroll to position [63, 0]
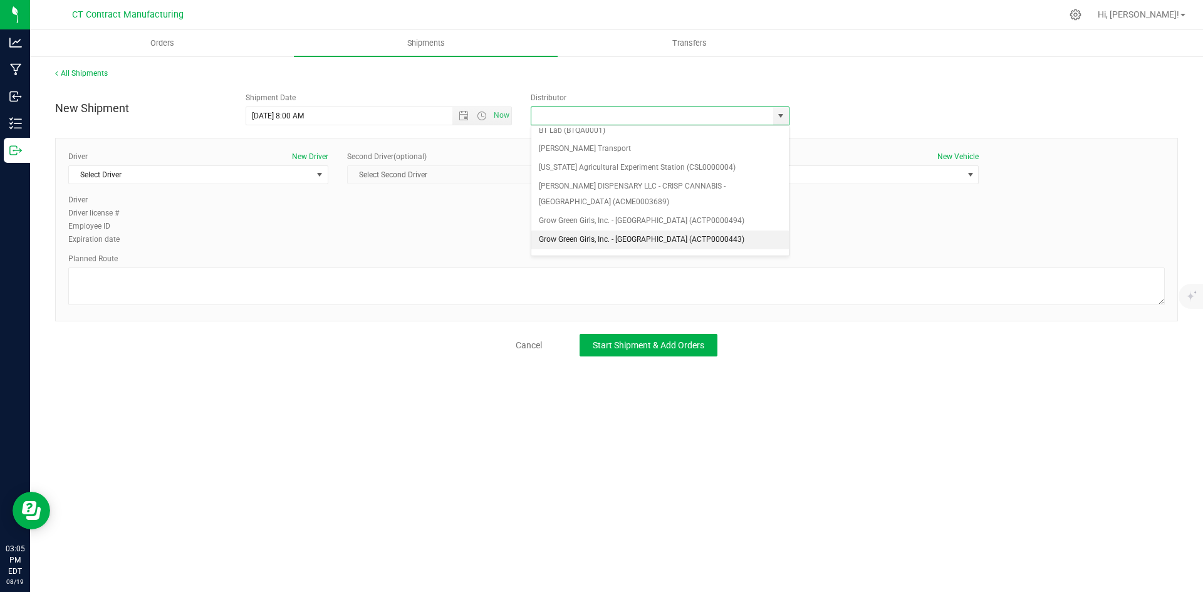
click at [681, 235] on li "Grow Green Girls, Inc. - [GEOGRAPHIC_DATA] (ACTP0000443)" at bounding box center [660, 240] width 258 height 19
type input "Grow Green Girls, Inc. - [GEOGRAPHIC_DATA] (ACTP0000443)"
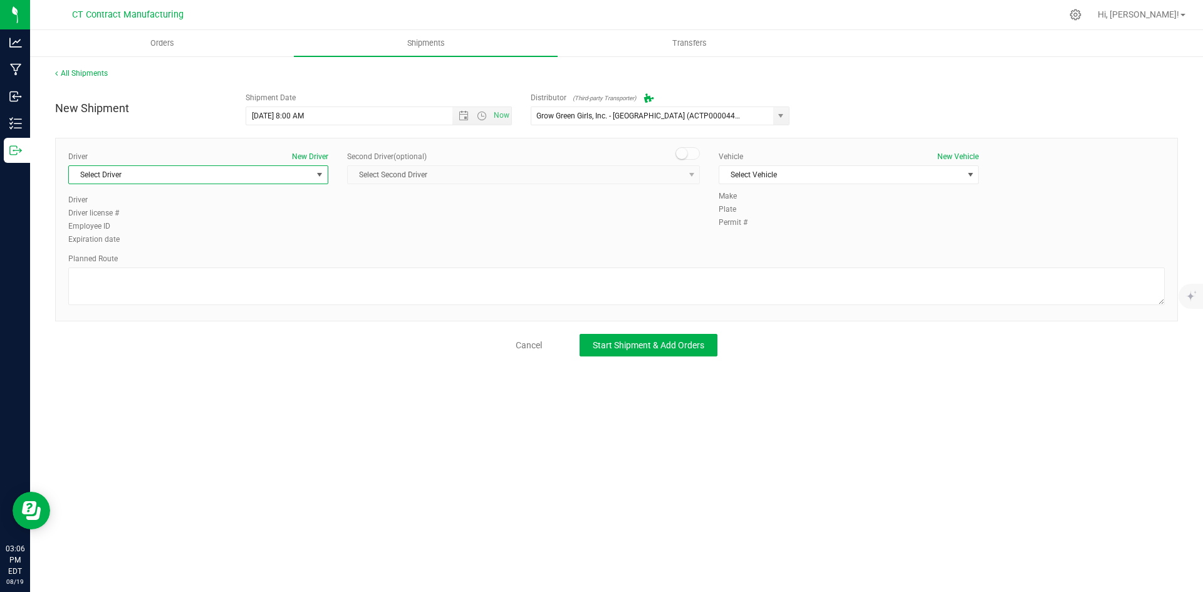
click at [318, 179] on span "select" at bounding box center [320, 175] width 10 height 10
click at [219, 227] on li "TBD A" at bounding box center [198, 227] width 259 height 19
click at [692, 156] on span at bounding box center [688, 153] width 25 height 13
click at [688, 172] on span "select" at bounding box center [692, 175] width 10 height 10
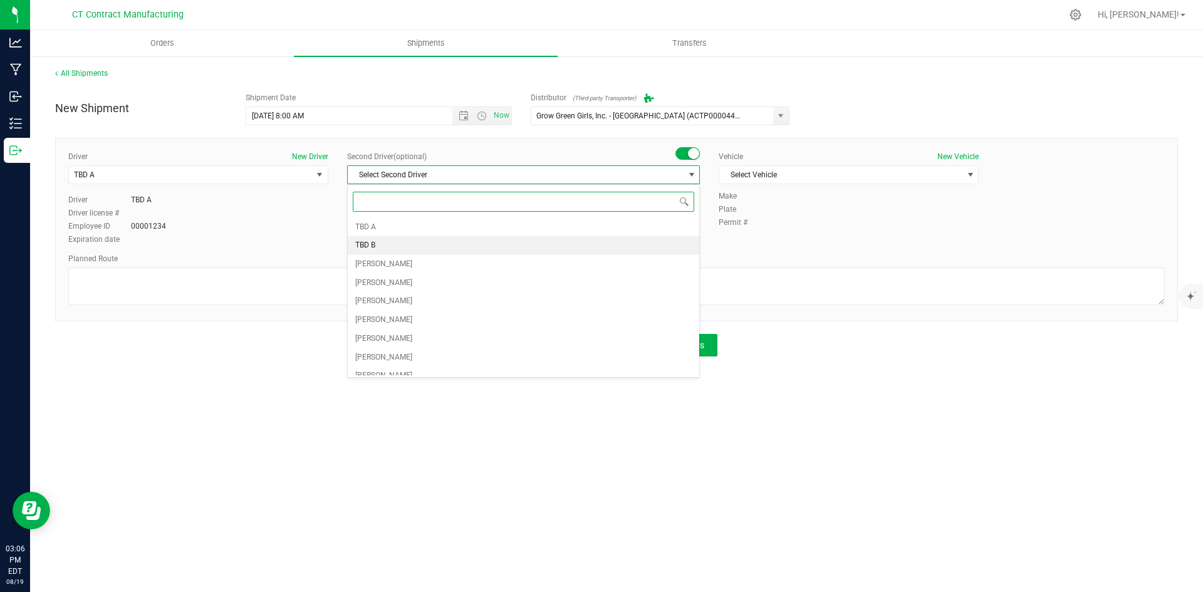
click at [405, 249] on li "TBD B" at bounding box center [524, 245] width 352 height 19
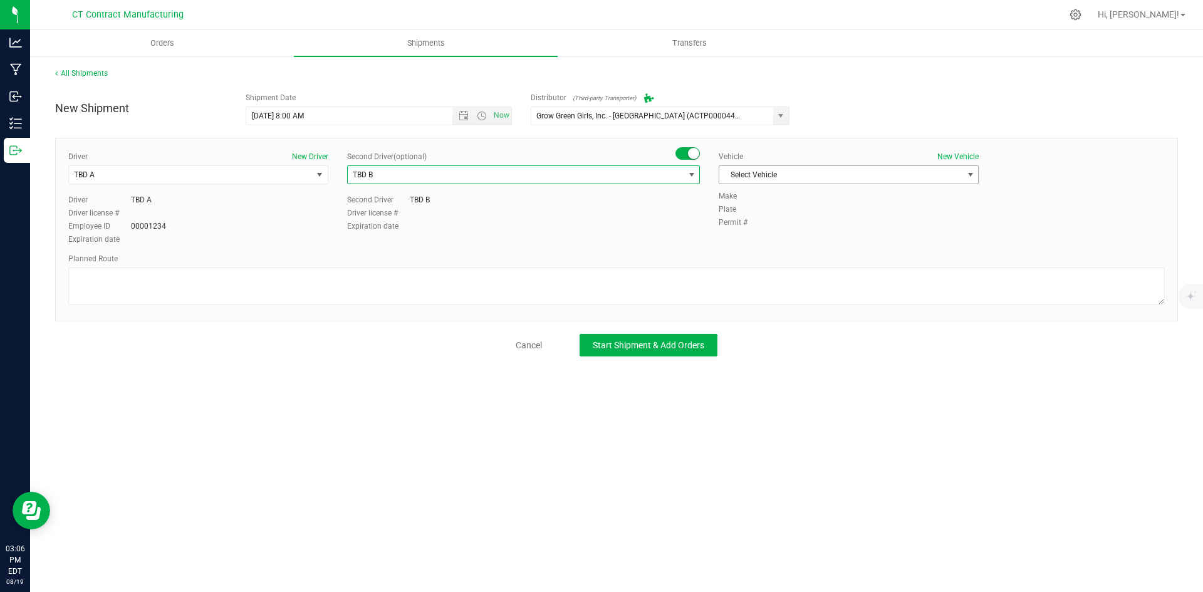
click at [840, 175] on span "Select Vehicle" at bounding box center [840, 175] width 243 height 18
click at [822, 210] on li "Ford Transit 250" at bounding box center [848, 215] width 259 height 19
click at [380, 277] on textarea at bounding box center [616, 287] width 1097 height 38
paste textarea "Randomized route via 3rd party transporter"
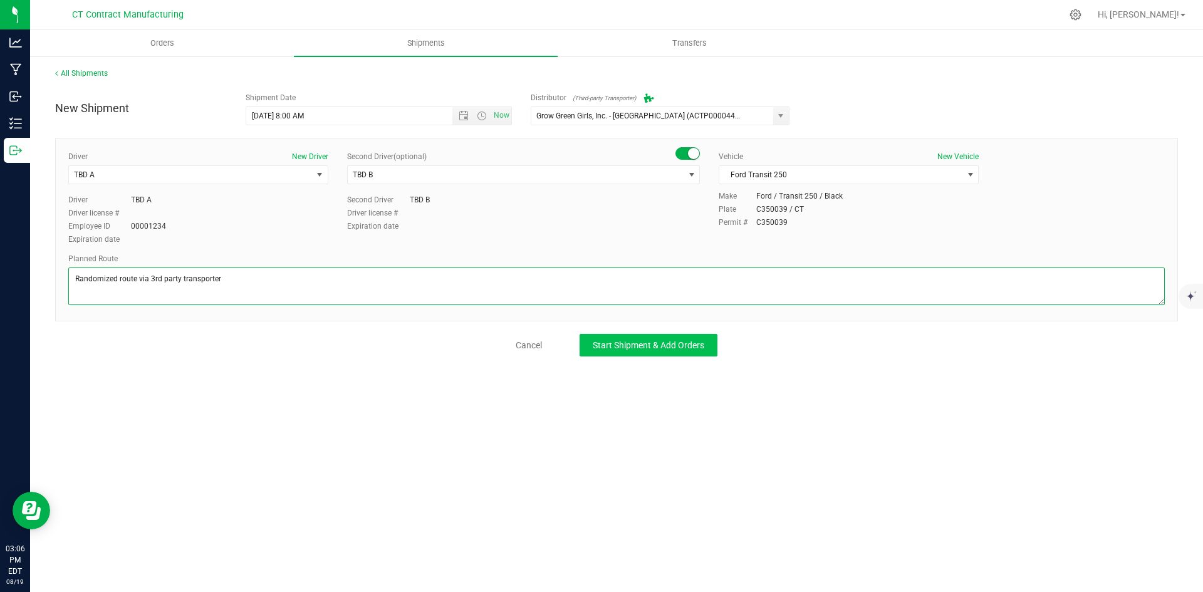
type textarea "Randomized route via 3rd party transporter"
click at [594, 342] on span "Start Shipment & Add Orders" at bounding box center [649, 345] width 112 height 10
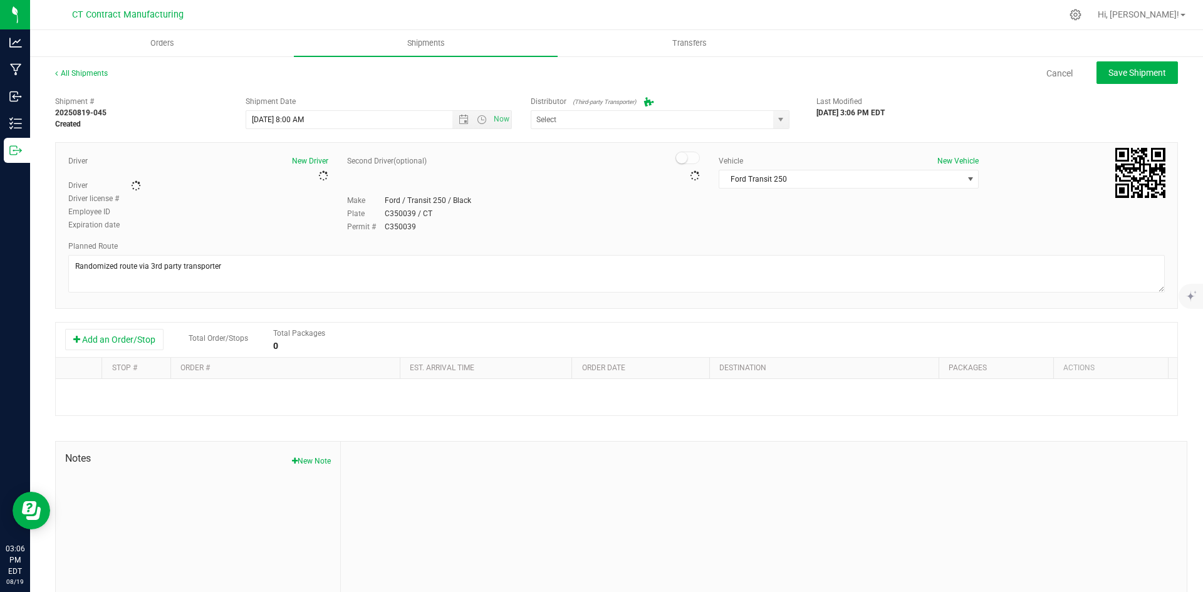
type input "Grow Green Girls, Inc. - [GEOGRAPHIC_DATA] (ACTP0000443)"
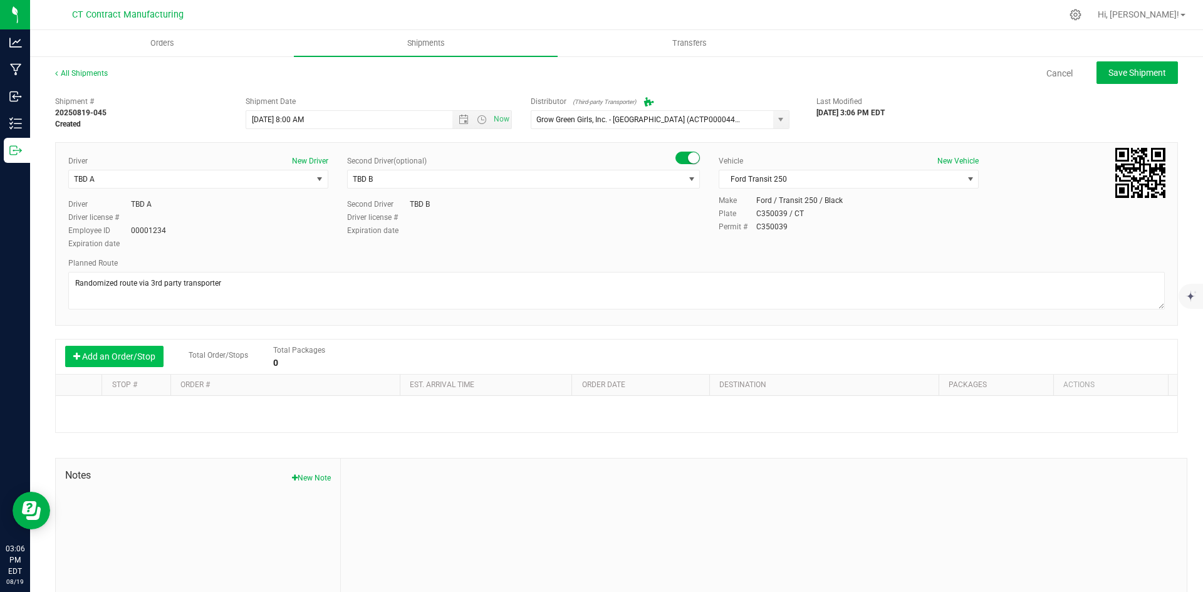
click at [135, 361] on button "Add an Order/Stop" at bounding box center [114, 356] width 98 height 21
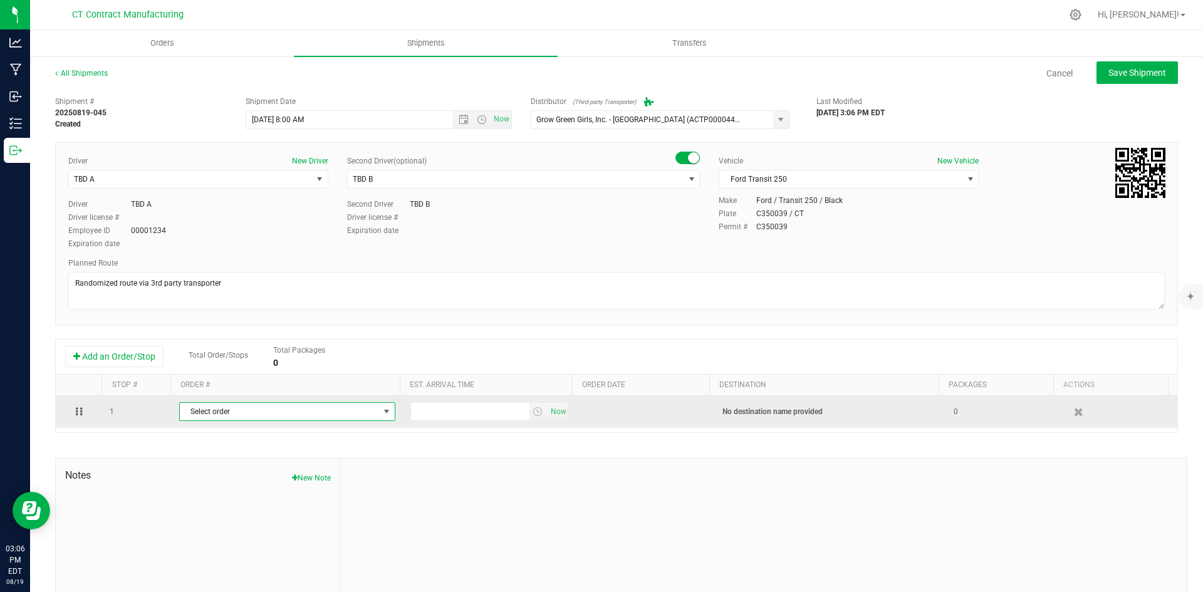
click at [237, 415] on span "Select order" at bounding box center [279, 412] width 199 height 18
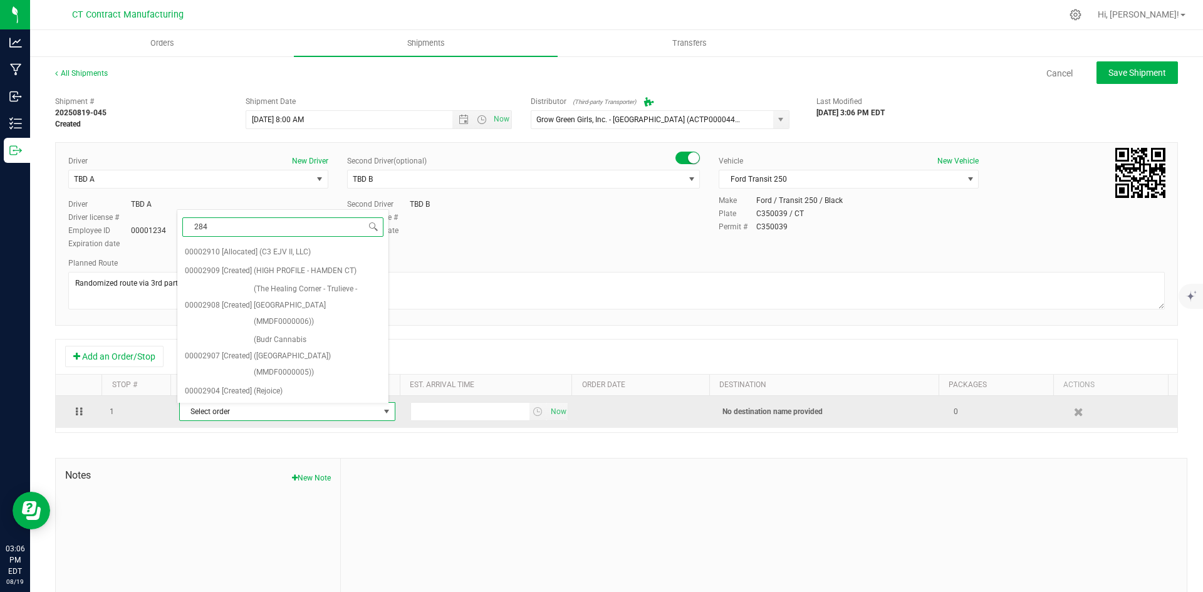
type input "2842"
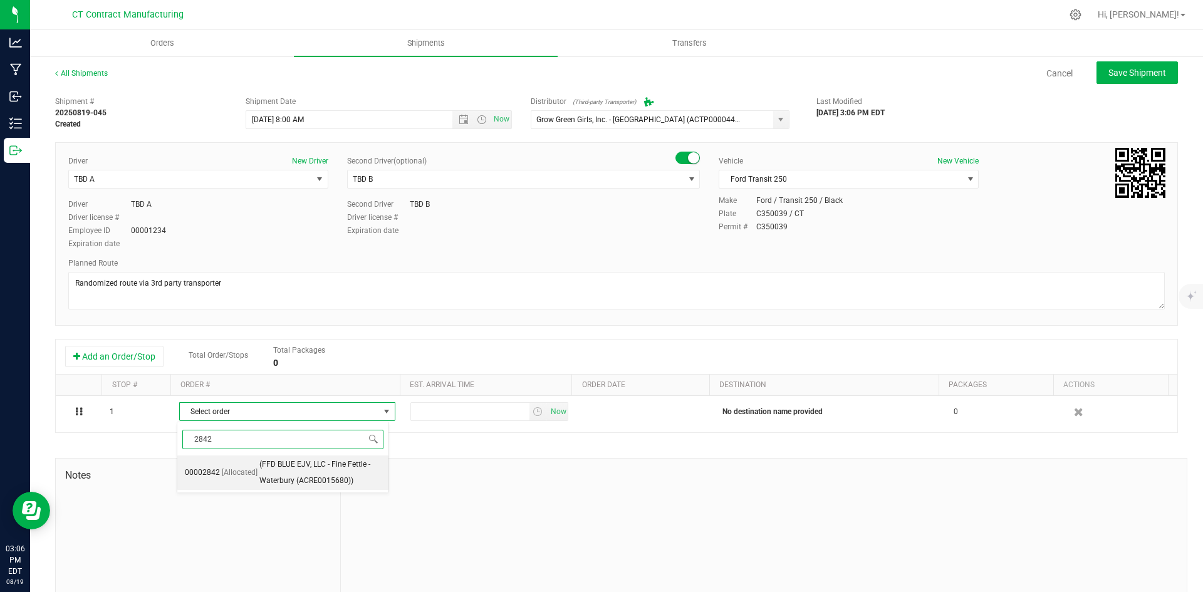
click at [267, 473] on span "(FFD BLUE EJV, LLC - Fine Fettle - Waterbury (ACRE0015680))" at bounding box center [320, 473] width 122 height 32
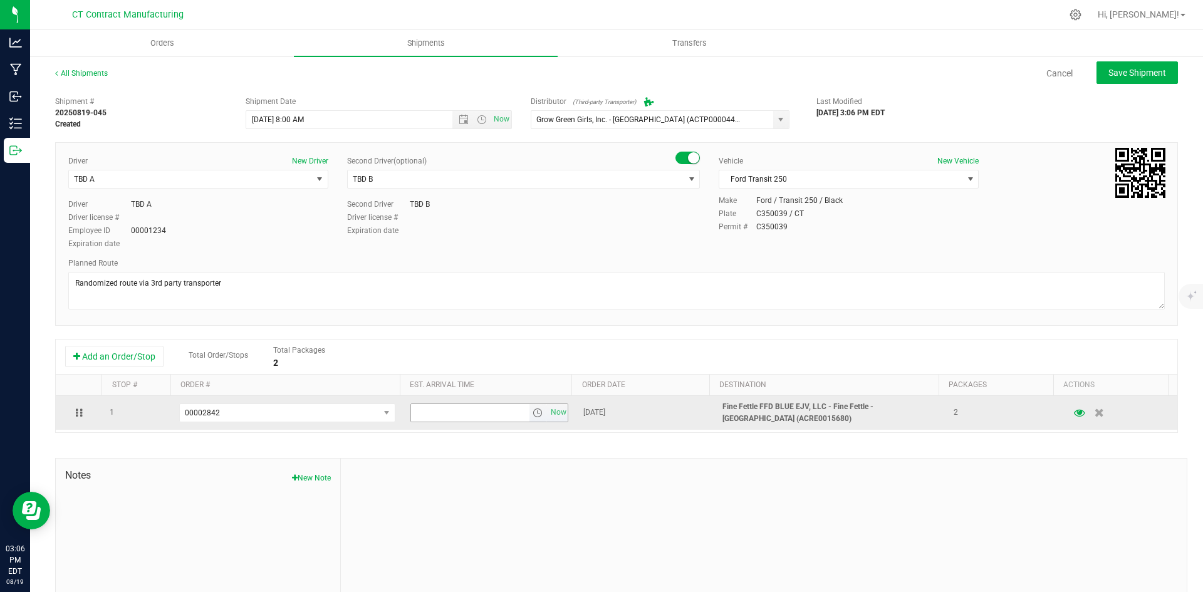
click at [533, 414] on span "select" at bounding box center [538, 413] width 10 height 10
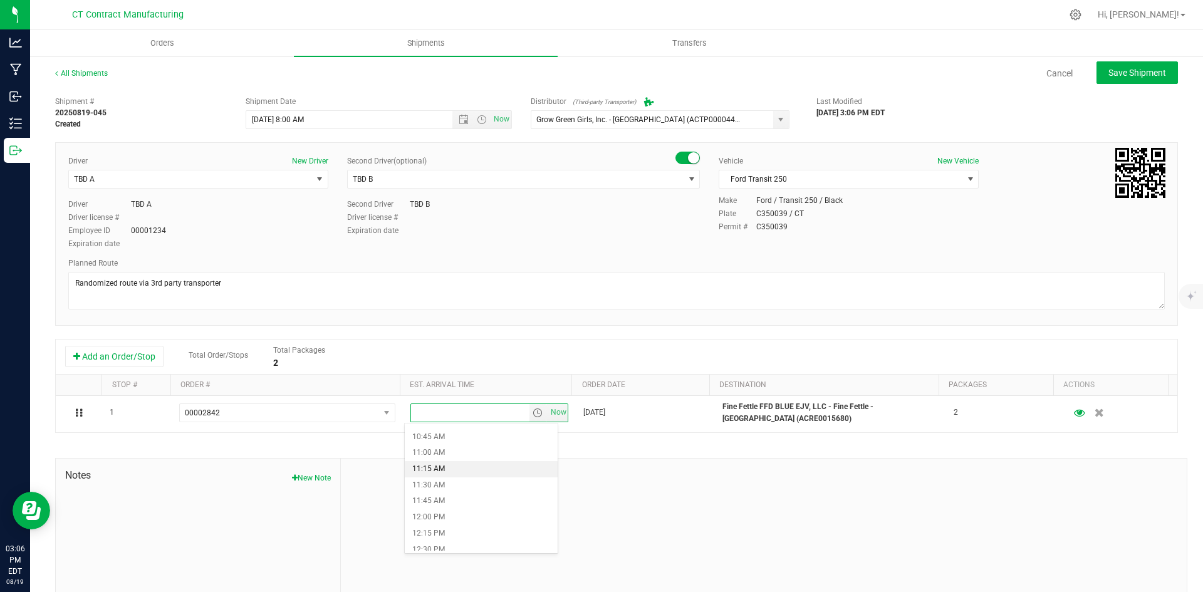
scroll to position [752, 0]
click at [446, 548] on li "1:30 PM" at bounding box center [481, 551] width 153 height 16
click at [1119, 68] on span "Save Shipment" at bounding box center [1138, 73] width 58 height 10
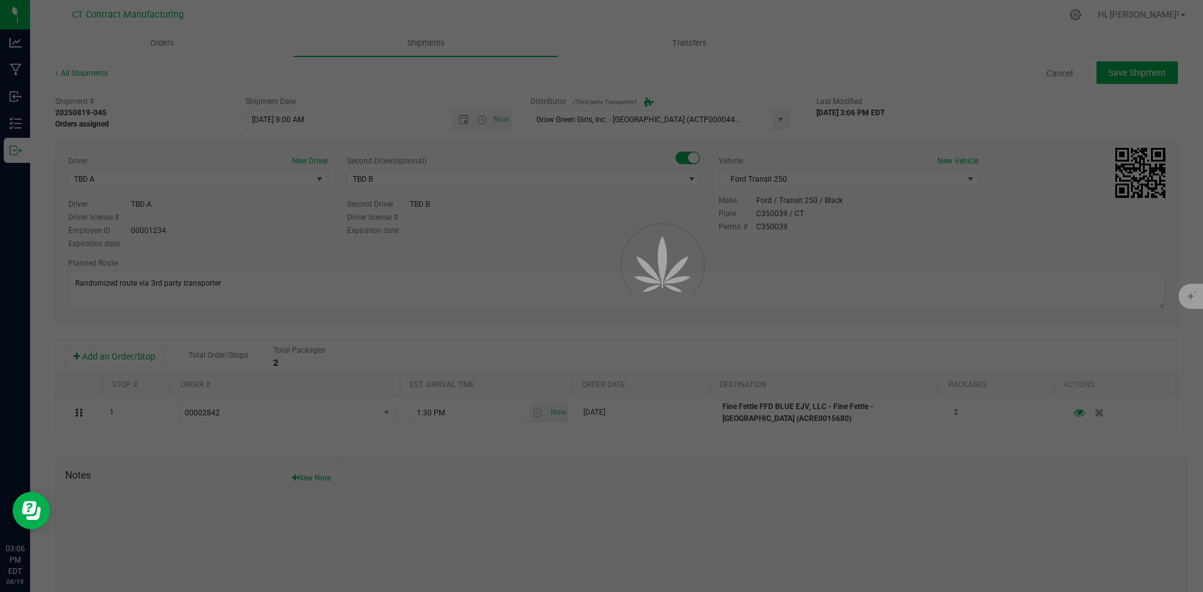
type input "8/20/2025 12:00 PM"
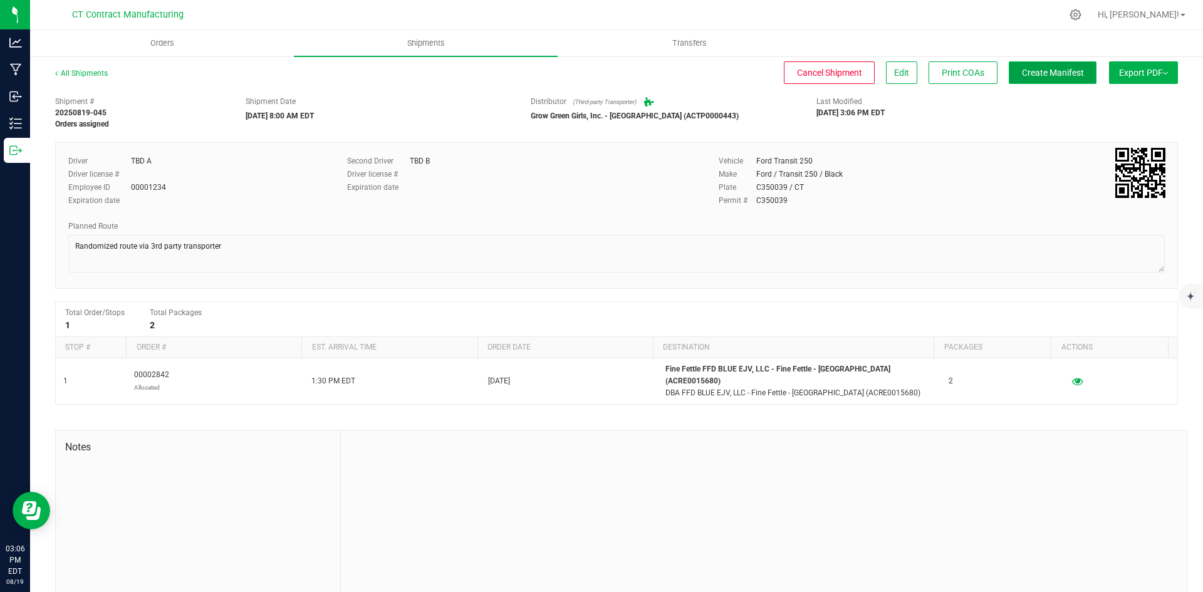
click at [1068, 70] on span "Create Manifest" at bounding box center [1053, 73] width 62 height 10
click at [80, 68] on div "All Shipments" at bounding box center [92, 77] width 75 height 19
click at [81, 70] on link "All Shipments" at bounding box center [81, 73] width 53 height 9
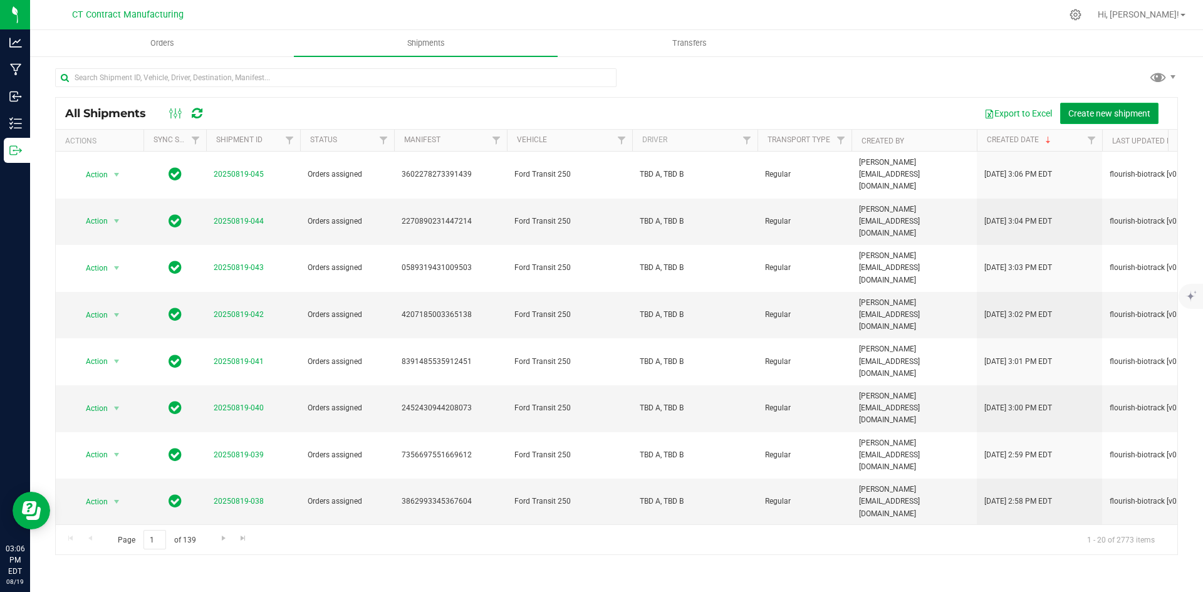
click at [1079, 111] on span "Create new shipment" at bounding box center [1109, 113] width 82 height 10
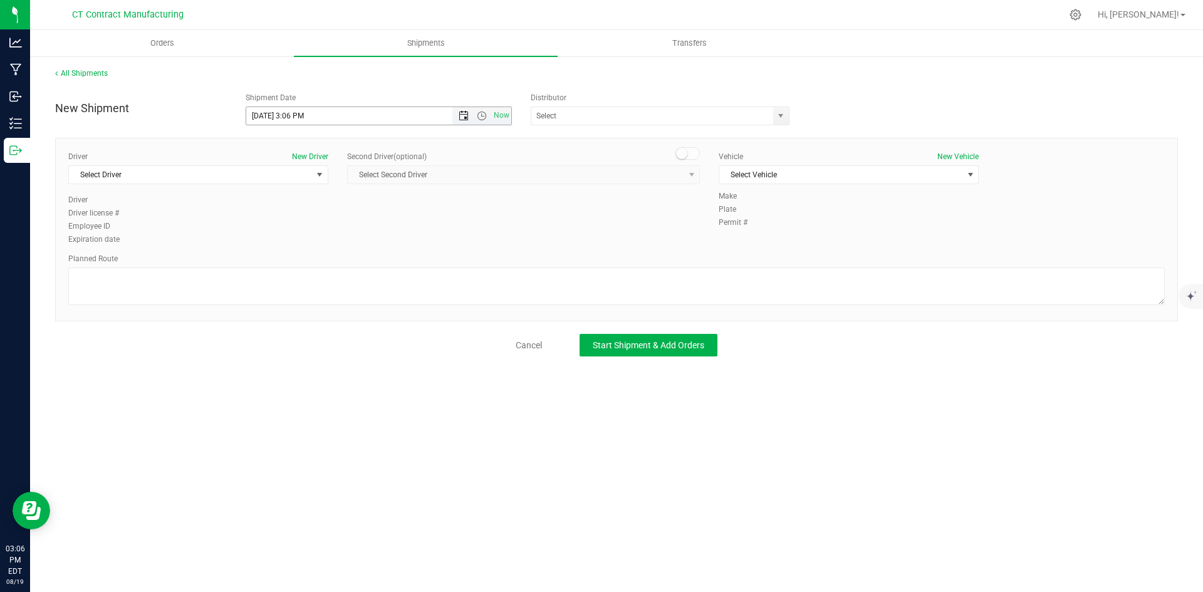
click at [464, 117] on span "Open the date view" at bounding box center [464, 116] width 10 height 10
click at [313, 244] on link "20" at bounding box center [312, 243] width 18 height 19
click at [483, 115] on span "Open the time view" at bounding box center [482, 116] width 10 height 10
click at [273, 203] on li "8:00 AM" at bounding box center [378, 206] width 264 height 16
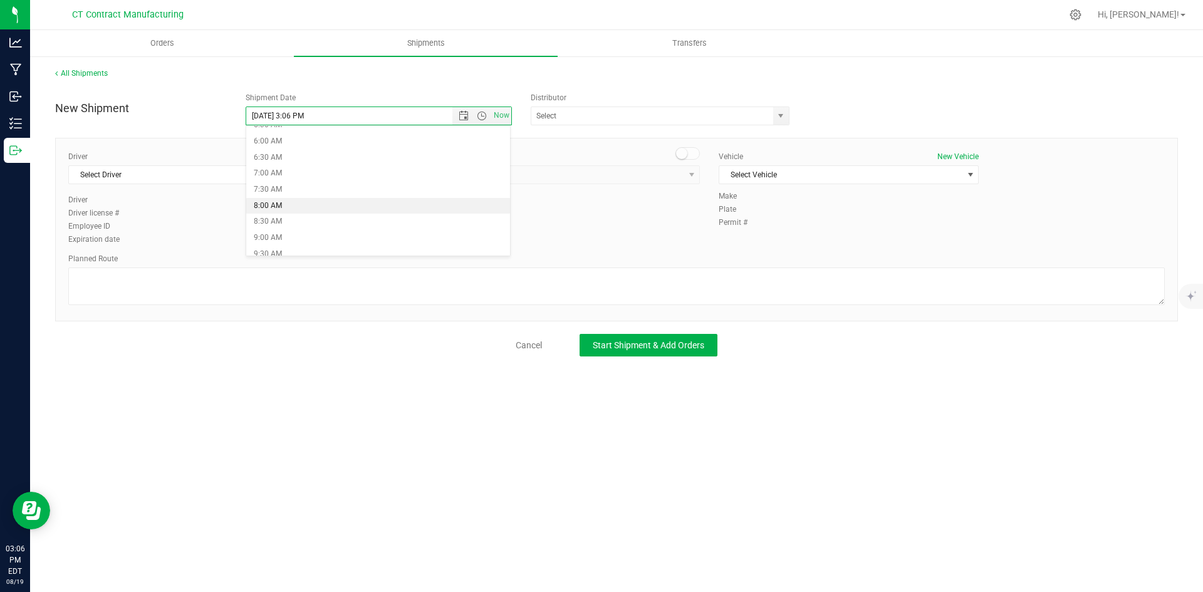
type input "8/20/2025 8:00 AM"
click at [773, 118] on span "select" at bounding box center [781, 116] width 16 height 18
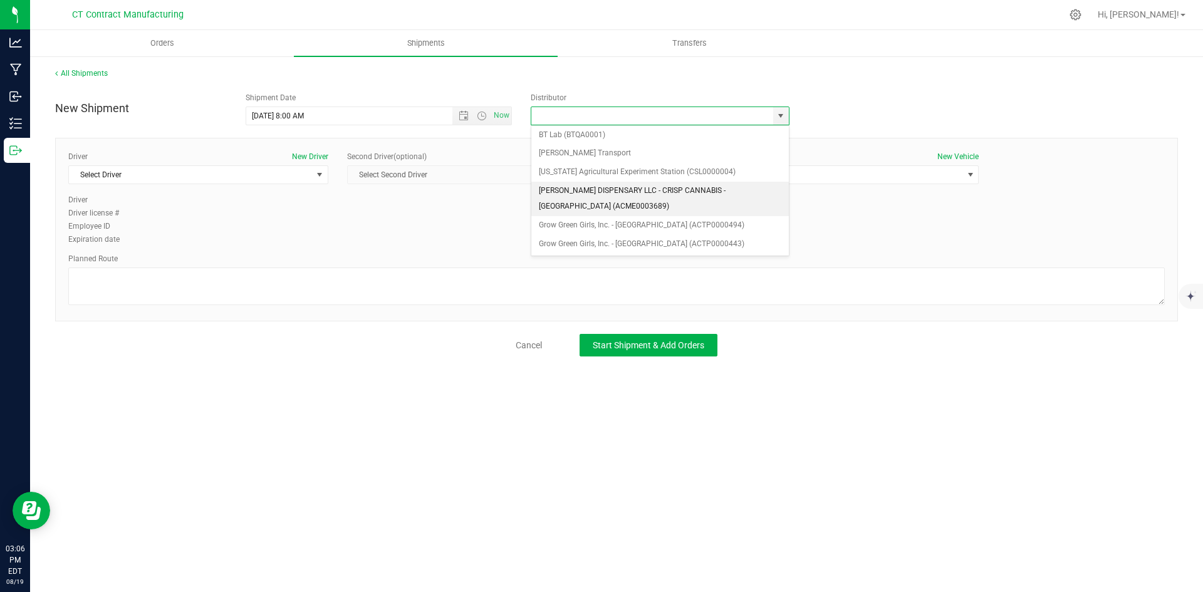
scroll to position [63, 0]
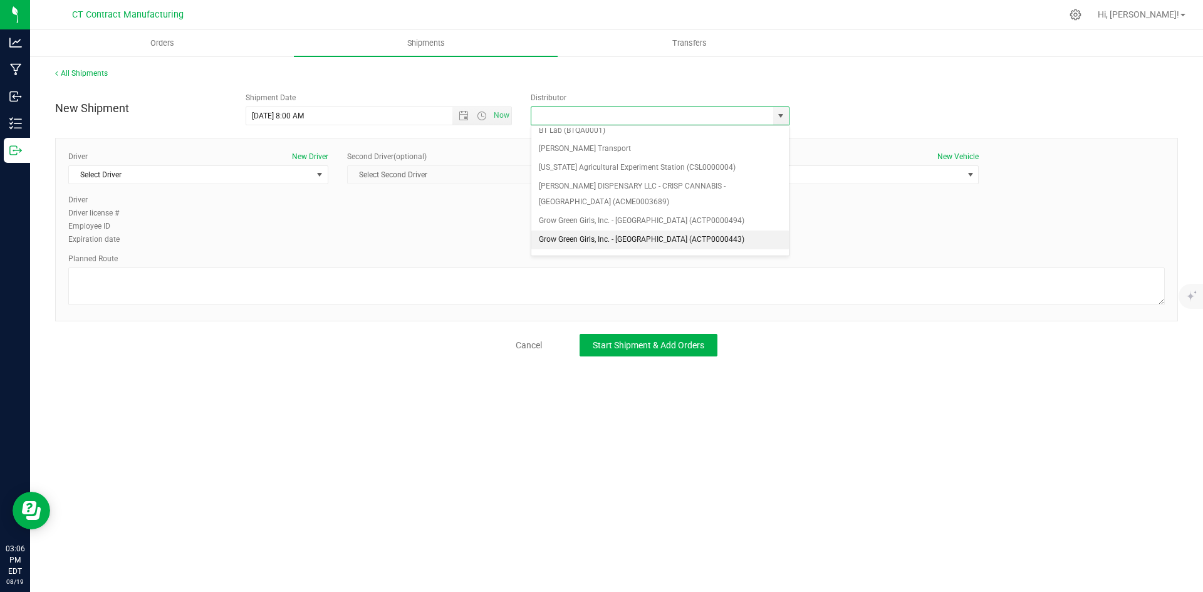
click at [645, 235] on li "Grow Green Girls, Inc. - [GEOGRAPHIC_DATA] (ACTP0000443)" at bounding box center [660, 240] width 258 height 19
type input "Grow Green Girls, Inc. - [GEOGRAPHIC_DATA] (ACTP0000443)"
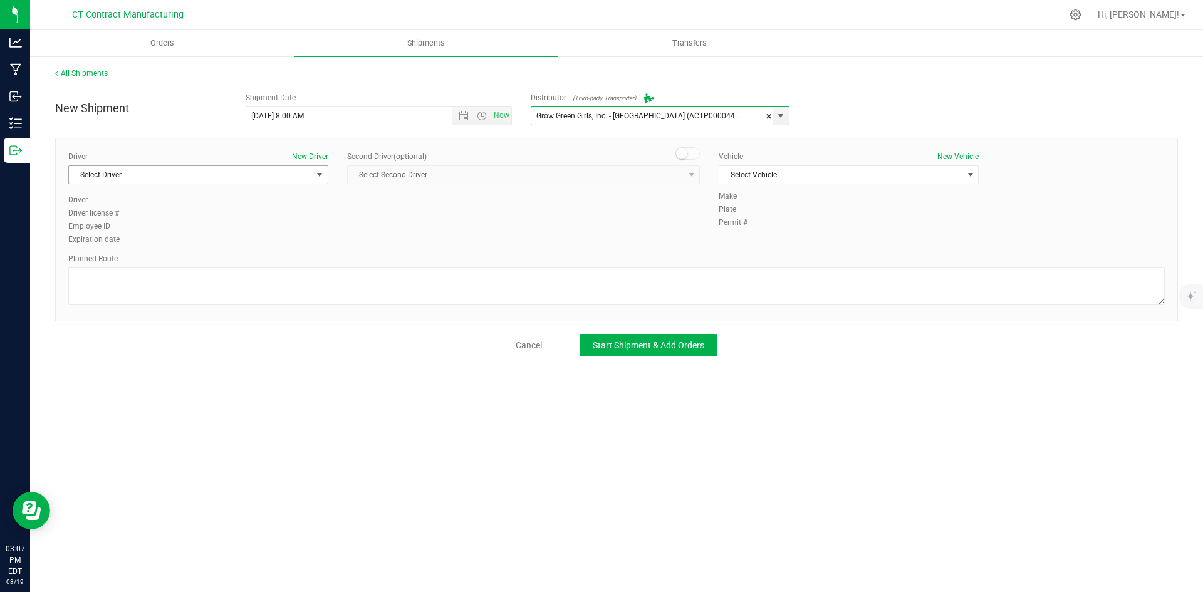
click at [245, 170] on span "Select Driver" at bounding box center [190, 175] width 243 height 18
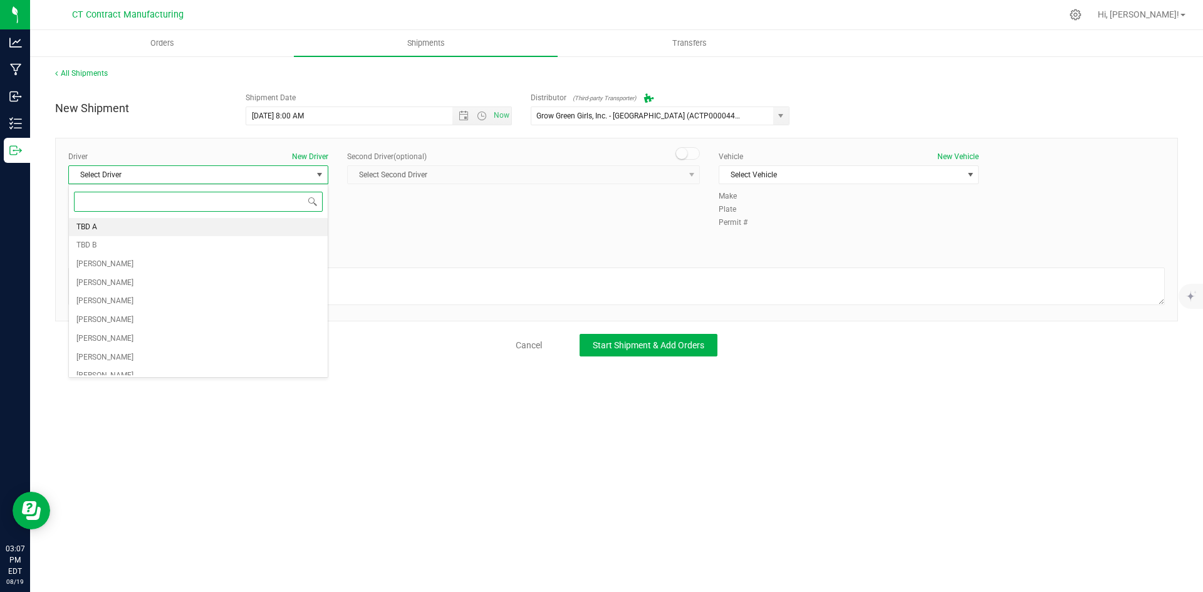
click at [132, 219] on li "TBD A" at bounding box center [198, 227] width 259 height 19
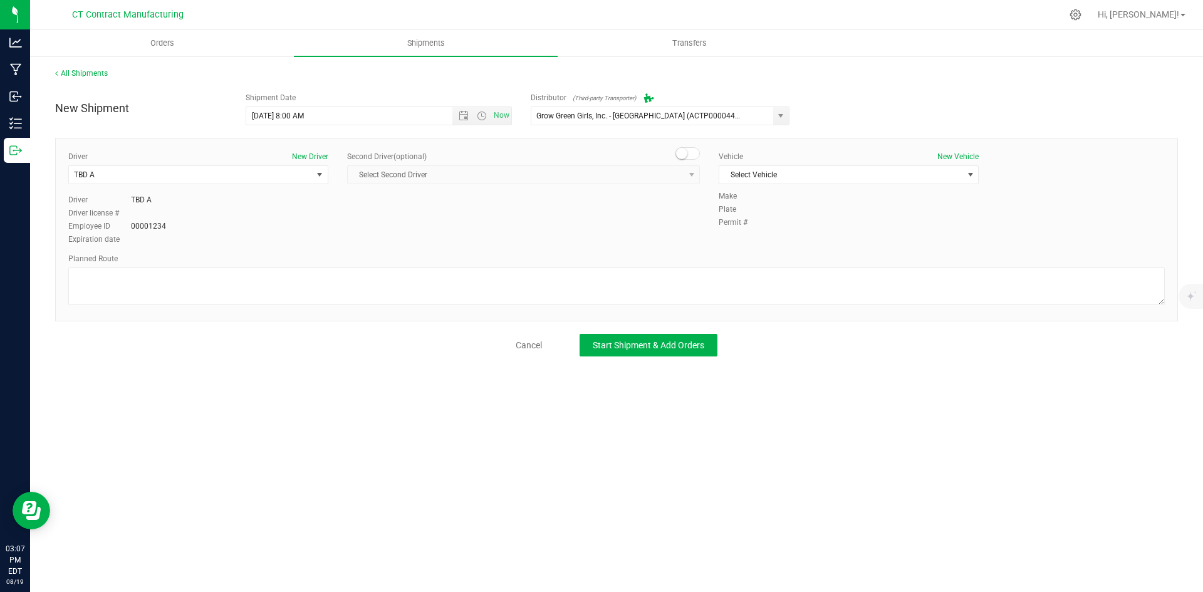
click at [686, 154] on small at bounding box center [681, 153] width 11 height 11
click at [679, 177] on span "Select Second Driver" at bounding box center [516, 175] width 336 height 18
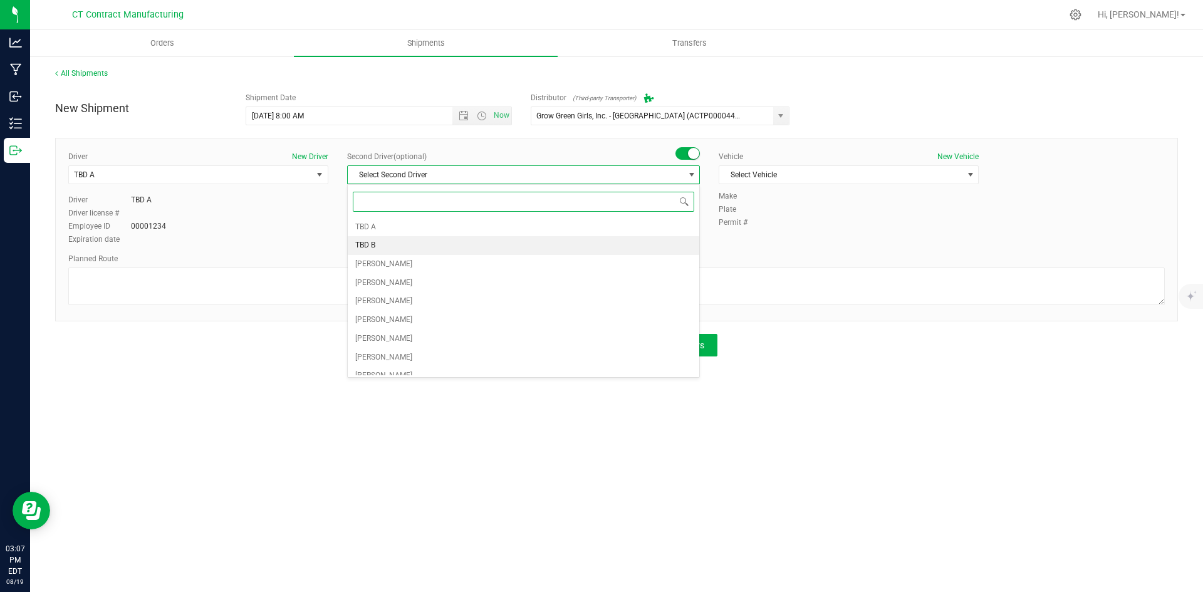
click at [441, 238] on li "TBD B" at bounding box center [524, 245] width 352 height 19
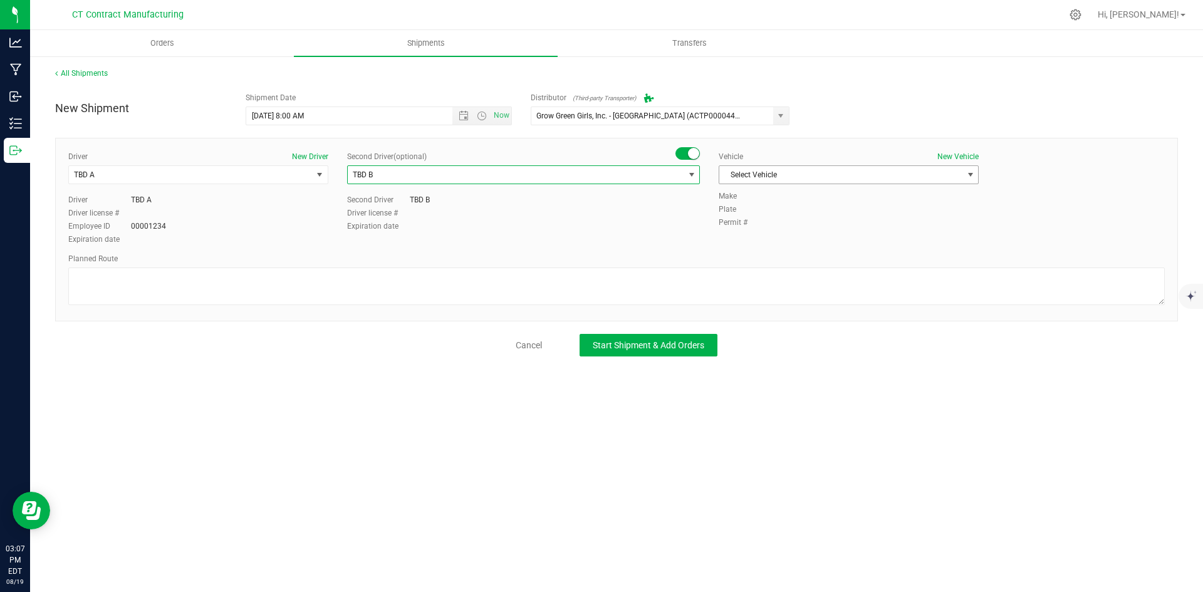
click at [760, 169] on span "Select Vehicle" at bounding box center [840, 175] width 243 height 18
click at [763, 213] on li "Ford Transit 250" at bounding box center [848, 215] width 259 height 19
click at [699, 292] on textarea at bounding box center [616, 287] width 1097 height 38
paste textarea "Randomized route via 3rd party transporter"
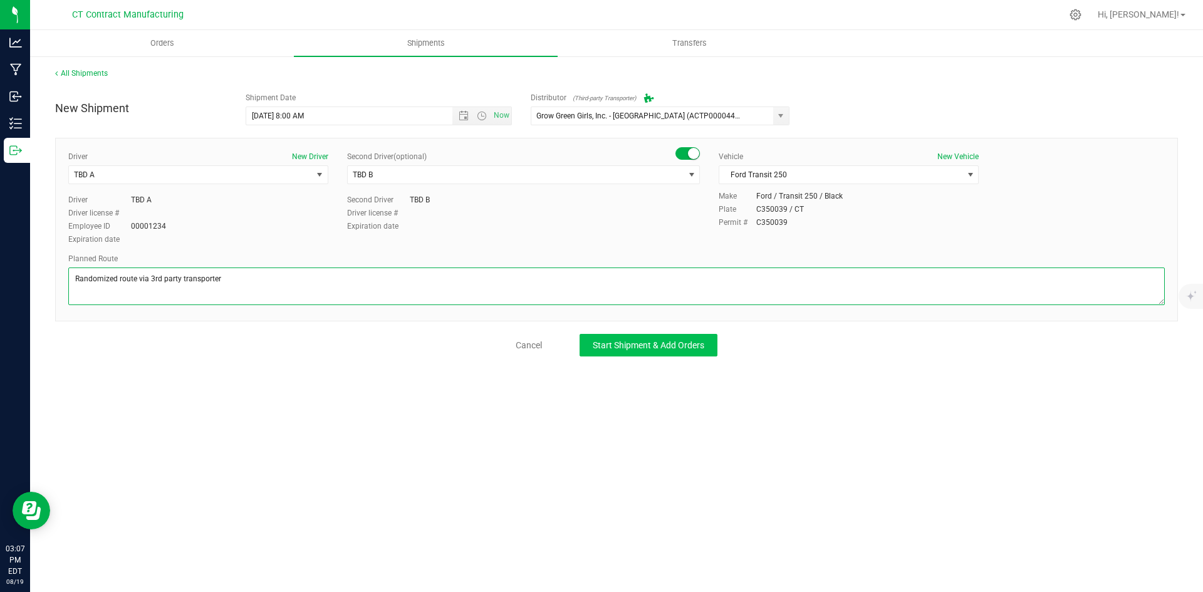
type textarea "Randomized route via 3rd party transporter"
click at [665, 334] on button "Start Shipment & Add Orders" at bounding box center [649, 345] width 138 height 23
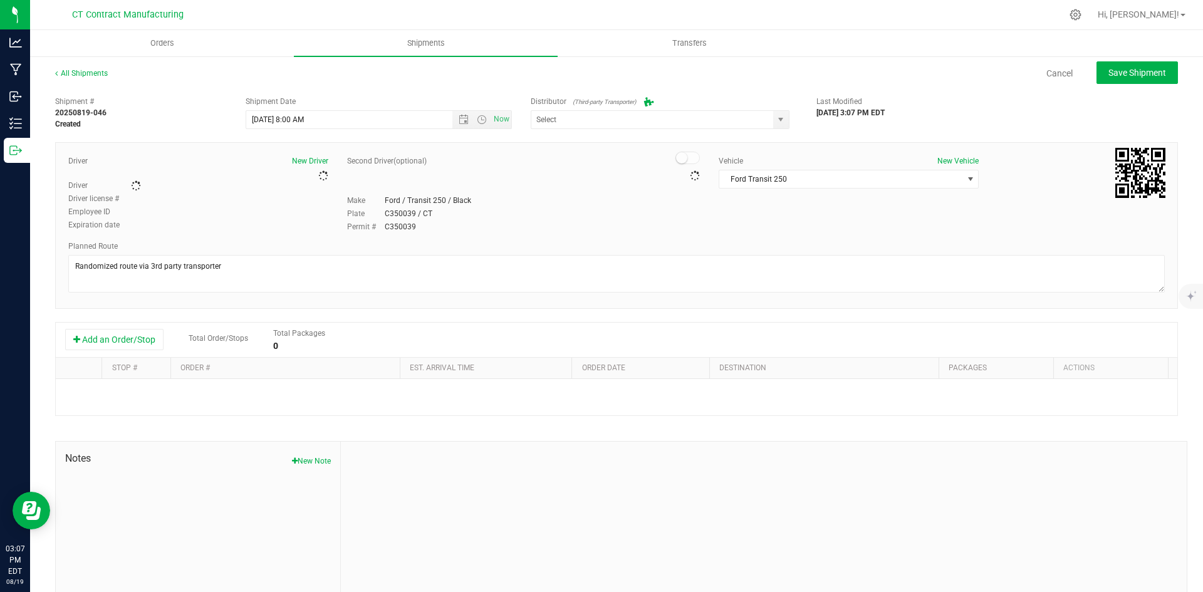
type input "Grow Green Girls, Inc. - [GEOGRAPHIC_DATA] (ACTP0000443)"
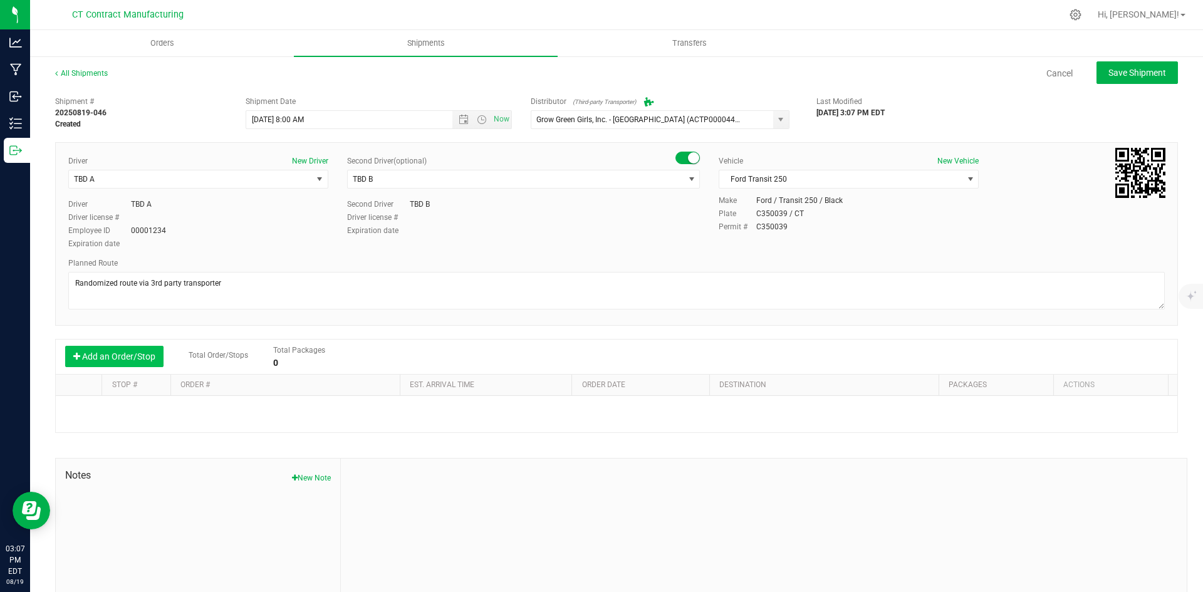
click at [135, 359] on button "Add an Order/Stop" at bounding box center [114, 356] width 98 height 21
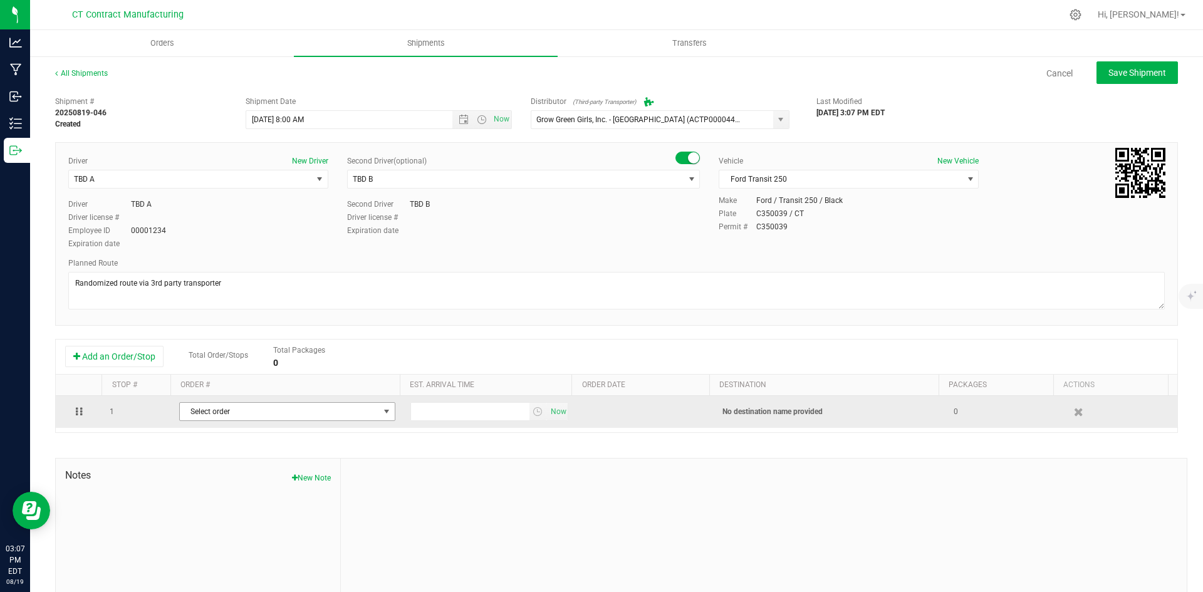
click at [259, 409] on span "Select order" at bounding box center [279, 412] width 199 height 18
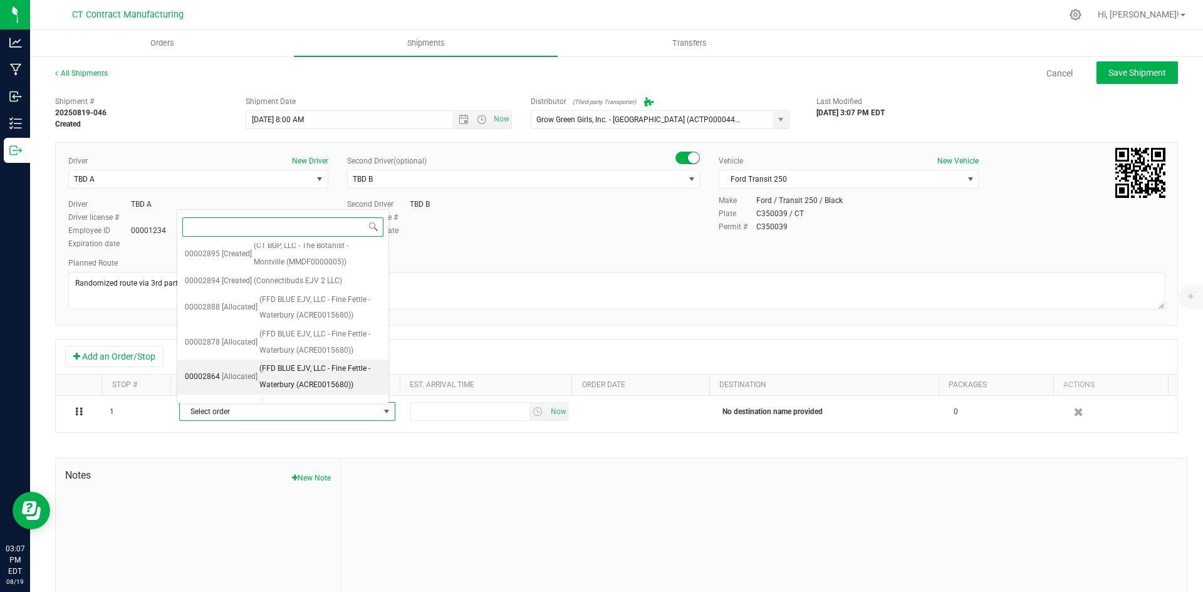
scroll to position [414, 0]
click at [311, 352] on span "(FFD BLUE EJV, LLC - Fine Fettle - Waterbury (ACRE0015680))" at bounding box center [320, 368] width 122 height 32
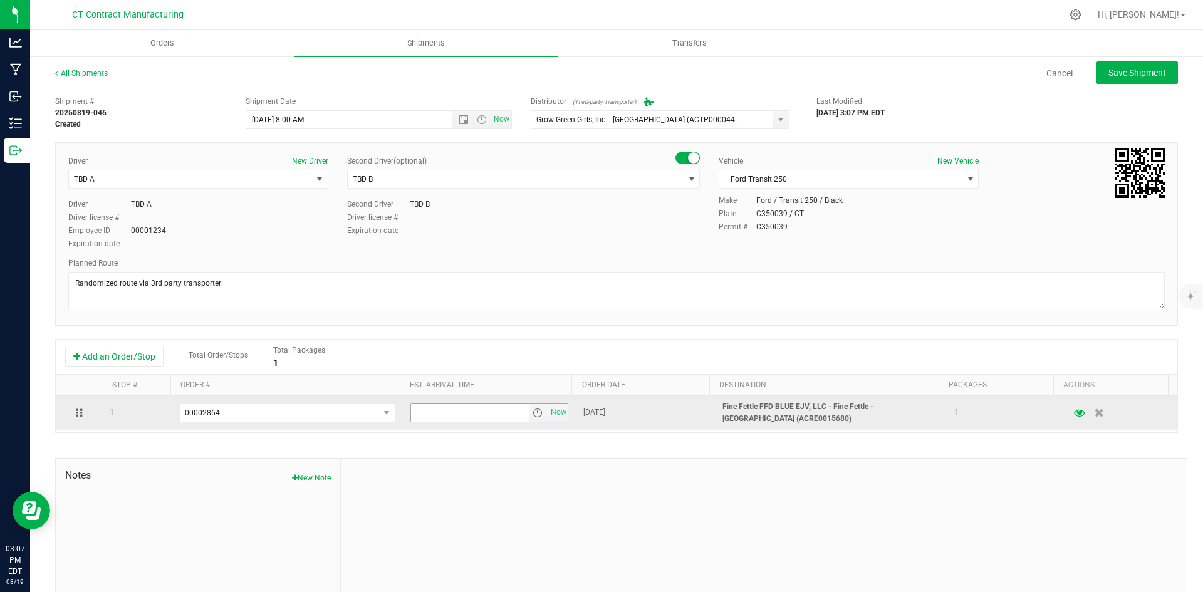
click at [535, 415] on span "select" at bounding box center [539, 413] width 18 height 18
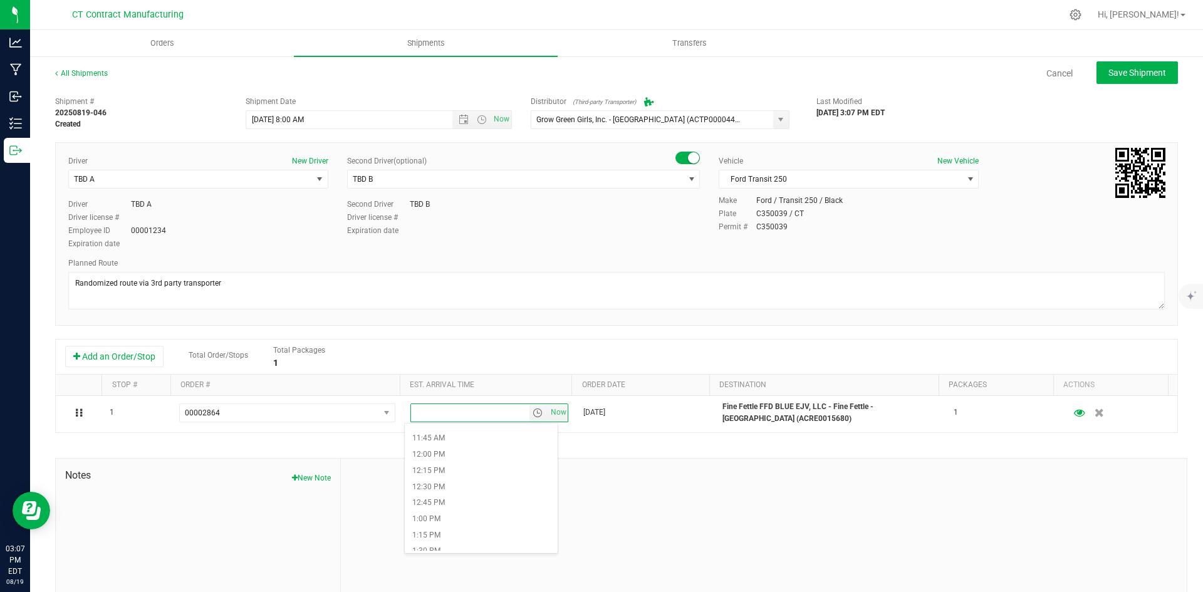
scroll to position [815, 0]
click at [446, 491] on li "1:30 PM" at bounding box center [481, 489] width 153 height 16
click at [1115, 81] on button "Save Shipment" at bounding box center [1137, 72] width 81 height 23
type input "8/20/2025 12:00 PM"
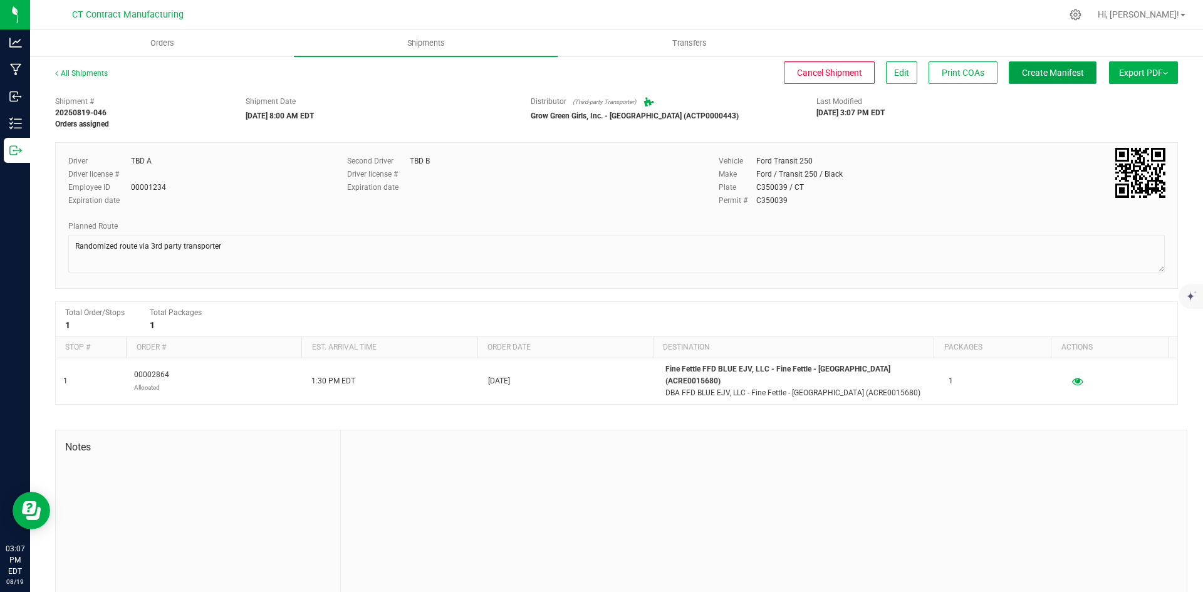
click at [1067, 71] on span "Create Manifest" at bounding box center [1053, 73] width 62 height 10
click at [93, 70] on link "All Shipments" at bounding box center [81, 73] width 53 height 9
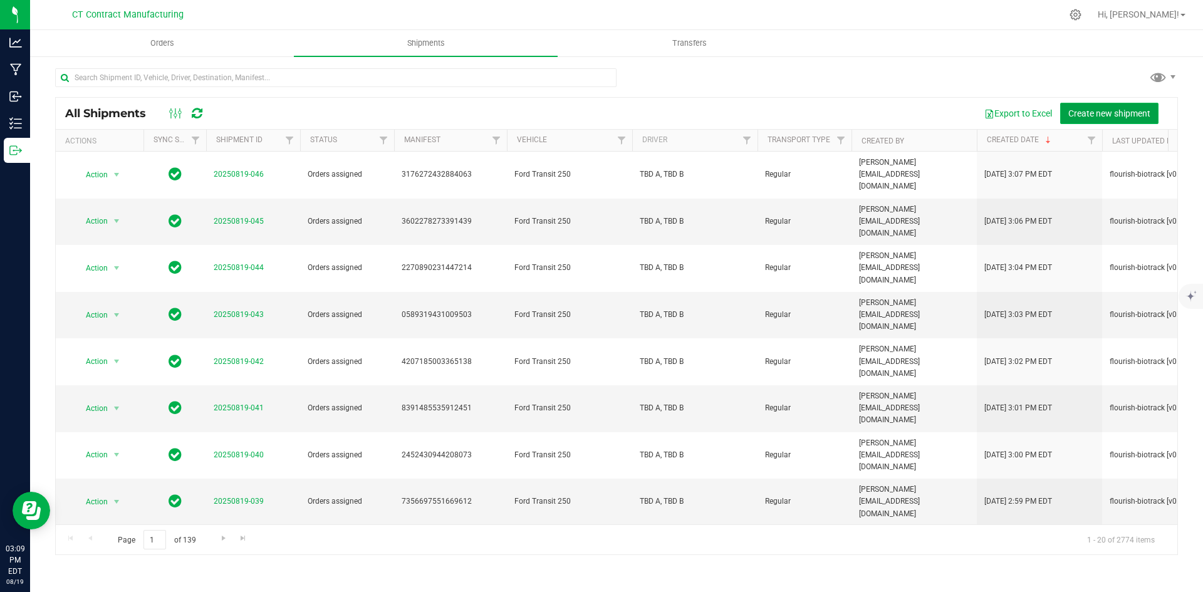
click at [1139, 108] on span "Create new shipment" at bounding box center [1109, 113] width 82 height 10
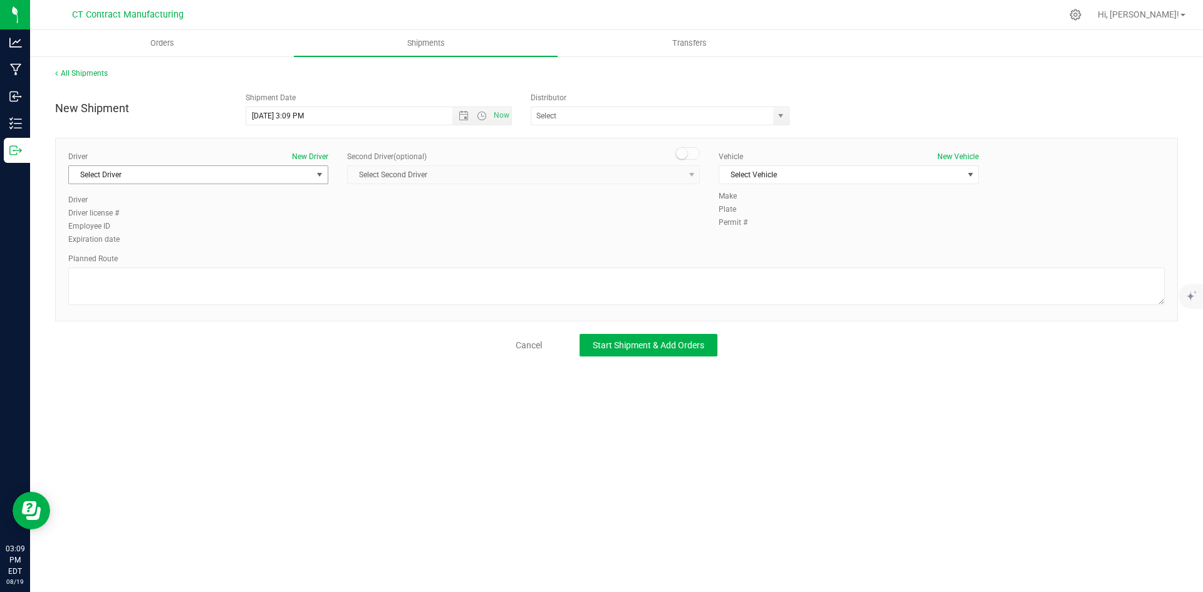
click at [165, 179] on span "Select Driver" at bounding box center [190, 175] width 243 height 18
click at [337, 109] on input "8/19/2025 3:09 PM" at bounding box center [360, 116] width 228 height 18
click at [462, 114] on span "Open the date view" at bounding box center [464, 116] width 10 height 10
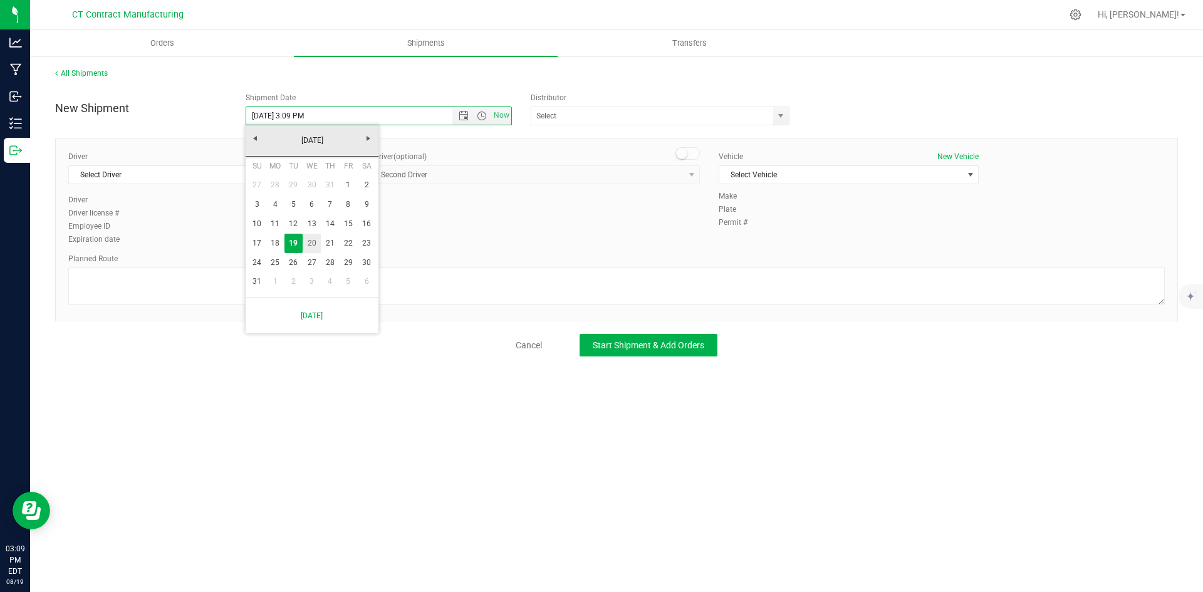
click at [313, 241] on link "20" at bounding box center [312, 243] width 18 height 19
click at [481, 114] on span "Open the time view" at bounding box center [482, 116] width 10 height 10
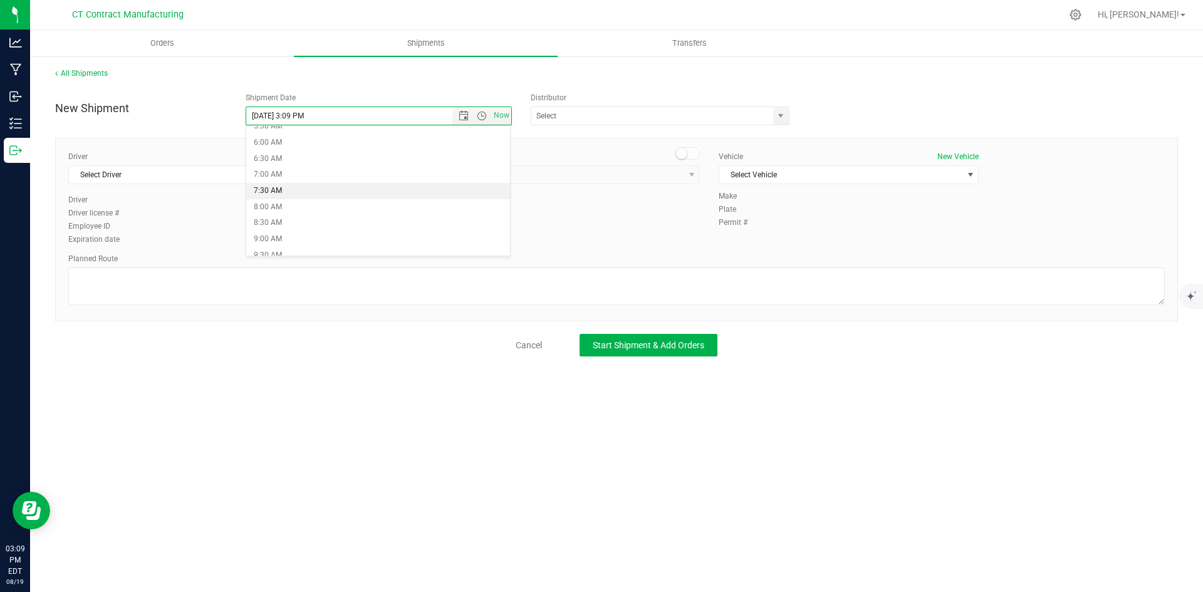
scroll to position [188, 0]
click at [305, 205] on li "8:00 AM" at bounding box center [378, 206] width 264 height 16
type input "8/20/2025 8:00 AM"
click at [782, 122] on span "select" at bounding box center [781, 116] width 16 height 18
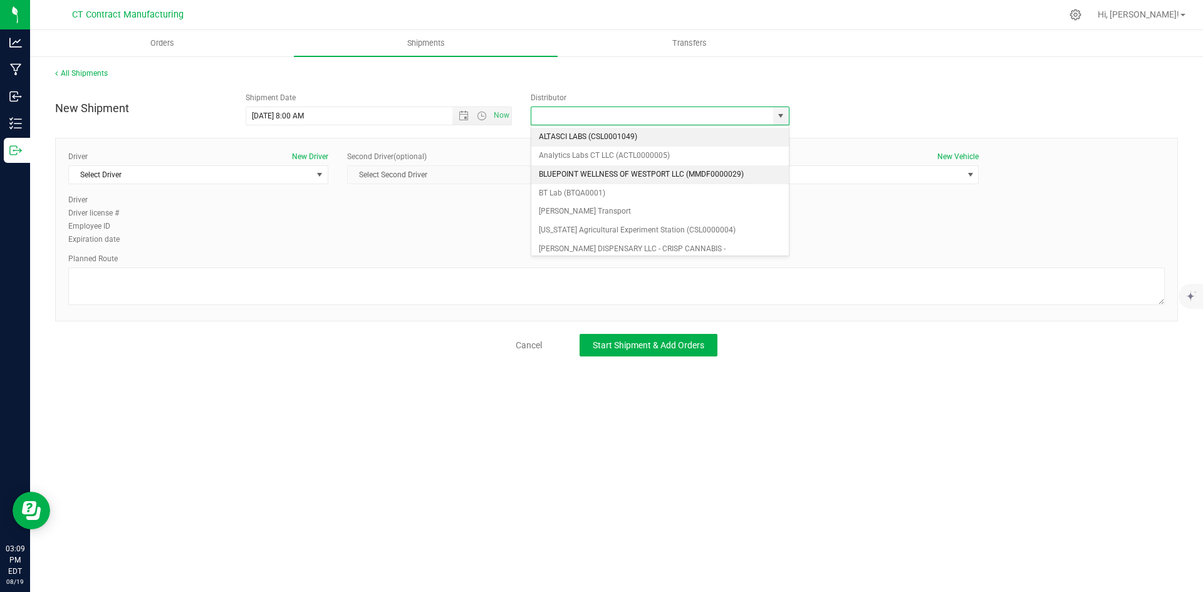
scroll to position [63, 0]
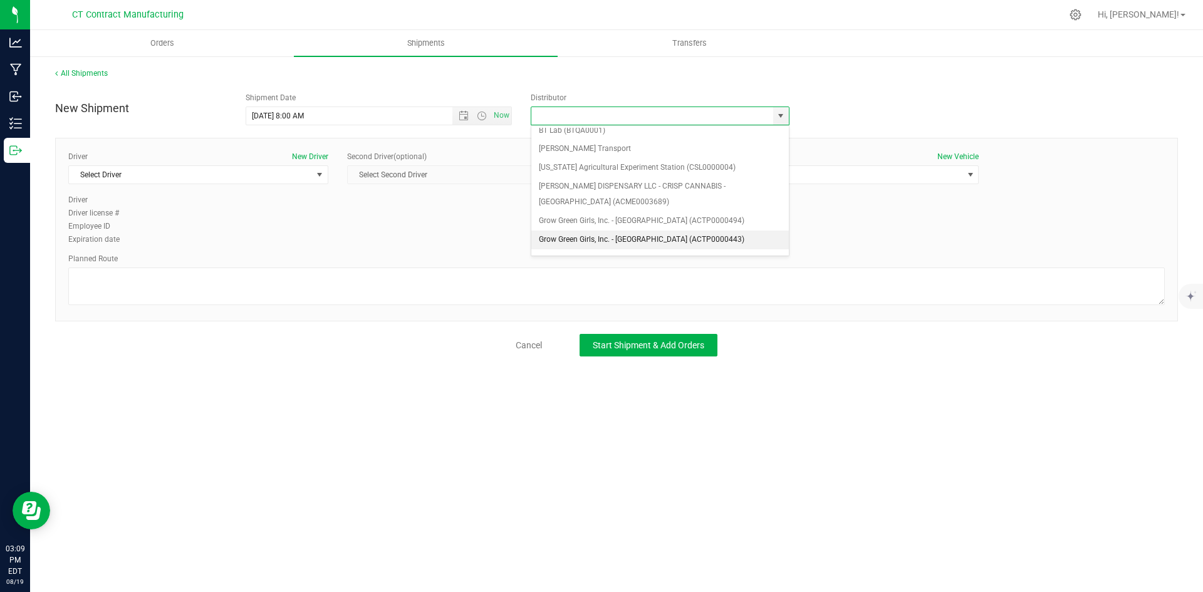
click at [686, 235] on li "Grow Green Girls, Inc. - [GEOGRAPHIC_DATA] (ACTP0000443)" at bounding box center [660, 240] width 258 height 19
type input "Grow Green Girls, Inc. - [GEOGRAPHIC_DATA] (ACTP0000443)"
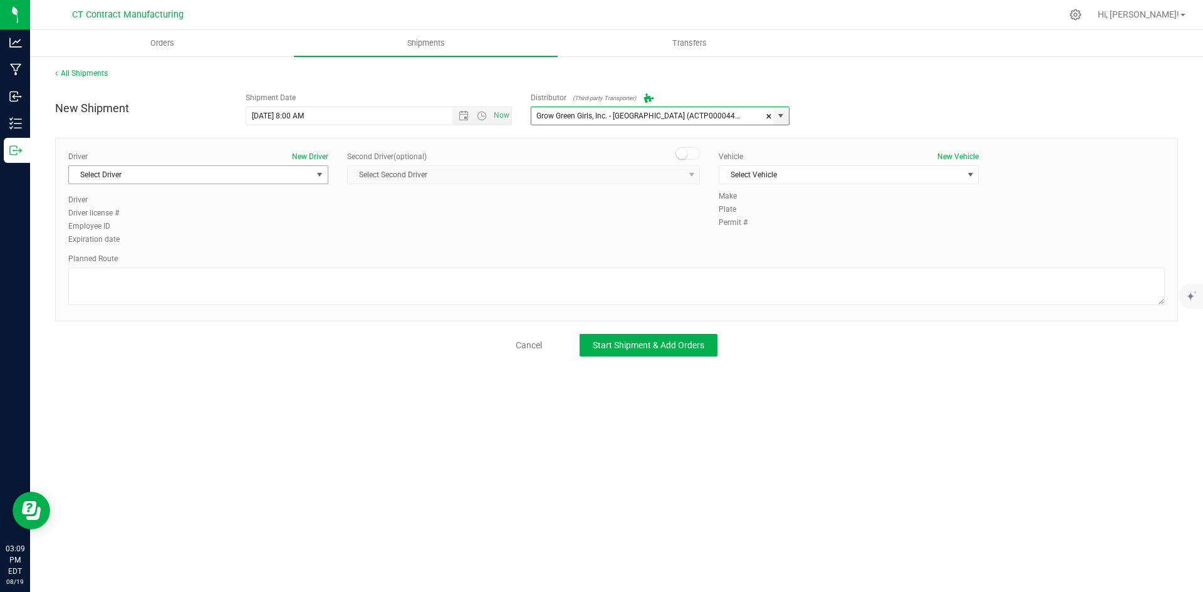
click at [318, 170] on span "select" at bounding box center [320, 175] width 10 height 10
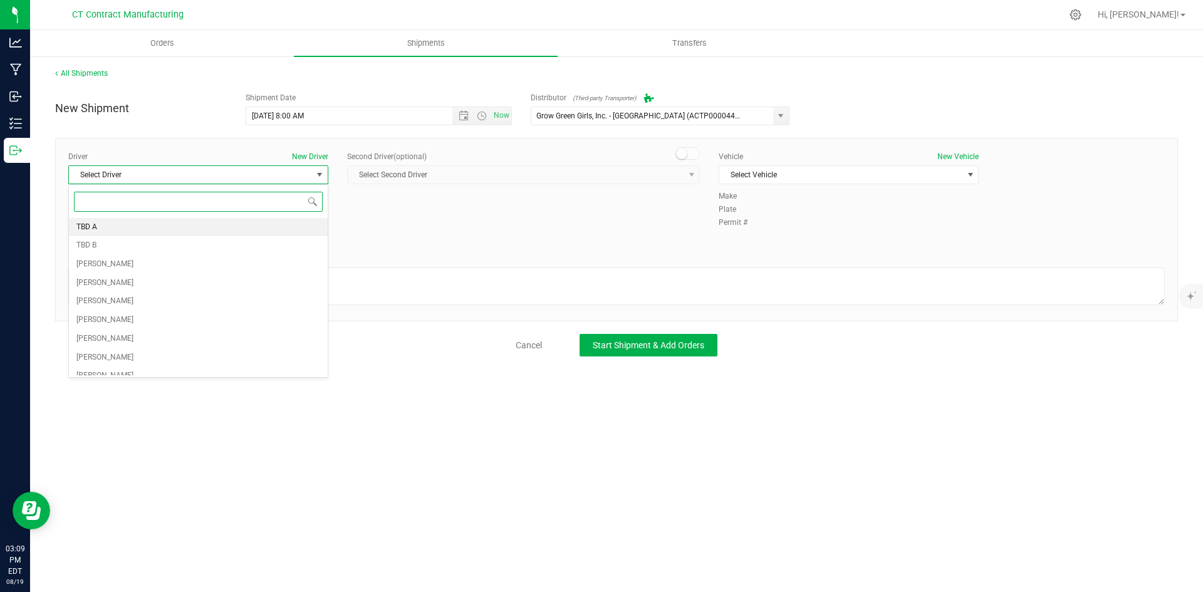
click at [283, 226] on li "TBD A" at bounding box center [198, 227] width 259 height 19
click at [690, 154] on span at bounding box center [688, 153] width 25 height 13
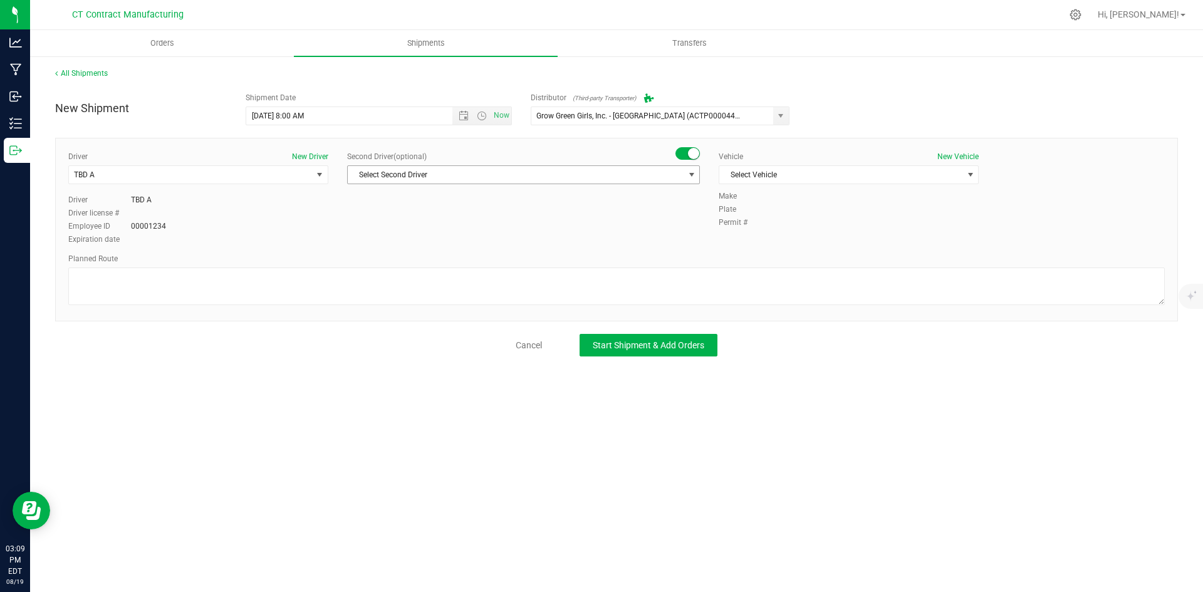
click at [687, 172] on span "select" at bounding box center [692, 175] width 10 height 10
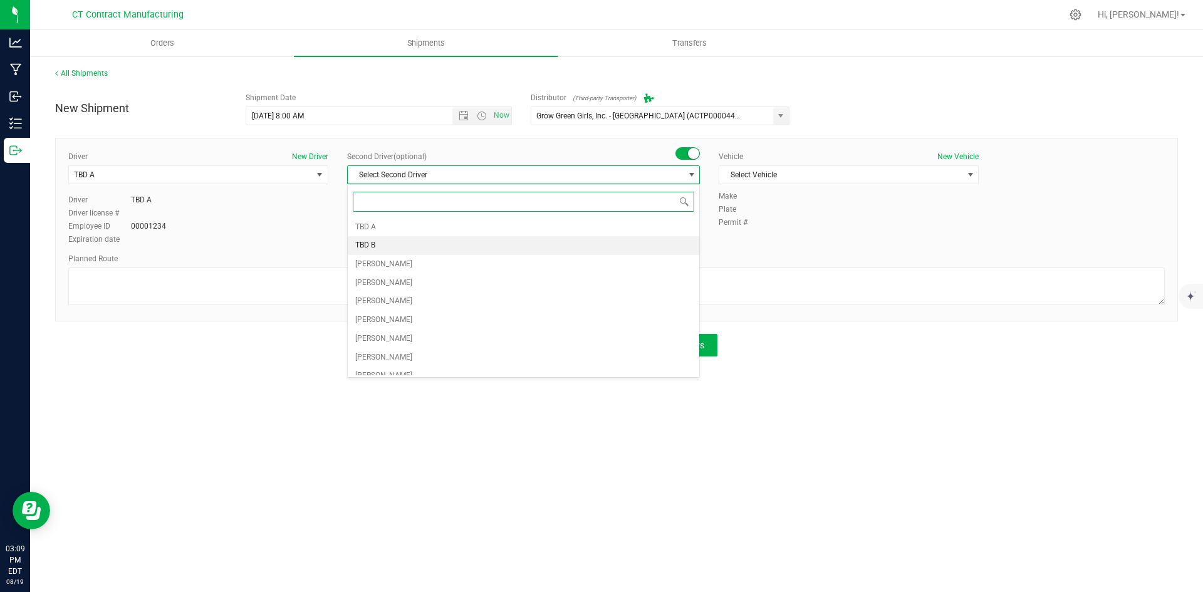
click at [439, 244] on li "TBD B" at bounding box center [524, 245] width 352 height 19
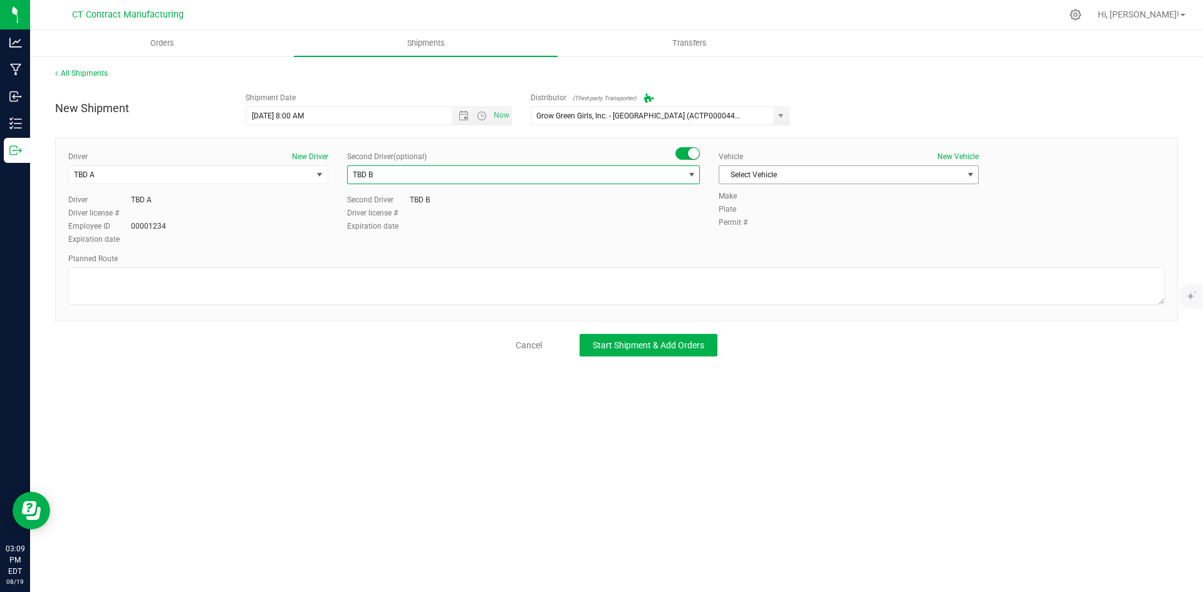
click at [763, 178] on span "Select Vehicle" at bounding box center [840, 175] width 243 height 18
click at [762, 211] on li "Ford Transit 250" at bounding box center [848, 215] width 259 height 19
click at [729, 281] on textarea at bounding box center [616, 287] width 1097 height 38
paste textarea "Randomized route via 3rd party transporter"
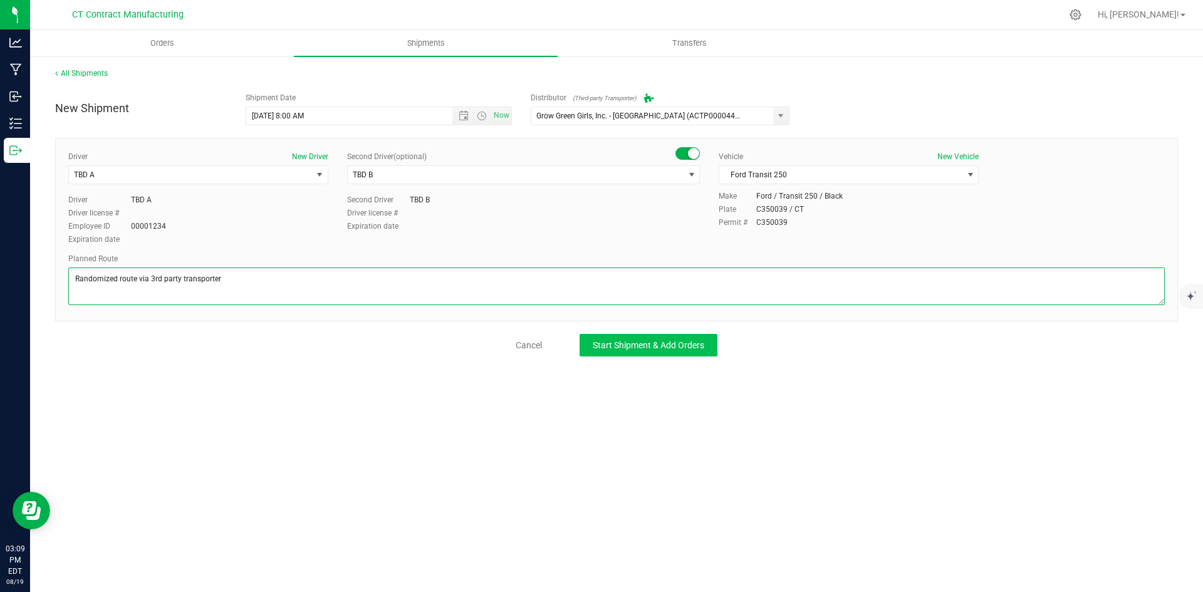
type textarea "Randomized route via 3rd party transporter"
click at [657, 342] on span "Start Shipment & Add Orders" at bounding box center [649, 345] width 112 height 10
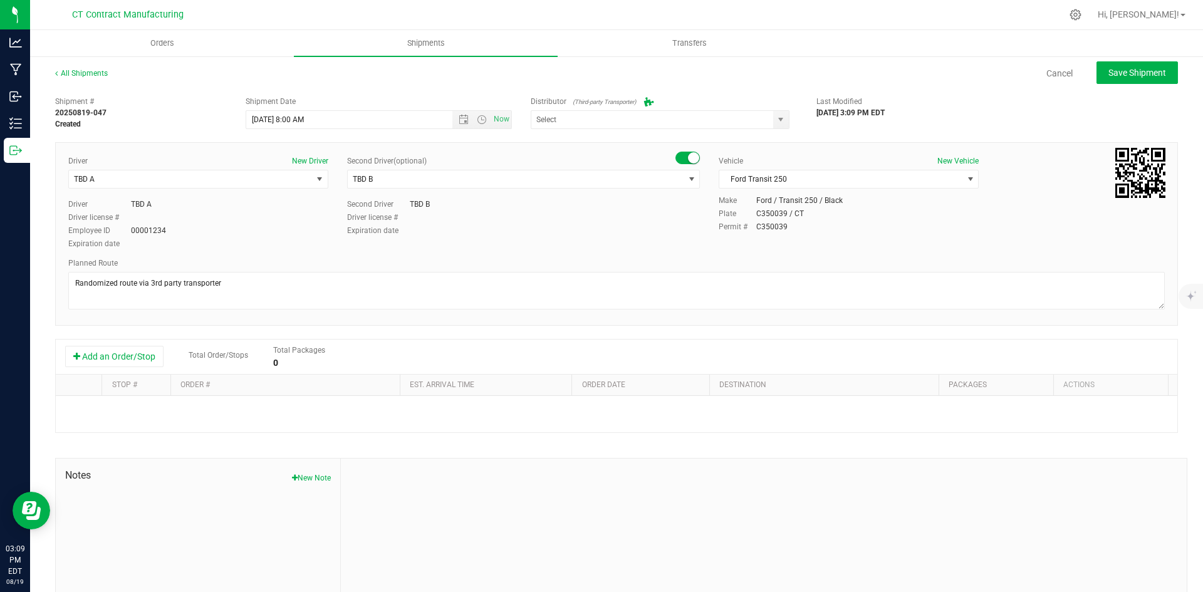
type input "Grow Green Girls, Inc. - [GEOGRAPHIC_DATA] (ACTP0000443)"
click at [106, 367] on button "Add an Order/Stop" at bounding box center [114, 356] width 98 height 21
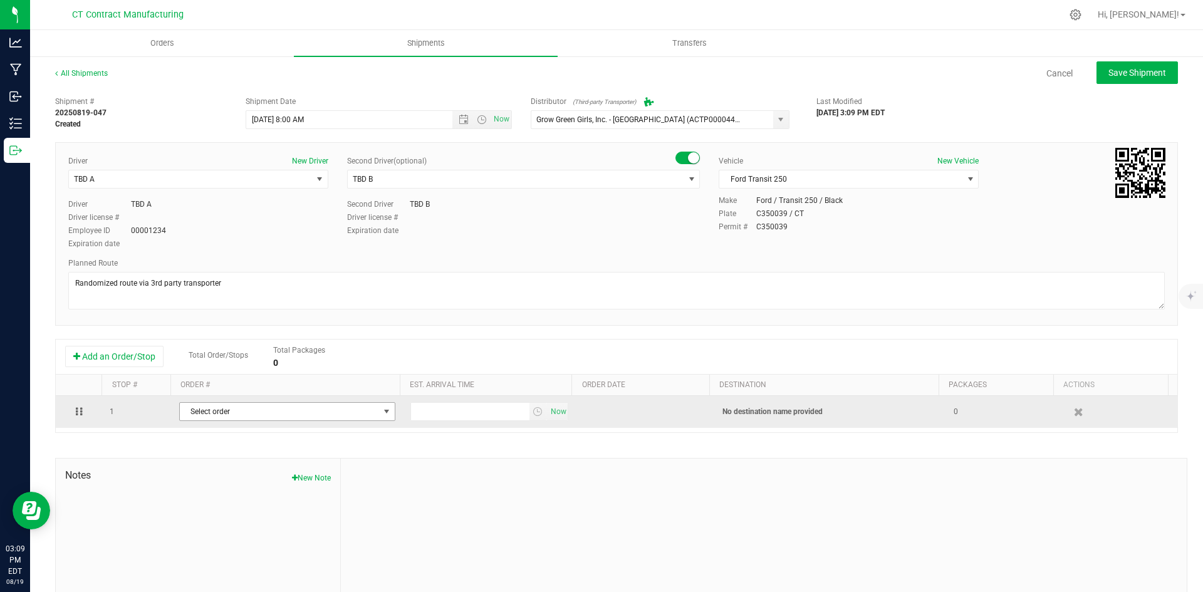
click at [243, 412] on span "Select order" at bounding box center [279, 412] width 199 height 18
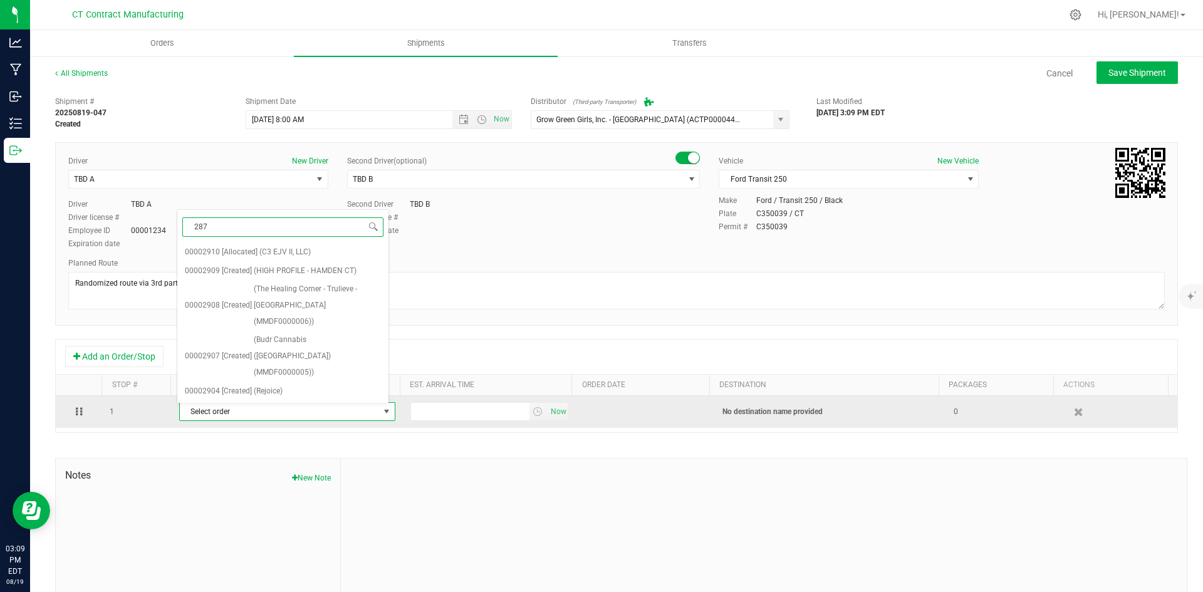
type input "2878"
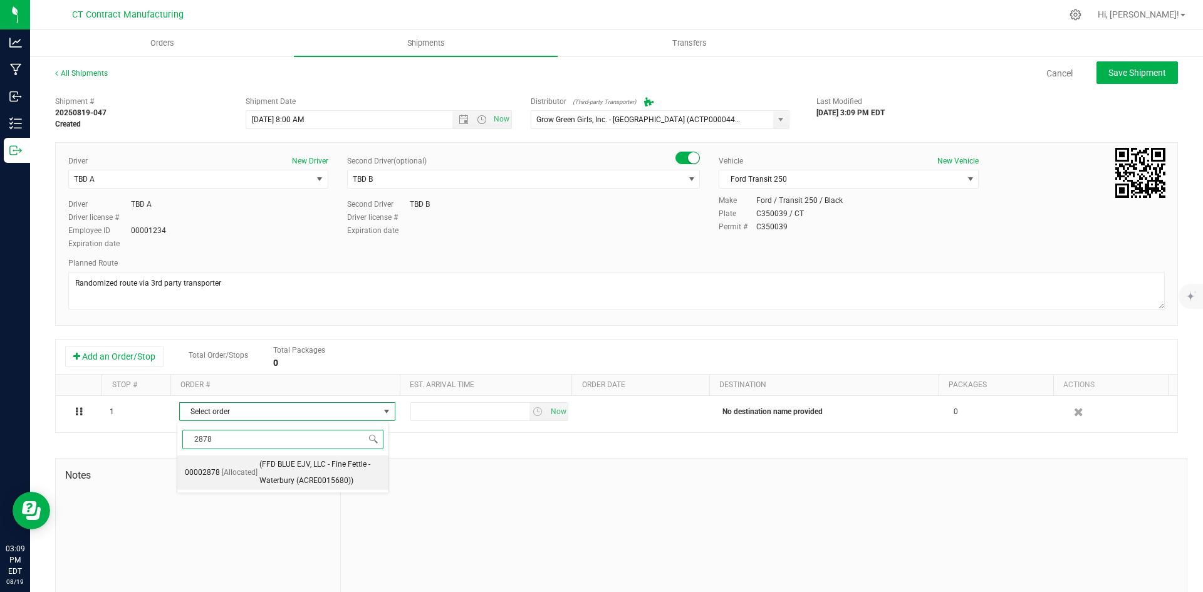
click at [326, 471] on span "(FFD BLUE EJV, LLC - Fine Fettle - Waterbury (ACRE0015680))" at bounding box center [320, 473] width 122 height 32
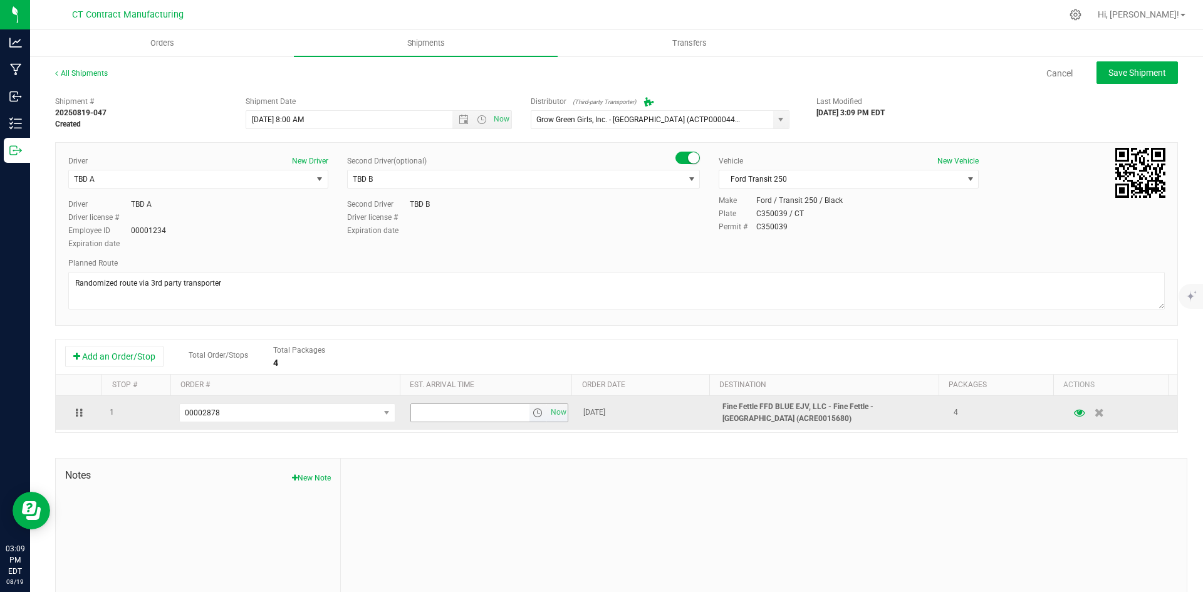
click at [533, 416] on span "select" at bounding box center [538, 413] width 10 height 10
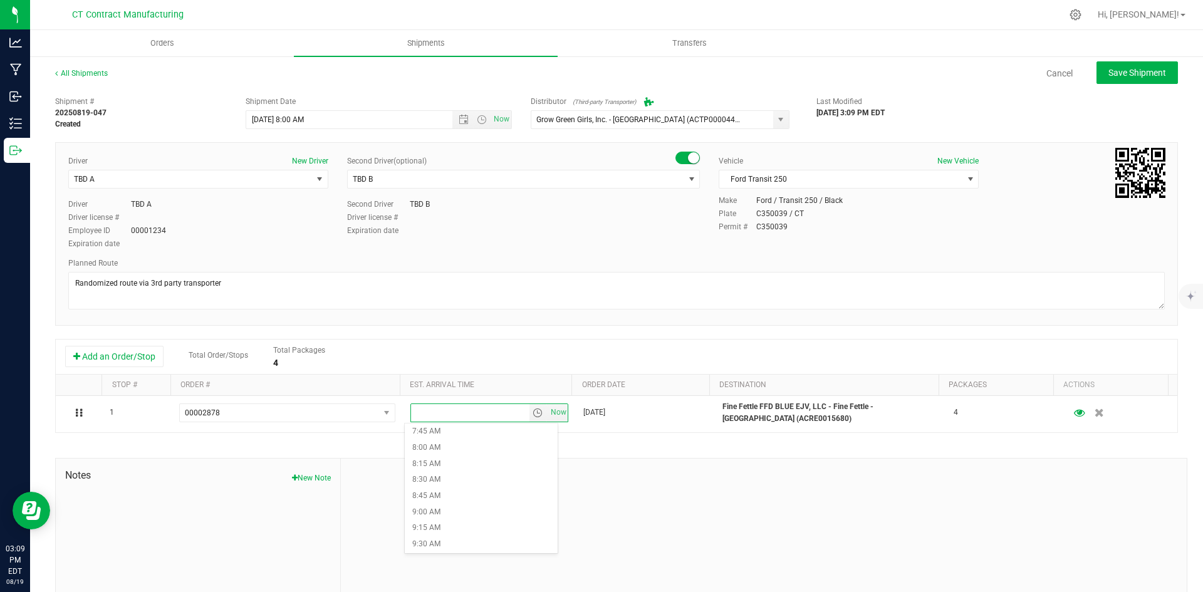
scroll to position [815, 0]
click at [441, 487] on li "1:30 PM" at bounding box center [481, 489] width 153 height 16
click at [1135, 55] on ul "Orders Shipments Transfers" at bounding box center [631, 43] width 1203 height 27
click at [1135, 63] on button "Save Shipment" at bounding box center [1137, 72] width 81 height 23
type input "8/20/2025 12:00 PM"
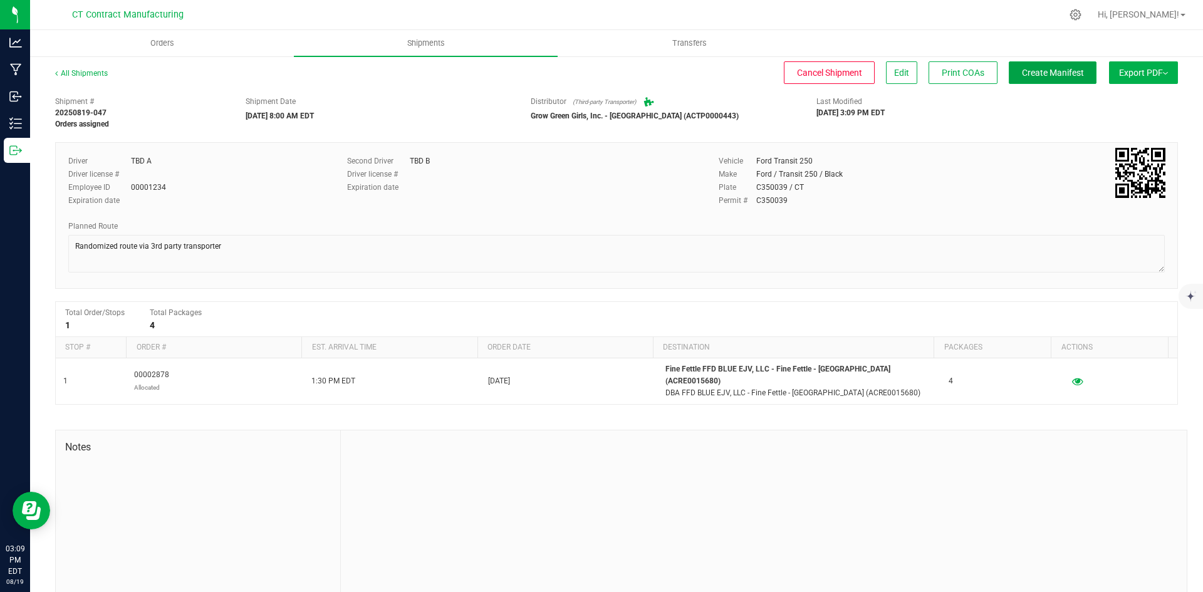
click at [1078, 68] on button "Create Manifest" at bounding box center [1053, 72] width 88 height 23
click at [71, 73] on link "All Shipments" at bounding box center [81, 73] width 53 height 9
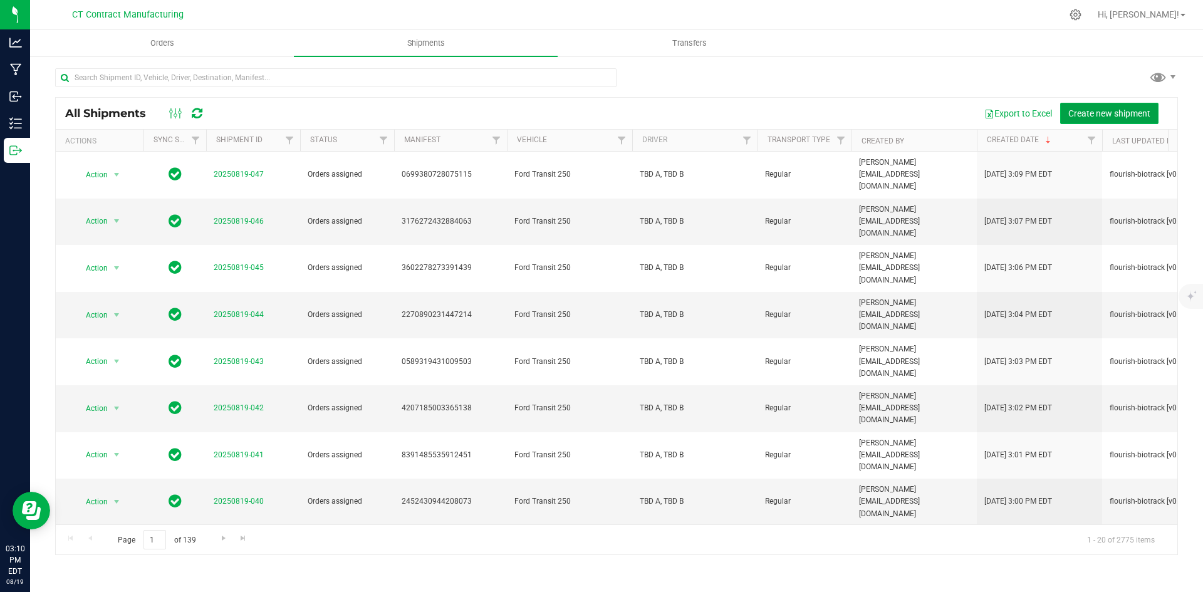
click at [1153, 117] on button "Create new shipment" at bounding box center [1109, 113] width 98 height 21
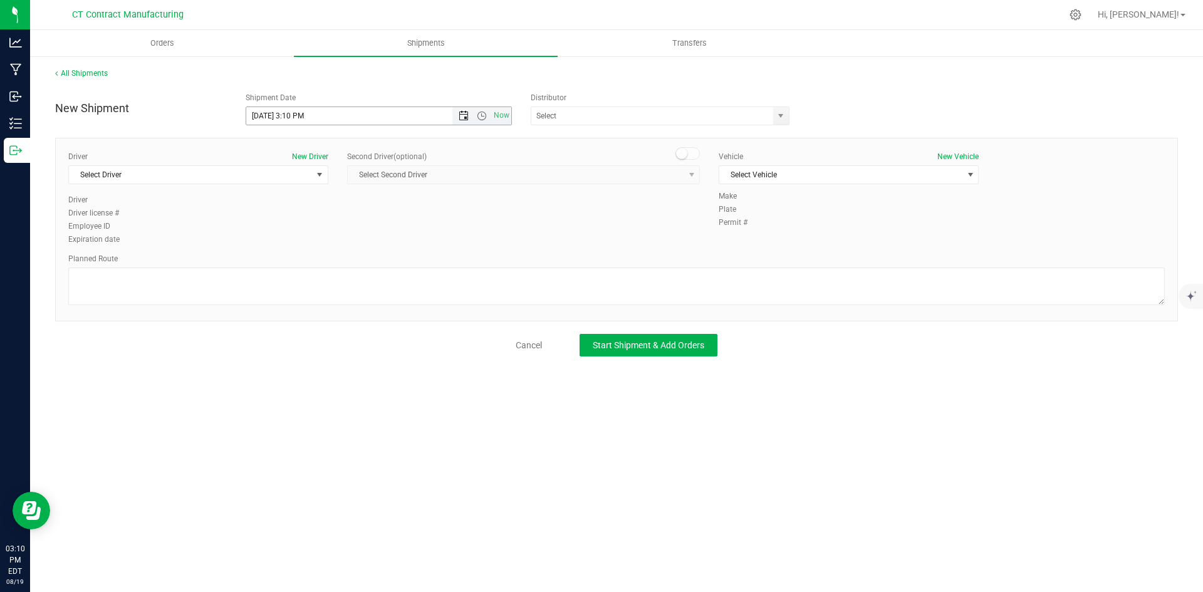
click at [466, 117] on span "Open the date view" at bounding box center [464, 116] width 10 height 10
click at [312, 237] on link "20" at bounding box center [312, 243] width 18 height 19
type input "8/20/2025 3:10 PM"
click at [786, 120] on span "select" at bounding box center [781, 116] width 16 height 18
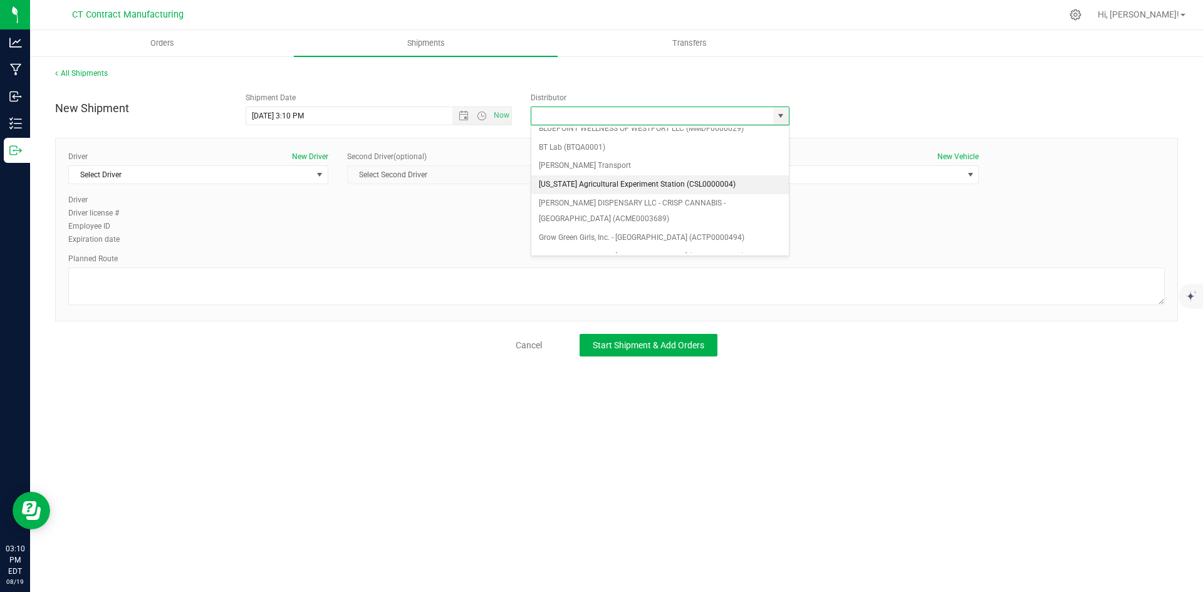
scroll to position [63, 0]
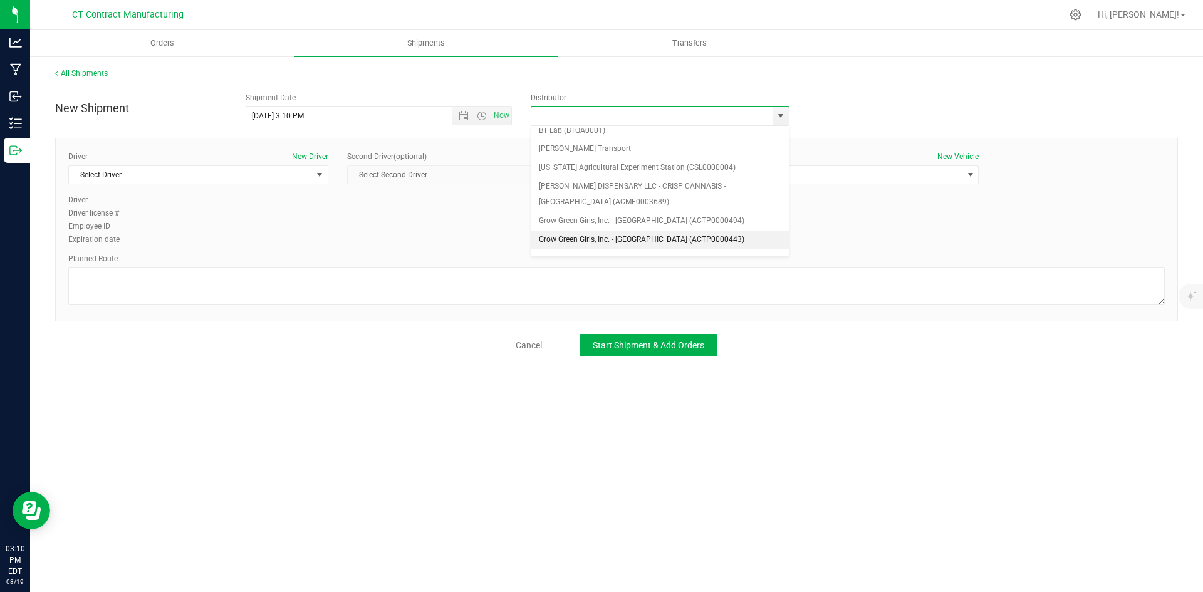
click at [654, 237] on li "Grow Green Girls, Inc. - [GEOGRAPHIC_DATA] (ACTP0000443)" at bounding box center [660, 240] width 258 height 19
type input "Grow Green Girls, Inc. - [GEOGRAPHIC_DATA] (ACTP0000443)"
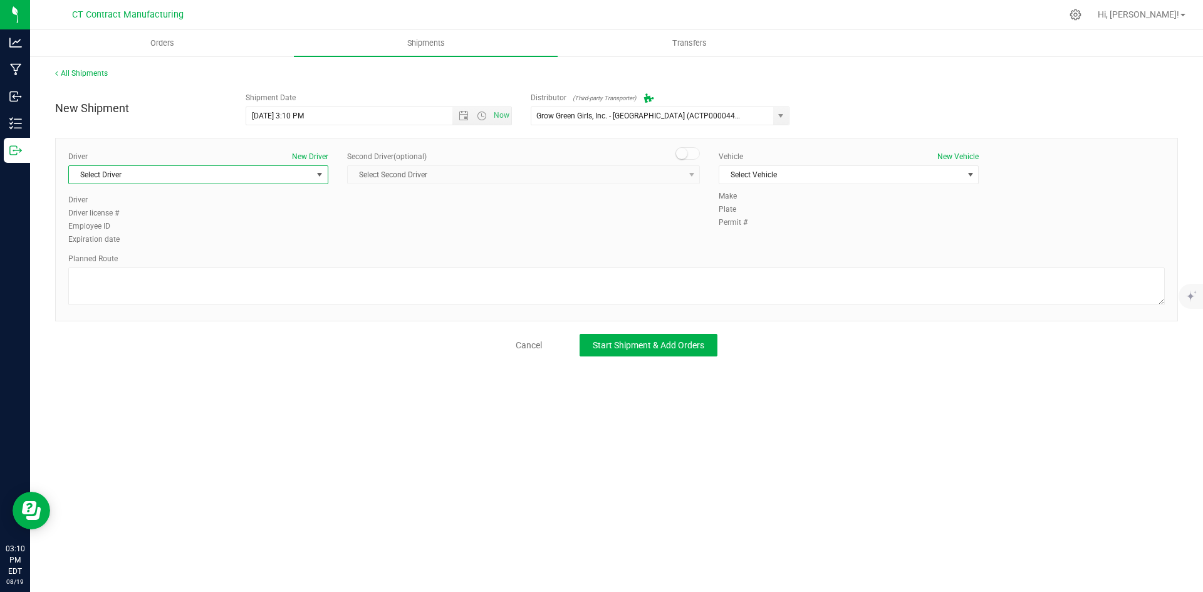
click at [257, 172] on span "Select Driver" at bounding box center [190, 175] width 243 height 18
click at [118, 230] on li "TBD A" at bounding box center [198, 227] width 259 height 19
drag, startPoint x: 689, startPoint y: 147, endPoint x: 689, endPoint y: 164, distance: 16.9
click at [689, 149] on span at bounding box center [688, 153] width 25 height 13
click at [689, 169] on span "select" at bounding box center [692, 175] width 16 height 18
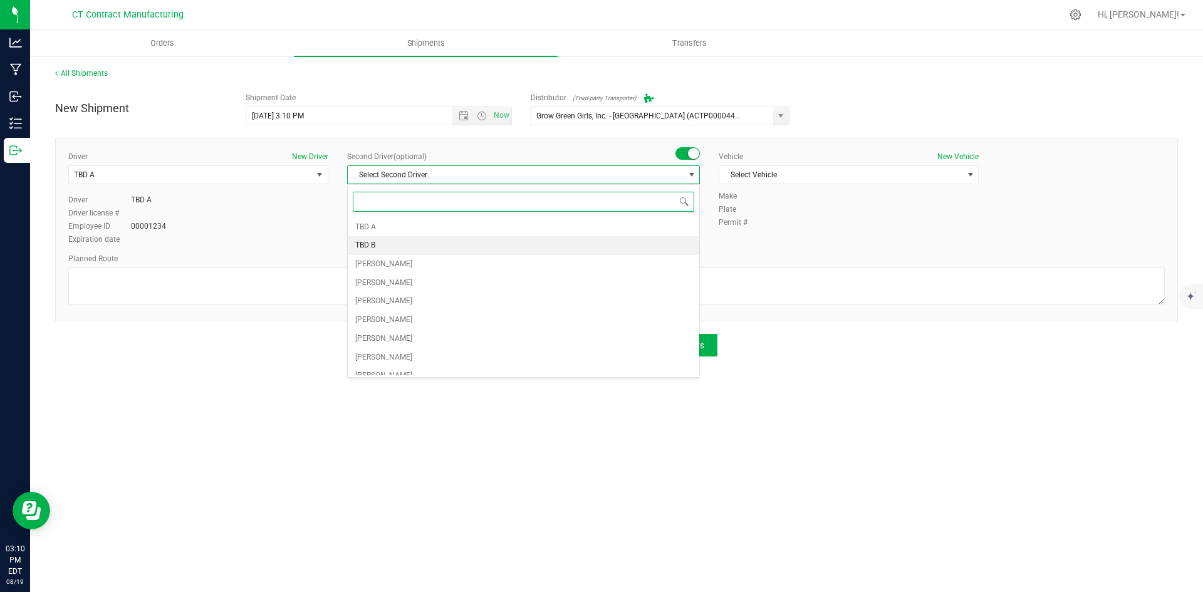
click at [425, 245] on li "TBD B" at bounding box center [524, 245] width 352 height 19
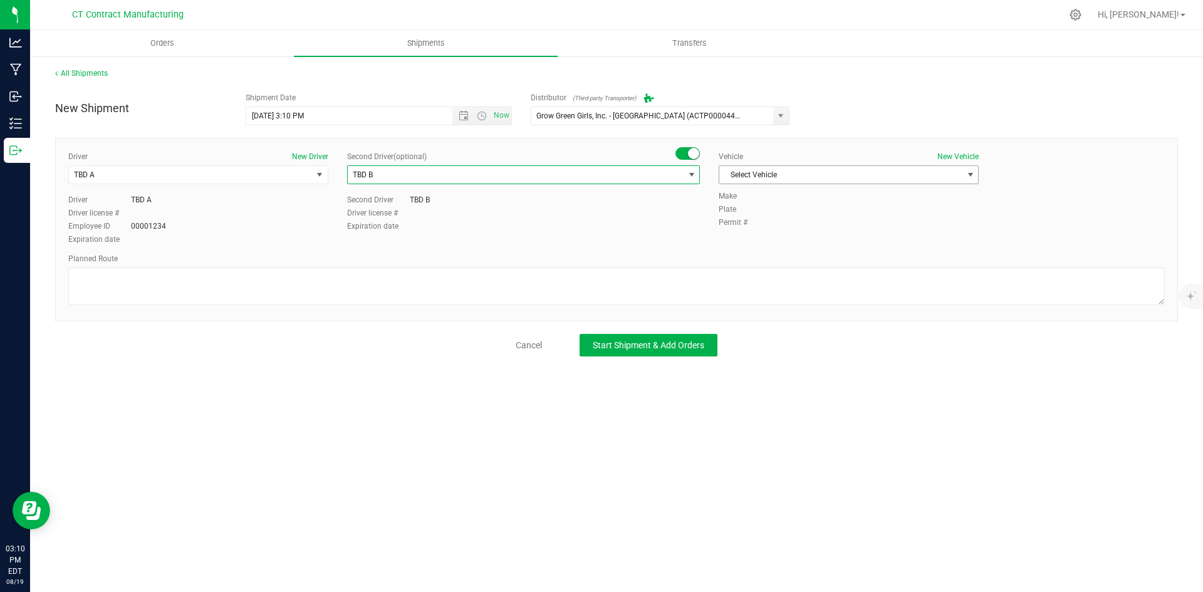
click at [767, 175] on span "Select Vehicle" at bounding box center [840, 175] width 243 height 18
click at [765, 212] on li "Ford Transit 250" at bounding box center [848, 215] width 259 height 19
click at [526, 279] on textarea at bounding box center [616, 287] width 1097 height 38
paste textarea "Randomized route via 3rd party transporter"
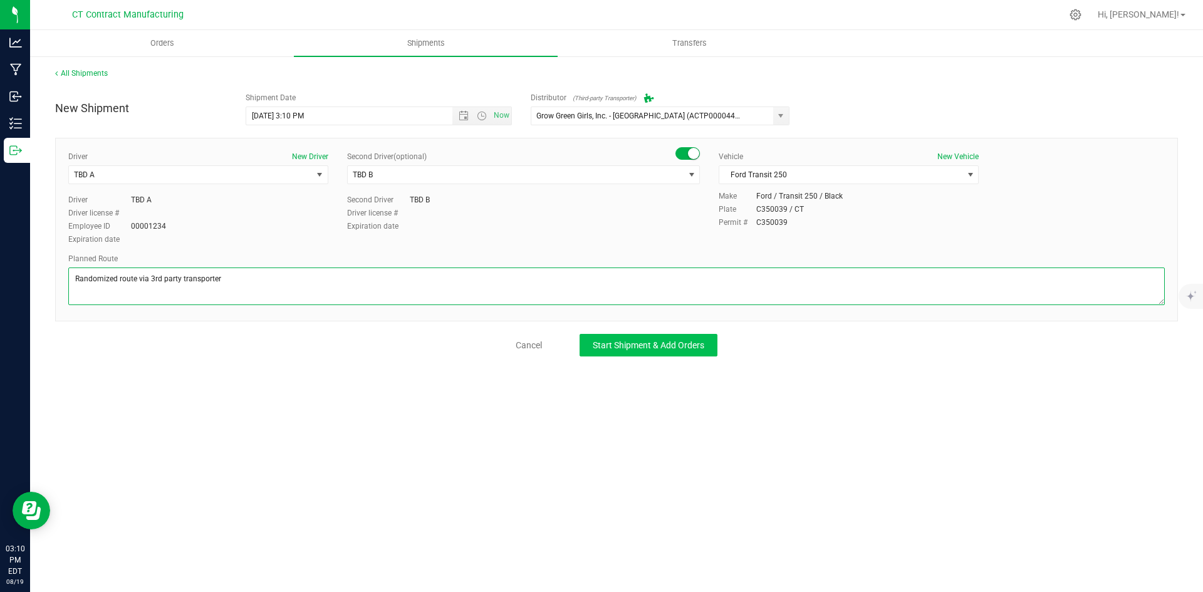
type textarea "Randomized route via 3rd party transporter"
click at [664, 342] on span "Start Shipment & Add Orders" at bounding box center [649, 345] width 112 height 10
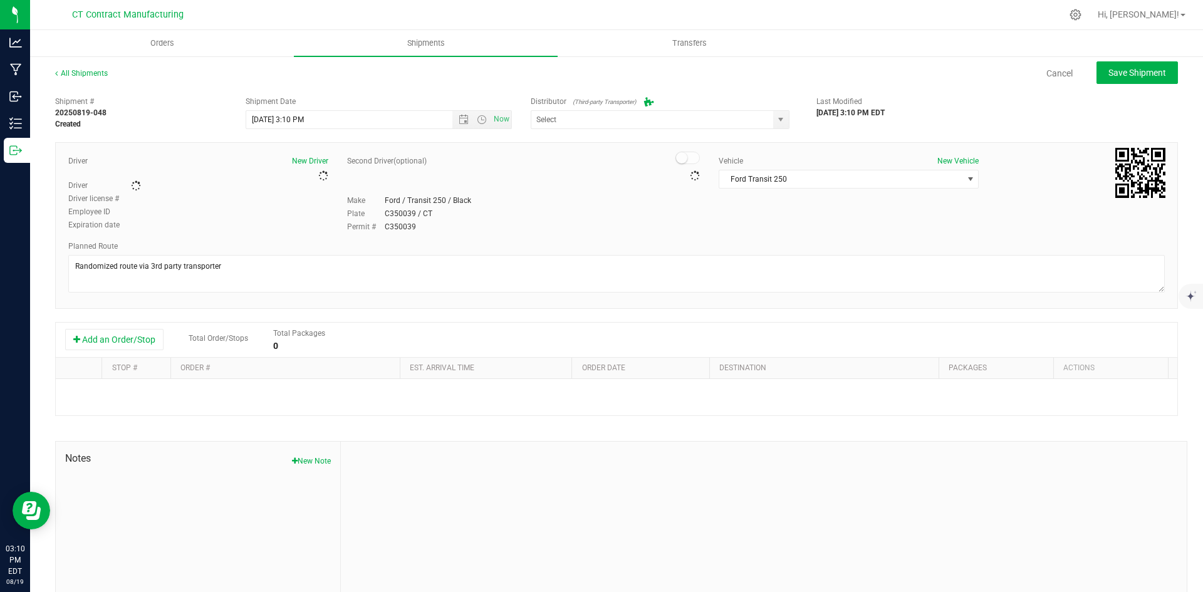
type input "Grow Green Girls, Inc. - [GEOGRAPHIC_DATA] (ACTP0000443)"
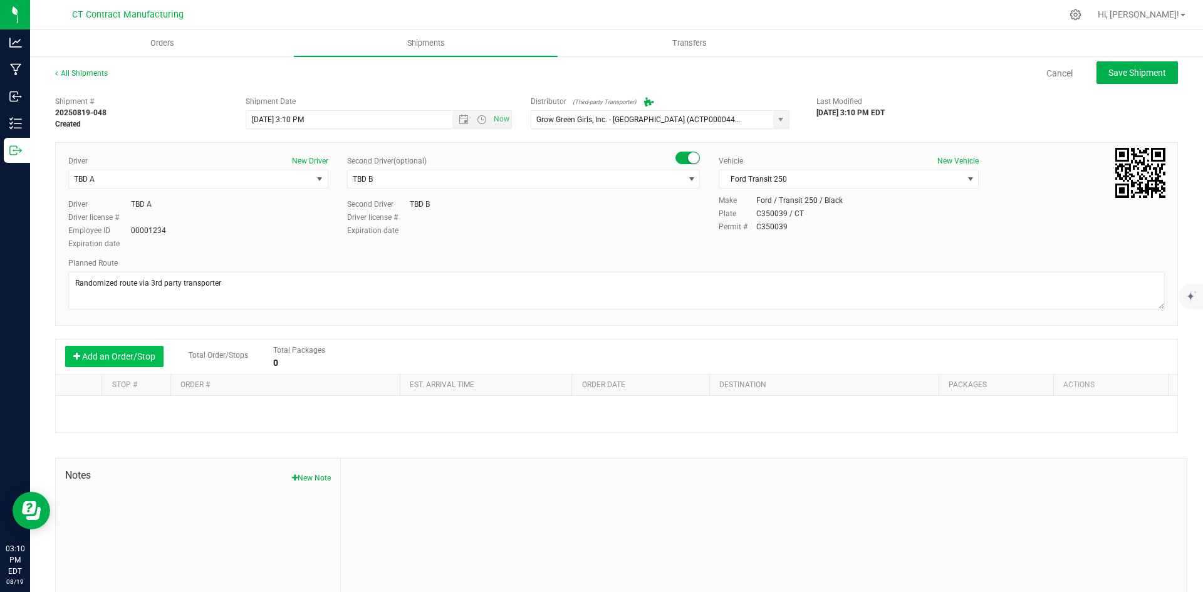
click at [100, 362] on button "Add an Order/Stop" at bounding box center [114, 356] width 98 height 21
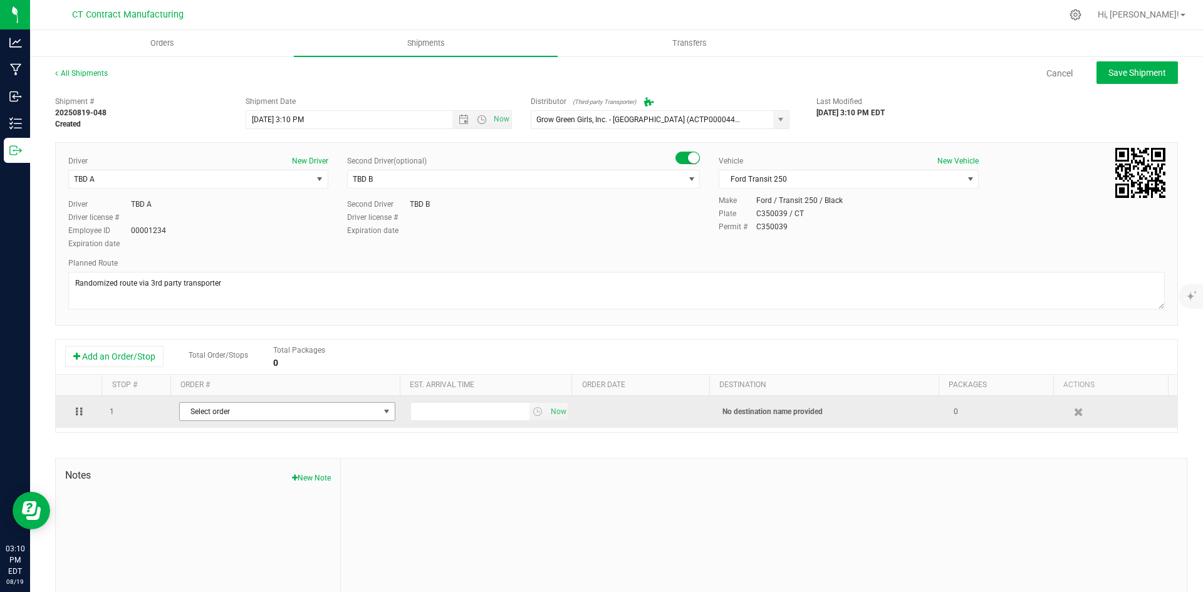
click at [245, 410] on span "Select order" at bounding box center [279, 412] width 199 height 18
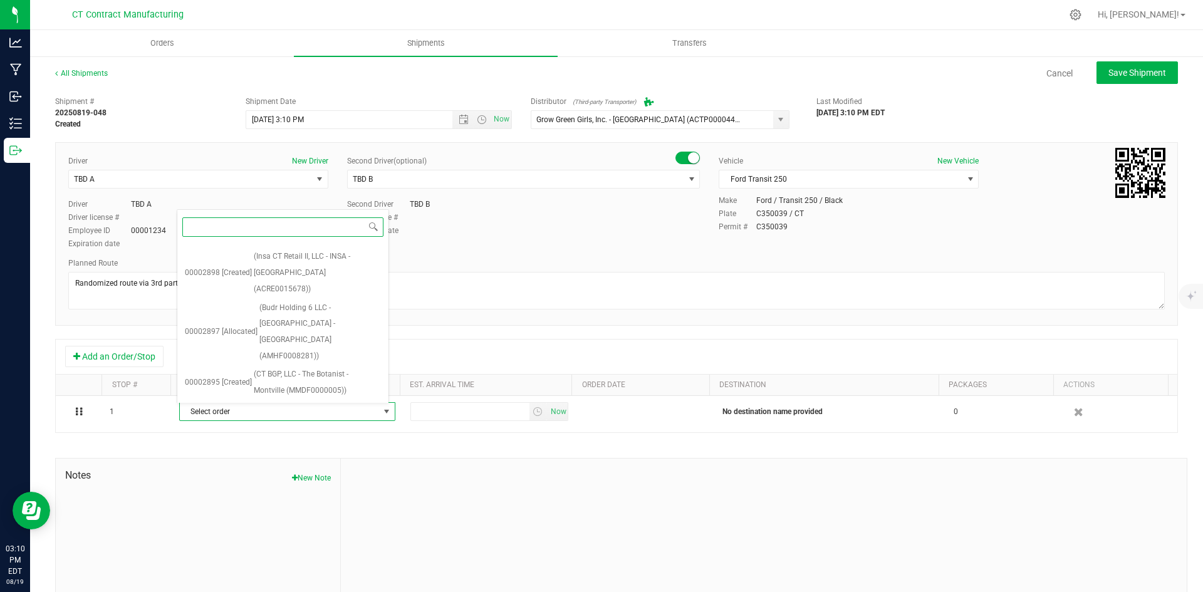
scroll to position [376, 0]
click at [314, 227] on input at bounding box center [282, 226] width 201 height 19
type input "2888"
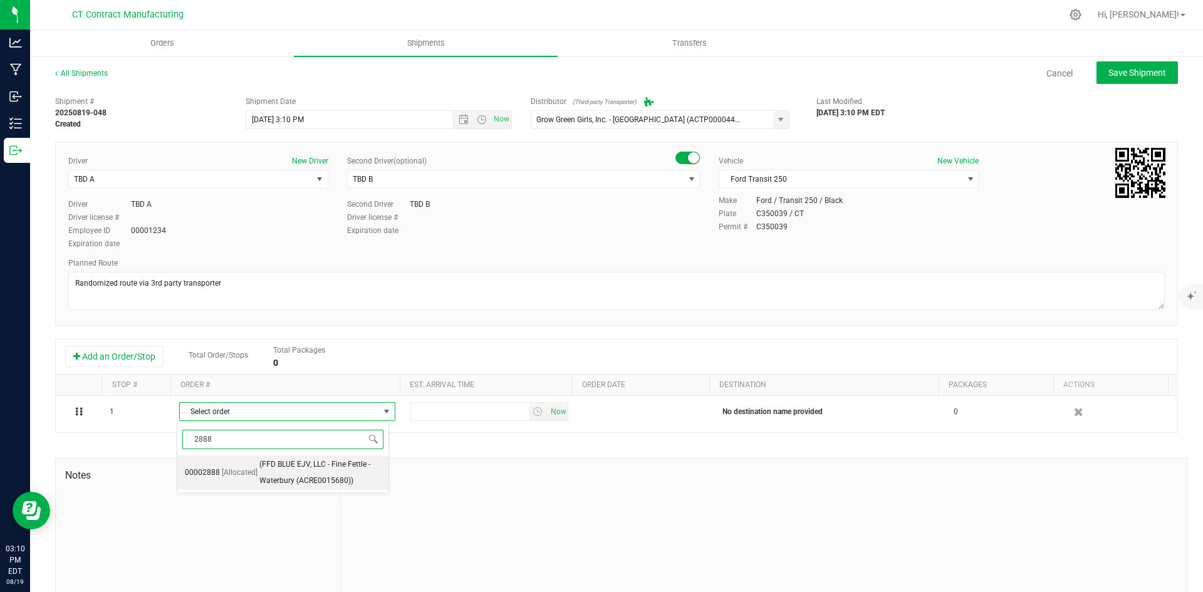
click at [239, 469] on span "[Allocated]" at bounding box center [240, 473] width 36 height 16
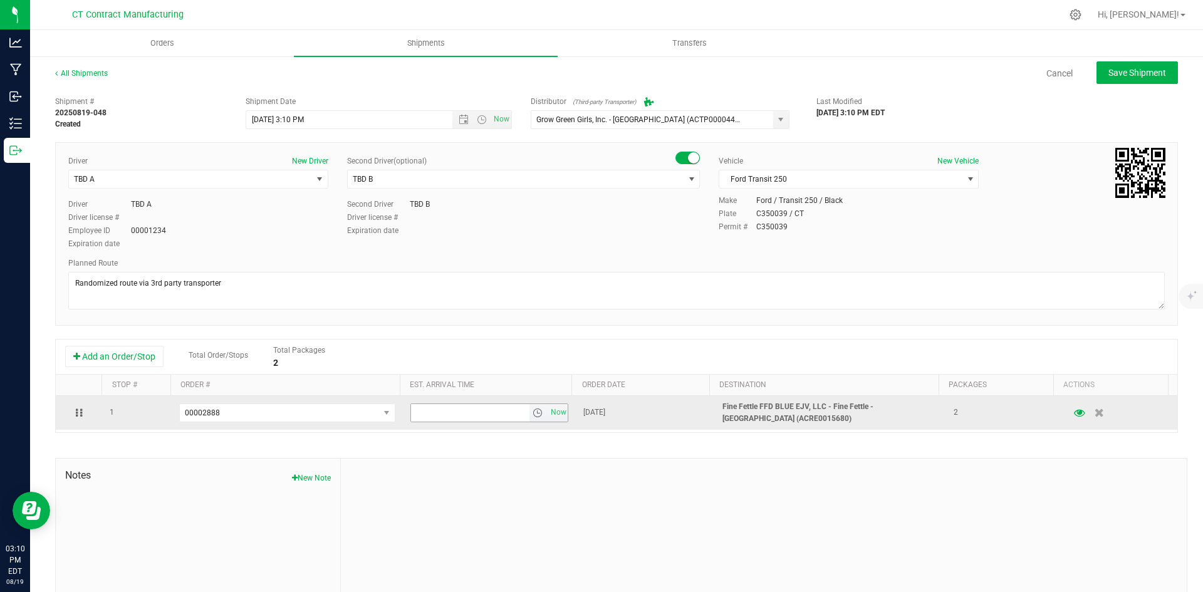
click at [530, 407] on span "select" at bounding box center [539, 413] width 18 height 18
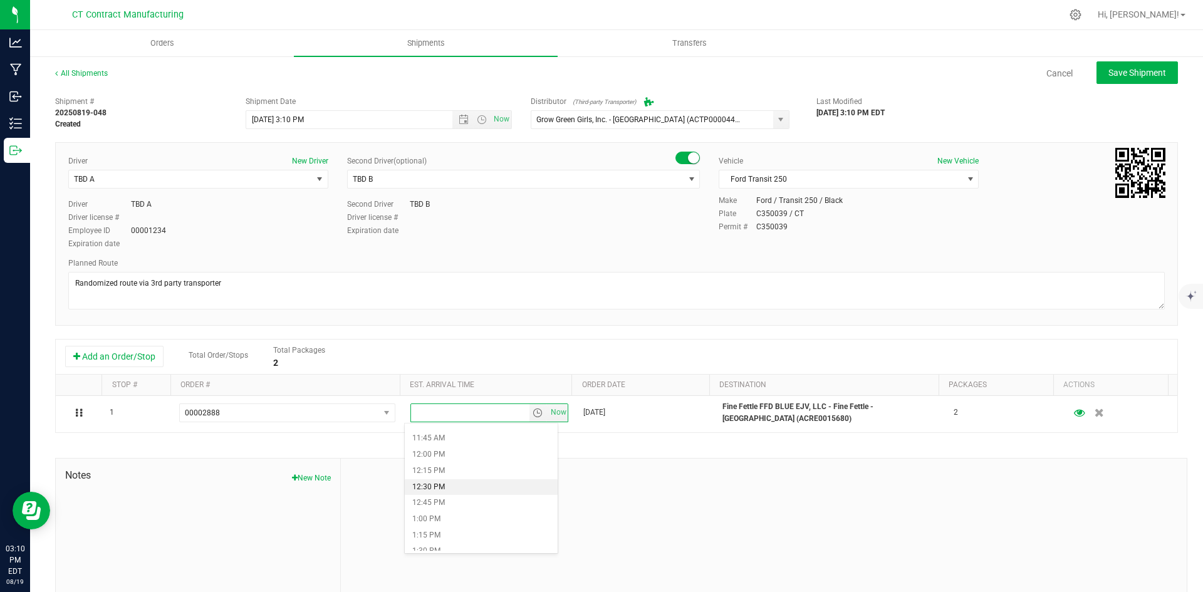
scroll to position [815, 0]
click at [462, 485] on li "1:30 PM" at bounding box center [481, 489] width 153 height 16
click at [1111, 75] on span "Save Shipment" at bounding box center [1138, 73] width 58 height 10
type input "8/20/2025 7:10 PM"
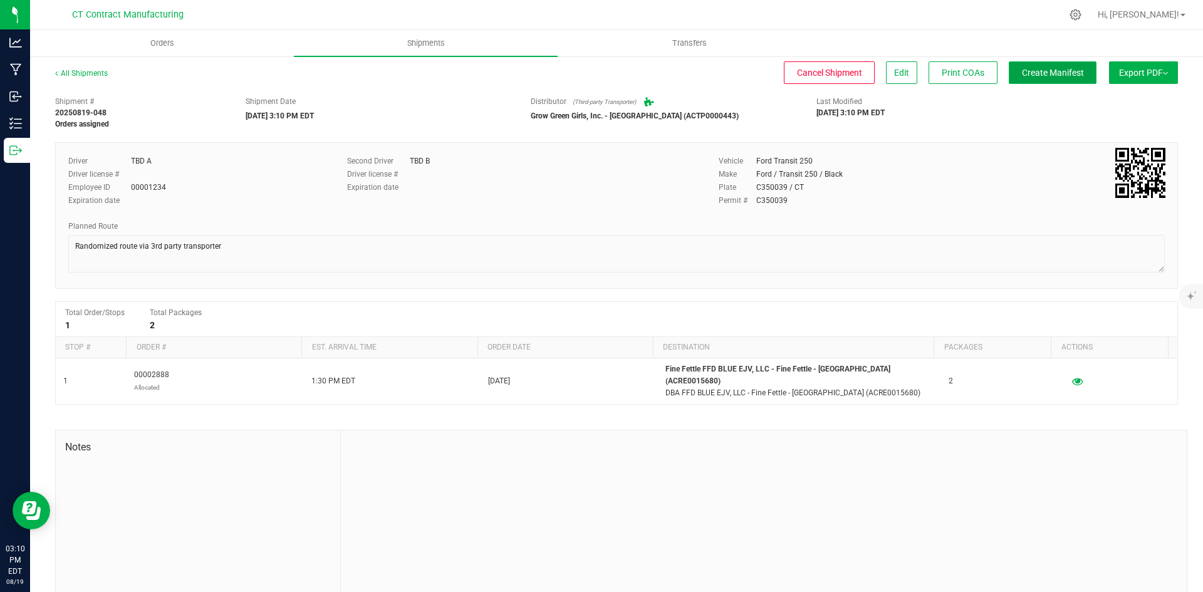
click at [1035, 80] on button "Create Manifest" at bounding box center [1053, 72] width 88 height 23
click at [86, 72] on link "All Shipments" at bounding box center [81, 73] width 53 height 9
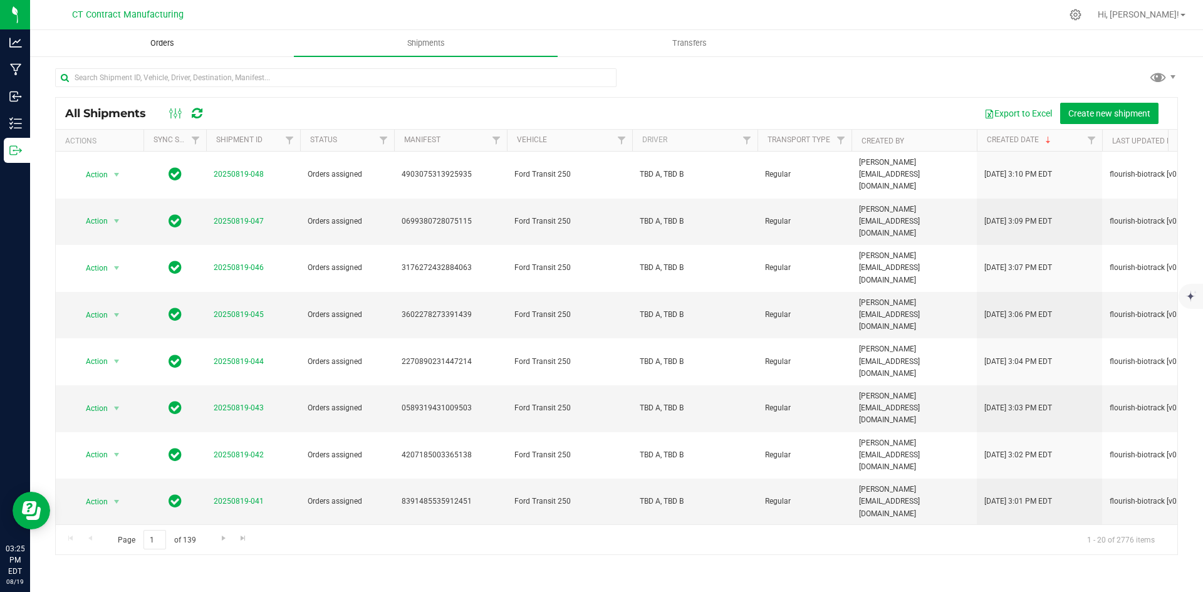
click at [164, 44] on span "Orders" at bounding box center [162, 43] width 58 height 11
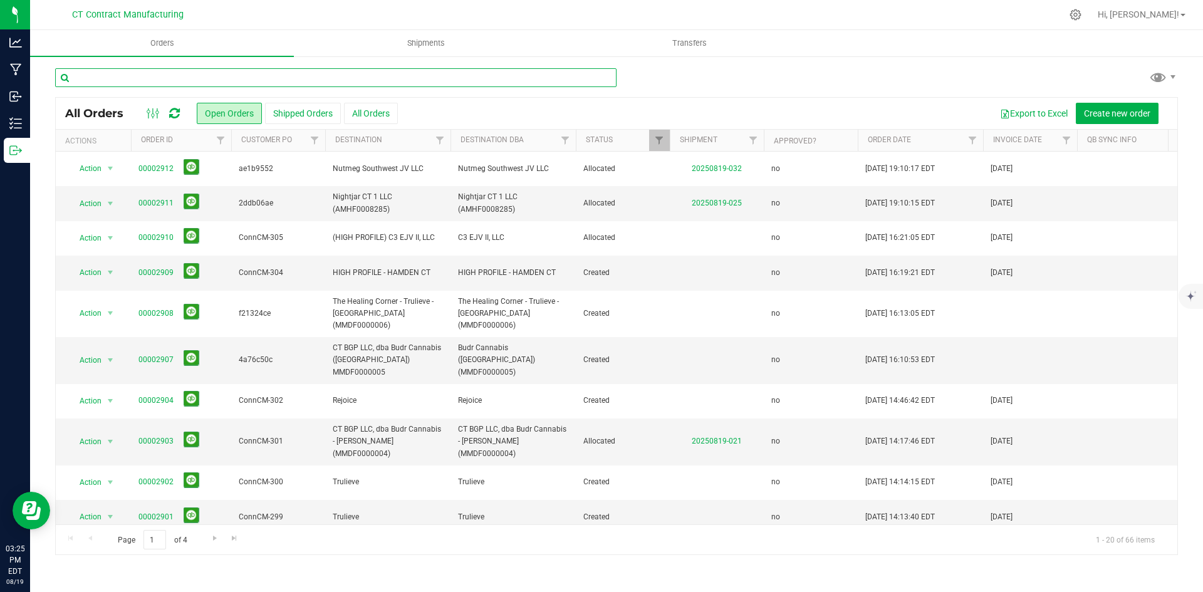
click at [218, 80] on input "text" at bounding box center [336, 77] width 562 height 19
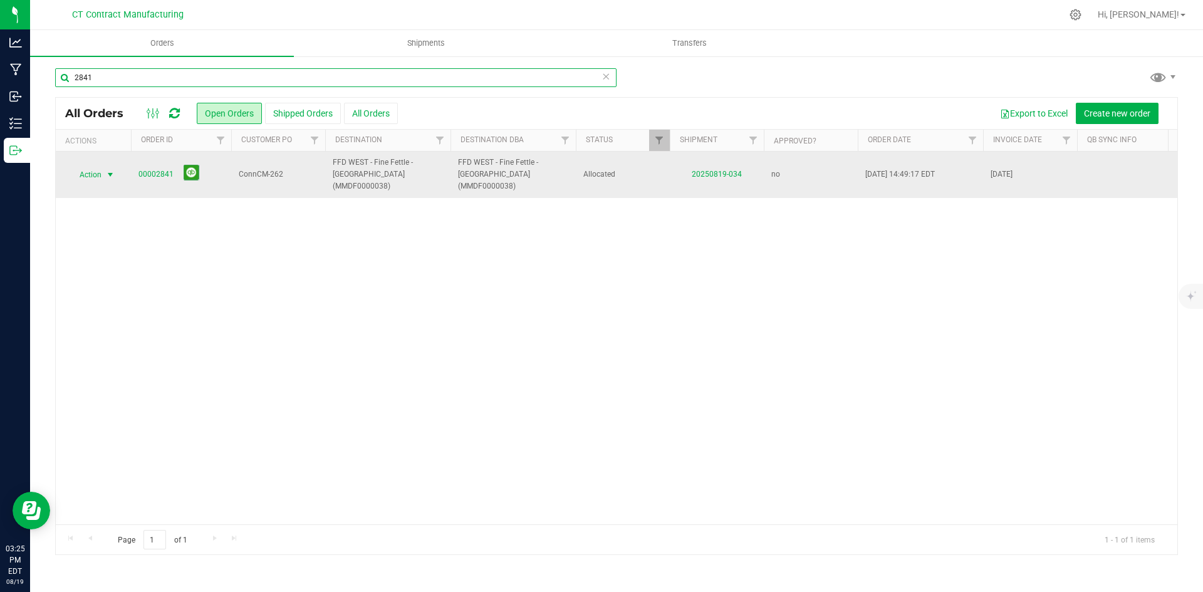
type input "2841"
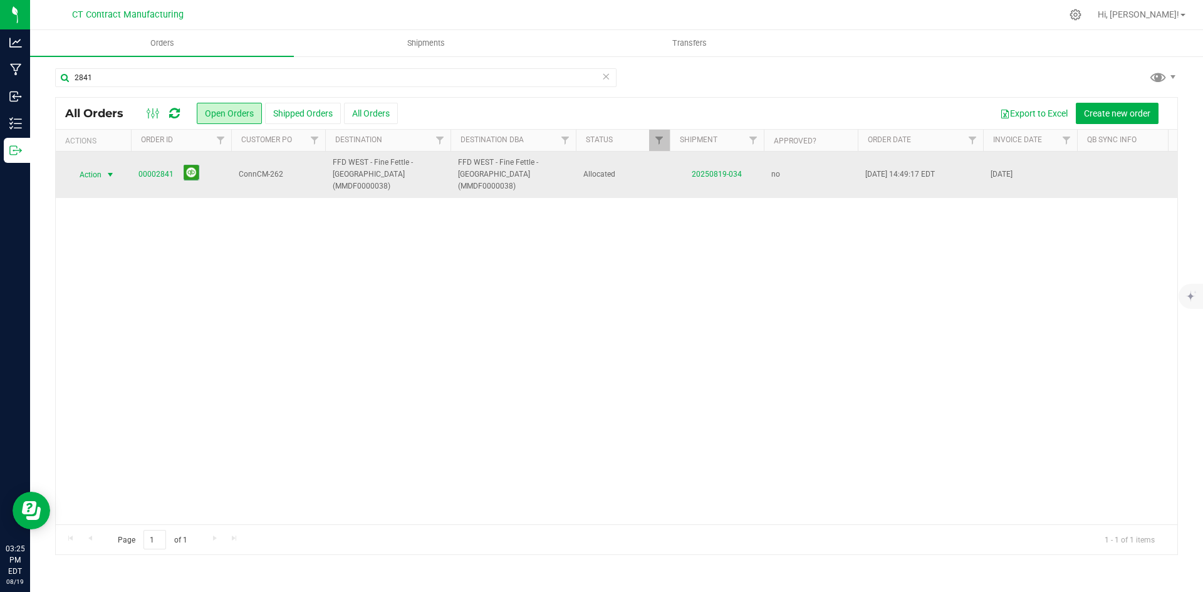
click at [110, 170] on span "select" at bounding box center [110, 175] width 10 height 10
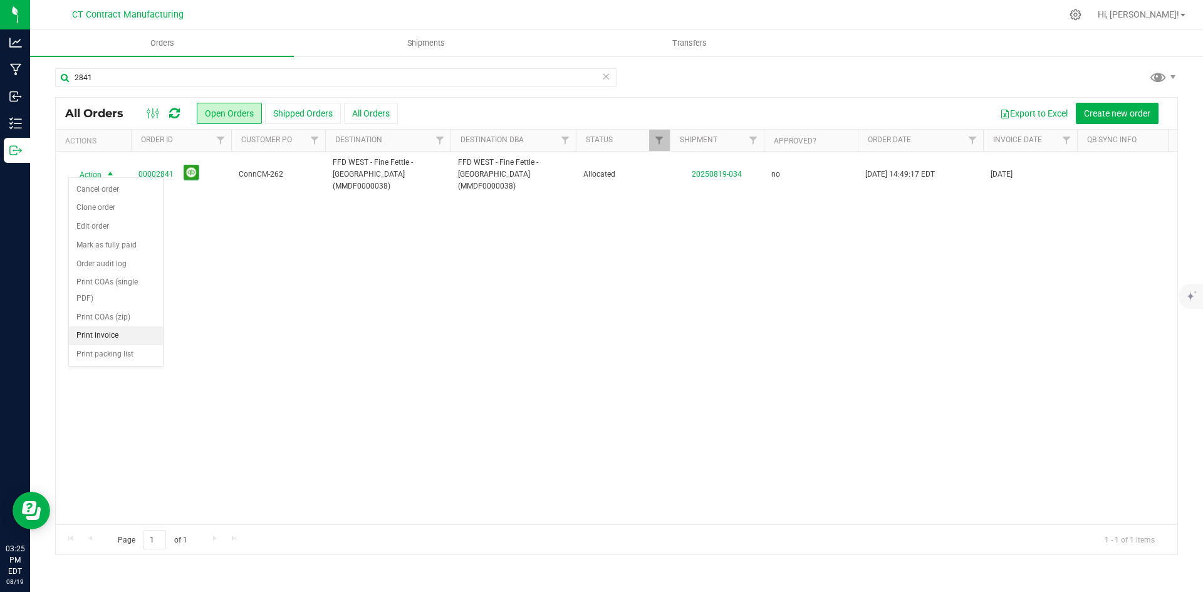
click at [106, 337] on li "Print invoice" at bounding box center [116, 335] width 94 height 19
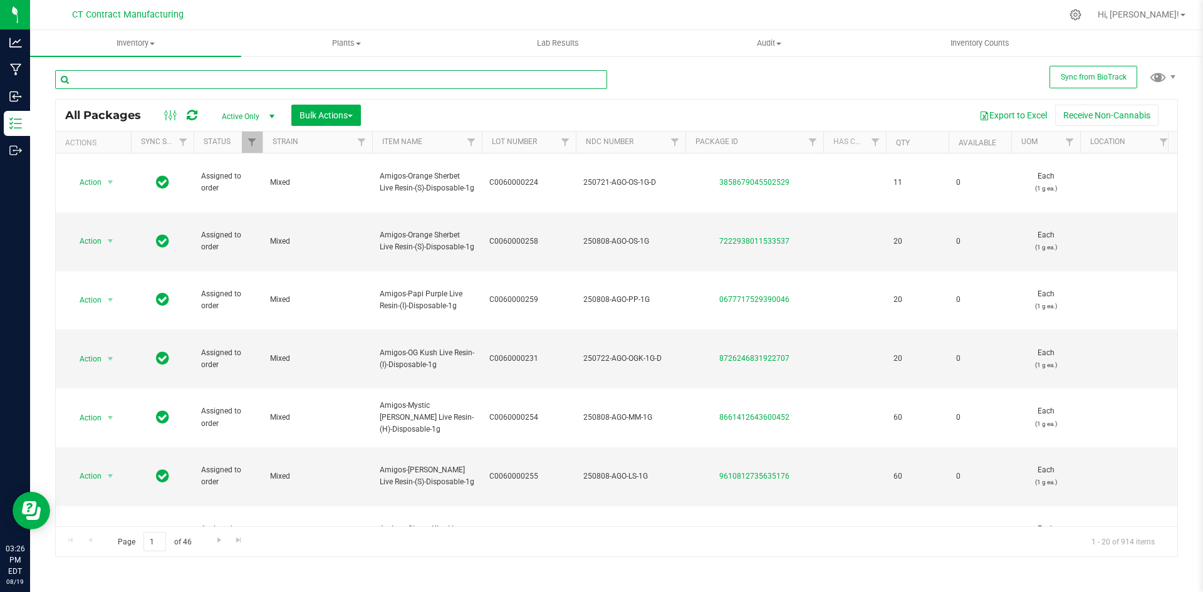
click at [179, 78] on input "text" at bounding box center [331, 79] width 552 height 19
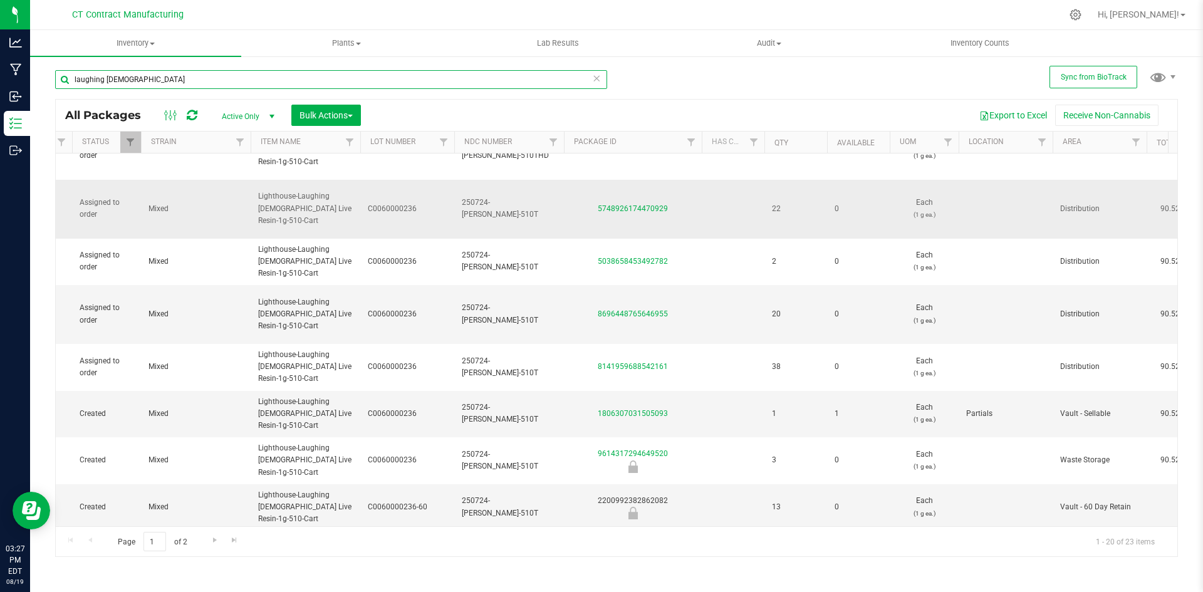
scroll to position [0, 122]
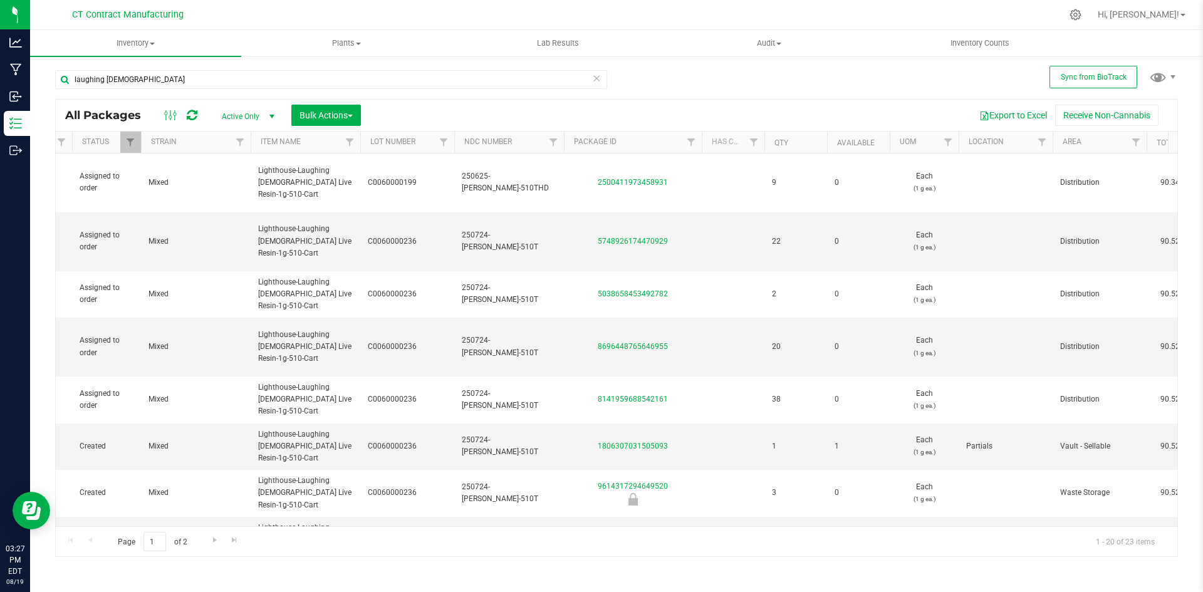
click at [199, 68] on div "laughing [DEMOGRAPHIC_DATA]" at bounding box center [336, 79] width 562 height 40
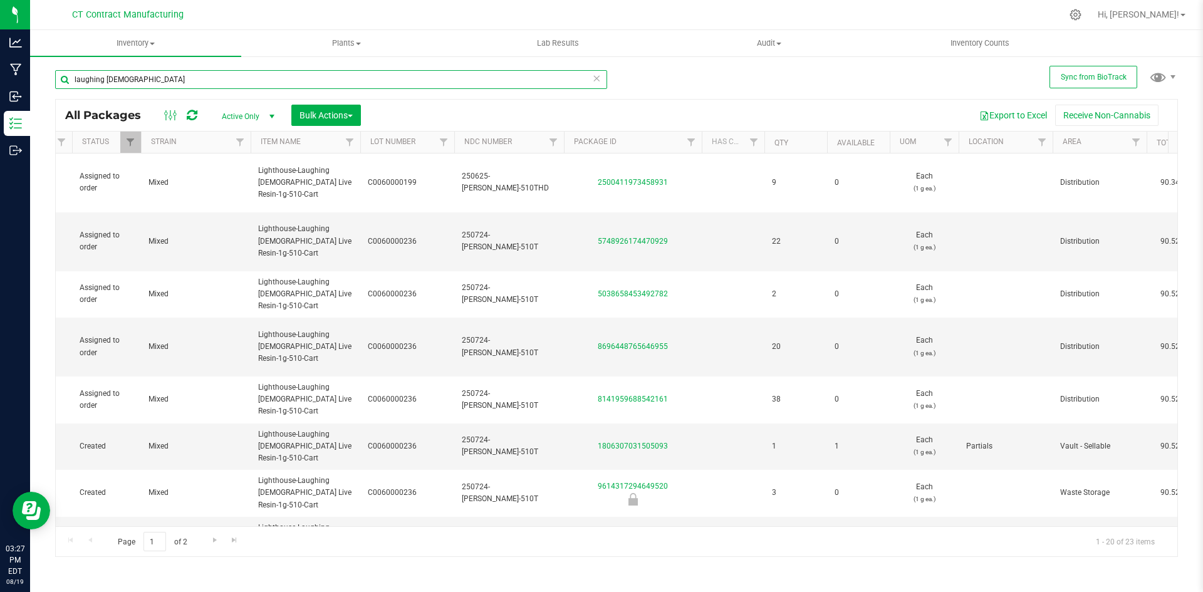
click at [197, 72] on input "laughing [DEMOGRAPHIC_DATA]" at bounding box center [331, 79] width 552 height 19
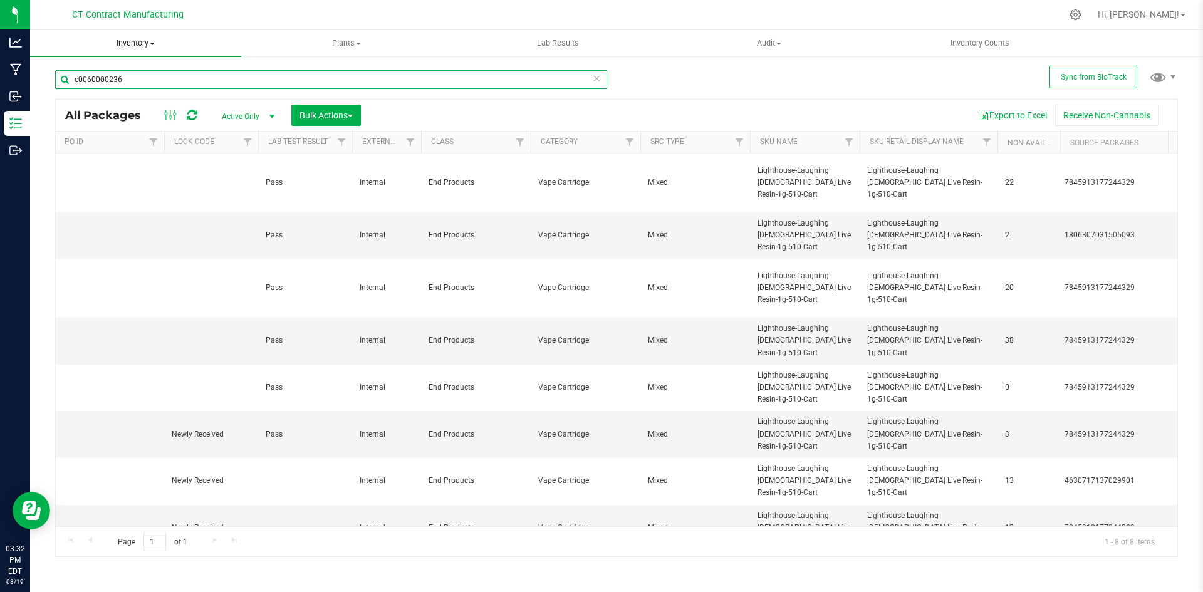
type input "c0060000236"
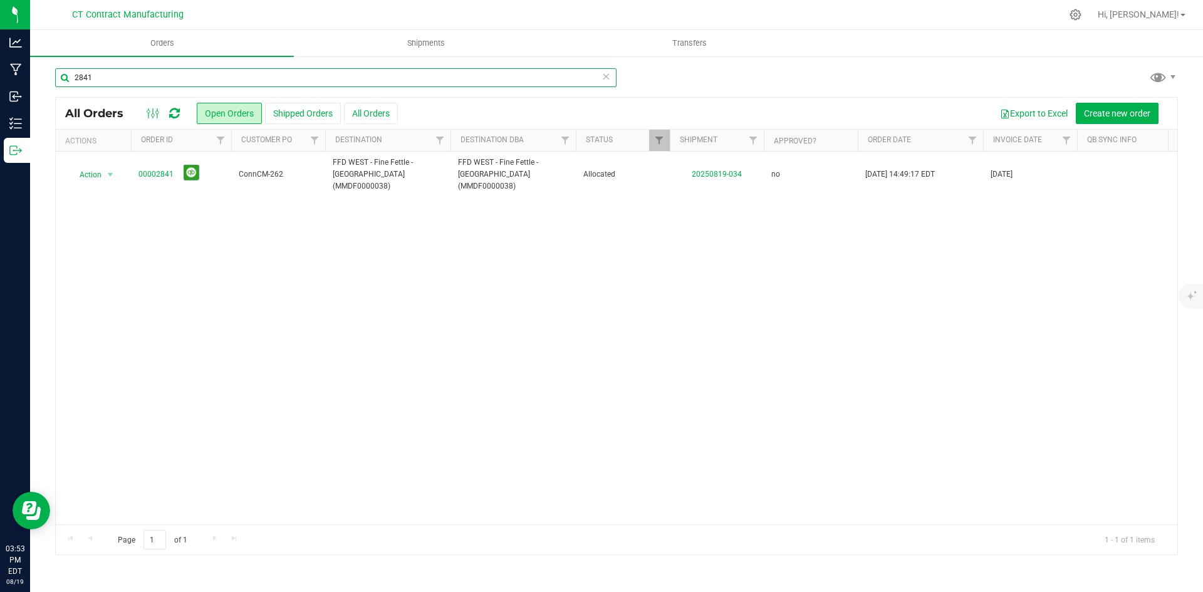
click at [144, 77] on input "2841" at bounding box center [336, 77] width 562 height 19
click at [421, 42] on span "Shipments" at bounding box center [425, 43] width 71 height 11
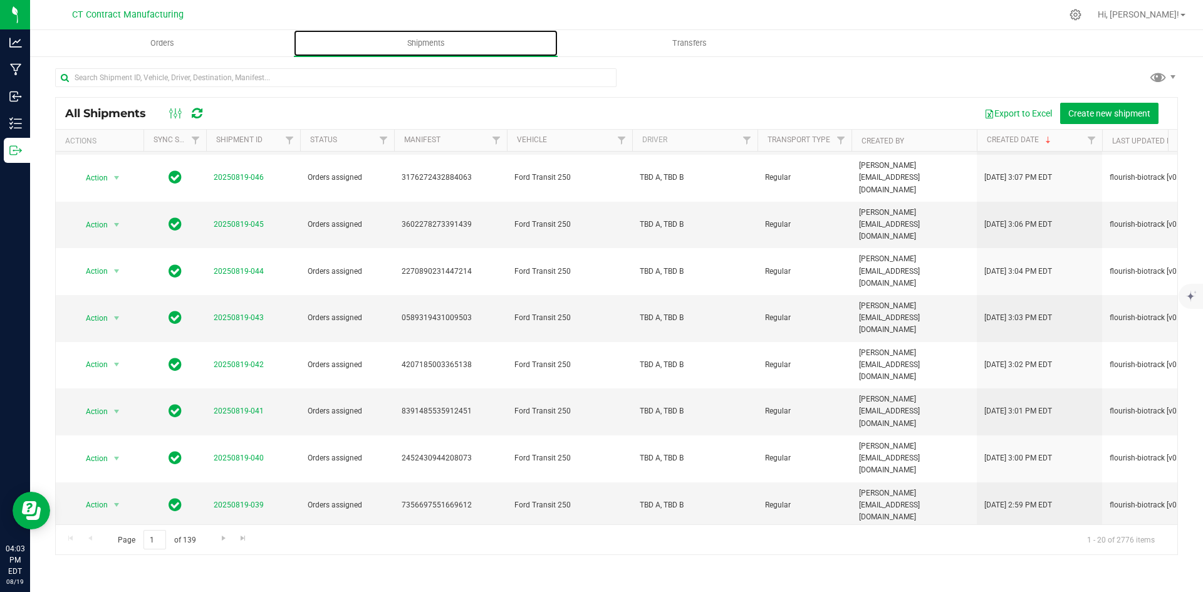
scroll to position [330, 0]
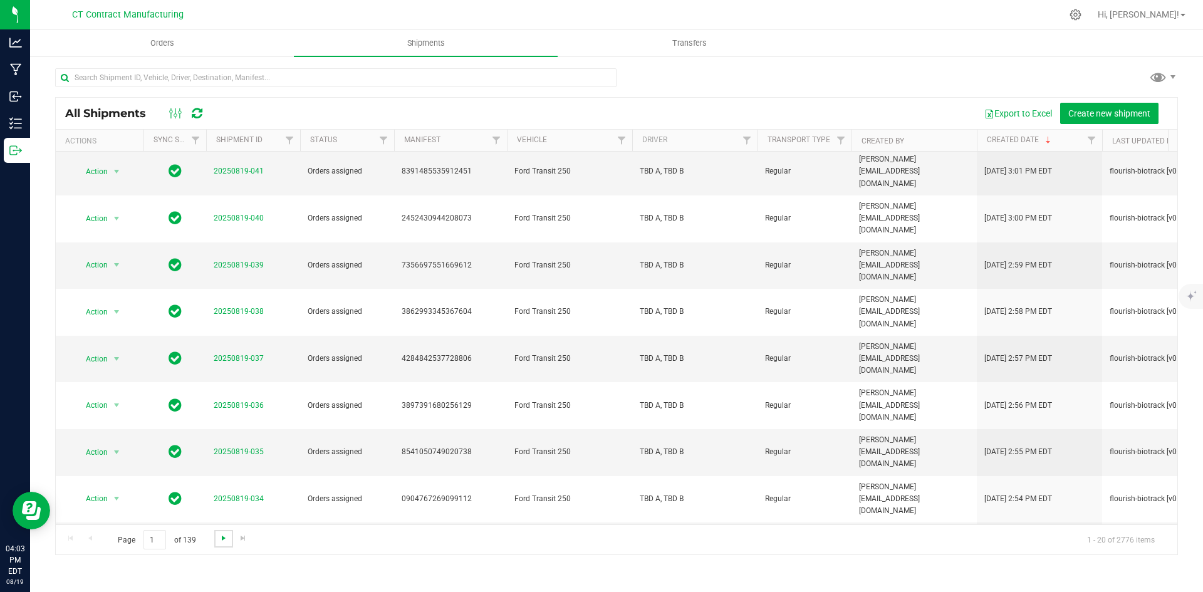
click at [225, 539] on span "Go to the next page" at bounding box center [224, 538] width 10 height 10
click at [220, 544] on link "Go to the next page" at bounding box center [223, 538] width 18 height 17
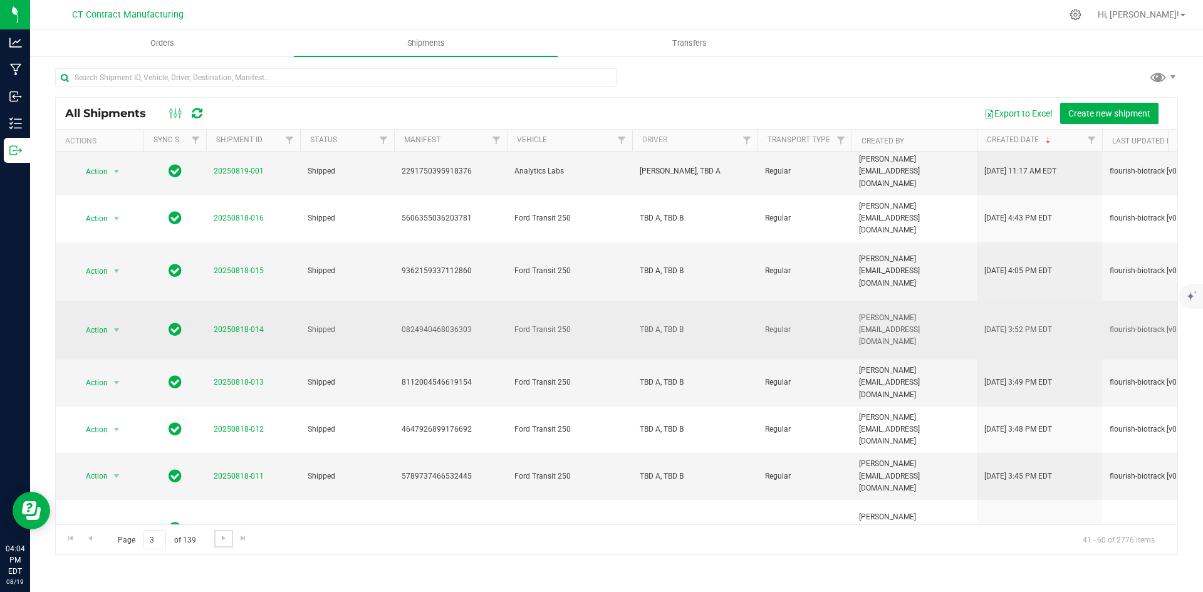
scroll to position [0, 0]
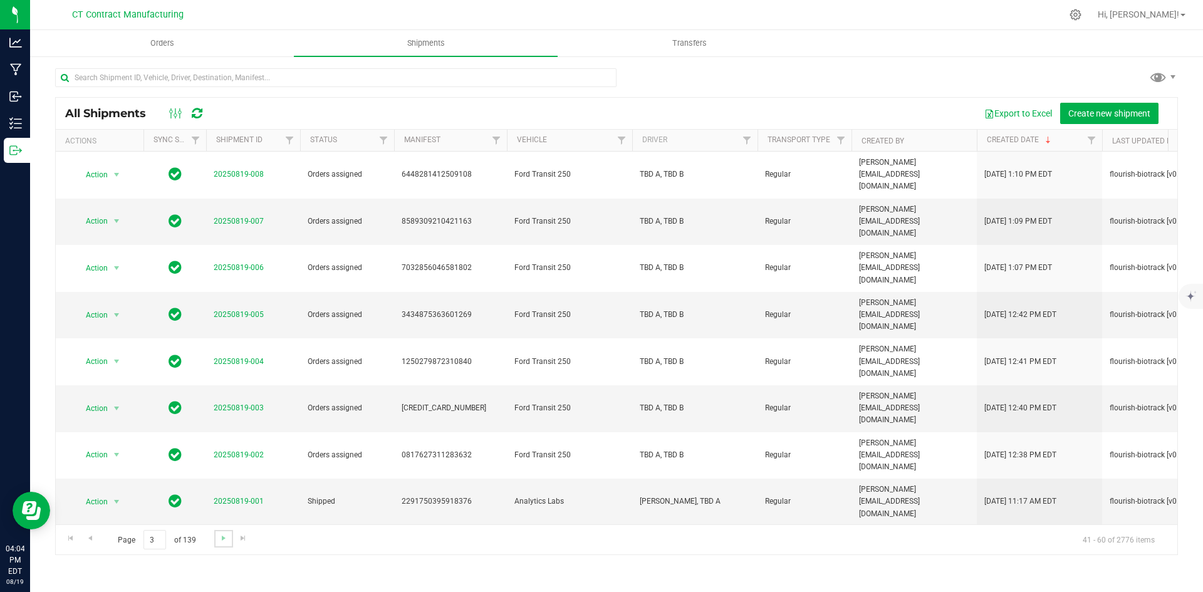
click at [221, 544] on link "Go to the next page" at bounding box center [223, 538] width 18 height 17
click at [93, 540] on span "Go to the previous page" at bounding box center [90, 538] width 10 height 10
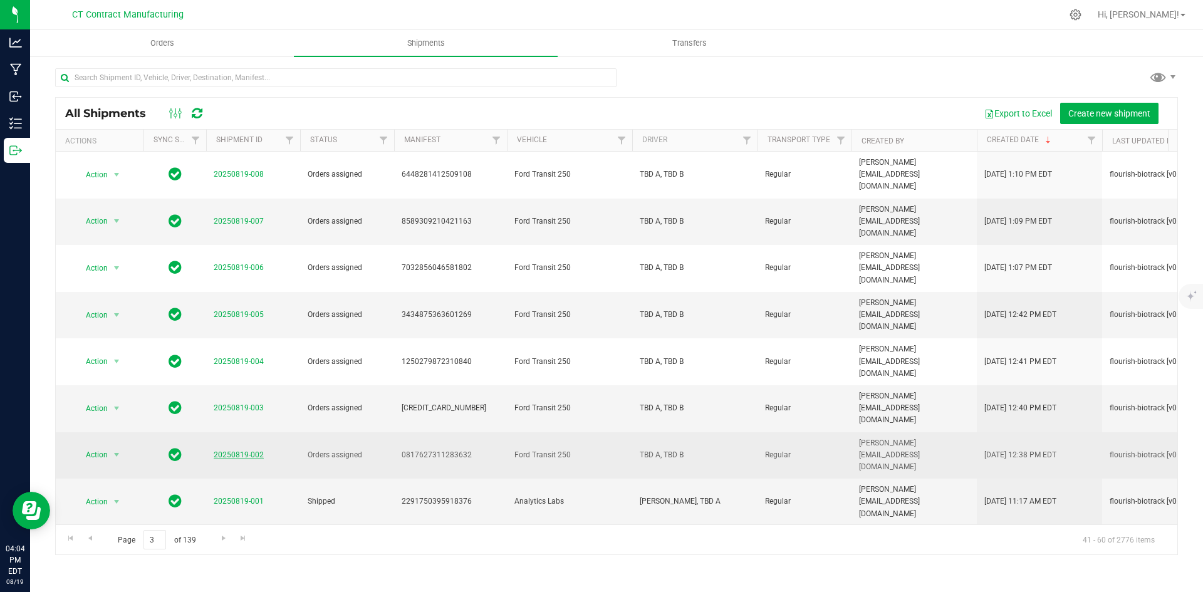
click at [246, 451] on link "20250819-002" at bounding box center [239, 455] width 50 height 9
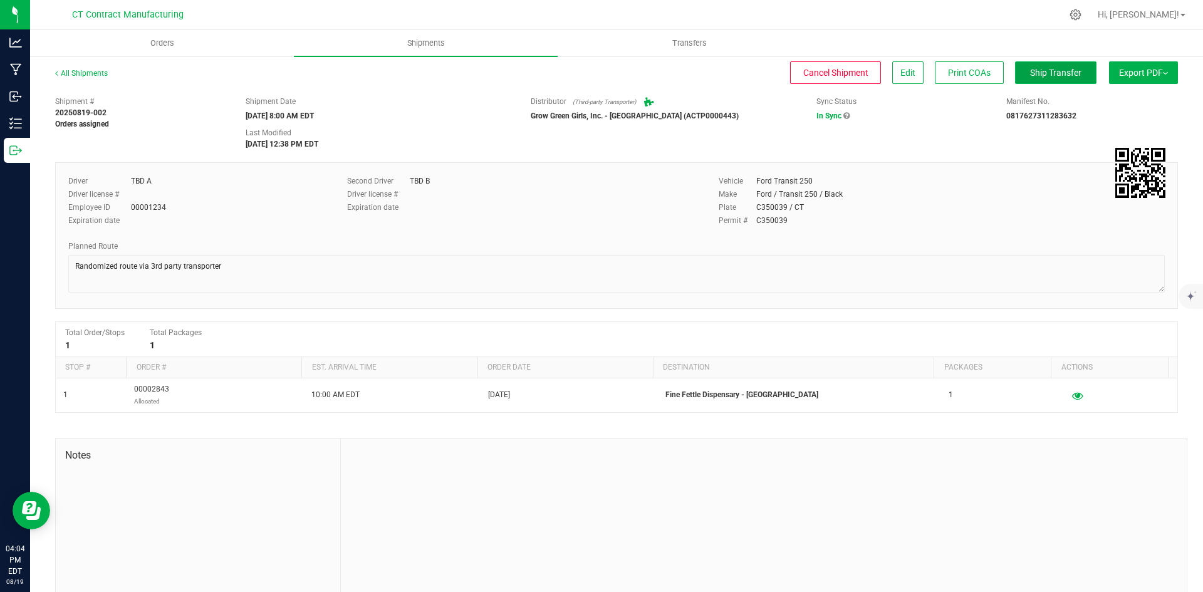
click at [1041, 70] on span "Ship Transfer" at bounding box center [1055, 73] width 51 height 10
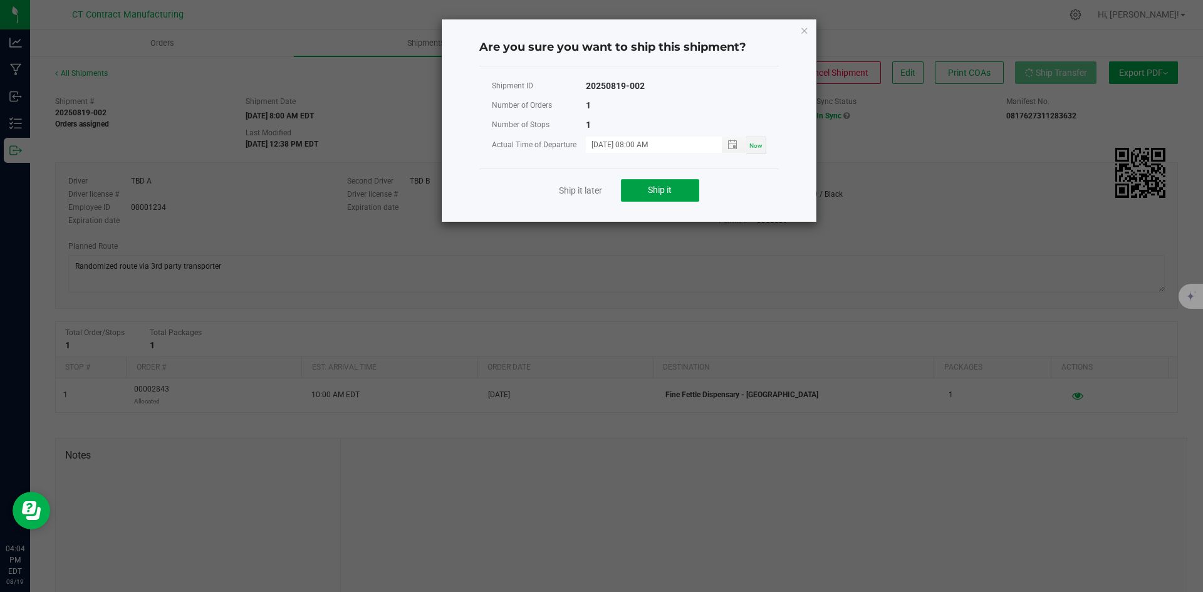
click at [667, 188] on span "Ship it" at bounding box center [660, 190] width 24 height 10
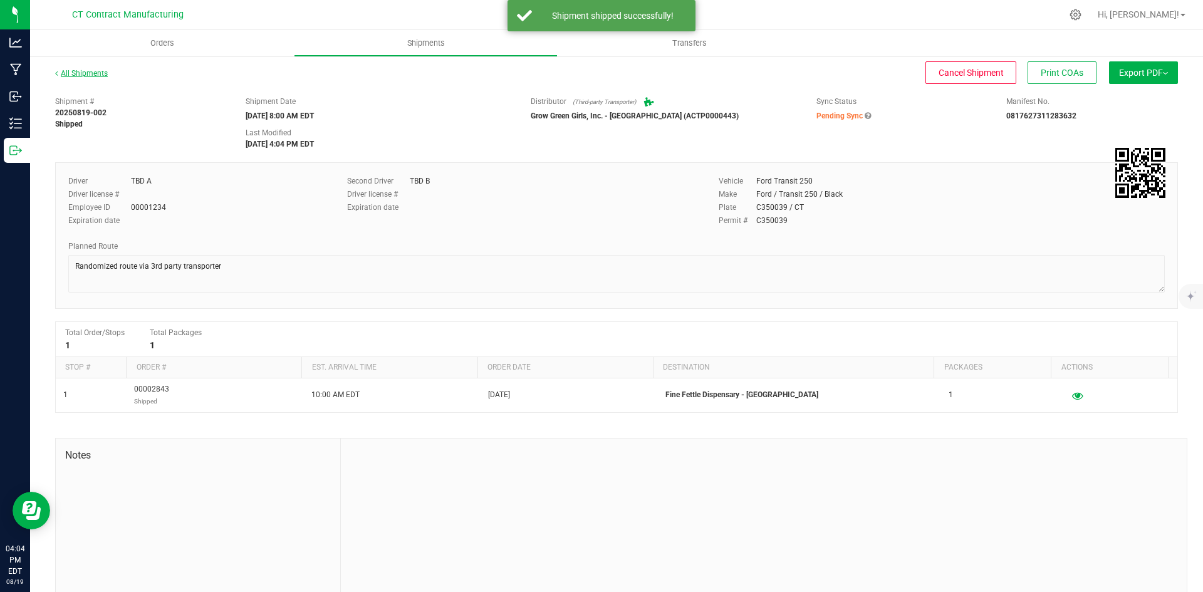
click at [94, 73] on link "All Shipments" at bounding box center [81, 73] width 53 height 9
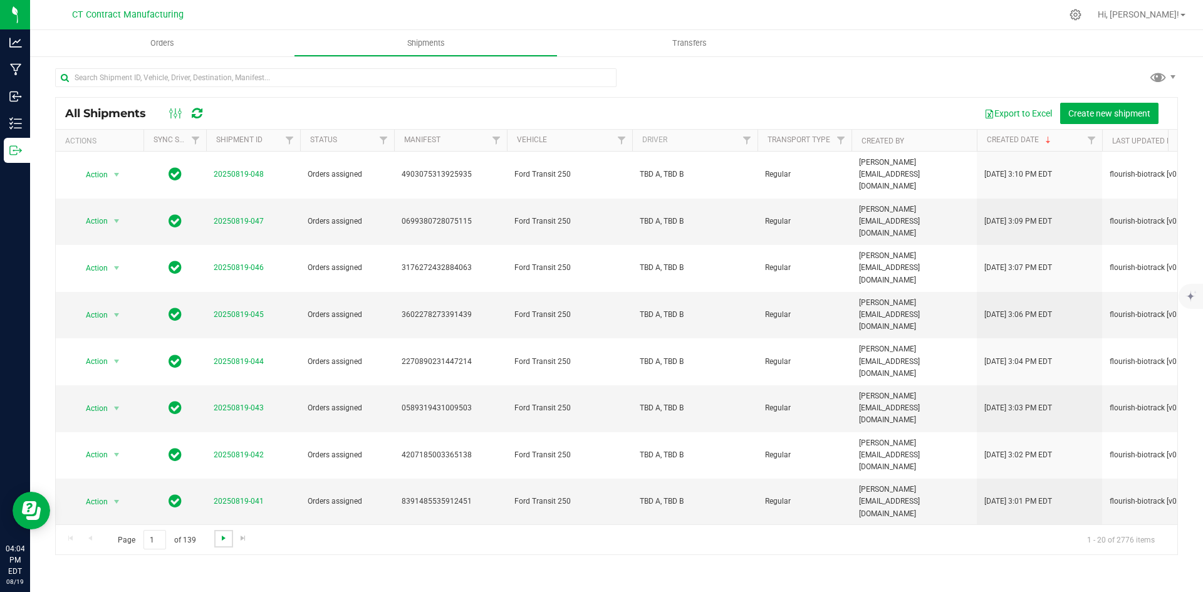
click at [219, 536] on span "Go to the next page" at bounding box center [224, 538] width 10 height 10
click at [224, 537] on span "Go to the next page" at bounding box center [224, 538] width 10 height 10
click at [243, 404] on link "20250819-003" at bounding box center [239, 408] width 50 height 9
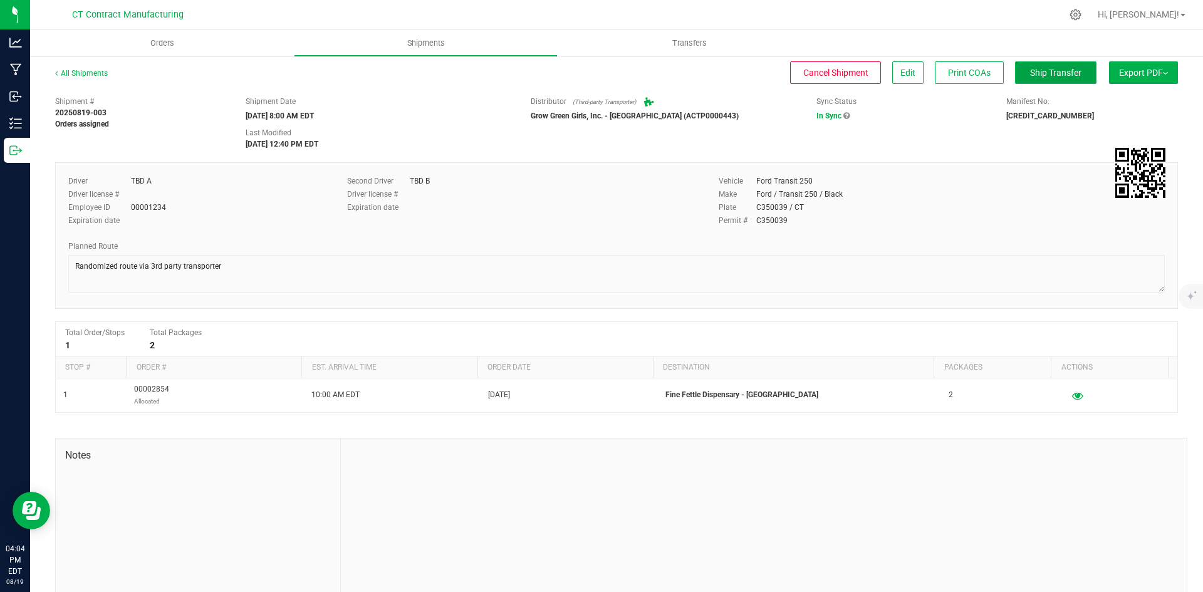
click at [1038, 73] on span "Ship Transfer" at bounding box center [1055, 73] width 51 height 10
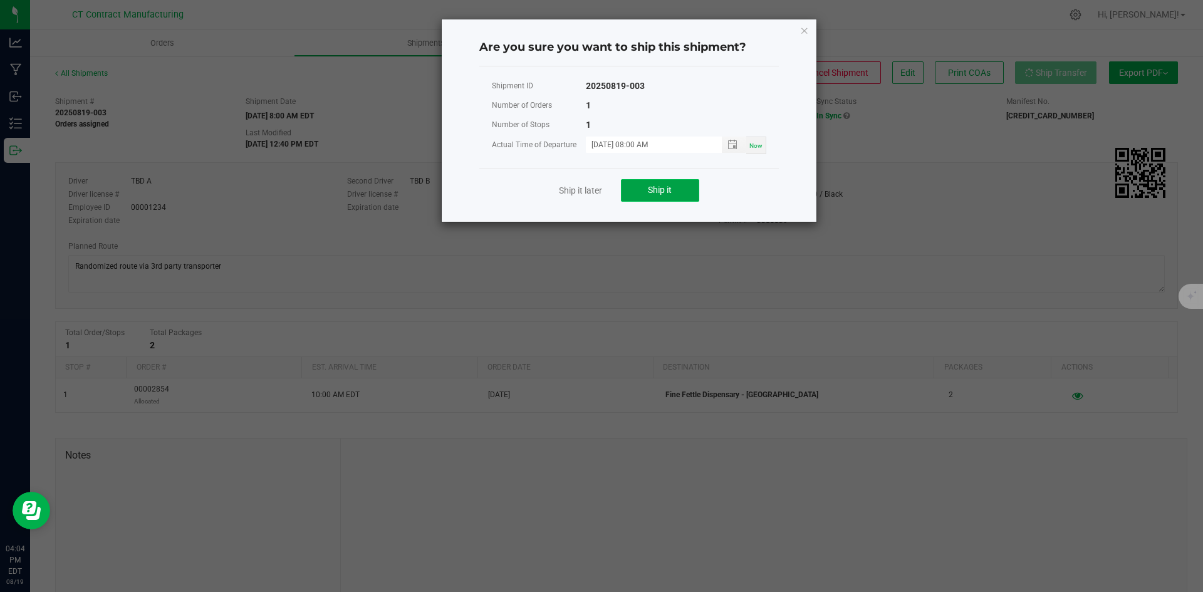
click at [633, 183] on button "Ship it" at bounding box center [660, 190] width 78 height 23
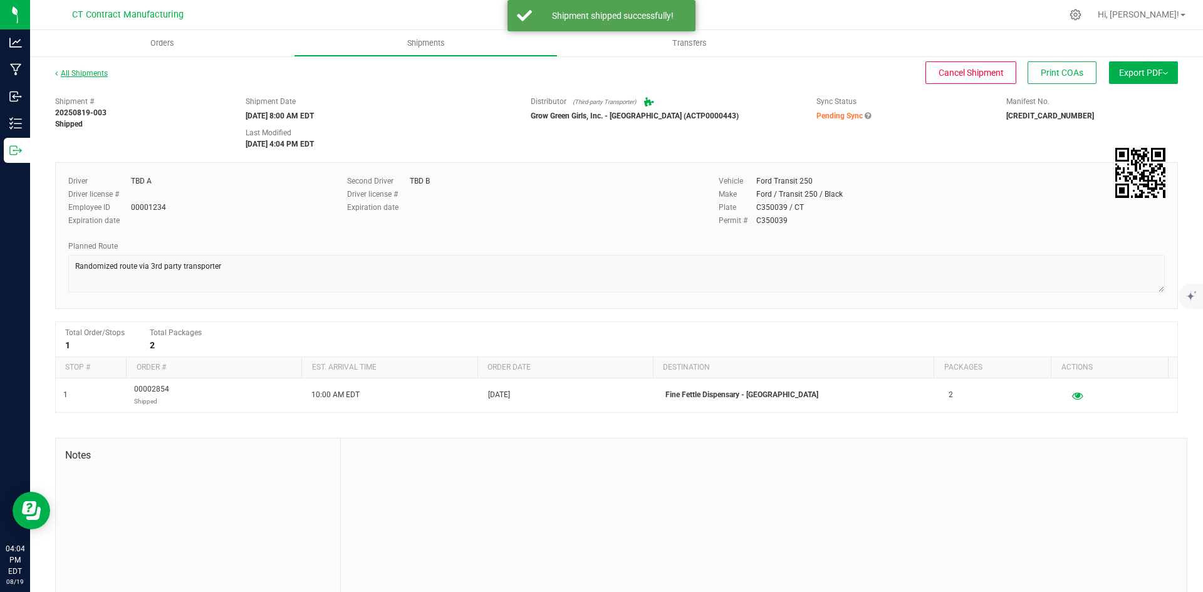
click at [89, 73] on link "All Shipments" at bounding box center [81, 73] width 53 height 9
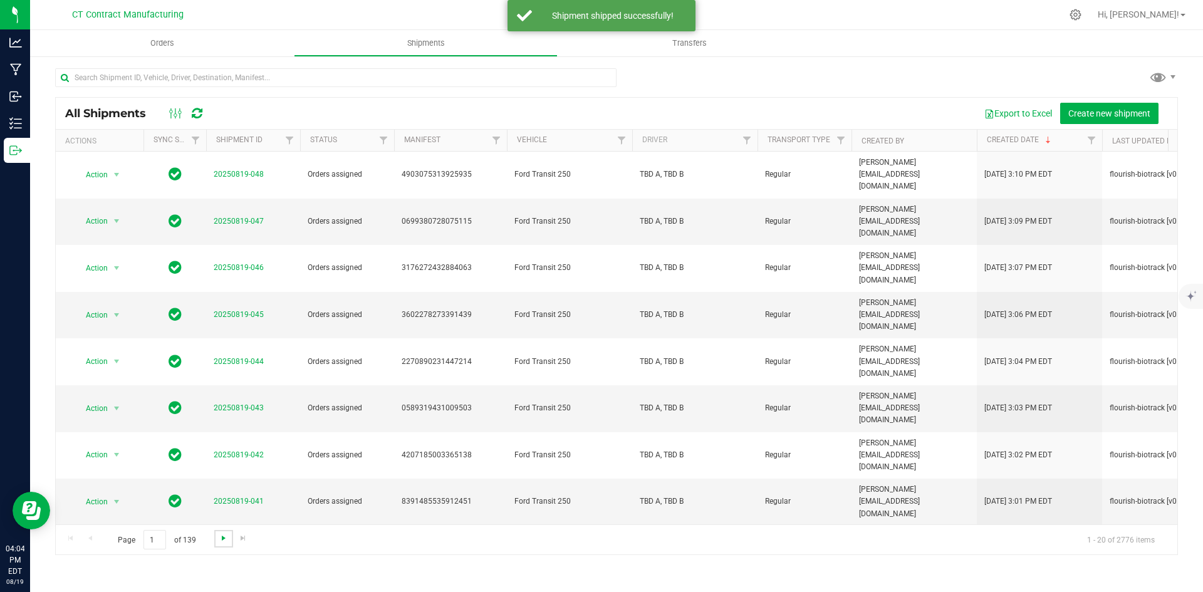
click at [219, 540] on span "Go to the next page" at bounding box center [224, 538] width 10 height 10
click at [221, 540] on span "Go to the next page" at bounding box center [224, 538] width 10 height 10
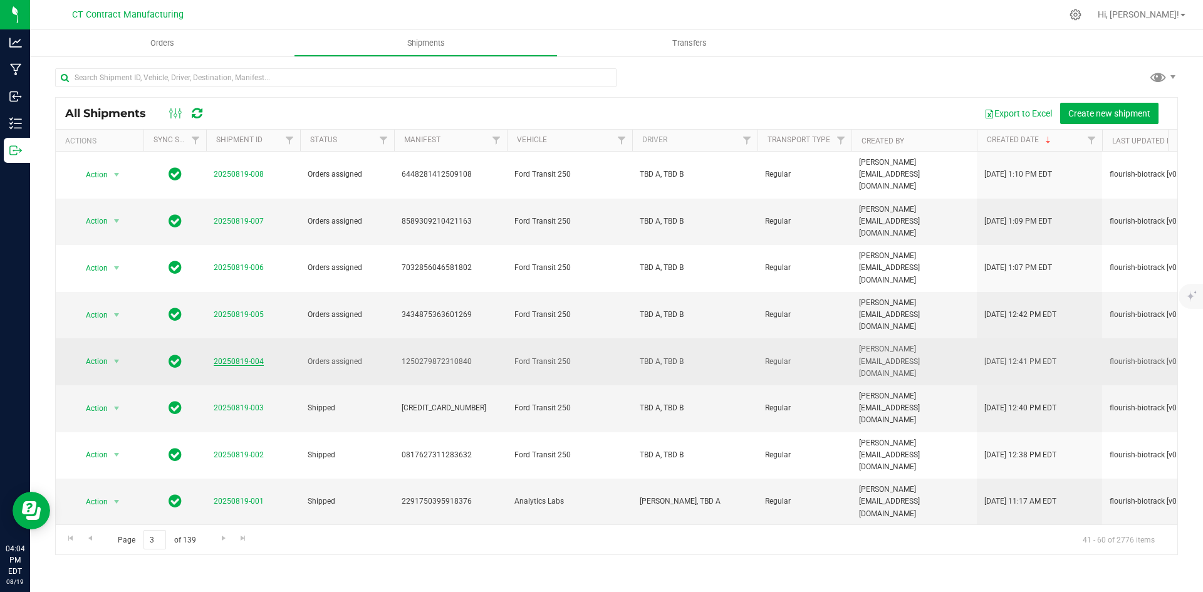
click at [227, 357] on link "20250819-004" at bounding box center [239, 361] width 50 height 9
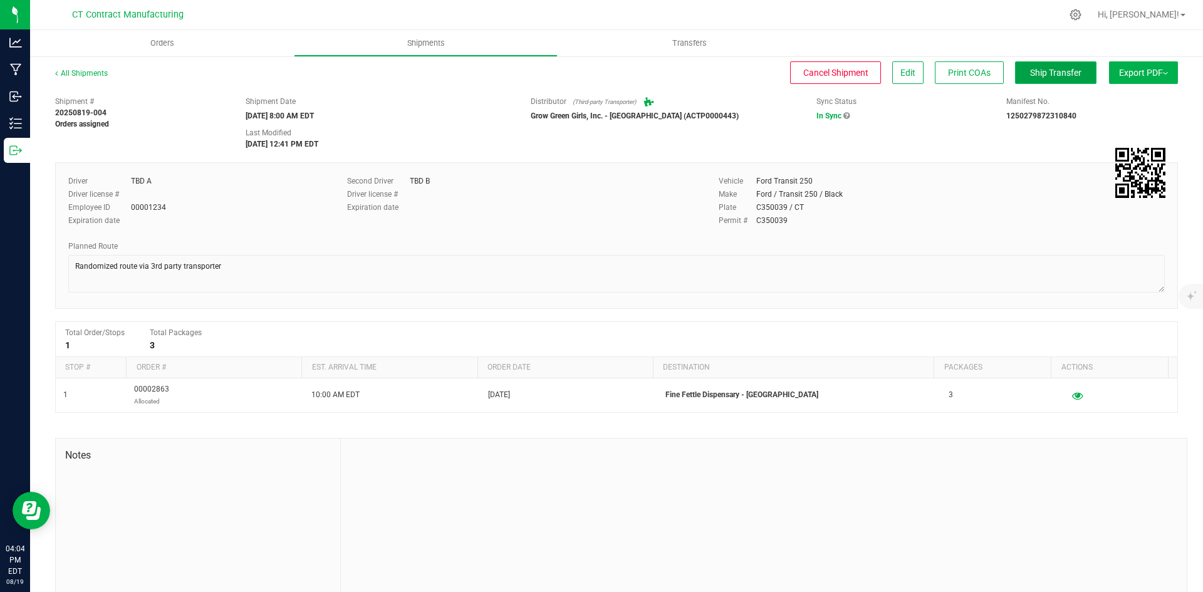
click at [1035, 70] on span "Ship Transfer" at bounding box center [1055, 73] width 51 height 10
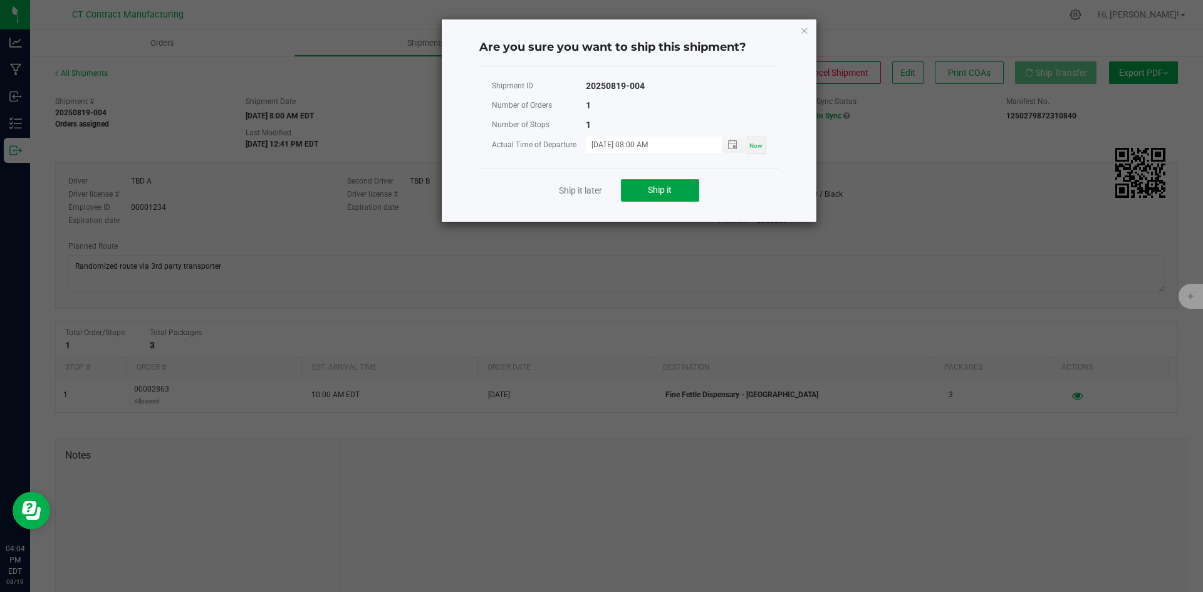
click at [684, 190] on button "Ship it" at bounding box center [660, 190] width 78 height 23
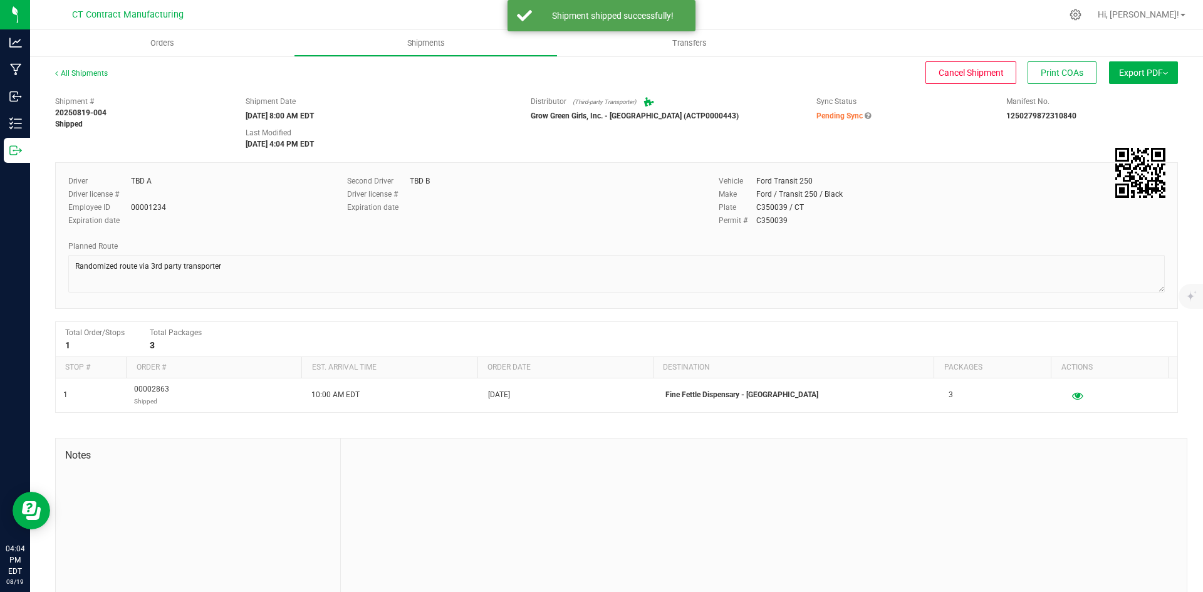
click at [108, 74] on div "All Shipments" at bounding box center [92, 77] width 75 height 19
click at [107, 74] on div "All Shipments" at bounding box center [92, 77] width 75 height 19
click at [105, 74] on link "All Shipments" at bounding box center [81, 73] width 53 height 9
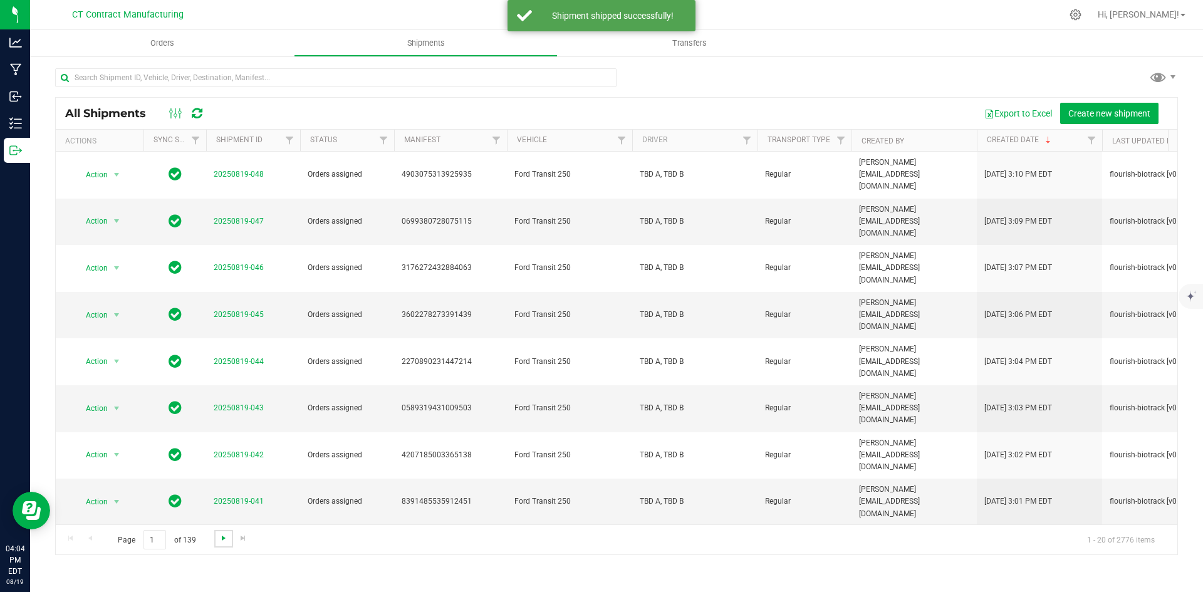
click at [219, 536] on span "Go to the next page" at bounding box center [224, 538] width 10 height 10
click at [219, 538] on span "Go to the next page" at bounding box center [224, 538] width 10 height 10
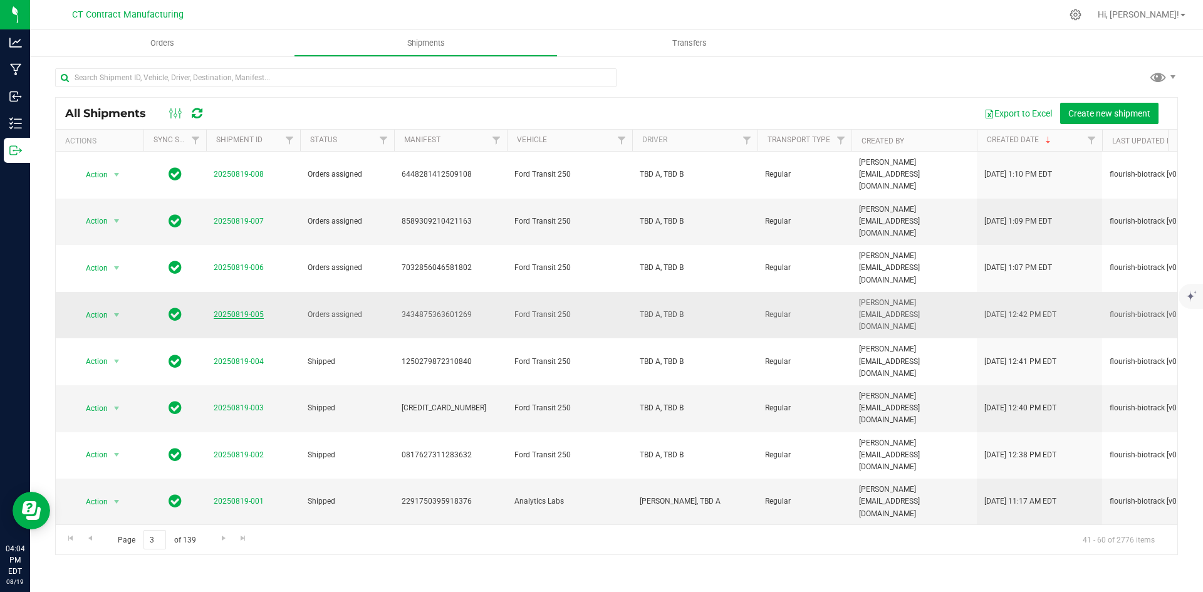
click at [258, 310] on link "20250819-005" at bounding box center [239, 314] width 50 height 9
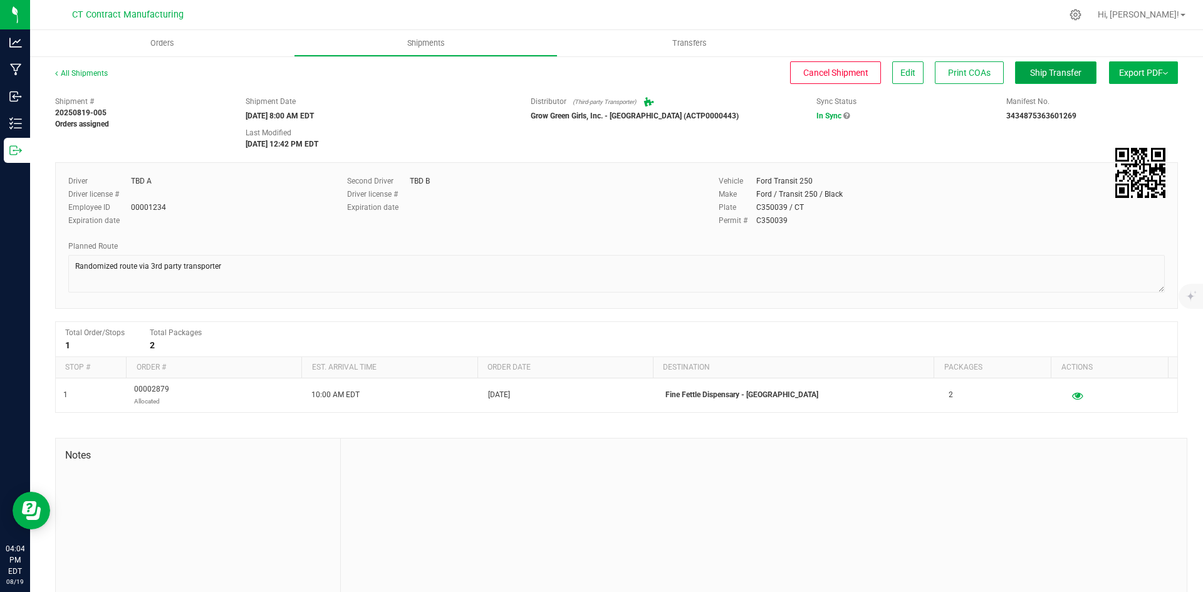
click at [1076, 77] on button "Ship Transfer" at bounding box center [1055, 72] width 81 height 23
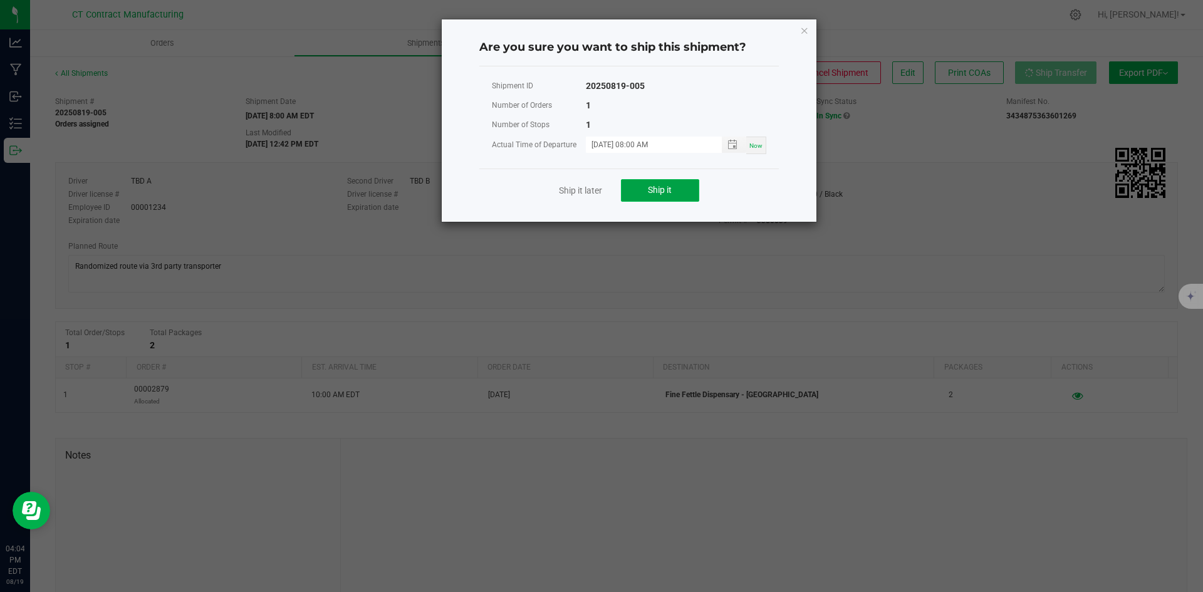
click at [680, 186] on button "Ship it" at bounding box center [660, 190] width 78 height 23
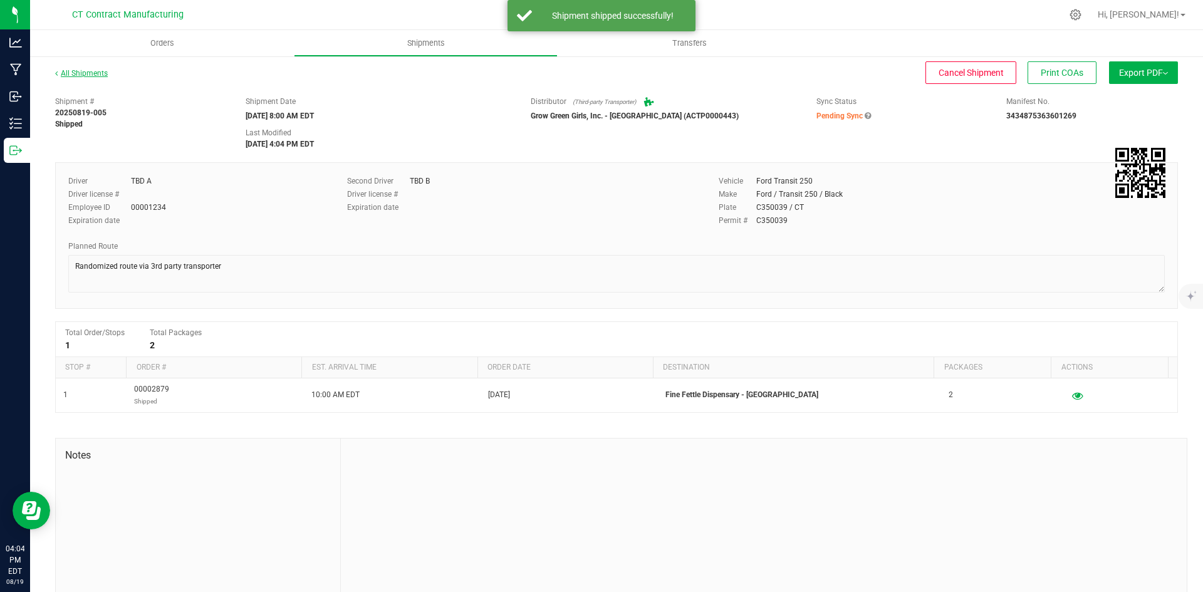
click at [93, 73] on link "All Shipments" at bounding box center [81, 73] width 53 height 9
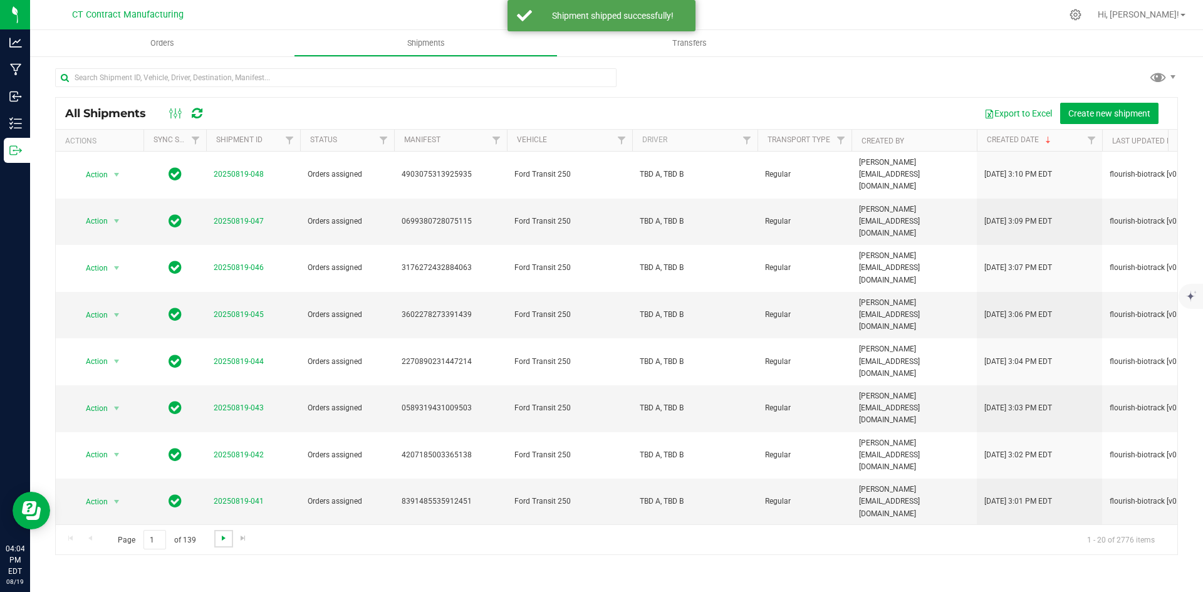
click at [219, 535] on span "Go to the next page" at bounding box center [224, 538] width 10 height 10
click at [221, 536] on span "Go to the next page" at bounding box center [224, 538] width 10 height 10
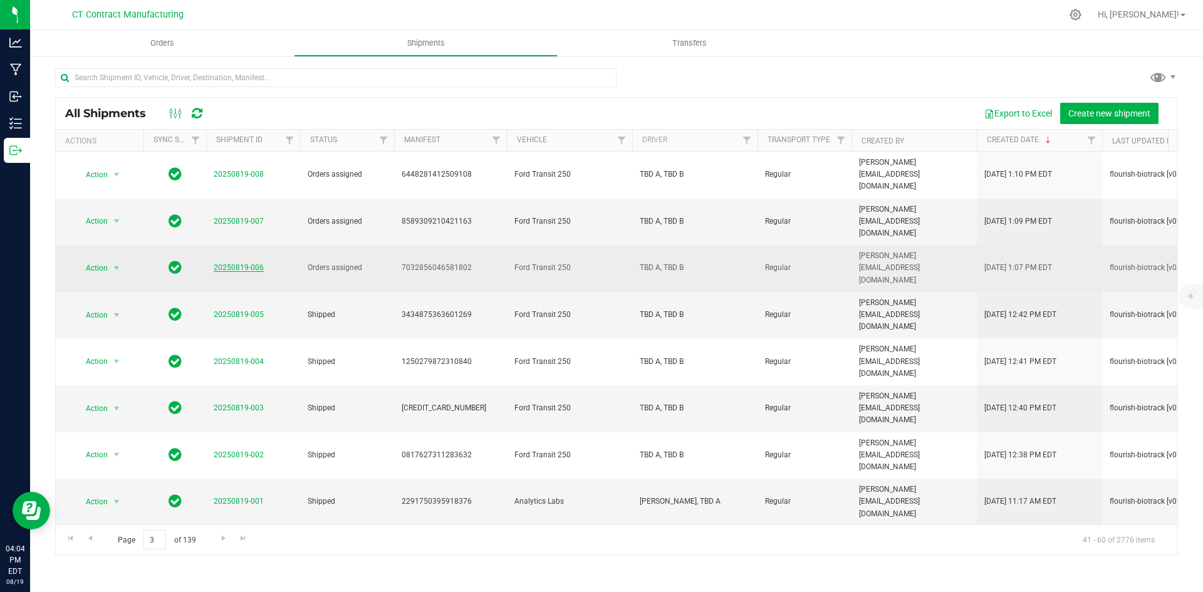
click at [246, 263] on link "20250819-006" at bounding box center [239, 267] width 50 height 9
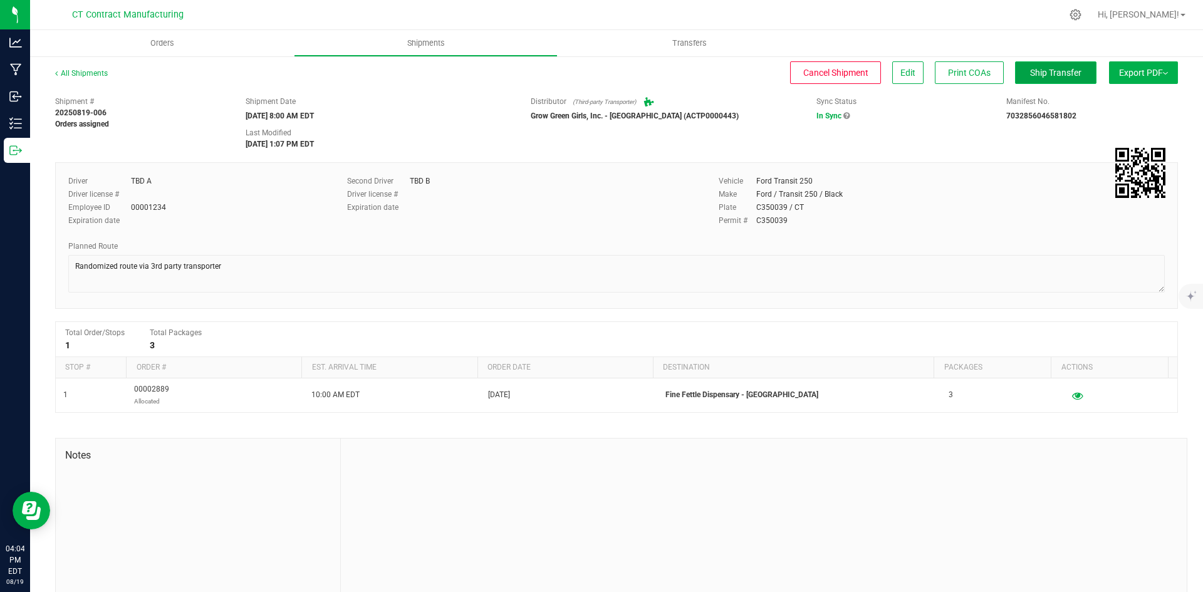
click at [1042, 78] on button "Ship Transfer" at bounding box center [1055, 72] width 81 height 23
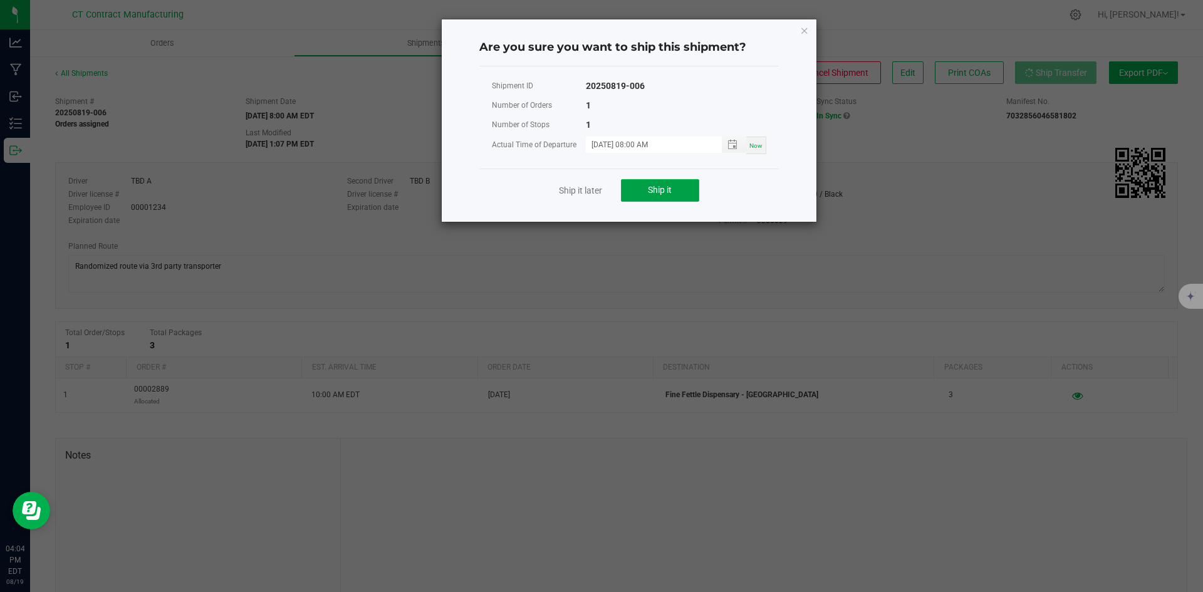
click at [685, 191] on button "Ship it" at bounding box center [660, 190] width 78 height 23
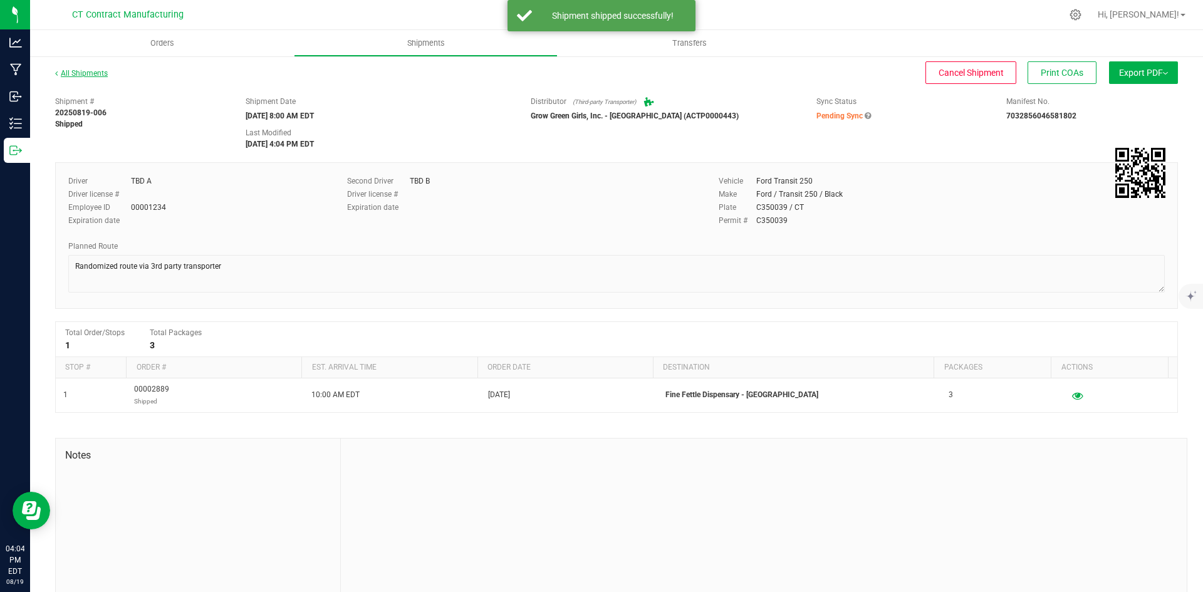
click at [101, 71] on link "All Shipments" at bounding box center [81, 73] width 53 height 9
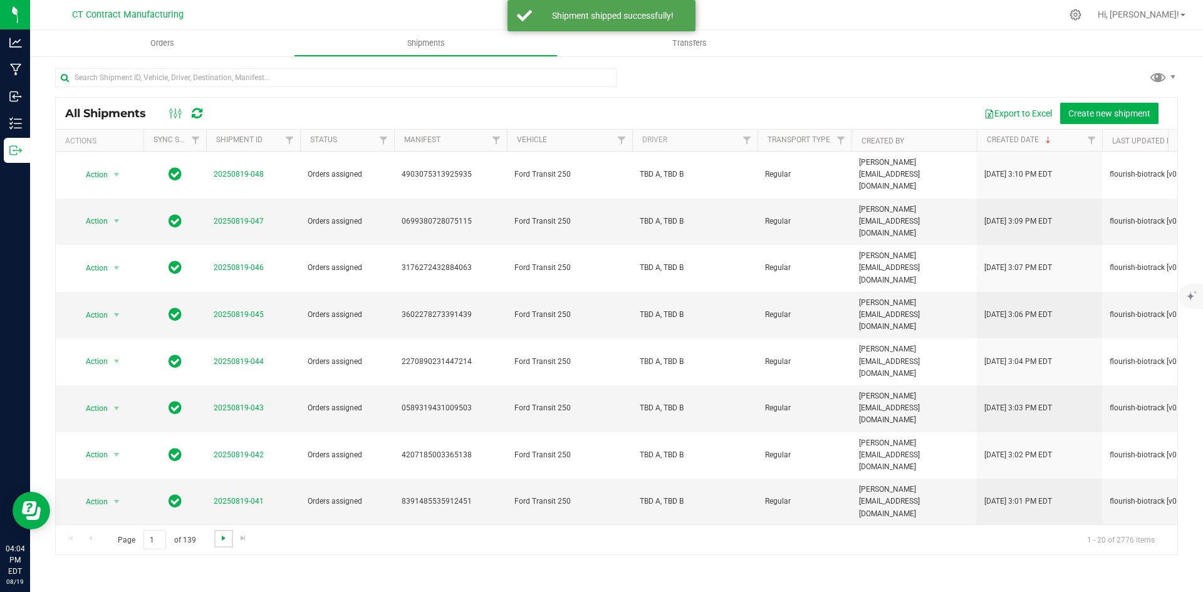
click at [222, 536] on span "Go to the next page" at bounding box center [224, 538] width 10 height 10
click at [222, 539] on span "Go to the next page" at bounding box center [224, 538] width 10 height 10
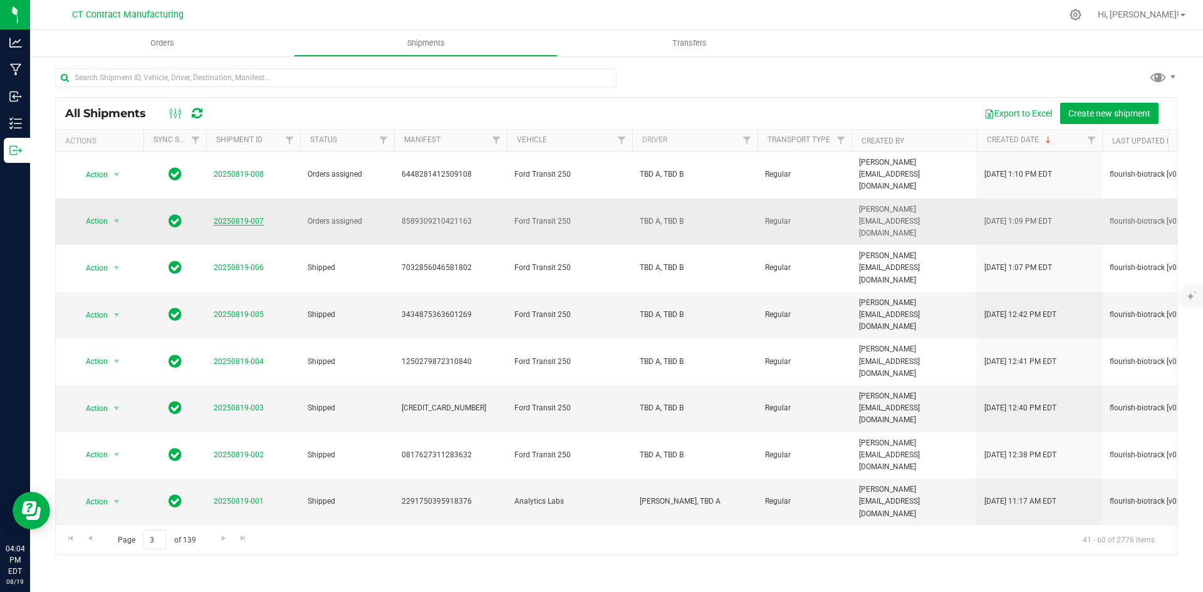
click at [249, 217] on link "20250819-007" at bounding box center [239, 221] width 50 height 9
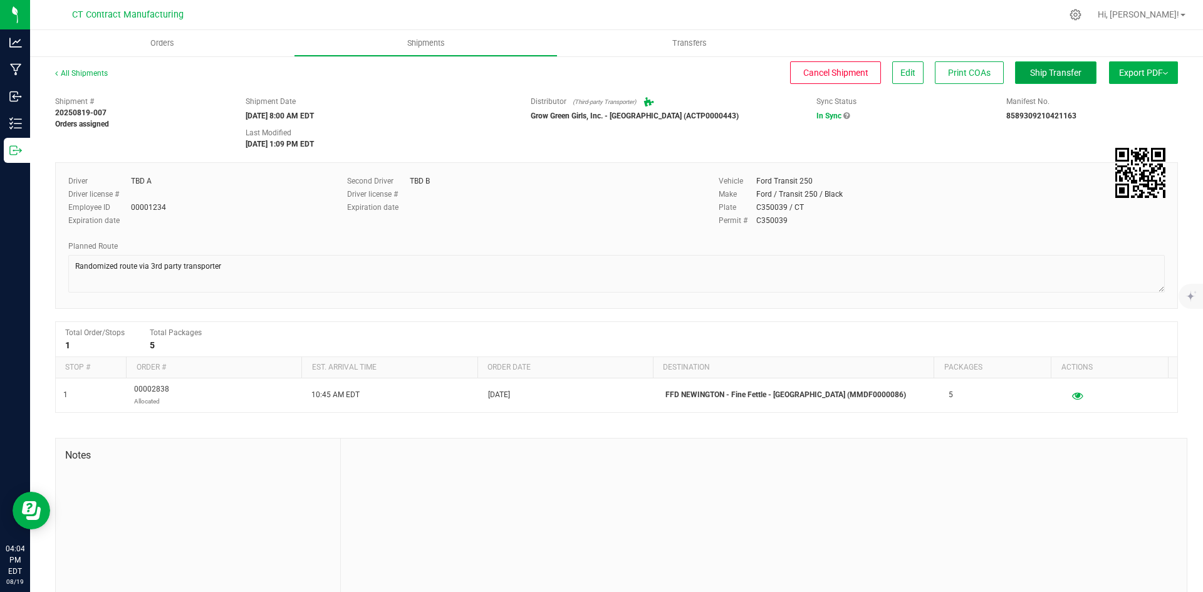
click at [1015, 71] on button "Ship Transfer" at bounding box center [1055, 72] width 81 height 23
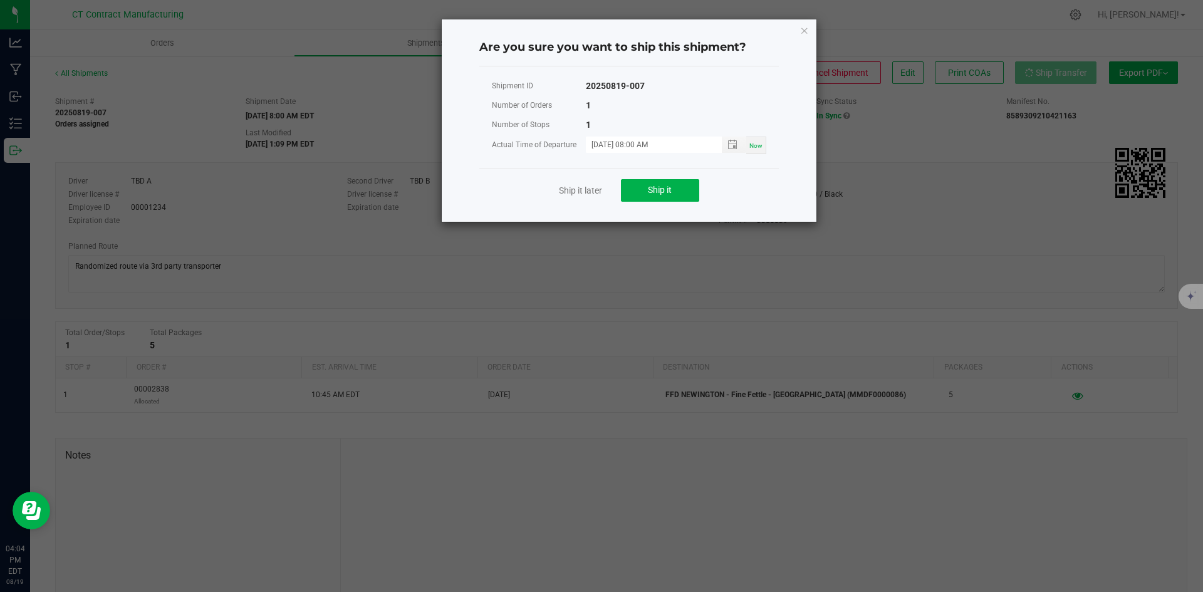
click at [699, 192] on div "Ship it later Ship it" at bounding box center [629, 190] width 300 height 43
click at [681, 194] on button "Ship it" at bounding box center [660, 190] width 78 height 23
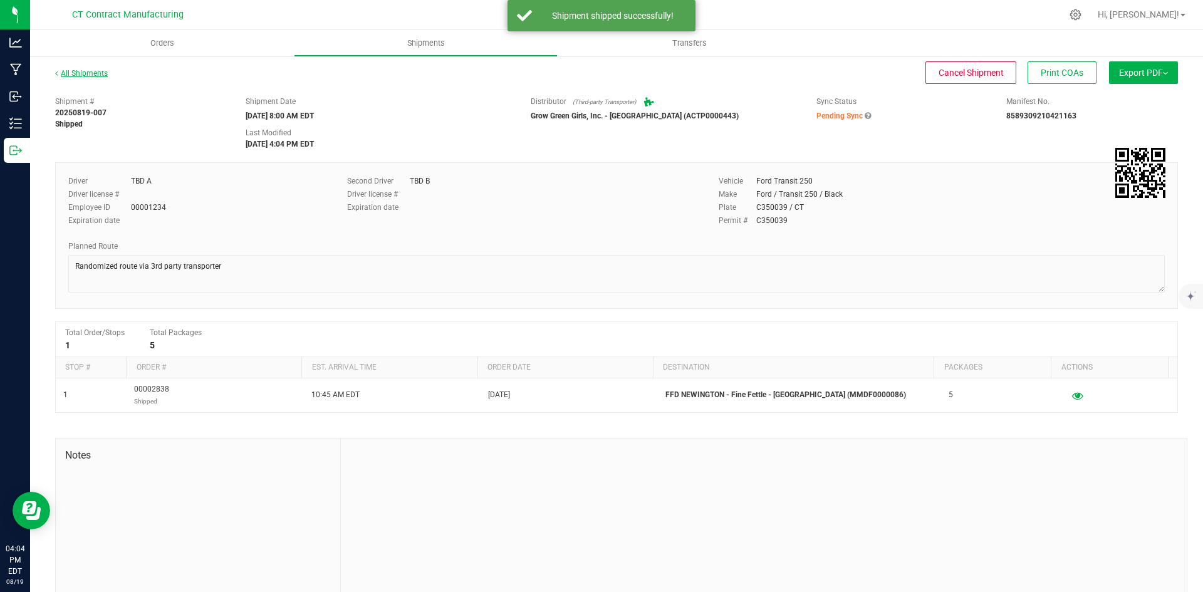
click at [95, 75] on link "All Shipments" at bounding box center [81, 73] width 53 height 9
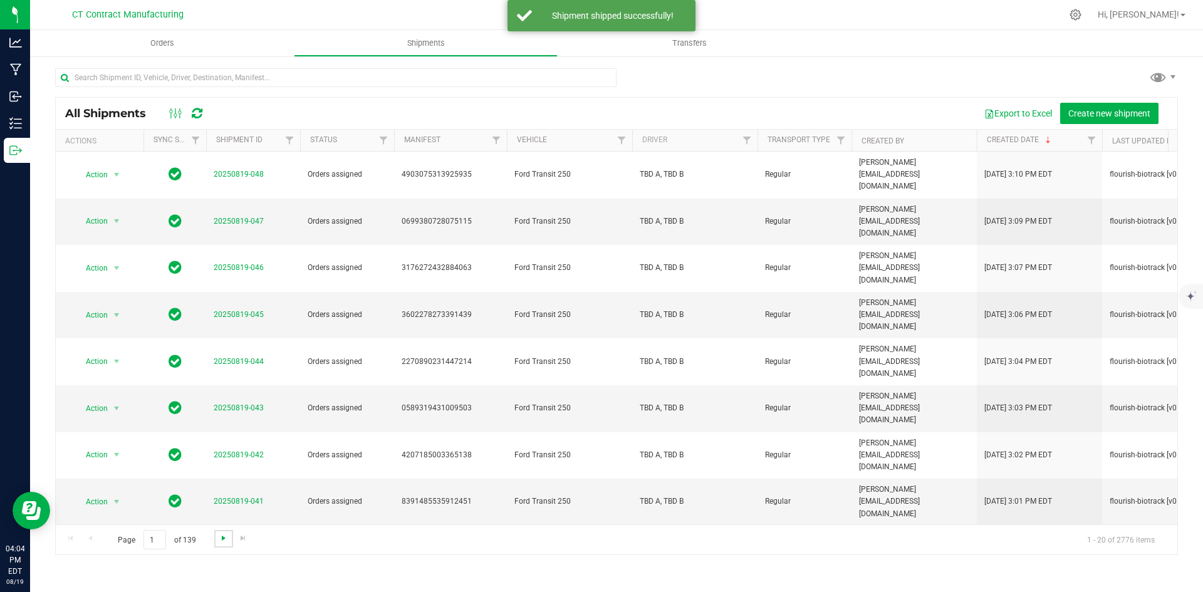
click at [224, 533] on span "Go to the next page" at bounding box center [224, 538] width 10 height 10
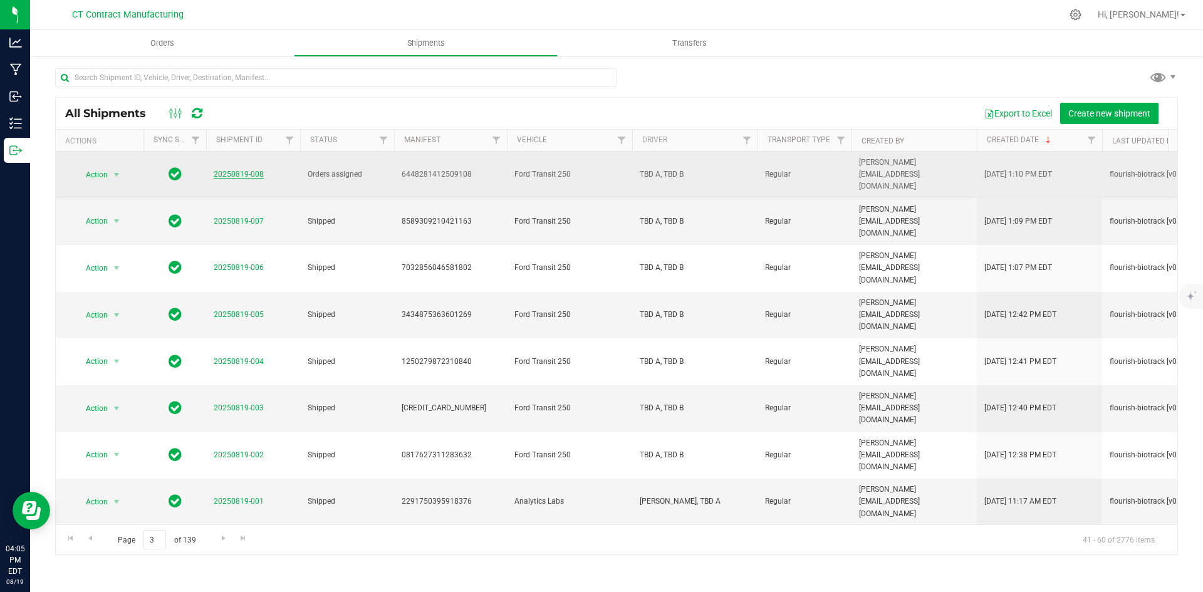
click at [237, 171] on link "20250819-008" at bounding box center [239, 174] width 50 height 9
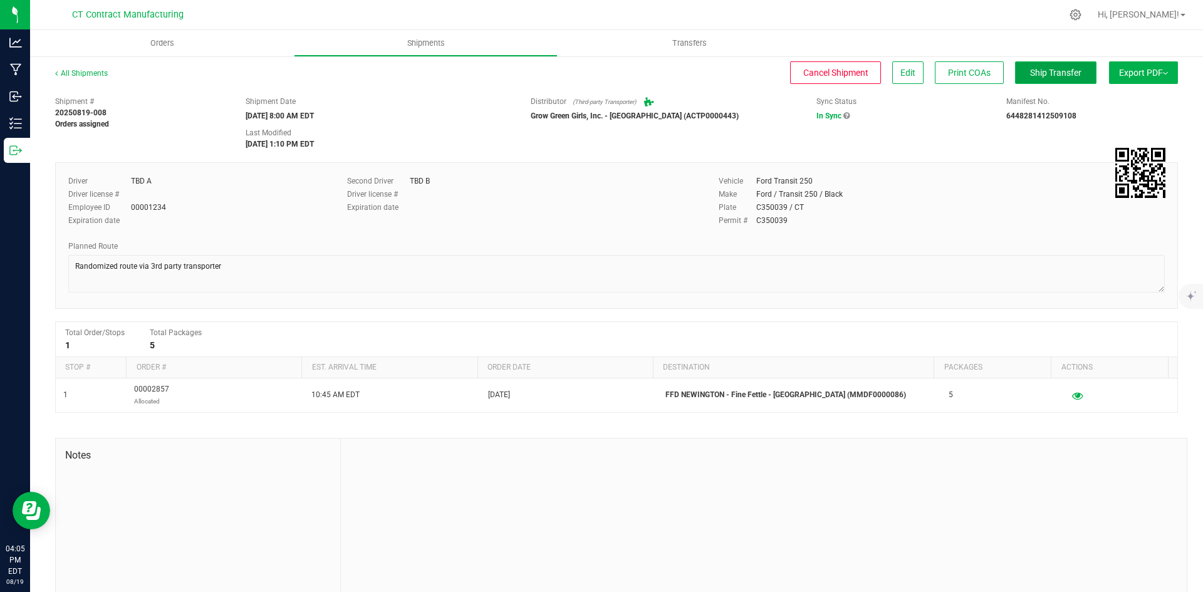
click at [1052, 73] on span "Ship Transfer" at bounding box center [1055, 73] width 51 height 10
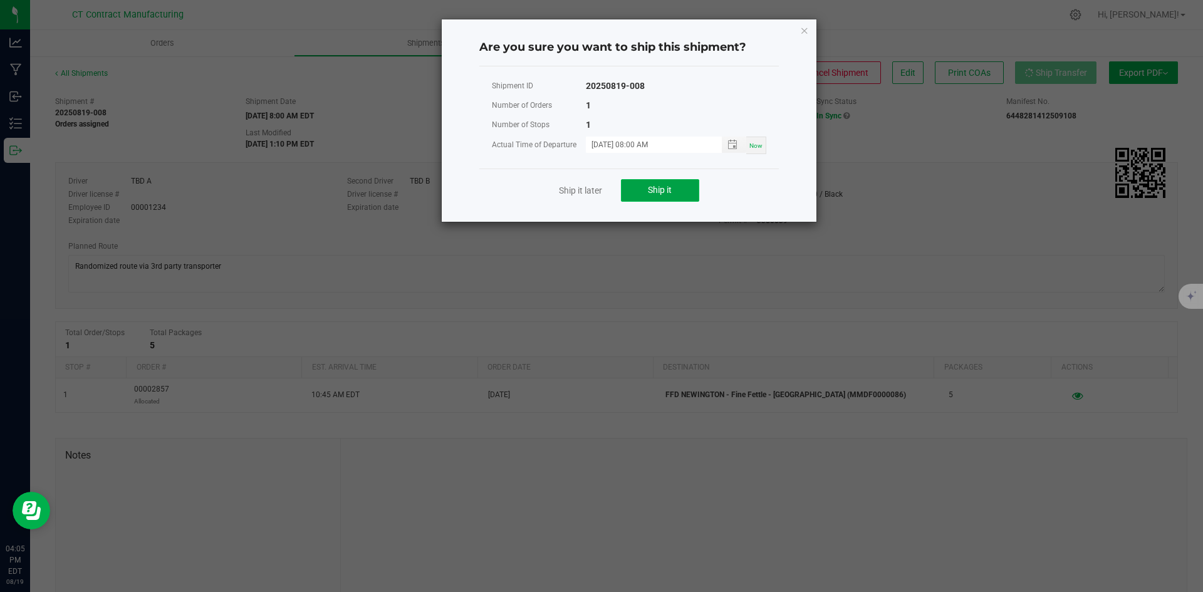
click at [656, 185] on span "Ship it" at bounding box center [660, 190] width 24 height 10
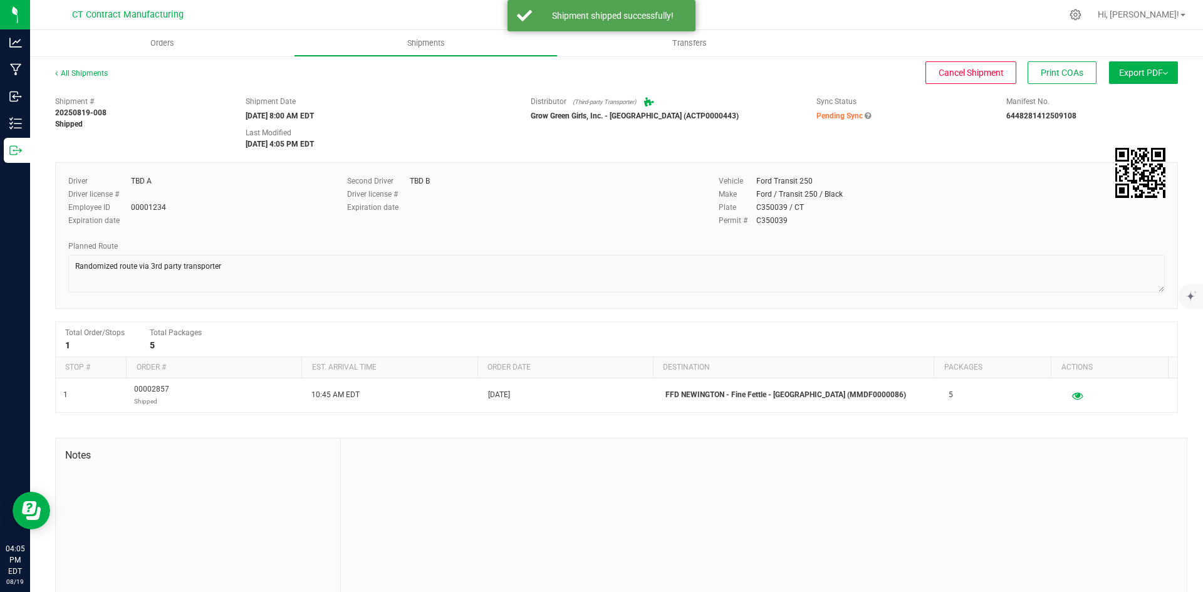
click at [91, 80] on div "All Shipments" at bounding box center [92, 77] width 75 height 19
click at [93, 75] on link "All Shipments" at bounding box center [81, 73] width 53 height 9
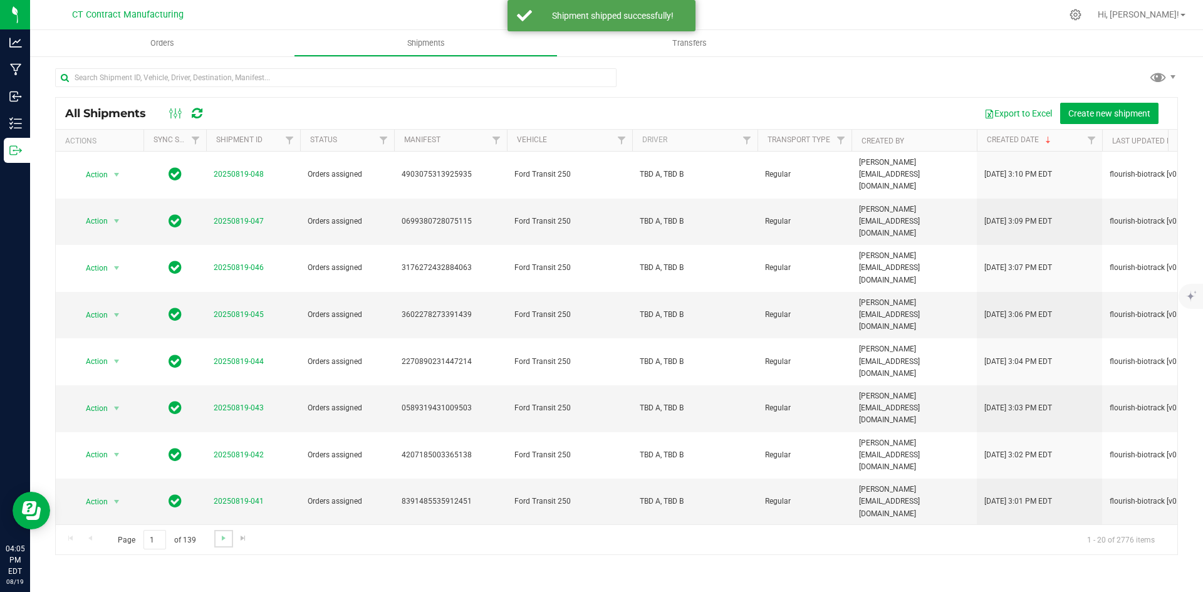
click at [227, 543] on link "Go to the next page" at bounding box center [223, 538] width 18 height 17
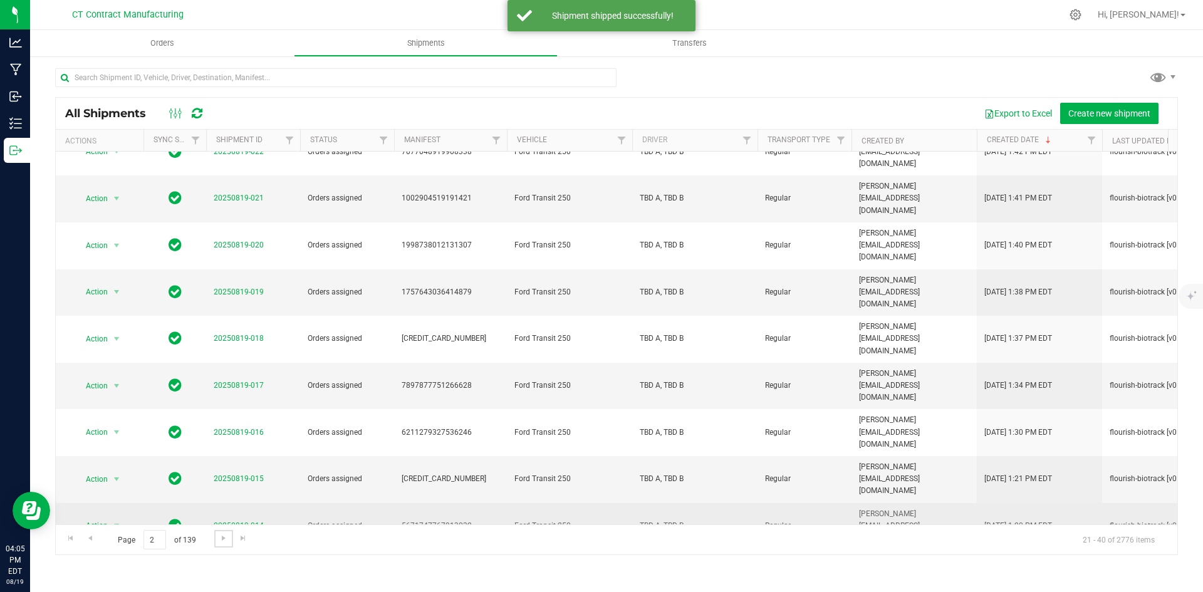
scroll to position [330, 0]
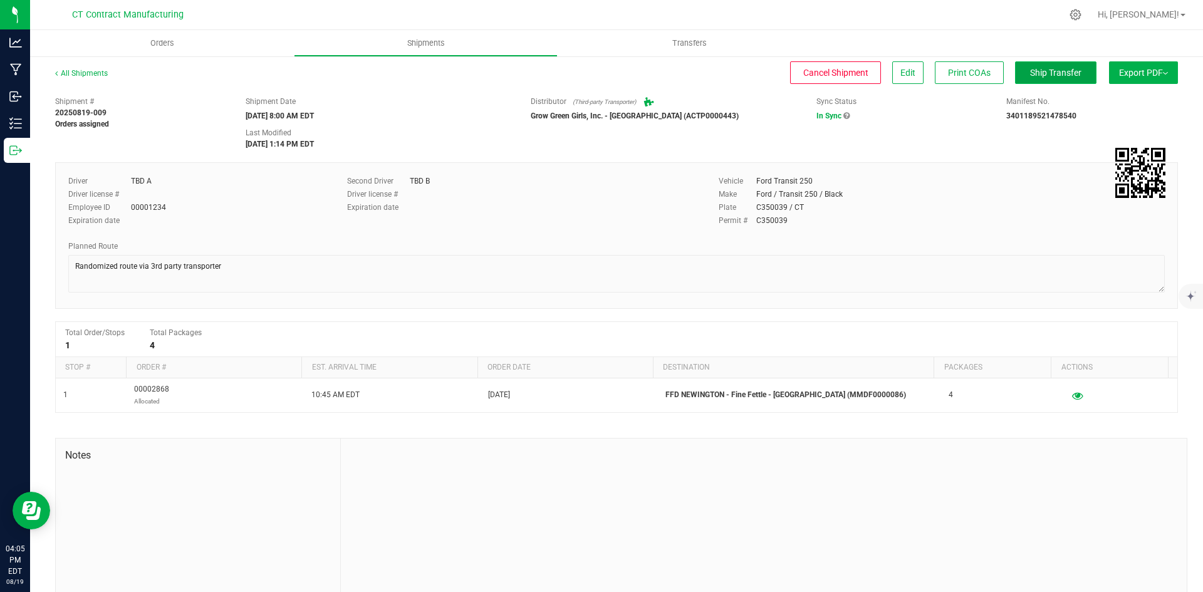
click at [1065, 69] on span "Ship Transfer" at bounding box center [1055, 73] width 51 height 10
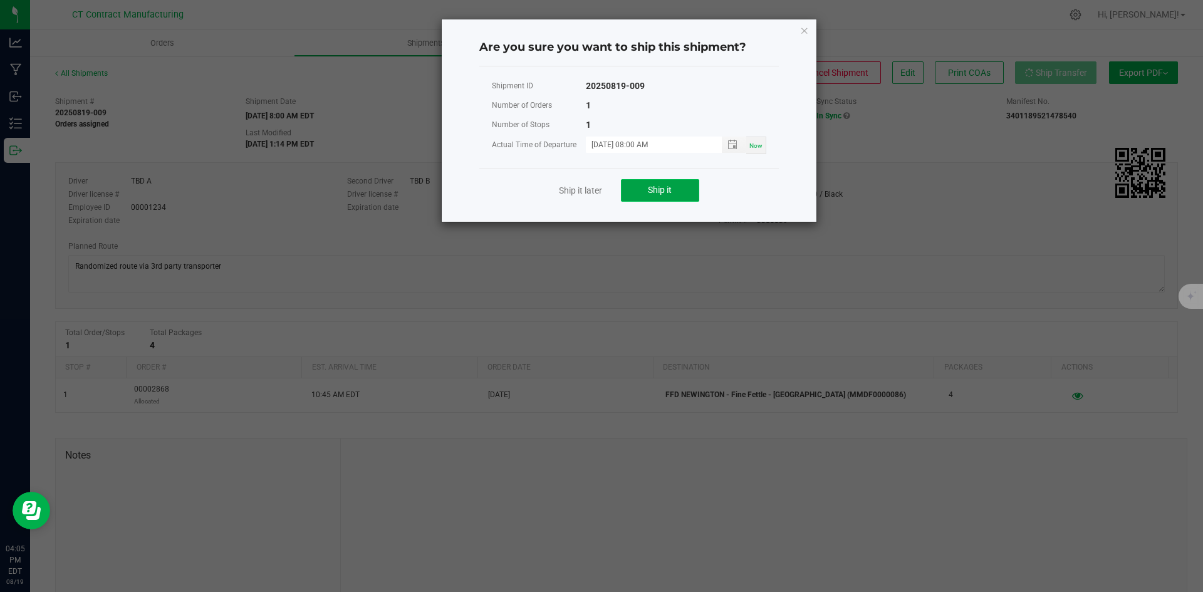
click at [682, 182] on button "Ship it" at bounding box center [660, 190] width 78 height 23
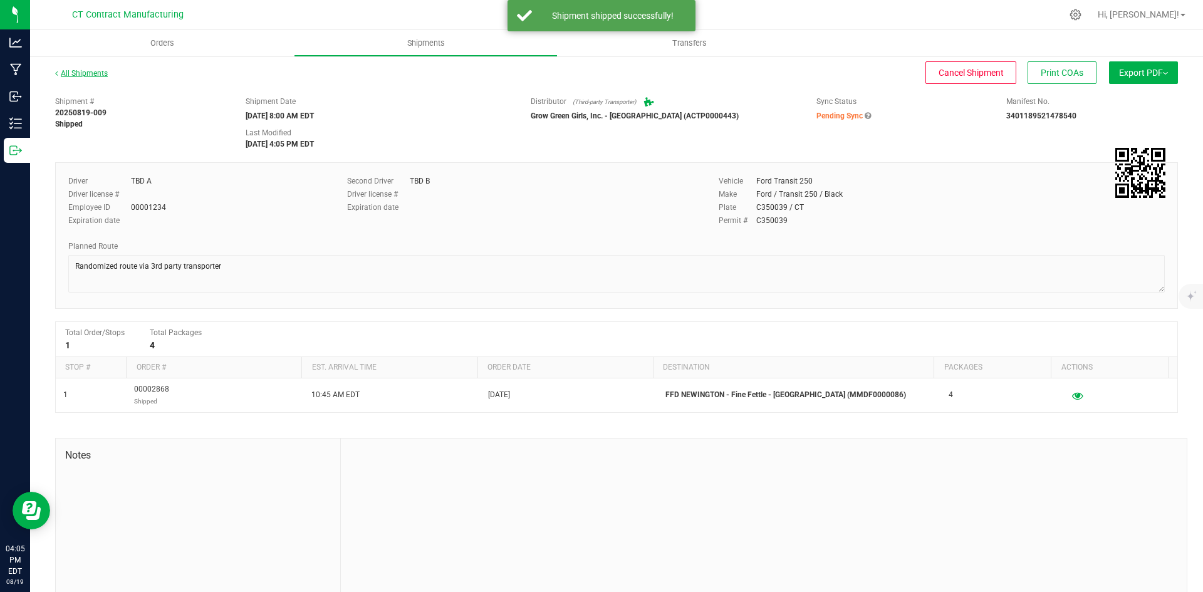
click at [94, 73] on link "All Shipments" at bounding box center [81, 73] width 53 height 9
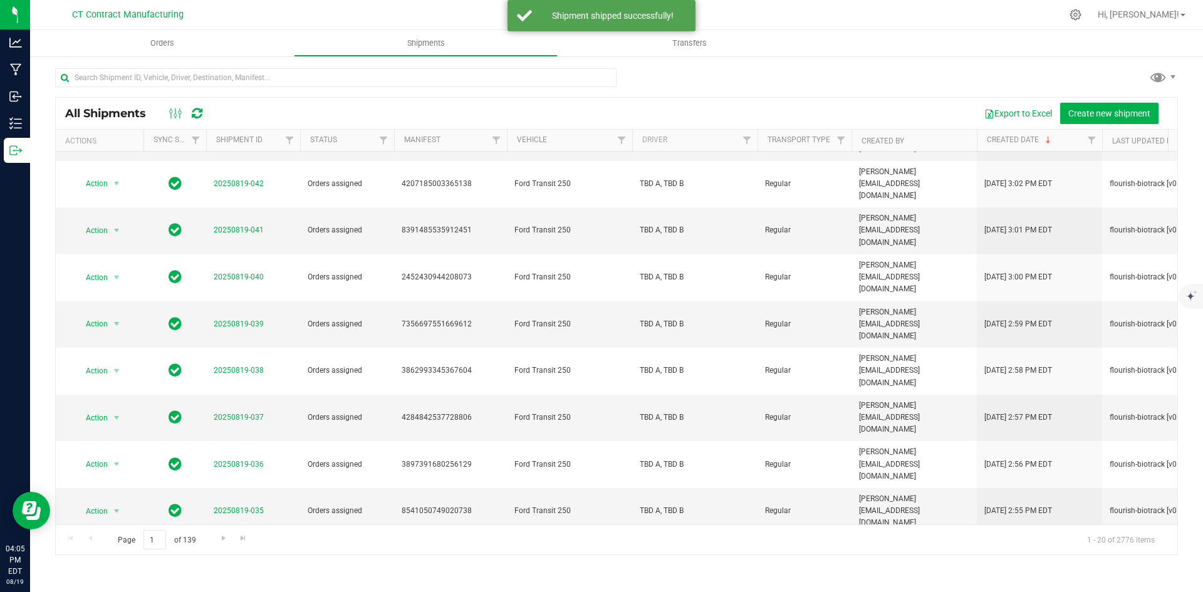
scroll to position [330, 0]
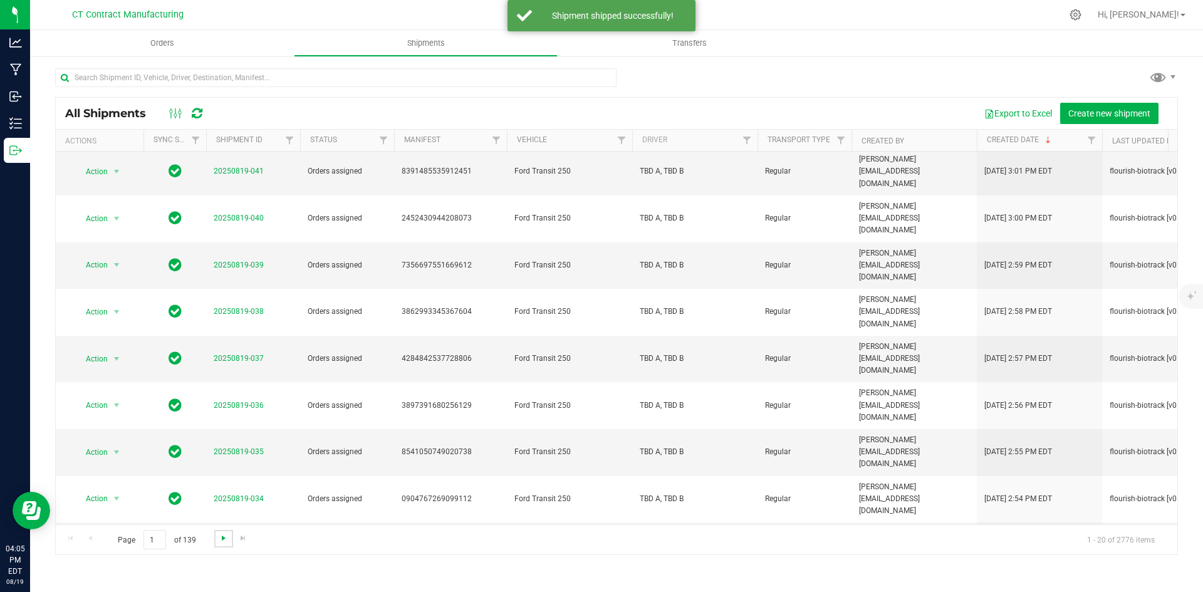
click at [222, 540] on span "Go to the next page" at bounding box center [224, 538] width 10 height 10
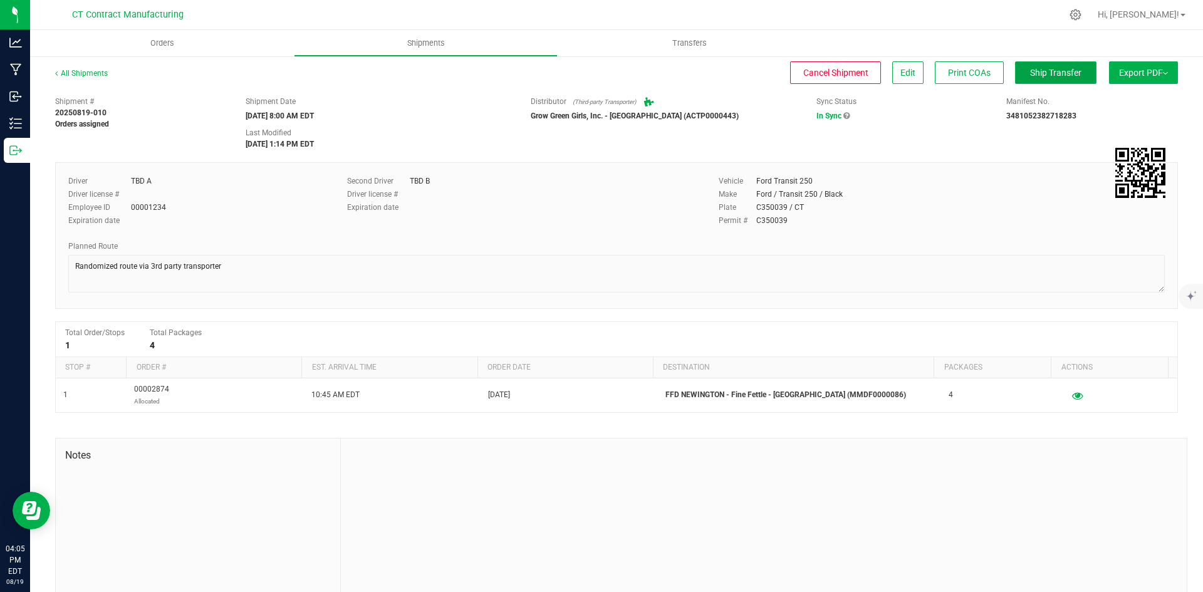
click at [1053, 78] on button "Ship Transfer" at bounding box center [1055, 72] width 81 height 23
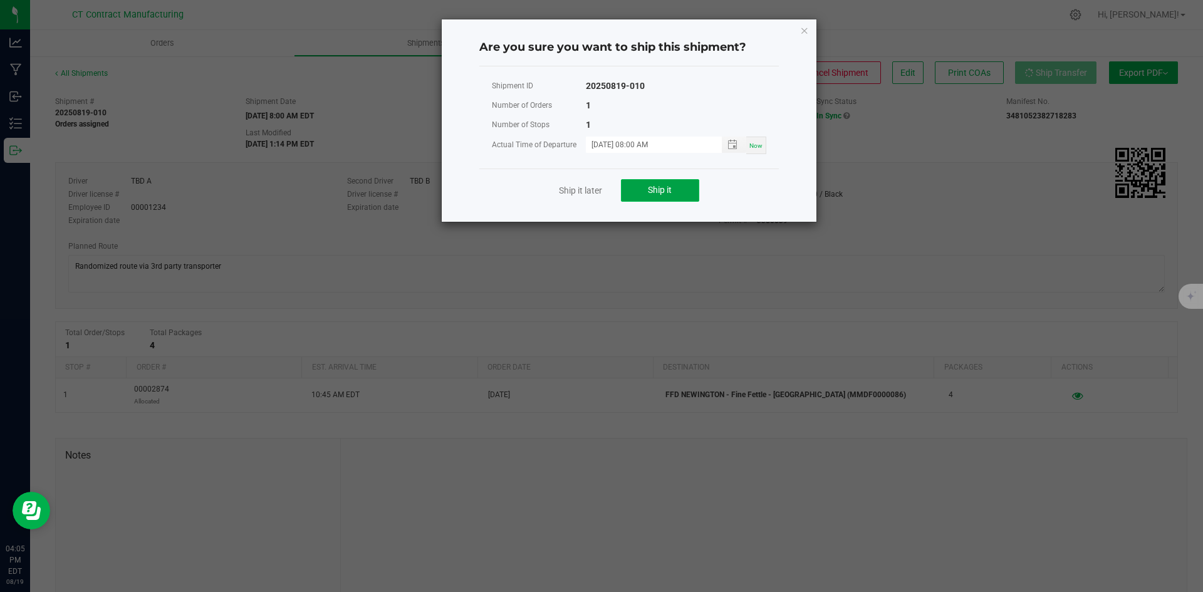
click at [684, 183] on button "Ship it" at bounding box center [660, 190] width 78 height 23
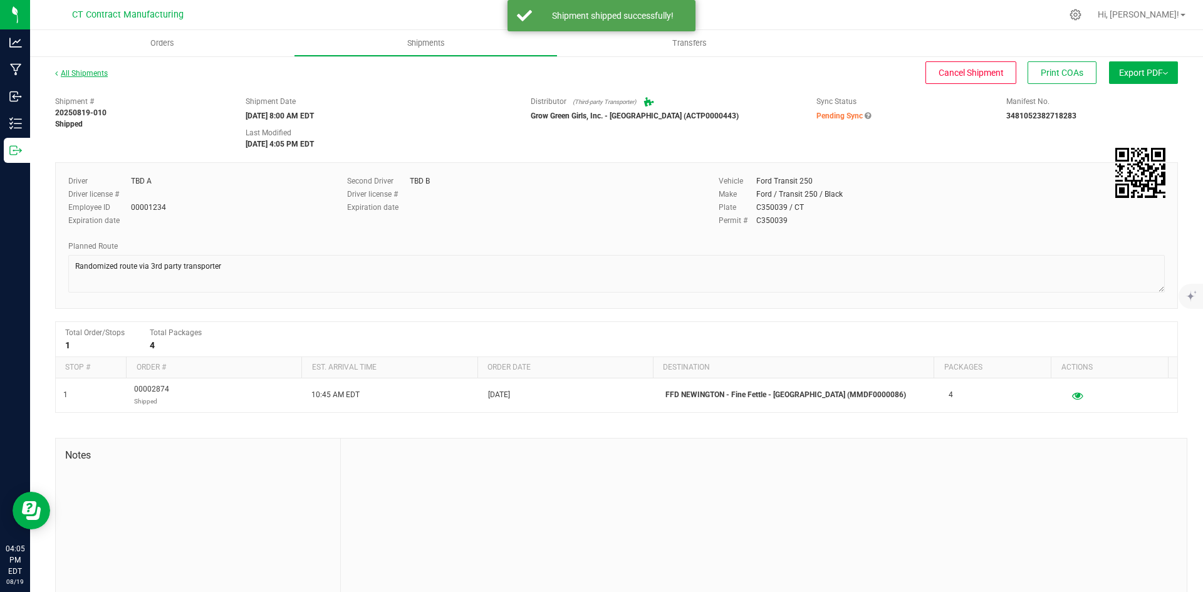
click at [95, 73] on link "All Shipments" at bounding box center [81, 73] width 53 height 9
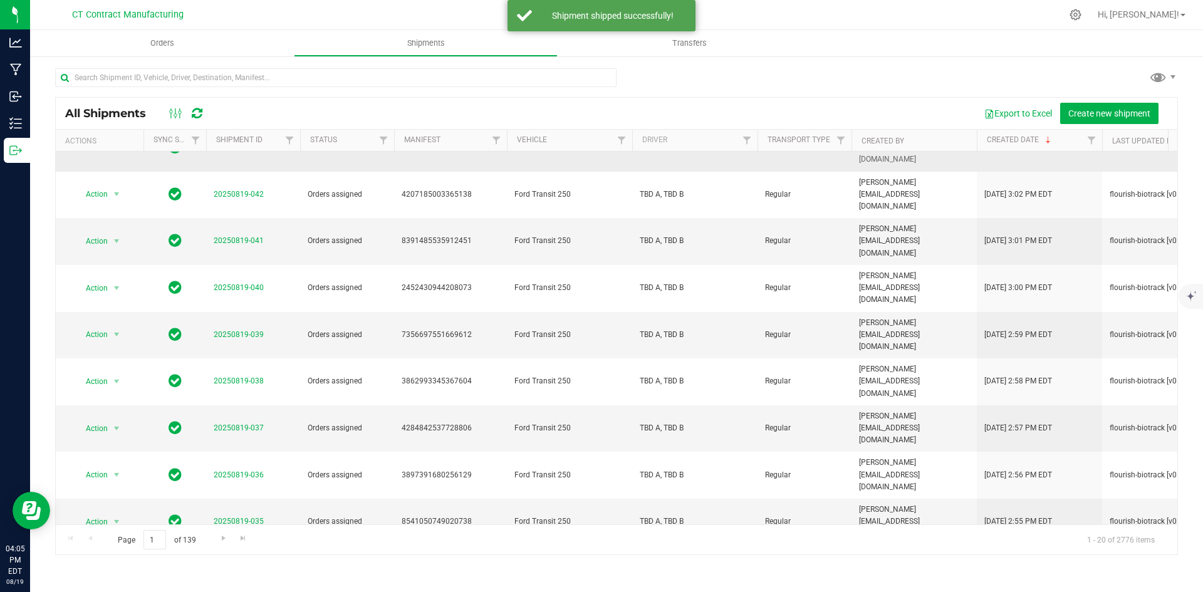
scroll to position [330, 0]
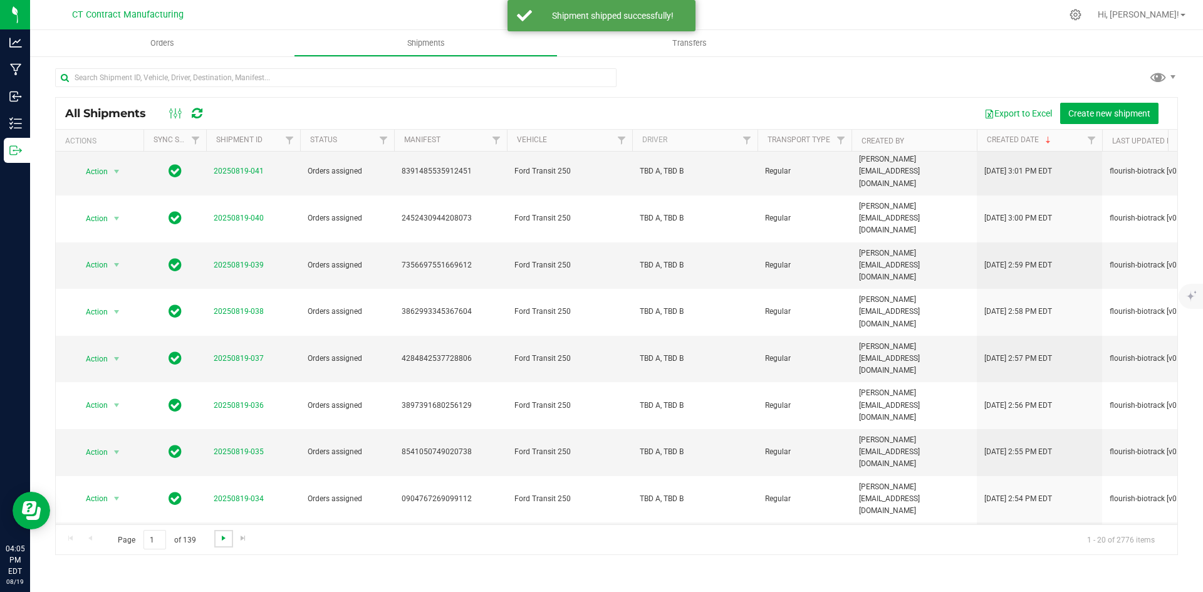
click at [219, 540] on span "Go to the next page" at bounding box center [224, 538] width 10 height 10
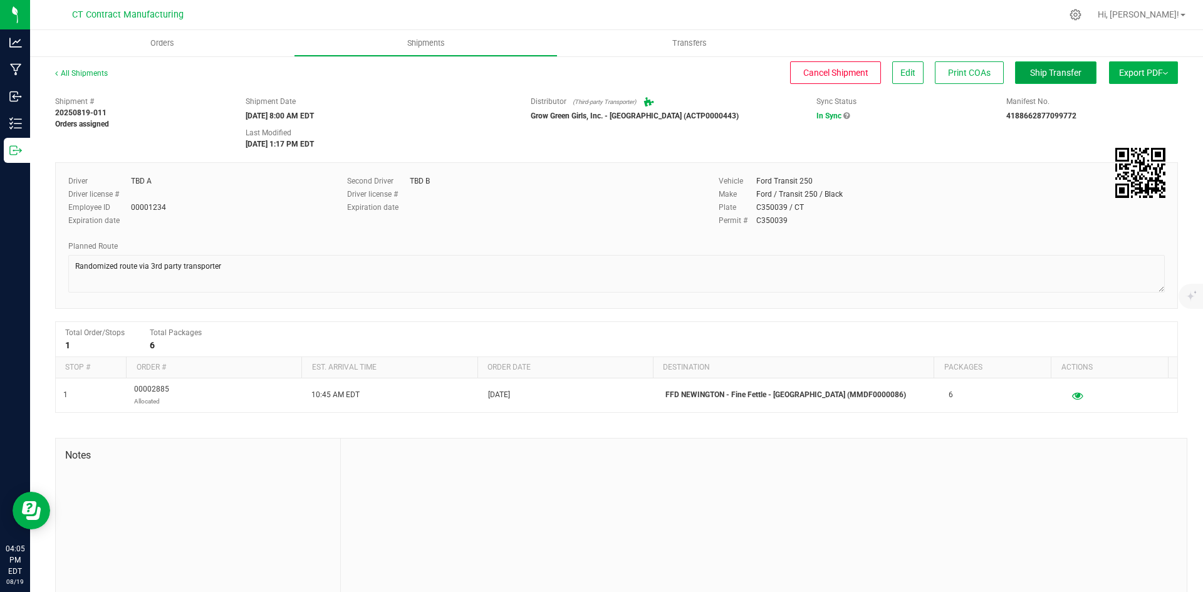
click at [1030, 76] on span "Ship Transfer" at bounding box center [1055, 73] width 51 height 10
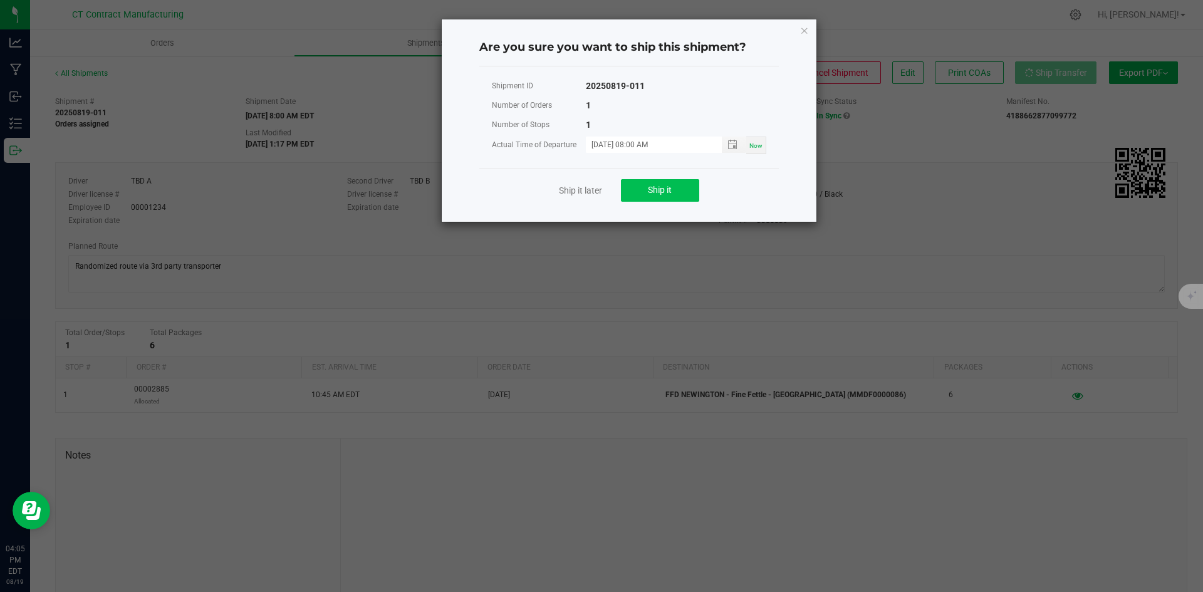
click at [699, 184] on div "Ship it later Ship it" at bounding box center [629, 190] width 300 height 43
click at [690, 189] on button "Ship it" at bounding box center [660, 190] width 78 height 23
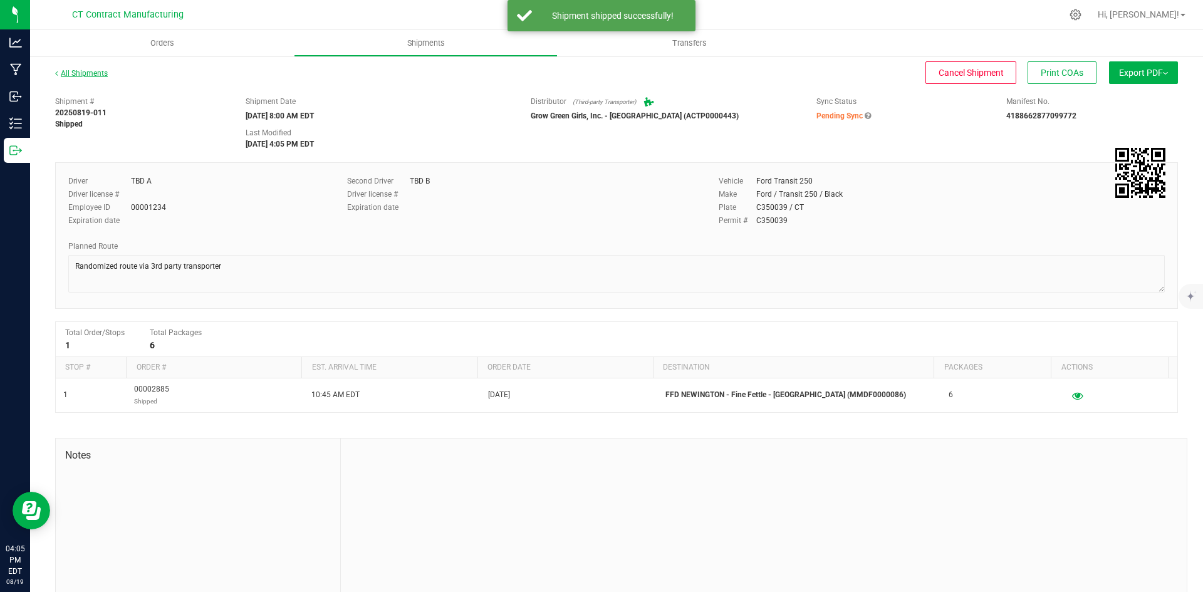
click at [84, 74] on link "All Shipments" at bounding box center [81, 73] width 53 height 9
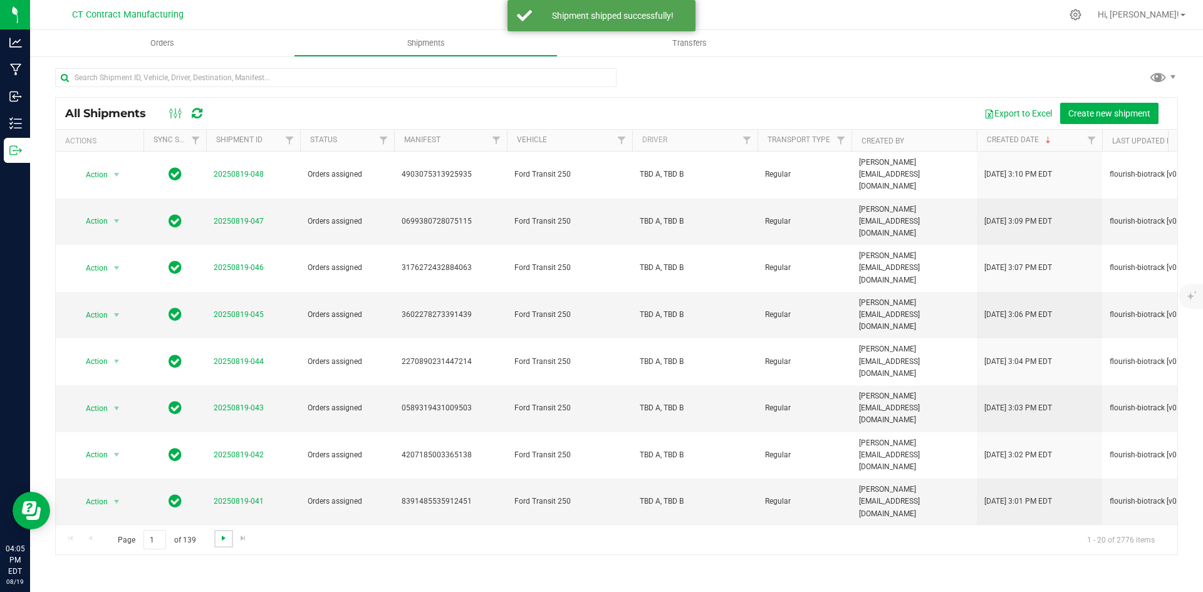
click at [220, 538] on span "Go to the next page" at bounding box center [224, 538] width 10 height 10
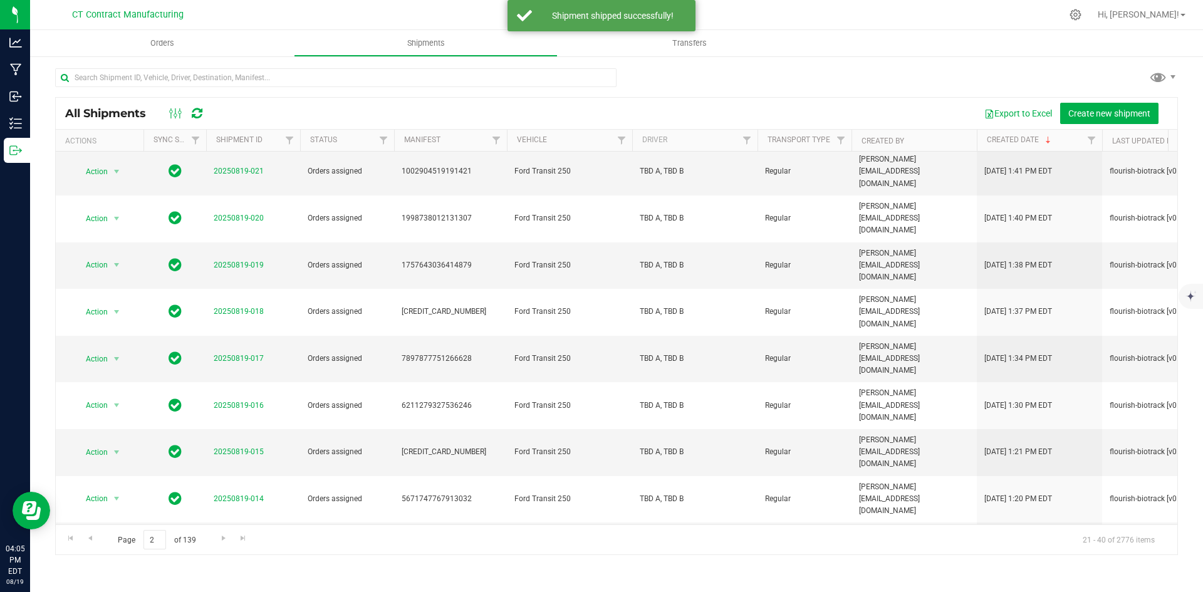
click at [249, 588] on link "20250819-012" at bounding box center [239, 592] width 50 height 9
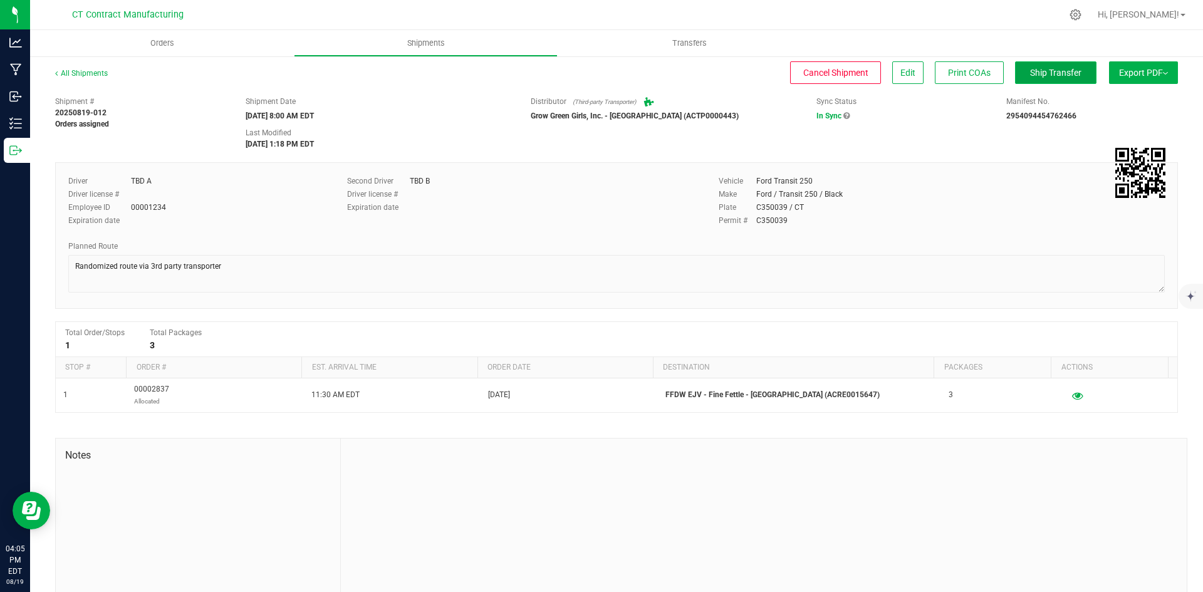
click at [1045, 70] on span "Ship Transfer" at bounding box center [1055, 73] width 51 height 10
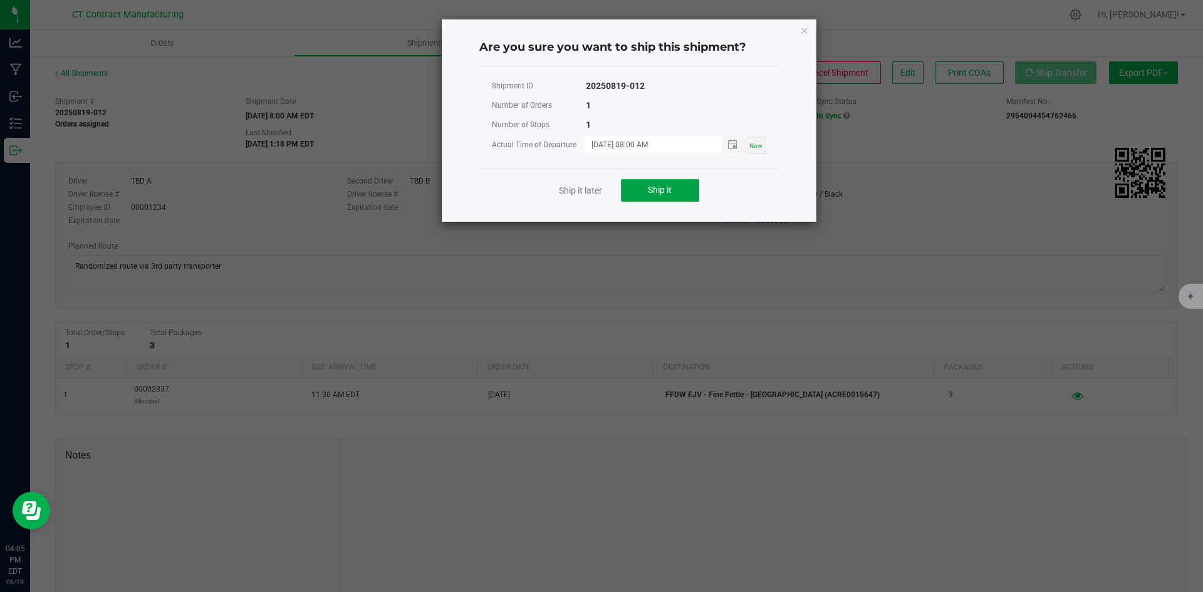
click at [671, 191] on span "Ship it" at bounding box center [660, 190] width 24 height 10
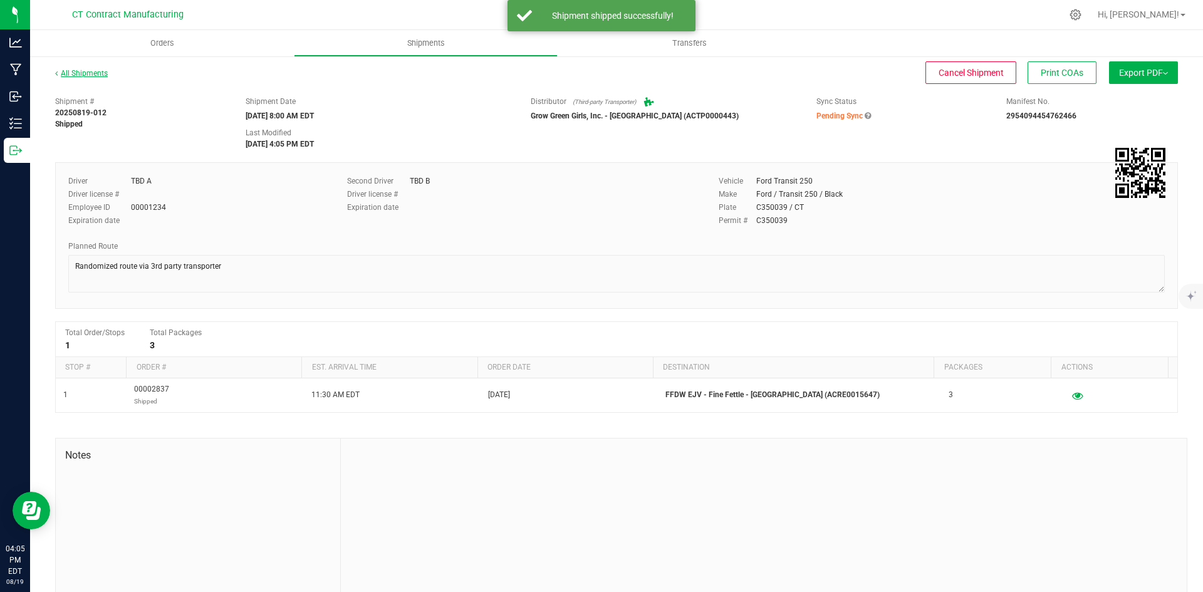
click at [96, 75] on link "All Shipments" at bounding box center [81, 73] width 53 height 9
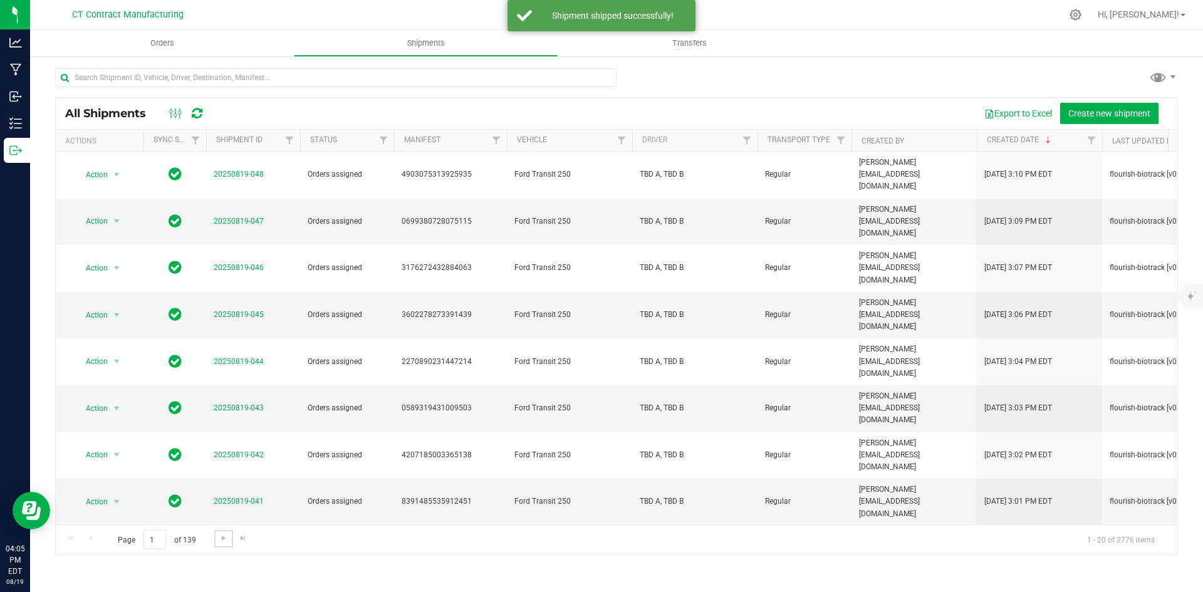
click at [214, 537] on link "Go to the next page" at bounding box center [223, 538] width 18 height 17
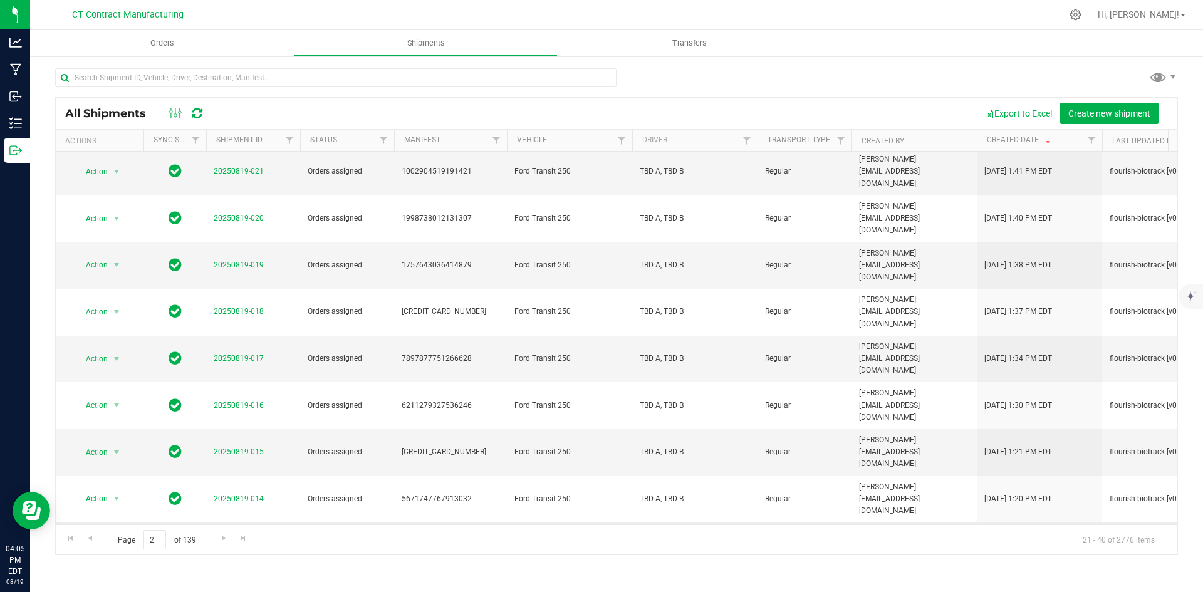
click at [240, 541] on link "20250819-013" at bounding box center [239, 545] width 50 height 9
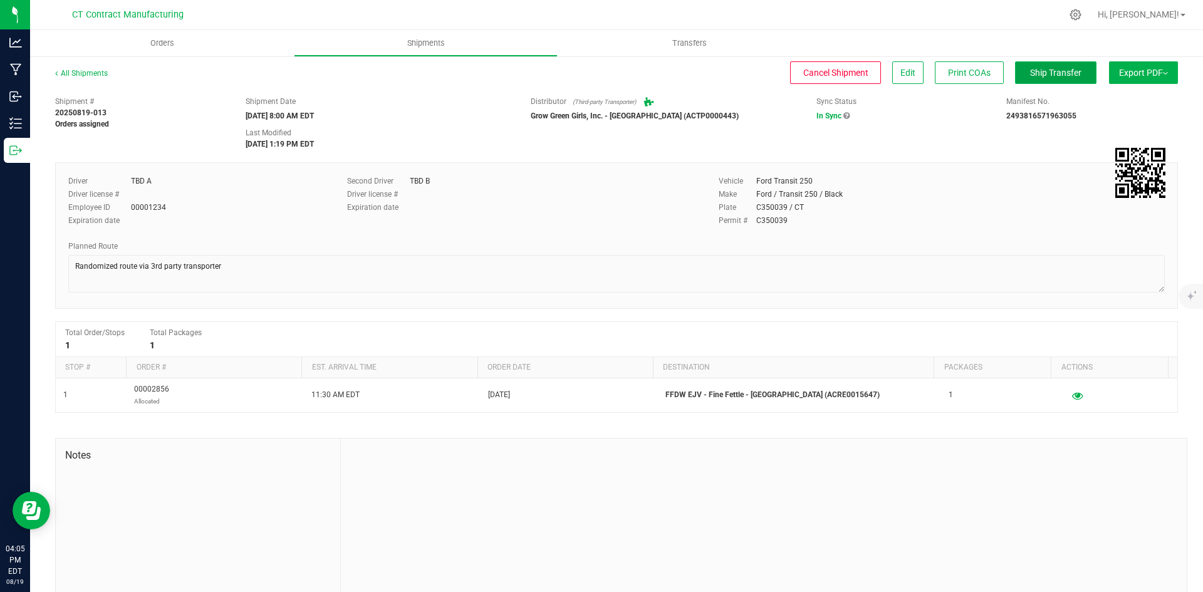
click at [1056, 75] on span "Ship Transfer" at bounding box center [1055, 73] width 51 height 10
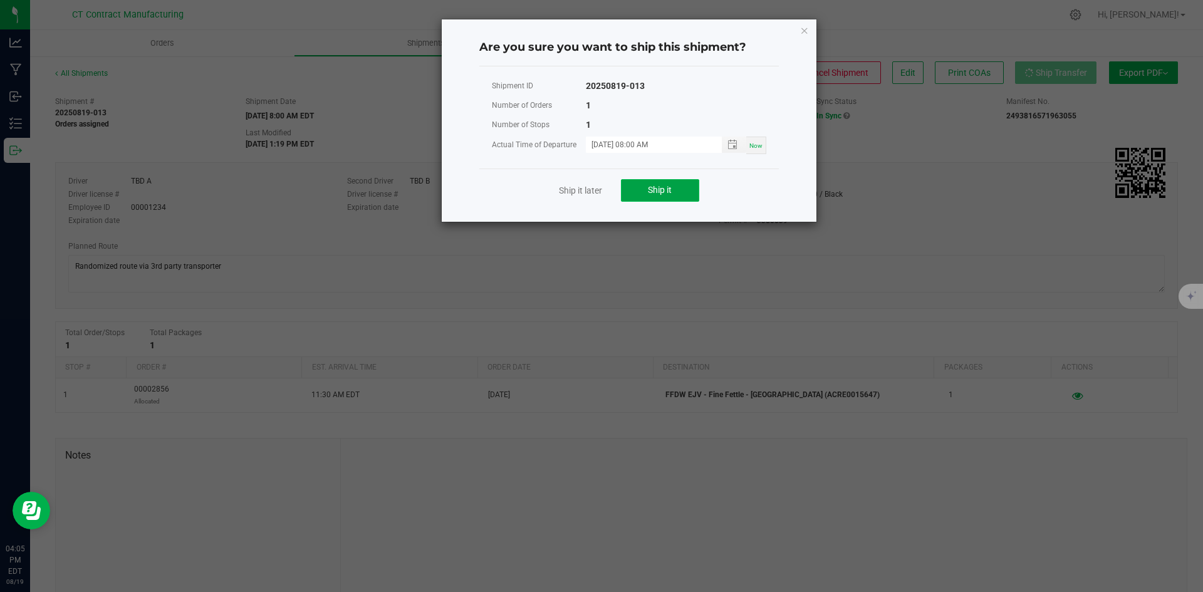
click at [667, 186] on span "Ship it" at bounding box center [660, 190] width 24 height 10
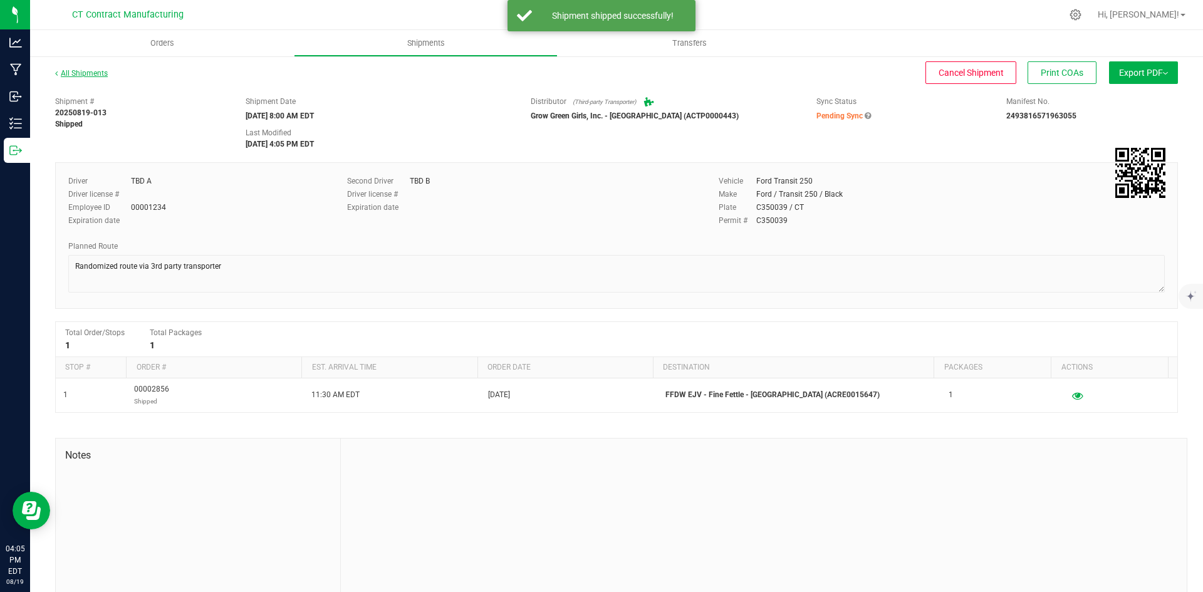
click at [100, 75] on link "All Shipments" at bounding box center [81, 73] width 53 height 9
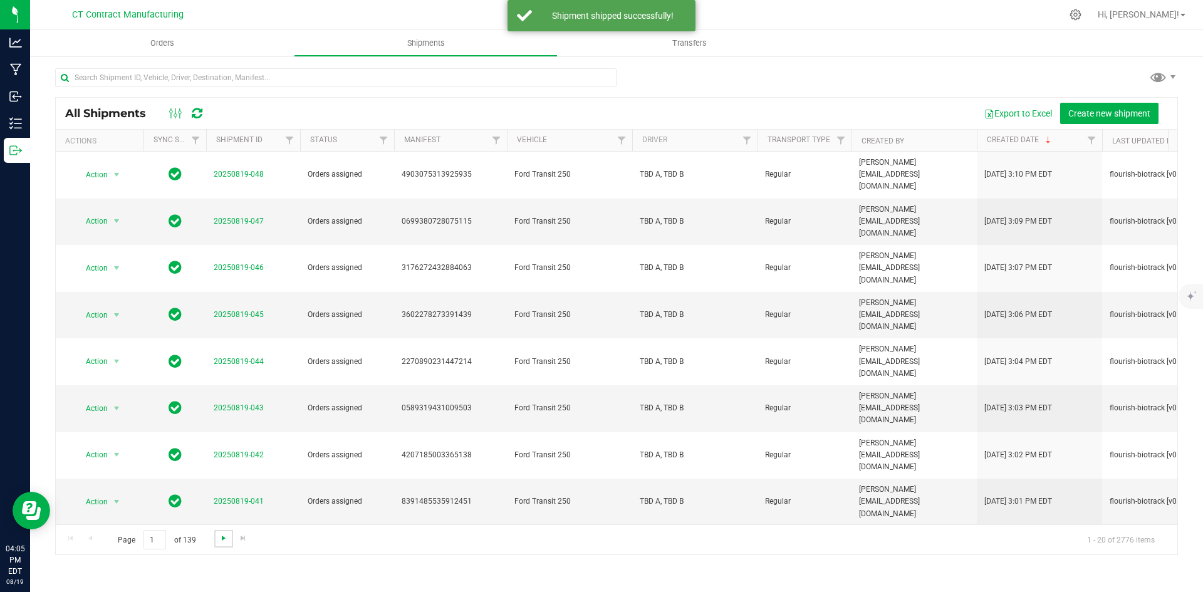
click at [219, 537] on span "Go to the next page" at bounding box center [224, 538] width 10 height 10
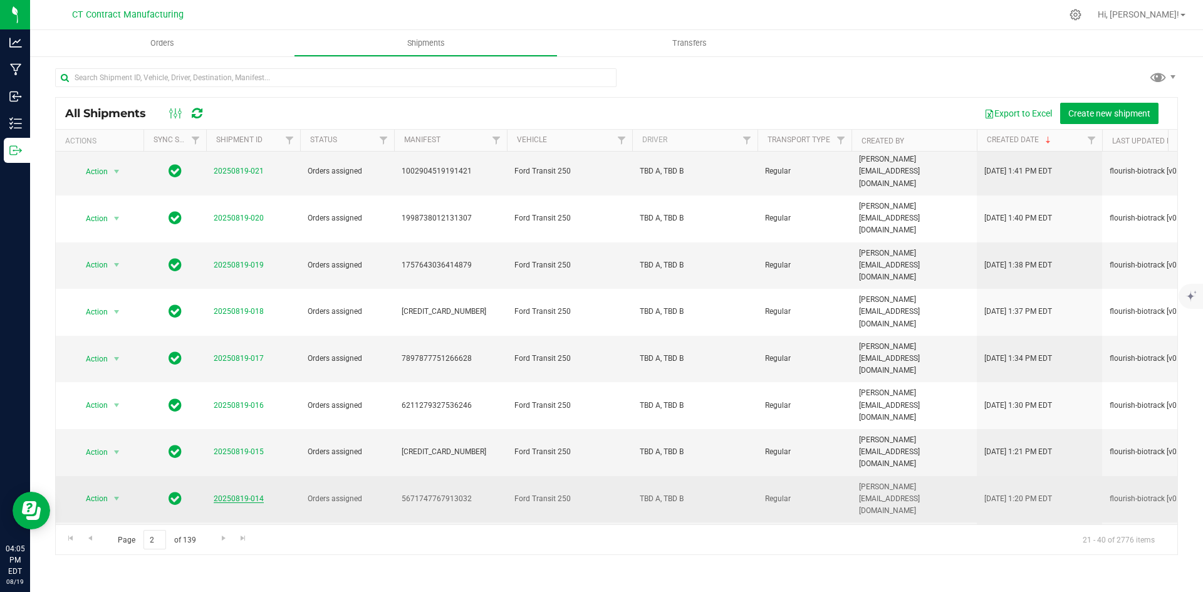
click at [228, 494] on link "20250819-014" at bounding box center [239, 498] width 50 height 9
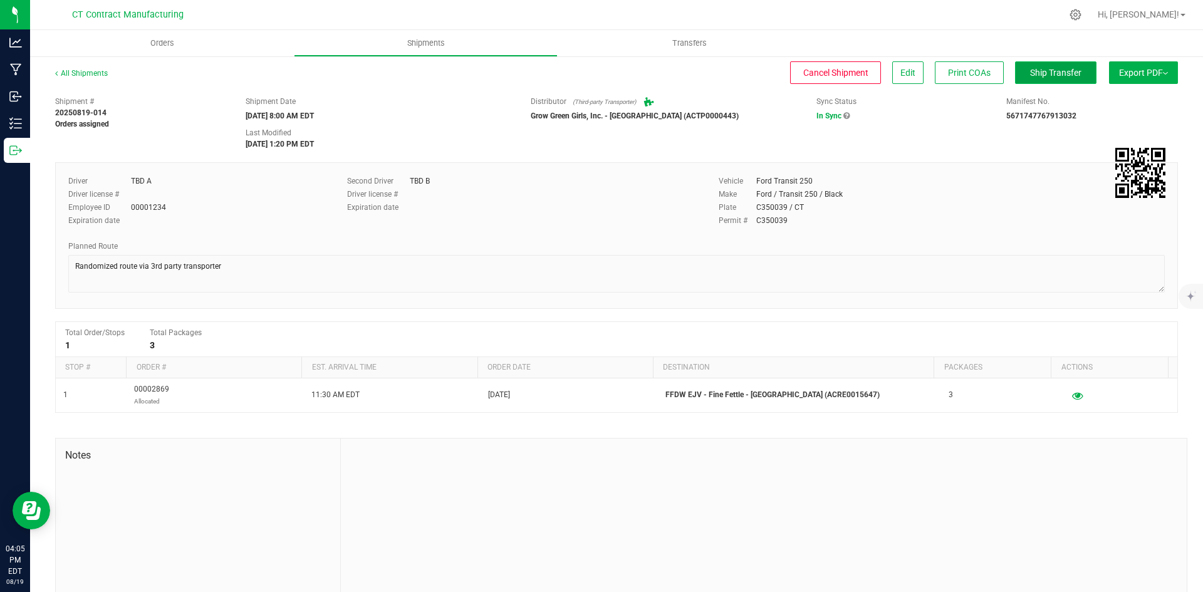
click at [1050, 73] on span "Ship Transfer" at bounding box center [1055, 73] width 51 height 10
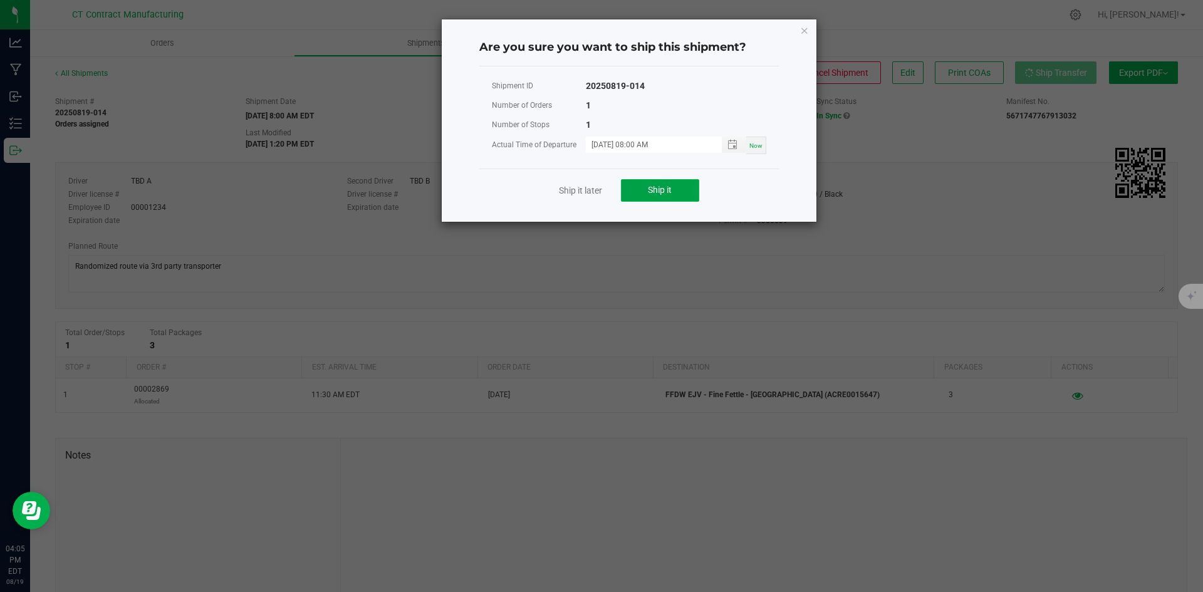
click at [672, 191] on span "Ship it" at bounding box center [660, 190] width 24 height 10
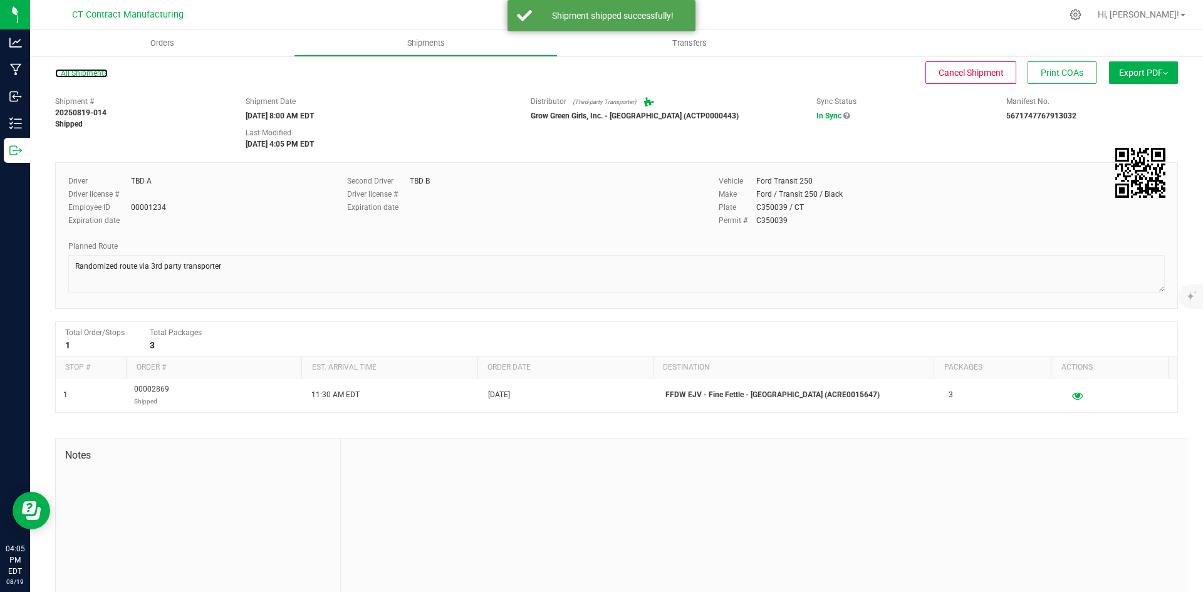
click at [87, 76] on link "All Shipments" at bounding box center [81, 73] width 53 height 9
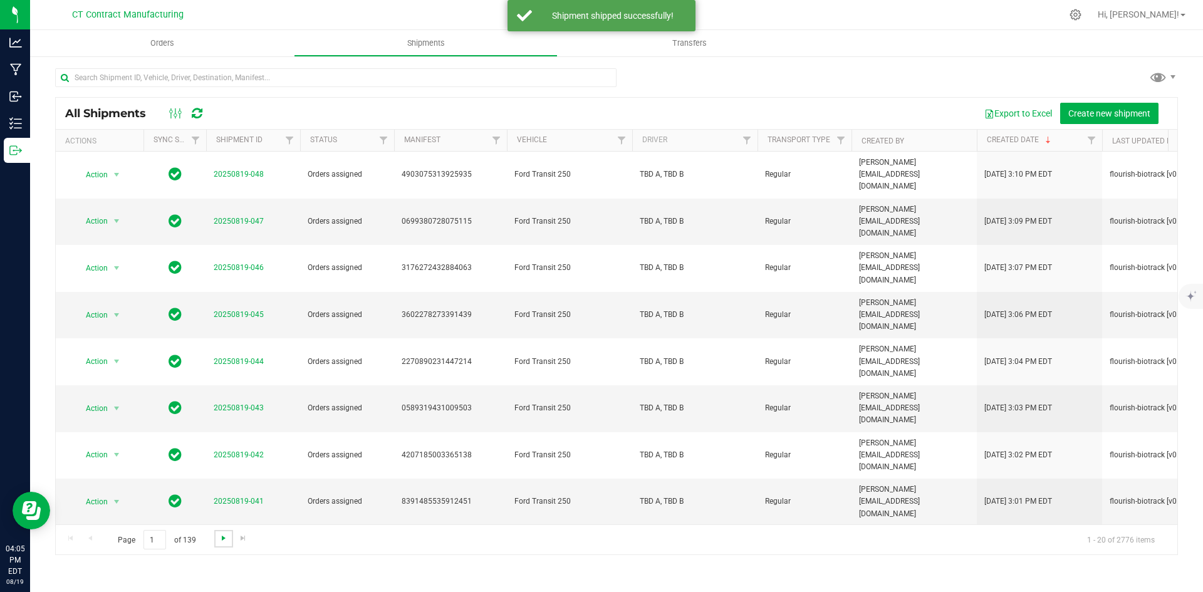
click at [222, 539] on span "Go to the next page" at bounding box center [224, 538] width 10 height 10
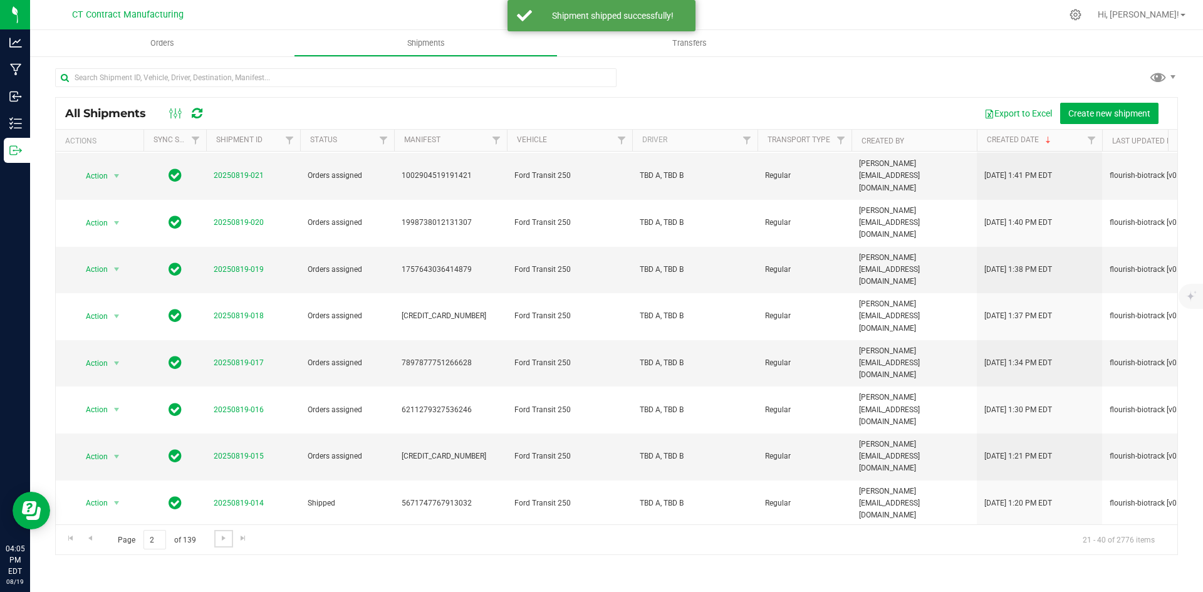
scroll to position [330, 0]
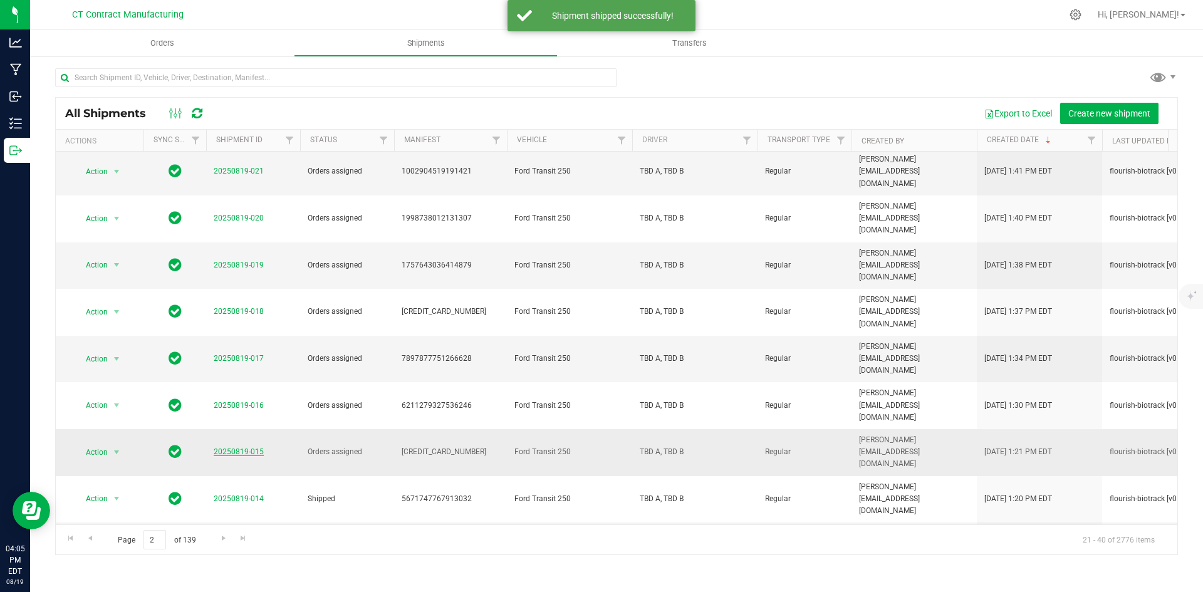
click at [246, 447] on link "20250819-015" at bounding box center [239, 451] width 50 height 9
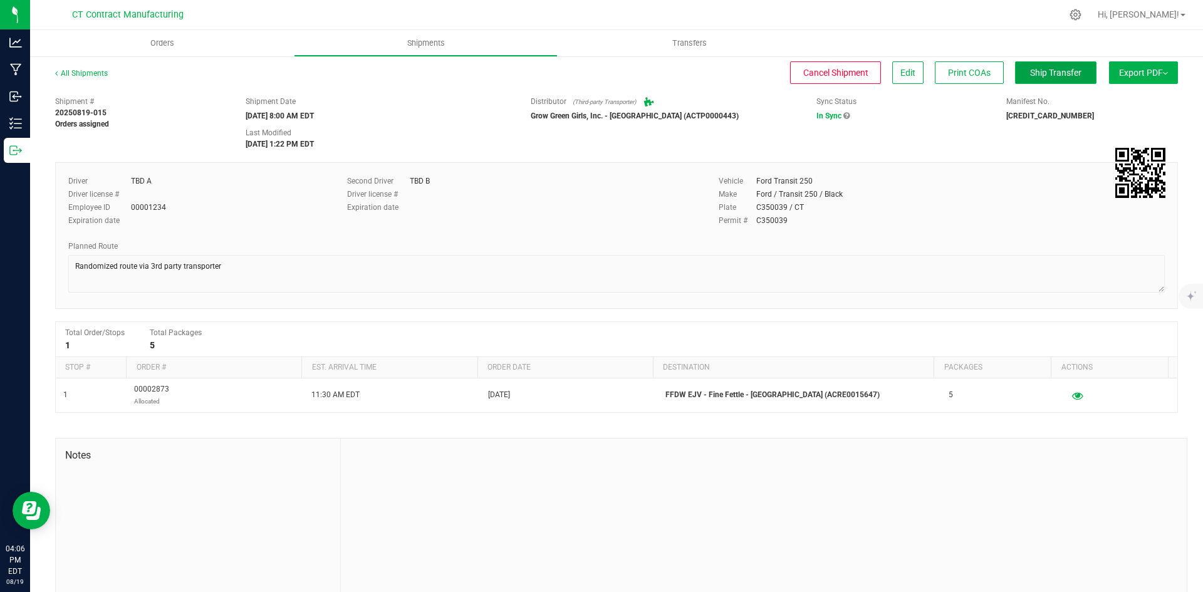
click at [1035, 73] on span "Ship Transfer" at bounding box center [1055, 73] width 51 height 10
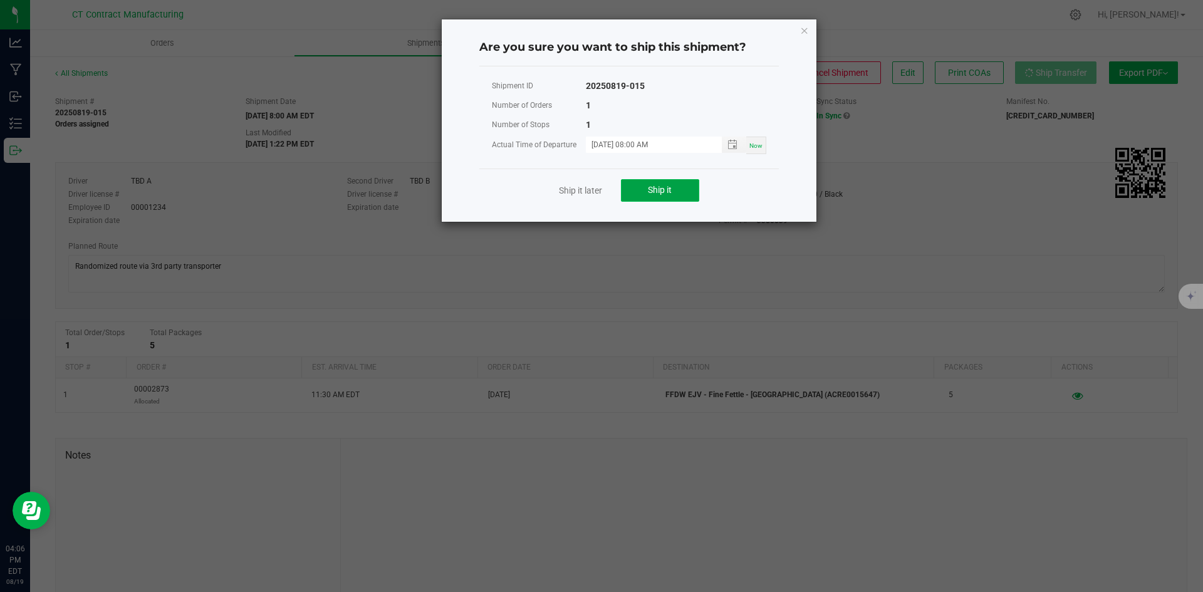
click at [685, 194] on button "Ship it" at bounding box center [660, 190] width 78 height 23
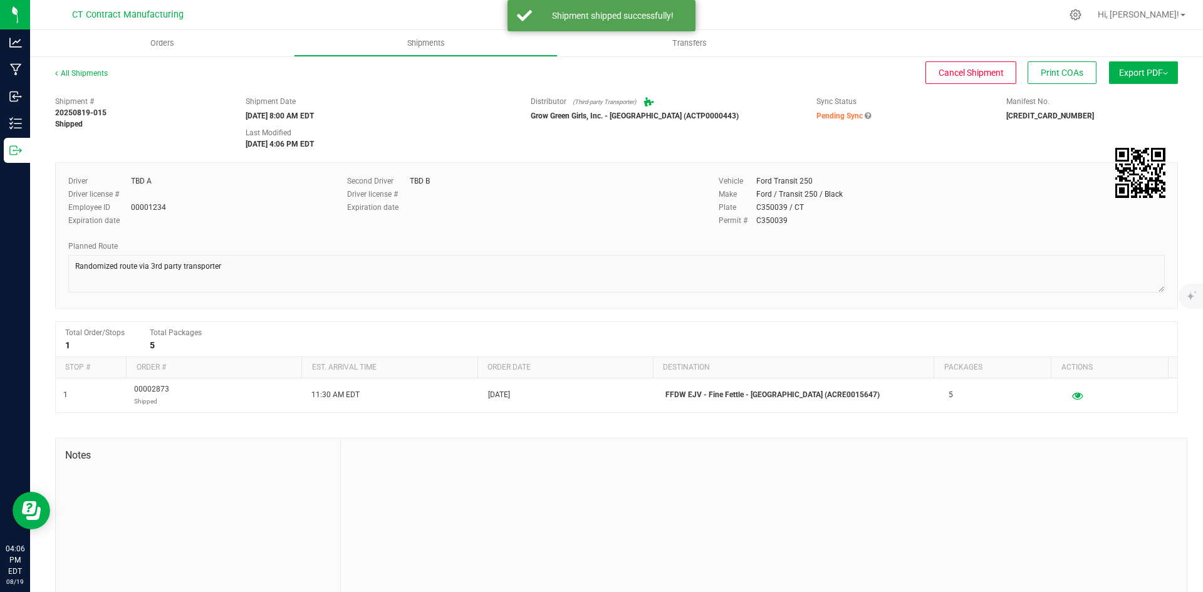
click at [83, 66] on div "All Shipments Cancel Shipment Print COAs Export PDF Manifest by Package ID Mani…" at bounding box center [616, 337] width 1173 height 565
click at [84, 73] on link "All Shipments" at bounding box center [81, 73] width 53 height 9
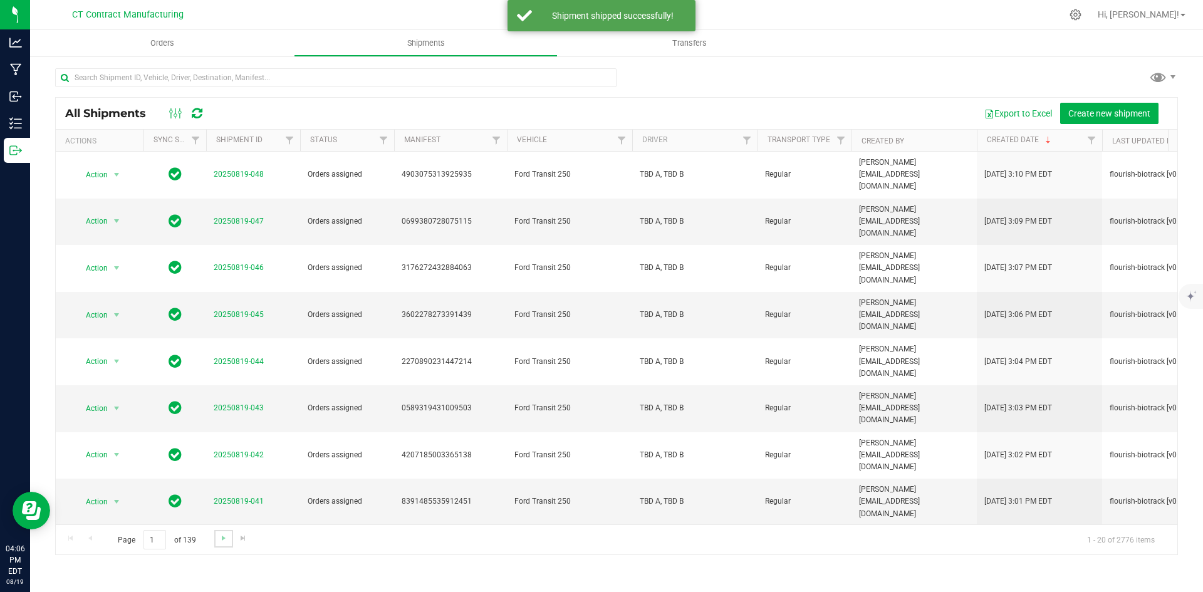
click at [215, 538] on link "Go to the next page" at bounding box center [223, 538] width 18 height 17
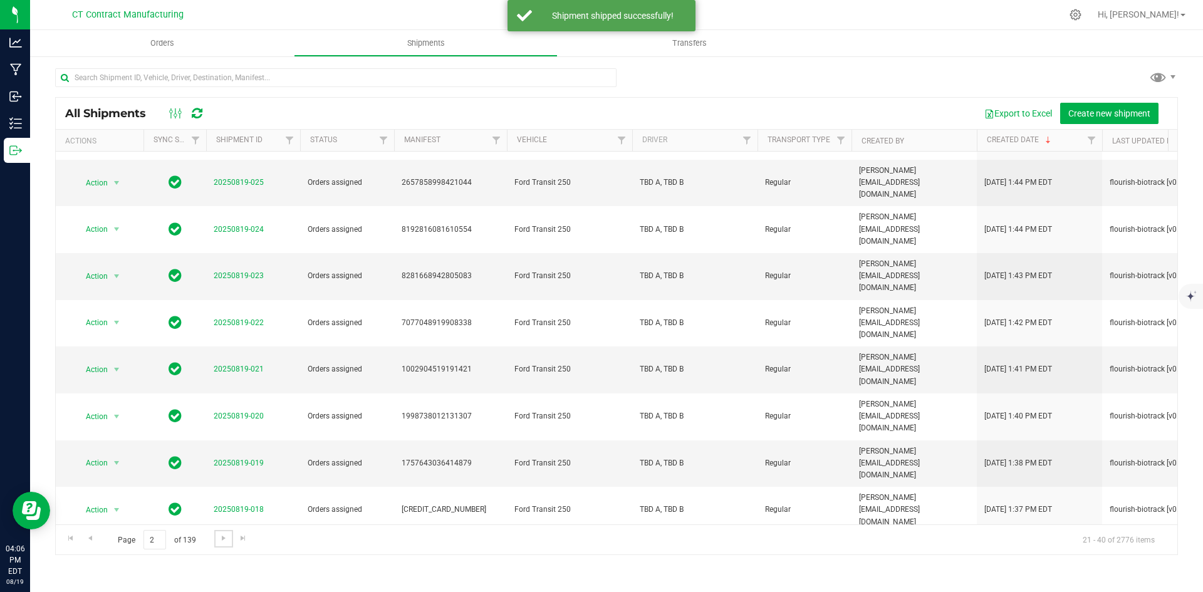
scroll to position [330, 0]
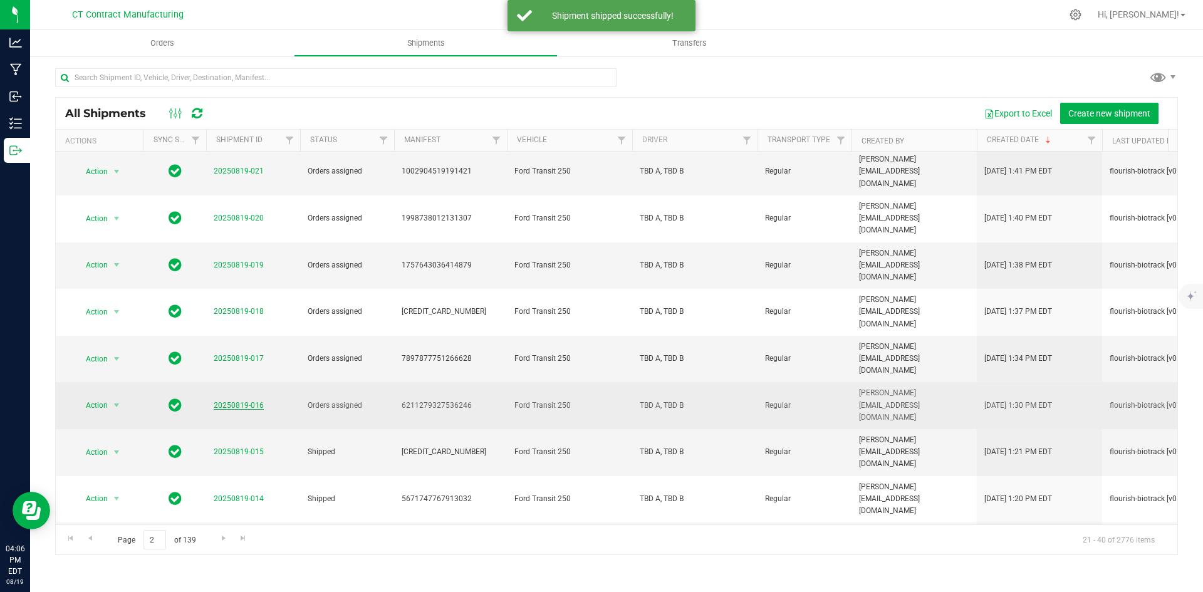
click at [246, 401] on link "20250819-016" at bounding box center [239, 405] width 50 height 9
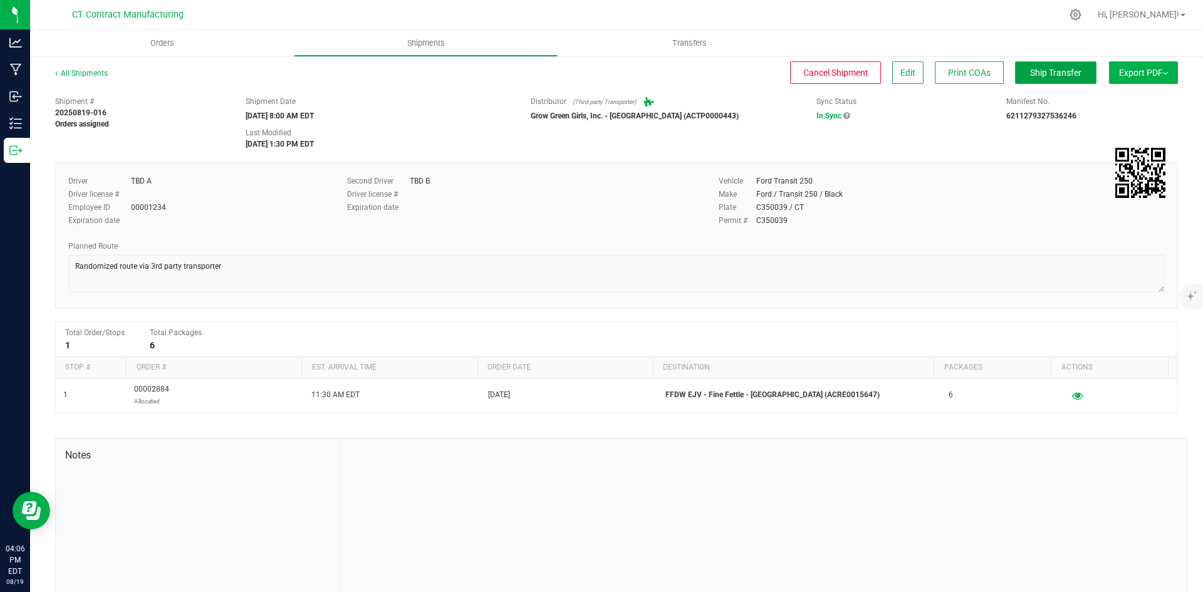
click at [1055, 74] on span "Ship Transfer" at bounding box center [1055, 73] width 51 height 10
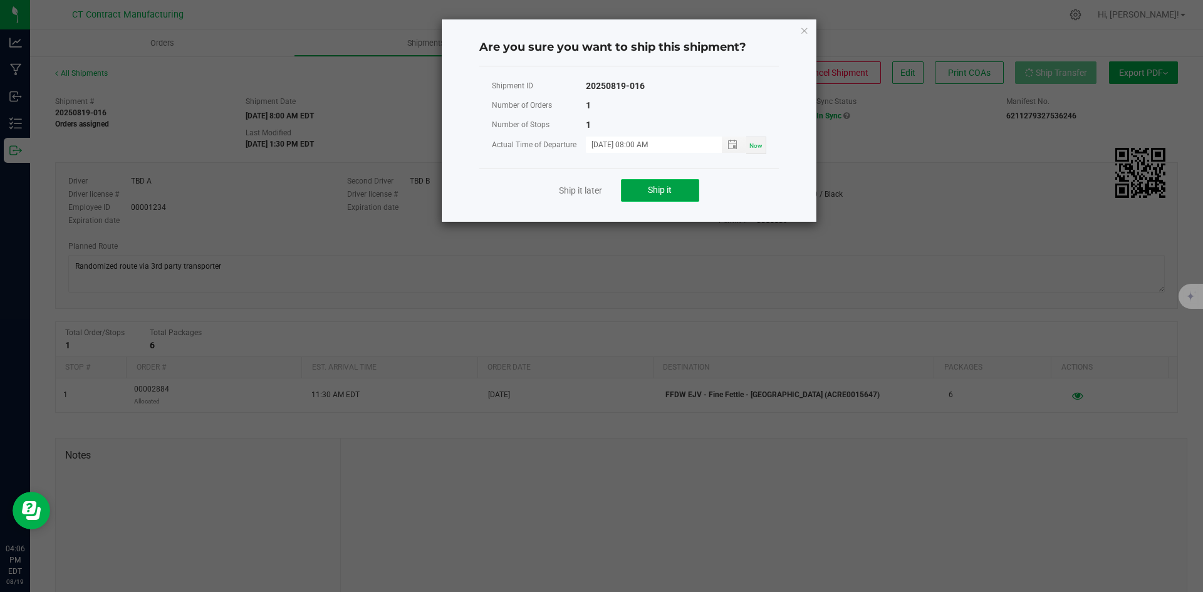
click at [637, 199] on button "Ship it" at bounding box center [660, 190] width 78 height 23
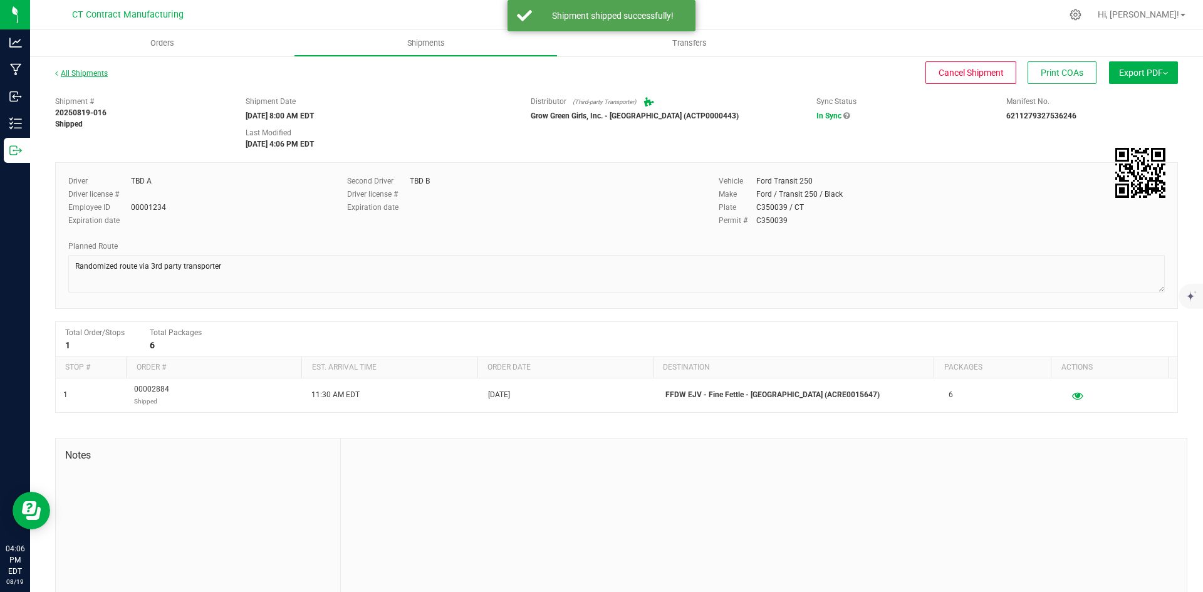
click at [100, 71] on link "All Shipments" at bounding box center [81, 73] width 53 height 9
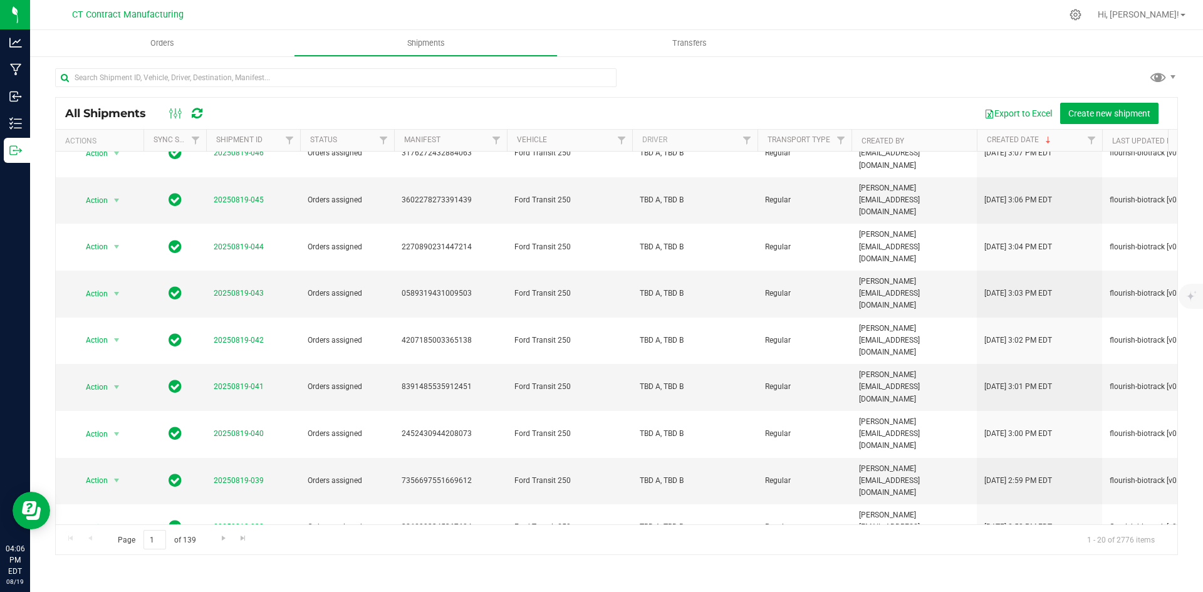
scroll to position [125, 0]
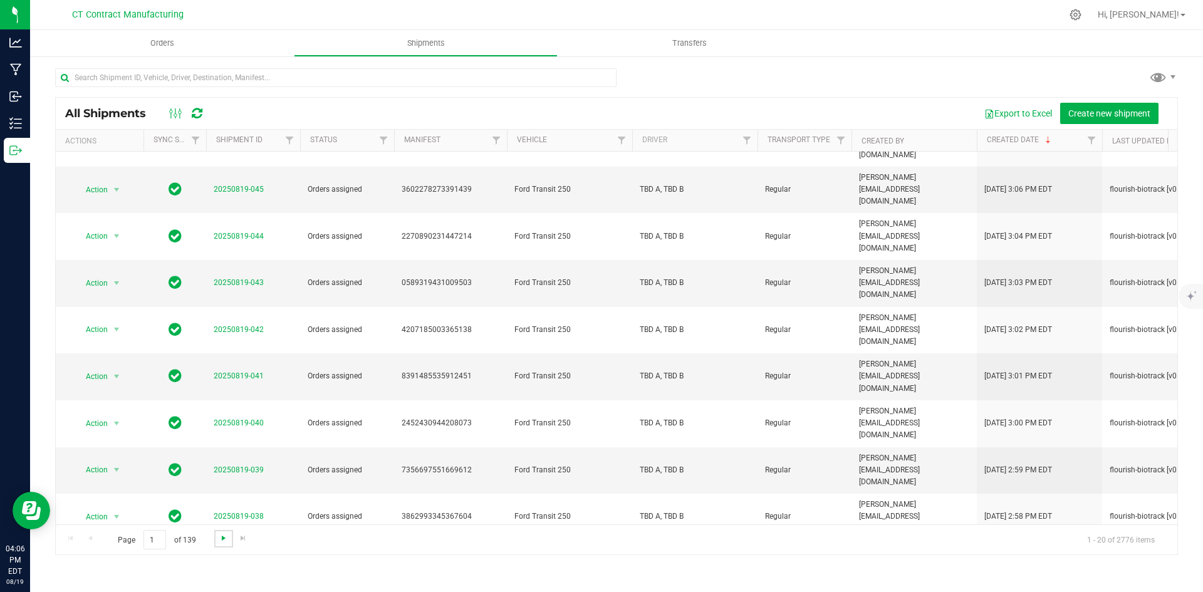
click at [222, 538] on span "Go to the next page" at bounding box center [224, 538] width 10 height 10
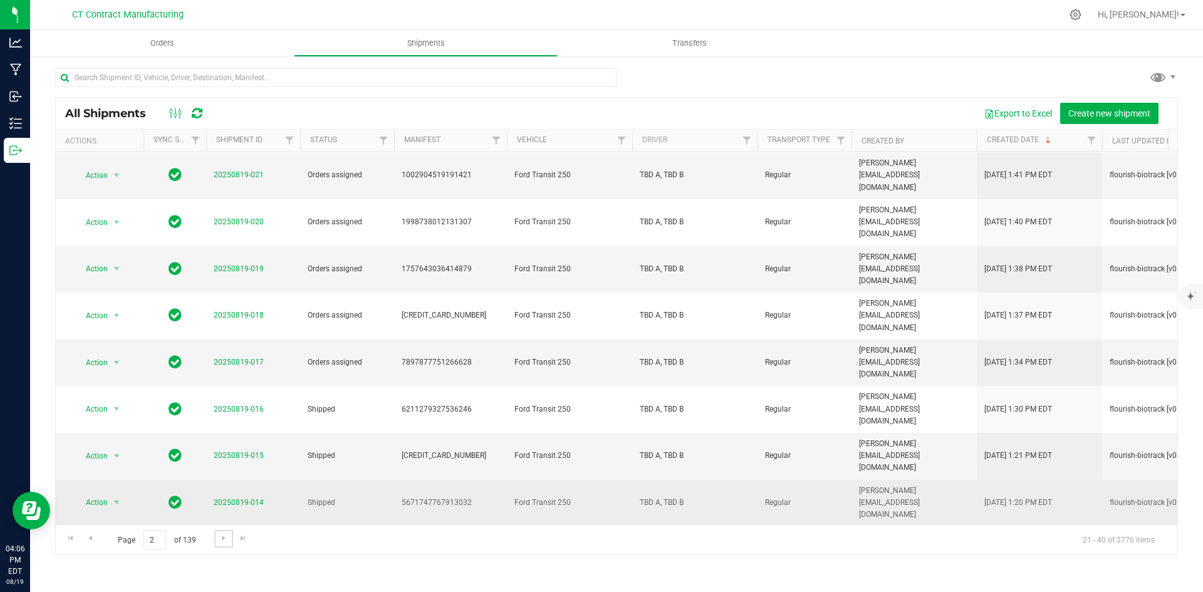
scroll to position [330, 0]
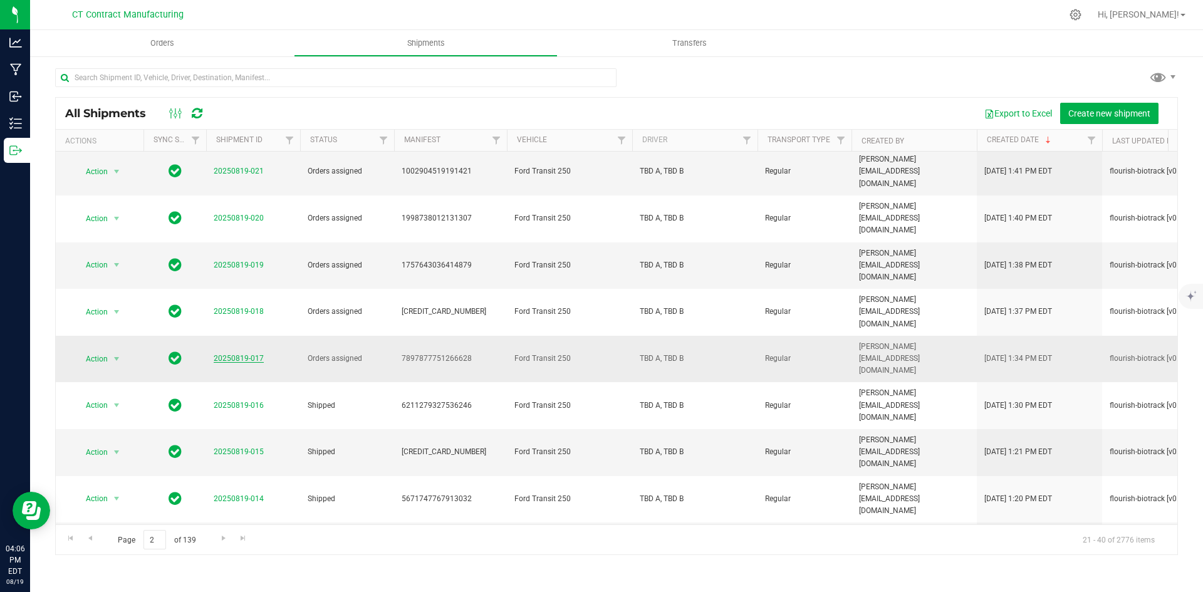
click at [222, 354] on link "20250819-017" at bounding box center [239, 358] width 50 height 9
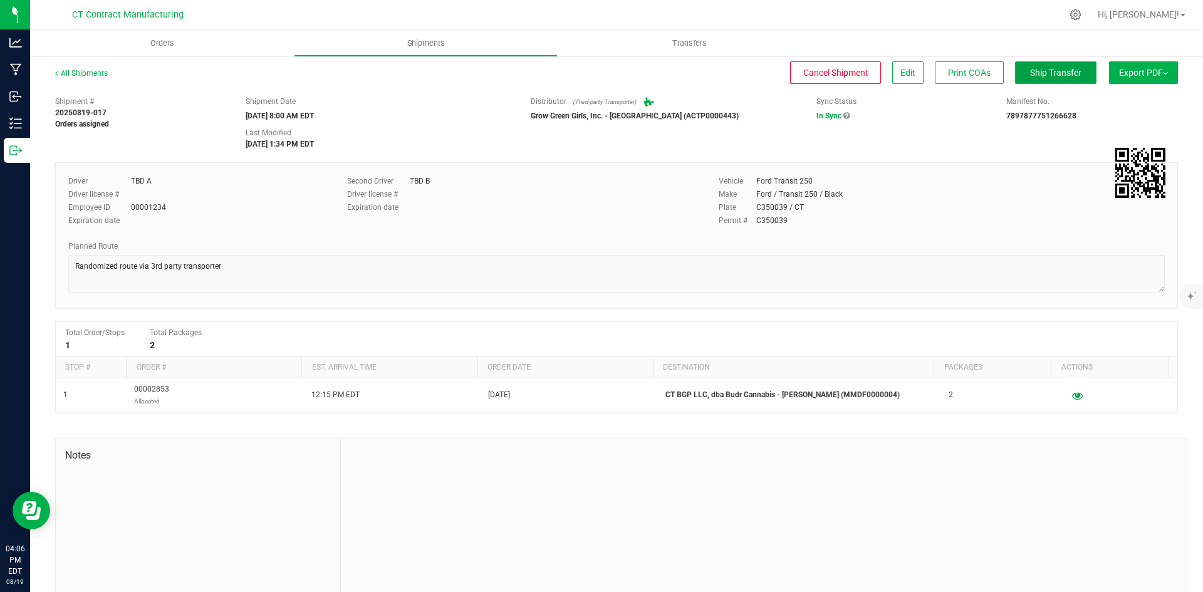
click at [1033, 73] on span "Ship Transfer" at bounding box center [1055, 73] width 51 height 10
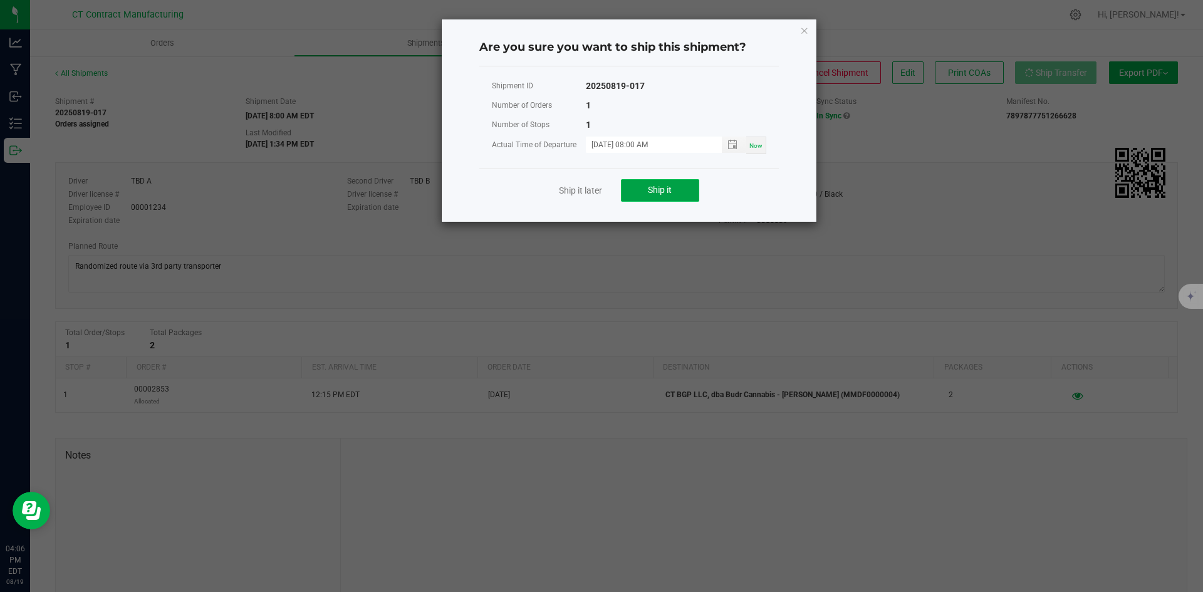
click at [659, 193] on span "Ship it" at bounding box center [660, 190] width 24 height 10
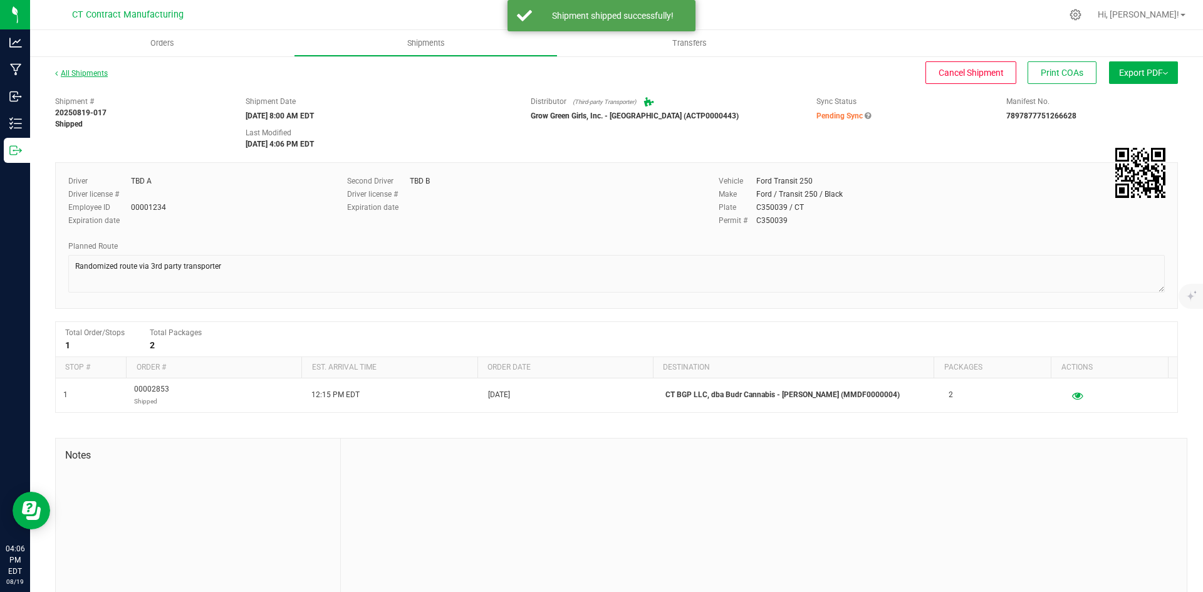
click at [96, 73] on link "All Shipments" at bounding box center [81, 73] width 53 height 9
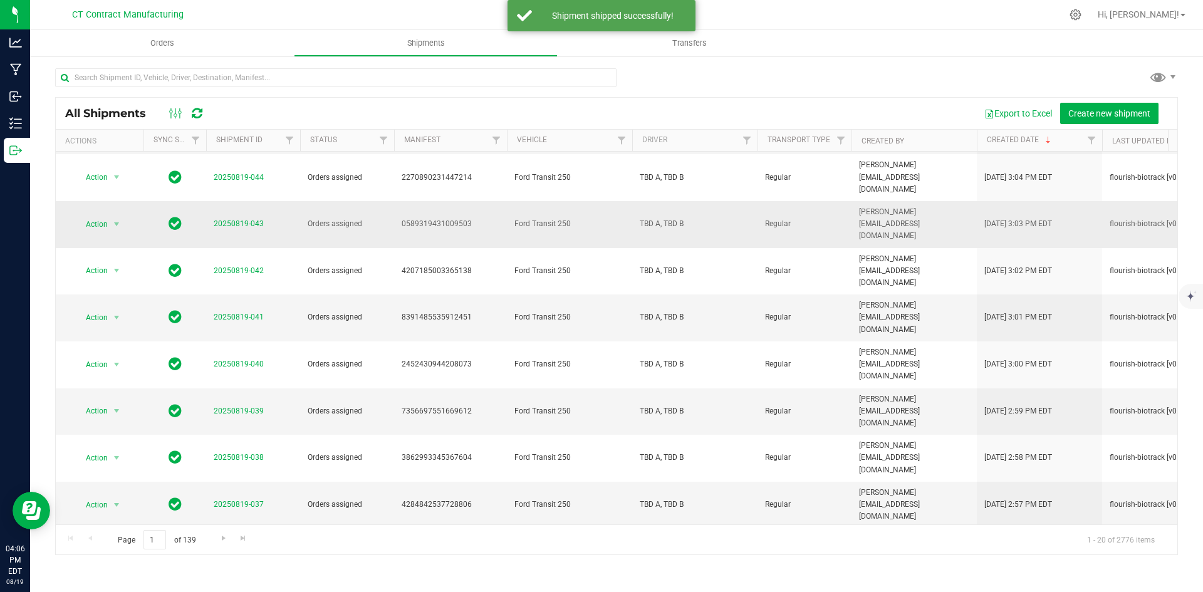
scroll to position [330, 0]
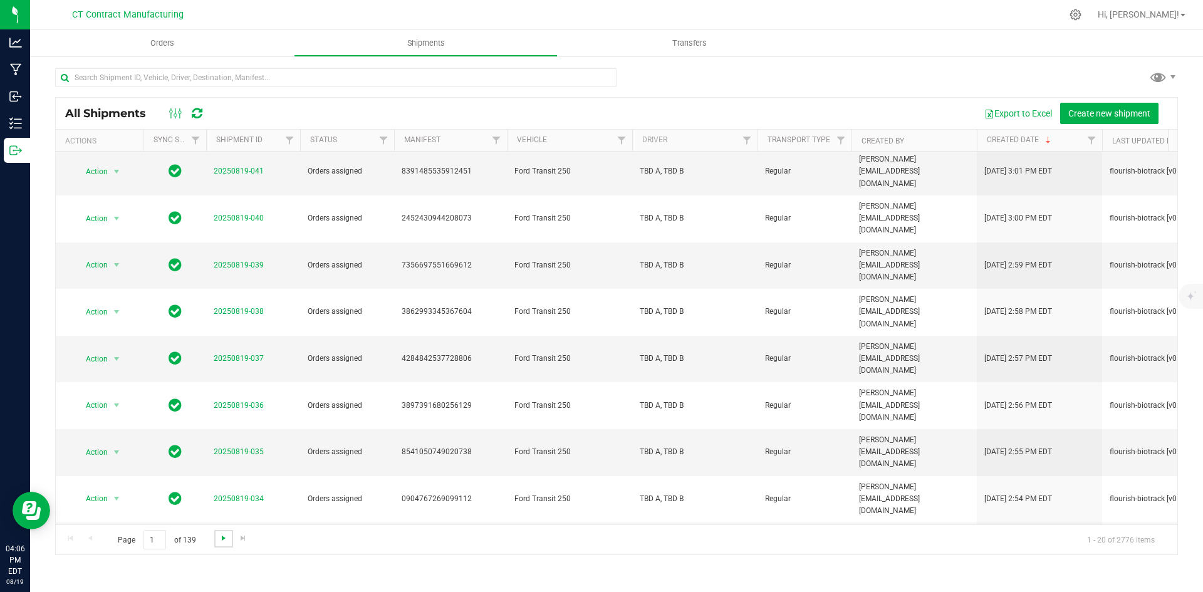
click at [222, 535] on span "Go to the next page" at bounding box center [224, 538] width 10 height 10
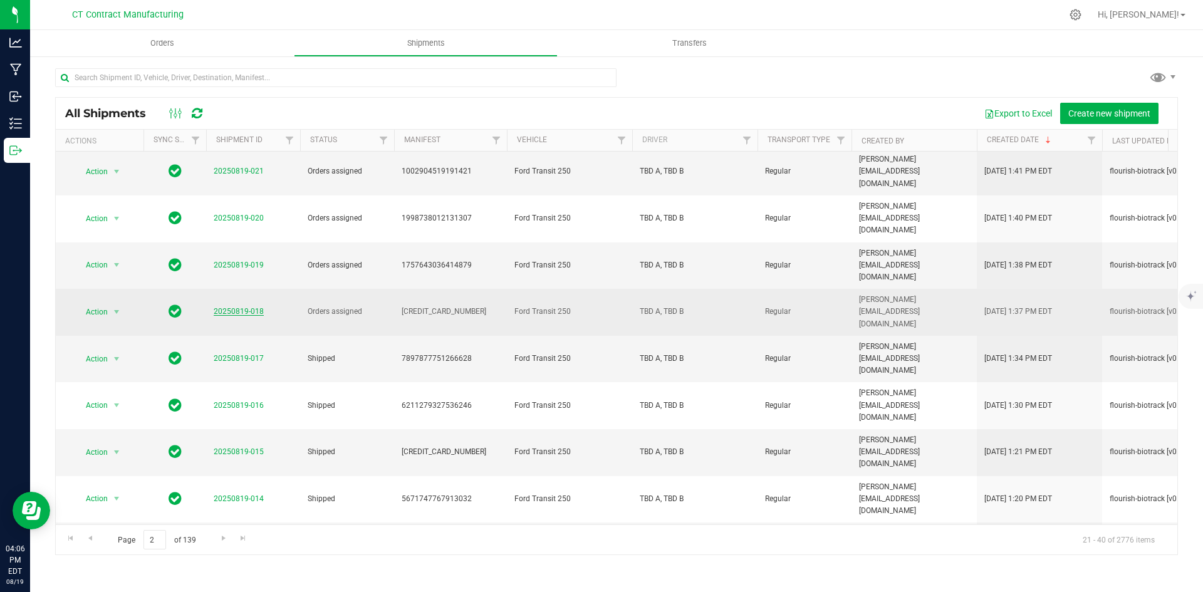
click at [241, 307] on link "20250819-018" at bounding box center [239, 311] width 50 height 9
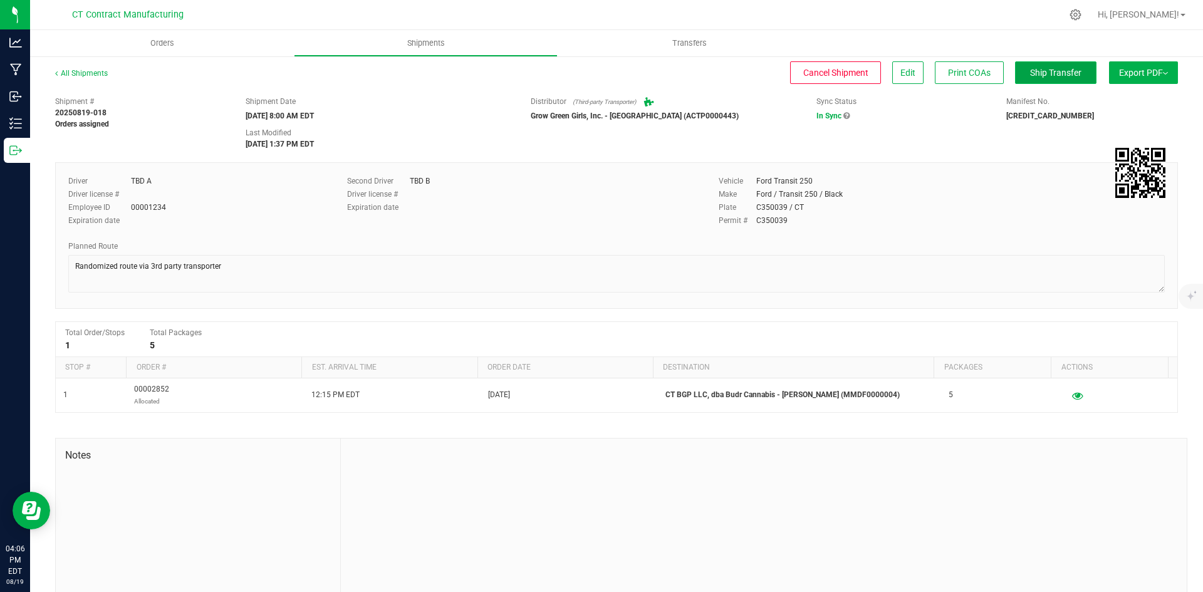
click at [1072, 73] on button "Ship Transfer" at bounding box center [1055, 72] width 81 height 23
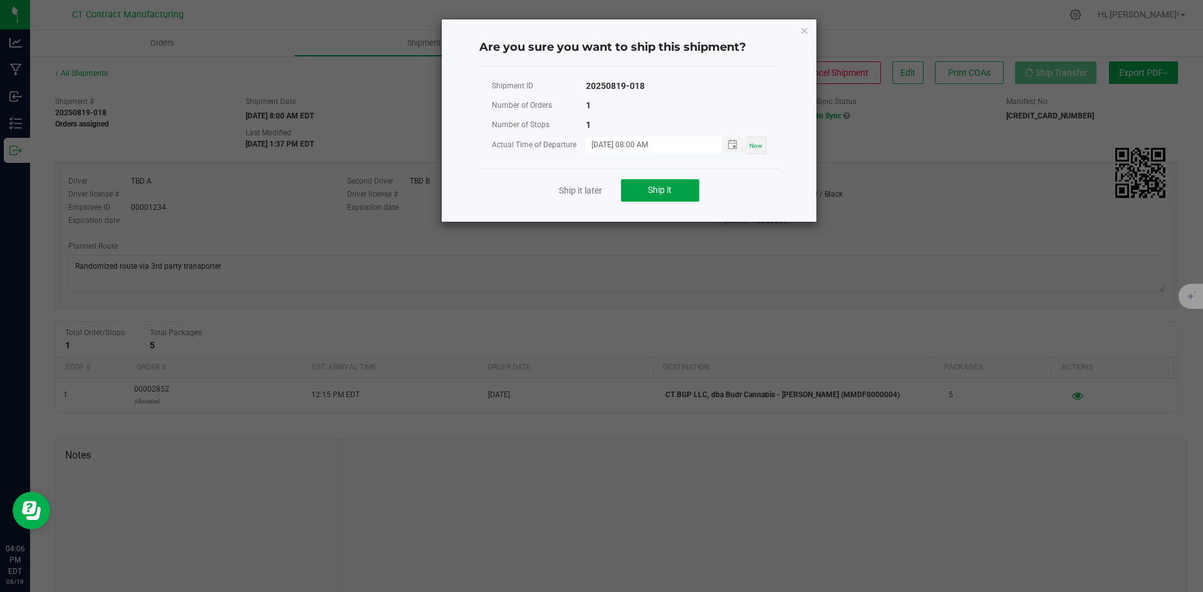
click at [687, 193] on button "Ship it" at bounding box center [660, 190] width 78 height 23
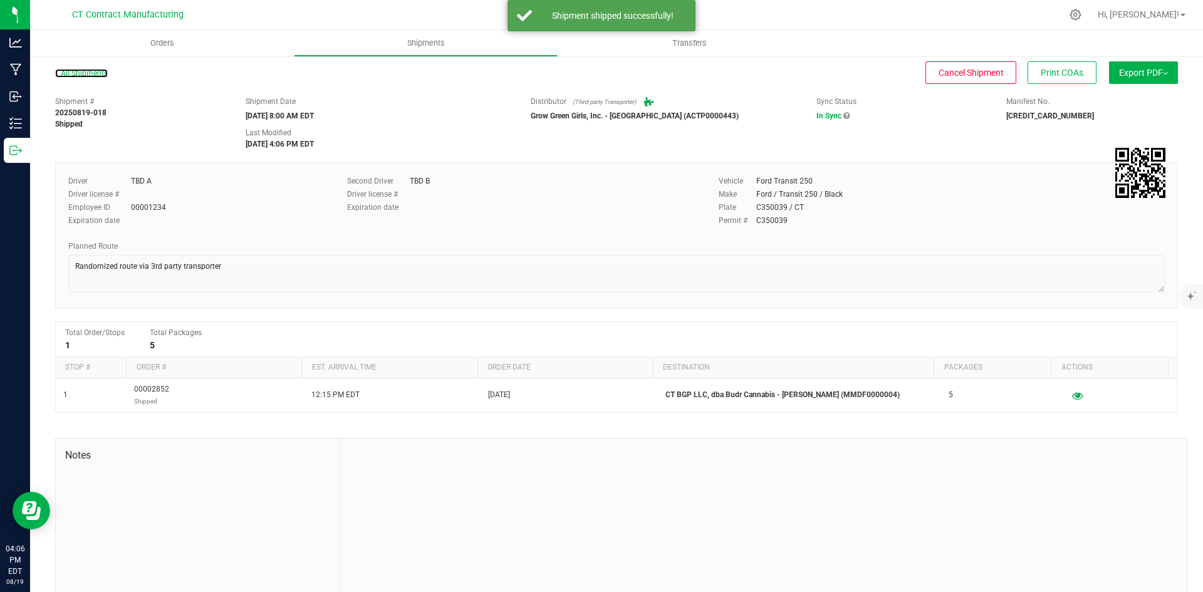
click at [97, 75] on link "All Shipments" at bounding box center [81, 73] width 53 height 9
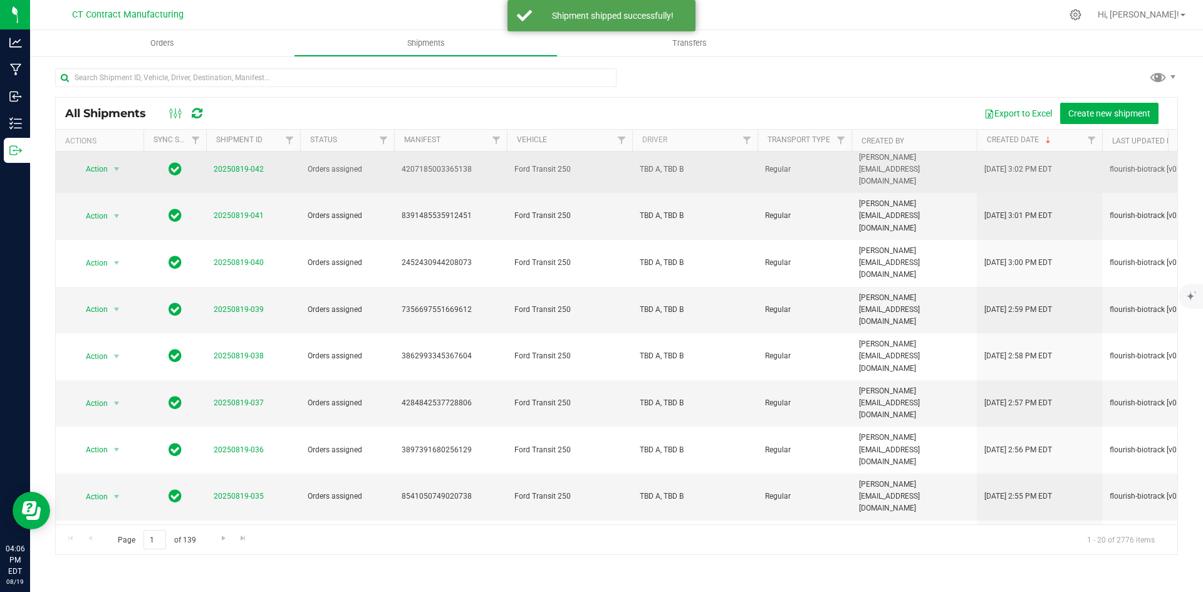
scroll to position [330, 0]
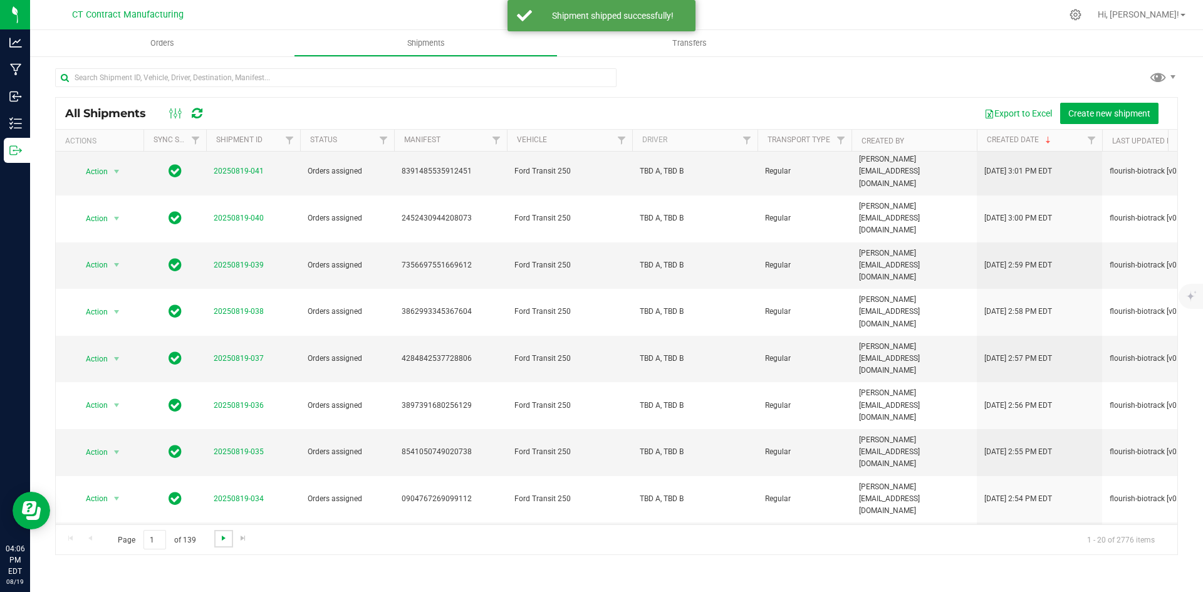
click at [220, 540] on span "Go to the next page" at bounding box center [224, 538] width 10 height 10
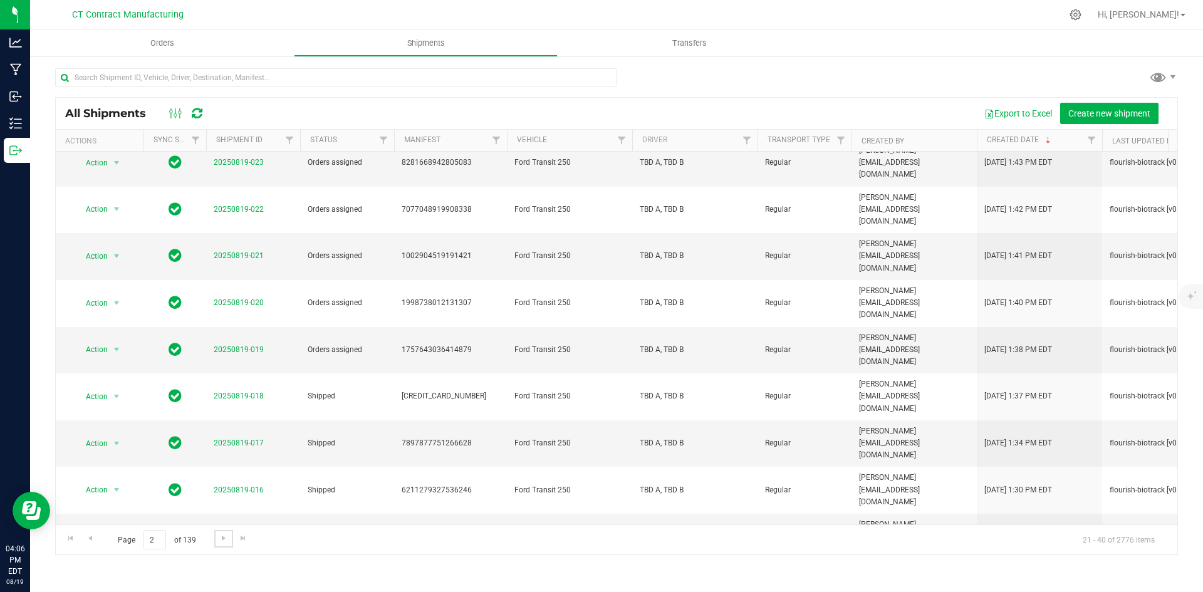
scroll to position [251, 0]
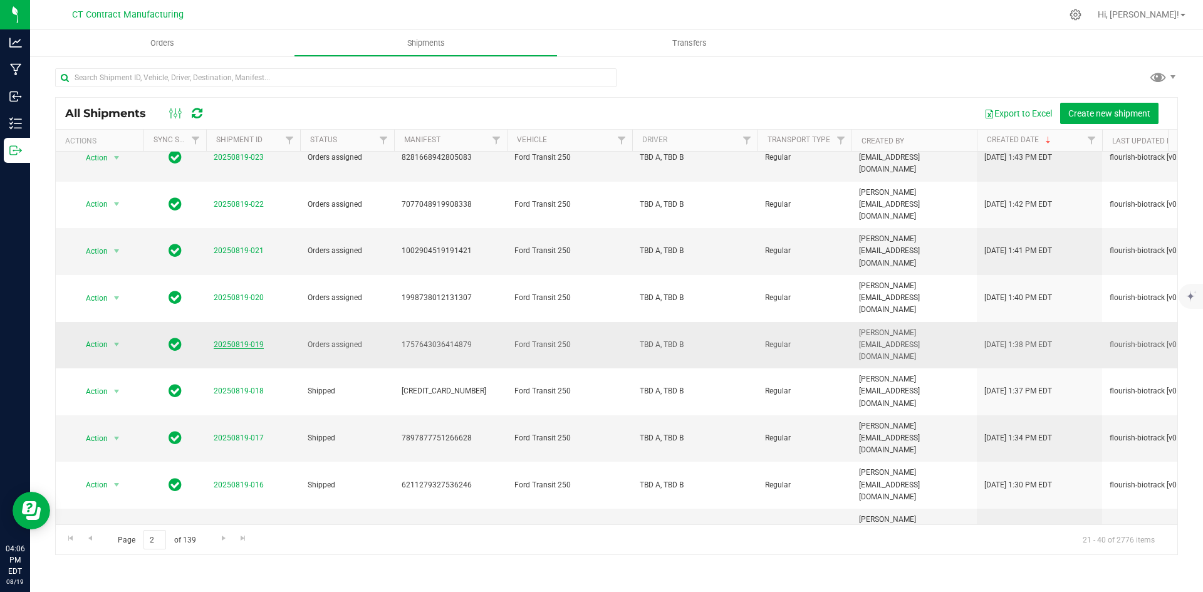
click at [253, 340] on link "20250819-019" at bounding box center [239, 344] width 50 height 9
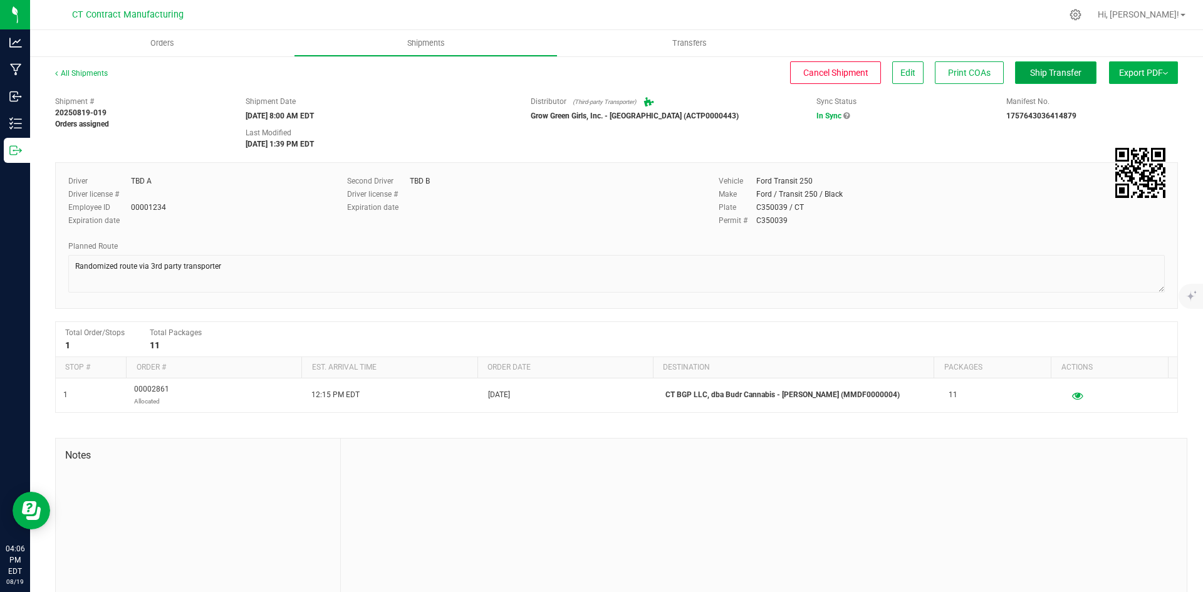
click at [1057, 66] on button "Ship Transfer" at bounding box center [1055, 72] width 81 height 23
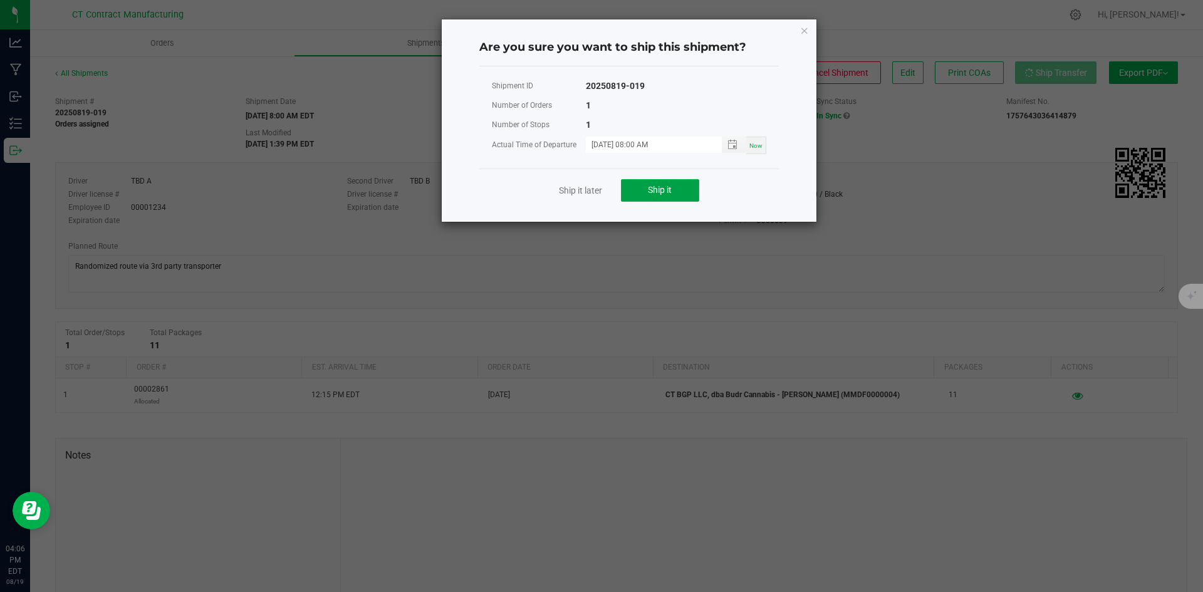
click at [679, 190] on button "Ship it" at bounding box center [660, 190] width 78 height 23
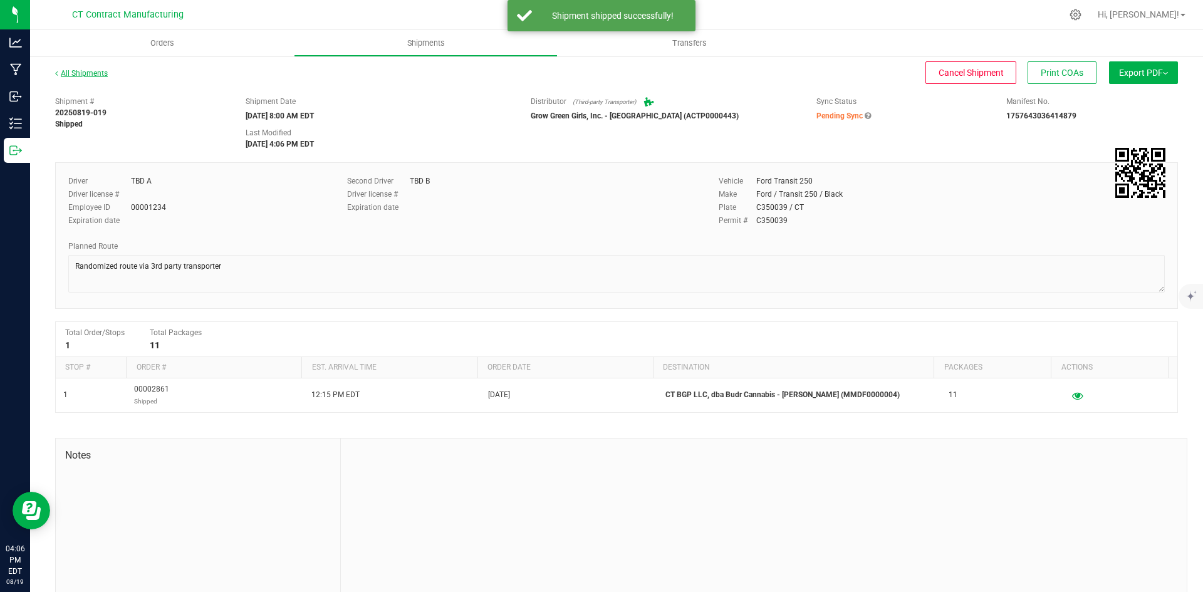
click at [78, 72] on link "All Shipments" at bounding box center [81, 73] width 53 height 9
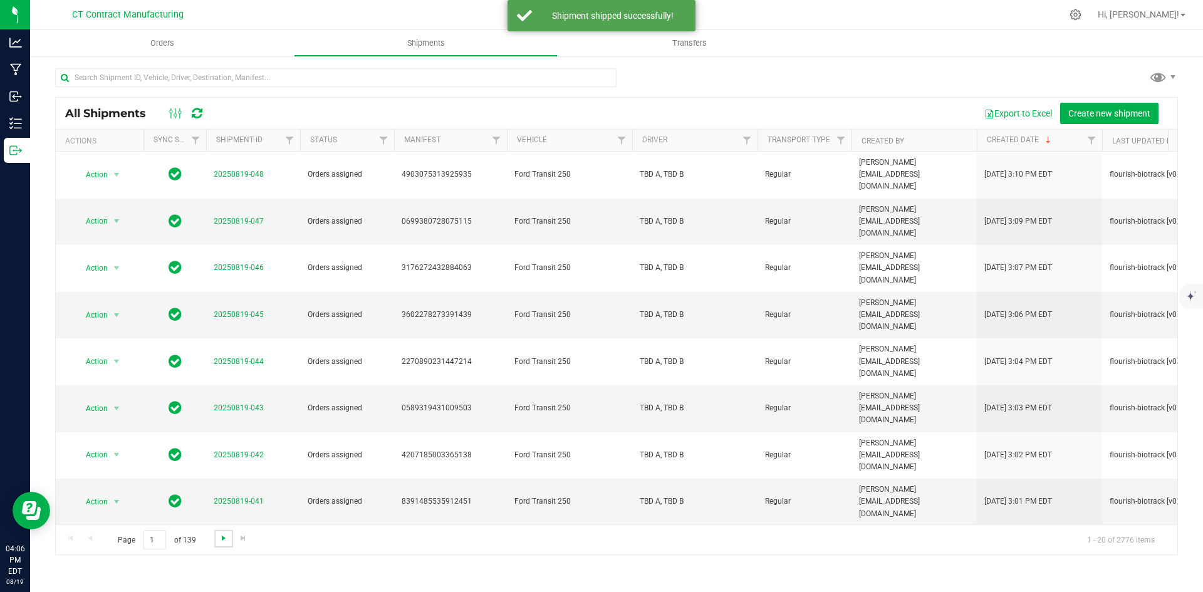
click at [222, 539] on span "Go to the next page" at bounding box center [224, 538] width 10 height 10
click at [249, 544] on link "20250819-020" at bounding box center [239, 548] width 50 height 9
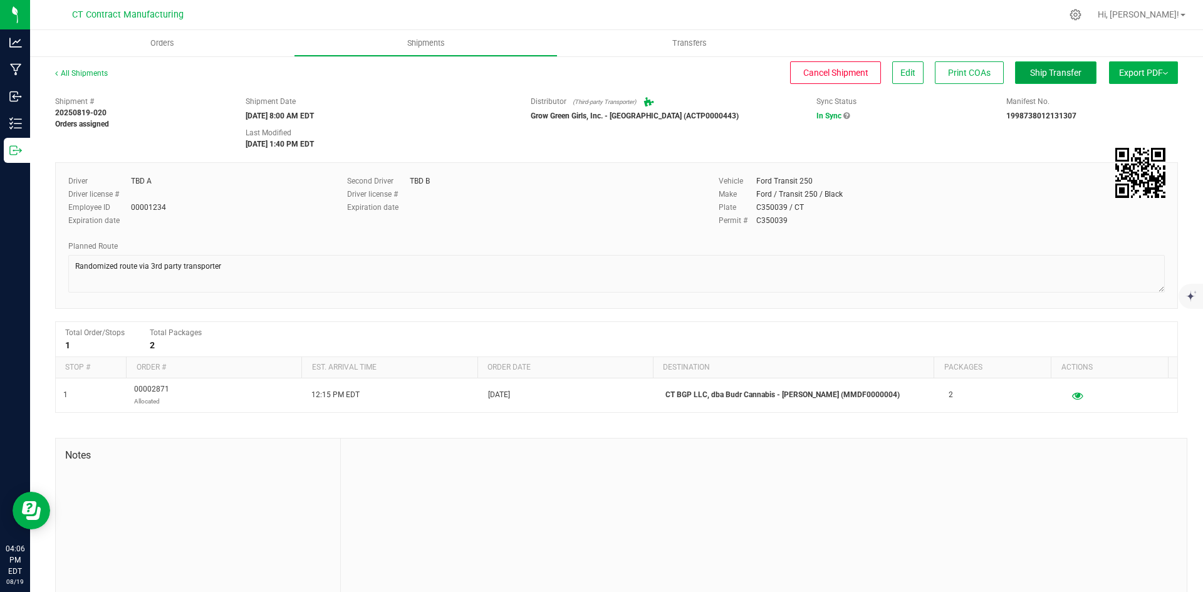
click at [1072, 78] on button "Ship Transfer" at bounding box center [1055, 72] width 81 height 23
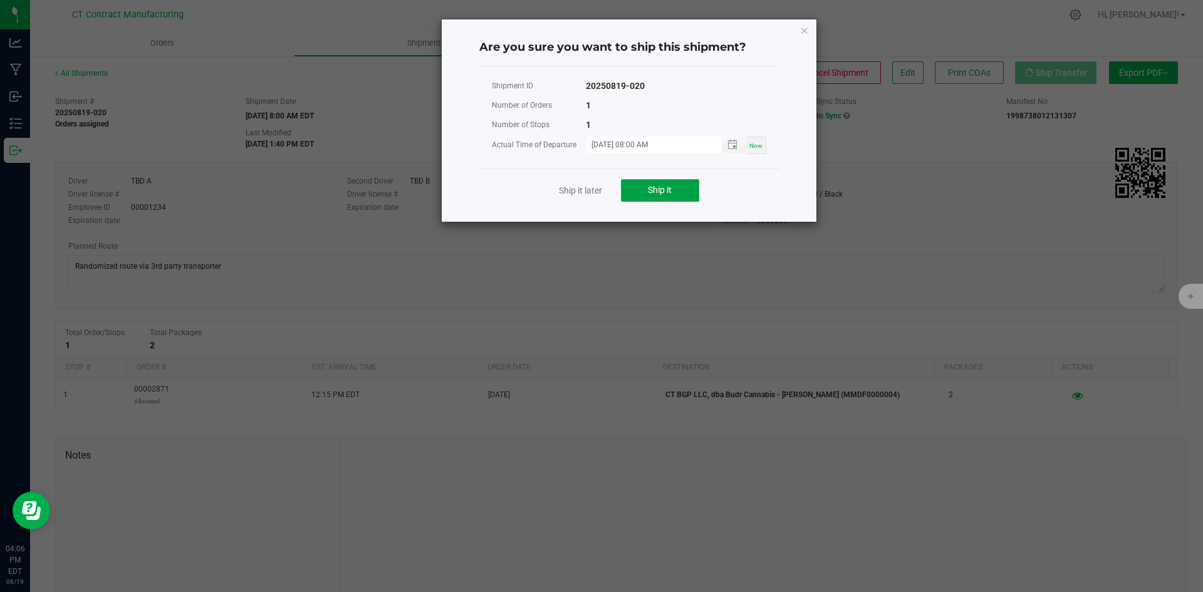
click at [641, 192] on button "Ship it" at bounding box center [660, 190] width 78 height 23
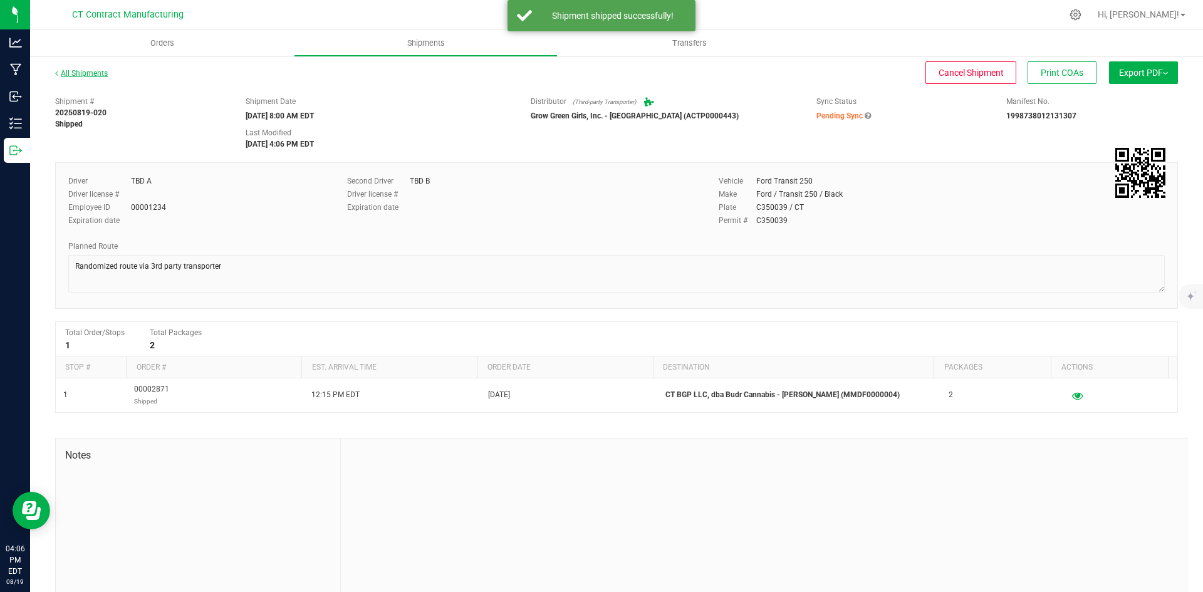
click at [86, 74] on link "All Shipments" at bounding box center [81, 73] width 53 height 9
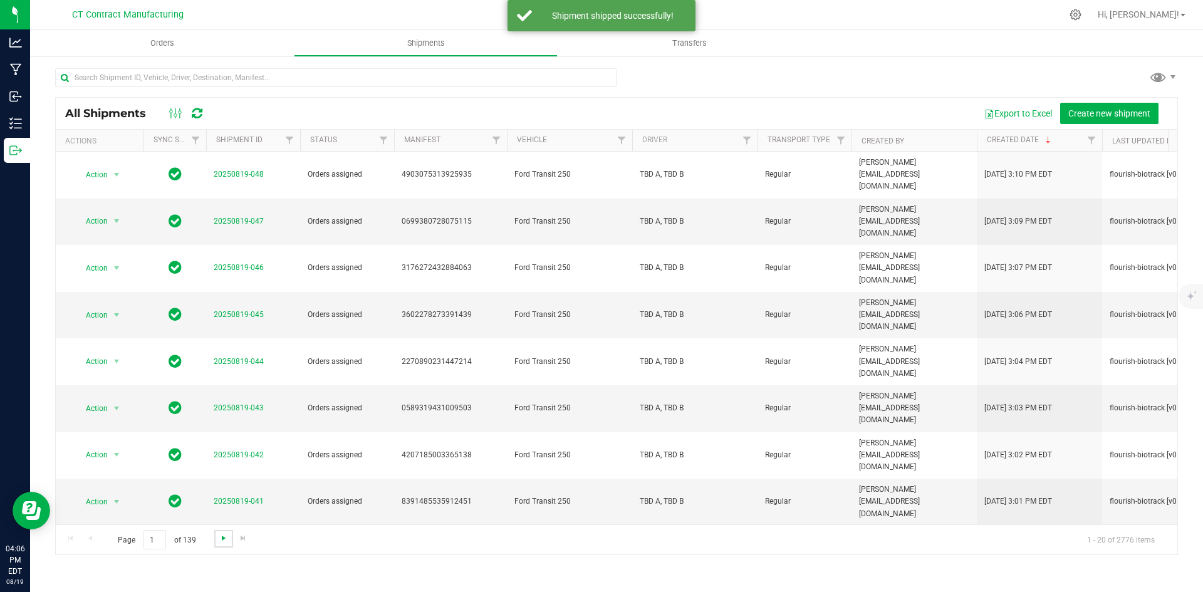
click at [223, 537] on span "Go to the next page" at bounding box center [224, 538] width 10 height 10
click at [236, 497] on link "20250819-021" at bounding box center [239, 501] width 50 height 9
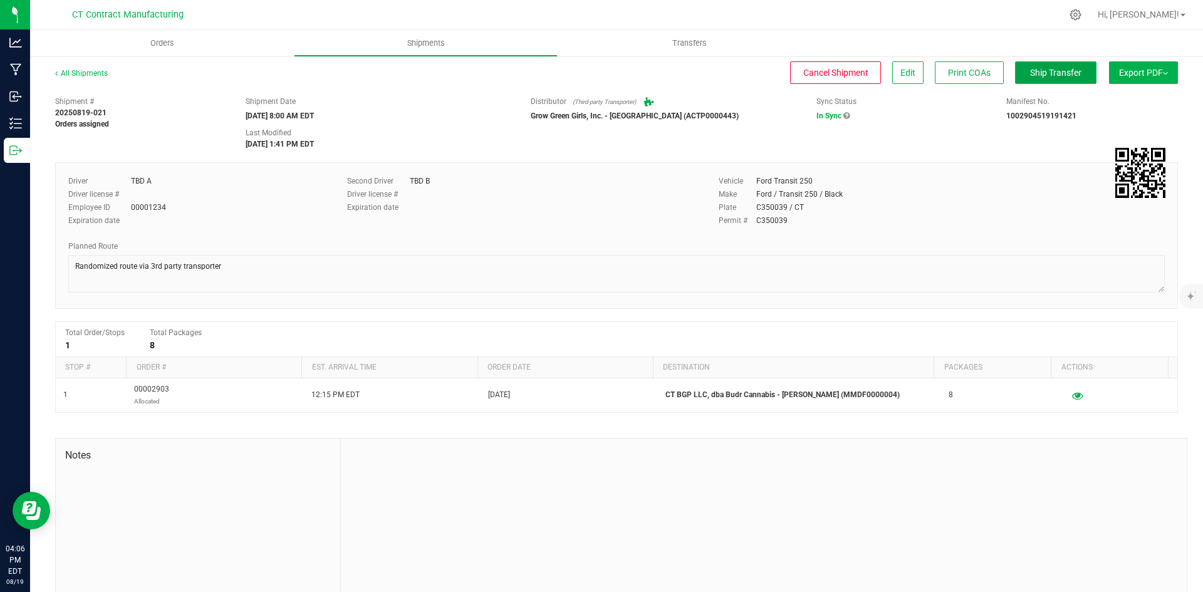
click at [1030, 68] on span "Ship Transfer" at bounding box center [1055, 73] width 51 height 10
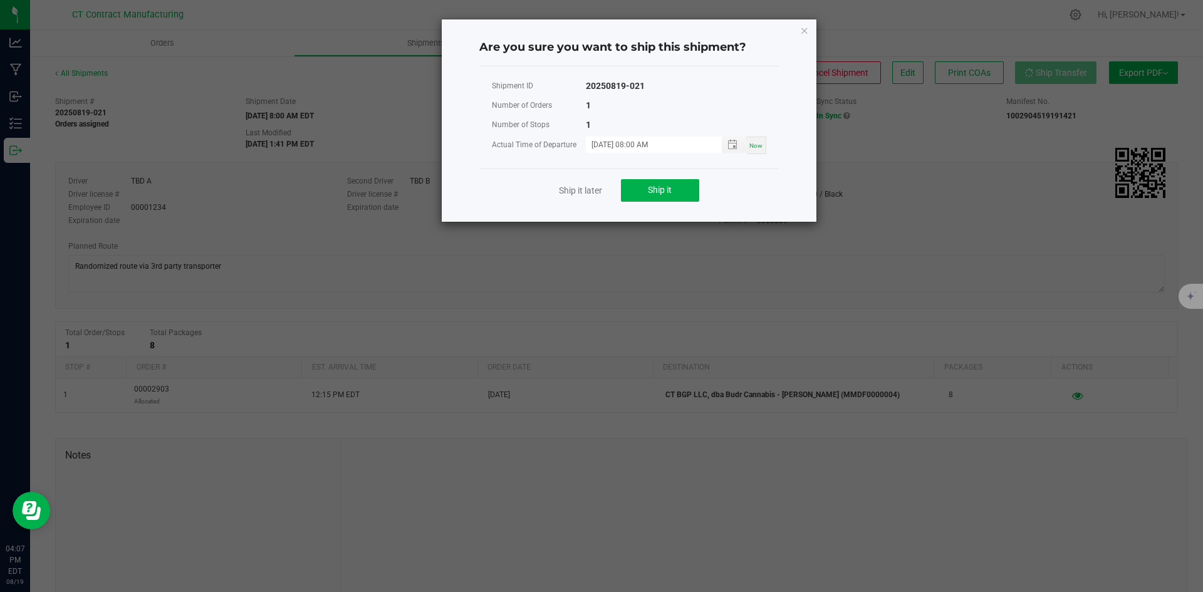
click at [663, 206] on div "Ship it later Ship it" at bounding box center [629, 190] width 300 height 43
click at [664, 187] on span "Ship it" at bounding box center [660, 190] width 24 height 10
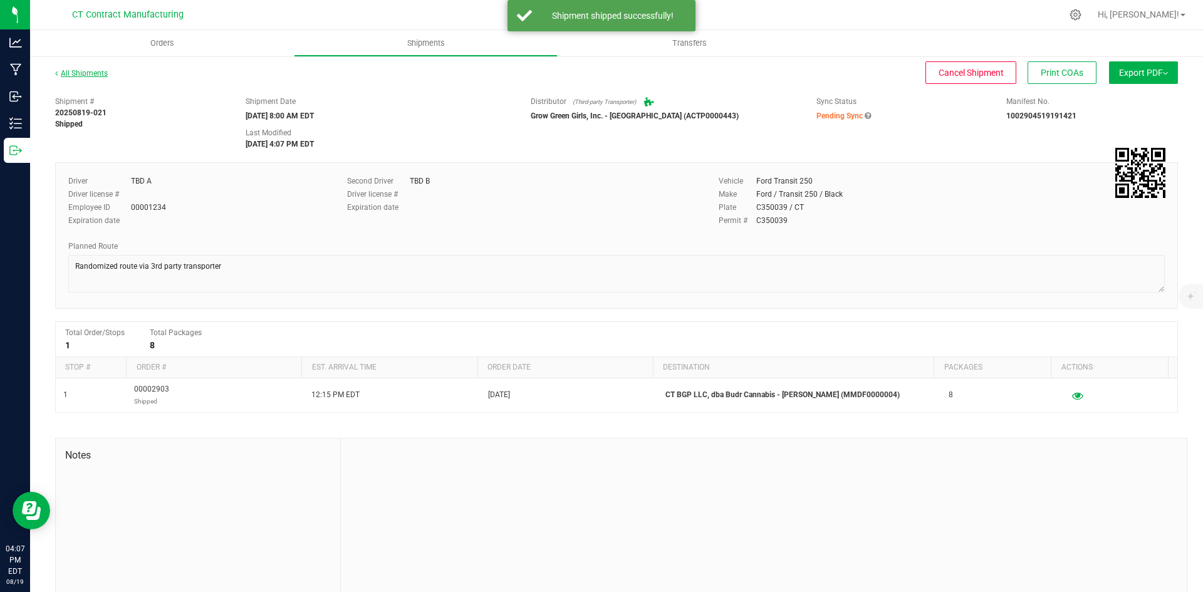
click at [92, 73] on link "All Shipments" at bounding box center [81, 73] width 53 height 9
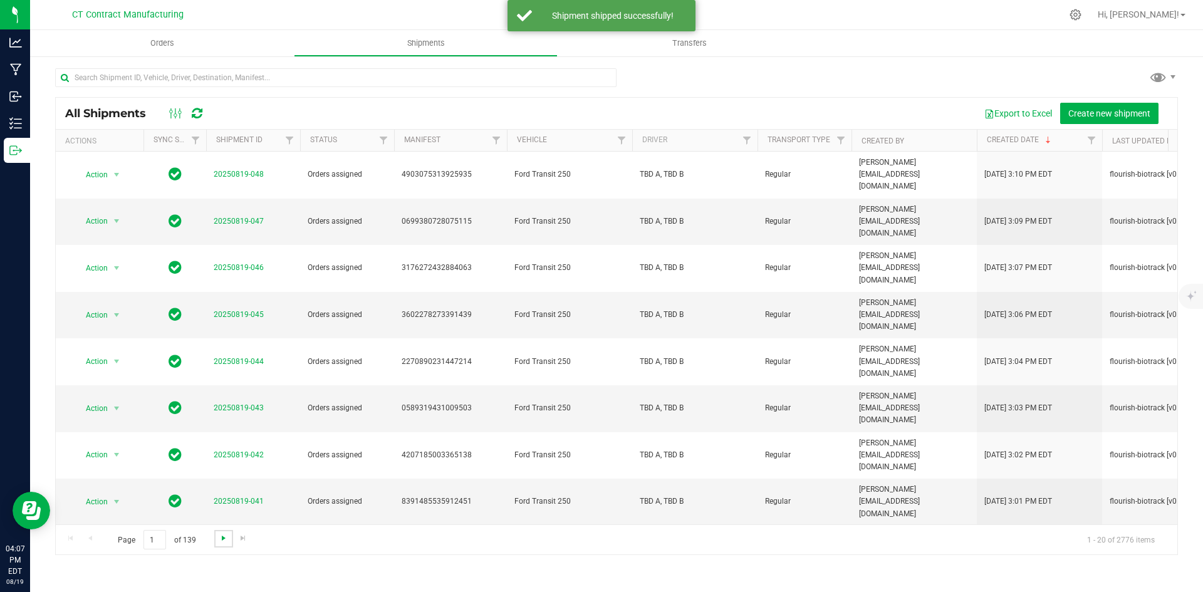
click at [219, 536] on span "Go to the next page" at bounding box center [224, 538] width 10 height 10
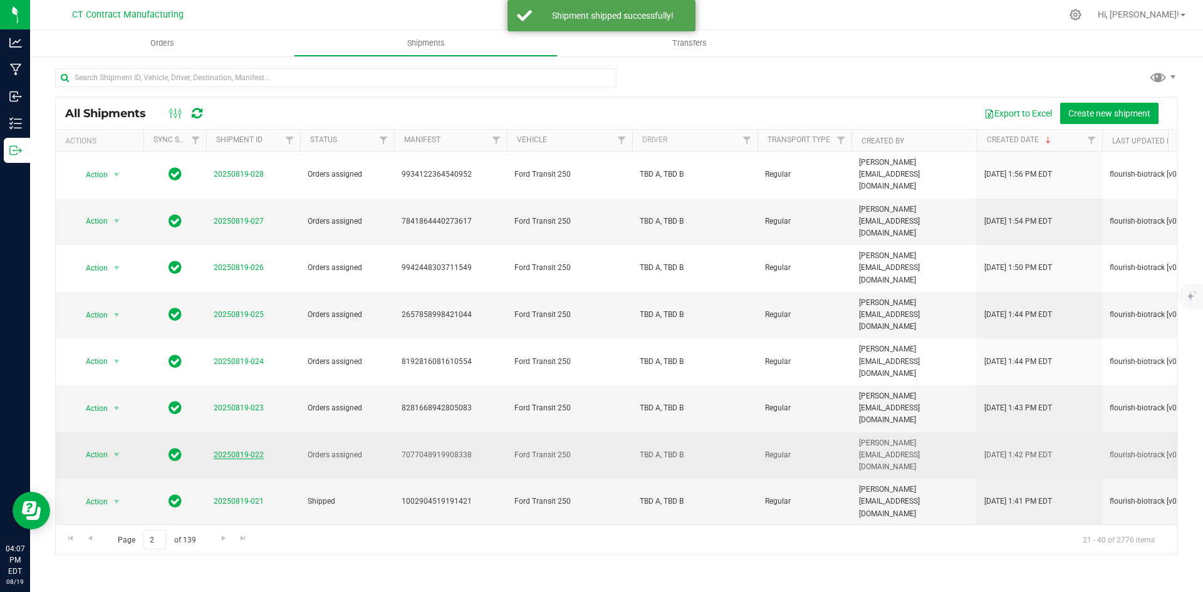
click at [237, 451] on link "20250819-022" at bounding box center [239, 455] width 50 height 9
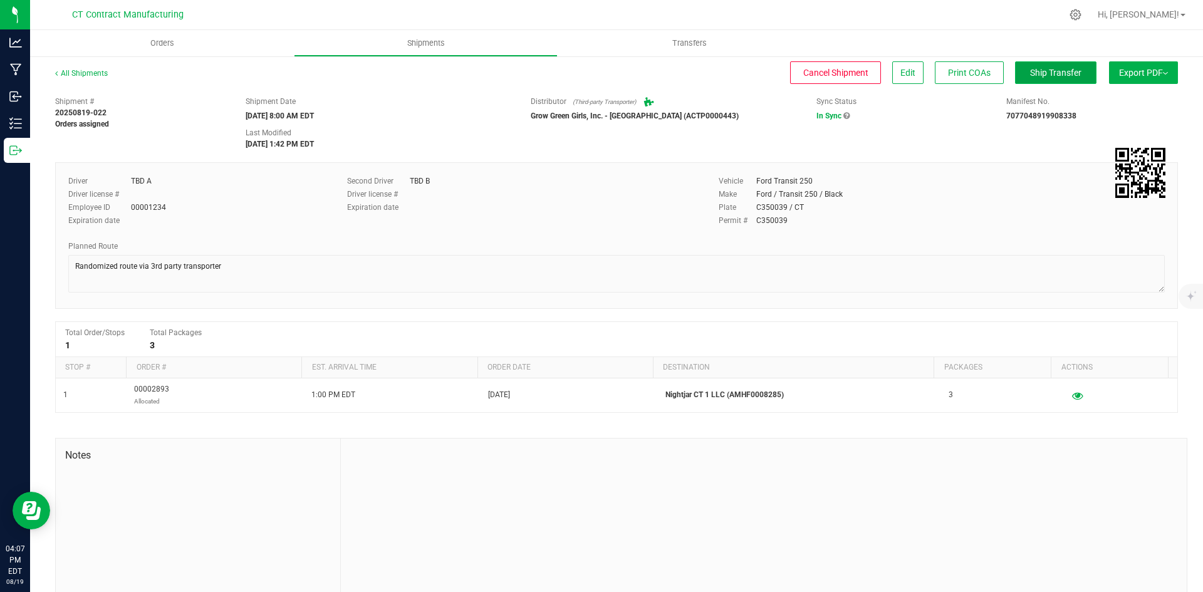
click at [1065, 80] on button "Ship Transfer" at bounding box center [1055, 72] width 81 height 23
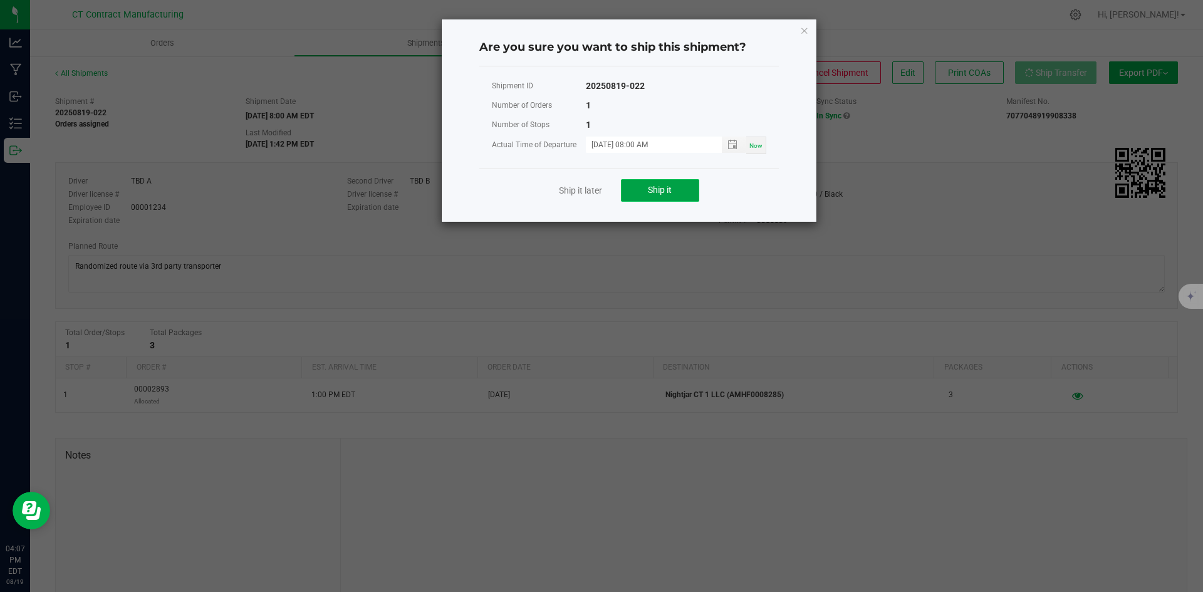
click at [671, 191] on span "Ship it" at bounding box center [660, 190] width 24 height 10
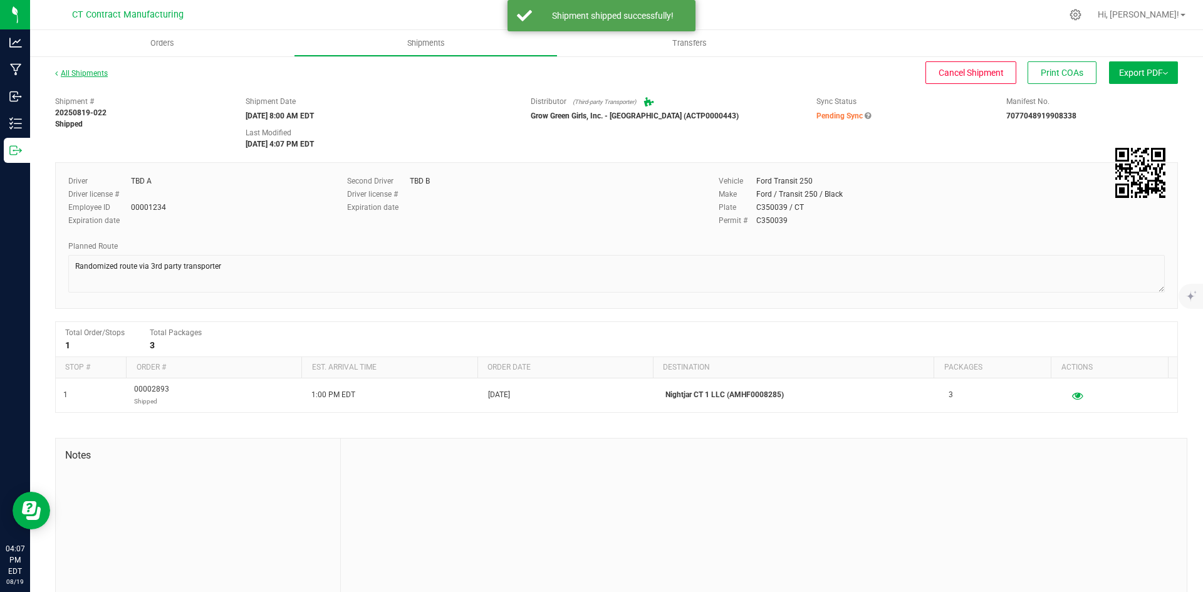
click at [89, 70] on link "All Shipments" at bounding box center [81, 73] width 53 height 9
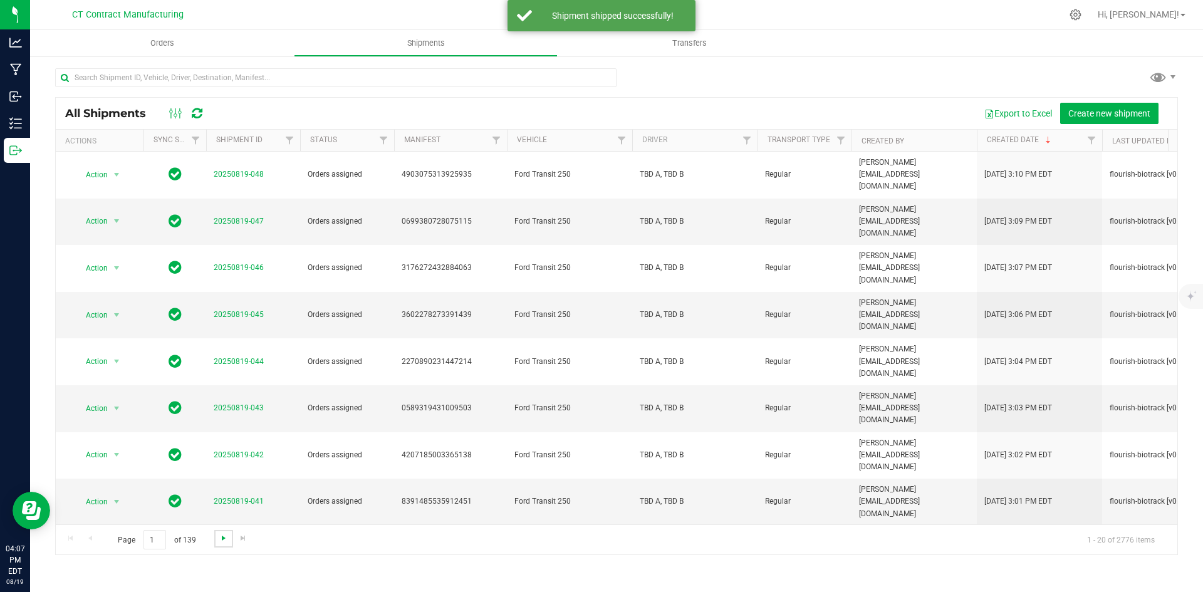
click at [222, 536] on span "Go to the next page" at bounding box center [224, 538] width 10 height 10
click at [252, 404] on link "20250819-023" at bounding box center [239, 408] width 50 height 9
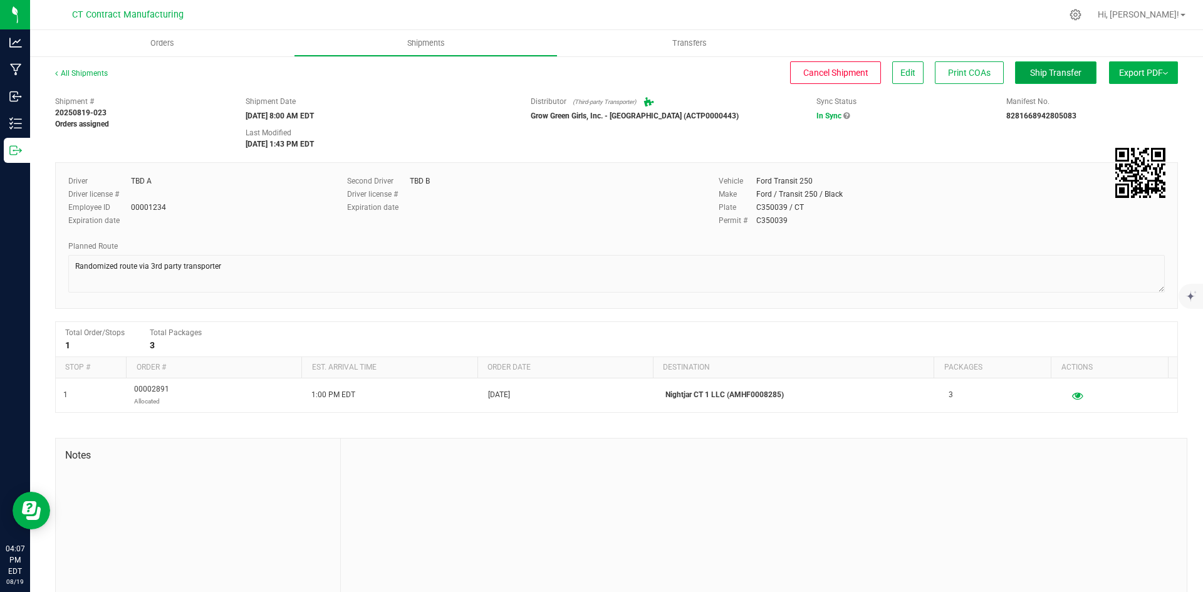
click at [1067, 72] on span "Ship Transfer" at bounding box center [1055, 73] width 51 height 10
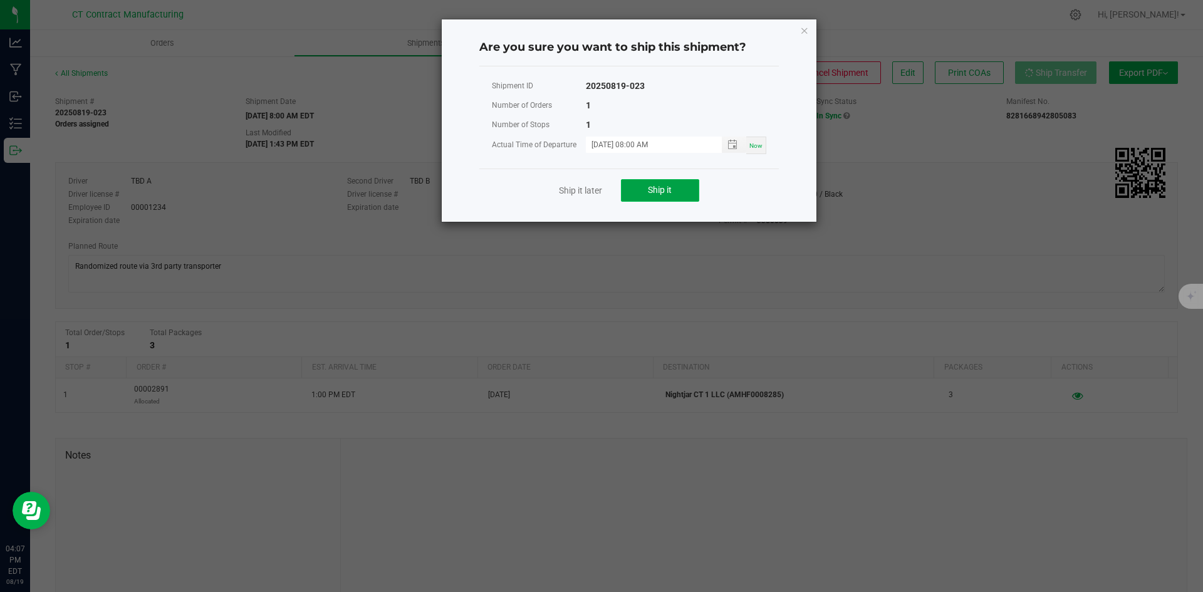
click at [642, 191] on button "Ship it" at bounding box center [660, 190] width 78 height 23
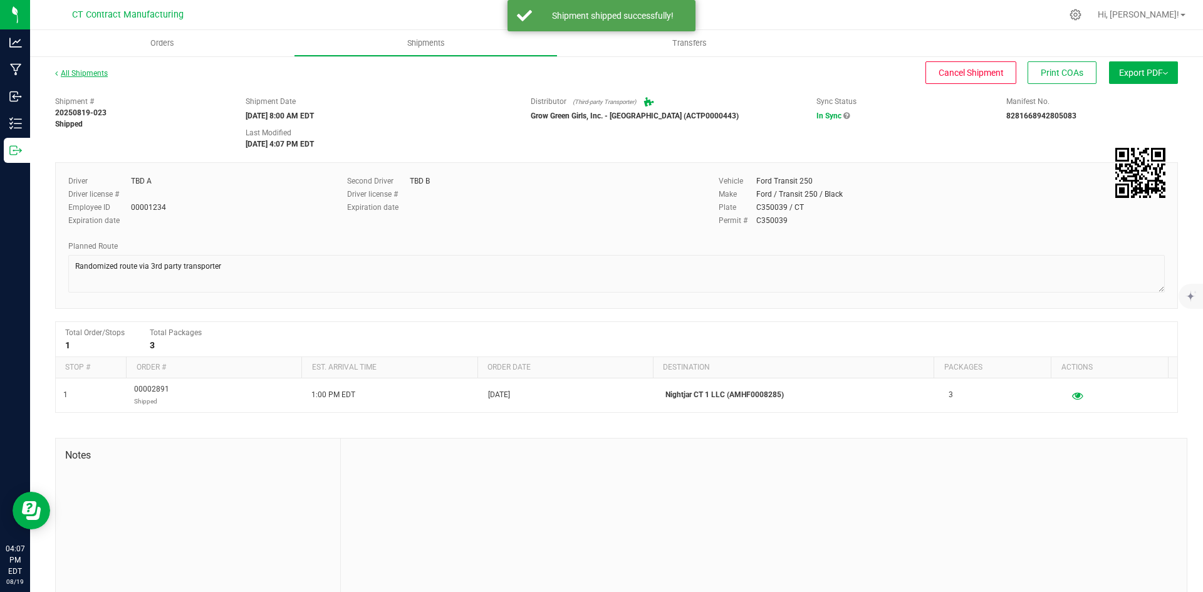
click at [96, 76] on link "All Shipments" at bounding box center [81, 73] width 53 height 9
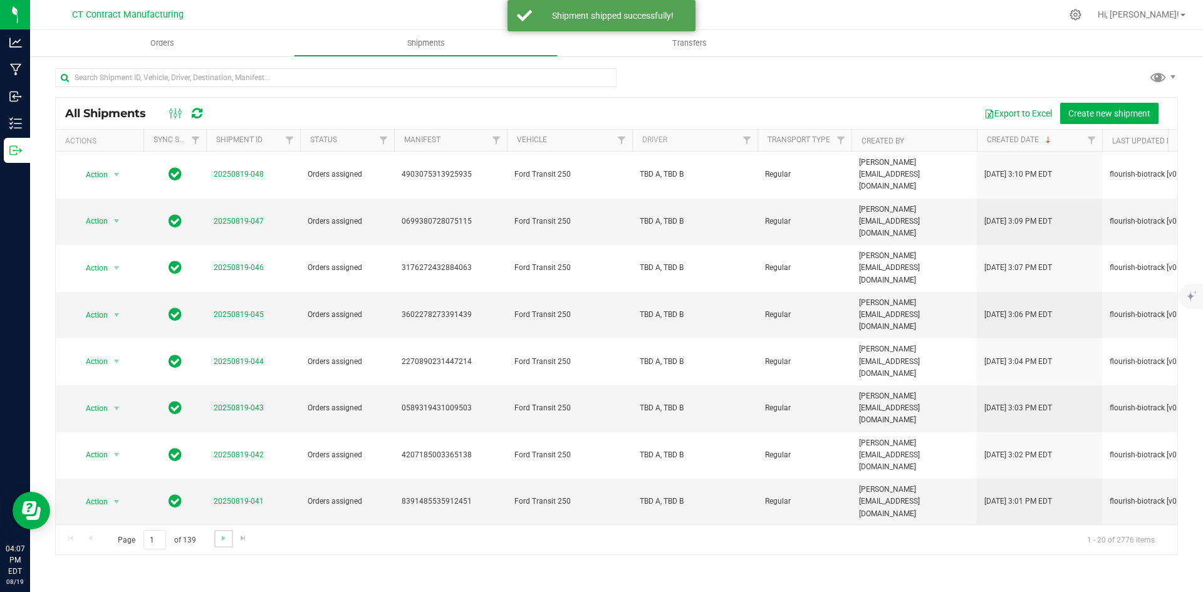
click at [224, 532] on link "Go to the next page" at bounding box center [223, 538] width 18 height 17
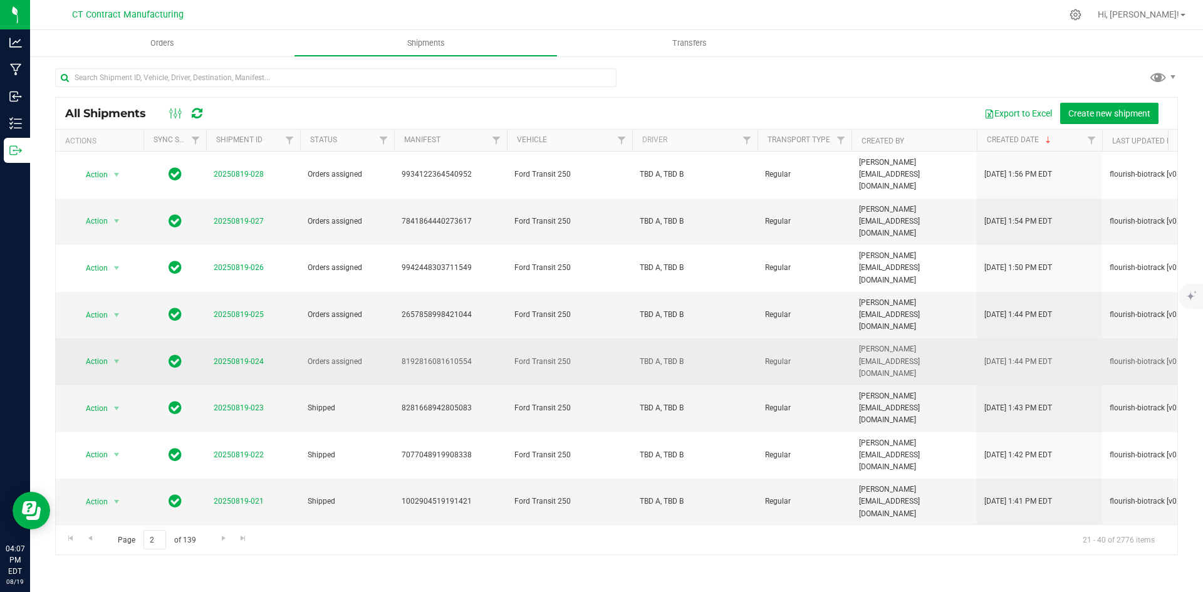
click at [229, 338] on td "20250819-024" at bounding box center [253, 361] width 94 height 47
click at [236, 357] on link "20250819-024" at bounding box center [239, 361] width 50 height 9
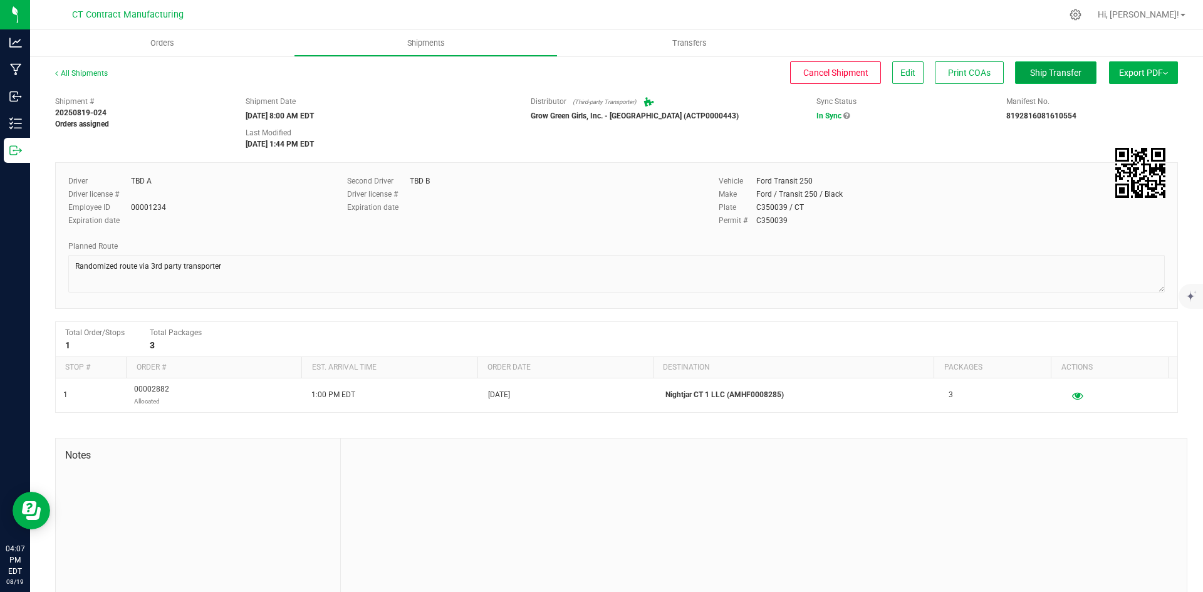
click at [1062, 75] on span "Ship Transfer" at bounding box center [1055, 73] width 51 height 10
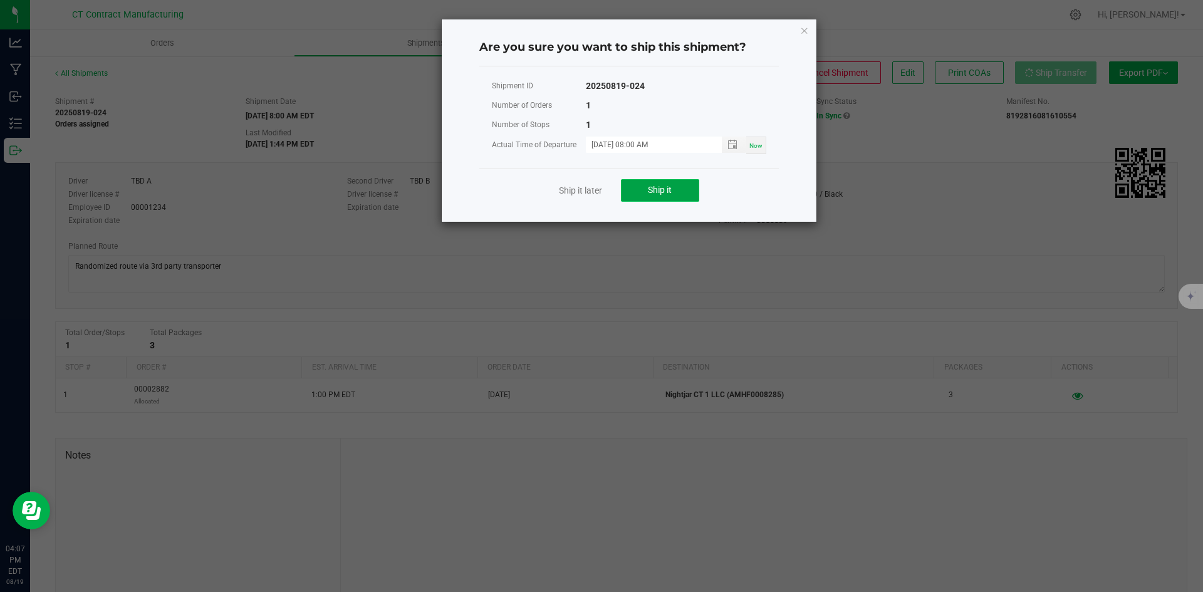
click at [656, 194] on span "Ship it" at bounding box center [660, 190] width 24 height 10
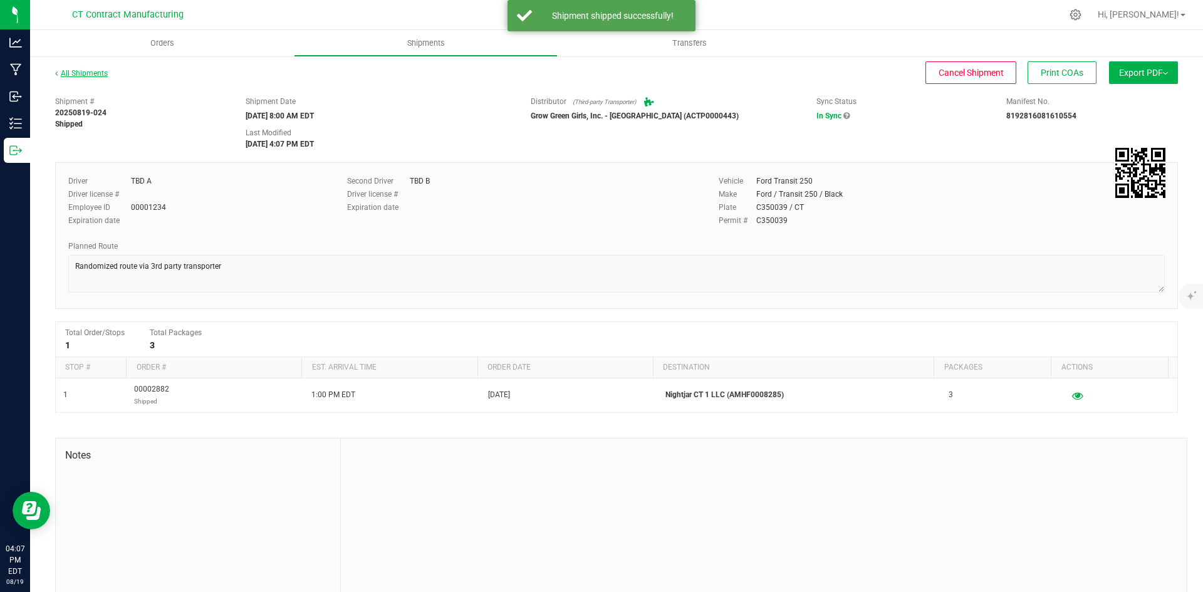
click at [104, 76] on link "All Shipments" at bounding box center [81, 73] width 53 height 9
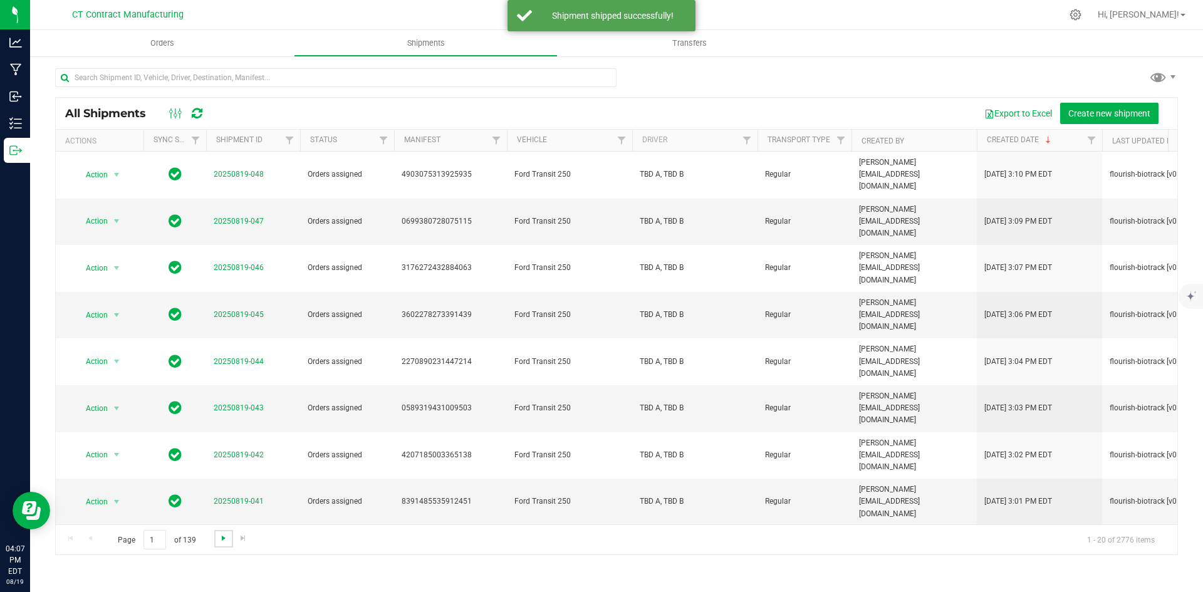
click at [226, 541] on span "Go to the next page" at bounding box center [224, 538] width 10 height 10
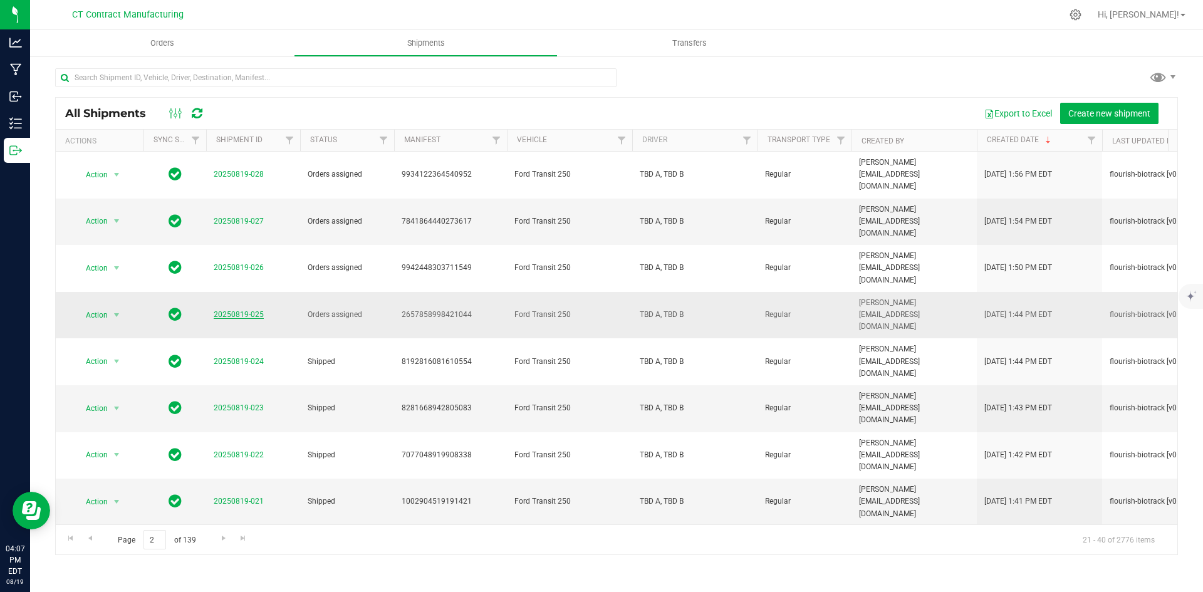
click at [240, 310] on link "20250819-025" at bounding box center [239, 314] width 50 height 9
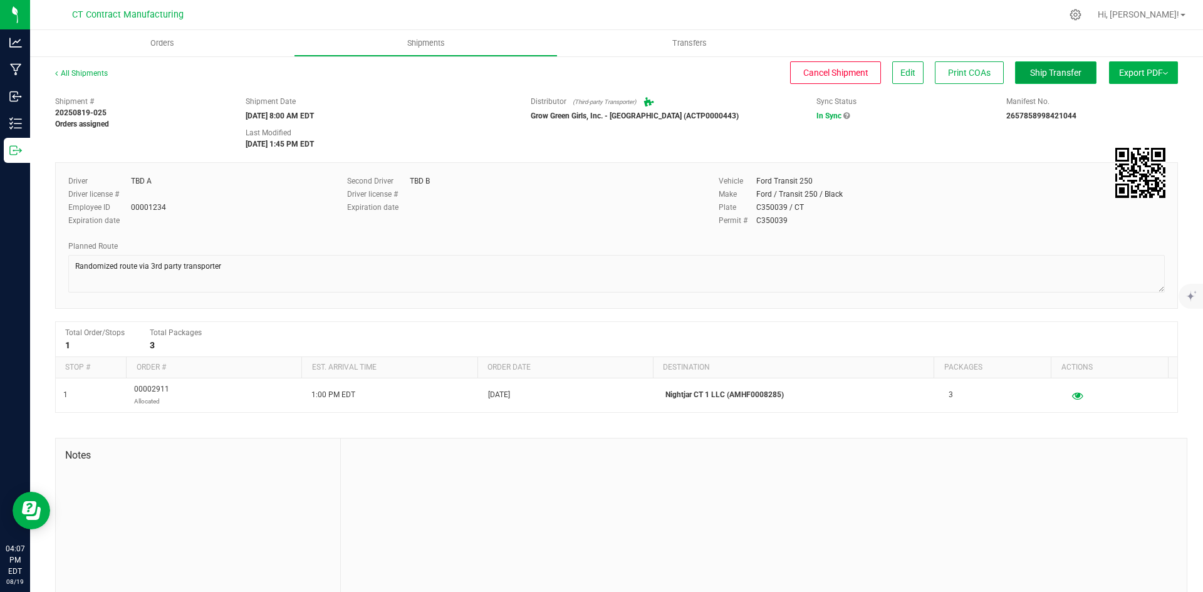
click at [1015, 68] on button "Ship Transfer" at bounding box center [1055, 72] width 81 height 23
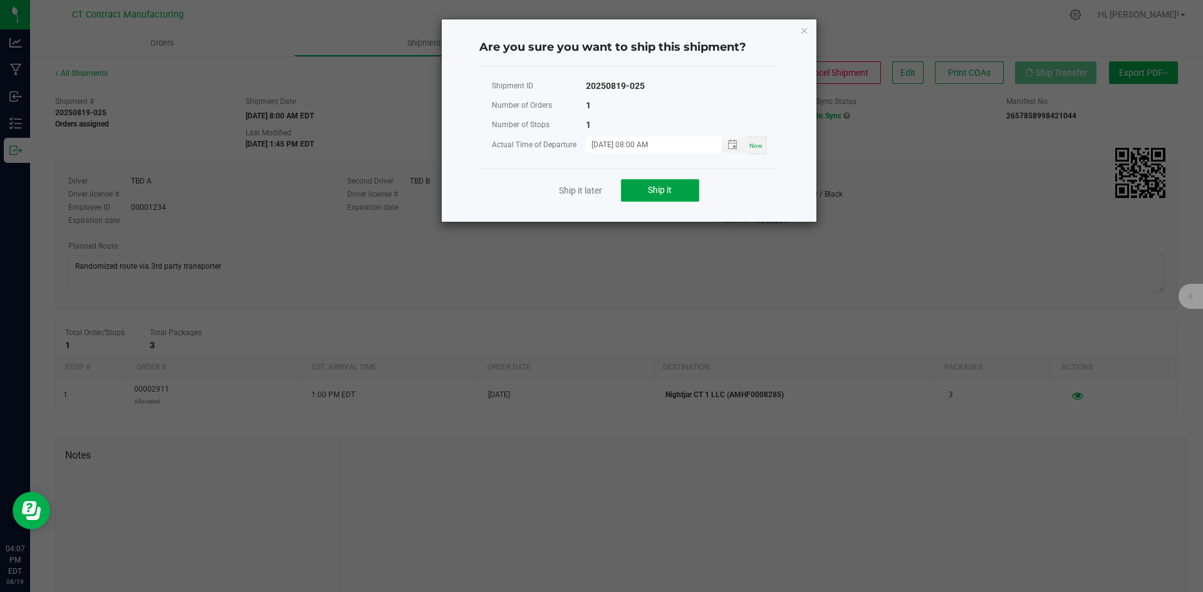
click at [662, 194] on span "Ship it" at bounding box center [660, 190] width 24 height 10
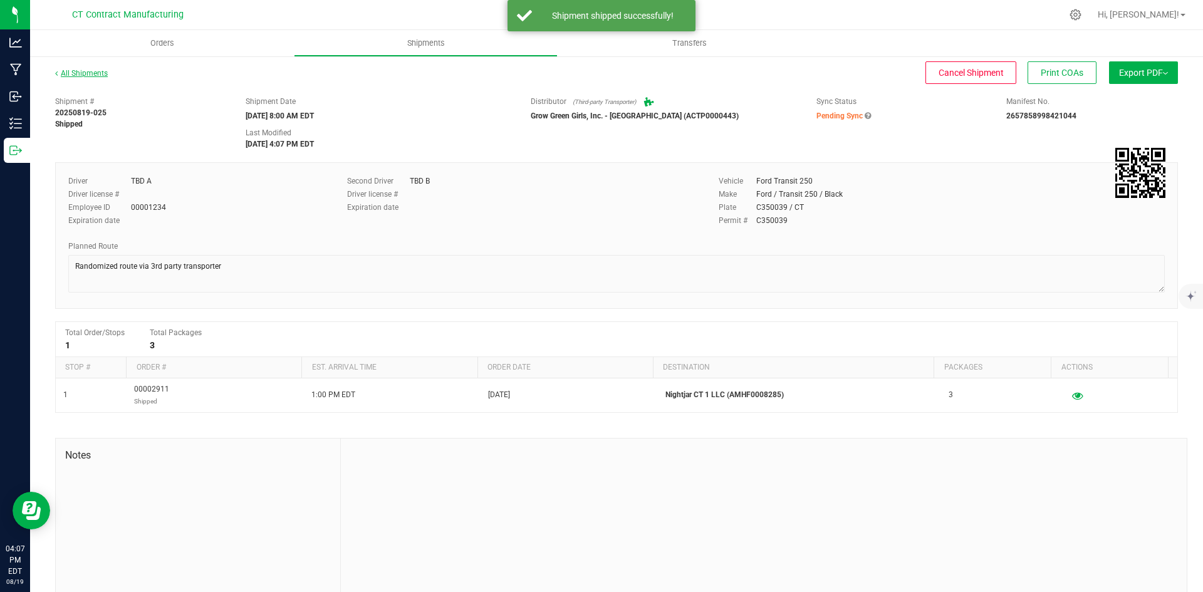
click at [100, 76] on link "All Shipments" at bounding box center [81, 73] width 53 height 9
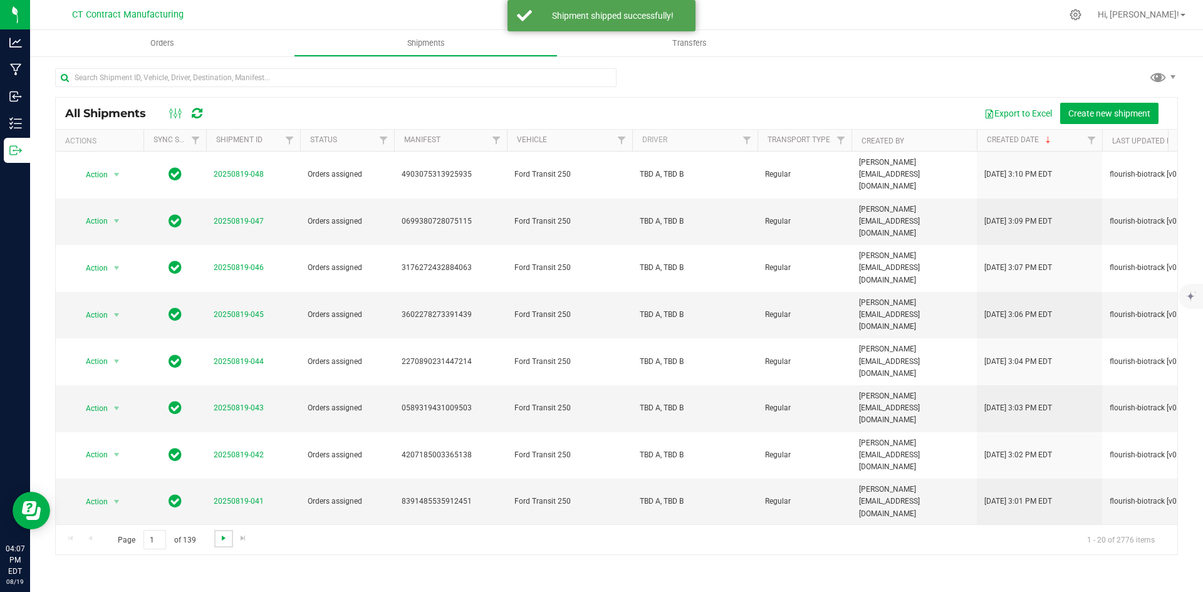
click at [224, 534] on span "Go to the next page" at bounding box center [224, 538] width 10 height 10
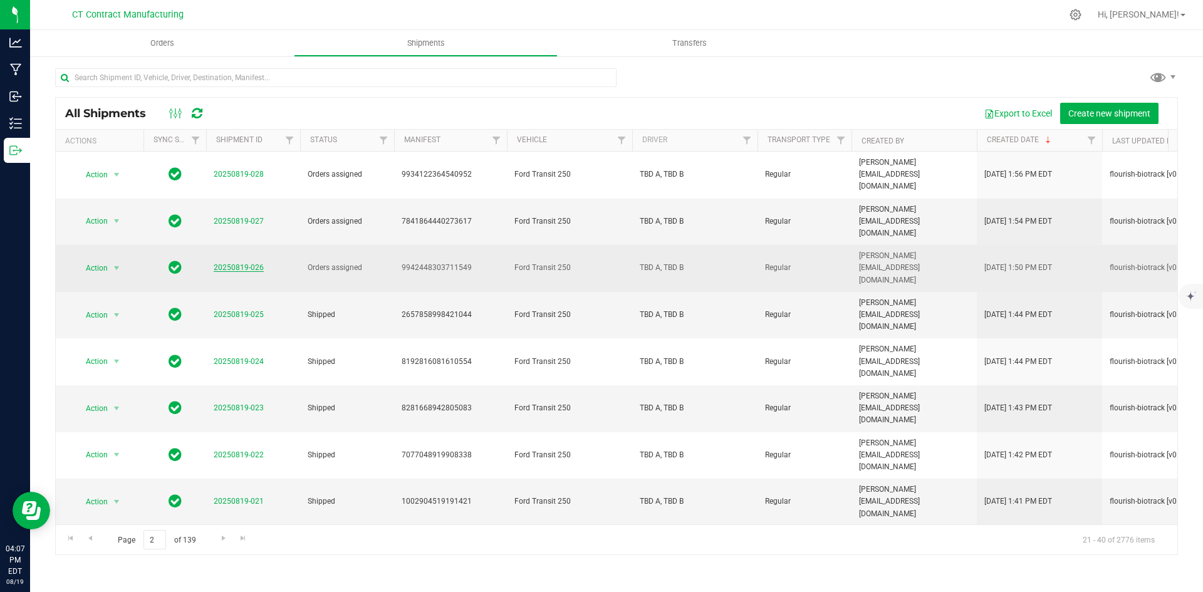
click at [240, 263] on link "20250819-026" at bounding box center [239, 267] width 50 height 9
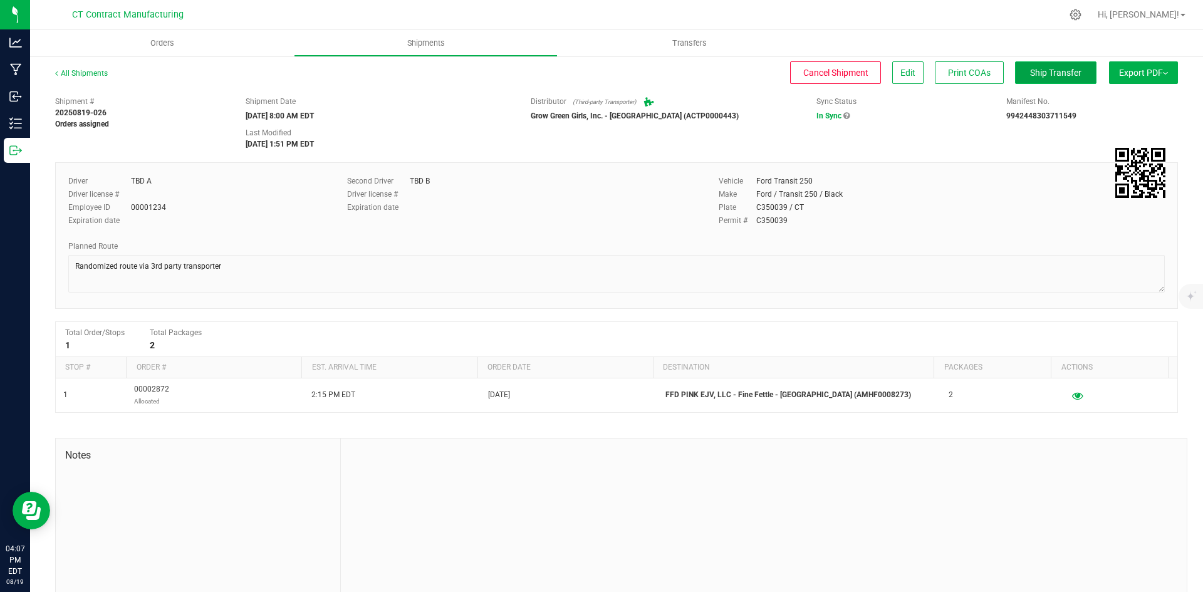
click at [1050, 70] on span "Ship Transfer" at bounding box center [1055, 73] width 51 height 10
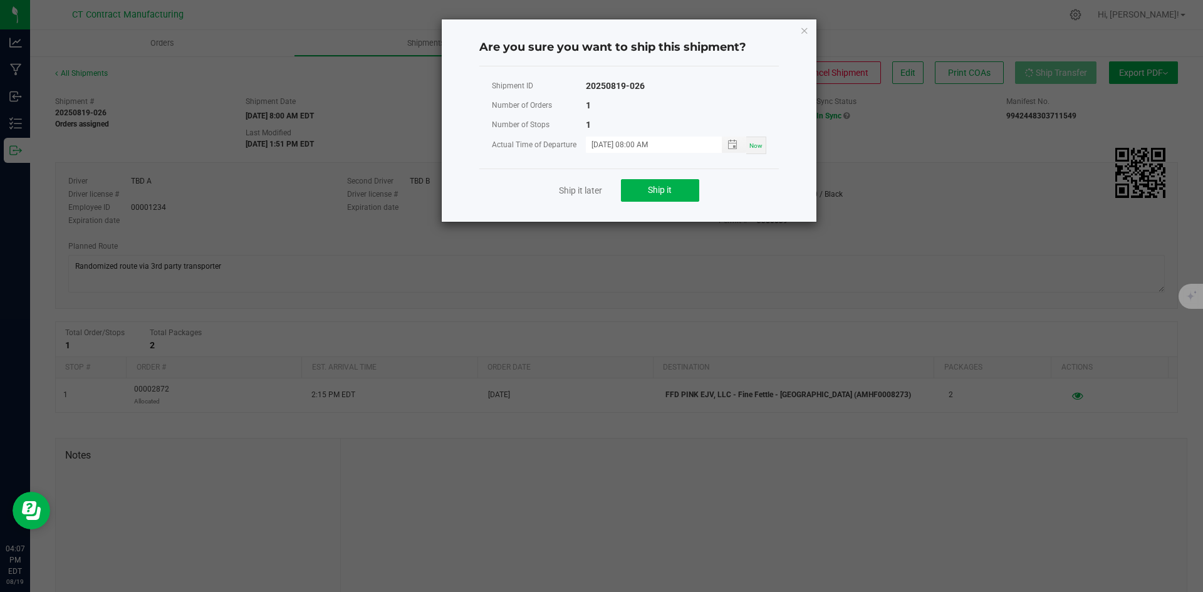
click at [677, 177] on div "Ship it later Ship it" at bounding box center [629, 190] width 300 height 43
click at [674, 184] on button "Ship it" at bounding box center [660, 190] width 78 height 23
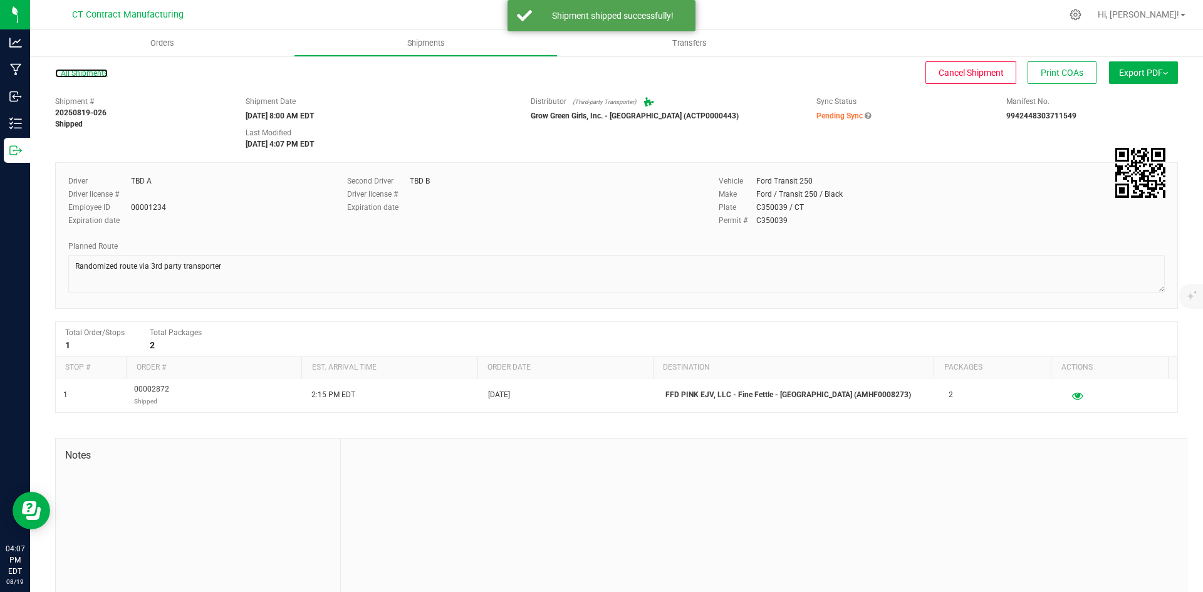
click at [98, 77] on link "All Shipments" at bounding box center [81, 73] width 53 height 9
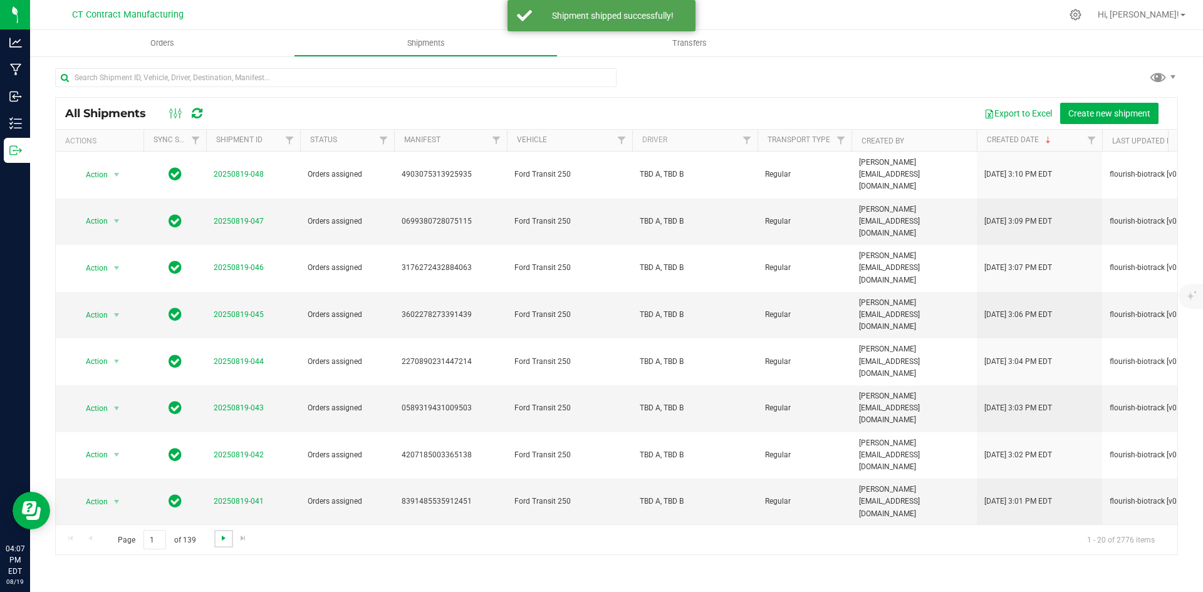
click at [227, 536] on span "Go to the next page" at bounding box center [224, 538] width 10 height 10
click at [246, 217] on link "20250819-027" at bounding box center [239, 221] width 50 height 9
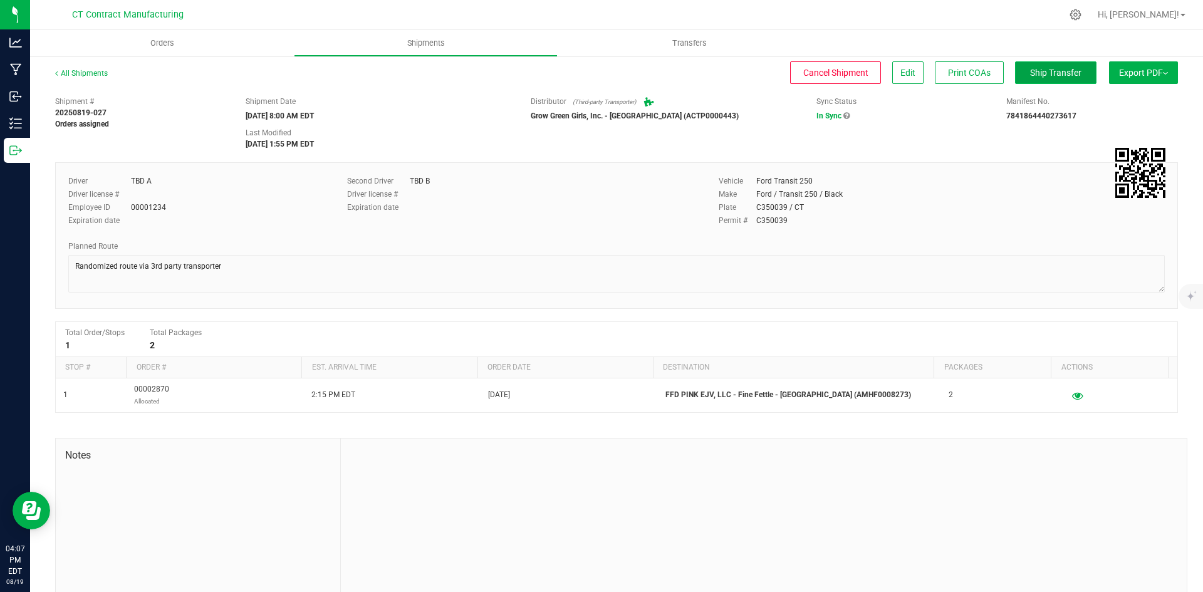
click at [1033, 77] on span "Ship Transfer" at bounding box center [1055, 73] width 51 height 10
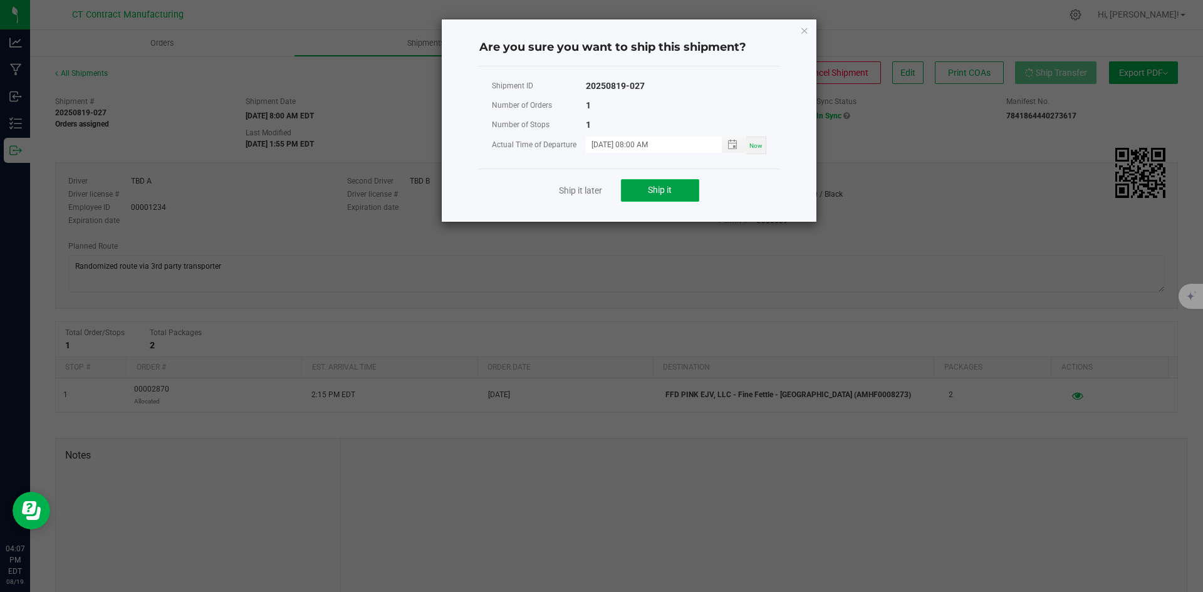
click at [677, 189] on button "Ship it" at bounding box center [660, 190] width 78 height 23
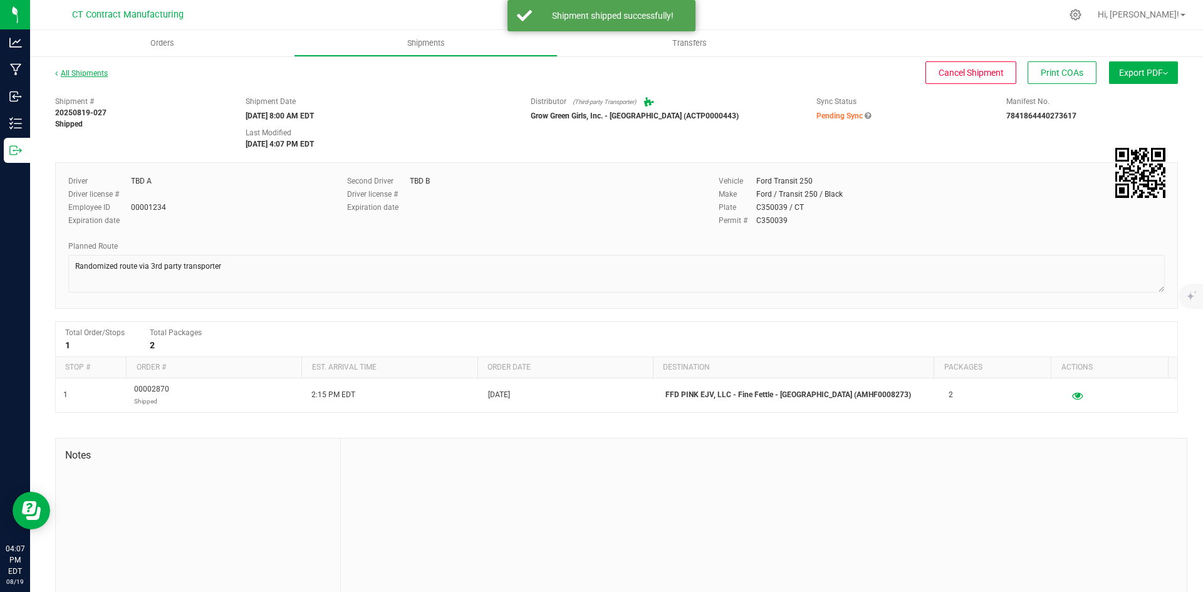
click at [81, 76] on link "All Shipments" at bounding box center [81, 73] width 53 height 9
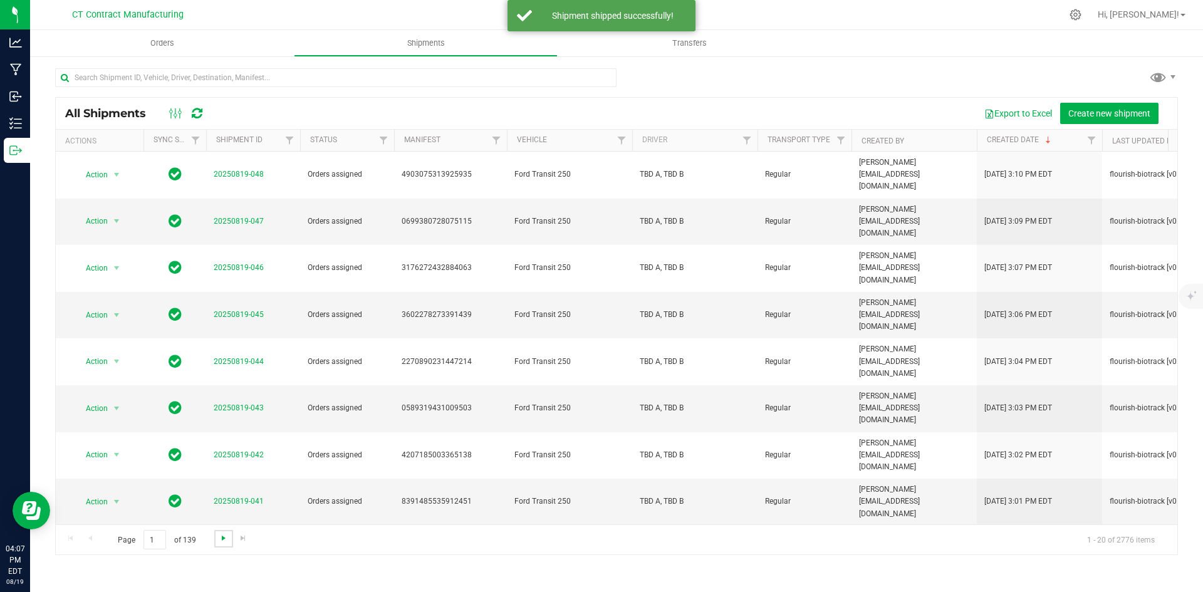
click at [225, 535] on span "Go to the next page" at bounding box center [224, 538] width 10 height 10
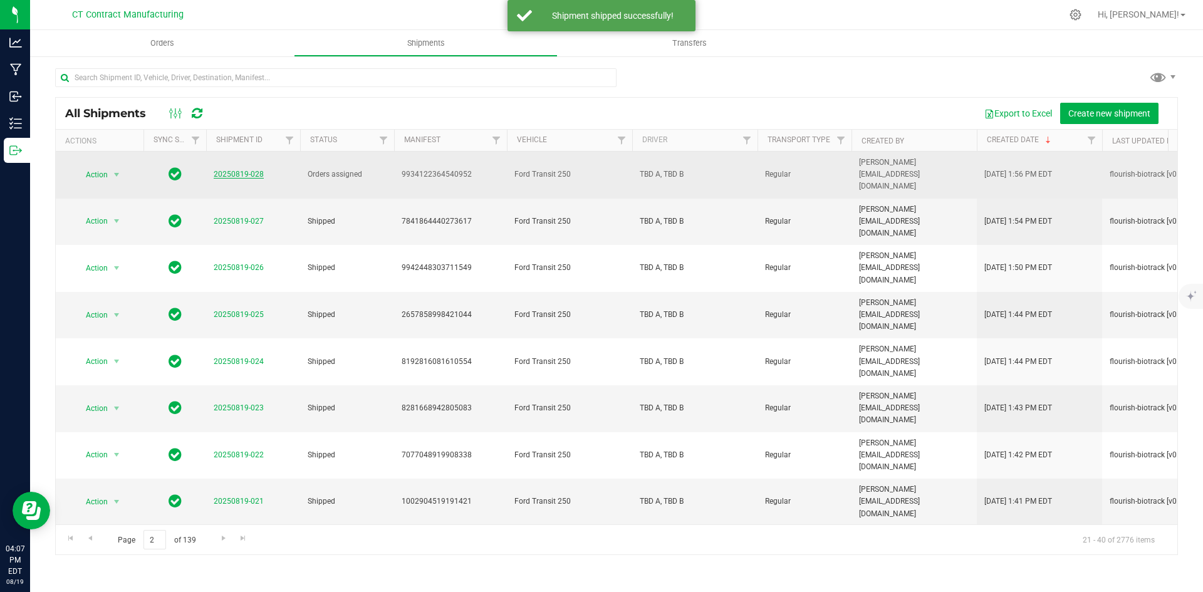
click at [249, 170] on link "20250819-028" at bounding box center [239, 174] width 50 height 9
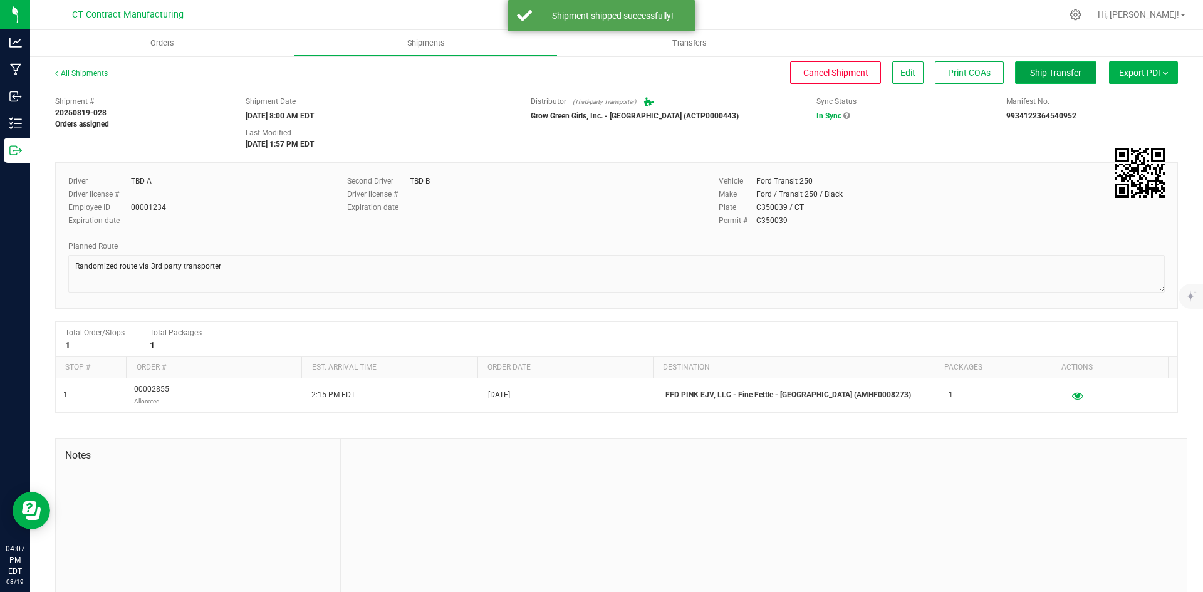
click at [1032, 78] on button "Ship Transfer" at bounding box center [1055, 72] width 81 height 23
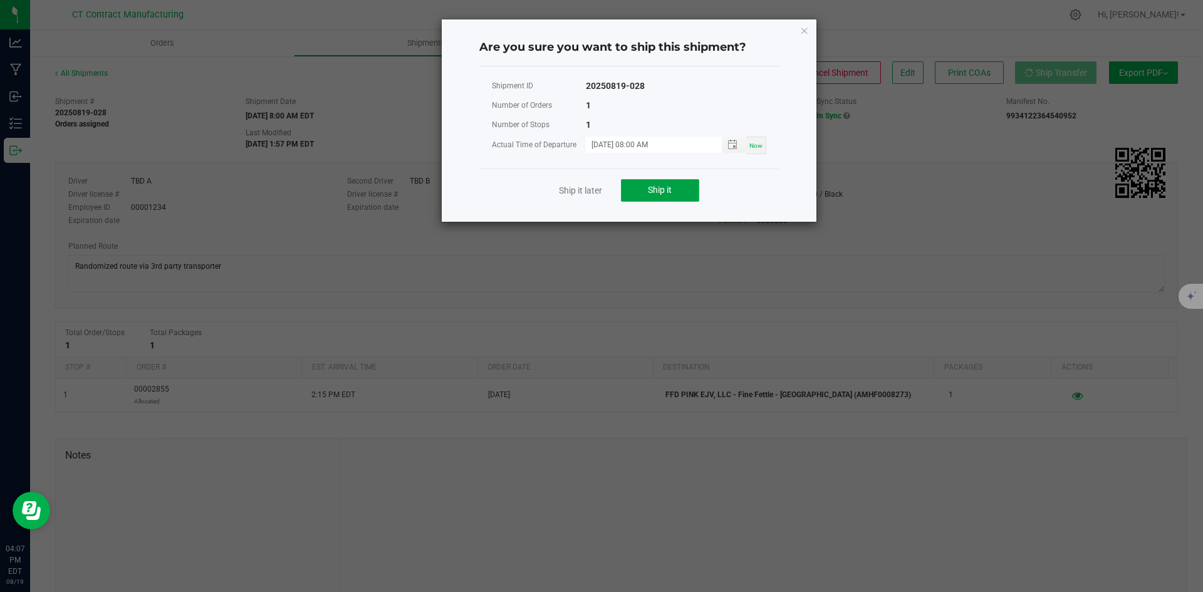
click at [677, 184] on button "Ship it" at bounding box center [660, 190] width 78 height 23
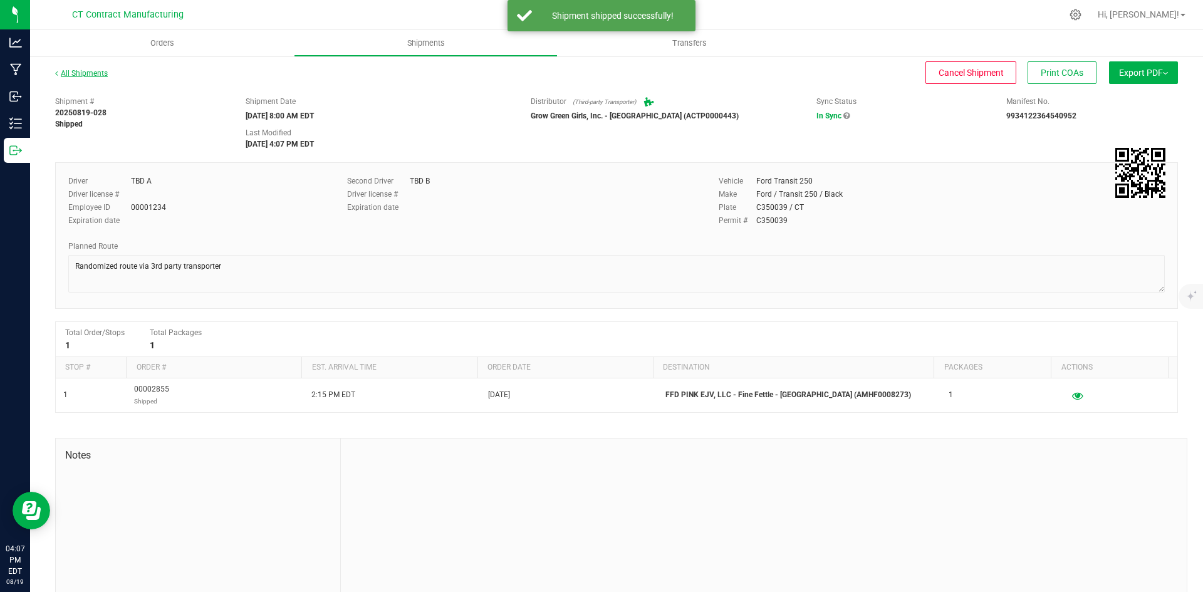
click at [93, 74] on link "All Shipments" at bounding box center [81, 73] width 53 height 9
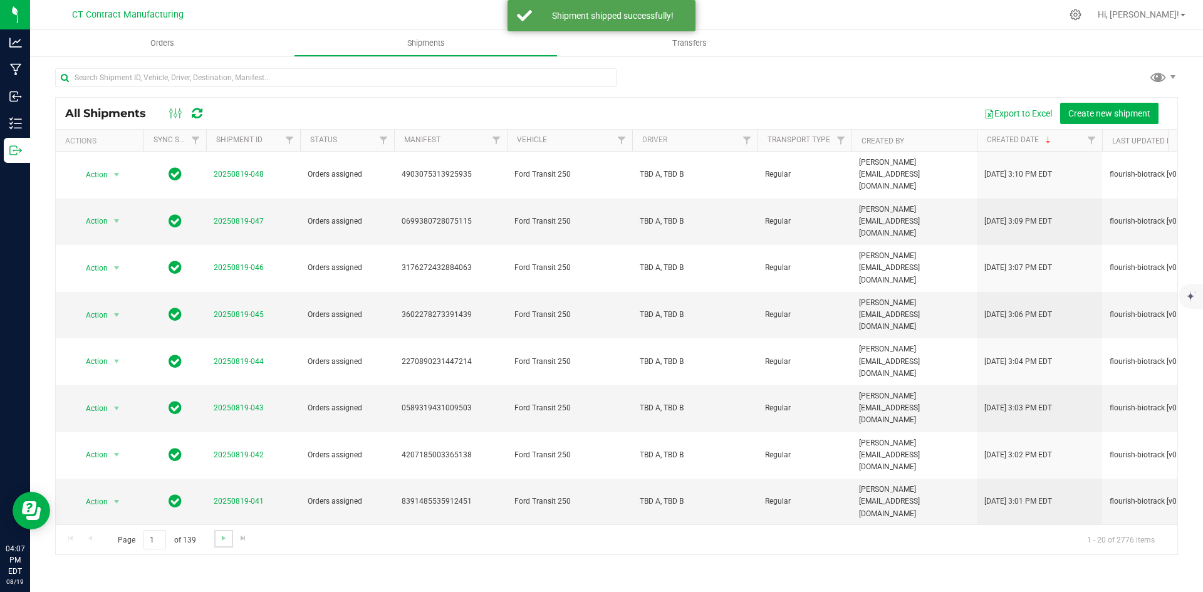
click at [219, 543] on link "Go to the next page" at bounding box center [223, 538] width 18 height 17
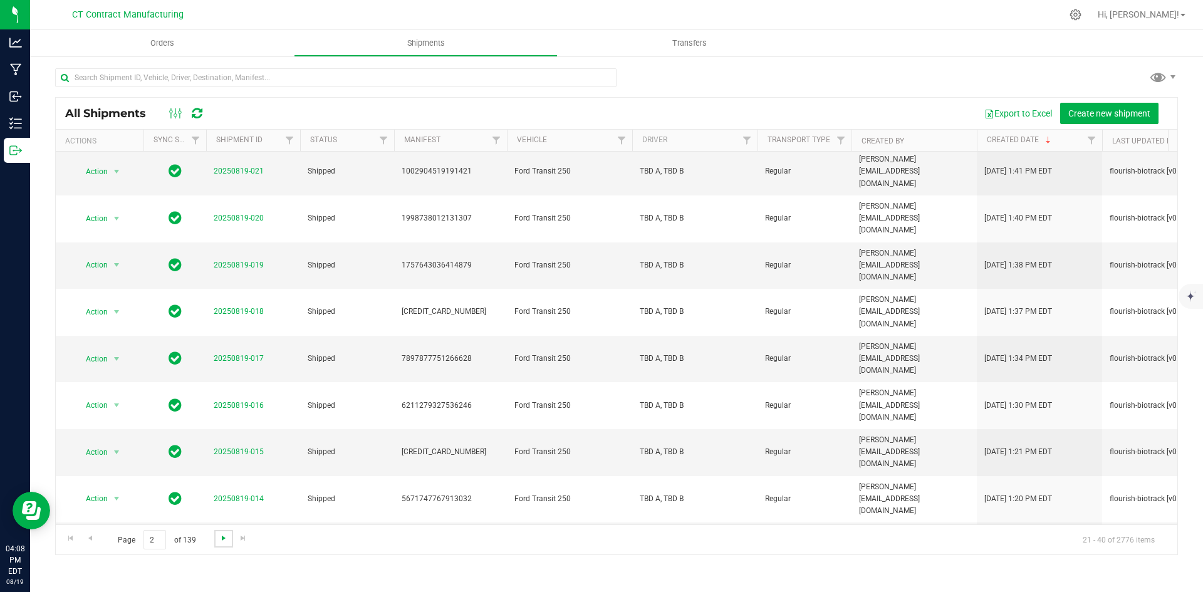
click at [223, 536] on span "Go to the next page" at bounding box center [224, 538] width 10 height 10
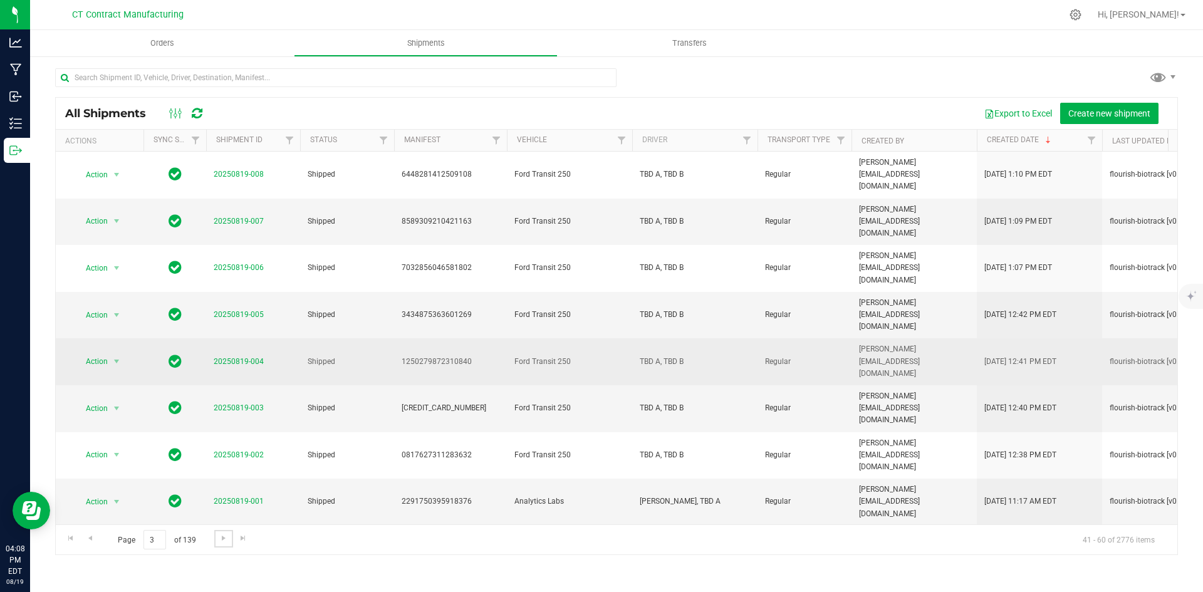
scroll to position [367, 0]
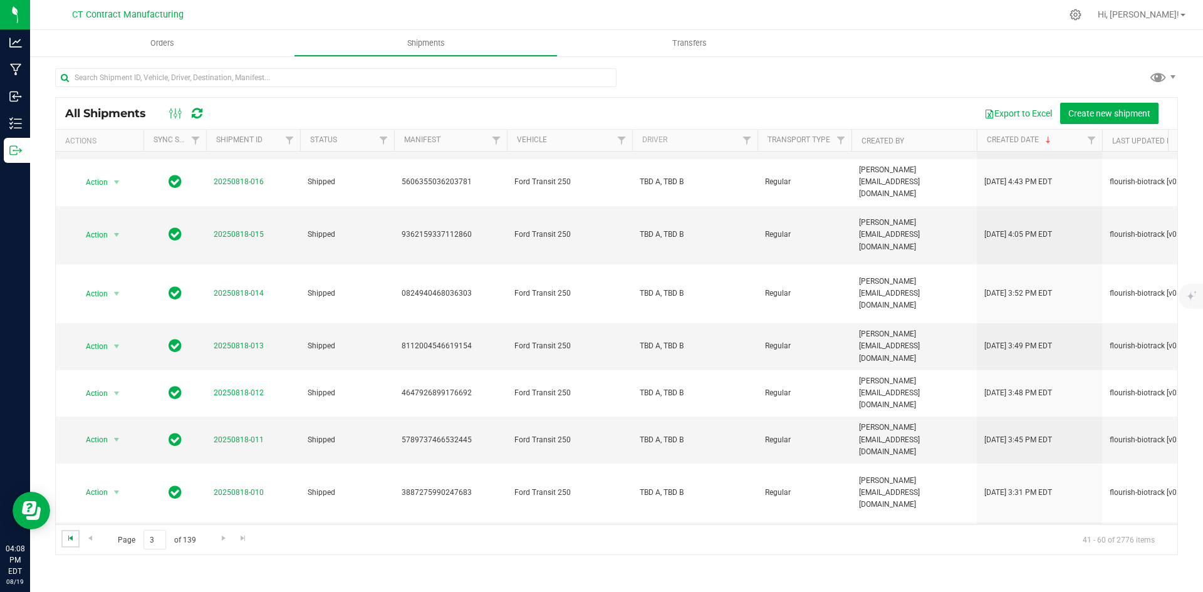
click at [70, 543] on span "Go to the first page" at bounding box center [71, 538] width 10 height 10
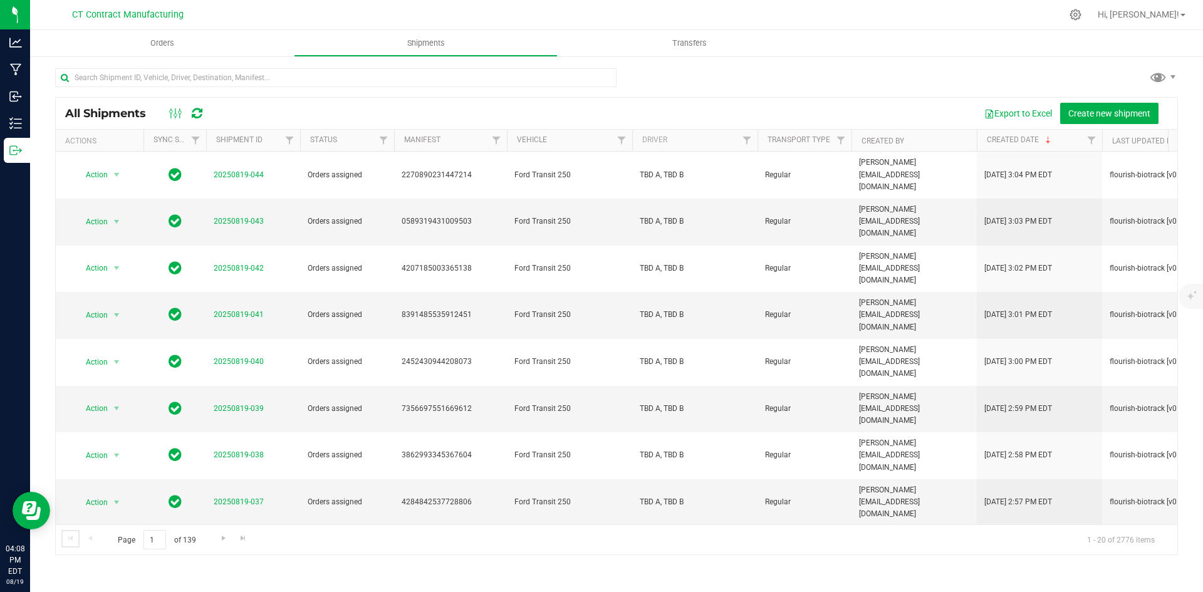
scroll to position [330, 0]
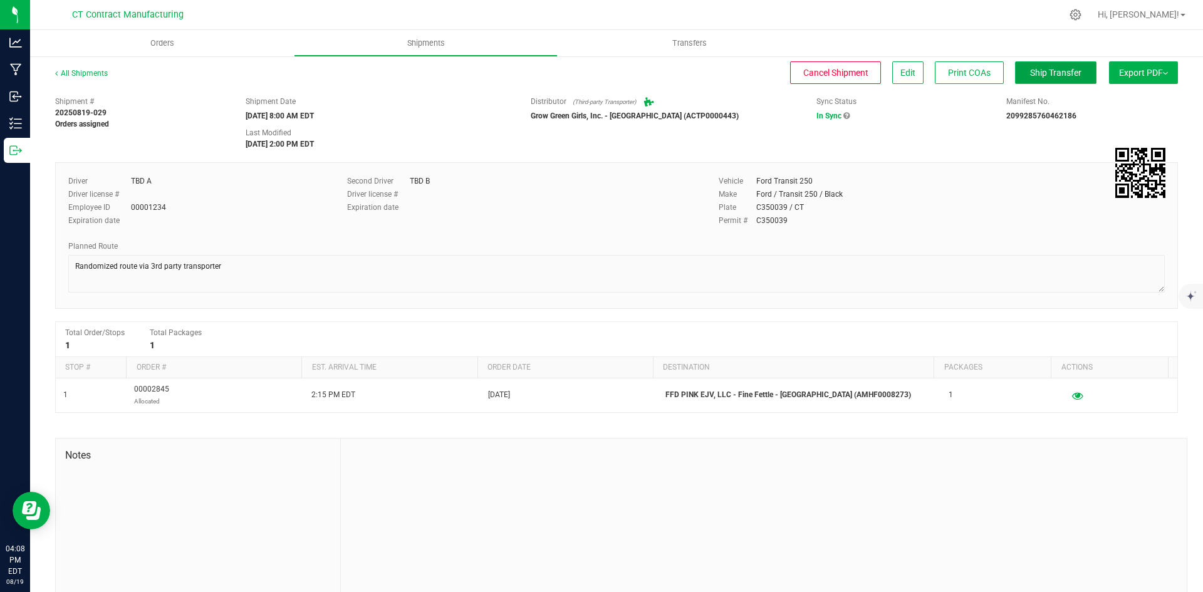
click at [1030, 71] on span "Ship Transfer" at bounding box center [1055, 73] width 51 height 10
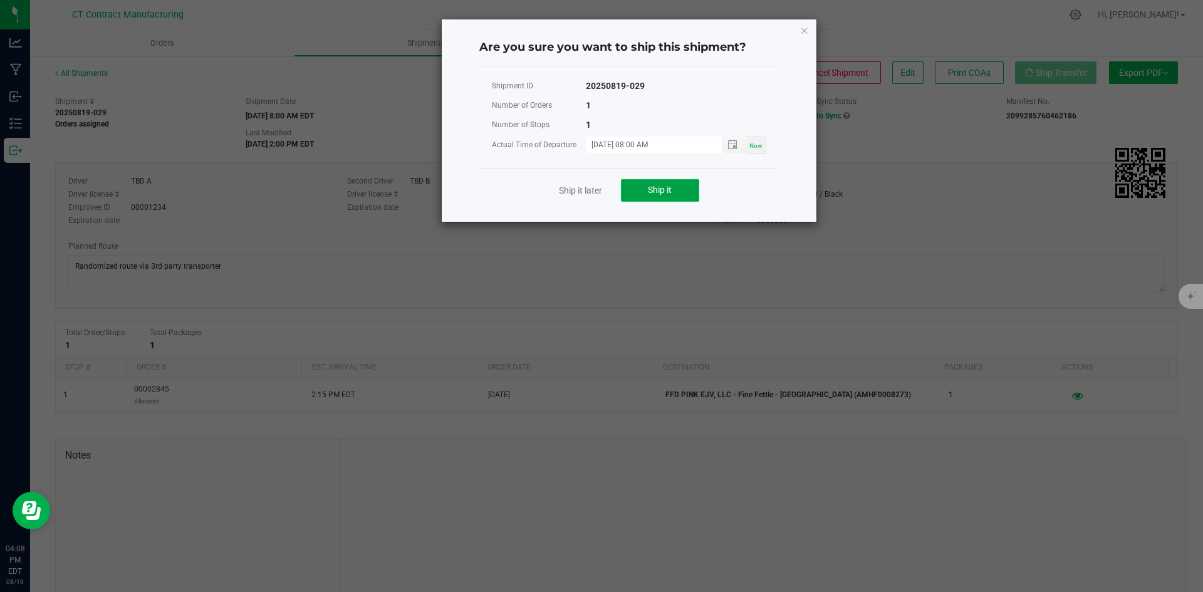
click at [672, 189] on button "Ship it" at bounding box center [660, 190] width 78 height 23
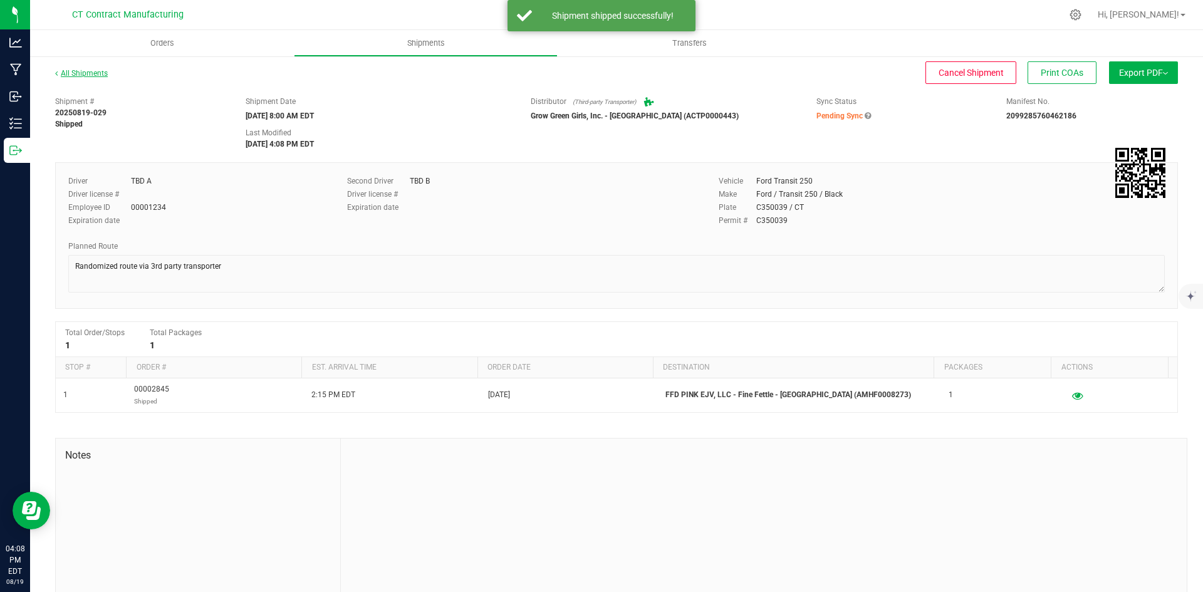
click at [103, 70] on link "All Shipments" at bounding box center [81, 73] width 53 height 9
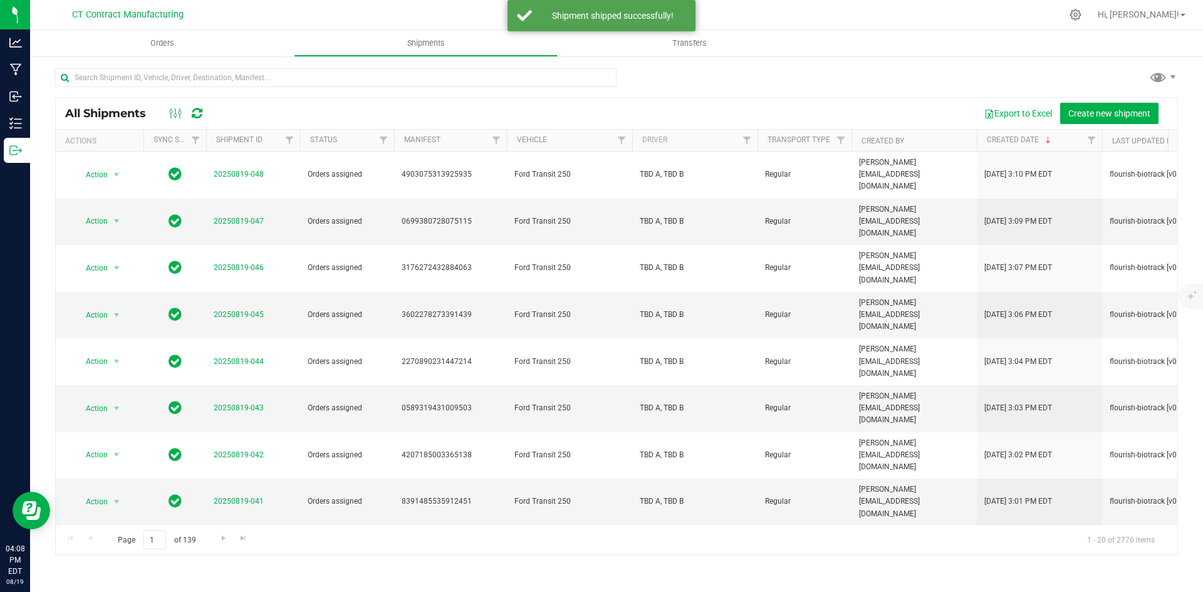
scroll to position [330, 0]
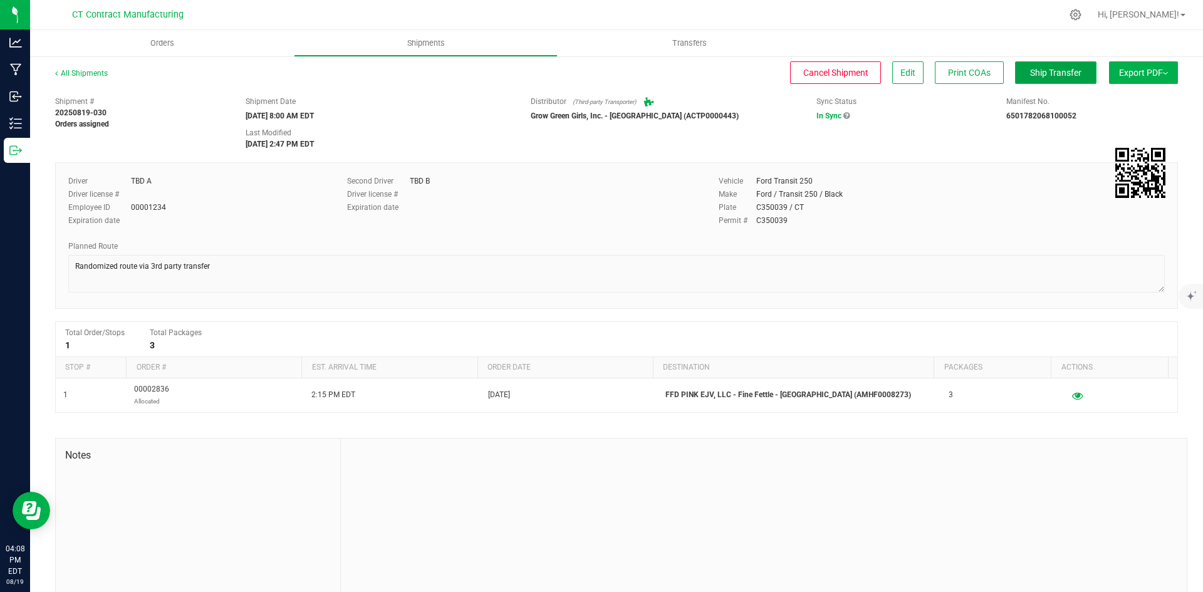
click at [1034, 78] on button "Ship Transfer" at bounding box center [1055, 72] width 81 height 23
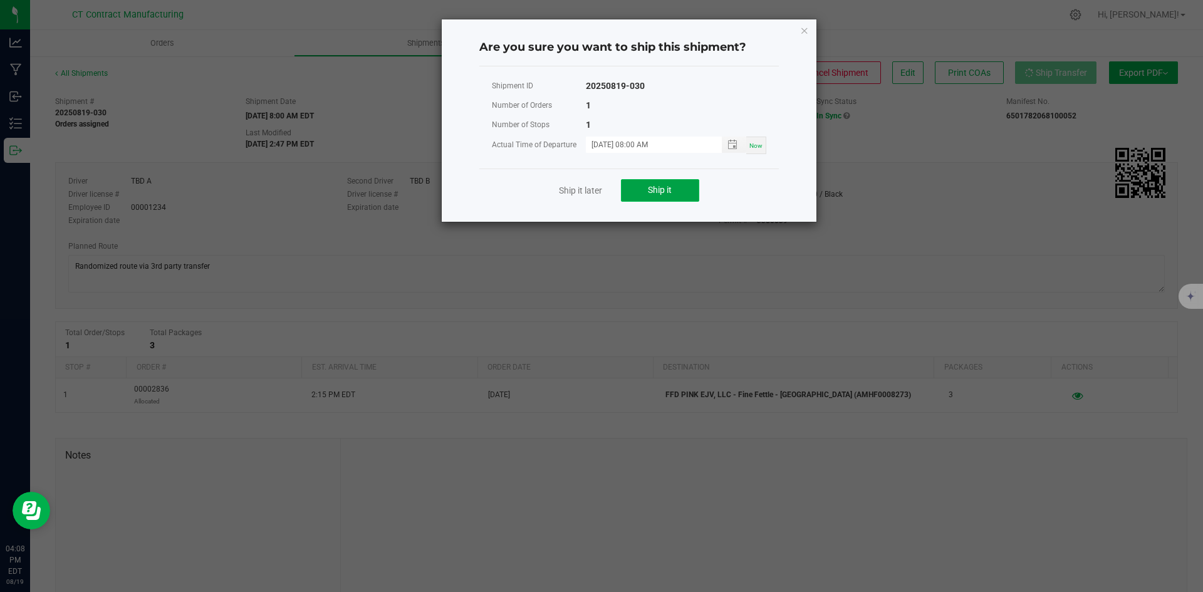
click at [674, 192] on button "Ship it" at bounding box center [660, 190] width 78 height 23
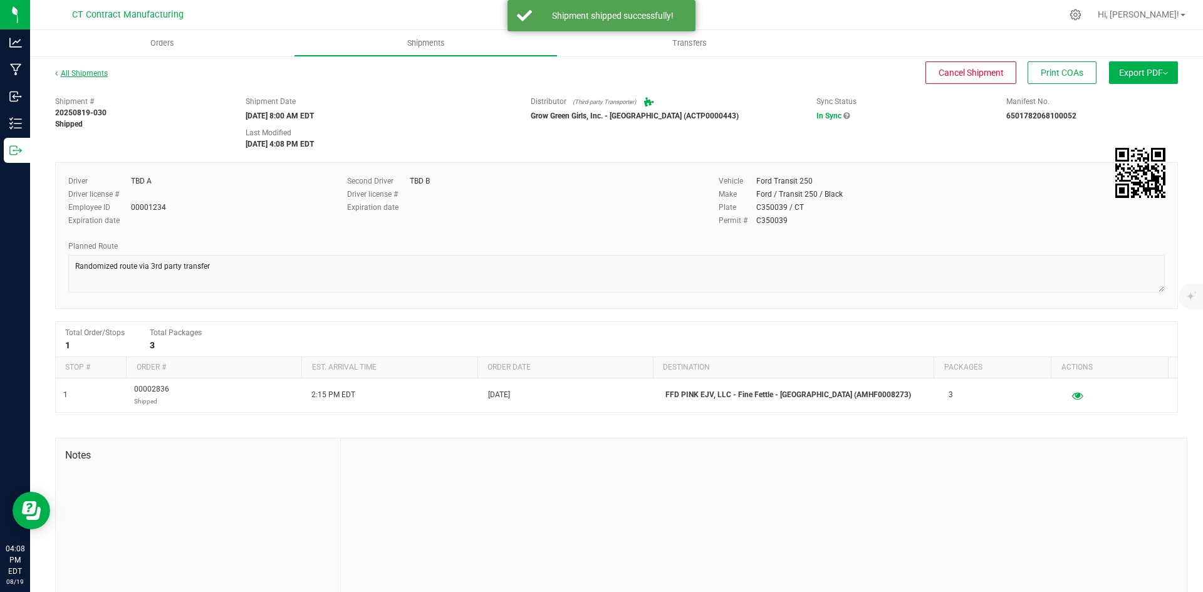
click at [97, 73] on link "All Shipments" at bounding box center [81, 73] width 53 height 9
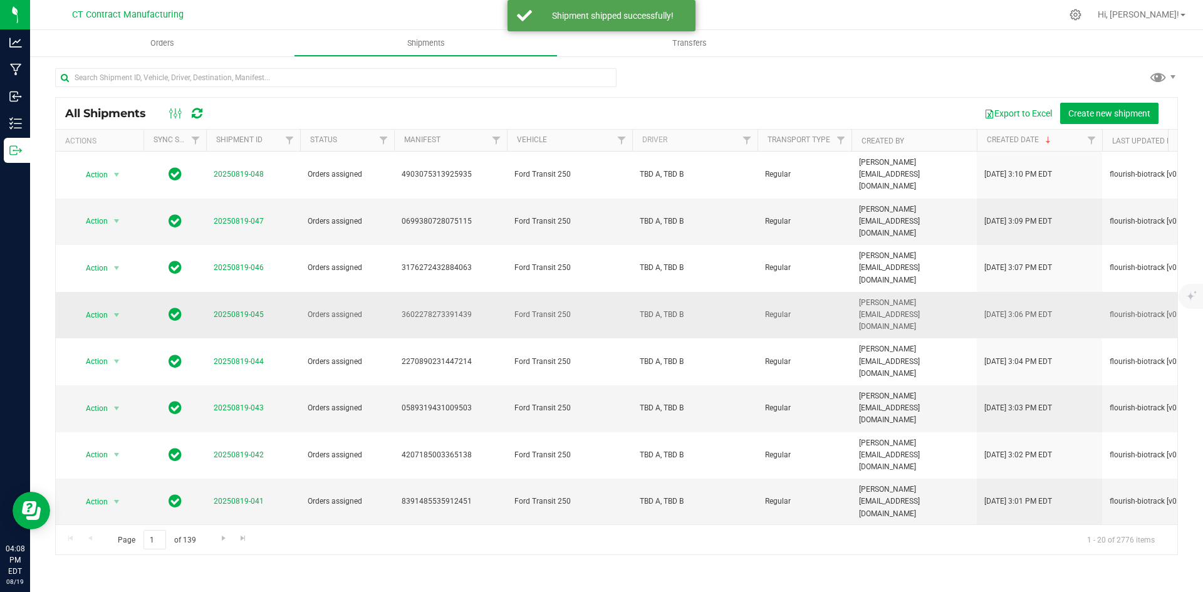
scroll to position [330, 0]
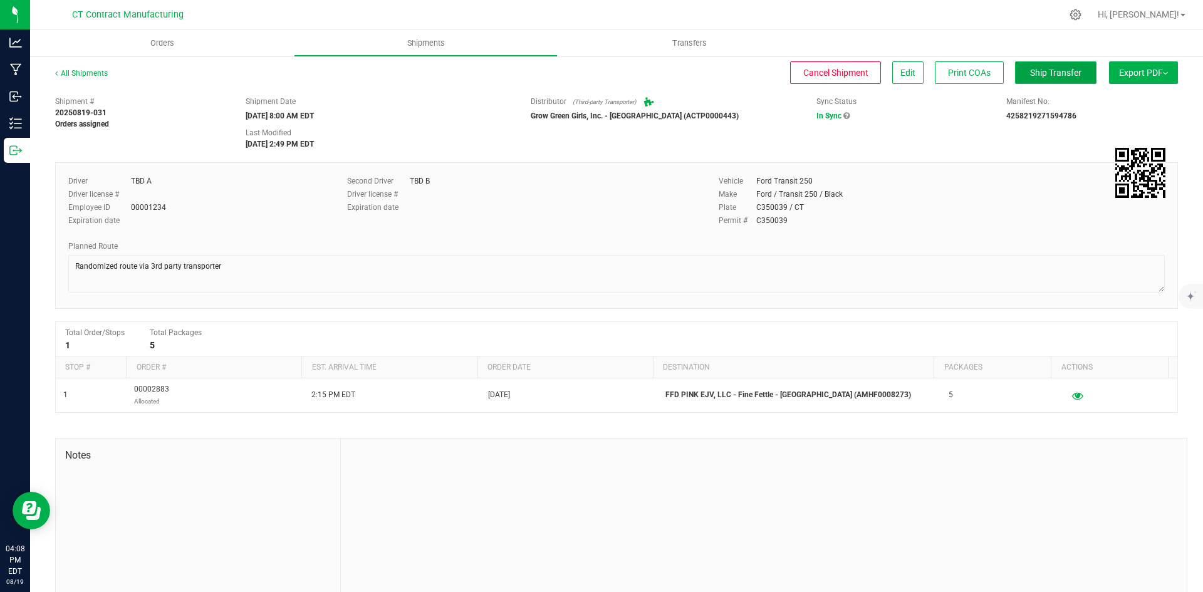
click at [1068, 75] on span "Ship Transfer" at bounding box center [1055, 73] width 51 height 10
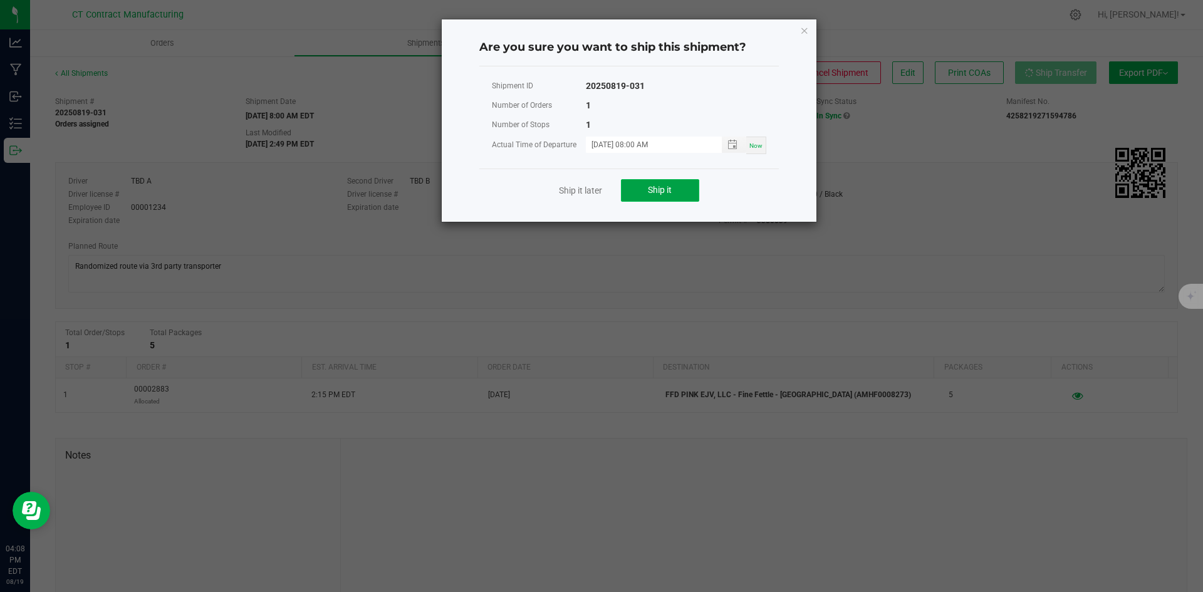
click at [679, 192] on button "Ship it" at bounding box center [660, 190] width 78 height 23
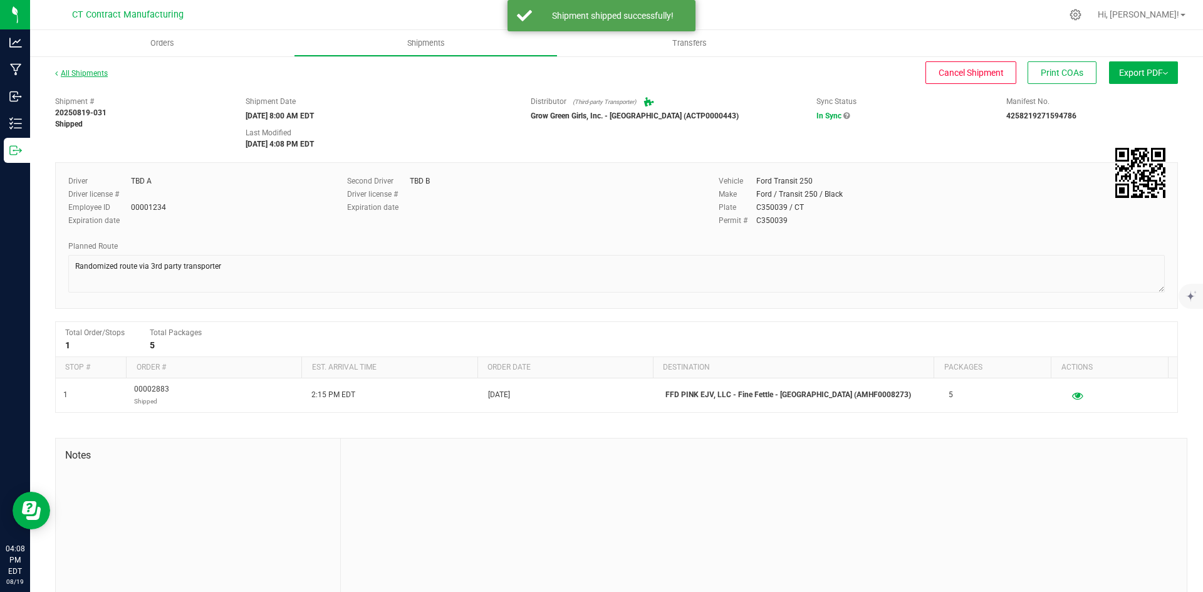
click at [71, 73] on link "All Shipments" at bounding box center [81, 73] width 53 height 9
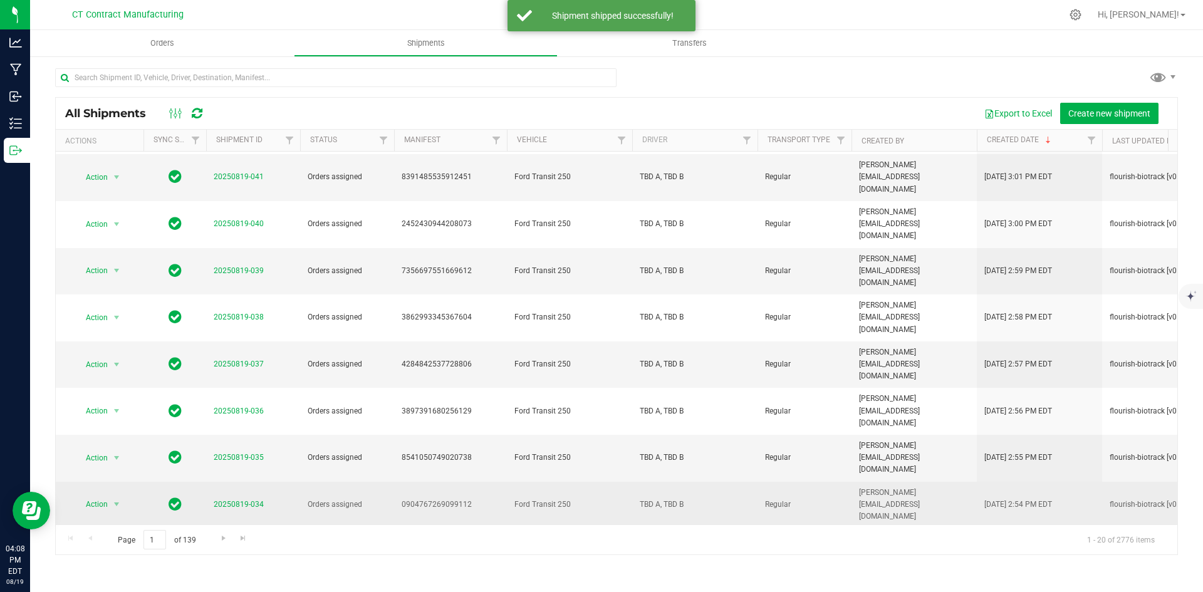
scroll to position [330, 0]
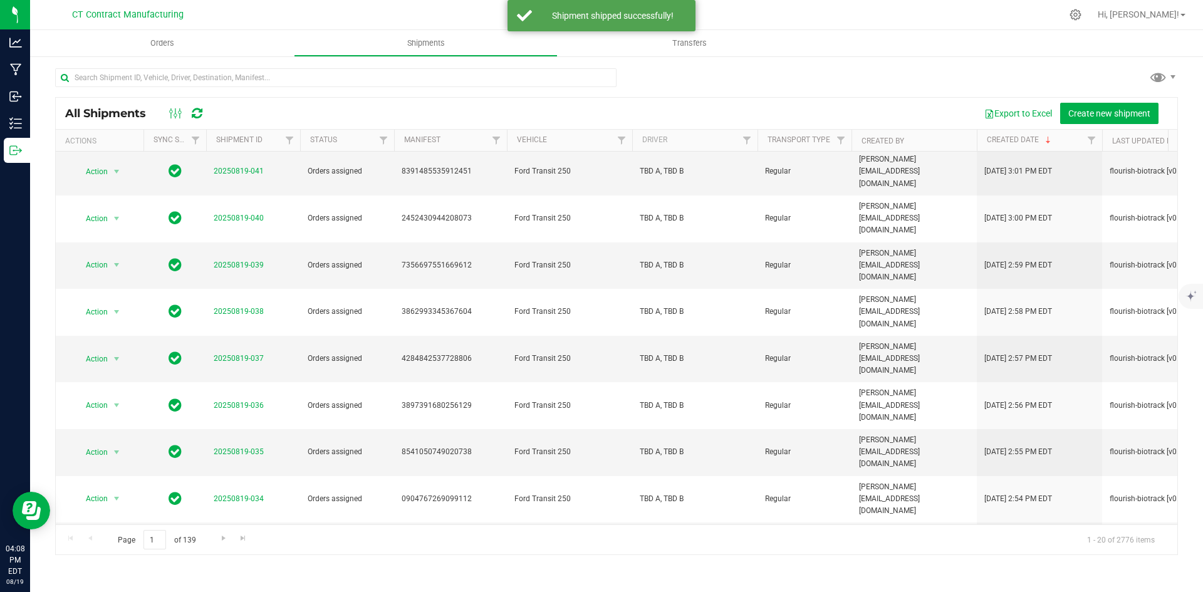
click at [247, 587] on span "20250819-032" at bounding box center [239, 593] width 50 height 12
click at [249, 588] on link "20250819-032" at bounding box center [239, 592] width 50 height 9
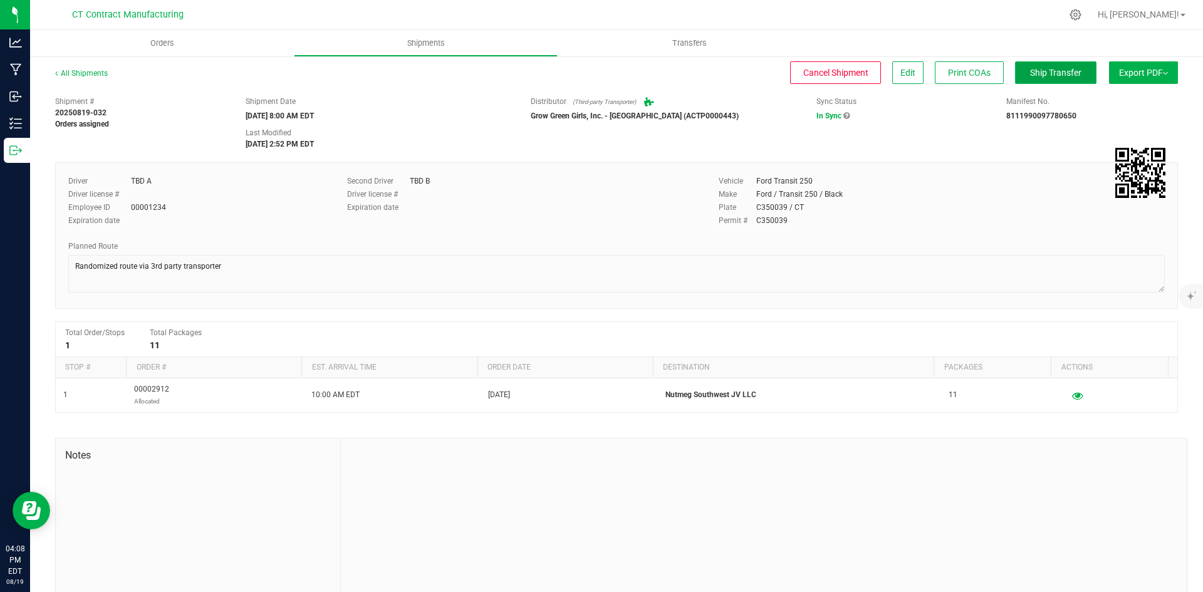
click at [1057, 72] on span "Ship Transfer" at bounding box center [1055, 73] width 51 height 10
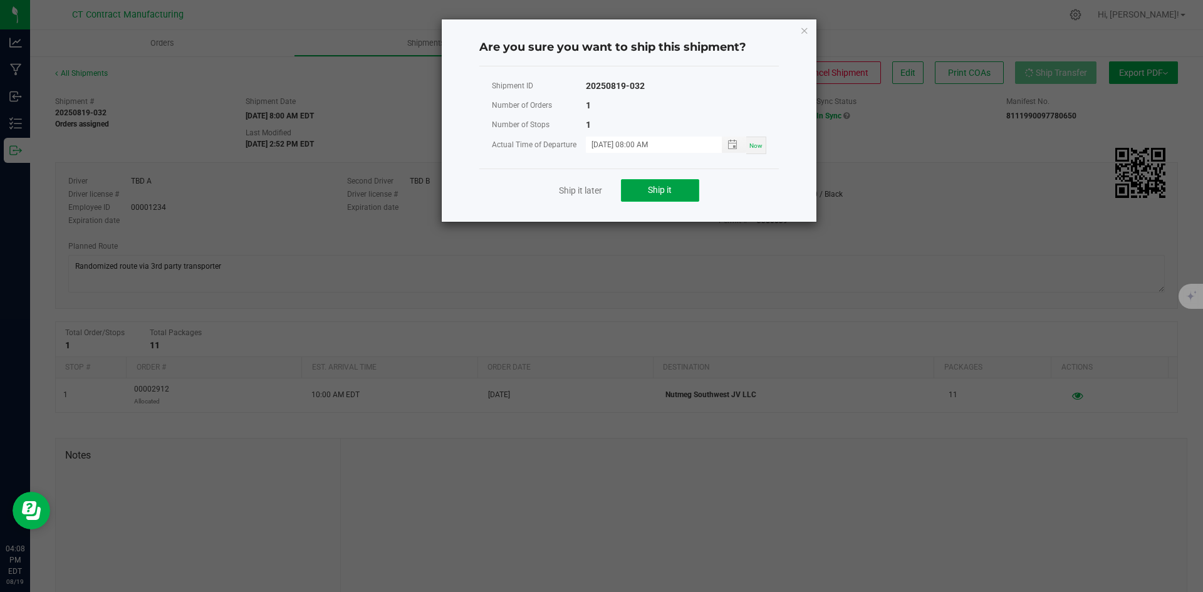
click at [657, 187] on span "Ship it" at bounding box center [660, 190] width 24 height 10
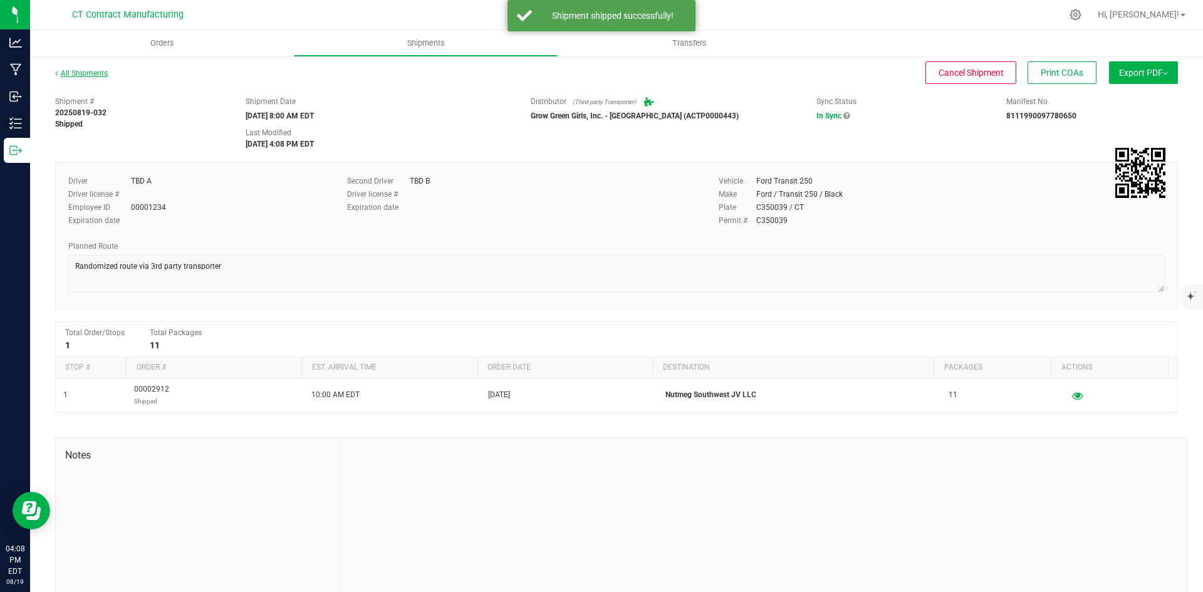
click at [101, 72] on link "All Shipments" at bounding box center [81, 73] width 53 height 9
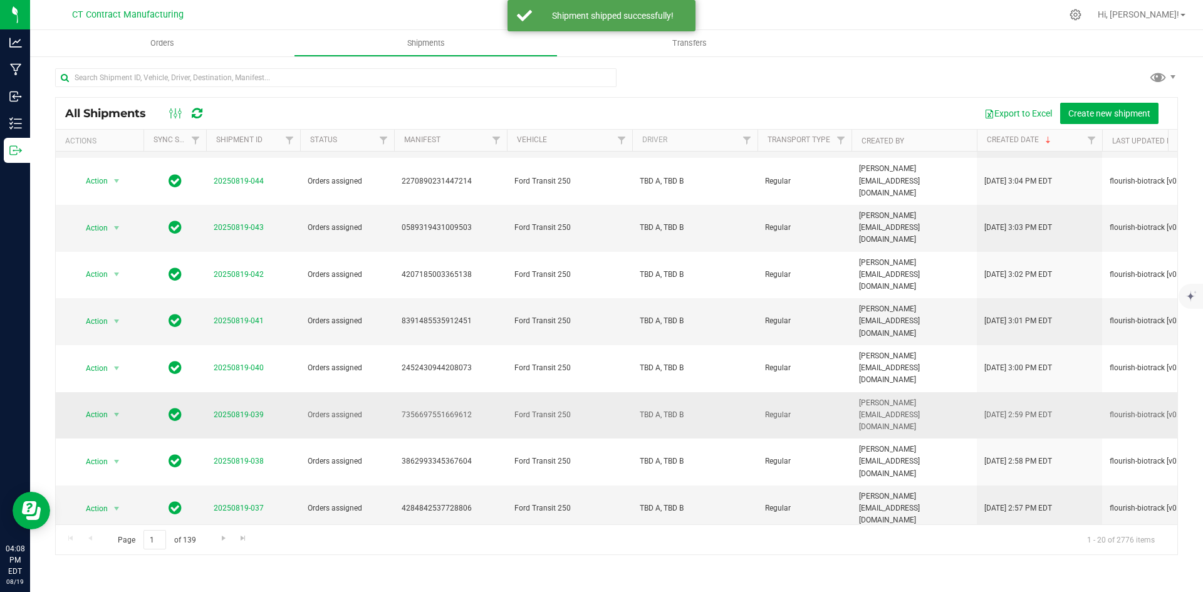
scroll to position [330, 0]
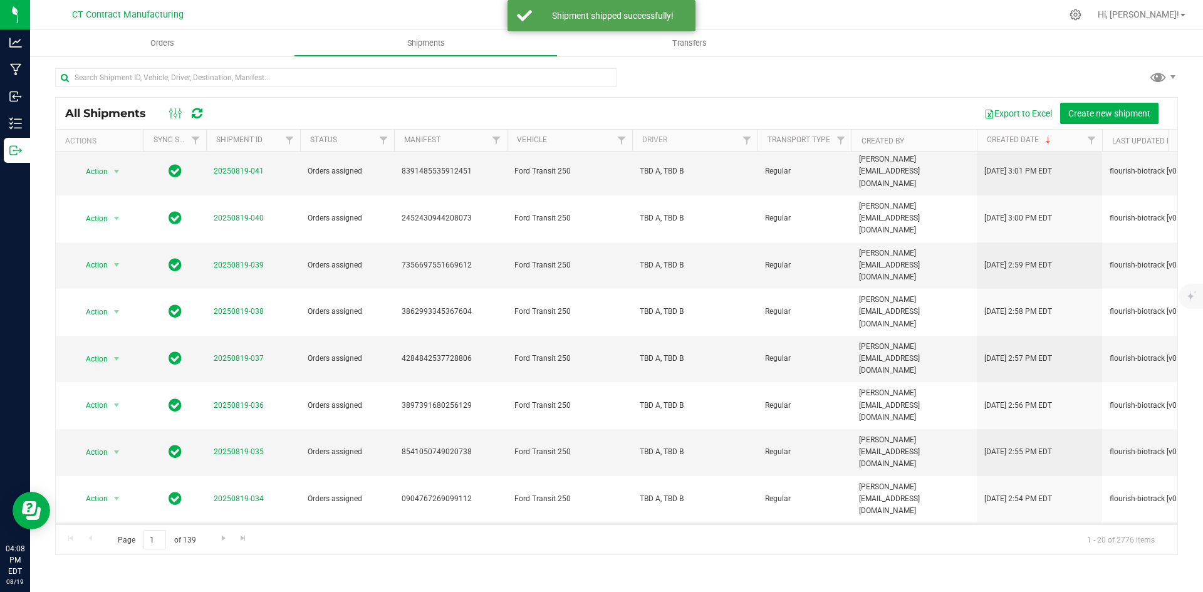
click at [234, 541] on link "20250819-033" at bounding box center [239, 545] width 50 height 9
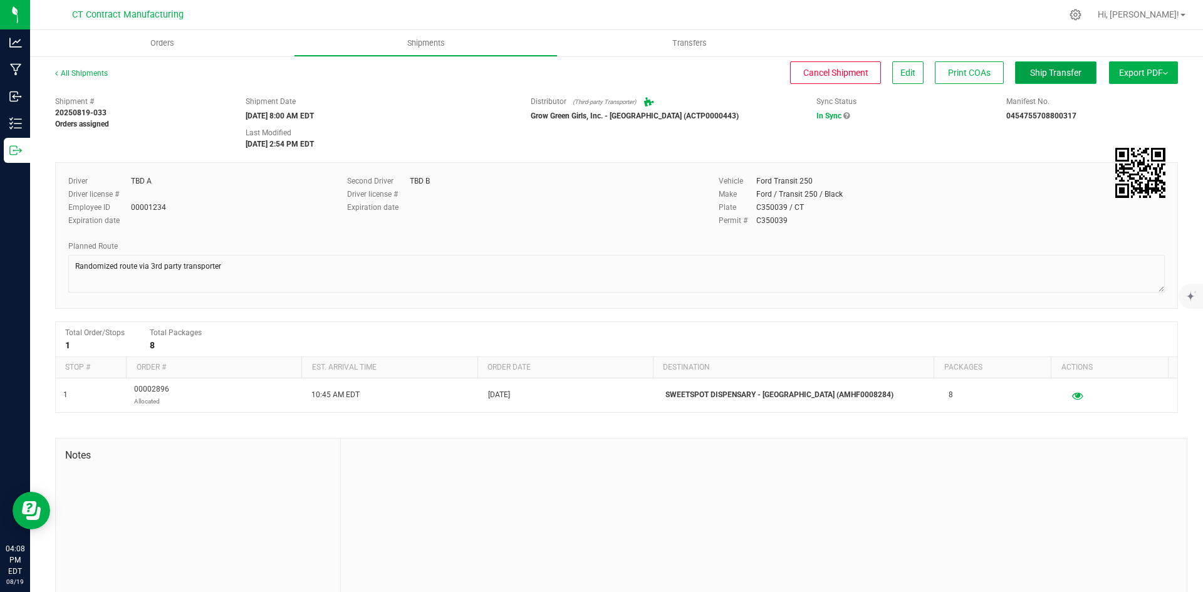
click at [1032, 77] on span "Ship Transfer" at bounding box center [1055, 73] width 51 height 10
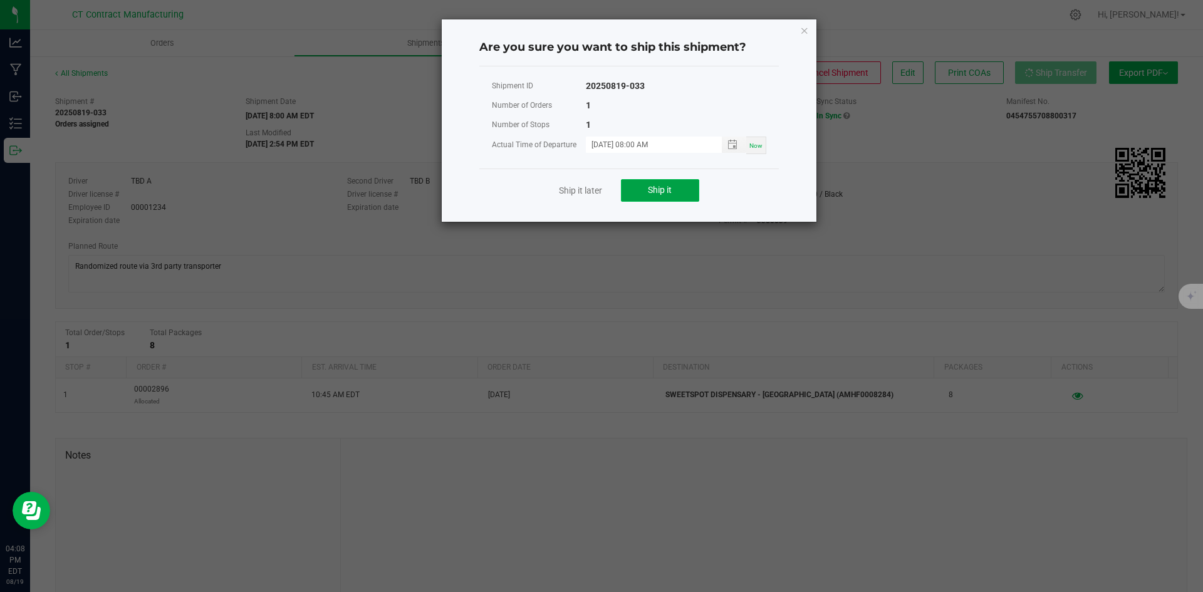
click at [662, 191] on span "Ship it" at bounding box center [660, 190] width 24 height 10
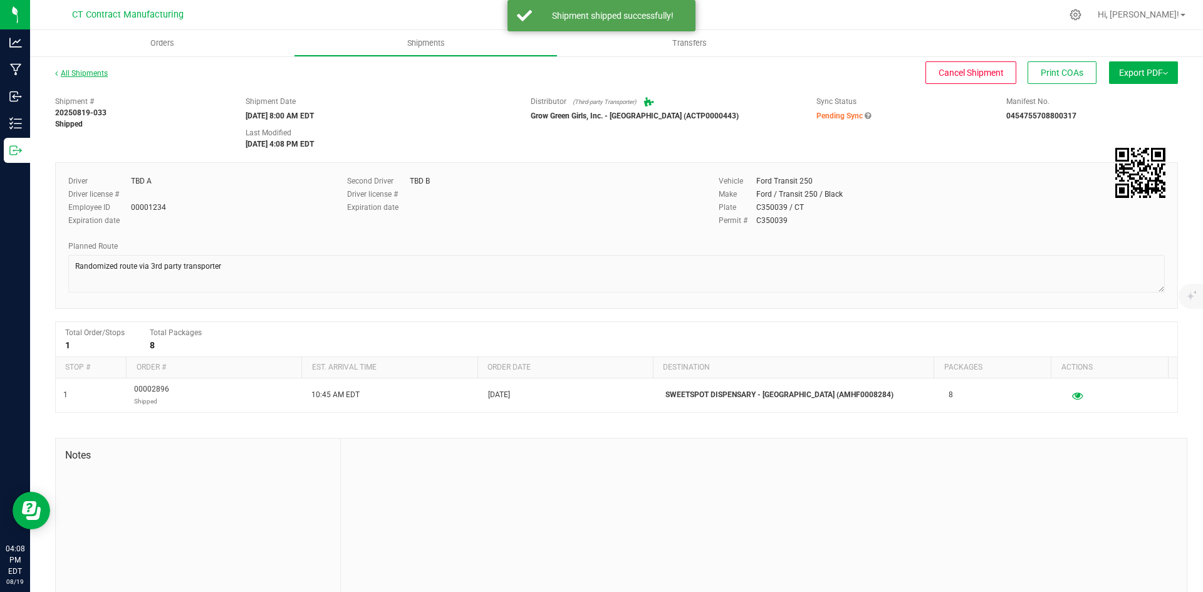
click at [96, 76] on link "All Shipments" at bounding box center [81, 73] width 53 height 9
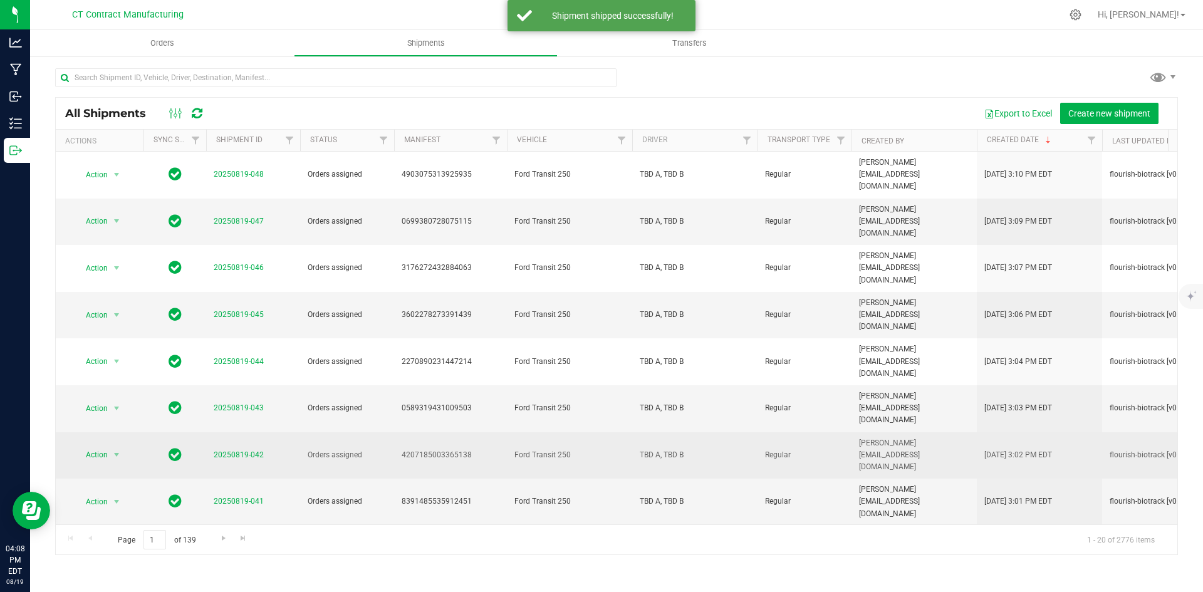
scroll to position [330, 0]
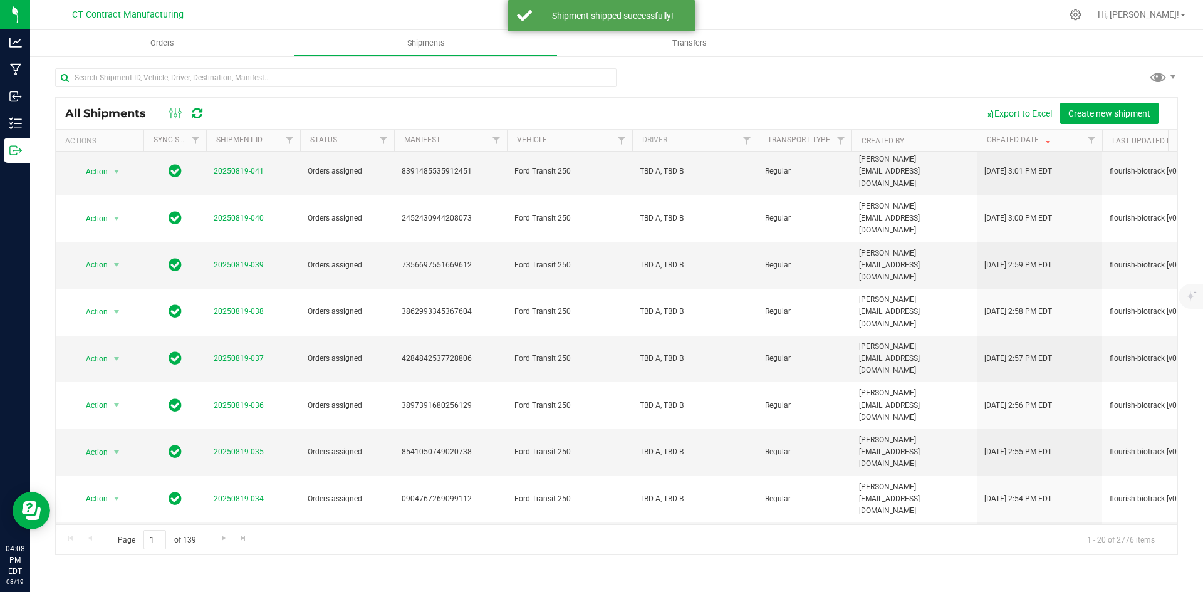
click at [199, 111] on icon at bounding box center [197, 113] width 11 height 13
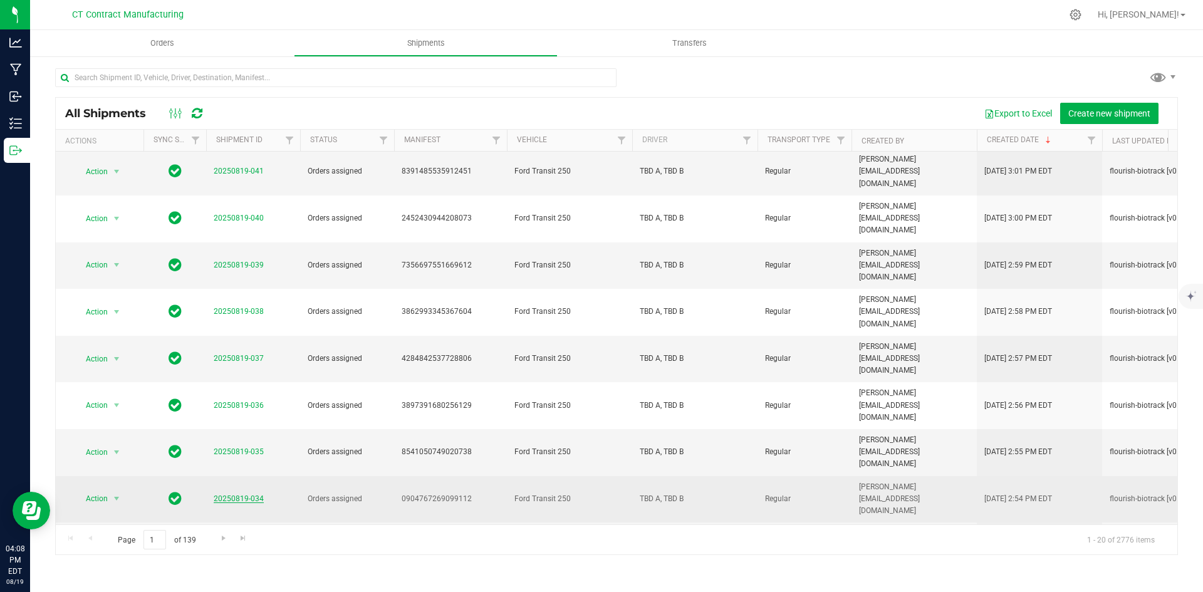
click at [245, 494] on link "20250819-034" at bounding box center [239, 498] width 50 height 9
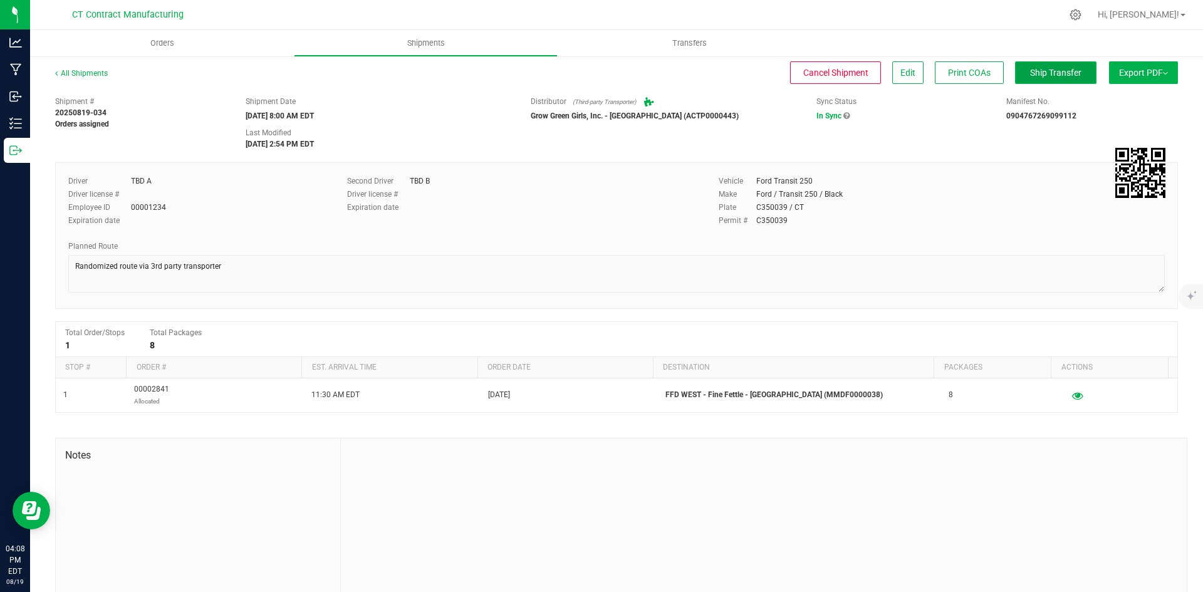
click at [1055, 65] on button "Ship Transfer" at bounding box center [1055, 72] width 81 height 23
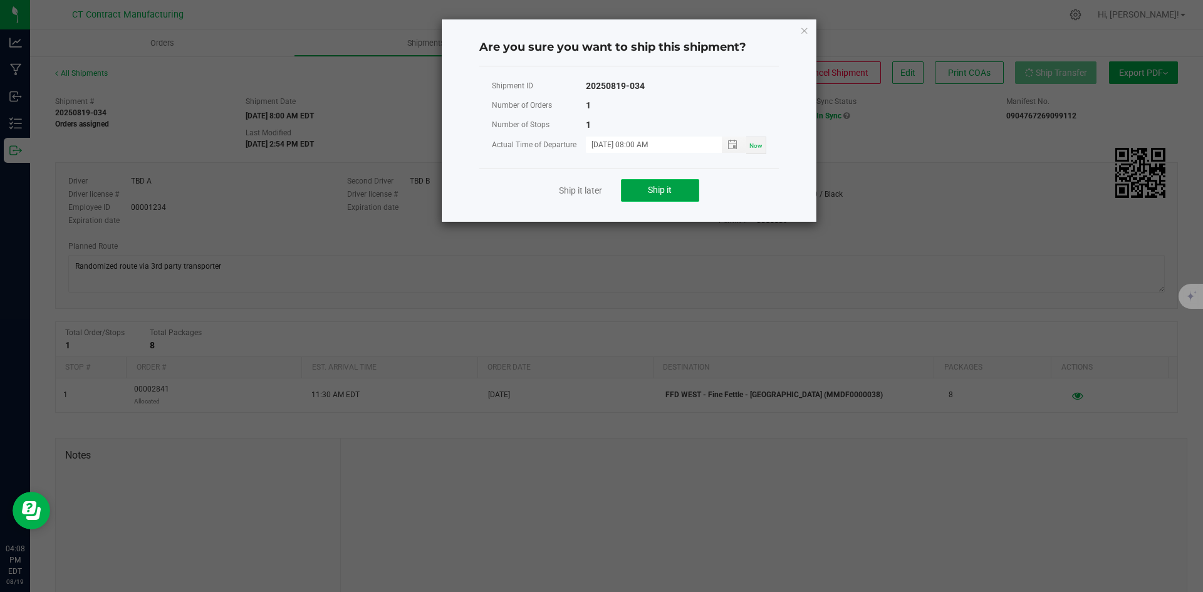
click at [668, 191] on span "Ship it" at bounding box center [660, 190] width 24 height 10
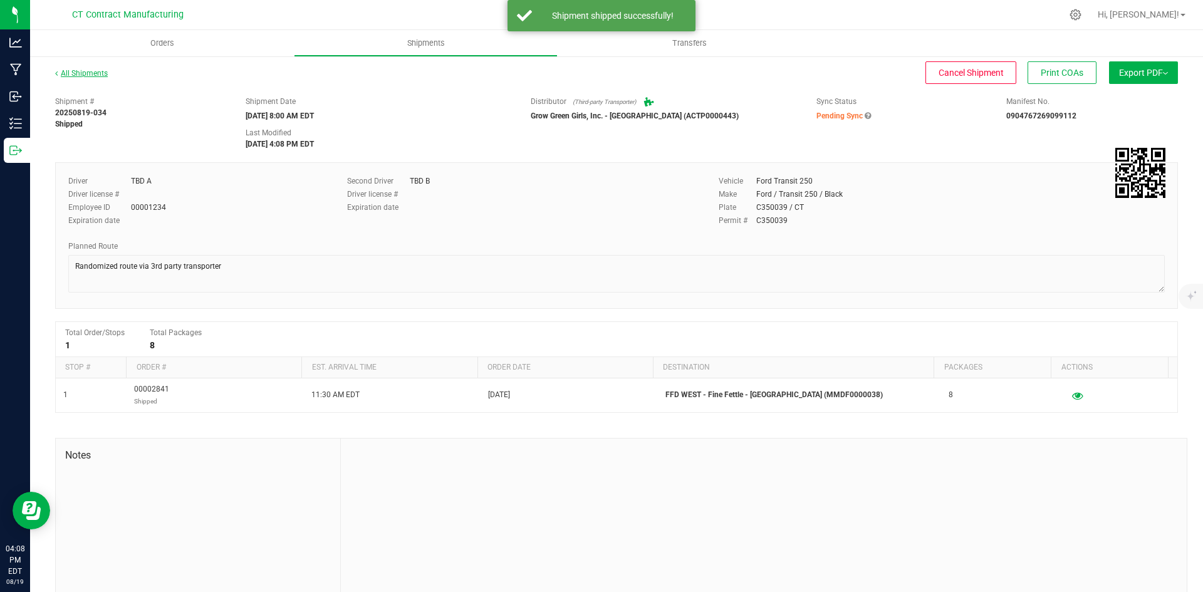
click at [99, 71] on link "All Shipments" at bounding box center [81, 73] width 53 height 9
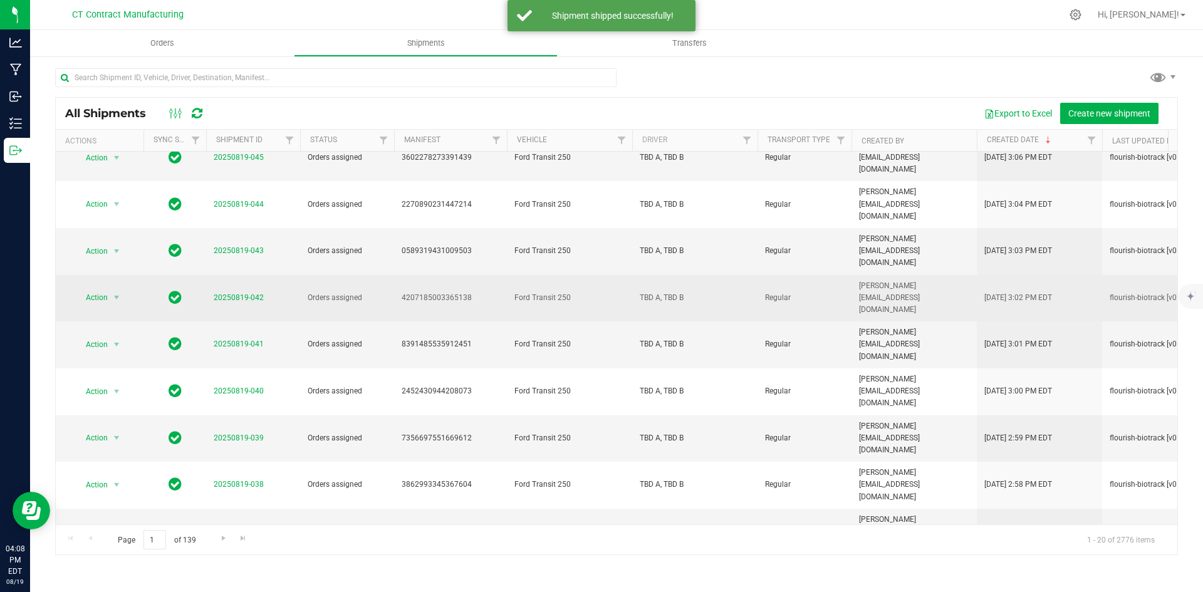
scroll to position [330, 0]
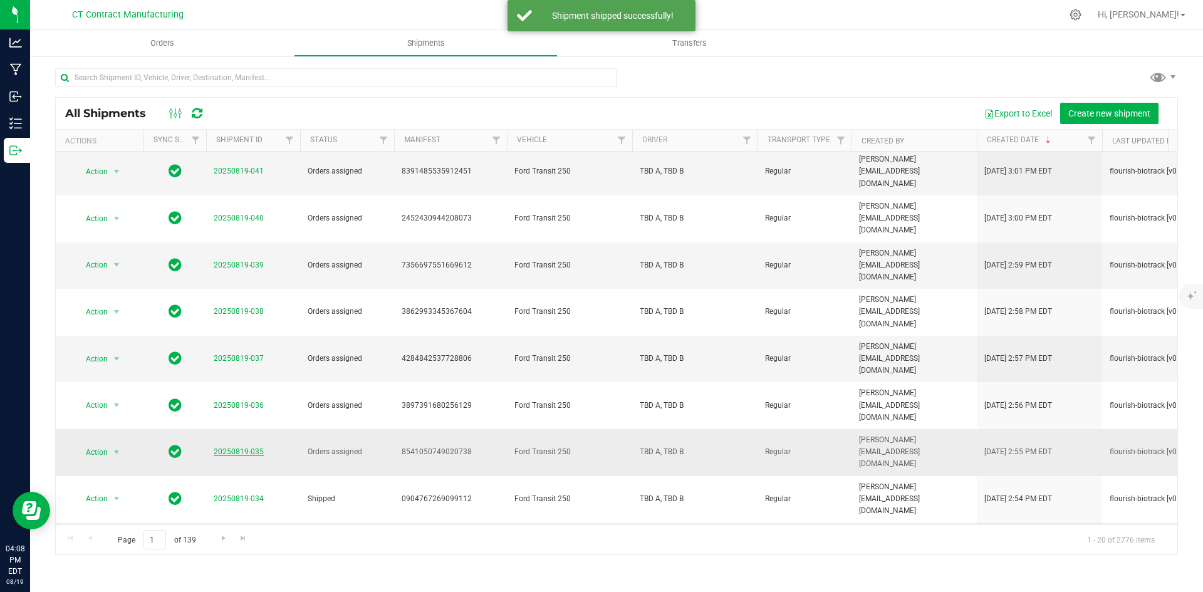
click at [231, 447] on link "20250819-035" at bounding box center [239, 451] width 50 height 9
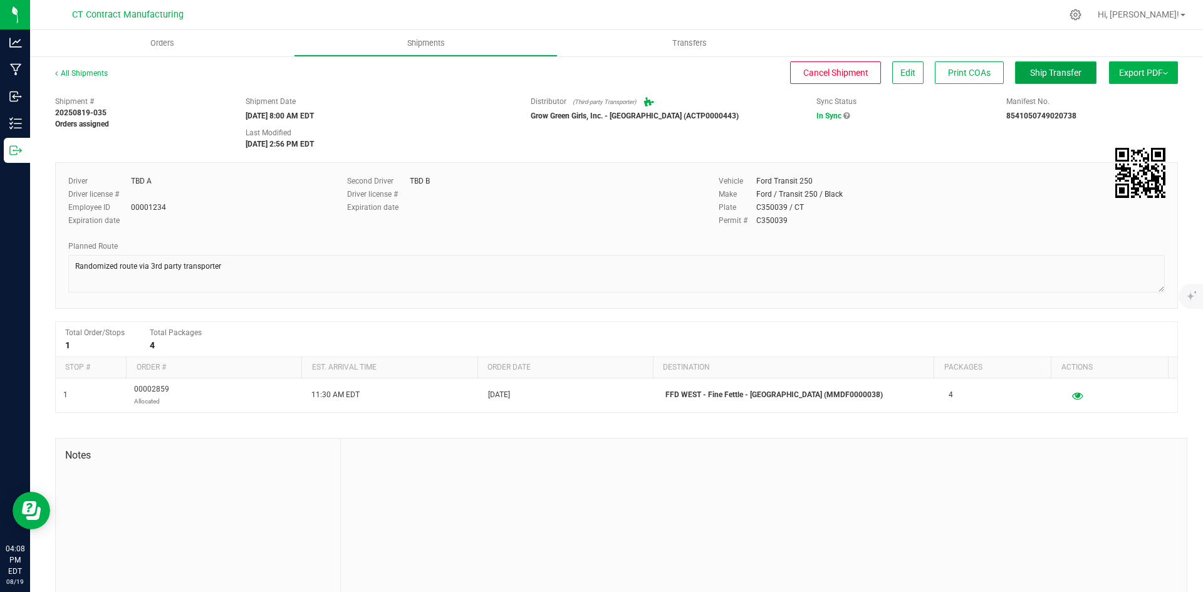
click at [1047, 78] on button "Ship Transfer" at bounding box center [1055, 72] width 81 height 23
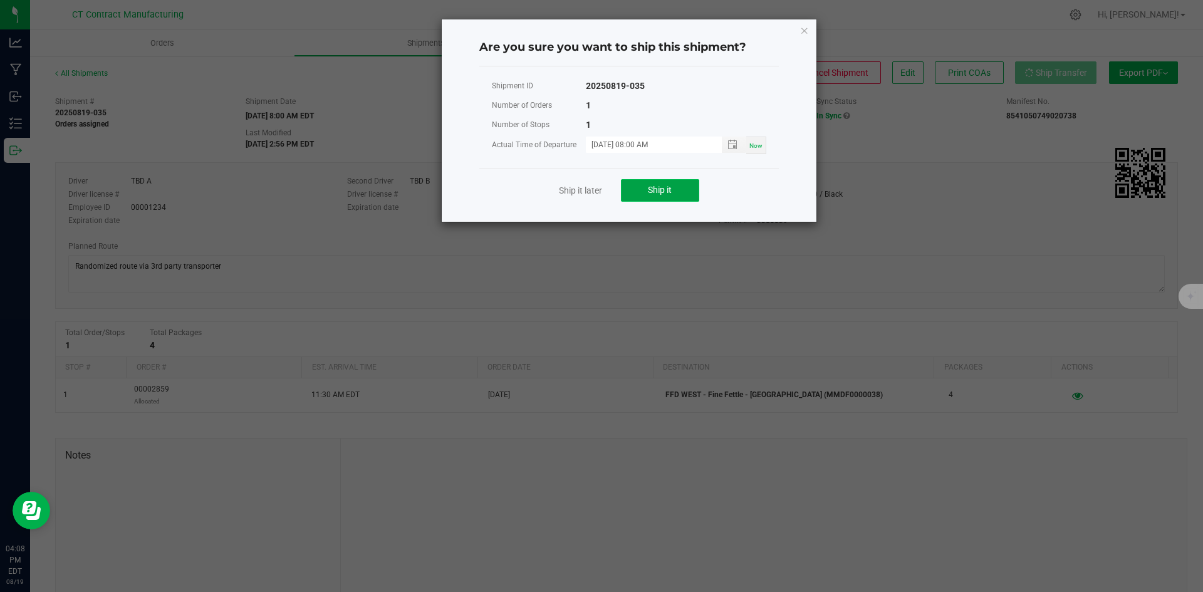
click at [686, 187] on button "Ship it" at bounding box center [660, 190] width 78 height 23
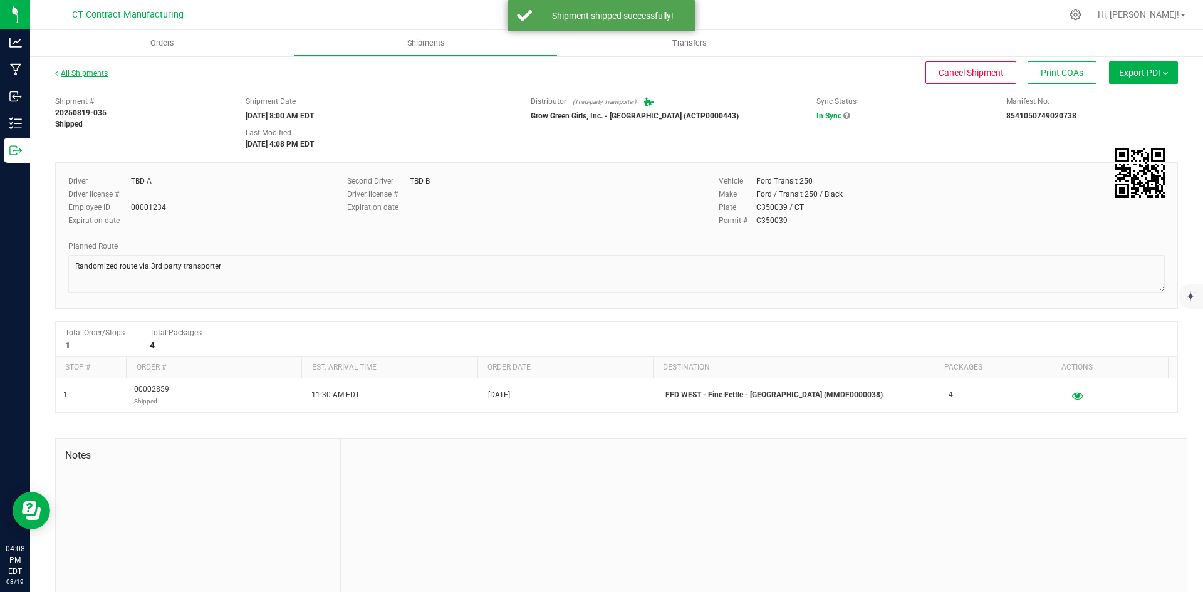
click at [86, 73] on link "All Shipments" at bounding box center [81, 73] width 53 height 9
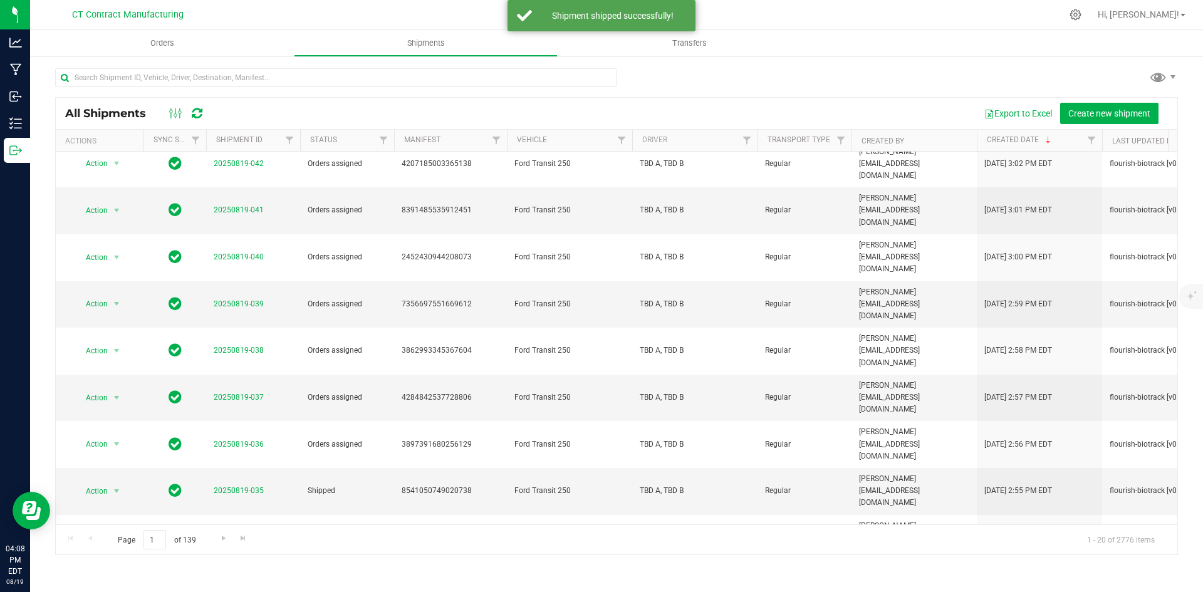
scroll to position [330, 0]
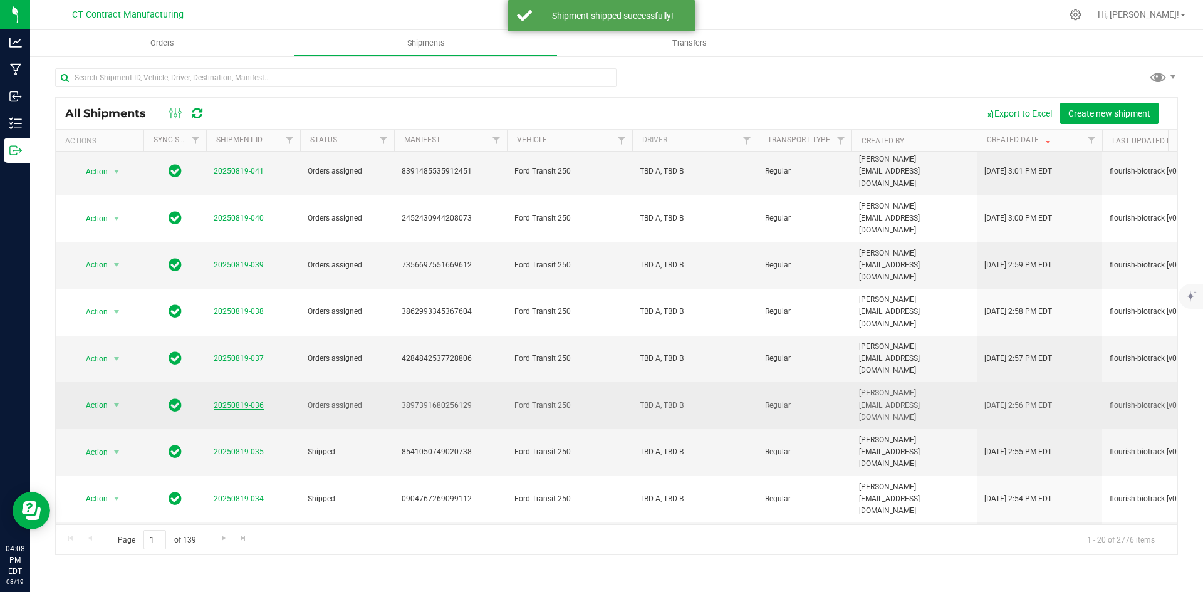
click at [249, 401] on link "20250819-036" at bounding box center [239, 405] width 50 height 9
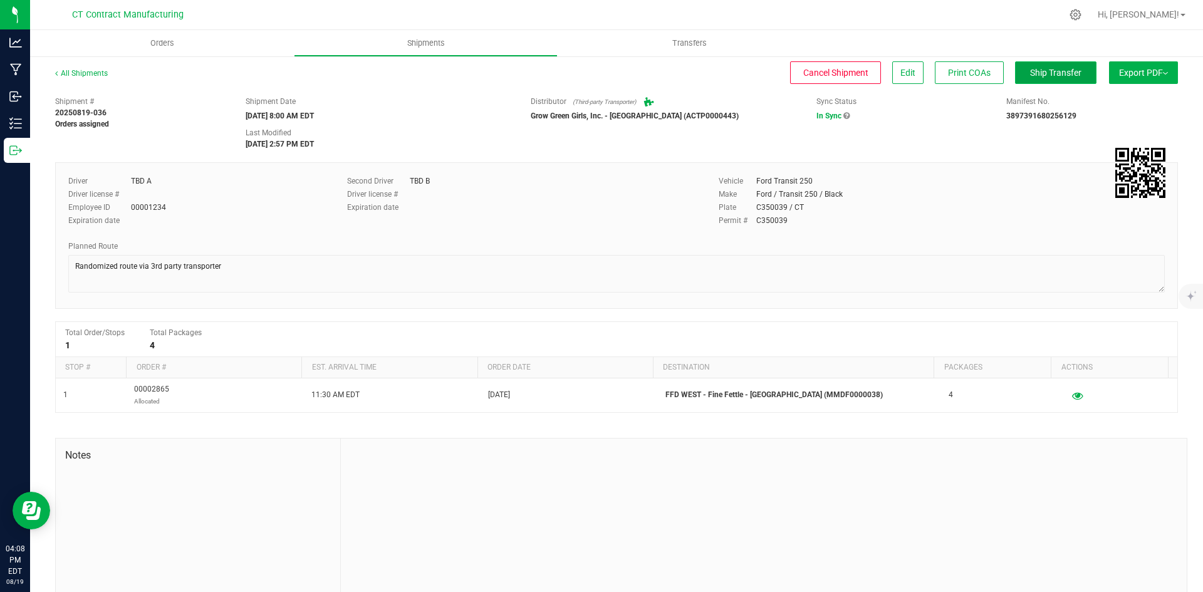
click at [1033, 68] on span "Ship Transfer" at bounding box center [1055, 73] width 51 height 10
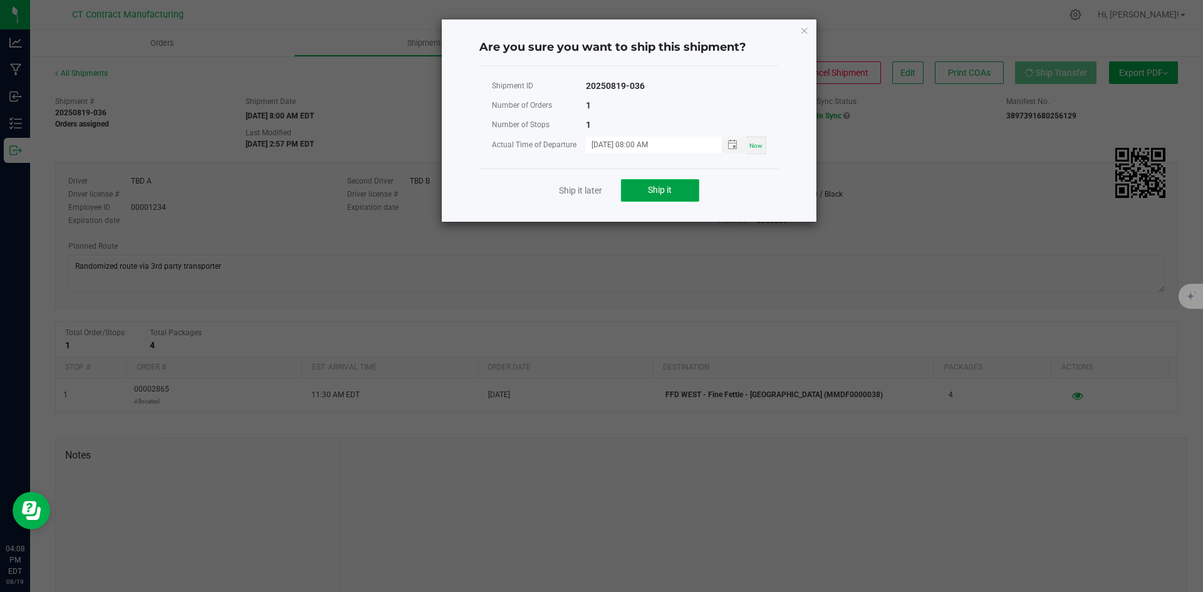
click at [648, 190] on span "Ship it" at bounding box center [660, 190] width 24 height 10
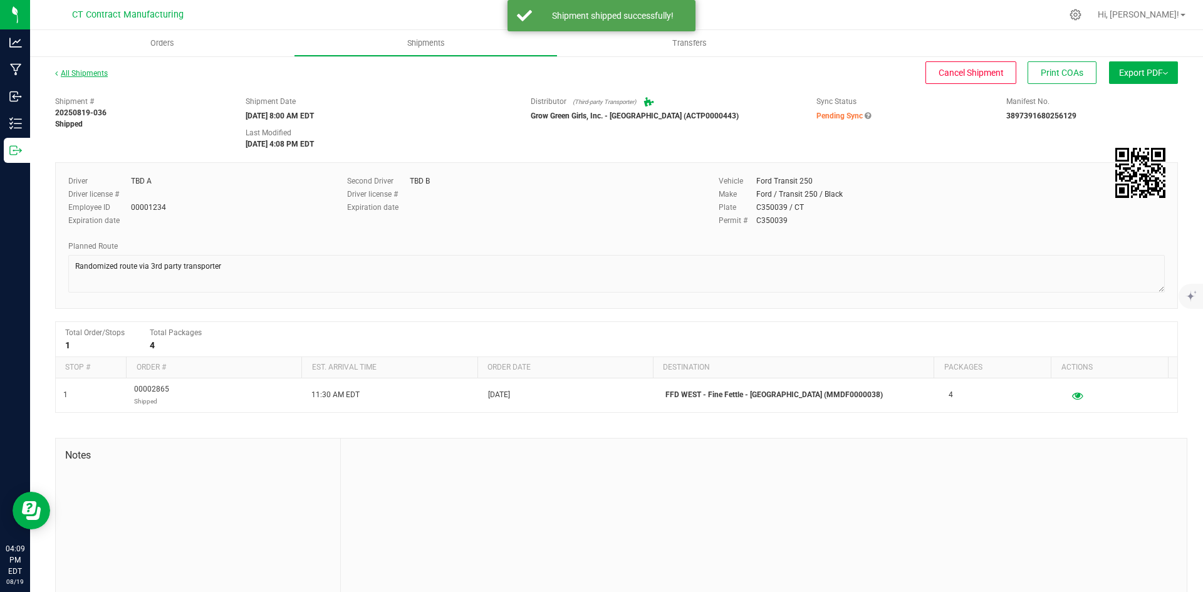
click at [82, 76] on link "All Shipments" at bounding box center [81, 73] width 53 height 9
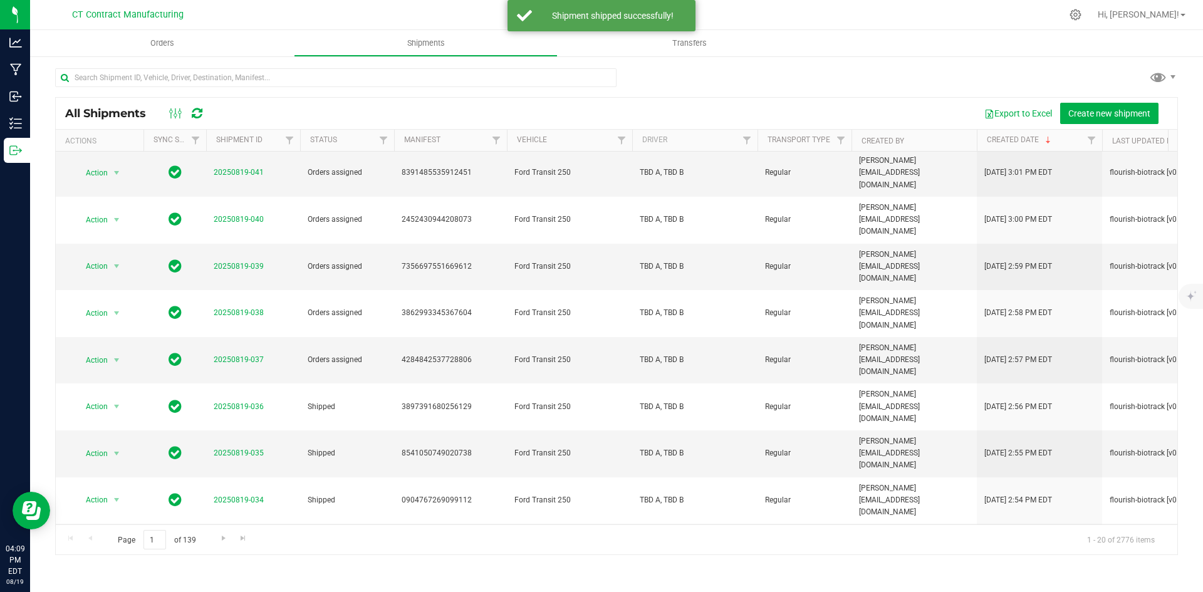
scroll to position [330, 0]
click at [252, 354] on link "20250819-037" at bounding box center [239, 358] width 50 height 9
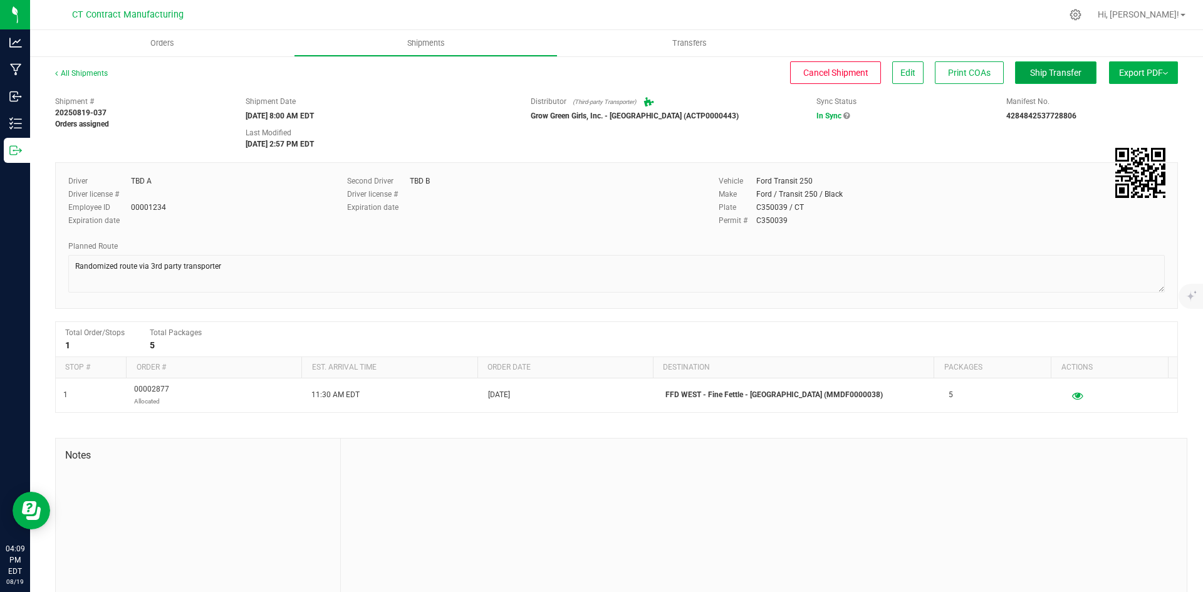
click at [1052, 78] on span "Ship Transfer" at bounding box center [1055, 73] width 51 height 10
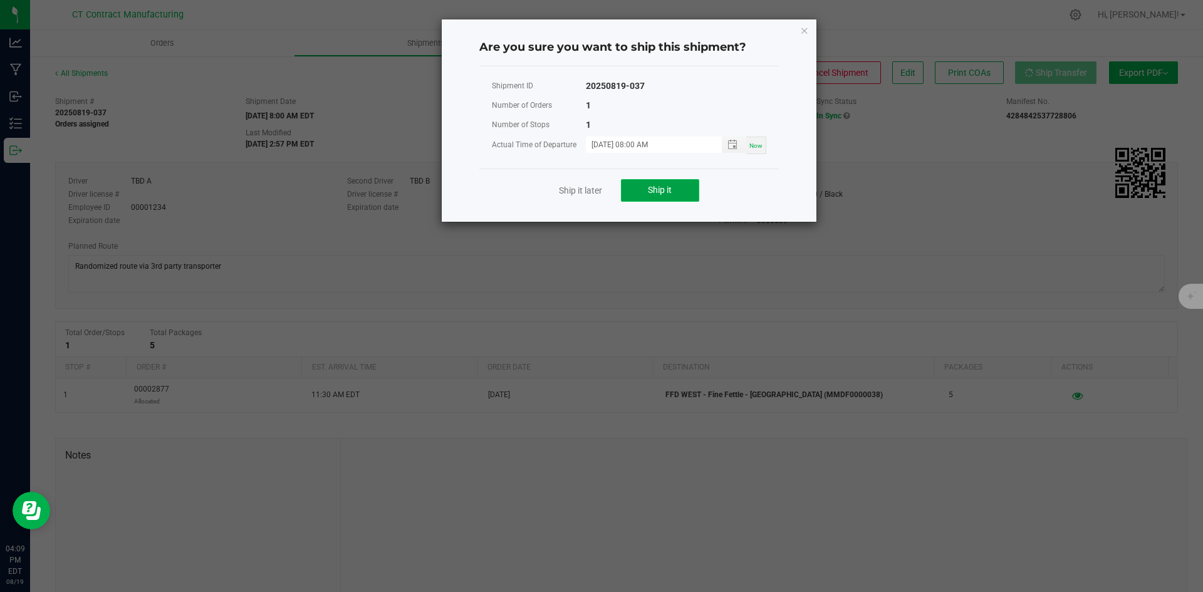
click at [674, 195] on button "Ship it" at bounding box center [660, 190] width 78 height 23
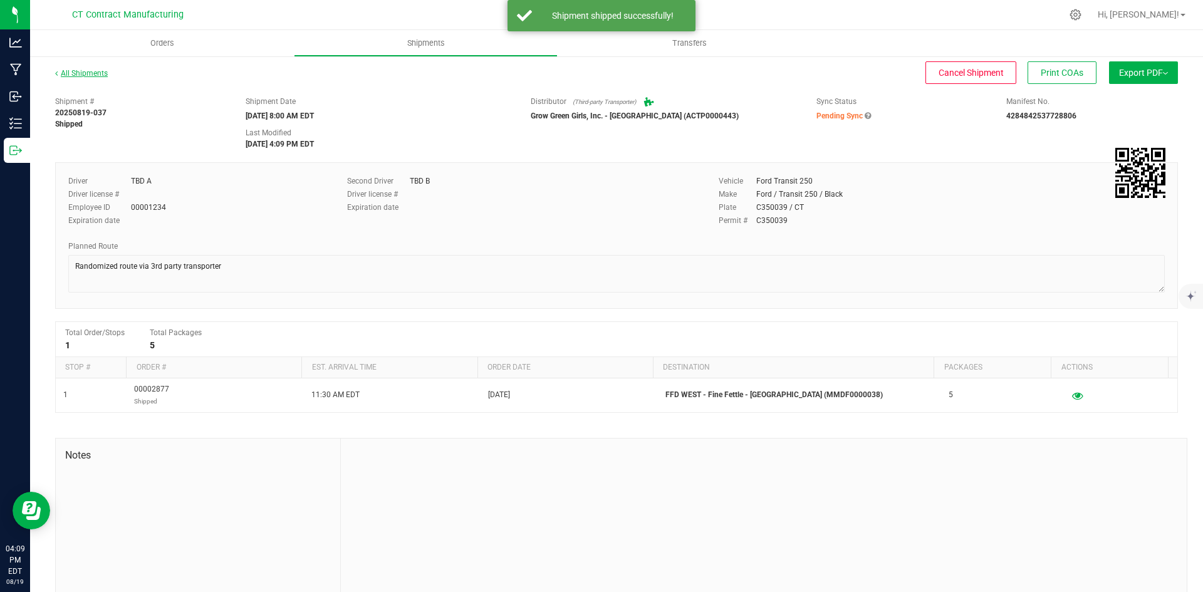
click at [97, 71] on link "All Shipments" at bounding box center [81, 73] width 53 height 9
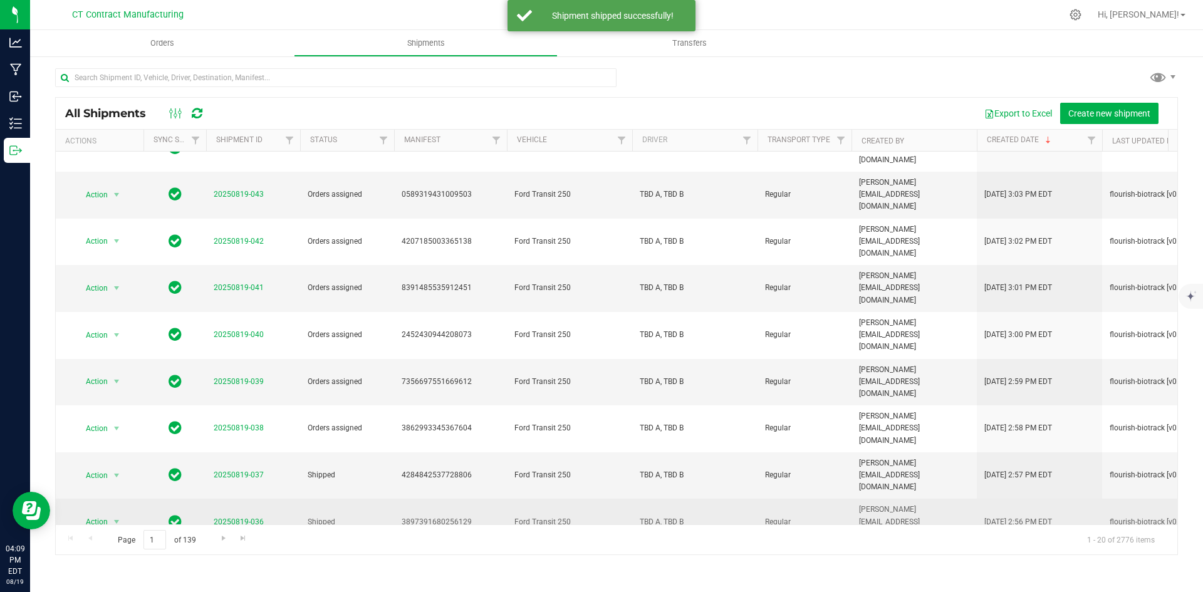
scroll to position [251, 0]
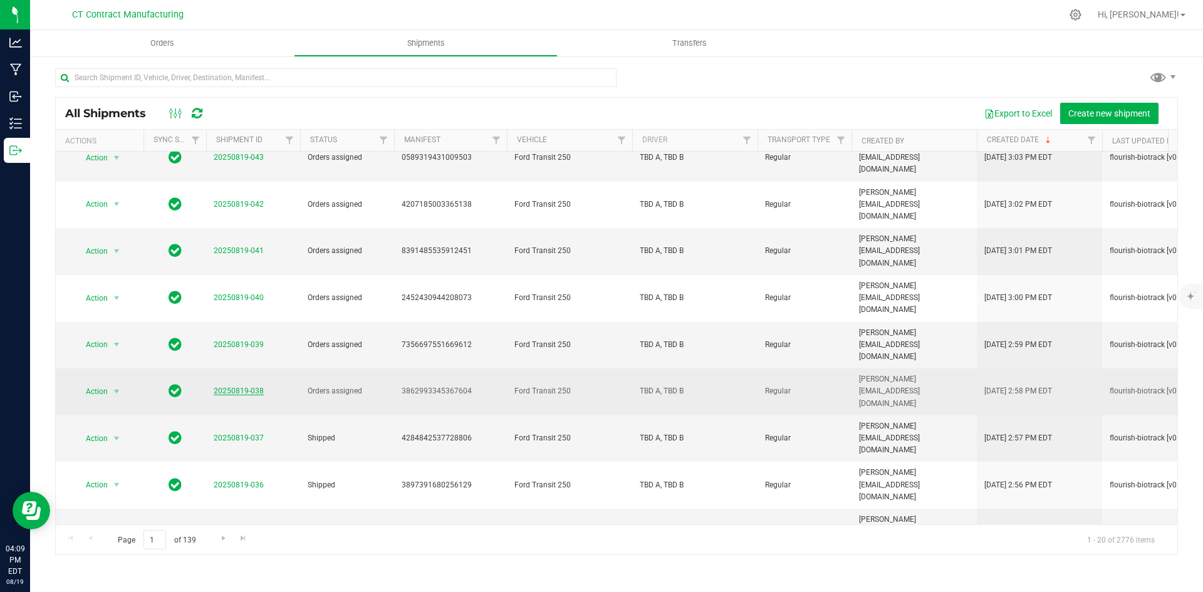
click at [239, 387] on link "20250819-038" at bounding box center [239, 391] width 50 height 9
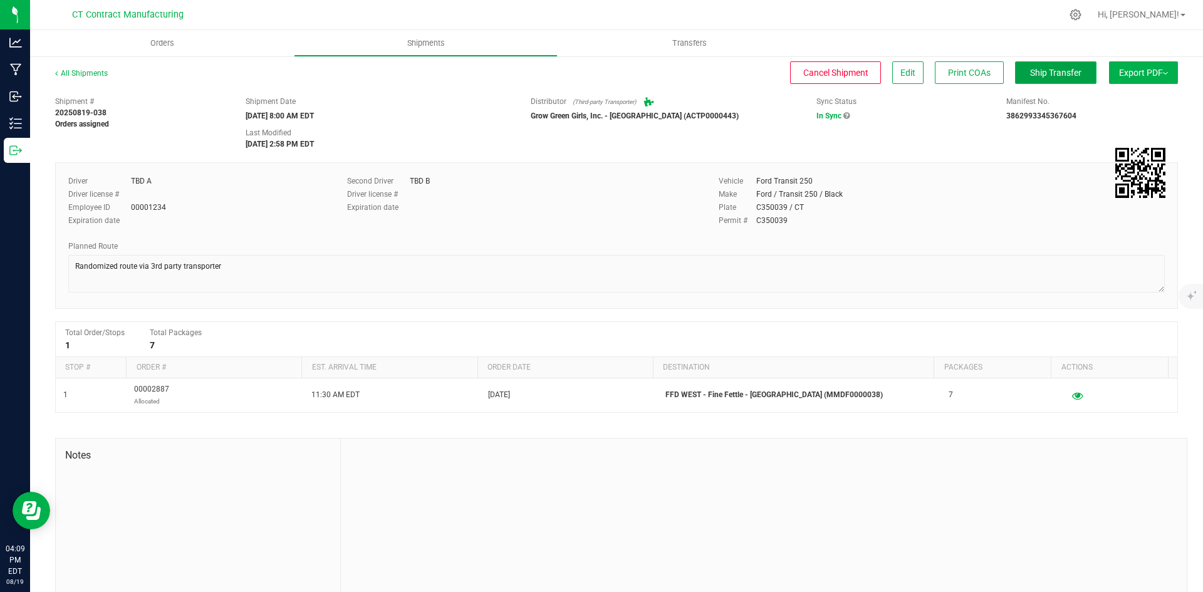
click at [1015, 77] on button "Ship Transfer" at bounding box center [1055, 72] width 81 height 23
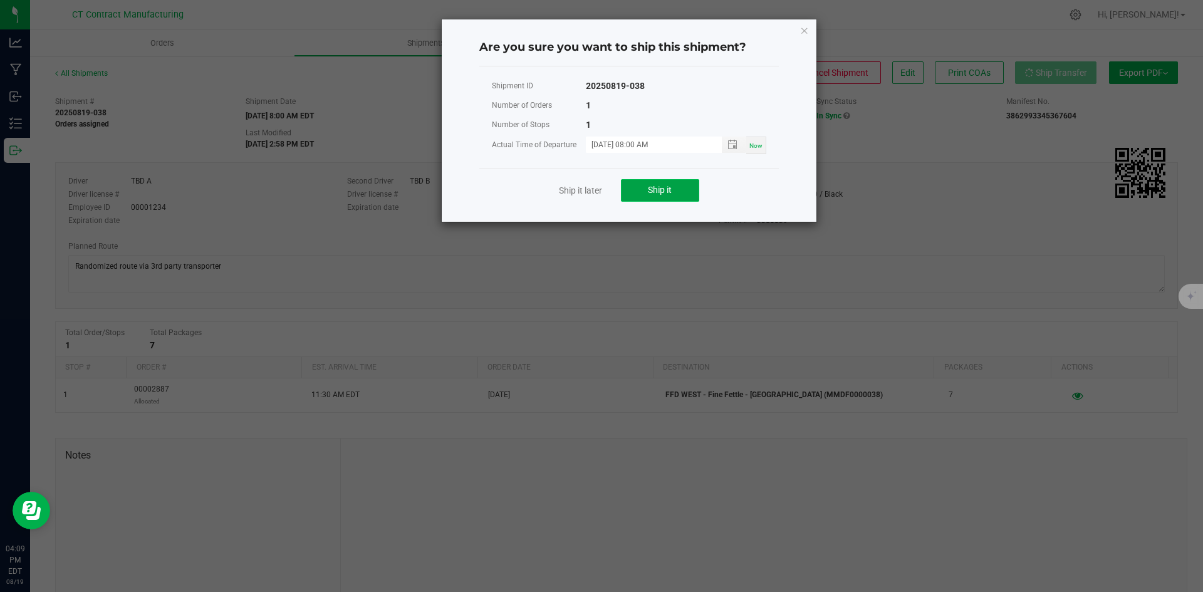
drag, startPoint x: 684, startPoint y: 192, endPoint x: 652, endPoint y: 202, distance: 32.9
click at [683, 192] on button "Ship it" at bounding box center [660, 190] width 78 height 23
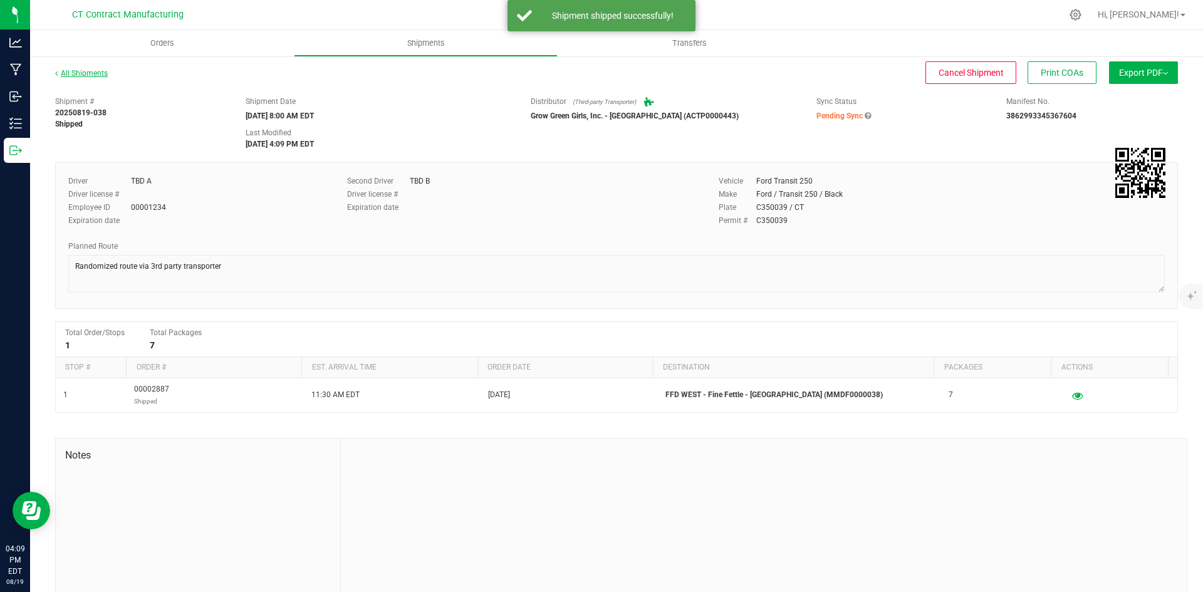
click at [88, 73] on link "All Shipments" at bounding box center [81, 73] width 53 height 9
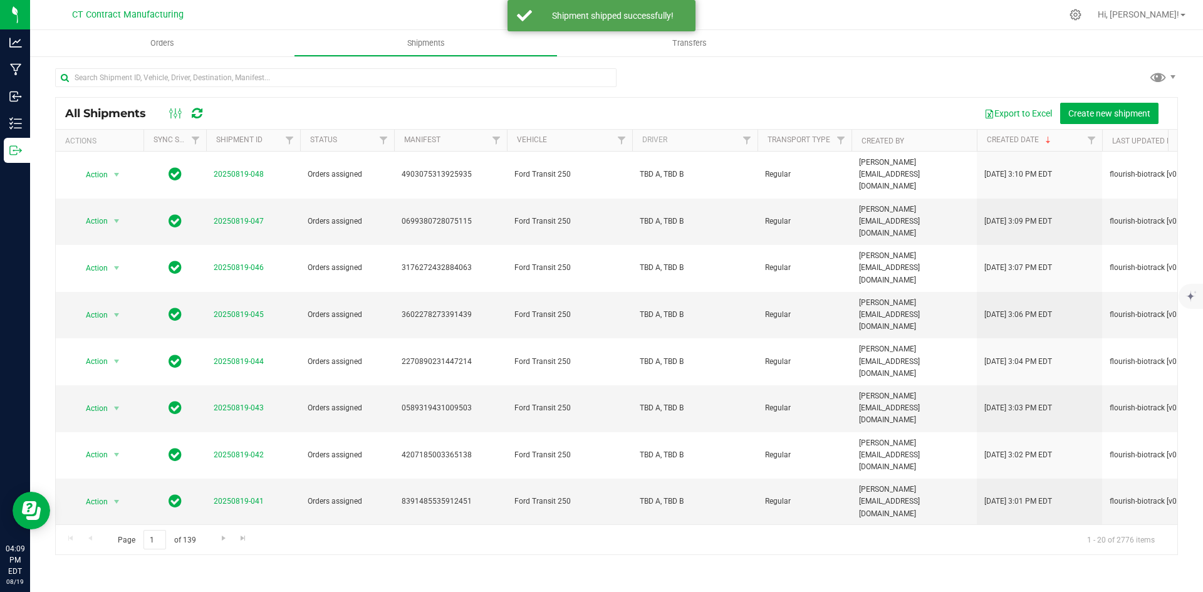
click at [244, 591] on link "20250819-039" at bounding box center [239, 595] width 50 height 9
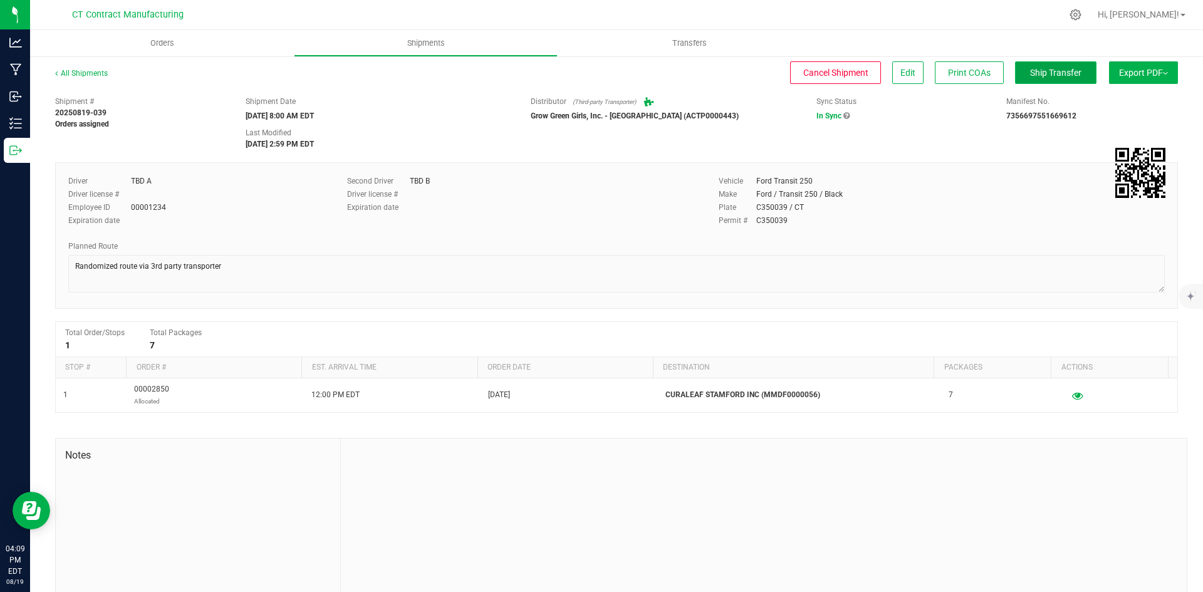
click at [1075, 75] on button "Ship Transfer" at bounding box center [1055, 72] width 81 height 23
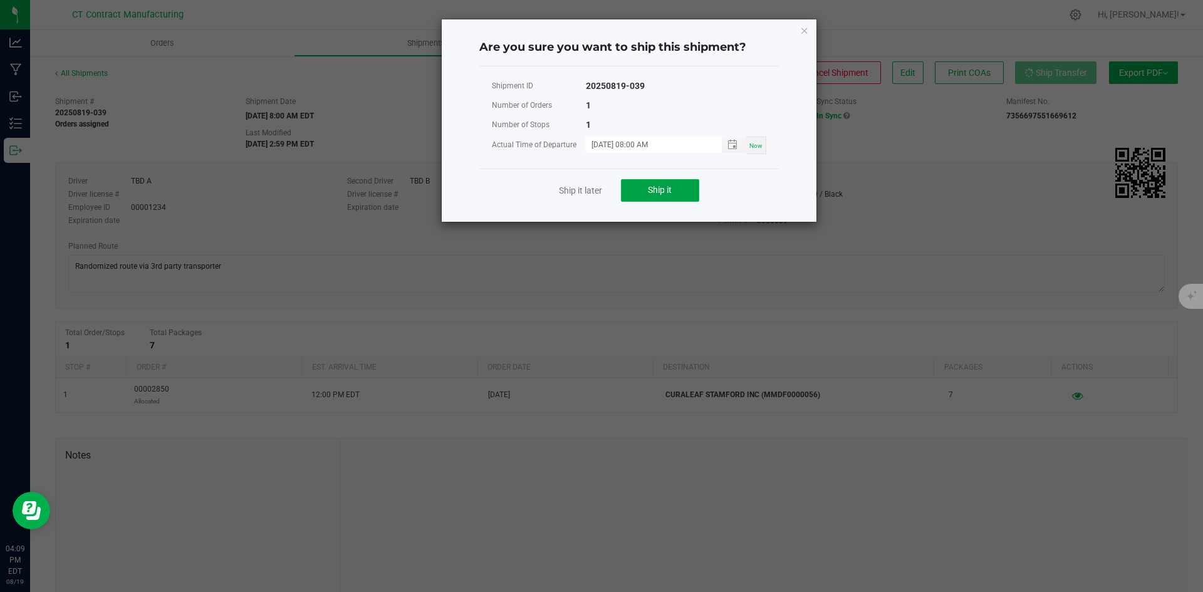
click at [651, 186] on span "Ship it" at bounding box center [660, 190] width 24 height 10
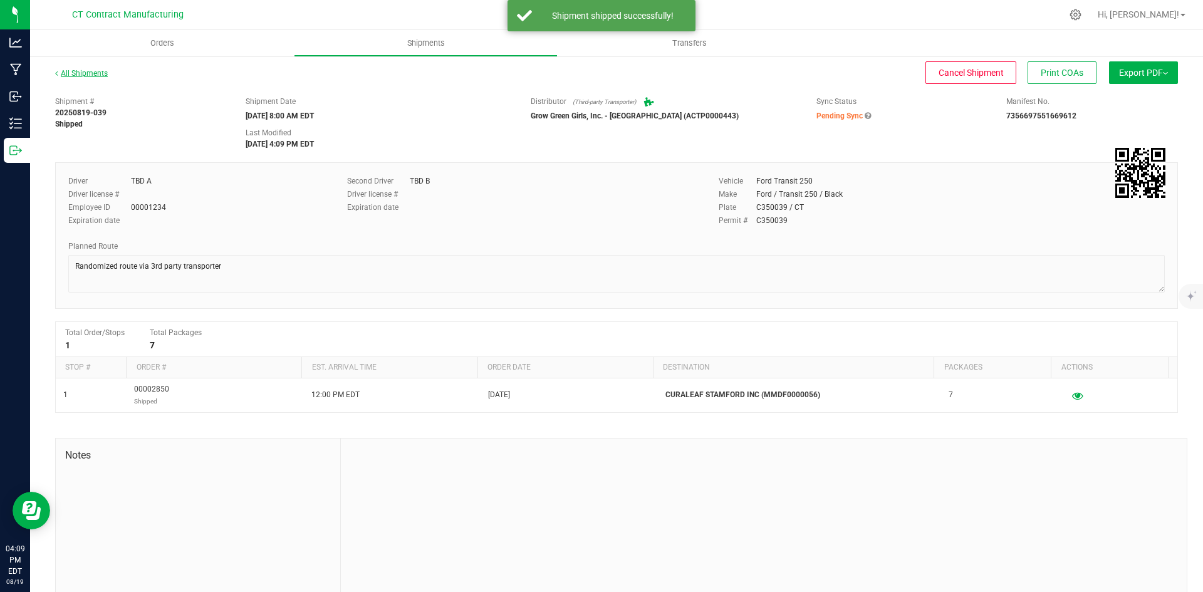
click at [90, 74] on link "All Shipments" at bounding box center [81, 73] width 53 height 9
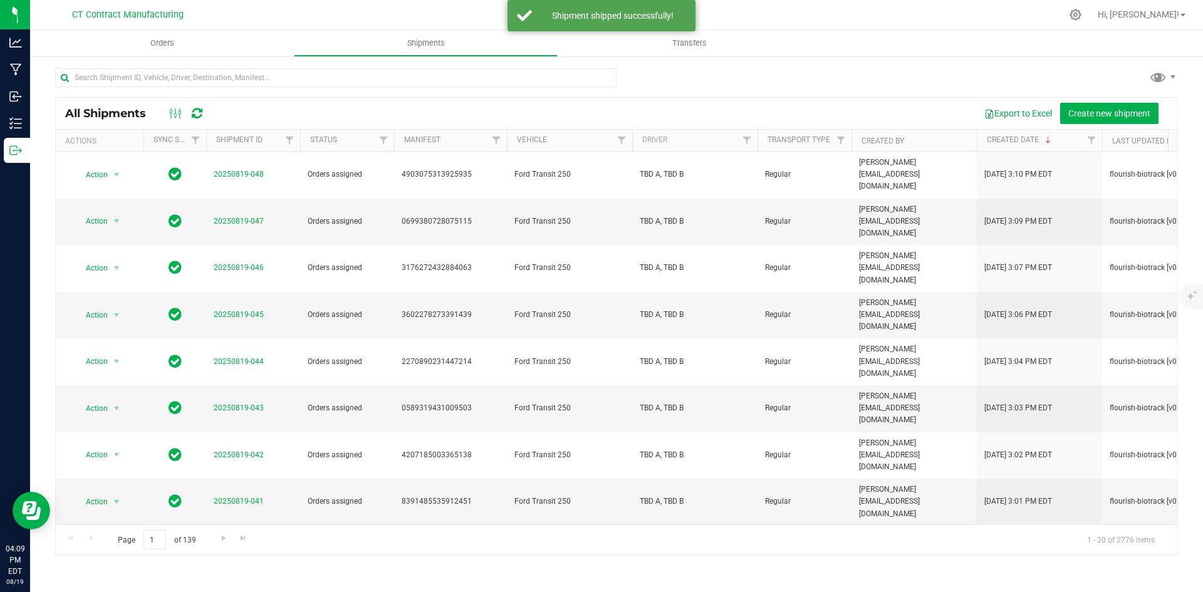
click at [249, 526] on td "20250819-040" at bounding box center [253, 549] width 94 height 47
click at [251, 544] on link "20250819-040" at bounding box center [239, 548] width 50 height 9
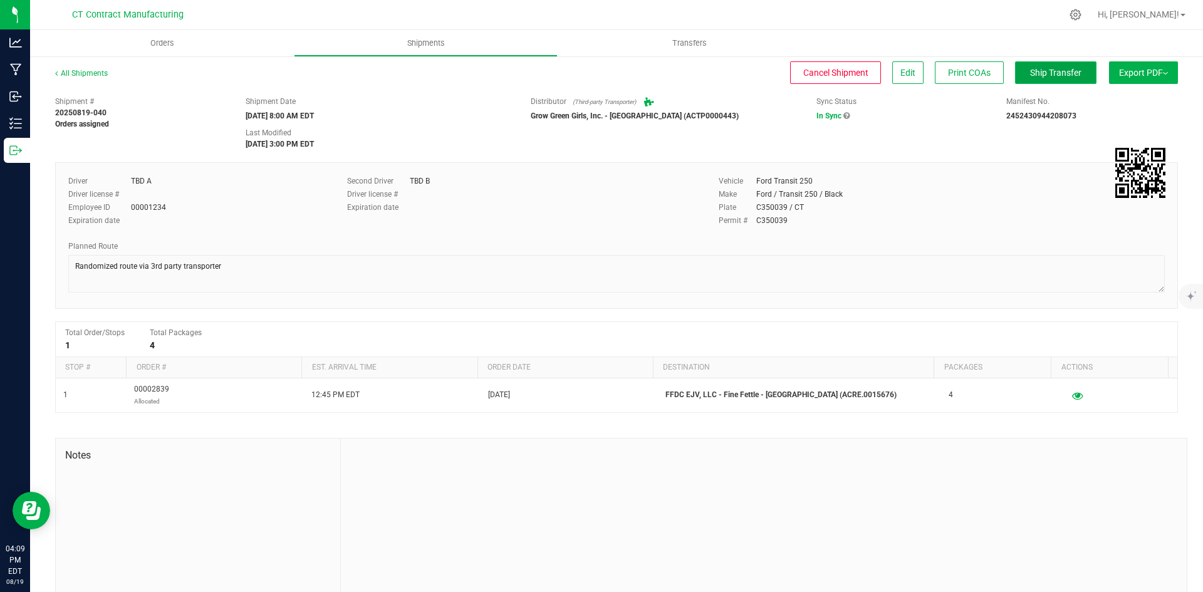
click at [1062, 69] on span "Ship Transfer" at bounding box center [1055, 73] width 51 height 10
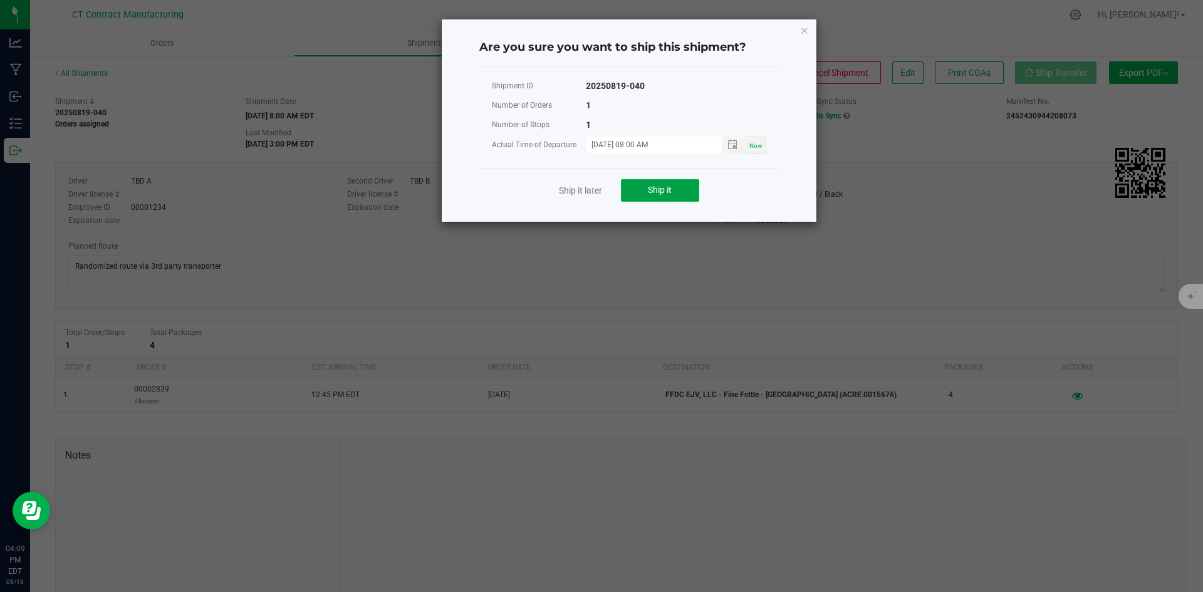
click at [633, 188] on button "Ship it" at bounding box center [660, 190] width 78 height 23
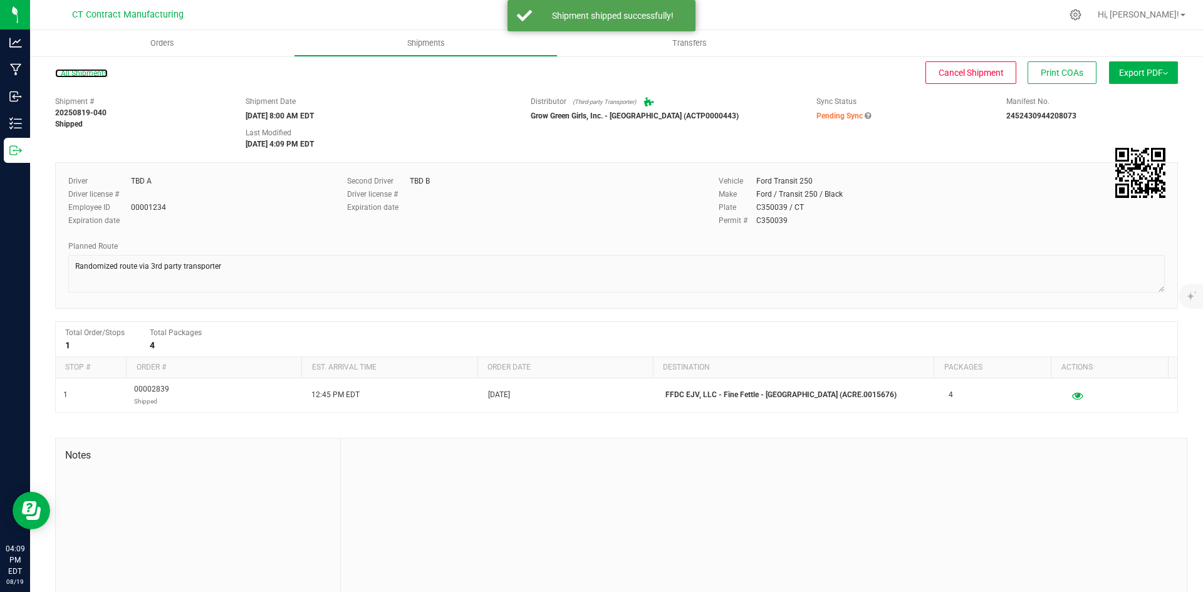
click at [93, 72] on link "All Shipments" at bounding box center [81, 73] width 53 height 9
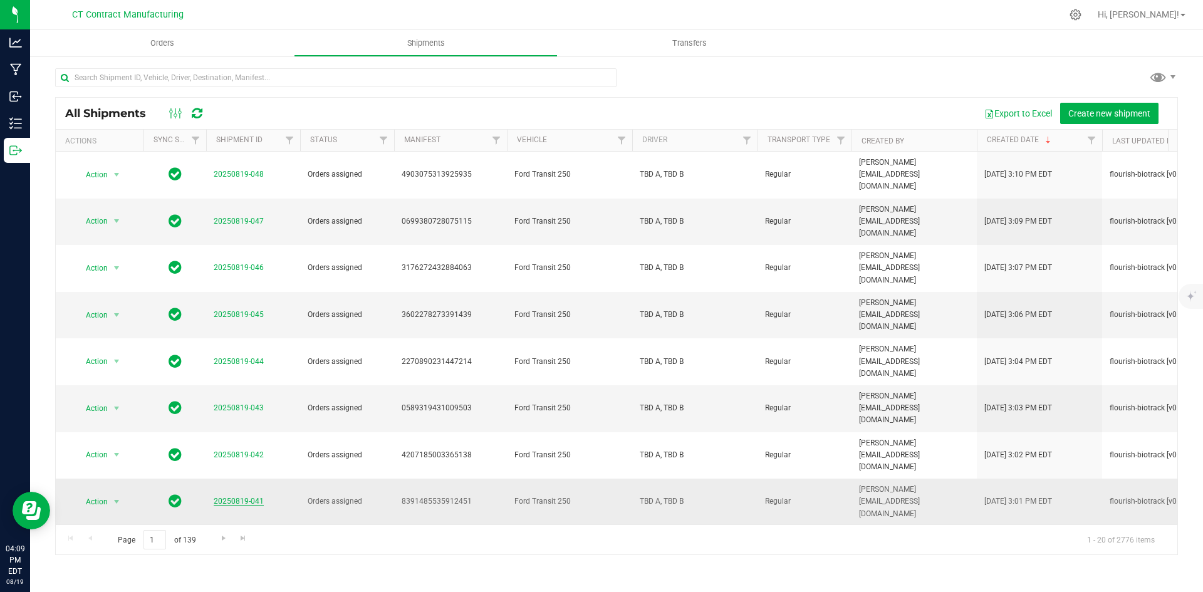
click at [250, 497] on link "20250819-041" at bounding box center [239, 501] width 50 height 9
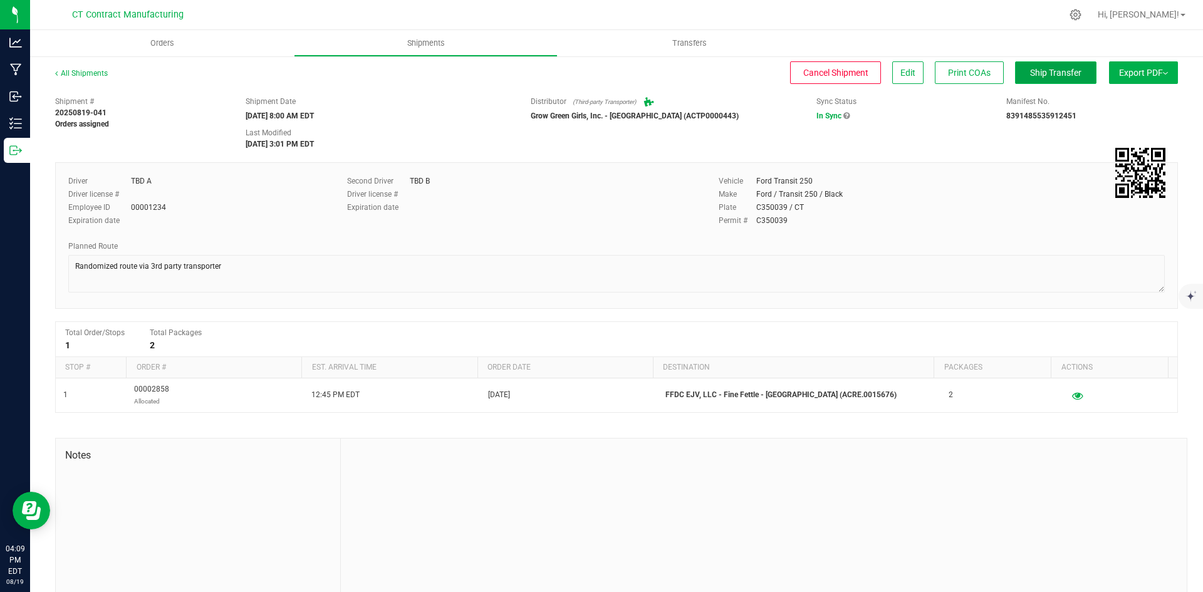
click at [1053, 68] on span "Ship Transfer" at bounding box center [1055, 73] width 51 height 10
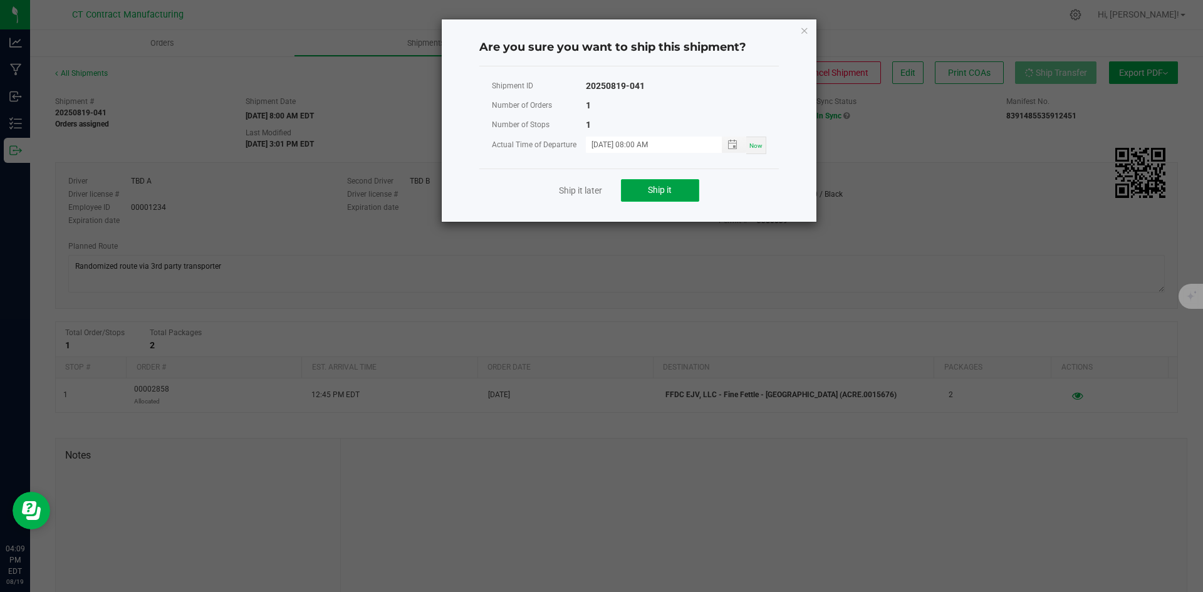
click at [632, 184] on button "Ship it" at bounding box center [660, 190] width 78 height 23
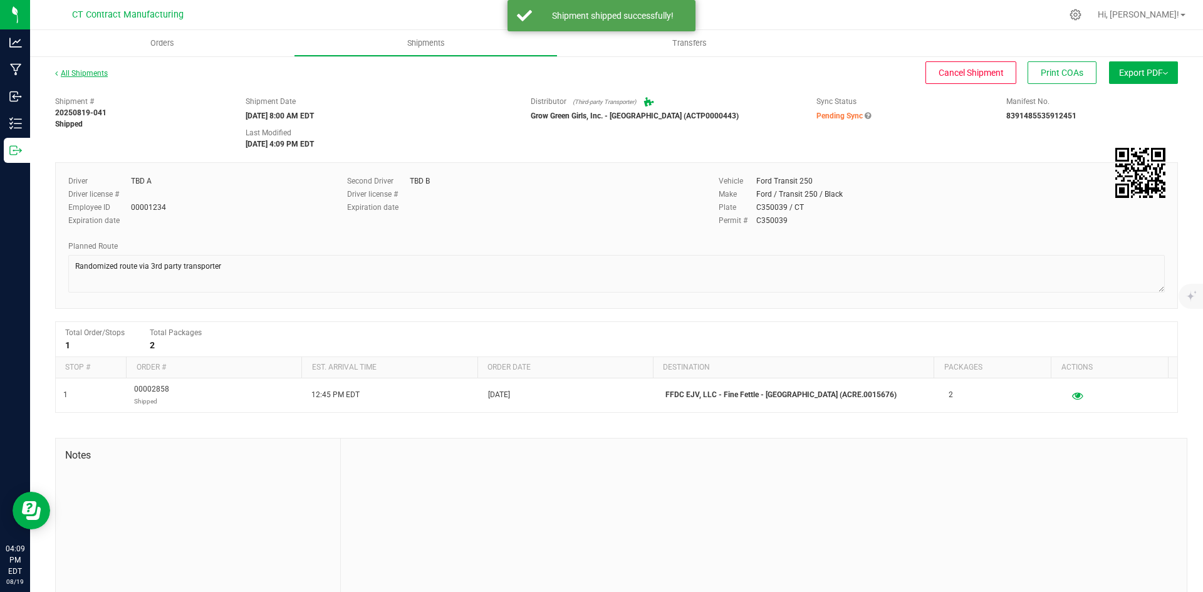
click at [97, 73] on link "All Shipments" at bounding box center [81, 73] width 53 height 9
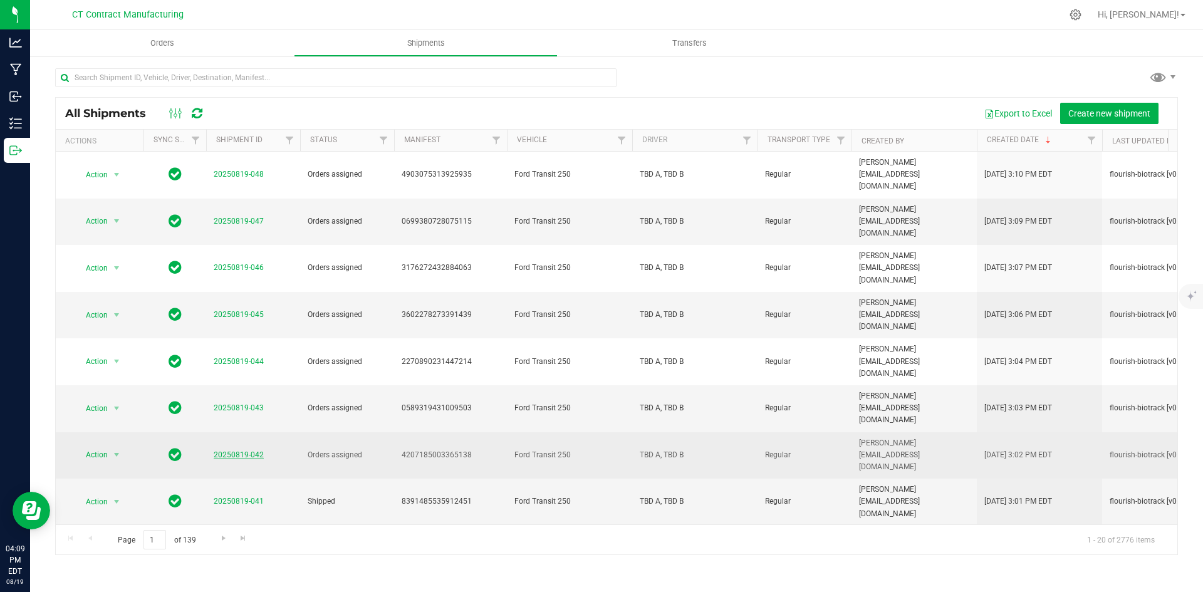
click at [239, 451] on link "20250819-042" at bounding box center [239, 455] width 50 height 9
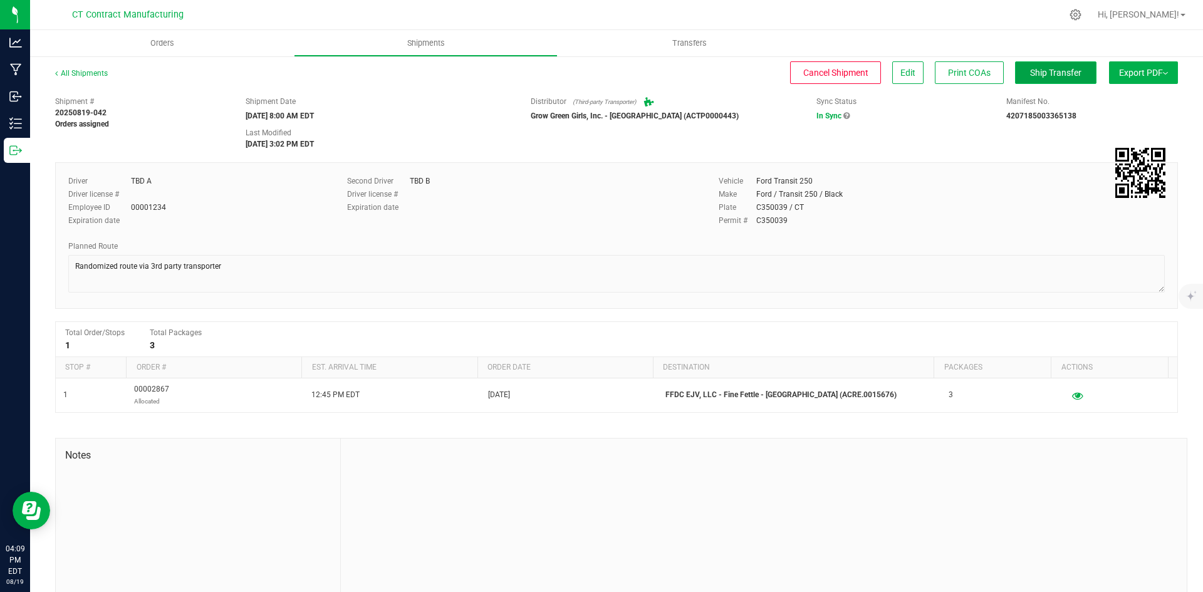
click at [1030, 68] on span "Ship Transfer" at bounding box center [1055, 73] width 51 height 10
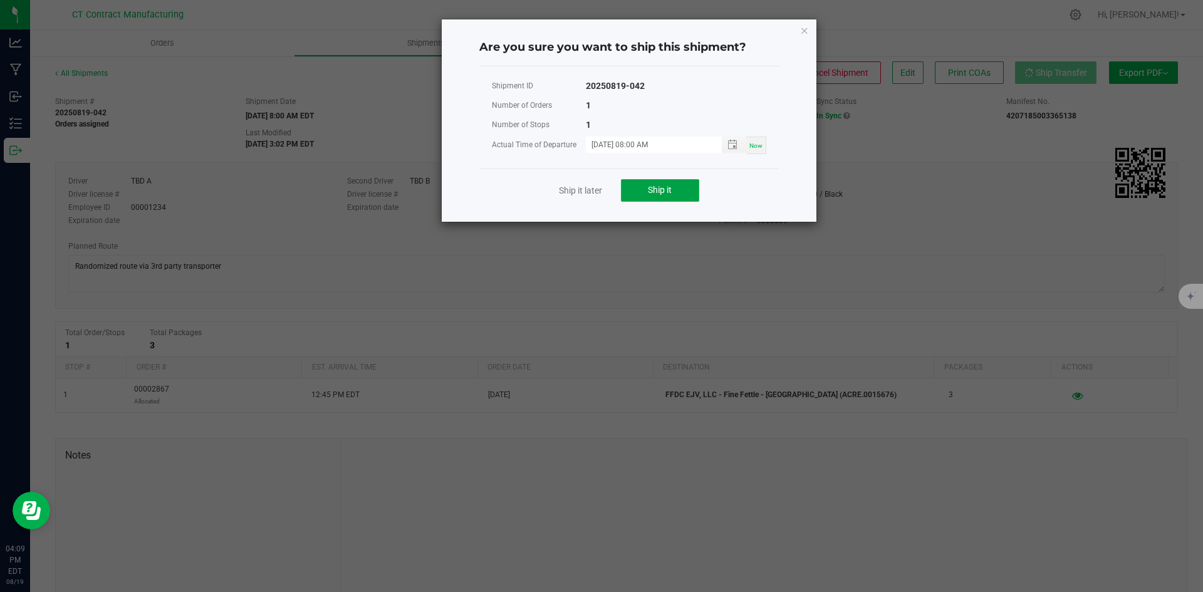
click at [639, 187] on button "Ship it" at bounding box center [660, 190] width 78 height 23
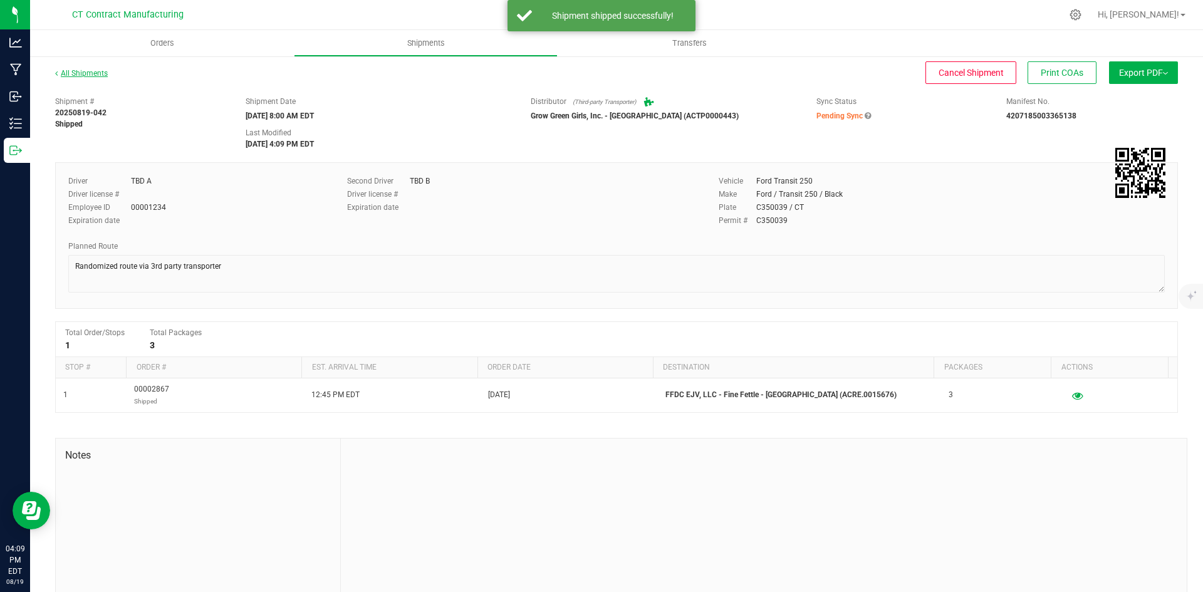
click at [91, 69] on link "All Shipments" at bounding box center [81, 73] width 53 height 9
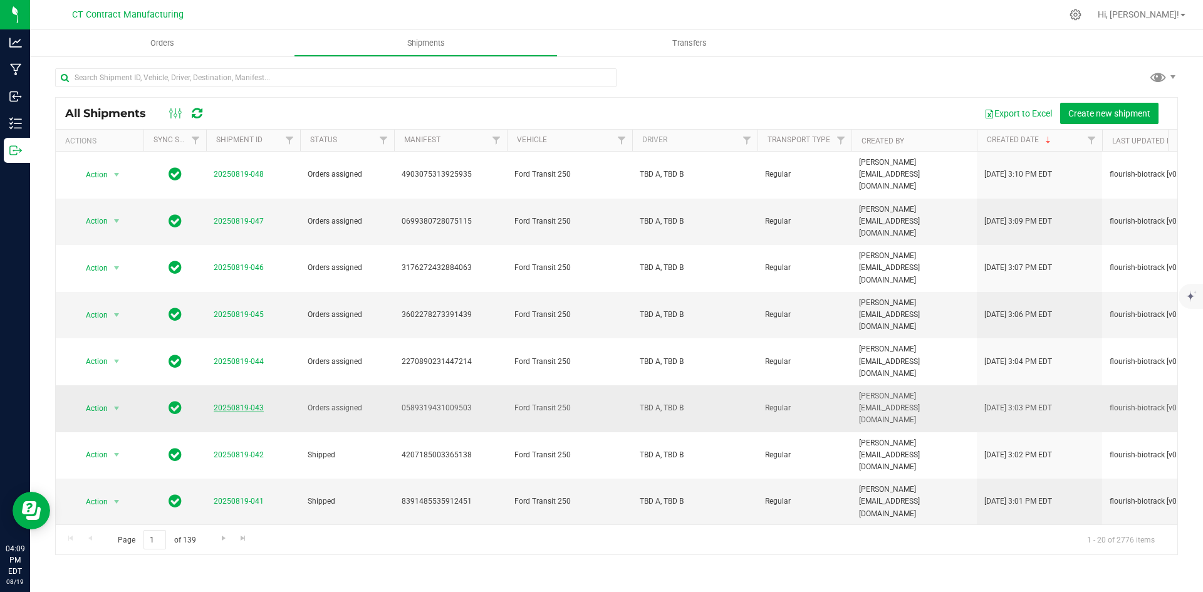
click at [256, 404] on link "20250819-043" at bounding box center [239, 408] width 50 height 9
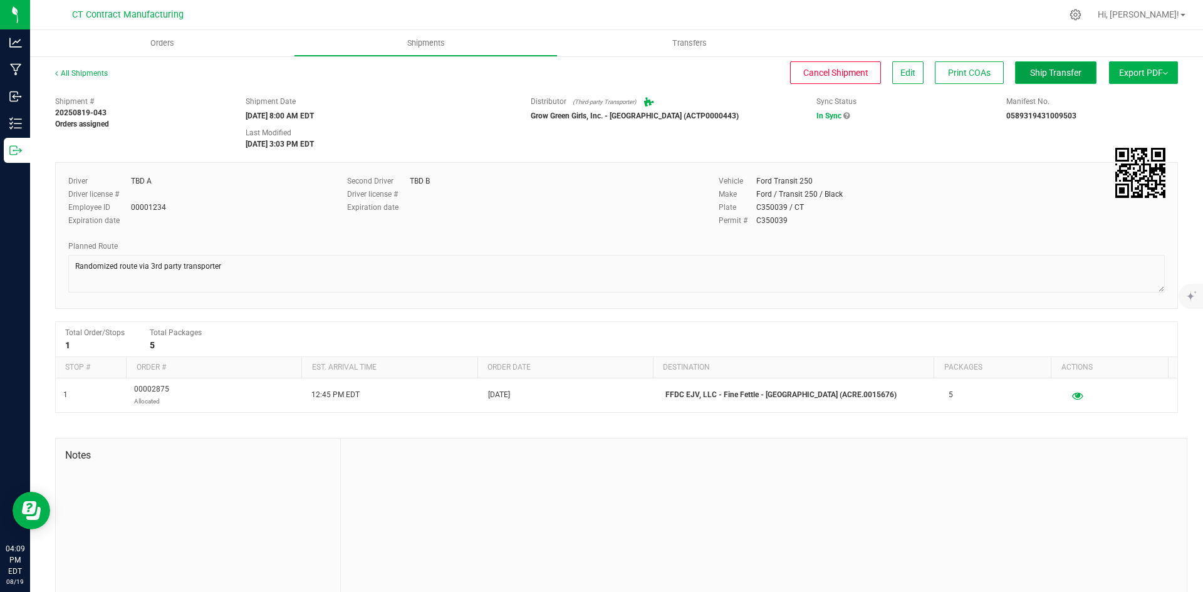
click at [1082, 75] on button "Ship Transfer" at bounding box center [1055, 72] width 81 height 23
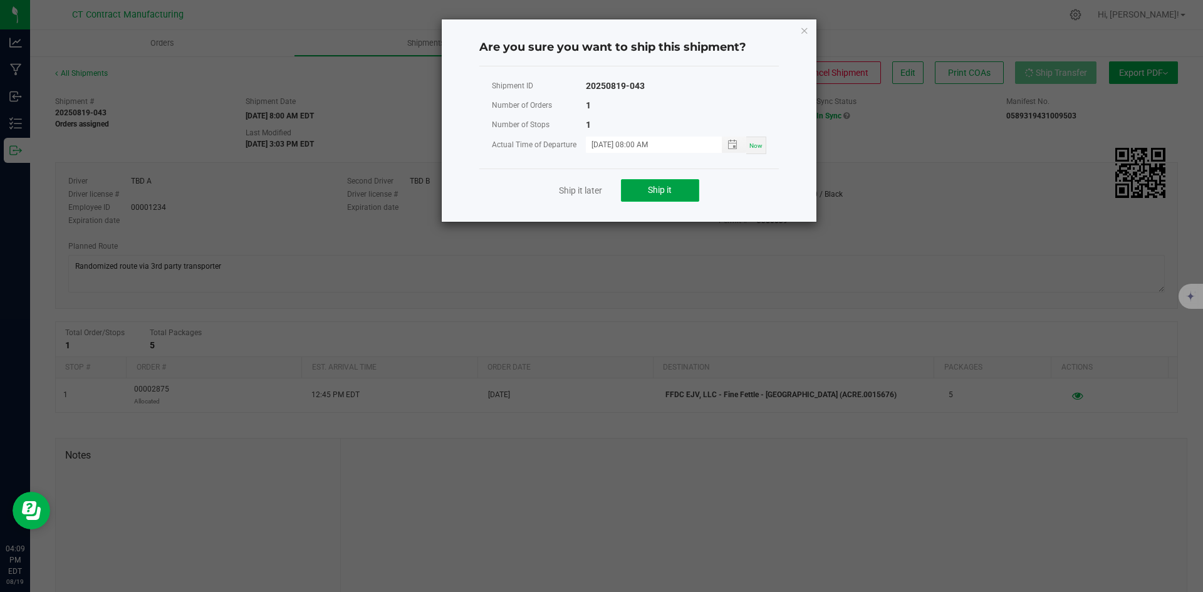
click at [672, 191] on span "Ship it" at bounding box center [660, 190] width 24 height 10
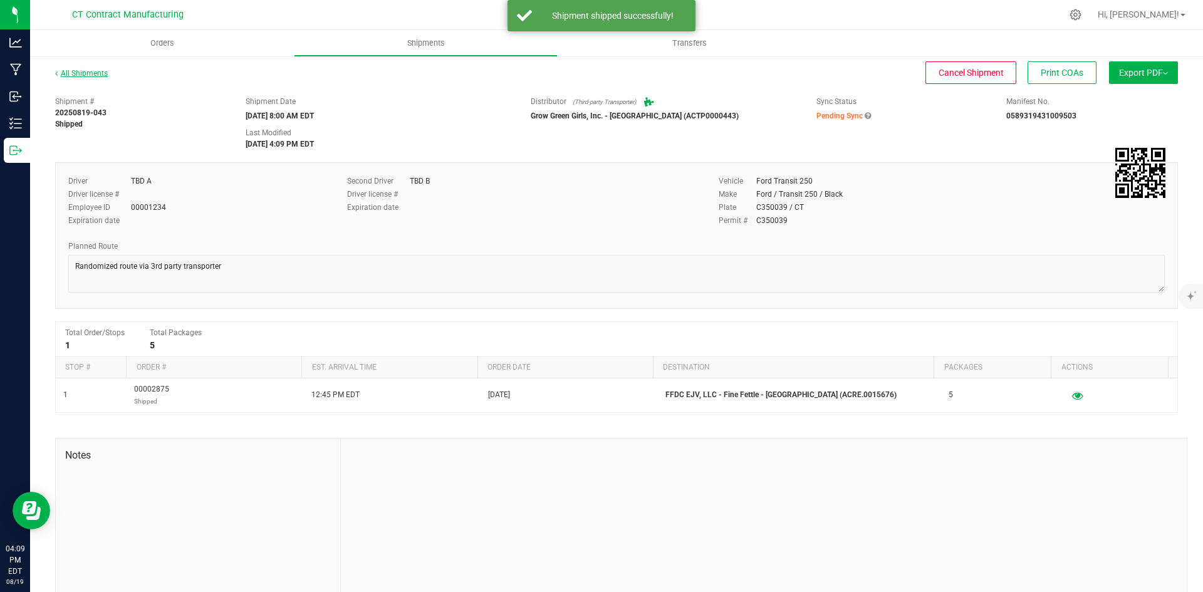
click at [64, 73] on link "All Shipments" at bounding box center [81, 73] width 53 height 9
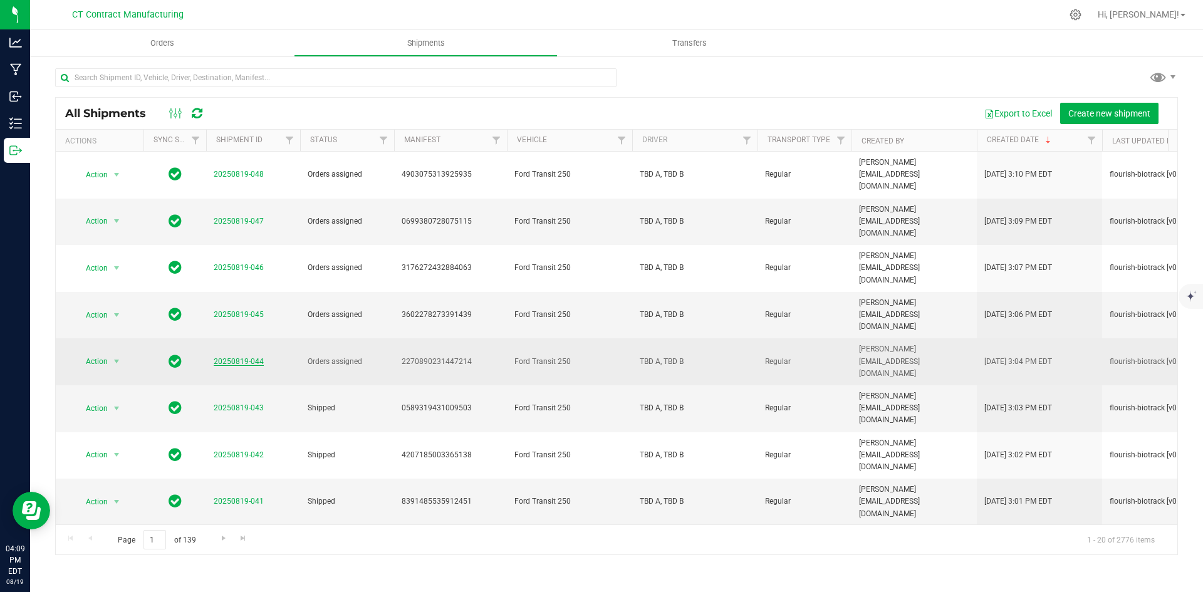
click at [256, 357] on link "20250819-044" at bounding box center [239, 361] width 50 height 9
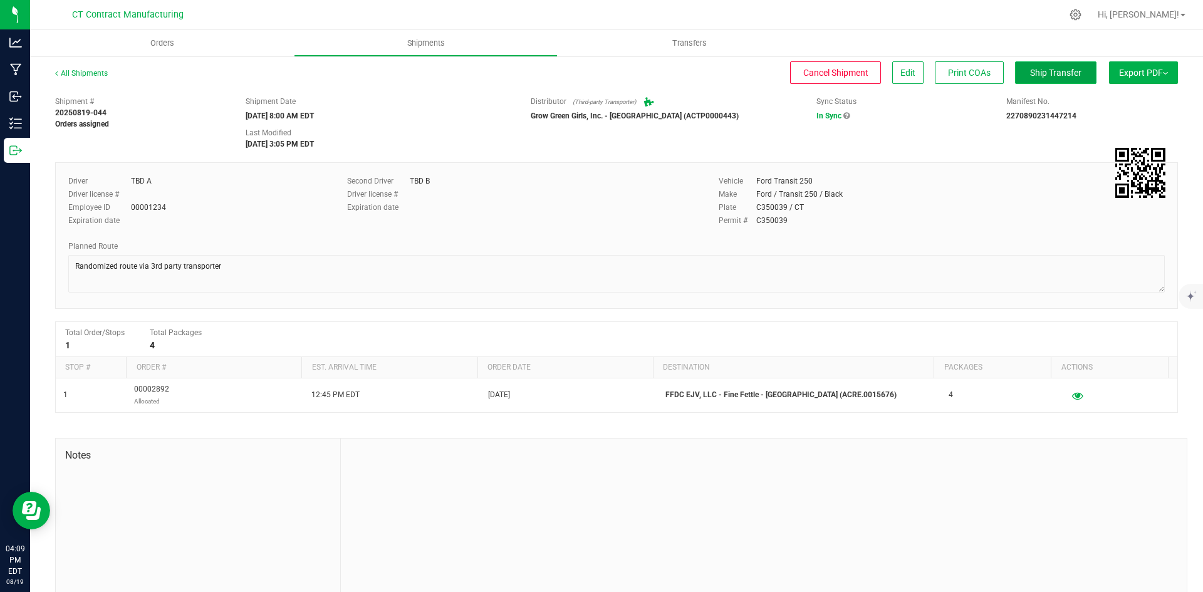
click at [1030, 73] on span "Ship Transfer" at bounding box center [1055, 73] width 51 height 10
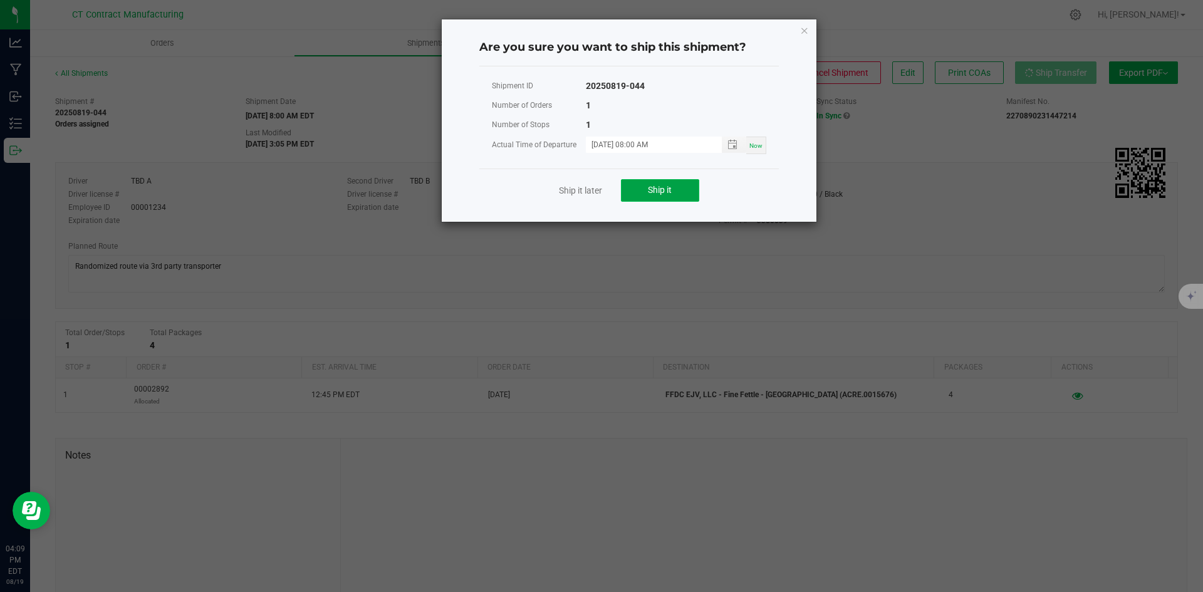
click at [679, 191] on button "Ship it" at bounding box center [660, 190] width 78 height 23
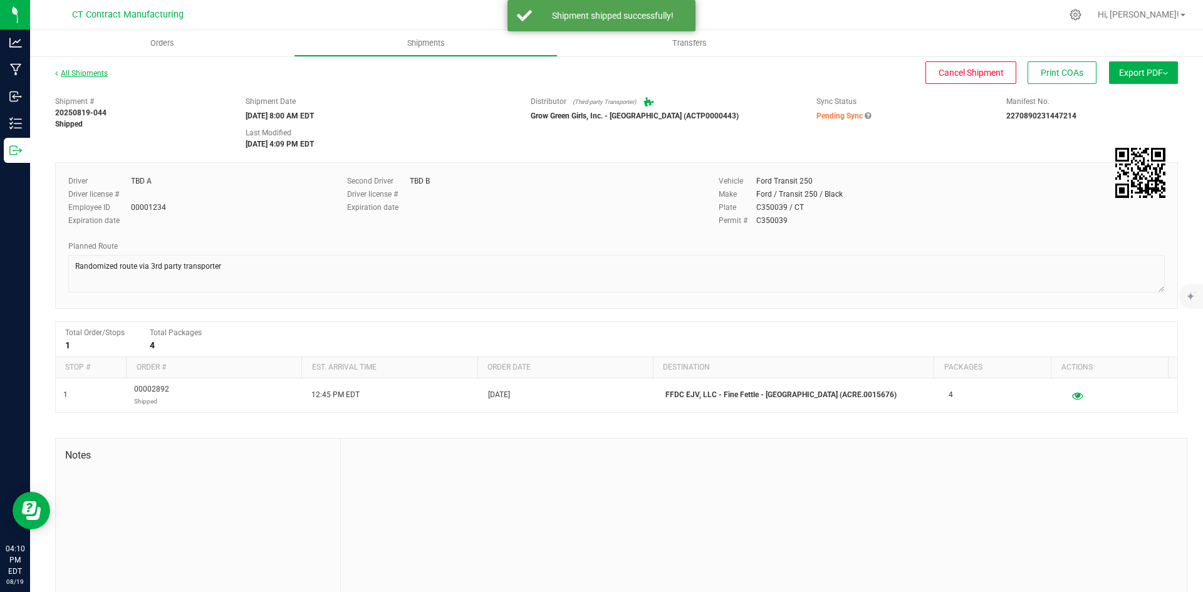
click at [91, 75] on link "All Shipments" at bounding box center [81, 73] width 53 height 9
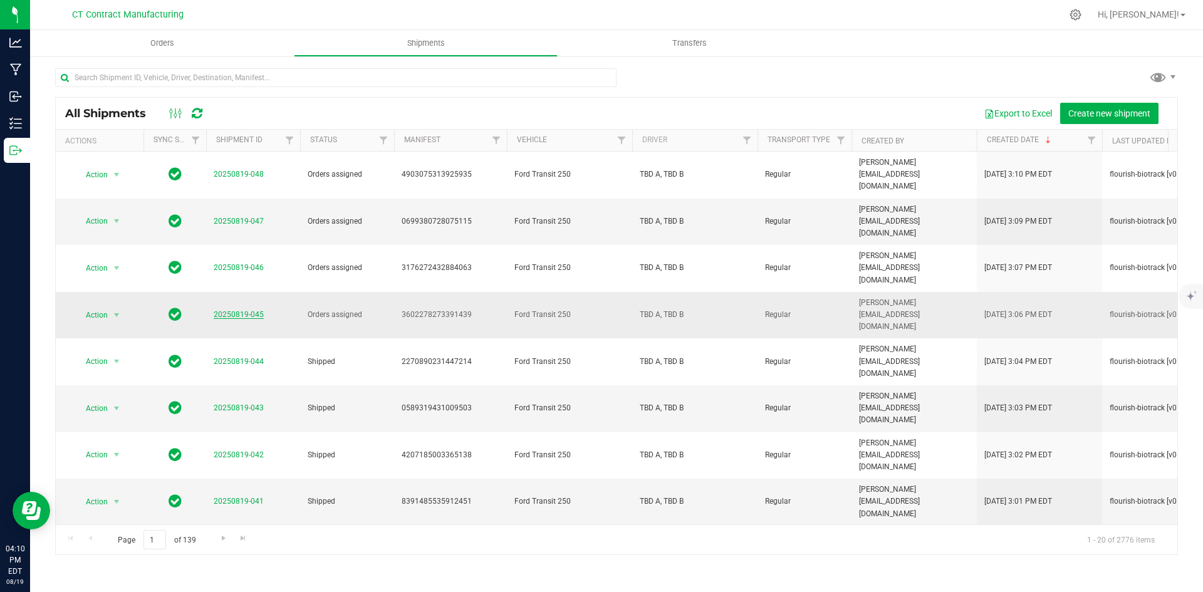
click at [251, 310] on link "20250819-045" at bounding box center [239, 314] width 50 height 9
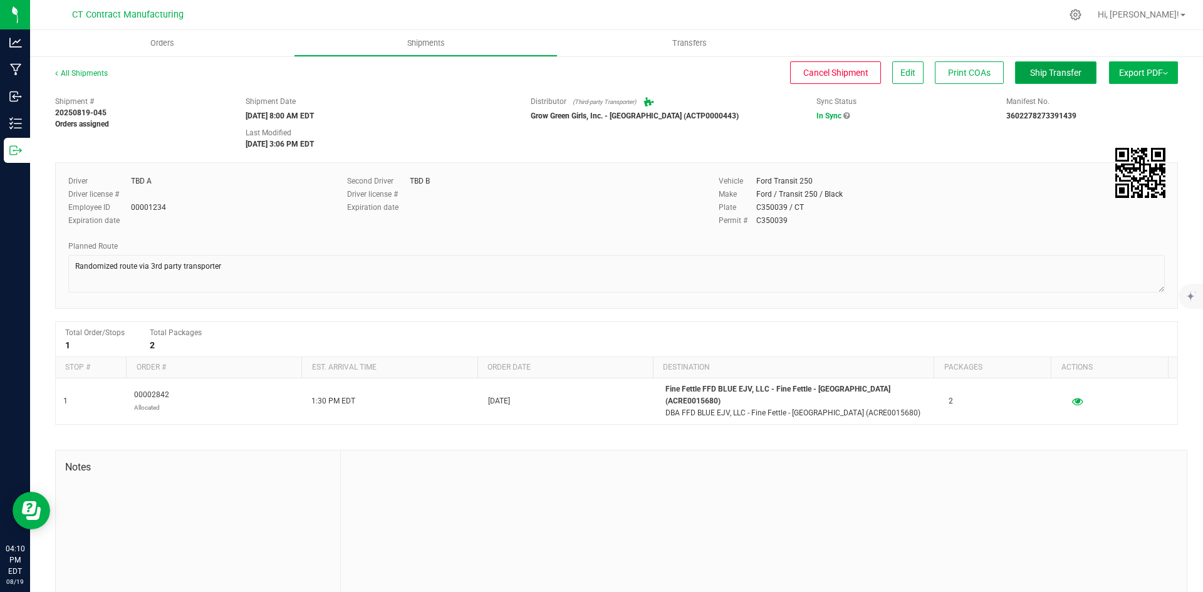
click at [1044, 75] on span "Ship Transfer" at bounding box center [1055, 73] width 51 height 10
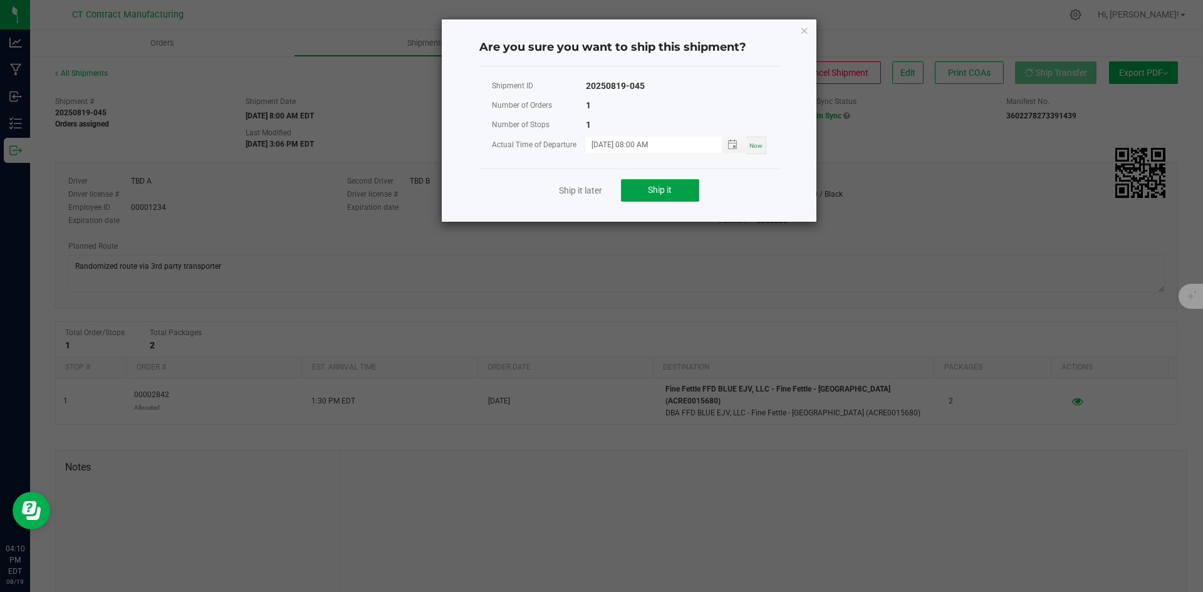
click at [681, 192] on button "Ship it" at bounding box center [660, 190] width 78 height 23
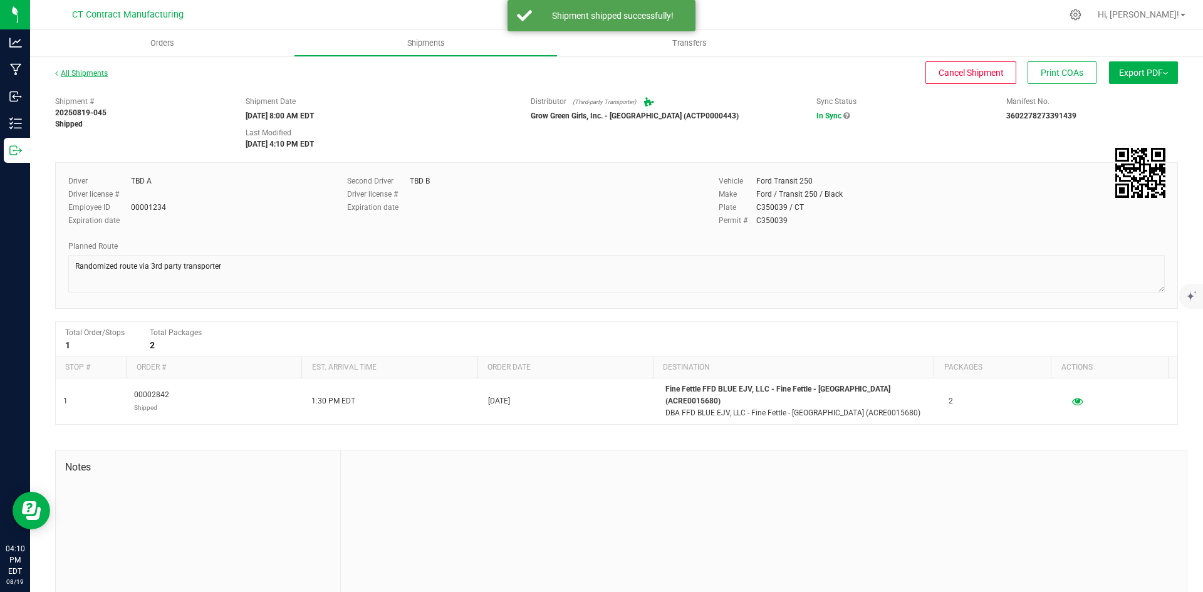
click at [81, 77] on link "All Shipments" at bounding box center [81, 73] width 53 height 9
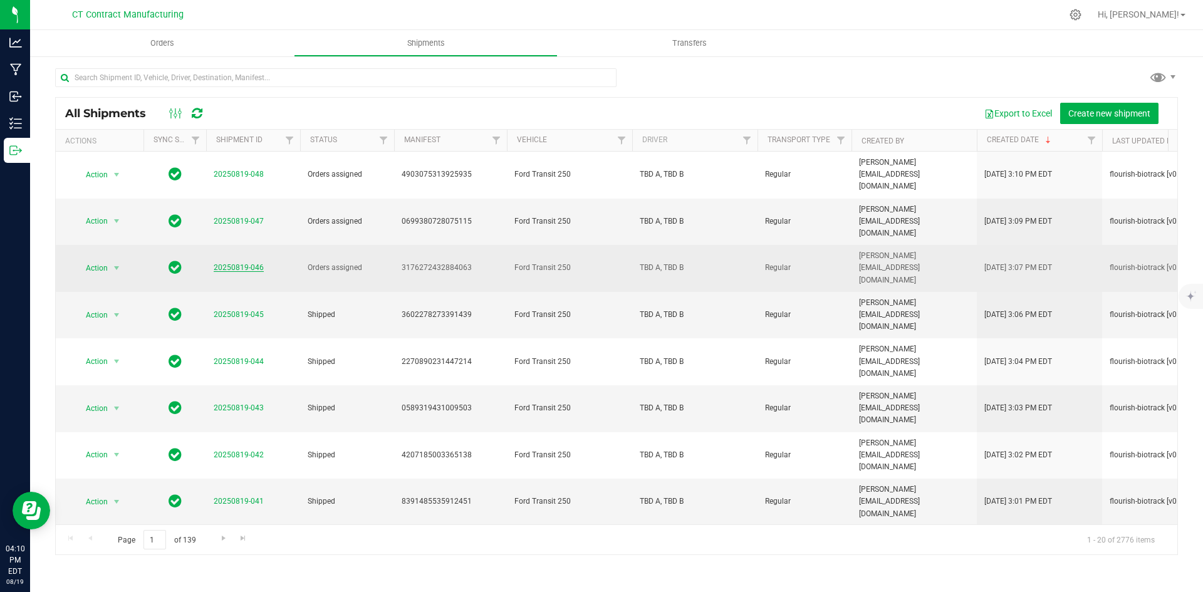
click at [242, 263] on link "20250819-046" at bounding box center [239, 267] width 50 height 9
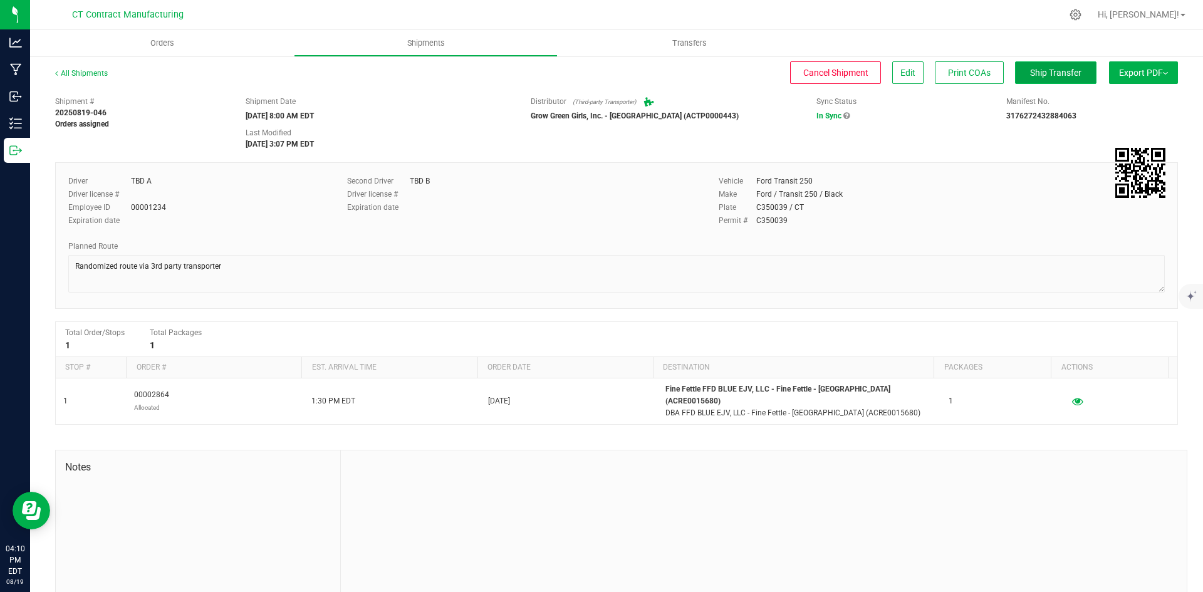
click at [1055, 76] on span "Ship Transfer" at bounding box center [1055, 73] width 51 height 10
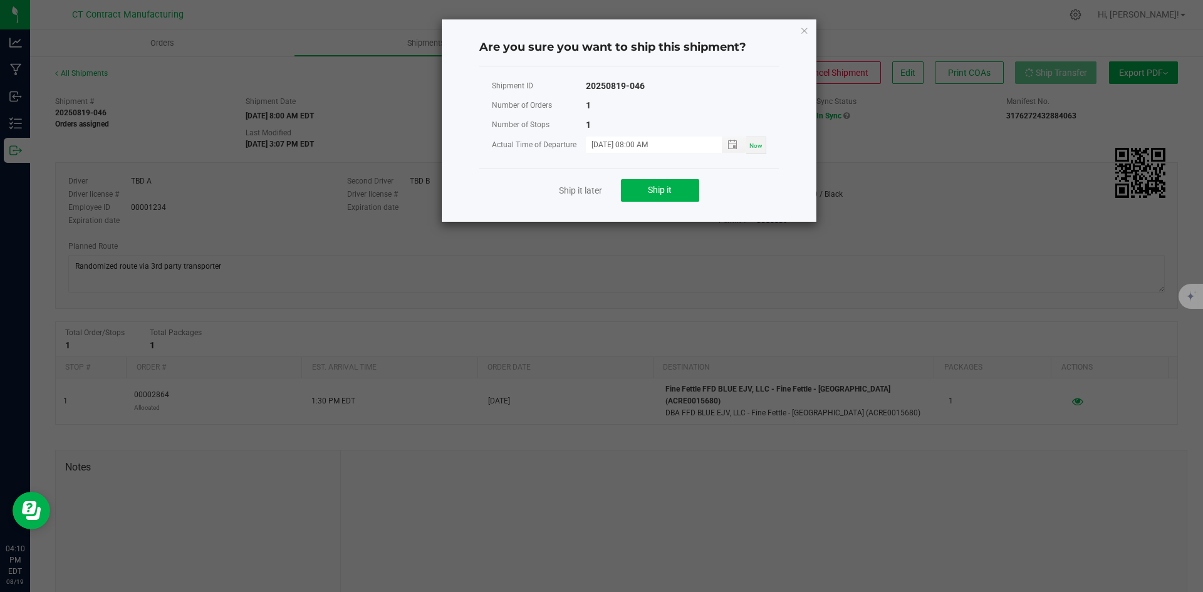
drag, startPoint x: 709, startPoint y: 192, endPoint x: 701, endPoint y: 196, distance: 9.3
click at [709, 192] on div "Ship it later Ship it" at bounding box center [629, 190] width 300 height 43
click at [693, 197] on button "Ship it" at bounding box center [660, 190] width 78 height 23
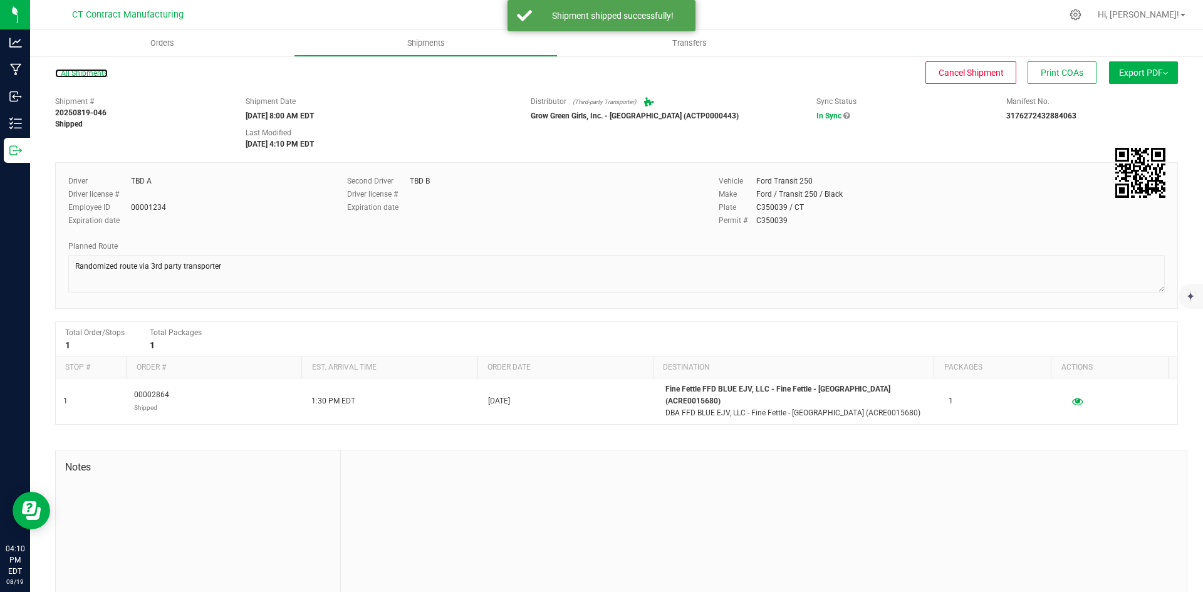
click at [98, 71] on link "All Shipments" at bounding box center [81, 73] width 53 height 9
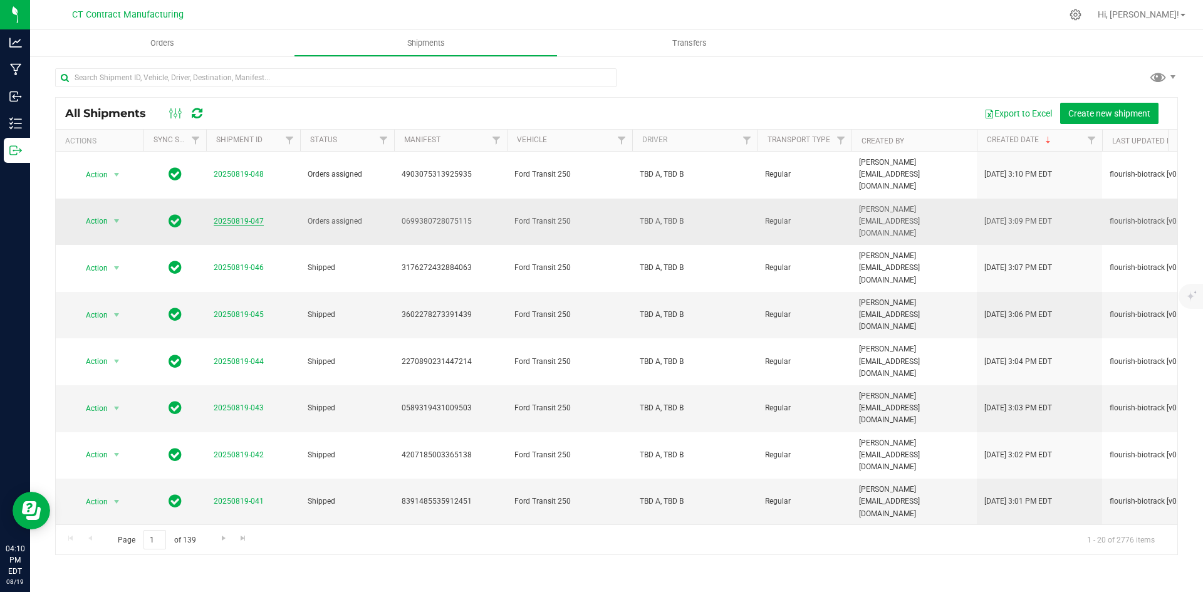
click at [253, 217] on link "20250819-047" at bounding box center [239, 221] width 50 height 9
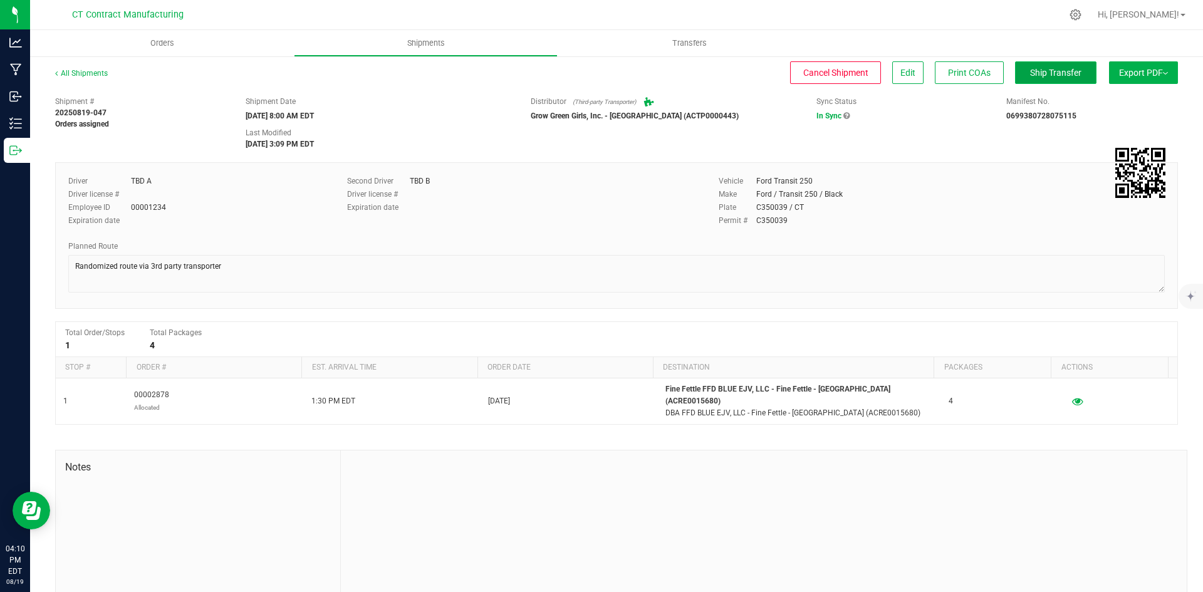
click at [1030, 68] on span "Ship Transfer" at bounding box center [1055, 73] width 51 height 10
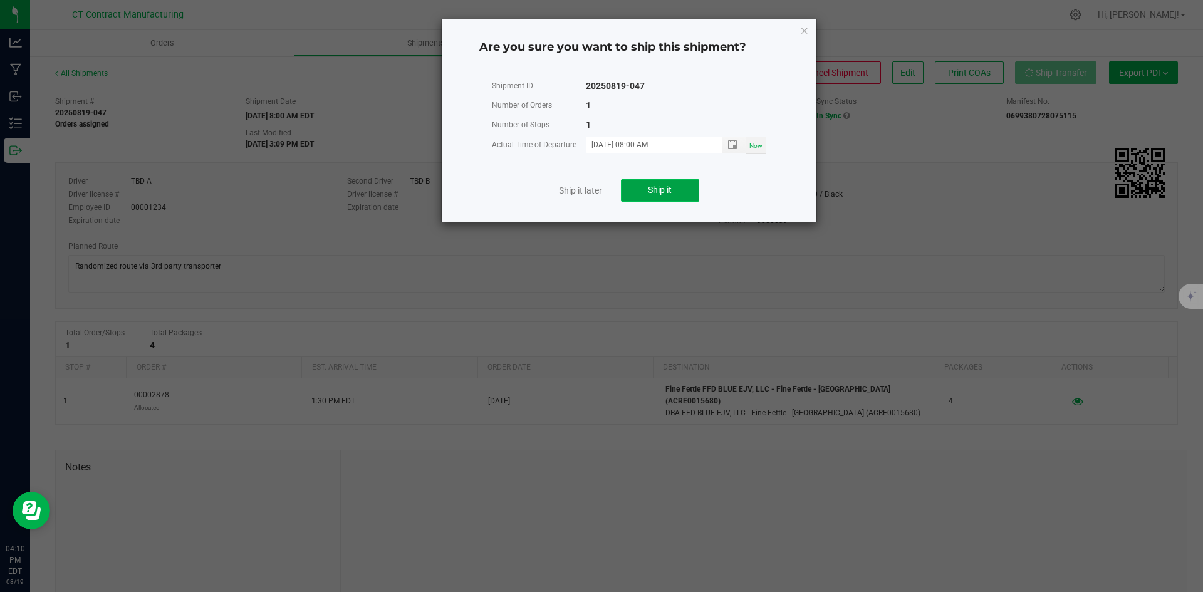
click at [672, 190] on button "Ship it" at bounding box center [660, 190] width 78 height 23
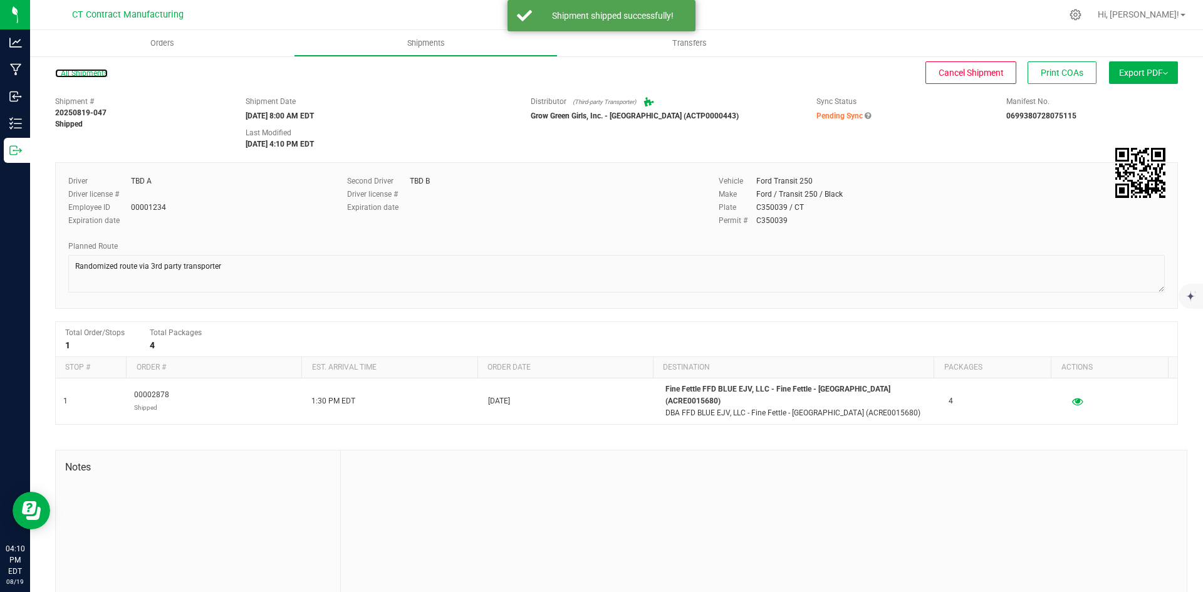
click at [102, 73] on link "All Shipments" at bounding box center [81, 73] width 53 height 9
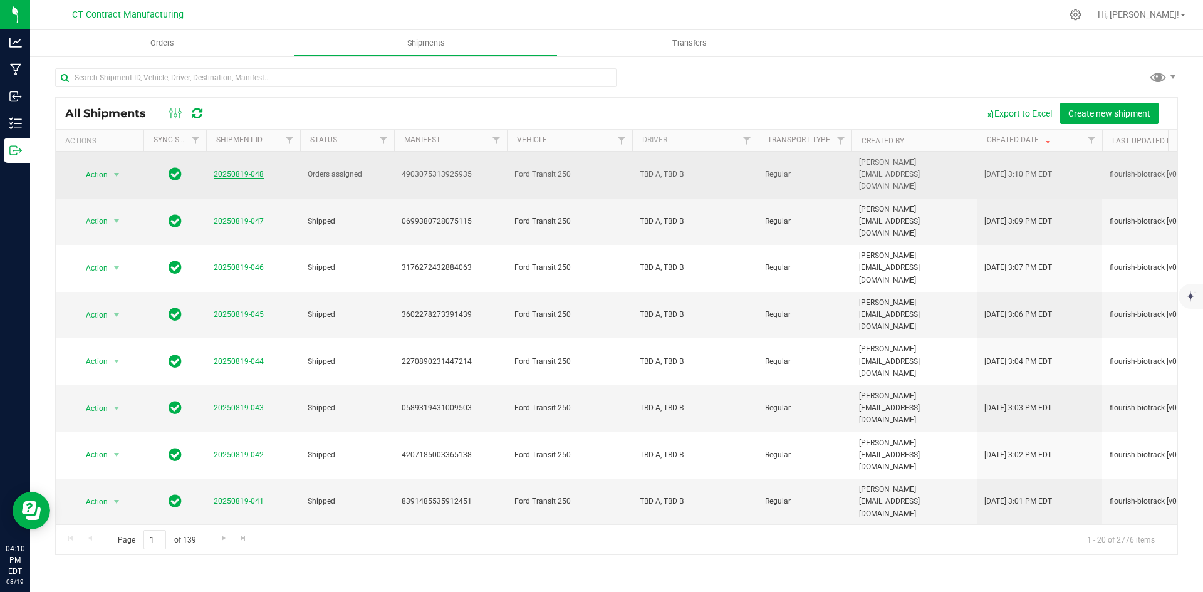
click at [248, 172] on link "20250819-048" at bounding box center [239, 174] width 50 height 9
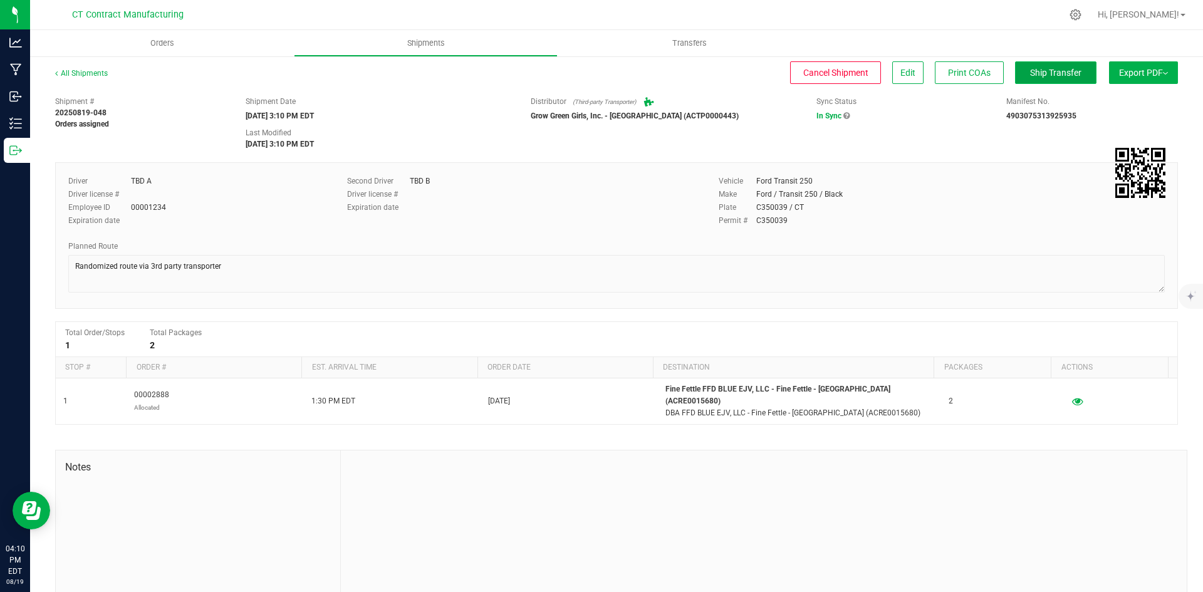
click at [1045, 76] on span "Ship Transfer" at bounding box center [1055, 73] width 51 height 10
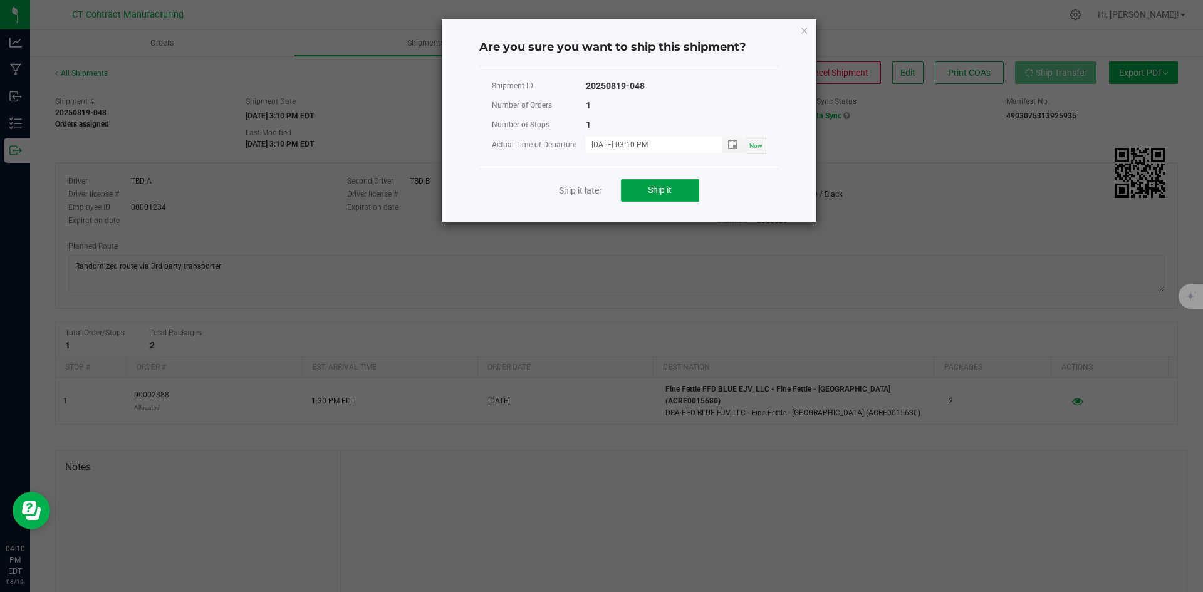
click at [672, 197] on button "Ship it" at bounding box center [660, 190] width 78 height 23
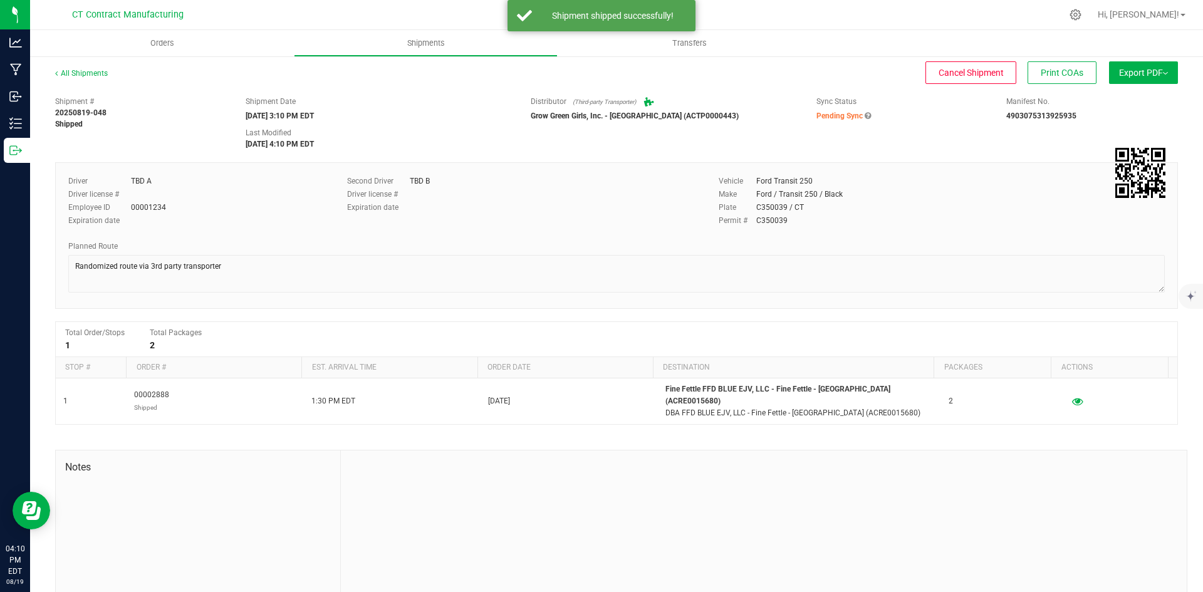
click at [95, 68] on div "All Shipments" at bounding box center [92, 77] width 75 height 19
click at [102, 75] on link "All Shipments" at bounding box center [81, 73] width 53 height 9
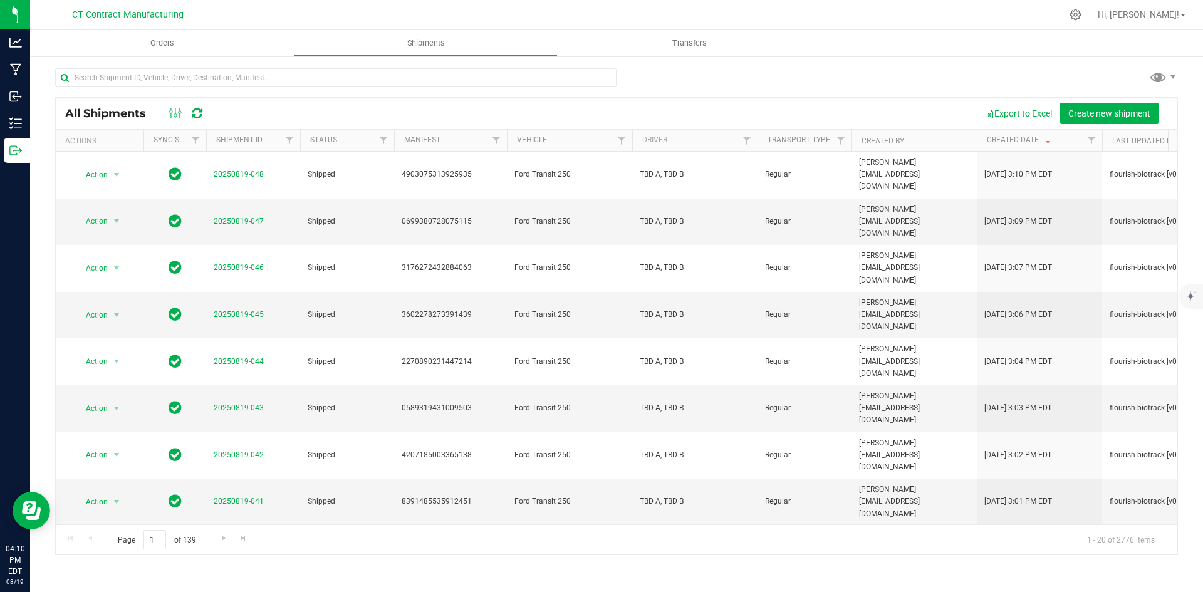
click at [375, 5] on div at bounding box center [642, 15] width 837 height 24
click at [348, 6] on div at bounding box center [642, 15] width 837 height 24
click at [835, 14] on div at bounding box center [642, 15] width 837 height 24
